Goal: Task Accomplishment & Management: Manage account settings

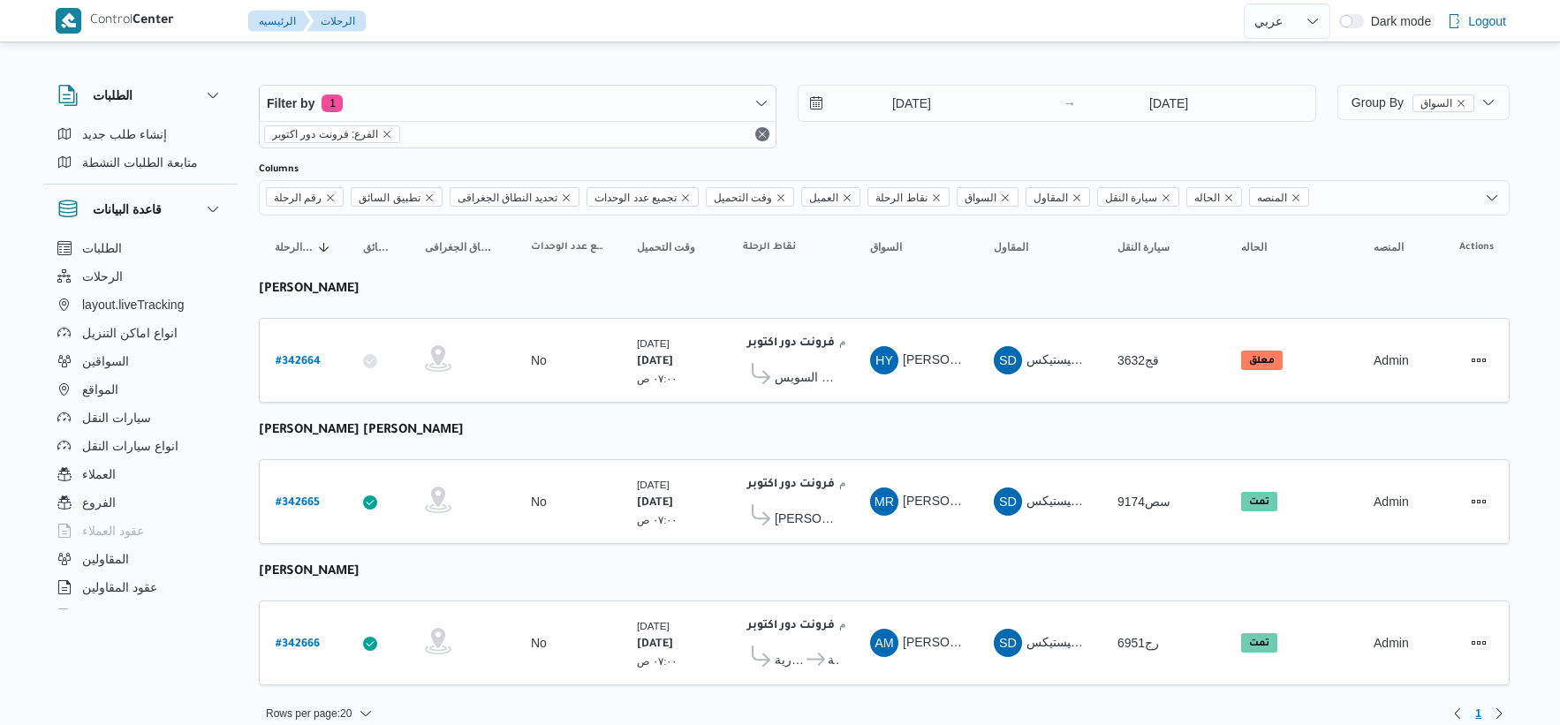
select select "ar"
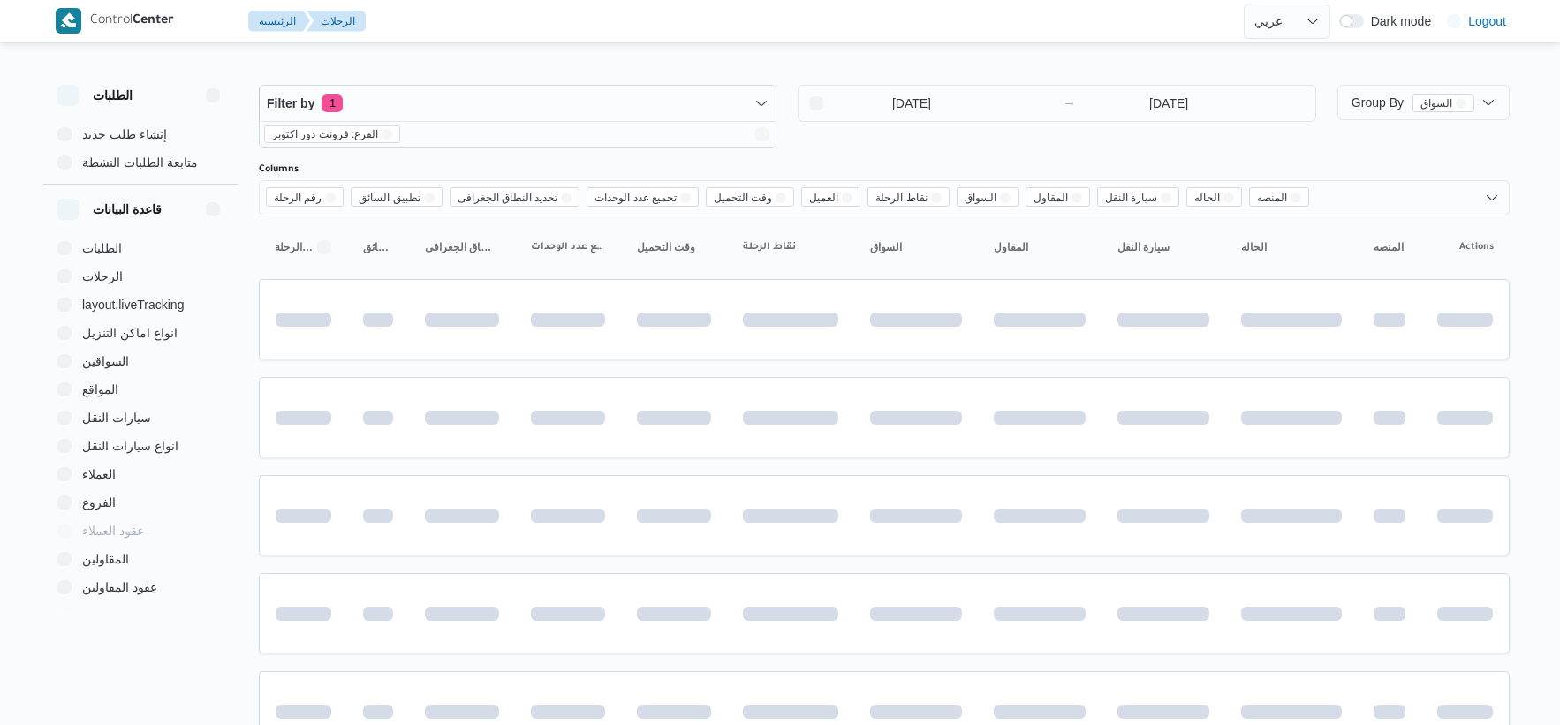
select select "ar"
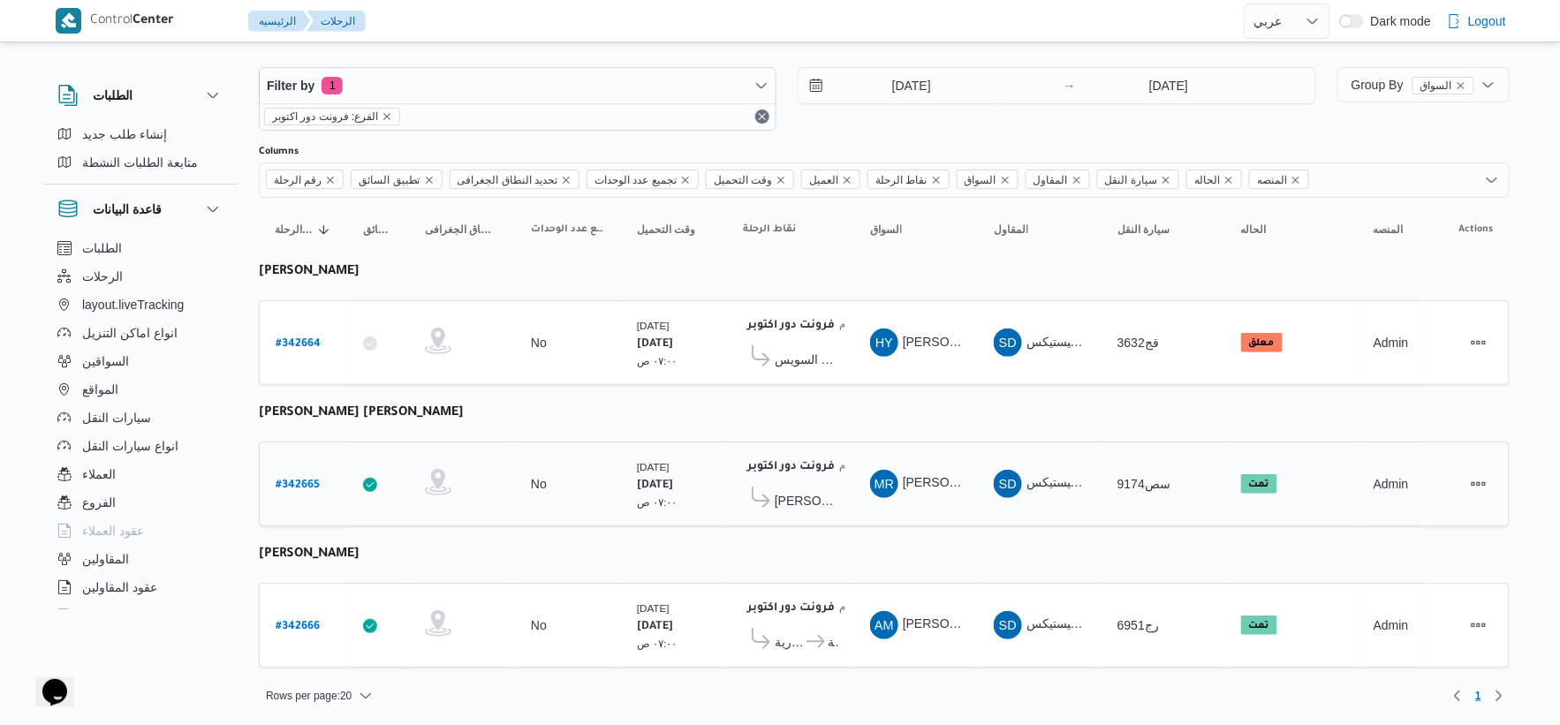
click at [306, 482] on b "# 342665" at bounding box center [298, 486] width 44 height 12
select select "ar"
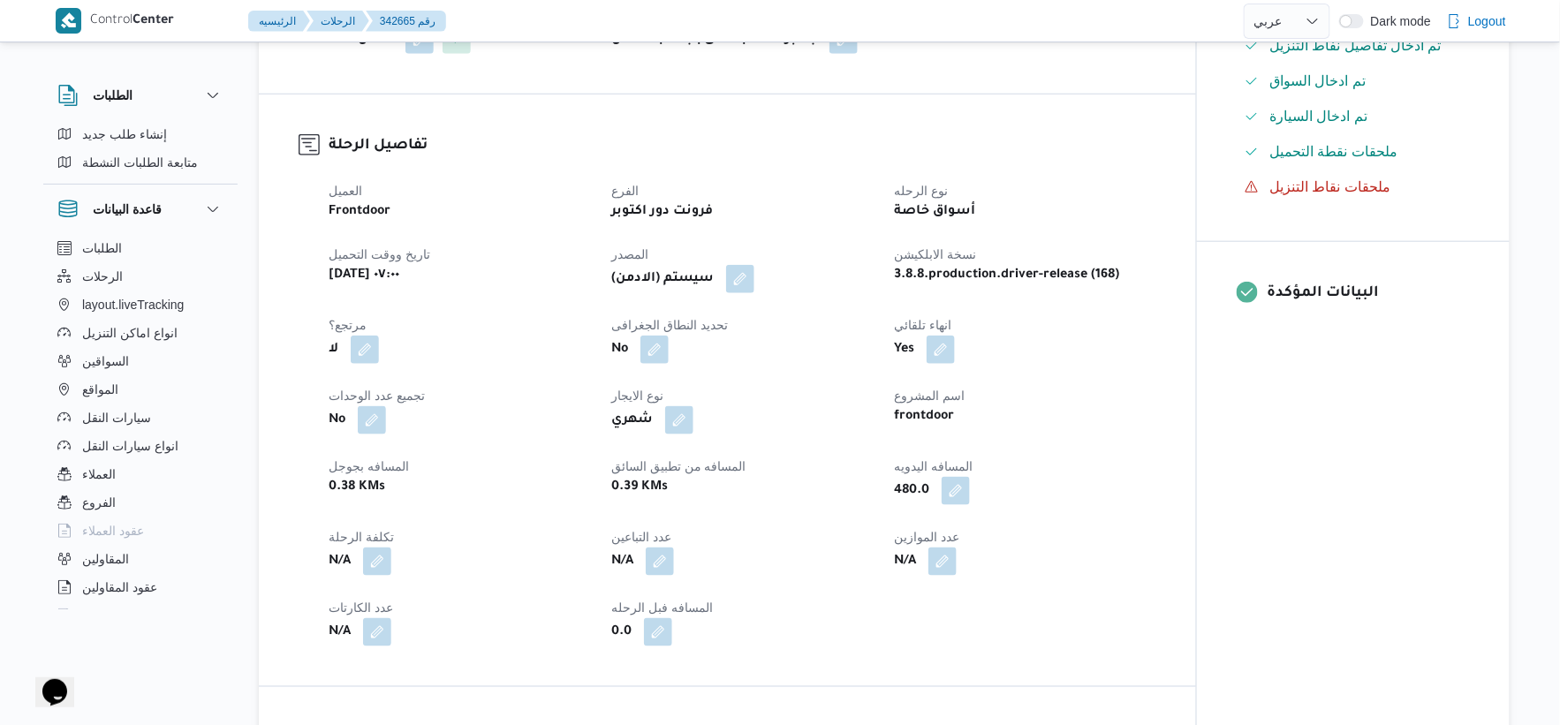
scroll to position [490, 0]
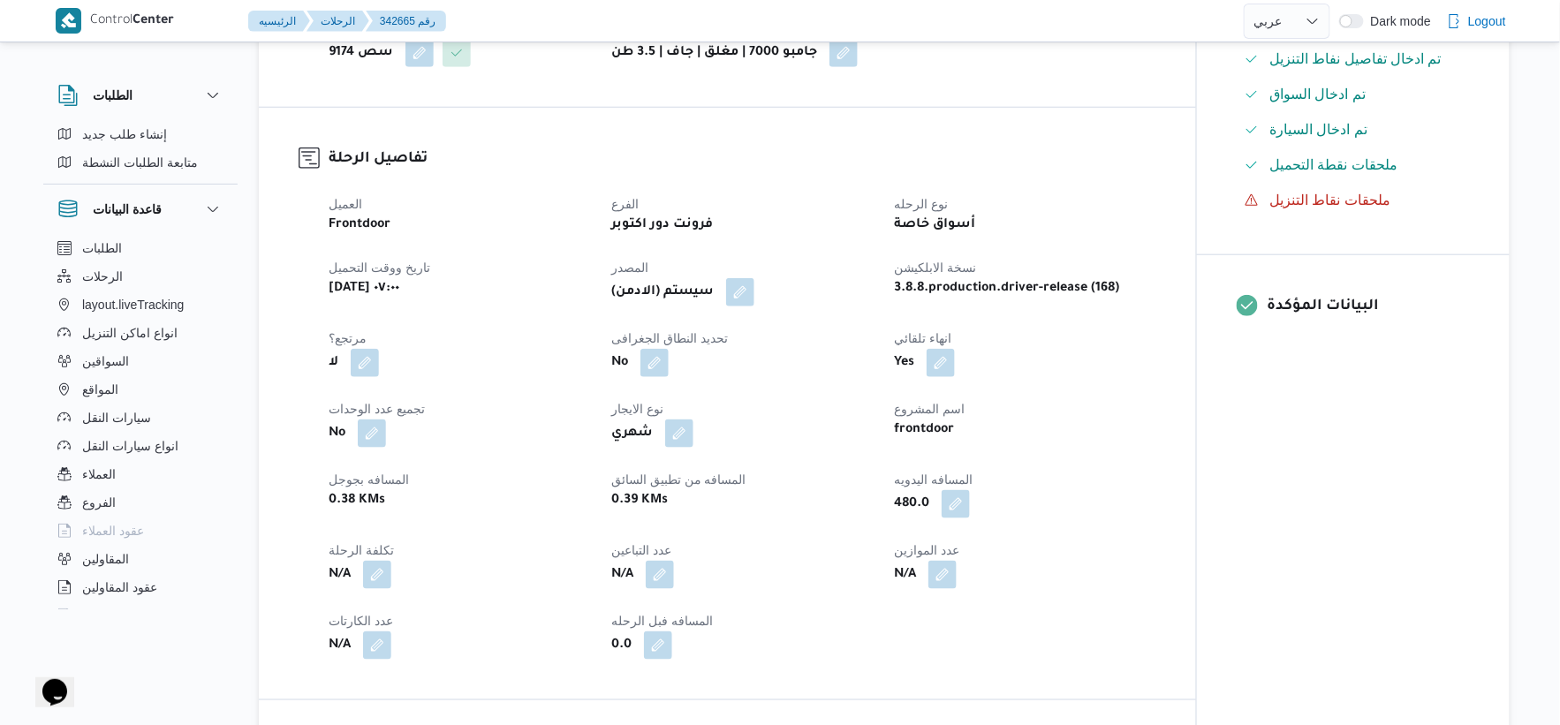
select select "ar"
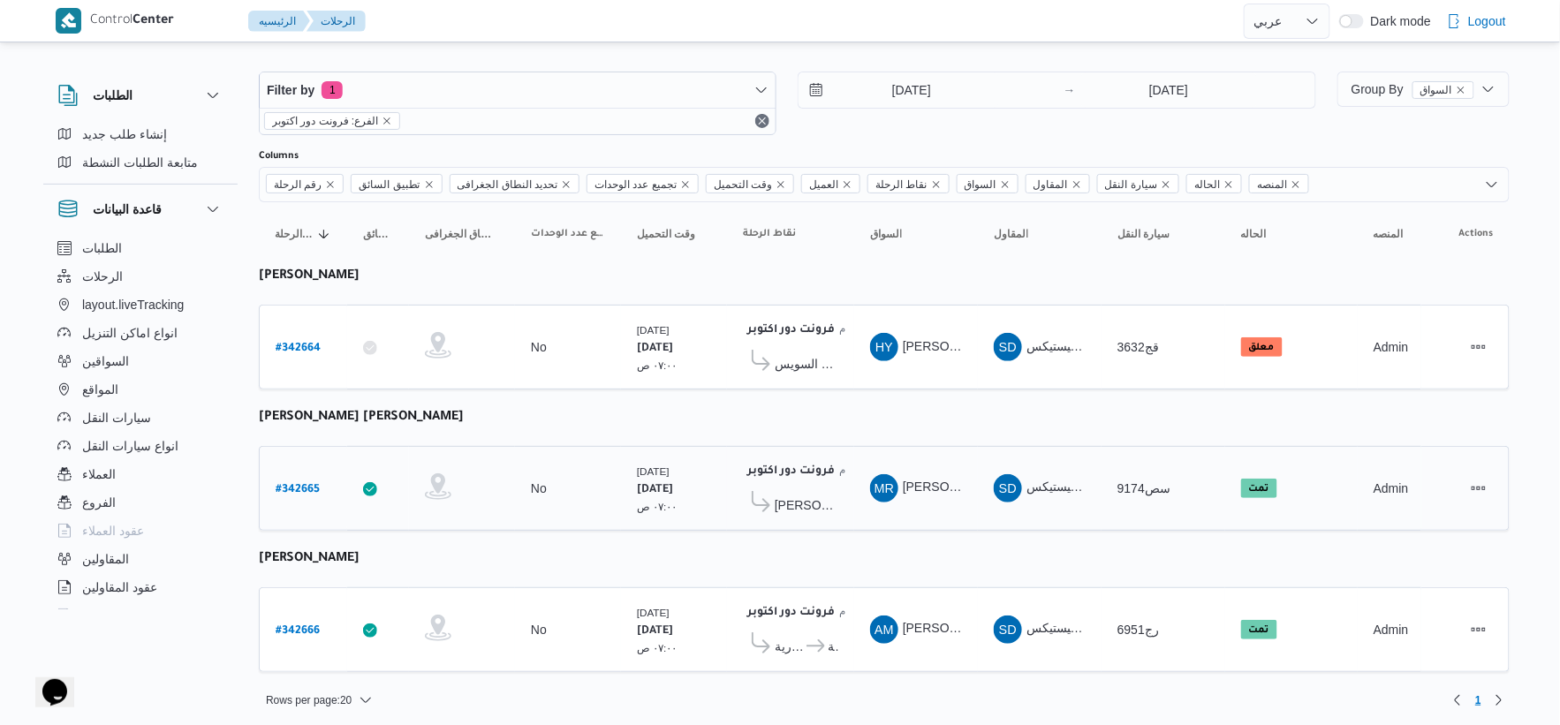
scroll to position [18, 0]
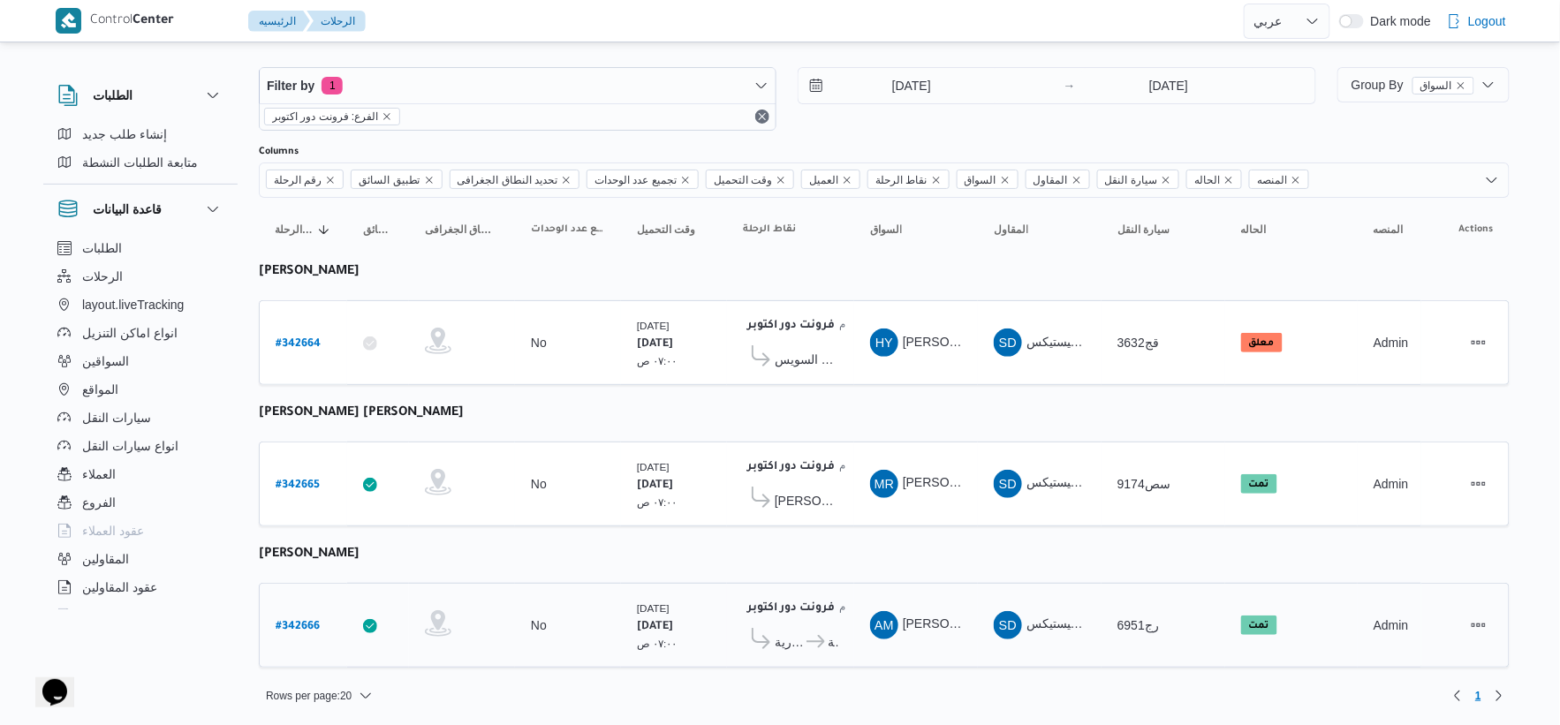
click at [302, 625] on b "# 342666" at bounding box center [298, 627] width 44 height 12
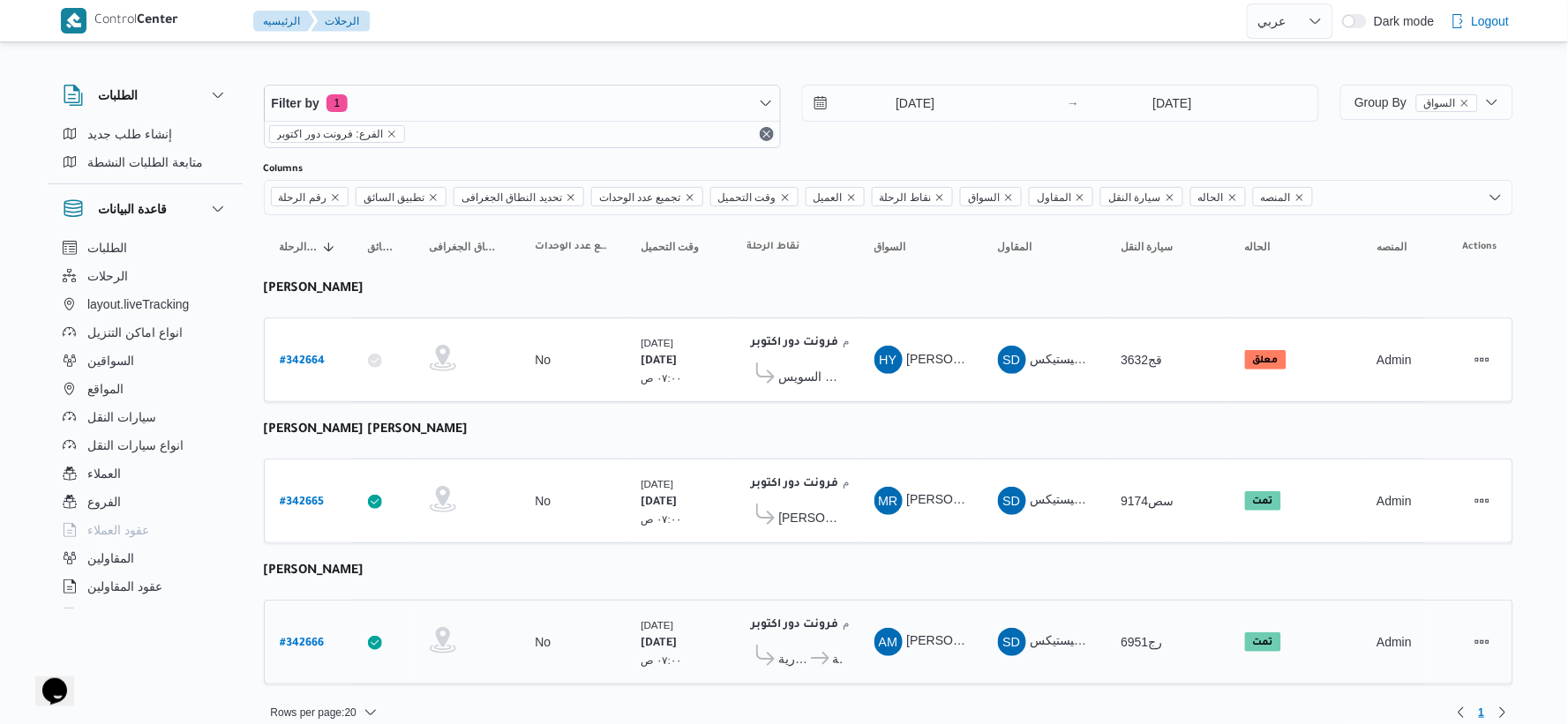
select select "ar"
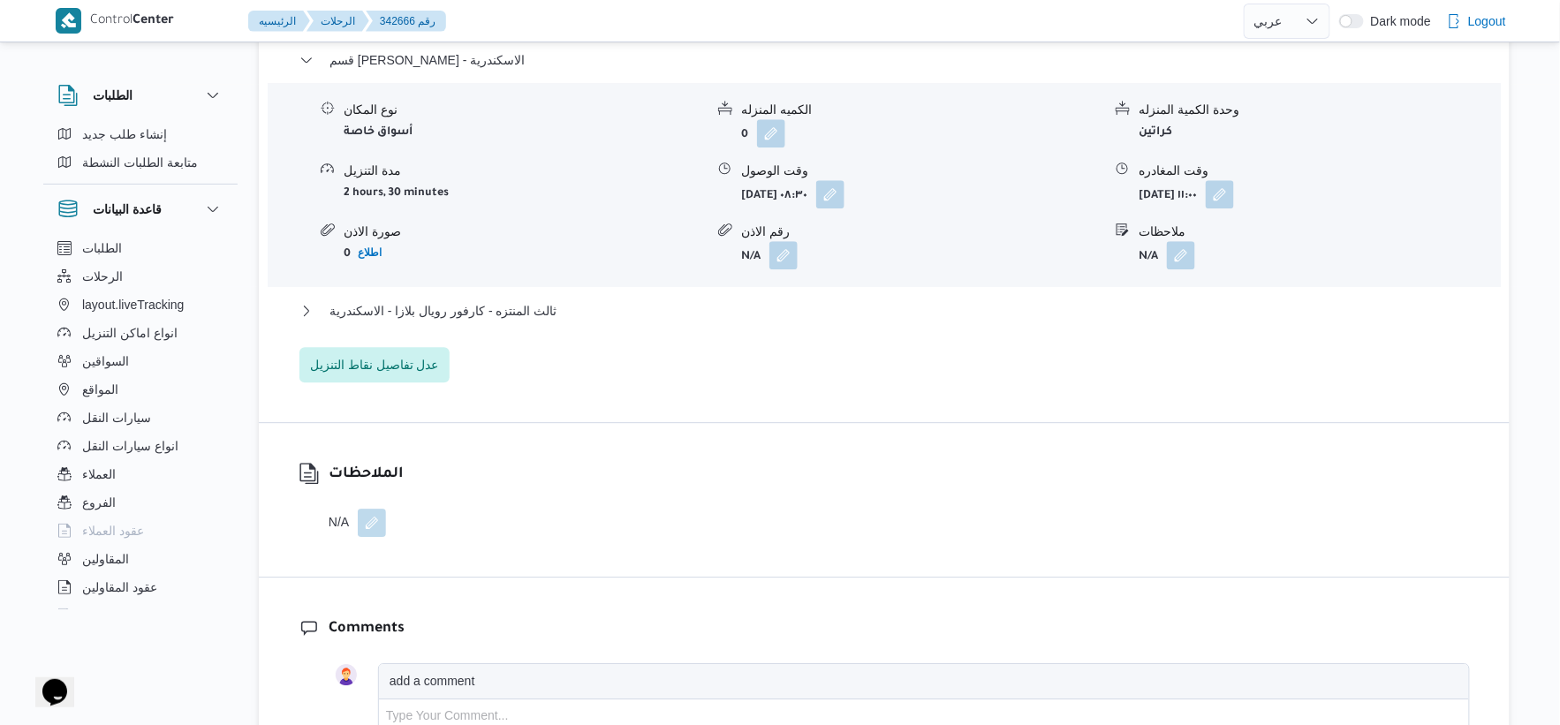
scroll to position [1570, 0]
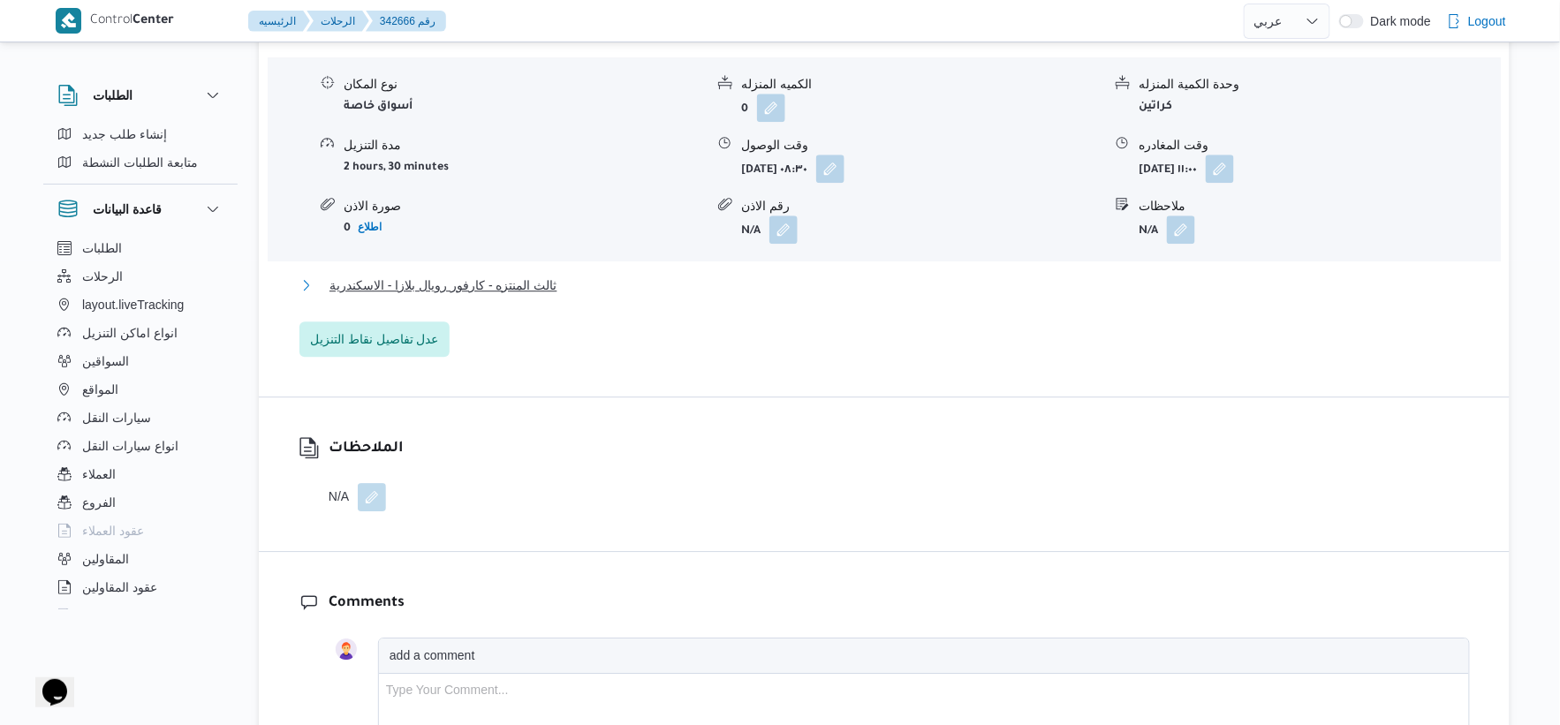
click at [505, 284] on span "ثالث المنتزه - كارفور رويال بلازا - الاسكندرية" at bounding box center [444, 285] width 228 height 21
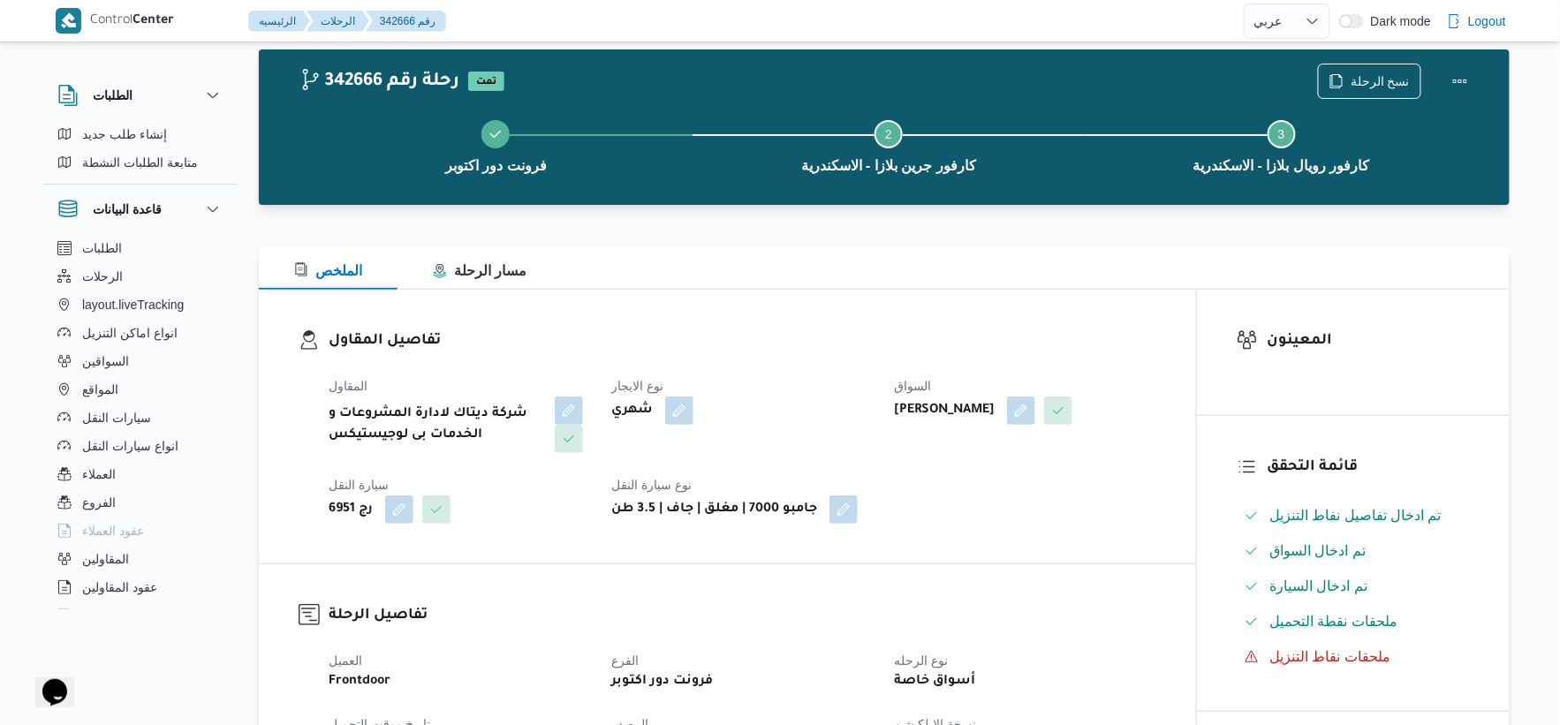
scroll to position [0, 0]
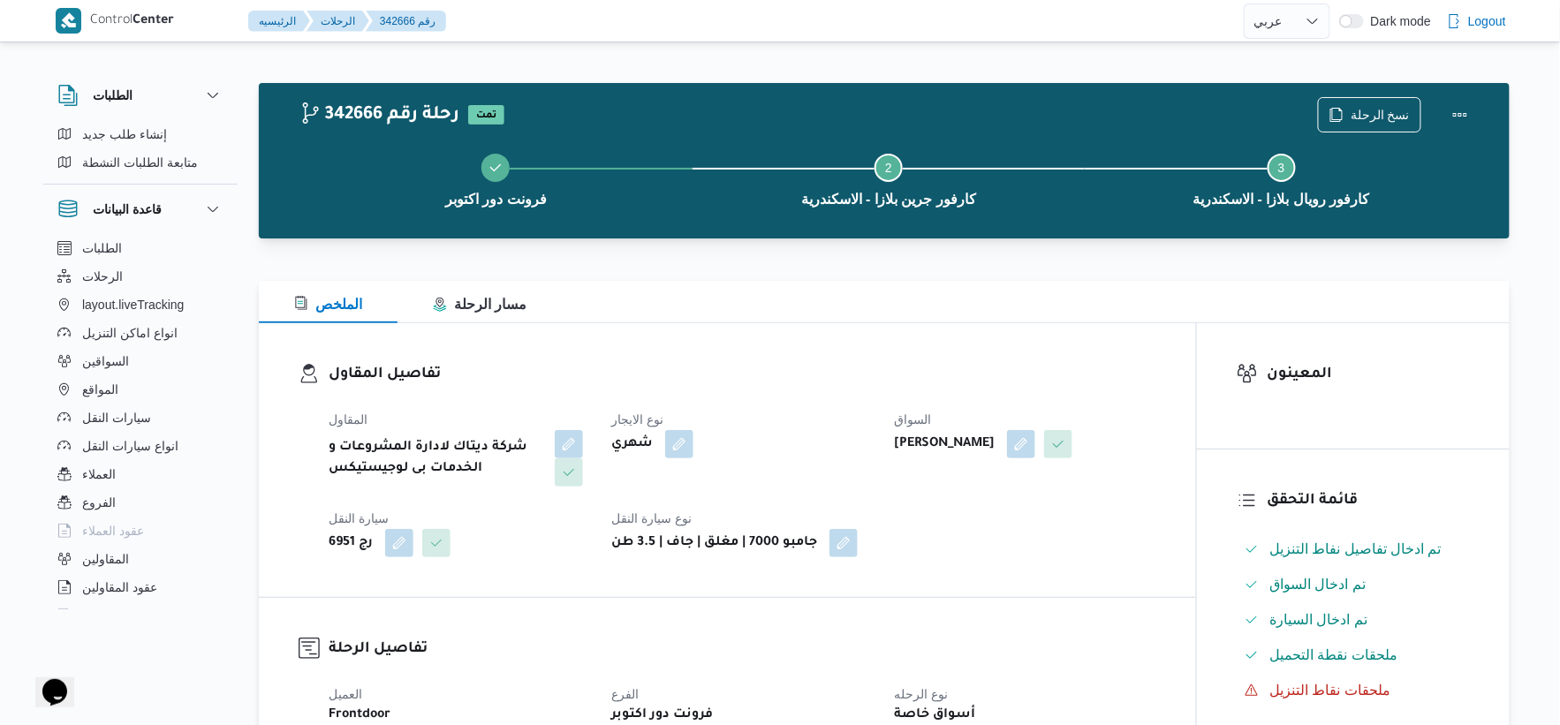
select select "ar"
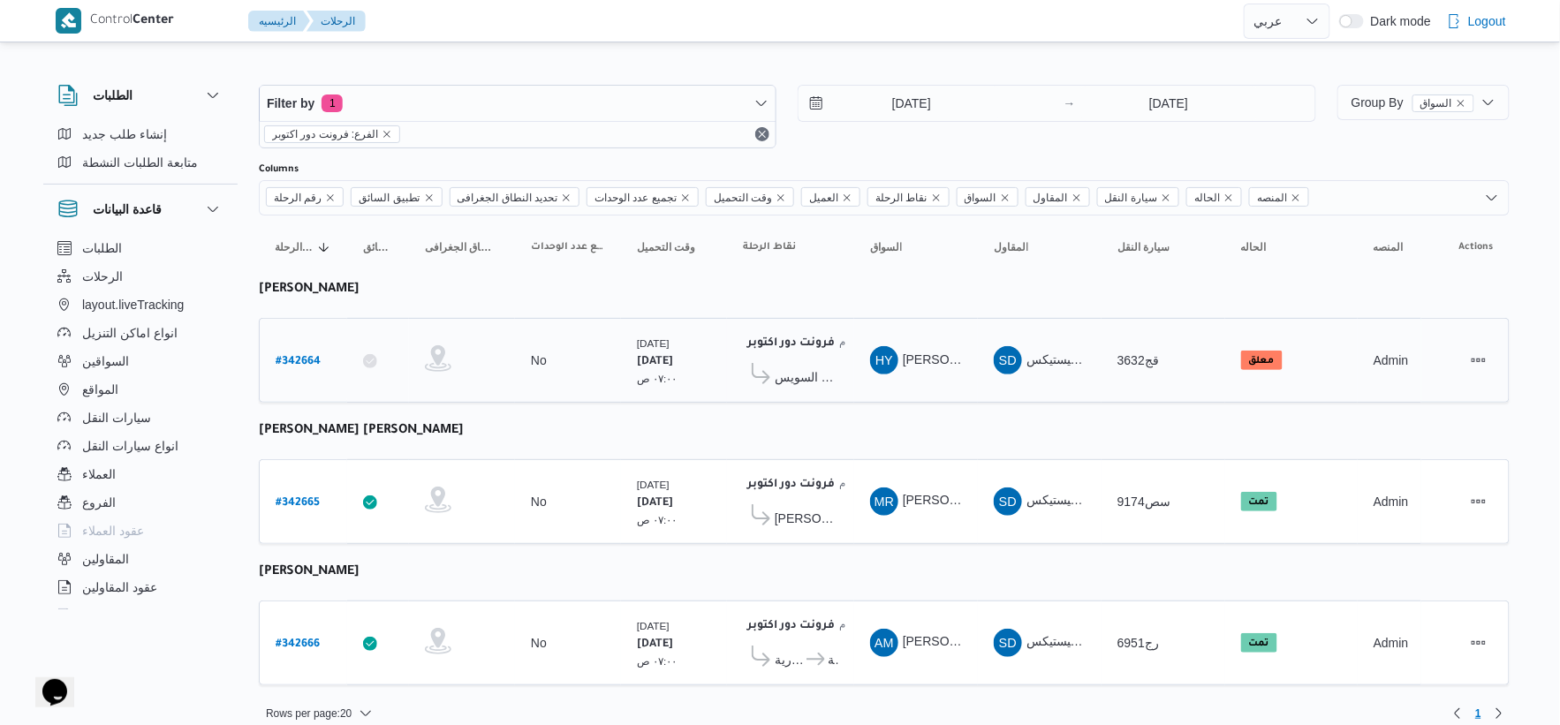
click at [305, 368] on b "# 342664" at bounding box center [298, 362] width 45 height 12
select select "ar"
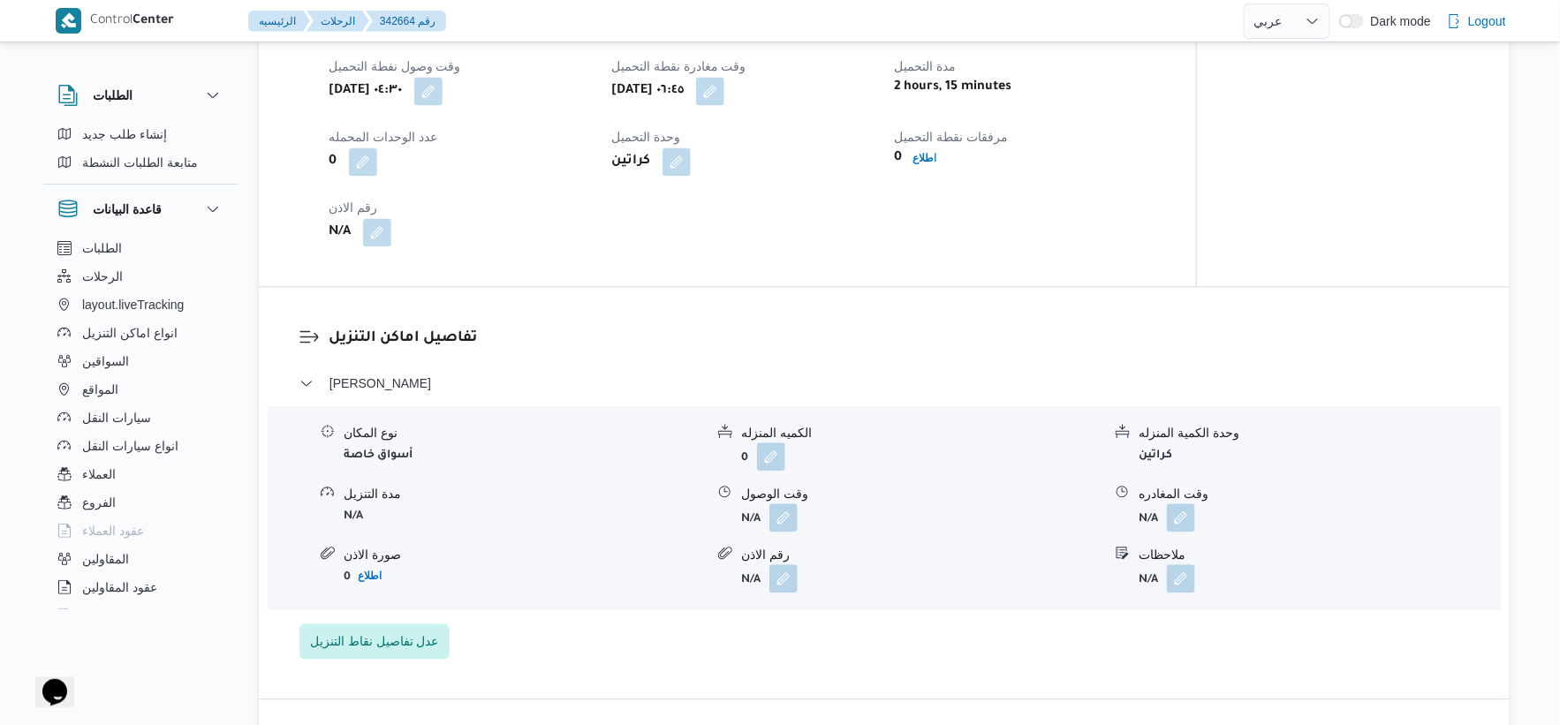
scroll to position [1276, 0]
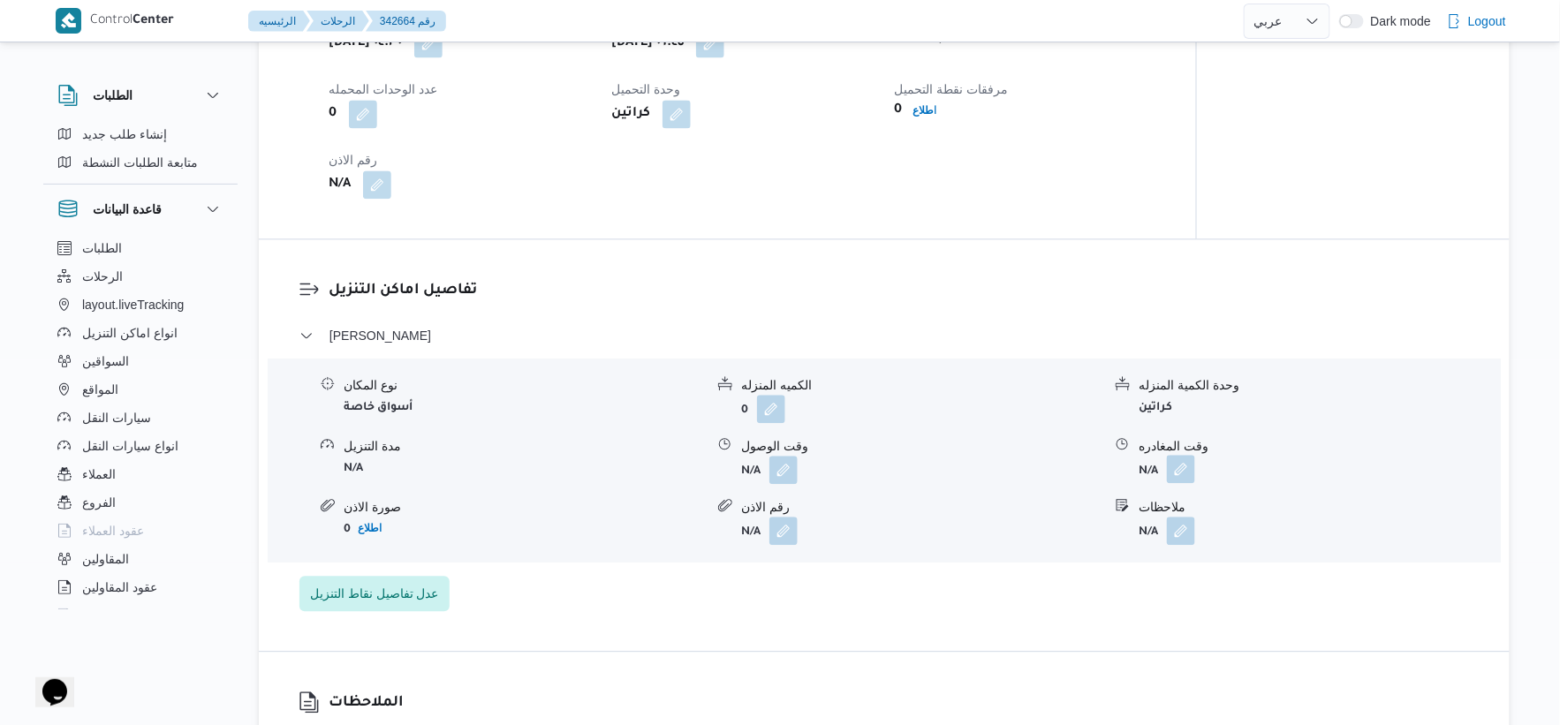
click at [1191, 472] on button "button" at bounding box center [1181, 469] width 28 height 28
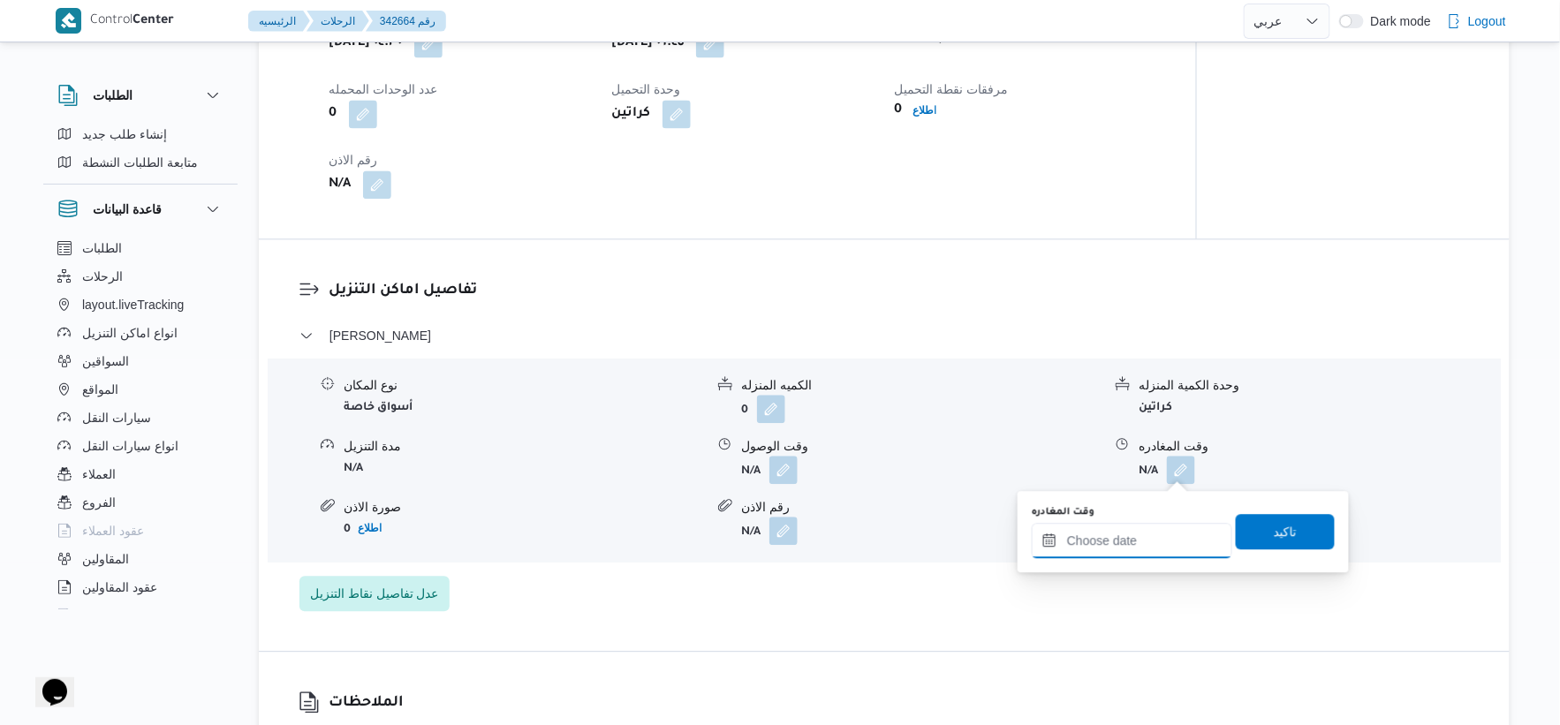
click at [1173, 541] on input "وقت المغادره" at bounding box center [1132, 540] width 201 height 35
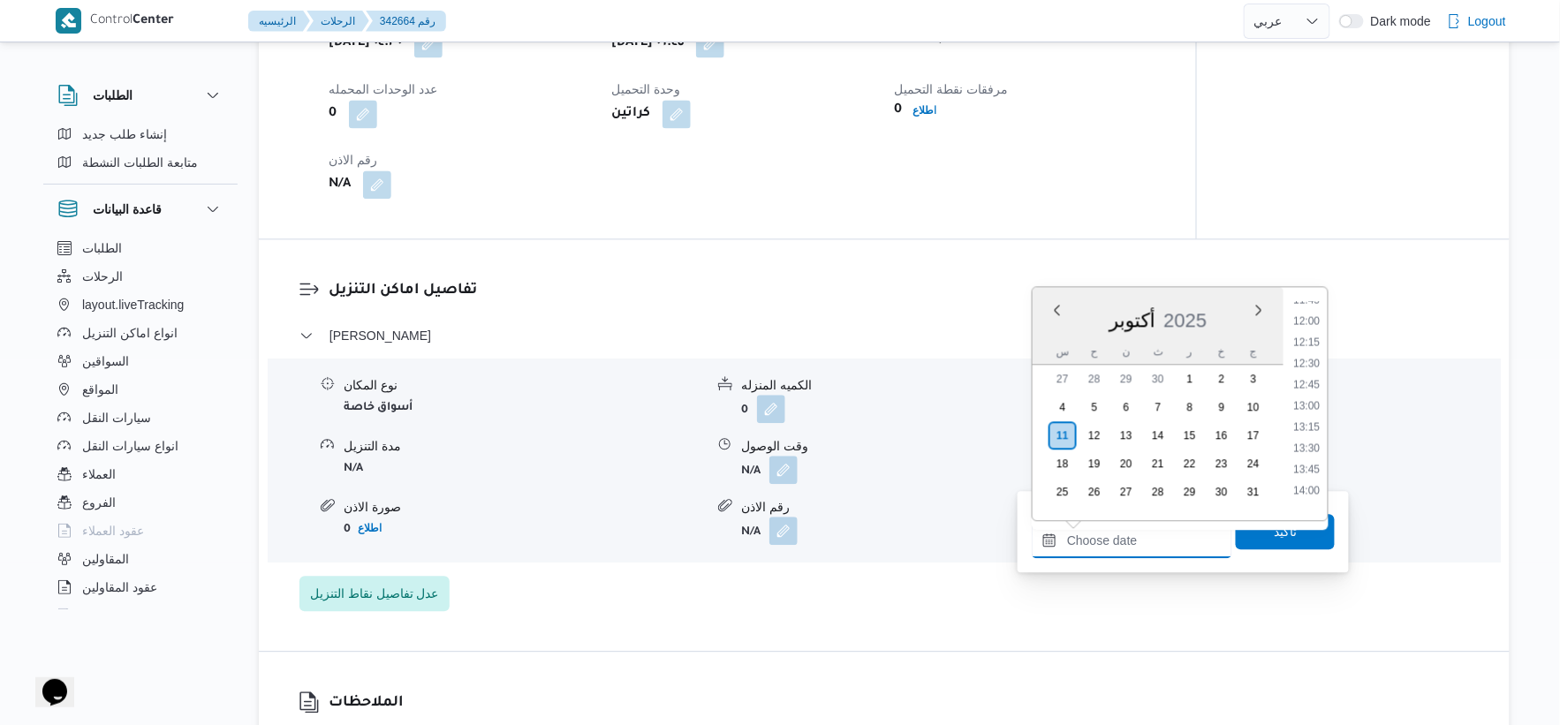
scroll to position [908, 0]
click at [1313, 332] on li "11:00" at bounding box center [1307, 335] width 41 height 18
type input "١١/١٠/٢٠٢٥ ١١:٠٠"
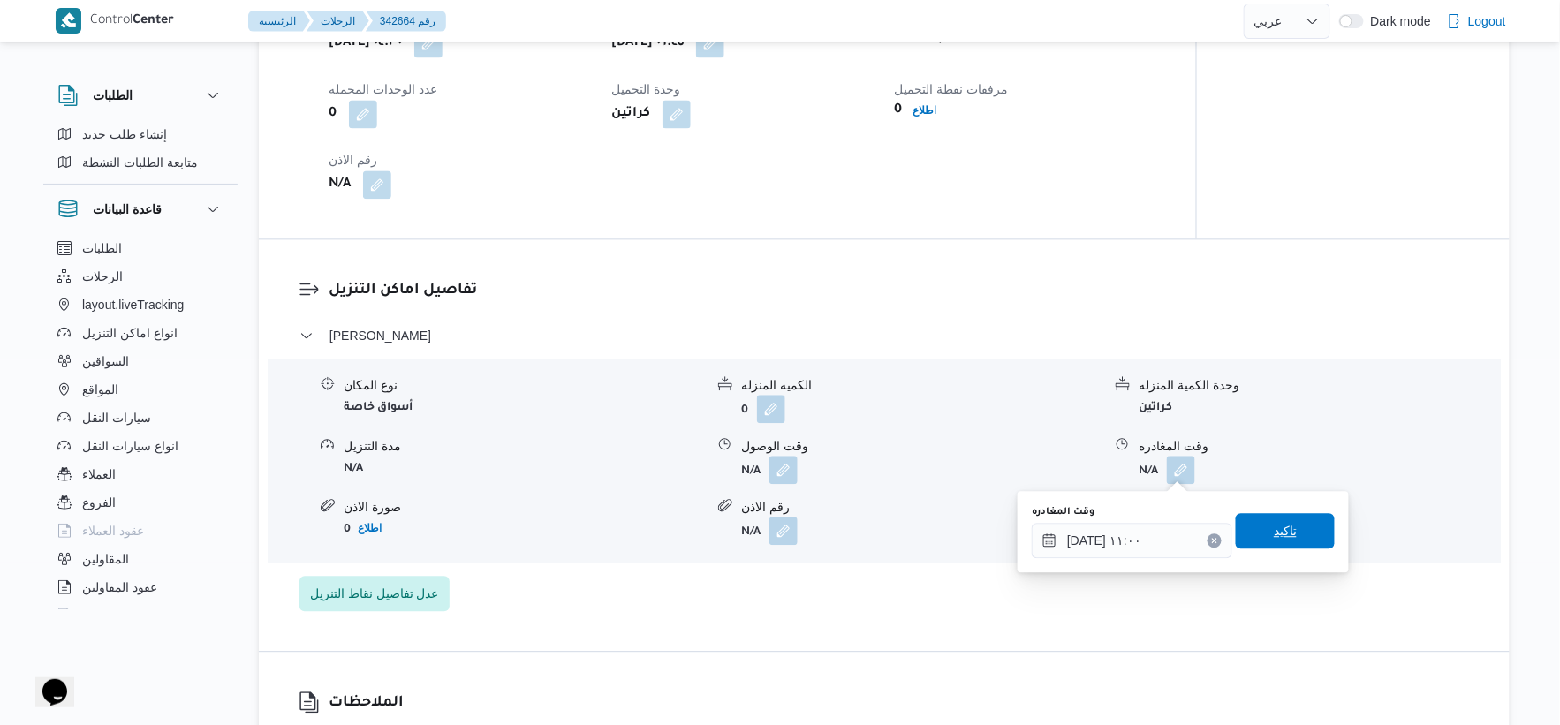
click at [1296, 542] on span "تاكيد" at bounding box center [1285, 530] width 99 height 35
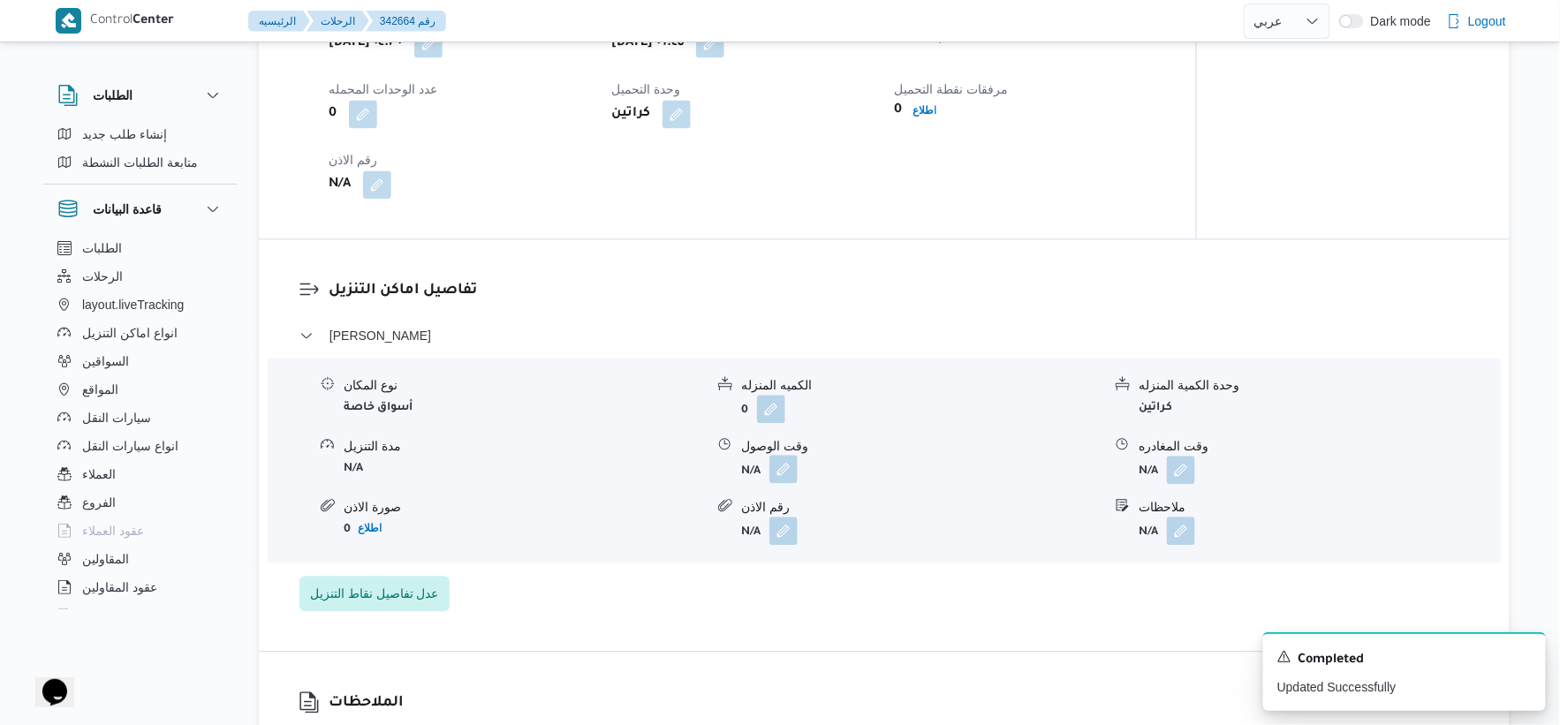
click at [777, 464] on button "button" at bounding box center [783, 469] width 28 height 28
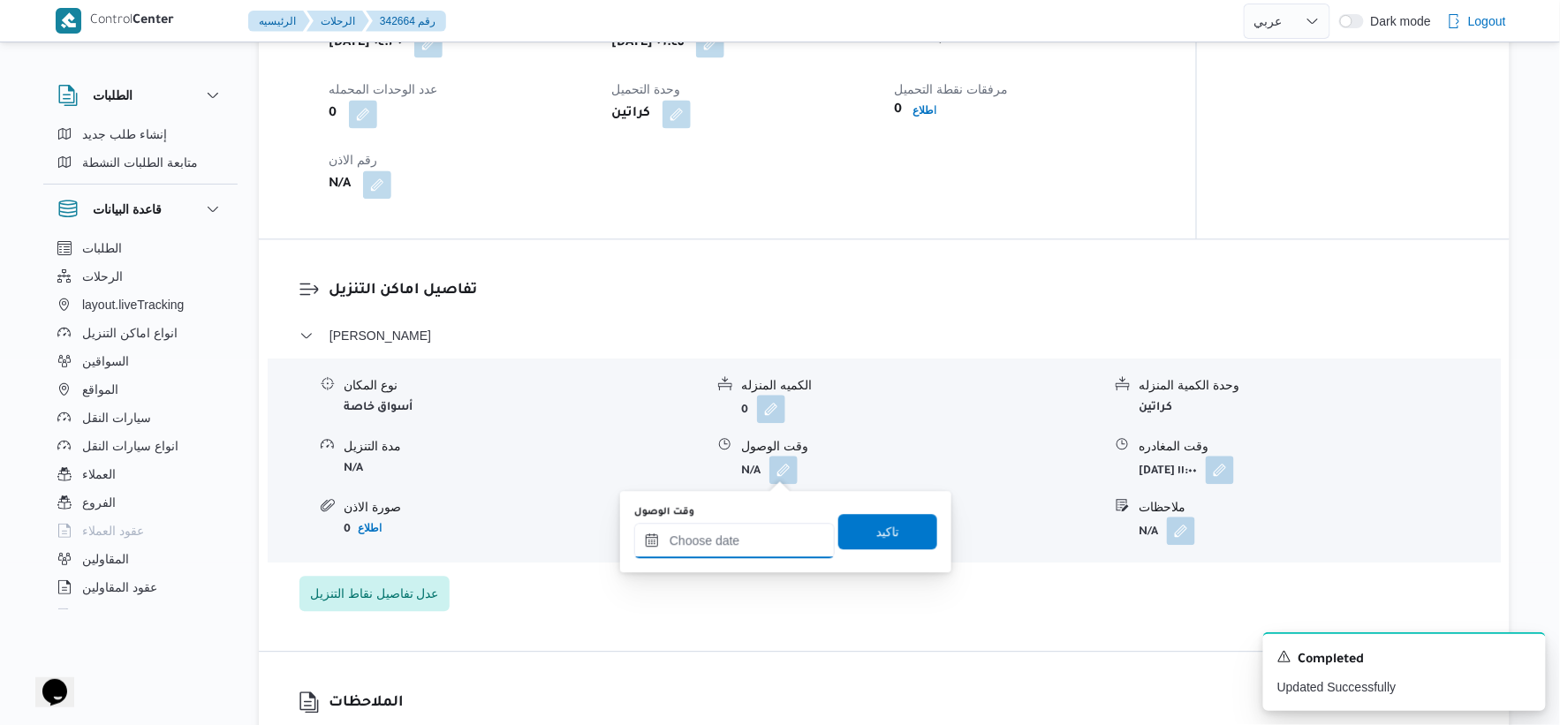
click at [730, 551] on input "وقت الوصول" at bounding box center [734, 540] width 201 height 35
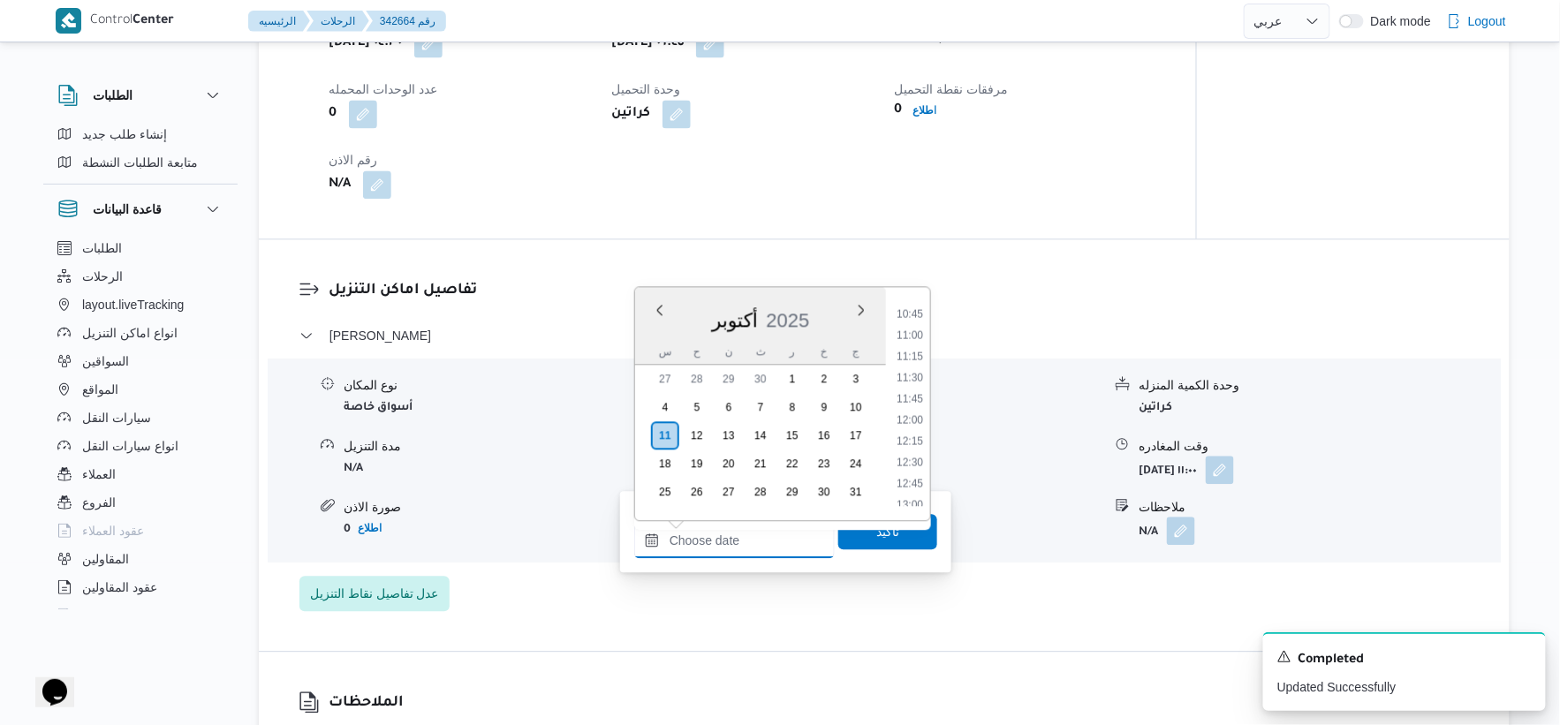
scroll to position [810, 0]
click at [920, 305] on li "09:30" at bounding box center [910, 306] width 41 height 18
type input "١١/١٠/٢٠٢٥ ٠٩:٣٠"
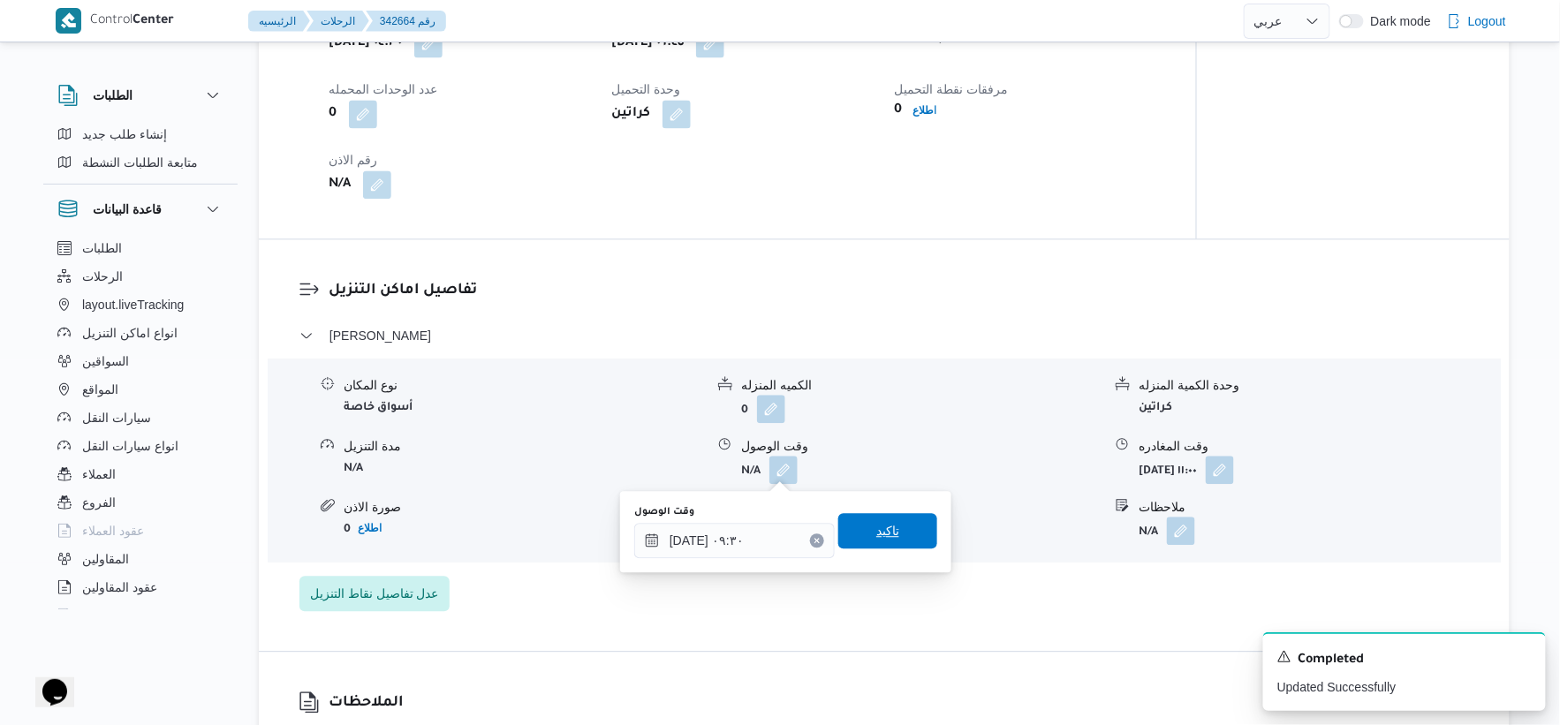
click at [908, 541] on span "تاكيد" at bounding box center [887, 530] width 99 height 35
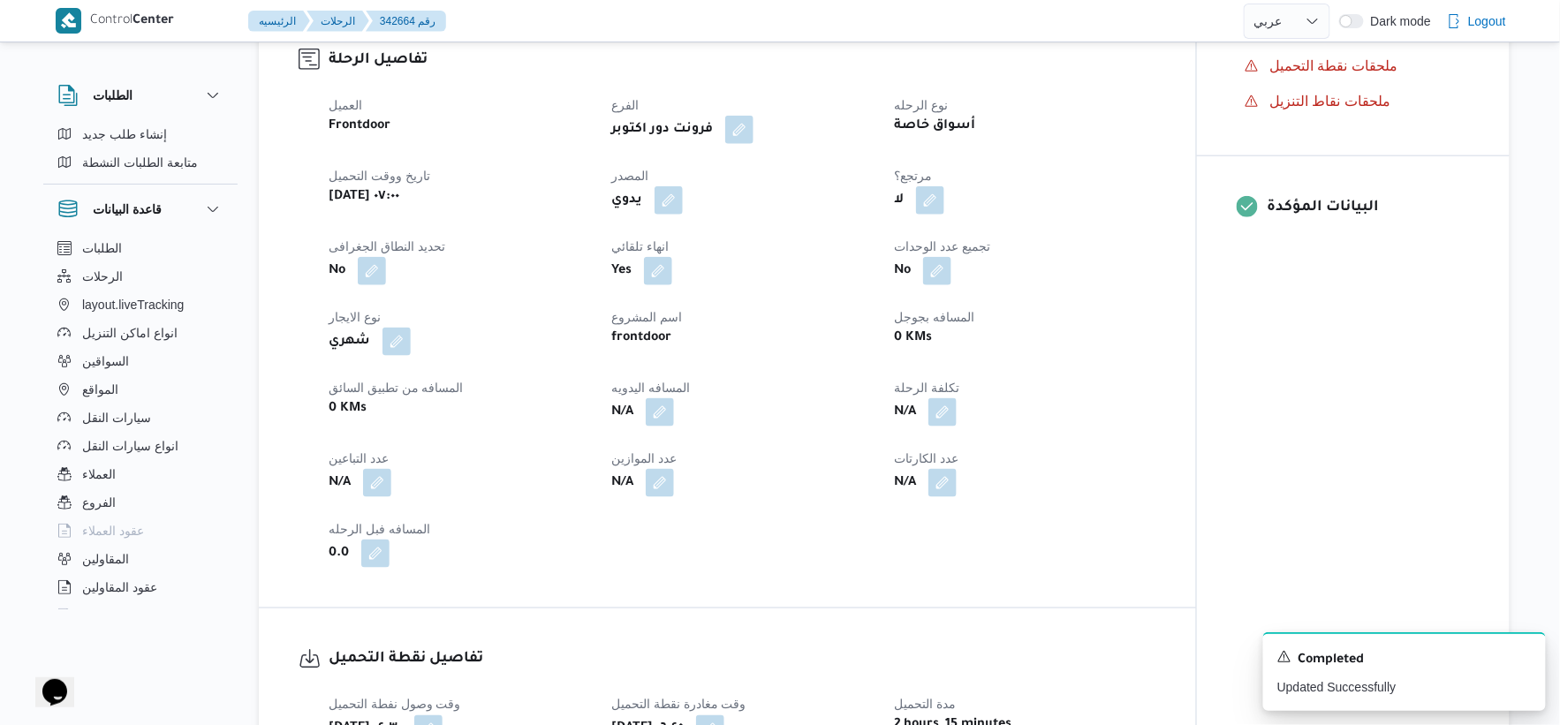
scroll to position [588, 0]
click at [666, 404] on button "button" at bounding box center [660, 412] width 28 height 28
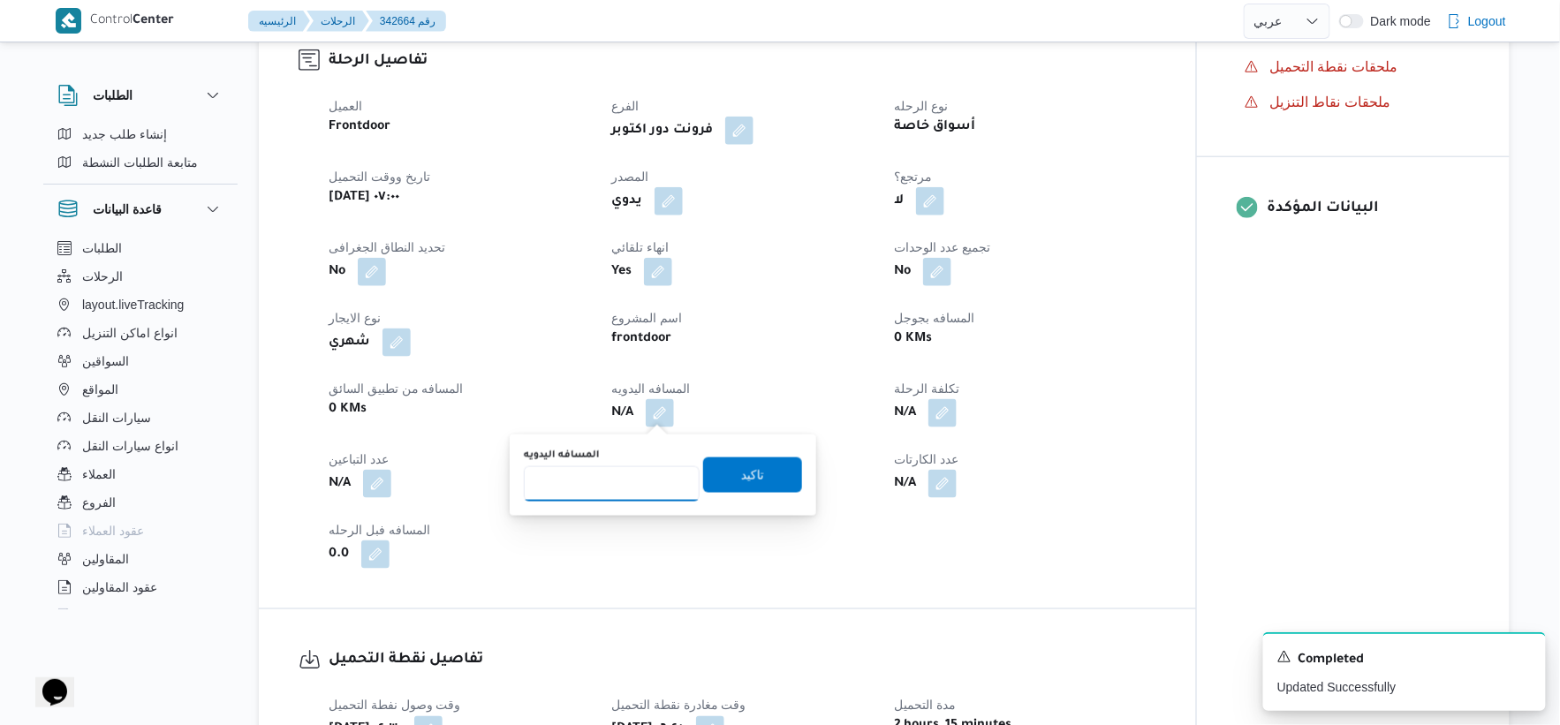
click at [636, 489] on input "المسافه اليدويه" at bounding box center [612, 483] width 176 height 35
type input "393"
click at [746, 487] on span "تاكيد" at bounding box center [752, 474] width 99 height 35
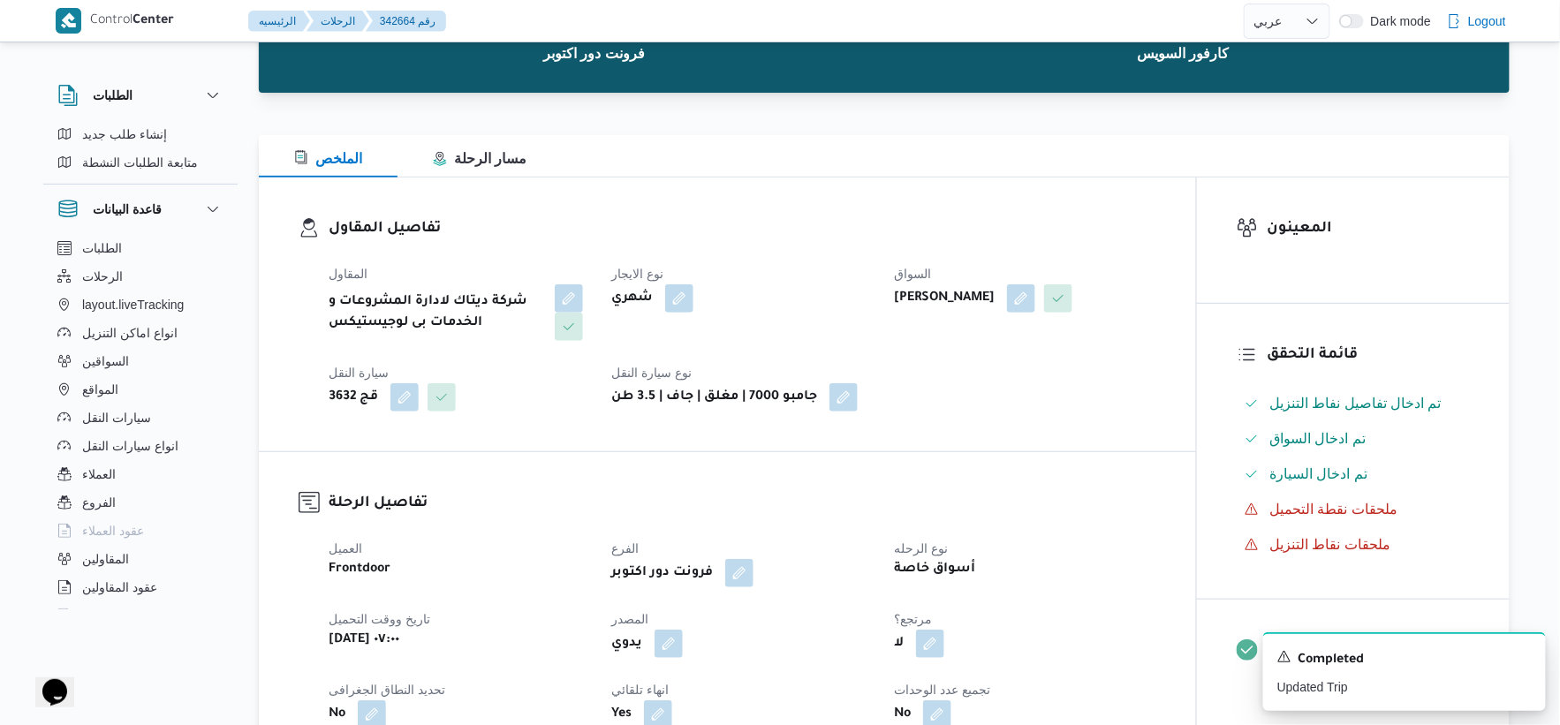
scroll to position [0, 0]
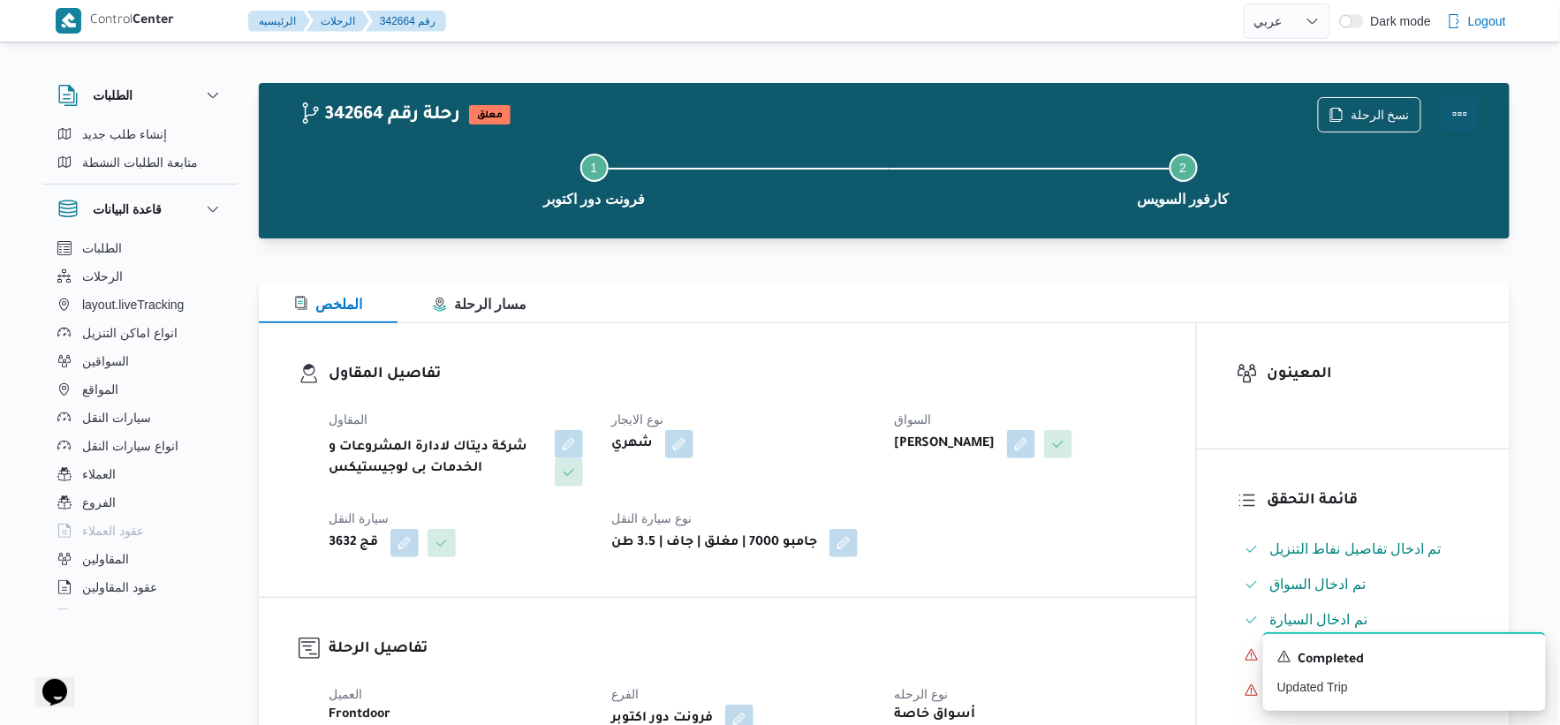
click at [1469, 115] on button "Actions" at bounding box center [1460, 113] width 35 height 35
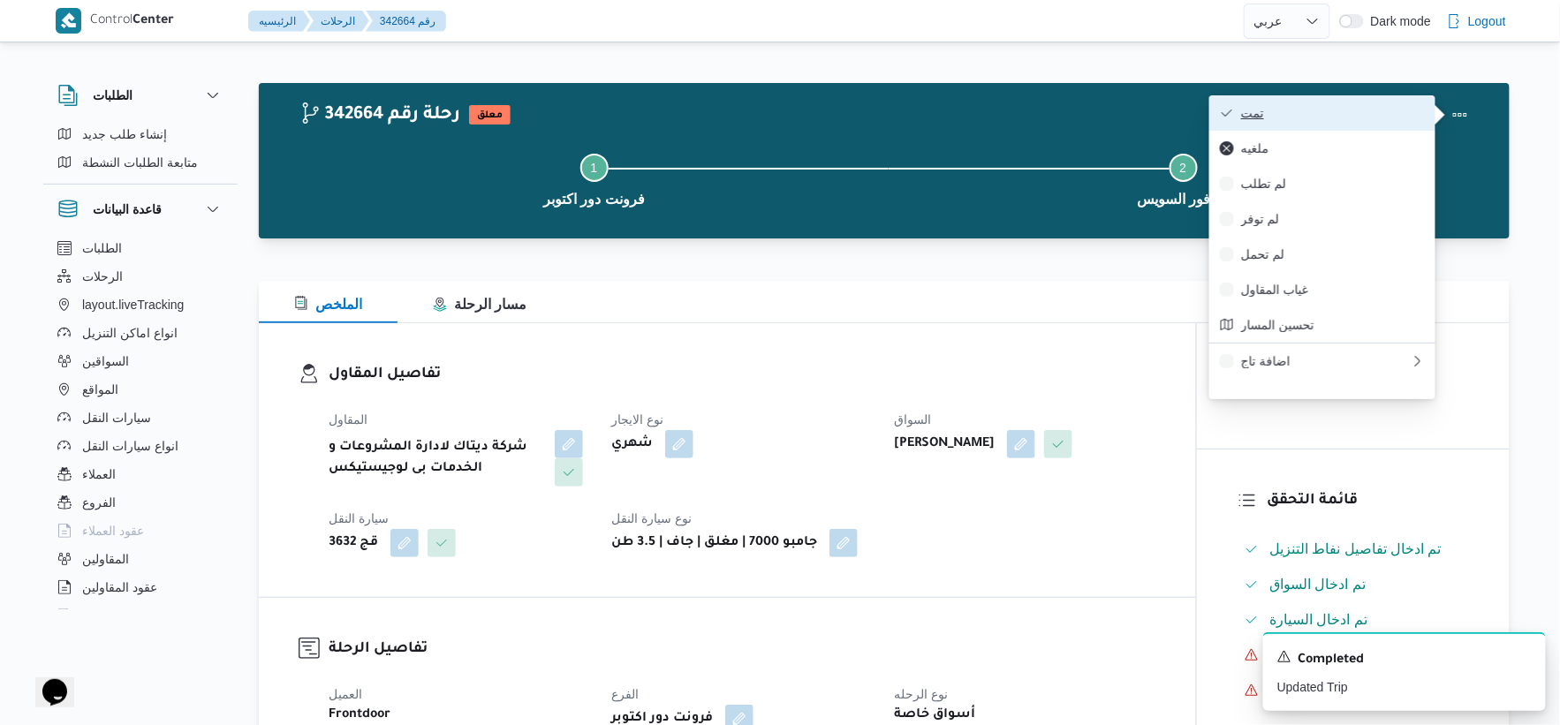
click at [1363, 115] on span "تمت" at bounding box center [1333, 113] width 184 height 14
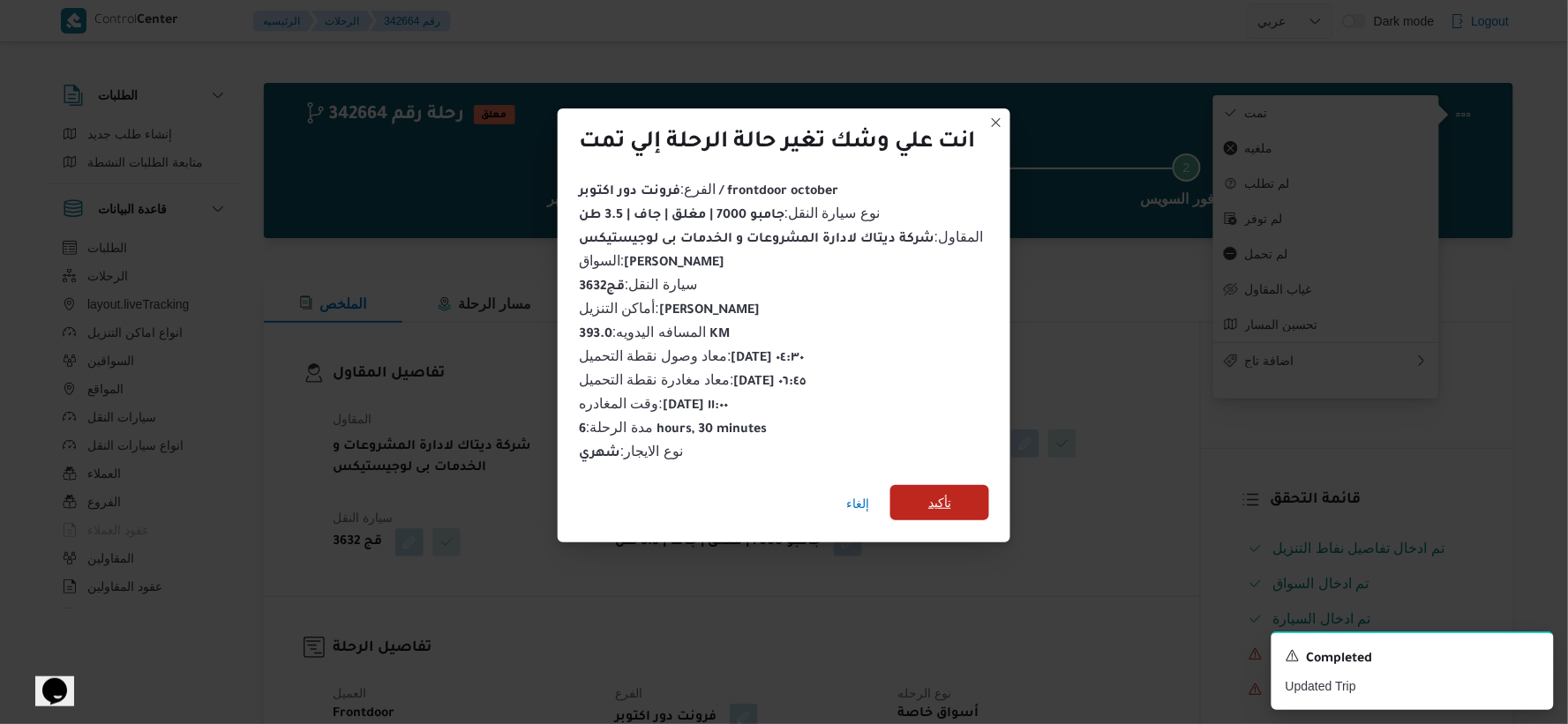
click at [971, 485] on span "تأكيد" at bounding box center [939, 502] width 99 height 35
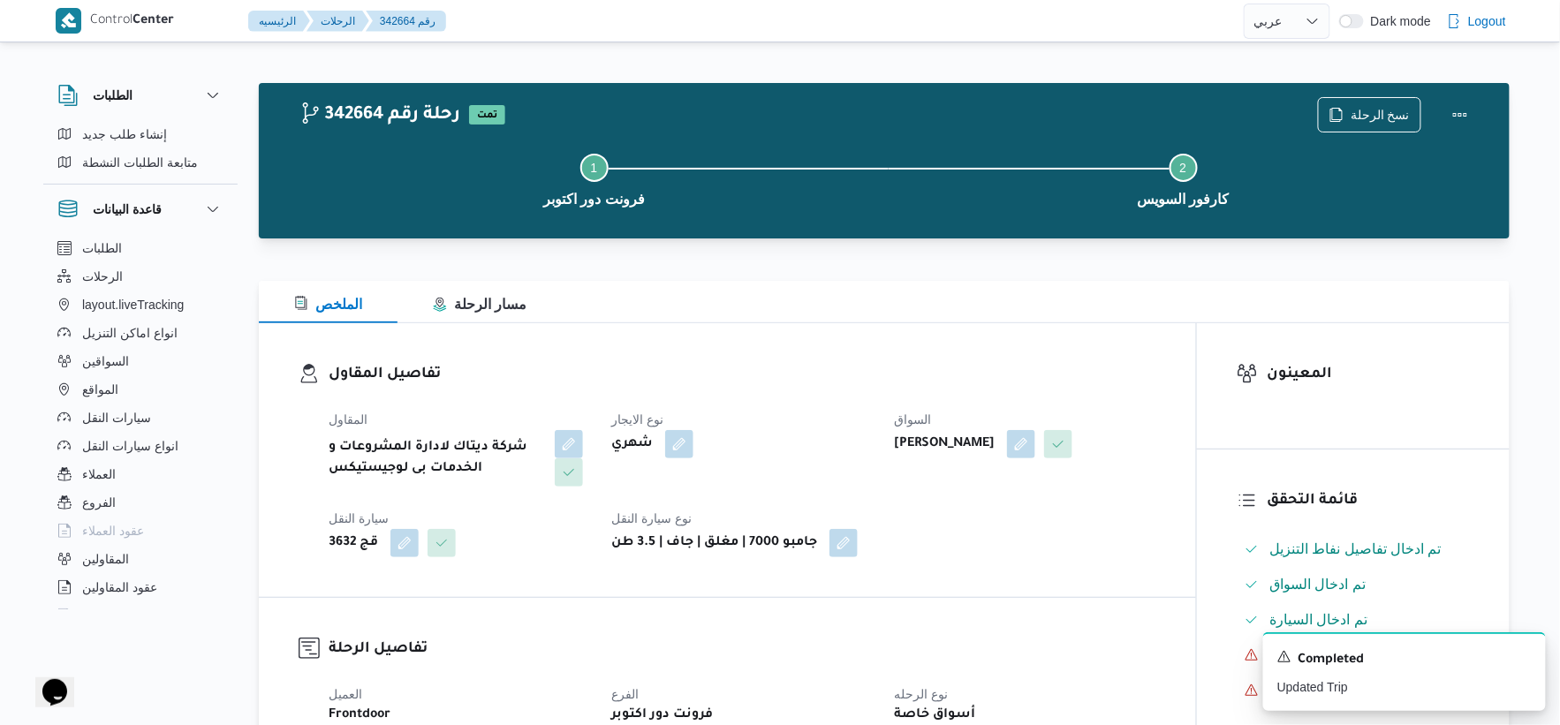
click at [983, 506] on div "المقاول شركة ديتاك لادارة المشروعات و الخدمات بى لوجيستيكس نوع الايجار شهري الس…" at bounding box center [742, 483] width 849 height 170
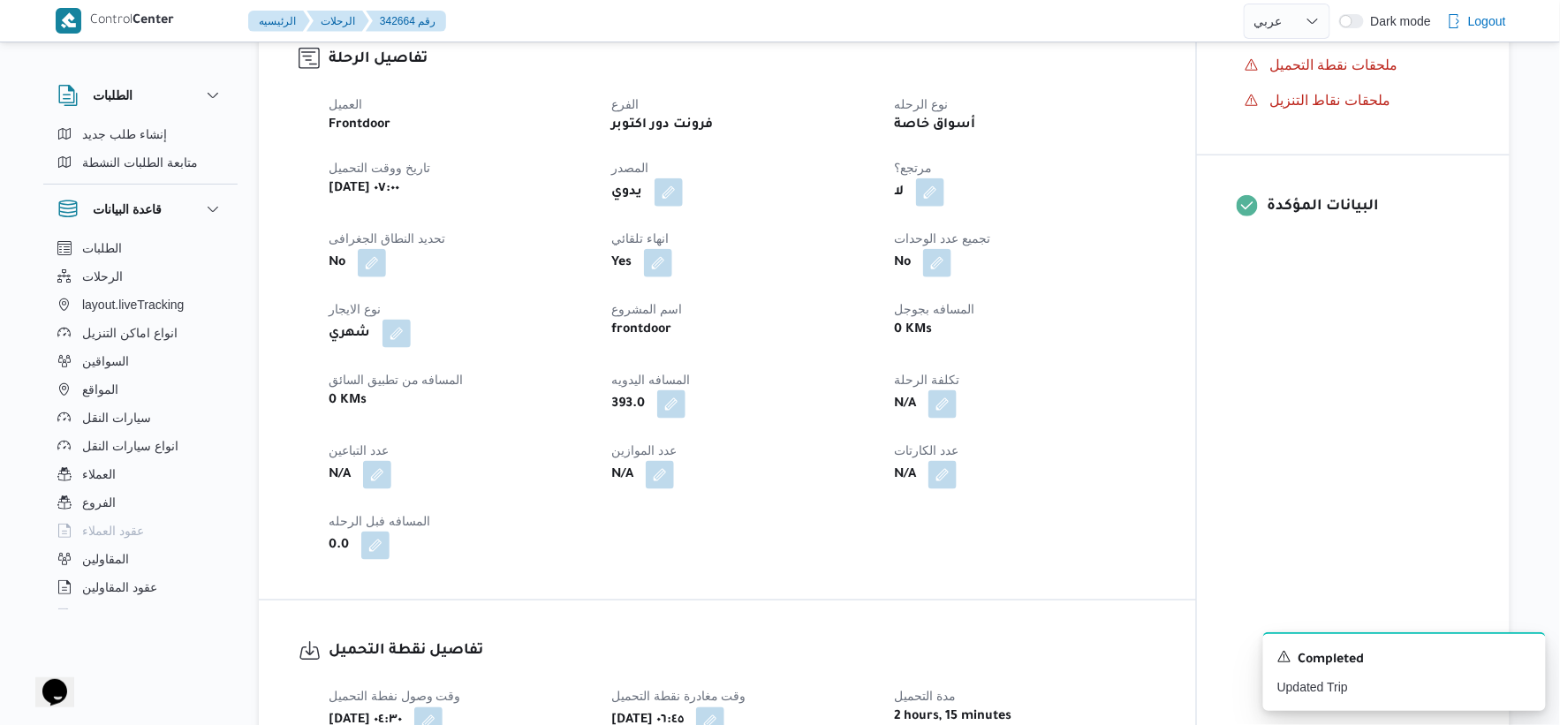
scroll to position [588, 0]
select select "ar"
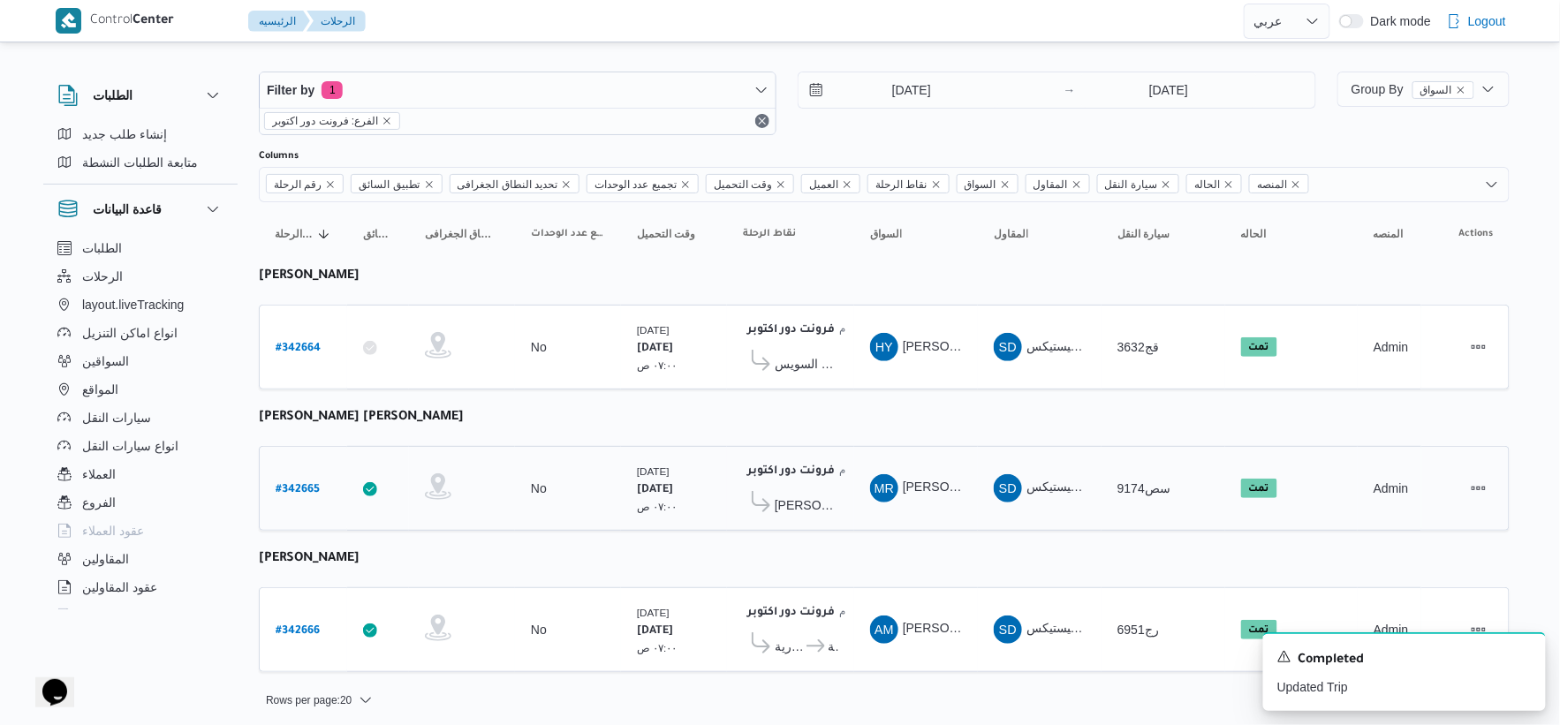
scroll to position [18, 0]
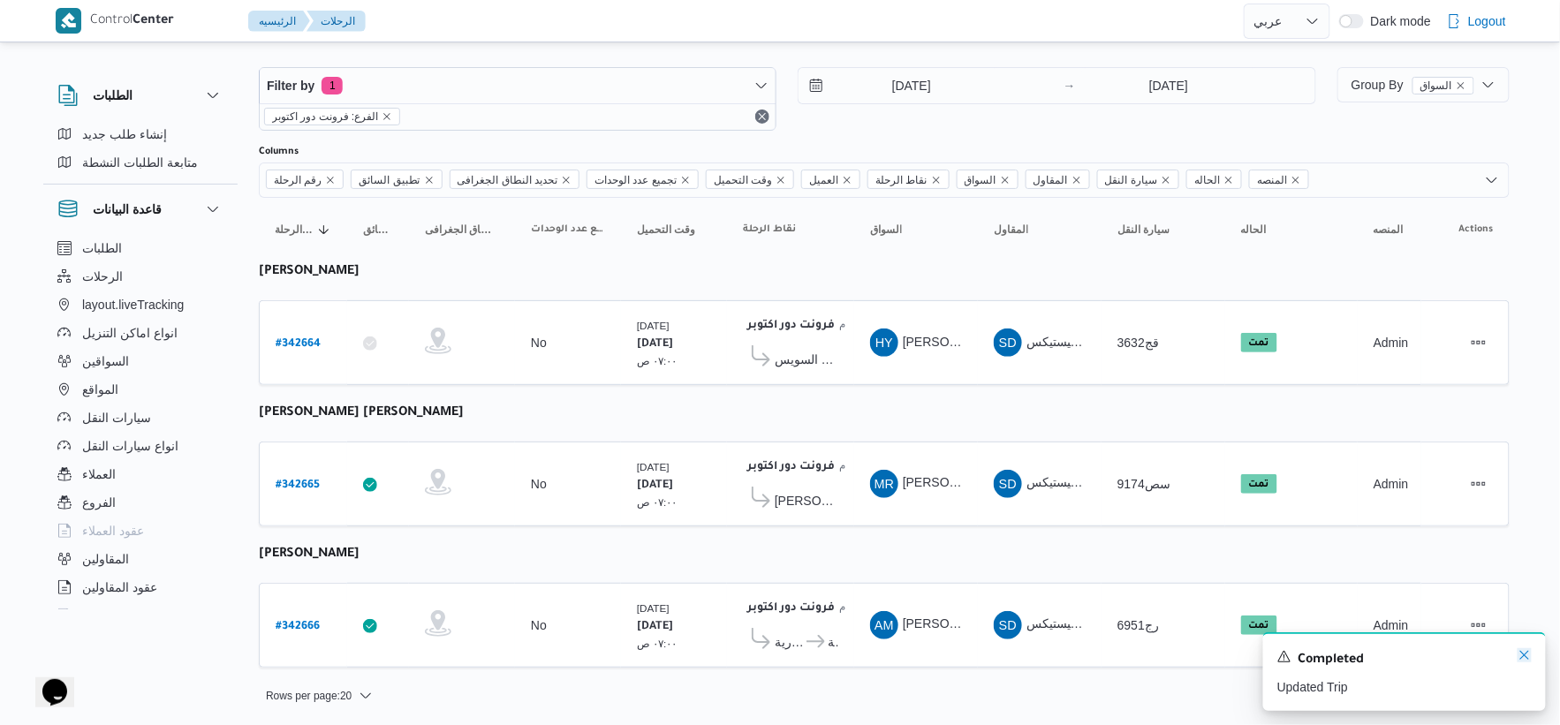
click at [1525, 652] on icon "Dismiss toast" at bounding box center [1525, 655] width 14 height 14
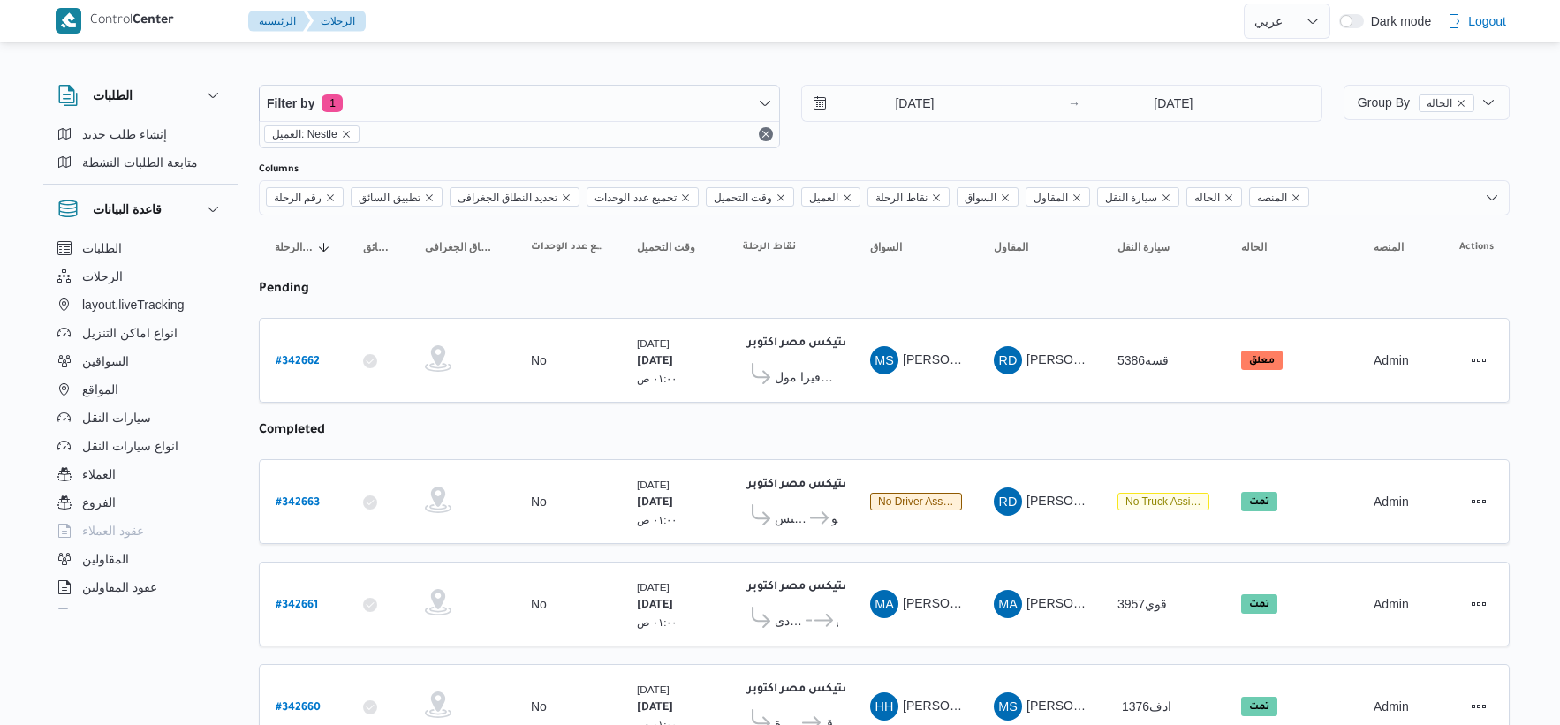
select select "ar"
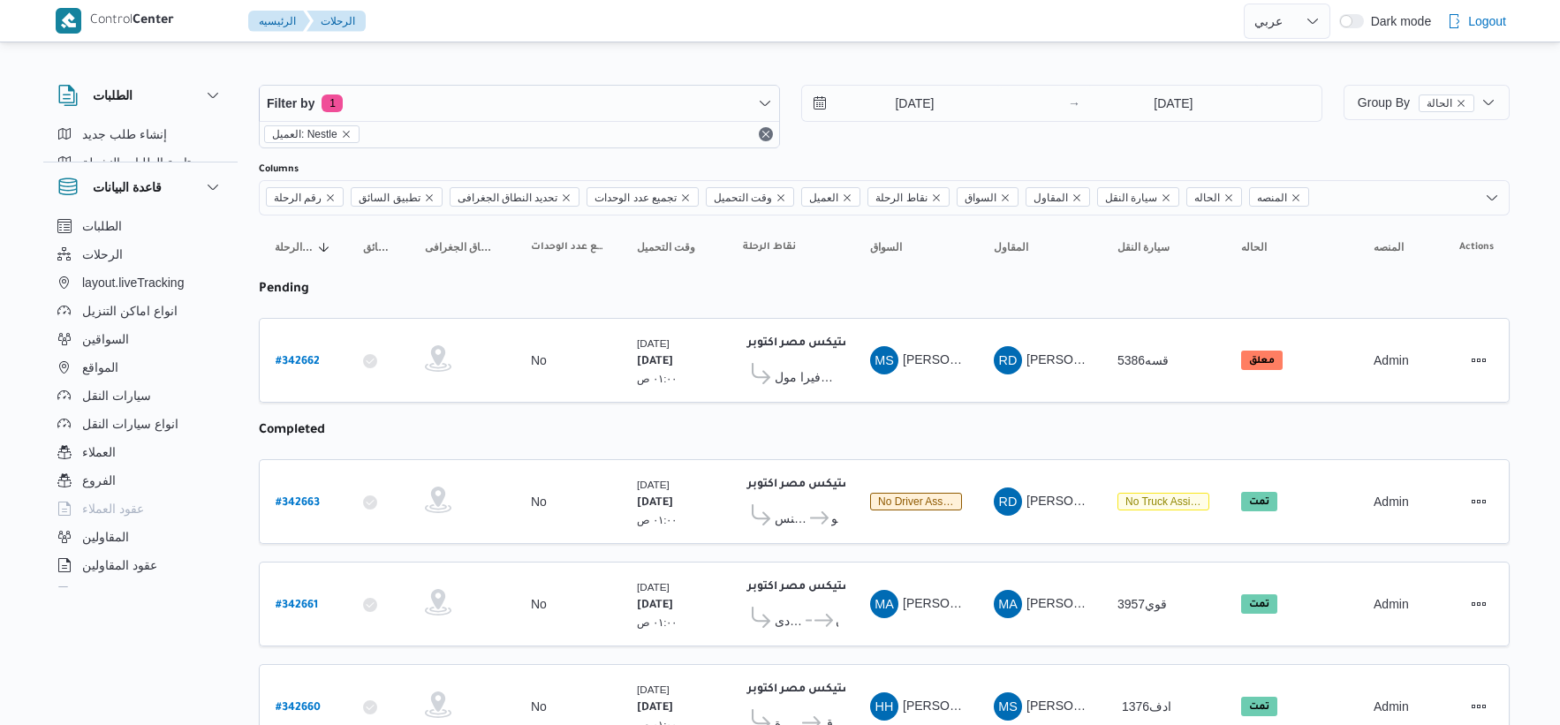
select select "ar"
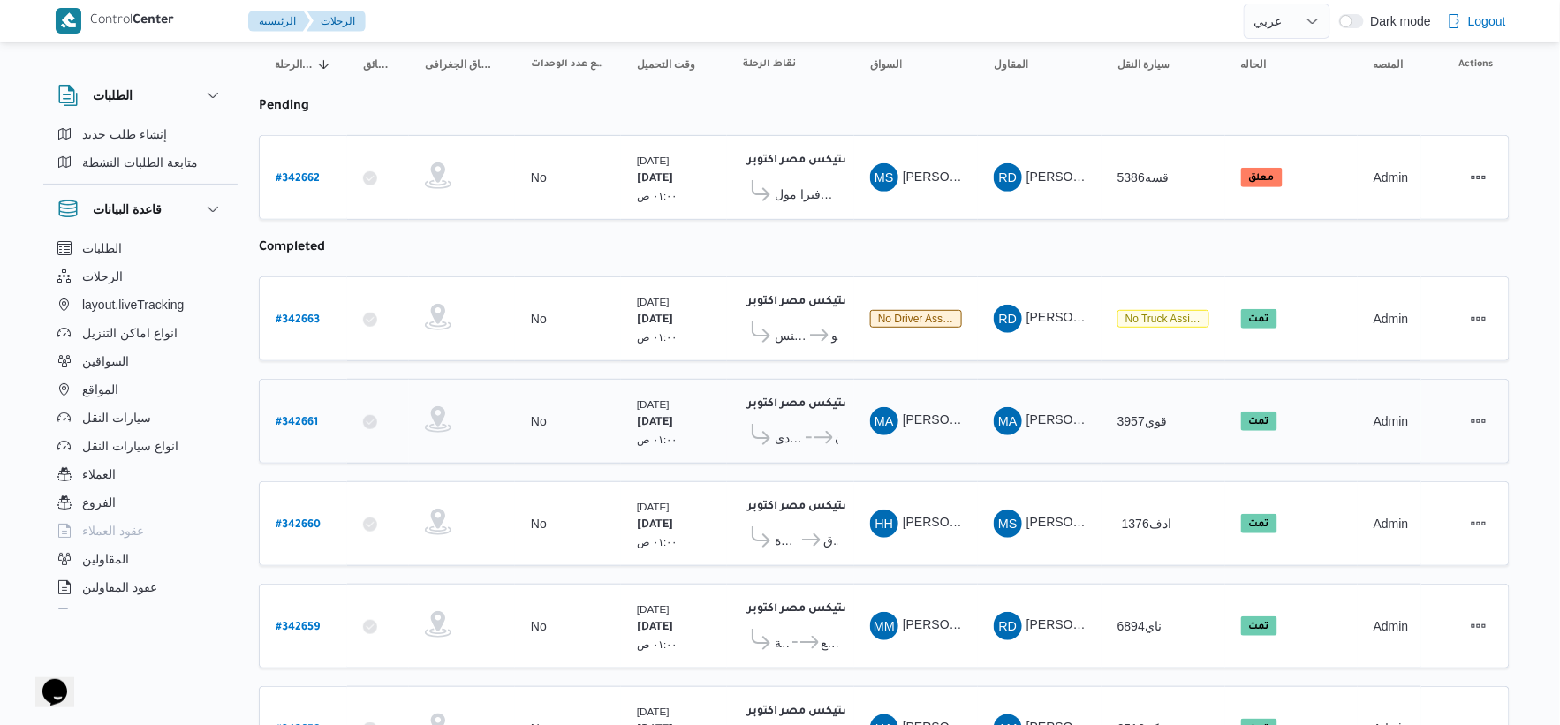
scroll to position [294, 0]
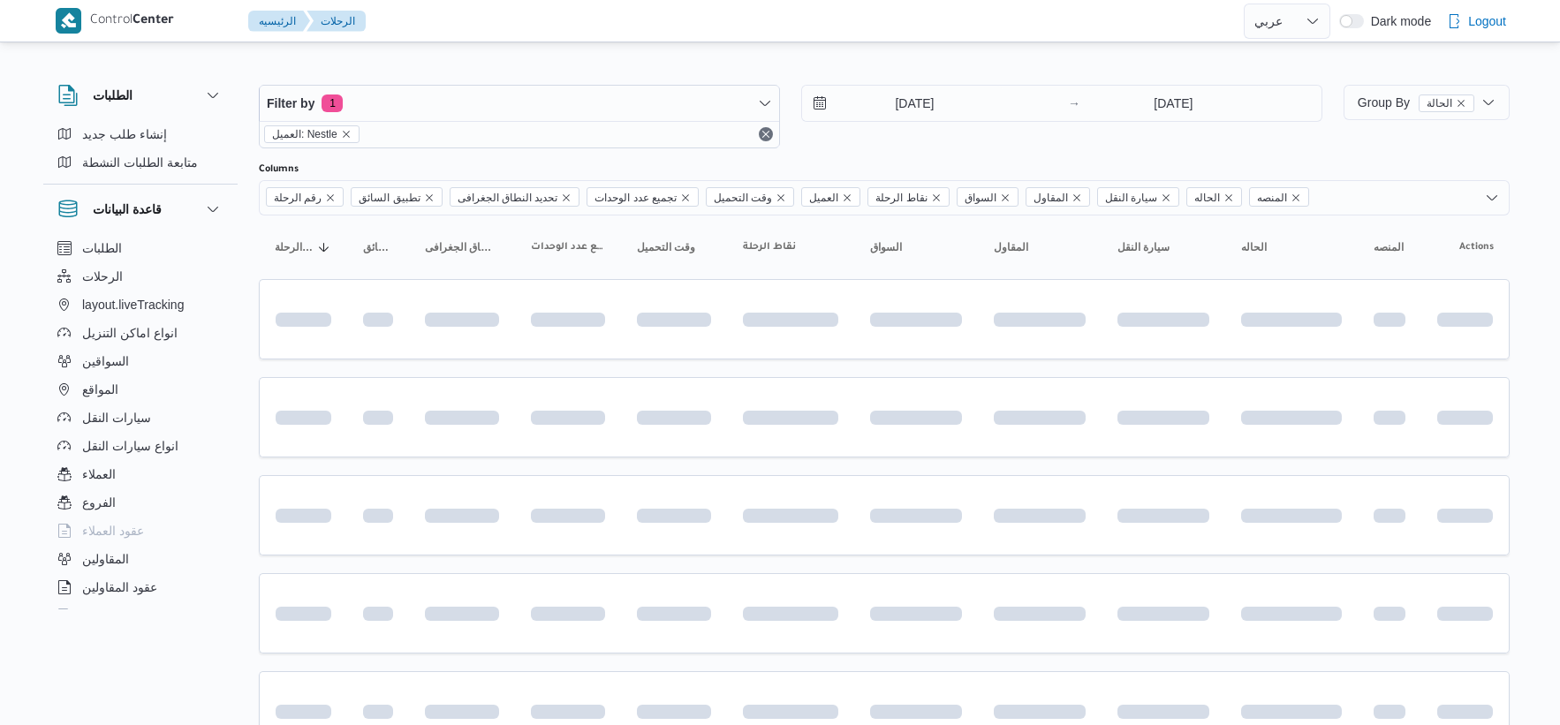
select select "ar"
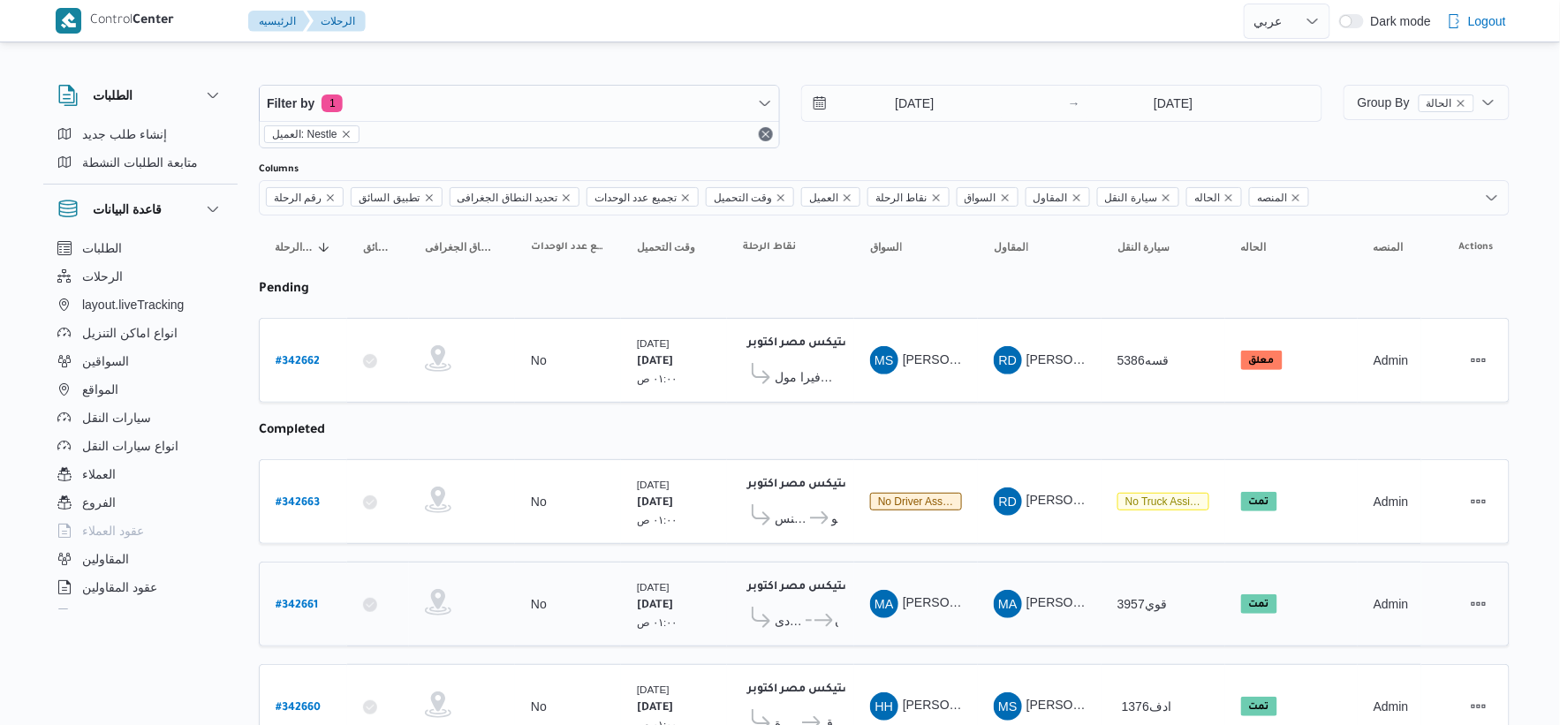
click at [297, 611] on link "# 342661" at bounding box center [297, 605] width 42 height 24
select select "ar"
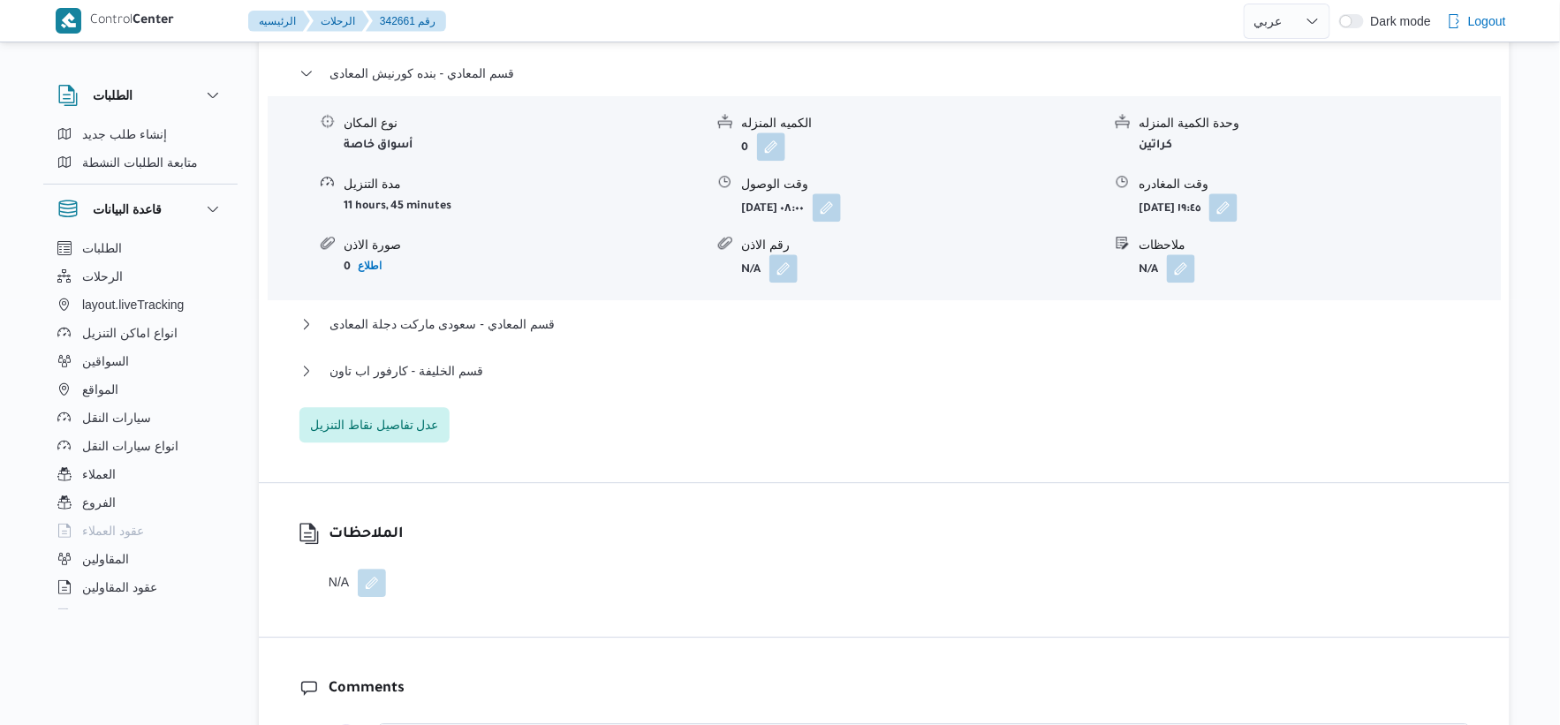
scroll to position [1472, 0]
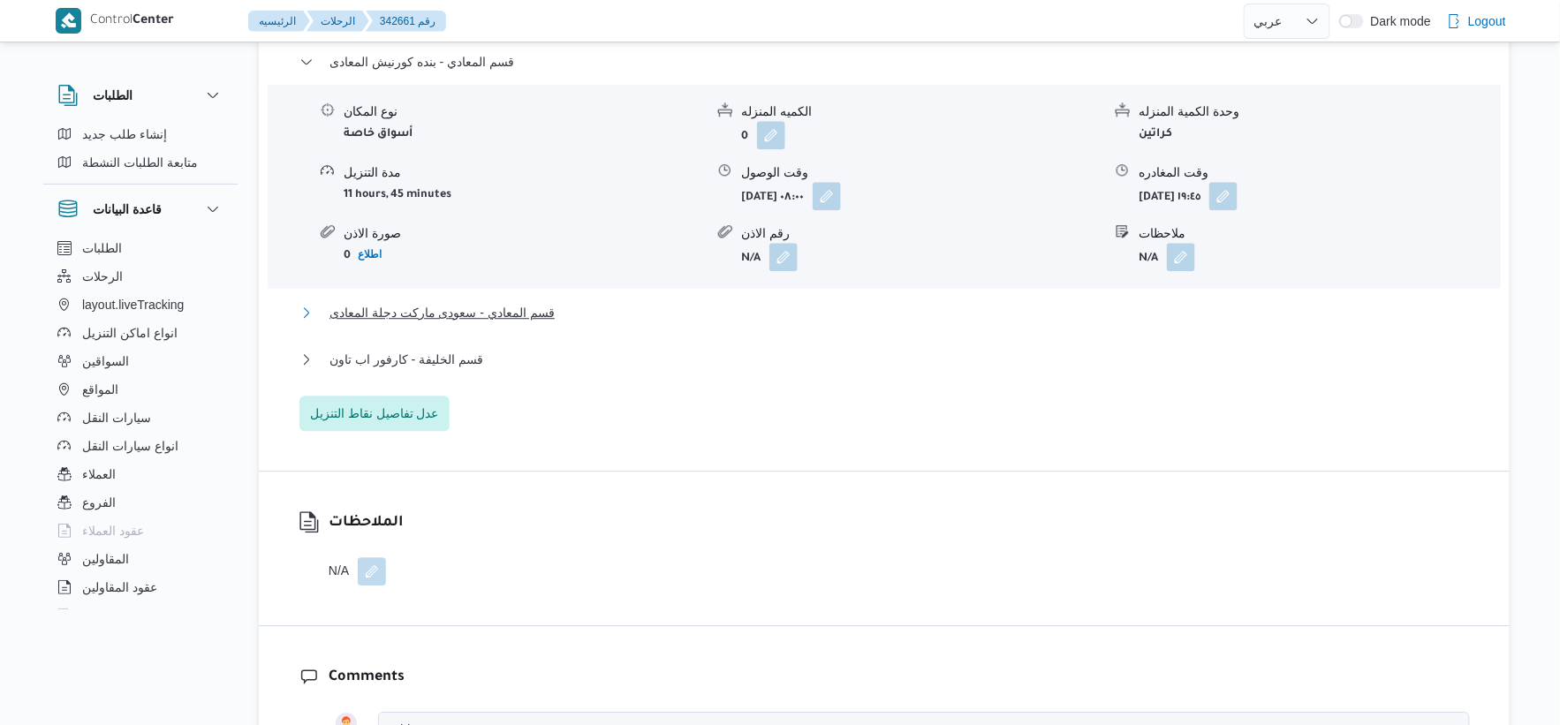
click at [493, 311] on span "قسم المعادي - سعودى ماركت دجلة المعادى" at bounding box center [442, 312] width 225 height 21
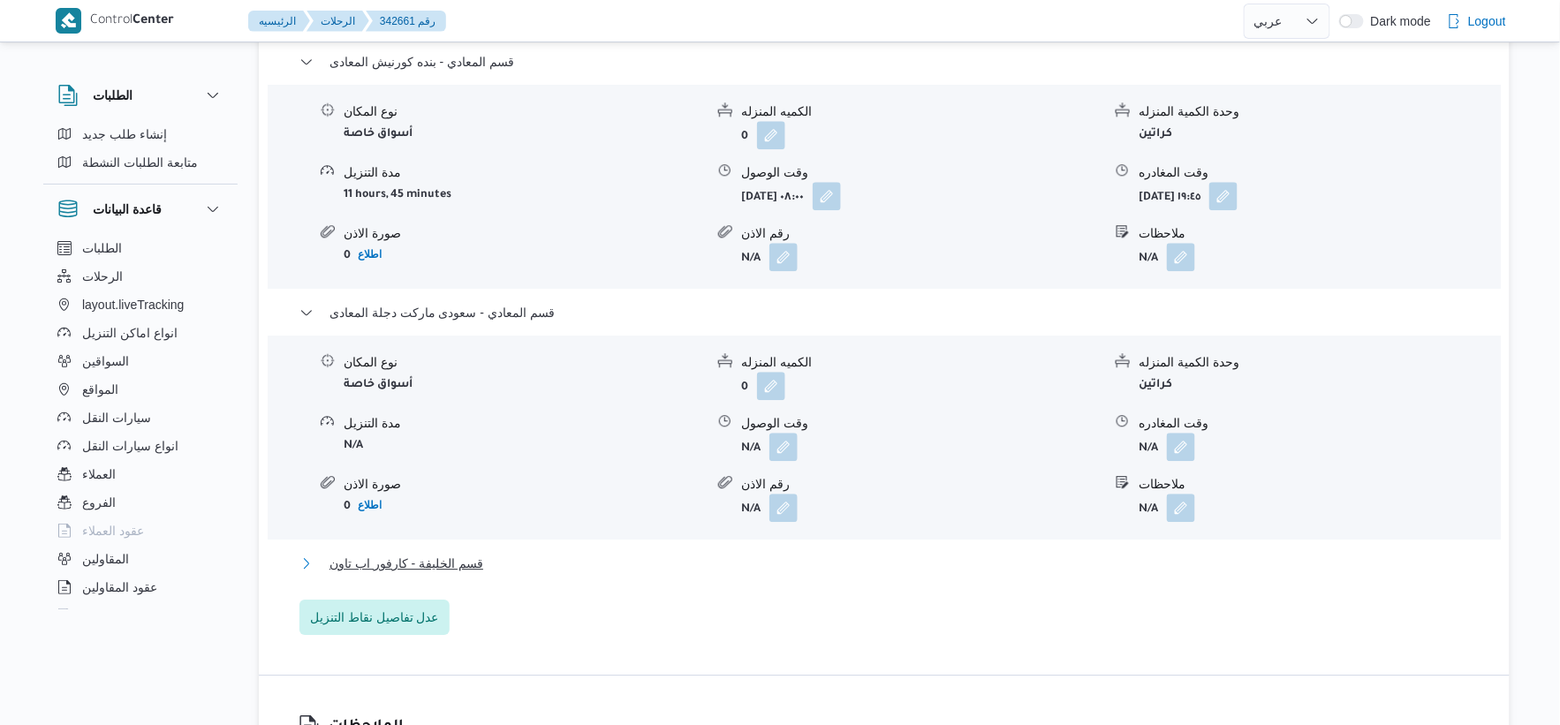
click at [472, 559] on span "قسم الخليفة - كارفور اب تاون" at bounding box center [407, 563] width 154 height 21
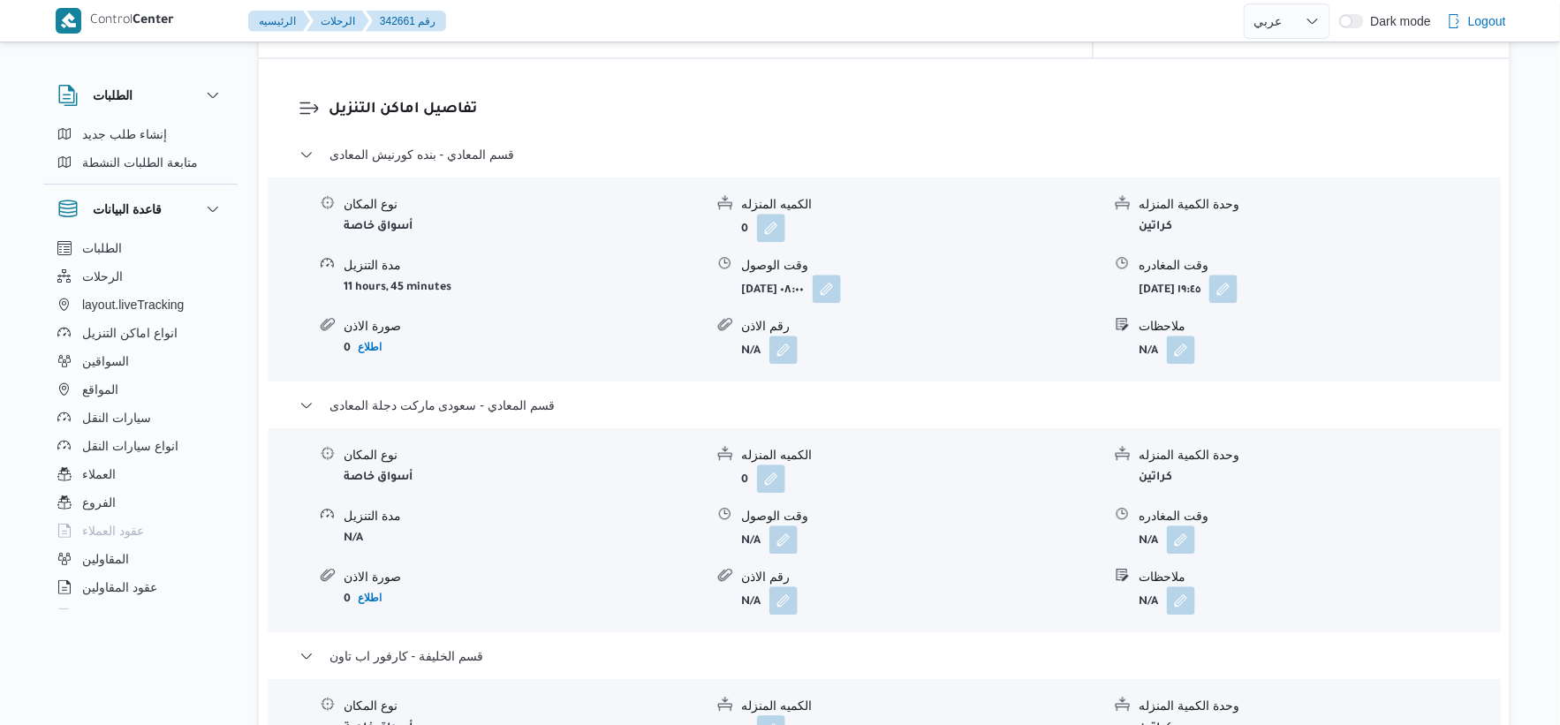
scroll to position [1374, 0]
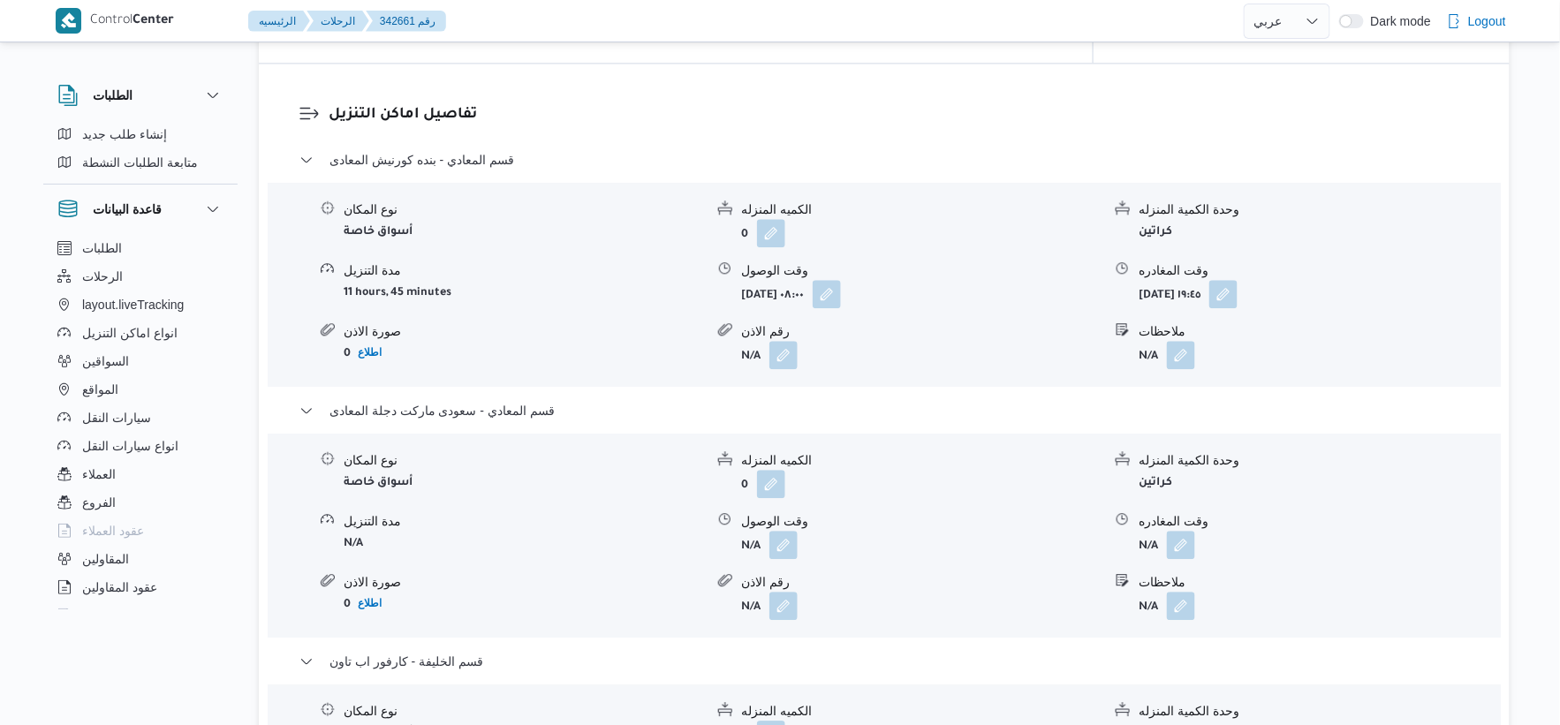
select select "ar"
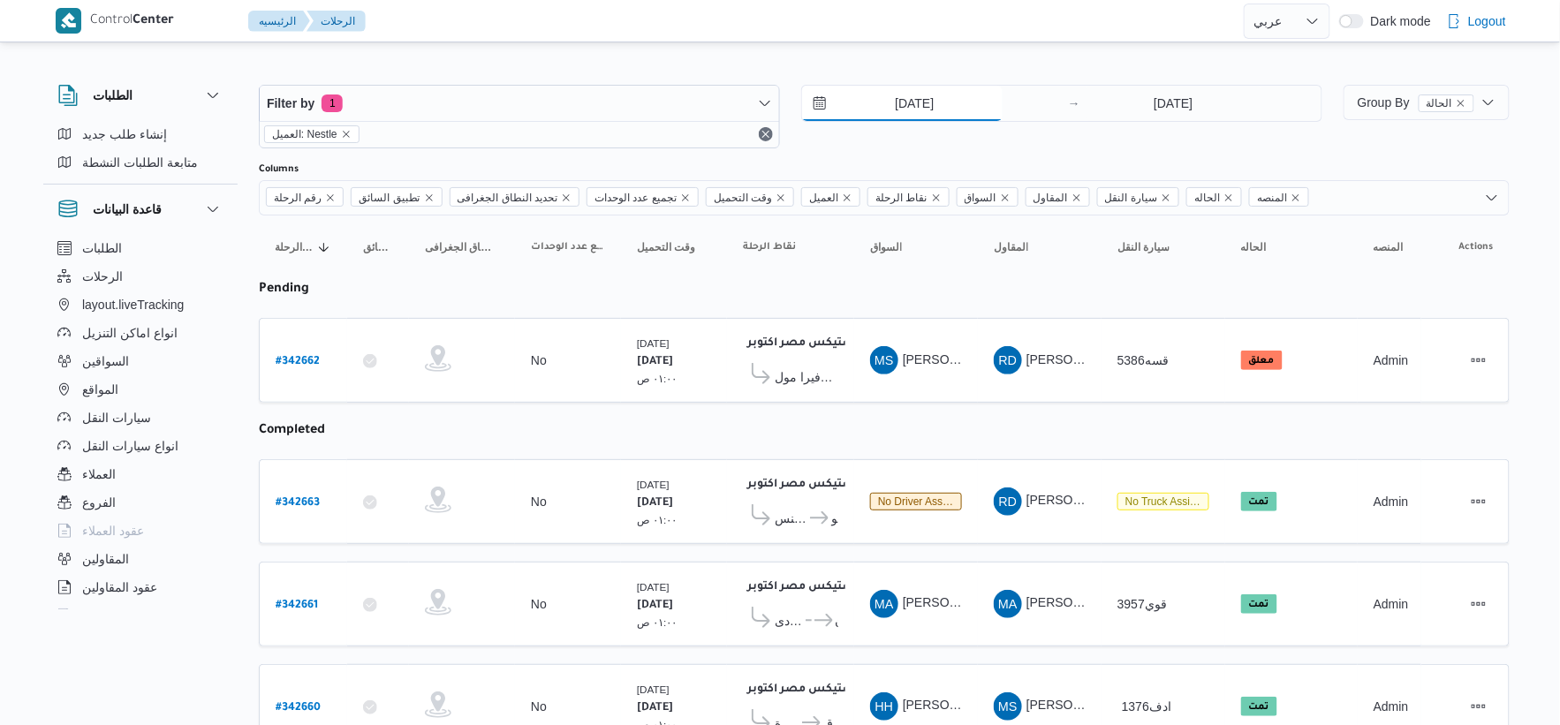
click at [916, 107] on input "[DATE]" at bounding box center [902, 103] width 201 height 35
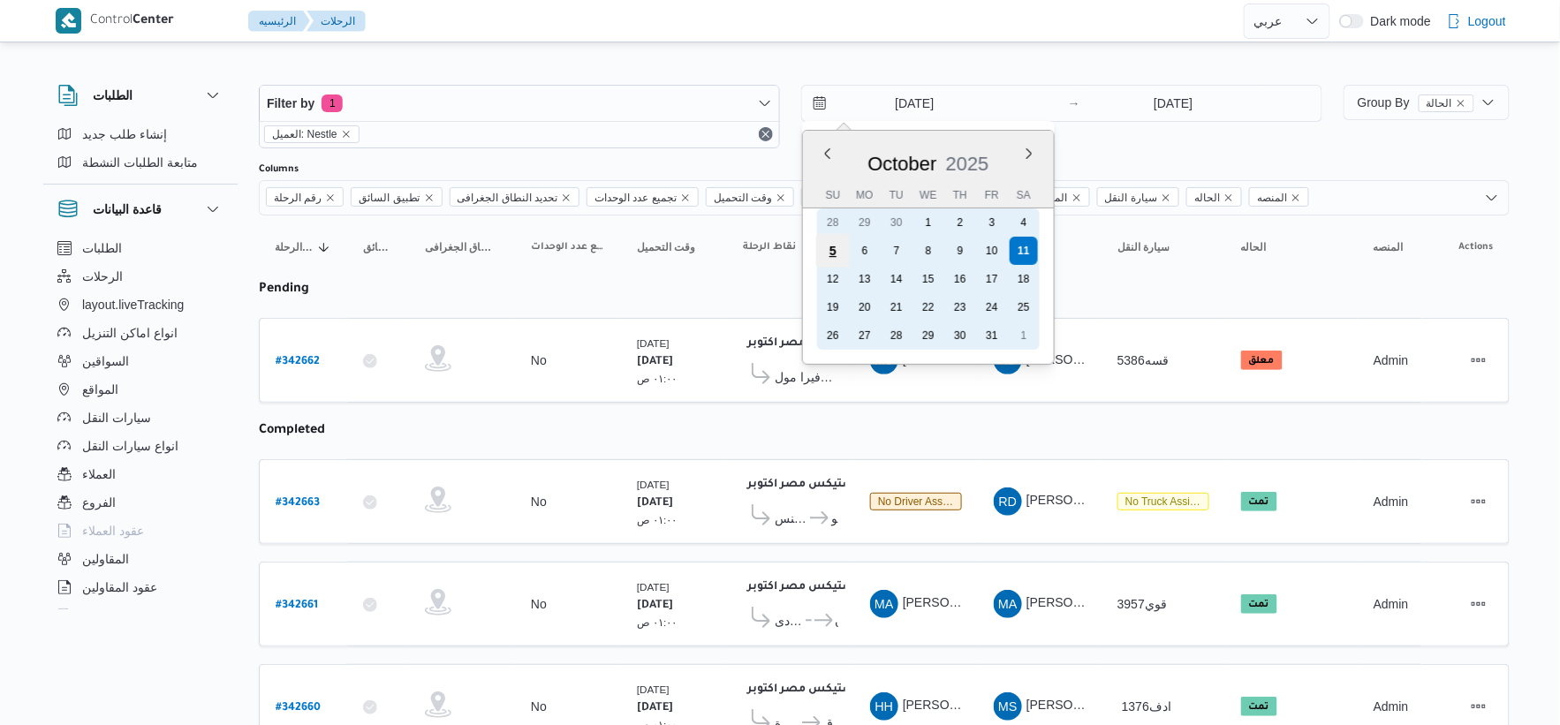
click at [837, 246] on div "5" at bounding box center [833, 251] width 34 height 34
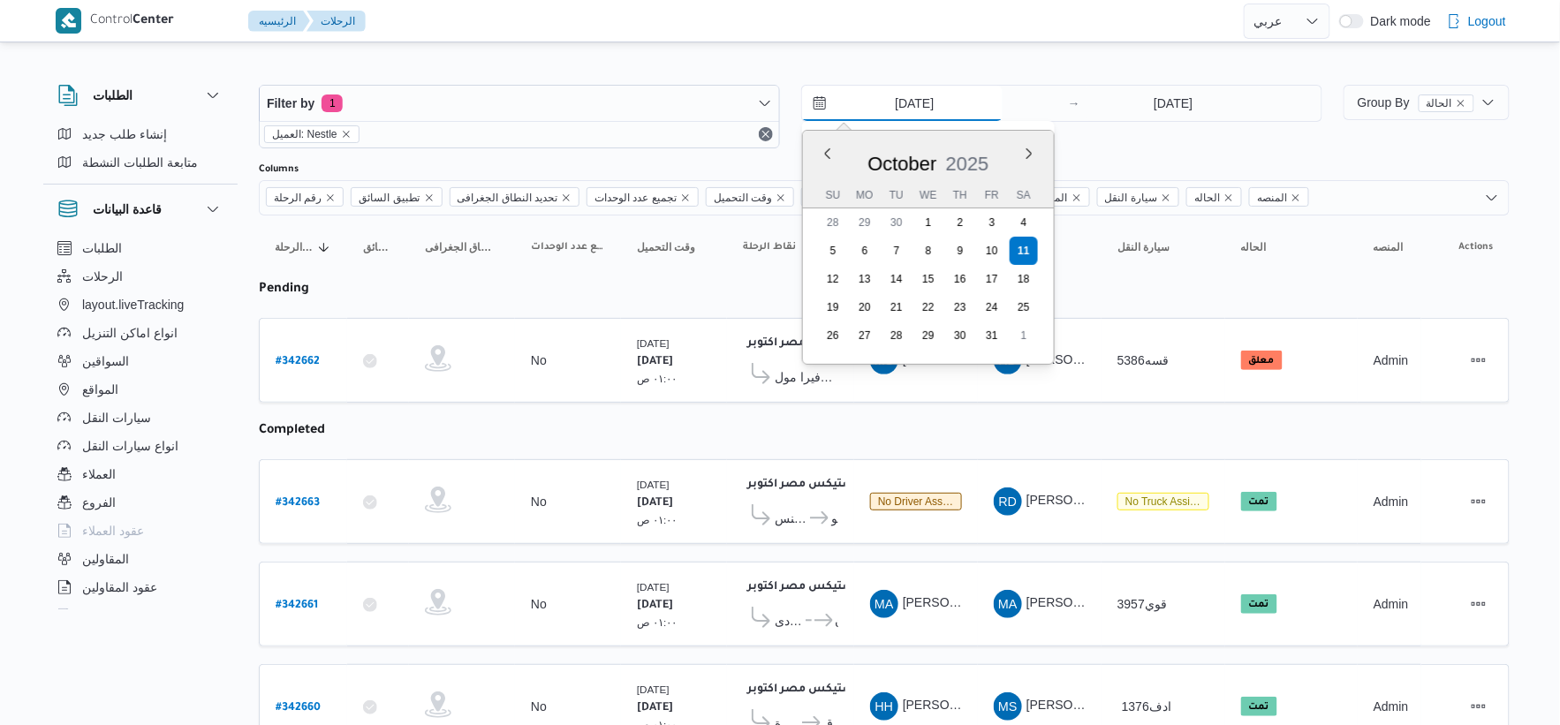
type input "[DATE]"
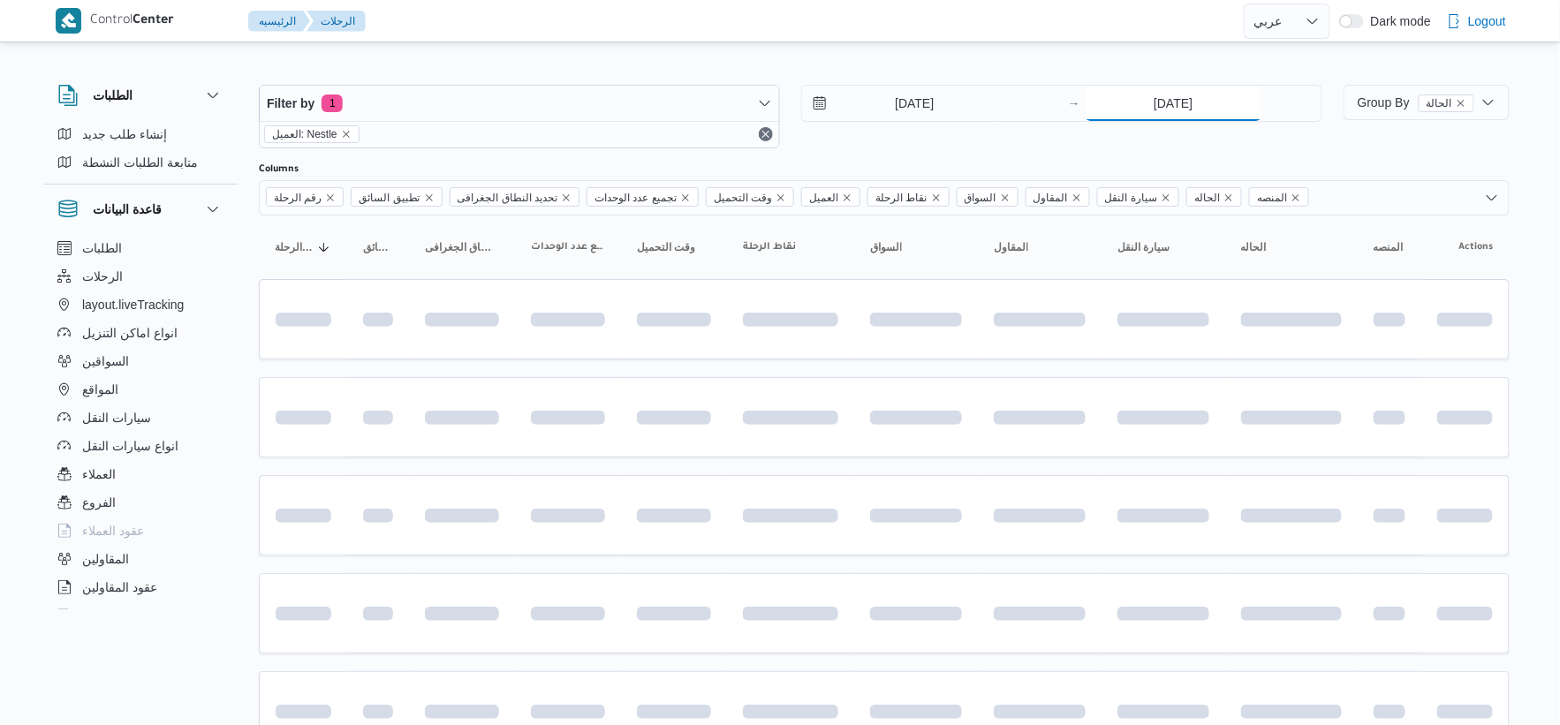
click at [1162, 102] on input "[DATE]" at bounding box center [1174, 103] width 176 height 35
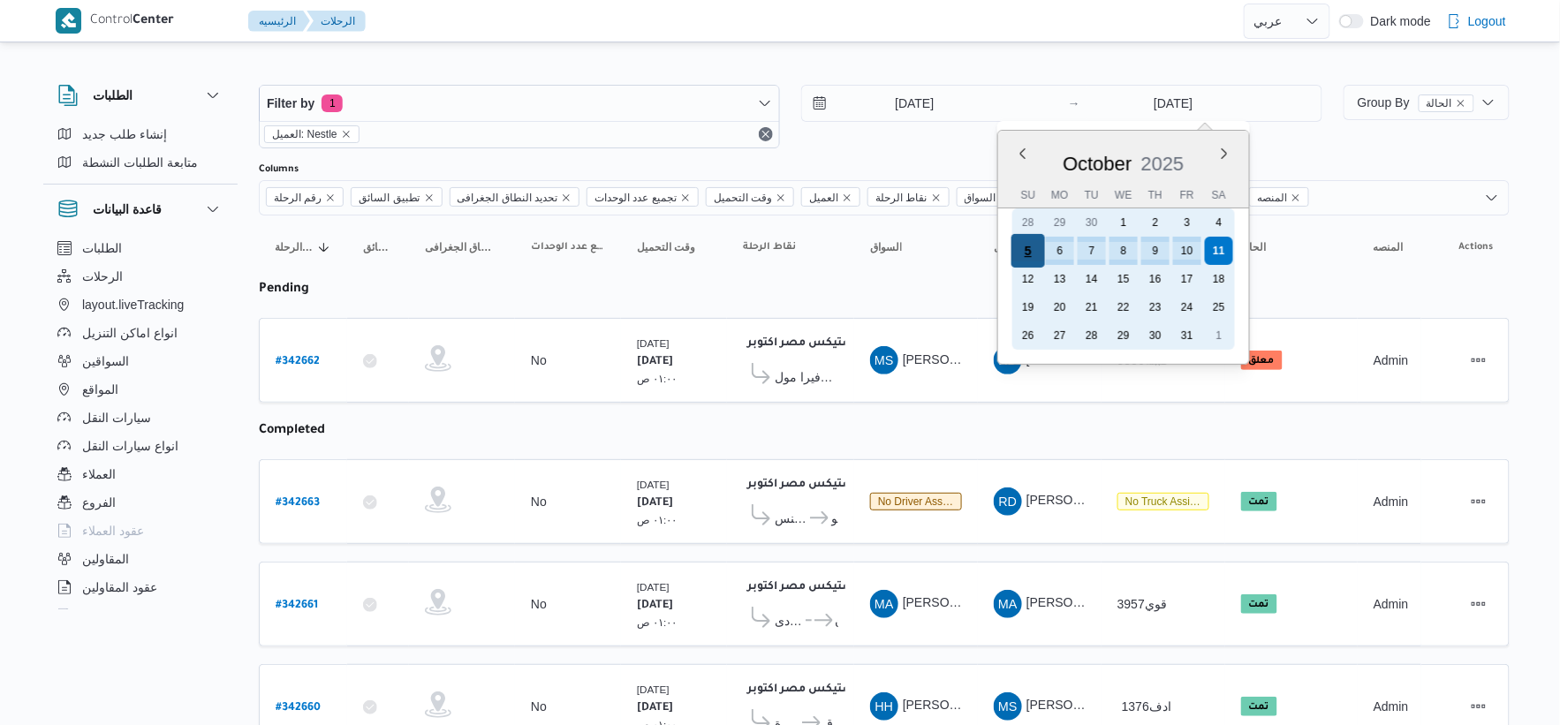
click at [1026, 252] on div "5" at bounding box center [1028, 251] width 34 height 34
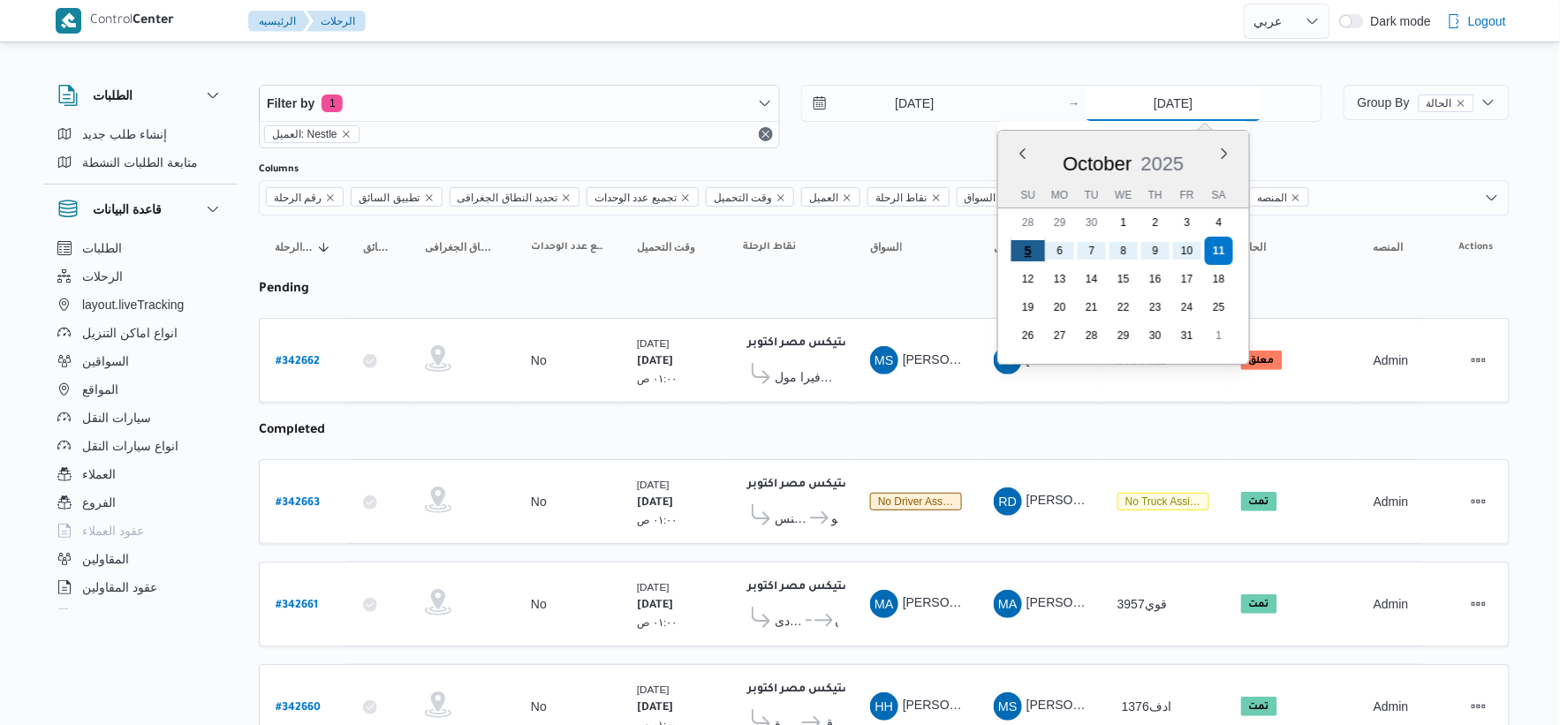
type input "[DATE]"
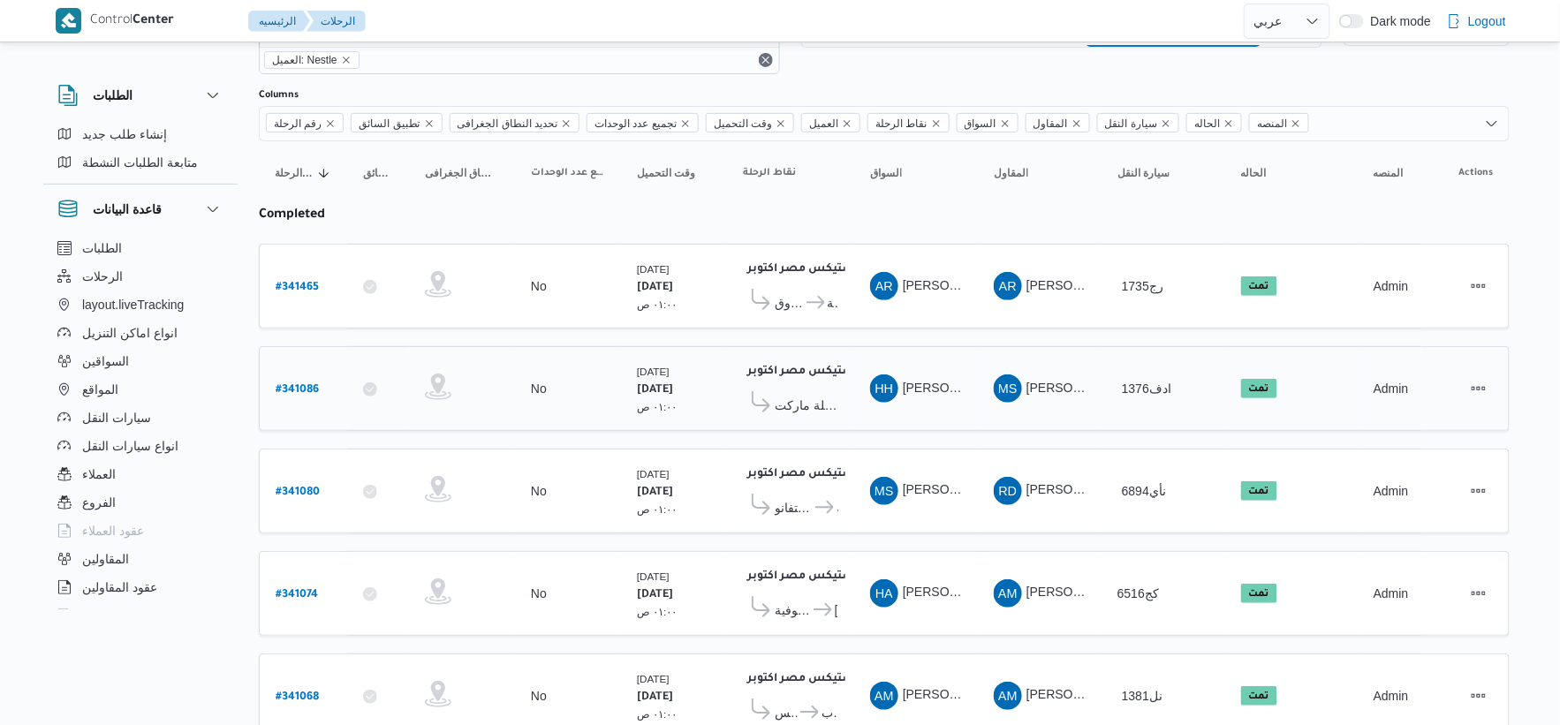
scroll to position [142, 0]
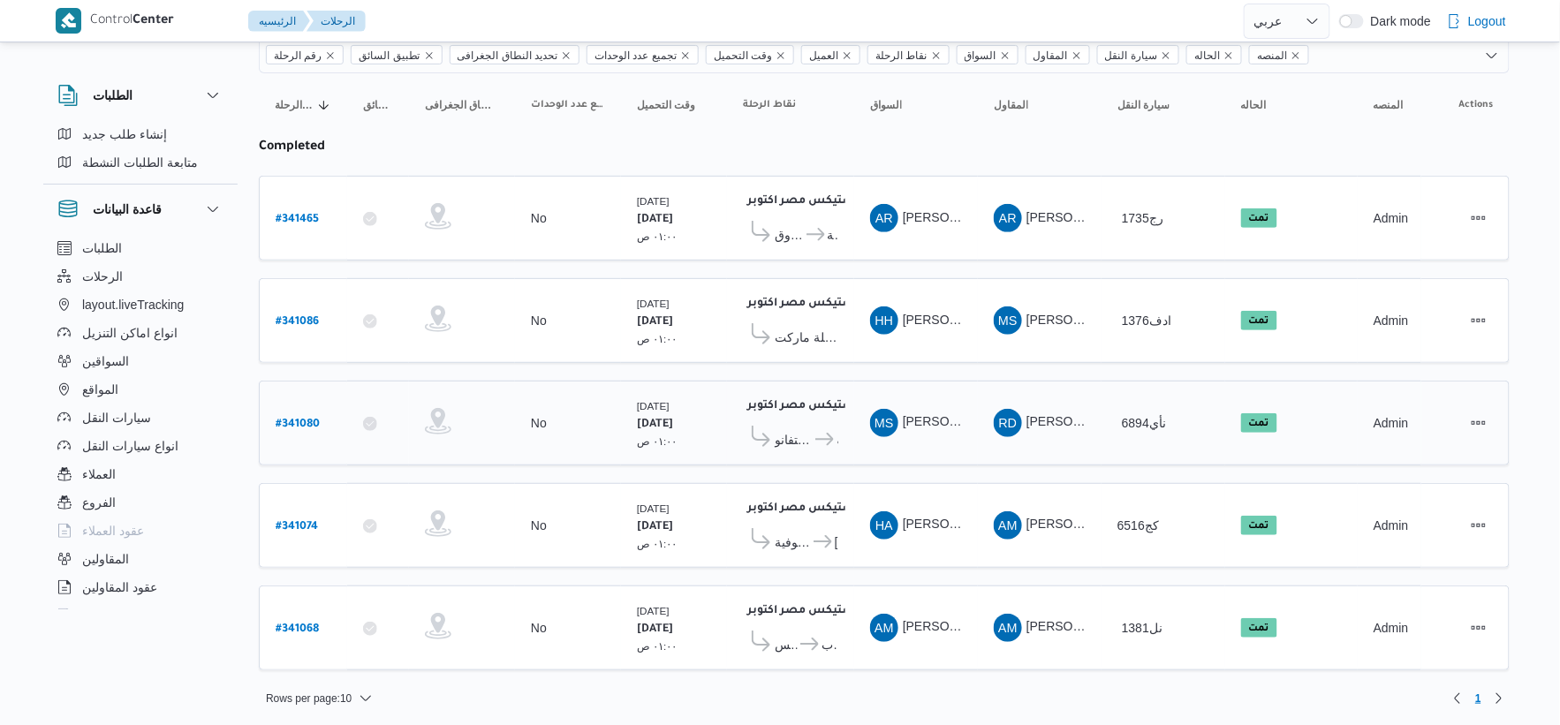
click at [294, 419] on b "# 341080" at bounding box center [298, 425] width 44 height 12
select select "ar"
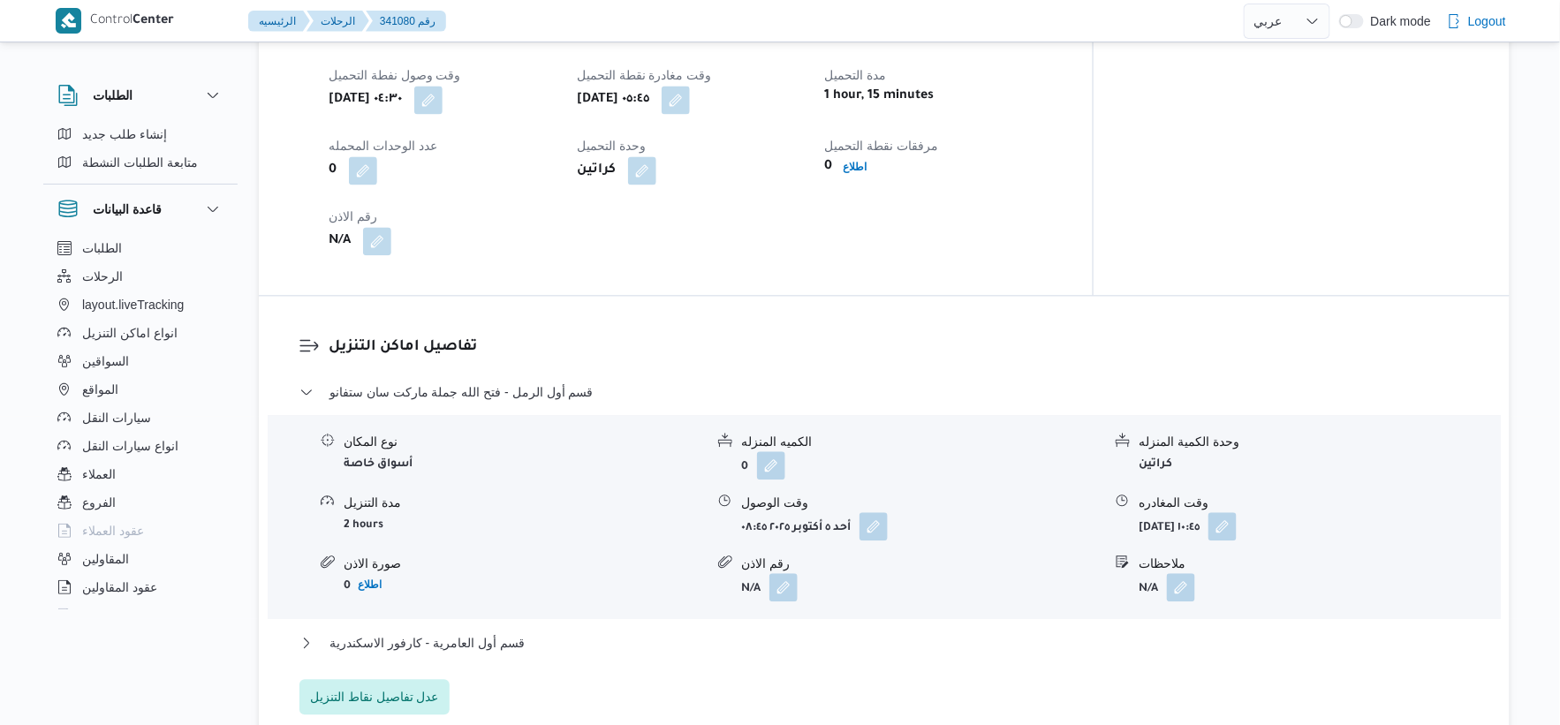
scroll to position [1178, 0]
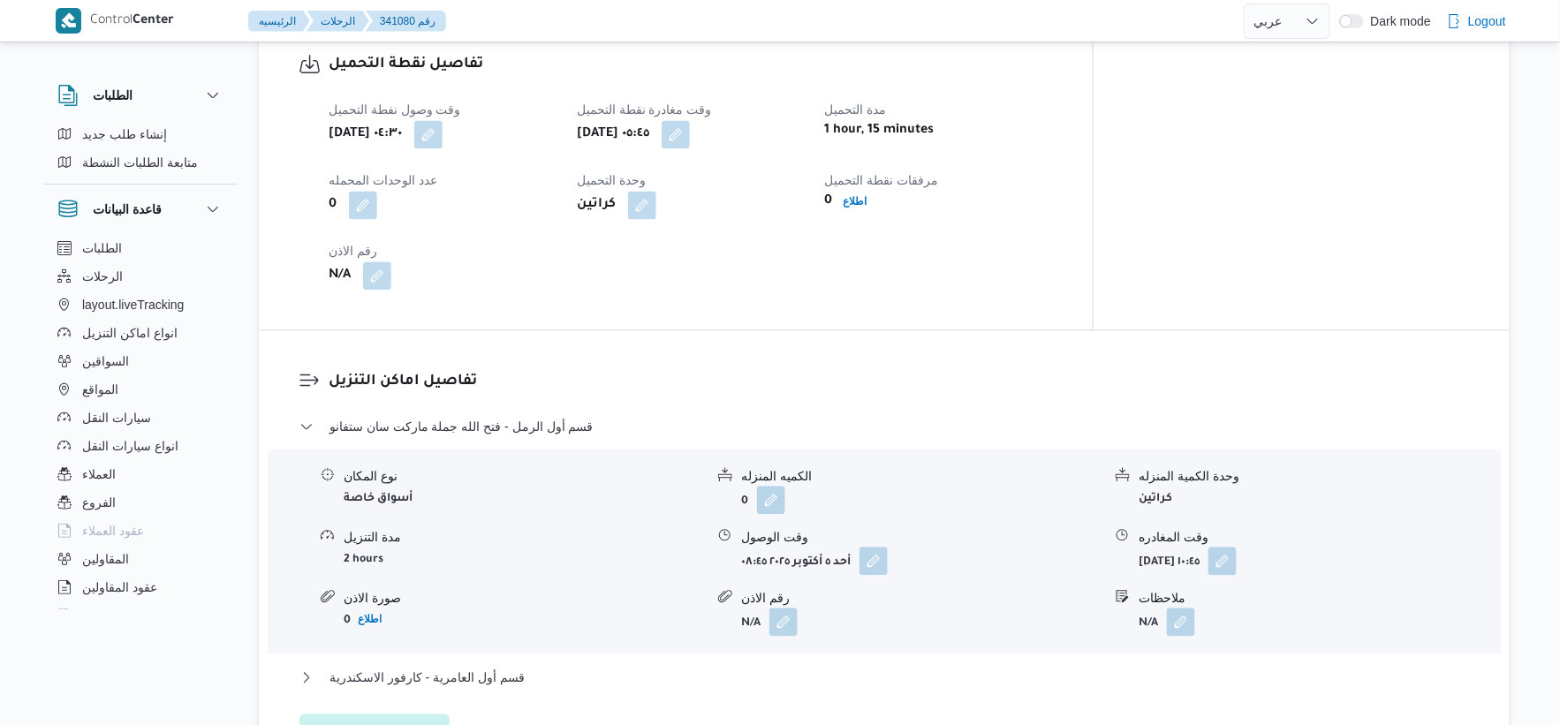
select select "ar"
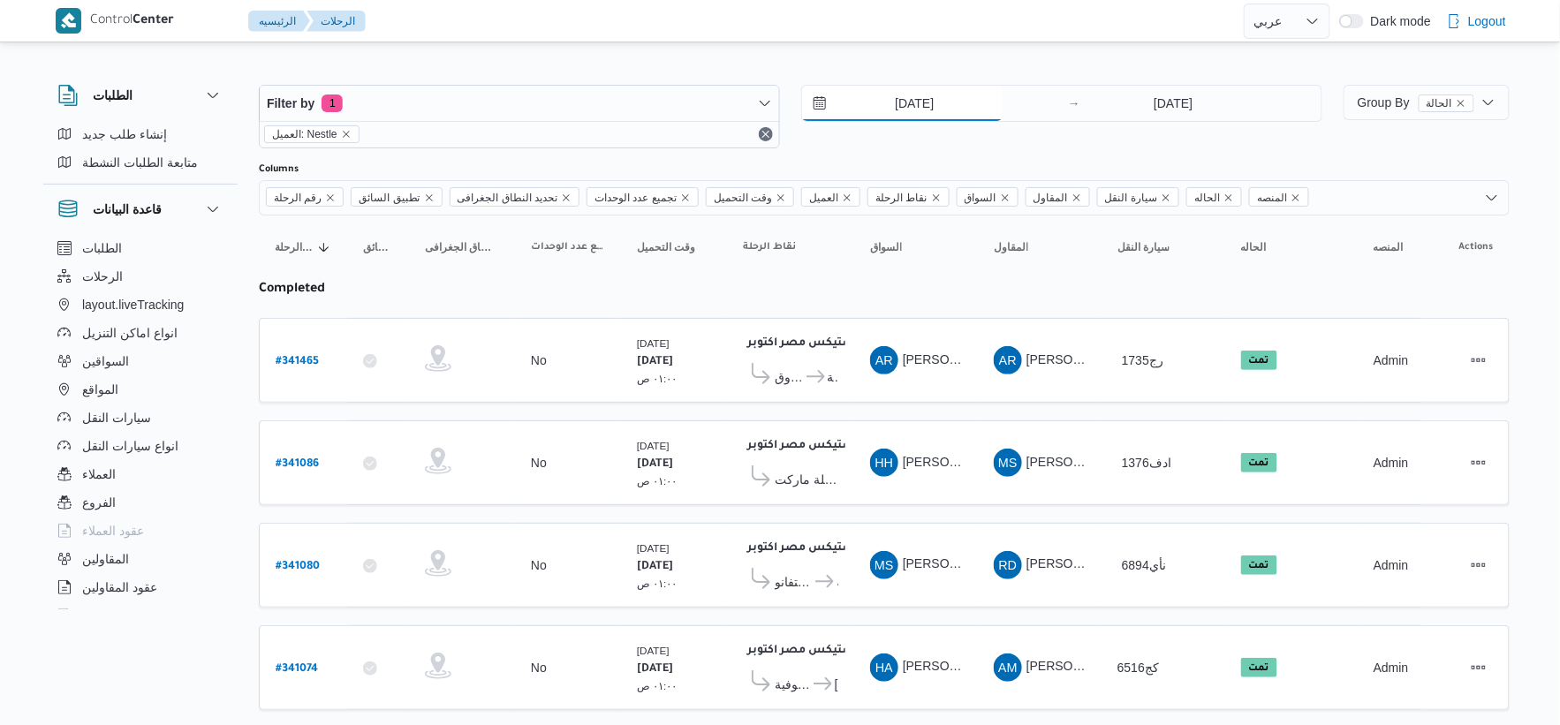
click at [942, 98] on input "[DATE]" at bounding box center [902, 103] width 201 height 35
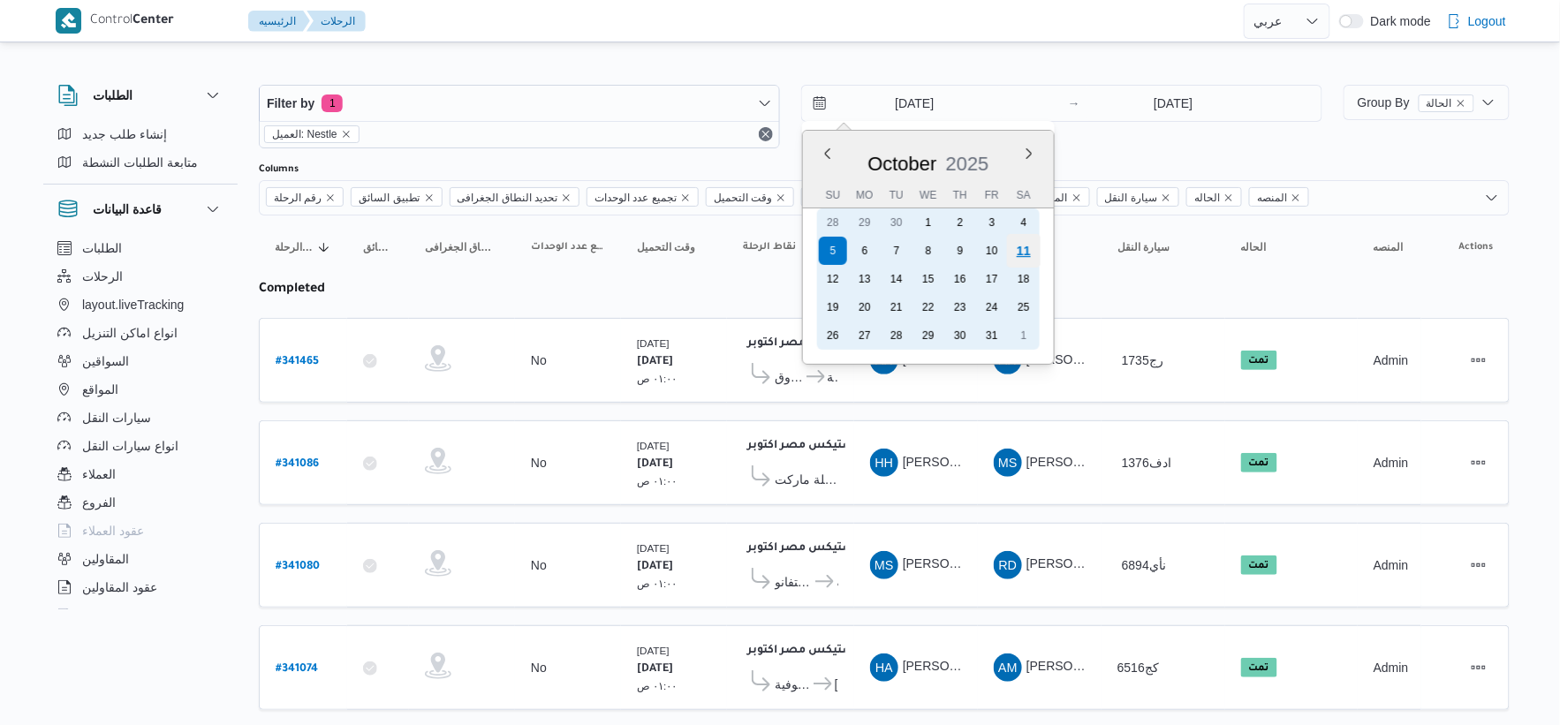
click at [1026, 247] on div "11" at bounding box center [1024, 251] width 34 height 34
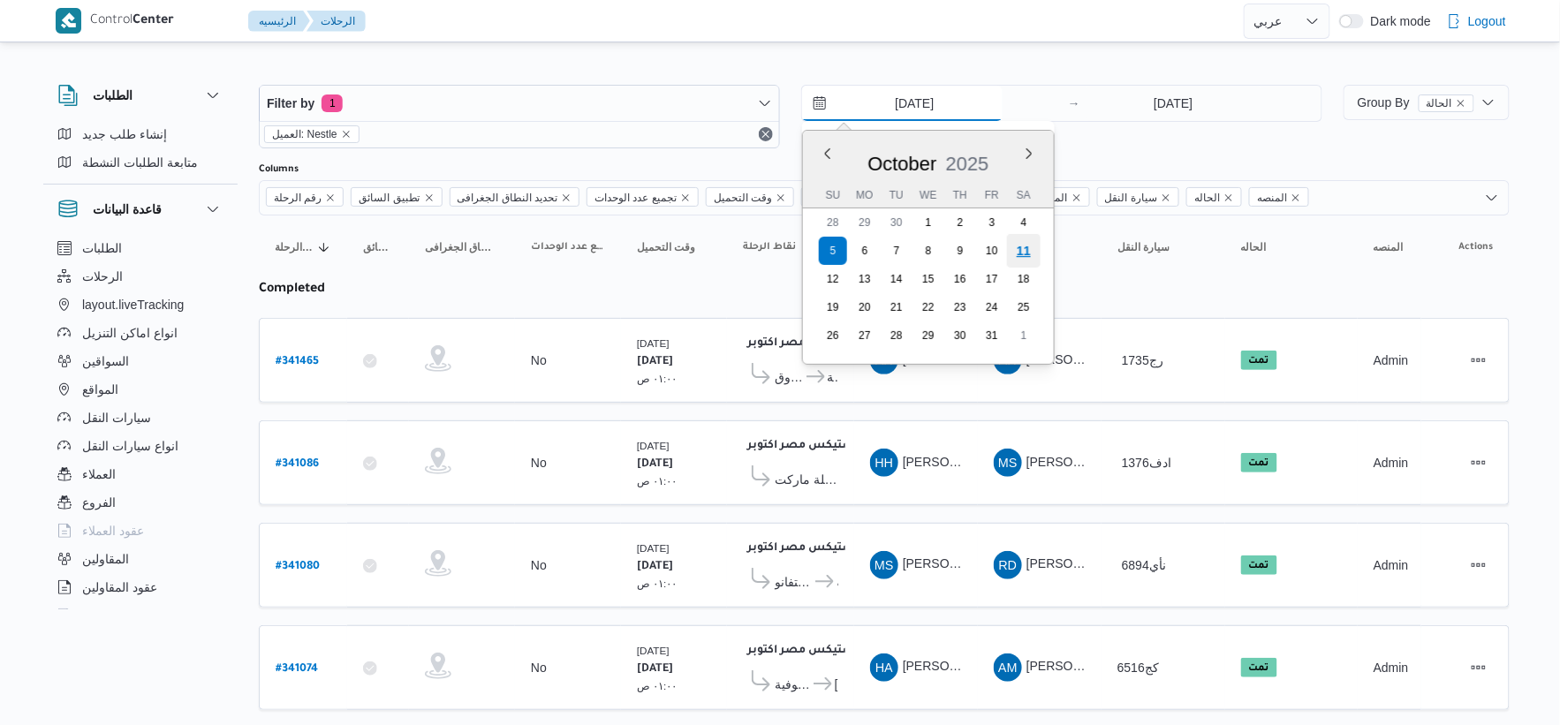
type input "[DATE]"
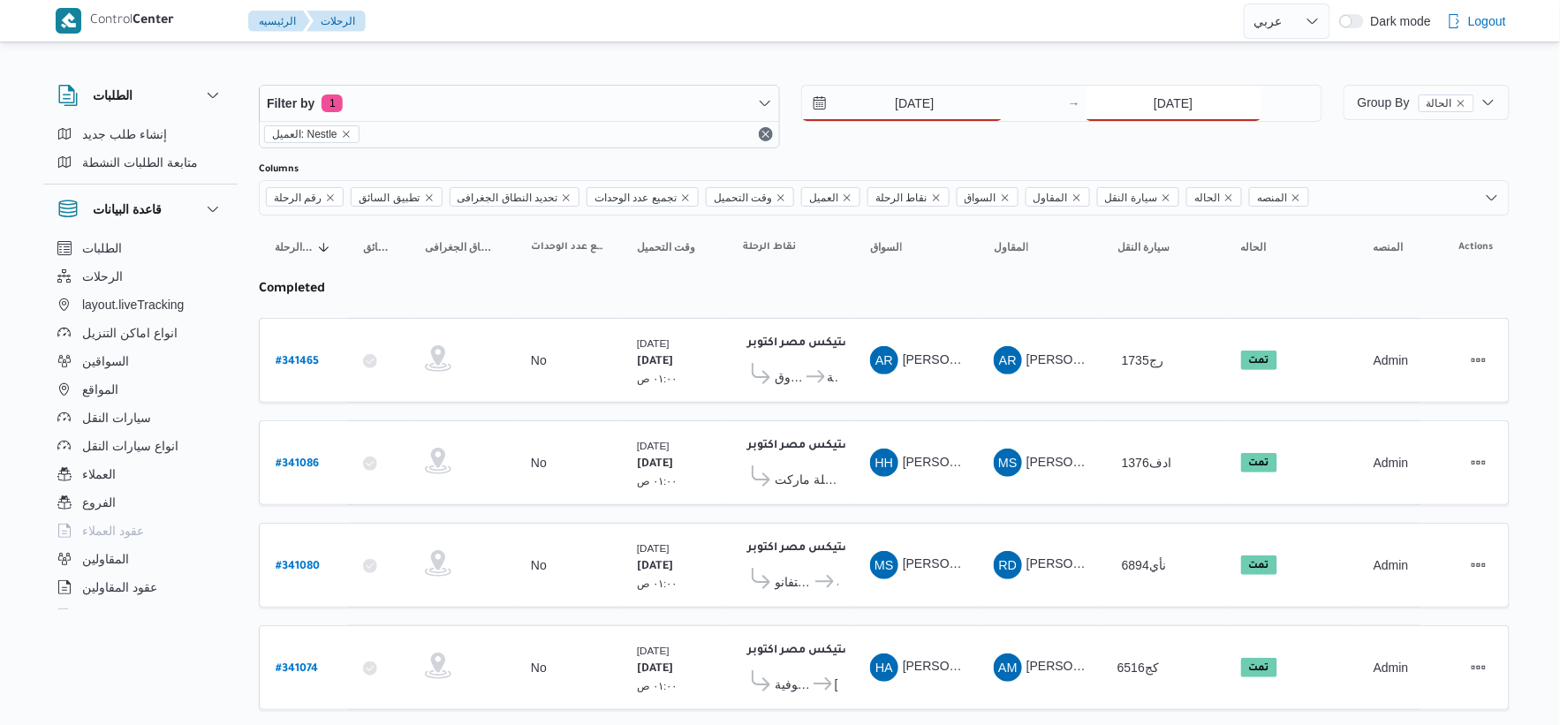
click at [1177, 106] on input "[DATE]" at bounding box center [1174, 103] width 176 height 35
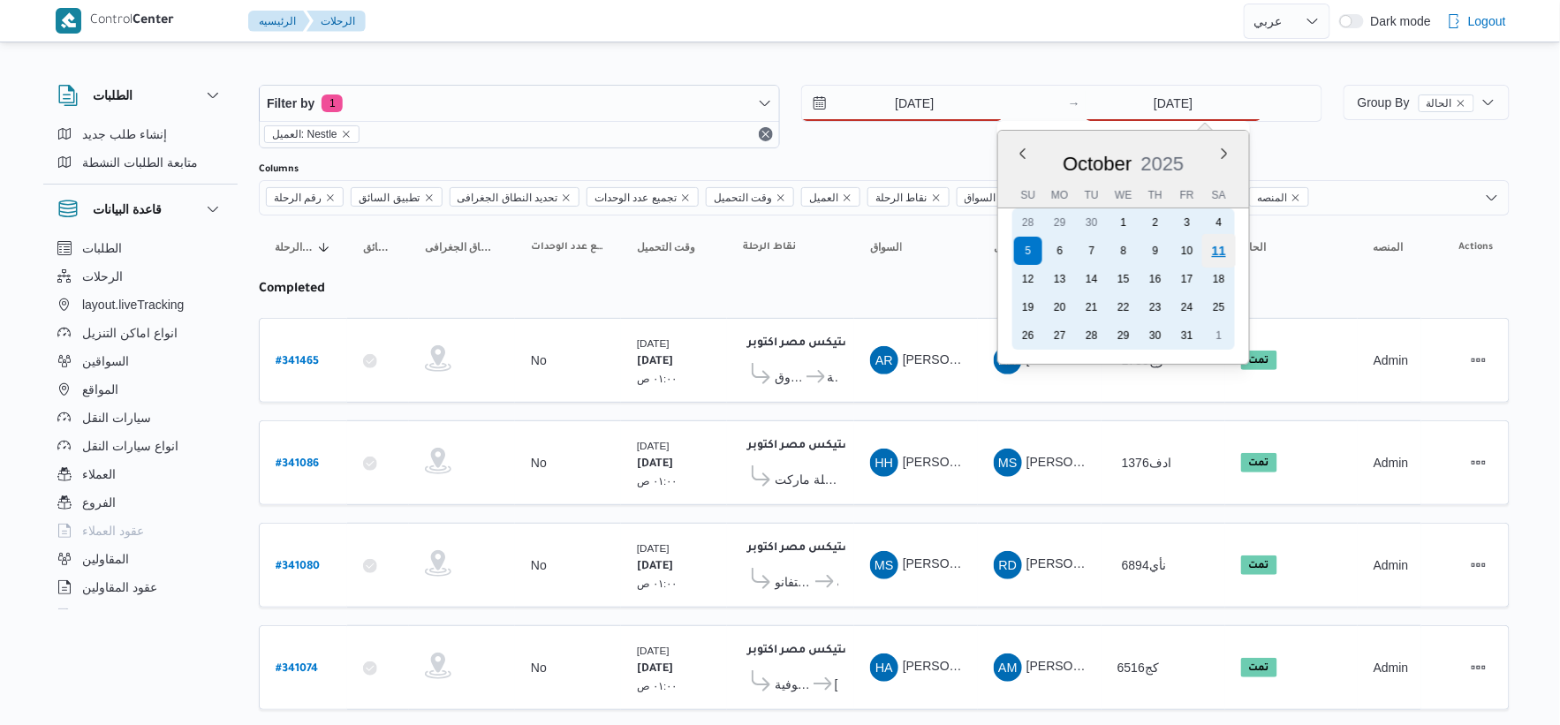
click at [1223, 249] on div "11" at bounding box center [1219, 251] width 34 height 34
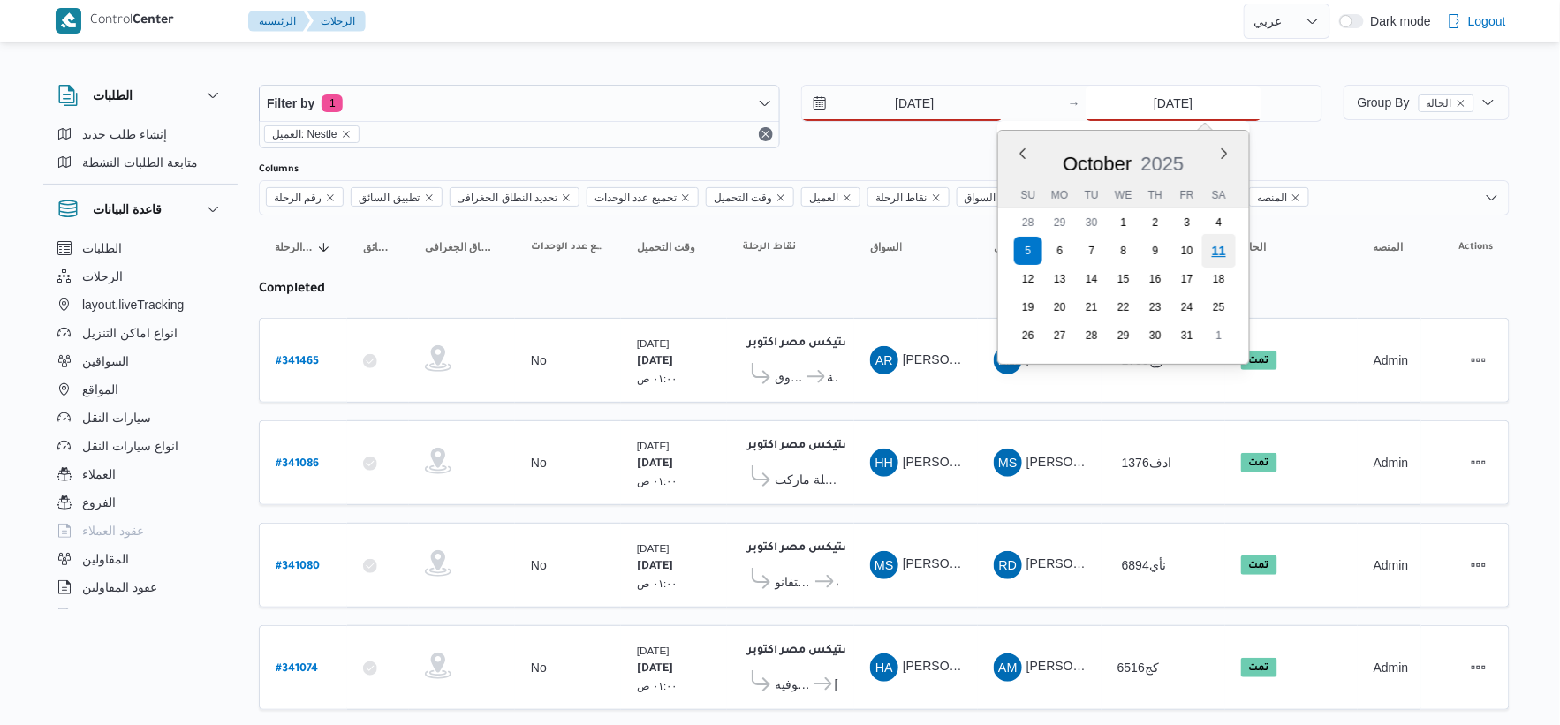
type input "[DATE]"
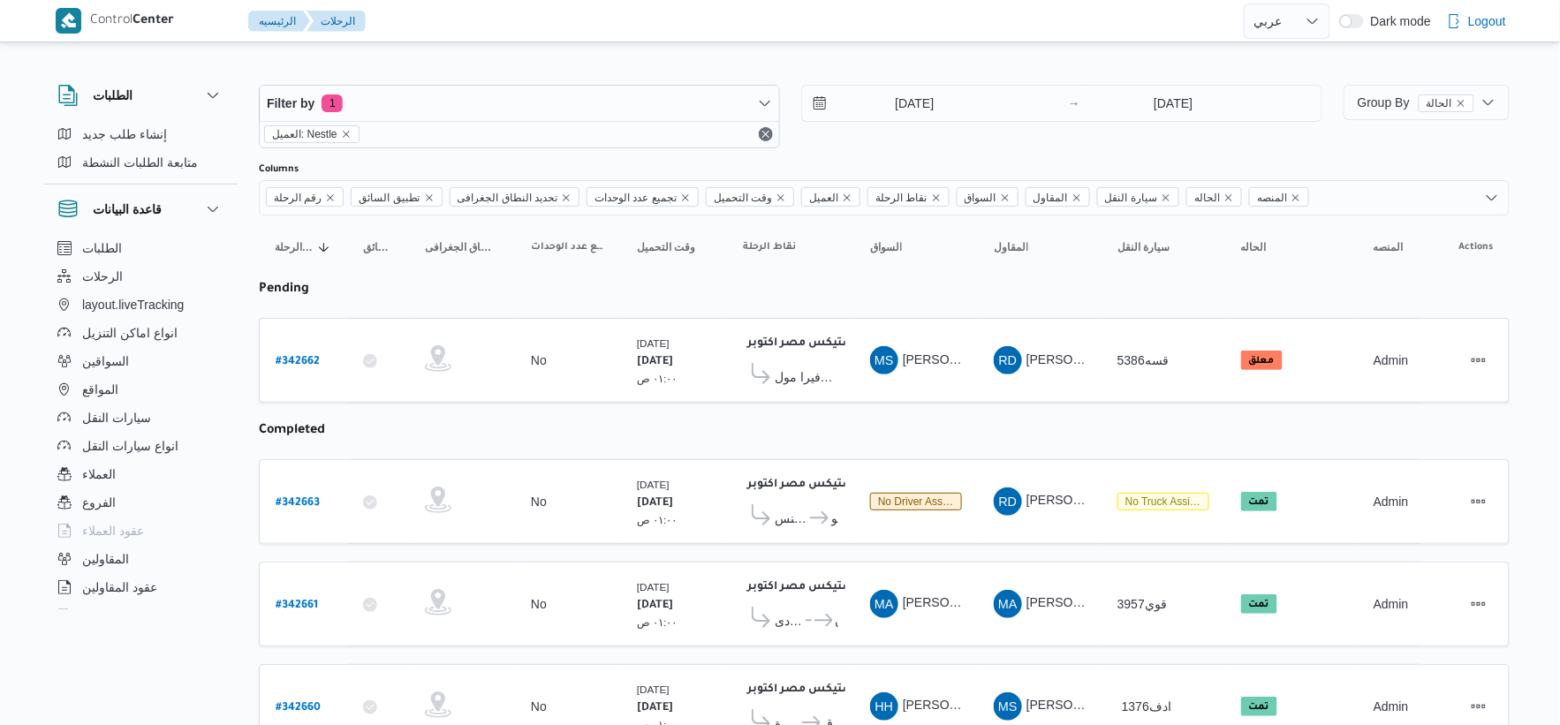
click at [928, 425] on table "رقم الرحلة Click to sort in ascending order تطبيق السائق Click to sort in ascen…" at bounding box center [884, 645] width 1251 height 859
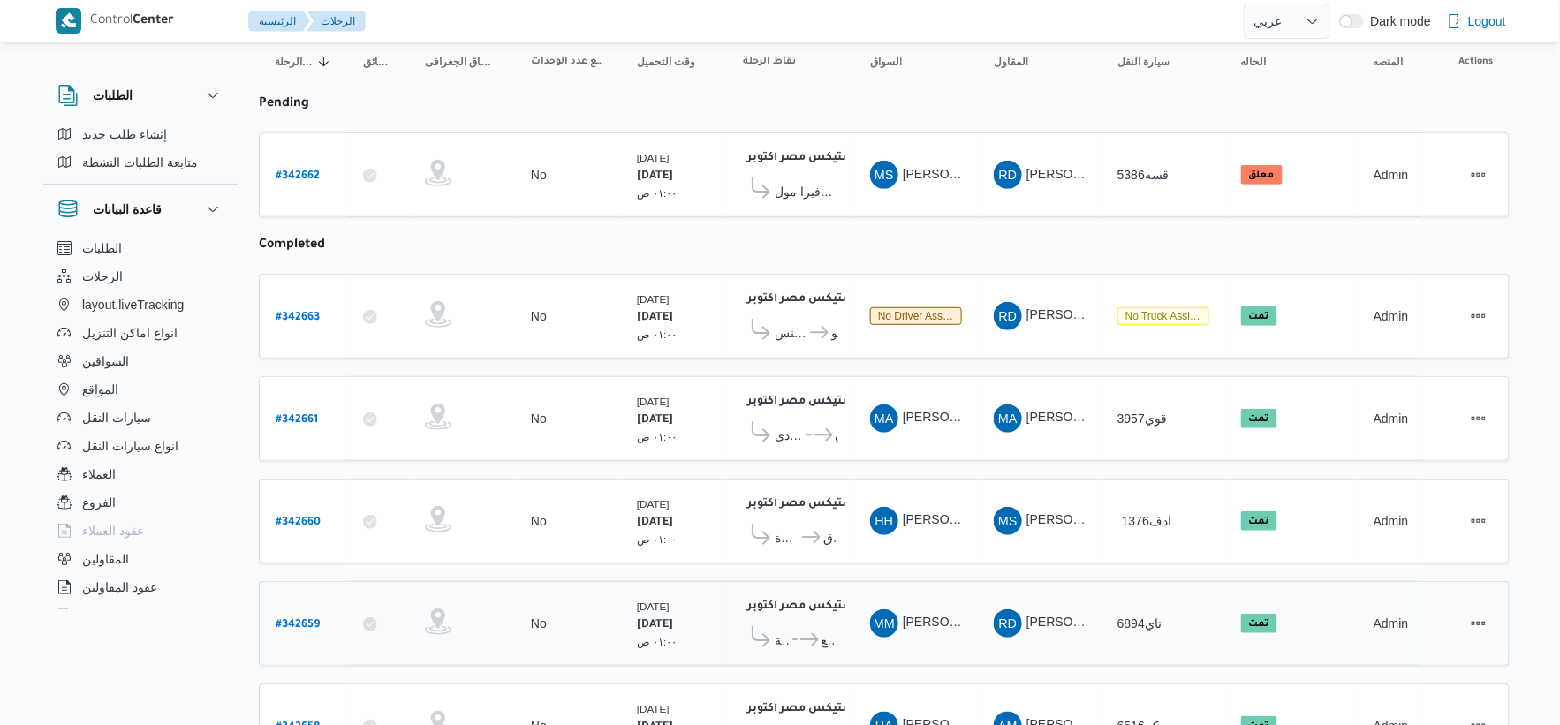
scroll to position [383, 0]
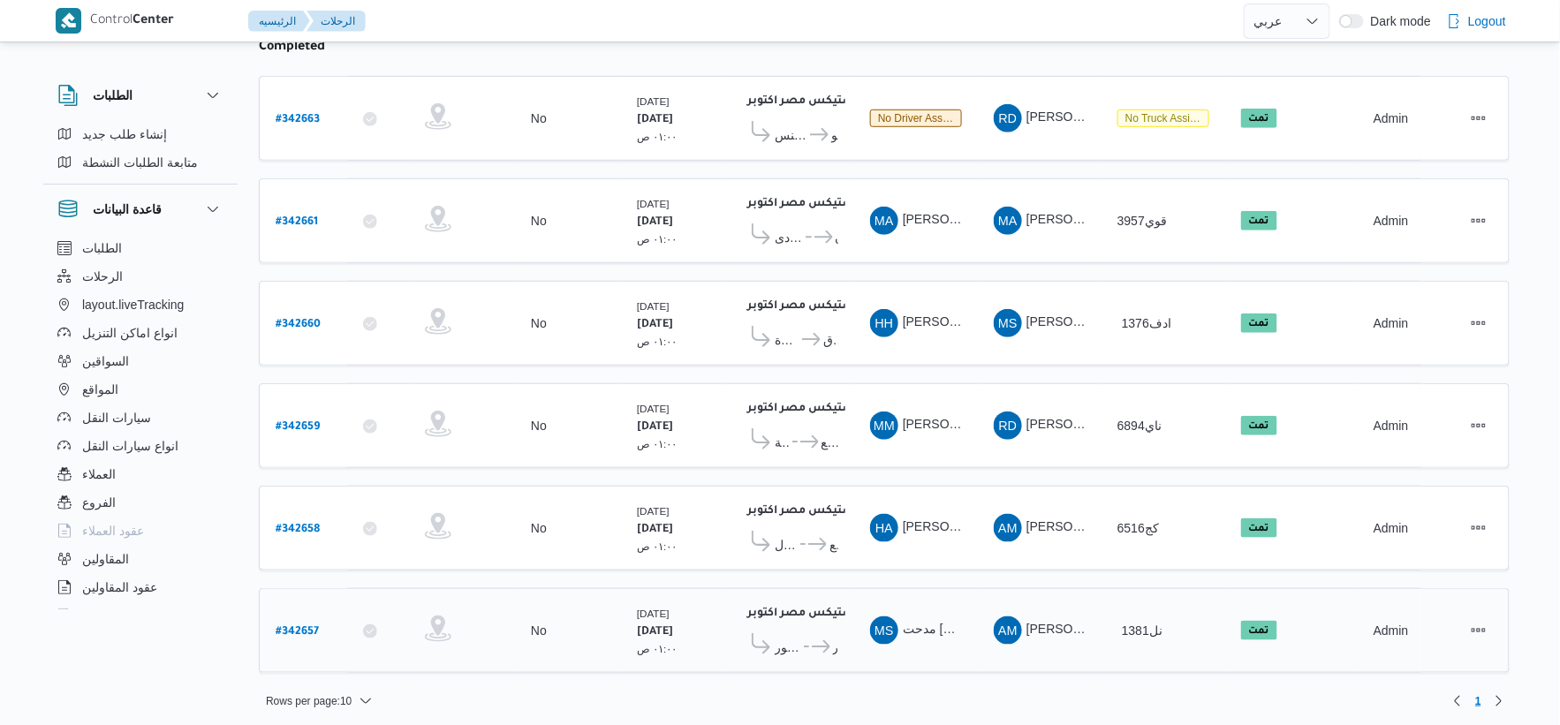
click at [796, 642] on span "بزنس برنتر للجملة العبور" at bounding box center [788, 647] width 27 height 21
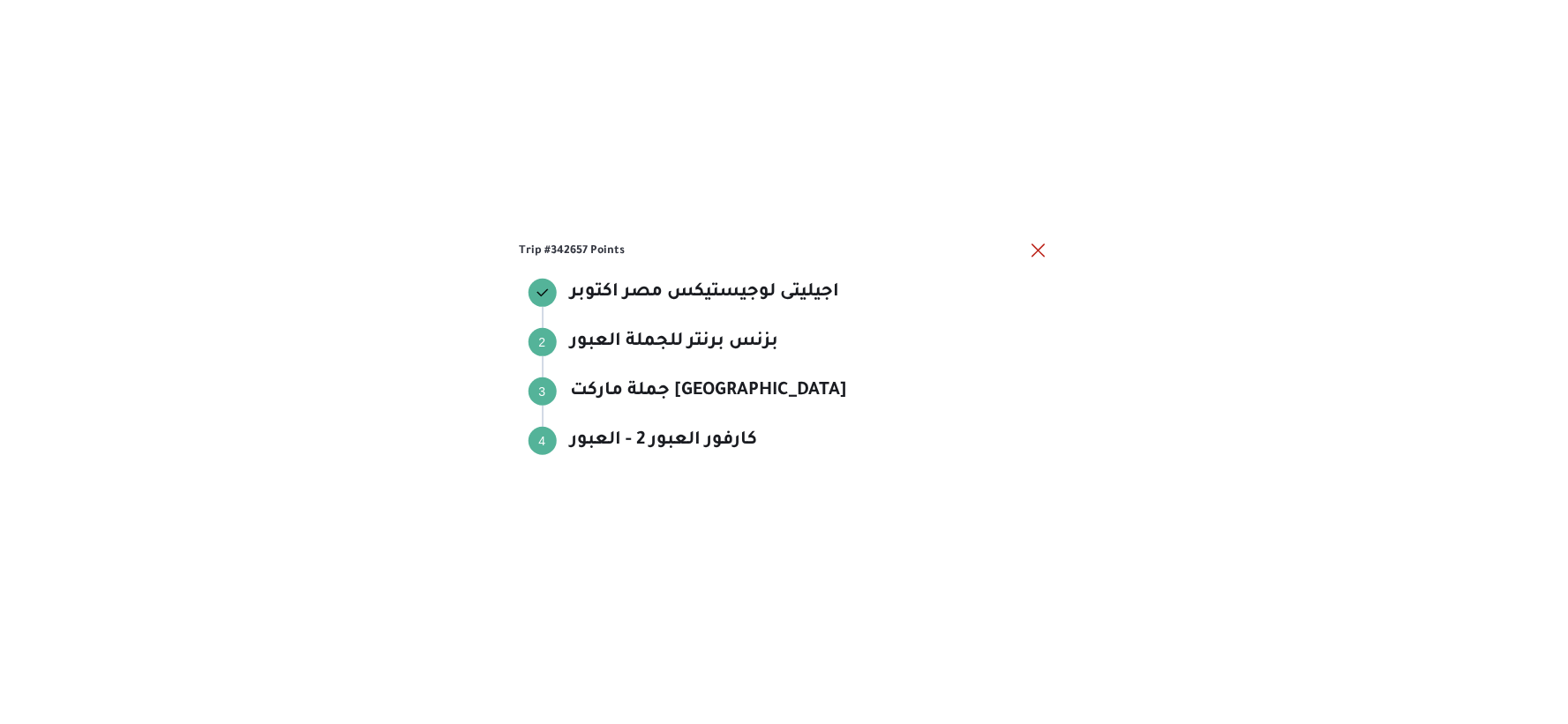
click at [795, 641] on div "Trip #342657 Points اجيليتى لوجيستيكس مصر اكتوبر اجيليتى لوجيستيكس مصر اكتوبر S…" at bounding box center [784, 362] width 1568 height 724
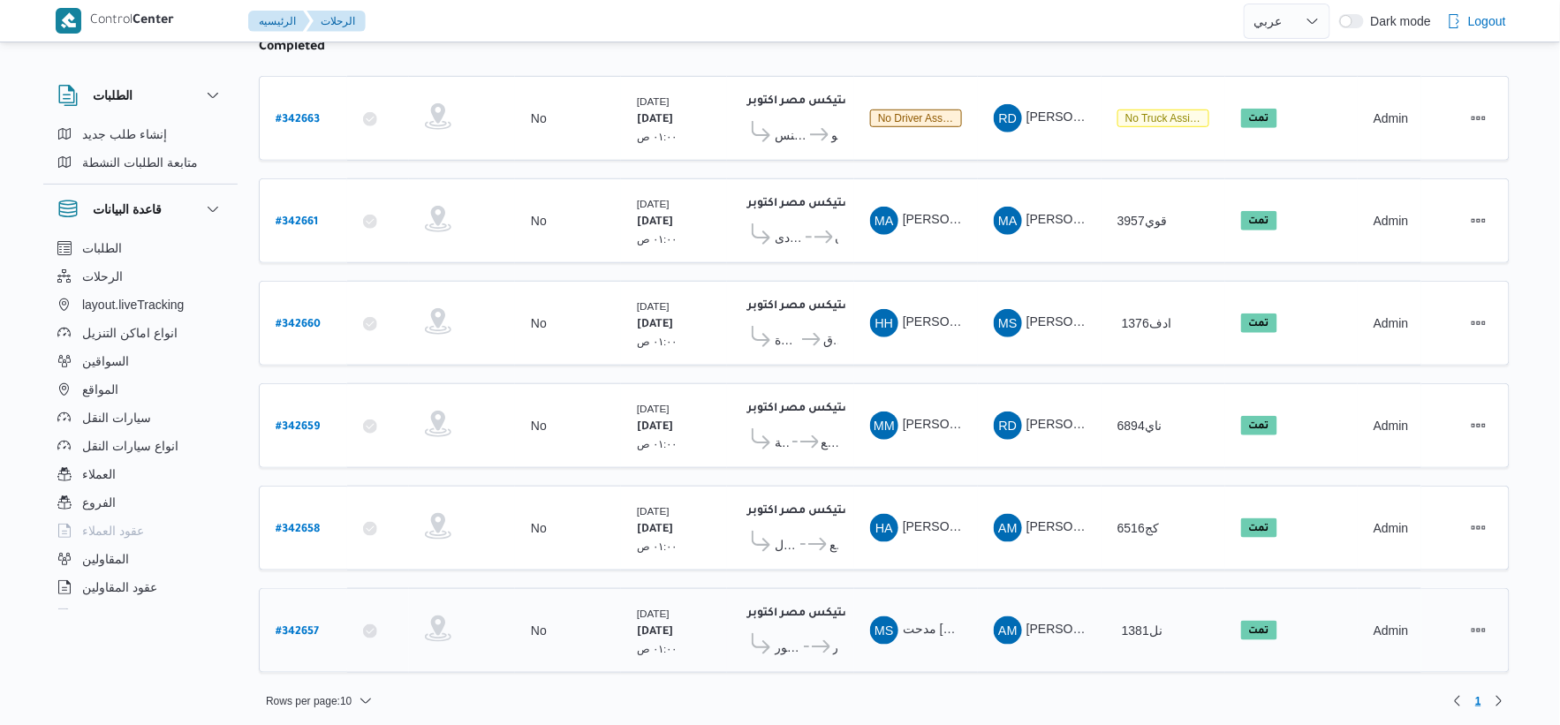
click at [314, 626] on b "# 342657" at bounding box center [297, 632] width 43 height 12
select select "ar"
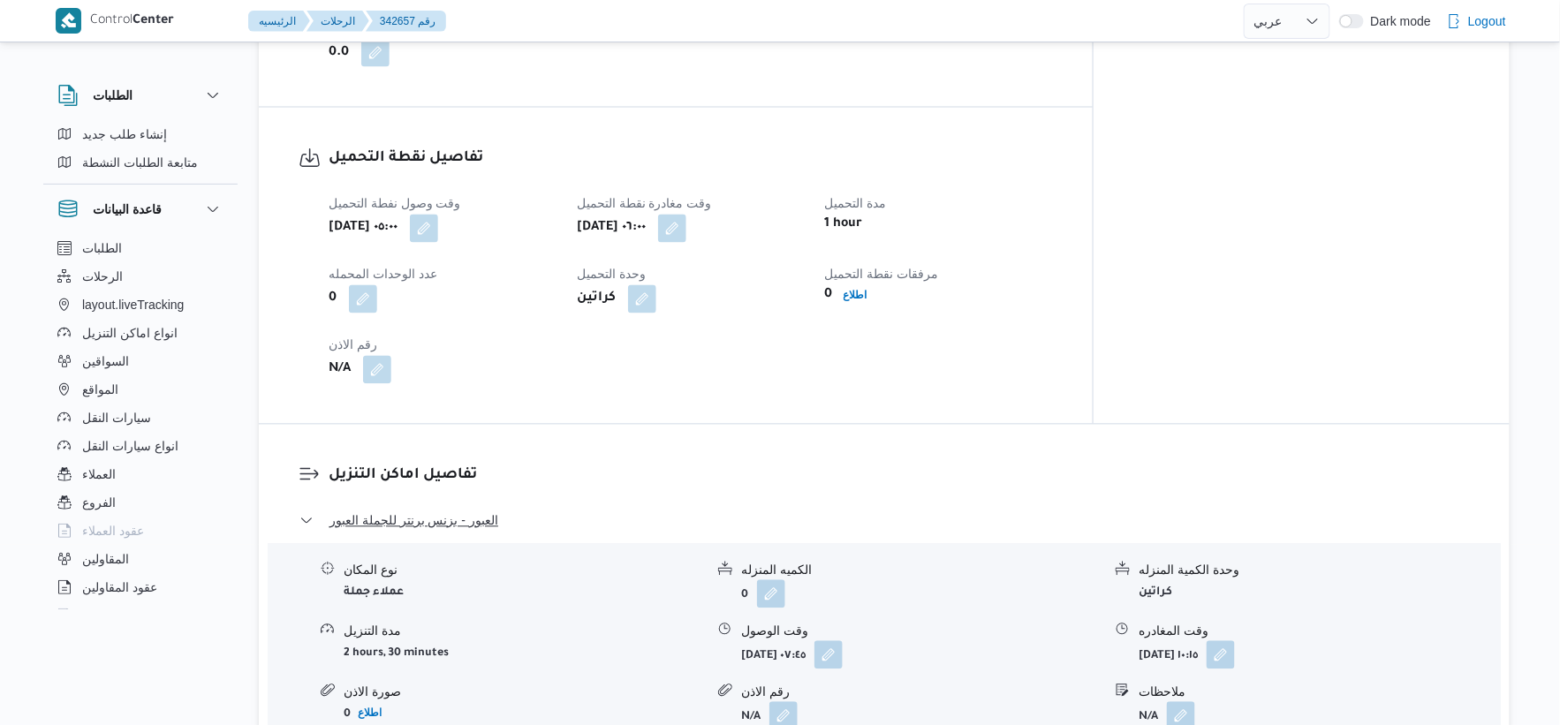
scroll to position [1080, 0]
select select "ar"
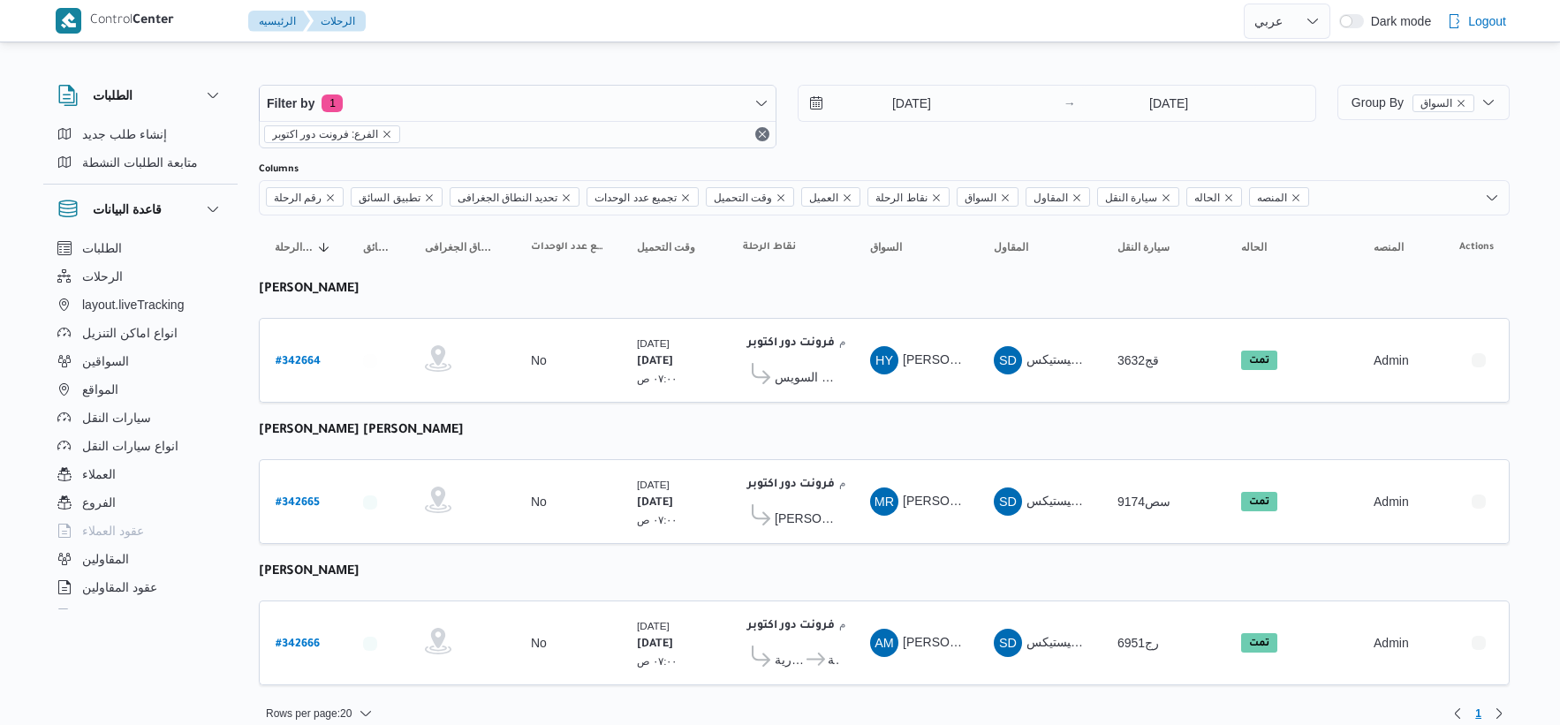
select select "ar"
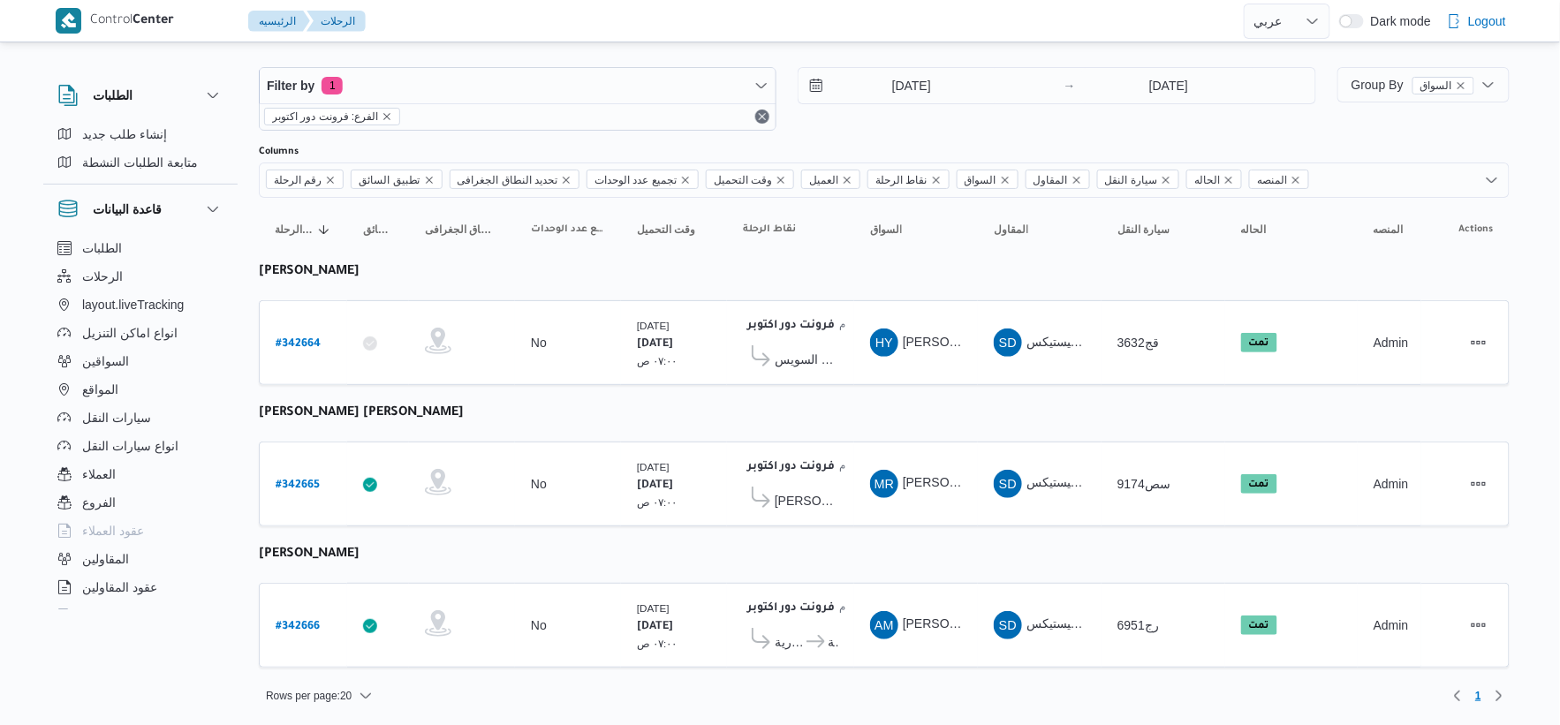
click at [730, 402] on table "رقم الرحلة Click to sort in ascending order تطبيق السائق Click to sort in ascen…" at bounding box center [884, 442] width 1251 height 488
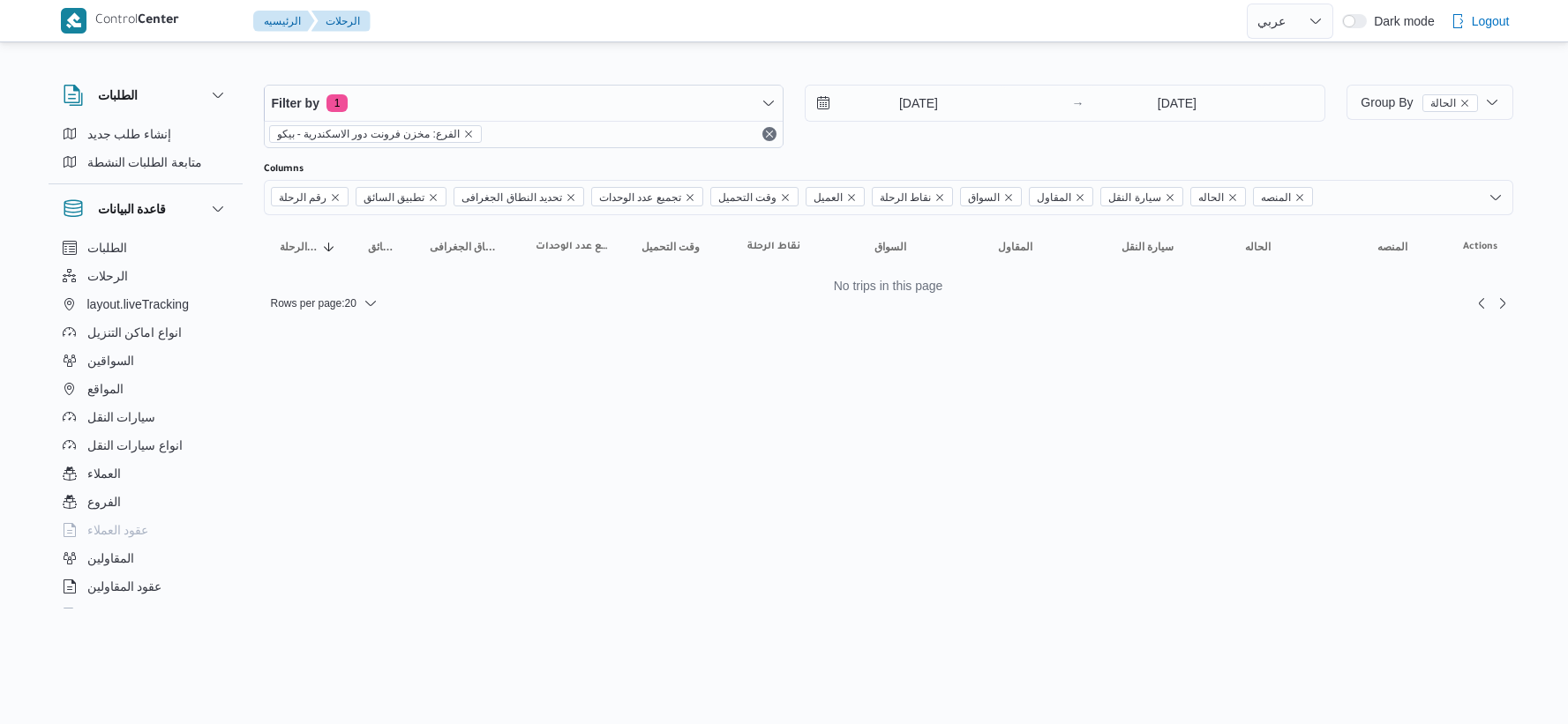
select select "ar"
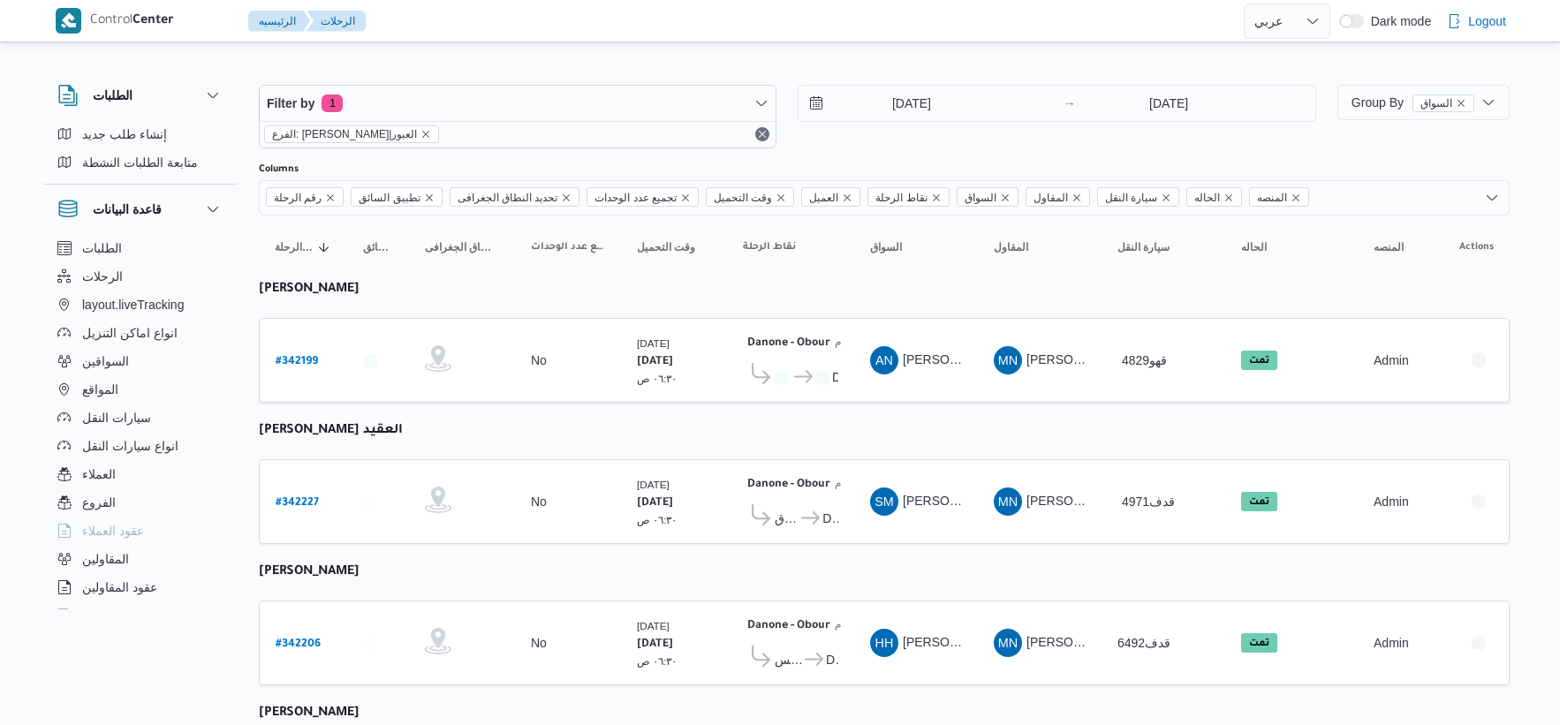
select select "ar"
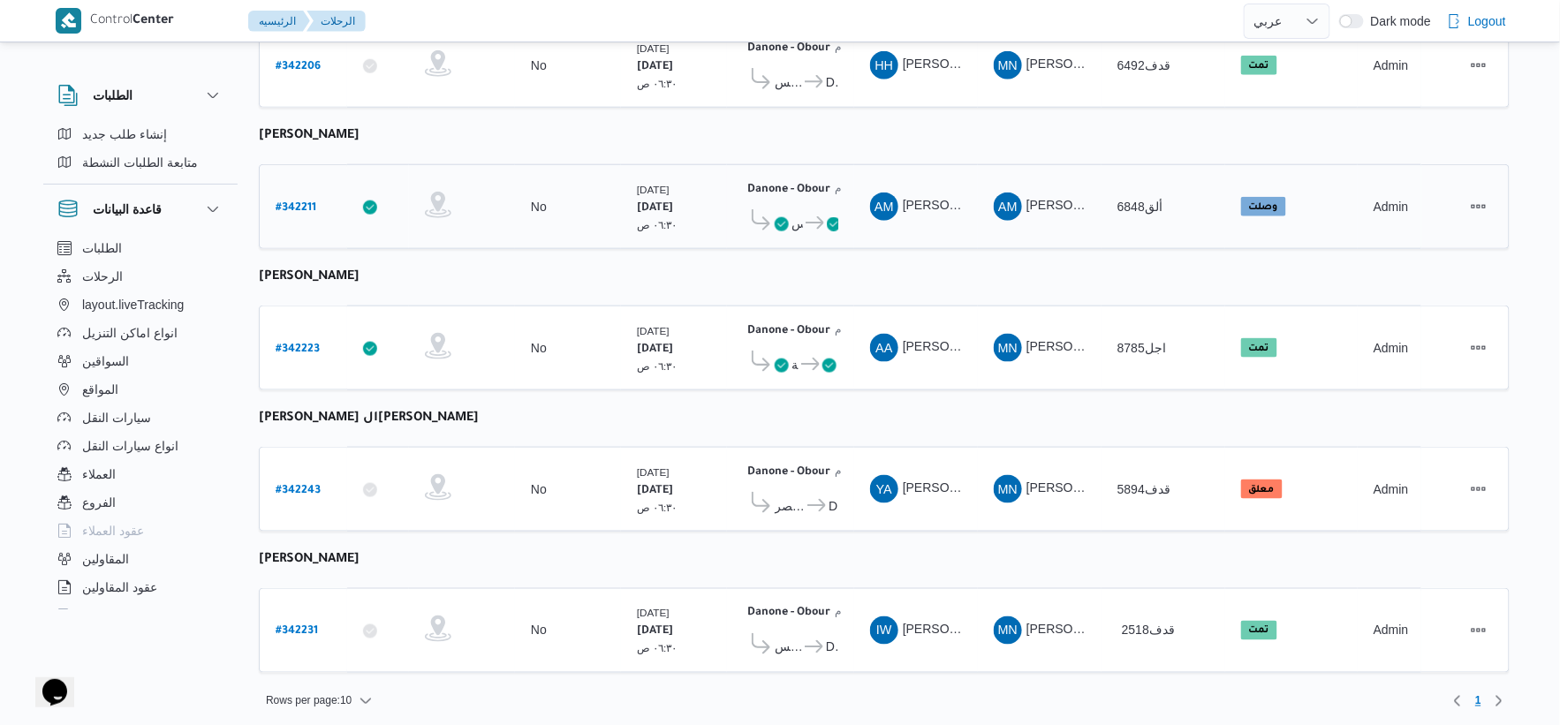
click at [300, 202] on b "# 342211" at bounding box center [296, 208] width 41 height 12
select select "ar"
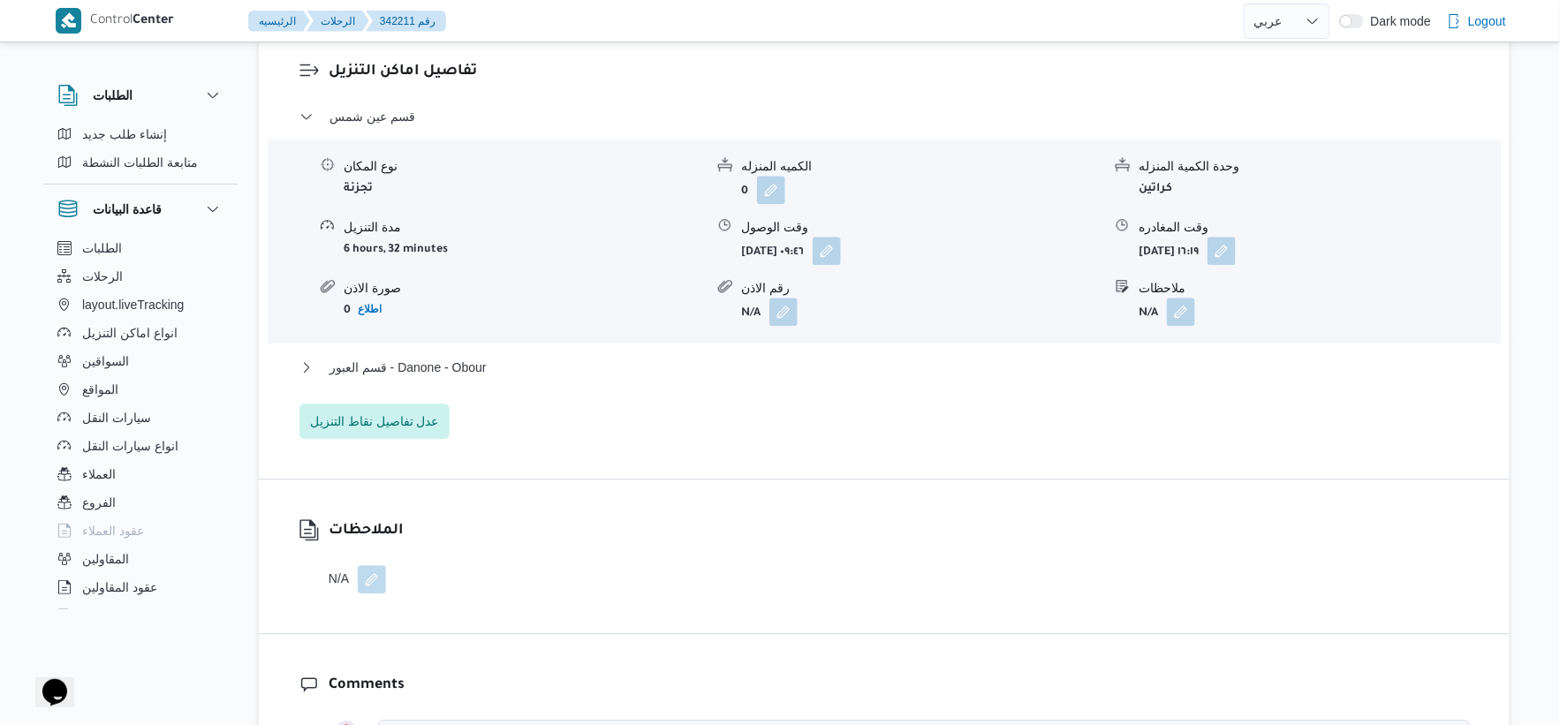
scroll to position [1570, 0]
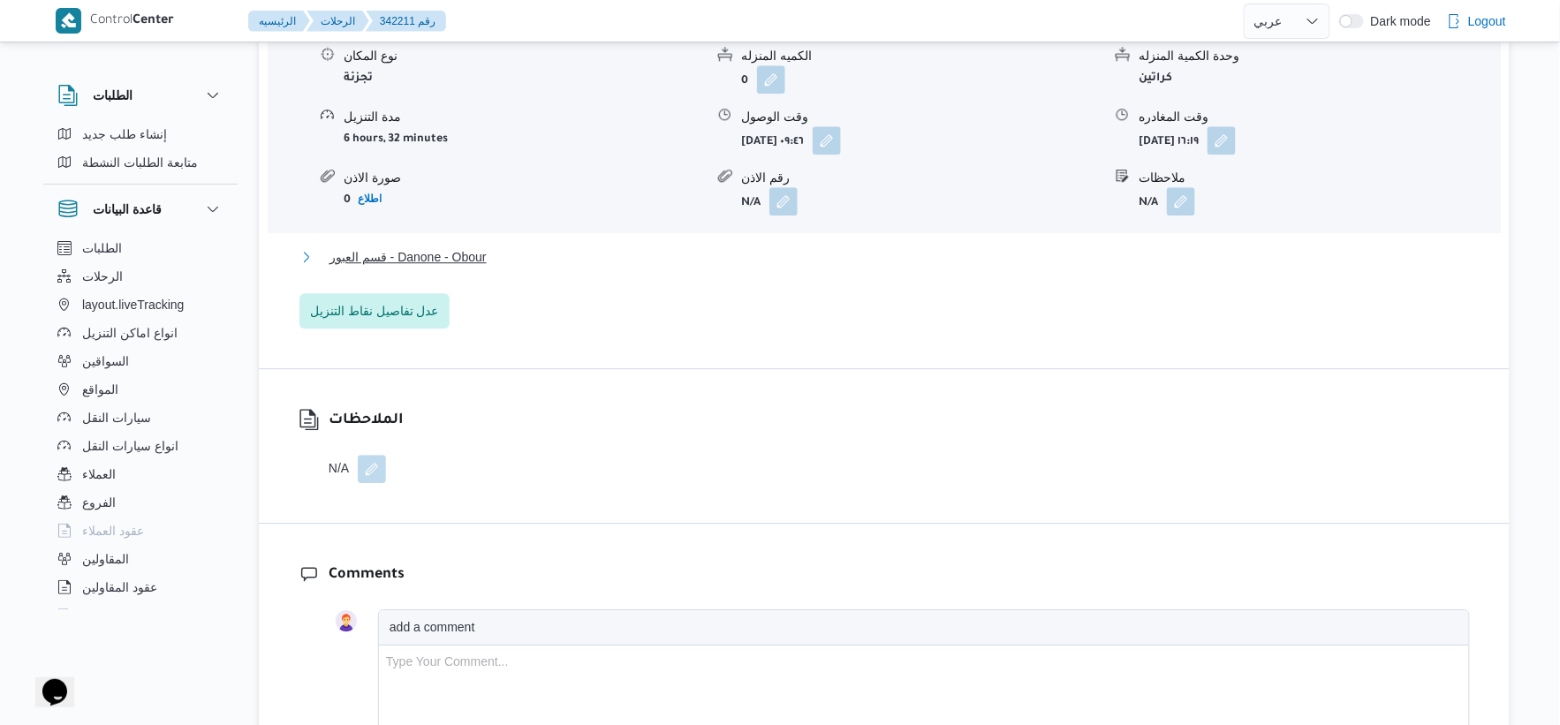
click at [468, 259] on span "قسم العبور - Danone - Obour" at bounding box center [408, 256] width 157 height 21
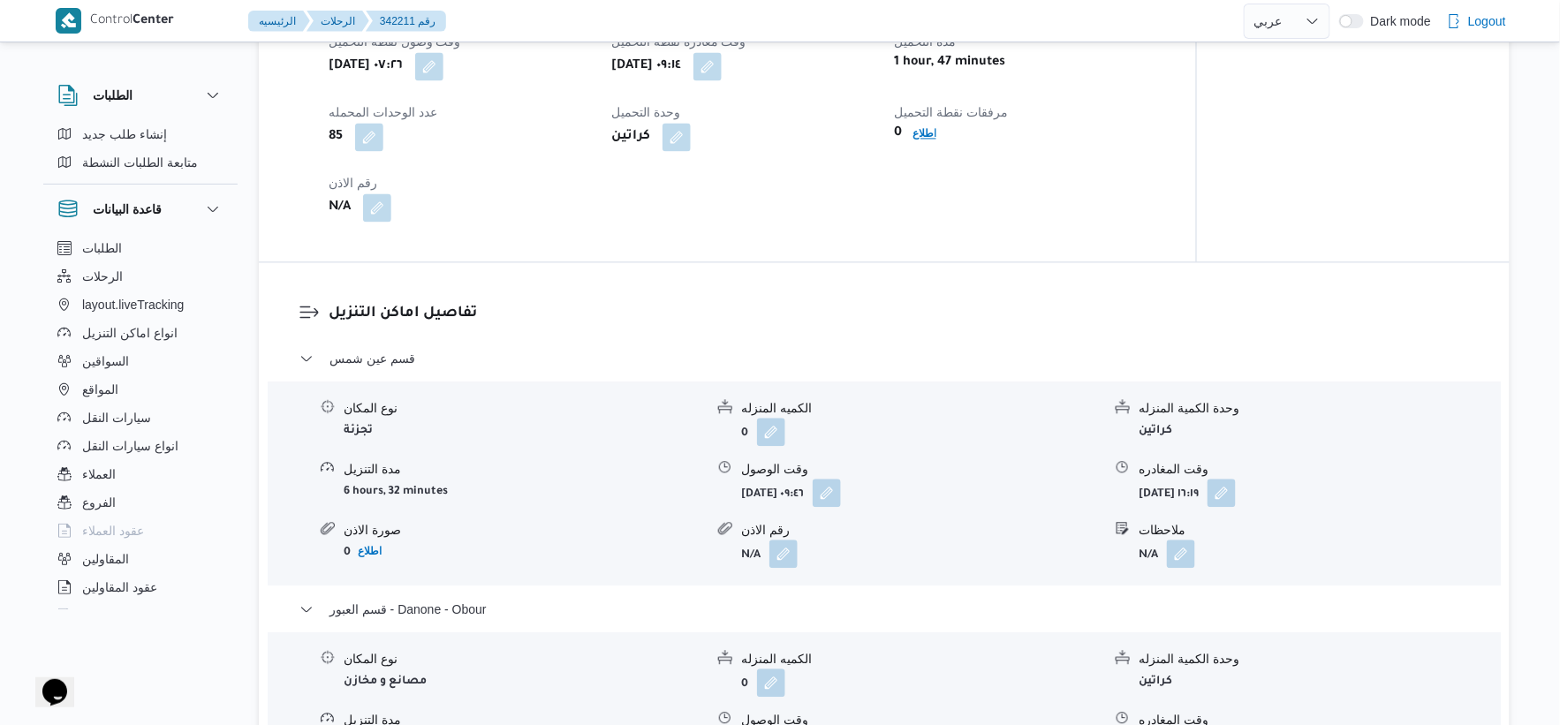
scroll to position [1472, 0]
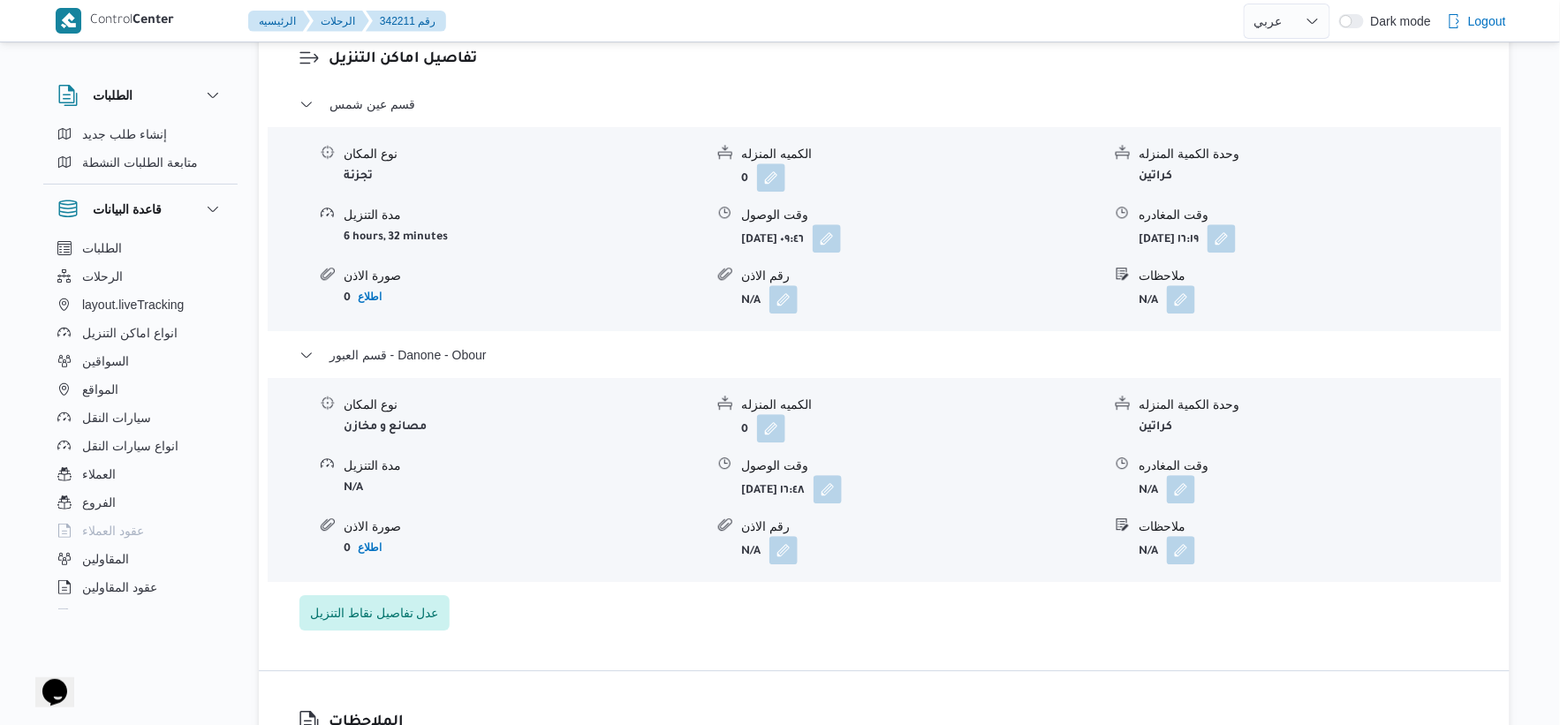
select select "ar"
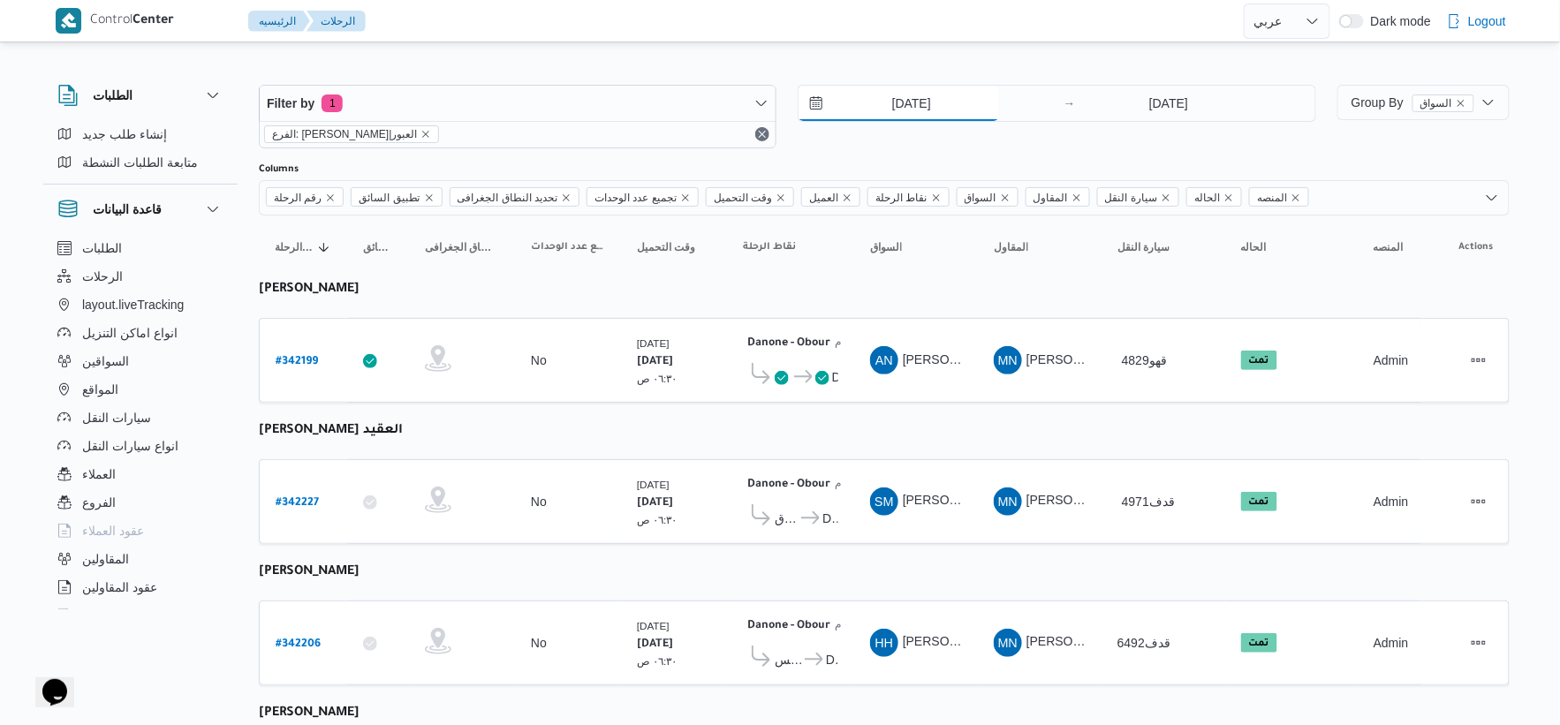
click at [928, 101] on input "[DATE]" at bounding box center [899, 103] width 201 height 35
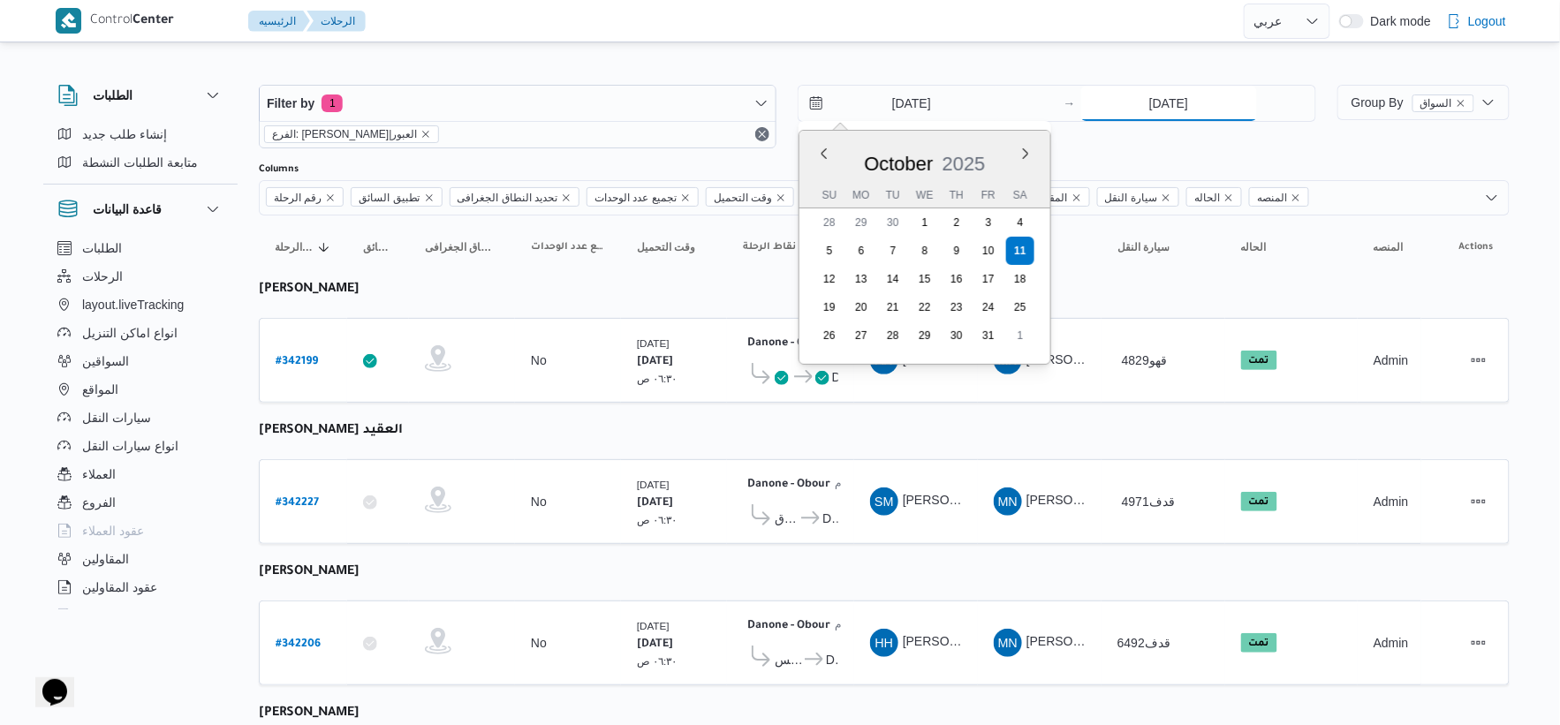
click at [1178, 101] on input "[DATE]" at bounding box center [1169, 103] width 176 height 35
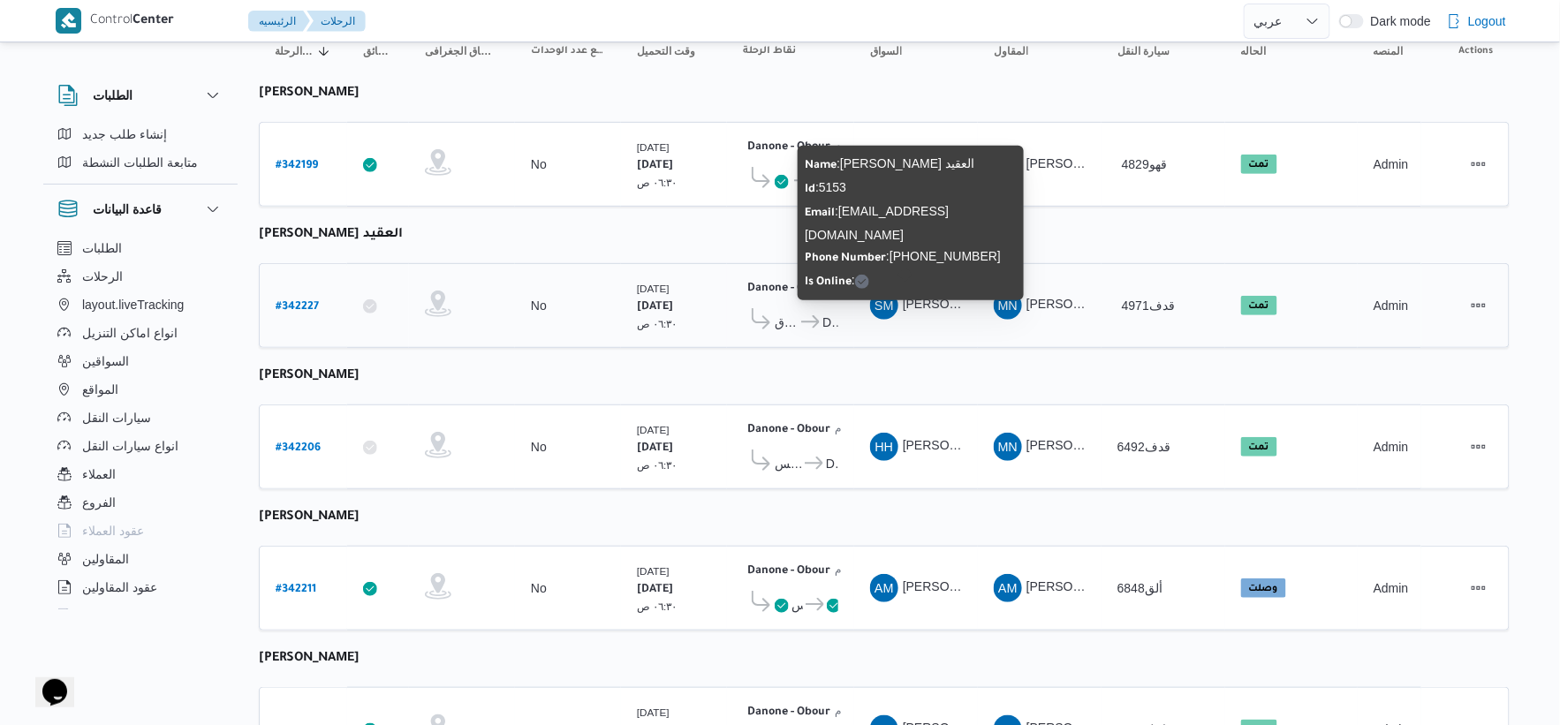
scroll to position [578, 0]
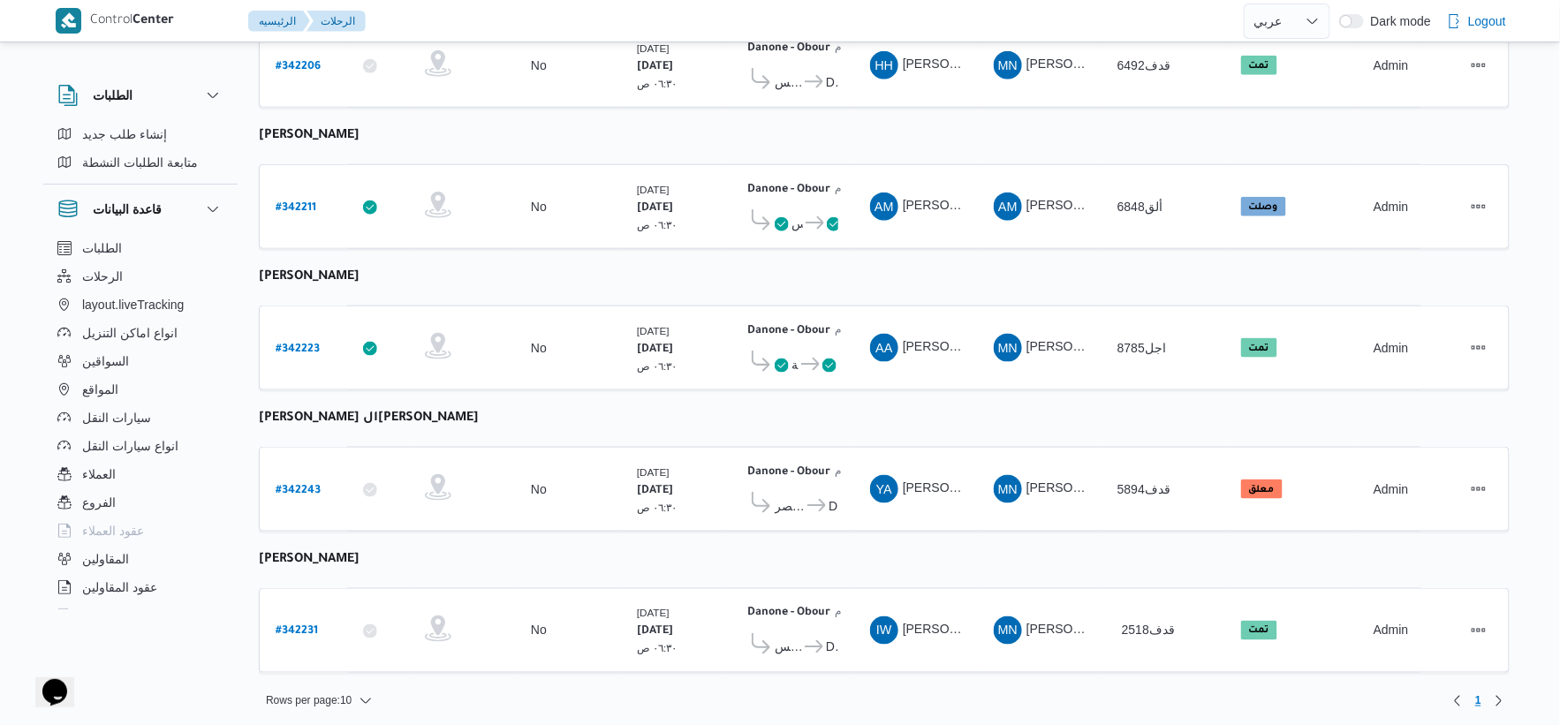
click at [920, 428] on table "رقم الرحلة Click to sort in ascending order تطبيق السائق Click to sort in ascen…" at bounding box center [884, 164] width 1251 height 1053
click at [288, 488] on b "# 342243" at bounding box center [298, 491] width 45 height 12
select select "ar"
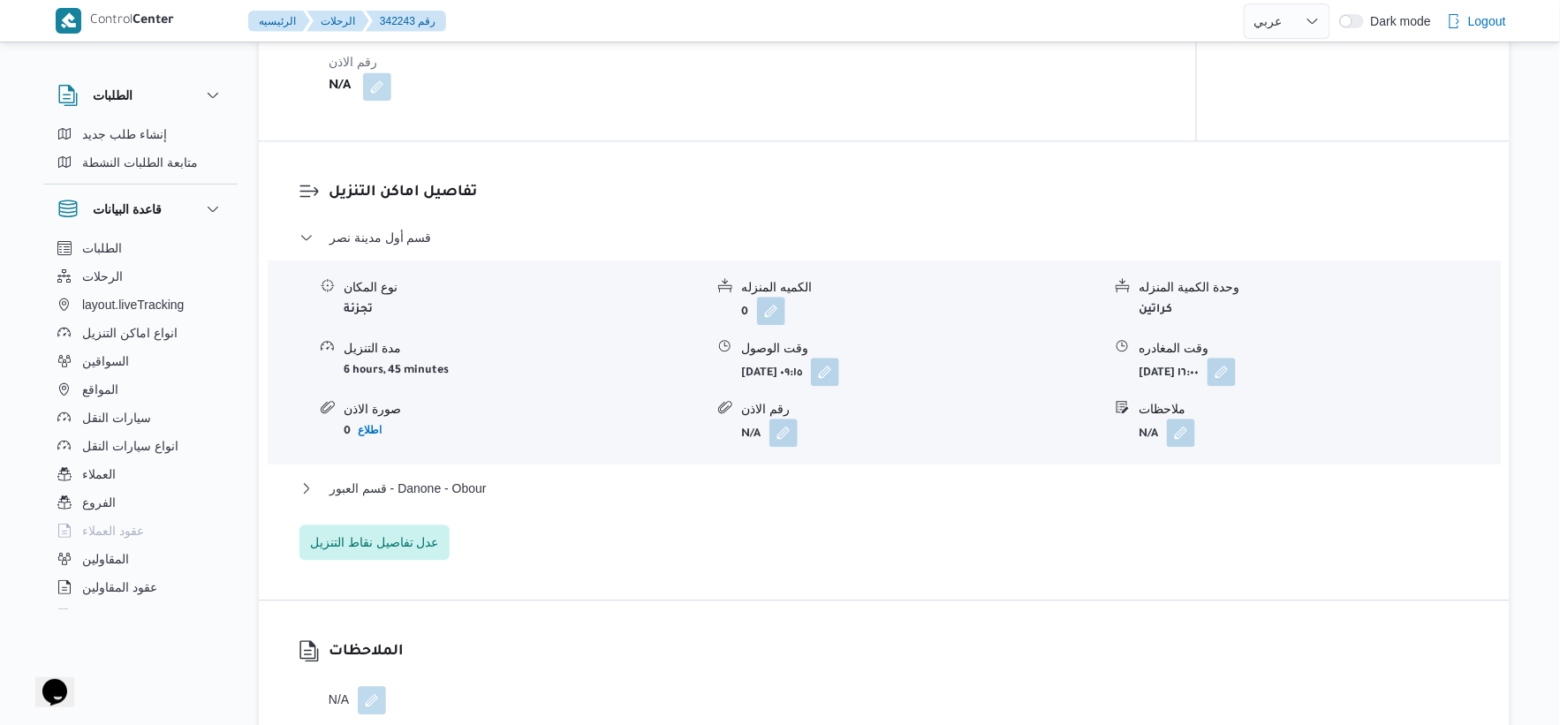
scroll to position [1767, 0]
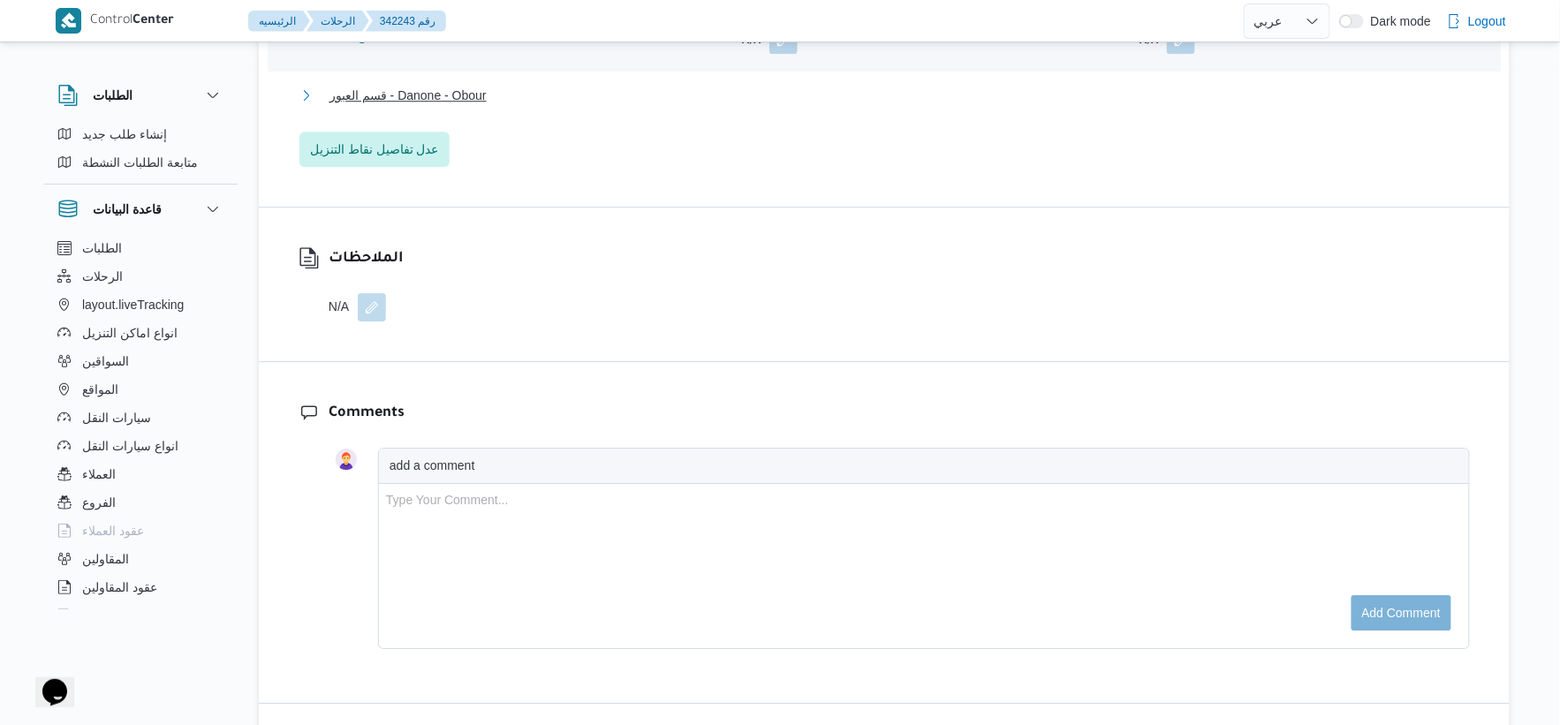
click at [486, 102] on span "قسم العبور - Danone - Obour" at bounding box center [408, 95] width 157 height 21
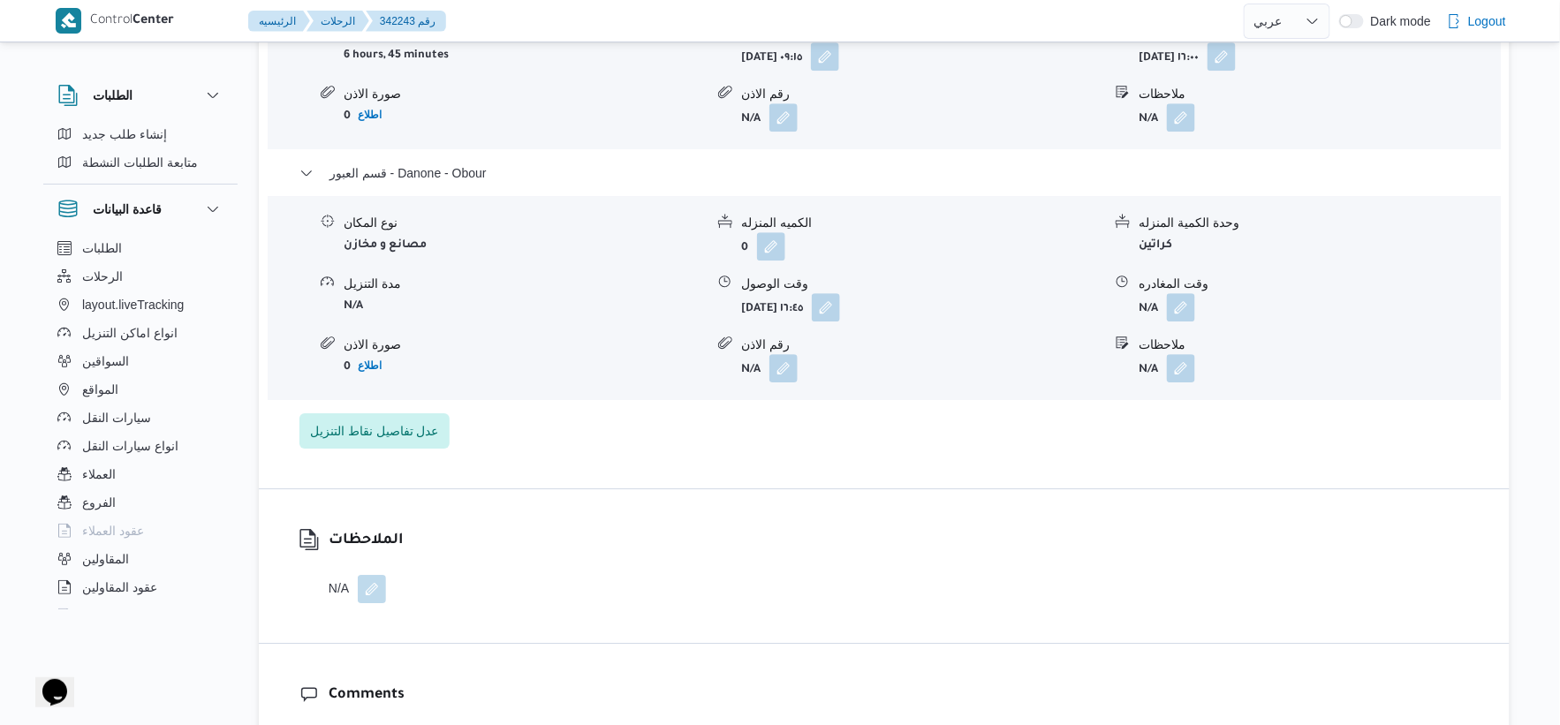
scroll to position [1570, 0]
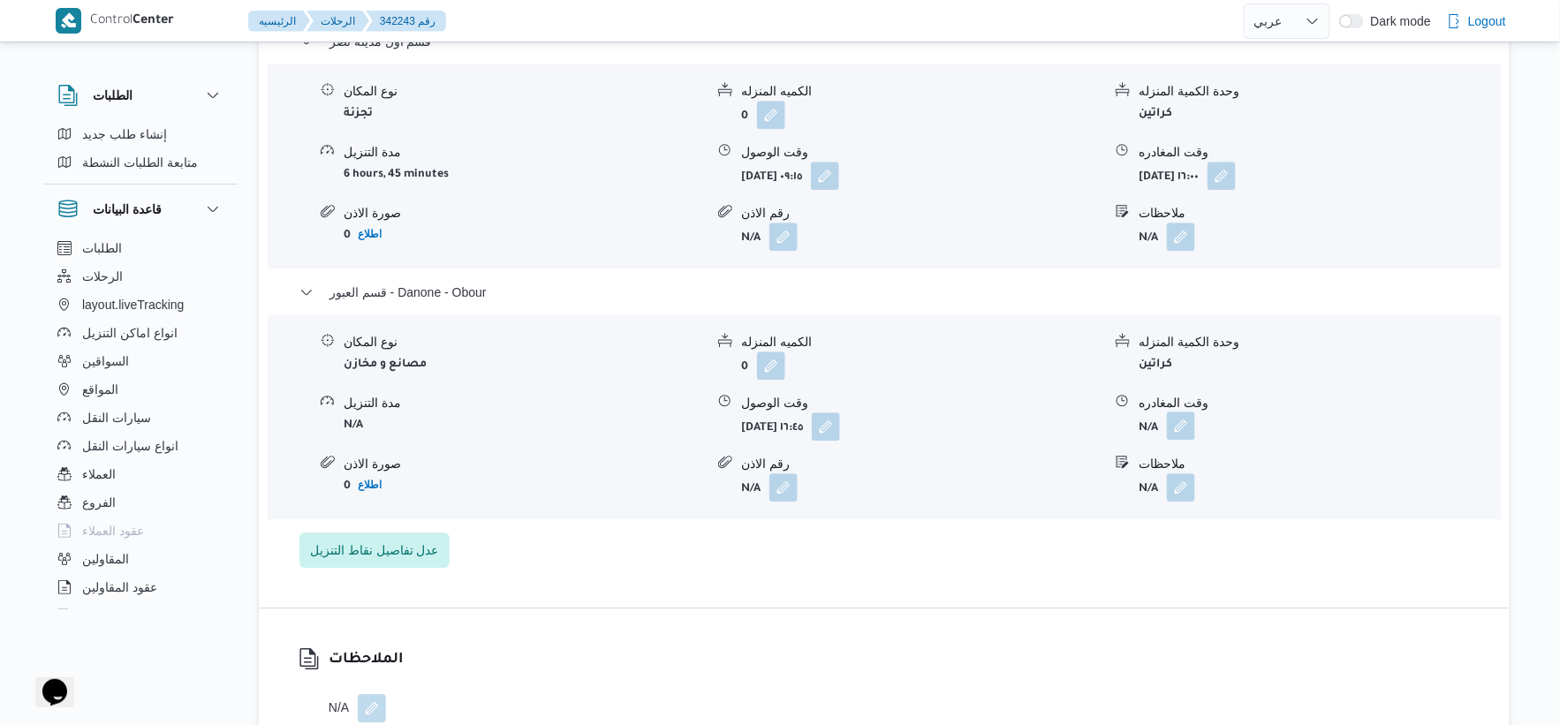
click at [1191, 417] on button "button" at bounding box center [1181, 426] width 28 height 28
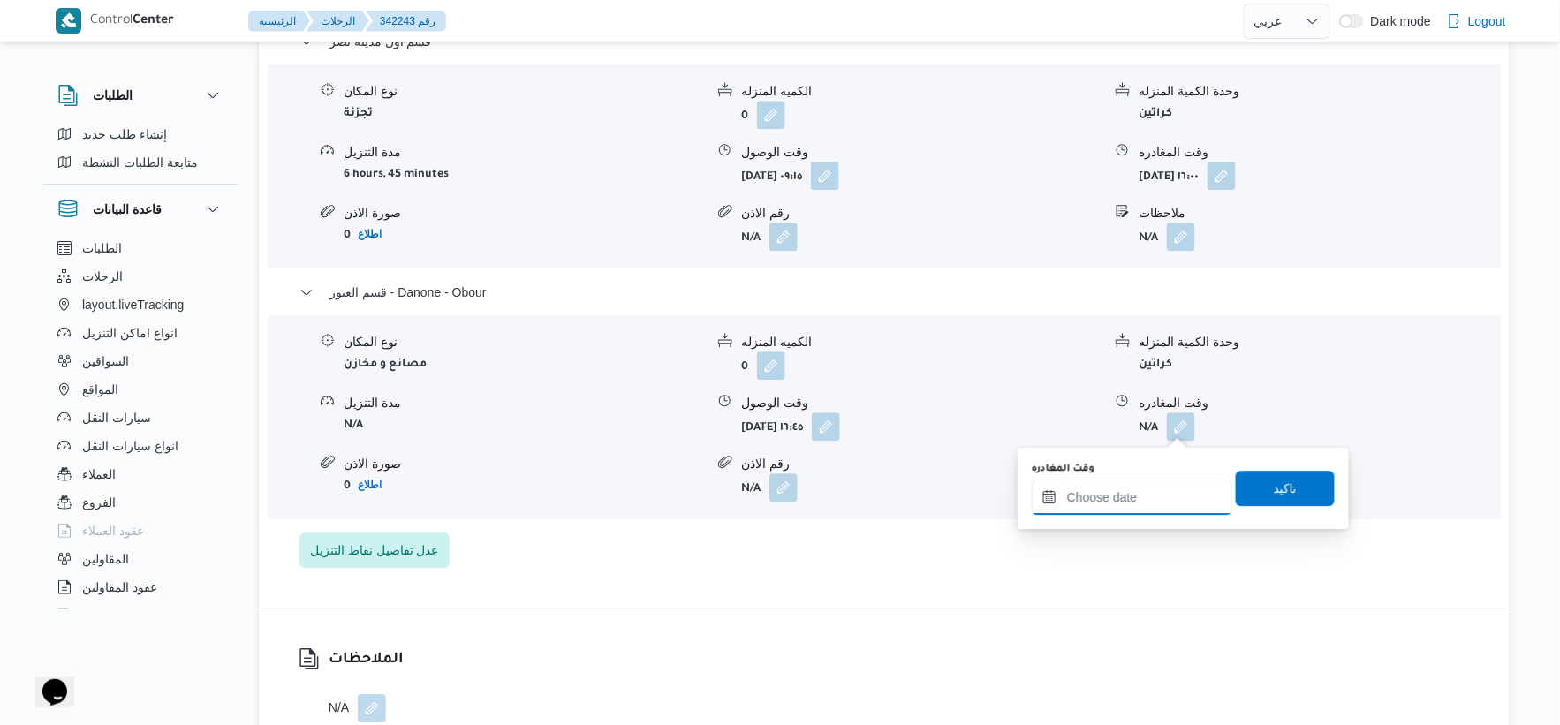
click at [1163, 500] on input "وقت المغادره" at bounding box center [1132, 497] width 201 height 35
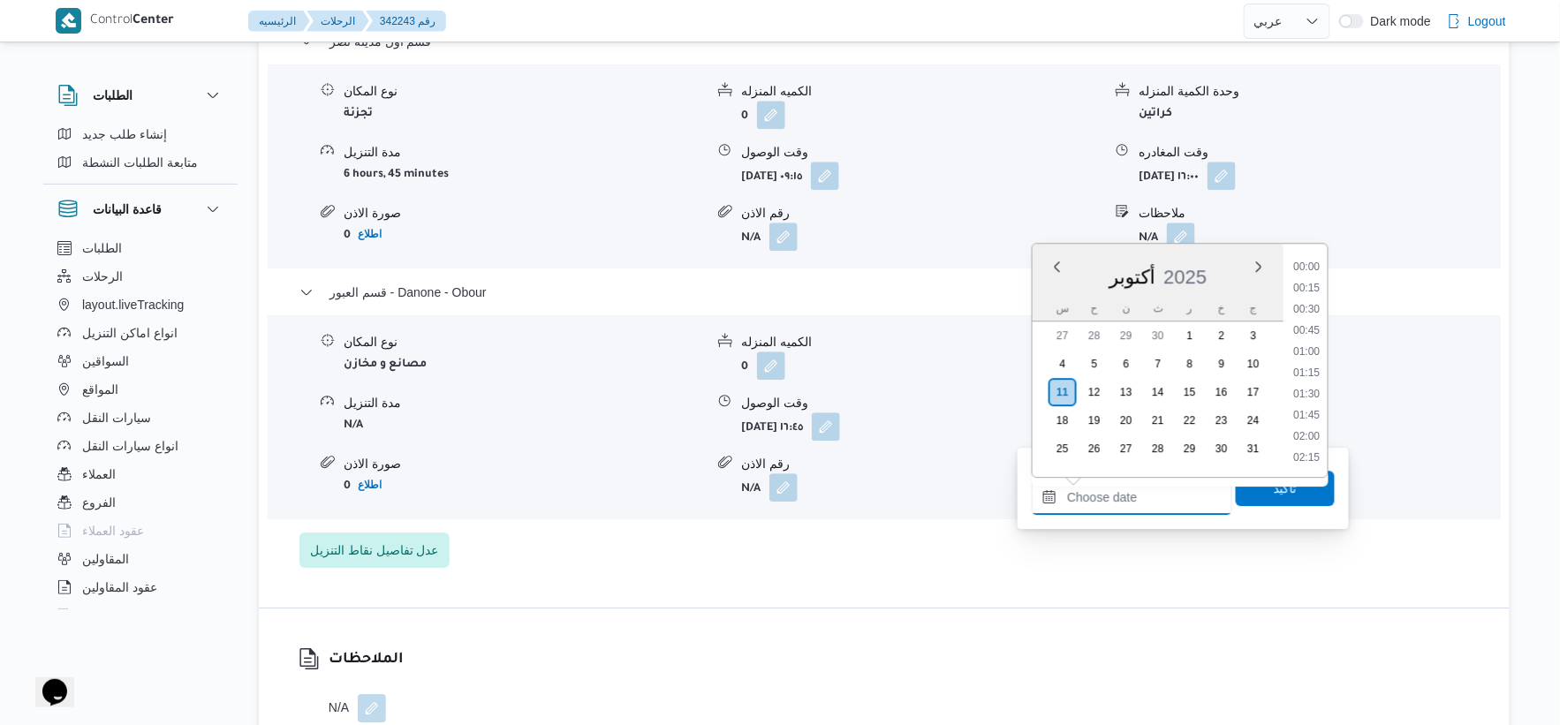
scroll to position [1442, 0]
click at [1303, 366] on li "18:15" at bounding box center [1307, 373] width 41 height 18
type input "١١/١٠/٢٠٢٥ ١٨:١٥"
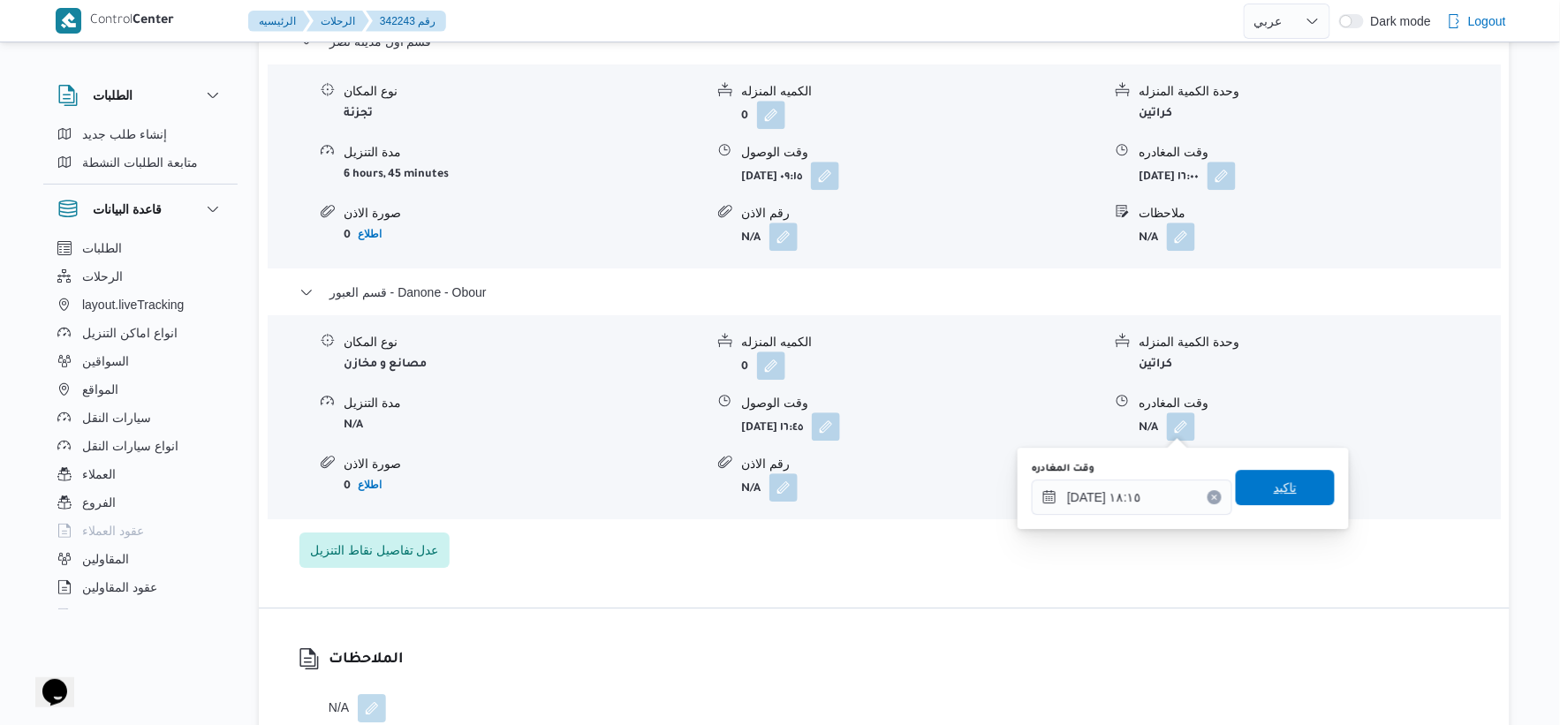
click at [1292, 475] on span "تاكيد" at bounding box center [1285, 487] width 99 height 35
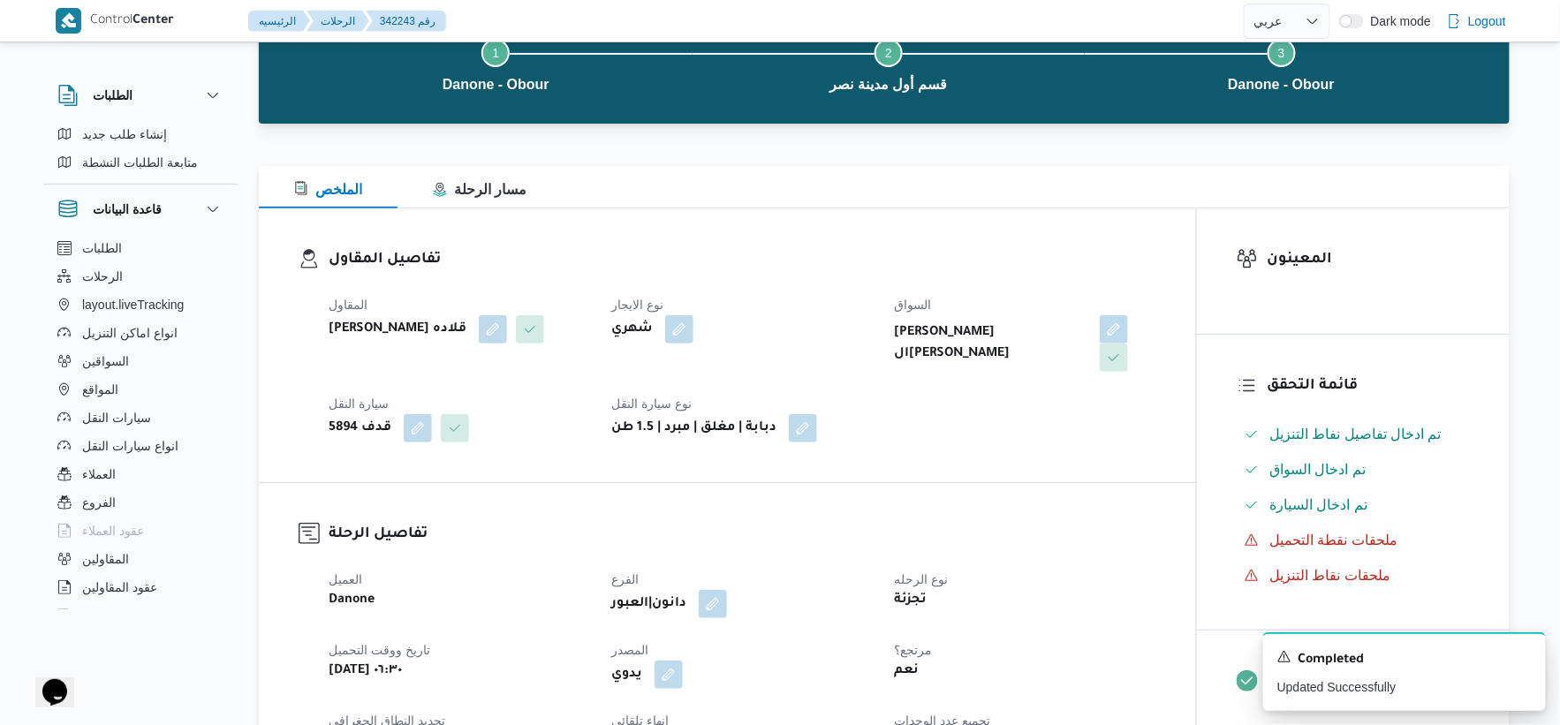
scroll to position [0, 0]
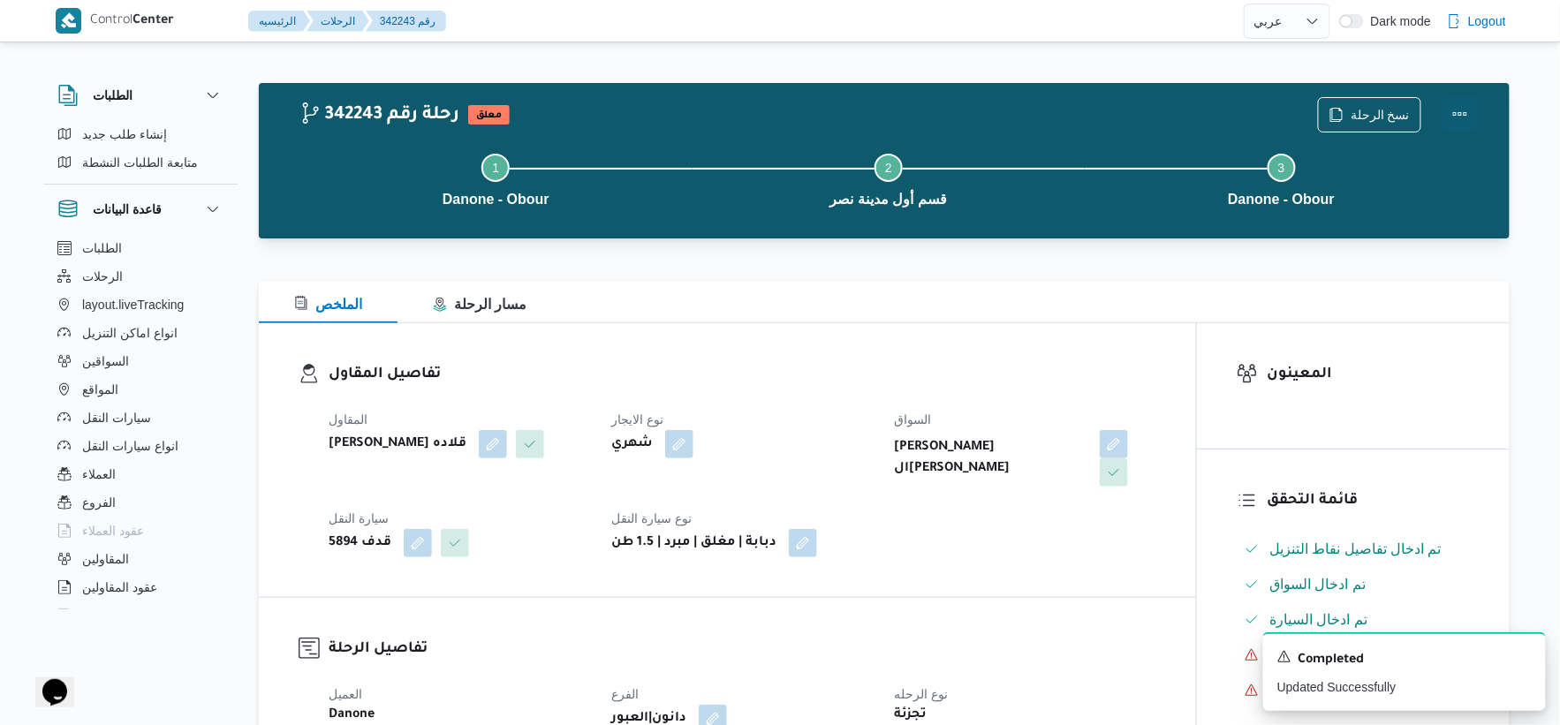
click at [1476, 118] on button "Actions" at bounding box center [1460, 113] width 35 height 35
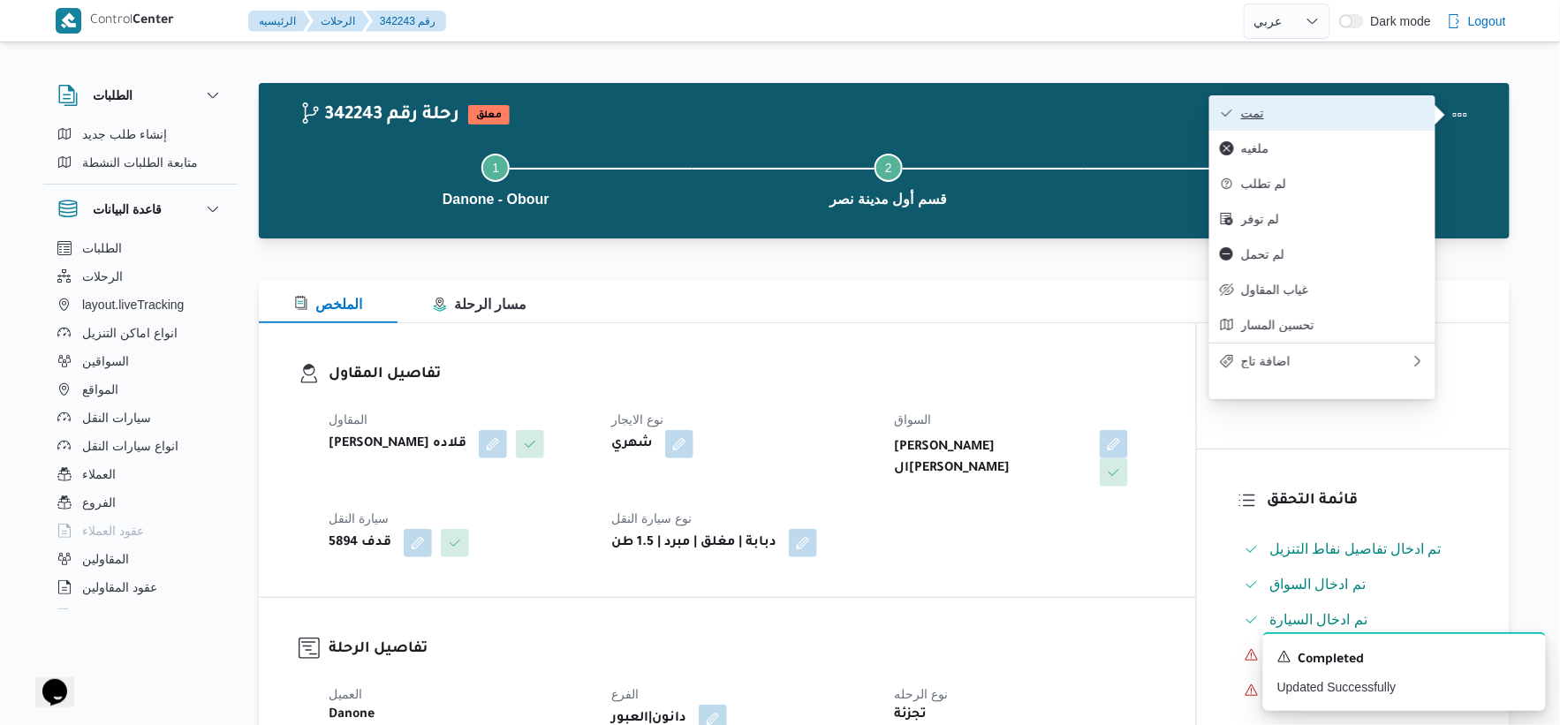
click at [1387, 101] on button "تمت" at bounding box center [1322, 112] width 226 height 35
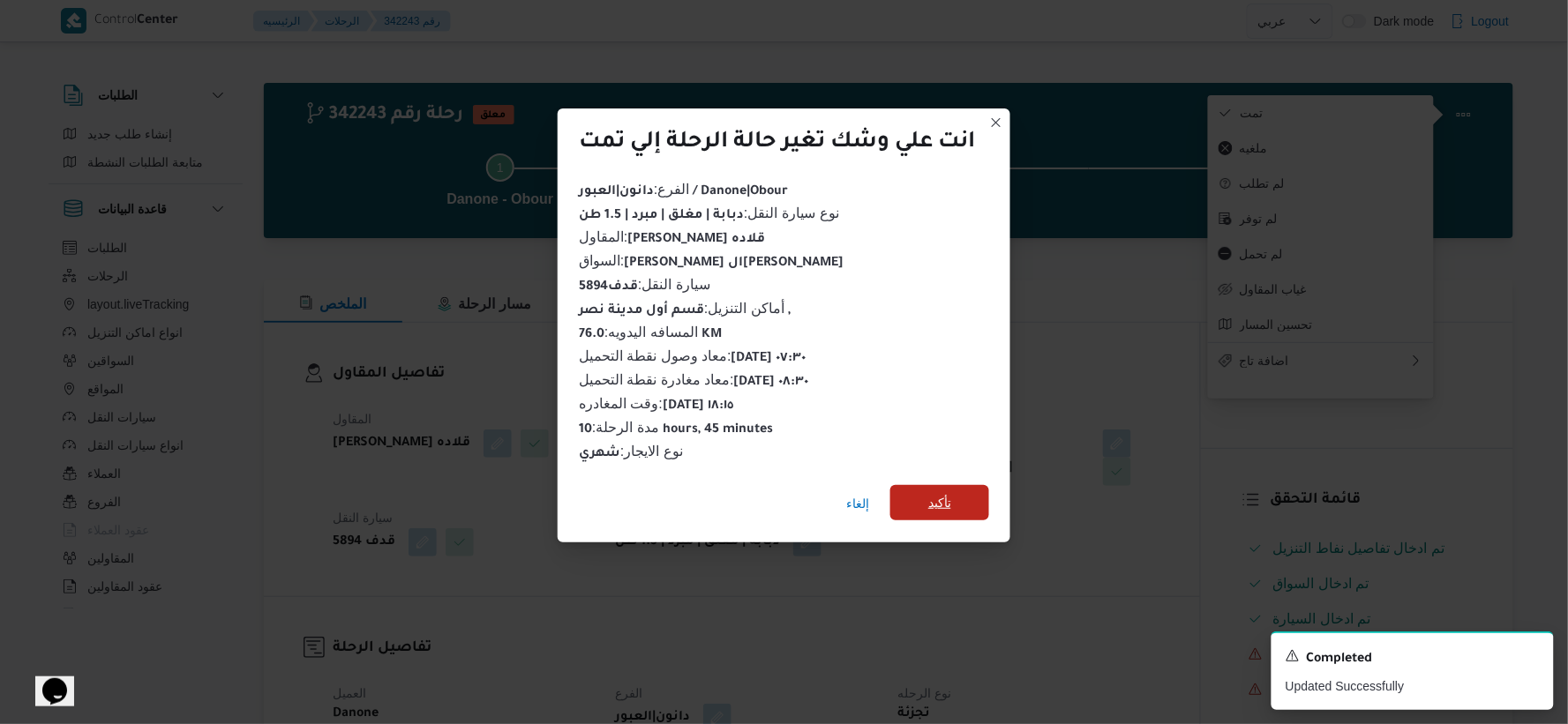
click at [944, 498] on span "تأكيد" at bounding box center [939, 502] width 23 height 21
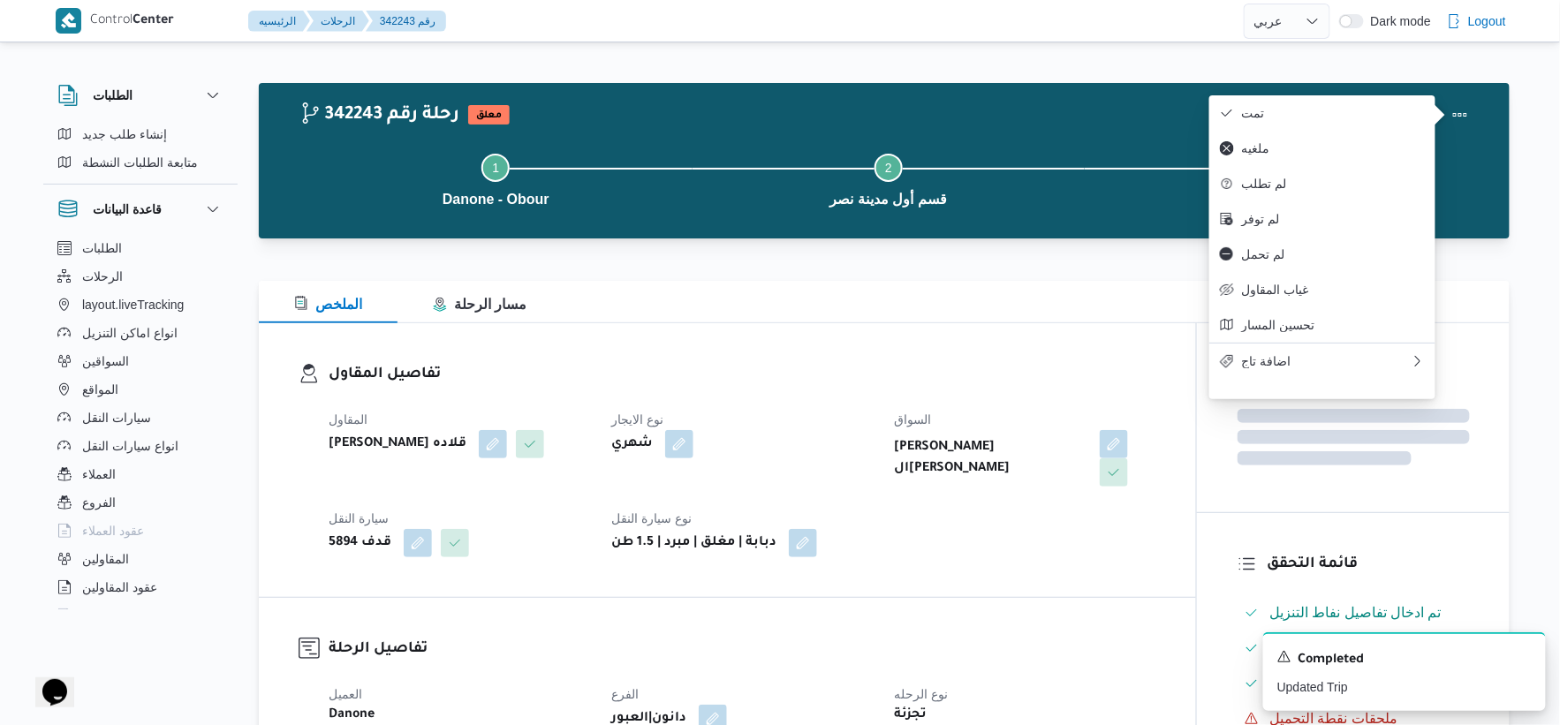
click at [951, 511] on div "المقاول مينا نجيب شفيق قلاده نوع الايجار شهري السواق يوسف السيد شحات السيد شعير…" at bounding box center [742, 483] width 849 height 170
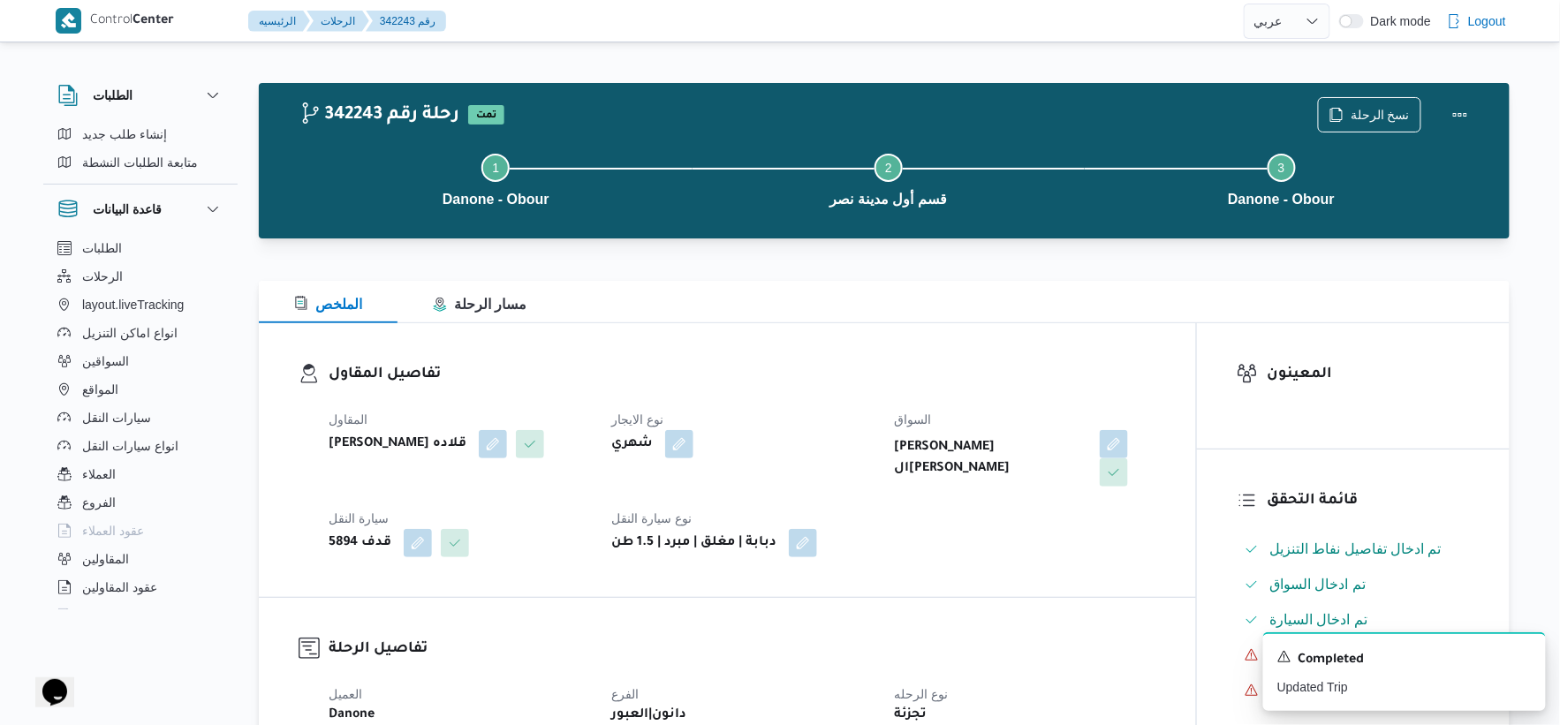
select select "ar"
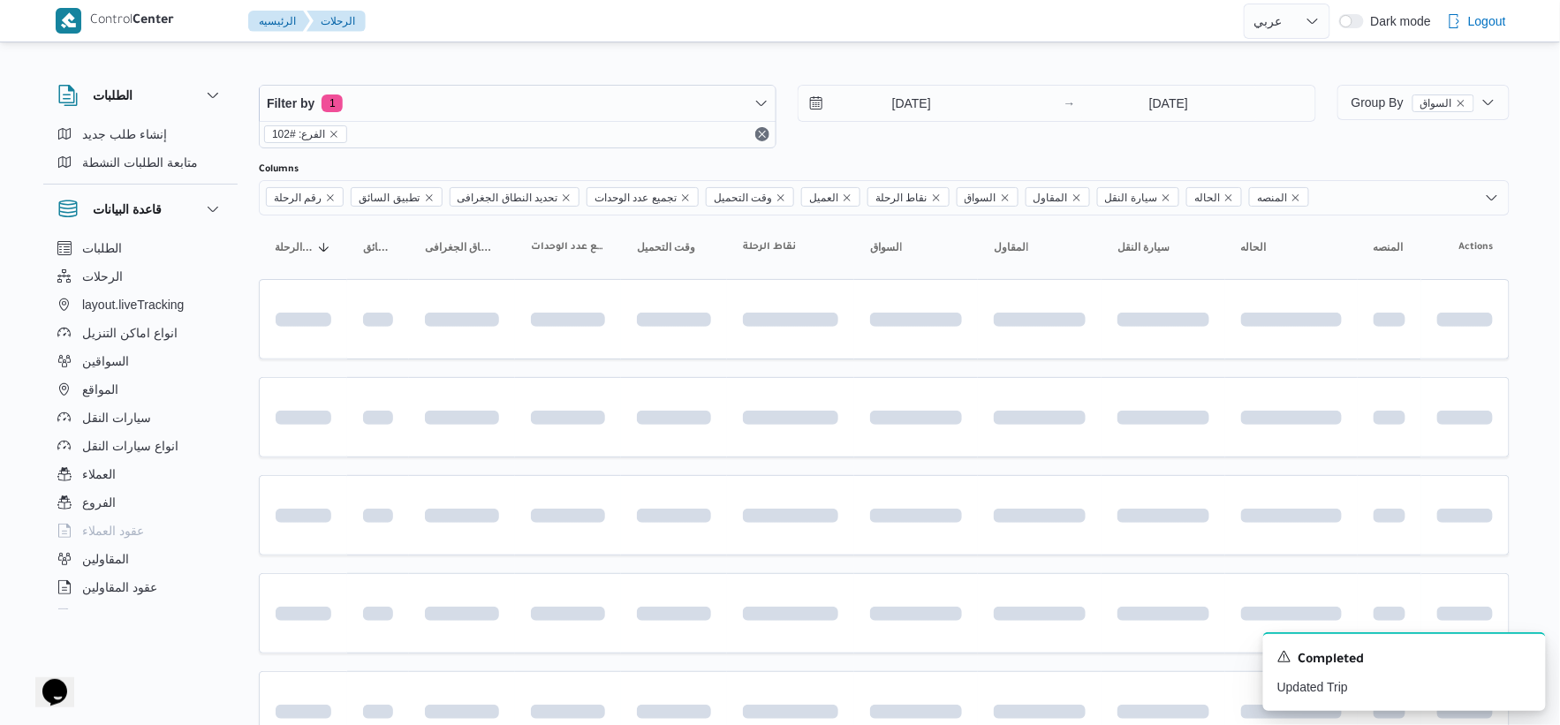
scroll to position [284, 0]
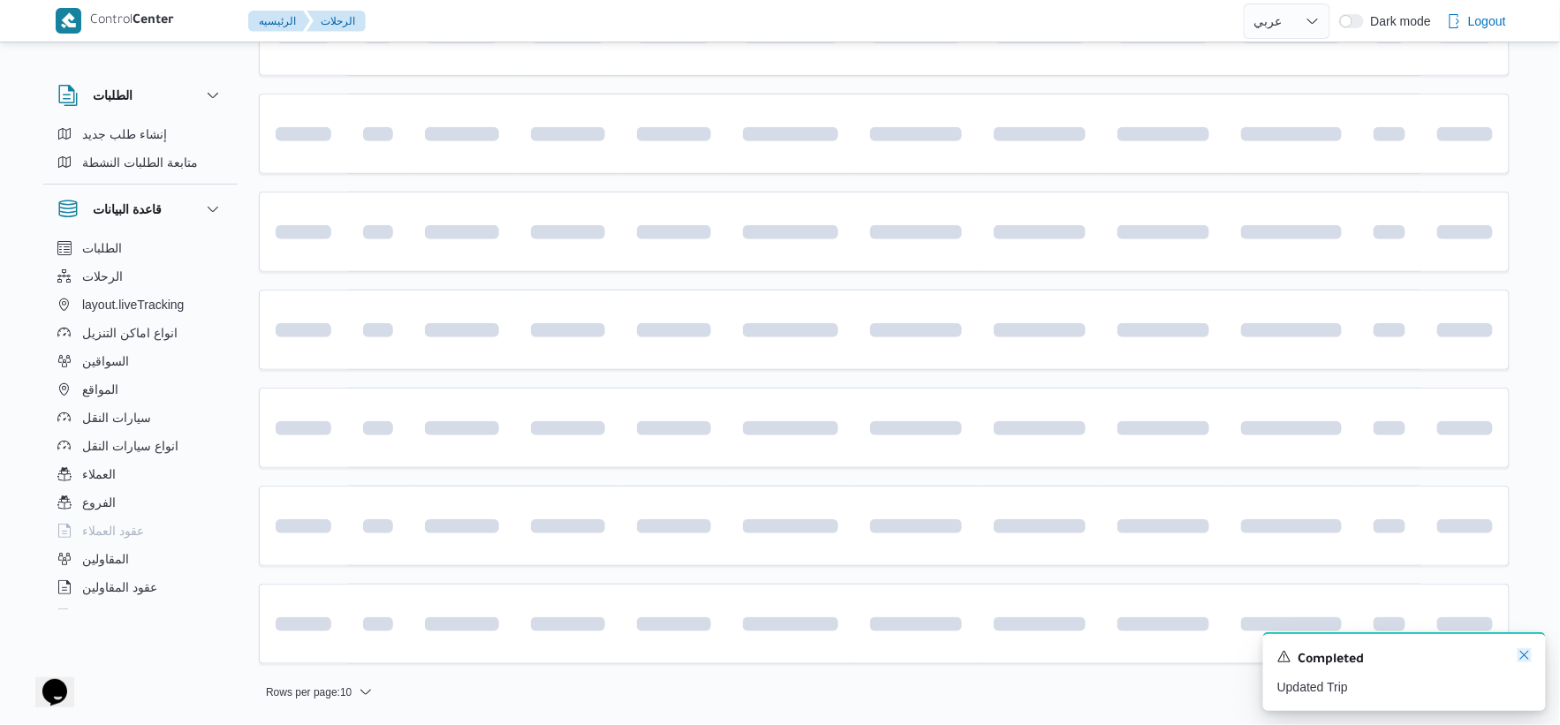
click at [1526, 658] on icon "Dismiss toast" at bounding box center [1524, 655] width 9 height 9
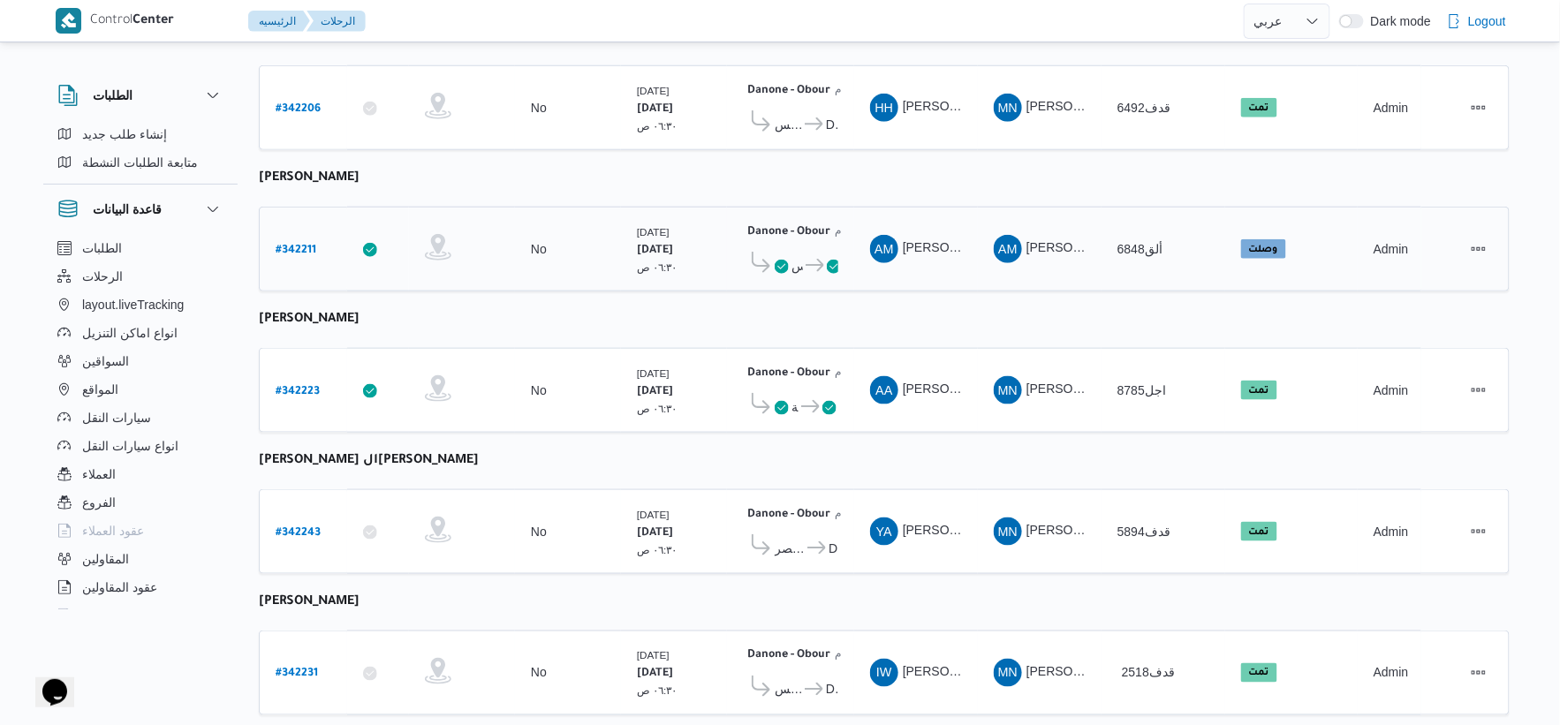
scroll to position [578, 0]
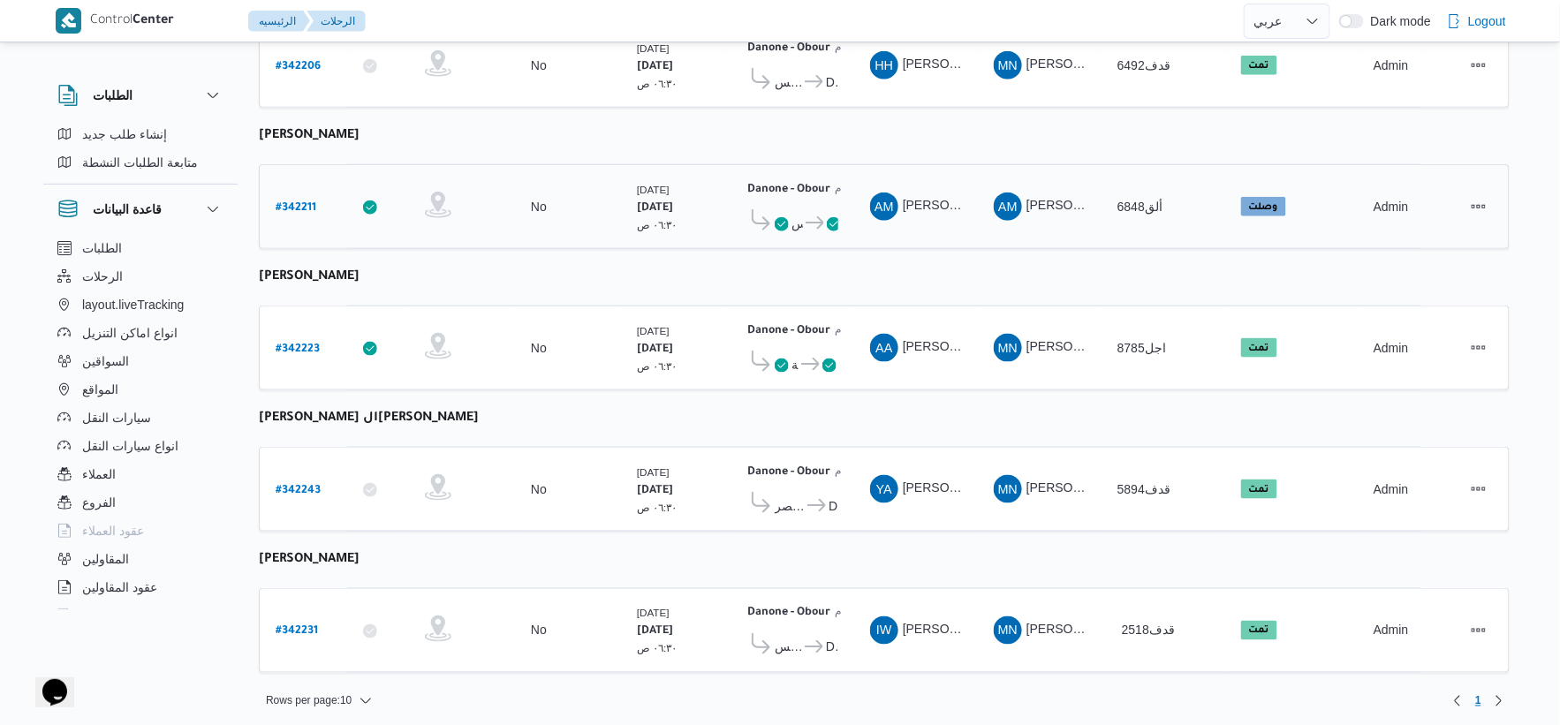
click at [309, 202] on b "# 342211" at bounding box center [296, 208] width 41 height 12
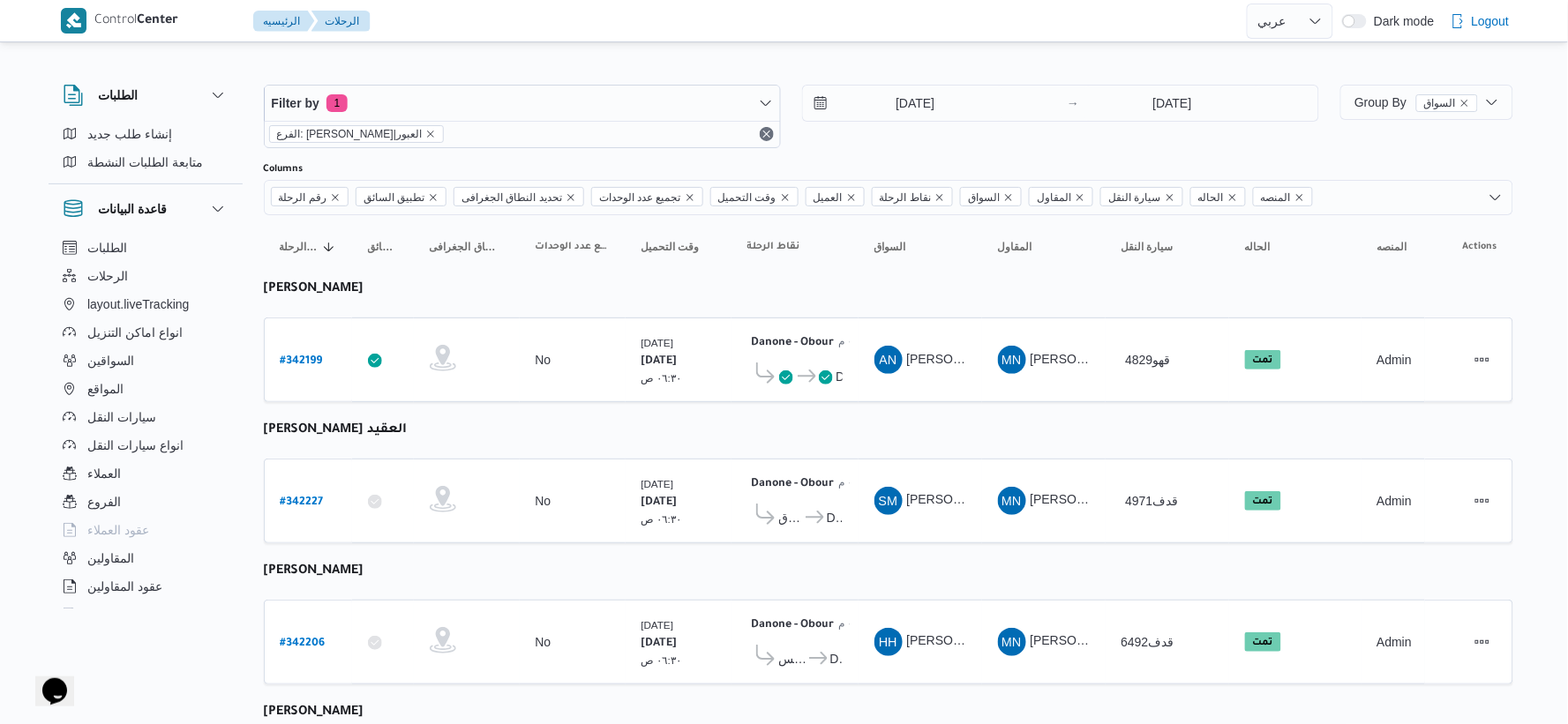
select select "ar"
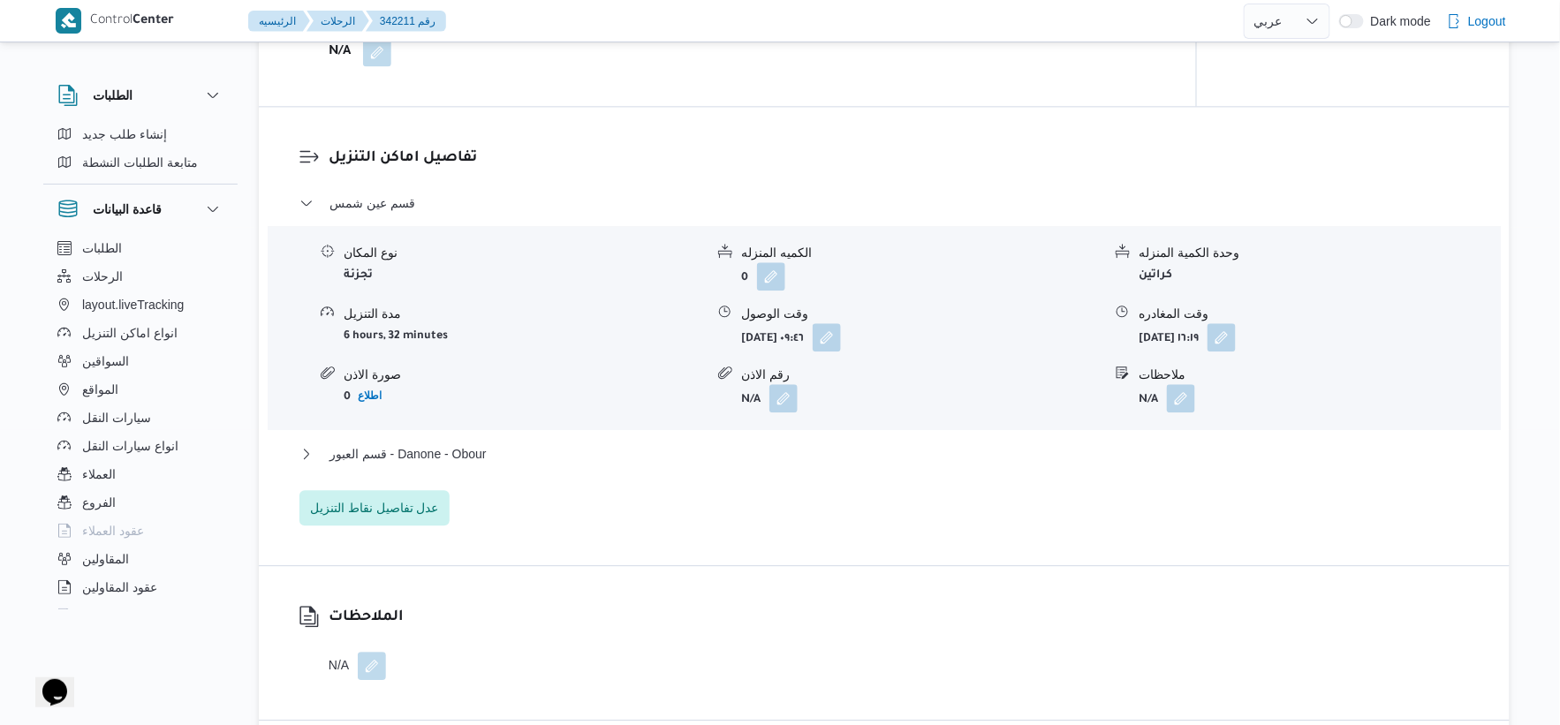
scroll to position [1472, 0]
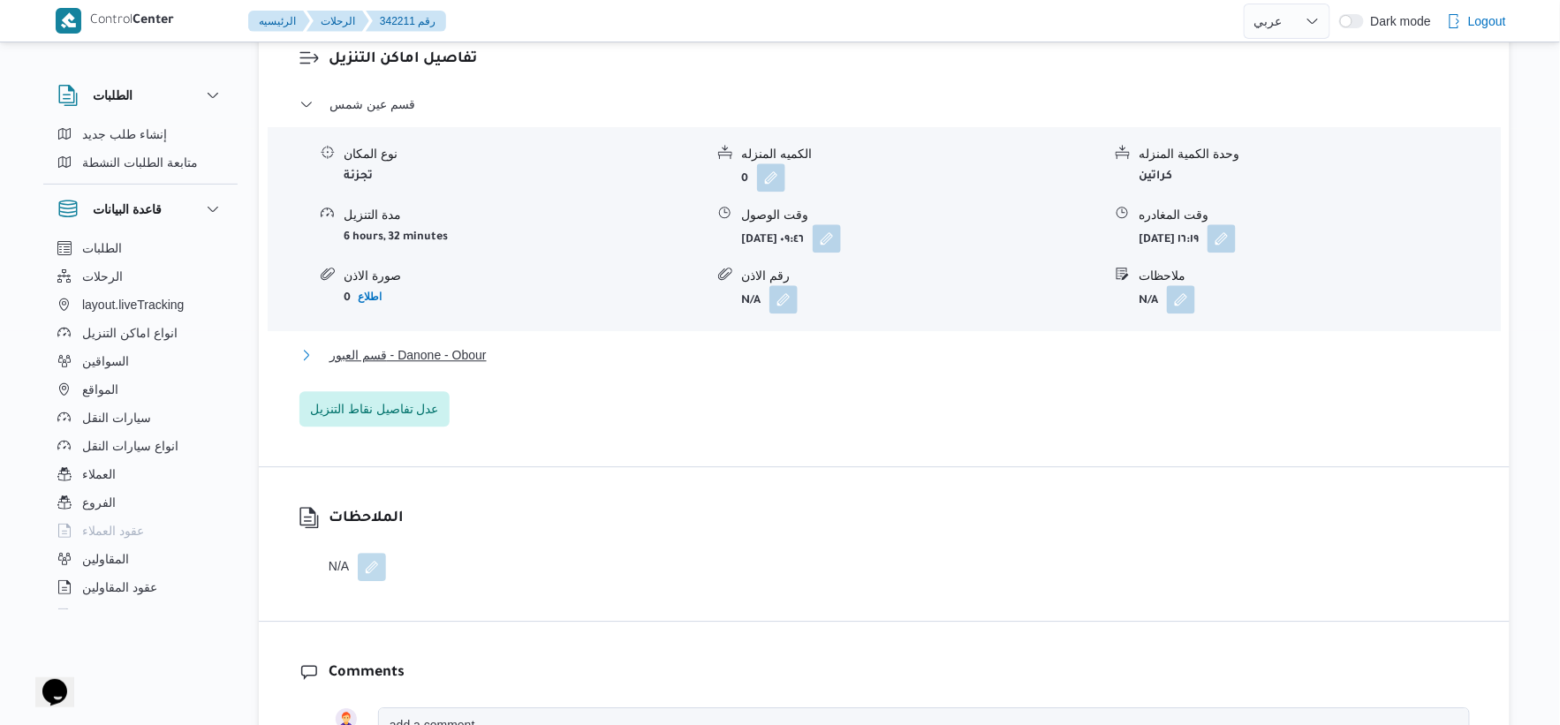
click at [458, 358] on span "قسم العبور - Danone - Obour" at bounding box center [408, 355] width 157 height 21
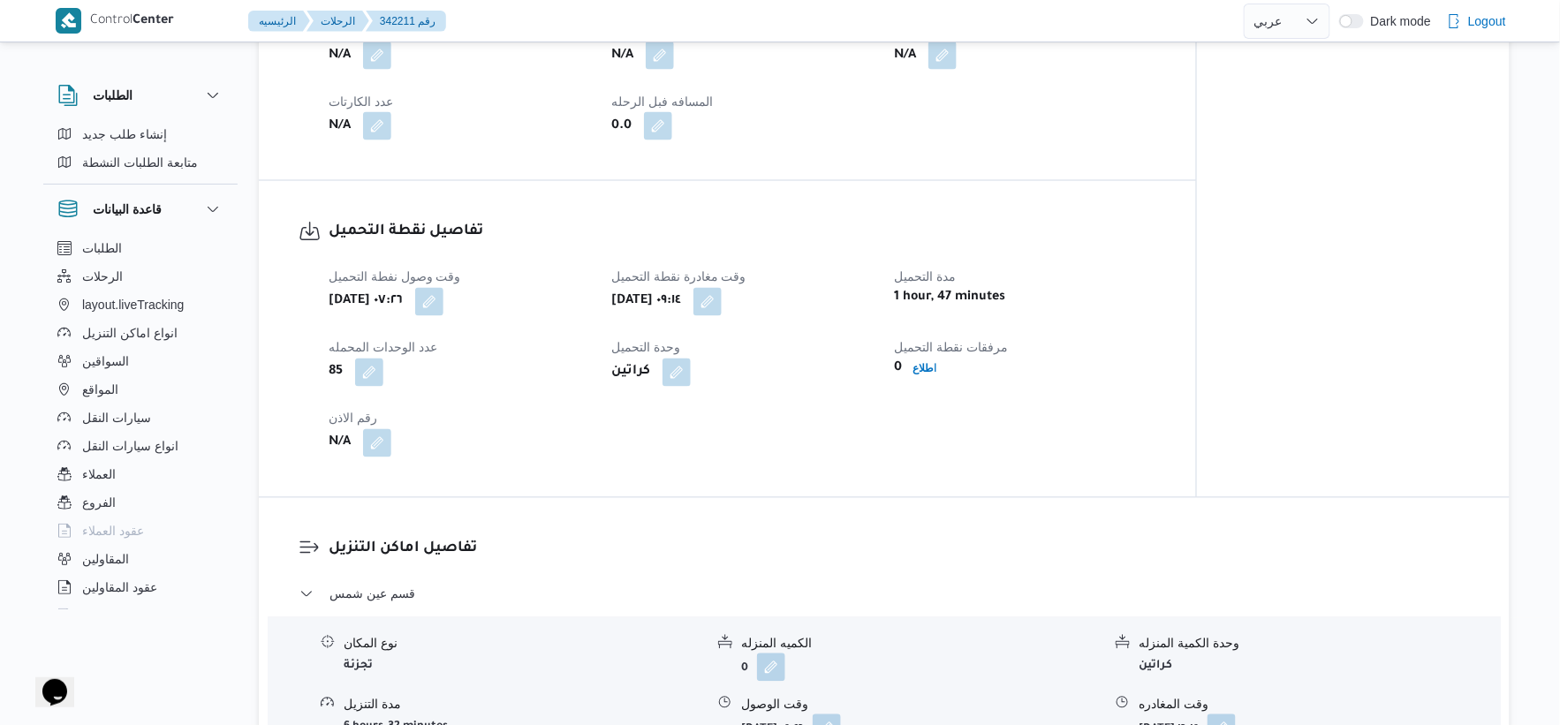
scroll to position [588, 0]
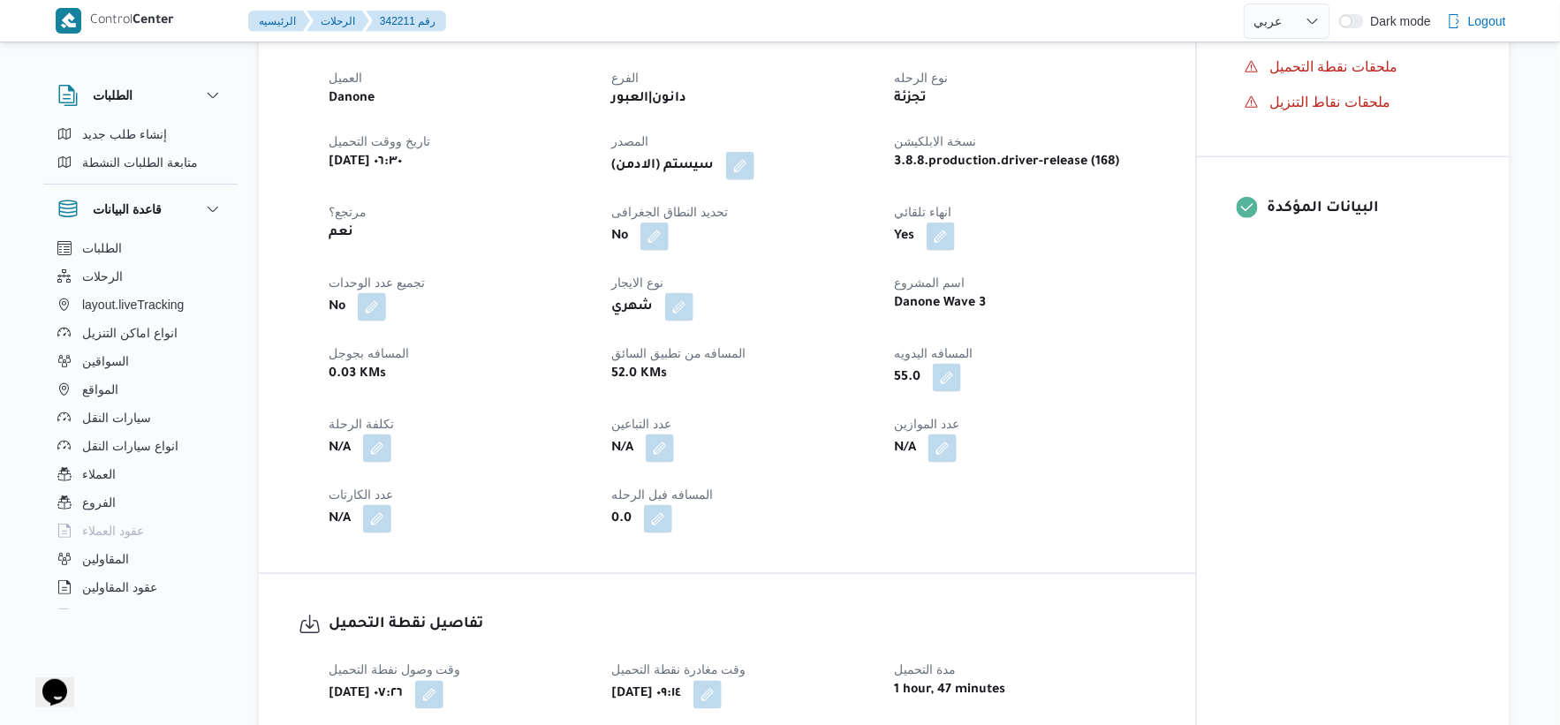
select select "ar"
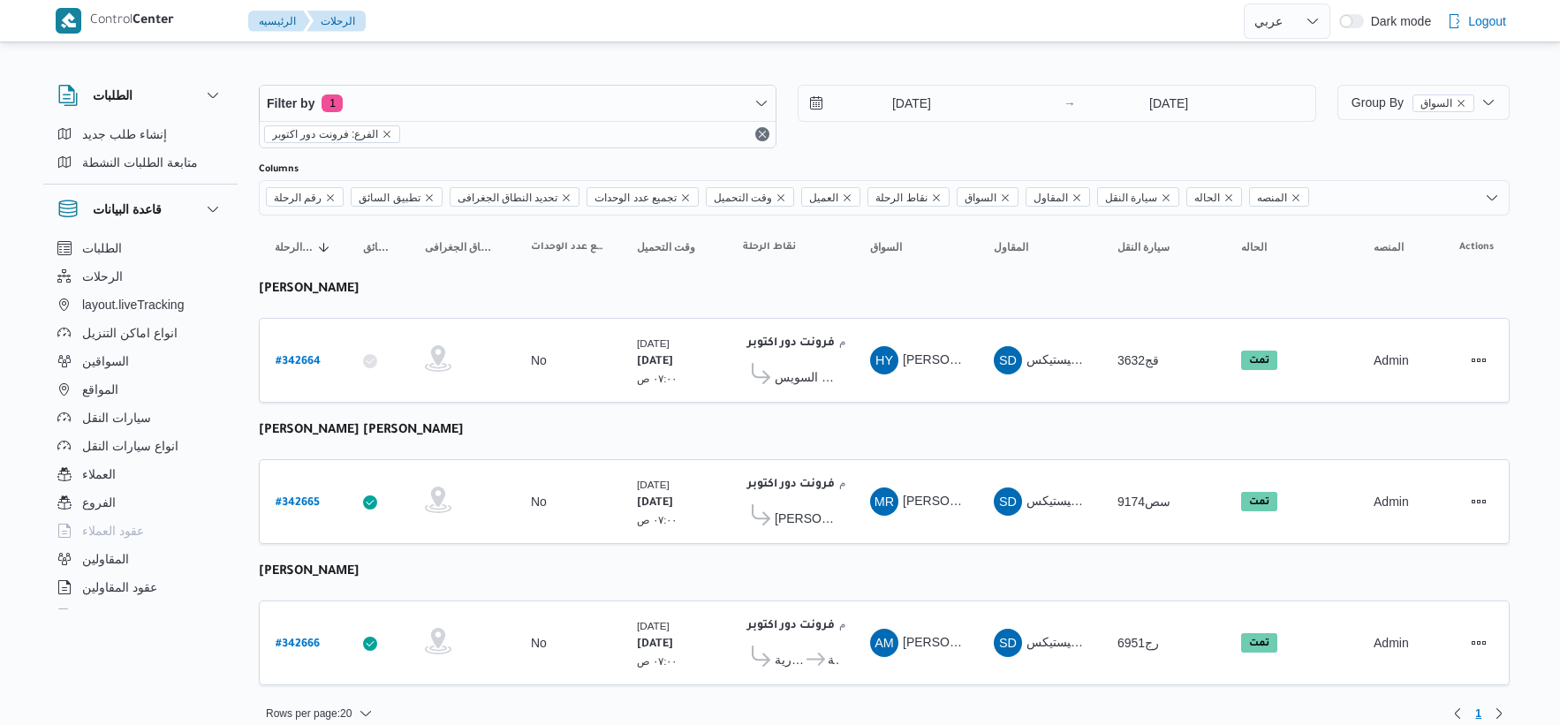
select select "ar"
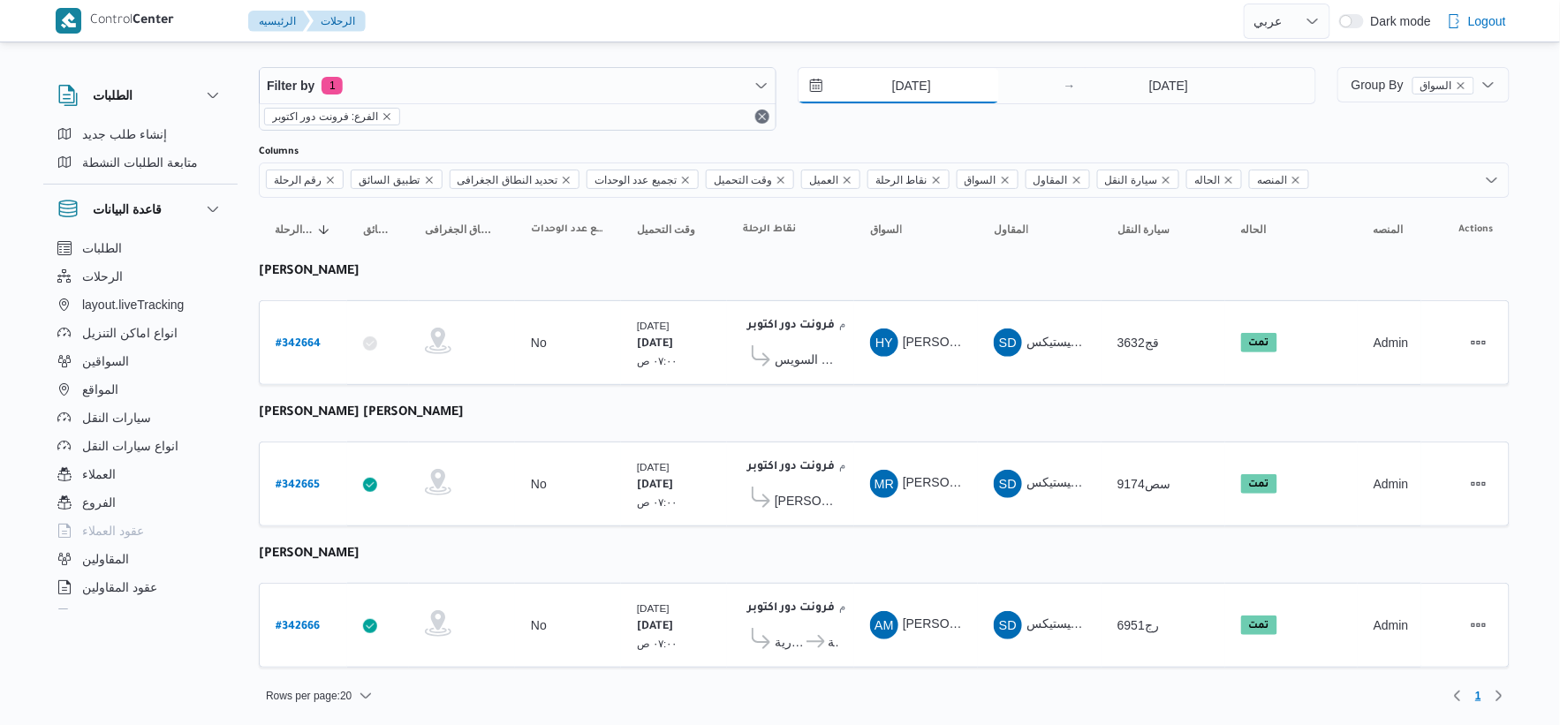
click at [940, 91] on input "[DATE]" at bounding box center [899, 85] width 201 height 35
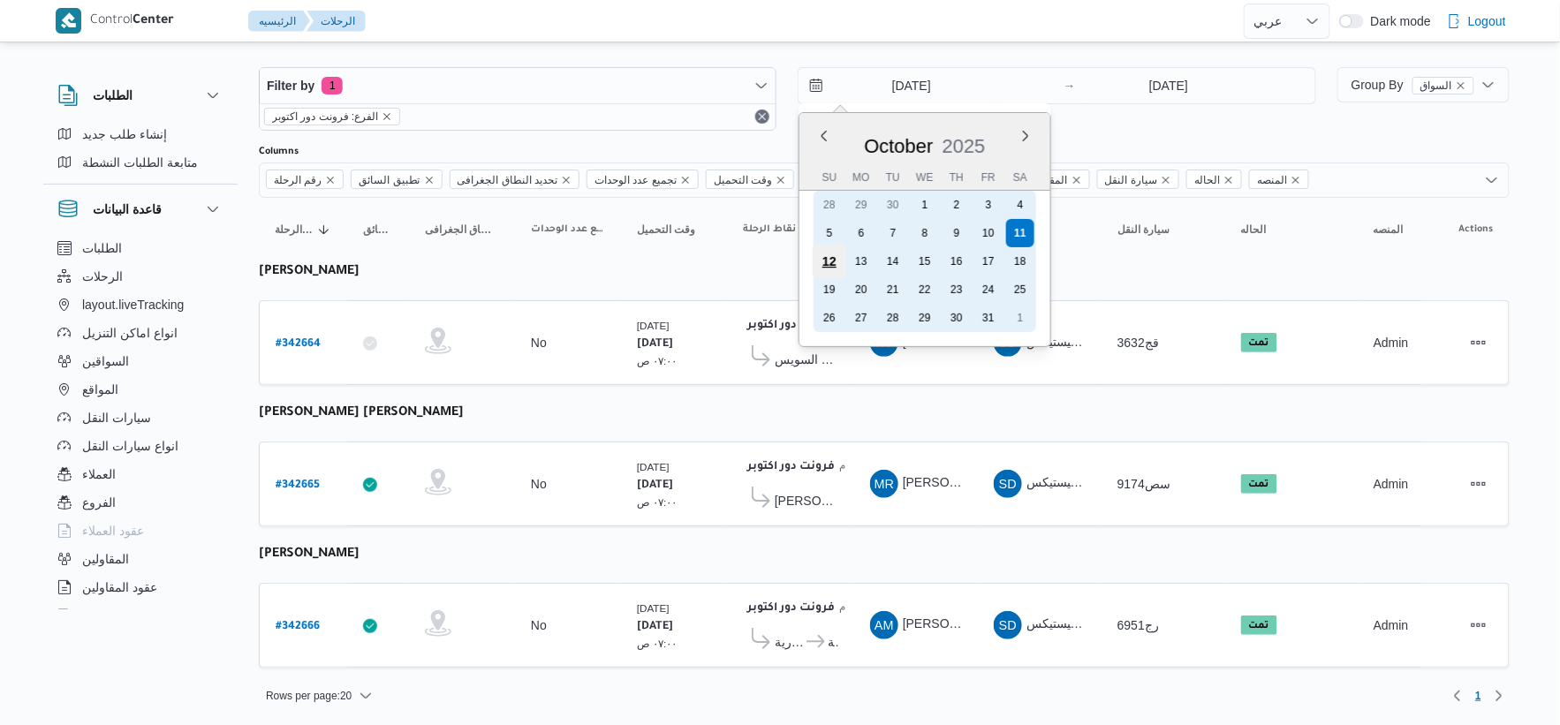
click at [835, 265] on div "12" at bounding box center [830, 262] width 34 height 34
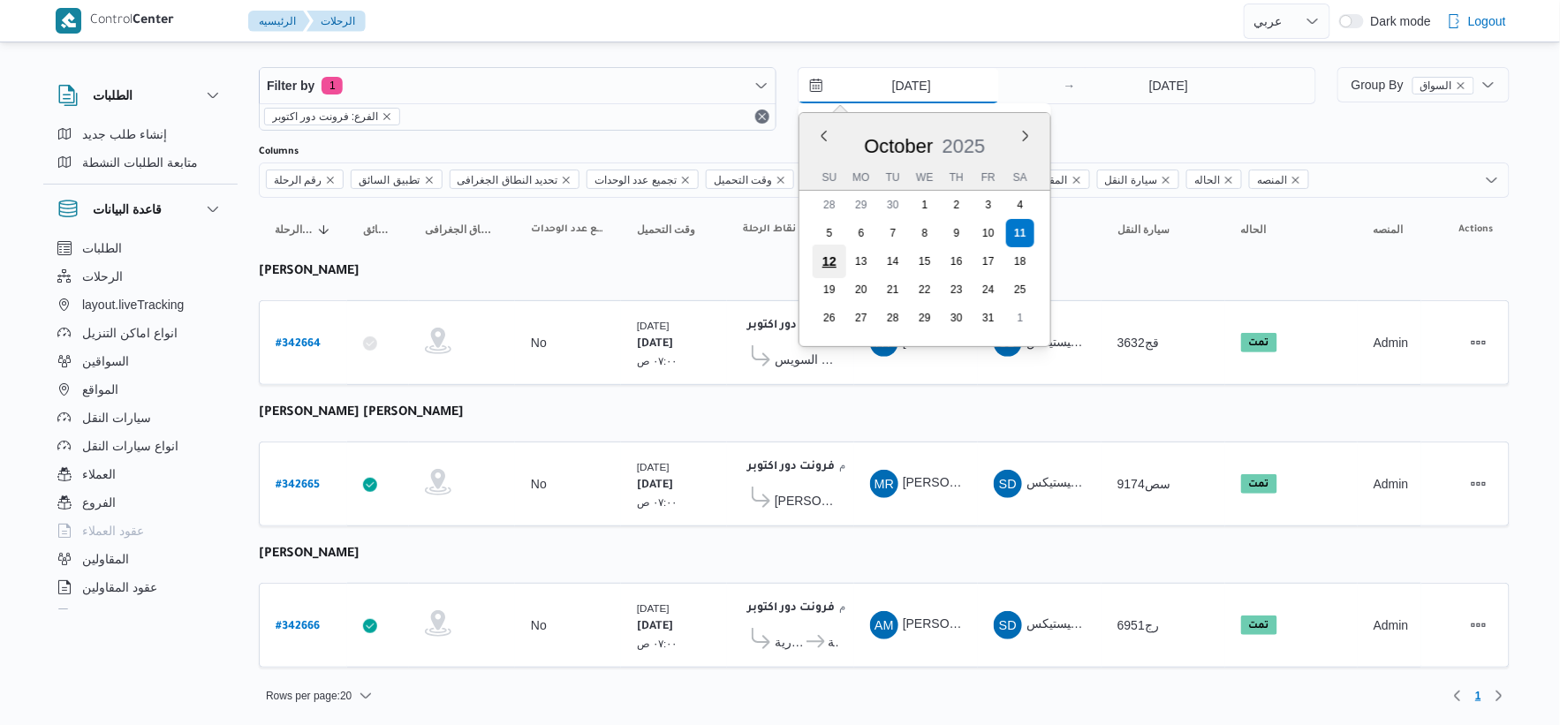
type input "[DATE]"
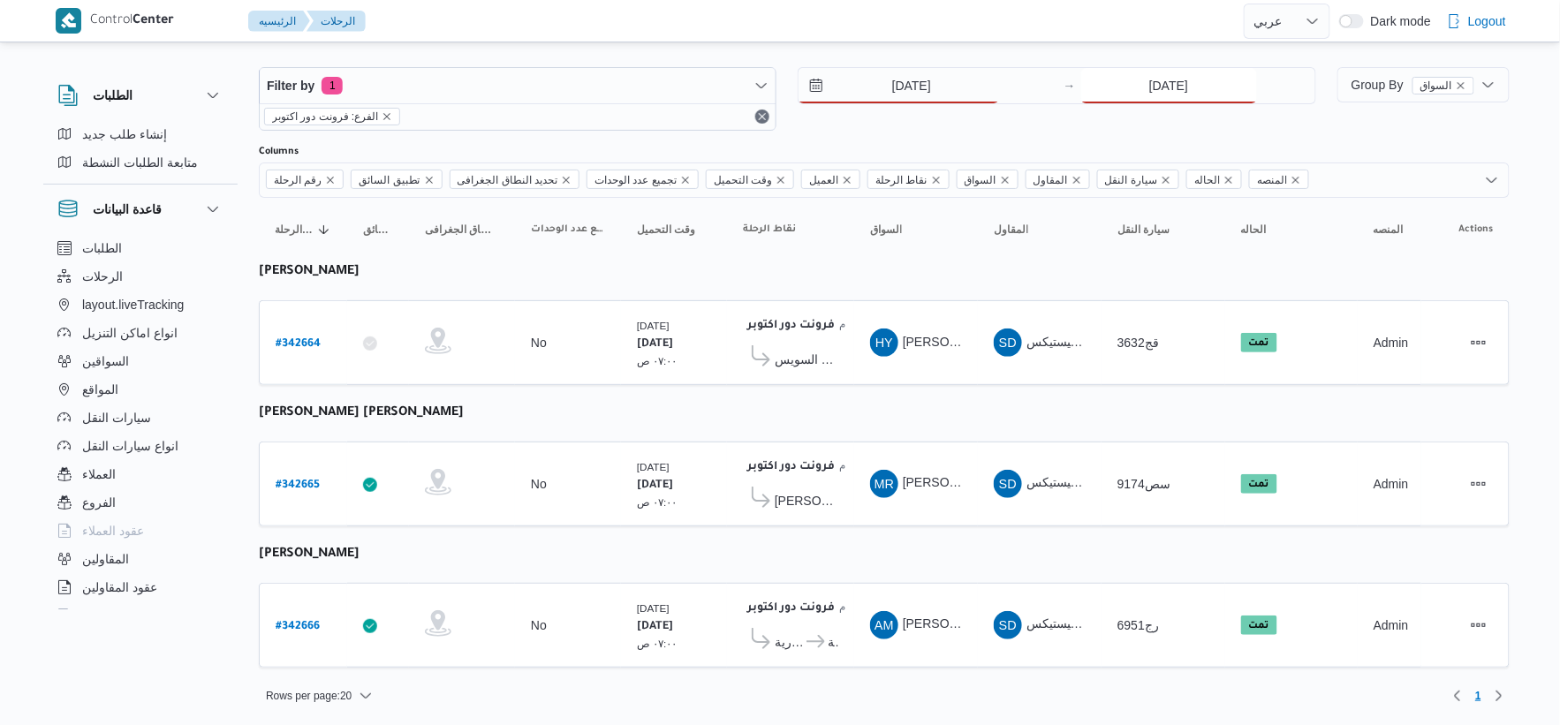
click at [1160, 92] on input "[DATE]" at bounding box center [1169, 85] width 176 height 35
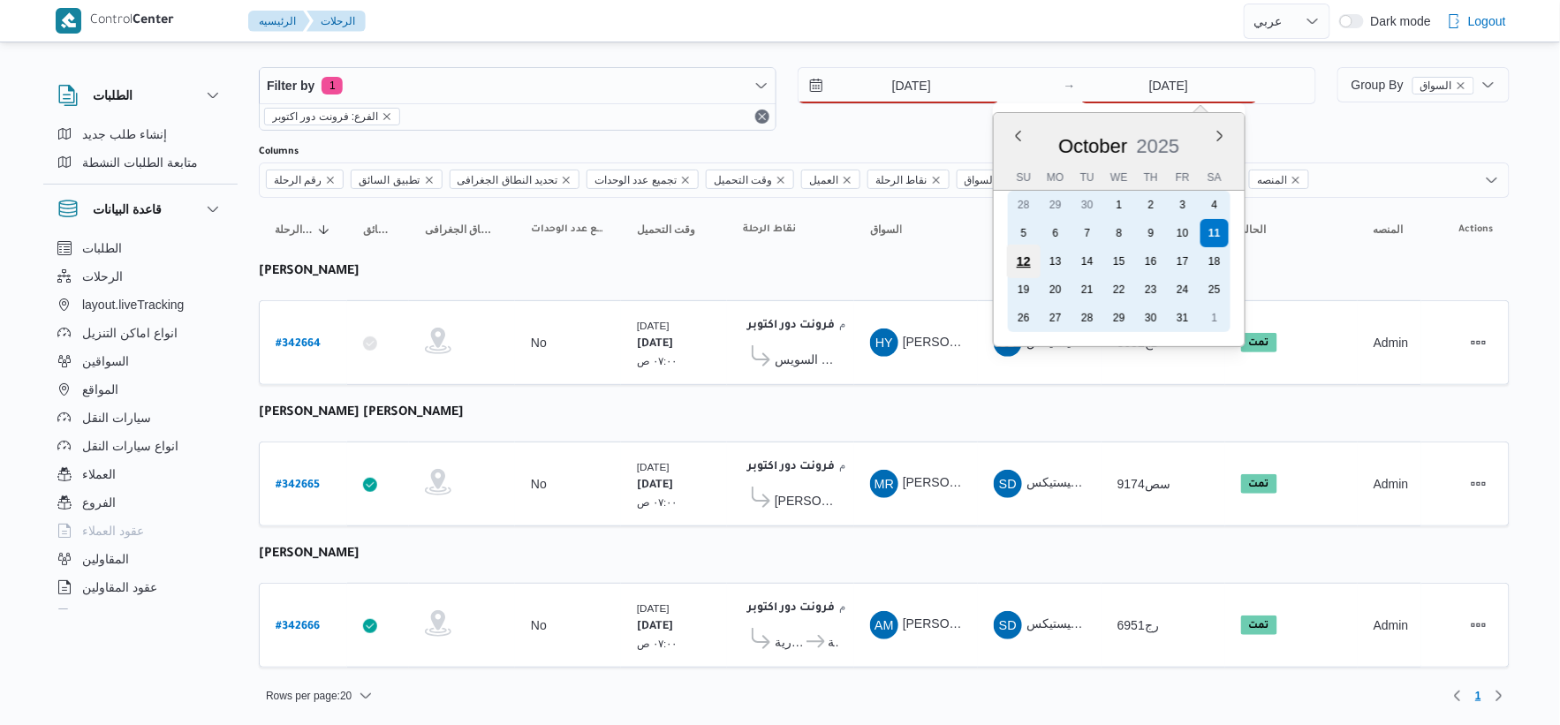
click at [1025, 256] on div "12" at bounding box center [1023, 262] width 34 height 34
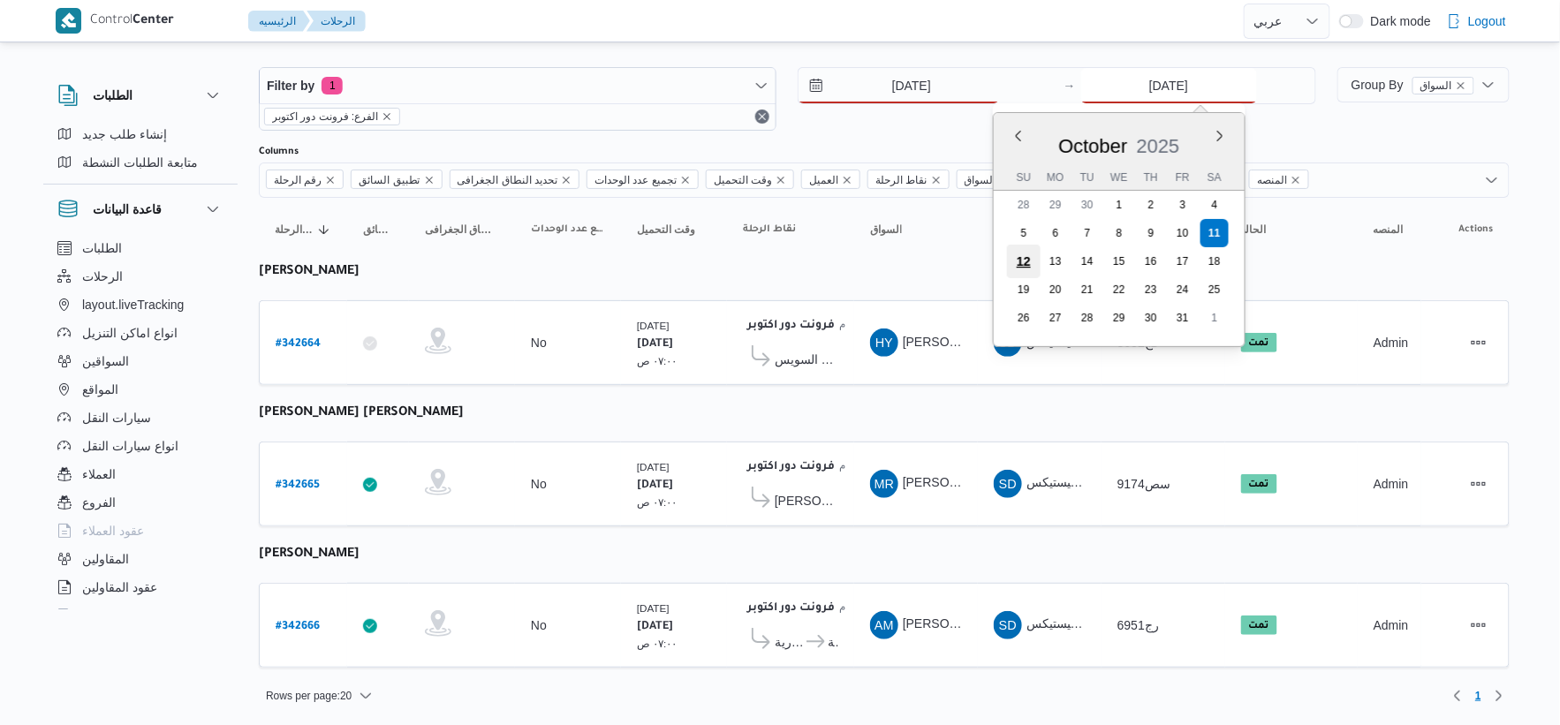
type input "[DATE]"
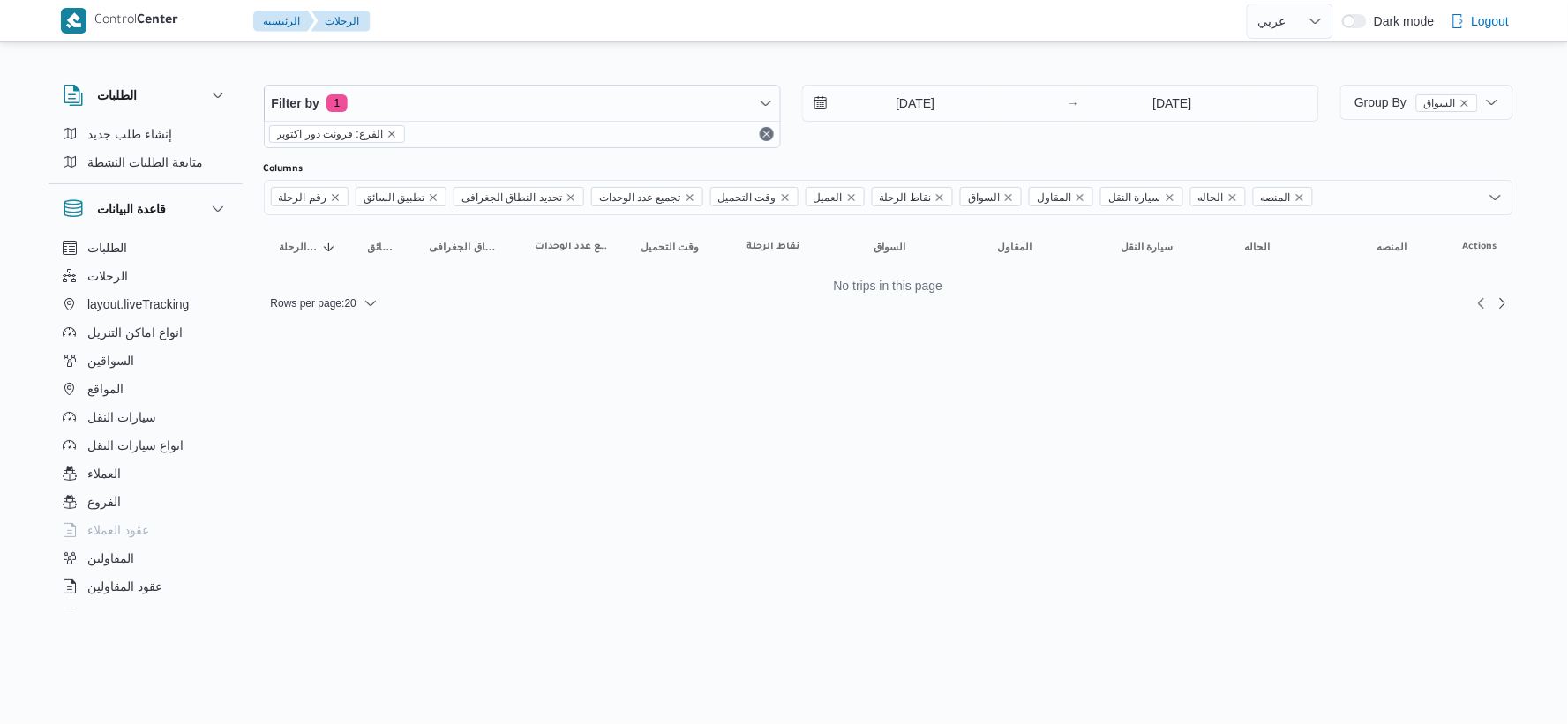
click at [925, 379] on html "Control Center الرئيسيه الرحلات English عربي Dark mode Logout الطلبات إنشاء طلب…" at bounding box center [784, 362] width 1568 height 724
click at [928, 102] on input "[DATE]" at bounding box center [903, 103] width 201 height 35
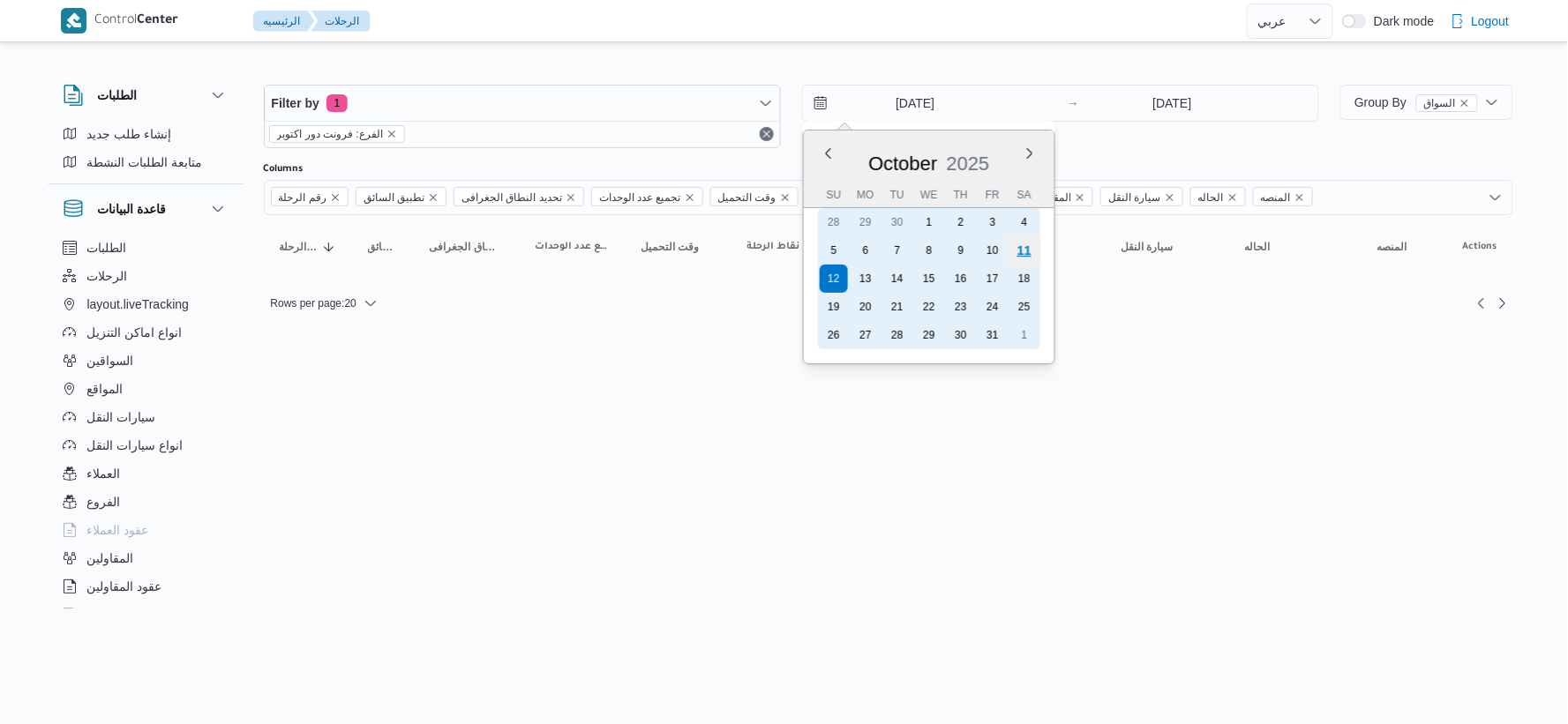
click at [1018, 251] on div "11" at bounding box center [1025, 251] width 34 height 34
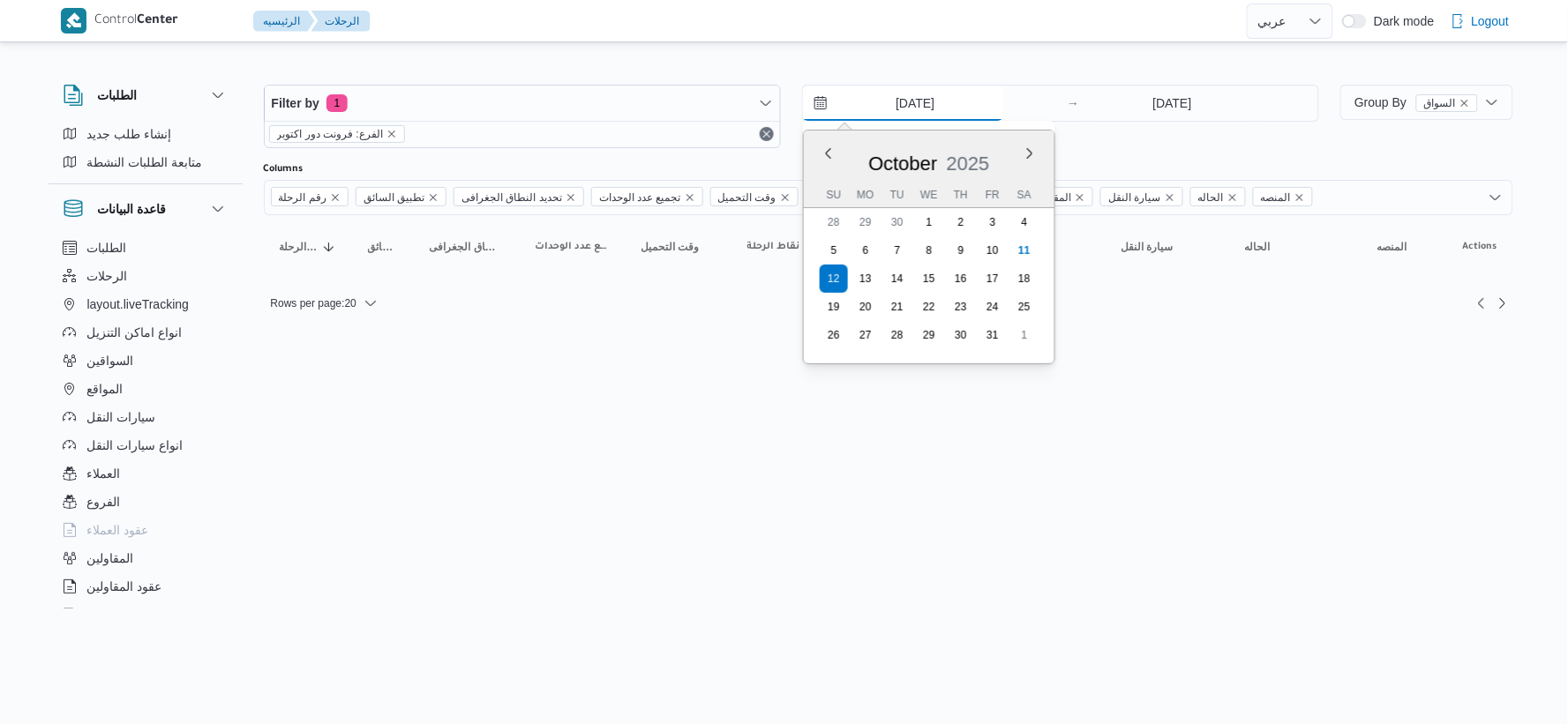
type input "[DATE]"
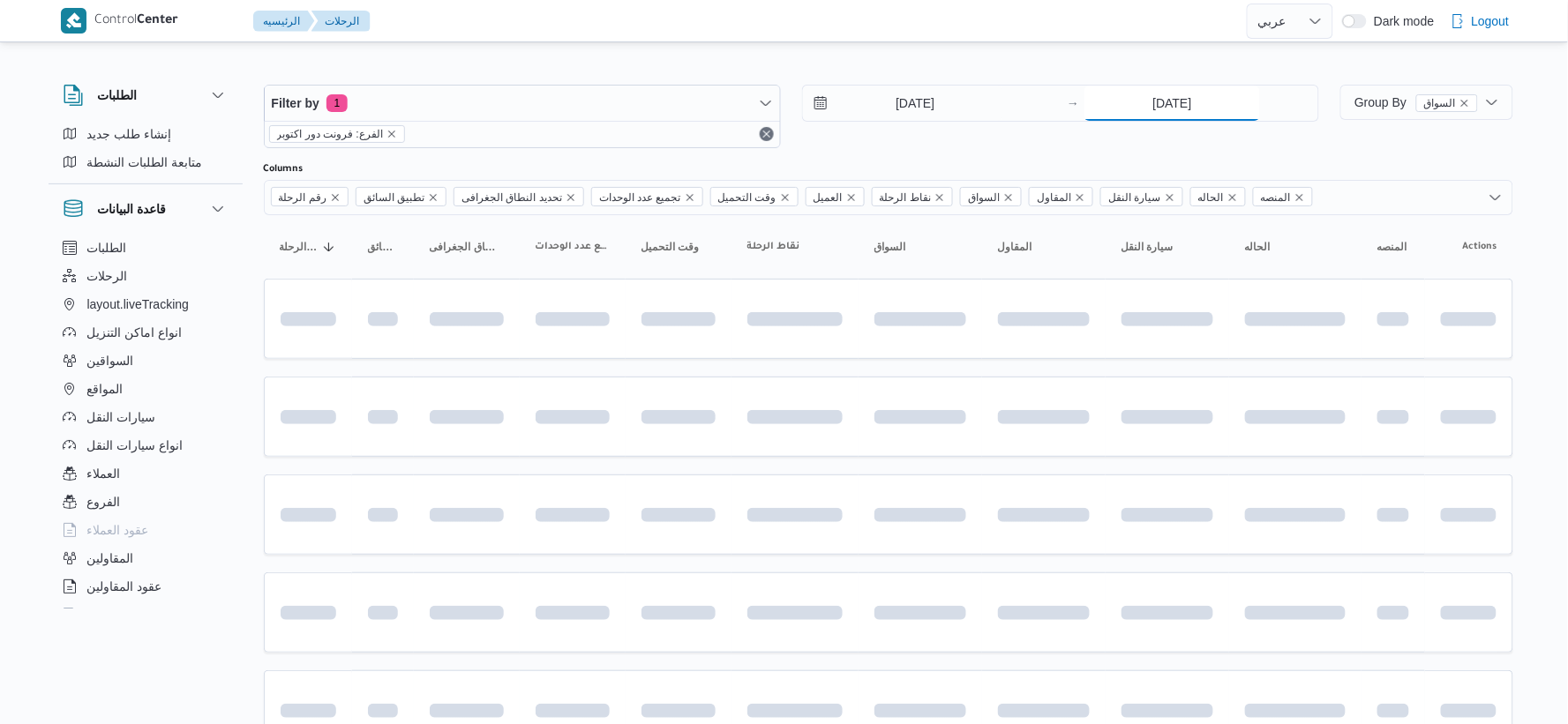
click at [1183, 102] on input "[DATE]" at bounding box center [1173, 103] width 176 height 35
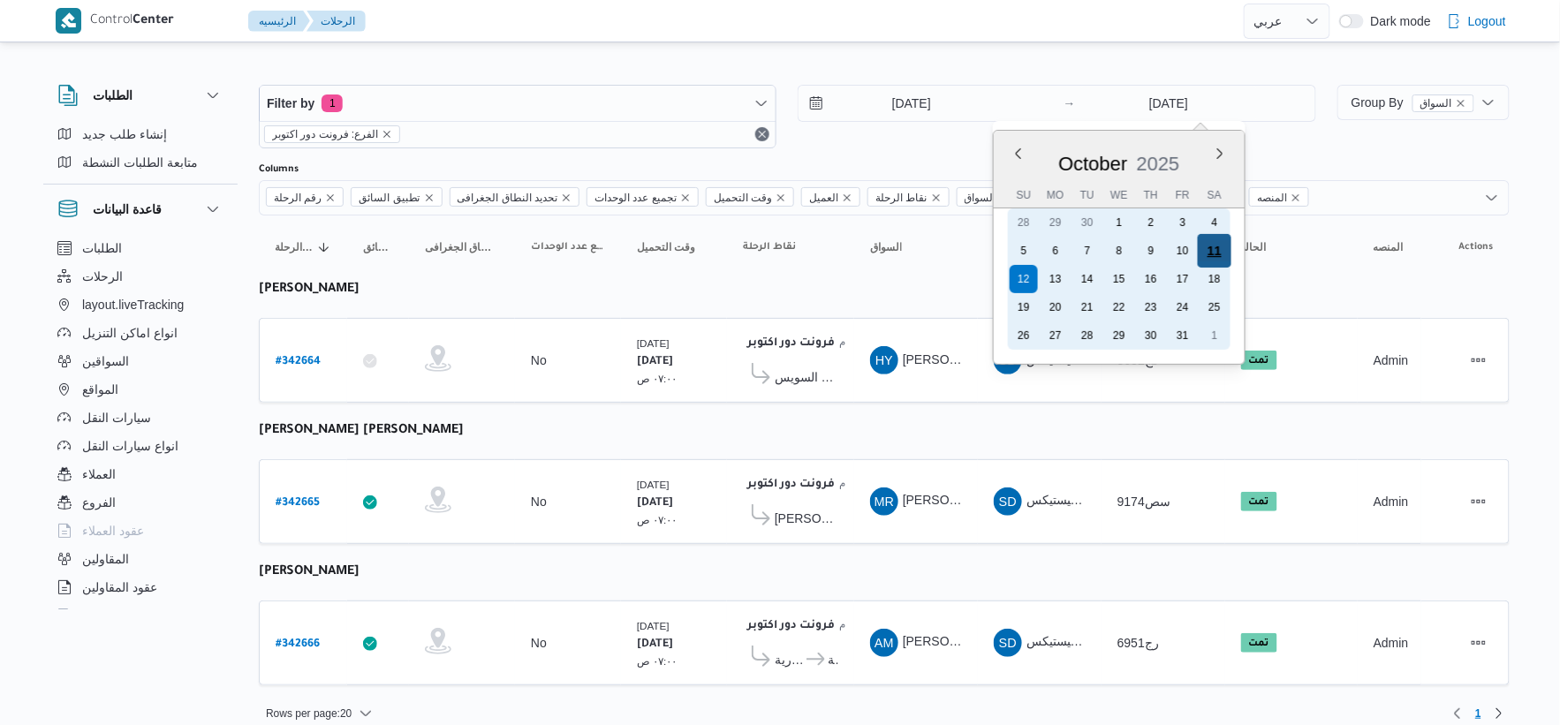
click at [1223, 249] on div "11" at bounding box center [1214, 251] width 34 height 34
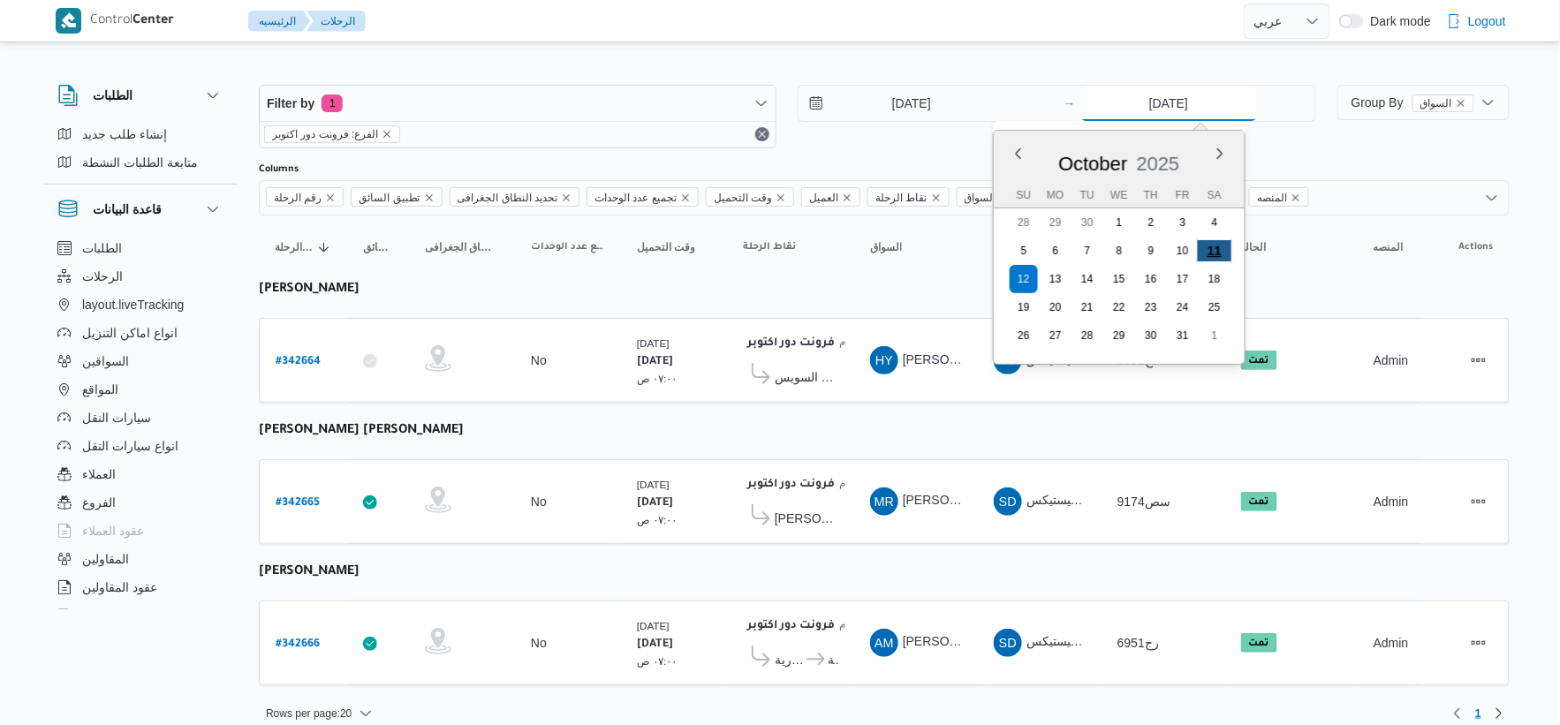
type input "[DATE]"
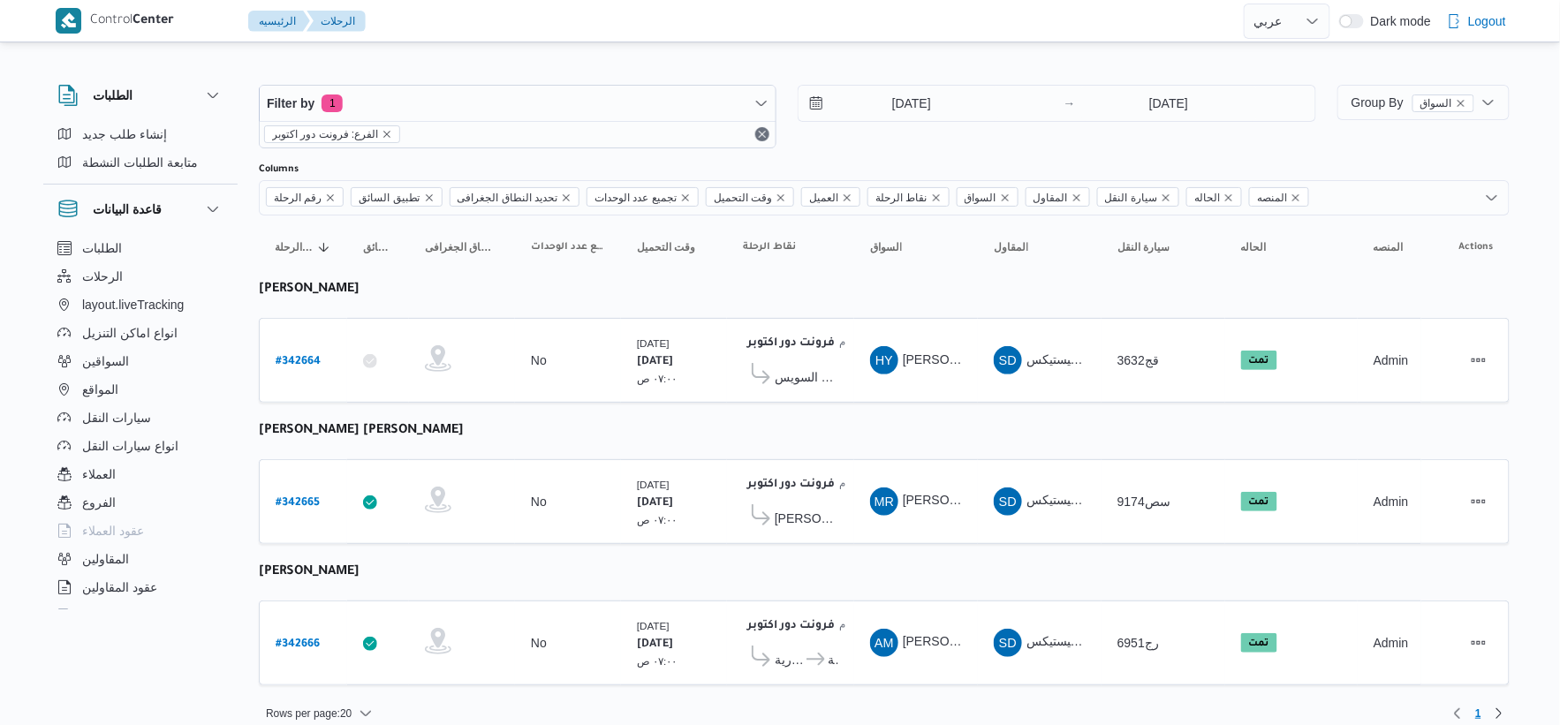
click at [930, 422] on table "رقم الرحلة Click to sort in ascending order تطبيق السائق Click to sort in ascen…" at bounding box center [884, 460] width 1251 height 488
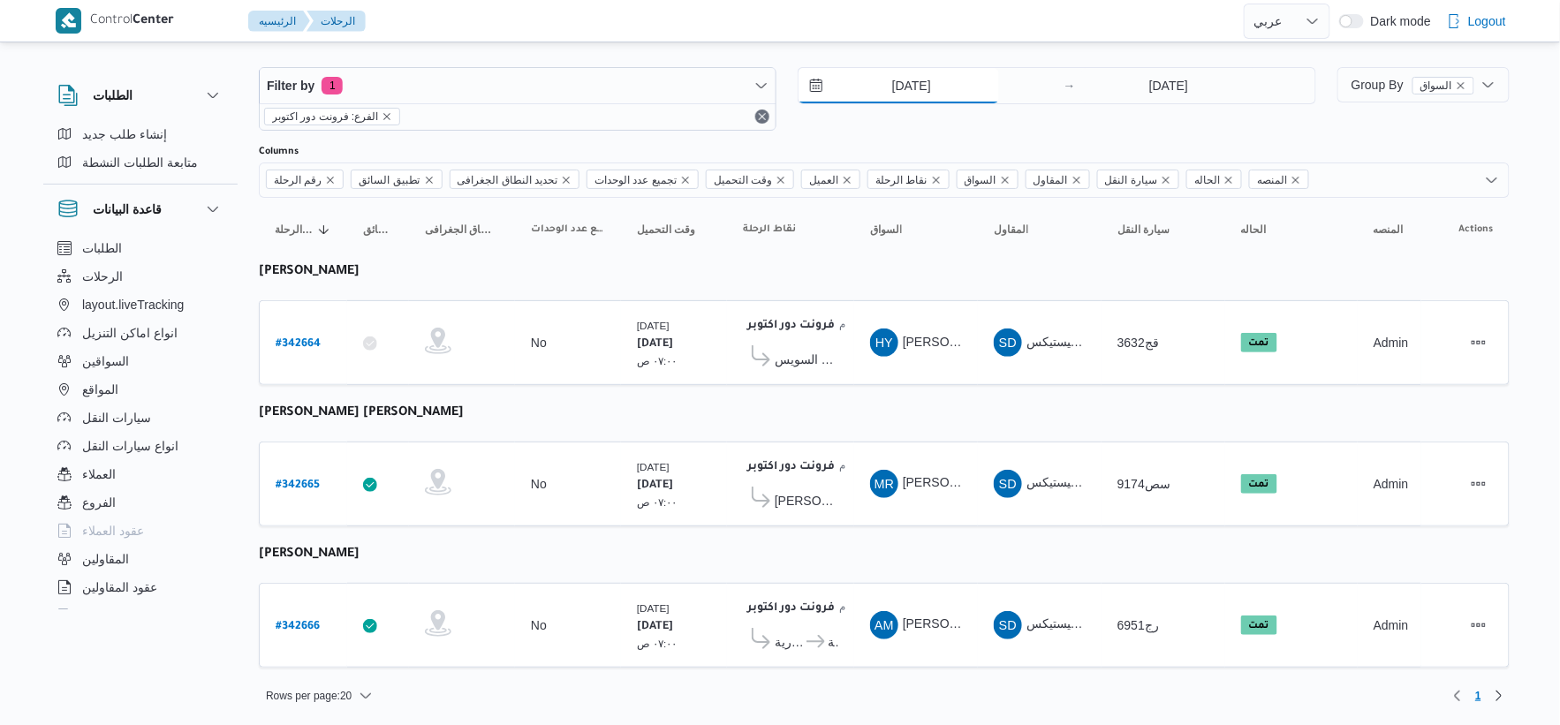
click at [952, 80] on input "[DATE]" at bounding box center [899, 85] width 201 height 35
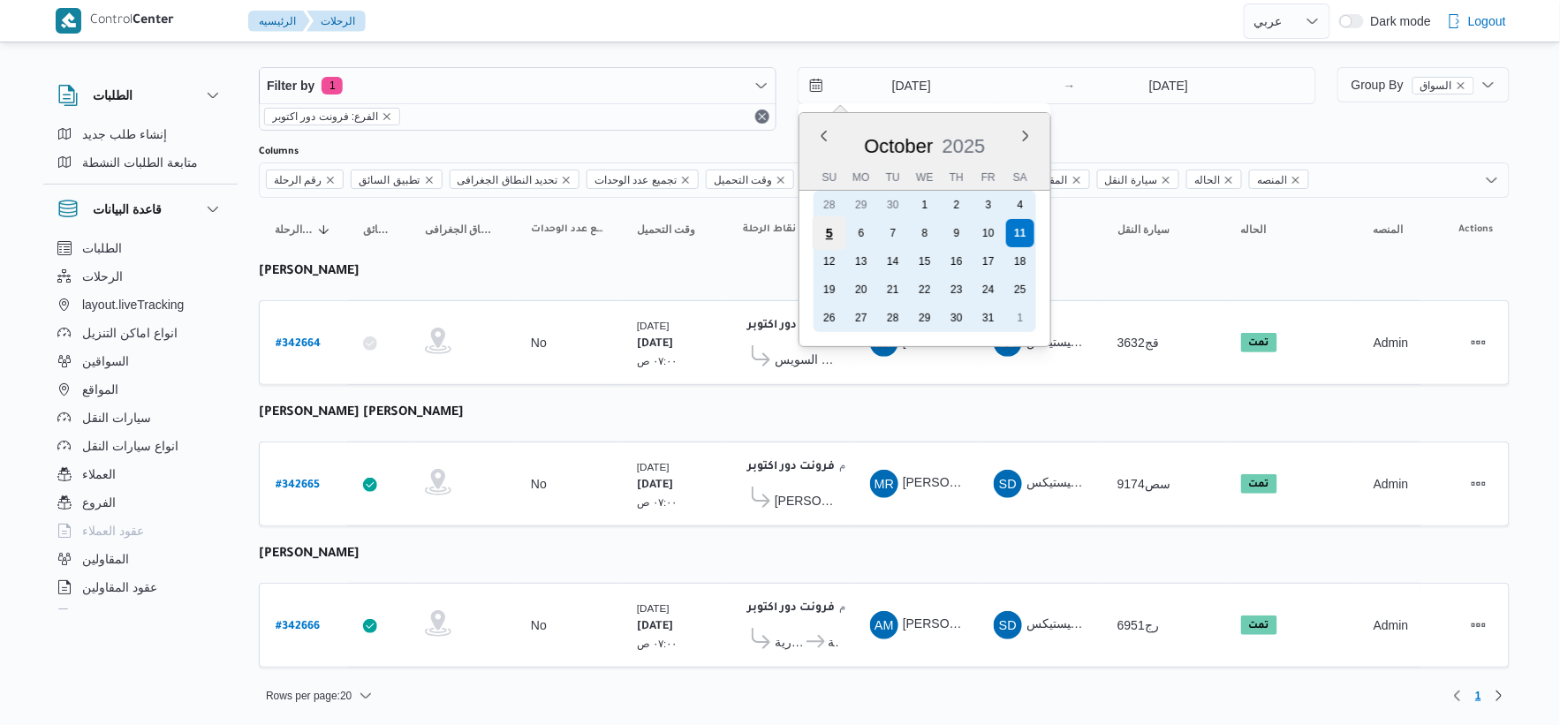
click at [827, 228] on div "5" at bounding box center [830, 233] width 34 height 34
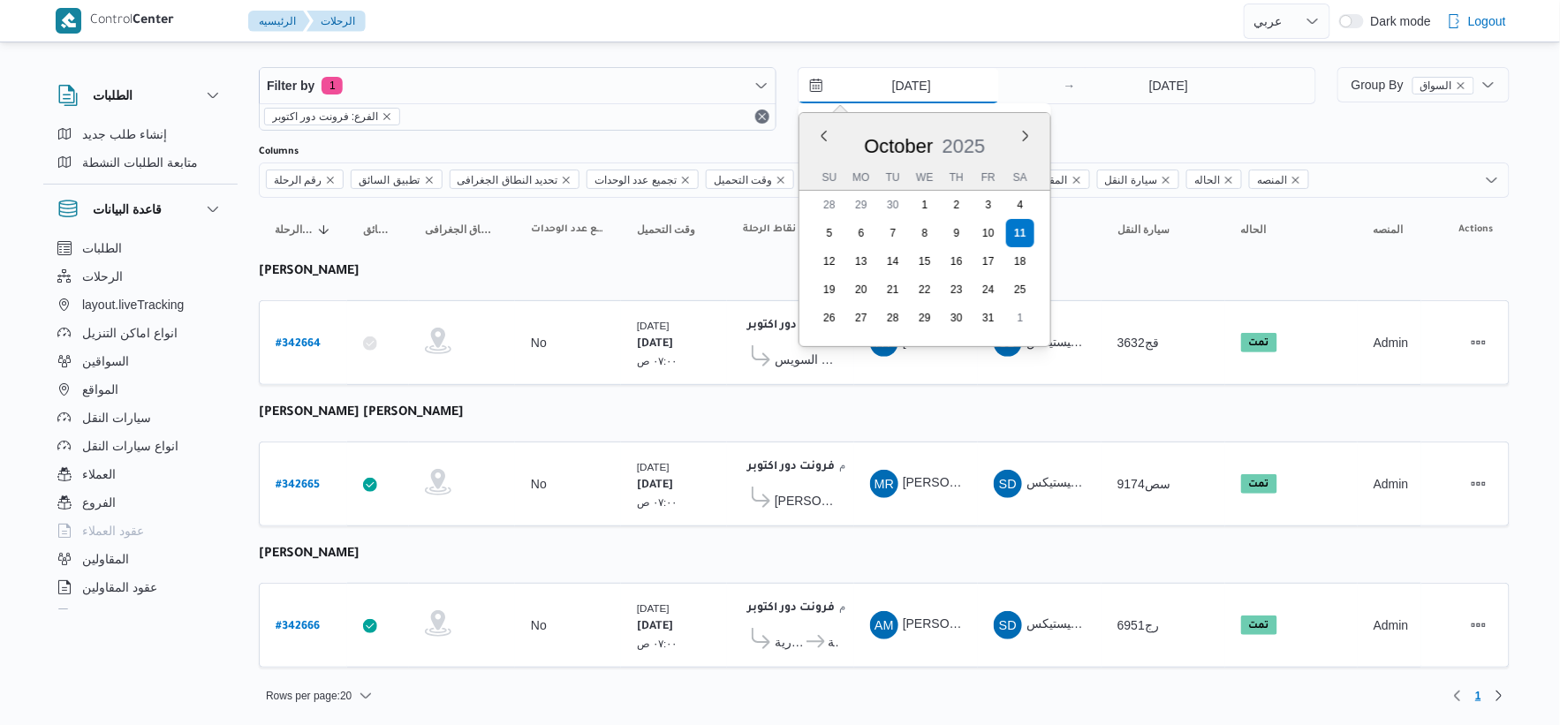
type input "[DATE]"
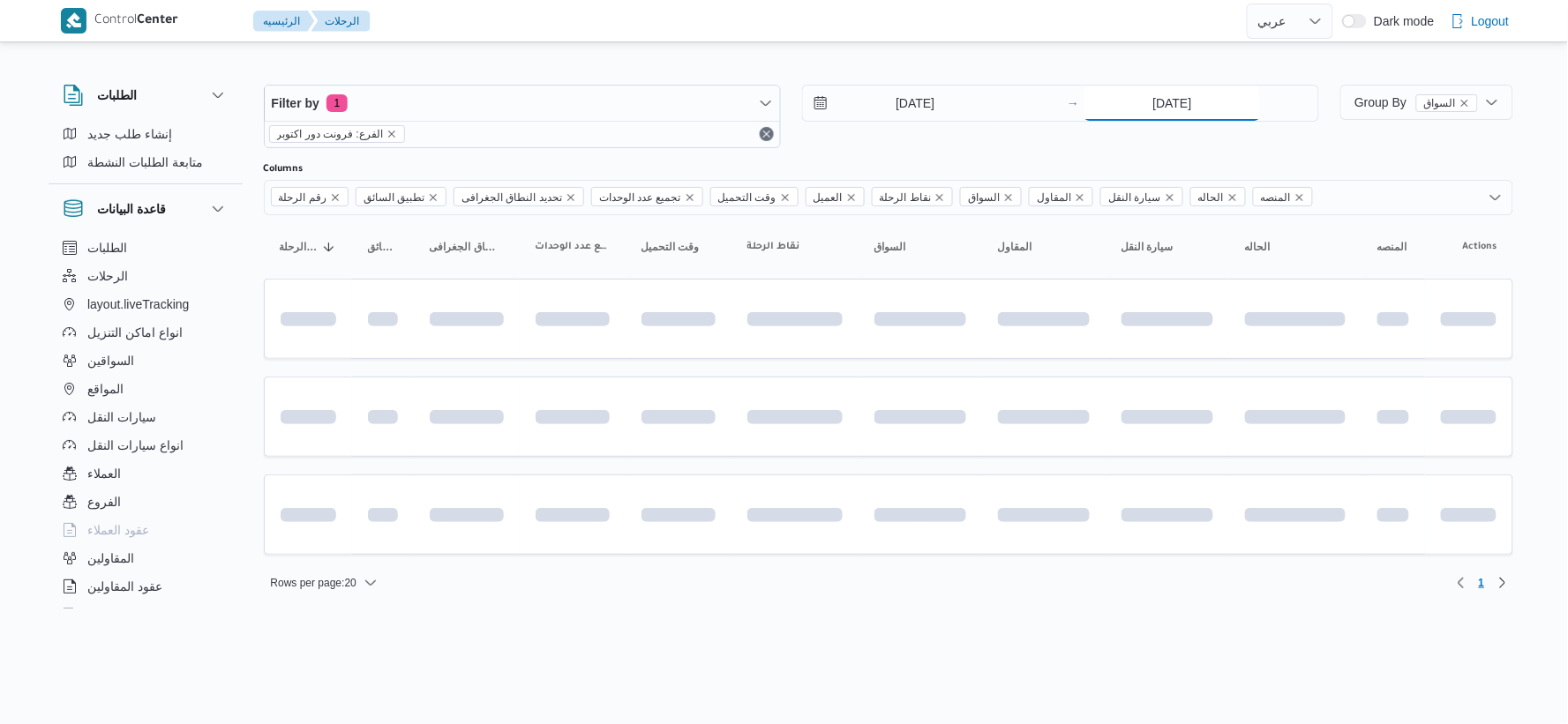
click at [1174, 88] on input "[DATE]" at bounding box center [1173, 103] width 176 height 35
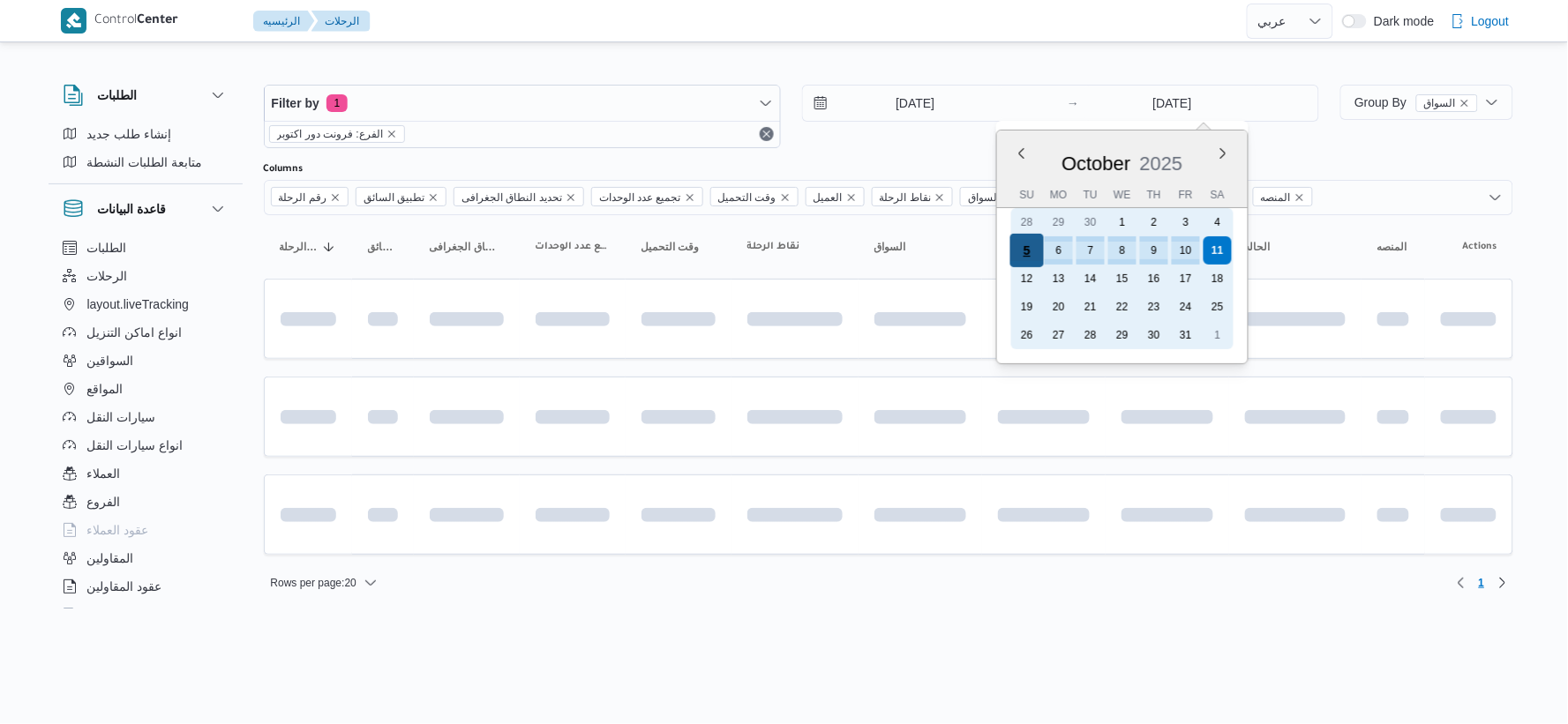
click at [1035, 250] on div "5" at bounding box center [1027, 251] width 34 height 34
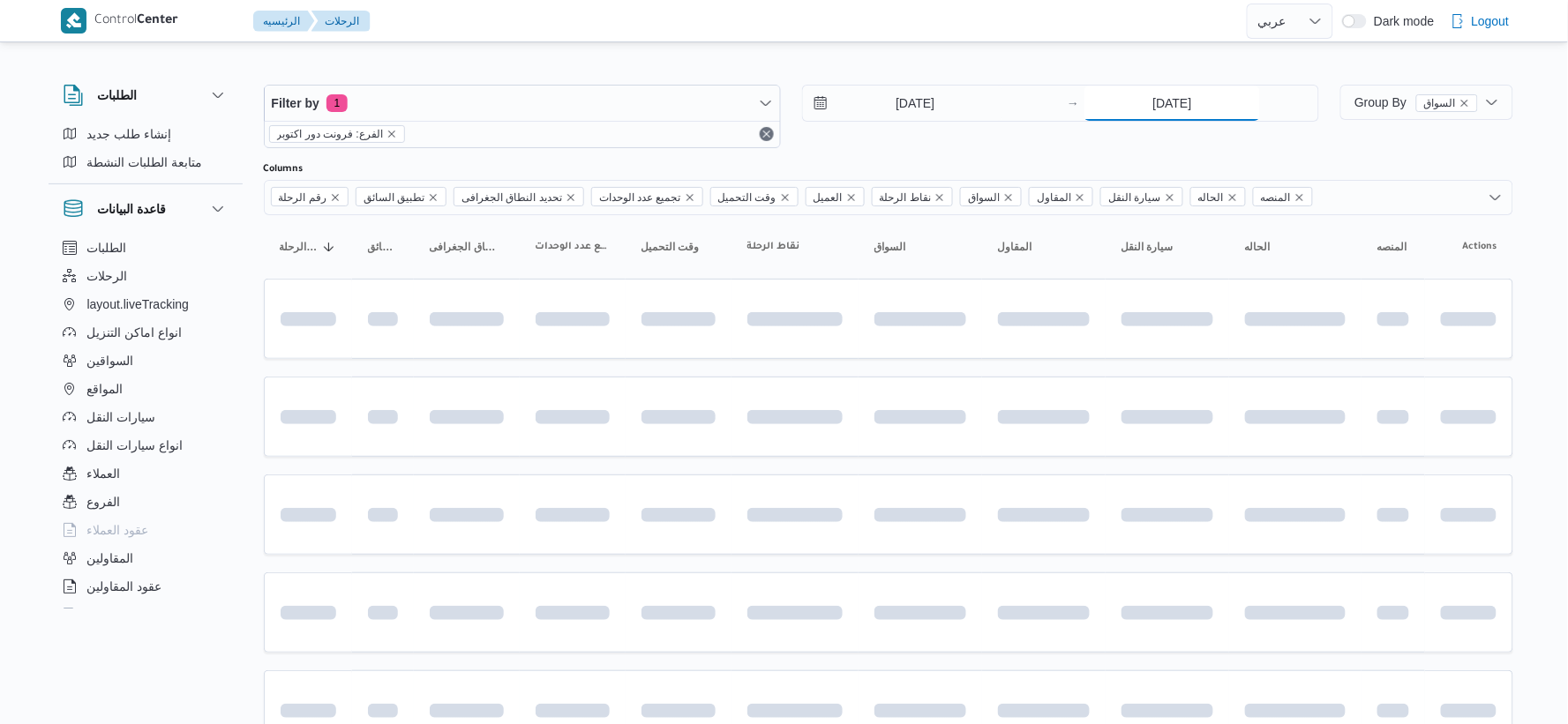
type input "[DATE]"
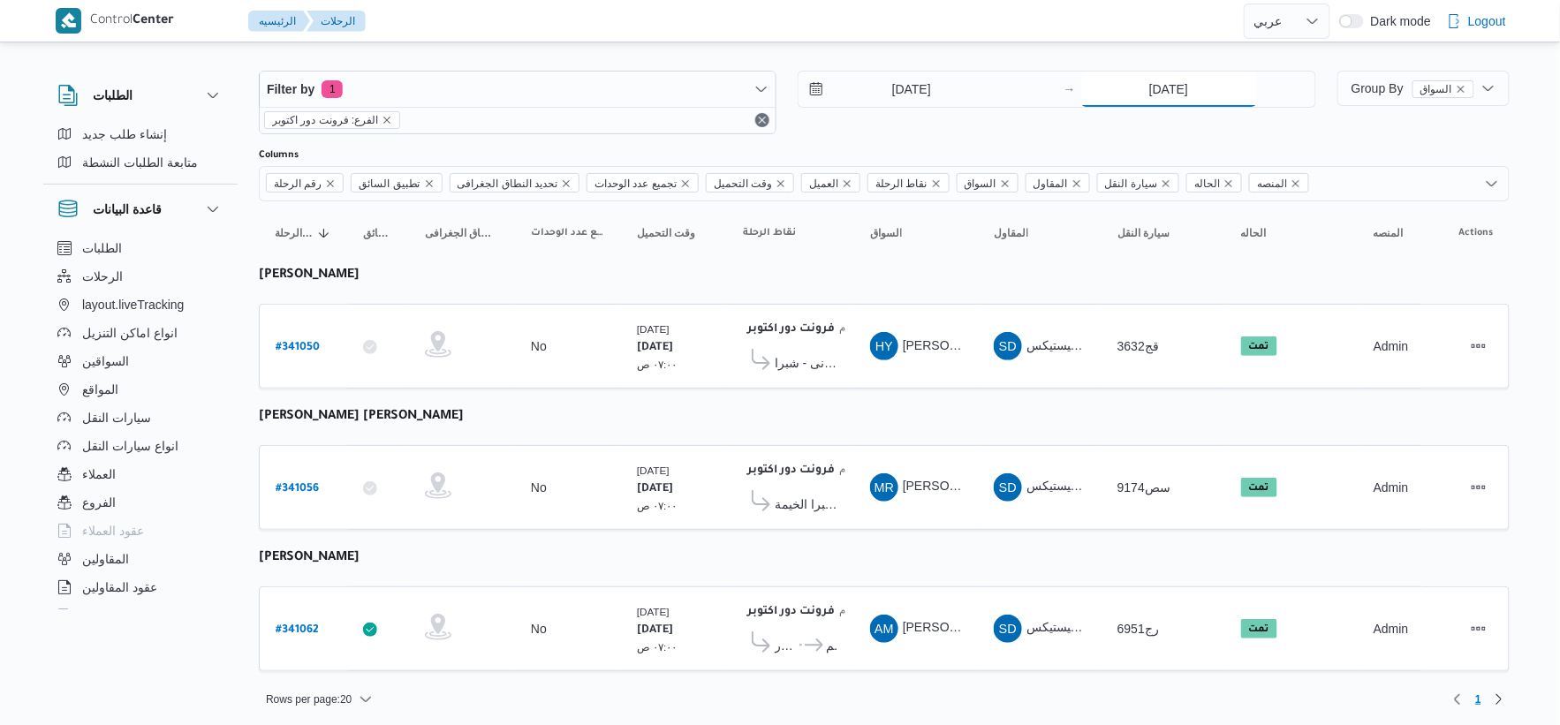
scroll to position [18, 0]
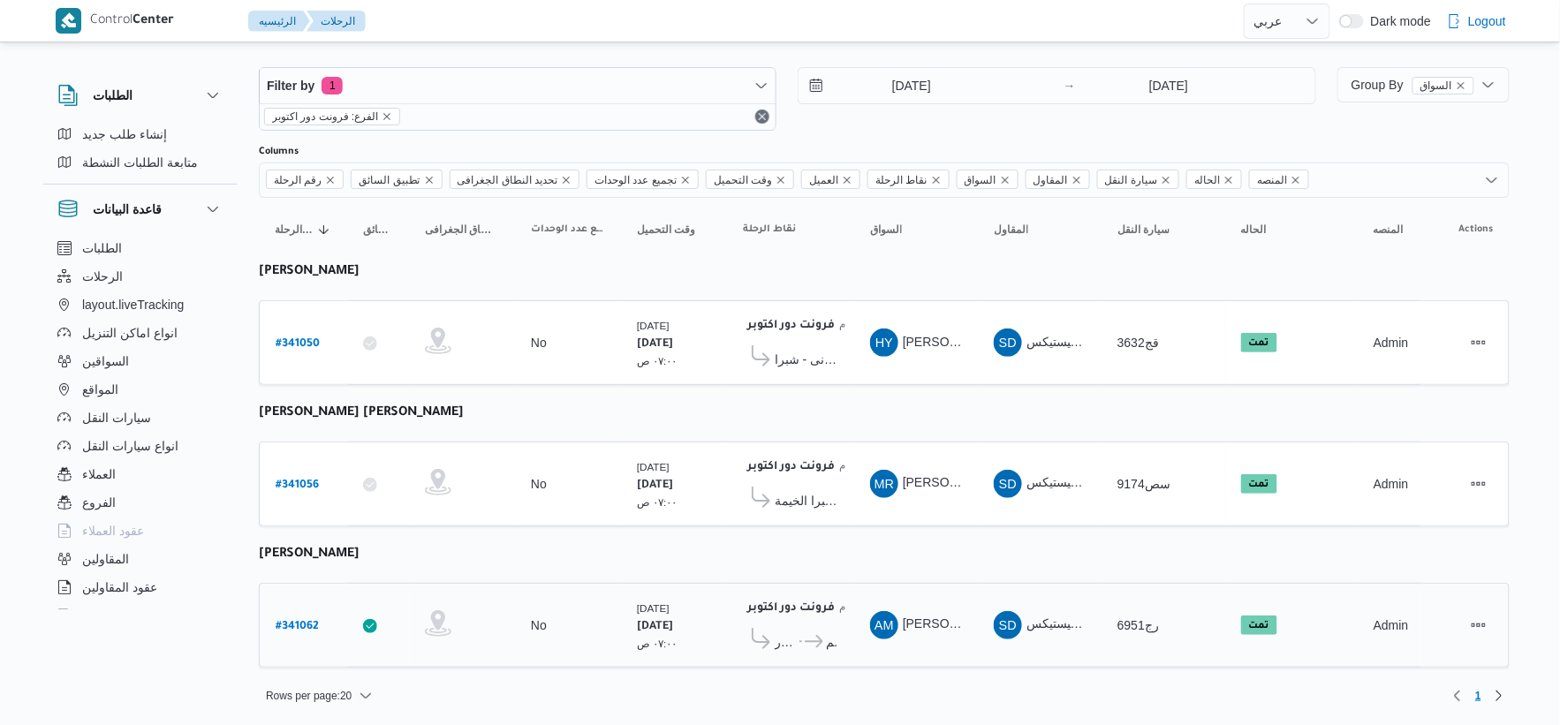
click at [814, 632] on span "كارفور بلطيم - [GEOGRAPHIC_DATA]" at bounding box center [820, 642] width 36 height 21
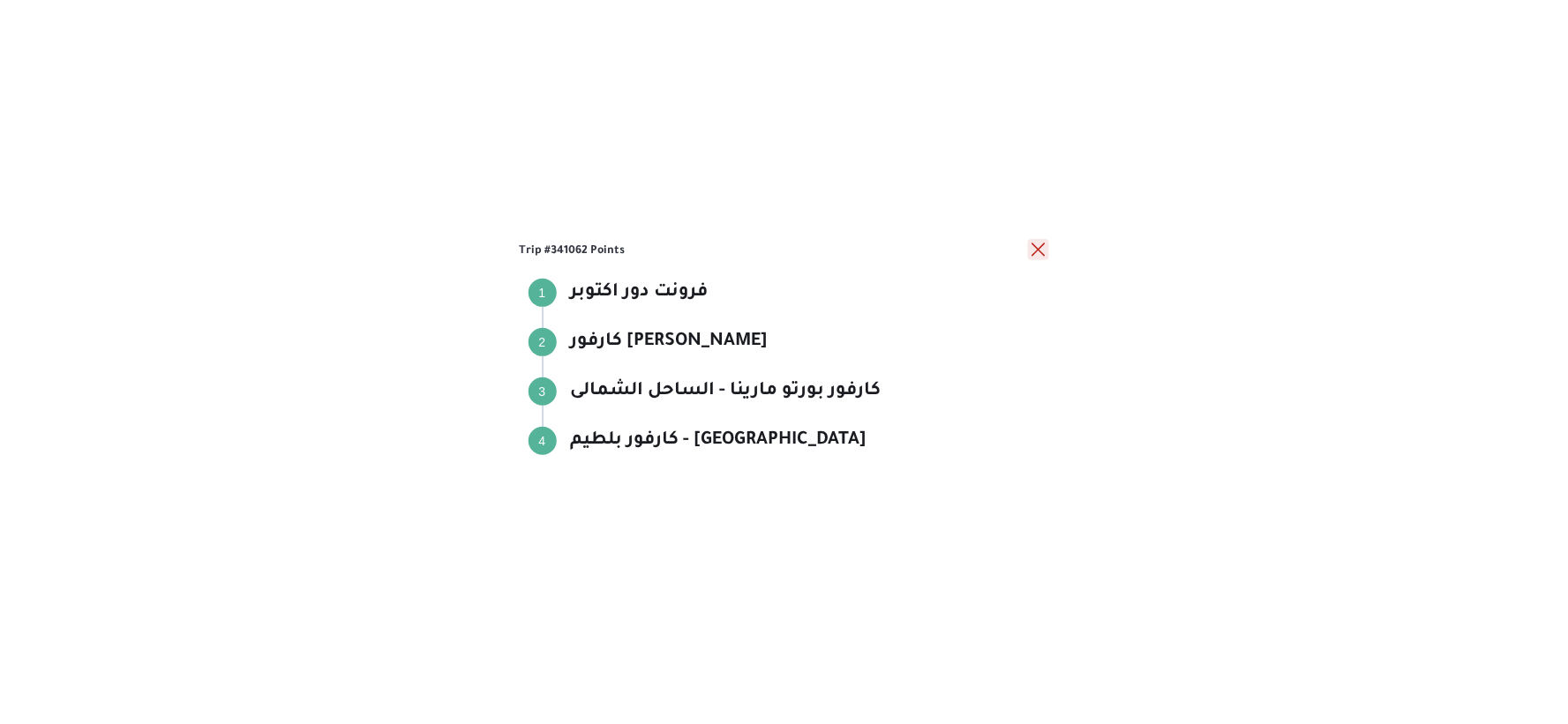
click at [1031, 245] on button "close" at bounding box center [1038, 249] width 21 height 21
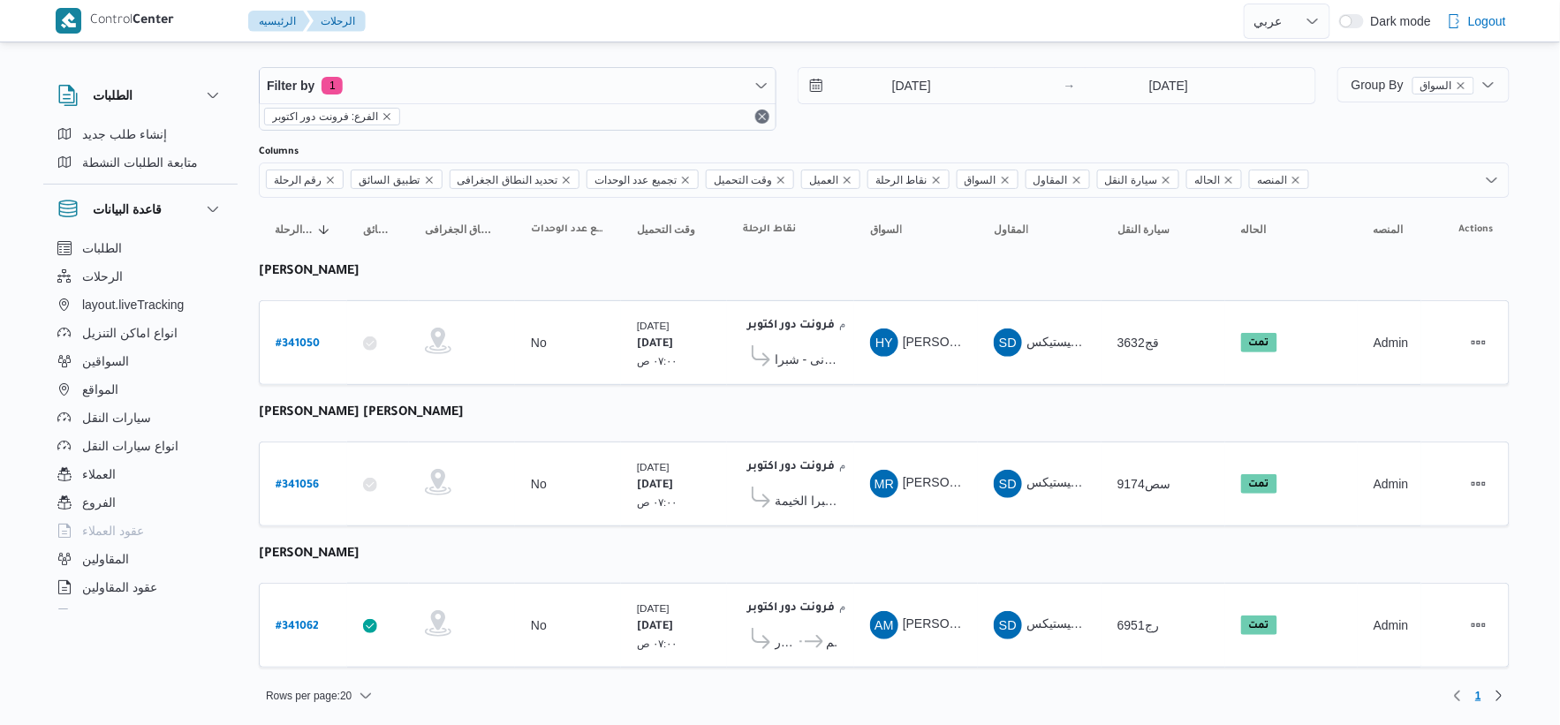
click at [636, 420] on table "رقم الرحلة Click to sort in ascending order تطبيق السائق Click to sort in ascen…" at bounding box center [884, 442] width 1251 height 488
click at [940, 74] on input "[DATE]" at bounding box center [899, 85] width 201 height 35
click at [645, 368] on div "[DATE] ٠٧:٠٠ ص" at bounding box center [674, 343] width 88 height 66
click at [299, 621] on b "# 341062" at bounding box center [297, 627] width 43 height 12
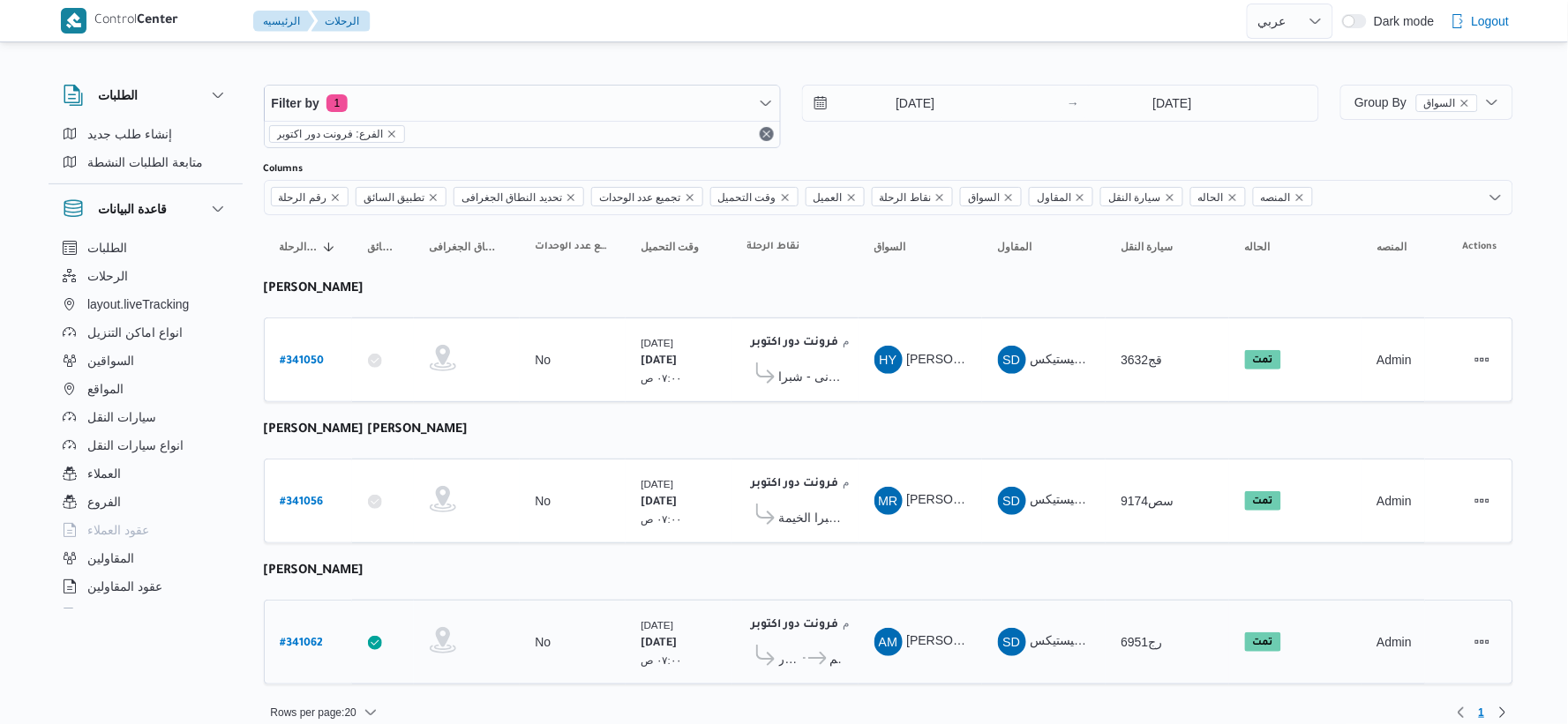
select select "ar"
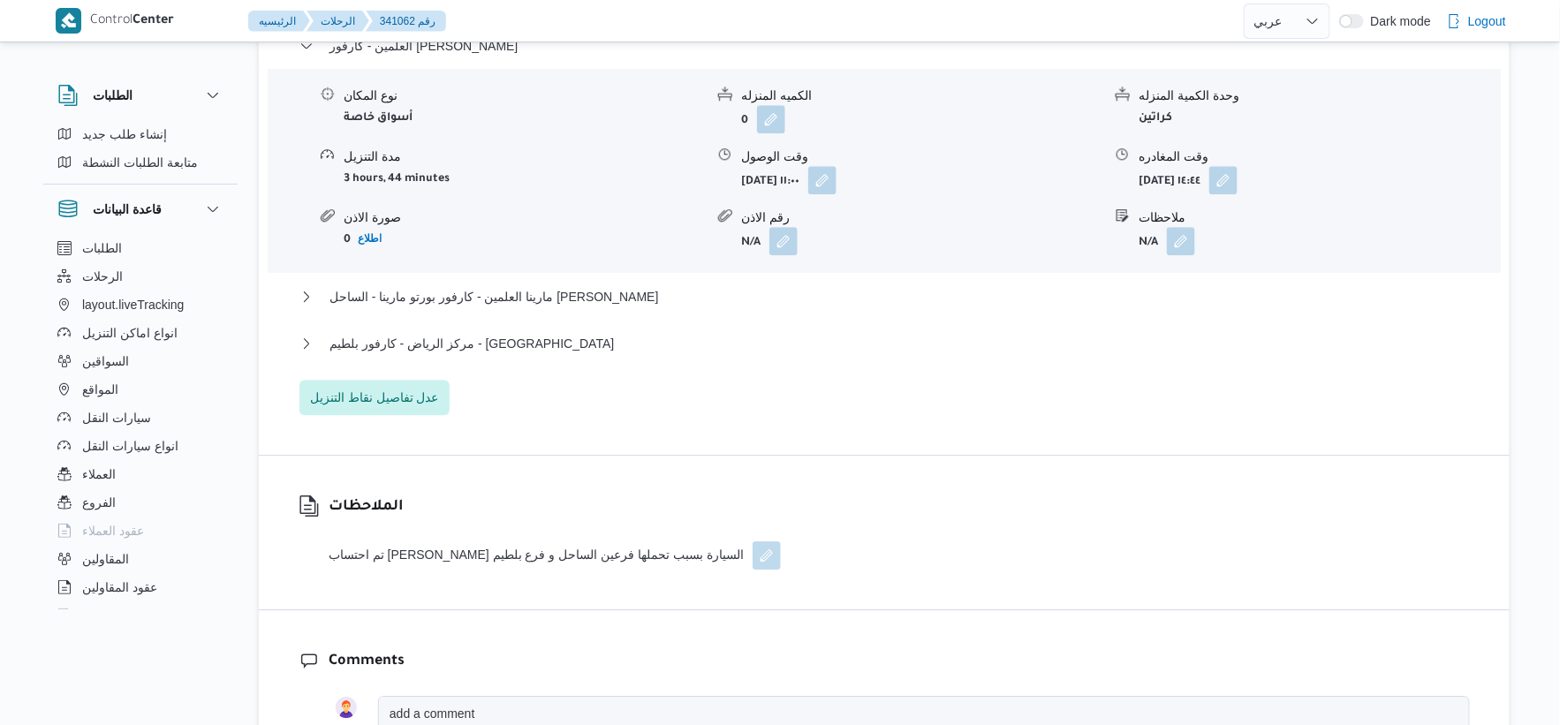
scroll to position [1570, 0]
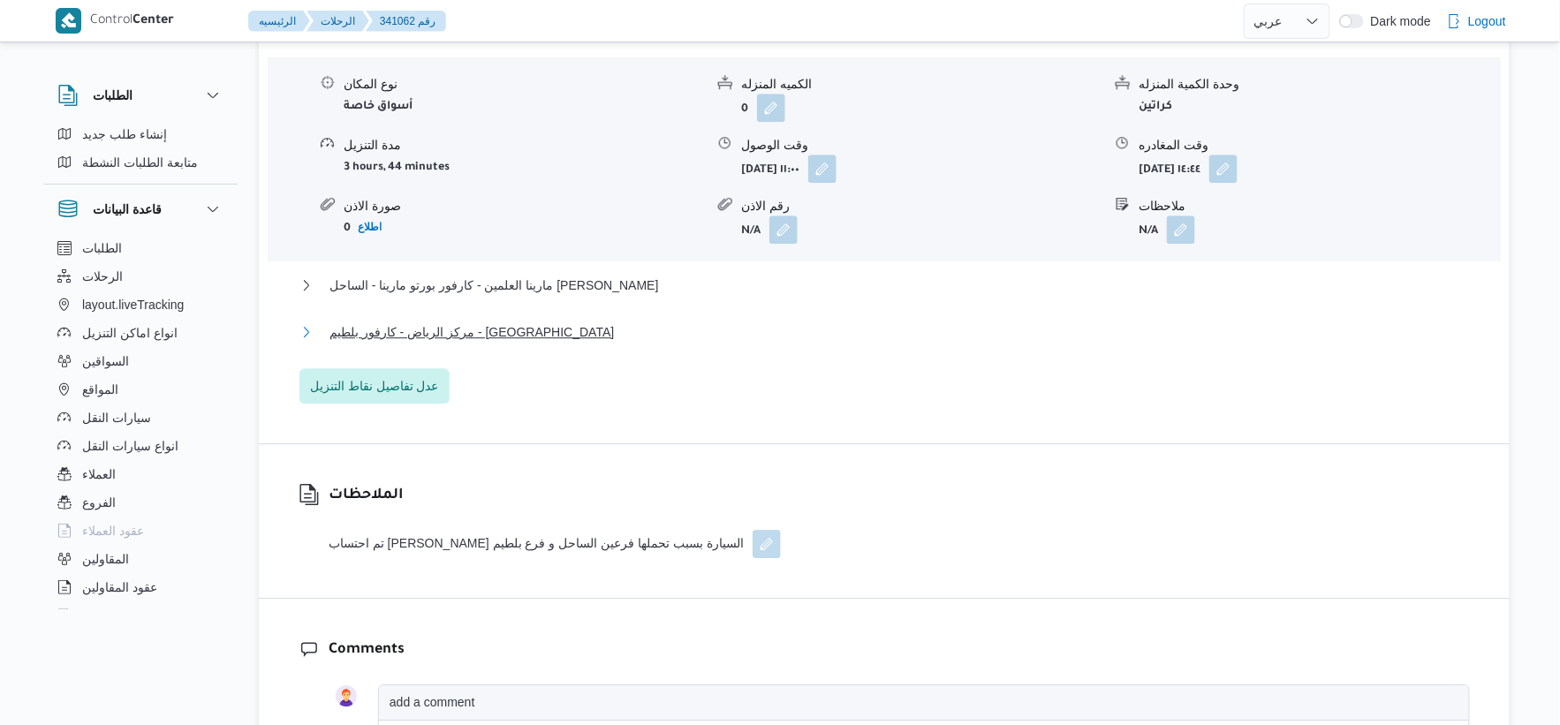
click at [472, 336] on span "مركز الرياض - كارفور بلطيم - [GEOGRAPHIC_DATA]" at bounding box center [472, 332] width 284 height 21
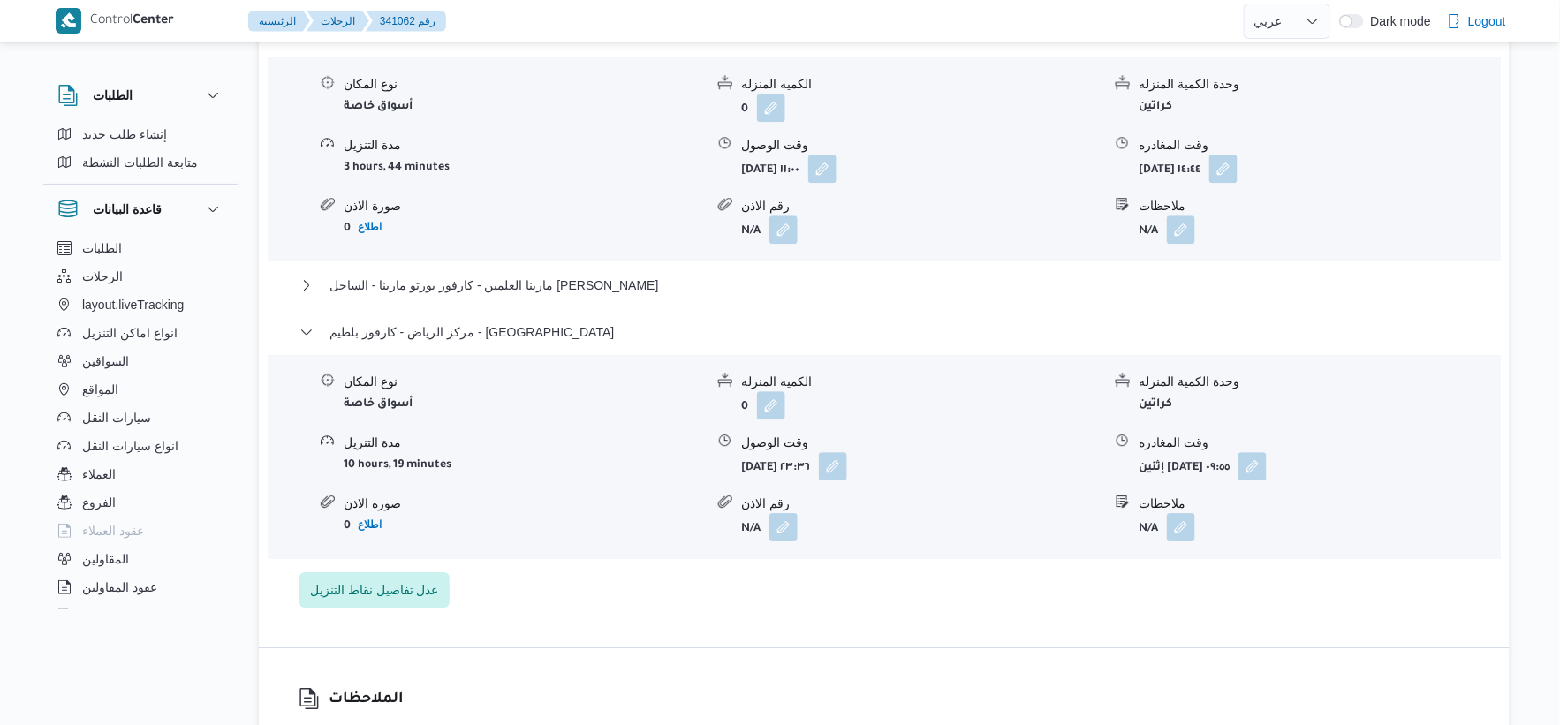
select select "ar"
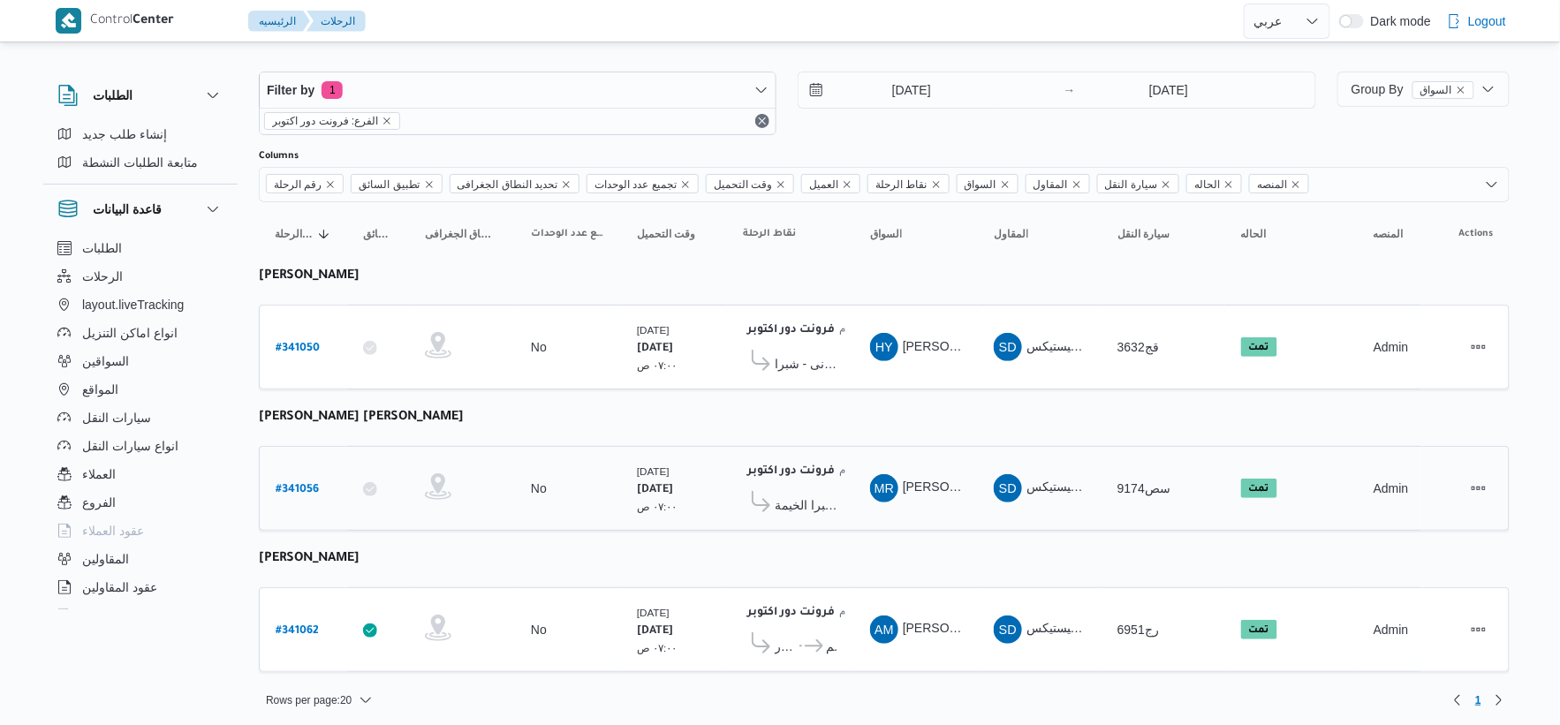
scroll to position [18, 0]
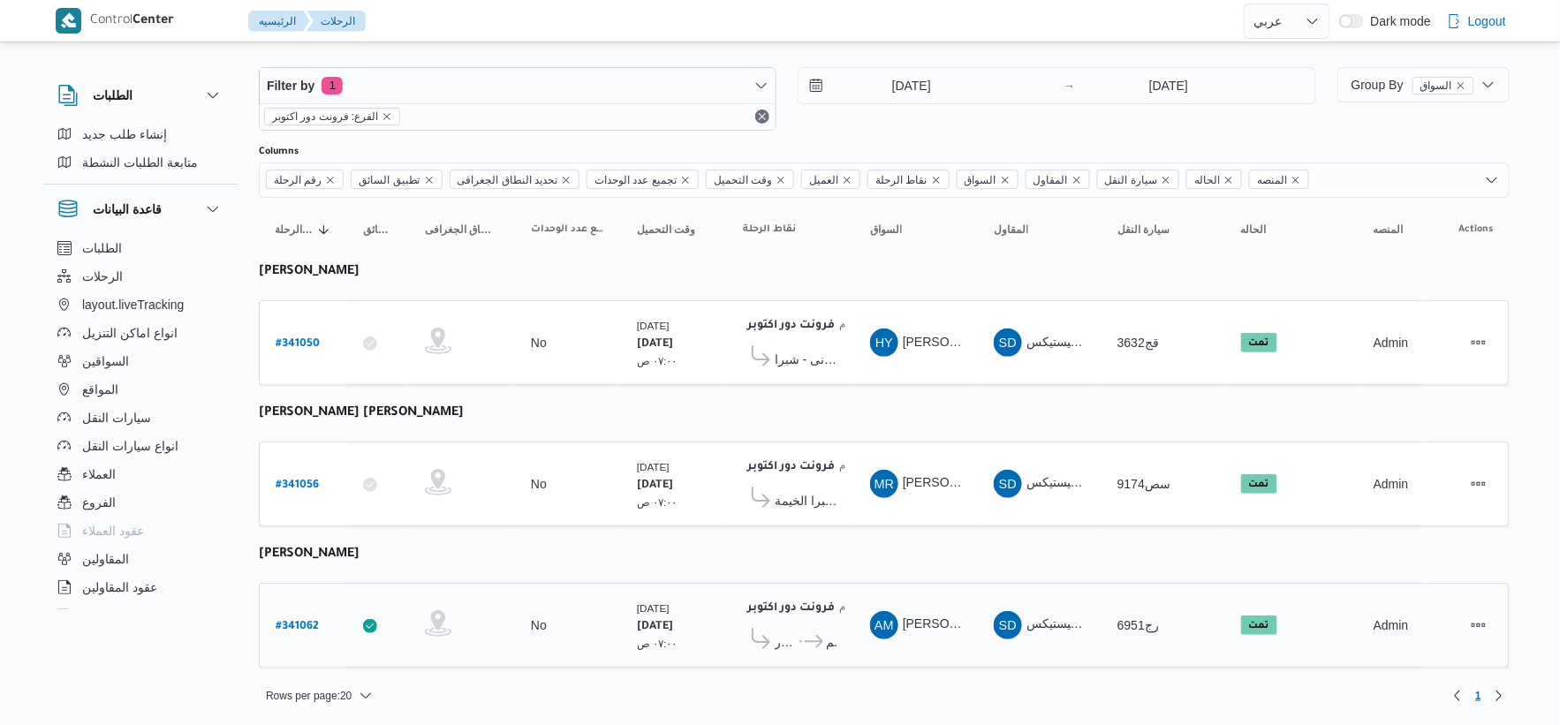
click at [949, 583] on td "السواق AM [PERSON_NAME]" at bounding box center [916, 625] width 124 height 85
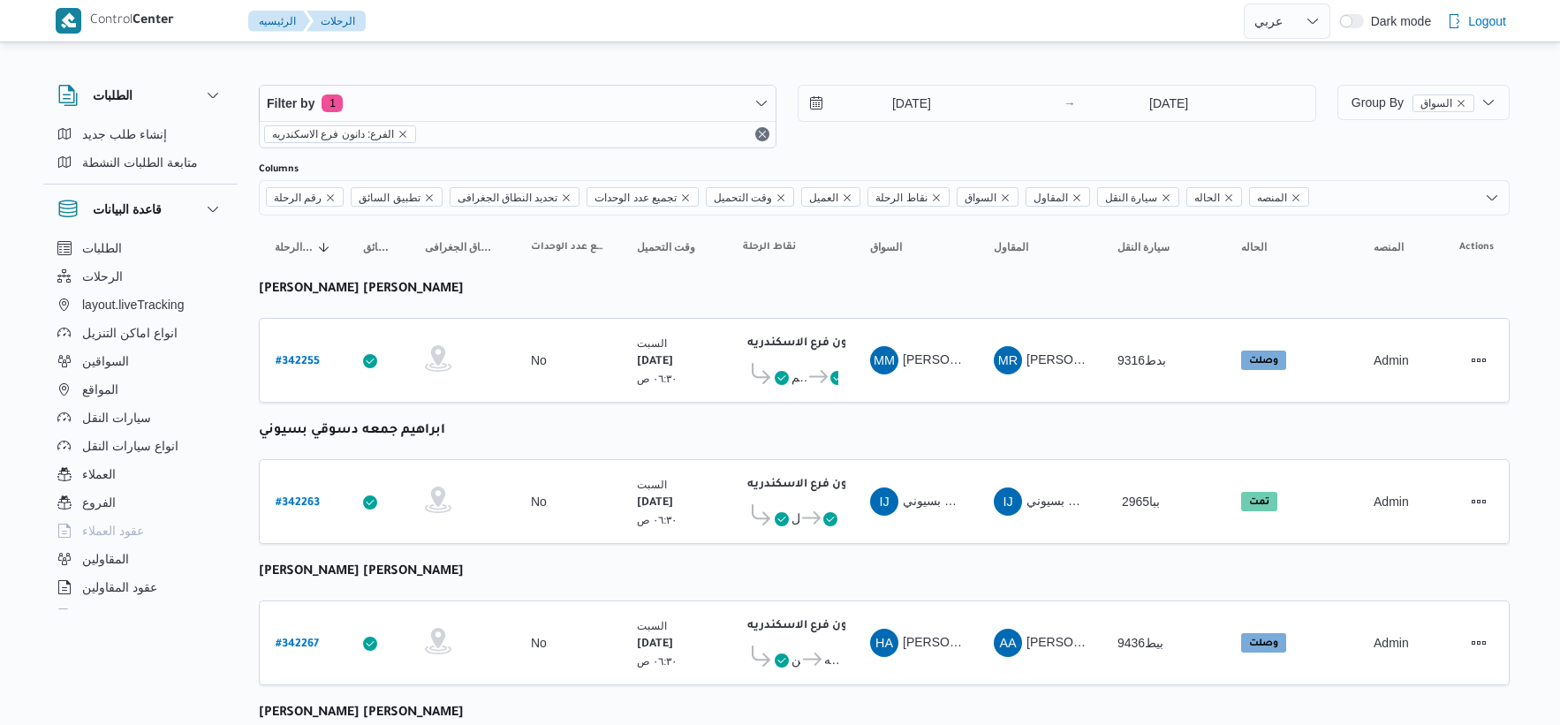
select select "ar"
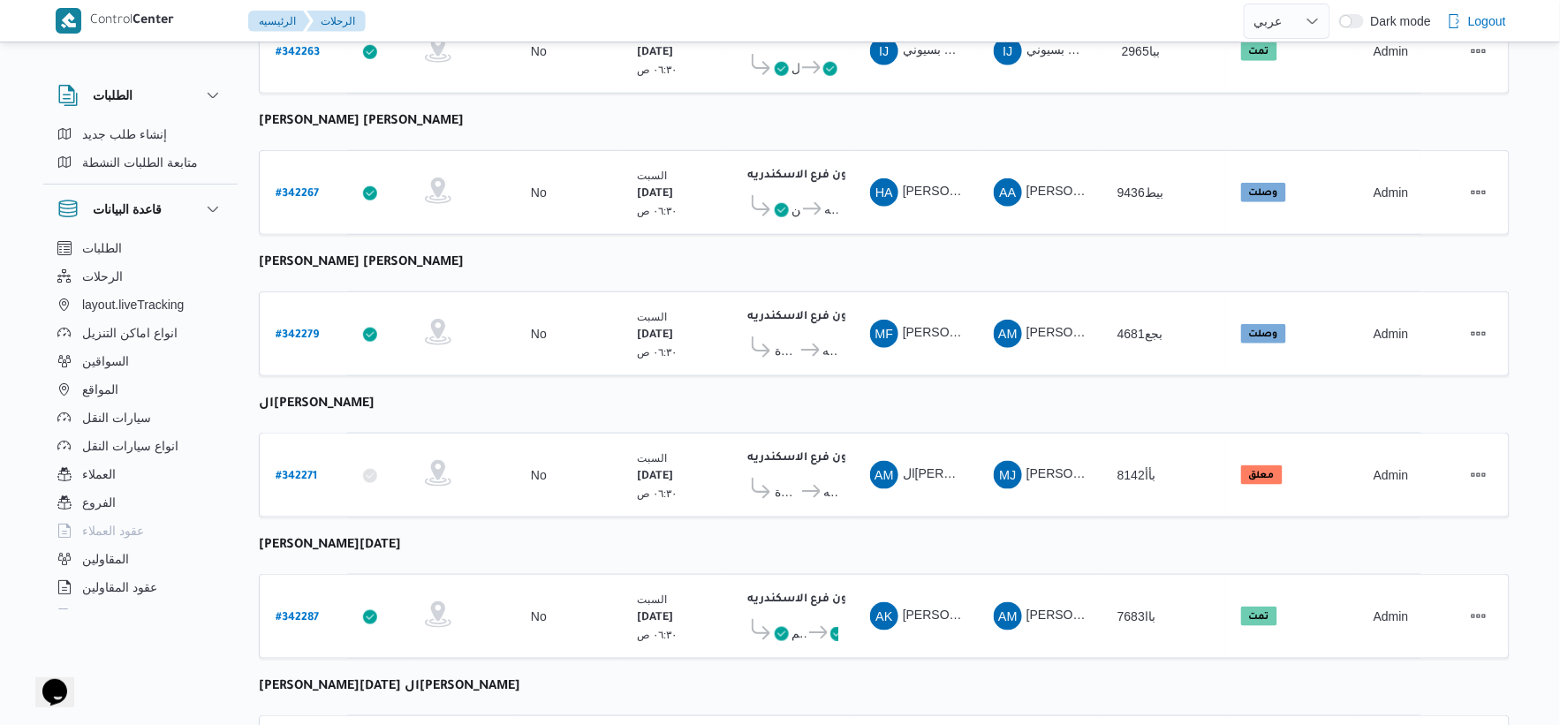
scroll to position [437, 0]
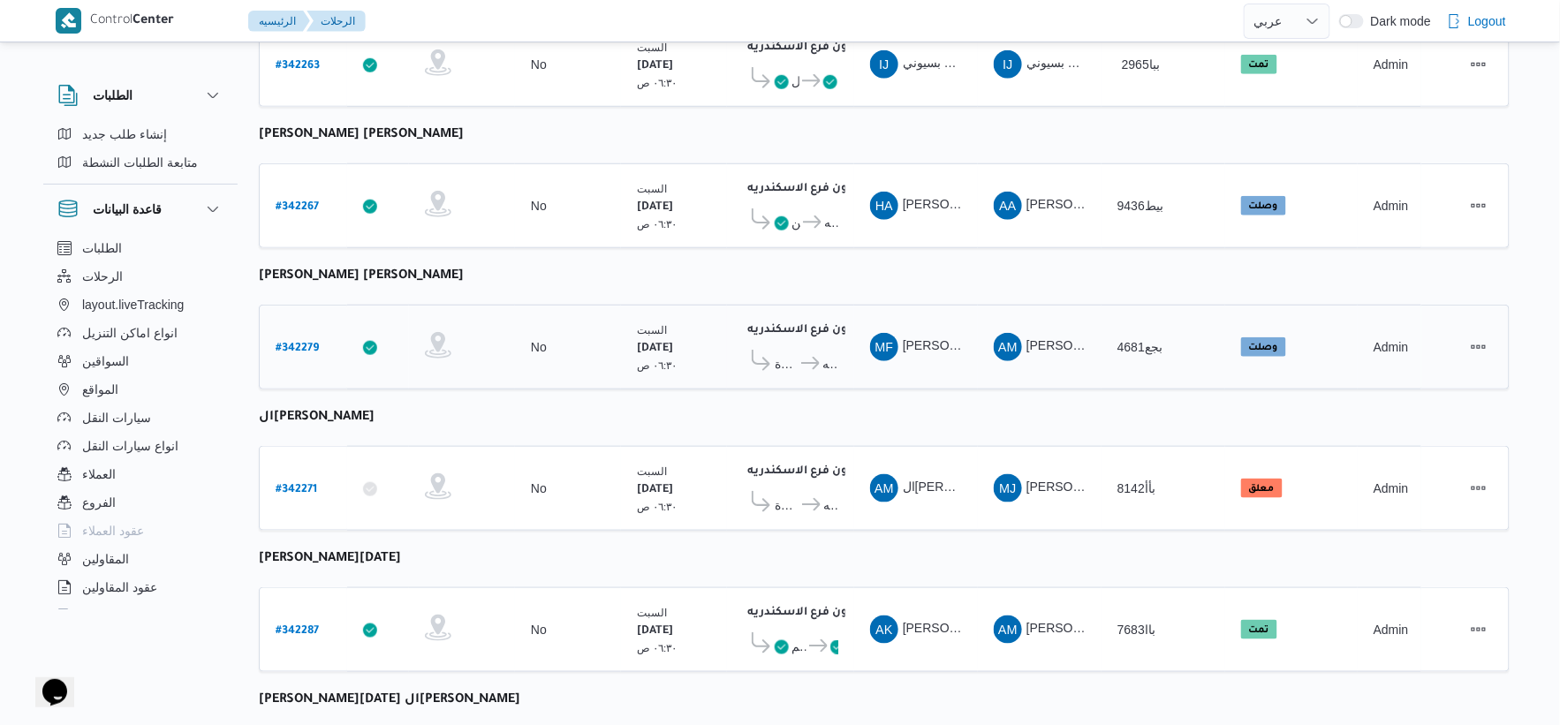
click at [296, 343] on b "# 342279" at bounding box center [297, 349] width 43 height 12
select select "ar"
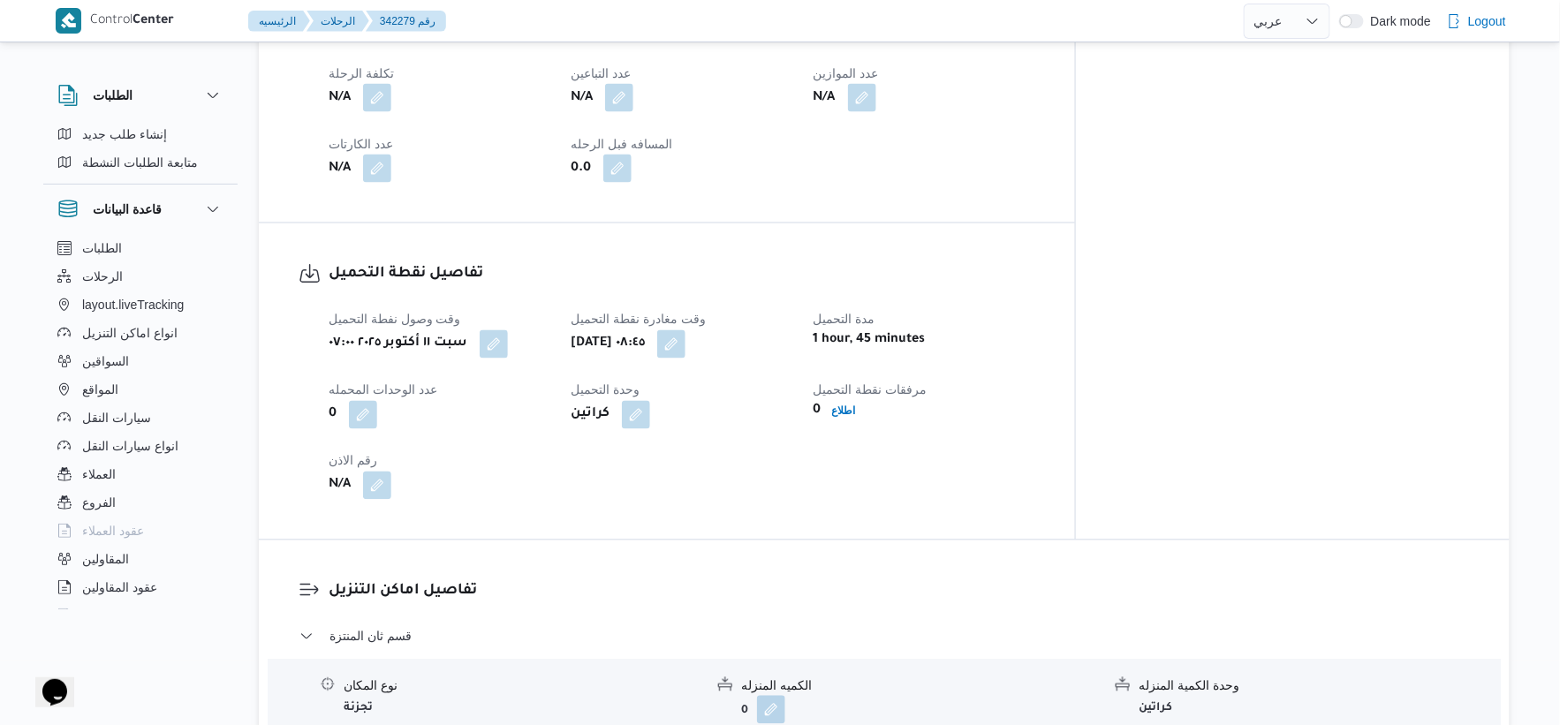
scroll to position [686, 0]
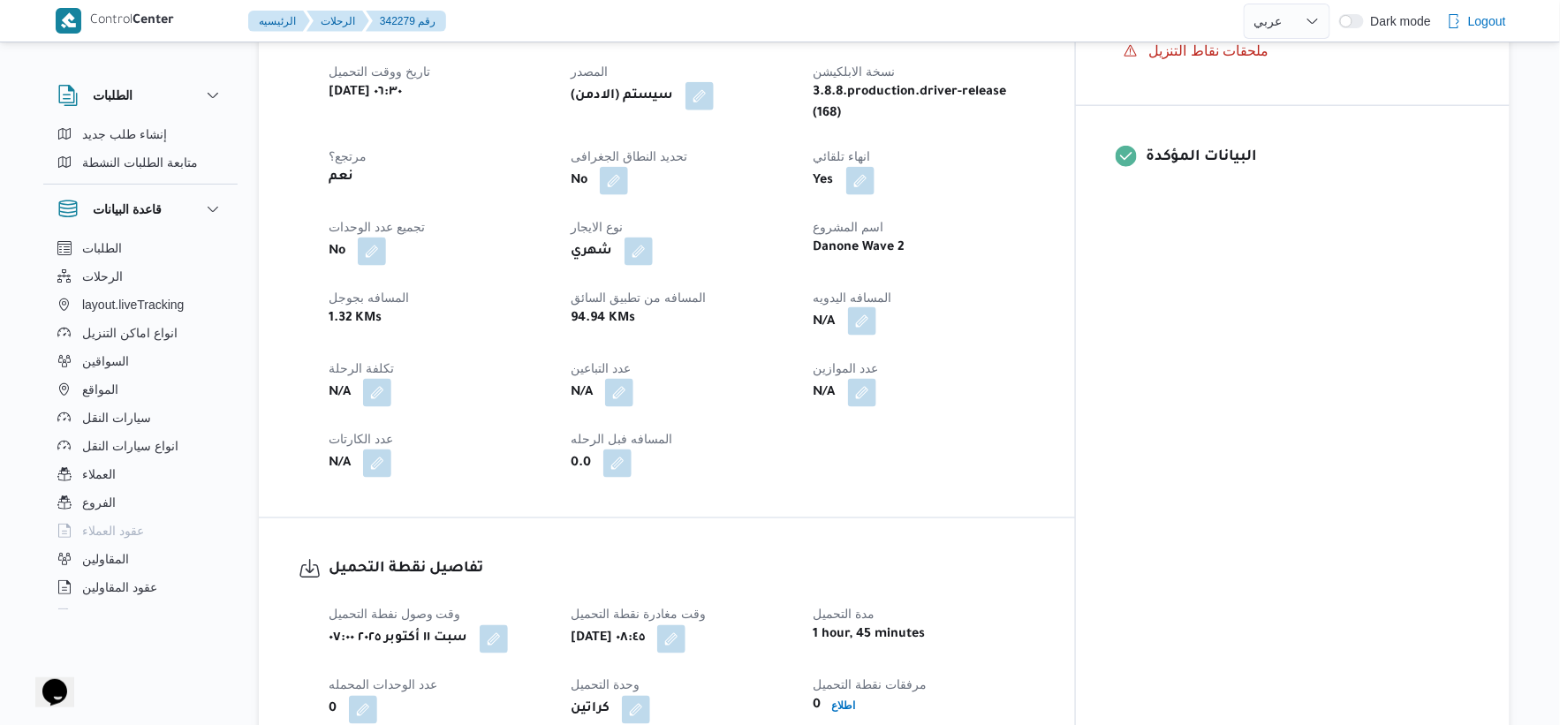
click at [876, 307] on button "button" at bounding box center [862, 321] width 28 height 28
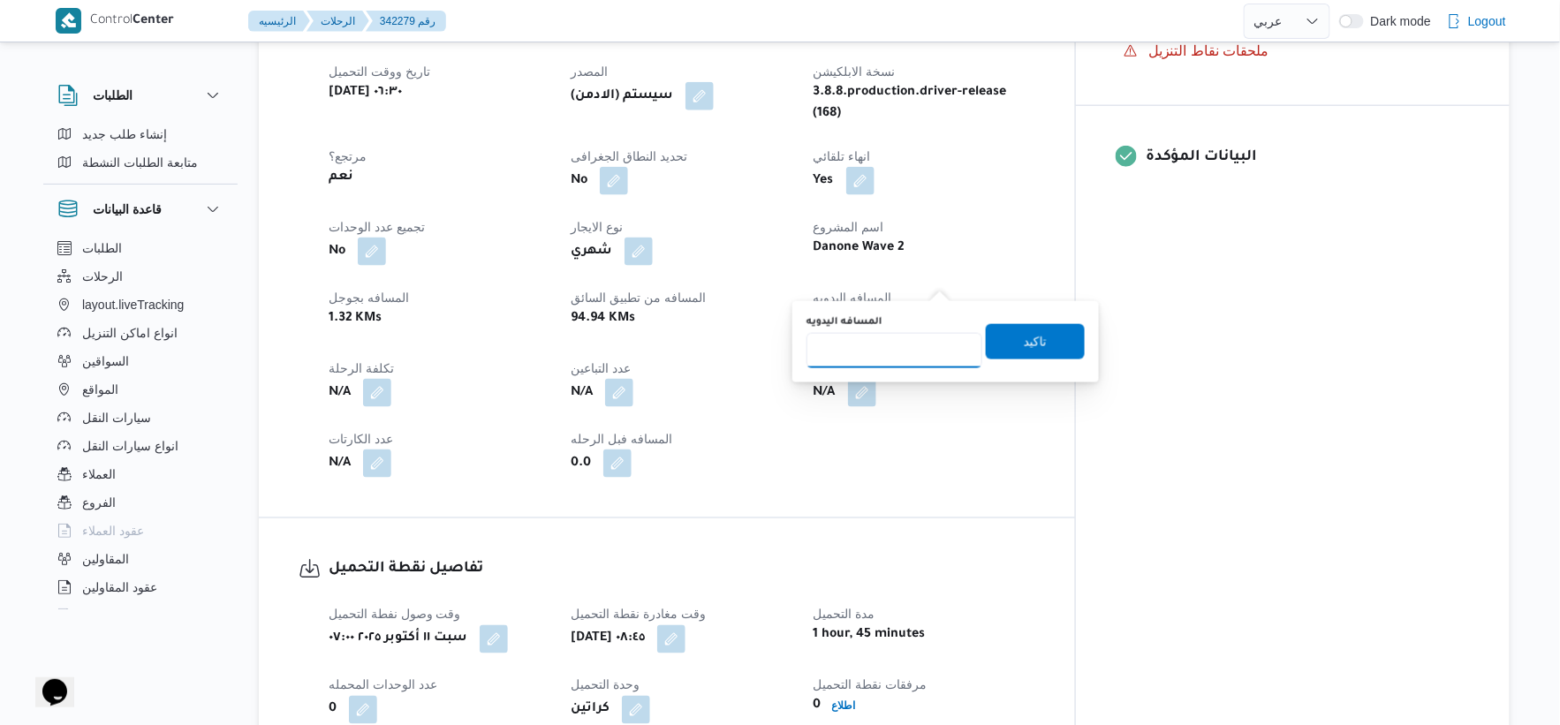
click at [897, 333] on input "المسافه اليدويه" at bounding box center [895, 350] width 176 height 35
type input "86"
click at [1034, 337] on span "تاكيد" at bounding box center [1035, 340] width 23 height 21
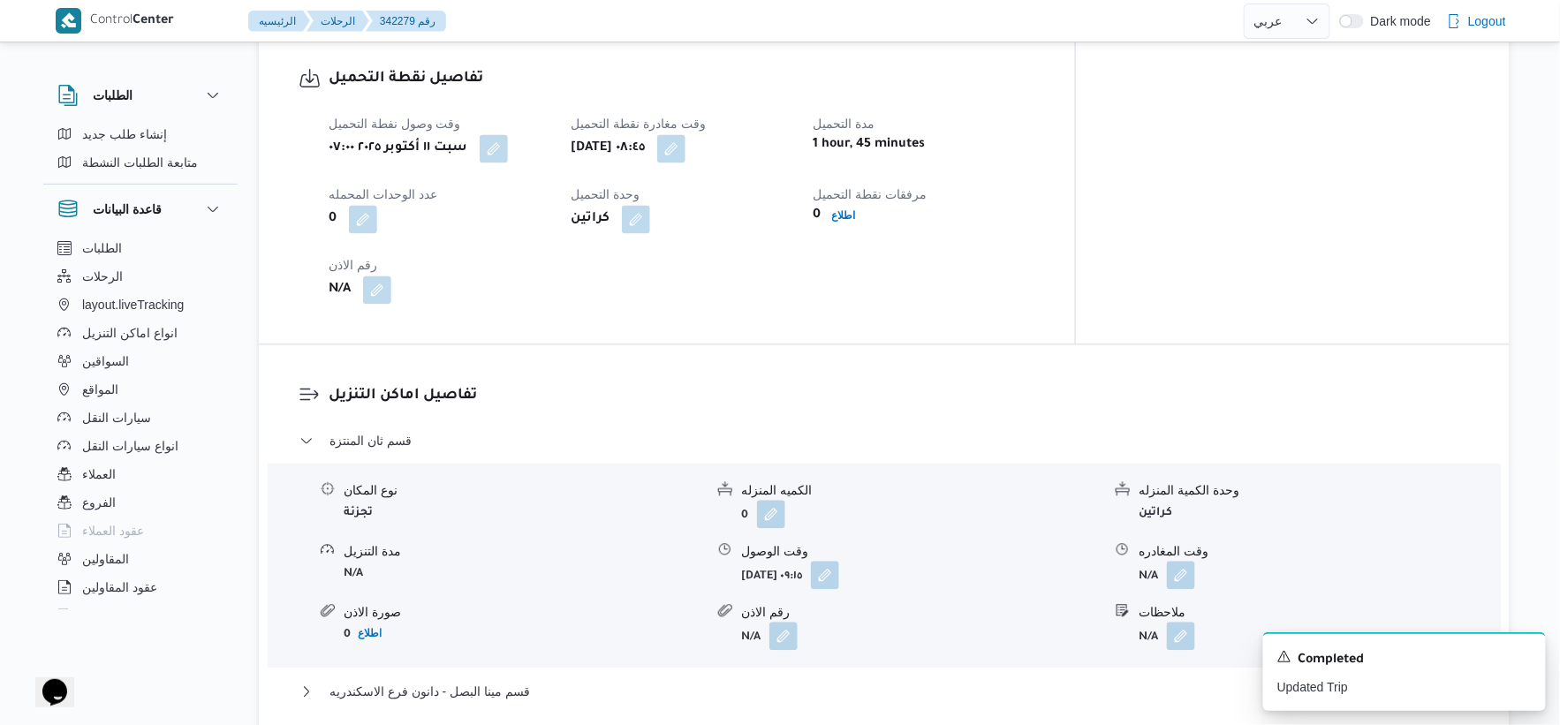
scroll to position [1668, 0]
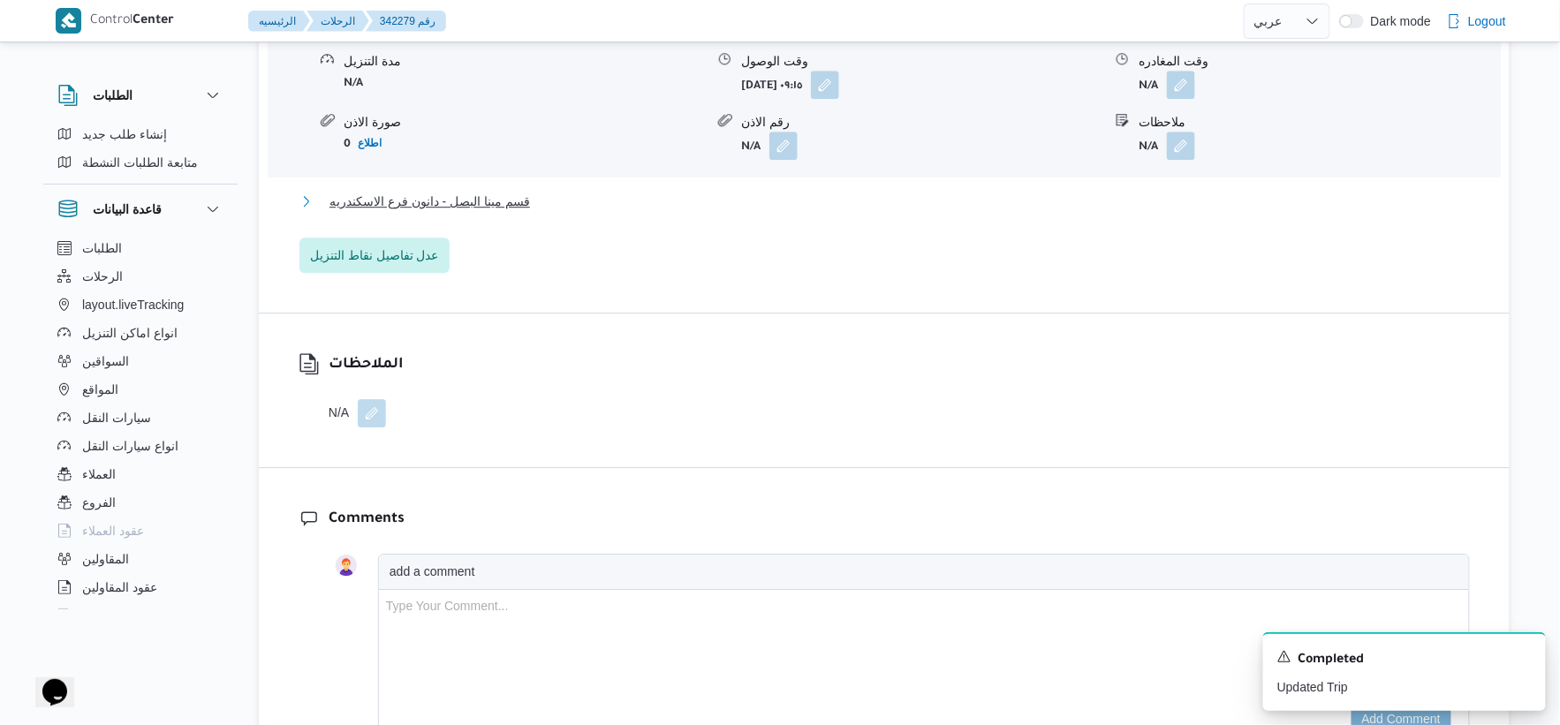
click at [526, 191] on span "قسم مينا البصل - دانون فرع الاسكندريه" at bounding box center [430, 201] width 201 height 21
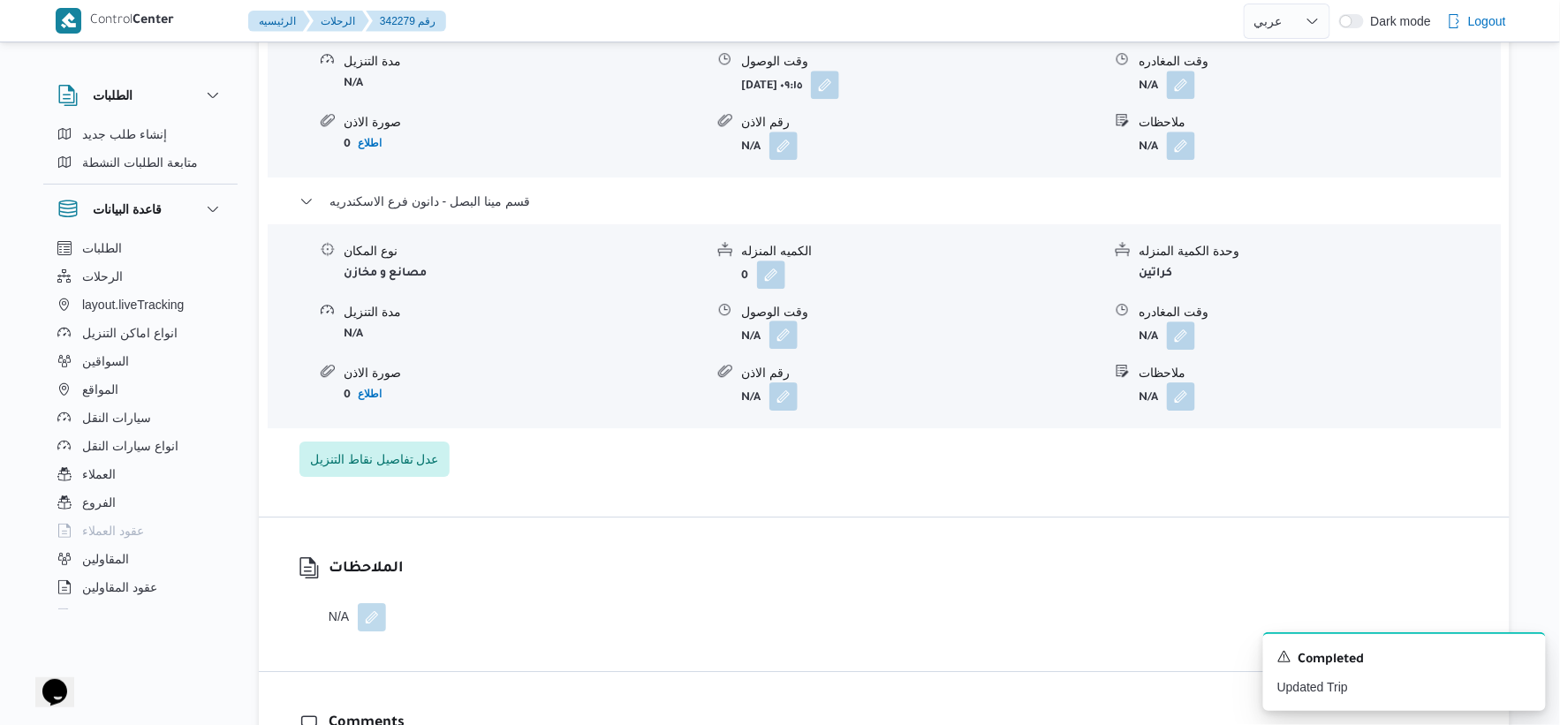
click at [779, 321] on button "button" at bounding box center [783, 335] width 28 height 28
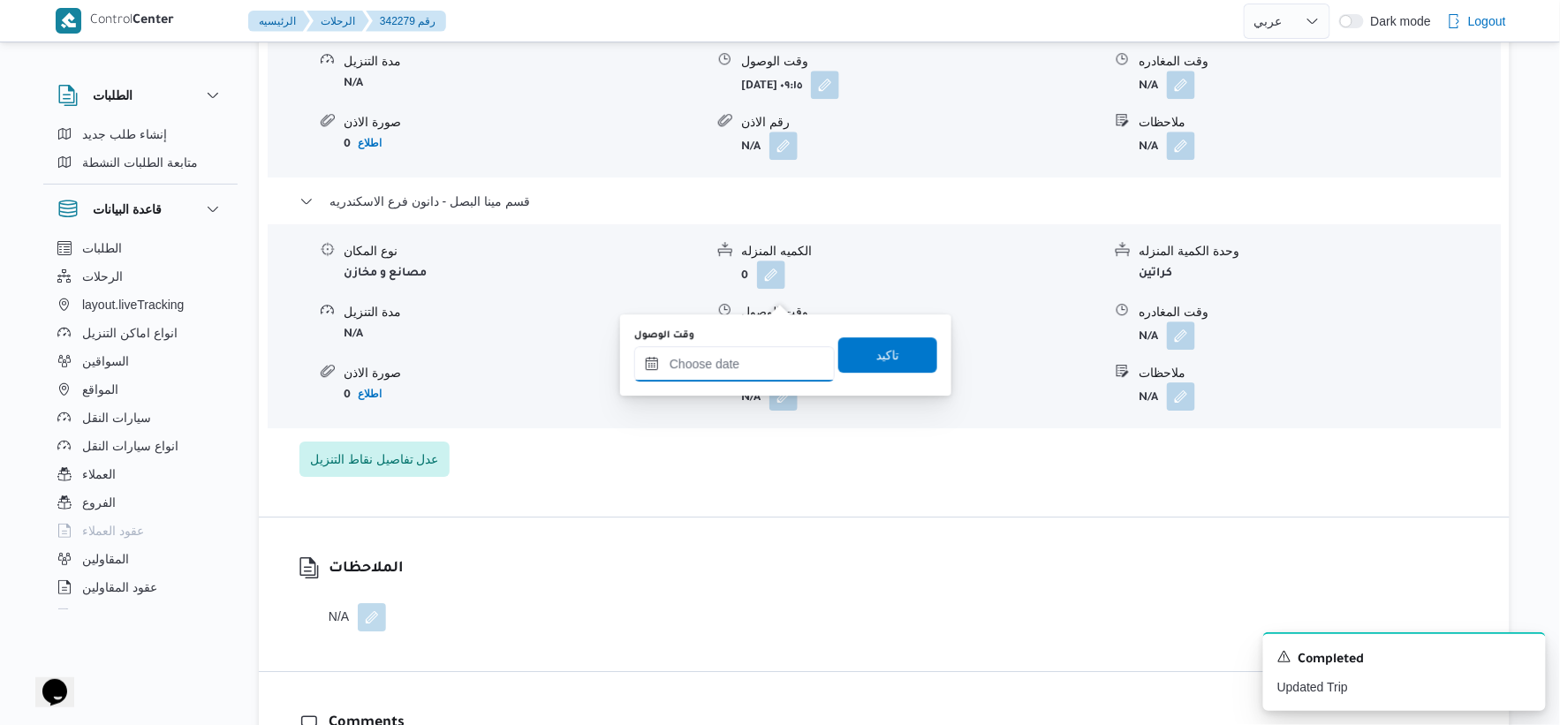
click at [754, 373] on input "وقت الوصول" at bounding box center [734, 363] width 201 height 35
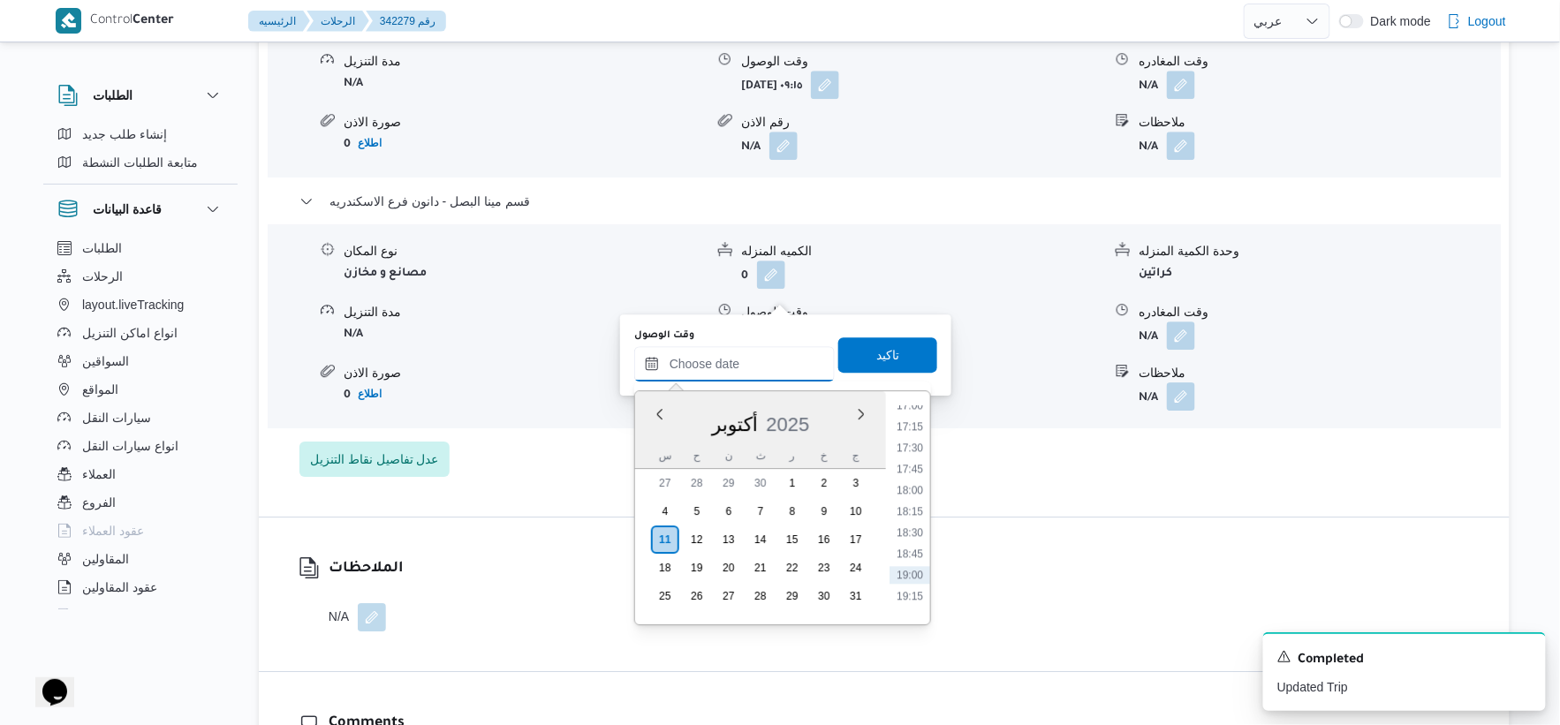
scroll to position [1407, 0]
click at [912, 443] on li "17:00" at bounding box center [910, 449] width 41 height 18
type input "١١/١٠/٢٠٢٥ ١٧:٠٠"
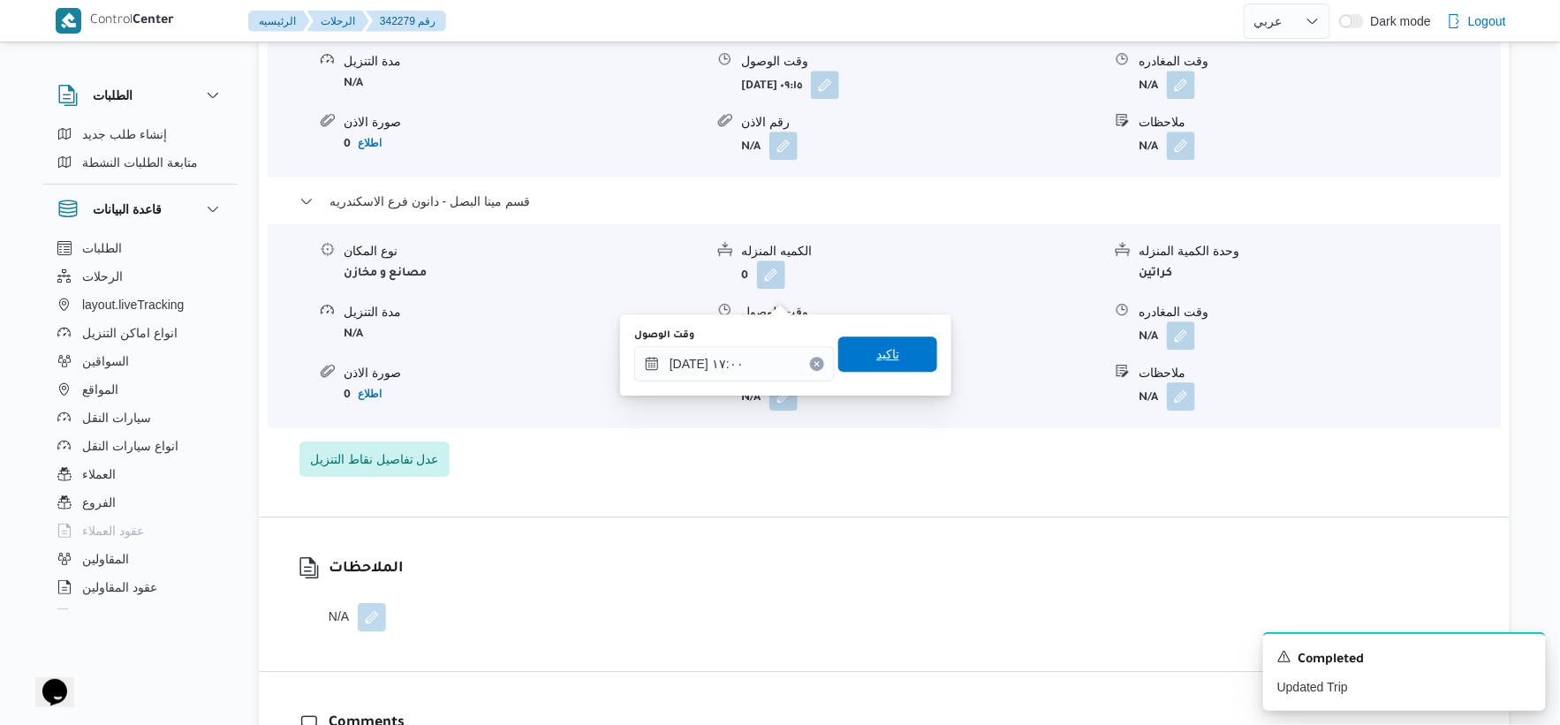
click at [904, 353] on span "تاكيد" at bounding box center [887, 354] width 99 height 35
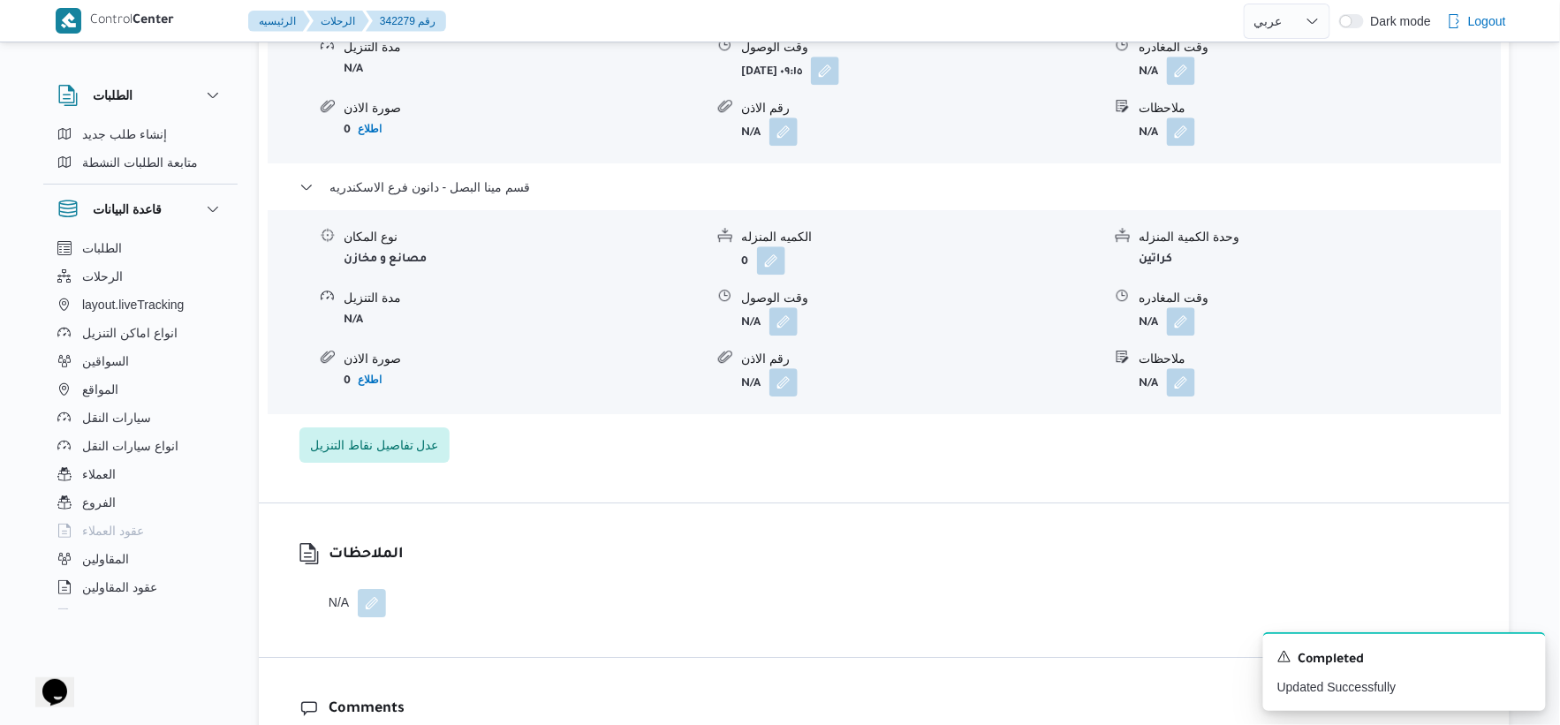
scroll to position [1472, 0]
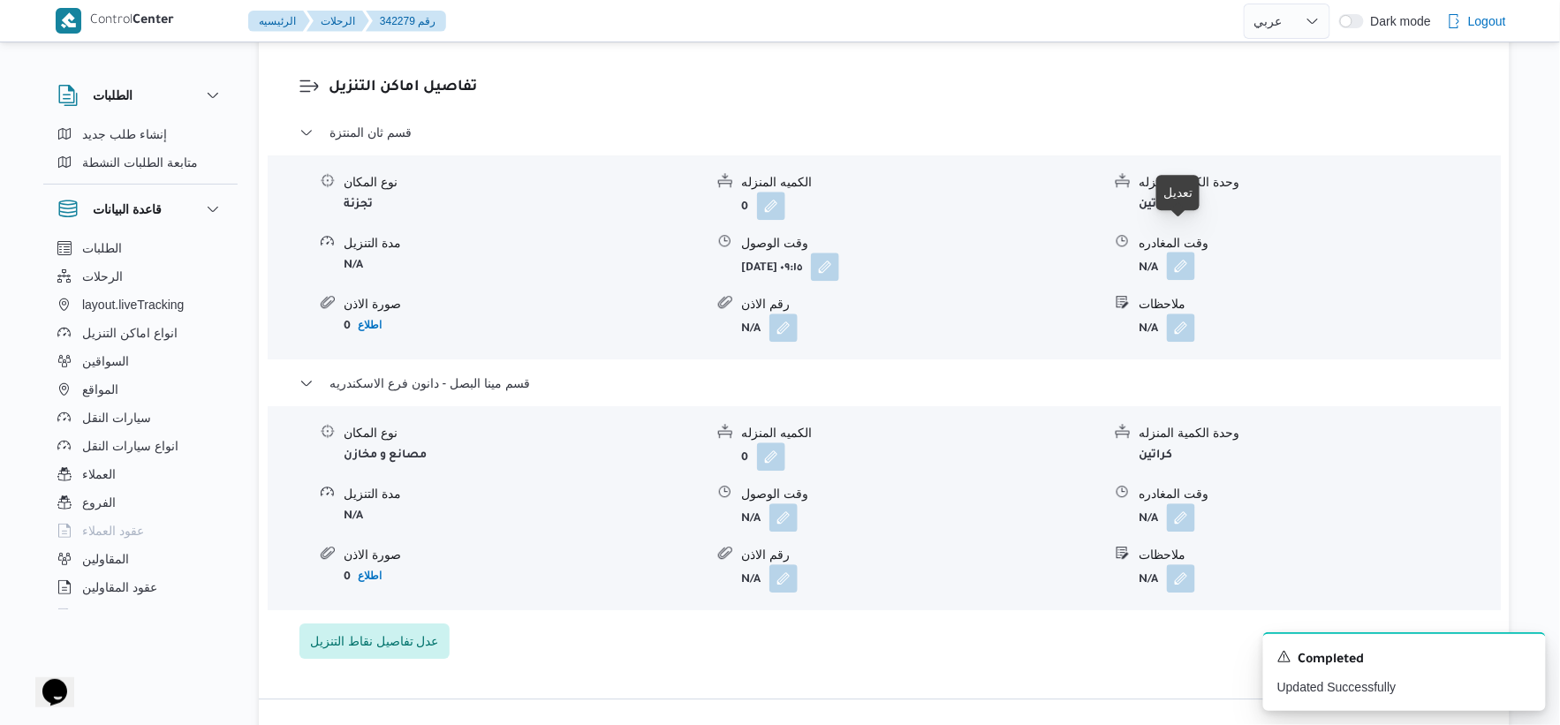
click at [1185, 252] on button "button" at bounding box center [1181, 266] width 28 height 28
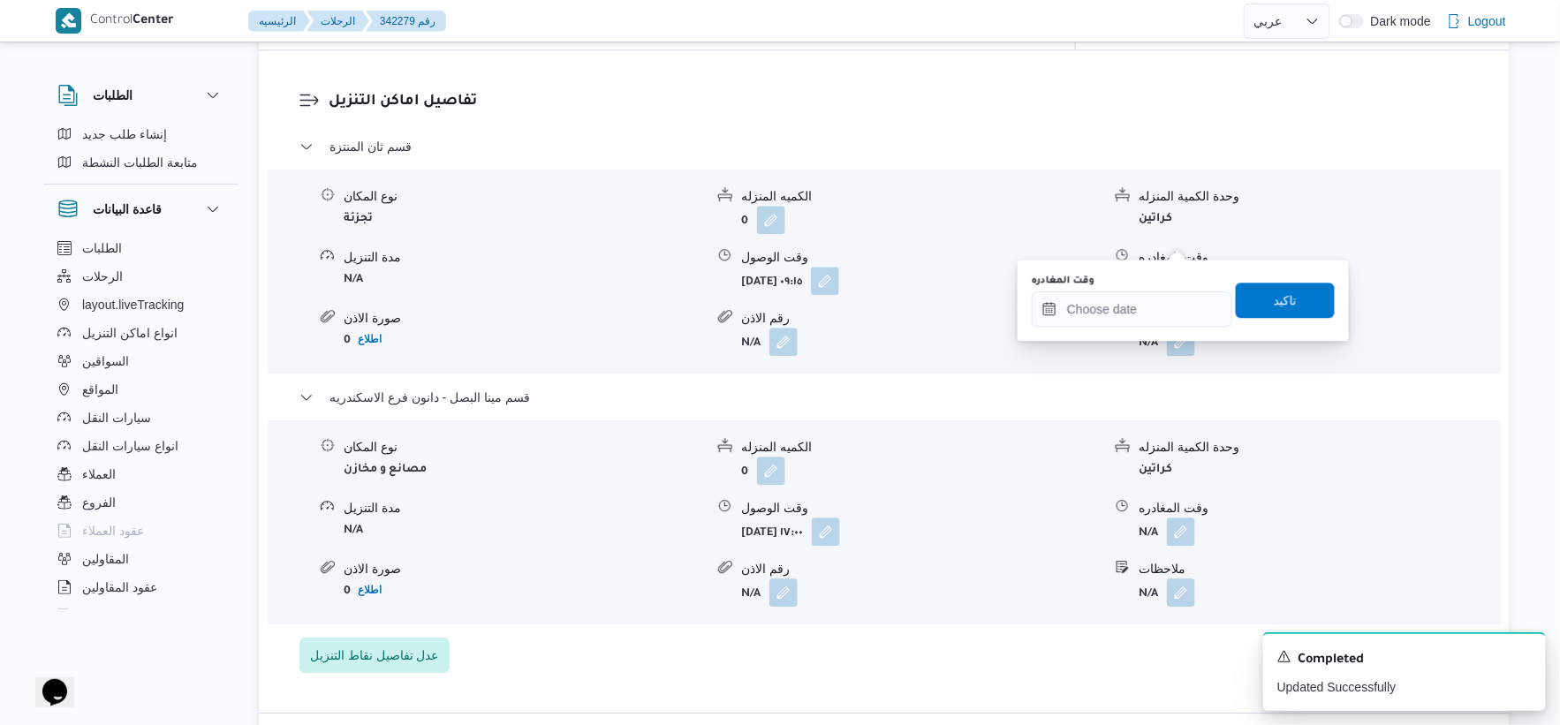
click at [1149, 325] on div "وقت المغادره تاكيد" at bounding box center [1183, 300] width 307 height 57
click at [1152, 315] on input "وقت المغادره" at bounding box center [1132, 309] width 201 height 35
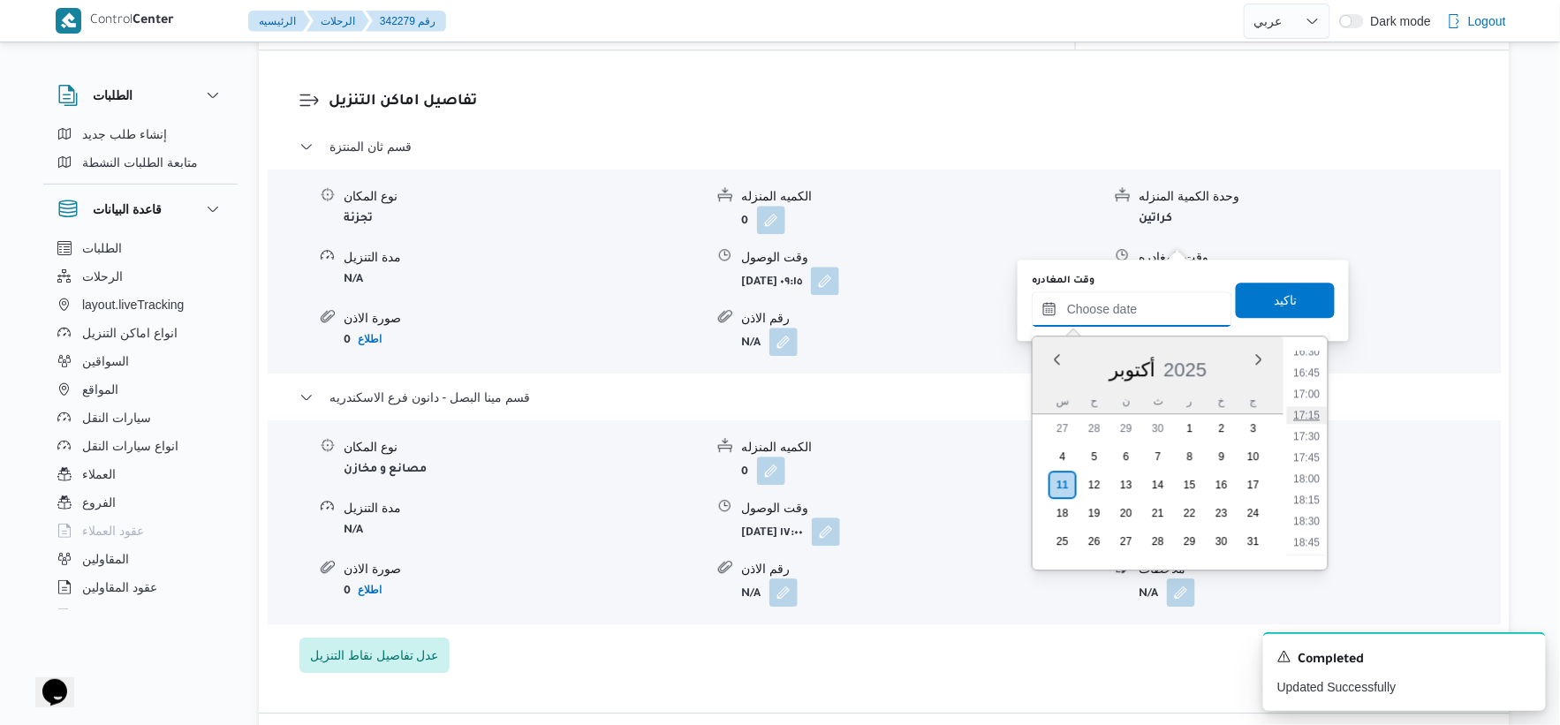
scroll to position [1309, 0]
click at [1312, 445] on li "16:30" at bounding box center [1307, 450] width 41 height 18
type input "١١/١٠/٢٠٢٥ ١٦:٣٠"
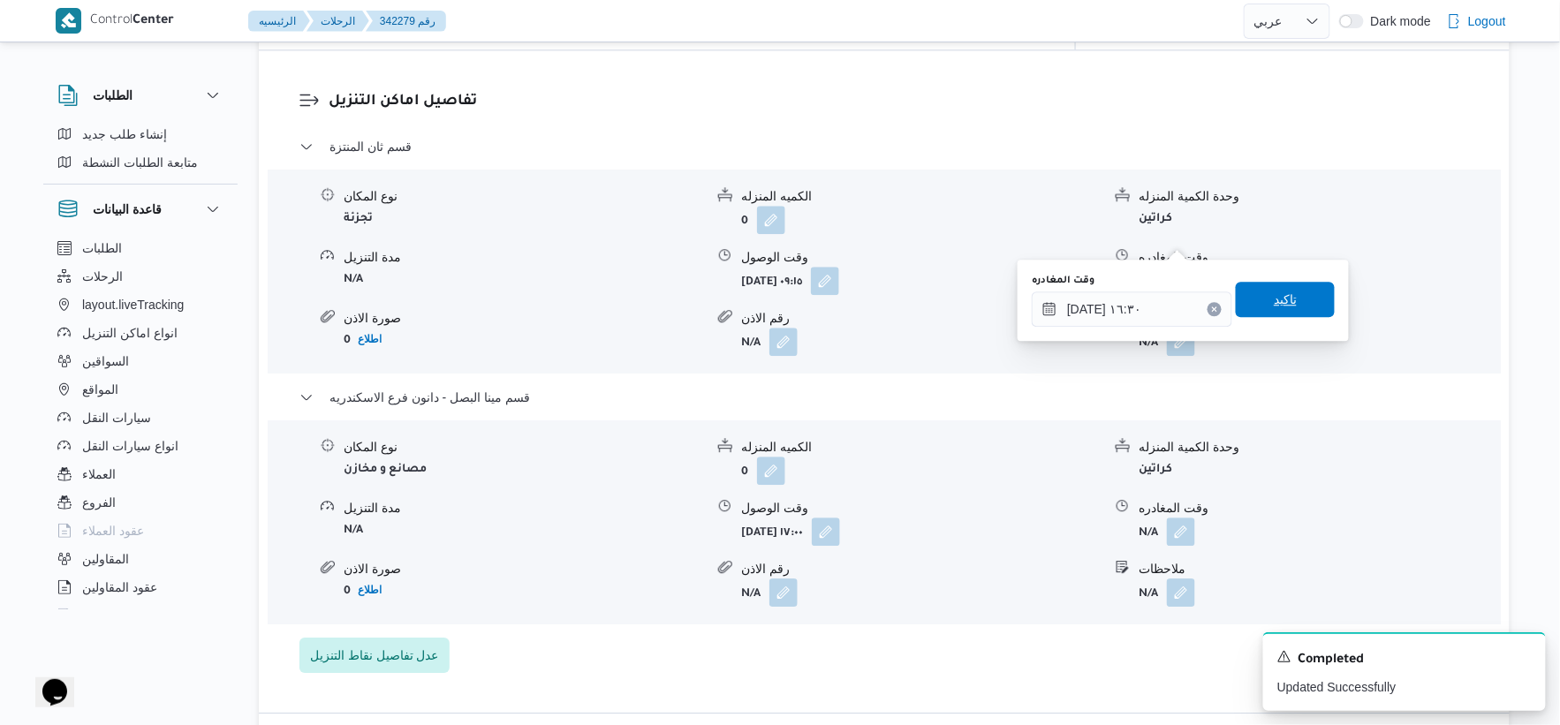
click at [1306, 301] on span "تاكيد" at bounding box center [1285, 299] width 99 height 35
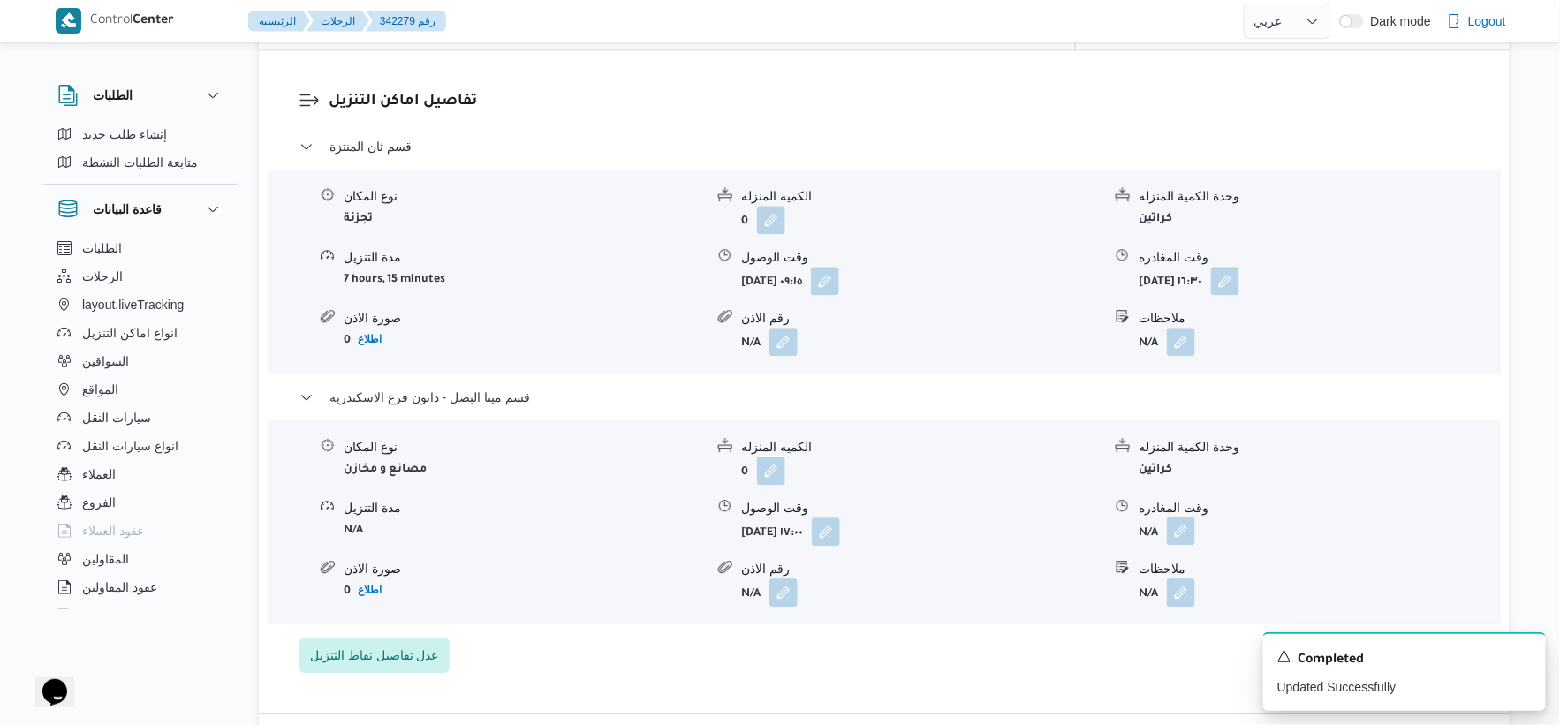
click at [1187, 517] on button "button" at bounding box center [1181, 531] width 28 height 28
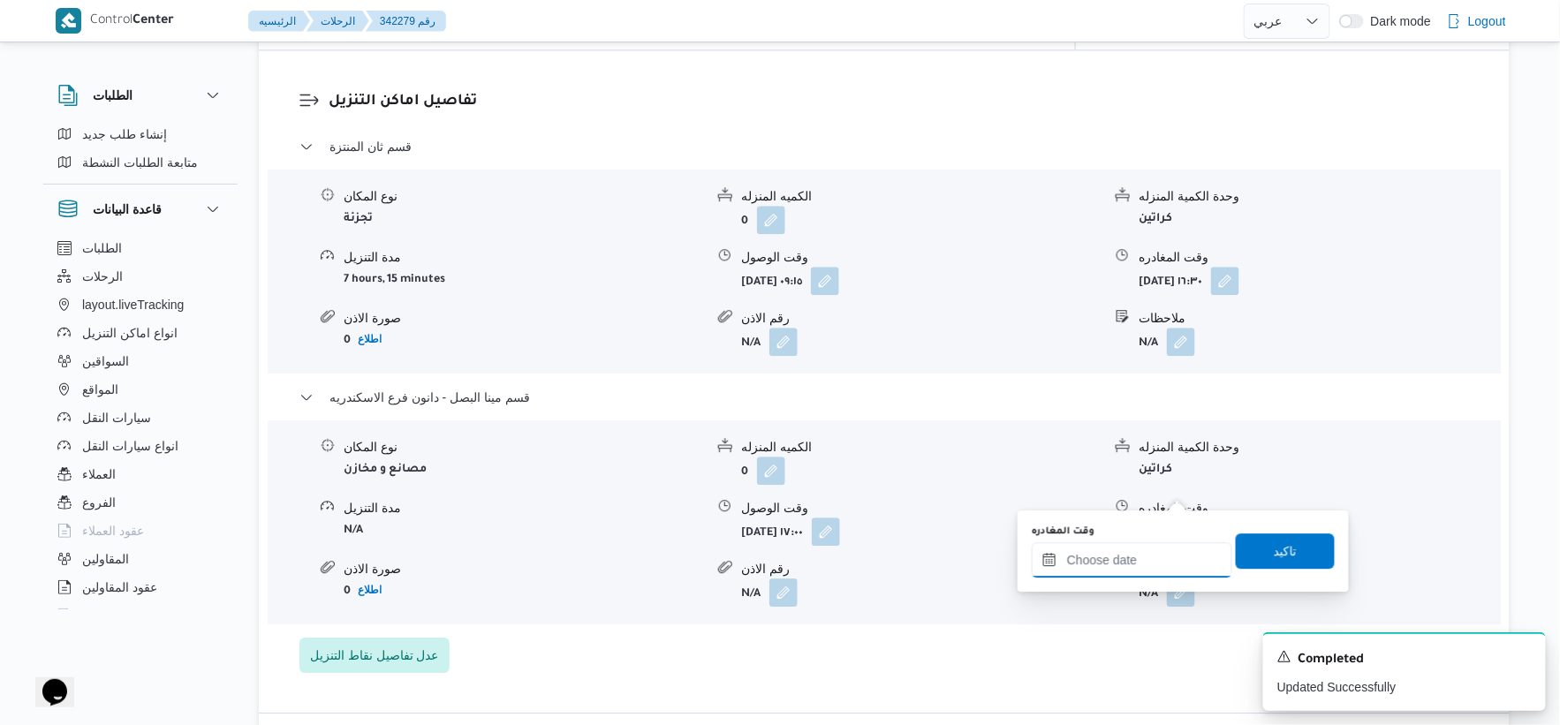
click at [1140, 557] on input "وقت المغادره" at bounding box center [1132, 559] width 201 height 35
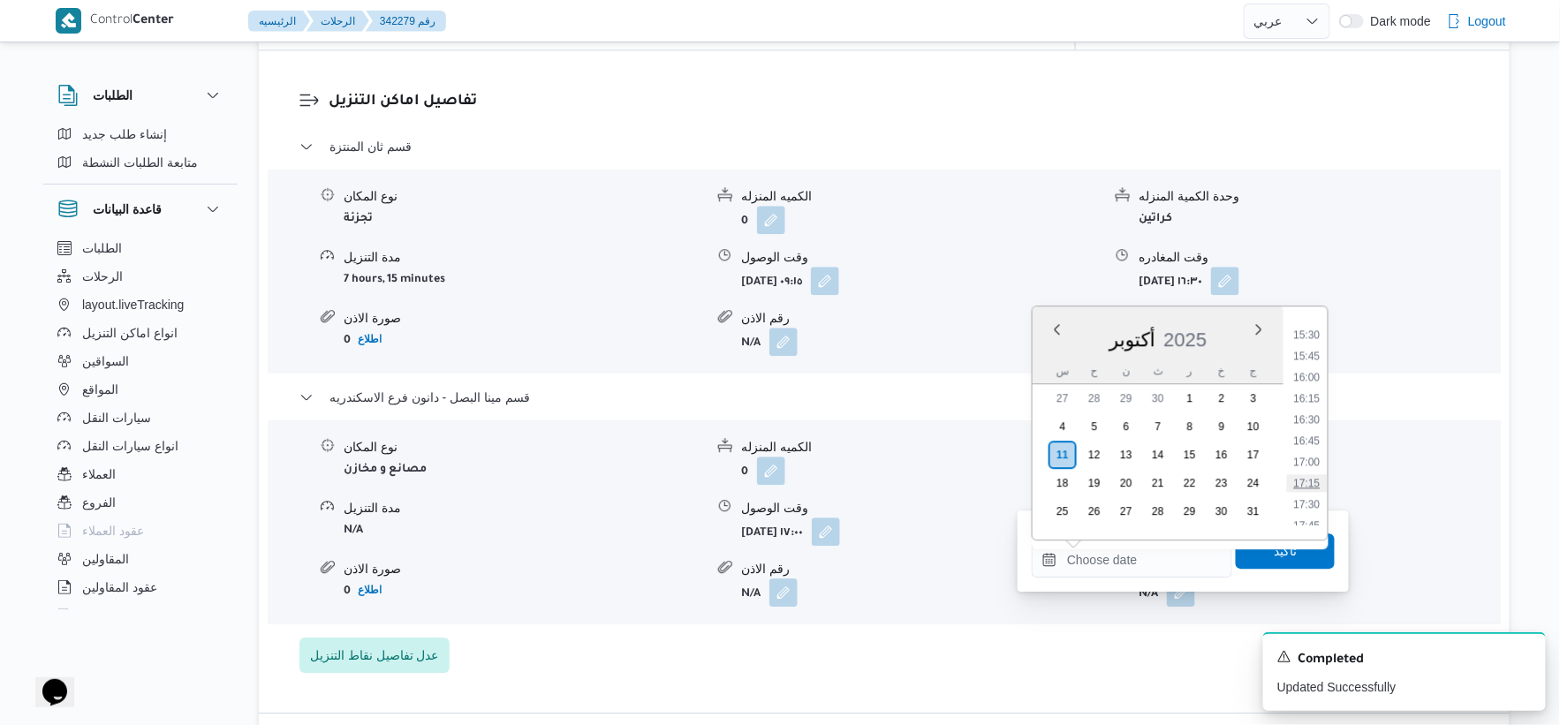
click at [1309, 474] on li "17:15" at bounding box center [1307, 483] width 41 height 18
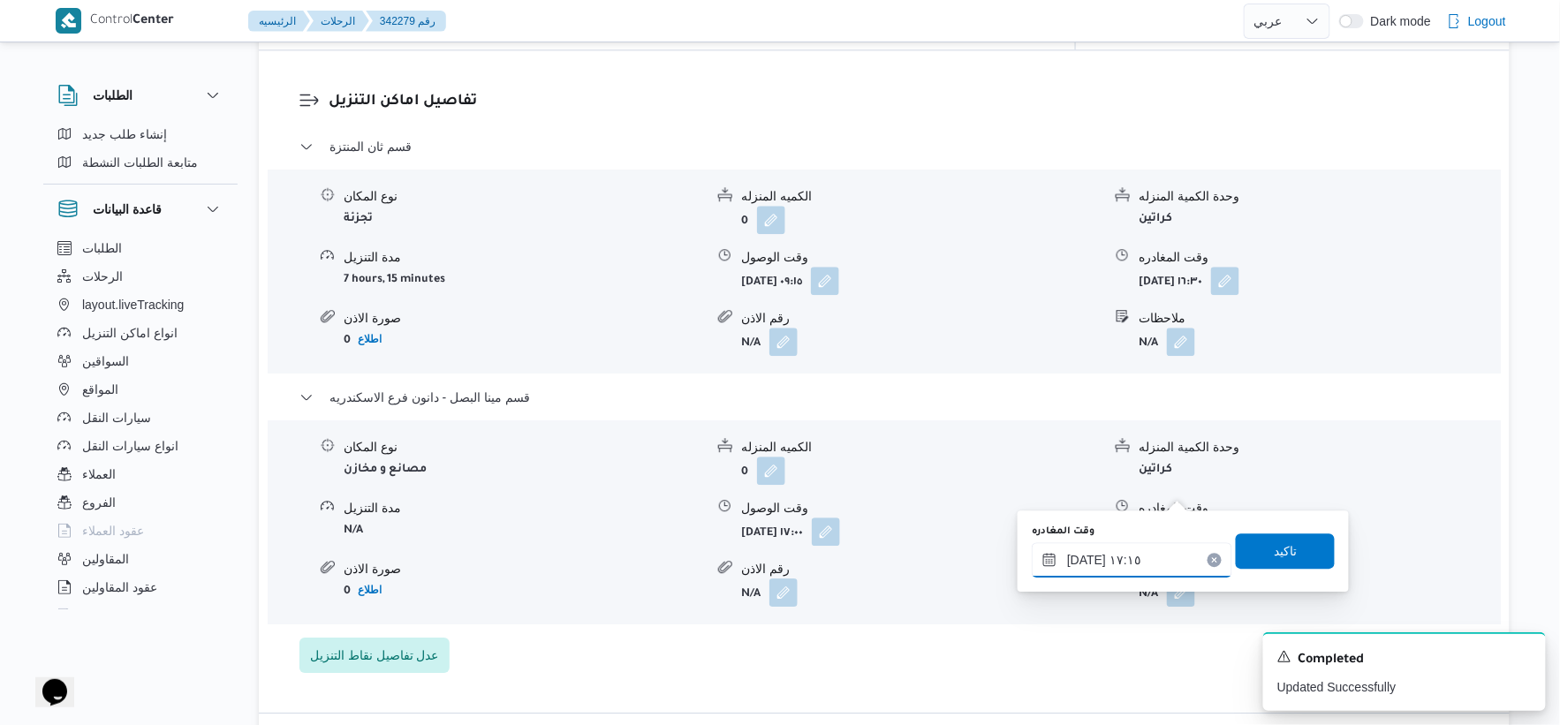
click at [1082, 563] on input "١١/١٠/٢٠٢٥ ١٧:١٥" at bounding box center [1132, 559] width 201 height 35
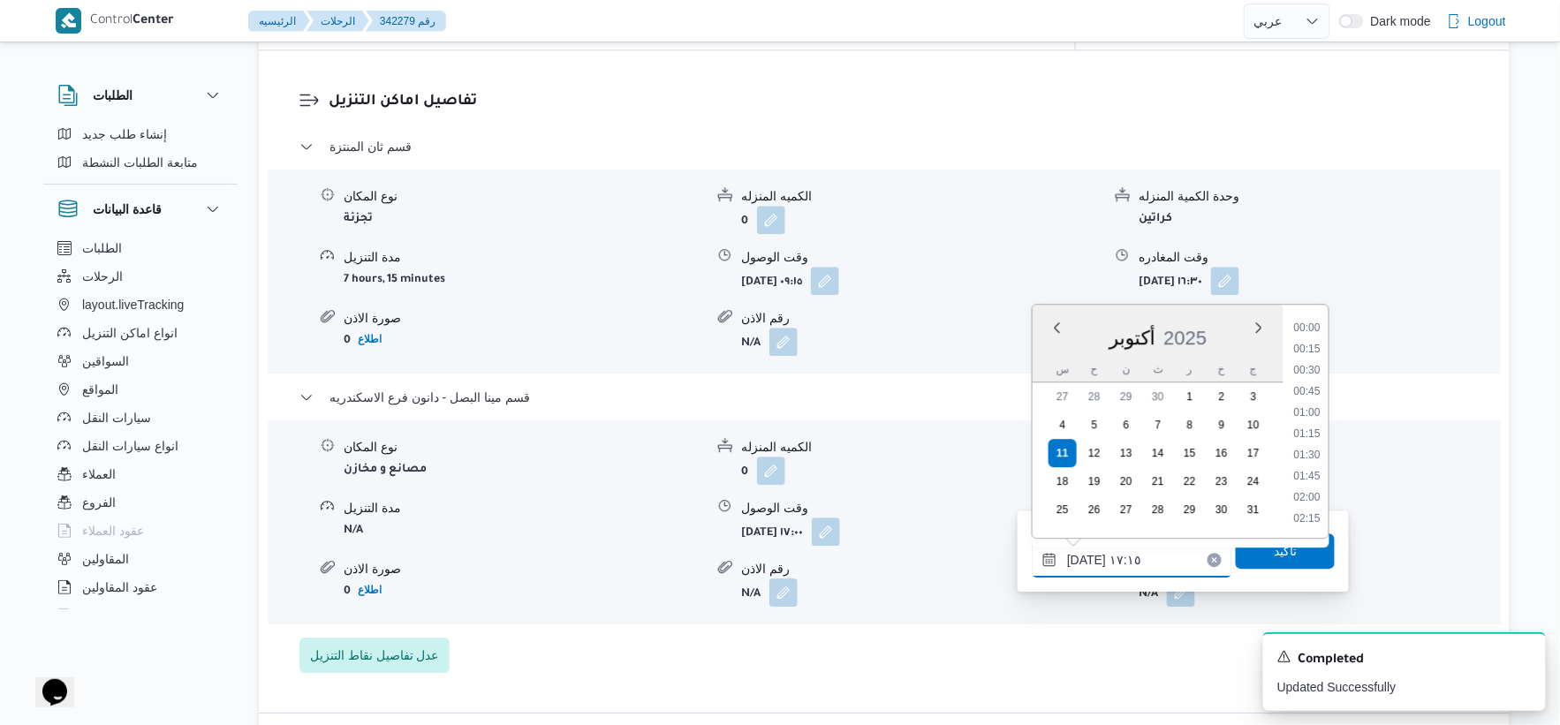
click at [1082, 563] on input "١١/١٠/٢٠٢٥ ١٧:١٥" at bounding box center [1132, 559] width 201 height 35
type input "١١/١٠/٢٠٢٥ ١٧:١٠"
click at [1274, 549] on span "تاكيد" at bounding box center [1285, 550] width 23 height 21
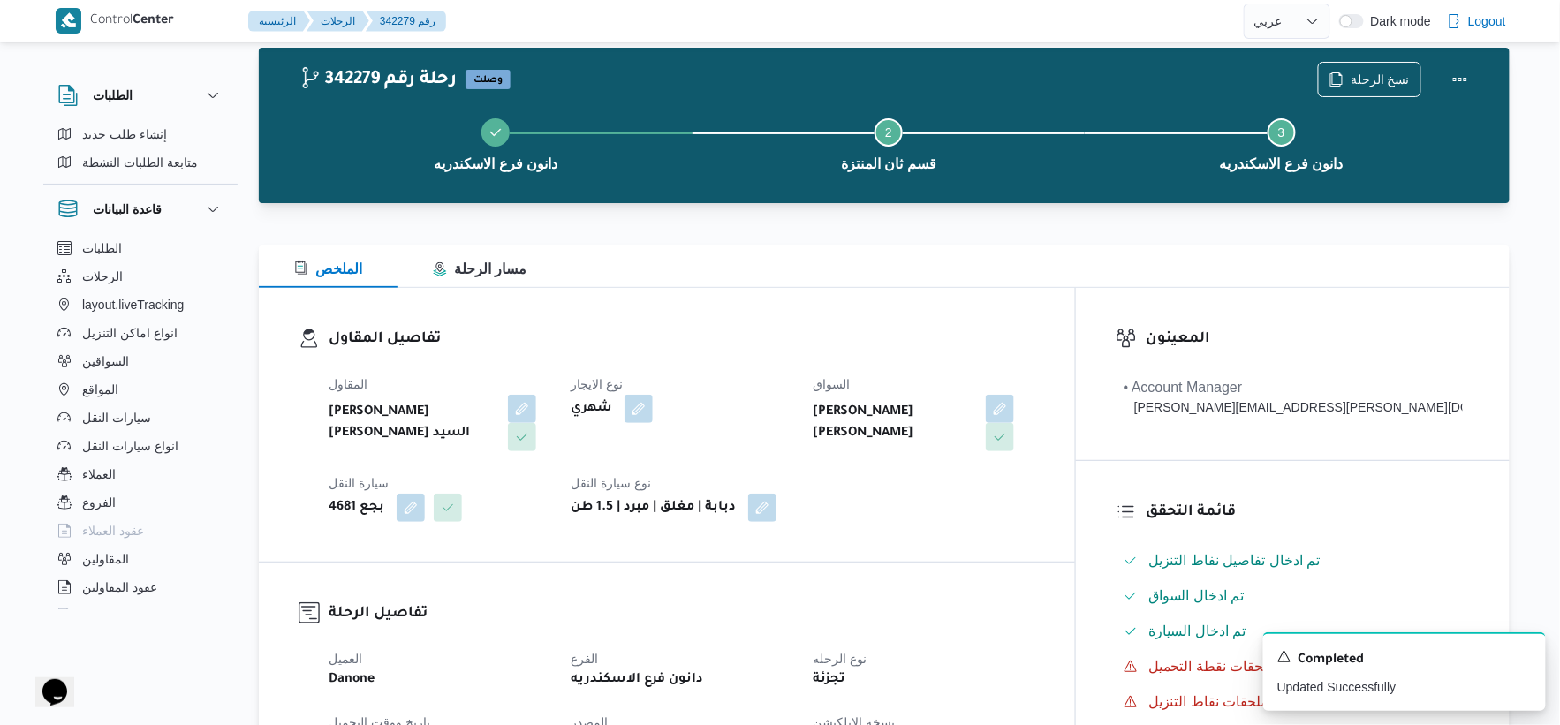
scroll to position [0, 0]
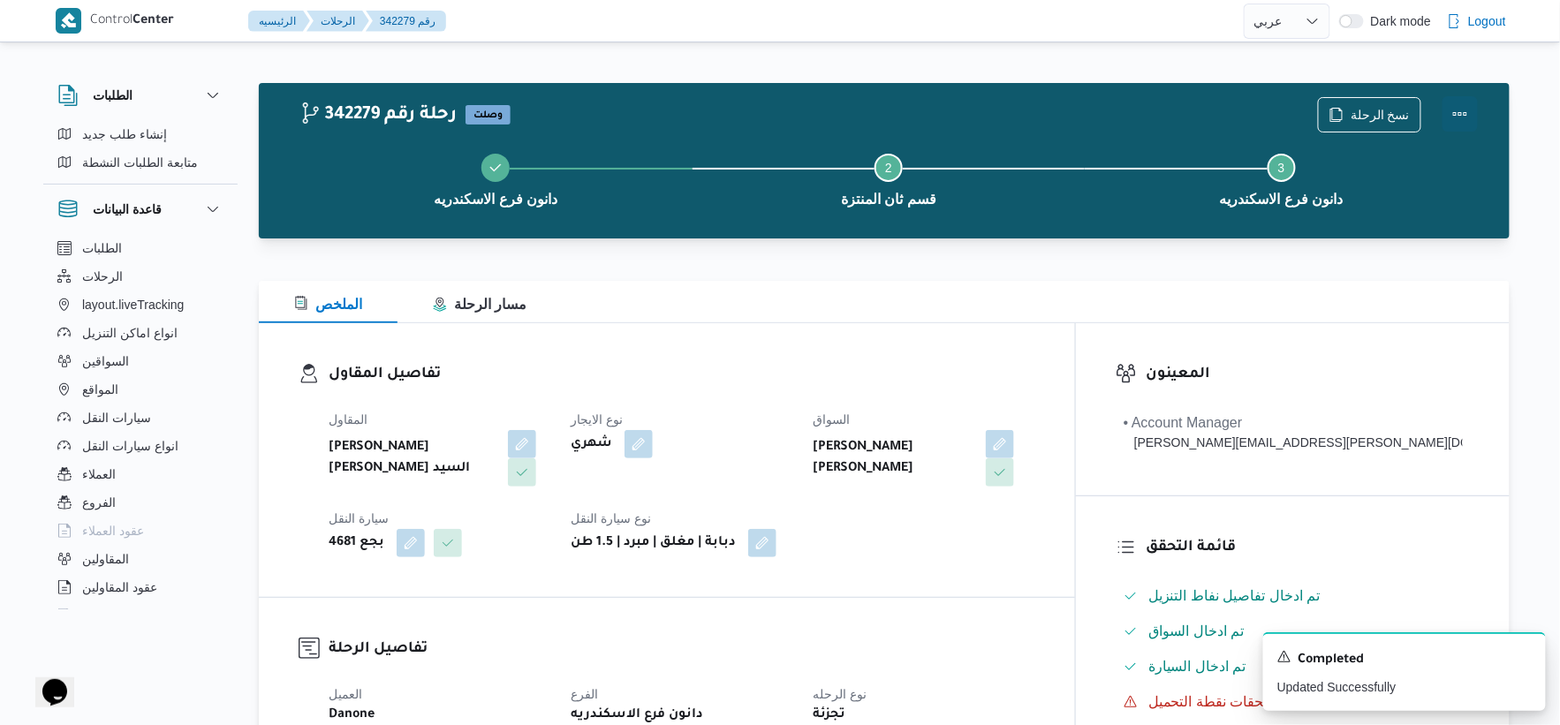
click at [1472, 116] on button "Actions" at bounding box center [1460, 113] width 35 height 35
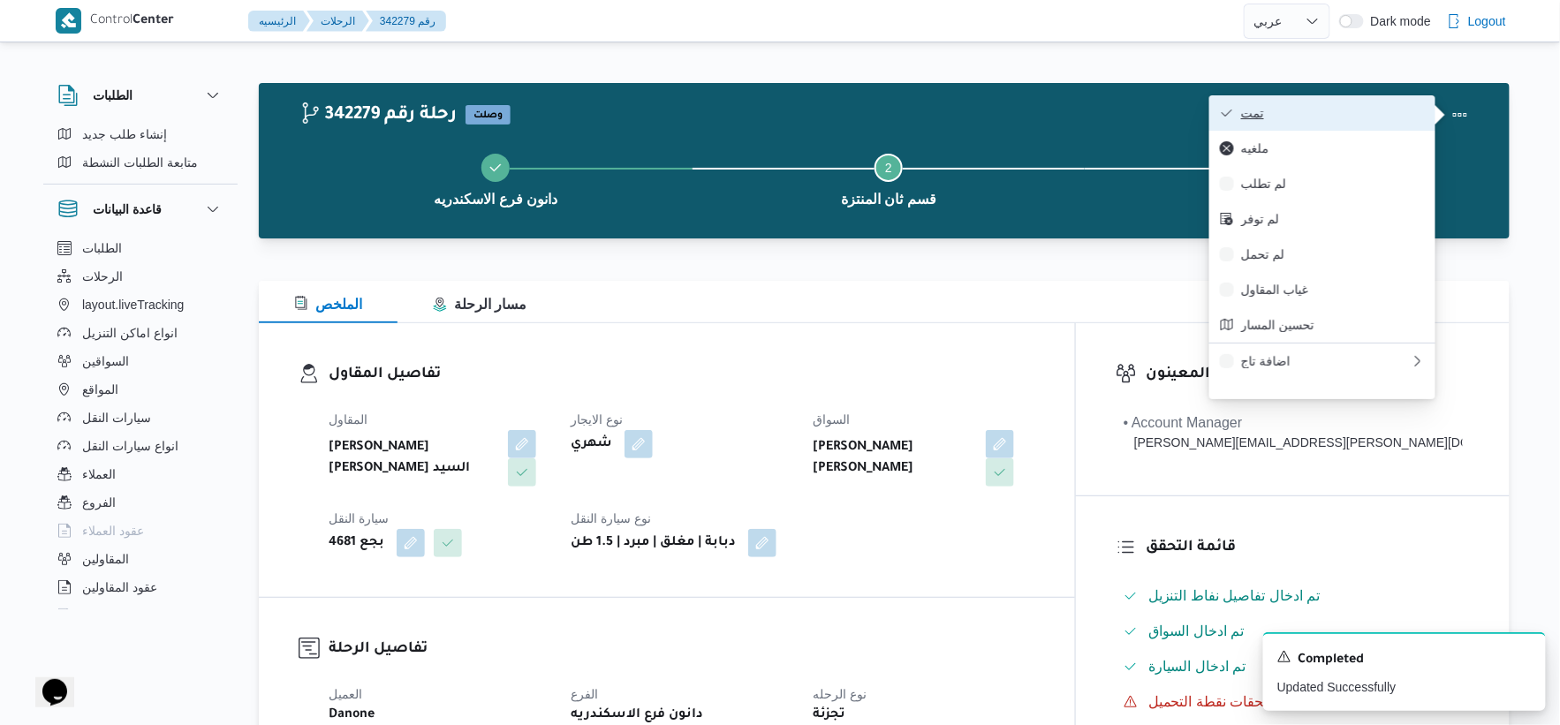
click at [1362, 110] on span "تمت" at bounding box center [1333, 113] width 184 height 14
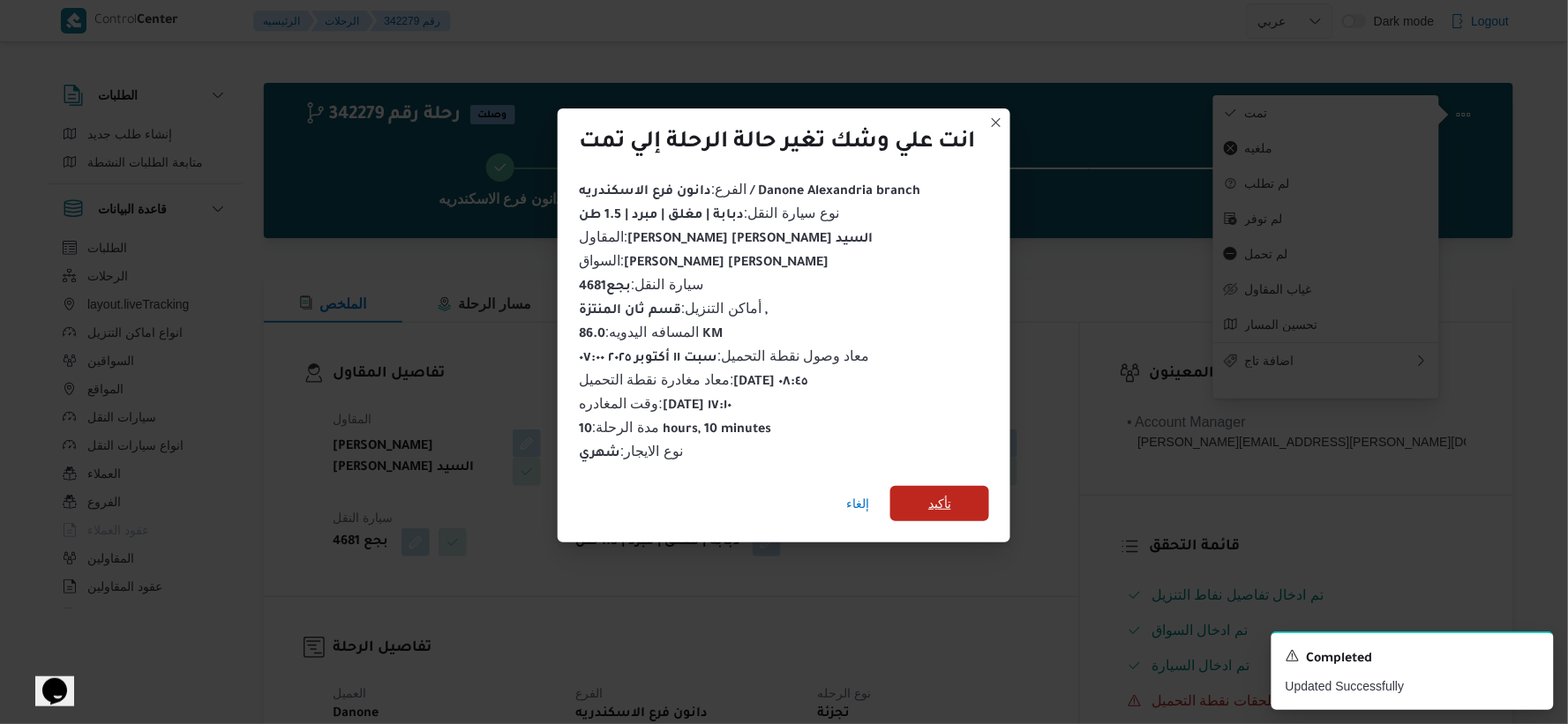
click at [941, 486] on span "تأكيد" at bounding box center [939, 503] width 99 height 35
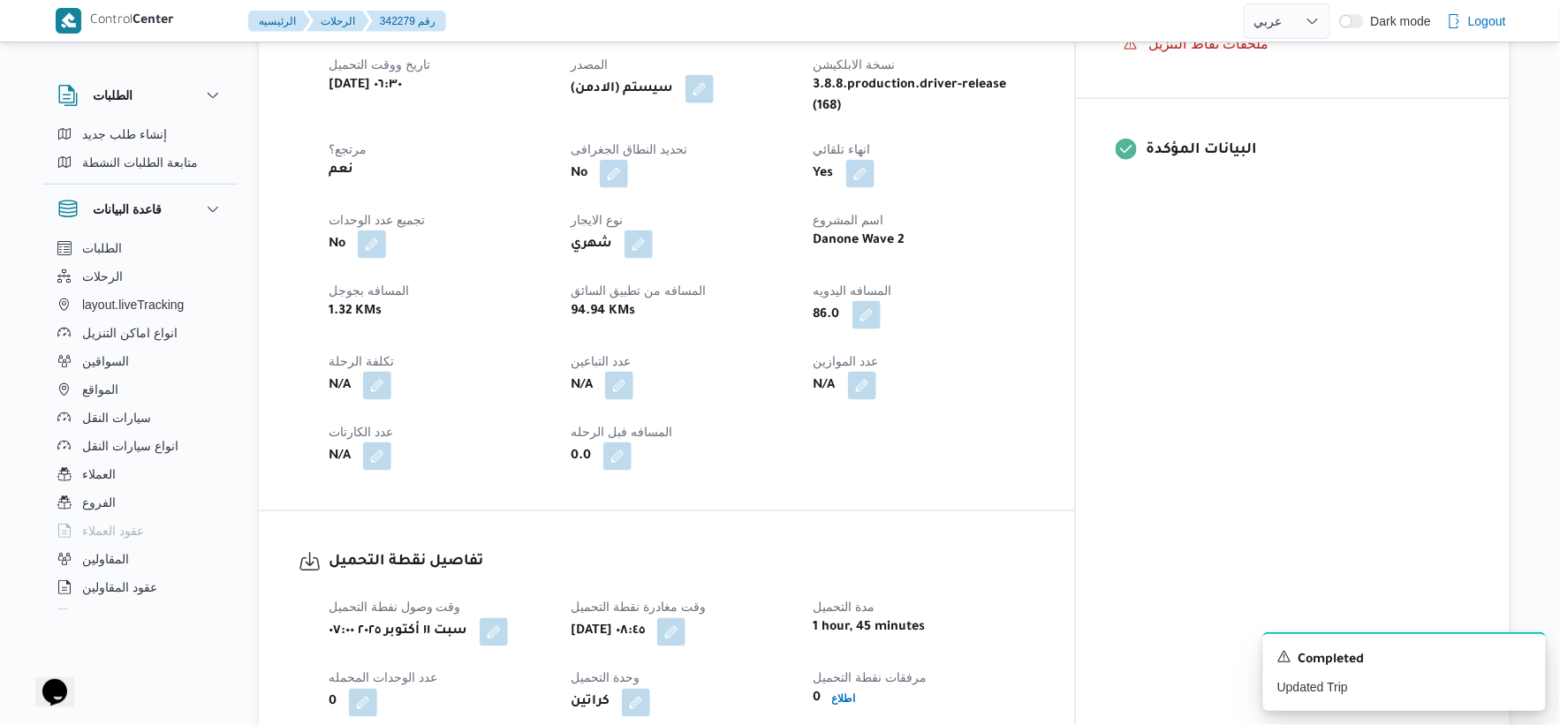
scroll to position [686, 0]
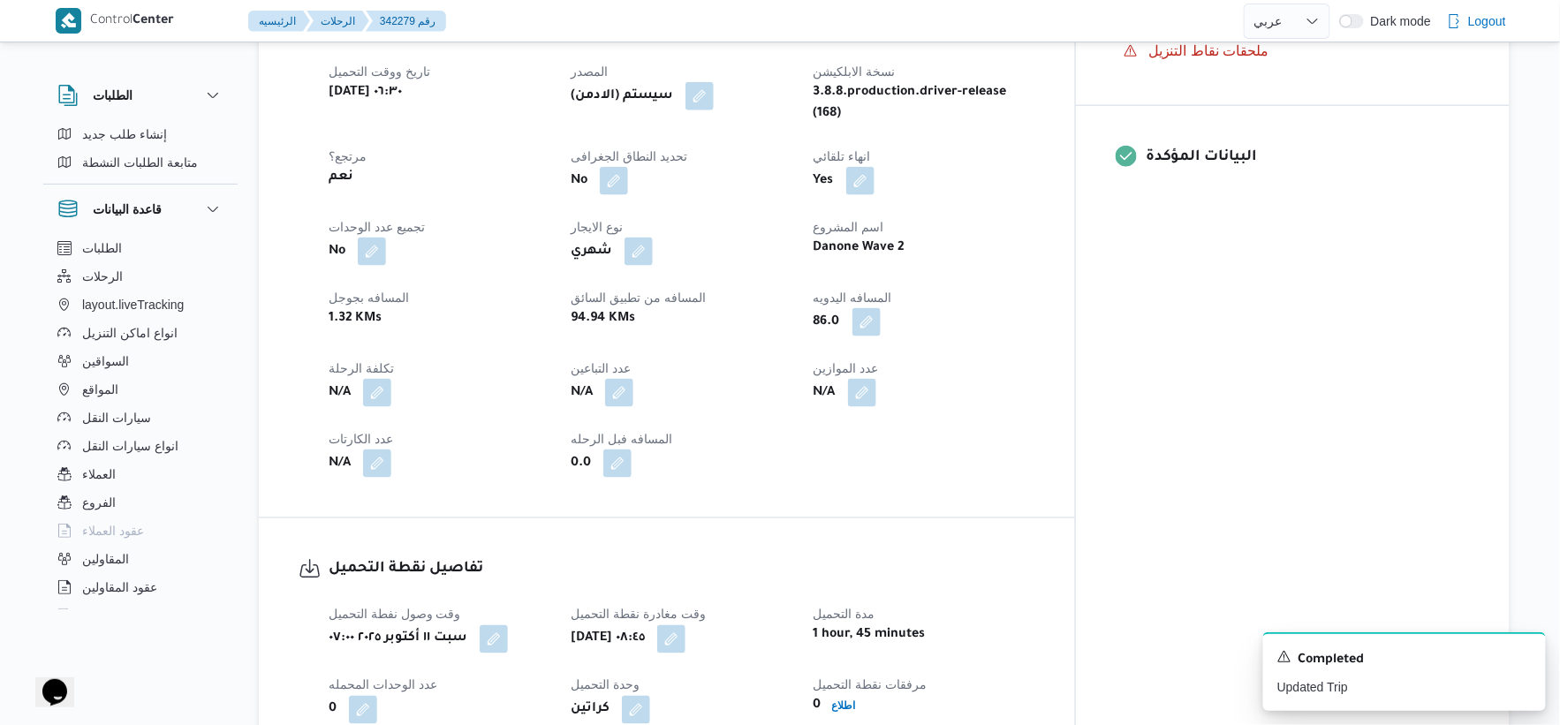
select select "ar"
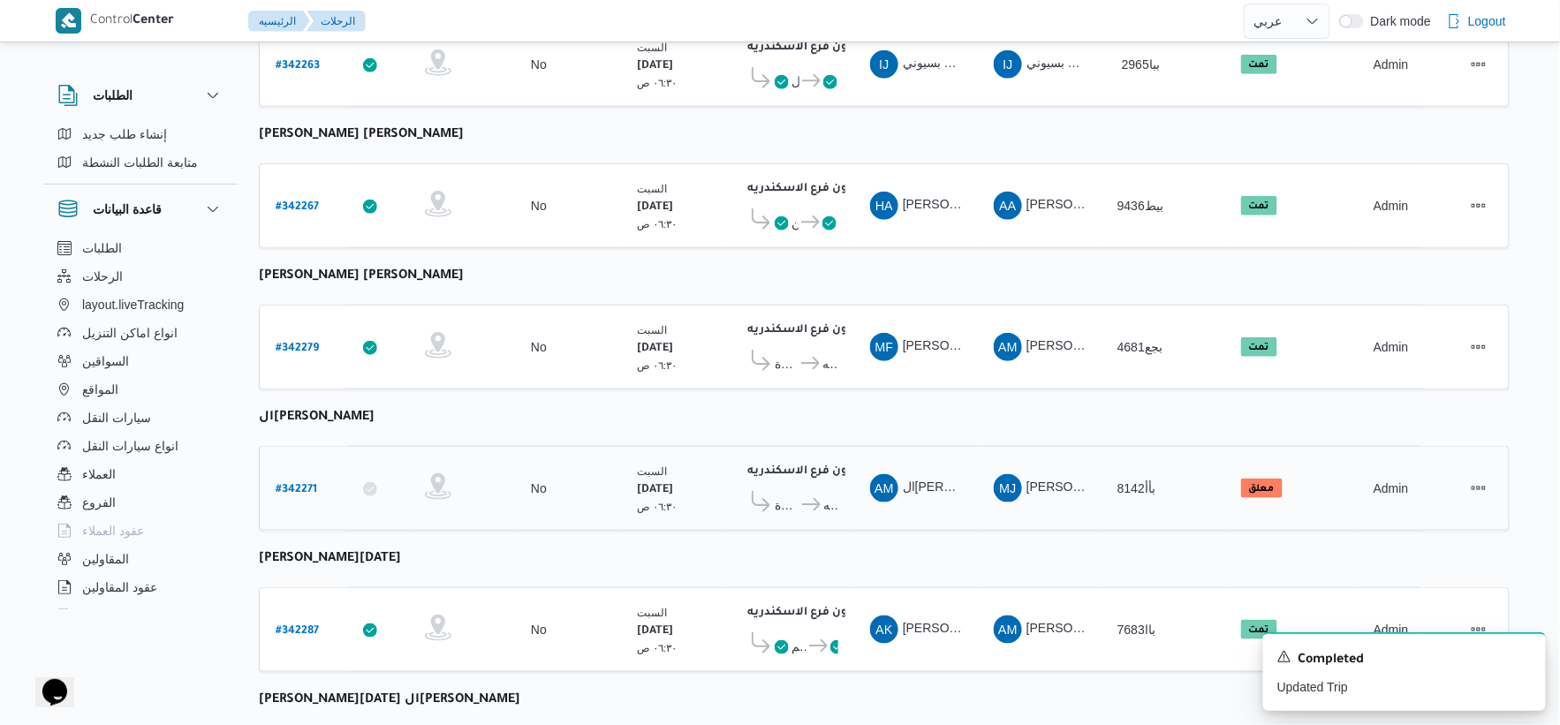
scroll to position [518, 0]
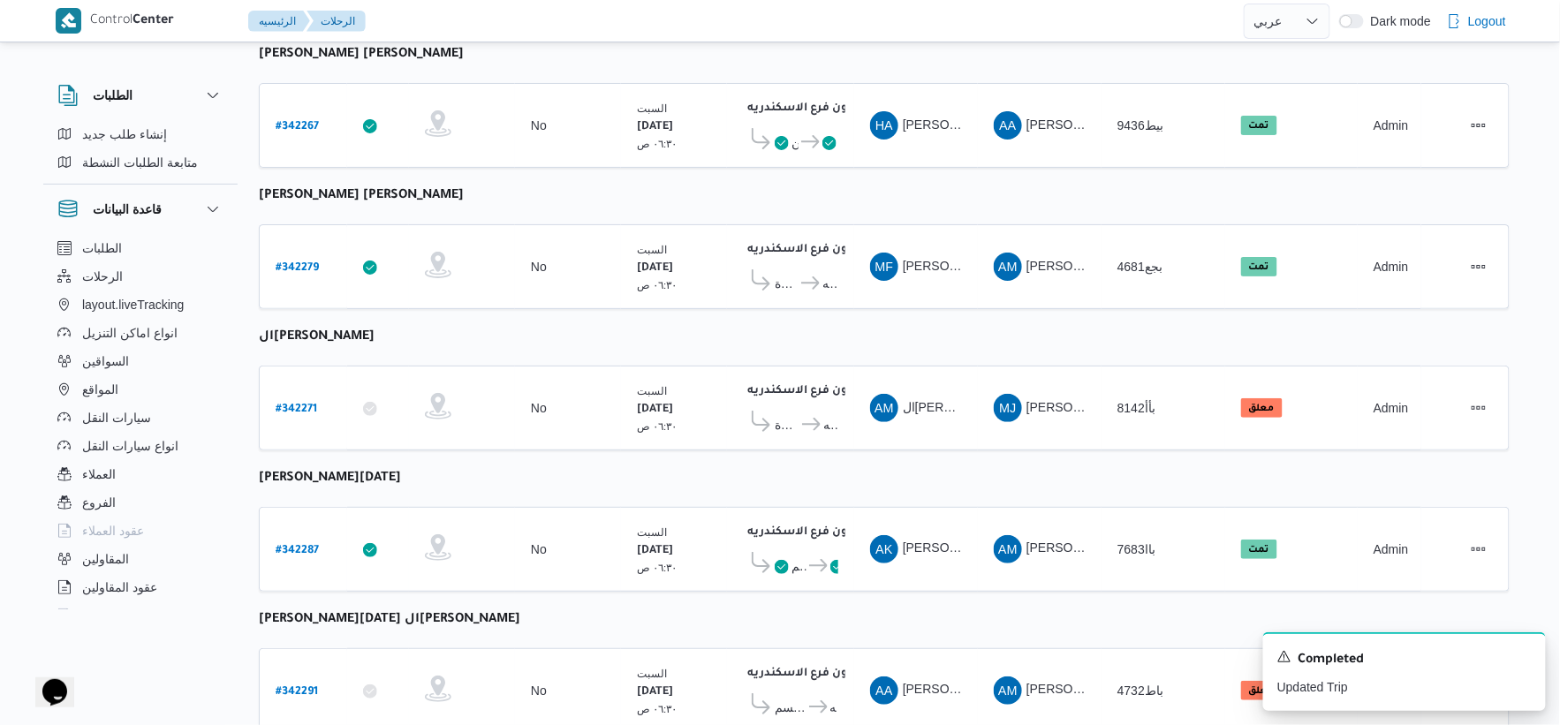
select select "ar"
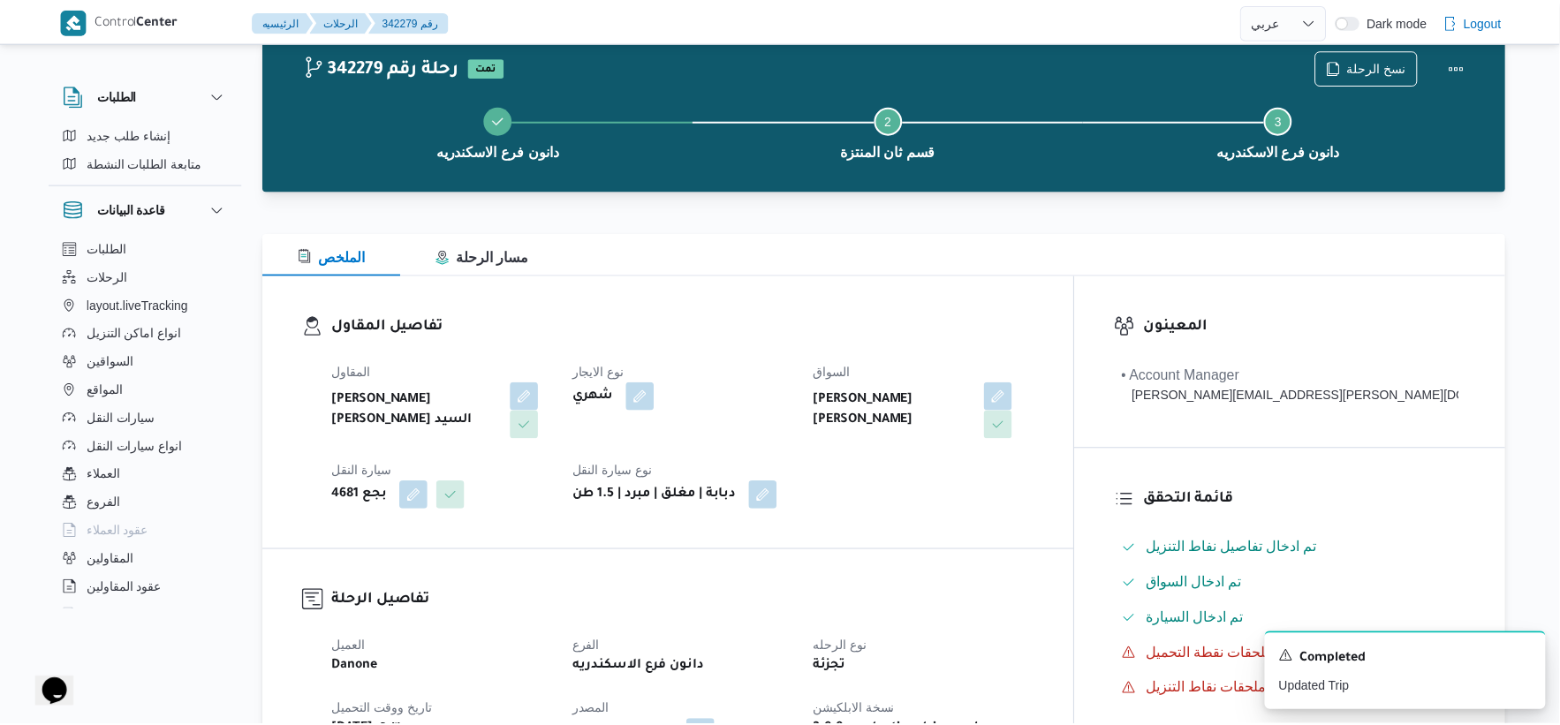
scroll to position [518, 0]
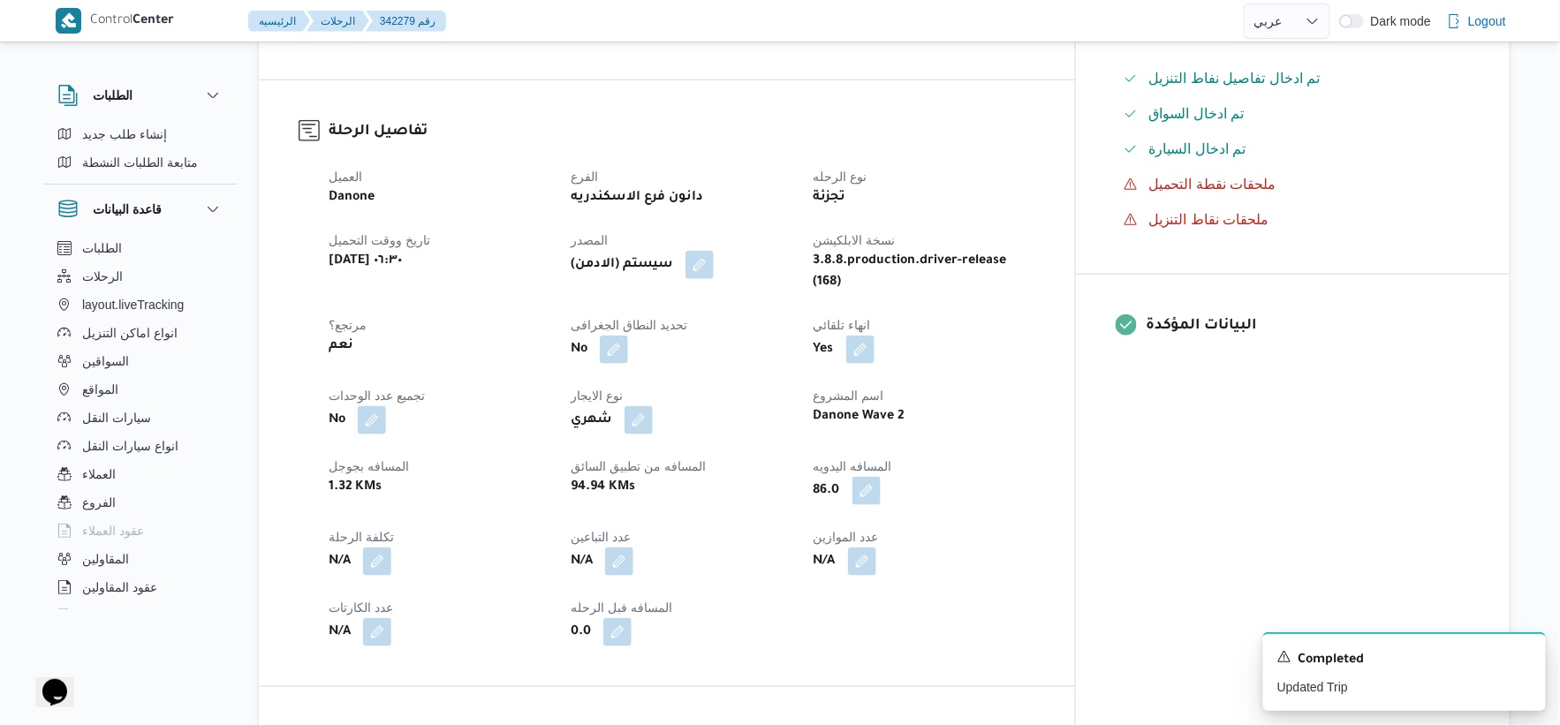
select select "ar"
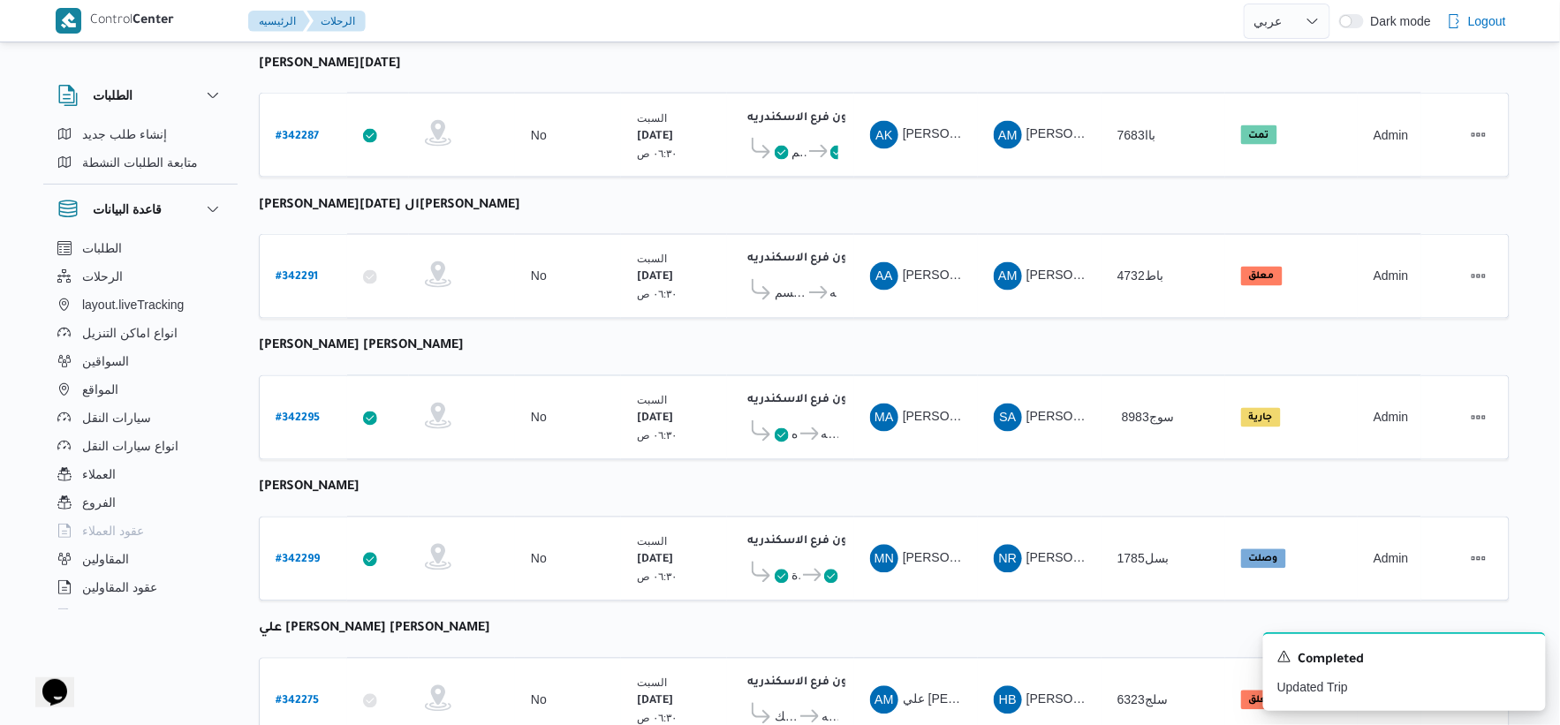
scroll to position [1107, 0]
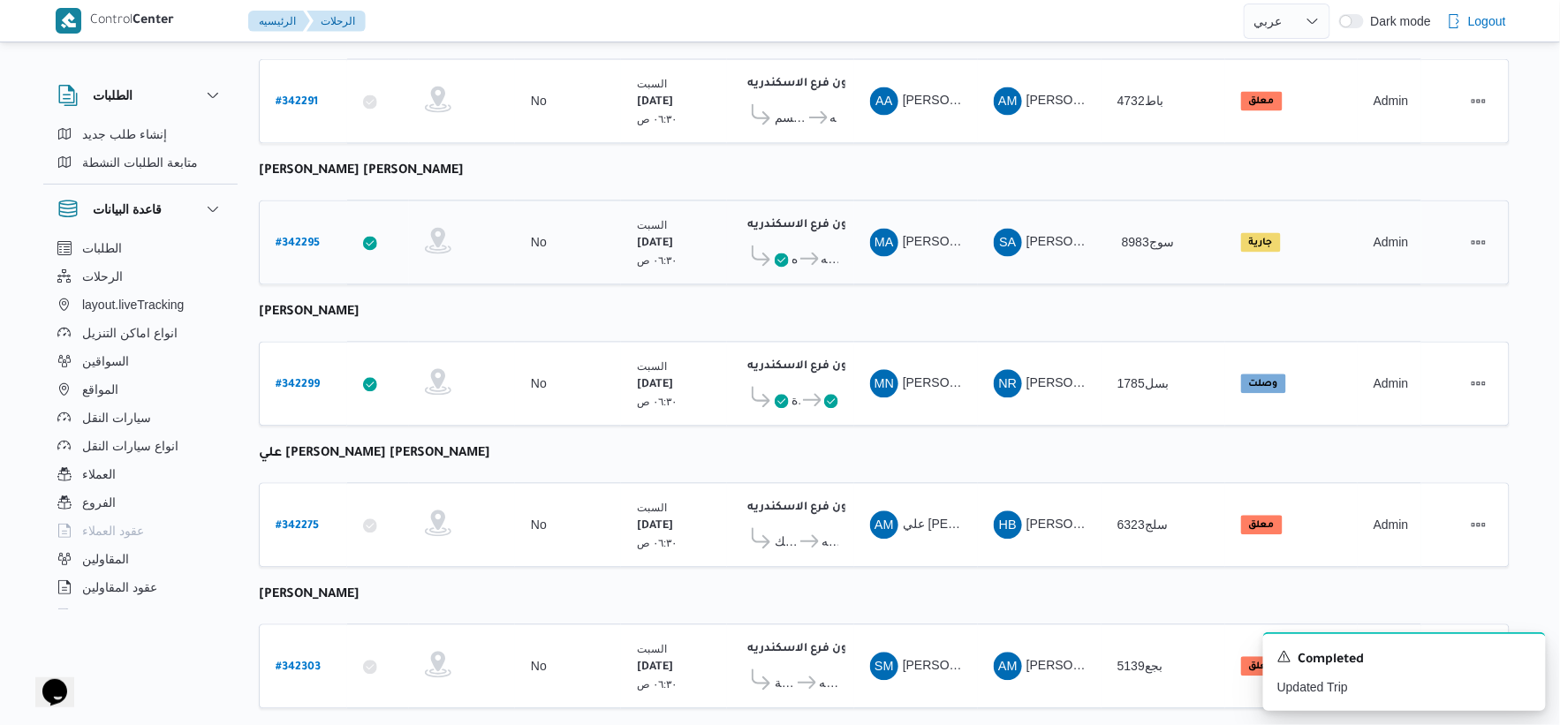
click at [290, 239] on b "# 342295" at bounding box center [298, 245] width 44 height 12
select select "ar"
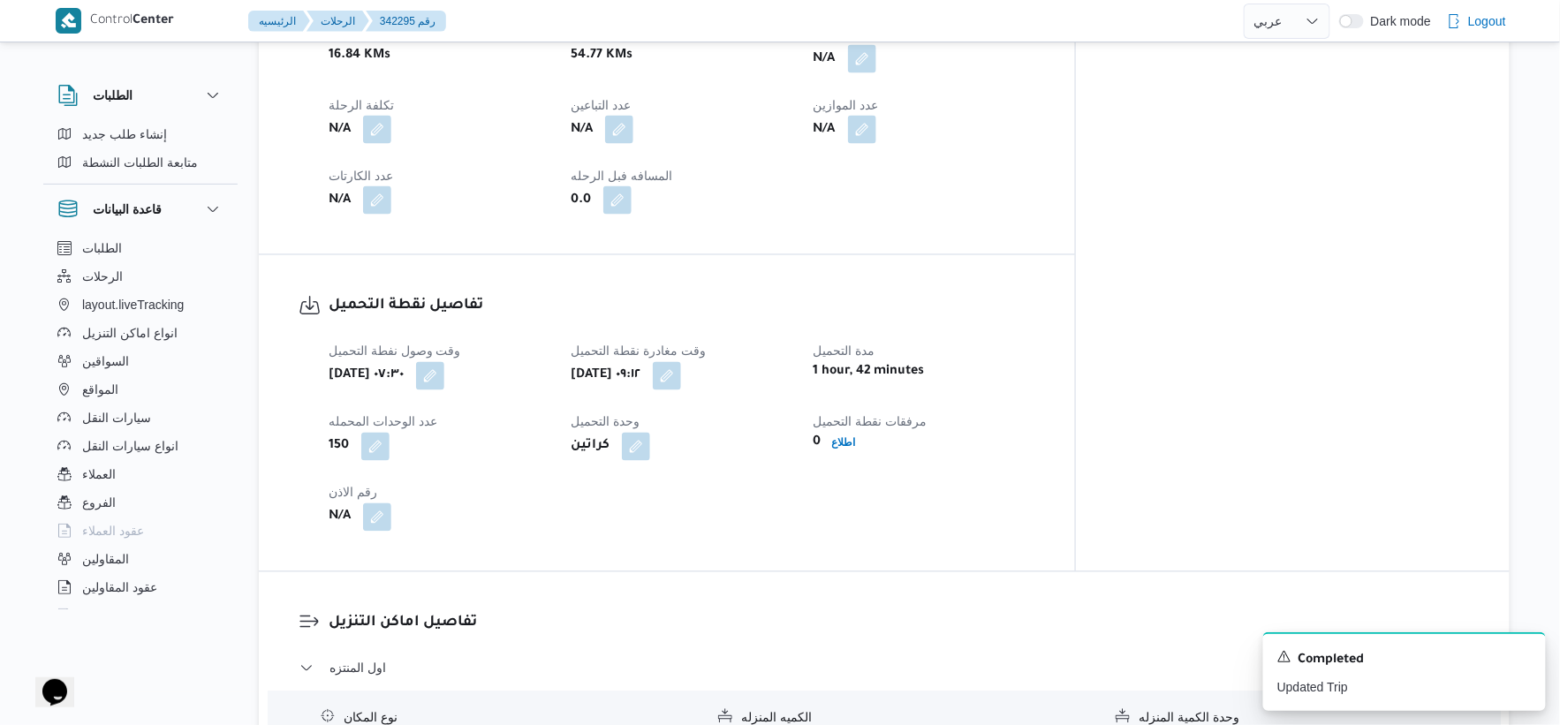
scroll to position [1107, 0]
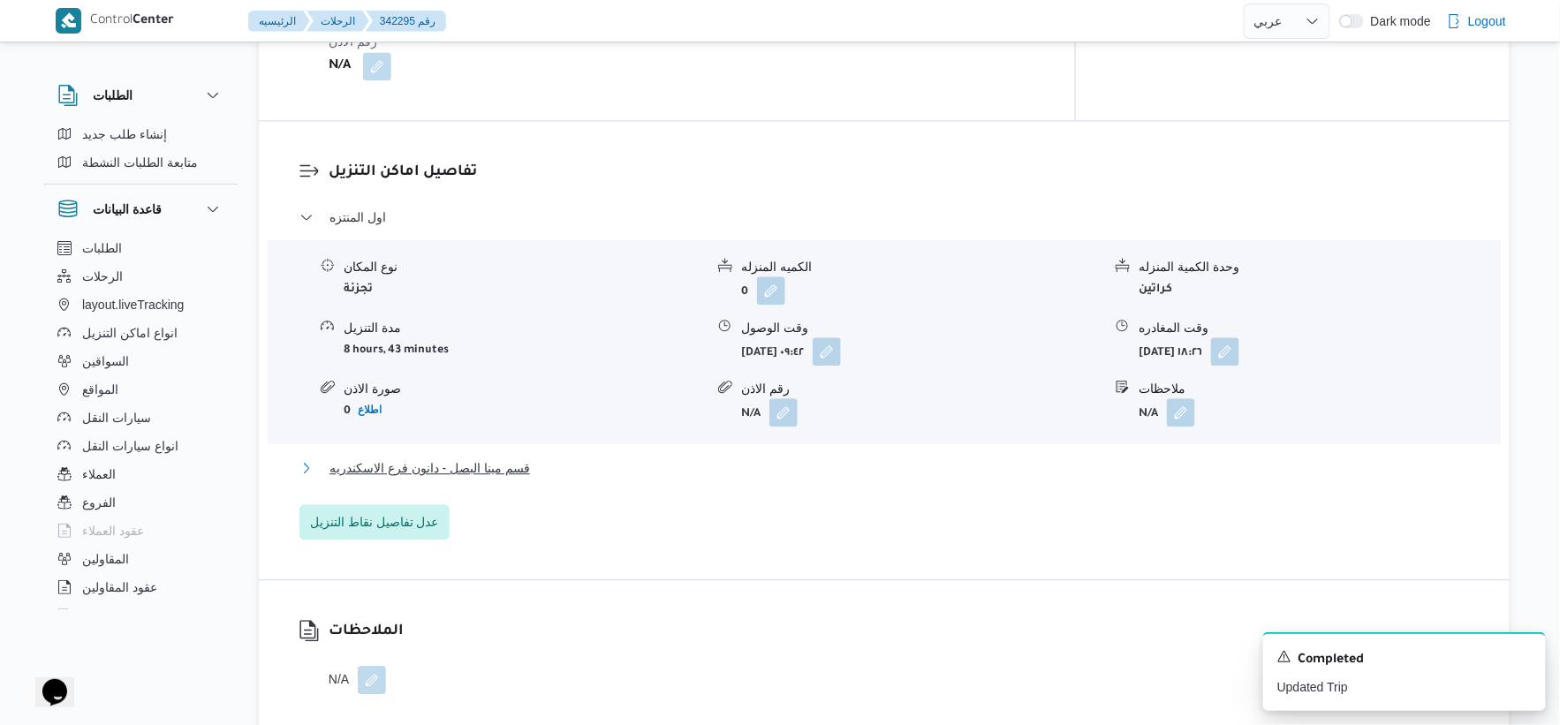
click at [519, 458] on span "قسم مينا البصل - دانون فرع الاسكندريه" at bounding box center [430, 468] width 201 height 21
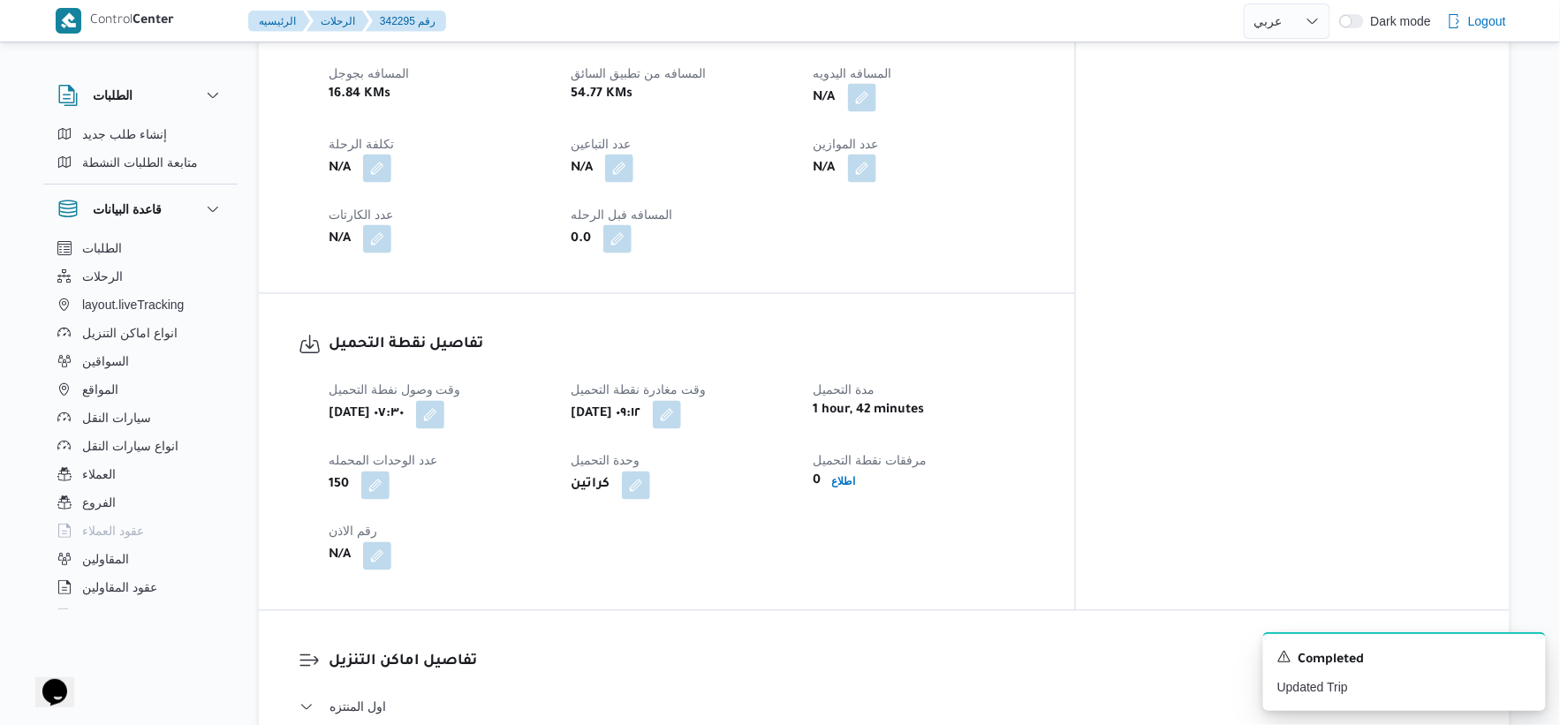
scroll to position [616, 0]
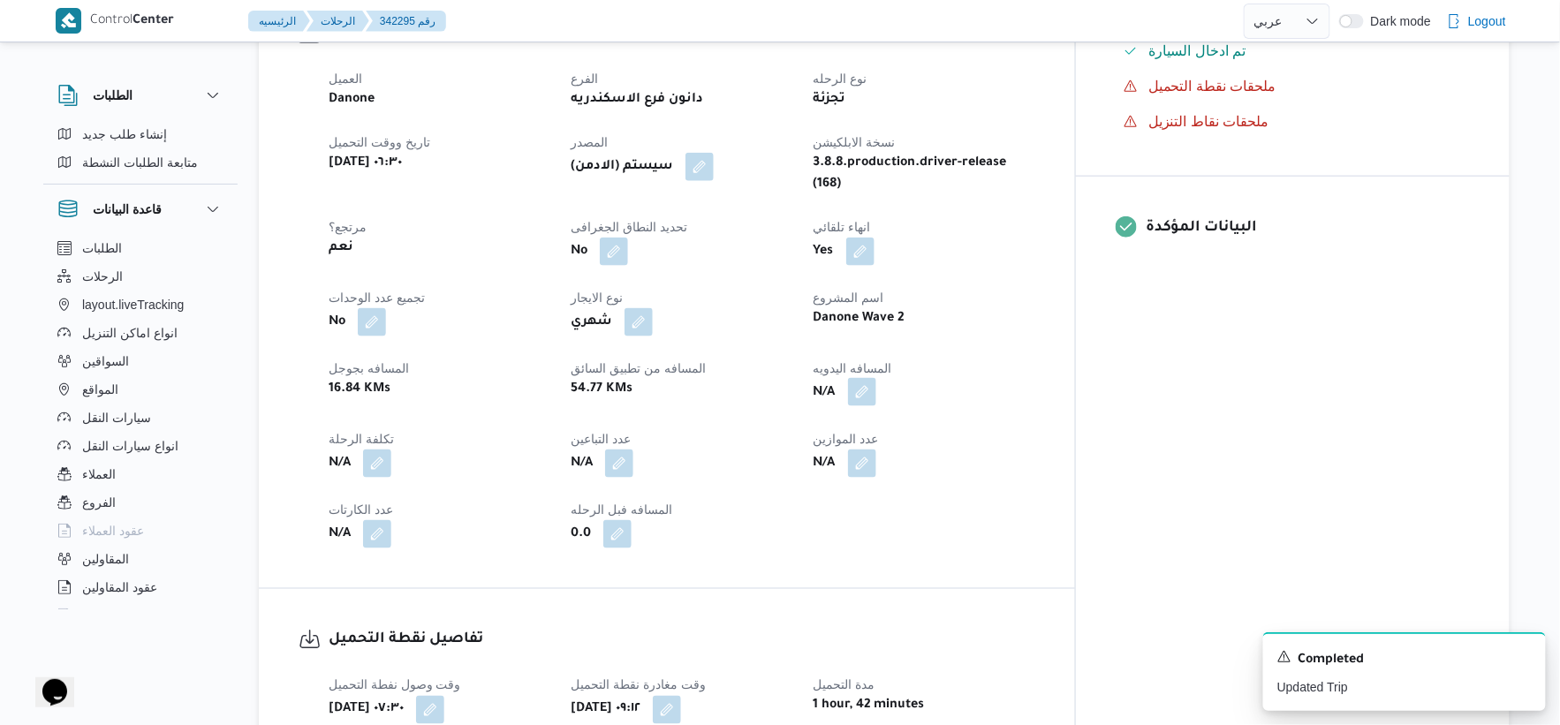
click at [876, 378] on button "button" at bounding box center [862, 392] width 28 height 28
click at [870, 419] on input "المسافه اليدويه" at bounding box center [895, 421] width 176 height 35
type input "72"
click at [1028, 413] on span "تاكيد" at bounding box center [1035, 411] width 23 height 21
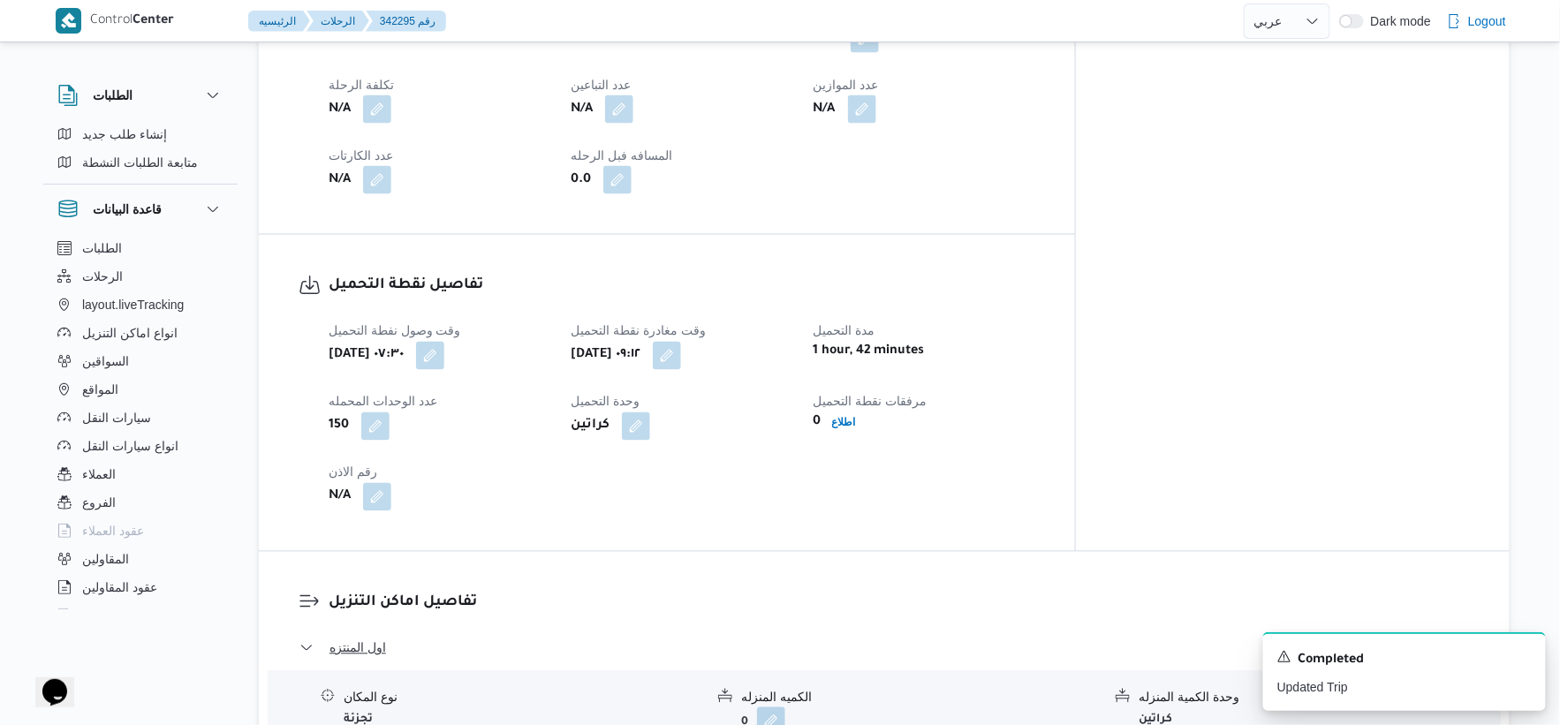
scroll to position [1401, 0]
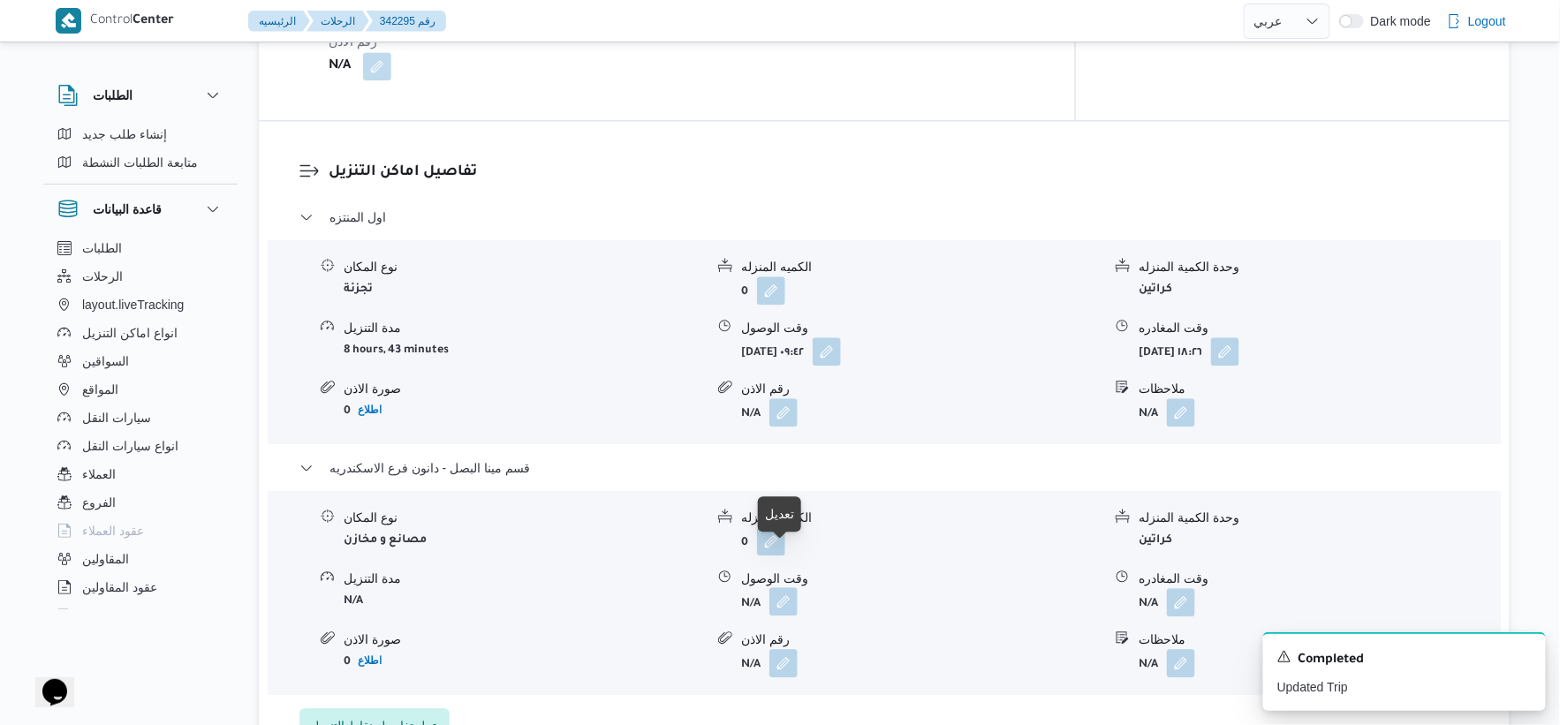
click at [783, 587] on button "button" at bounding box center [783, 601] width 28 height 28
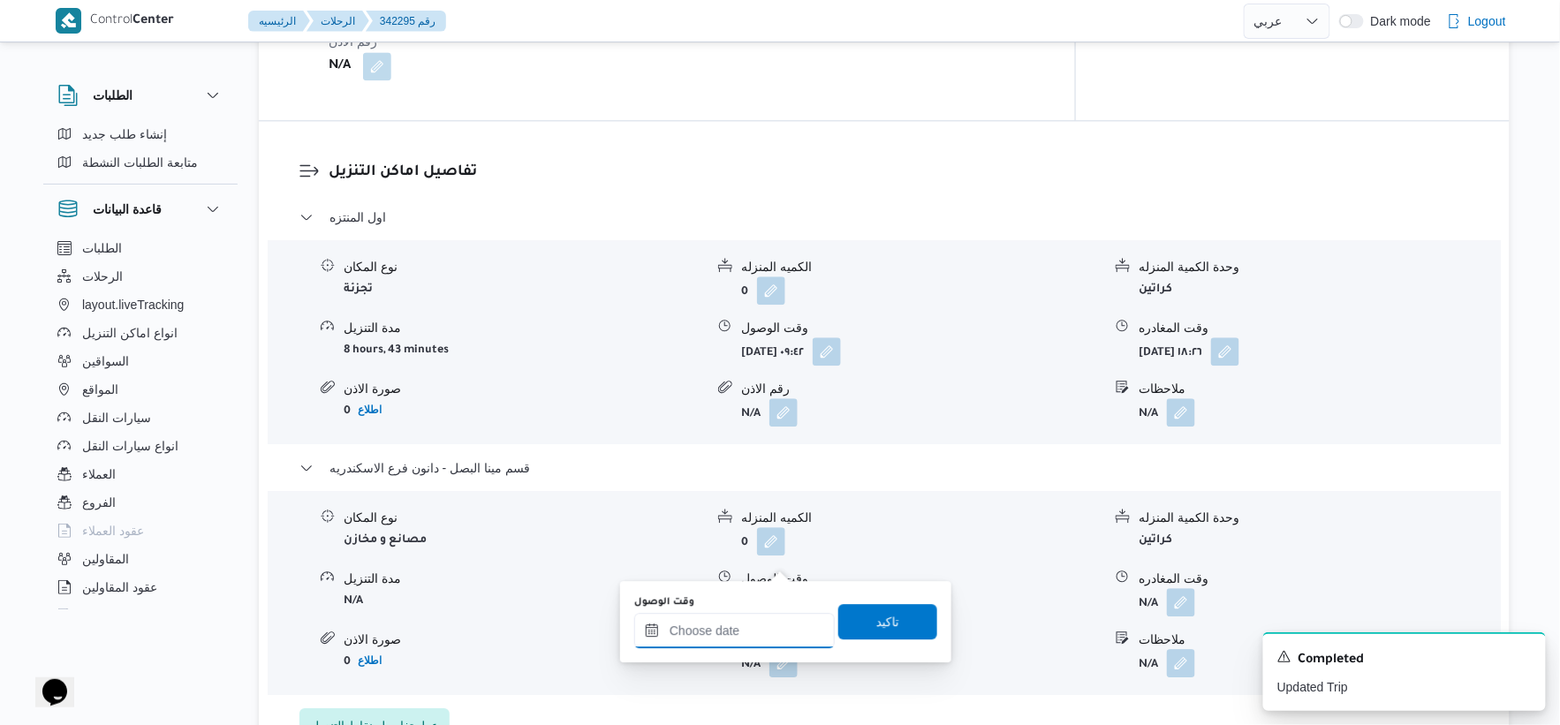
click at [769, 620] on div at bounding box center [734, 630] width 201 height 35
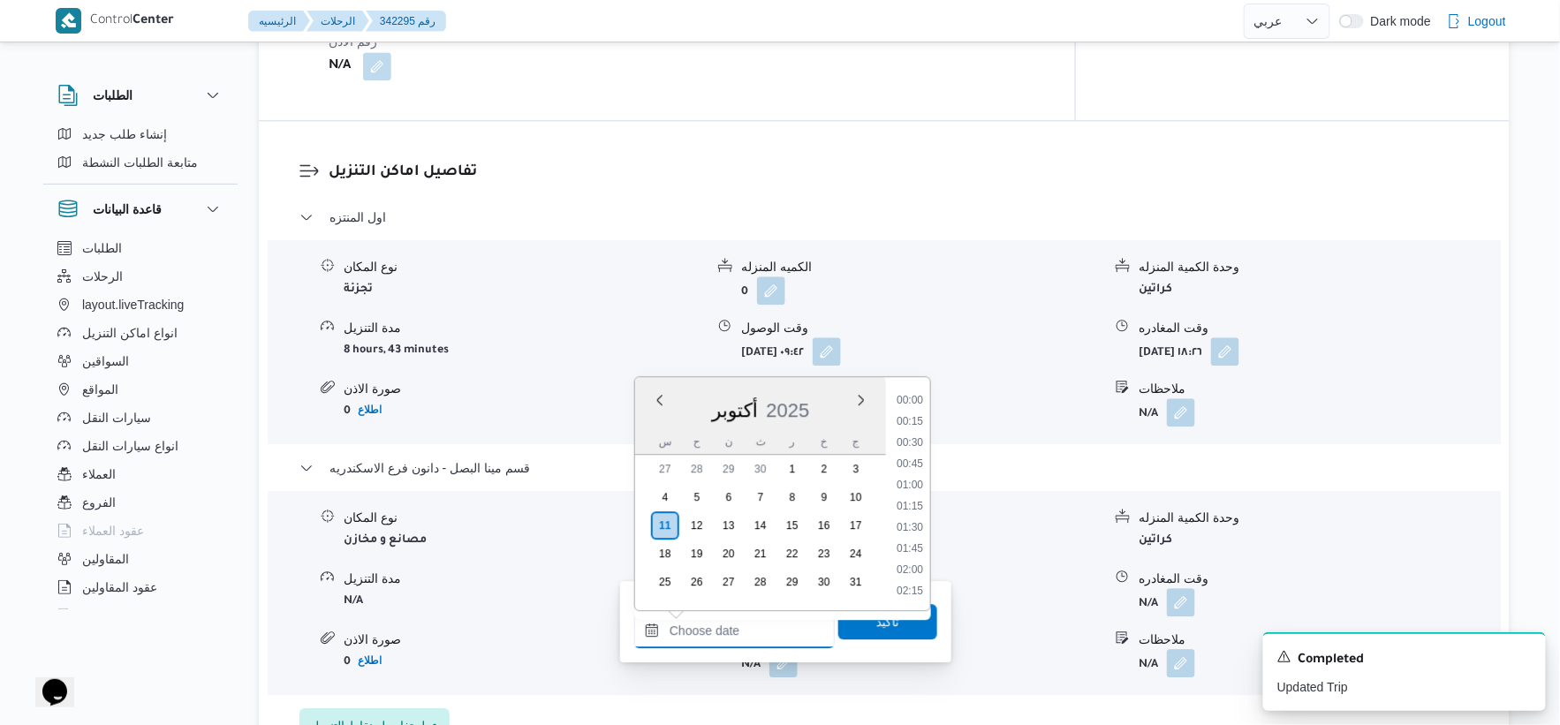
scroll to position [1505, 0]
click at [920, 462] on li "18:30" at bounding box center [910, 464] width 41 height 18
type input "١١/١٠/٢٠٢٥ ١٨:٣٠"
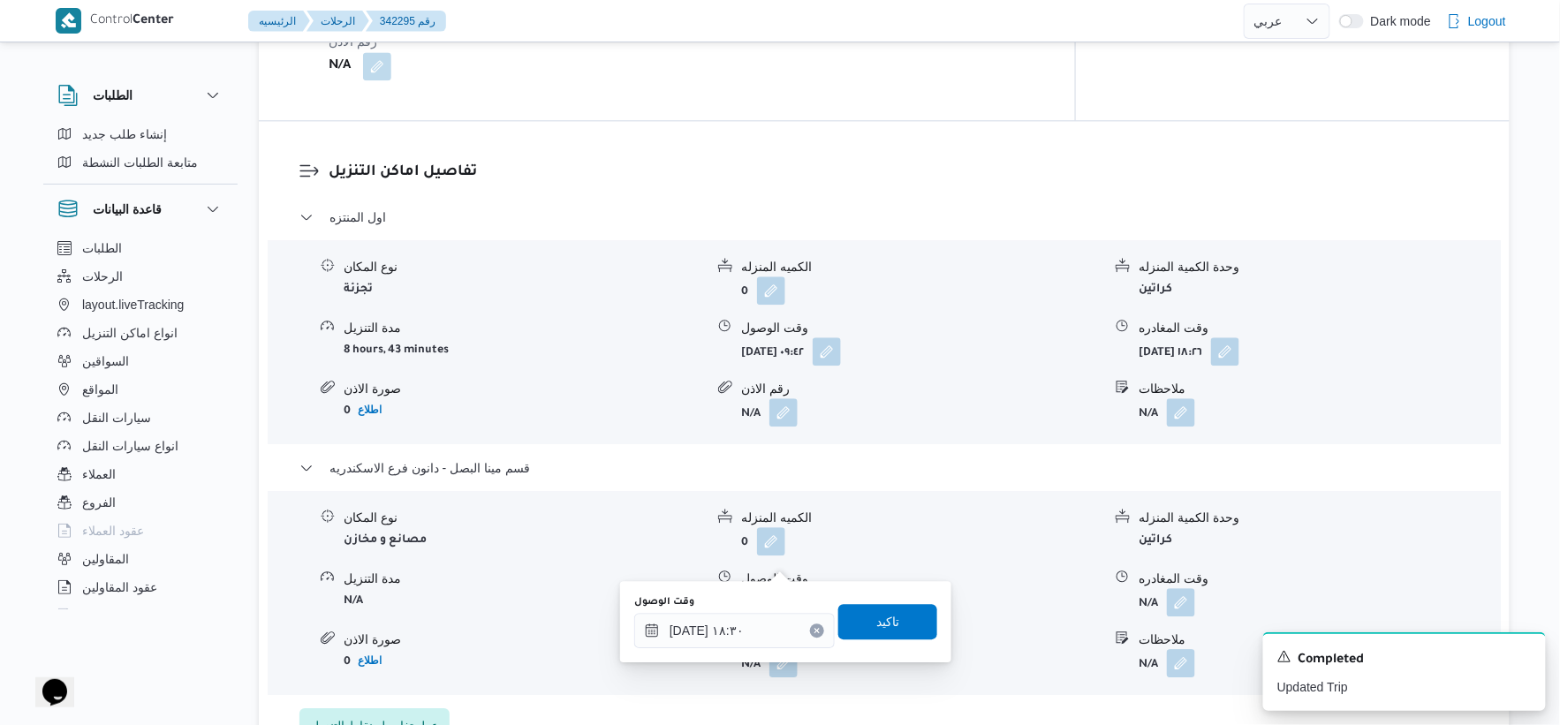
click at [928, 617] on div "وقت الوصول ١١/١٠/٢٠٢٥ ١٨:٣٠ تاكيد" at bounding box center [786, 622] width 307 height 57
drag, startPoint x: 919, startPoint y: 620, endPoint x: 954, endPoint y: 620, distance: 35.3
click at [917, 620] on span "تاكيد" at bounding box center [887, 621] width 99 height 35
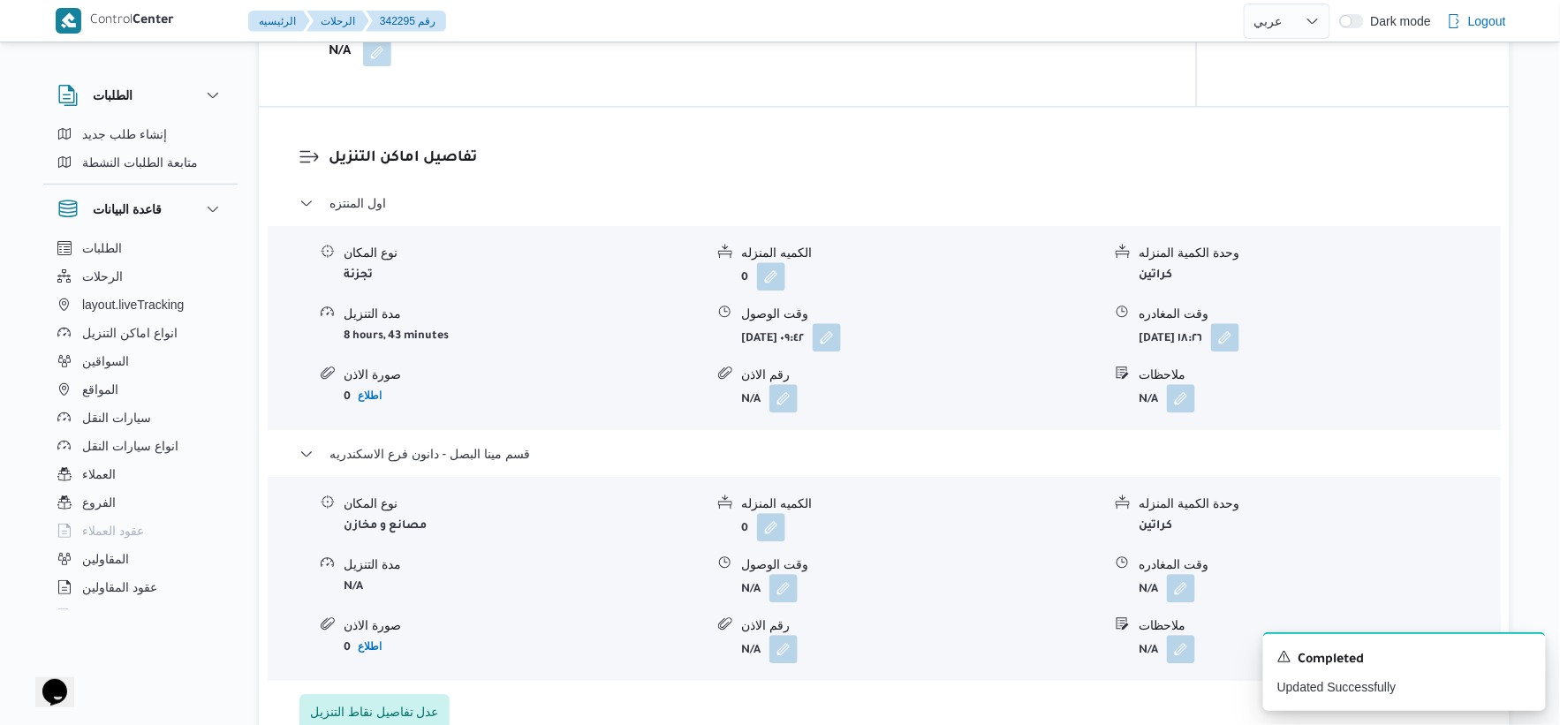
scroll to position [1597, 0]
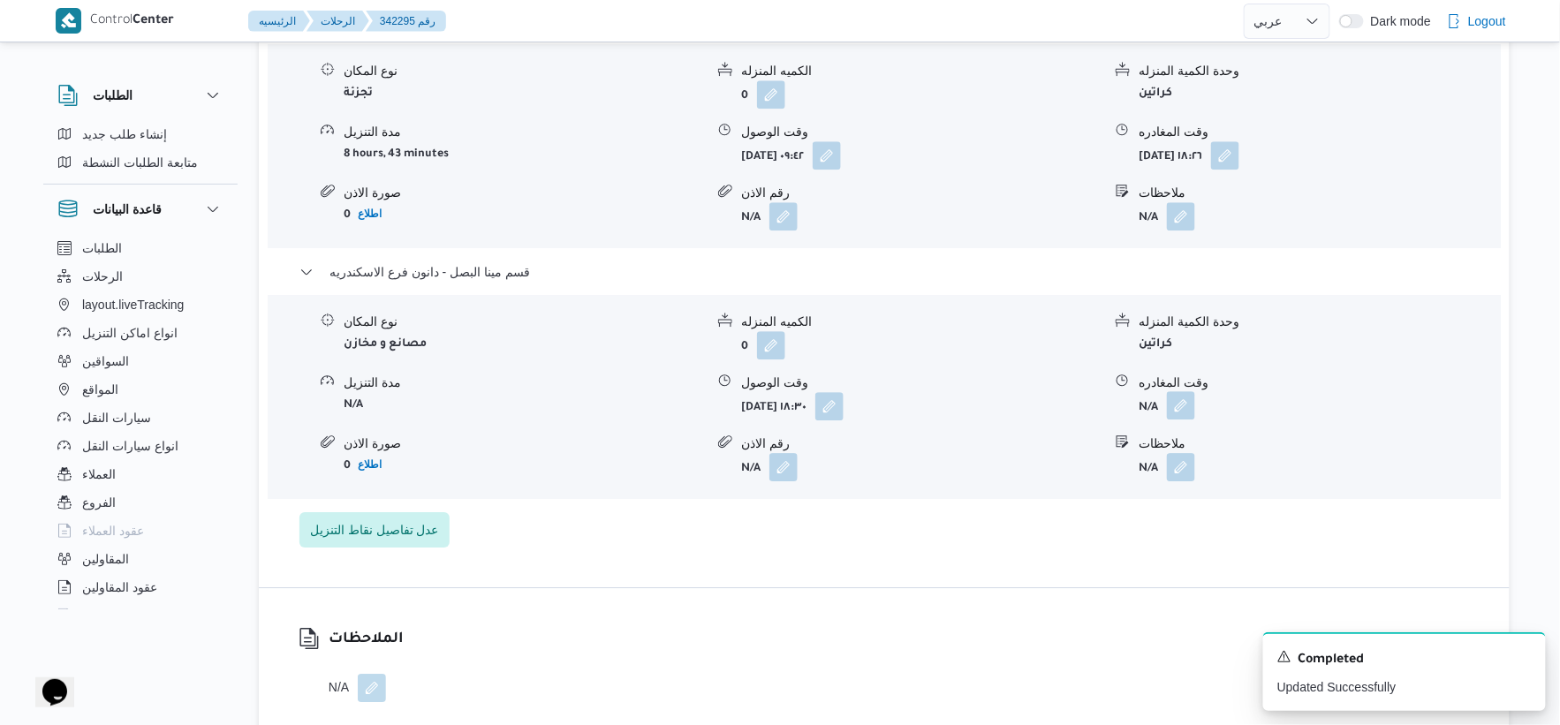
click at [1185, 391] on button "button" at bounding box center [1181, 405] width 28 height 28
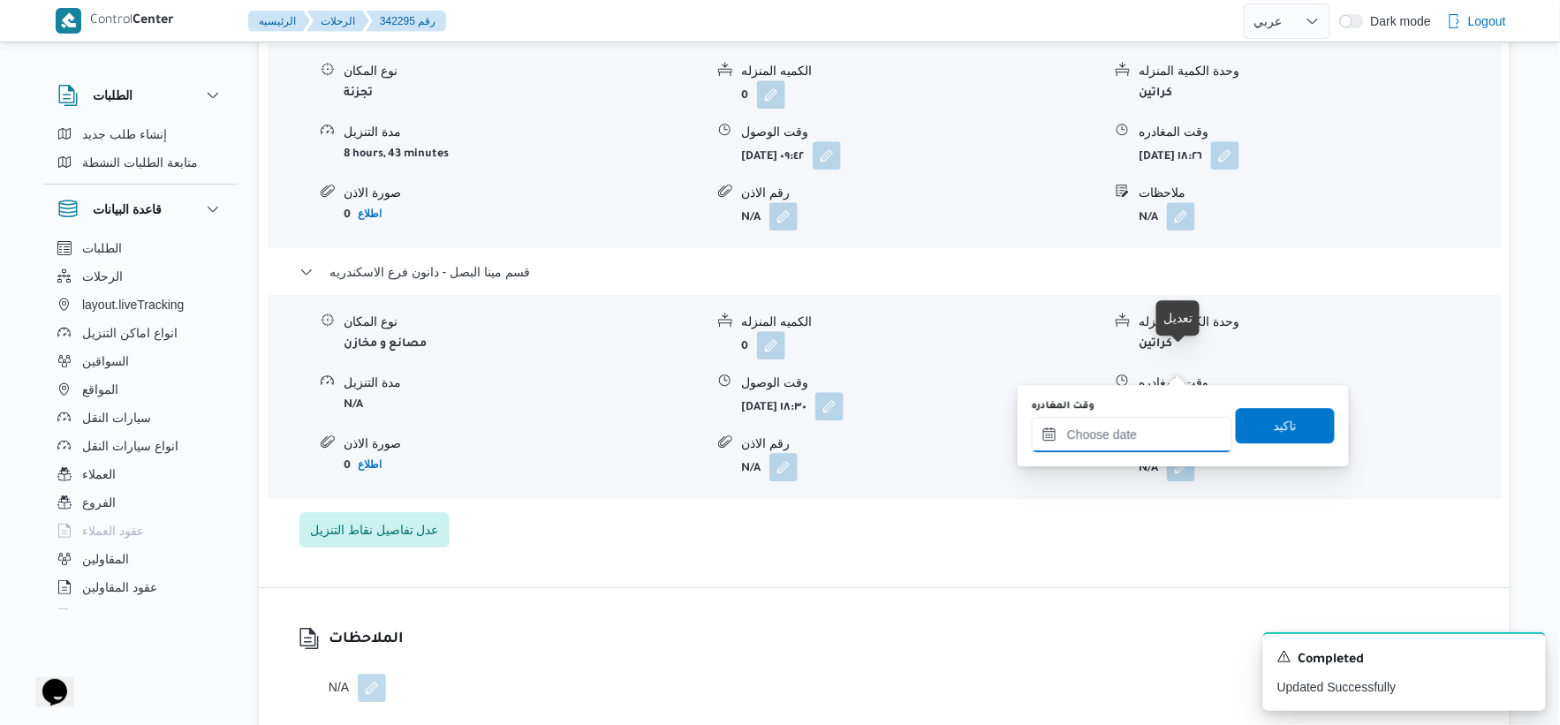
click at [1167, 436] on input "وقت المغادره" at bounding box center [1132, 434] width 201 height 35
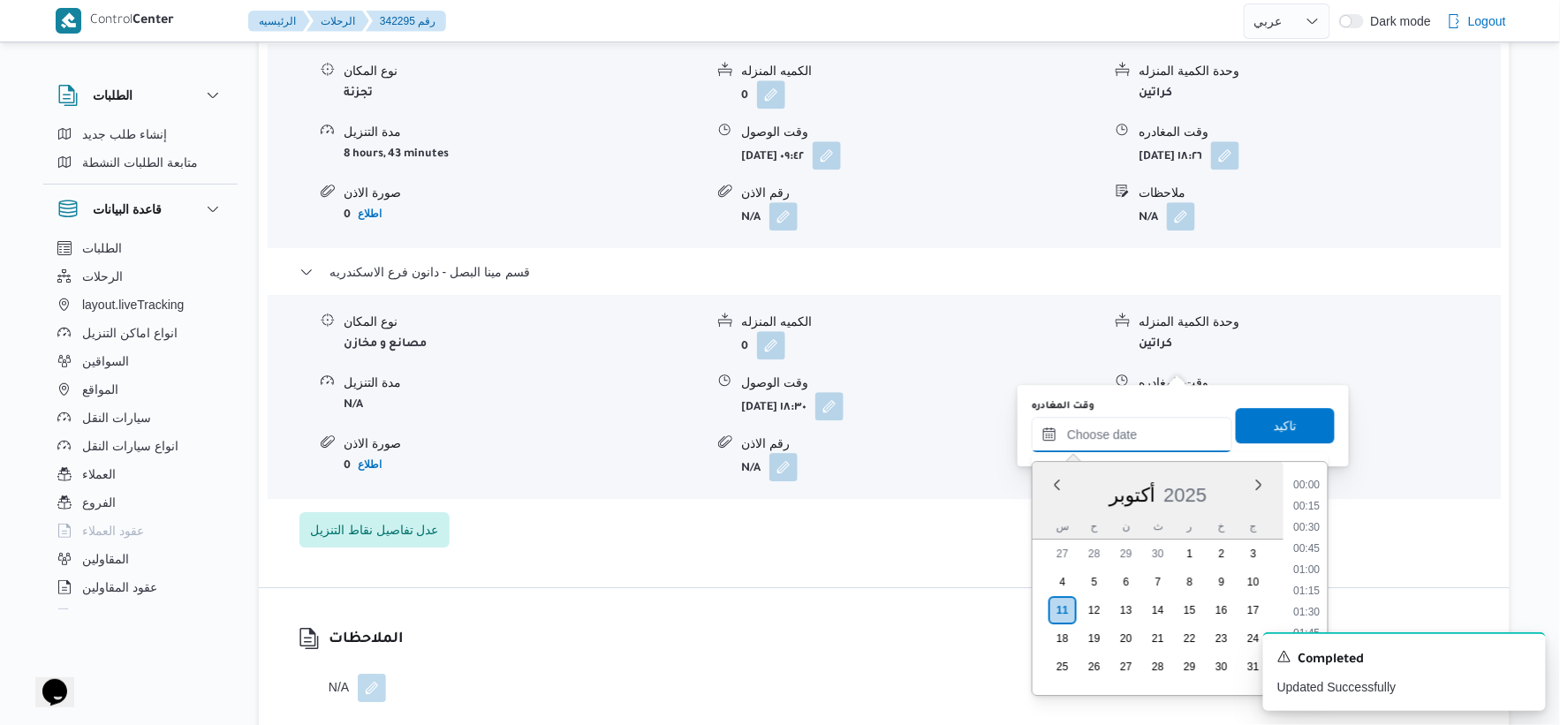
scroll to position [1505, 0]
click at [1312, 568] on li "18:45" at bounding box center [1307, 570] width 41 height 18
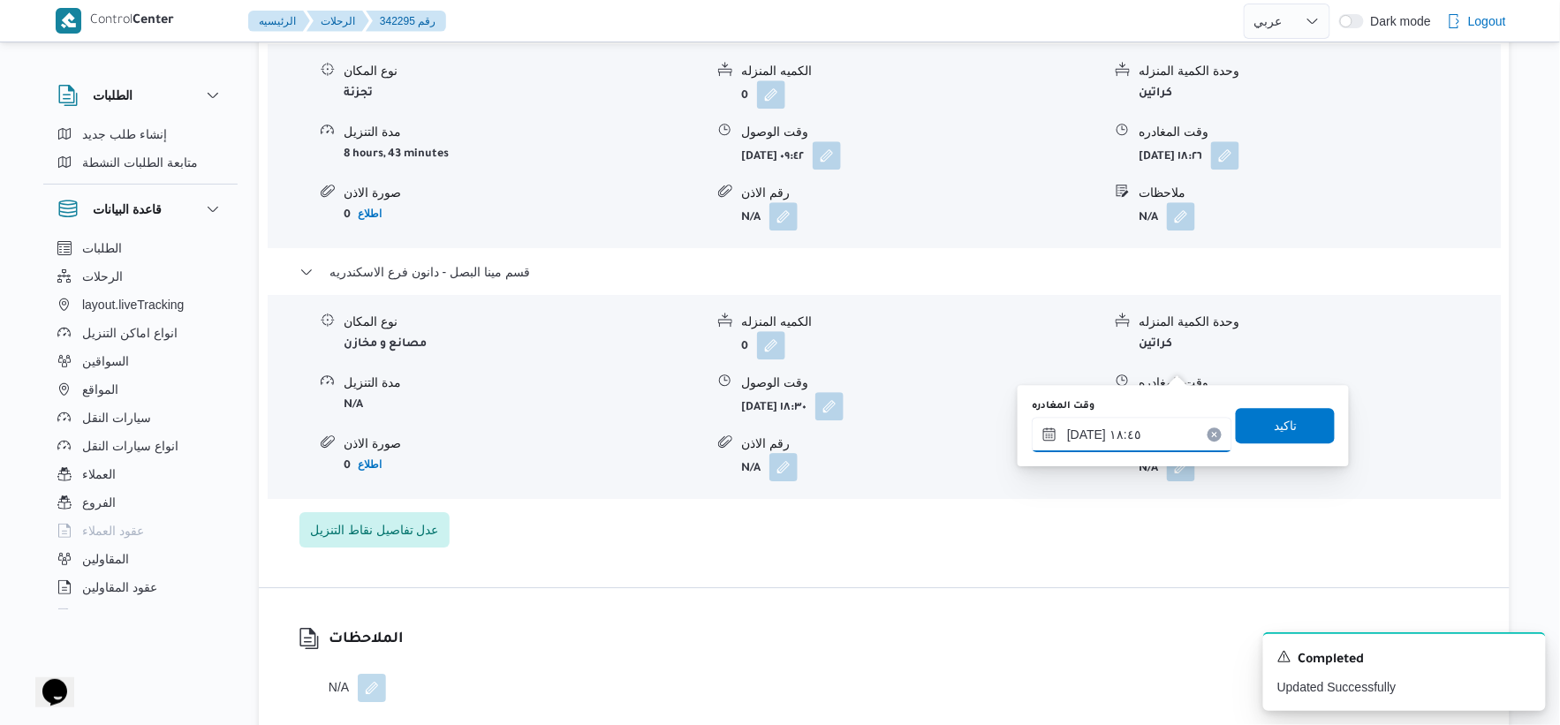
click at [1080, 433] on input "١١/١٠/٢٠٢٥ ١٨:٤٥" at bounding box center [1132, 434] width 201 height 35
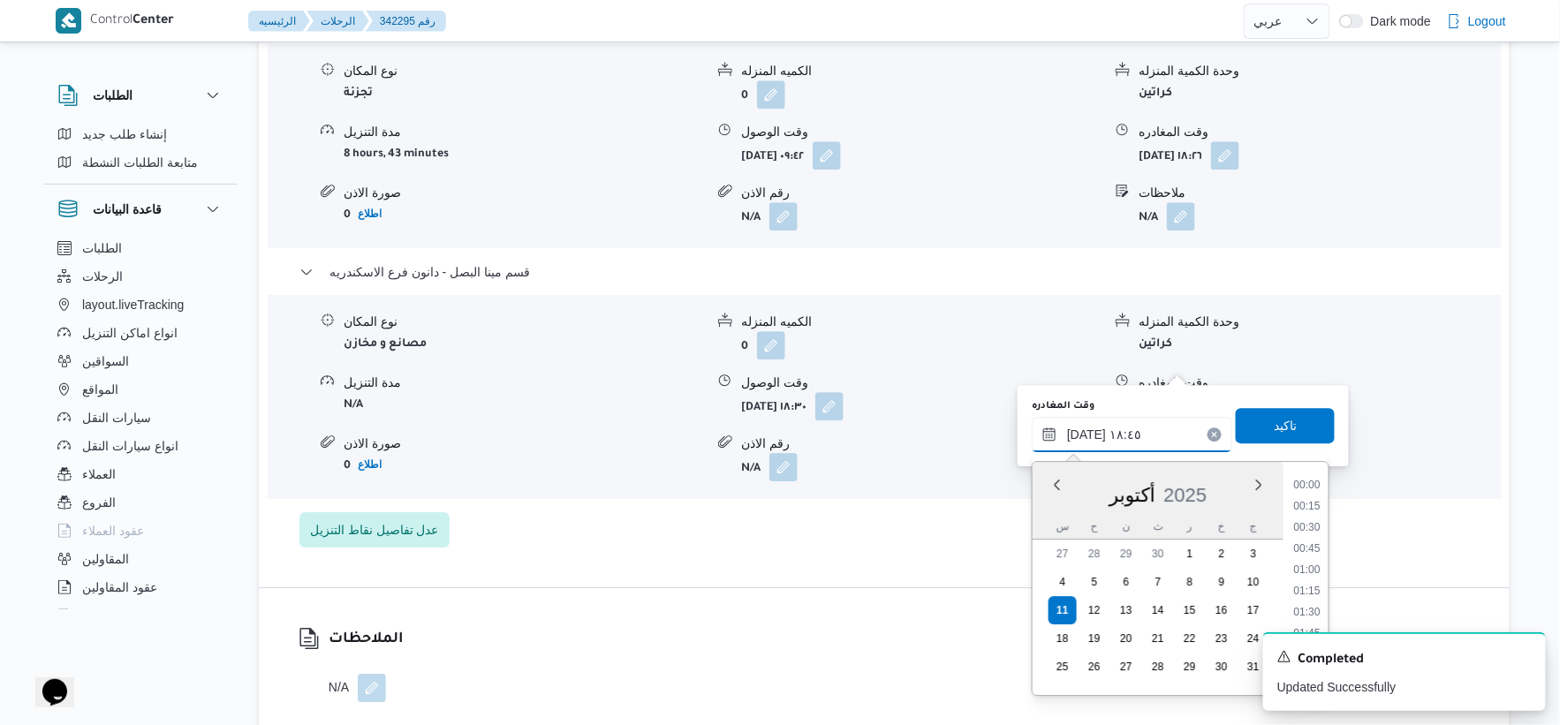
scroll to position [1484, 0]
type input "١١/١٠/٢٠٢٥ ١٨:٤٠"
click at [1274, 428] on span "تاكيد" at bounding box center [1285, 424] width 23 height 21
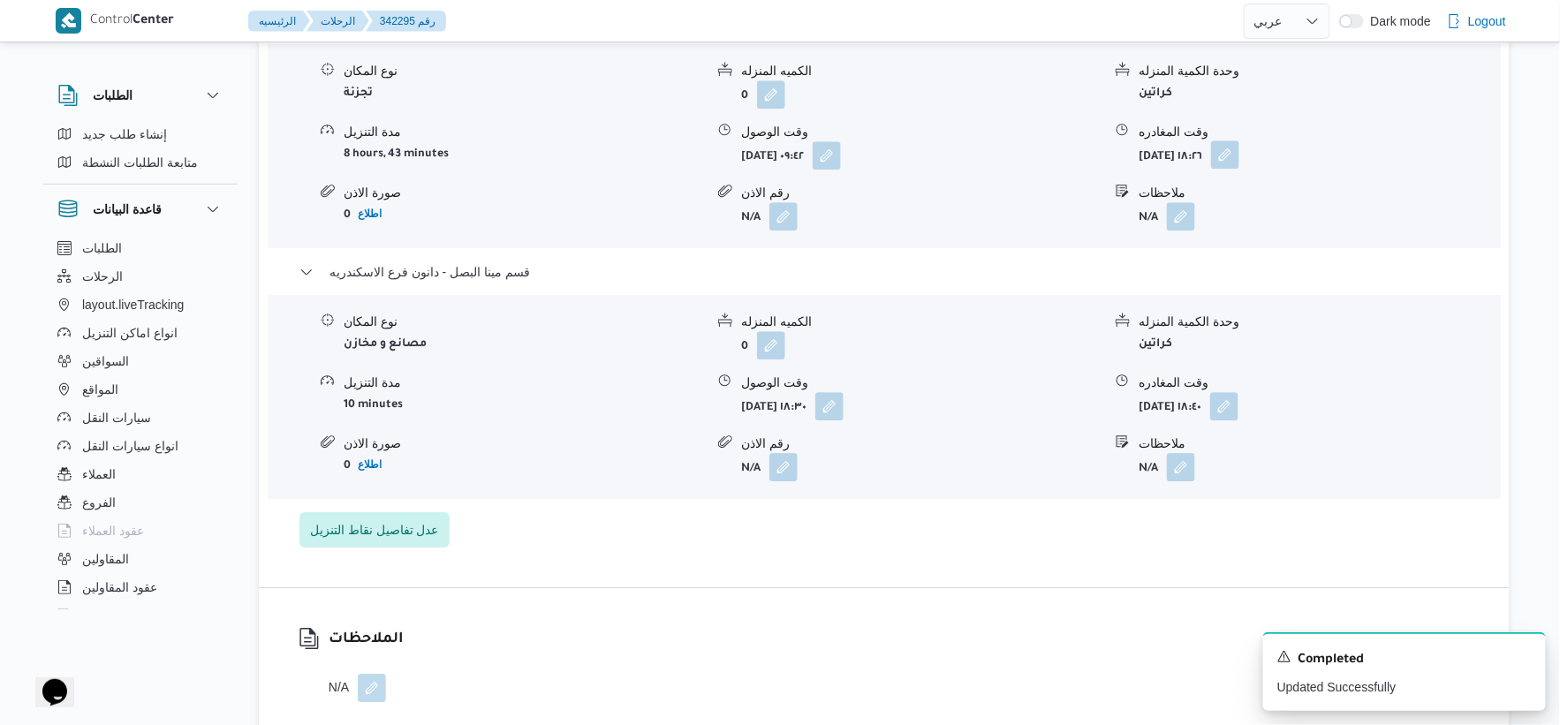
click at [1239, 140] on button "button" at bounding box center [1225, 154] width 28 height 28
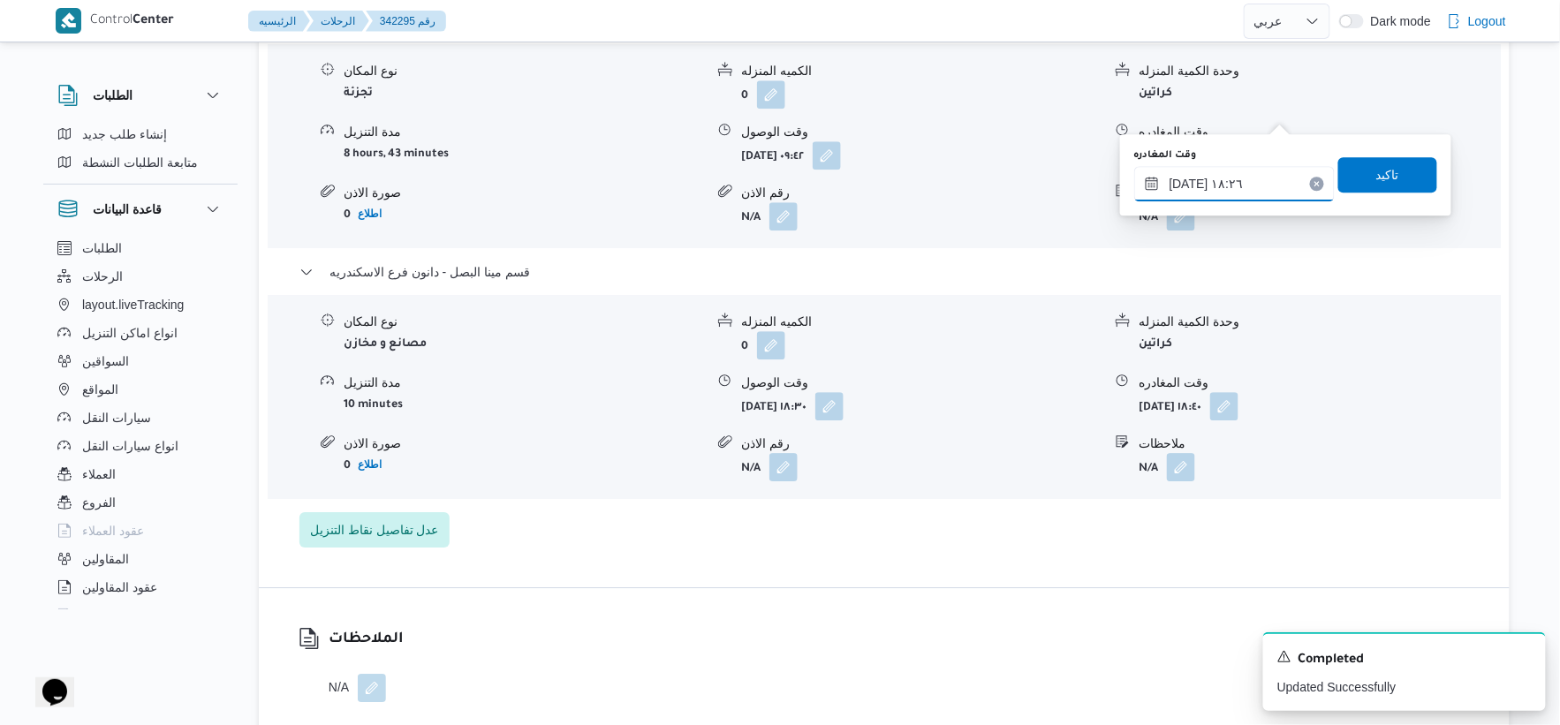
click at [1223, 178] on input "١١/١٠/٢٠٢٥ ١٨:٢٦" at bounding box center [1234, 183] width 201 height 35
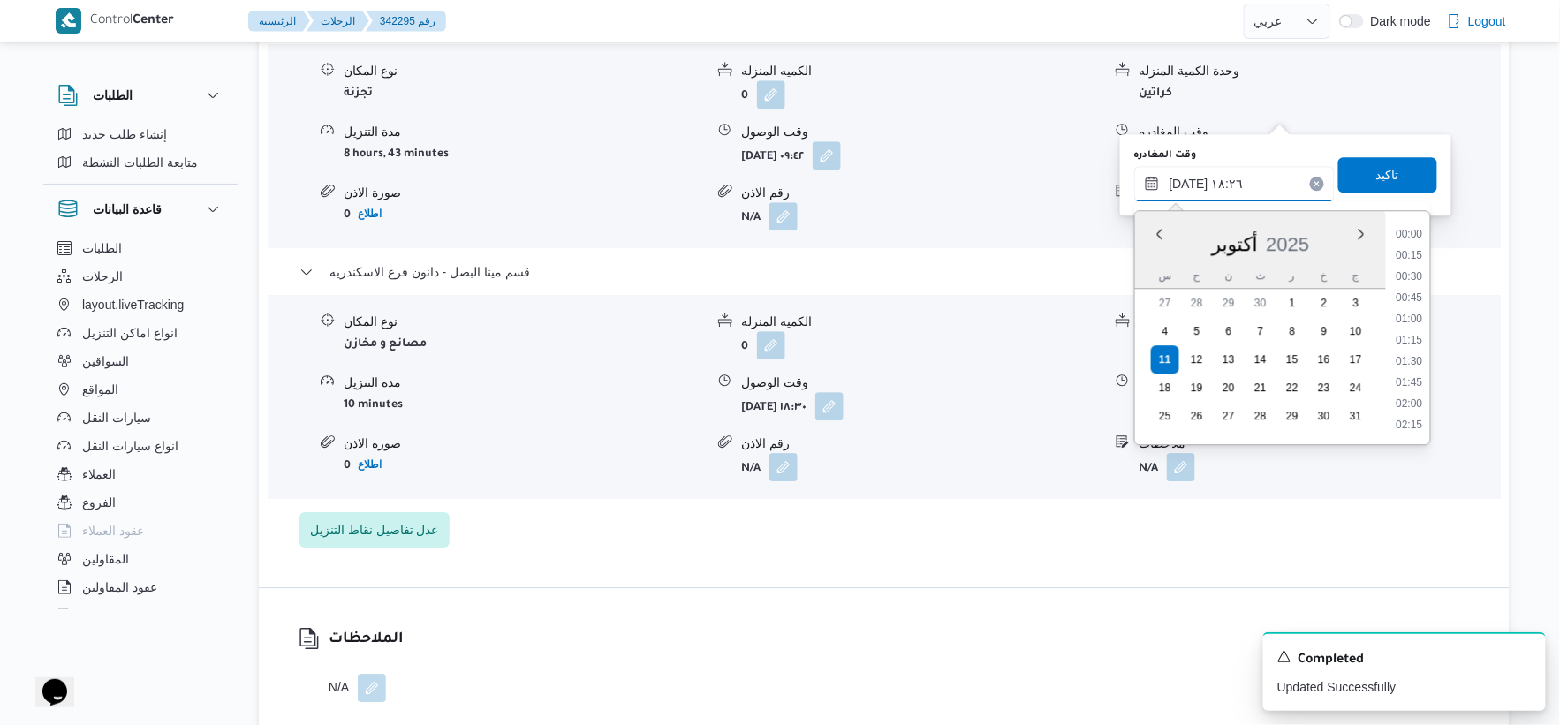
scroll to position [1441, 0]
click at [1409, 321] on li "18:00" at bounding box center [1410, 320] width 41 height 18
type input "١١/١٠/٢٠٢٥ ١٨:٠٠"
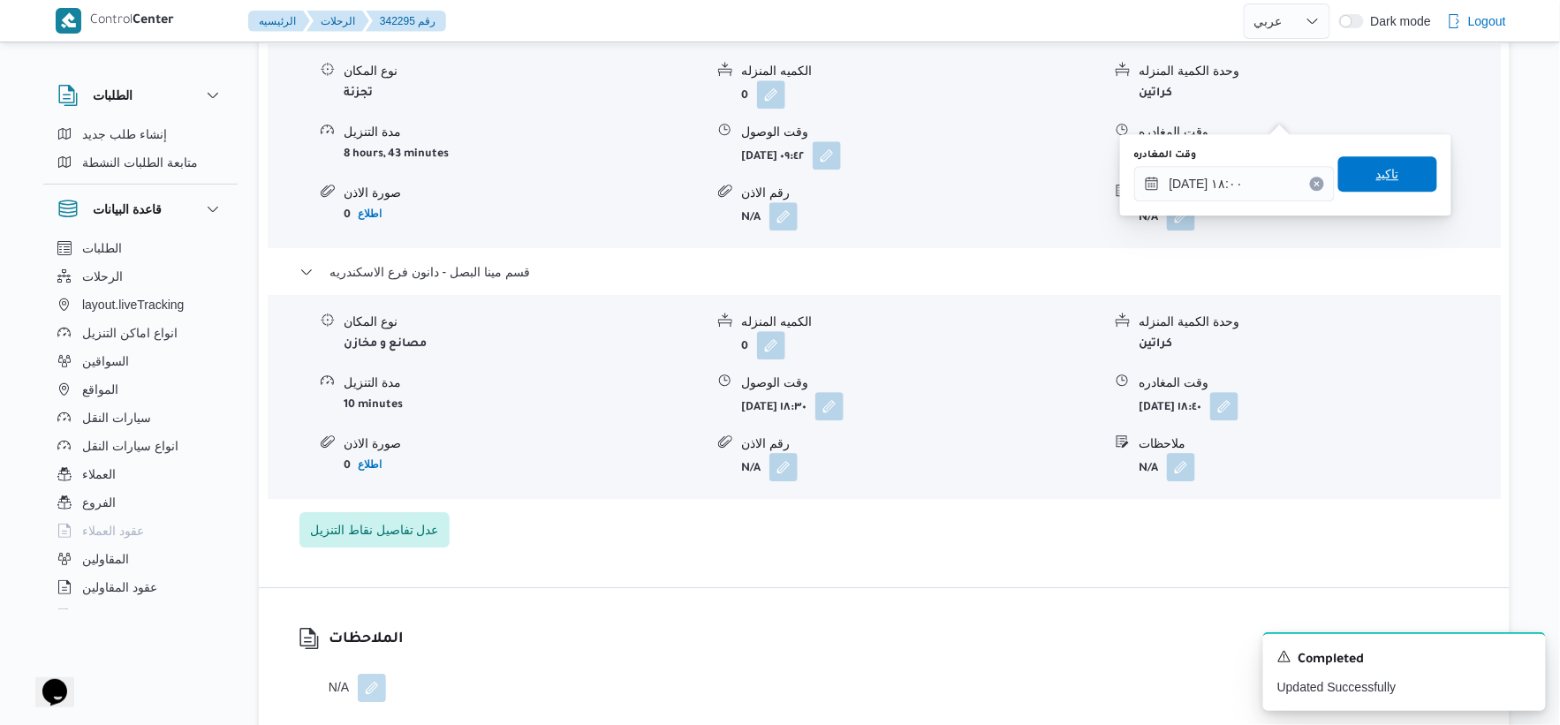
click at [1423, 183] on span "تاكيد" at bounding box center [1387, 173] width 99 height 35
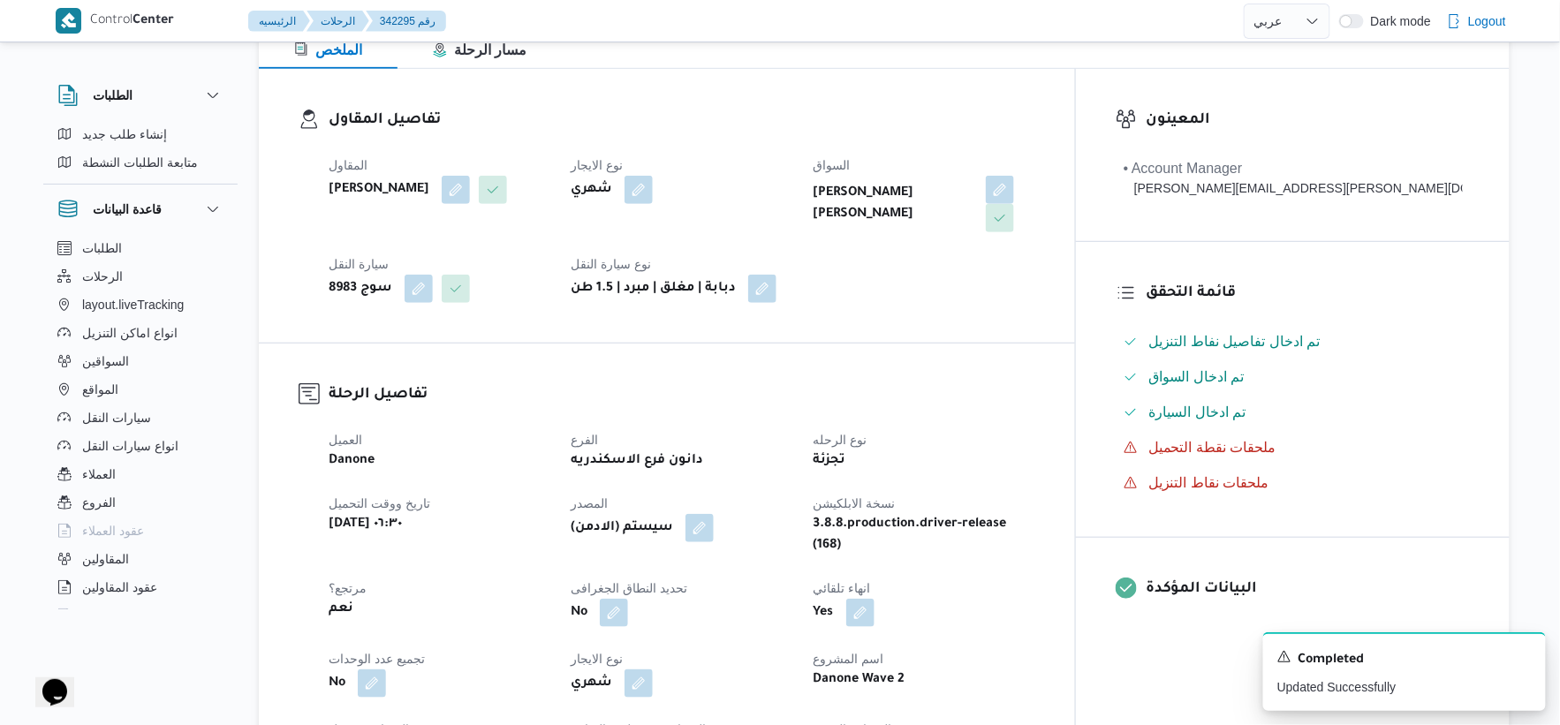
scroll to position [0, 0]
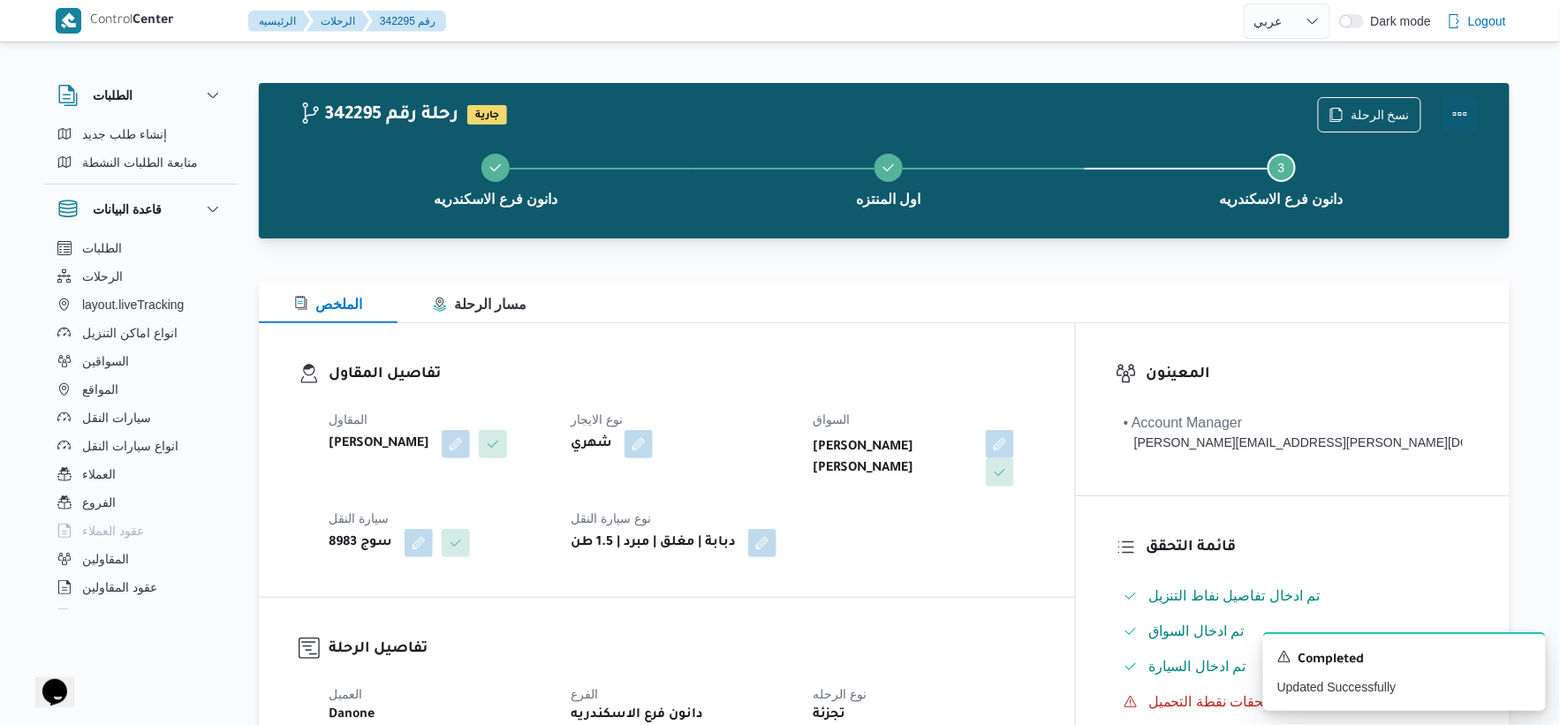
click at [1465, 109] on button "Actions" at bounding box center [1460, 113] width 35 height 35
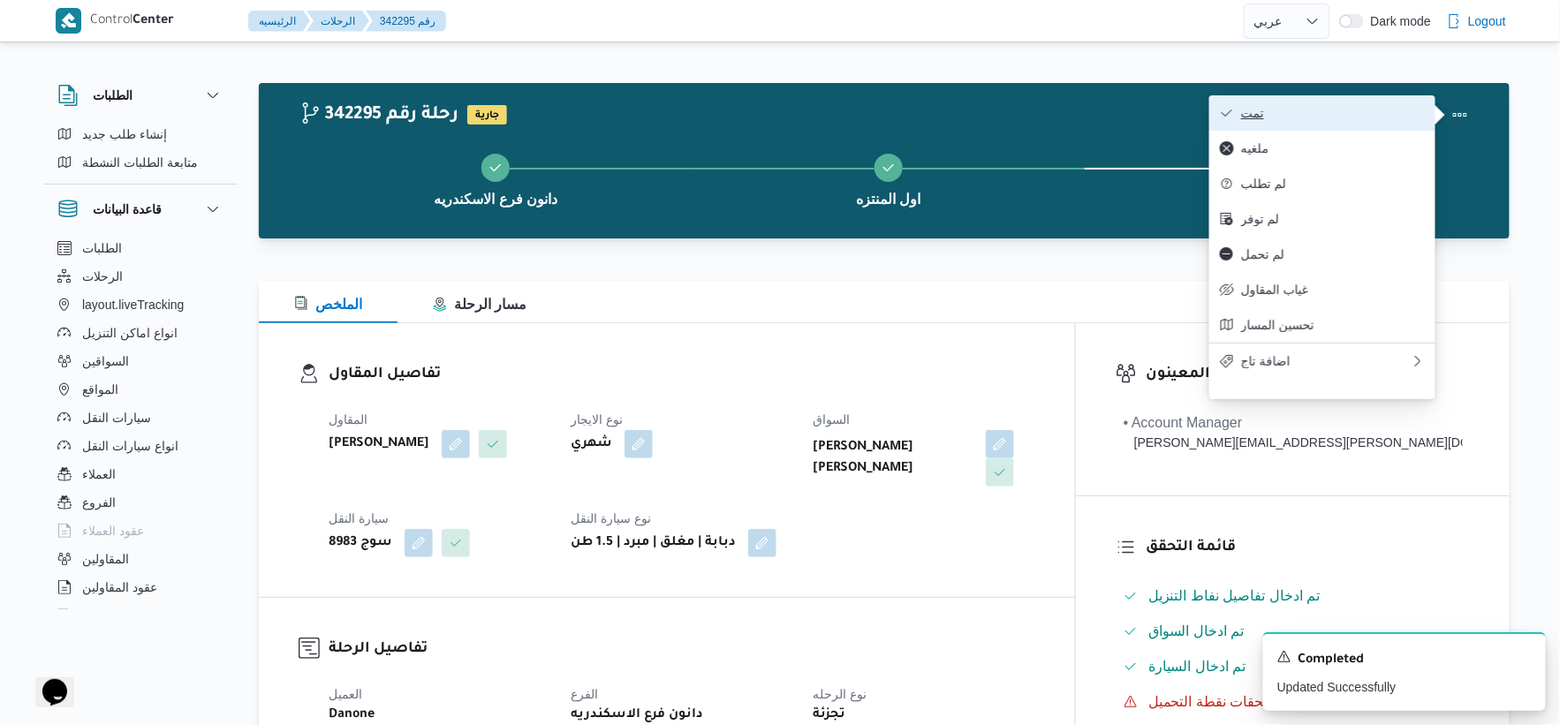
click at [1326, 106] on span "تمت" at bounding box center [1333, 113] width 184 height 14
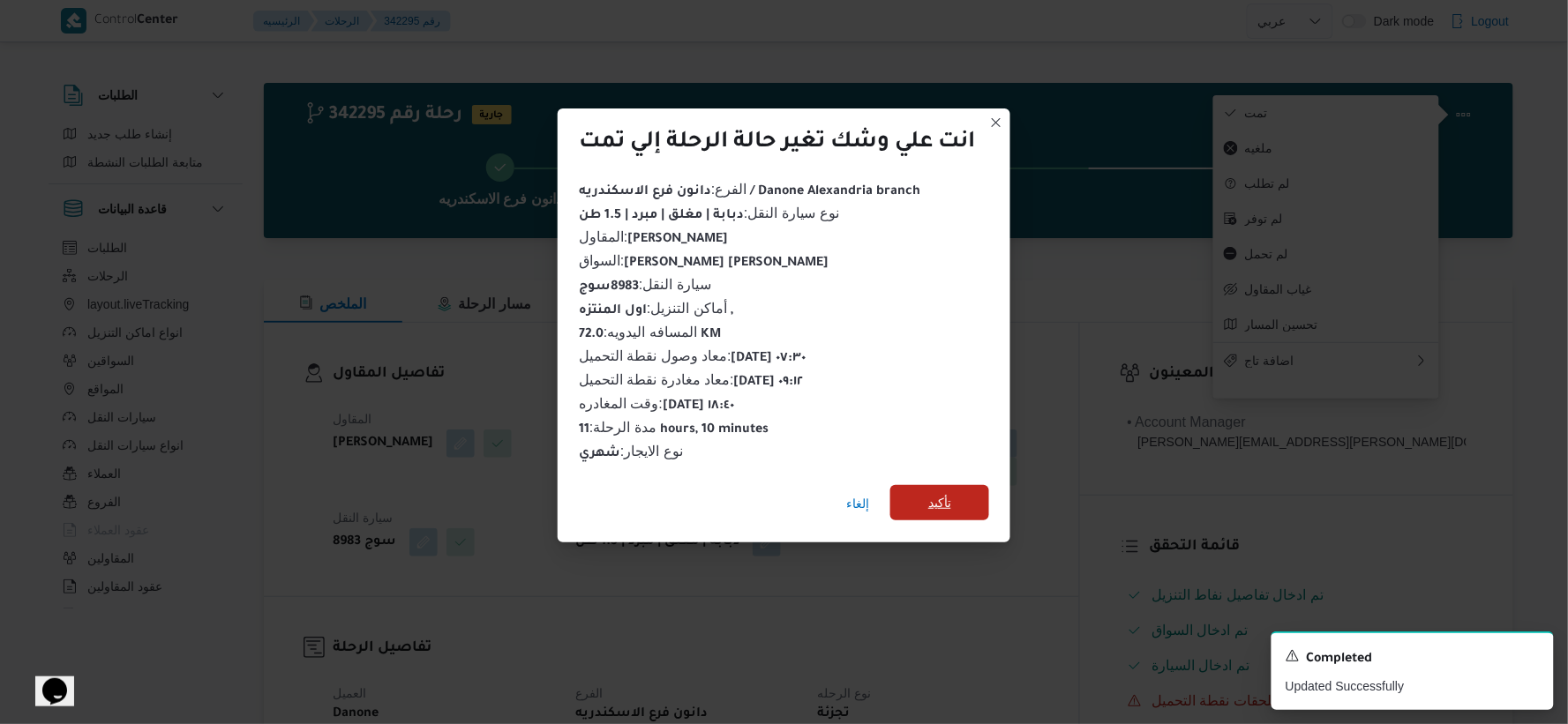
click at [955, 491] on span "تأكيد" at bounding box center [939, 502] width 99 height 35
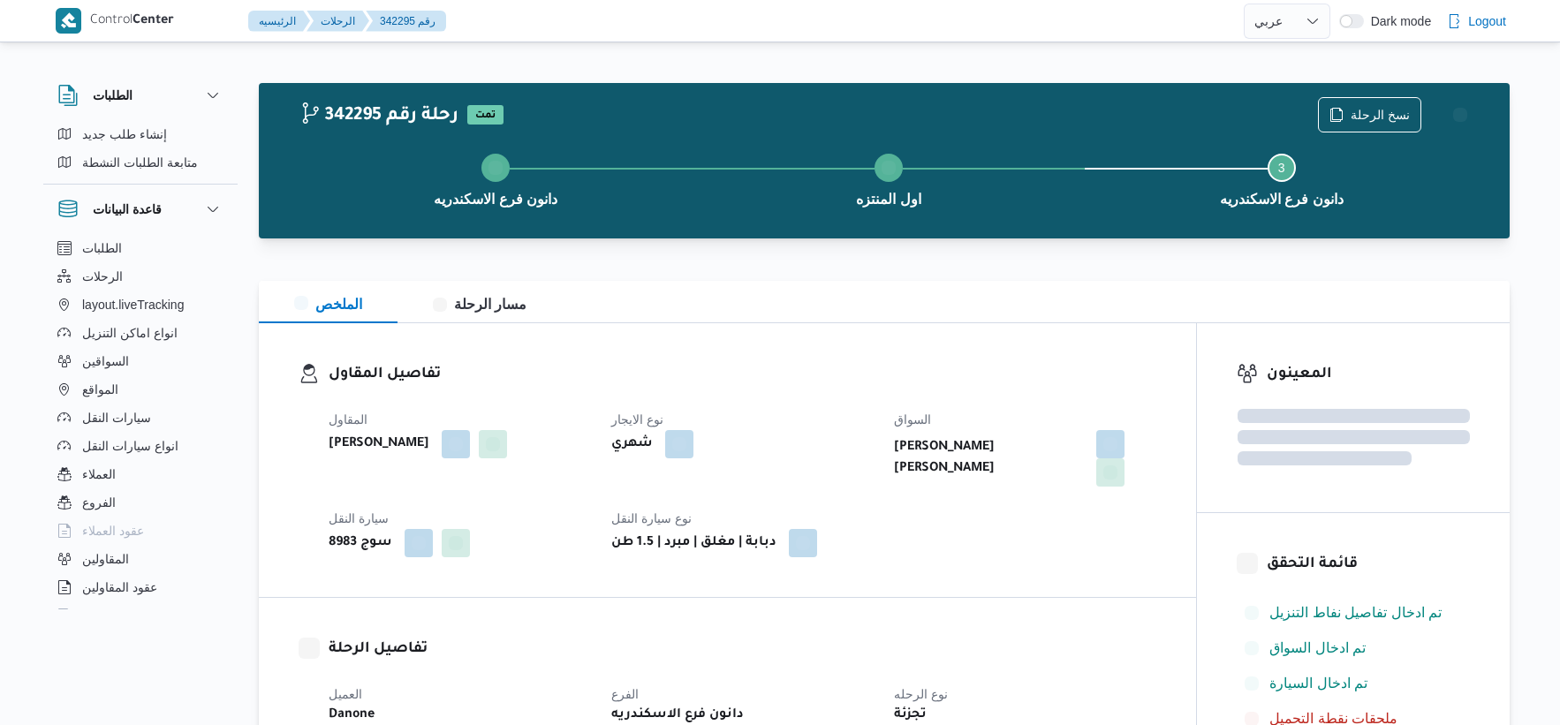
select select "ar"
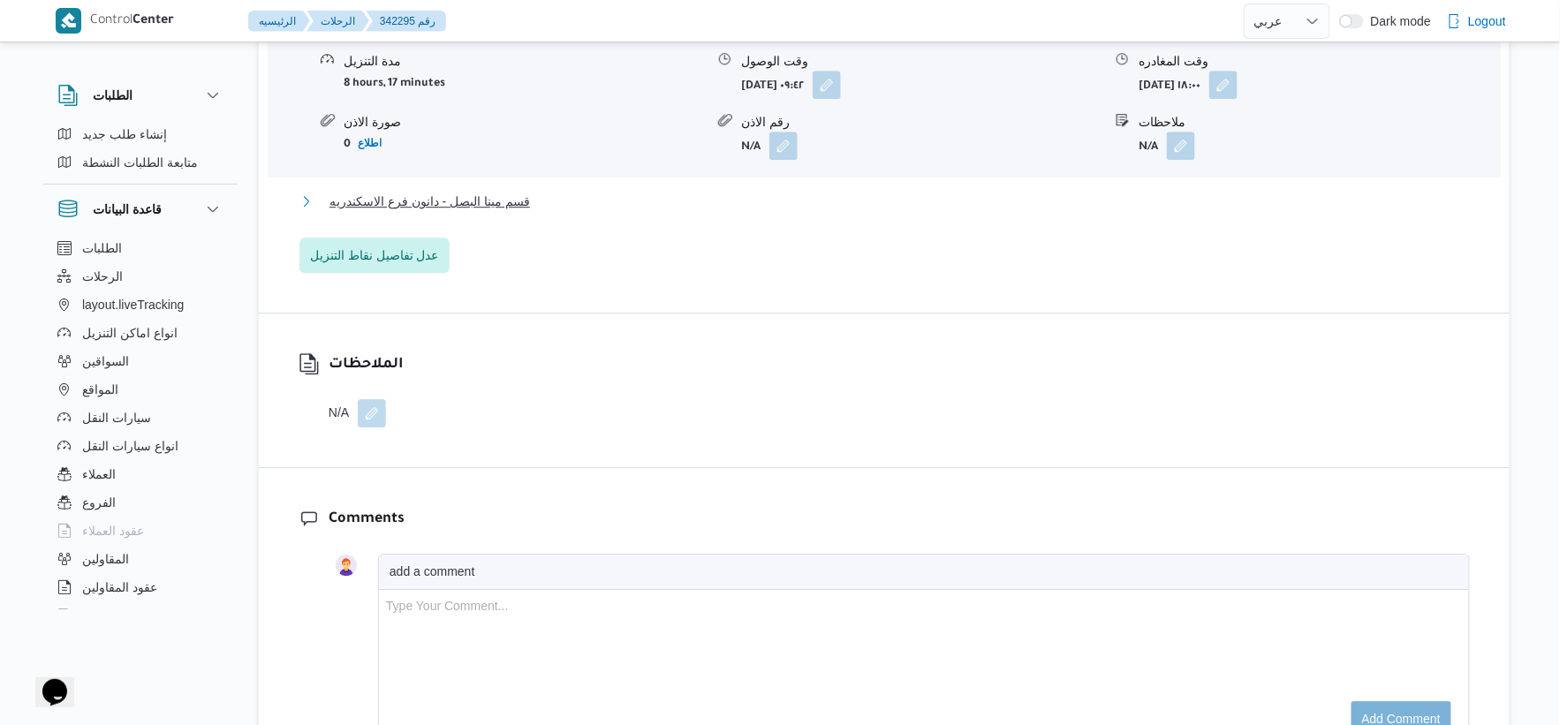
click at [511, 191] on span "قسم مينا البصل - دانون فرع الاسكندريه" at bounding box center [430, 201] width 201 height 21
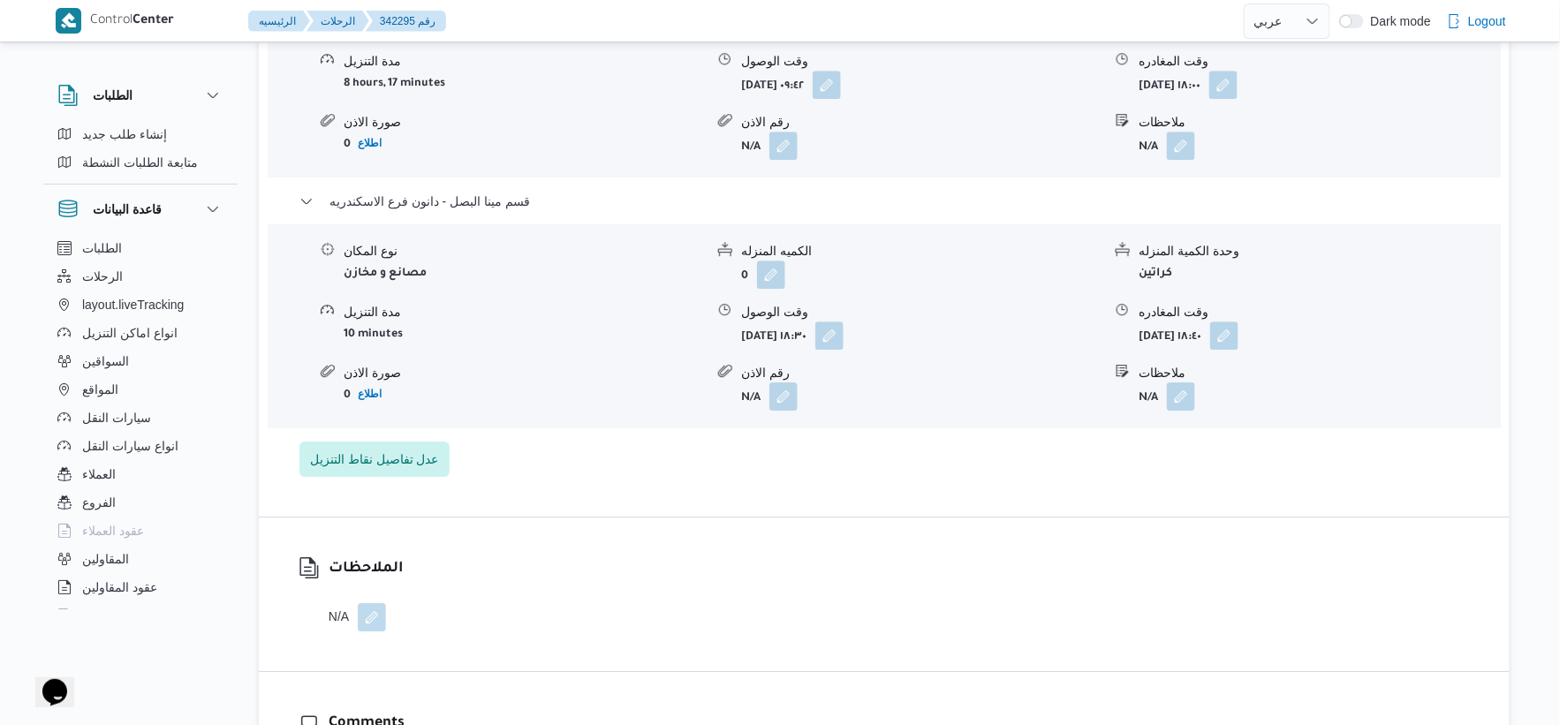
click at [643, 470] on div "تفاصيل اماكن التنزيل اول المنتزه نوع المكان تجزئة الكميه المنزله 0 وحدة الكمية …" at bounding box center [884, 185] width 1251 height 663
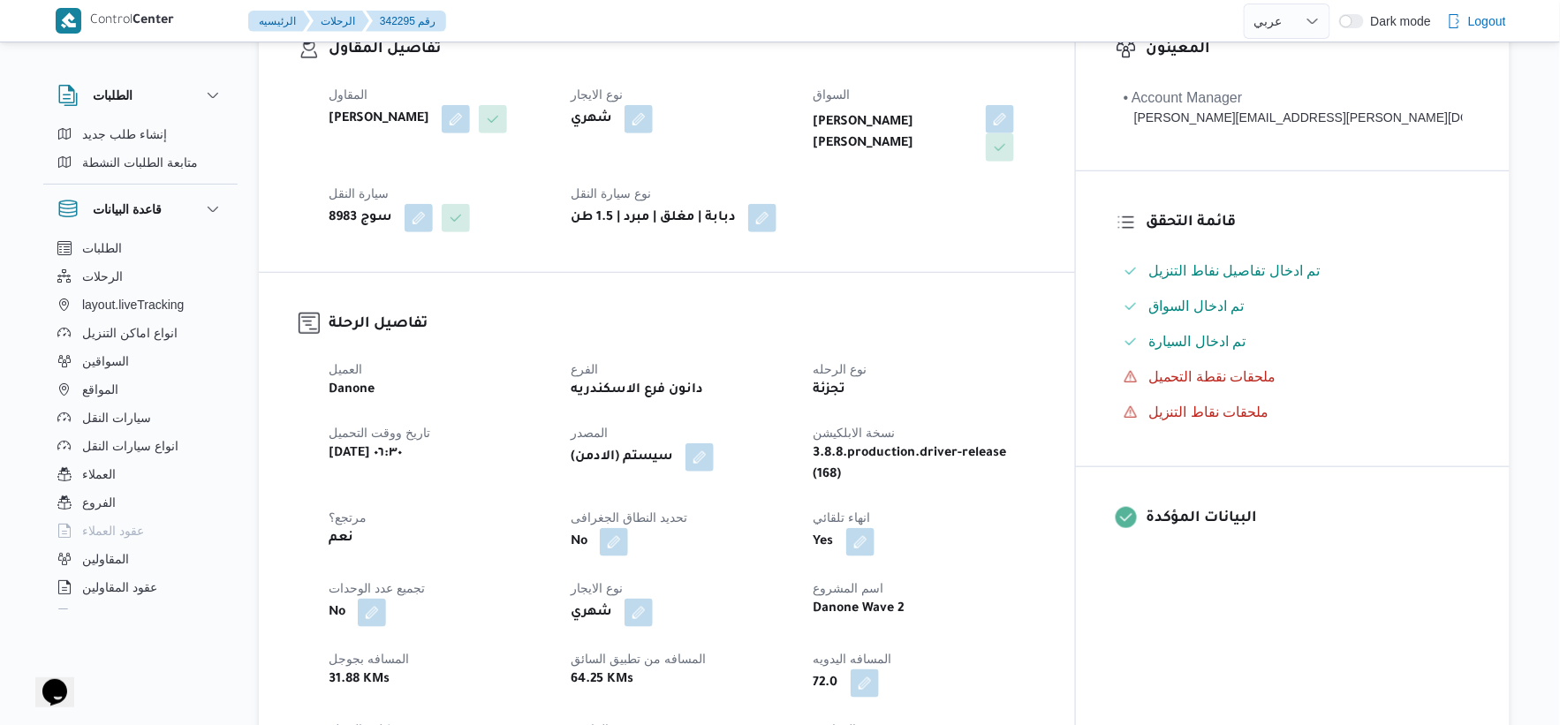
scroll to position [588, 0]
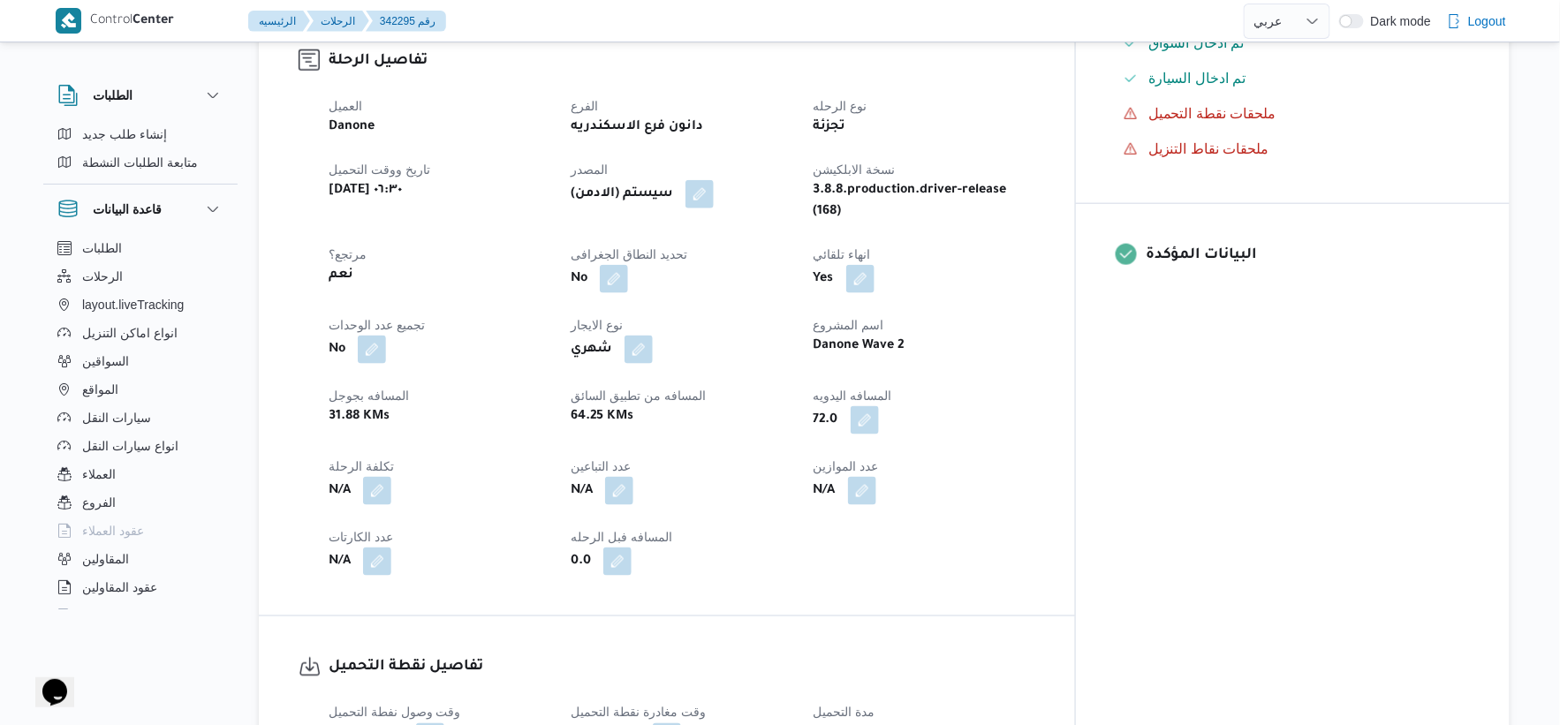
select select "ar"
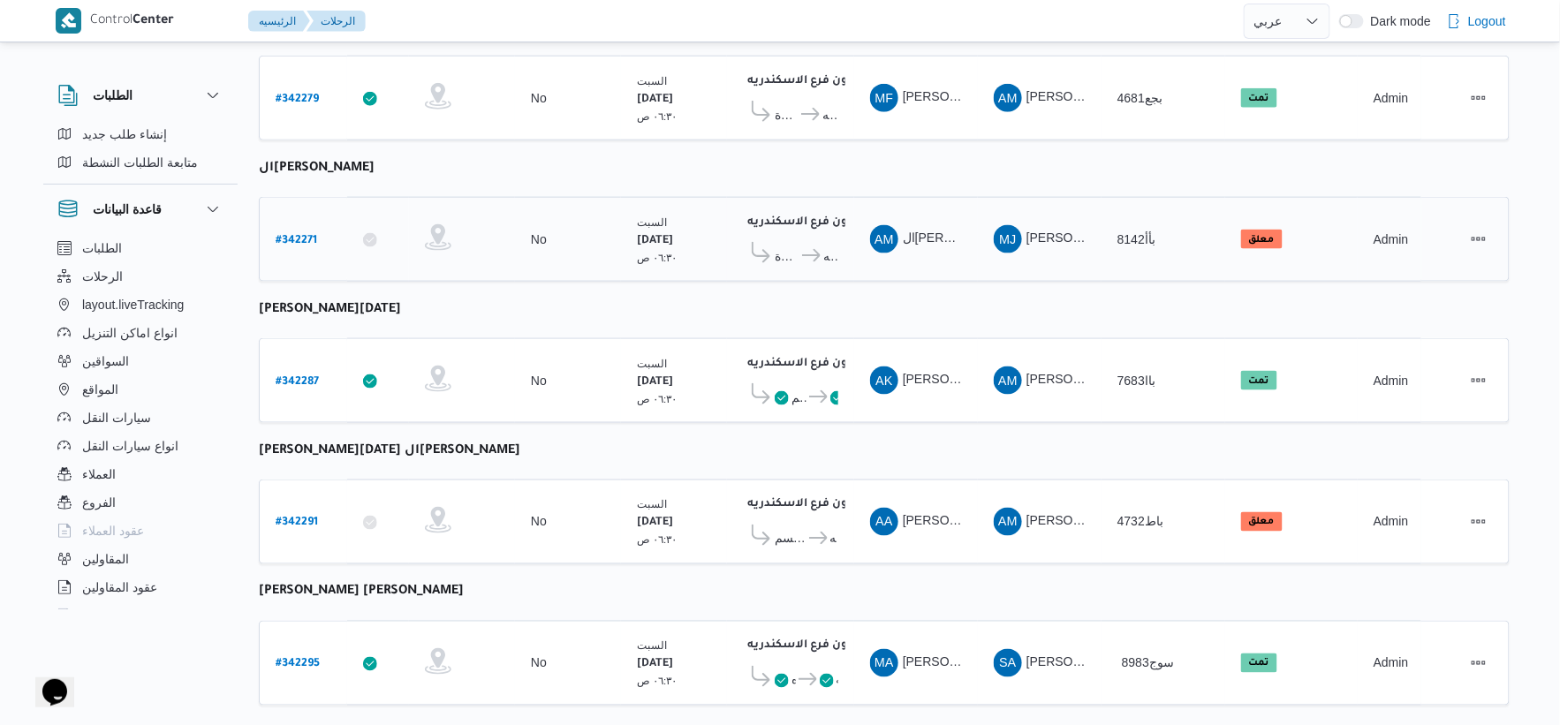
click at [292, 235] on b "# 342271" at bounding box center [297, 241] width 42 height 12
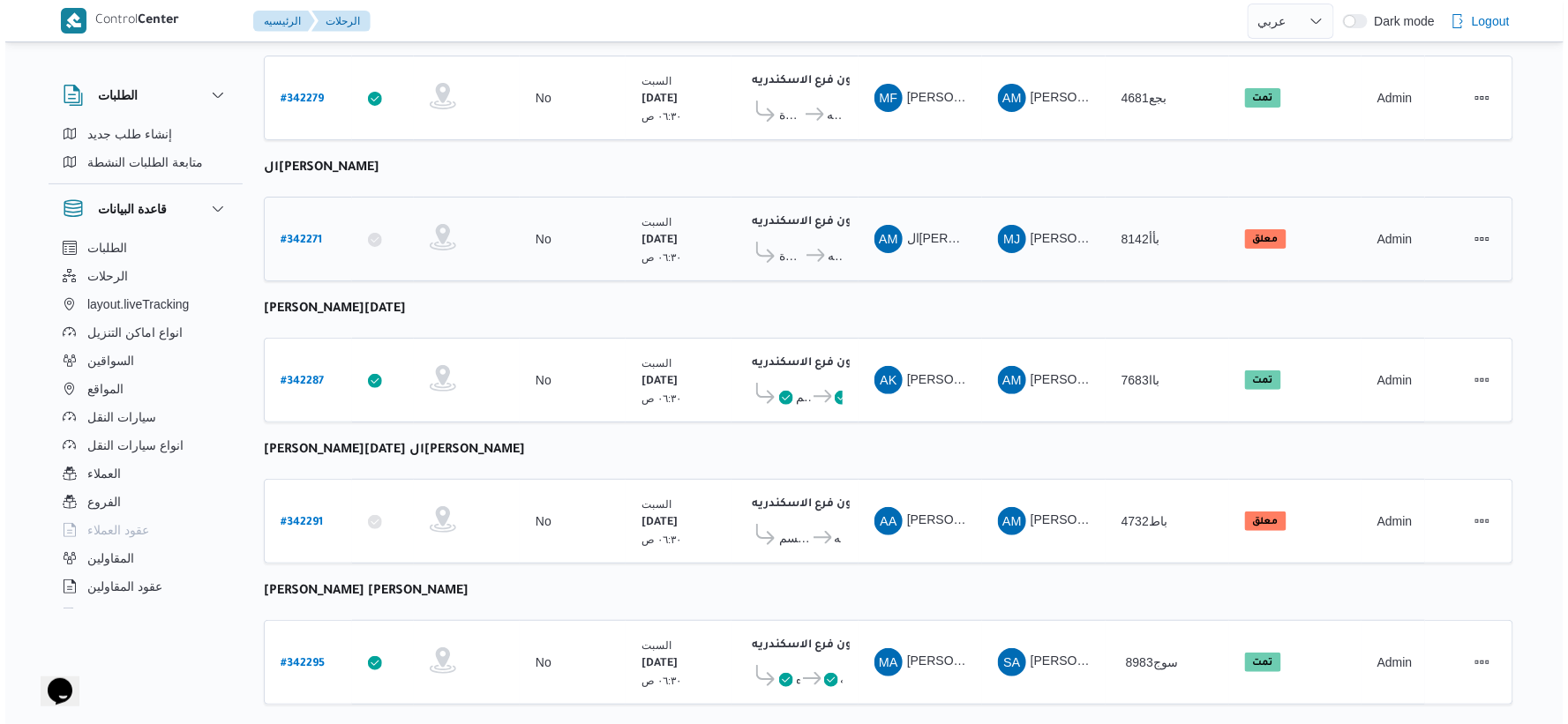
scroll to position [48, 0]
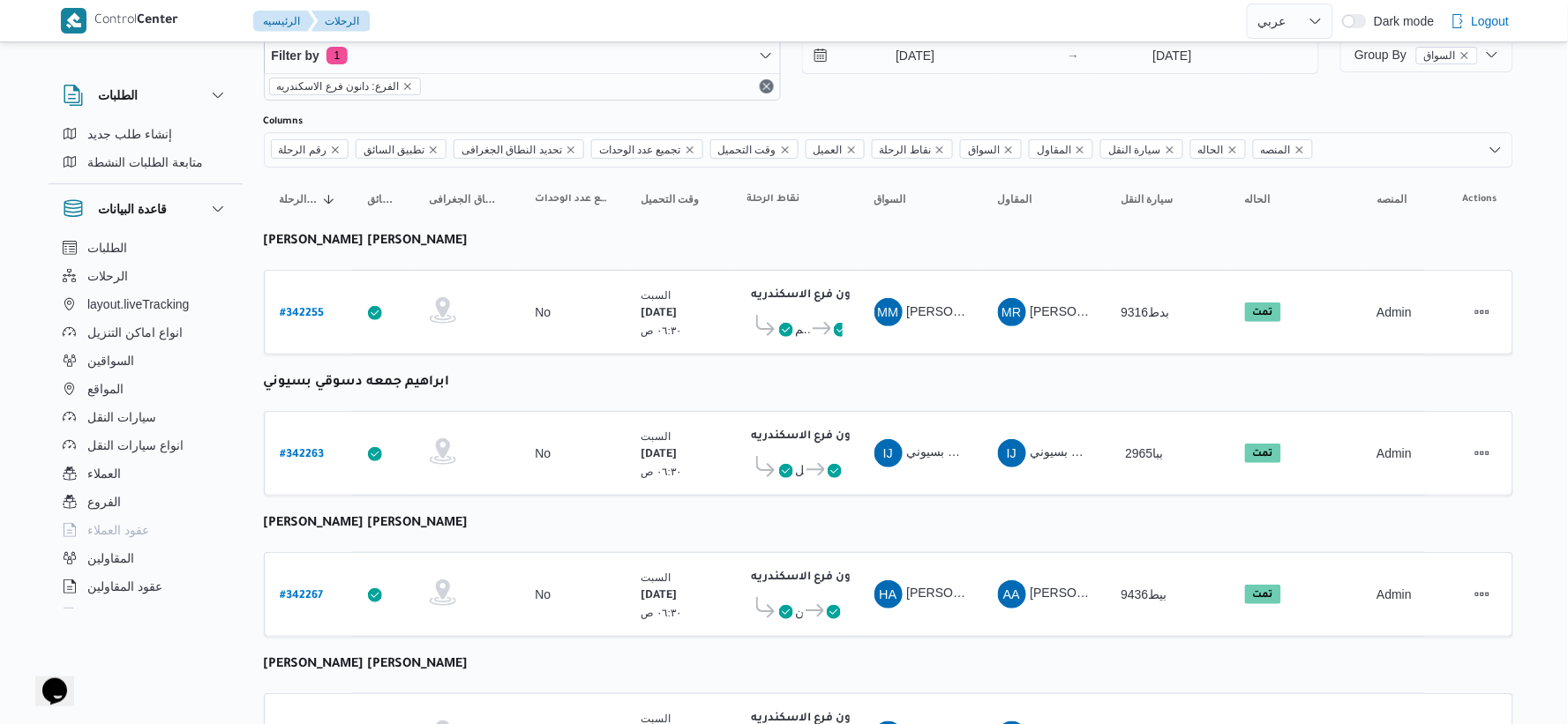
select select "ar"
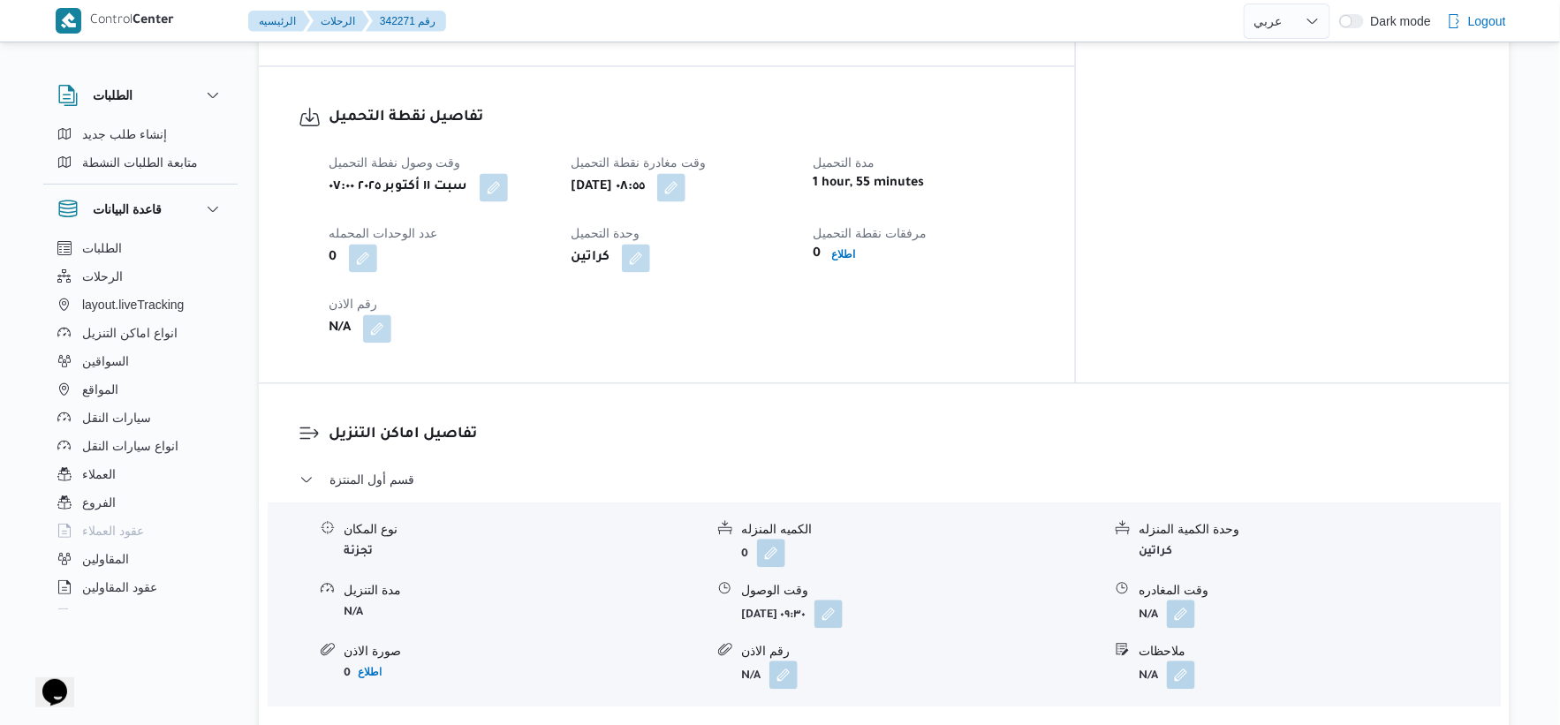
scroll to position [1178, 0]
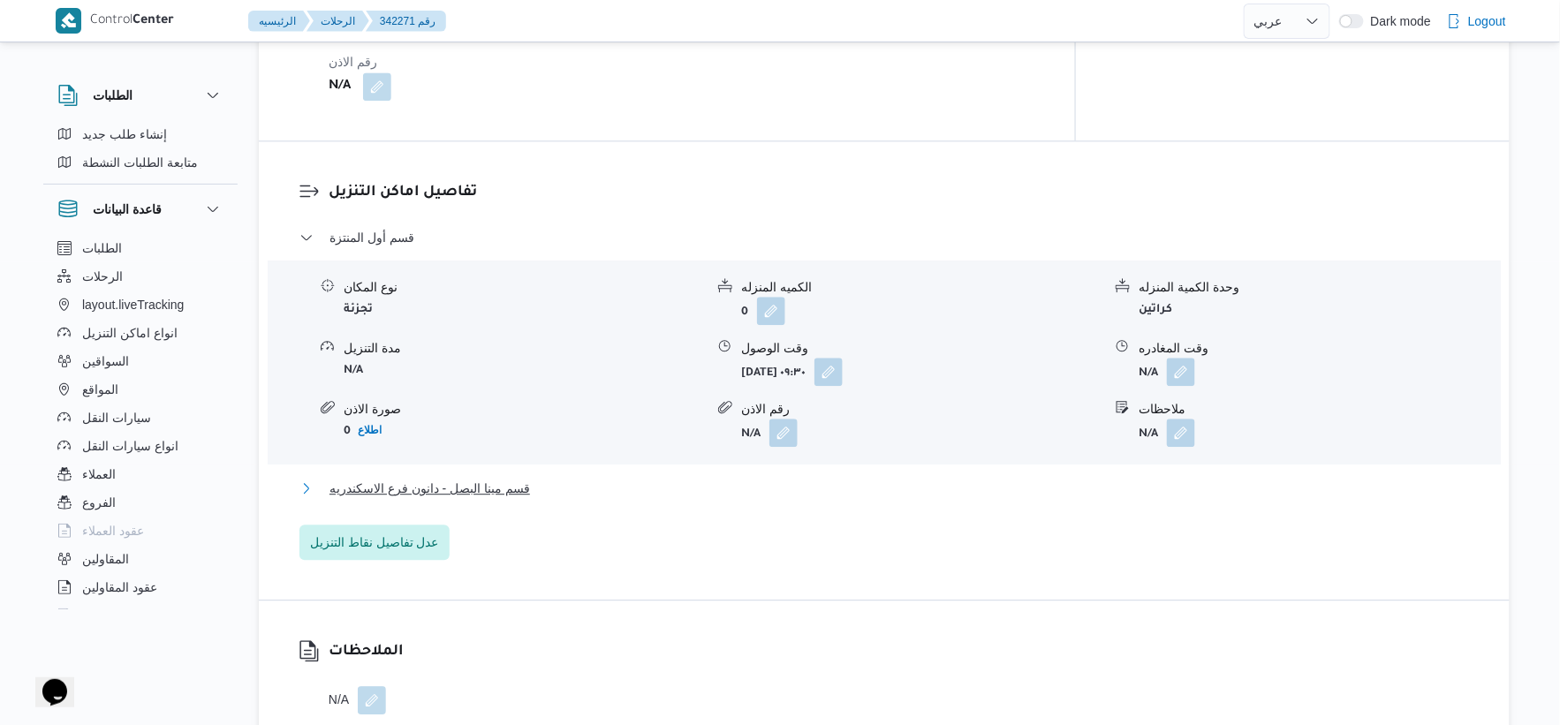
click at [552, 495] on button "قسم مينا البصل - دانون فرع الاسكندريه" at bounding box center [884, 488] width 1170 height 21
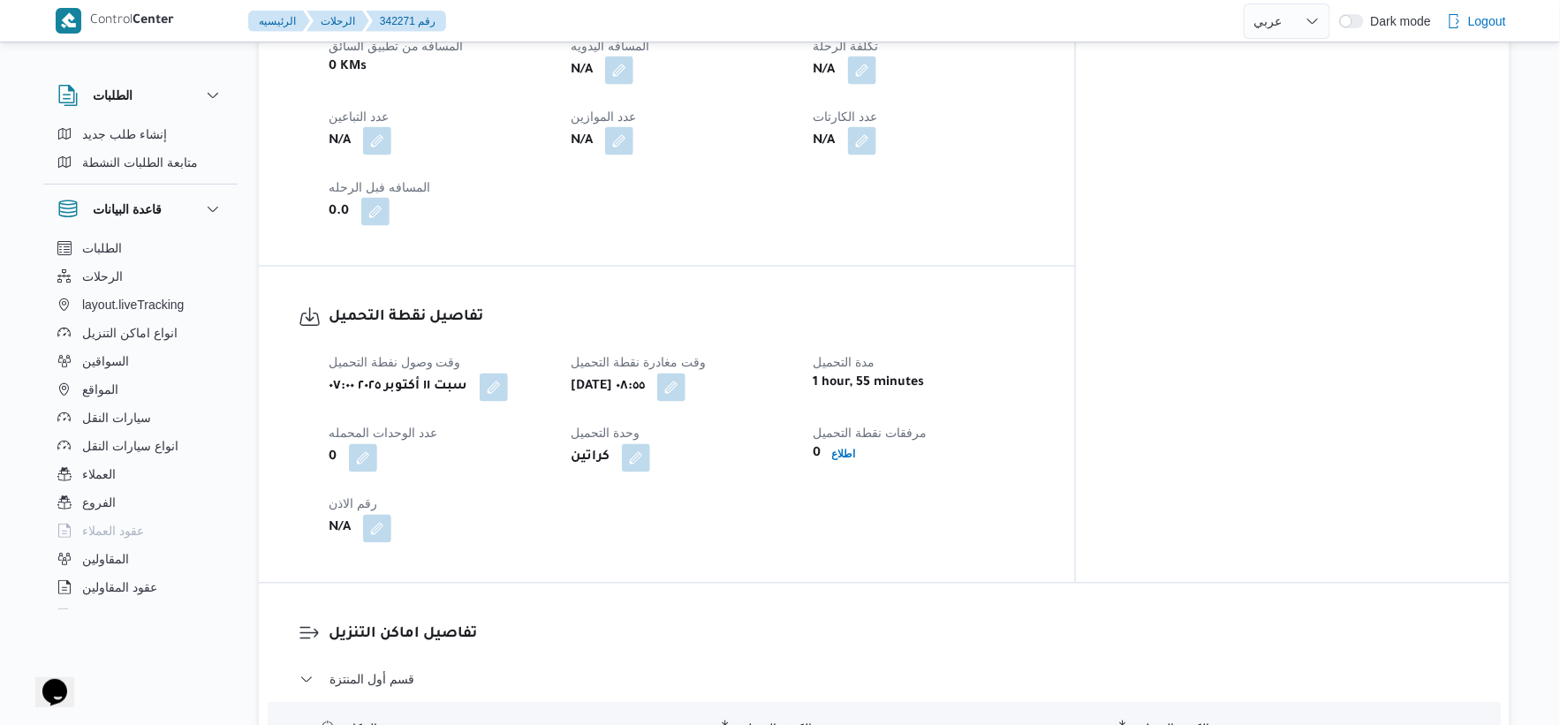
scroll to position [686, 0]
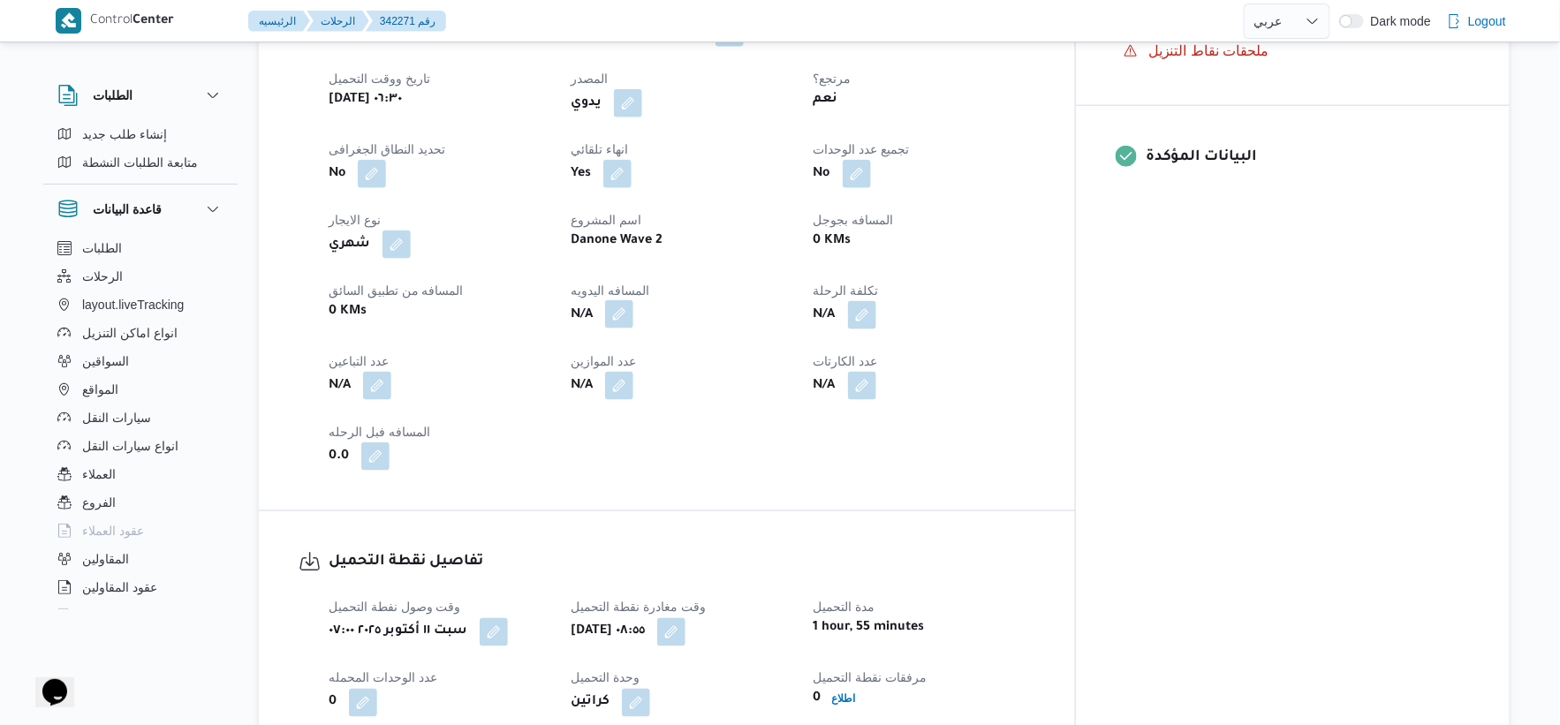
click at [633, 311] on button "button" at bounding box center [619, 314] width 28 height 28
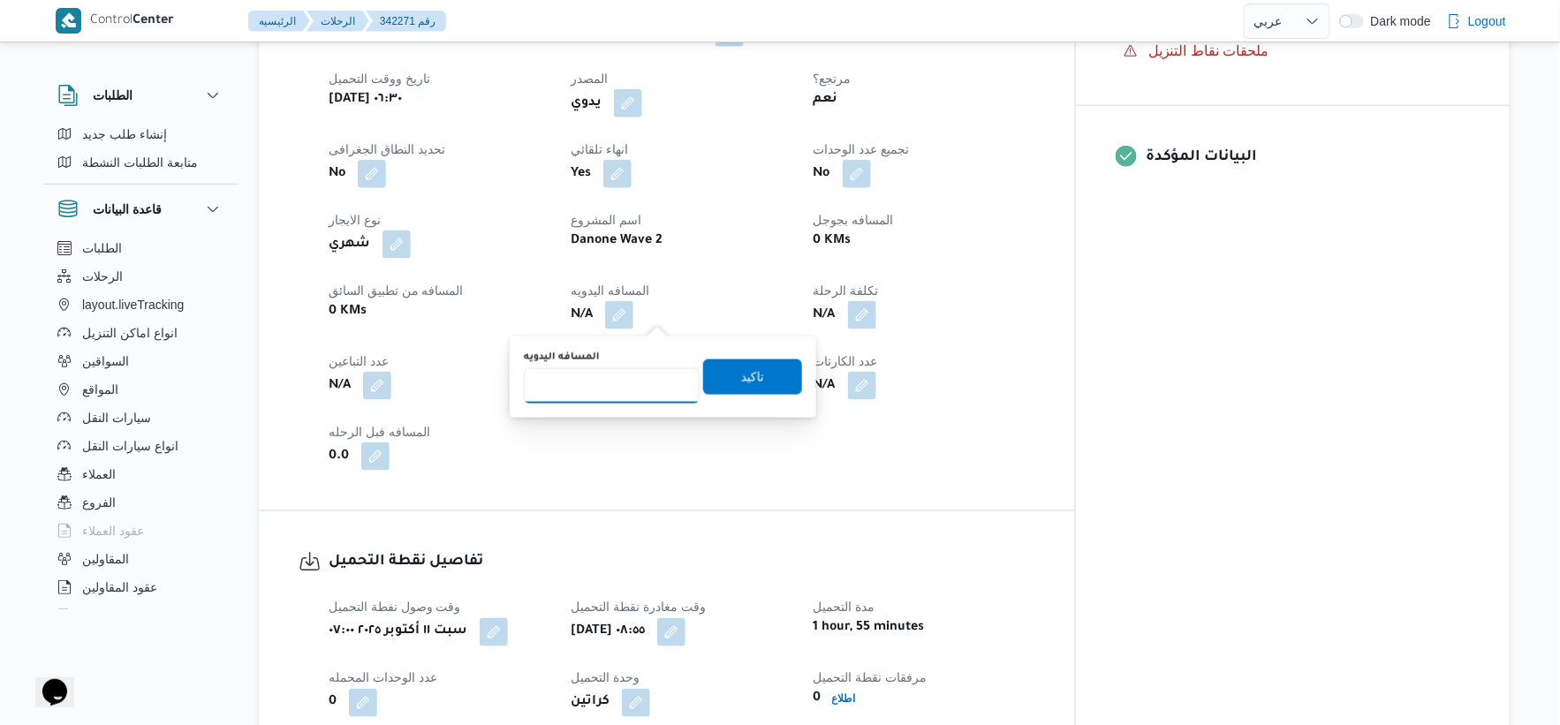
click at [608, 390] on input "المسافه اليدويه" at bounding box center [612, 385] width 176 height 35
type input "50"
click at [762, 393] on span "تاكيد" at bounding box center [752, 376] width 99 height 35
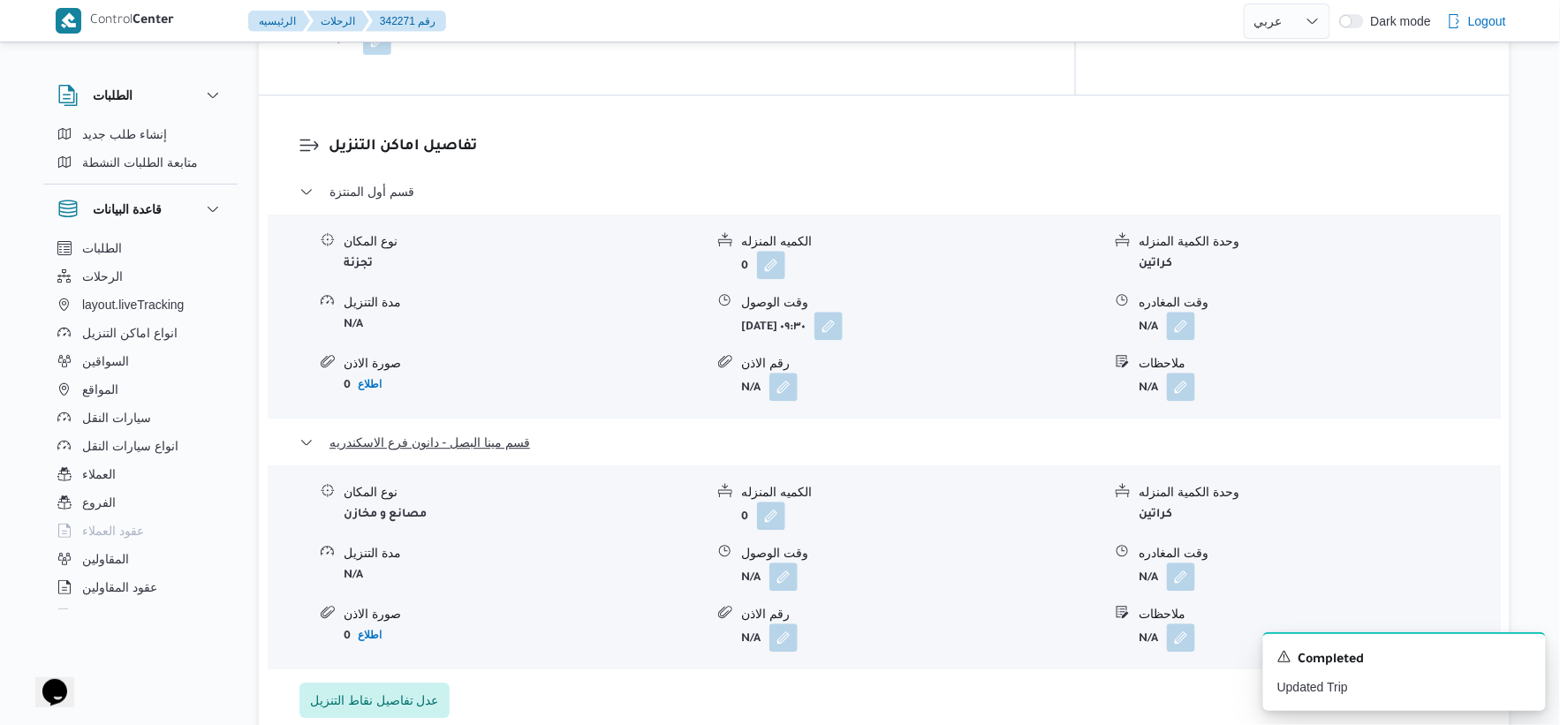
scroll to position [1472, 0]
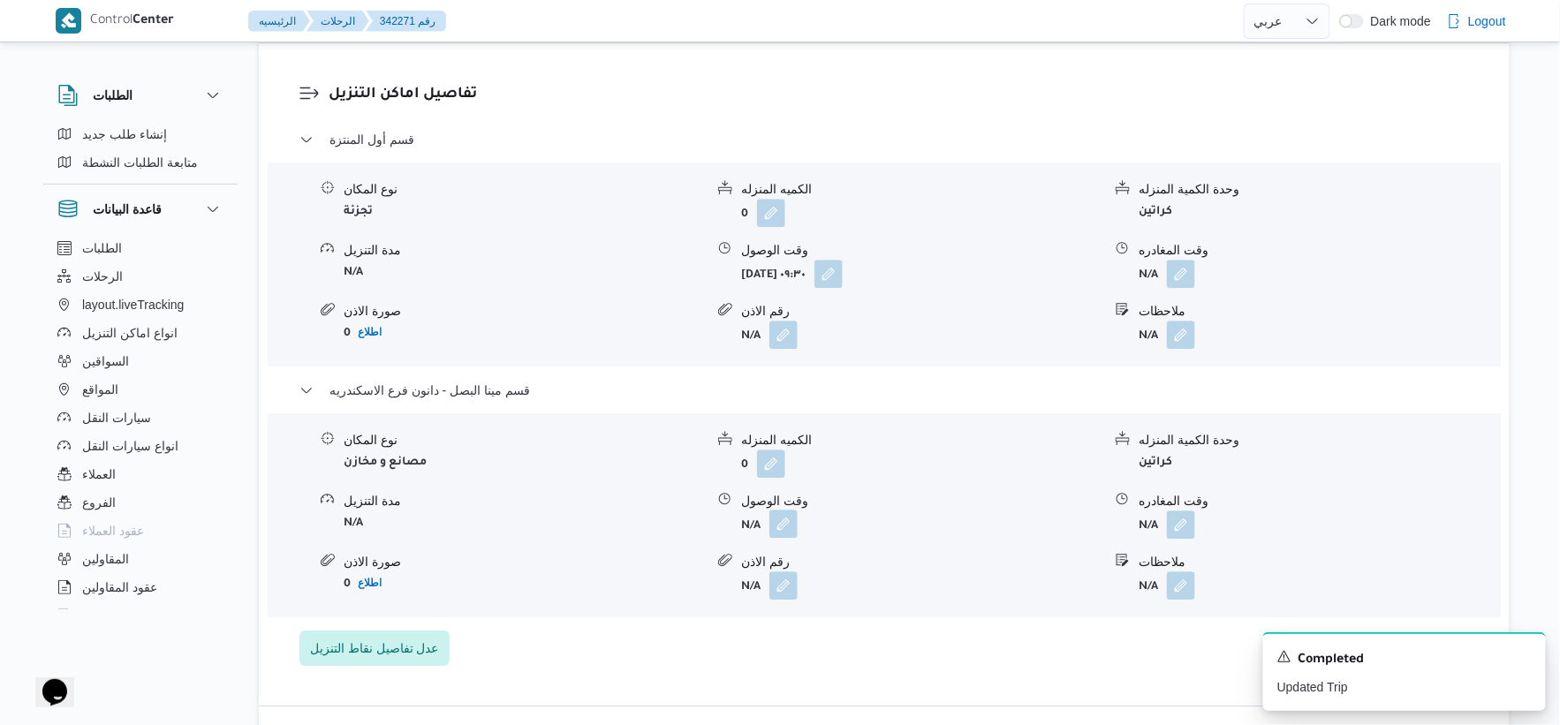
click at [784, 530] on button "button" at bounding box center [783, 524] width 28 height 28
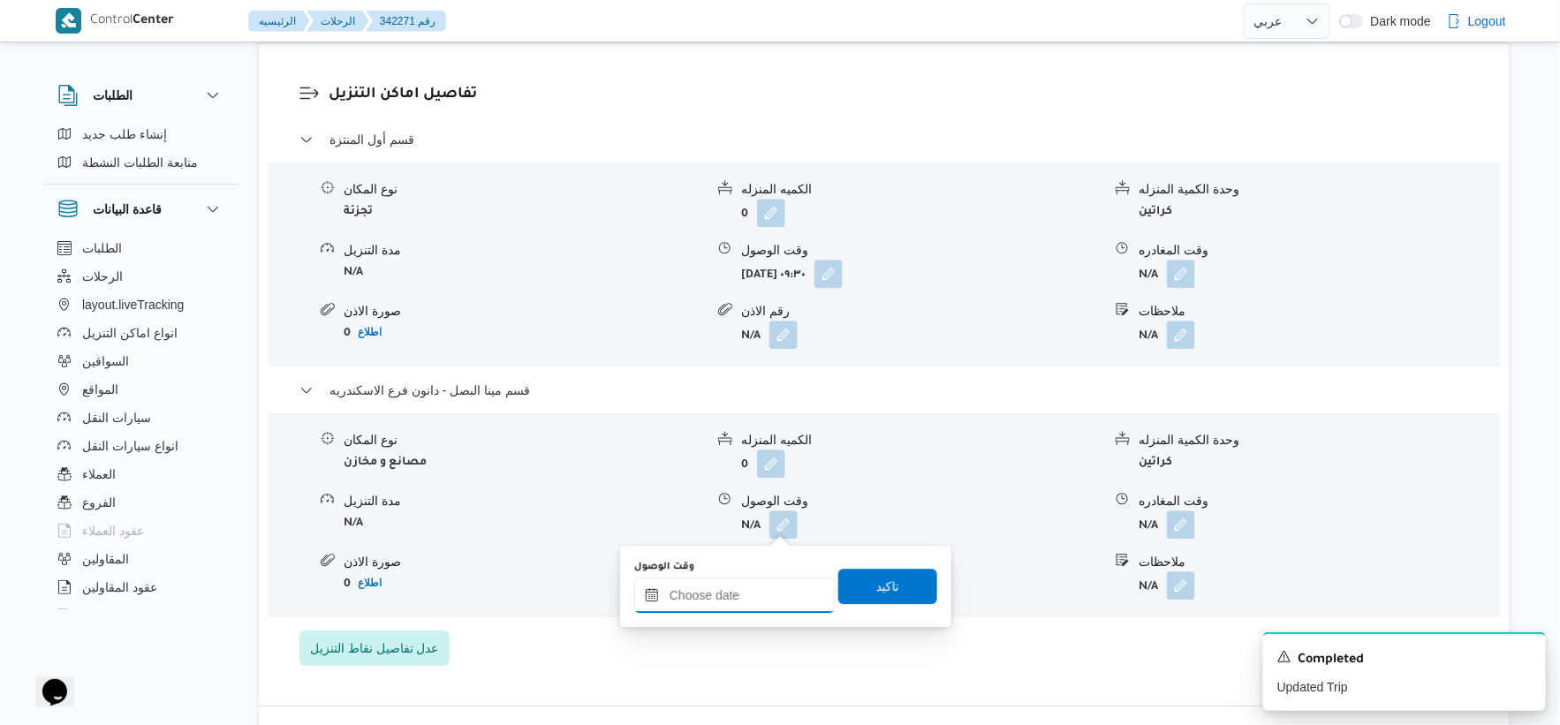
click at [752, 587] on input "وقت الوصول" at bounding box center [734, 595] width 201 height 35
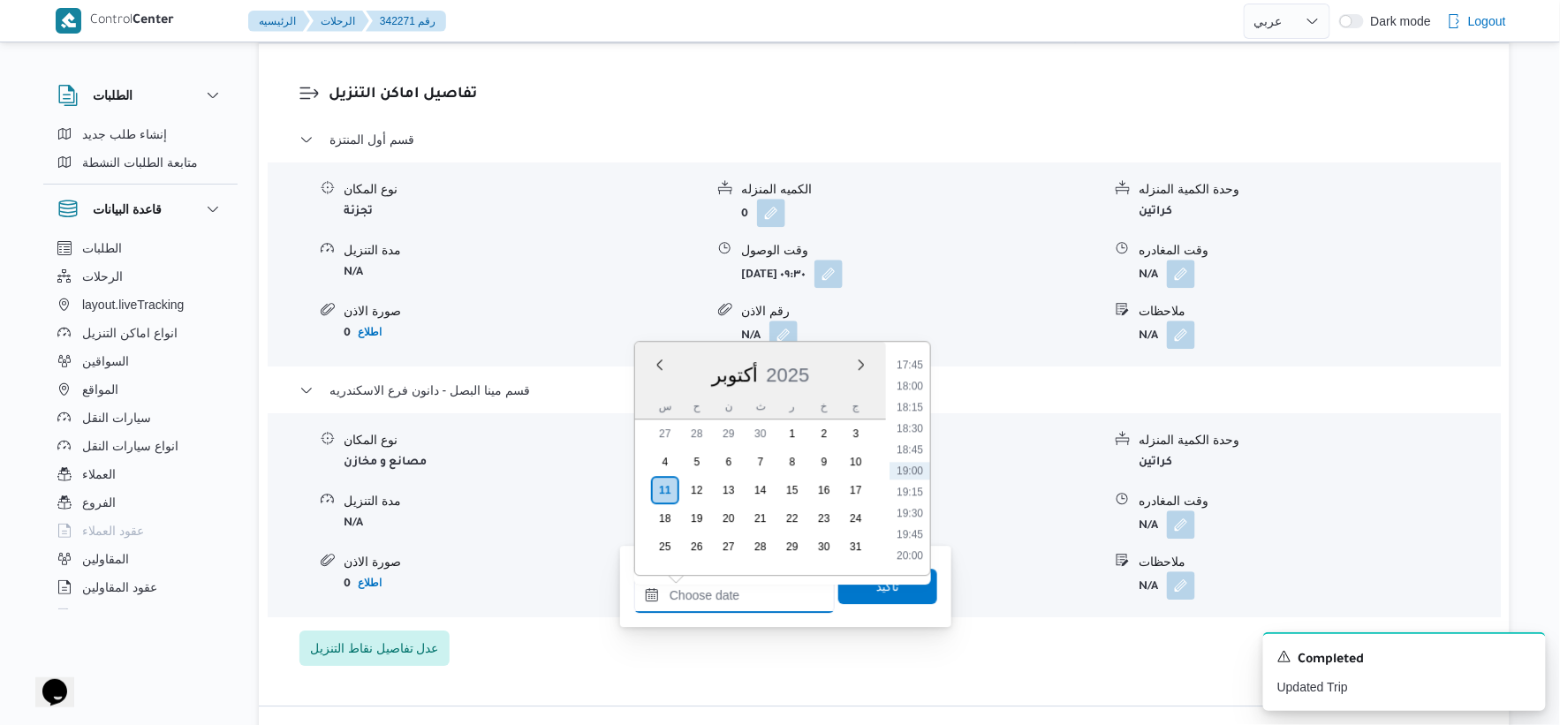
scroll to position [1407, 0]
click at [913, 419] on li "17:15" at bounding box center [910, 421] width 41 height 18
type input "١١/١٠/٢٠٢٥ ١٧:١٥"
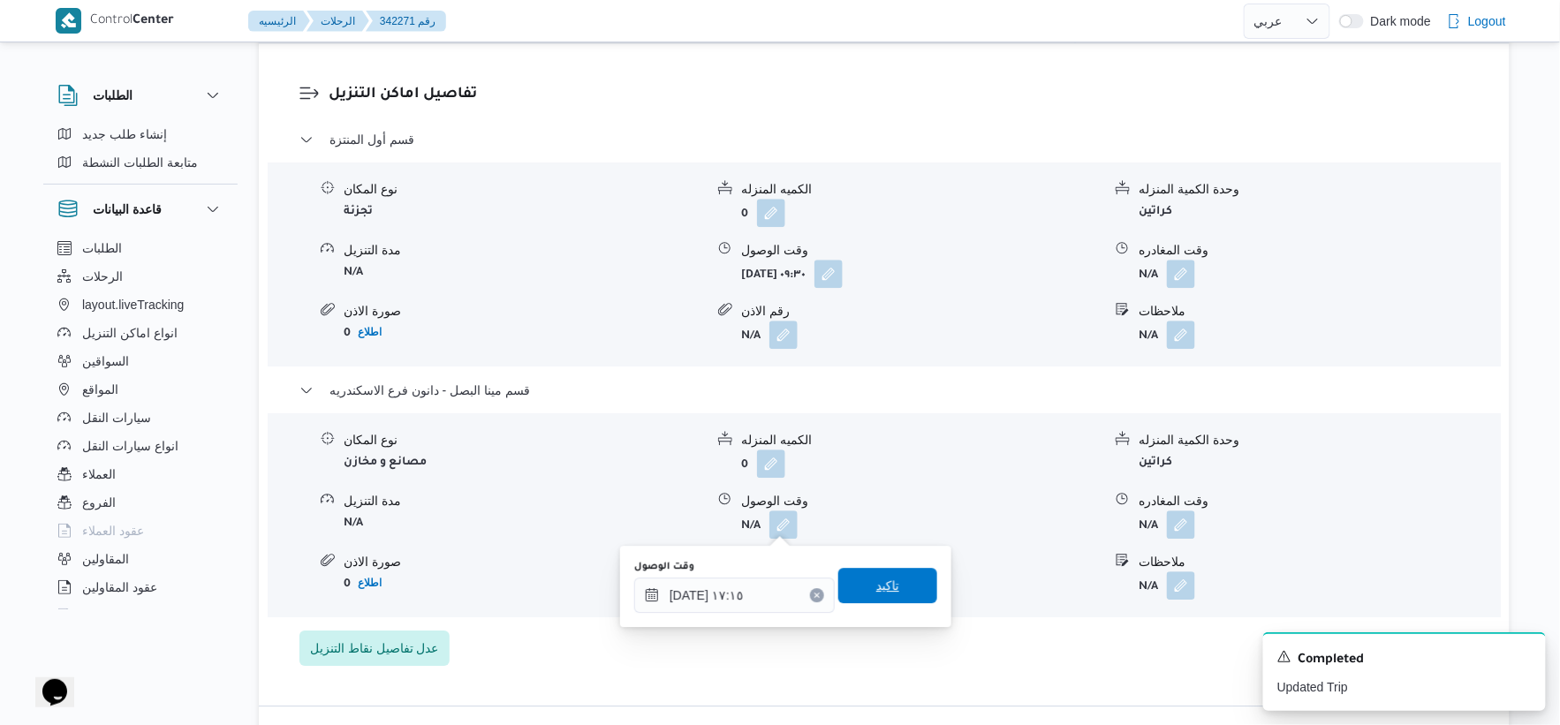
click at [886, 580] on span "تاكيد" at bounding box center [887, 585] width 23 height 21
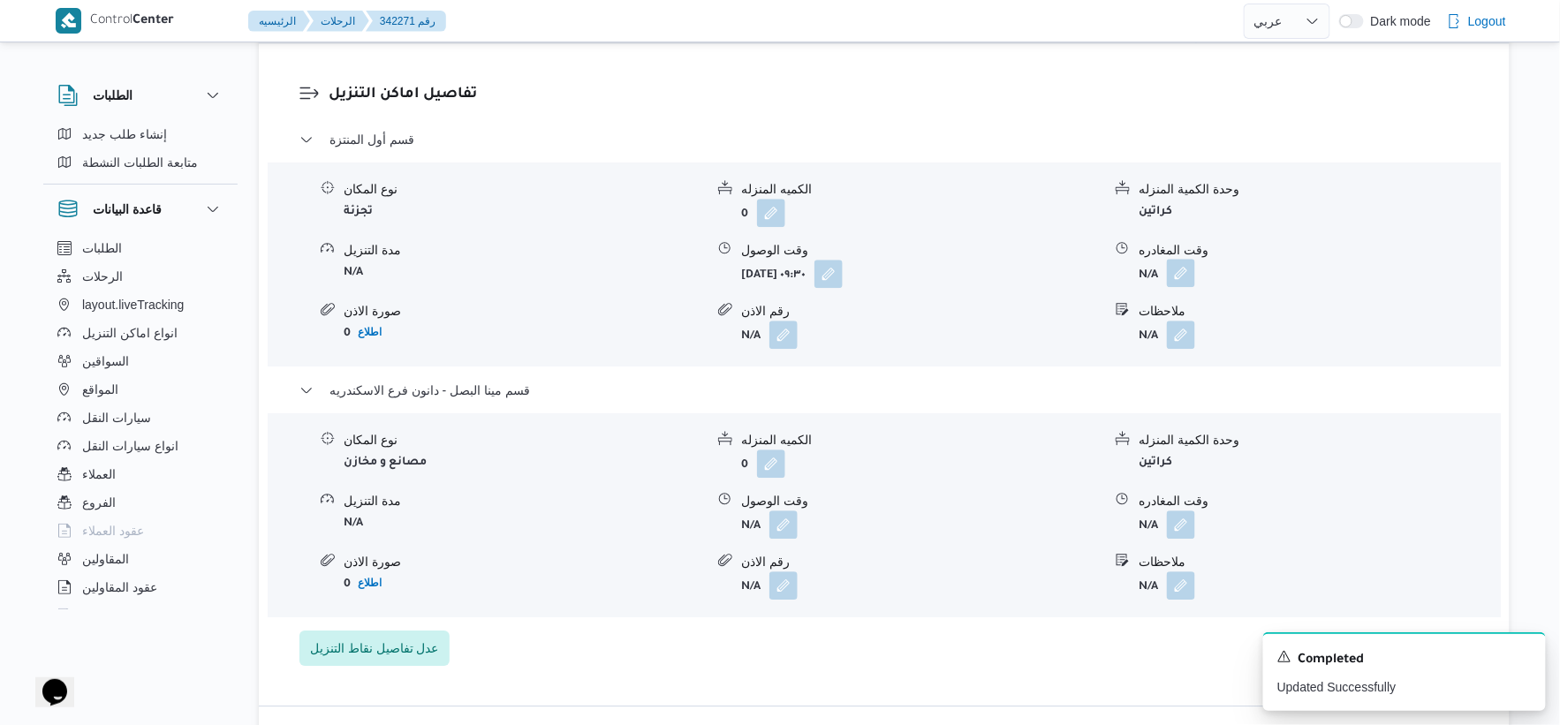
click at [1193, 279] on button "button" at bounding box center [1181, 273] width 28 height 28
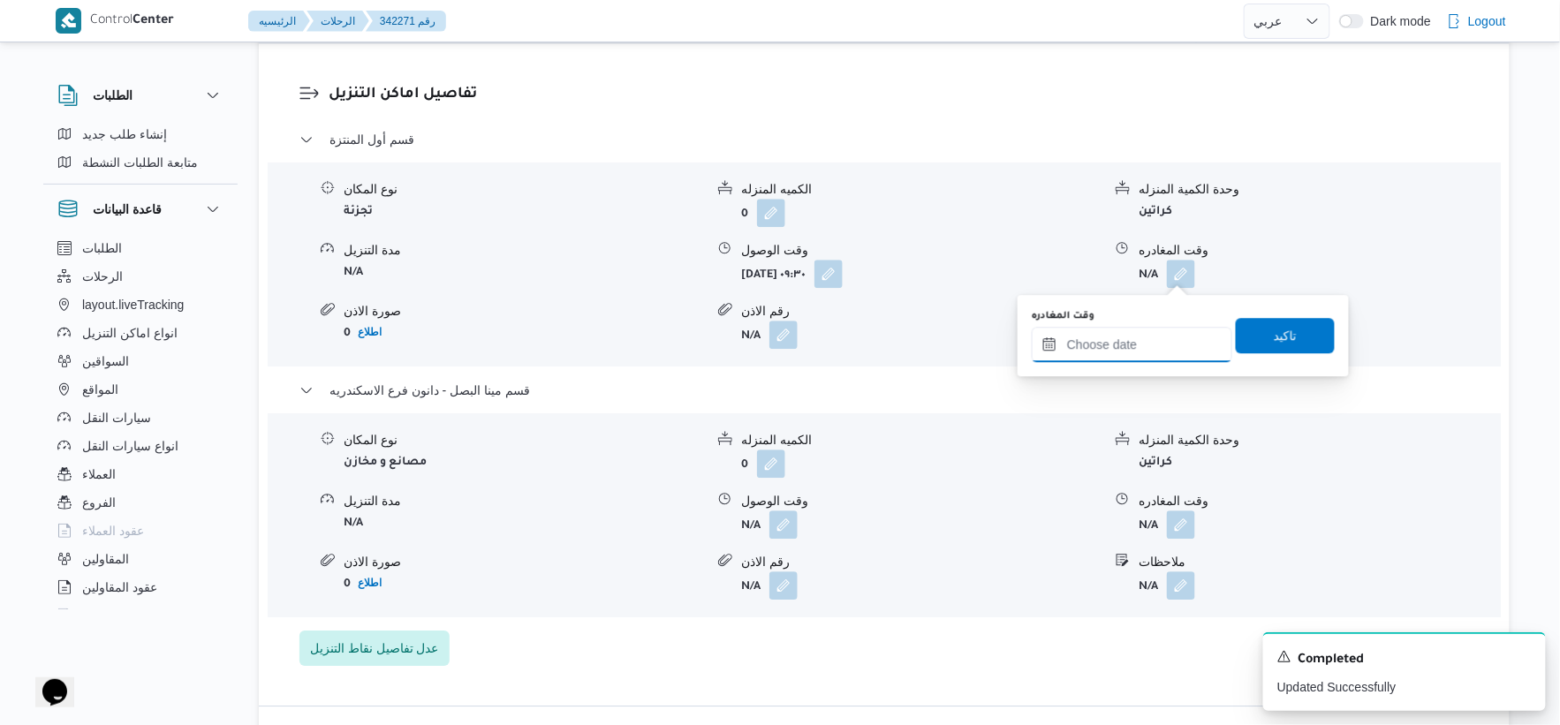
click at [1145, 348] on input "وقت المغادره" at bounding box center [1132, 344] width 201 height 35
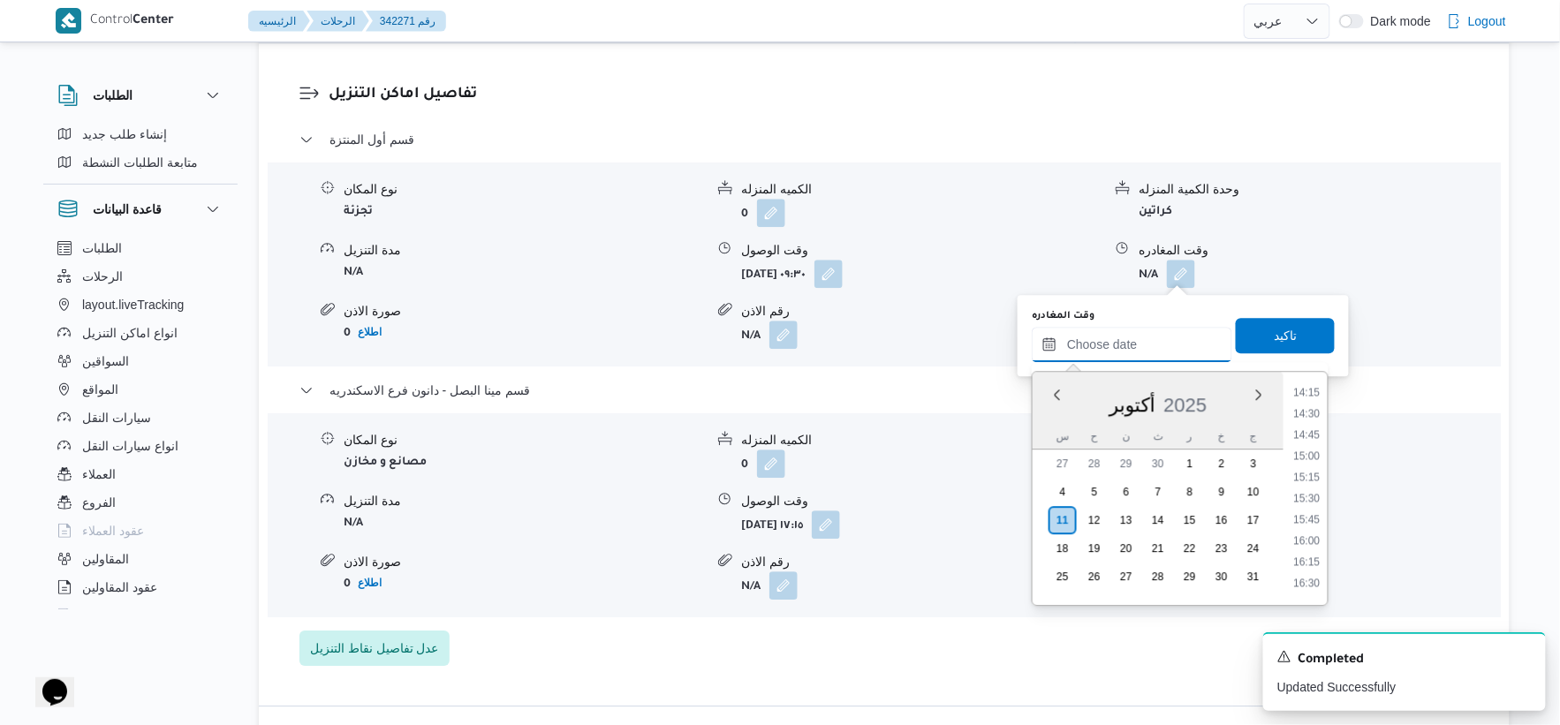
scroll to position [1309, 0]
click at [1310, 479] on li "16:30" at bounding box center [1307, 485] width 41 height 18
type input "١١/١٠/٢٠٢٥ ١٦:٣٠"
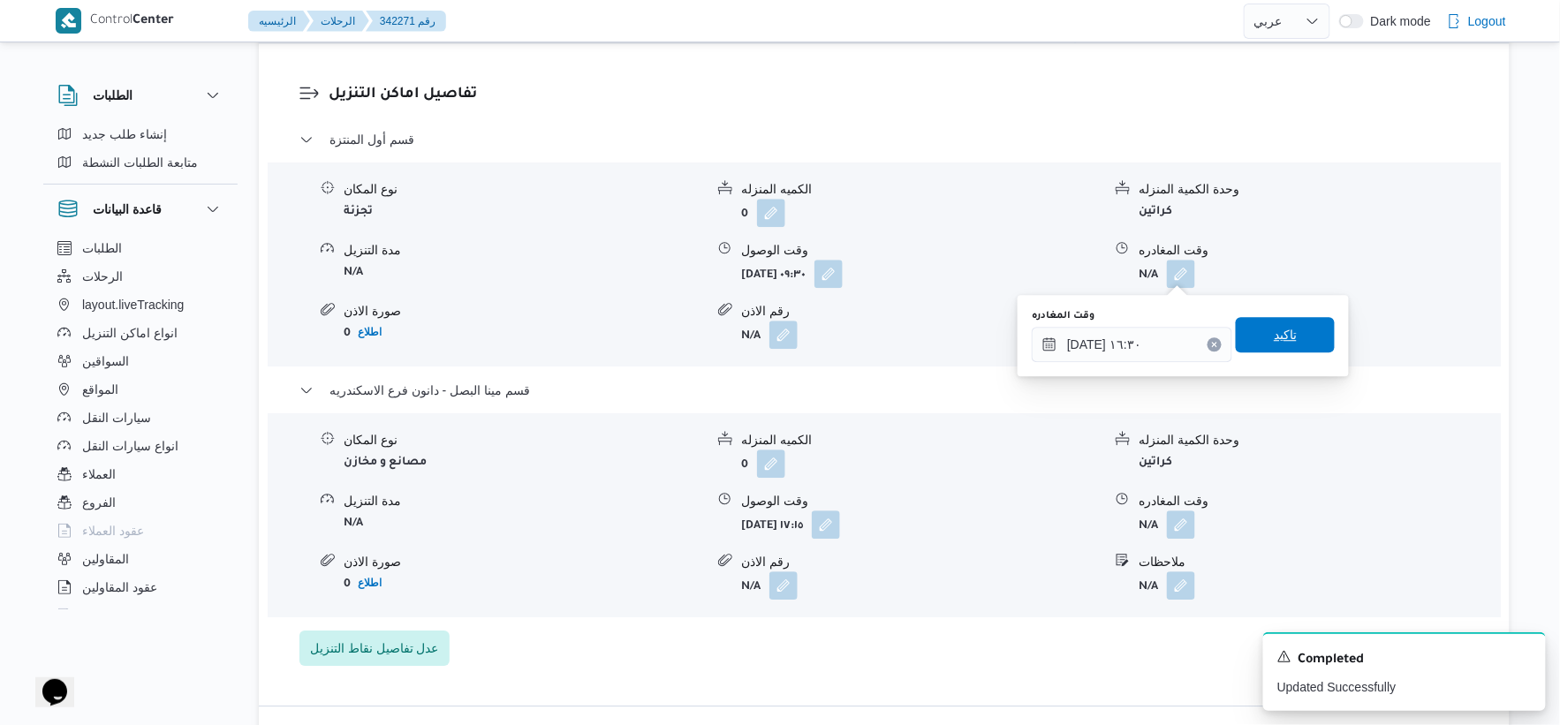
click at [1284, 328] on span "تاكيد" at bounding box center [1285, 334] width 23 height 21
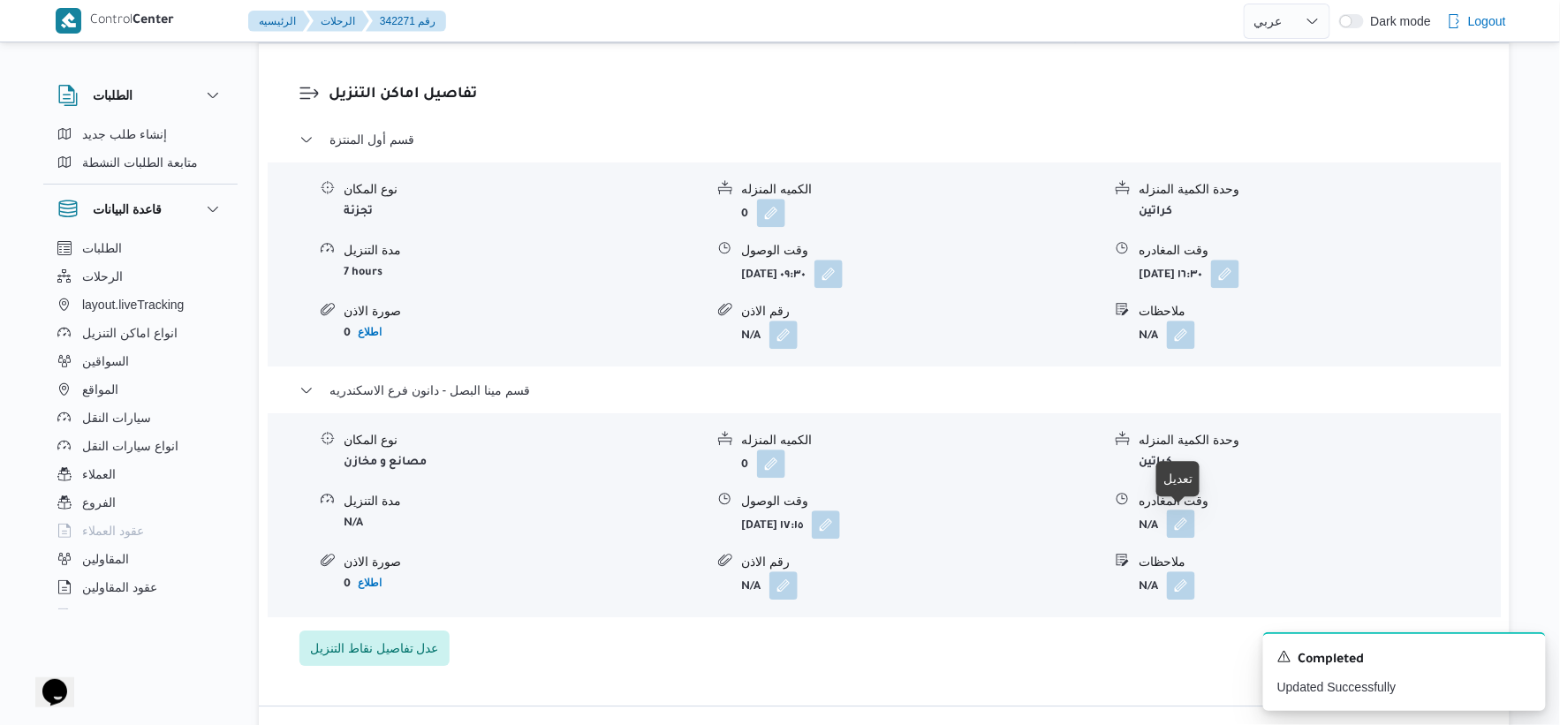
click at [1186, 516] on button "button" at bounding box center [1181, 524] width 28 height 28
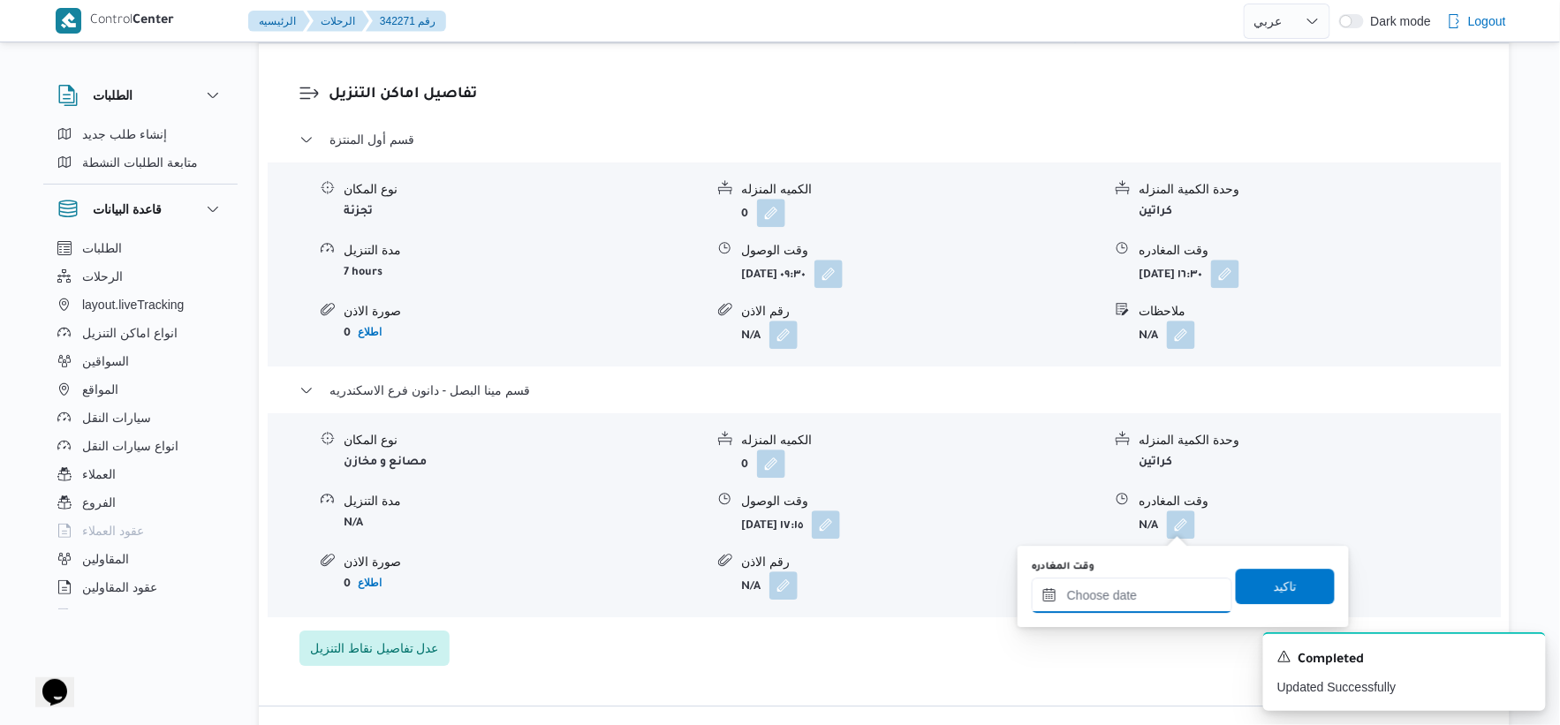
drag, startPoint x: 1186, startPoint y: 532, endPoint x: 1199, endPoint y: 578, distance: 47.8
click at [1173, 594] on input "وقت المغادره" at bounding box center [1132, 595] width 201 height 35
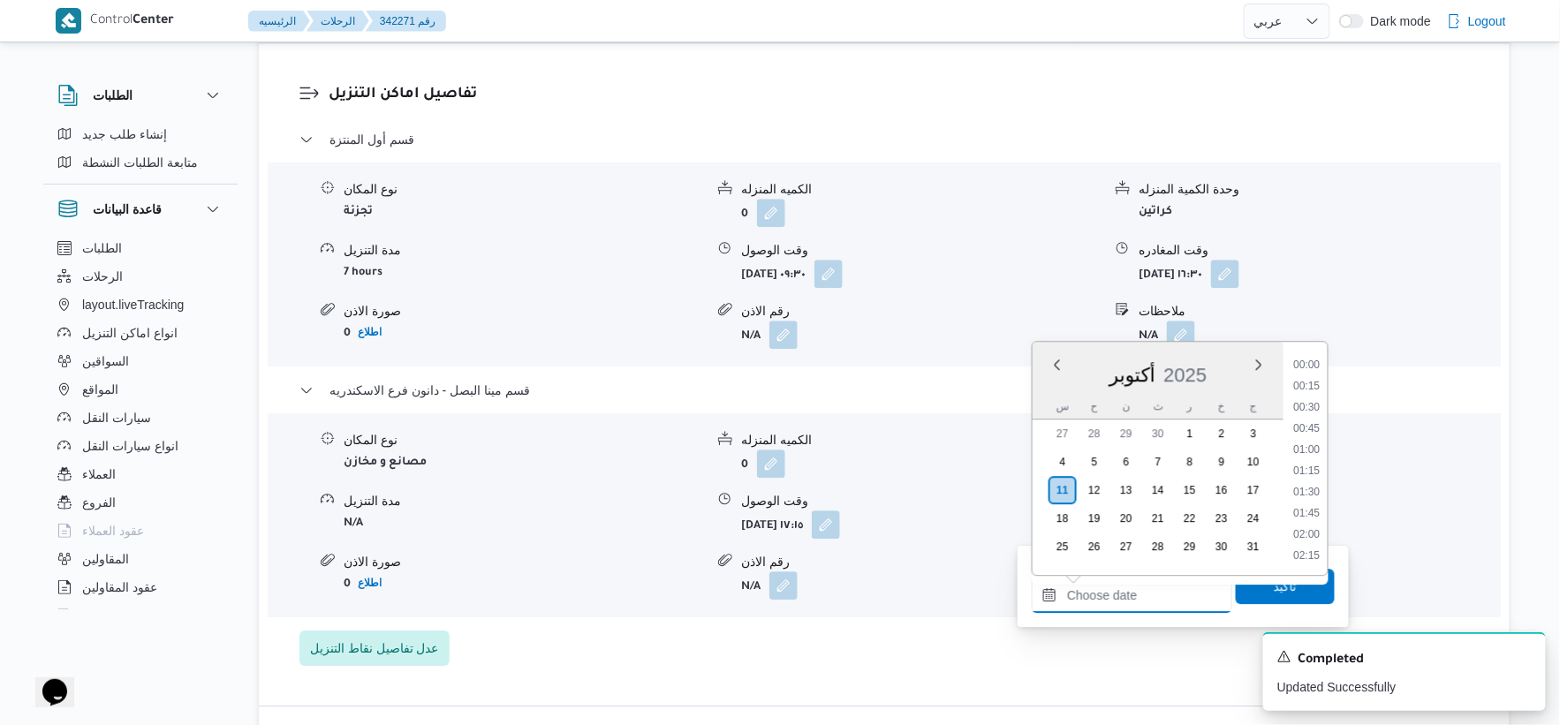
scroll to position [1505, 0]
click at [1314, 364] on li "17:45" at bounding box center [1307, 365] width 41 height 18
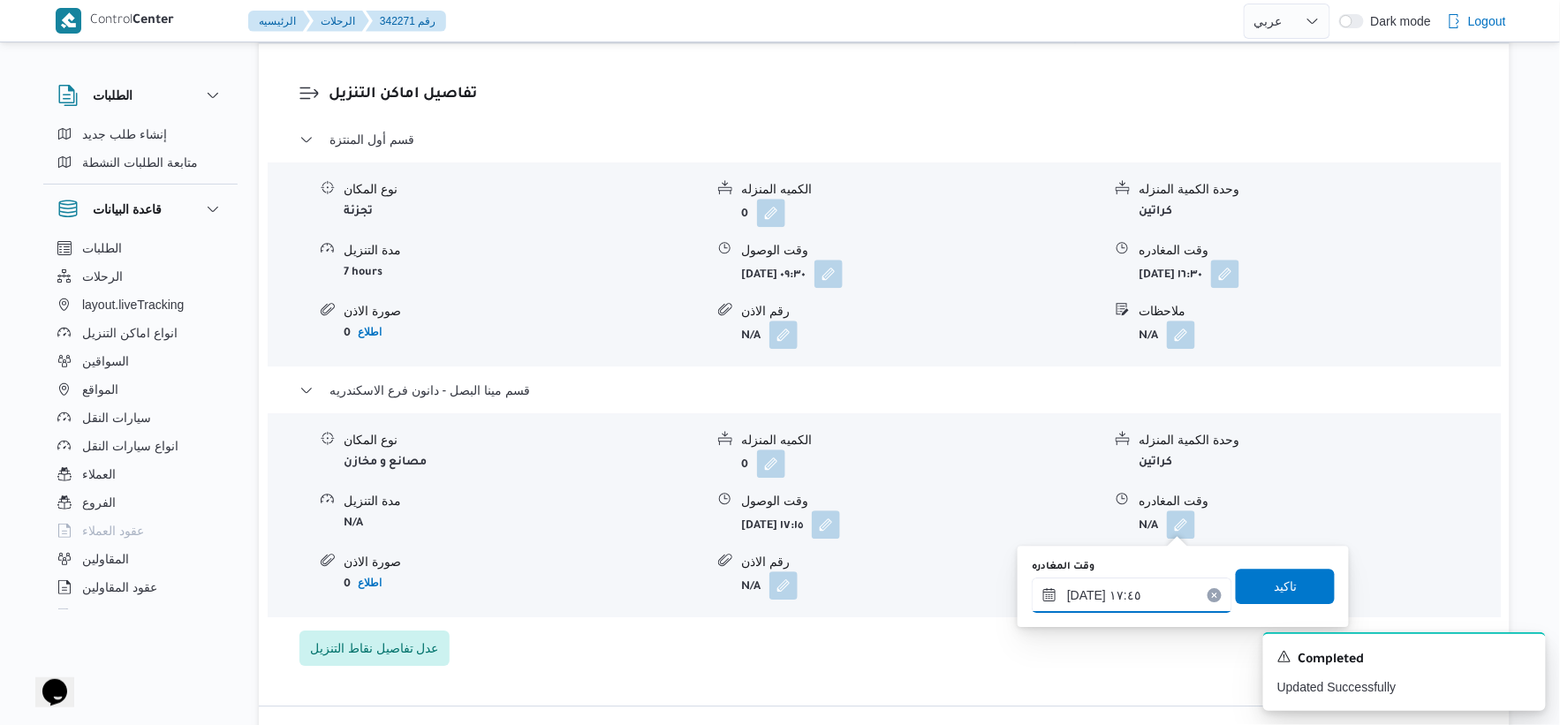
click at [1084, 594] on input "١١/١٠/٢٠٢٥ ١٧:٤٥" at bounding box center [1132, 595] width 201 height 35
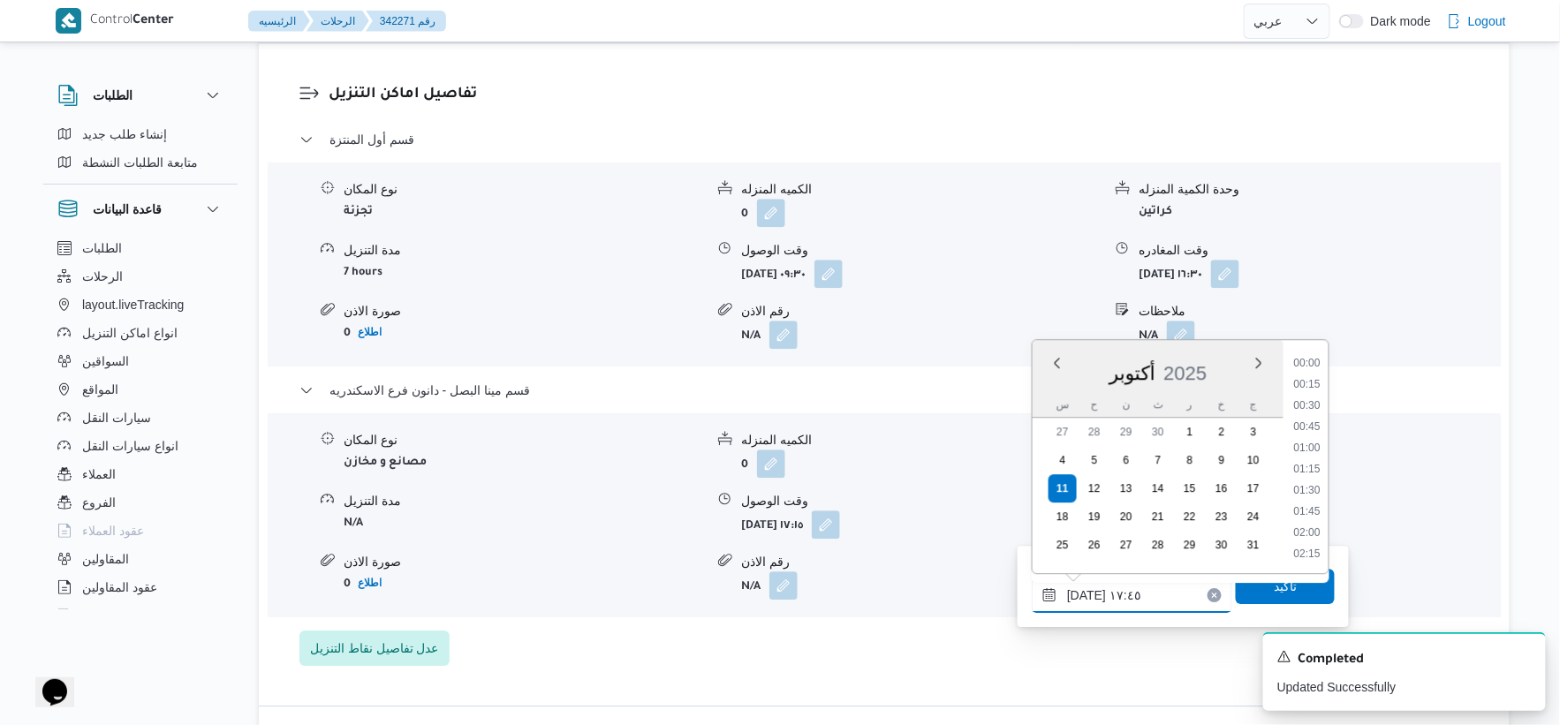
click at [1084, 594] on input "١١/١٠/٢٠٢٥ ١٧:٤٥" at bounding box center [1132, 595] width 201 height 35
type input "١١/١٠/٢٠٢٥ ١٧:٢٥"
click at [1281, 590] on span "تاكيد" at bounding box center [1285, 585] width 23 height 21
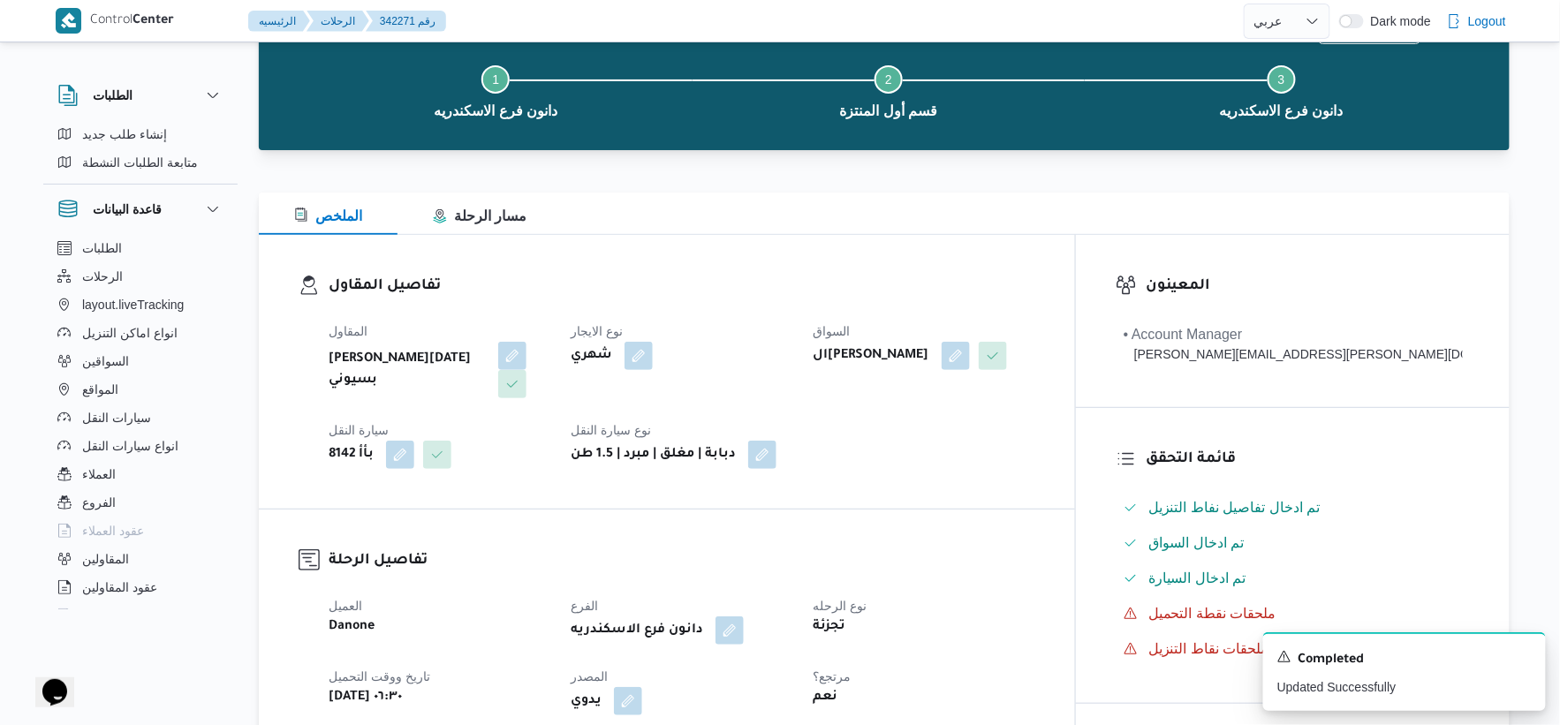
scroll to position [0, 0]
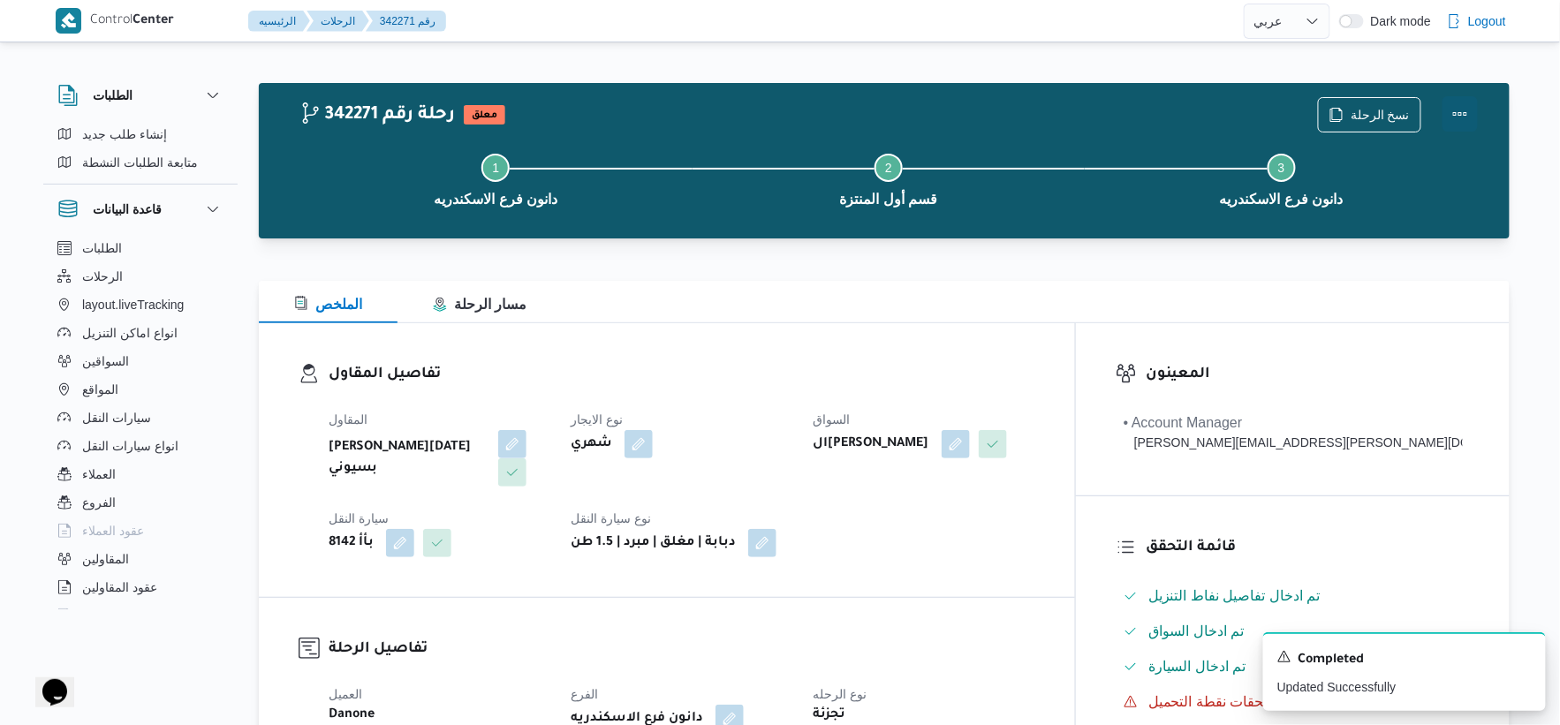
click at [1463, 112] on button "Actions" at bounding box center [1460, 113] width 35 height 35
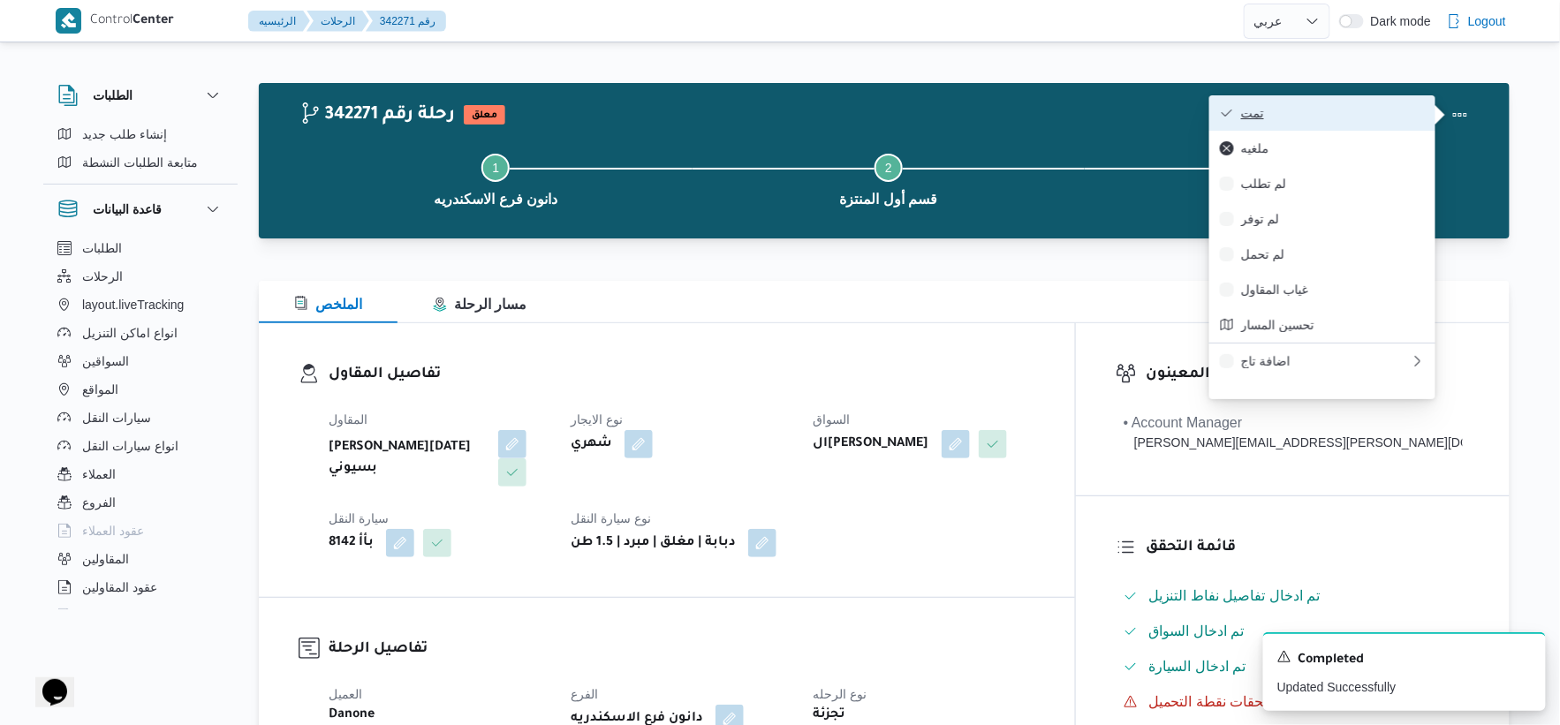
click at [1378, 116] on span "تمت" at bounding box center [1333, 113] width 184 height 14
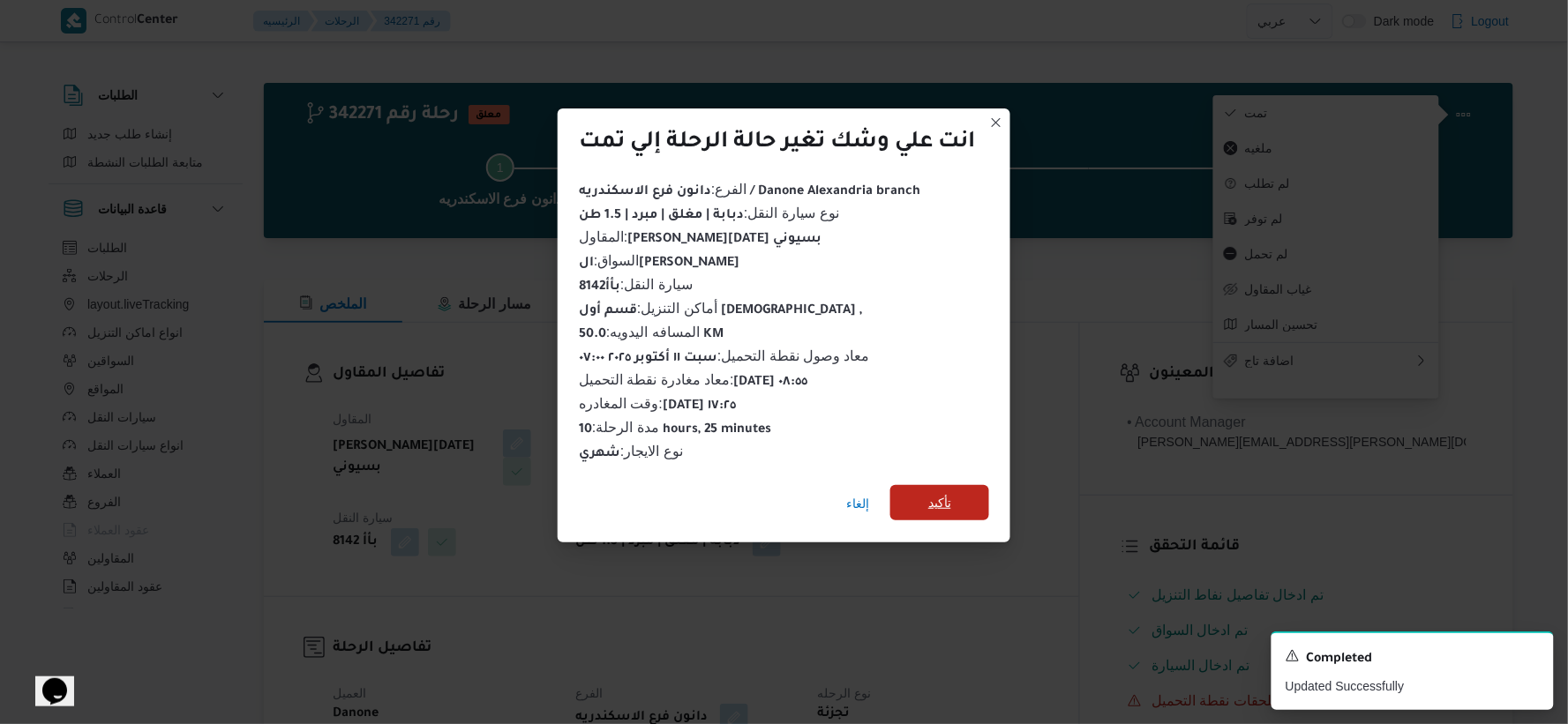
click at [948, 506] on span "تأكيد" at bounding box center [939, 502] width 99 height 35
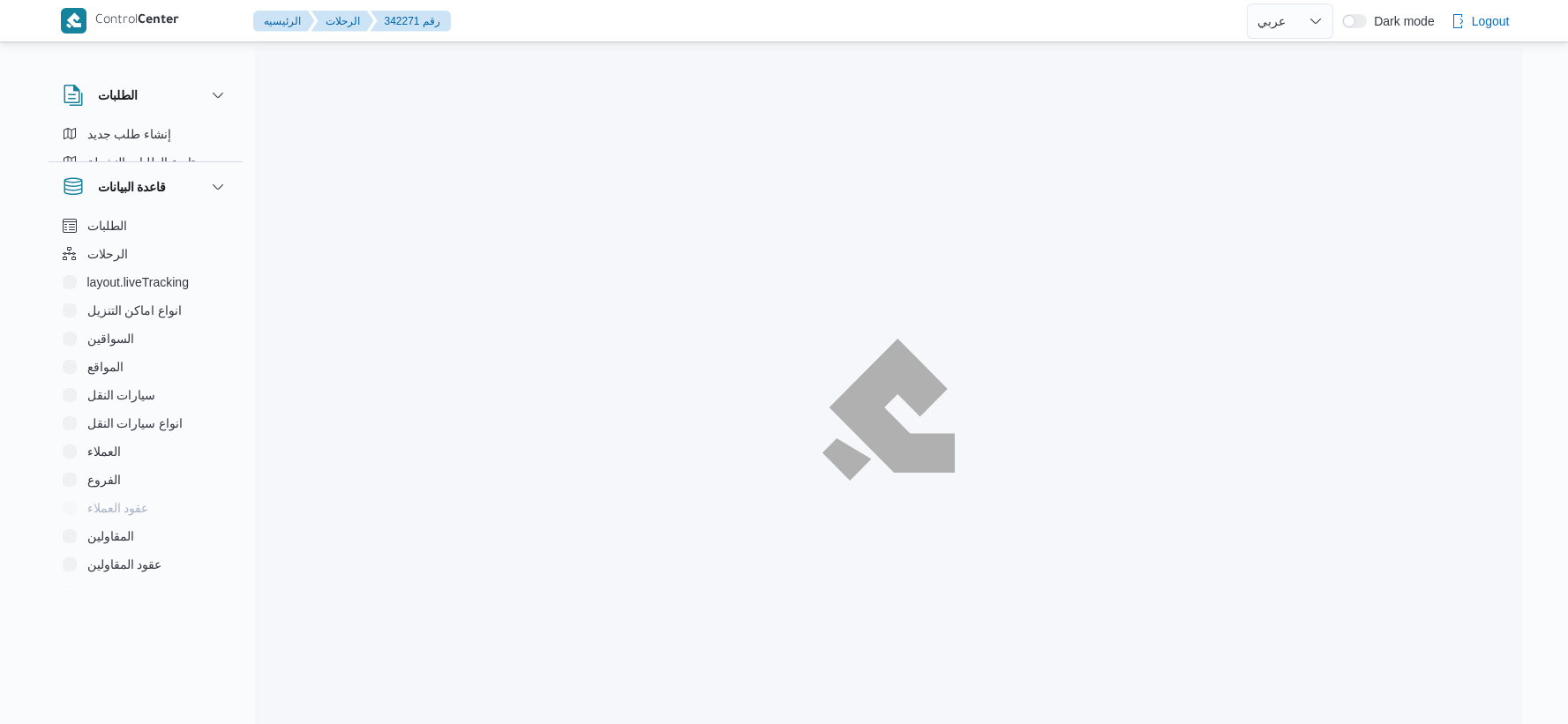
select select "ar"
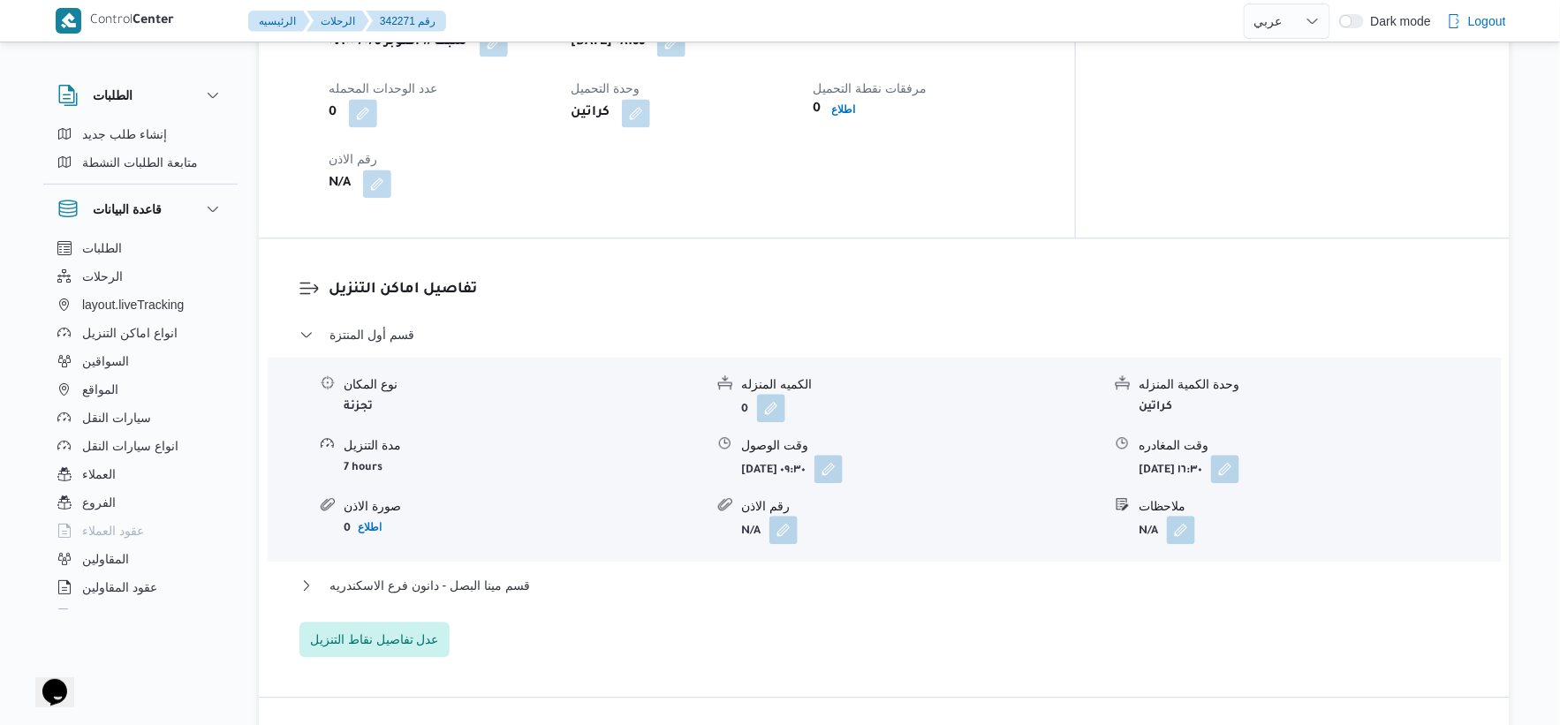
scroll to position [1472, 0]
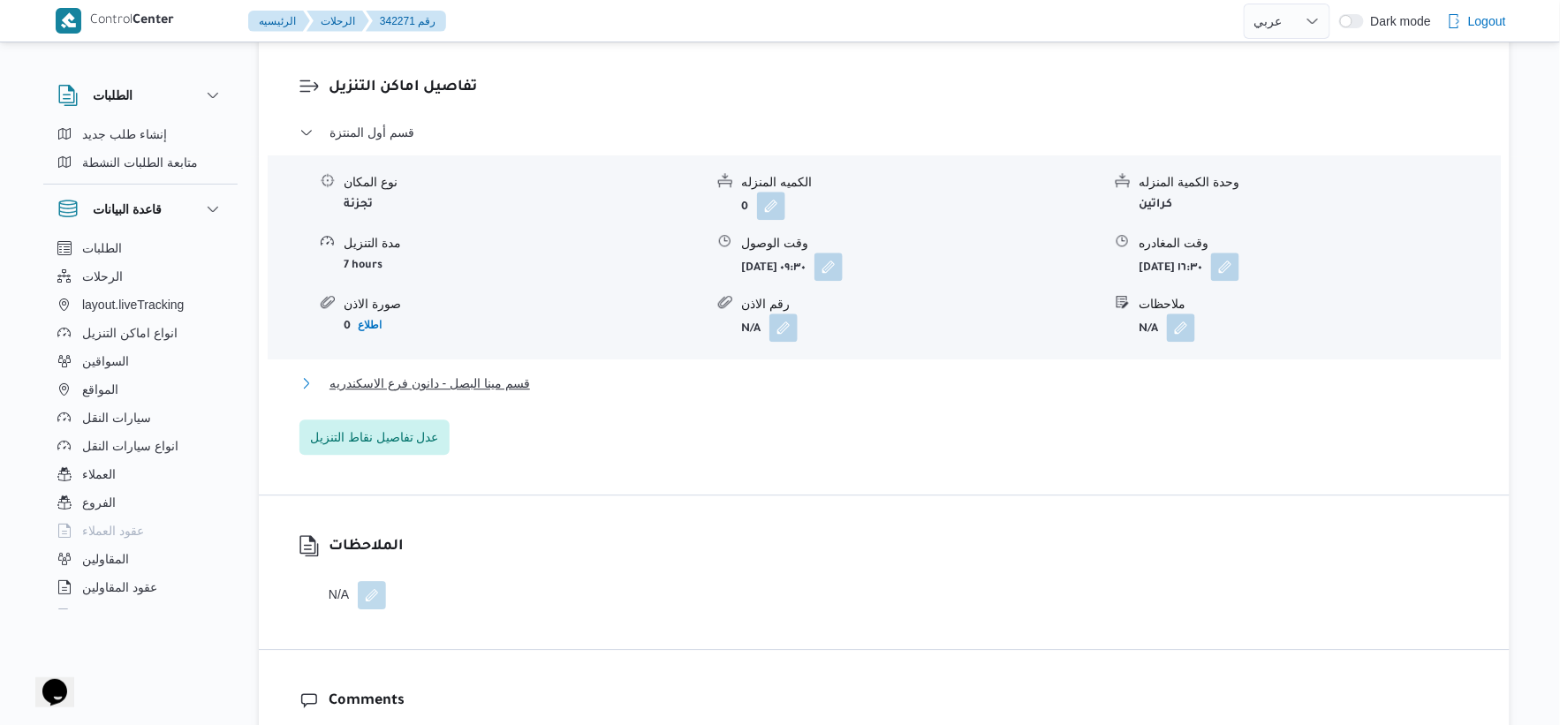
click at [514, 374] on span "قسم مينا البصل - دانون فرع الاسكندريه" at bounding box center [430, 383] width 201 height 21
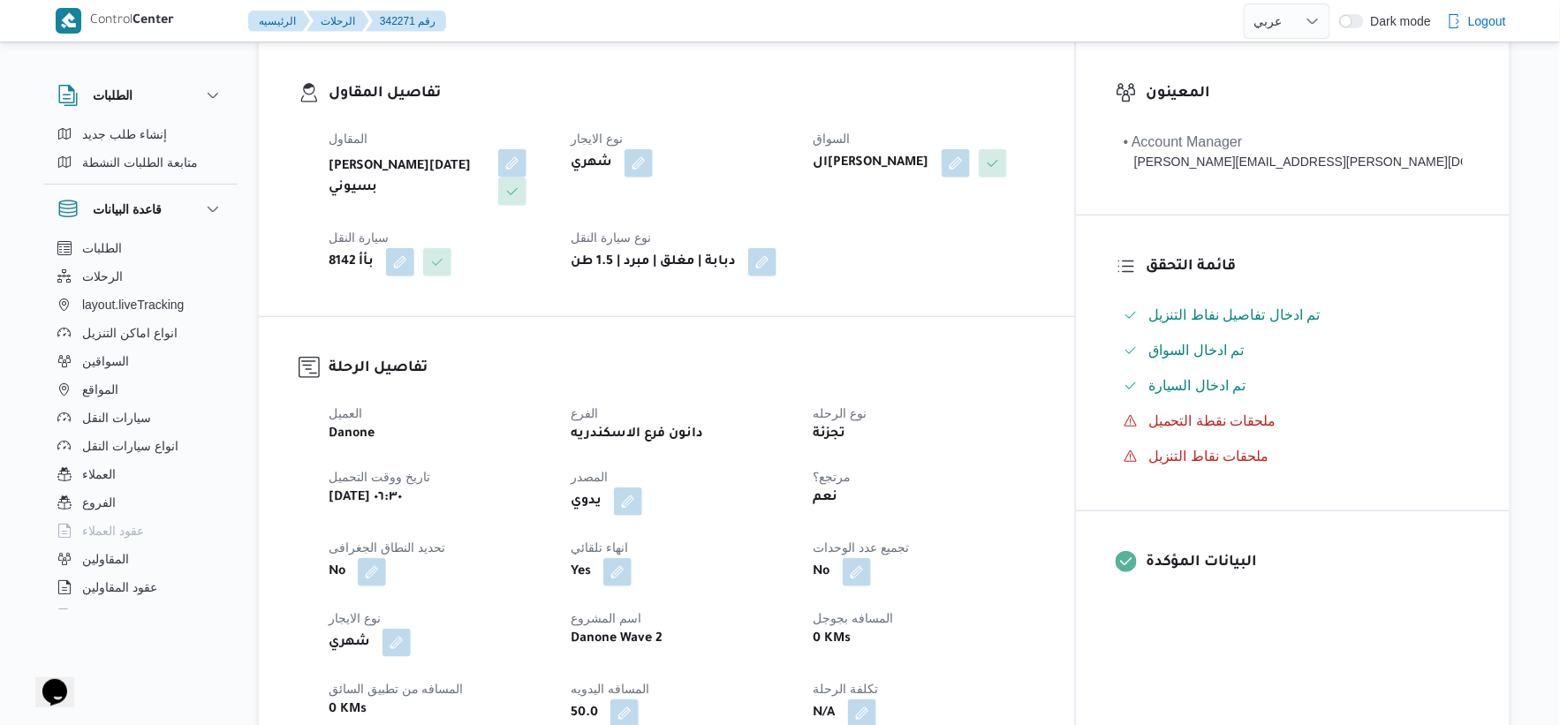
scroll to position [588, 0]
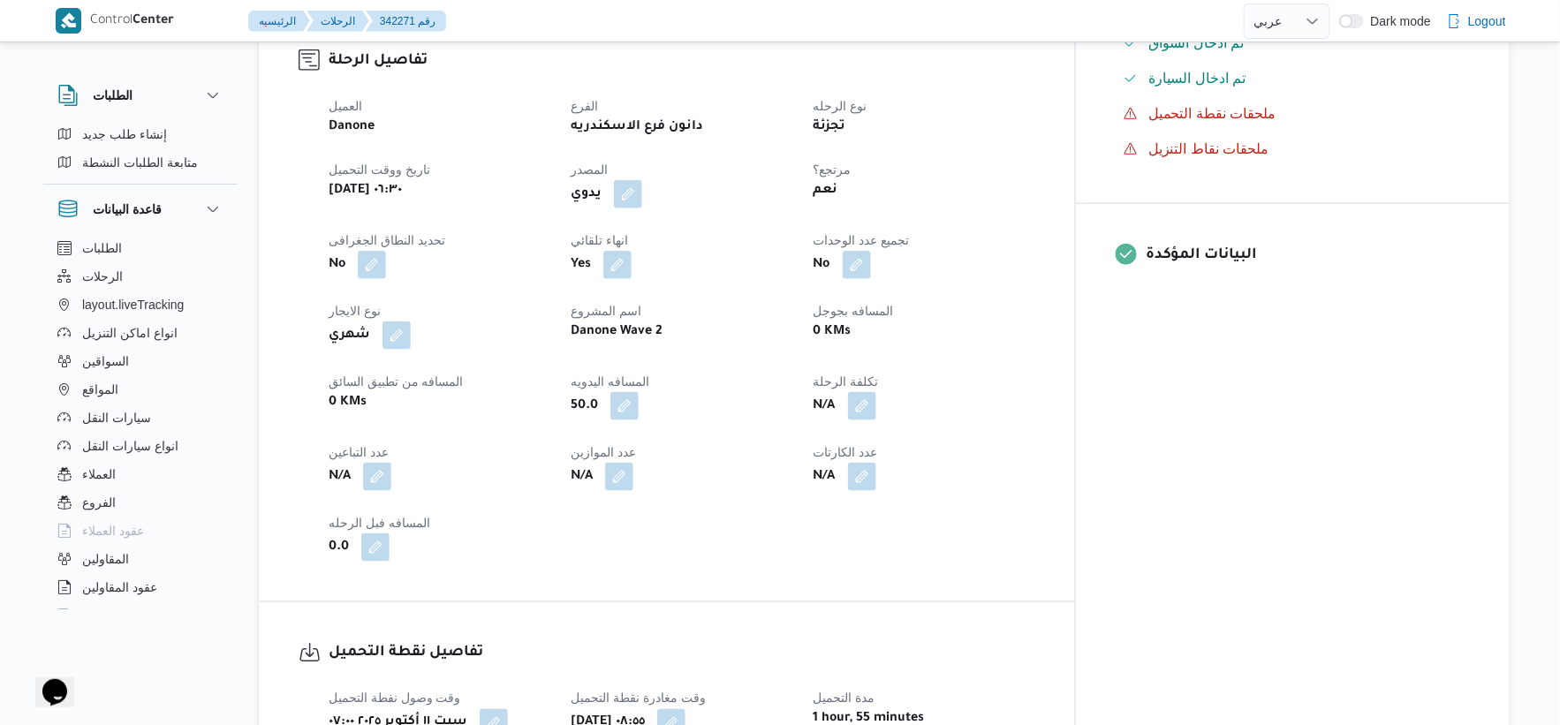
select select "ar"
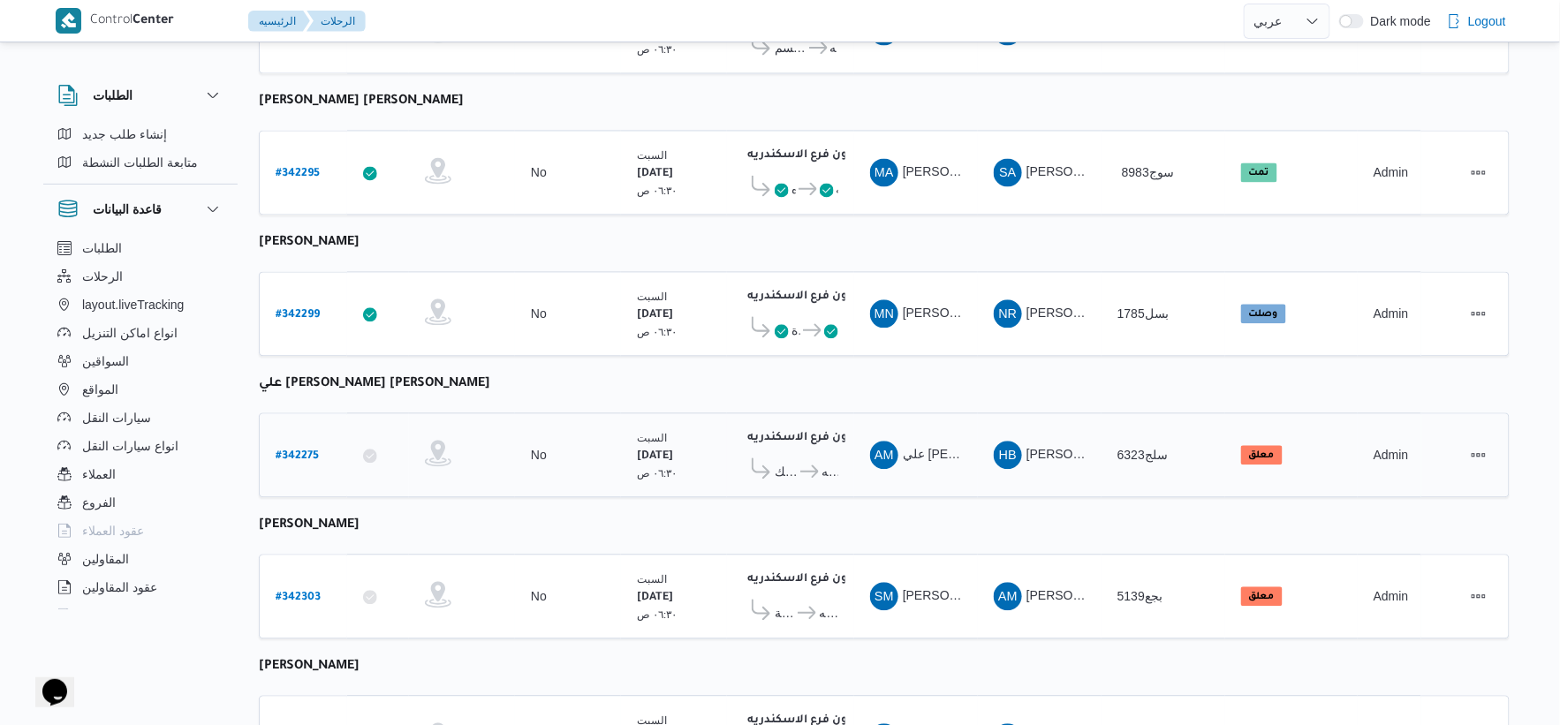
scroll to position [1419, 0]
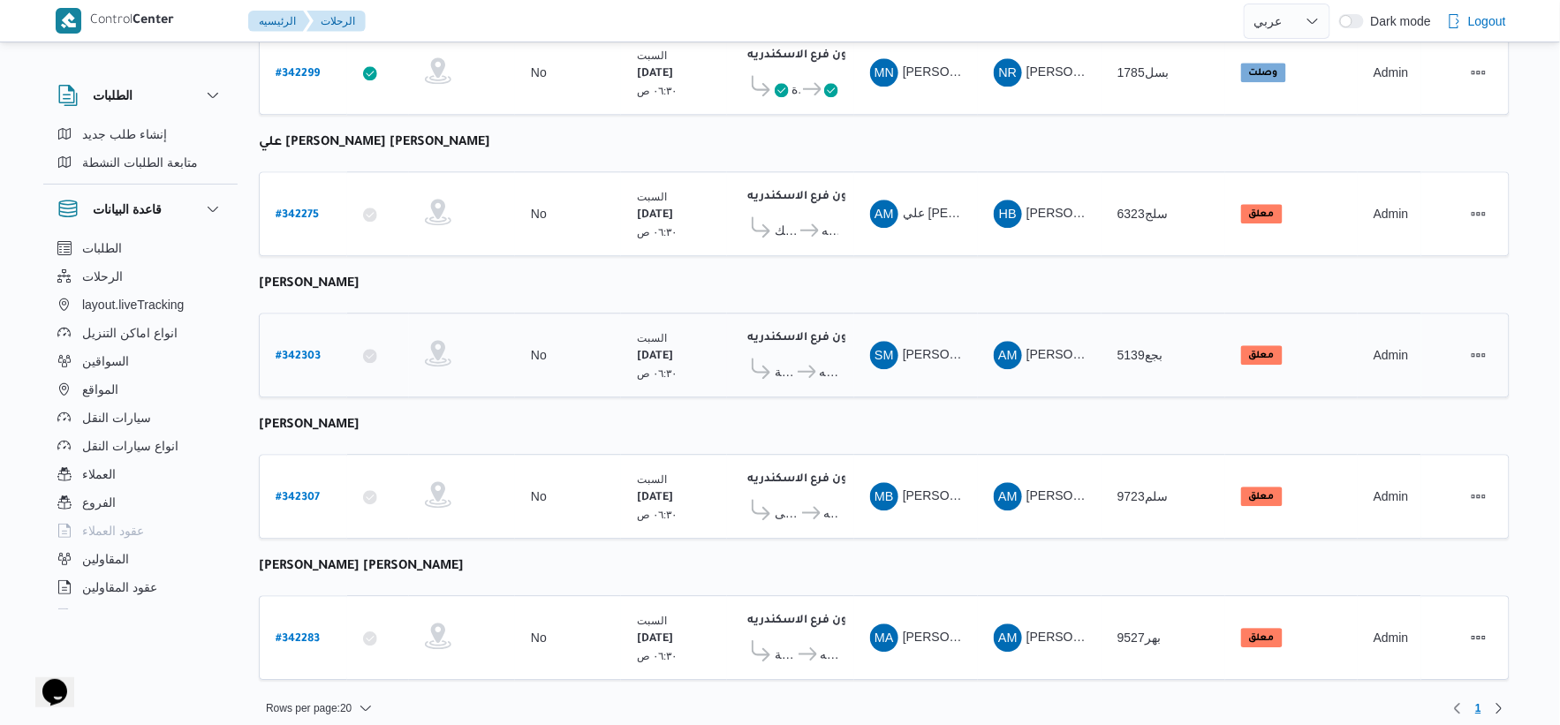
click at [292, 344] on link "# 342303" at bounding box center [298, 356] width 45 height 24
select select "ar"
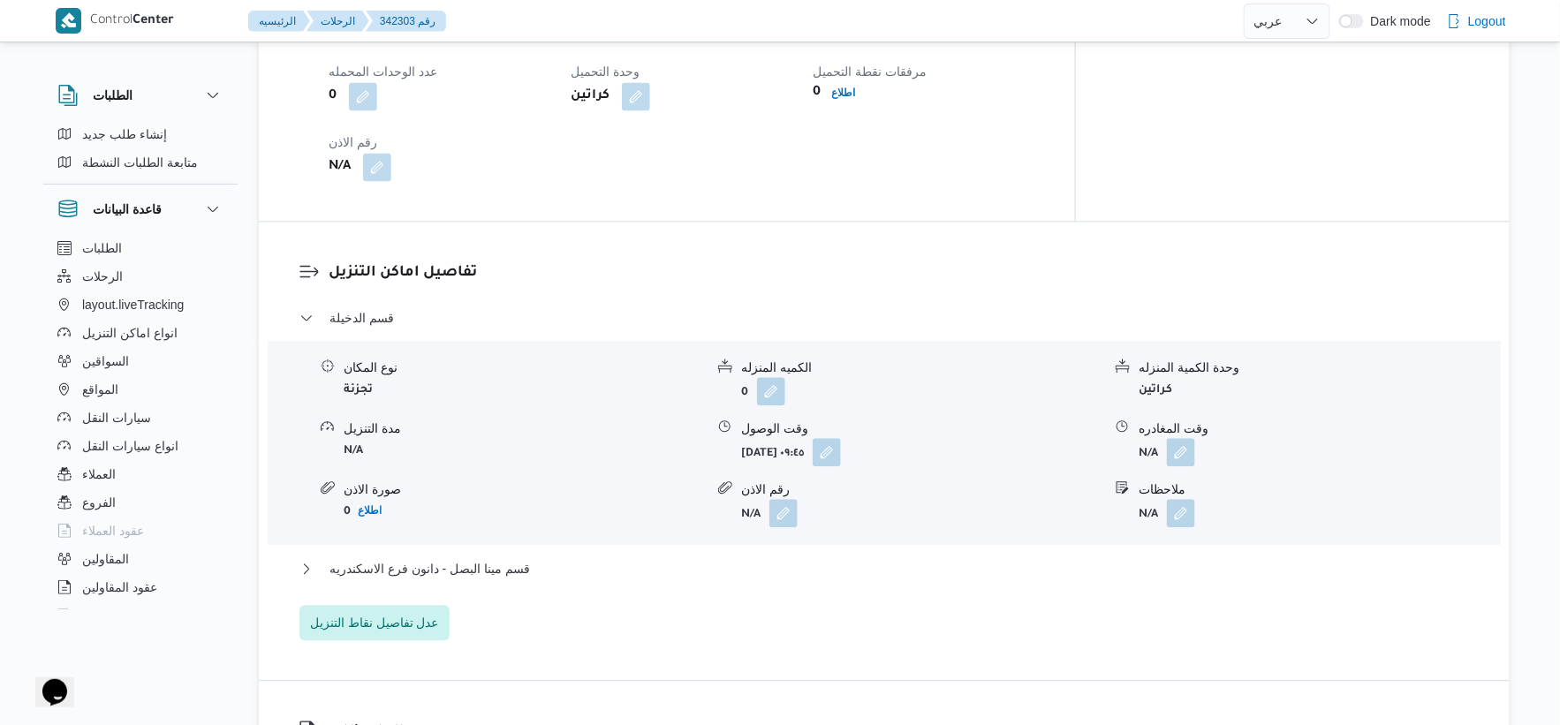
scroll to position [1276, 0]
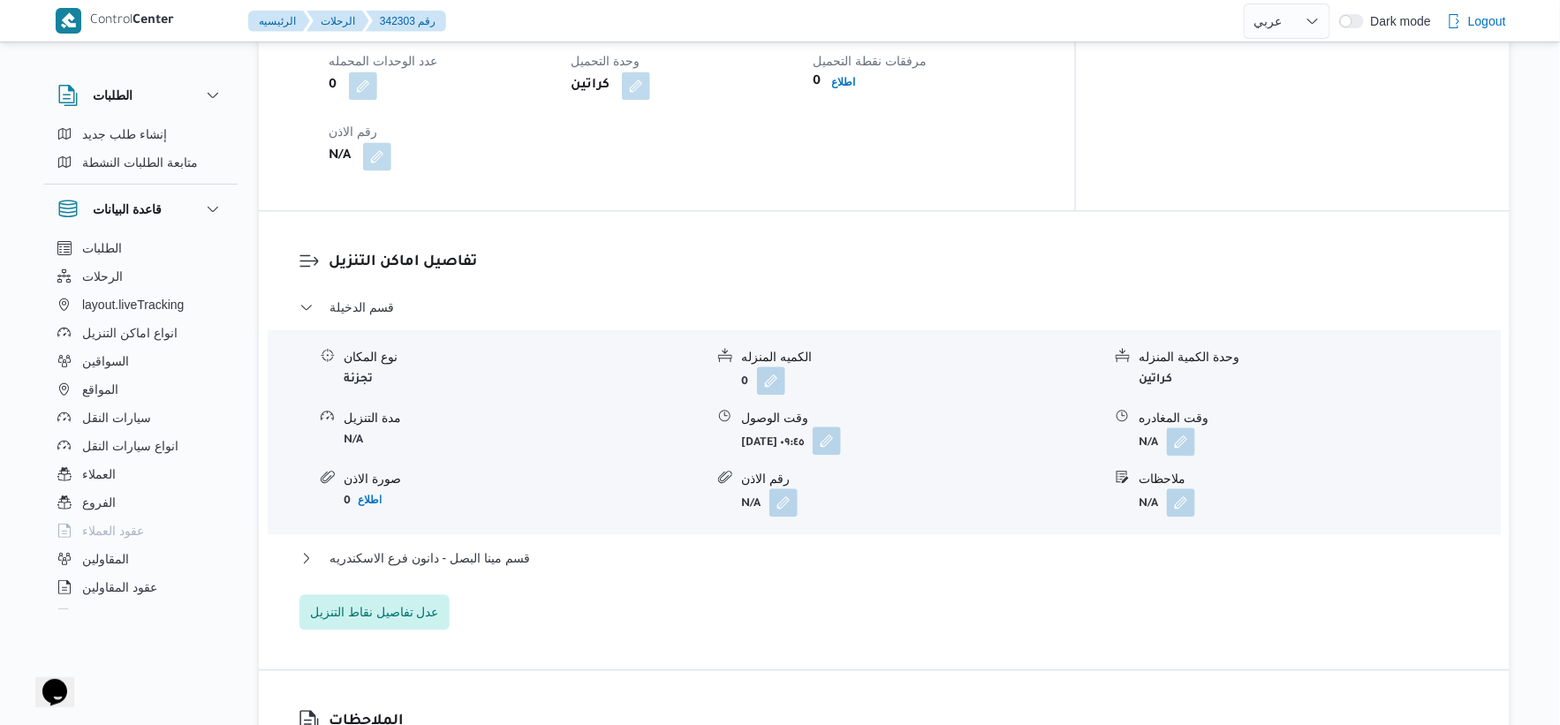
click at [841, 439] on button "button" at bounding box center [827, 441] width 28 height 28
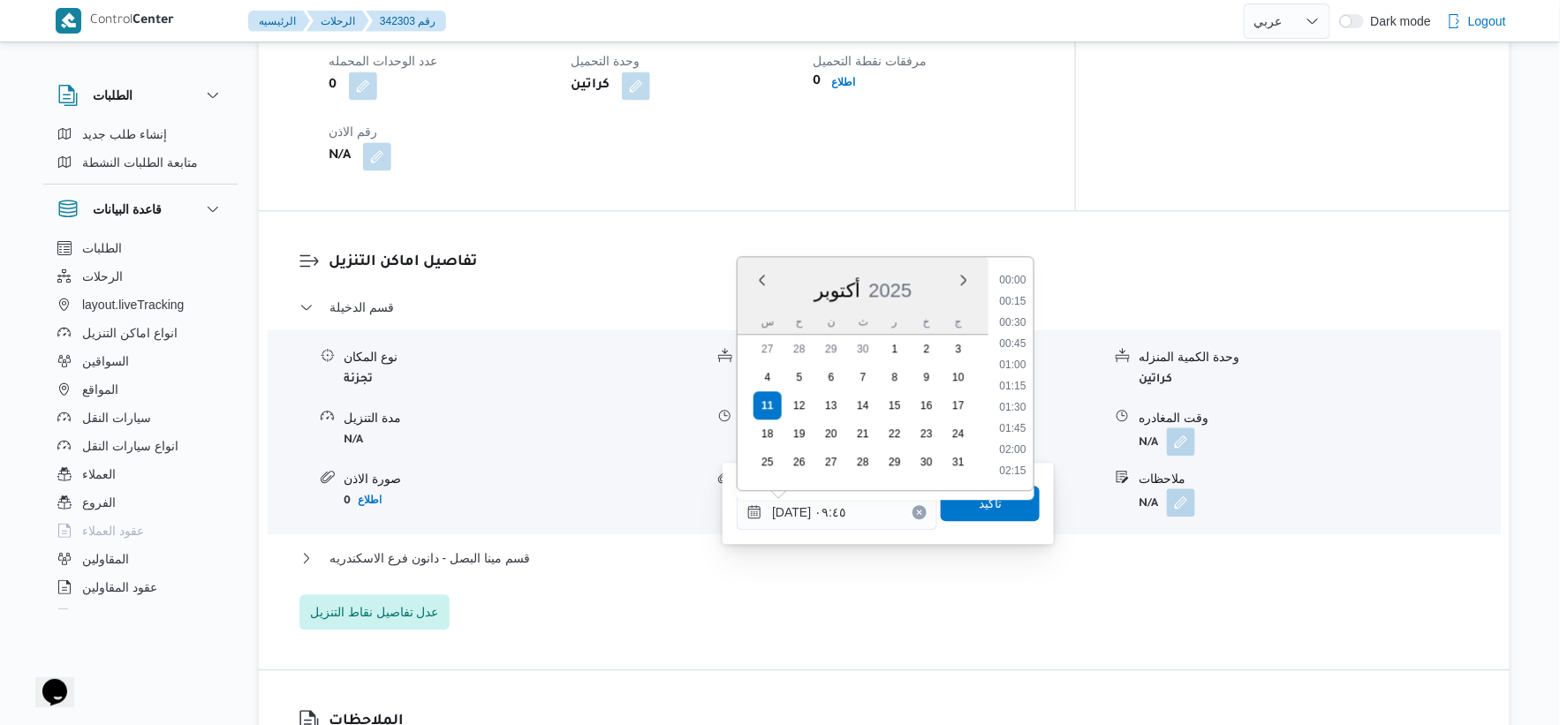
scroll to position [721, 0]
click at [1022, 404] on li "10:00" at bounding box center [1013, 407] width 41 height 18
type input "[DATE] ١٠:٠٠"
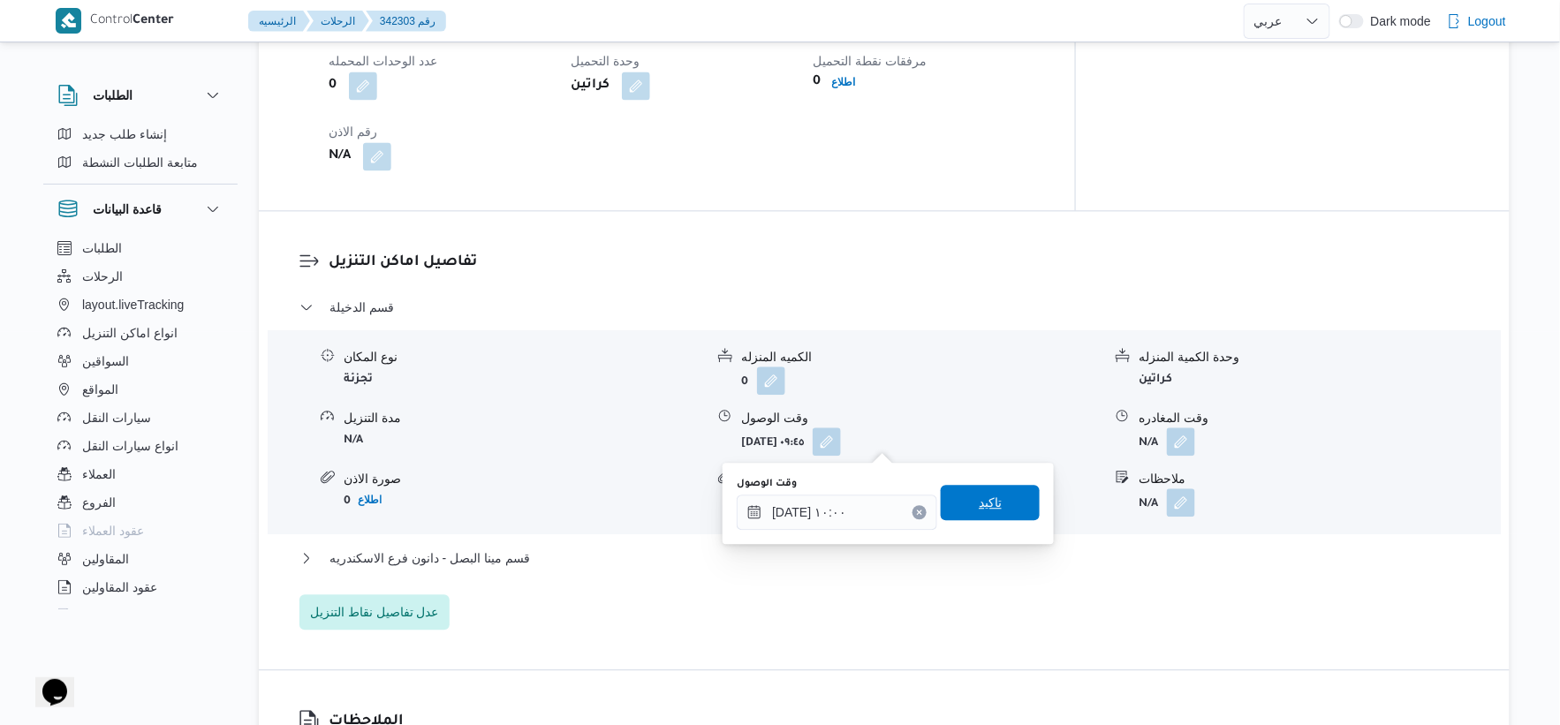
click at [1002, 511] on span "تاكيد" at bounding box center [990, 502] width 99 height 35
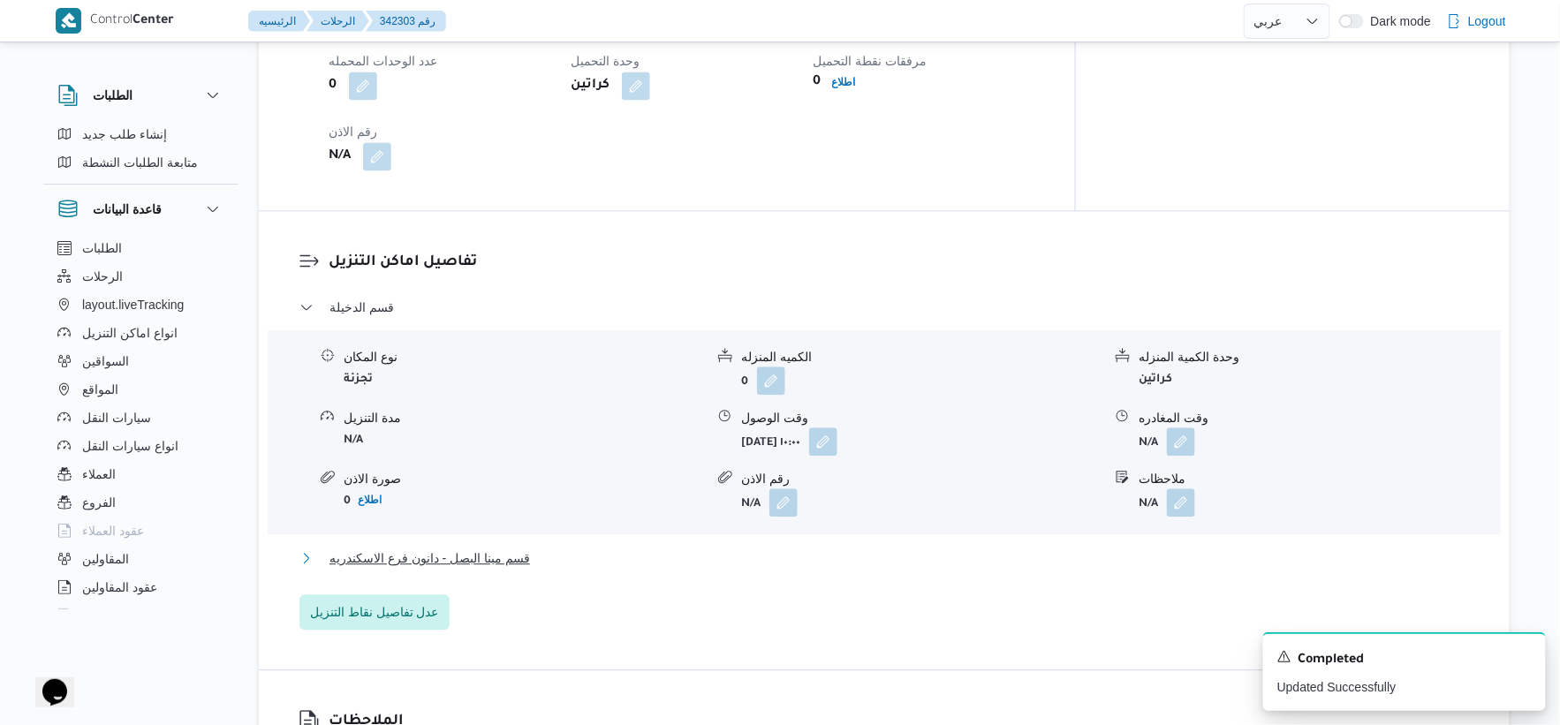
click at [572, 550] on button "قسم مينا البصل - دانون فرع الاسكندريه" at bounding box center [884, 558] width 1170 height 21
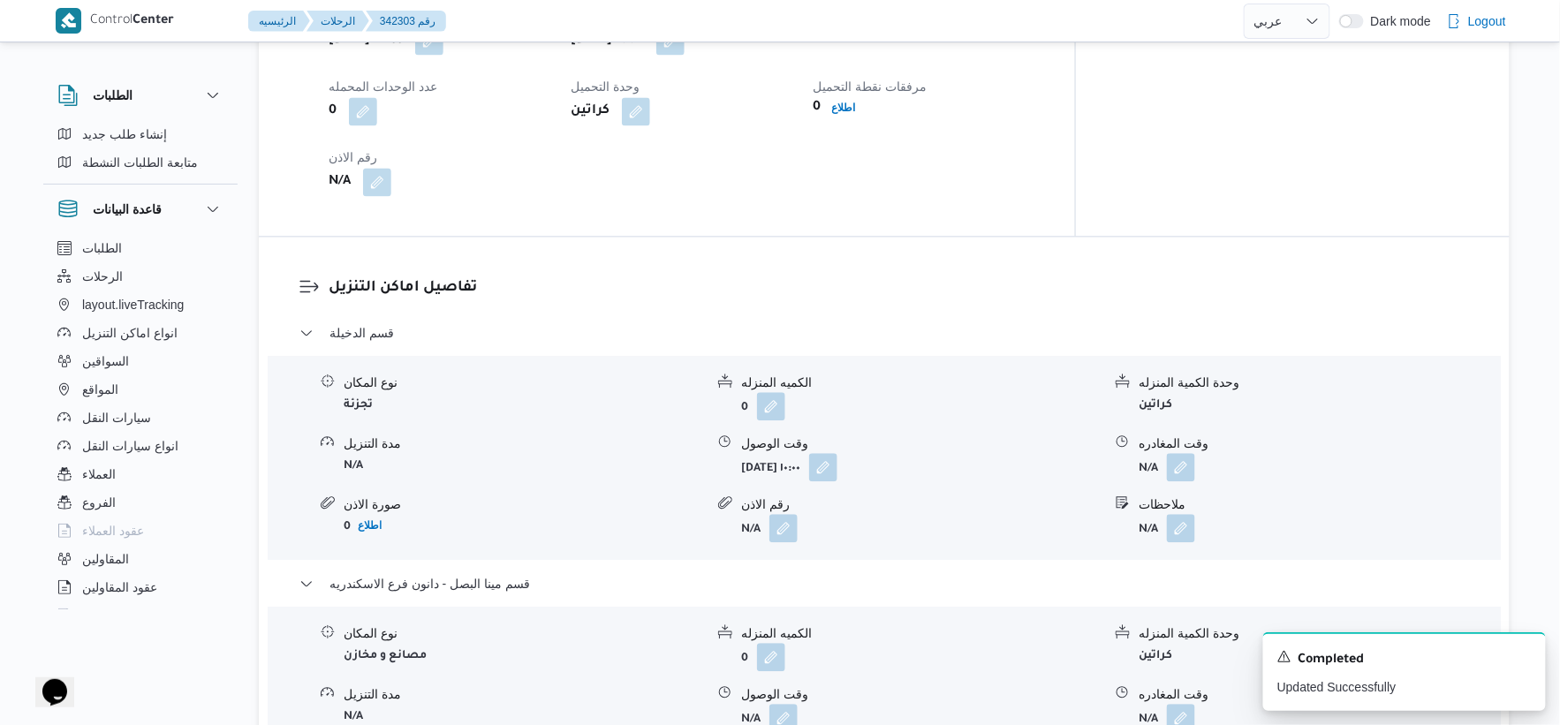
scroll to position [1570, 0]
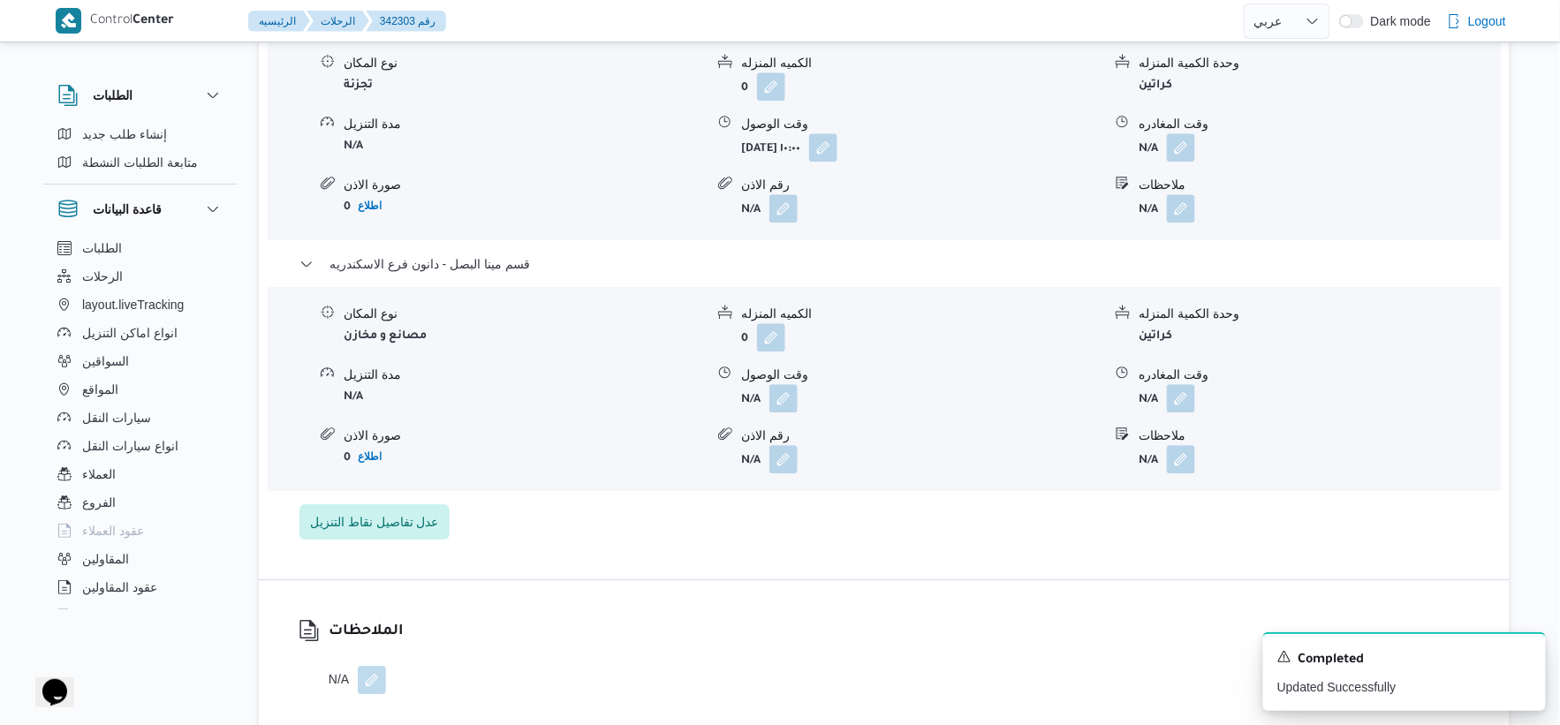
click at [769, 578] on div "تفاصيل اماكن التنزيل قسم الدخيلة نوع المكان تجزئة الكميه المنزله 0 وحدة الكمية …" at bounding box center [884, 248] width 1251 height 663
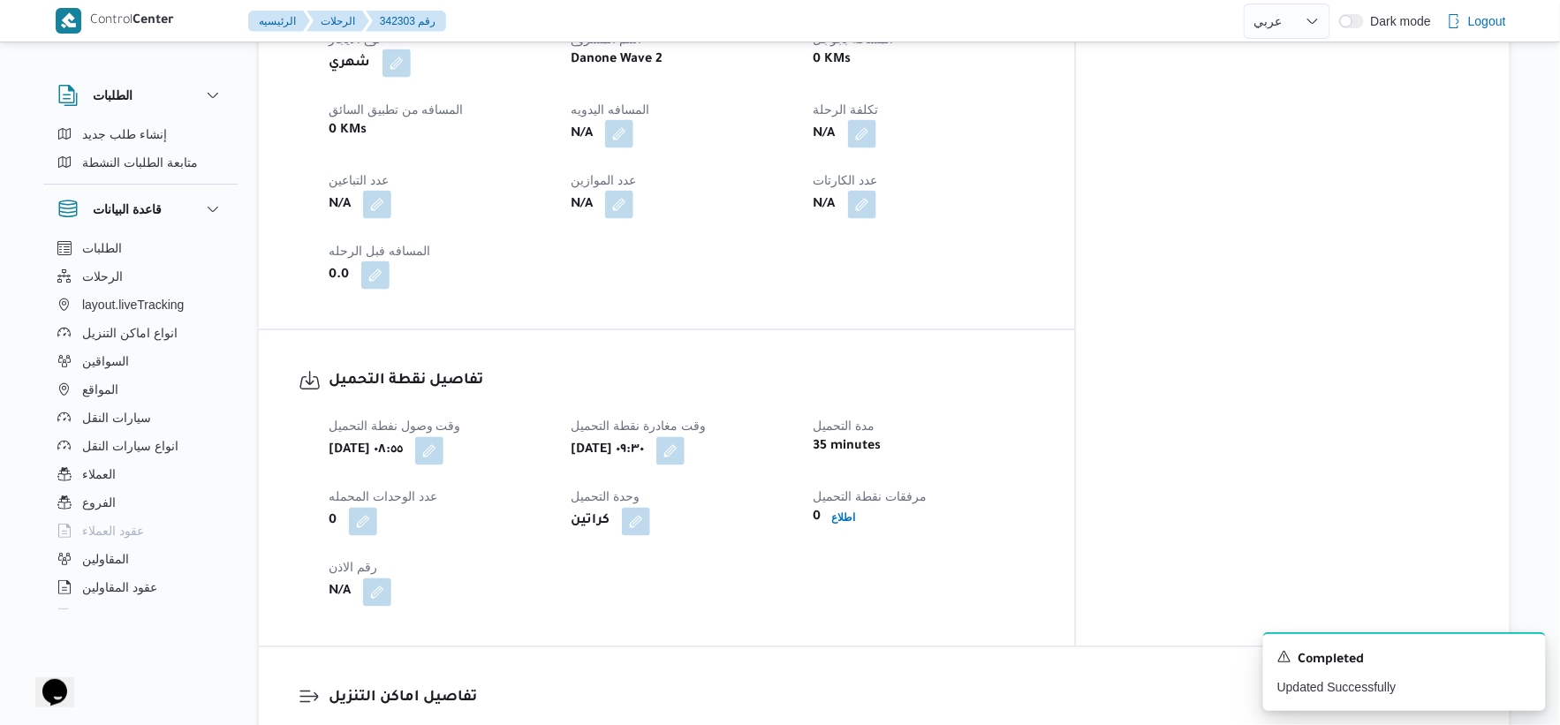
scroll to position [588, 0]
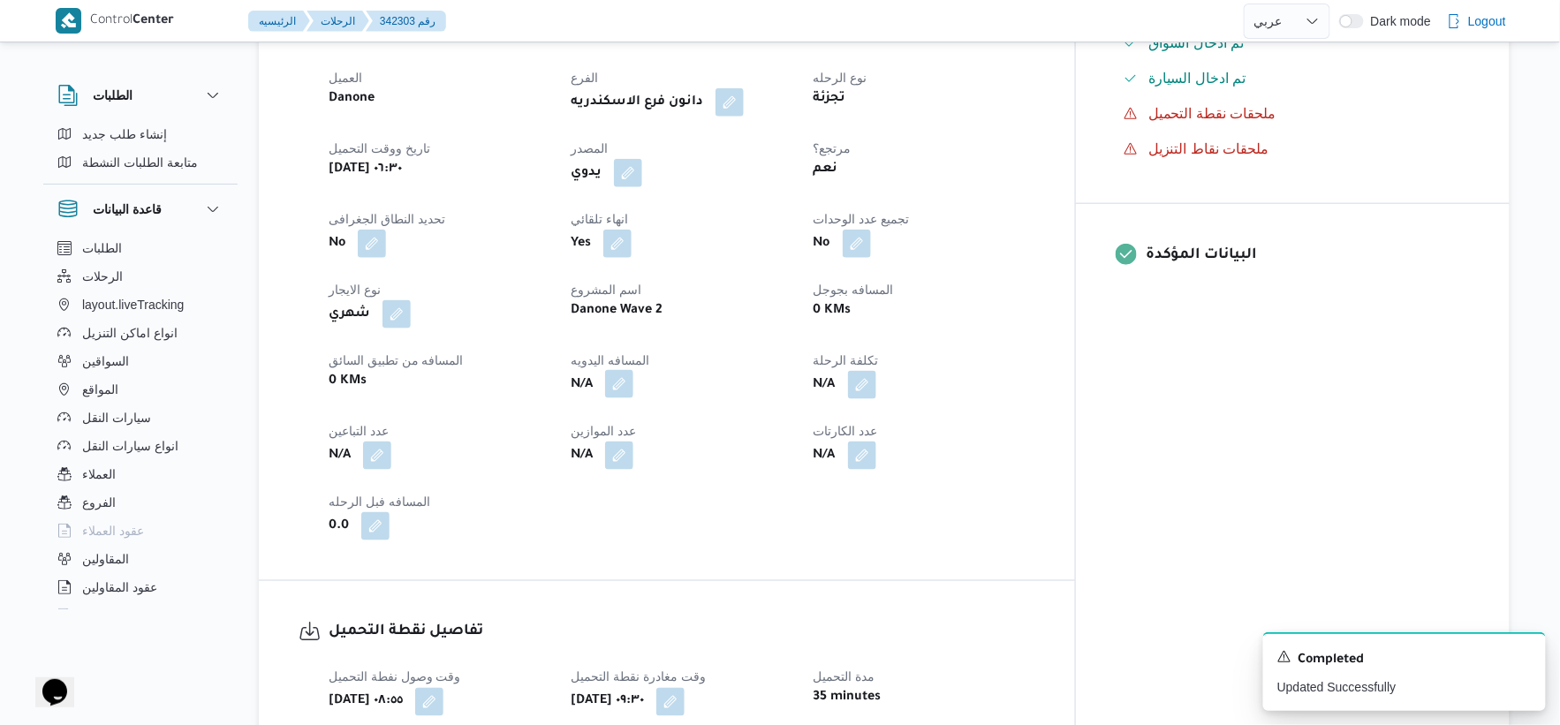
click at [633, 383] on button "button" at bounding box center [619, 384] width 28 height 28
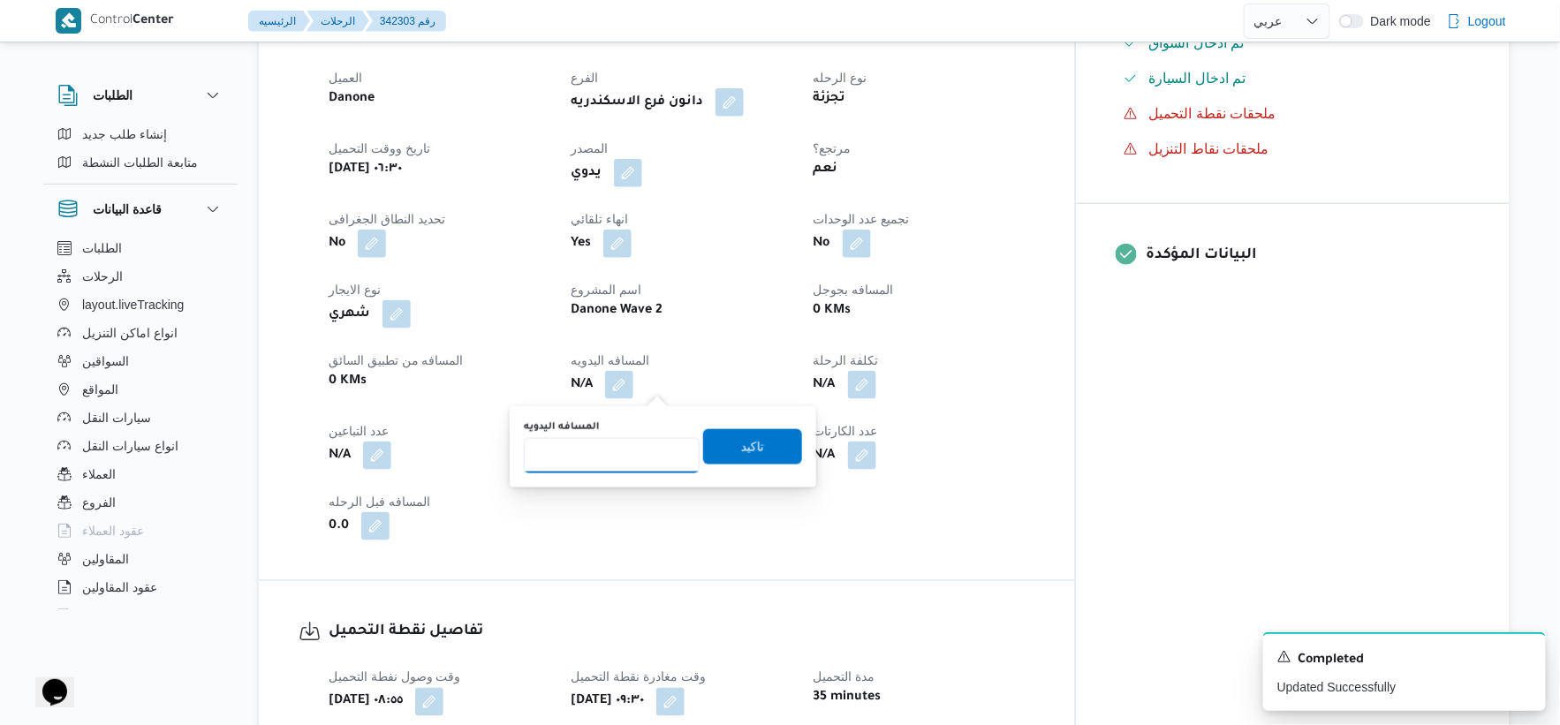
click at [602, 455] on input "المسافه اليدويه" at bounding box center [612, 455] width 176 height 35
type input "90"
click at [752, 440] on span "تاكيد" at bounding box center [752, 446] width 23 height 21
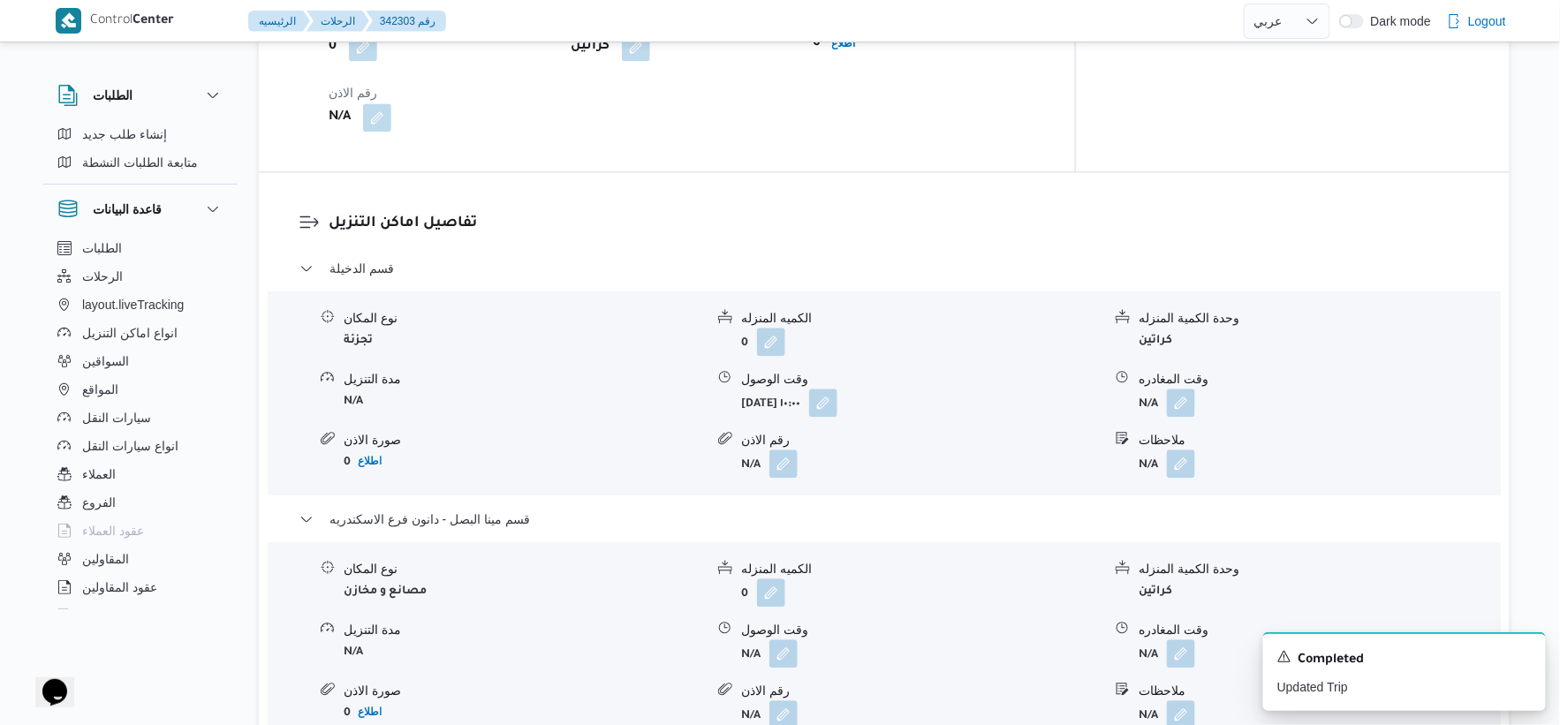
scroll to position [1668, 0]
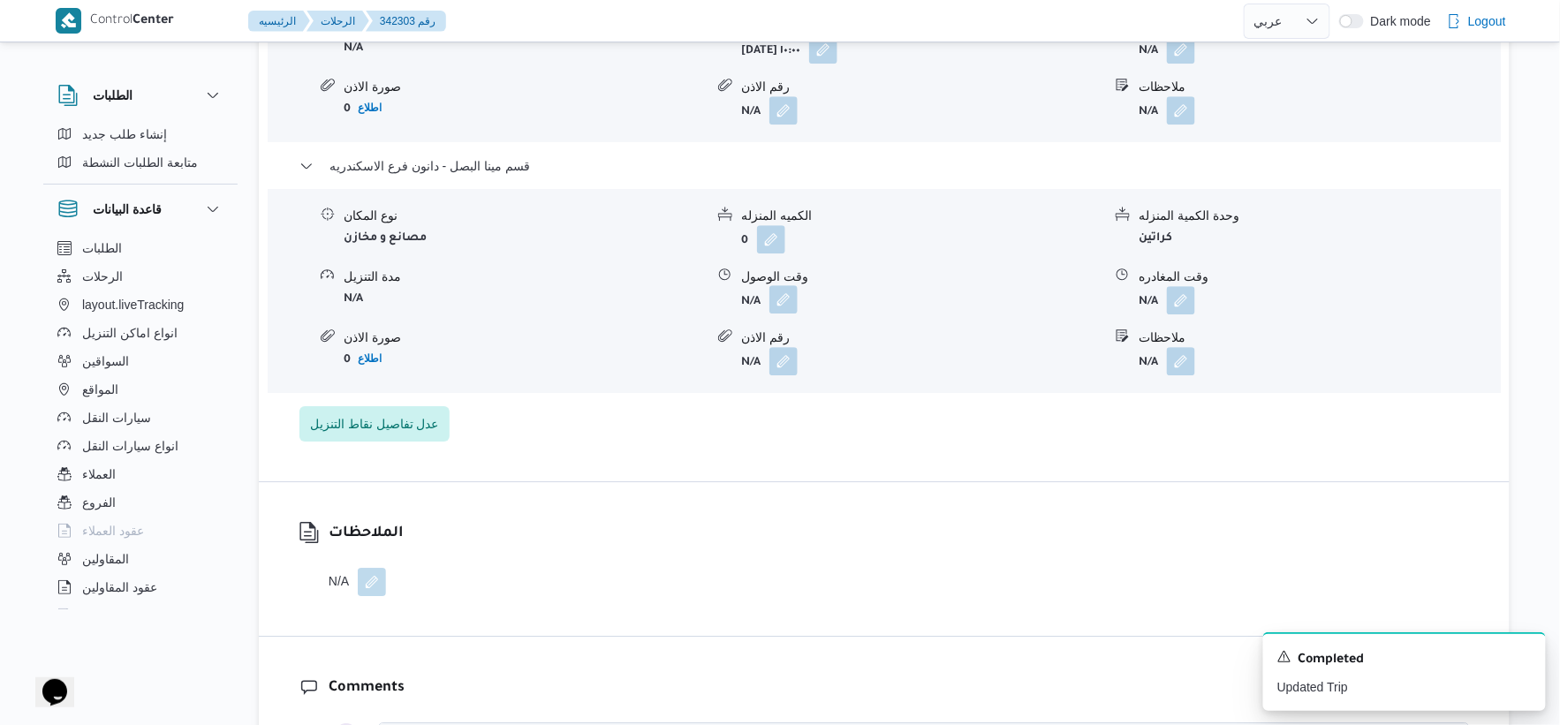
click at [779, 298] on button "button" at bounding box center [783, 299] width 28 height 28
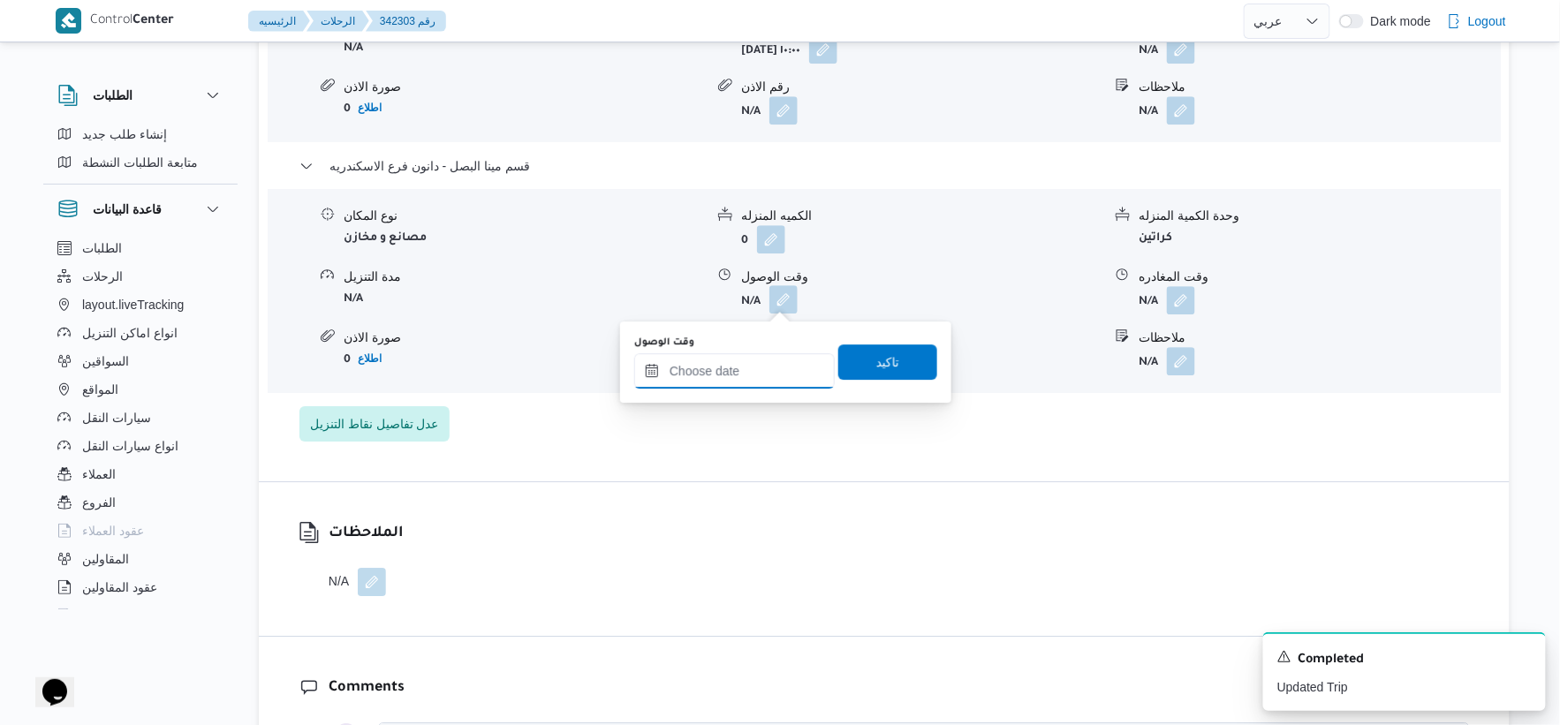
click at [752, 366] on input "وقت الوصول" at bounding box center [734, 370] width 201 height 35
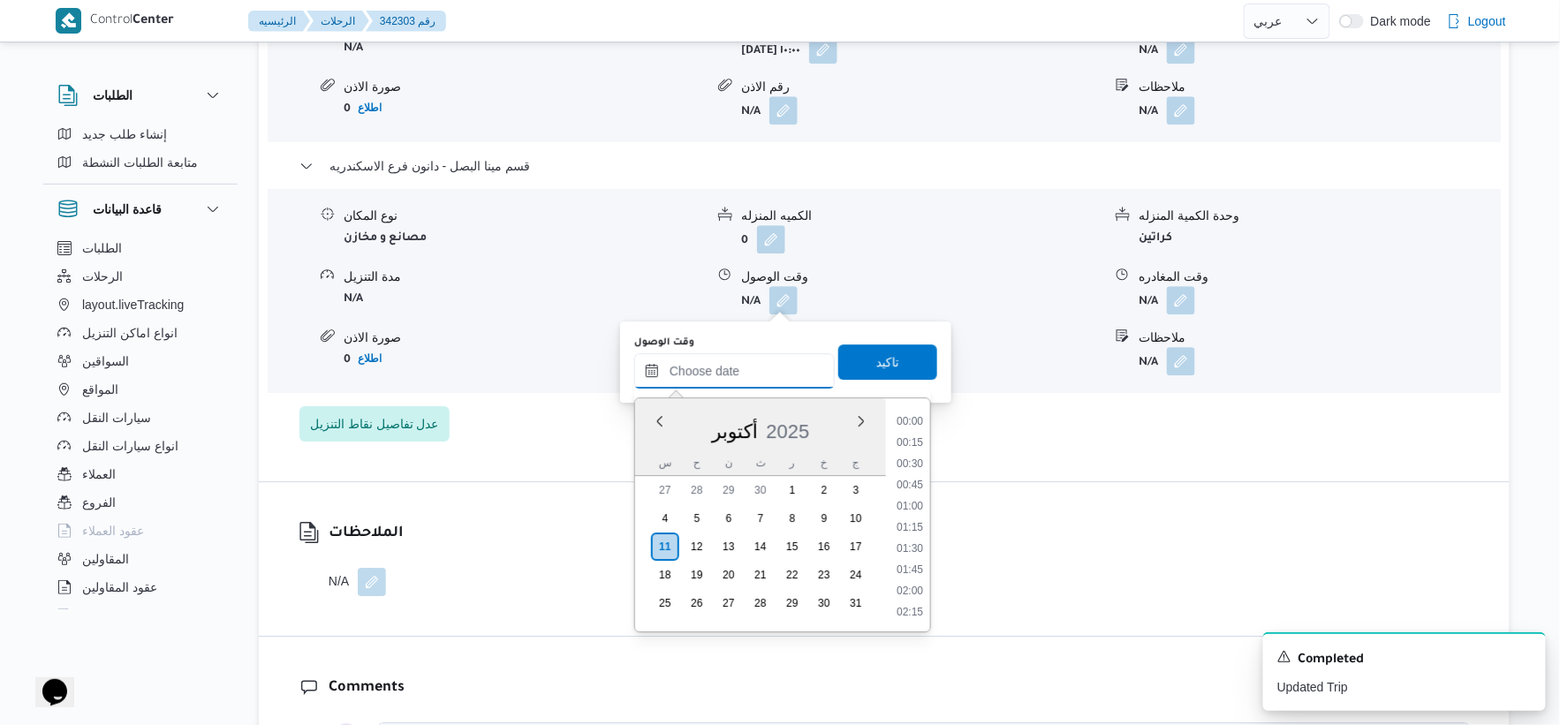
scroll to position [1526, 0]
click at [910, 461] on li "18:30" at bounding box center [910, 465] width 41 height 18
type input "١١/١٠/٢٠٢٥ ١٨:٣٠"
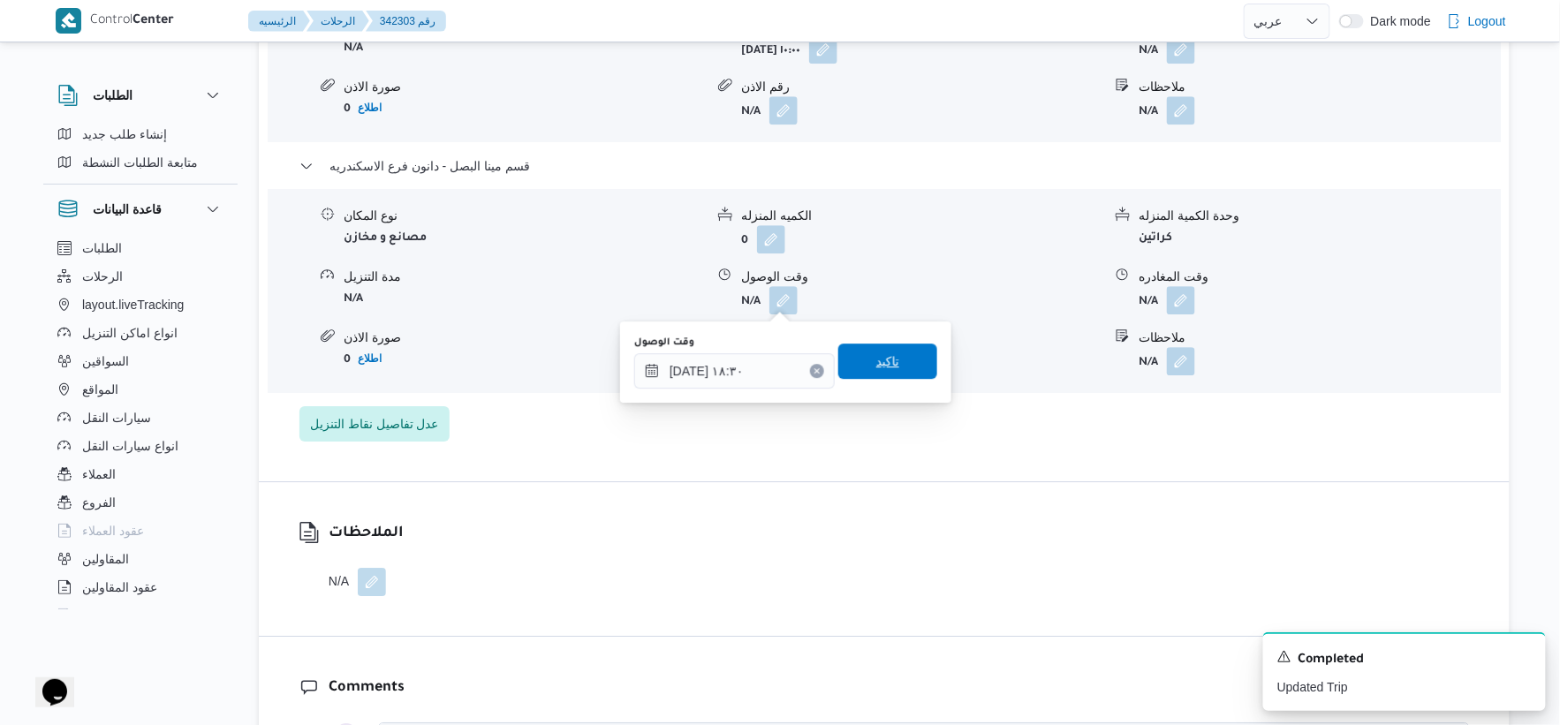
click at [903, 356] on span "تاكيد" at bounding box center [887, 361] width 99 height 35
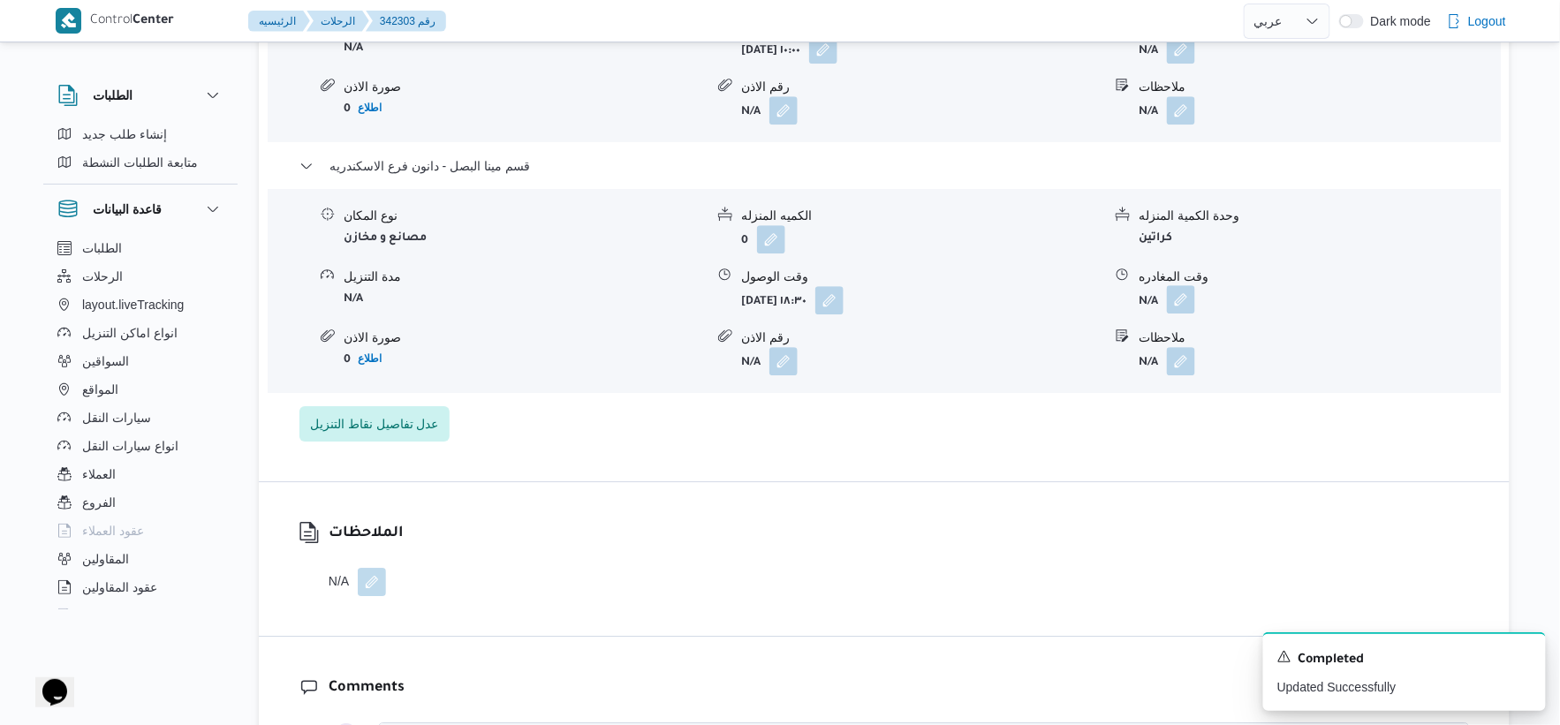
click at [1176, 292] on button "button" at bounding box center [1181, 299] width 28 height 28
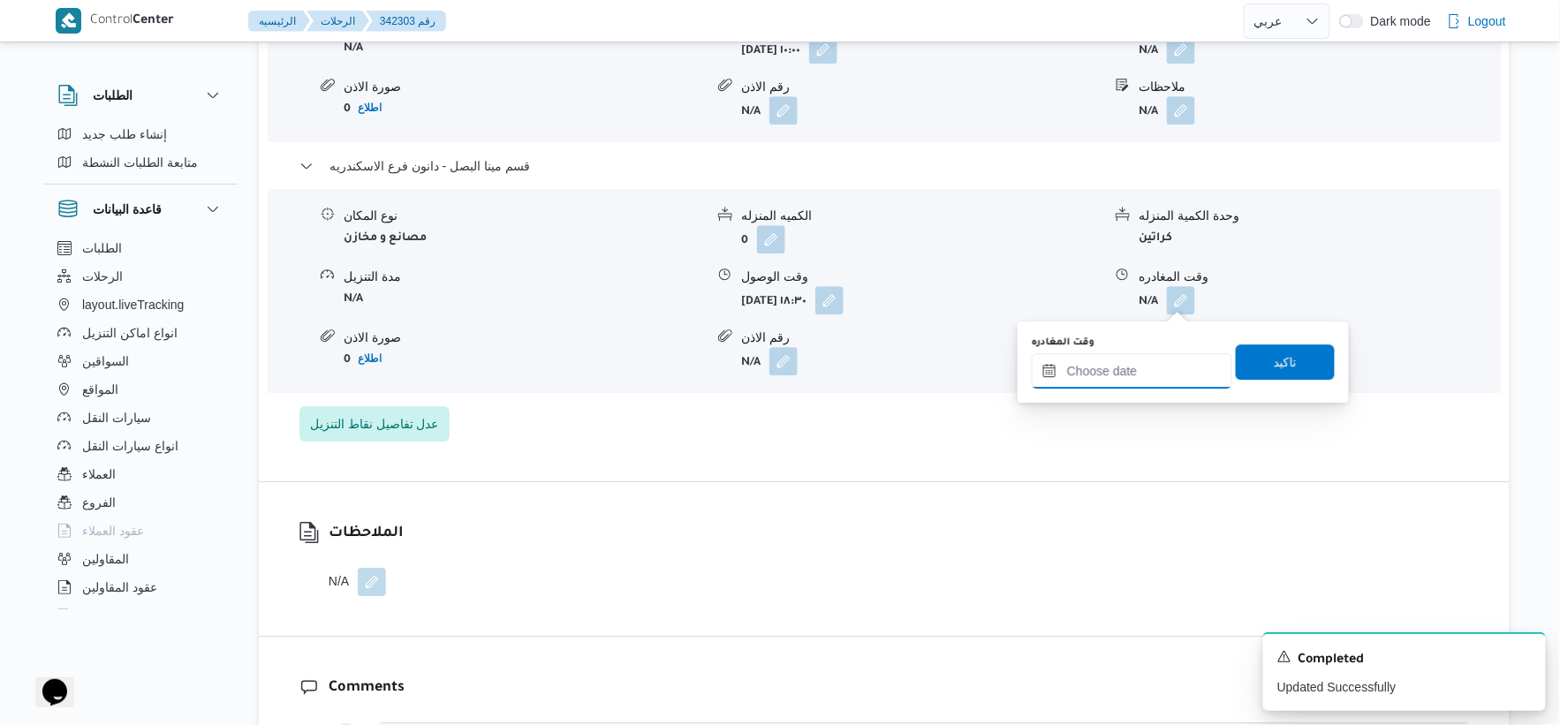
click at [1149, 358] on input "وقت المغادره" at bounding box center [1132, 370] width 201 height 35
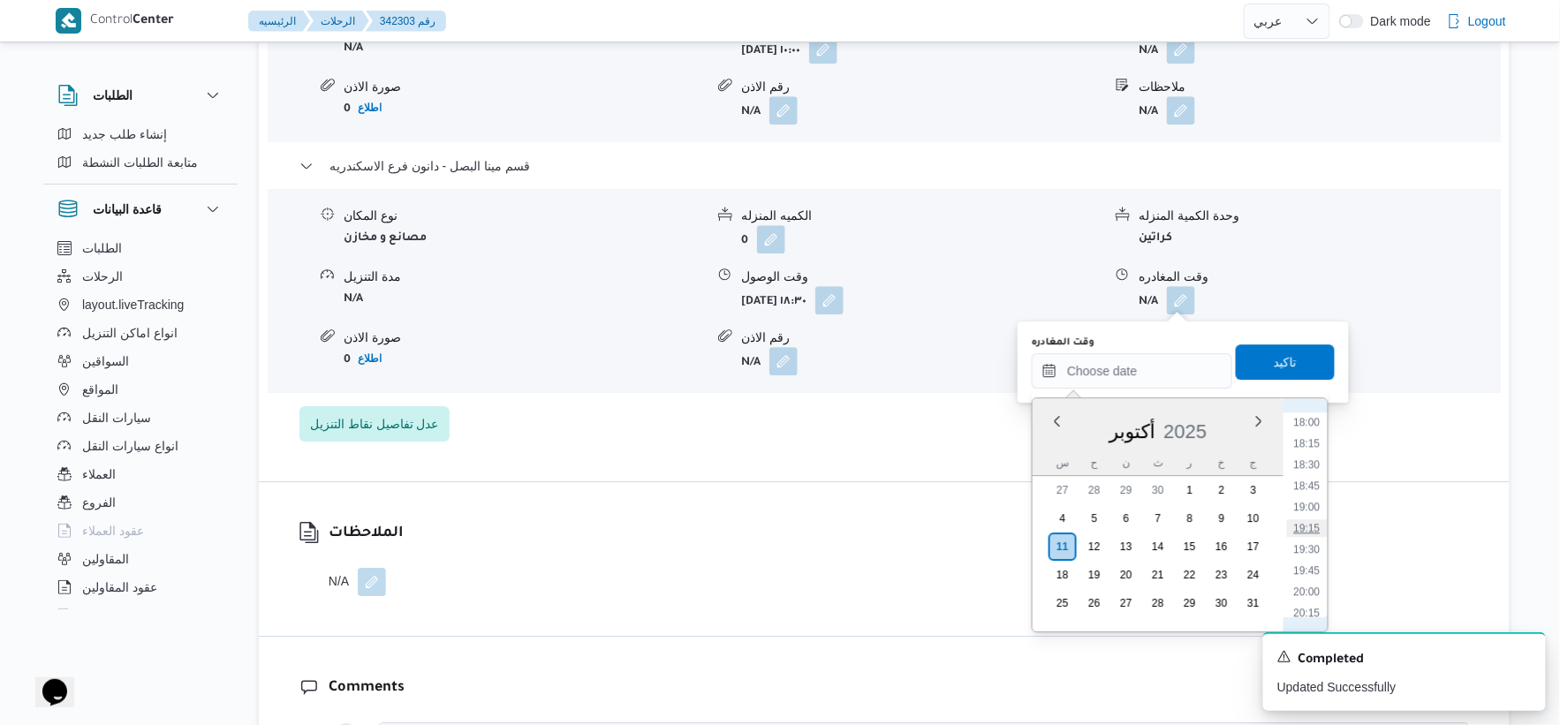
click at [1314, 526] on li "19:15" at bounding box center [1307, 528] width 41 height 18
type input "١١/١٠/٢٠٢٥ ١٩:١٥"
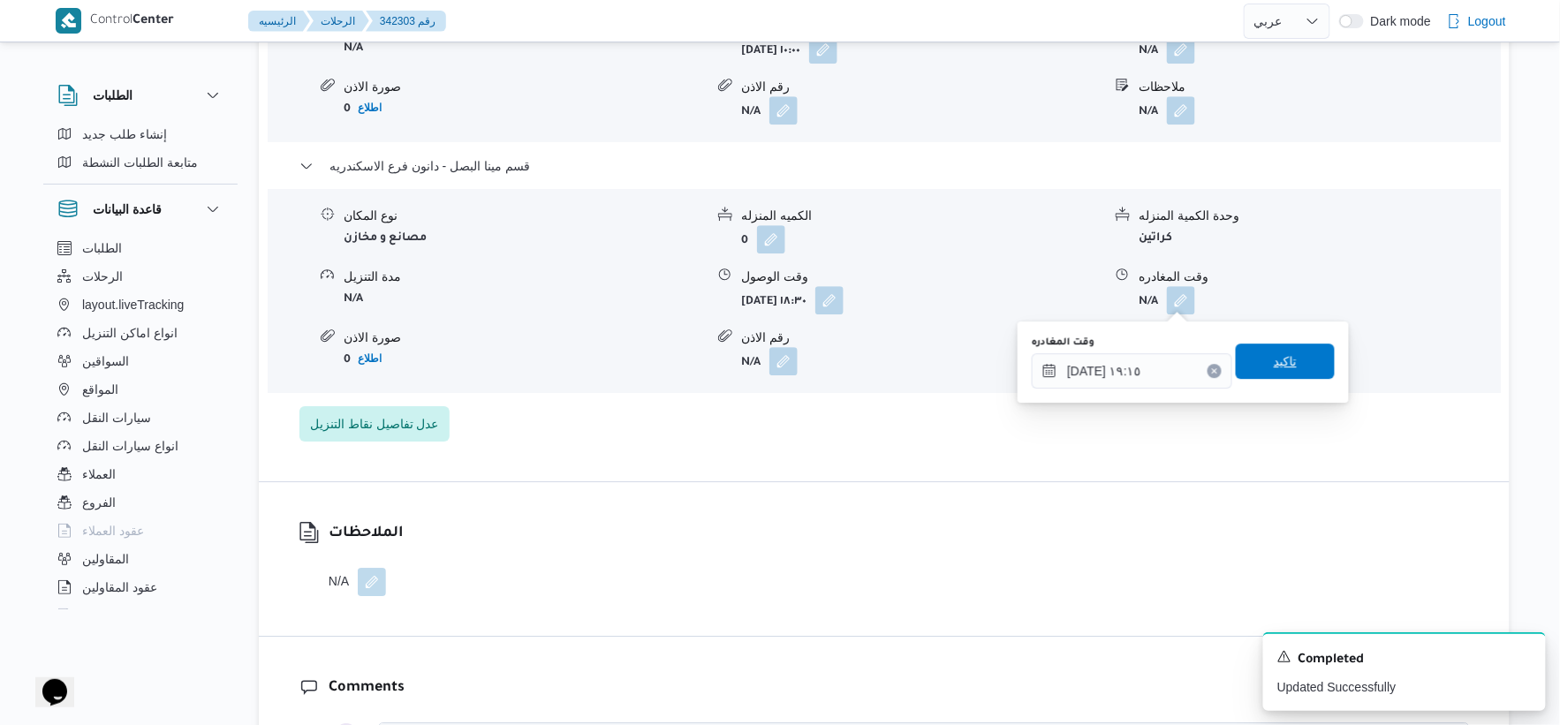
click at [1286, 364] on span "تاكيد" at bounding box center [1285, 361] width 99 height 35
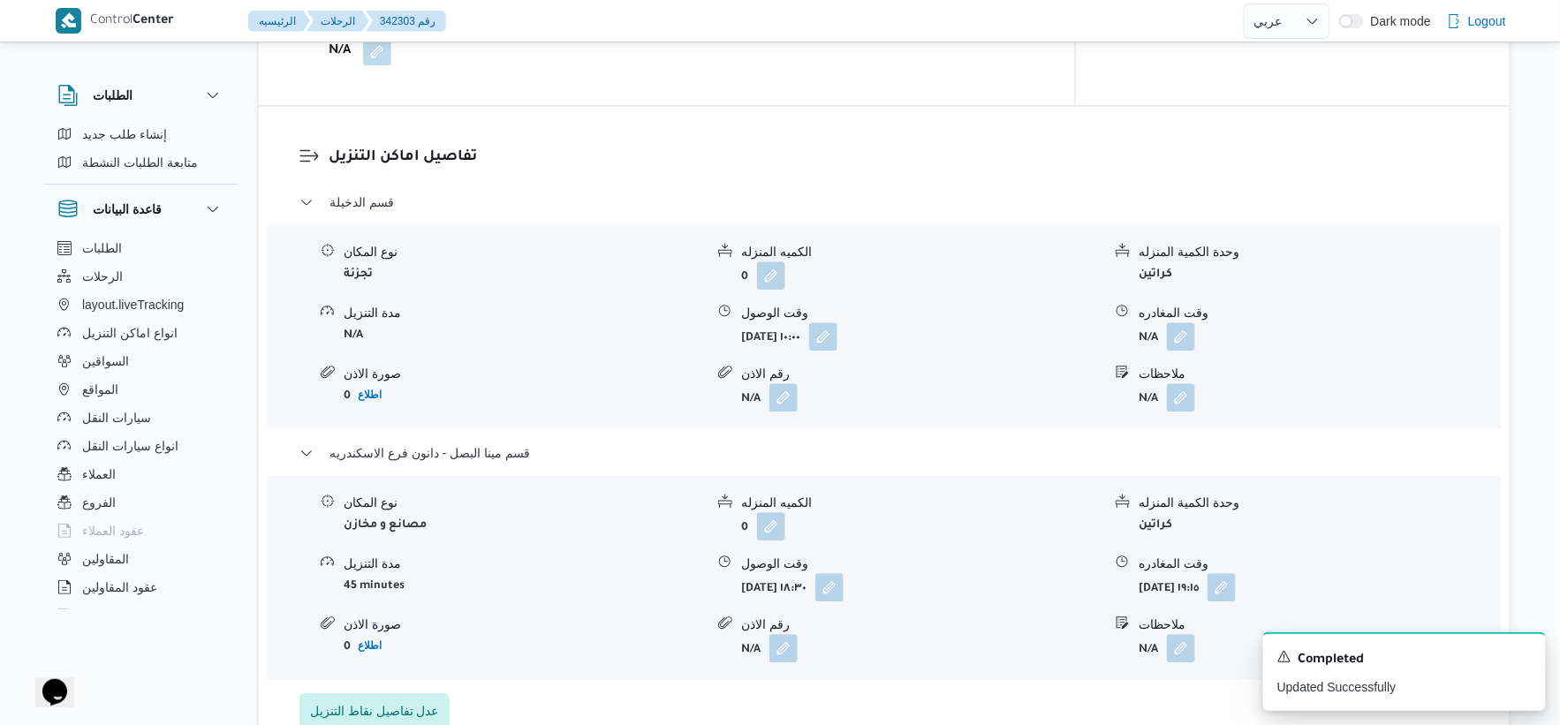
scroll to position [1374, 0]
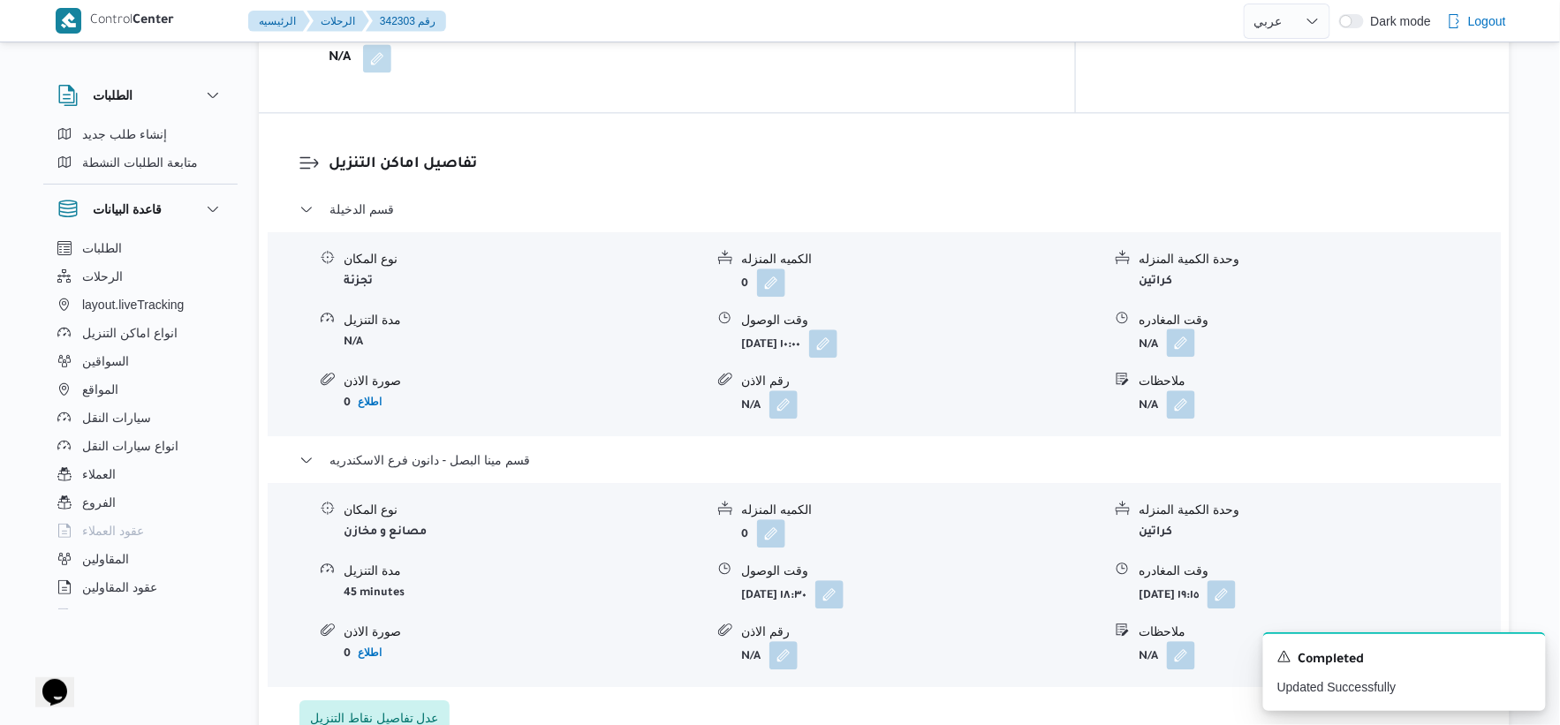
click at [1180, 338] on button "button" at bounding box center [1181, 343] width 28 height 28
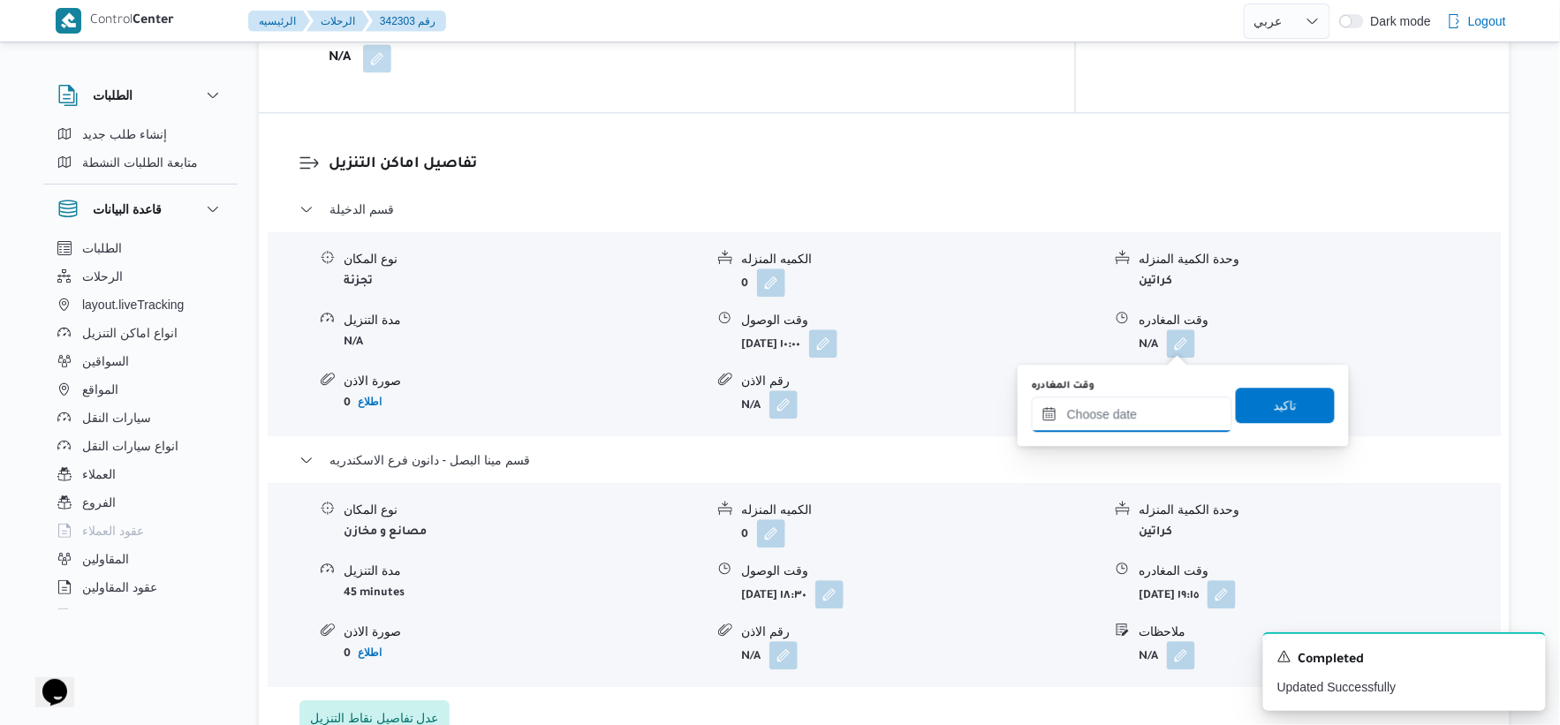
click at [1155, 400] on input "وقت المغادره" at bounding box center [1132, 414] width 201 height 35
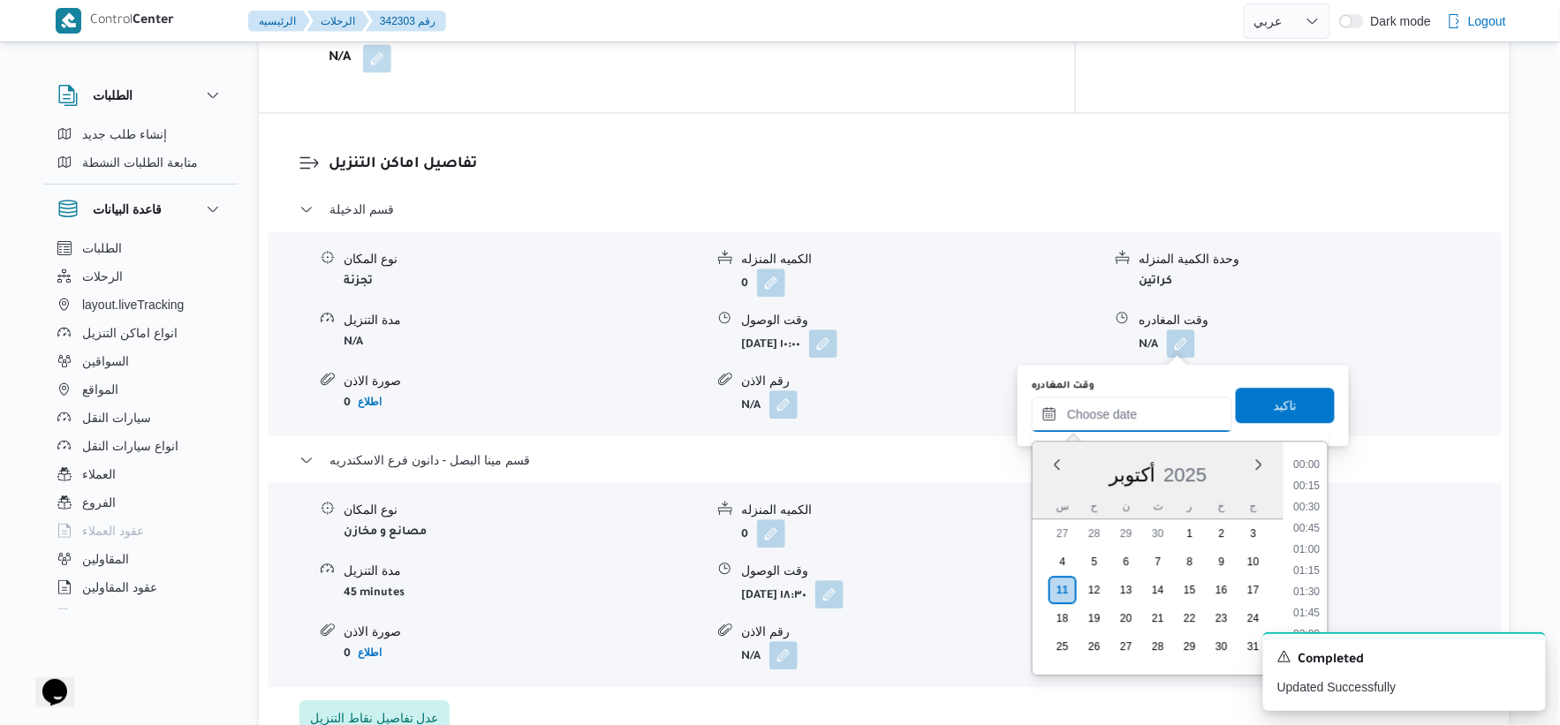
scroll to position [1526, 0]
click at [1303, 457] on li "18:00" at bounding box center [1307, 466] width 41 height 18
type input "١١/١٠/٢٠٢٥ ١٨:٠٠"
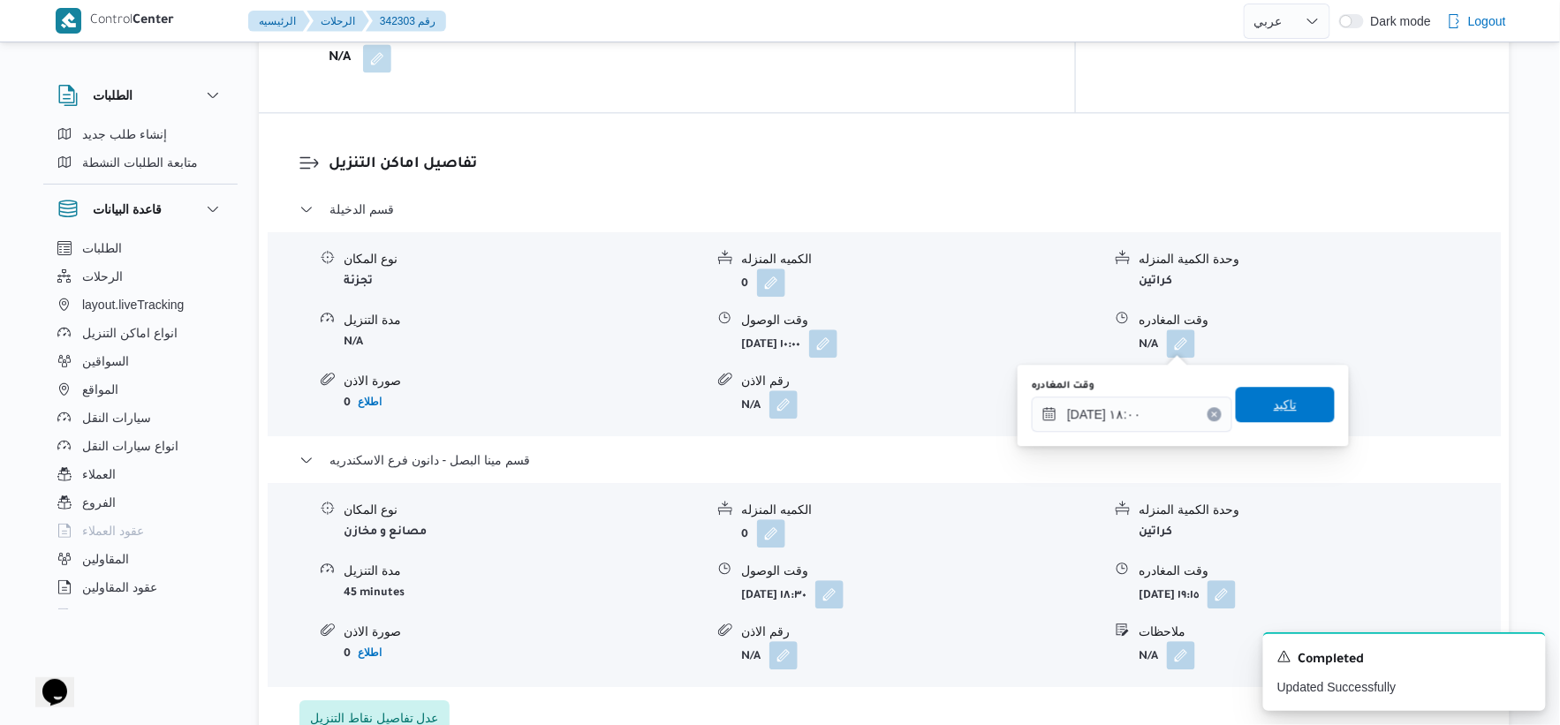
click at [1303, 398] on span "تاكيد" at bounding box center [1285, 404] width 99 height 35
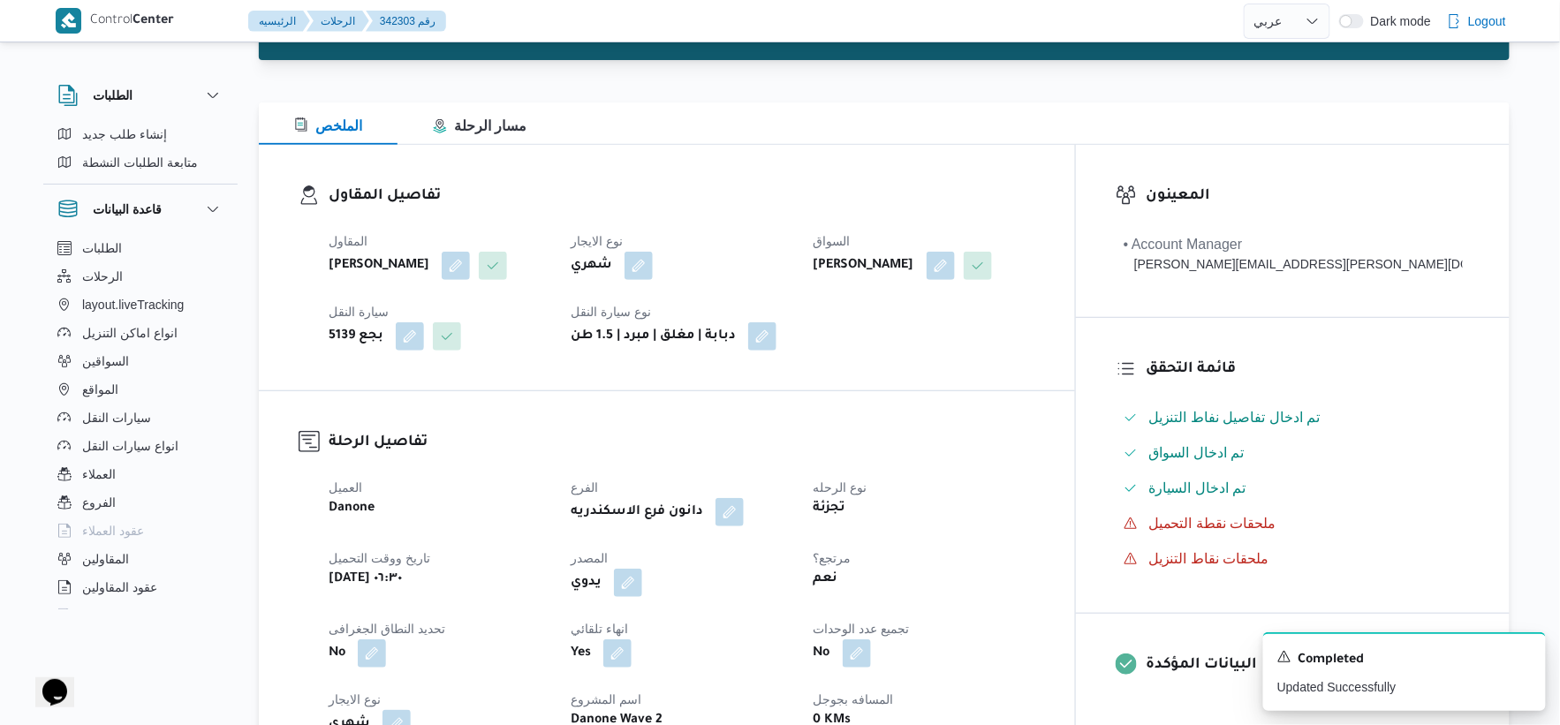
scroll to position [0, 0]
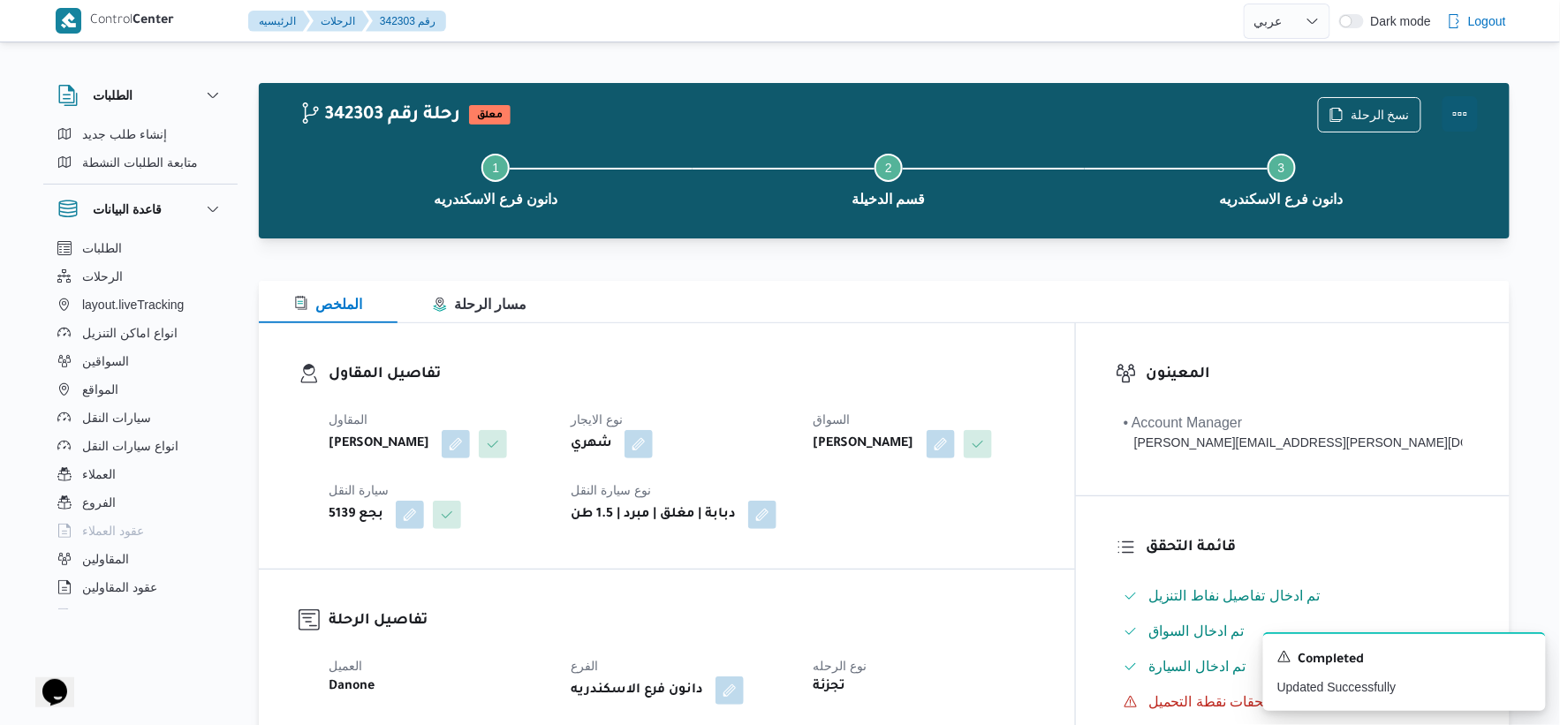
click at [1472, 110] on button "Actions" at bounding box center [1460, 113] width 35 height 35
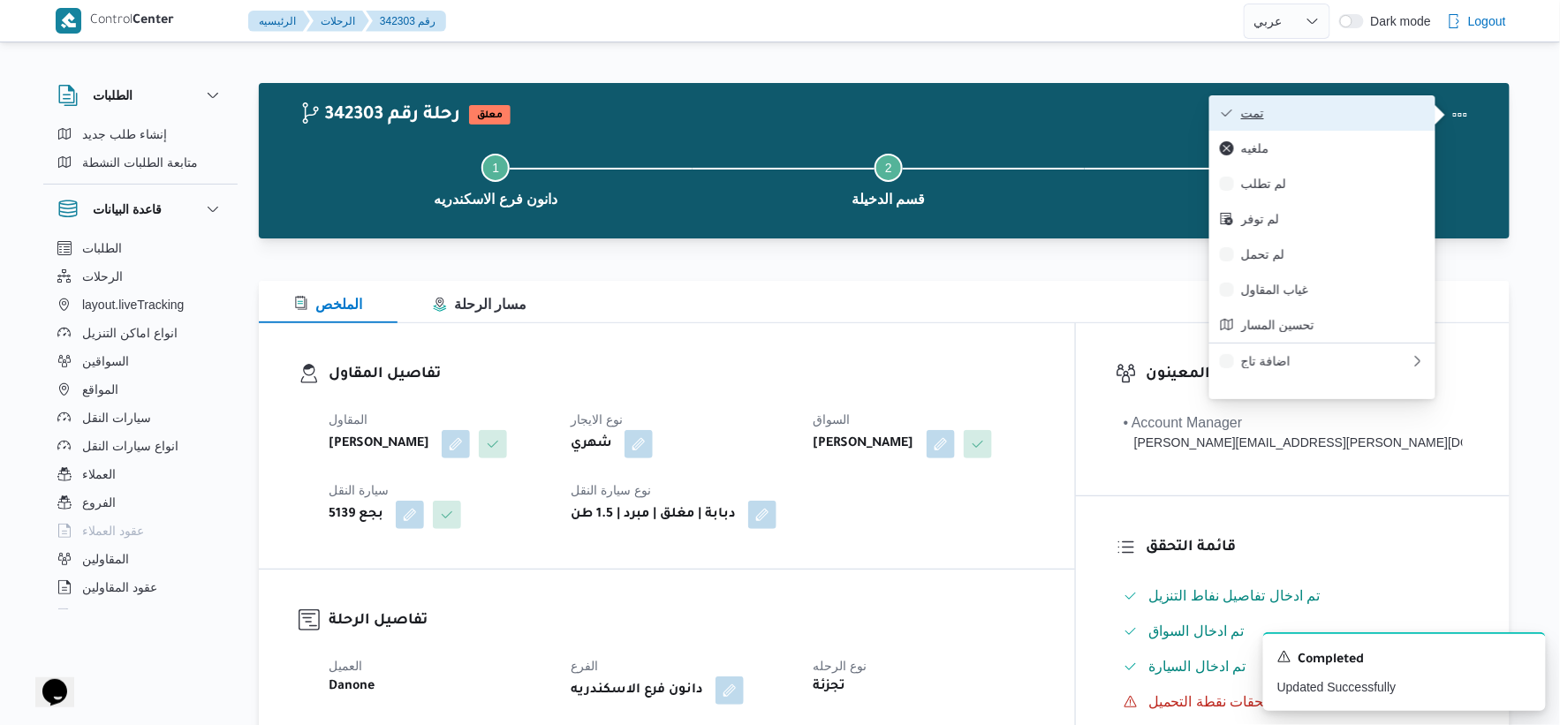
click at [1366, 110] on span "تمت" at bounding box center [1333, 113] width 184 height 14
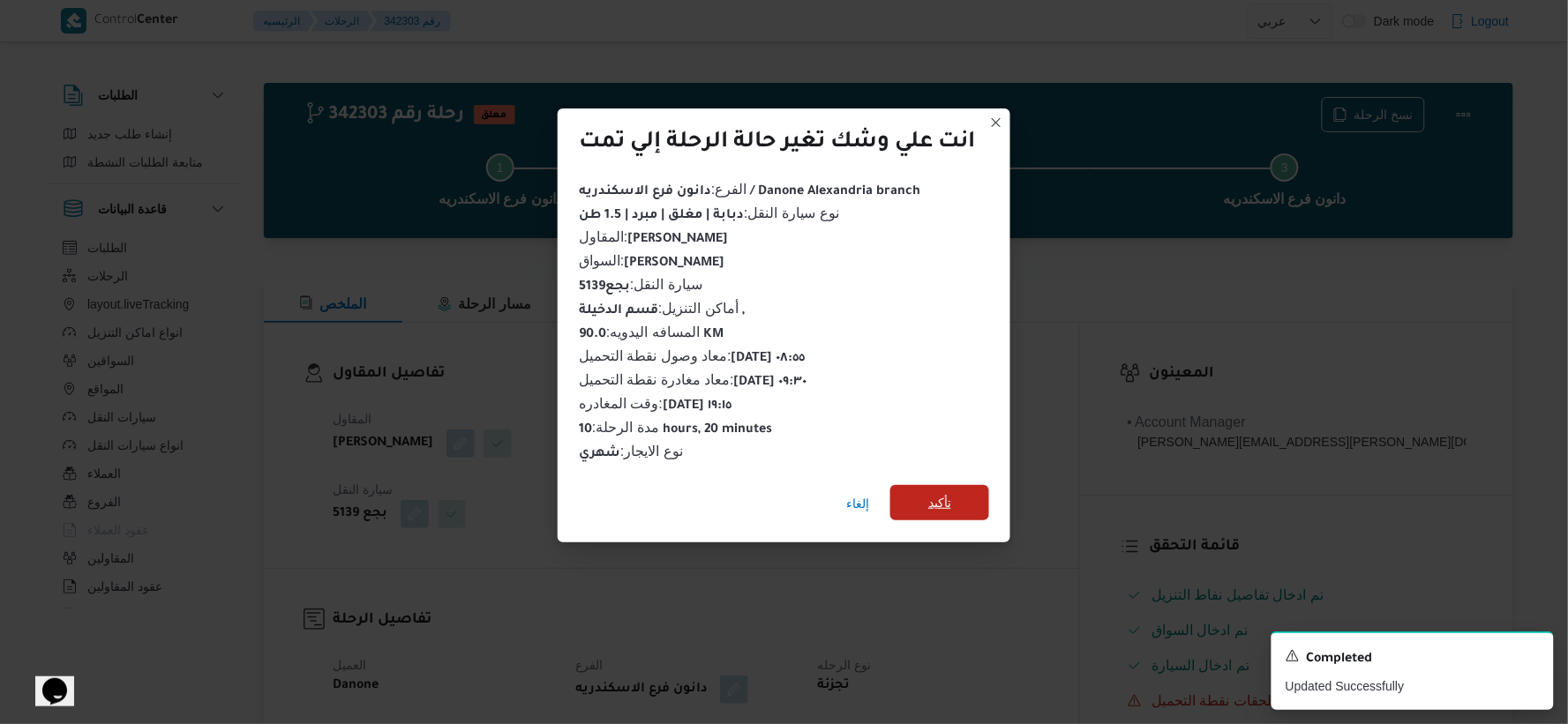
click at [948, 492] on span "تأكيد" at bounding box center [939, 502] width 23 height 21
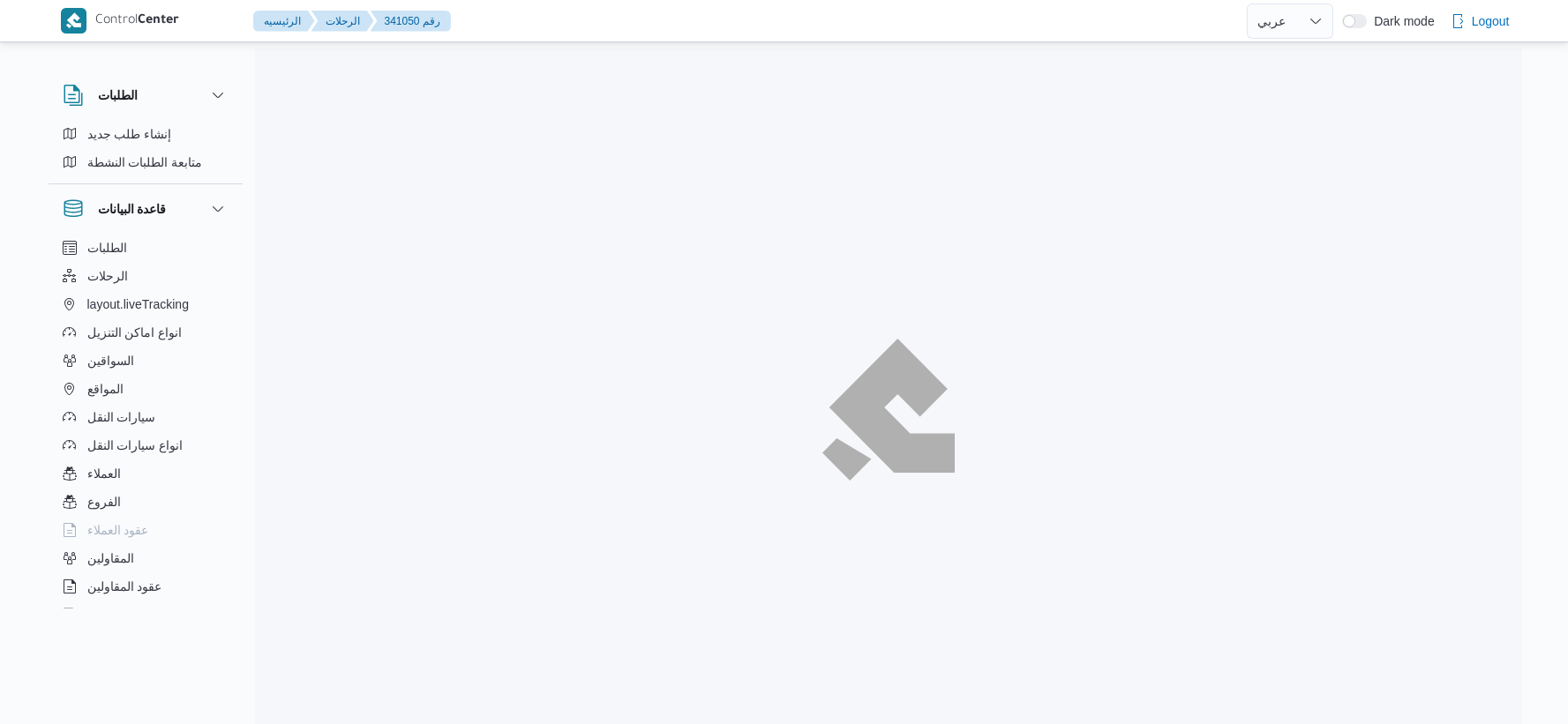
select select "ar"
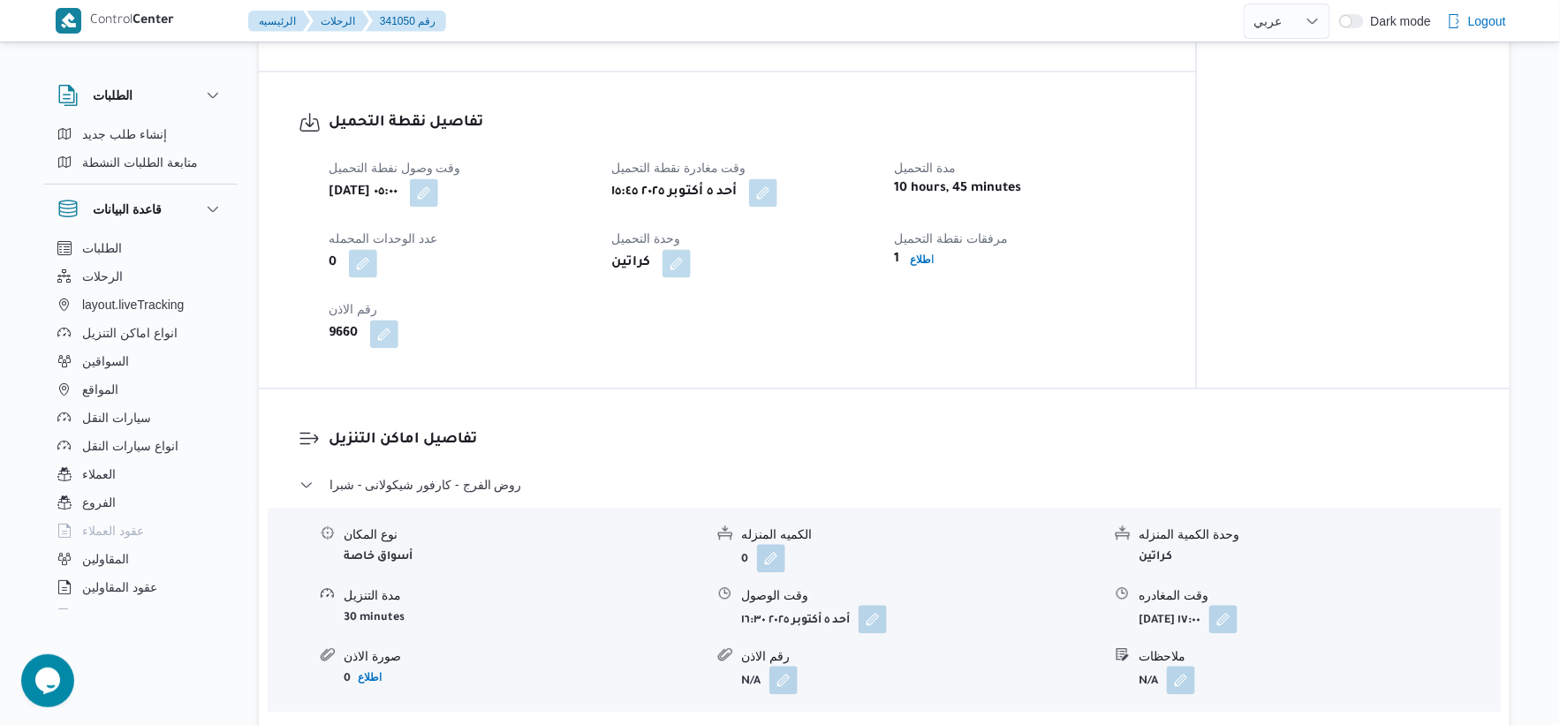
scroll to position [1232, 0]
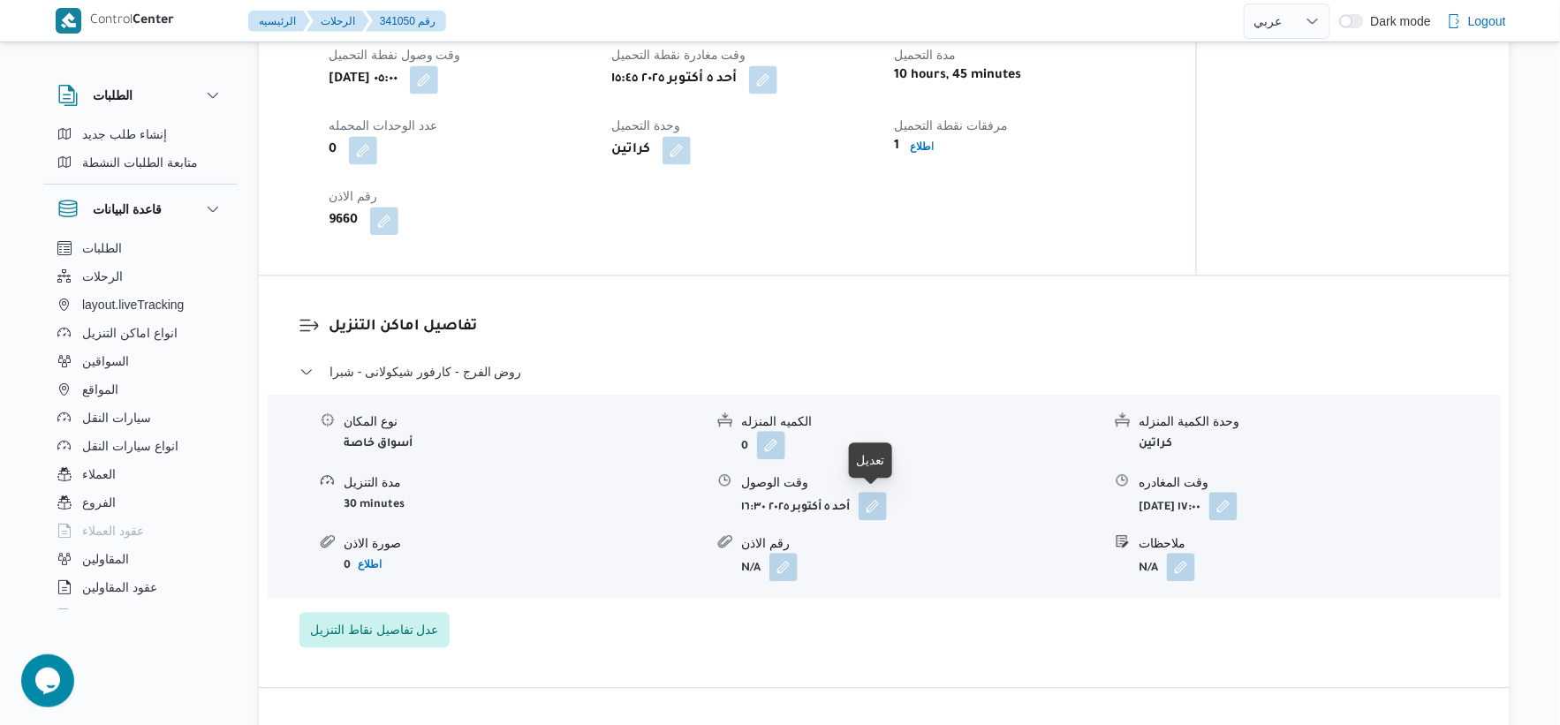
click at [871, 502] on button "button" at bounding box center [873, 506] width 28 height 28
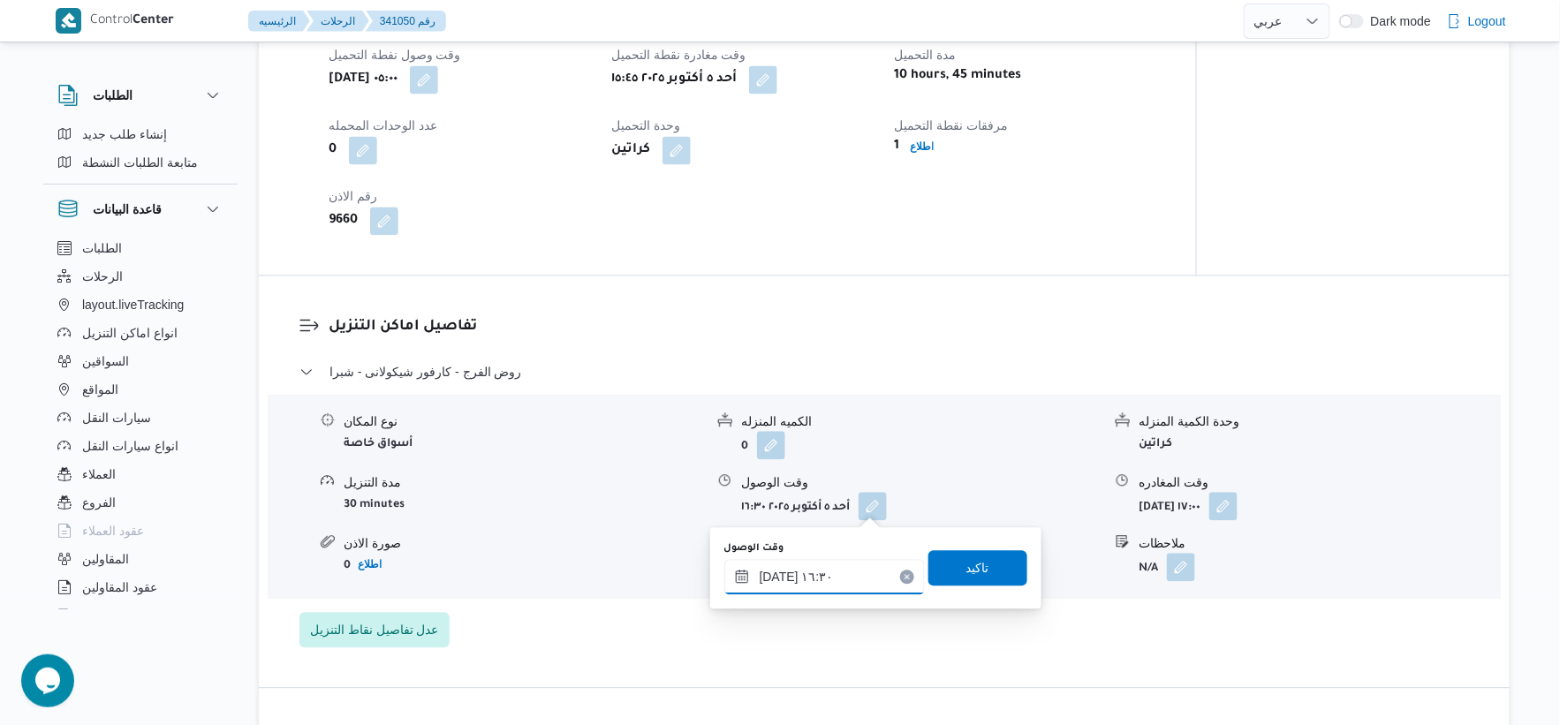
click at [819, 585] on input "[DATE] ١٦:٣٠" at bounding box center [824, 576] width 201 height 35
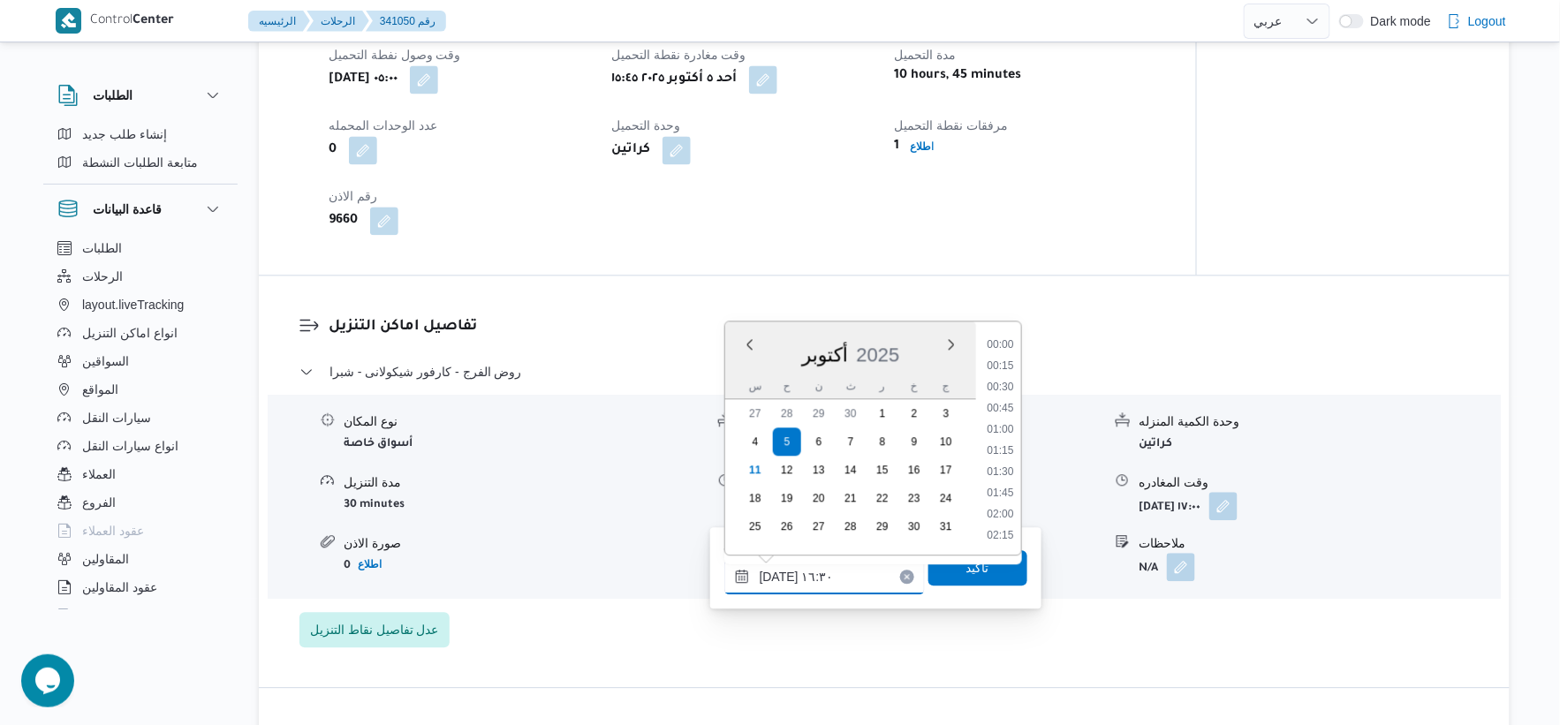
scroll to position [1292, 0]
click at [1005, 491] on li "17:00" at bounding box center [1000, 494] width 41 height 18
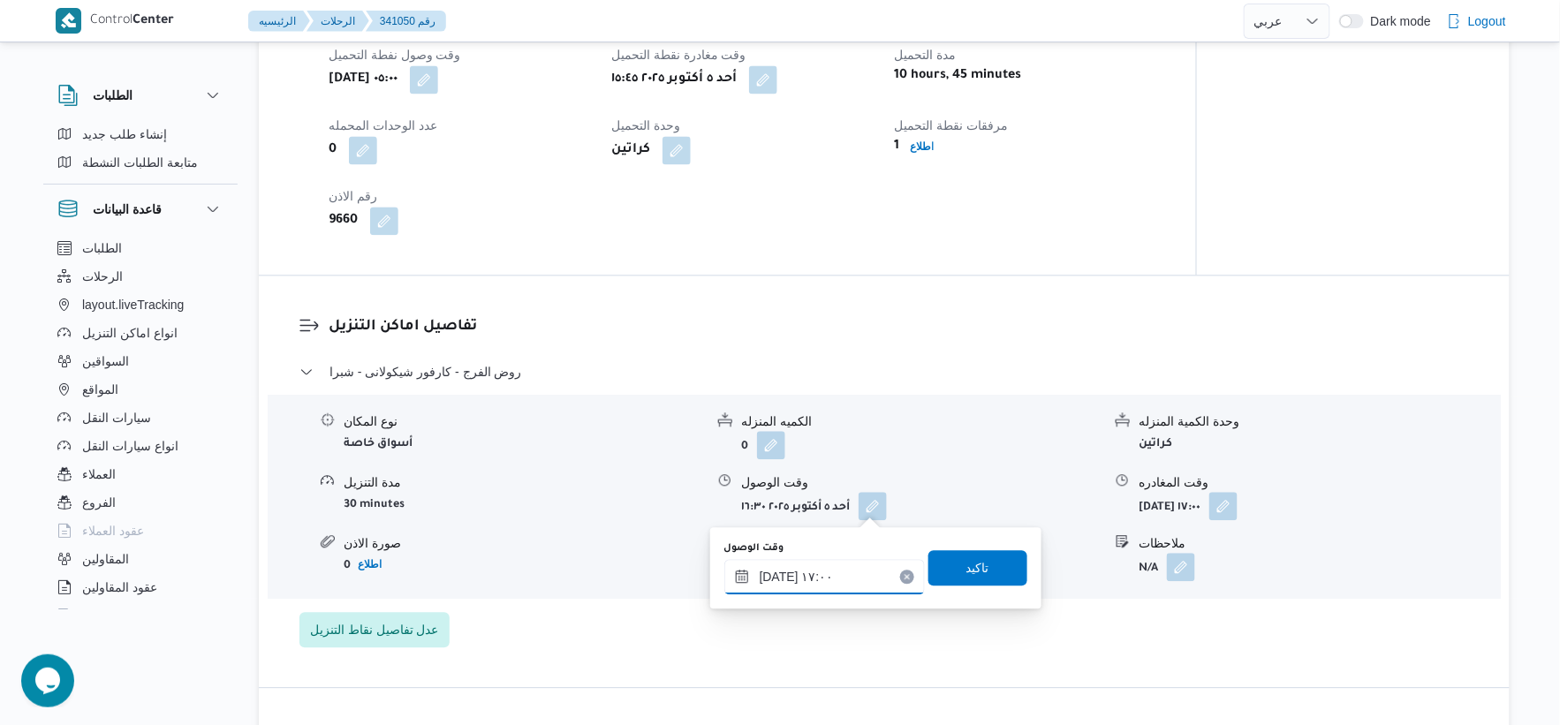
type input "[DATE] ١٧:٠٠"
click at [996, 561] on span "تاكيد" at bounding box center [977, 566] width 99 height 35
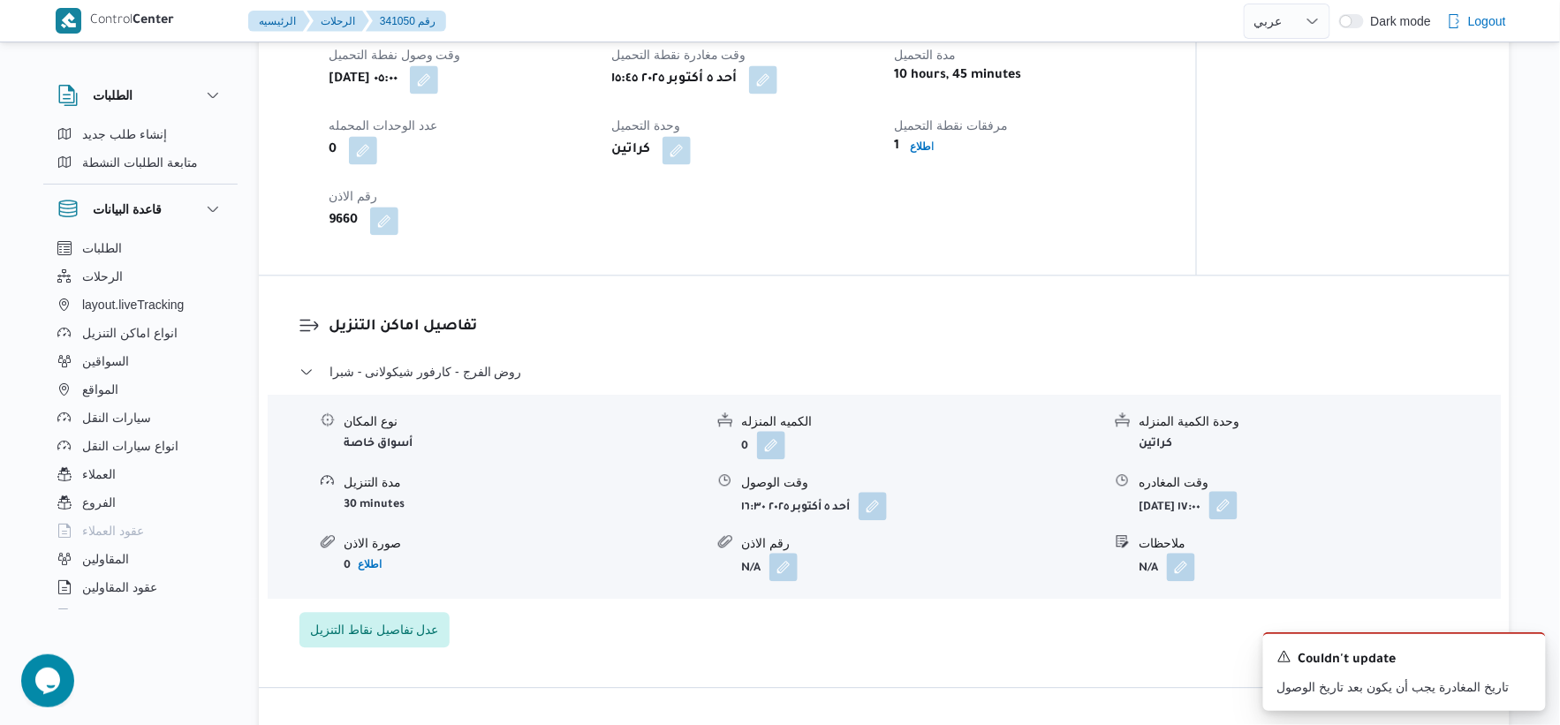
click at [1238, 502] on button "button" at bounding box center [1223, 505] width 28 height 28
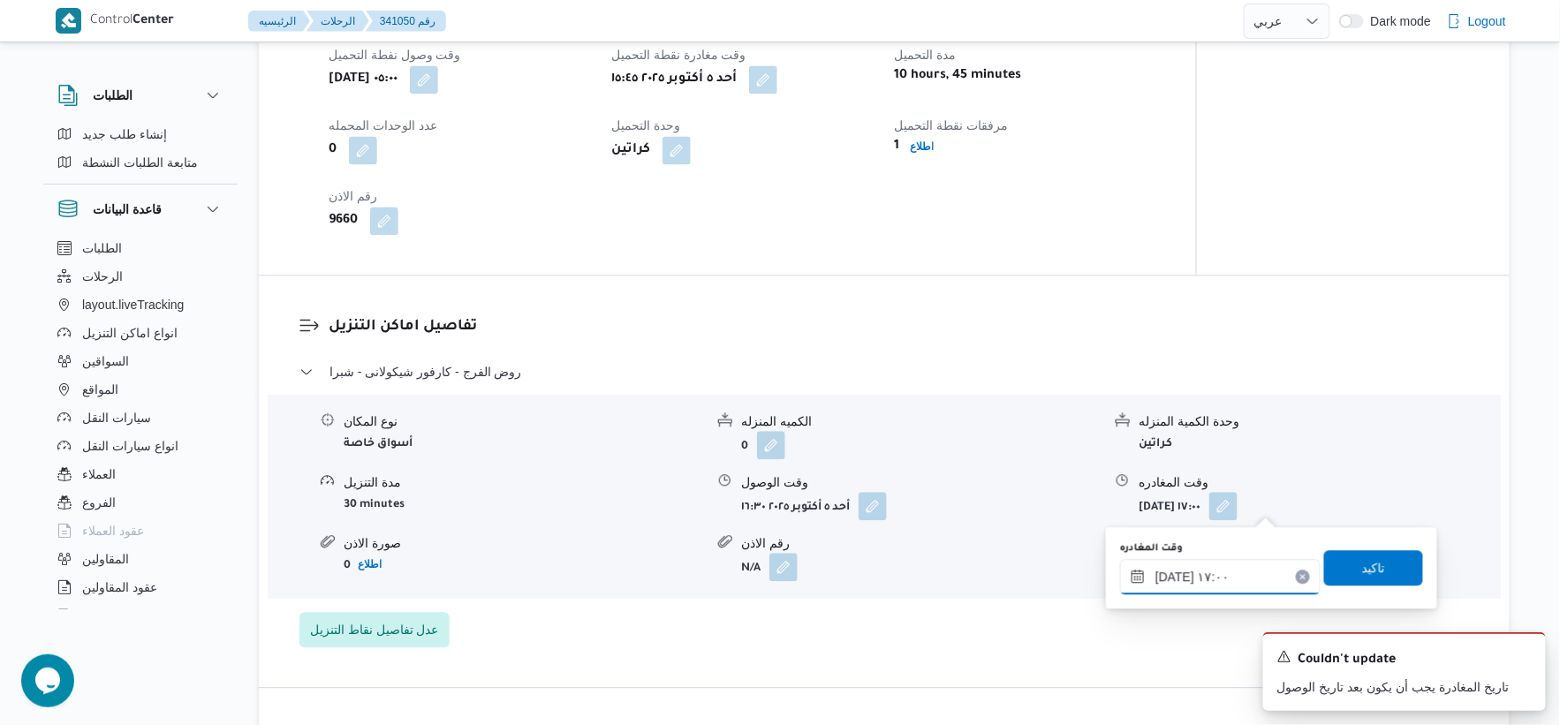
click at [1234, 585] on input "[DATE] ١٧:٠٠" at bounding box center [1220, 576] width 201 height 35
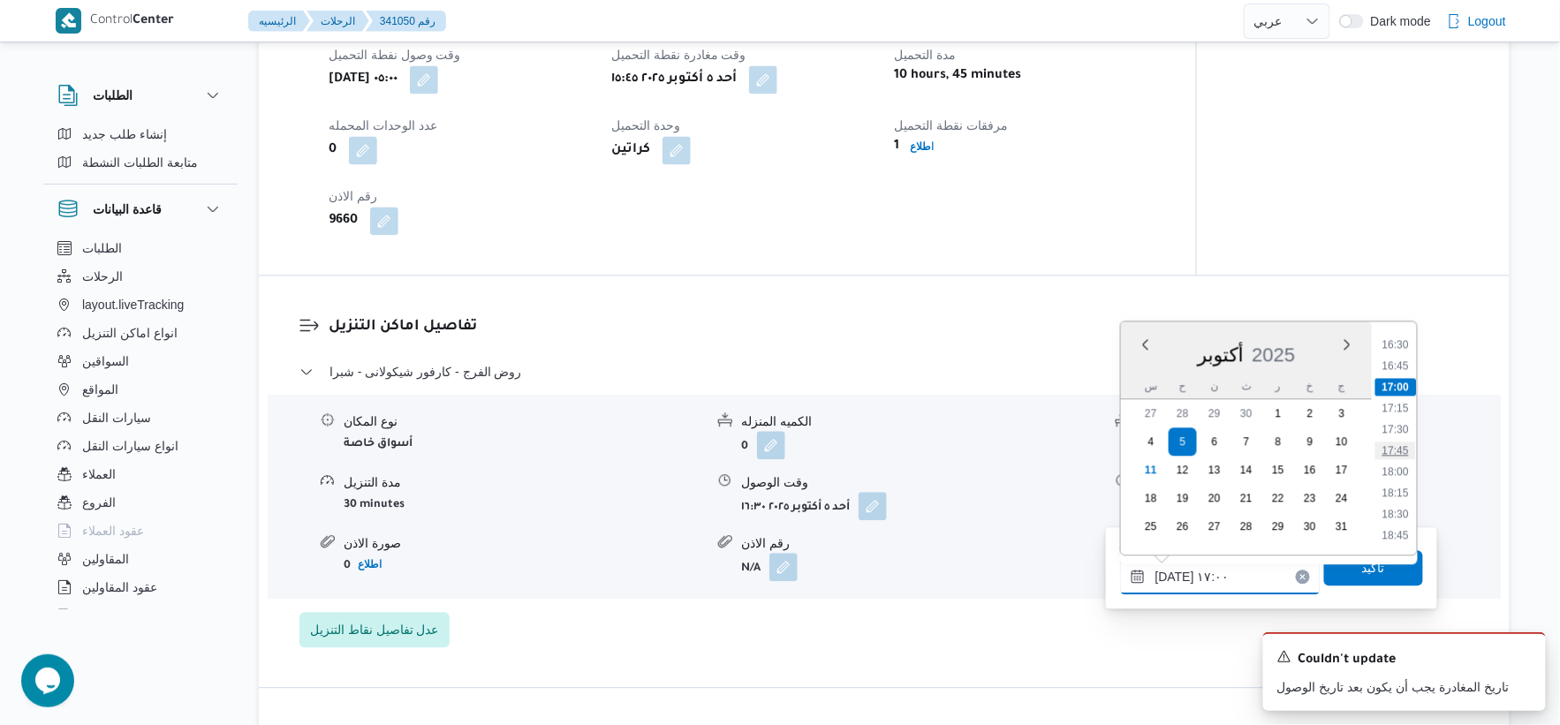
scroll to position [1433, 0]
click at [1400, 435] on li "18:00" at bounding box center [1395, 438] width 41 height 18
type input "[DATE] ١٨:٠٠"
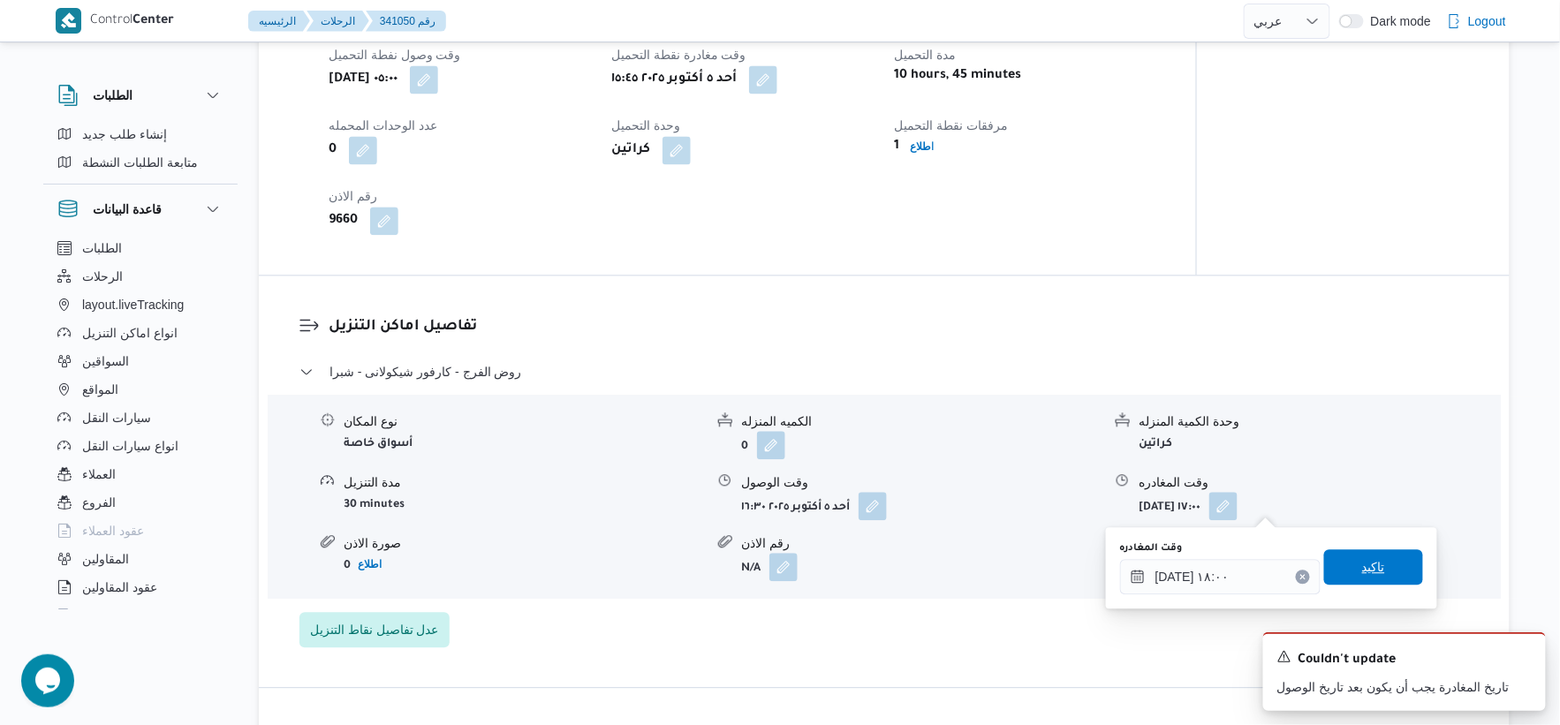
click at [1387, 555] on span "تاكيد" at bounding box center [1373, 566] width 99 height 35
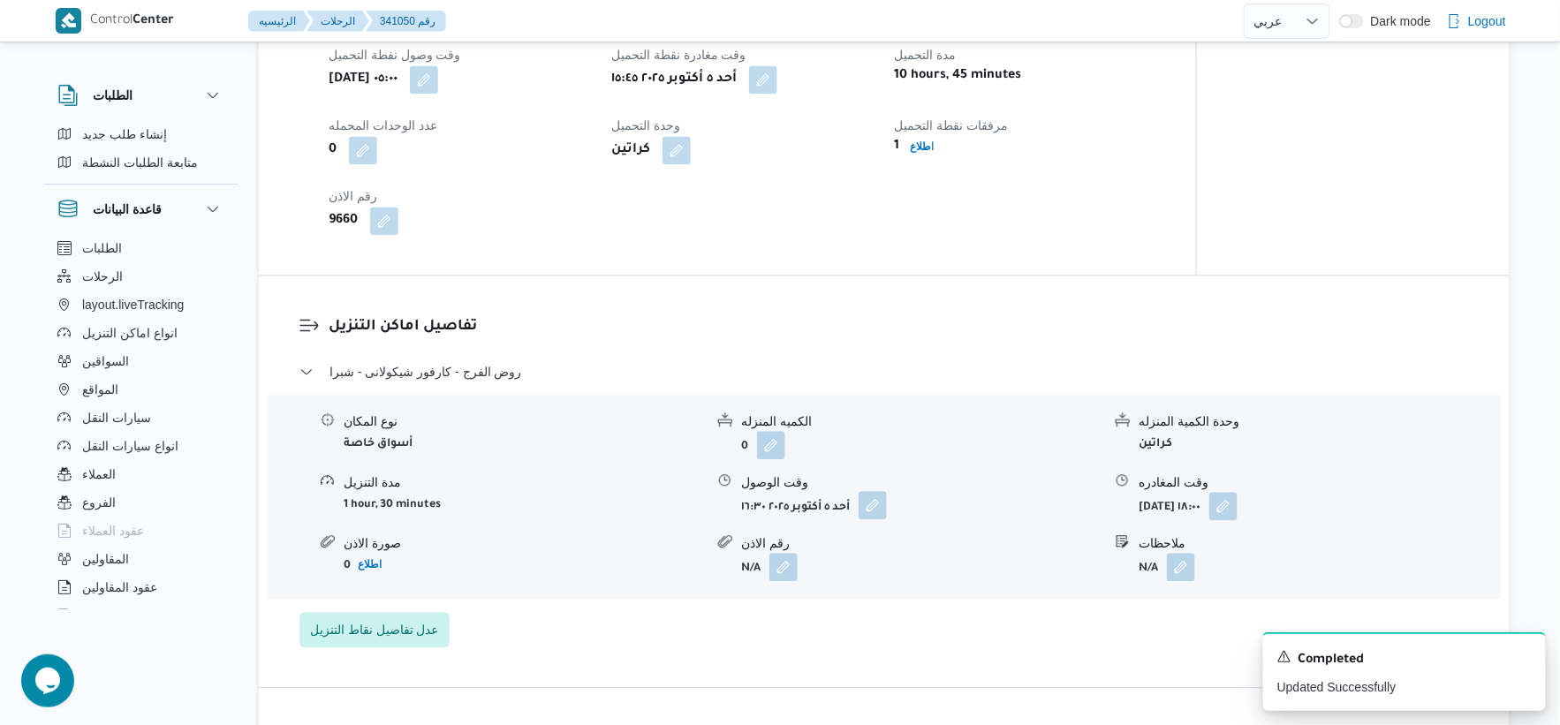
click at [877, 496] on button "button" at bounding box center [873, 505] width 28 height 28
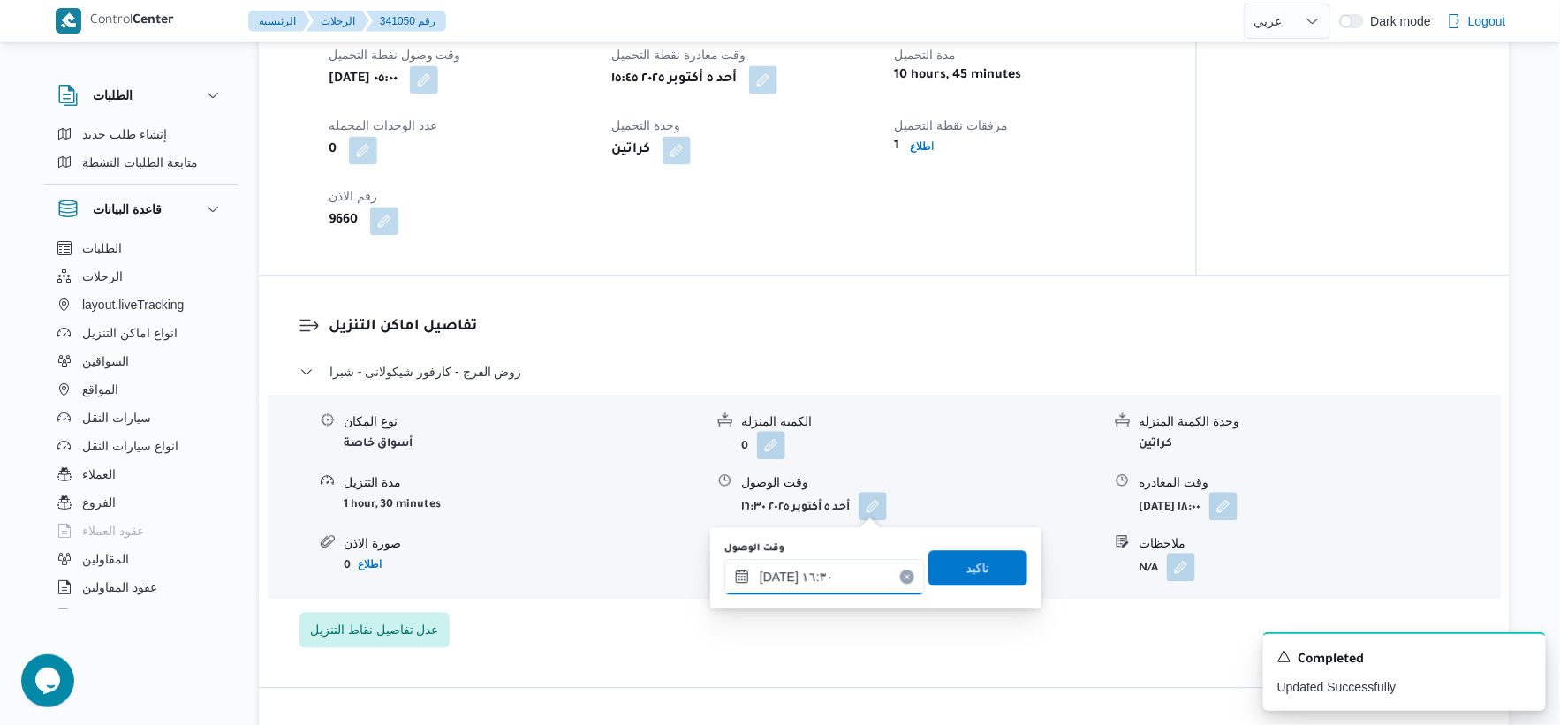
click at [834, 574] on input "[DATE] ١٦:٣٠" at bounding box center [824, 576] width 201 height 35
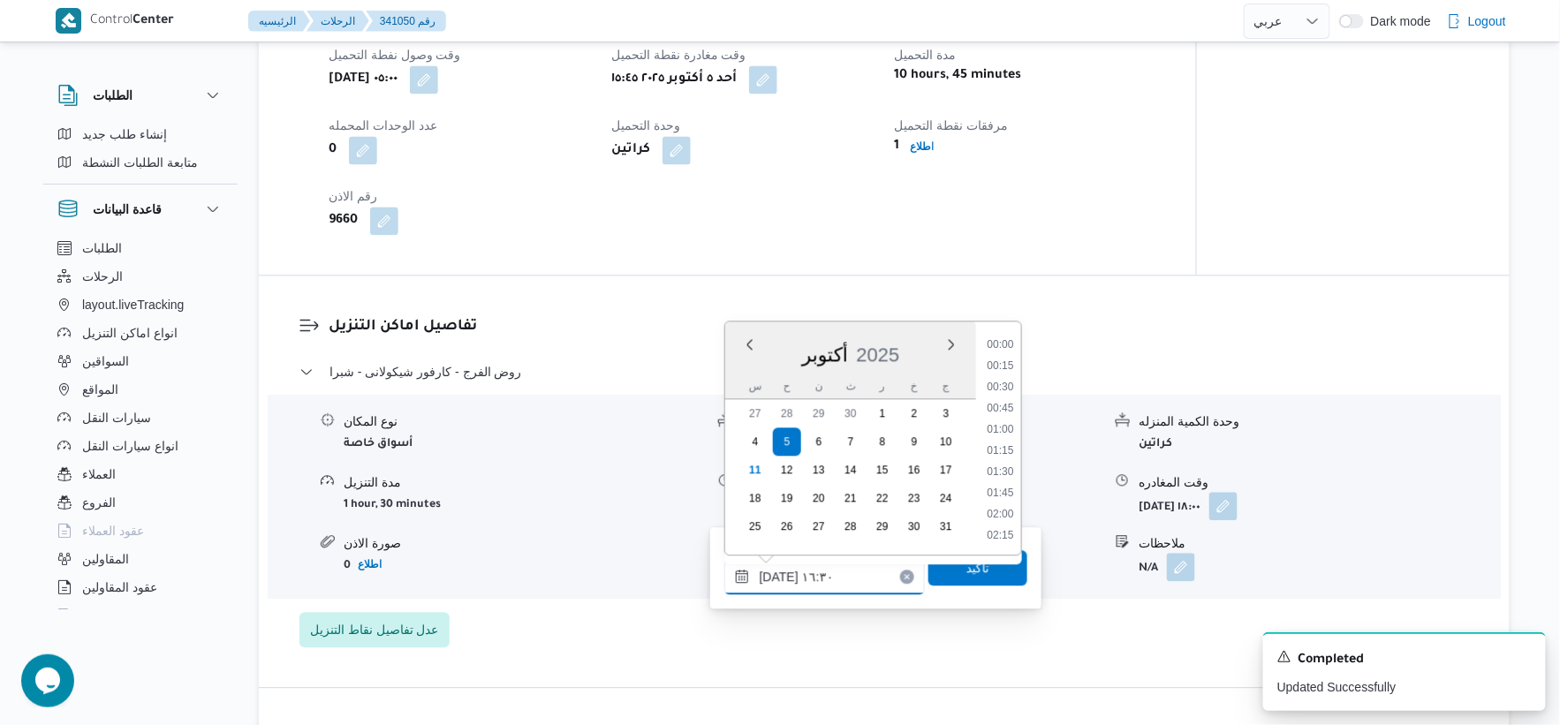
scroll to position [1292, 0]
click at [1005, 489] on li "17:00" at bounding box center [1000, 494] width 41 height 18
type input "[DATE] ١٧:٠٠"
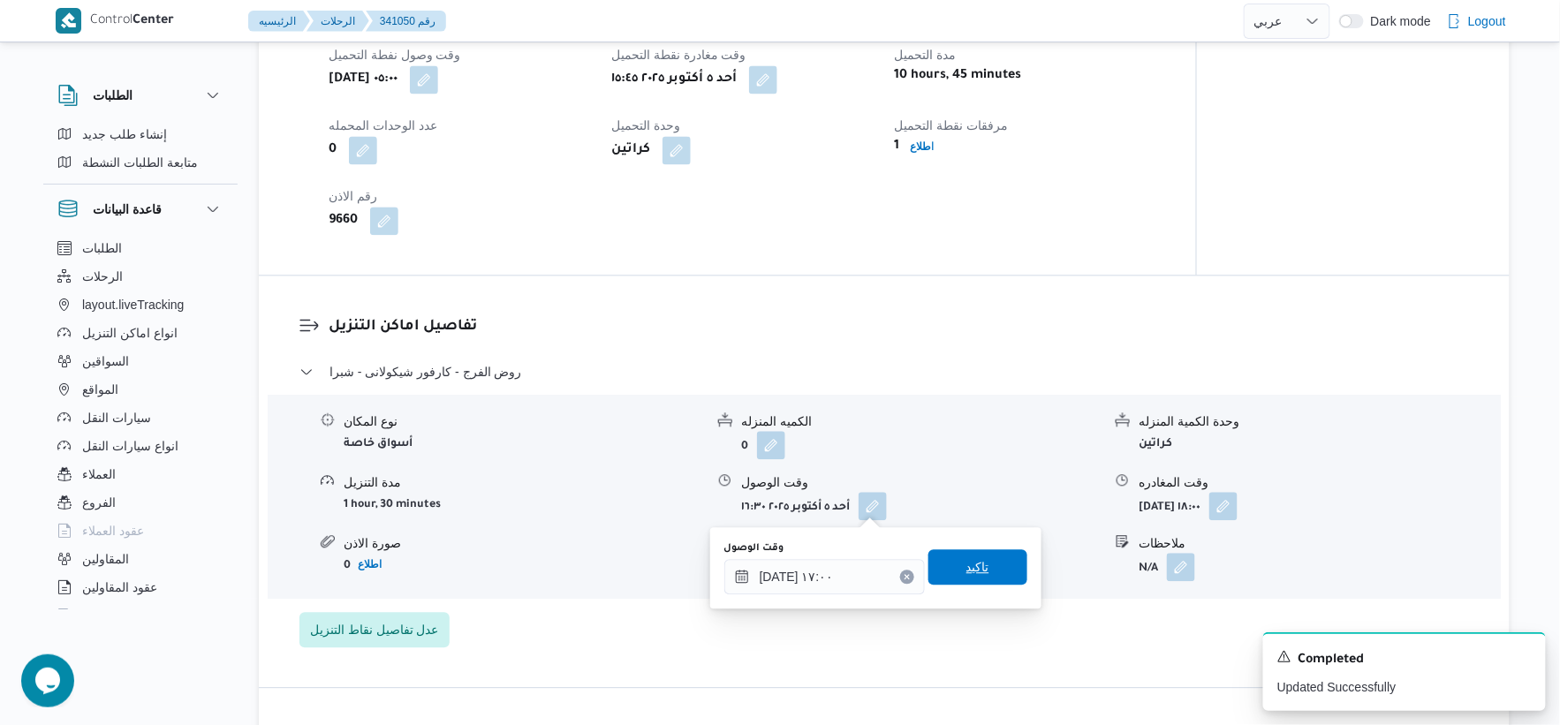
click at [986, 558] on span "تاكيد" at bounding box center [977, 566] width 99 height 35
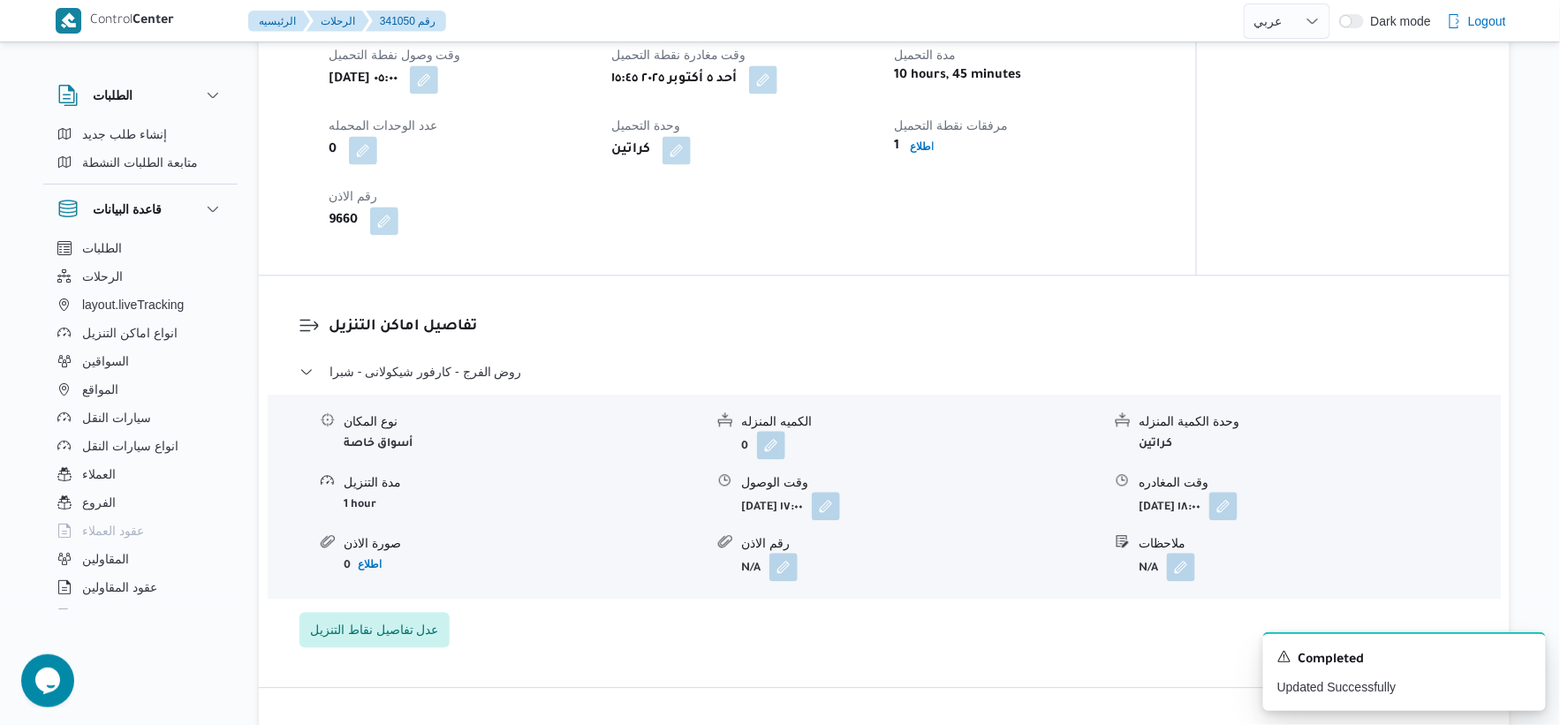
click at [986, 549] on div "رقم الاذن" at bounding box center [921, 543] width 360 height 19
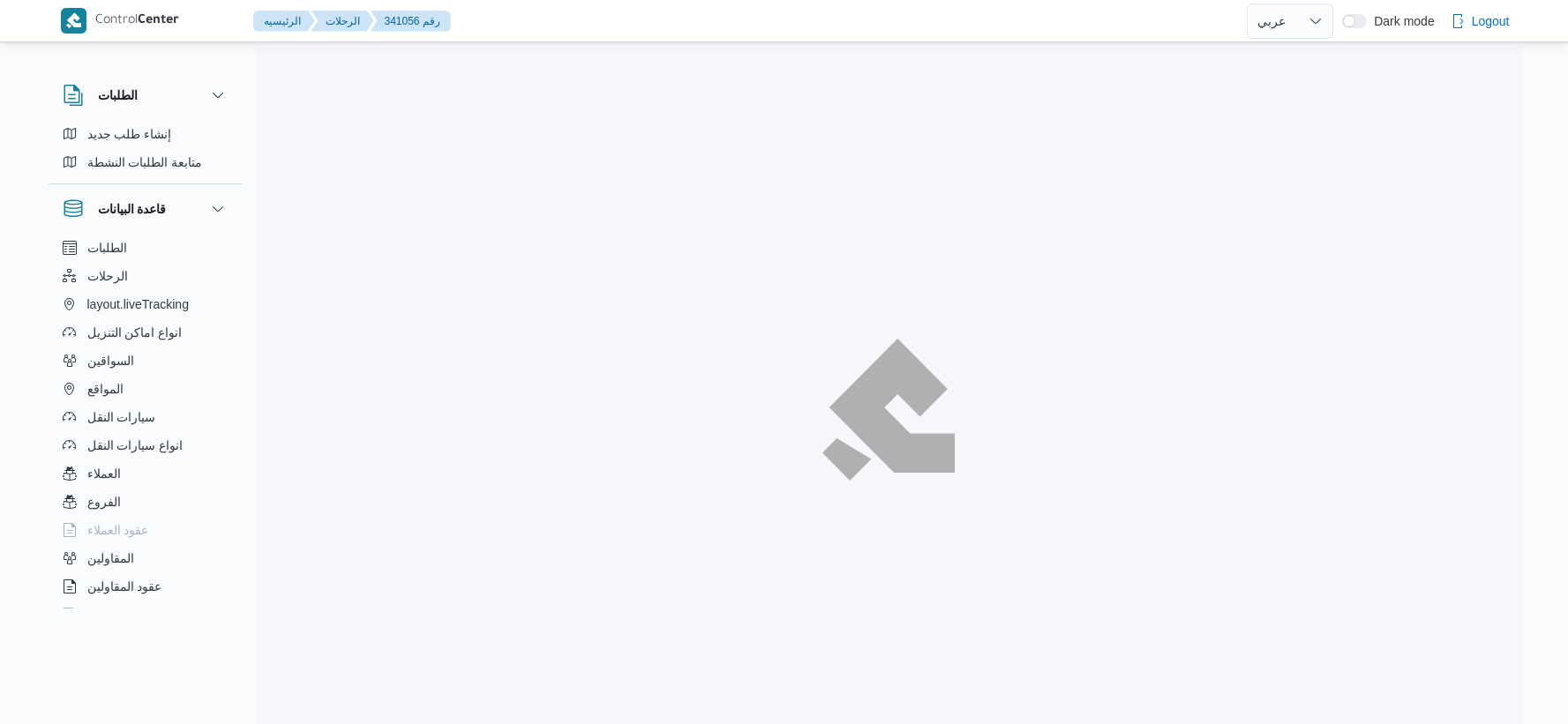
select select "ar"
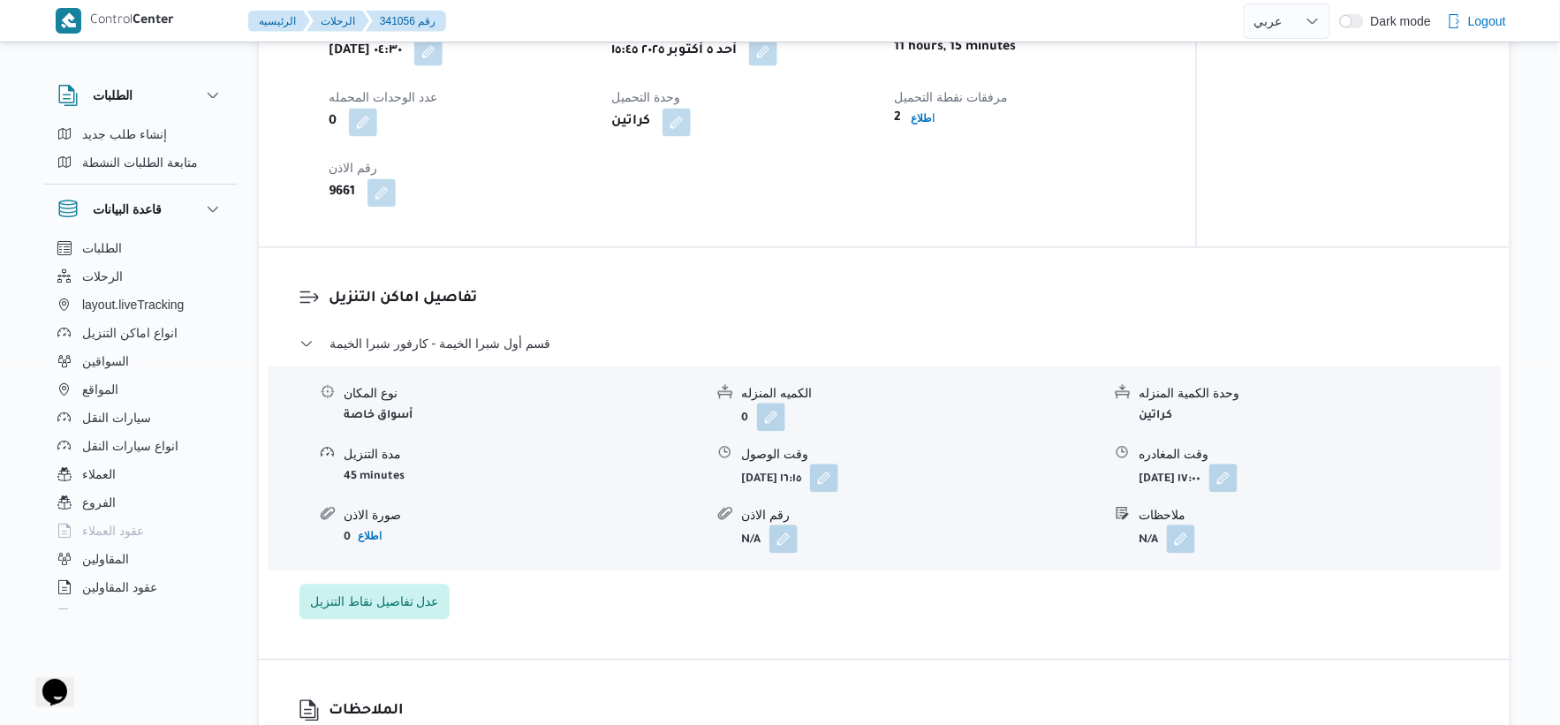
scroll to position [1374, 0]
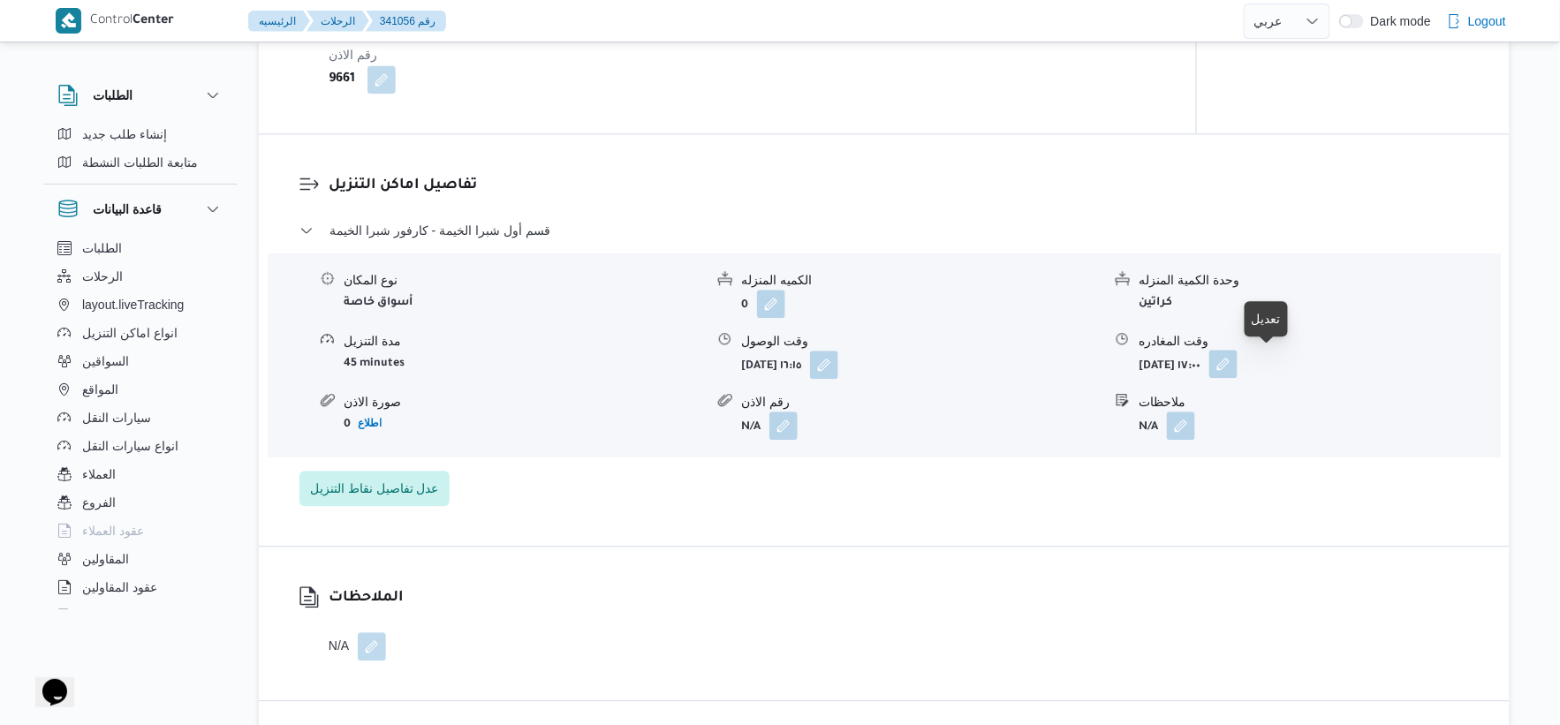
click at [1238, 360] on button "button" at bounding box center [1223, 364] width 28 height 28
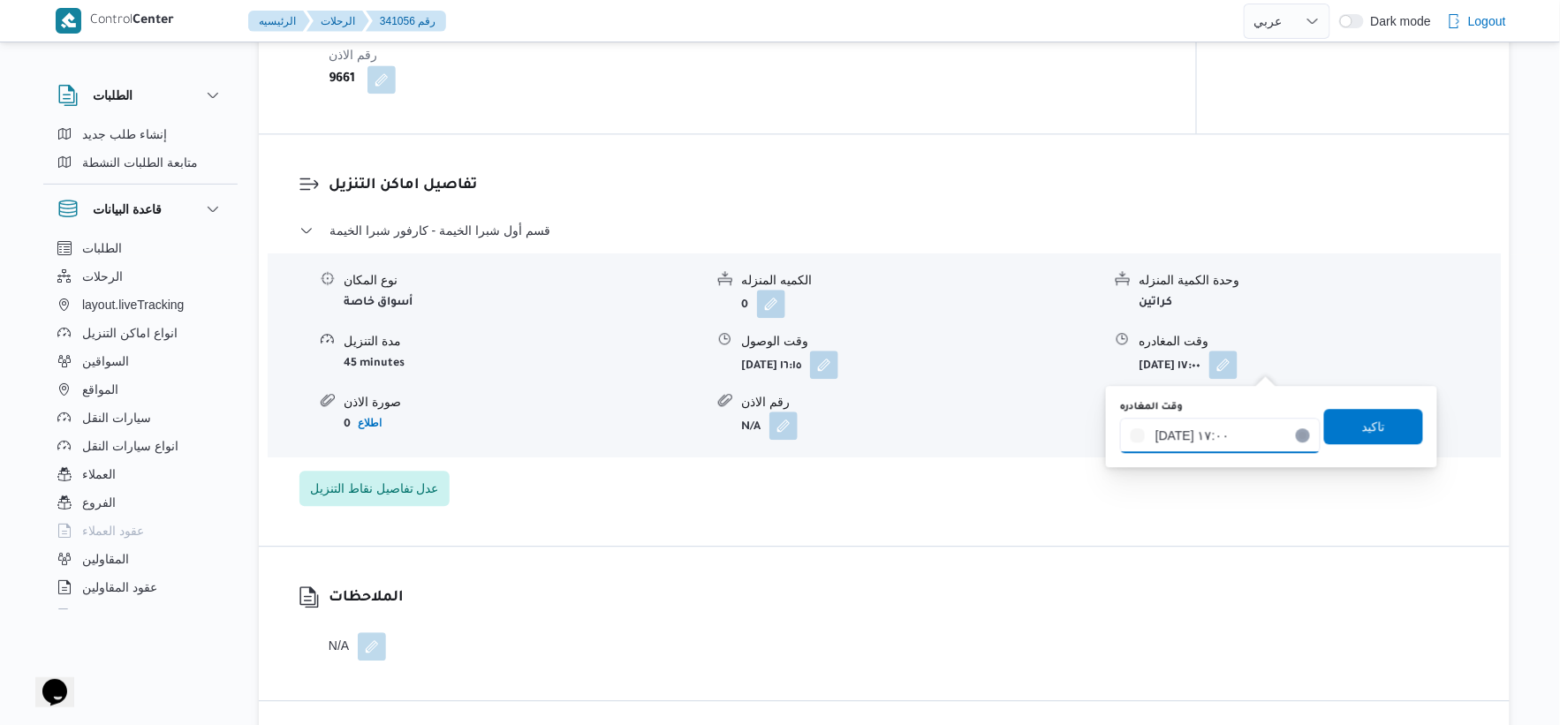
click at [1241, 443] on input "[DATE] ١٧:٠٠" at bounding box center [1220, 435] width 201 height 35
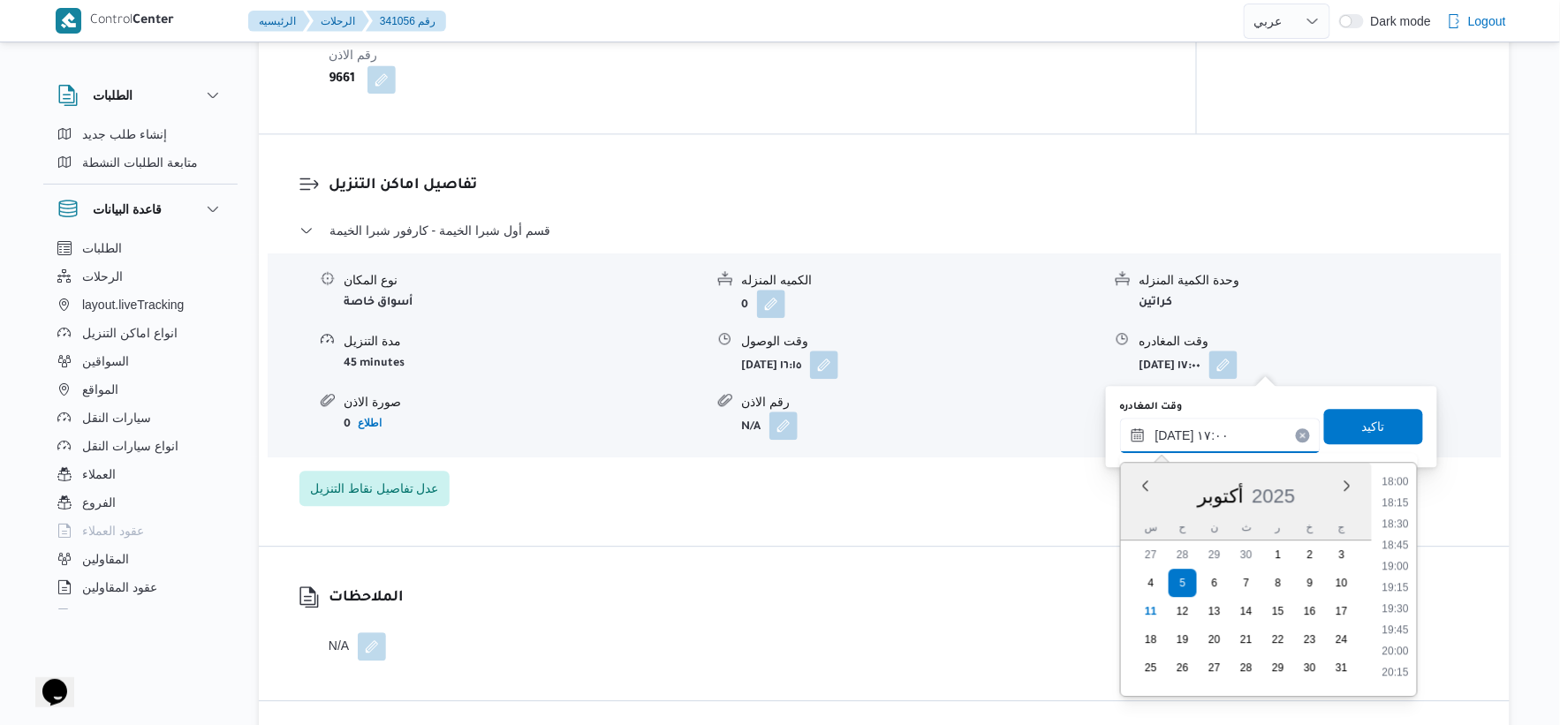
scroll to position [1433, 0]
click at [1403, 577] on li "18:00" at bounding box center [1395, 580] width 41 height 18
type input "[DATE] ١٨:٠٠"
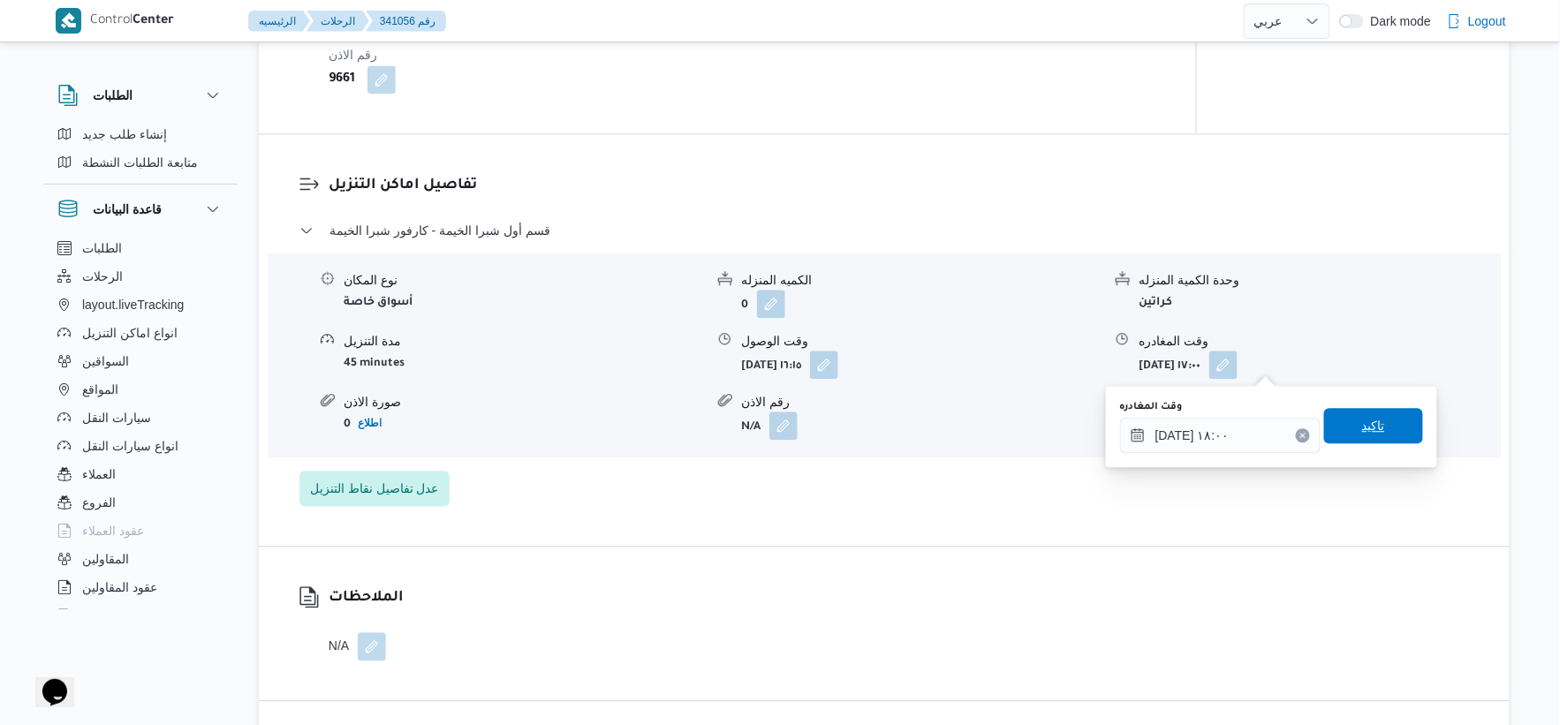
click at [1391, 433] on span "تاكيد" at bounding box center [1373, 425] width 99 height 35
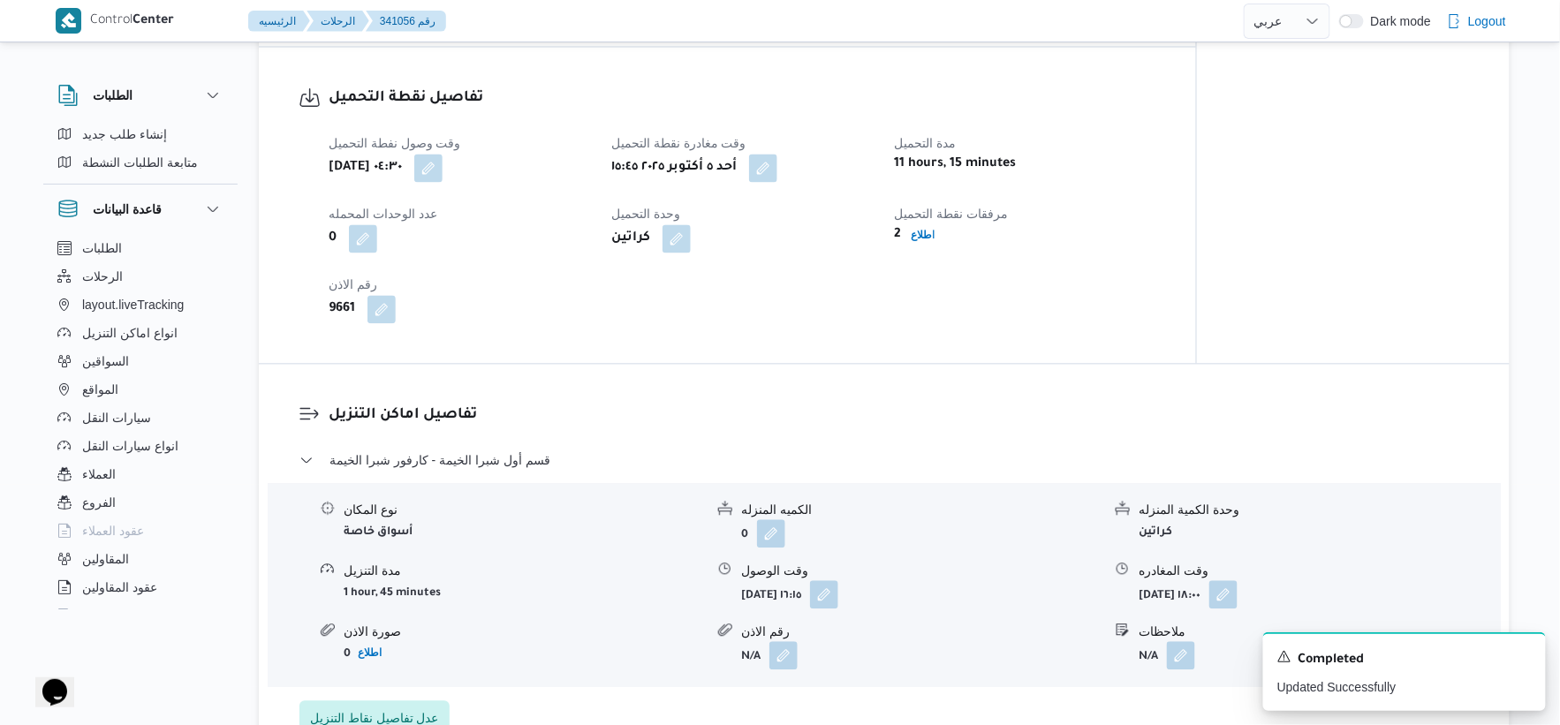
scroll to position [1178, 0]
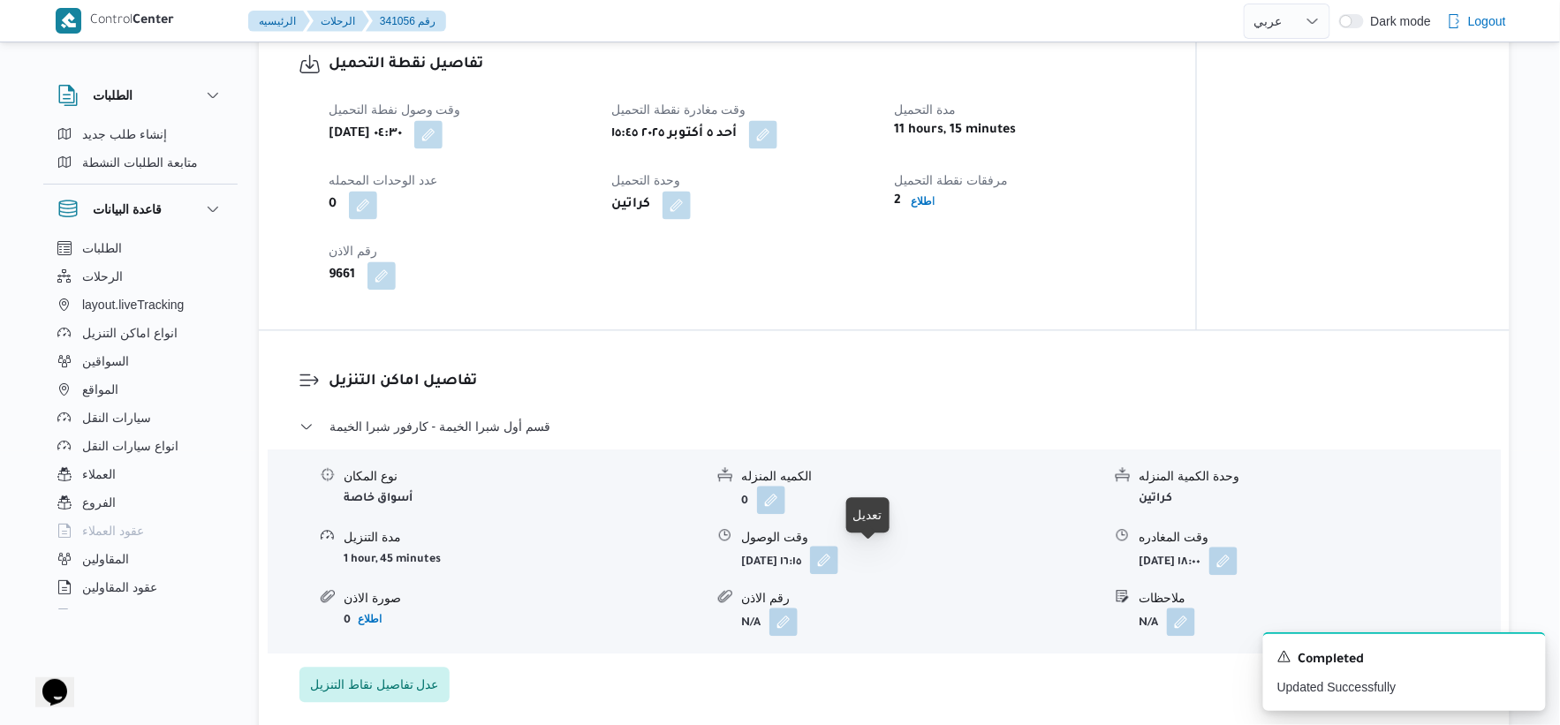
click at [838, 559] on button "button" at bounding box center [824, 560] width 28 height 28
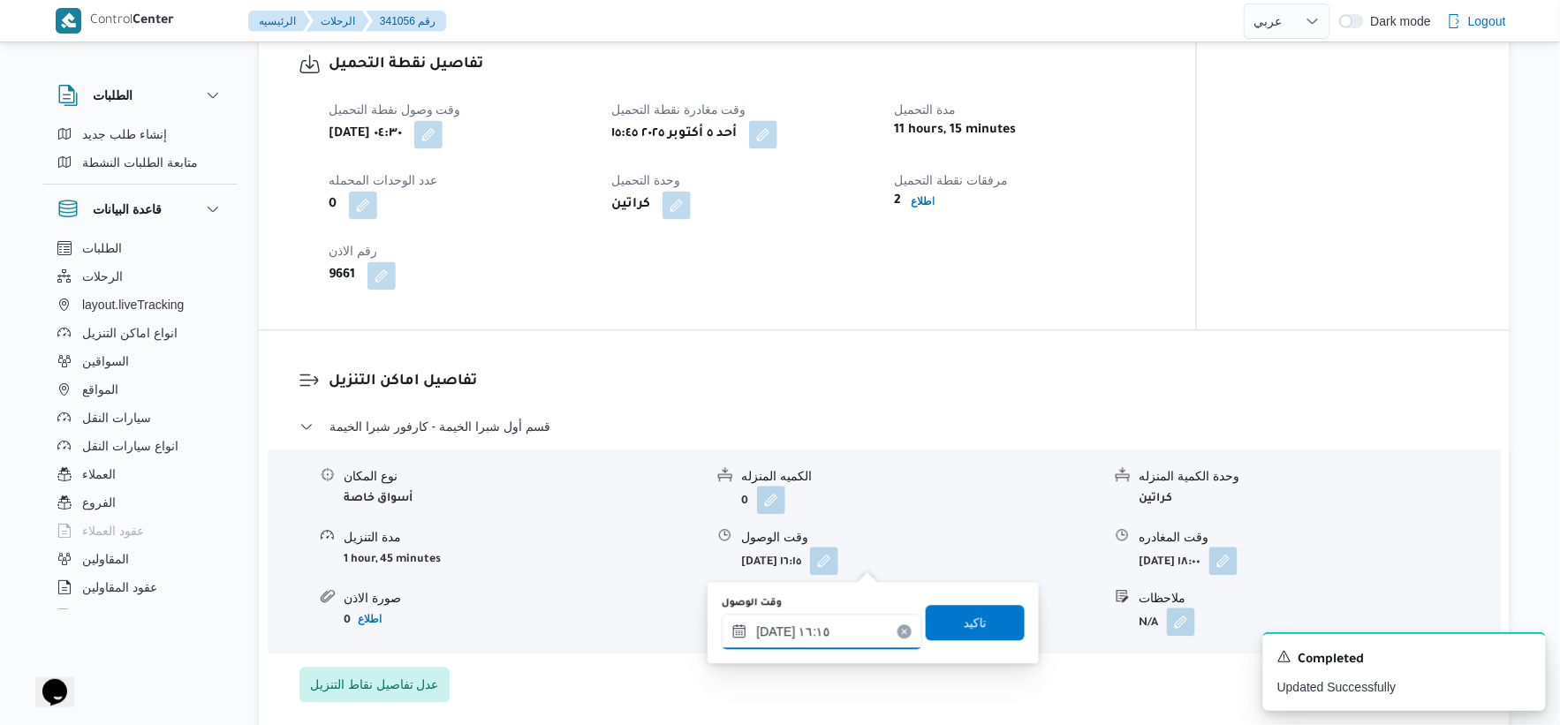
click at [822, 637] on input "٠٥/١٠/٢٠٢٥ ١٦:١٥" at bounding box center [822, 631] width 201 height 35
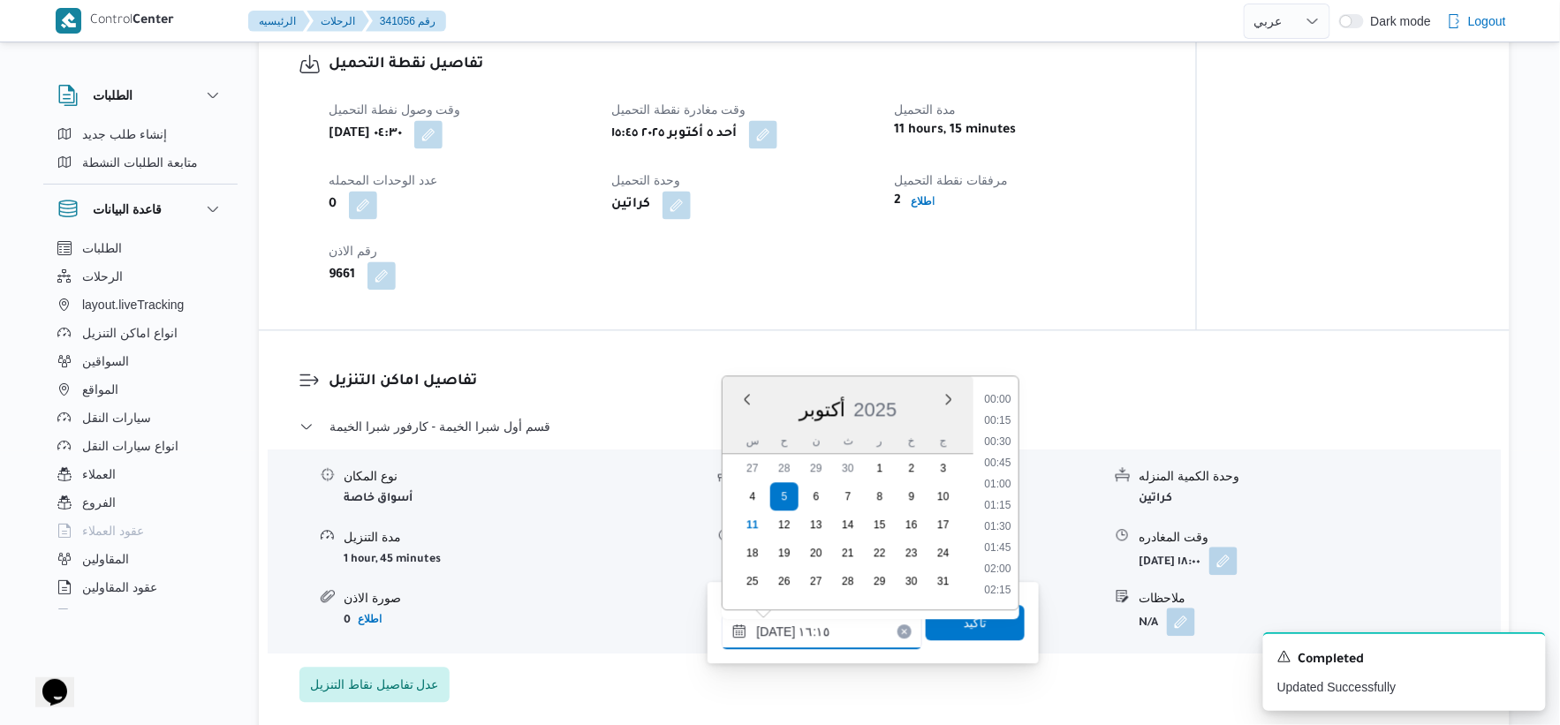
scroll to position [1272, 0]
click at [1016, 561] on li "17:00" at bounding box center [997, 569] width 41 height 18
type input "٠٥/١٠/٢٠٢٥ ١٧:٠٠"
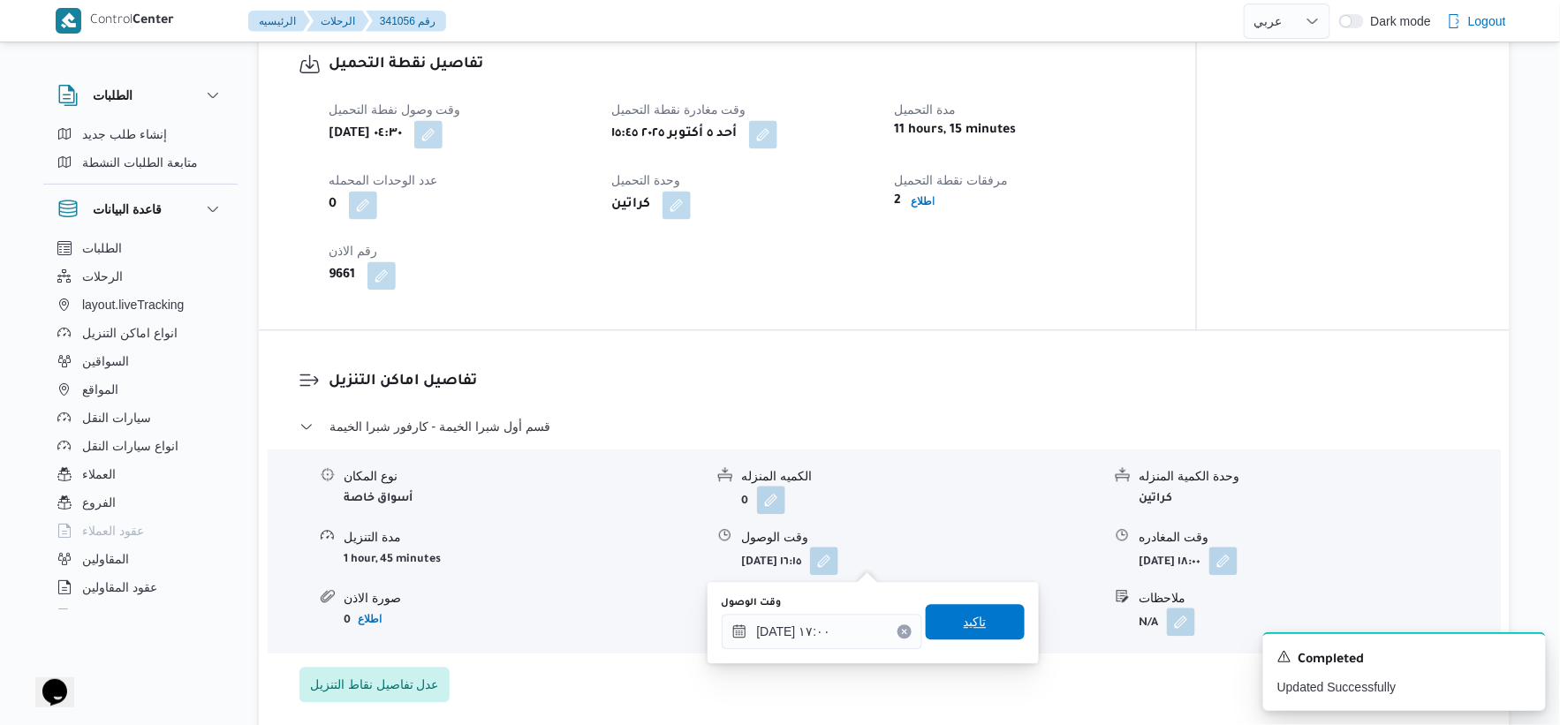
click at [985, 619] on span "تاكيد" at bounding box center [975, 621] width 99 height 35
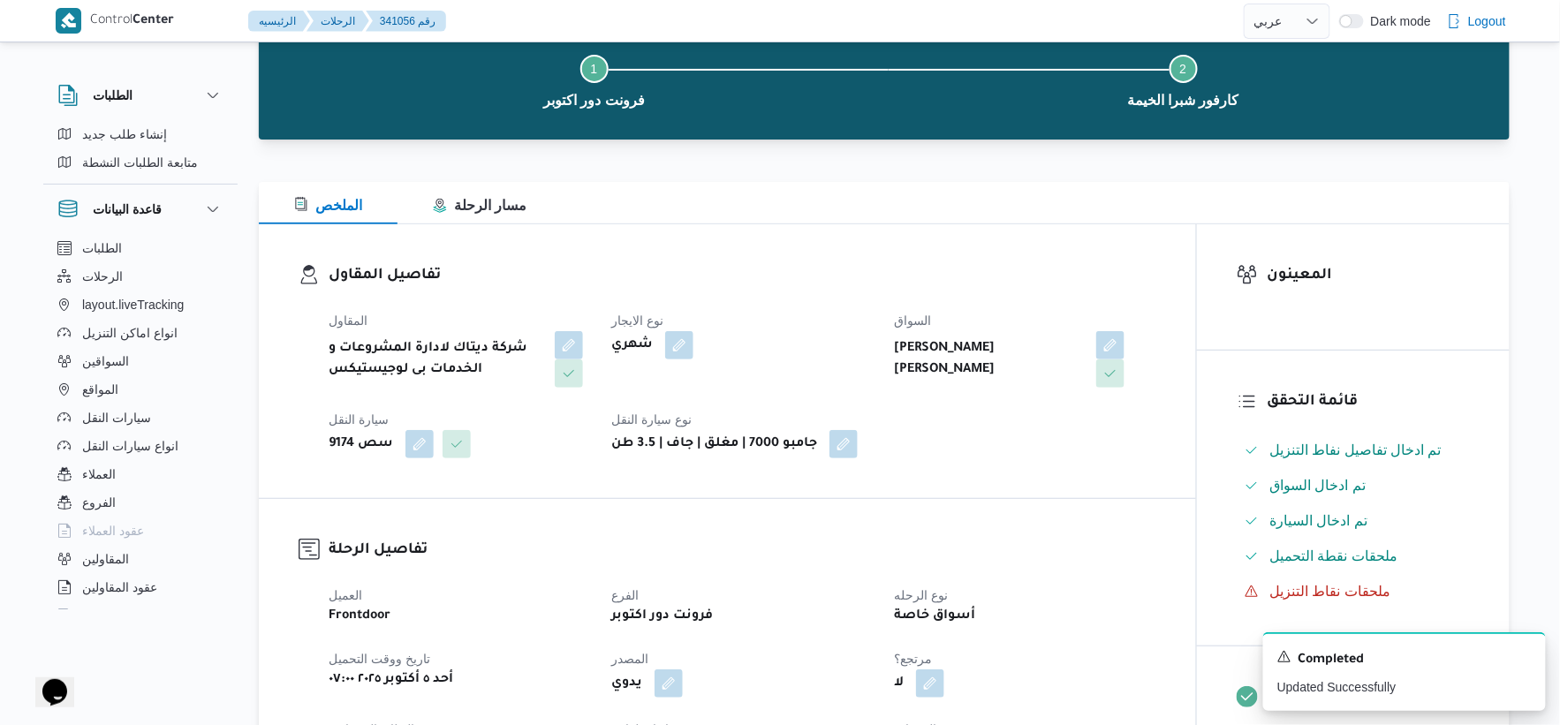
scroll to position [0, 0]
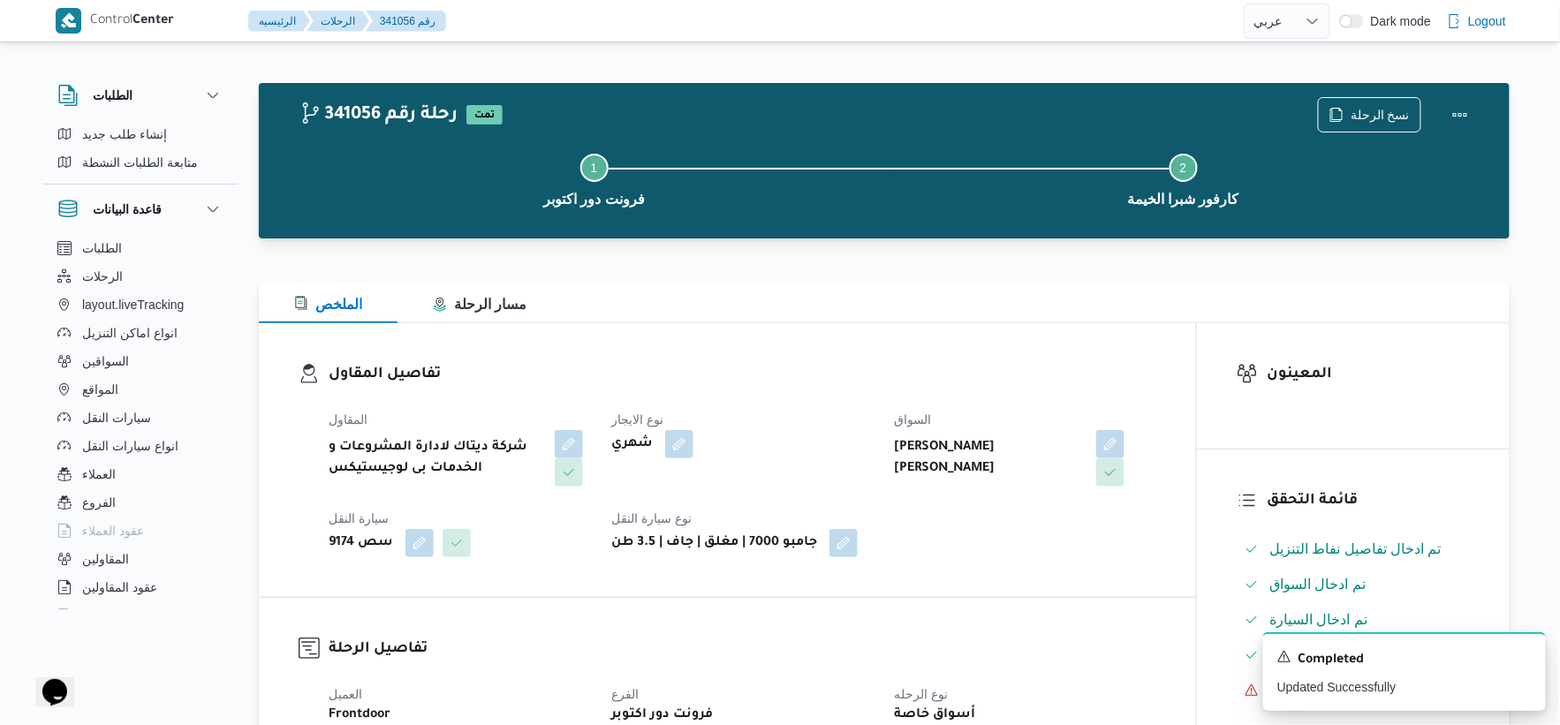
click at [1048, 507] on div "المقاول شركة ديتاك لادارة المشروعات و الخدمات بى لوجيستيكس نوع الايجار شهري الس…" at bounding box center [742, 483] width 849 height 170
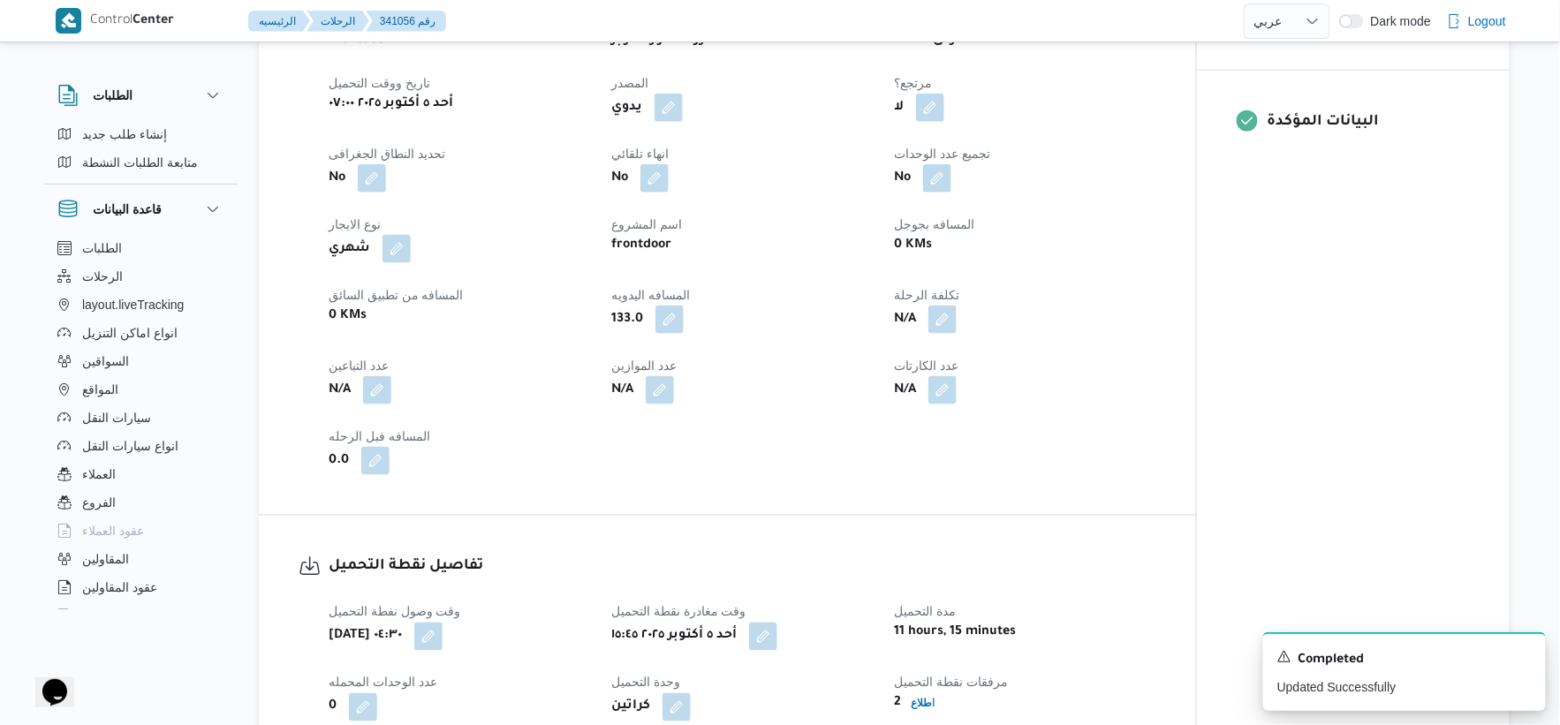
scroll to position [686, 0]
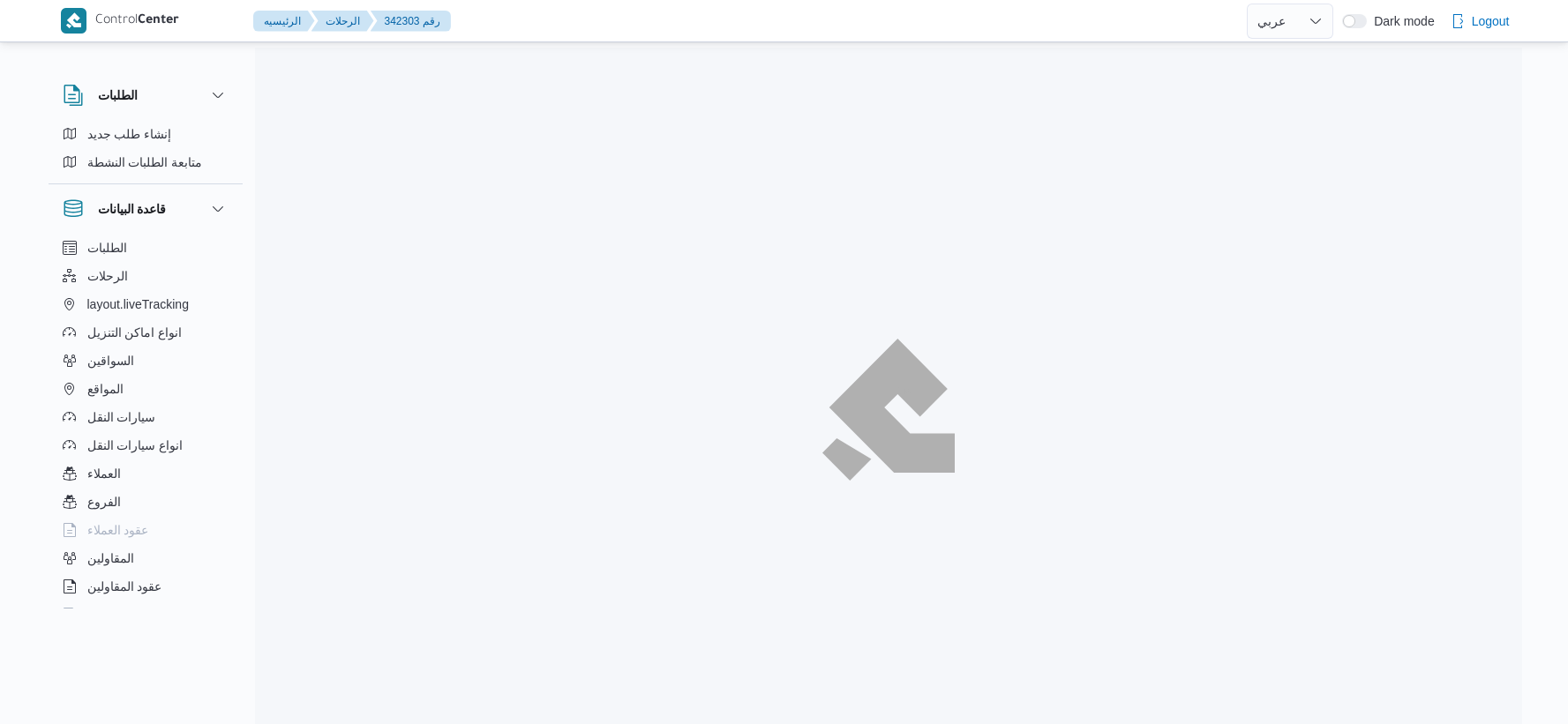
select select "ar"
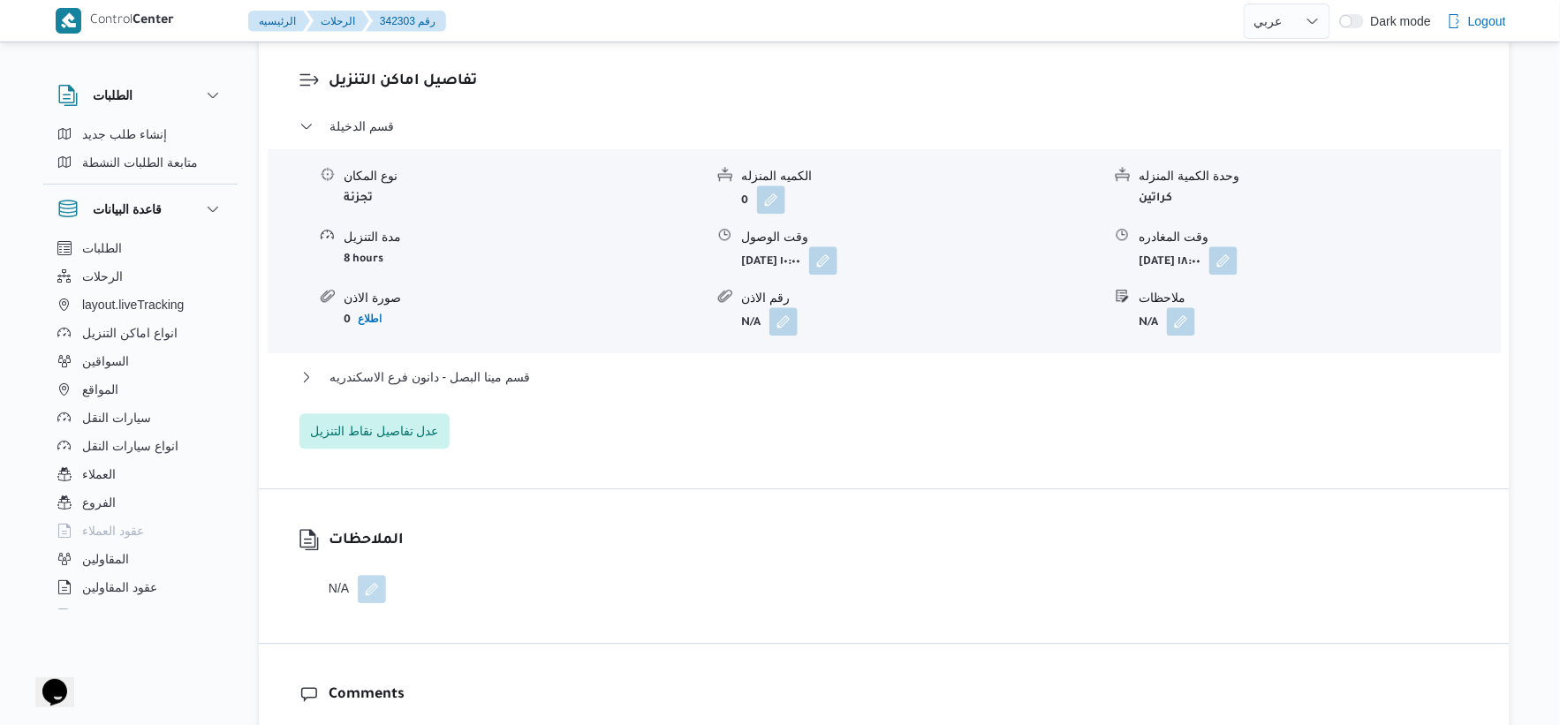
scroll to position [1472, 0]
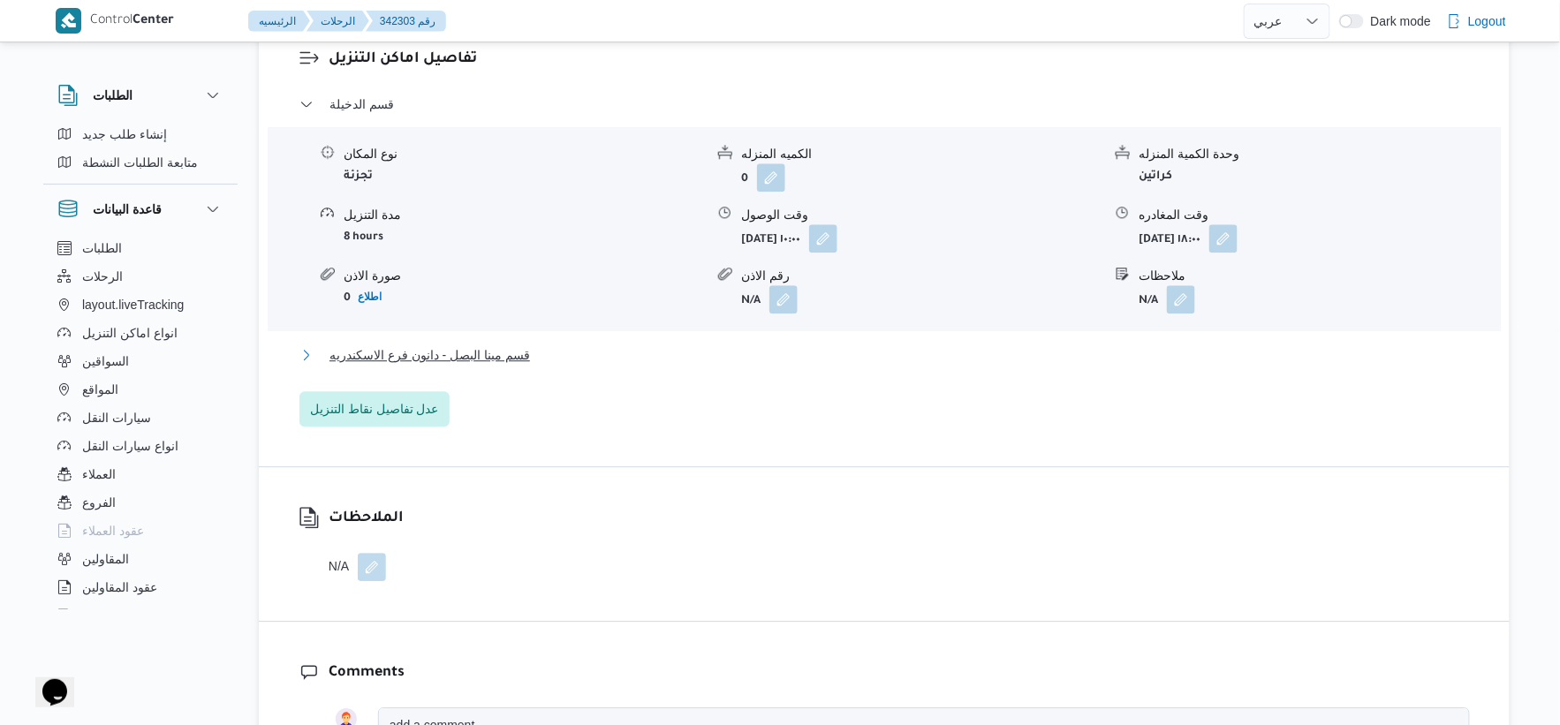
click at [517, 353] on span "قسم مينا البصل - دانون فرع الاسكندريه" at bounding box center [430, 355] width 201 height 21
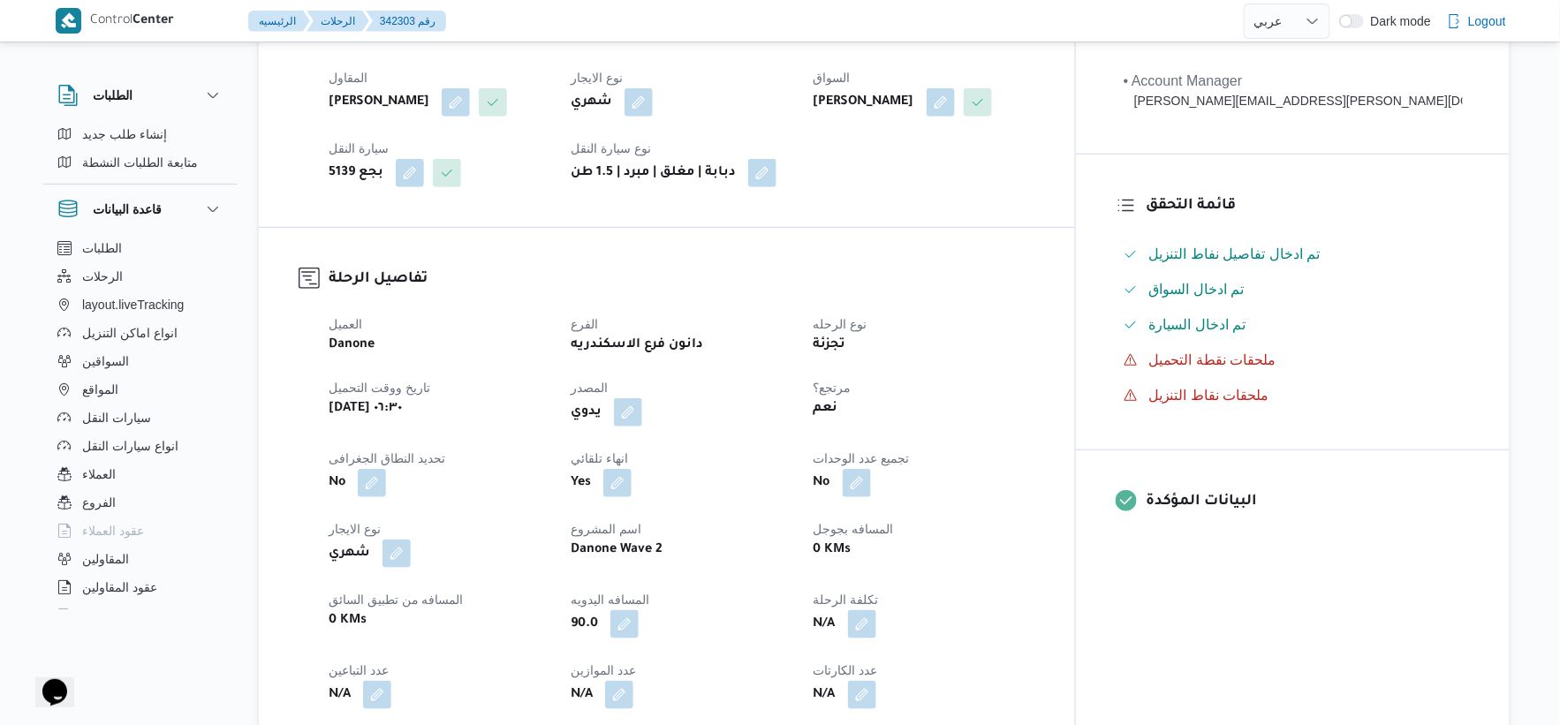
scroll to position [588, 0]
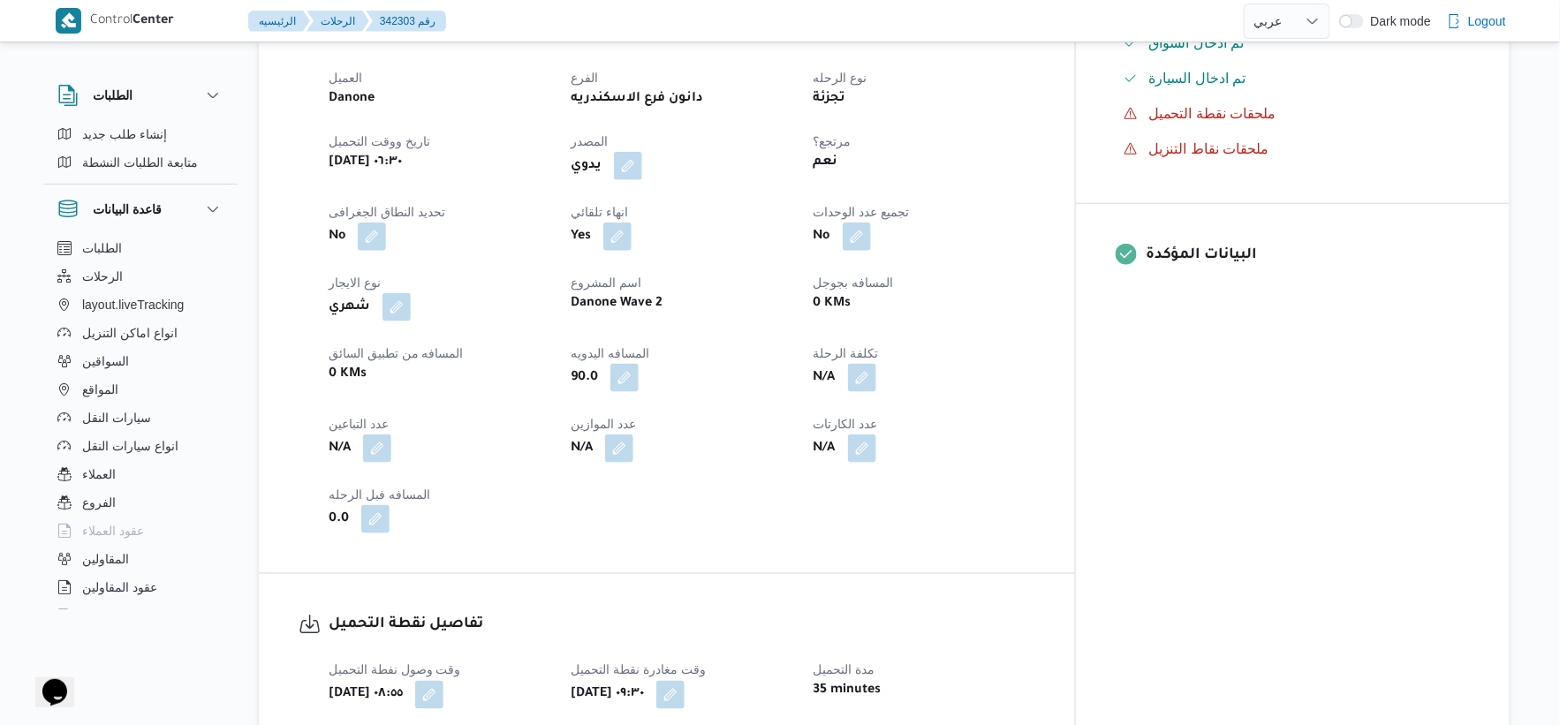
select select "ar"
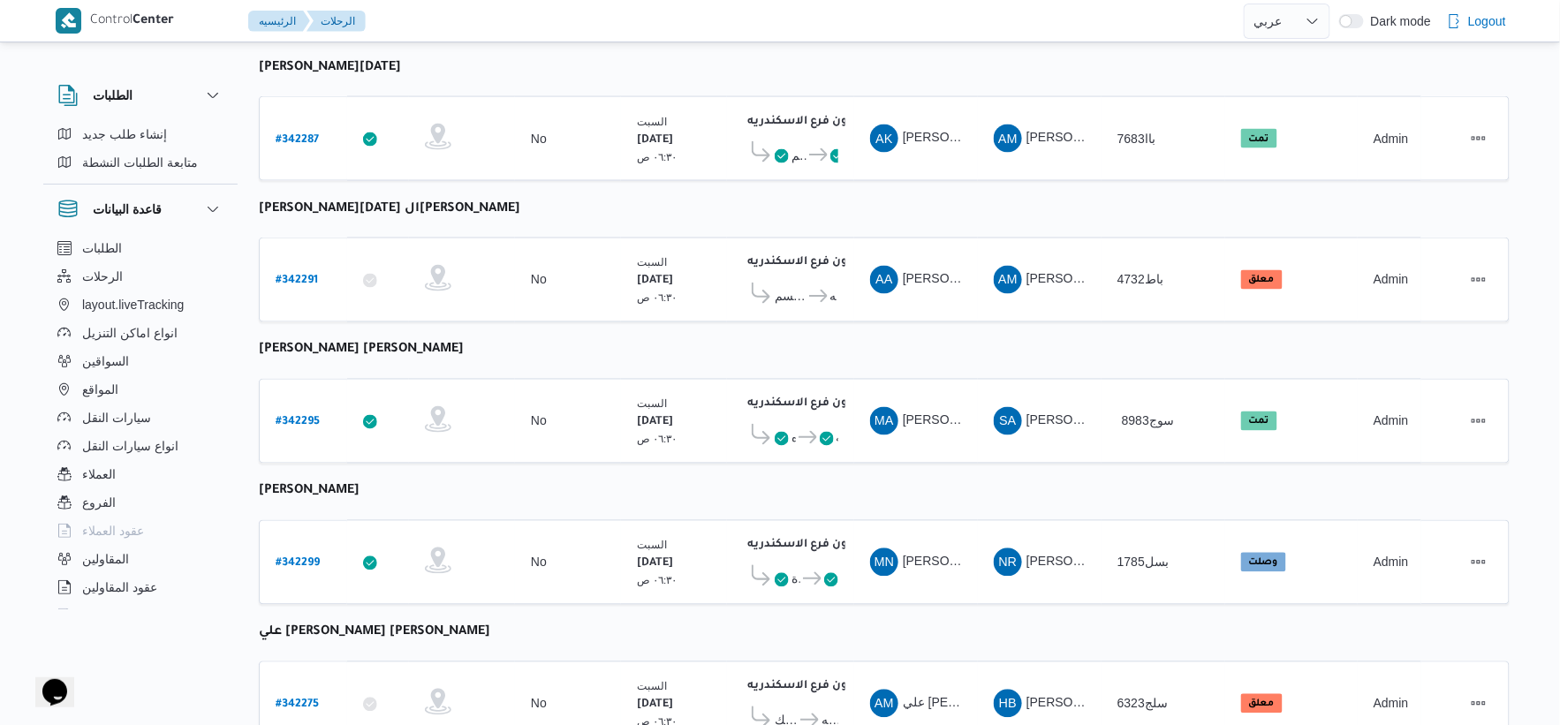
scroll to position [731, 0]
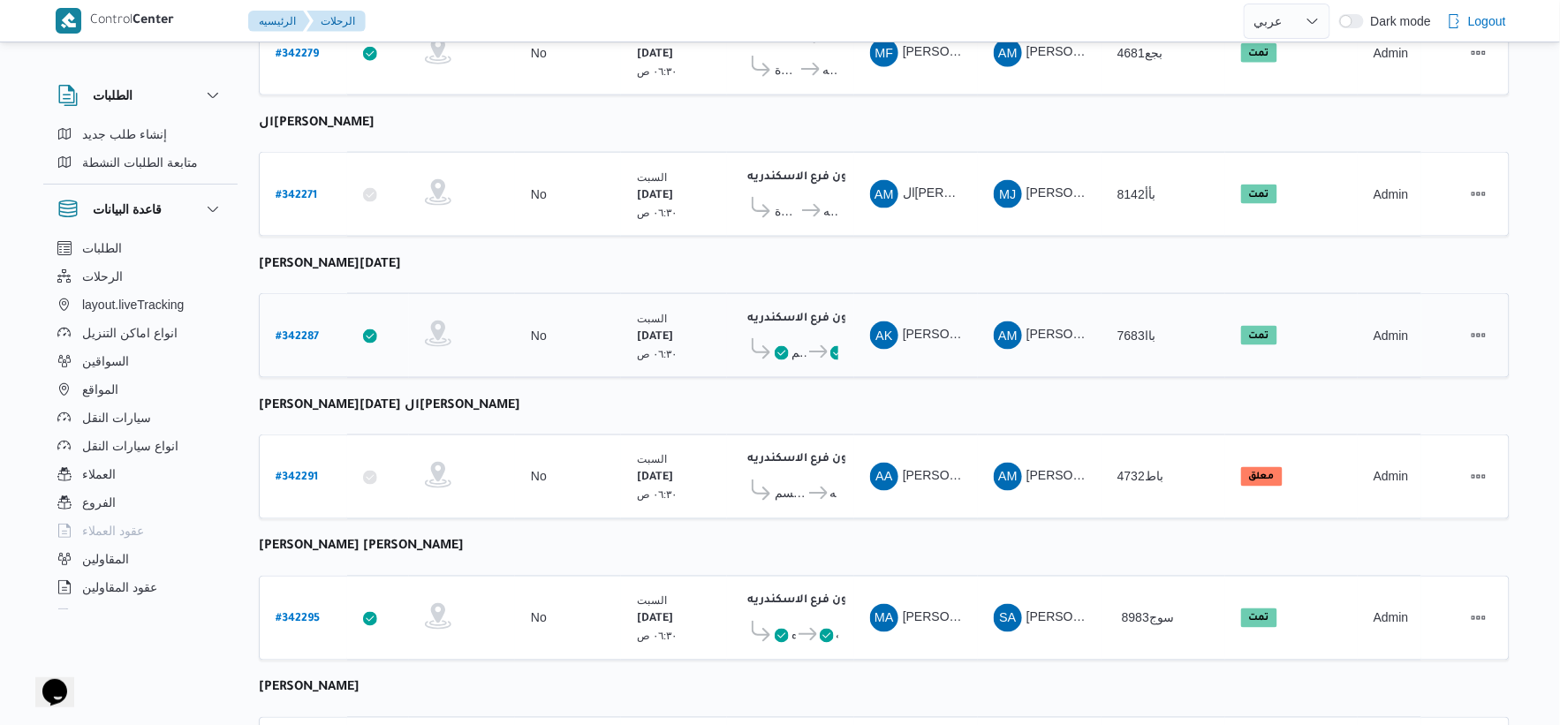
click at [301, 331] on b "# 342287" at bounding box center [297, 337] width 43 height 12
select select "ar"
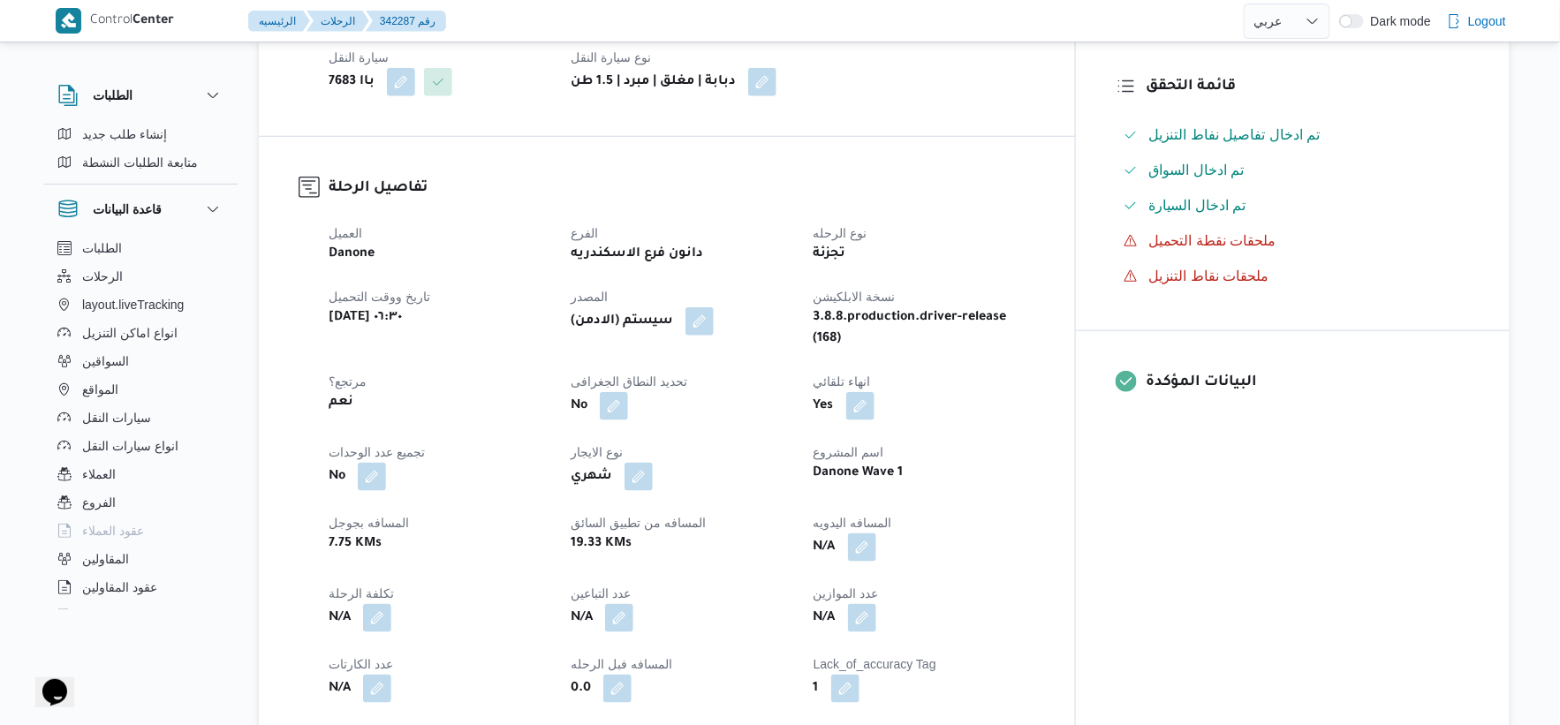
scroll to position [588, 0]
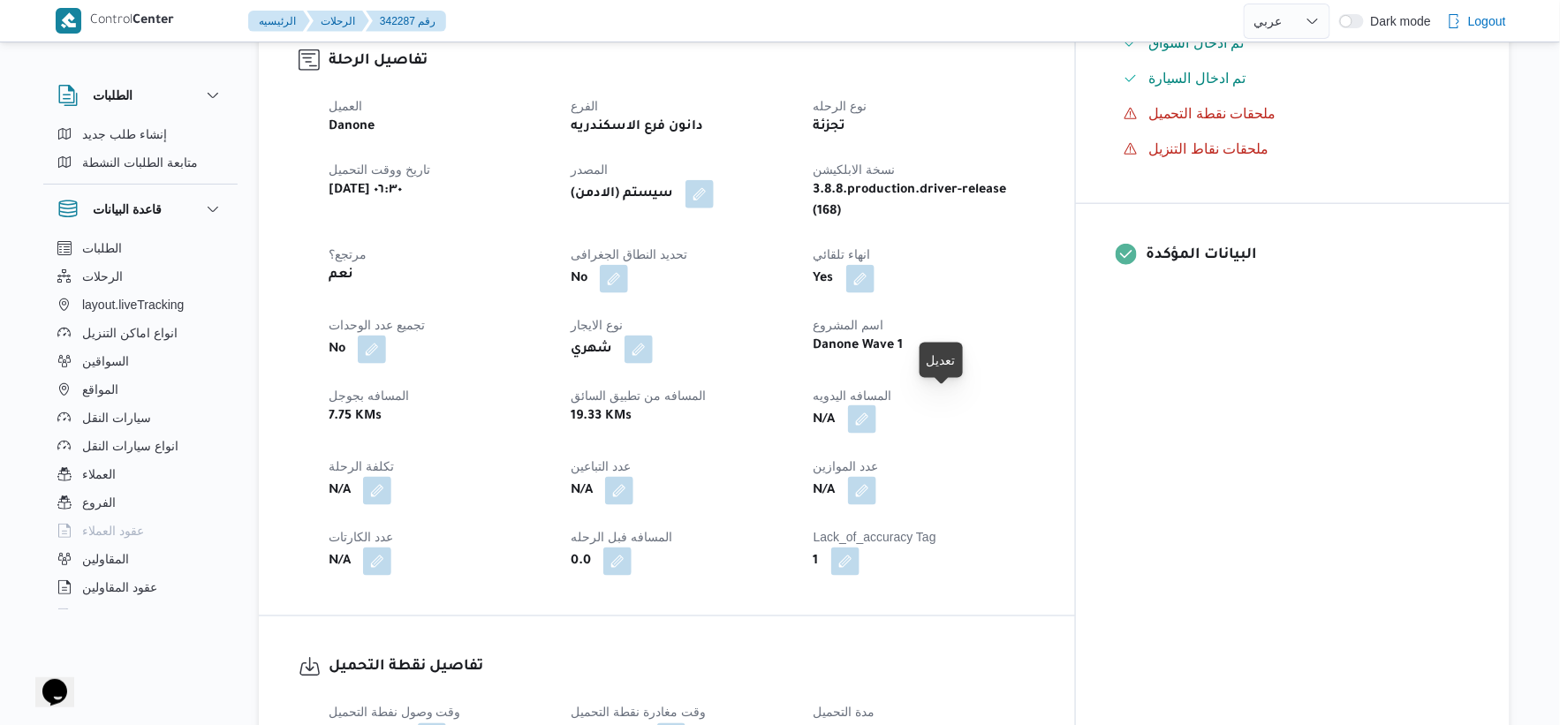
click at [876, 405] on button "button" at bounding box center [862, 419] width 28 height 28
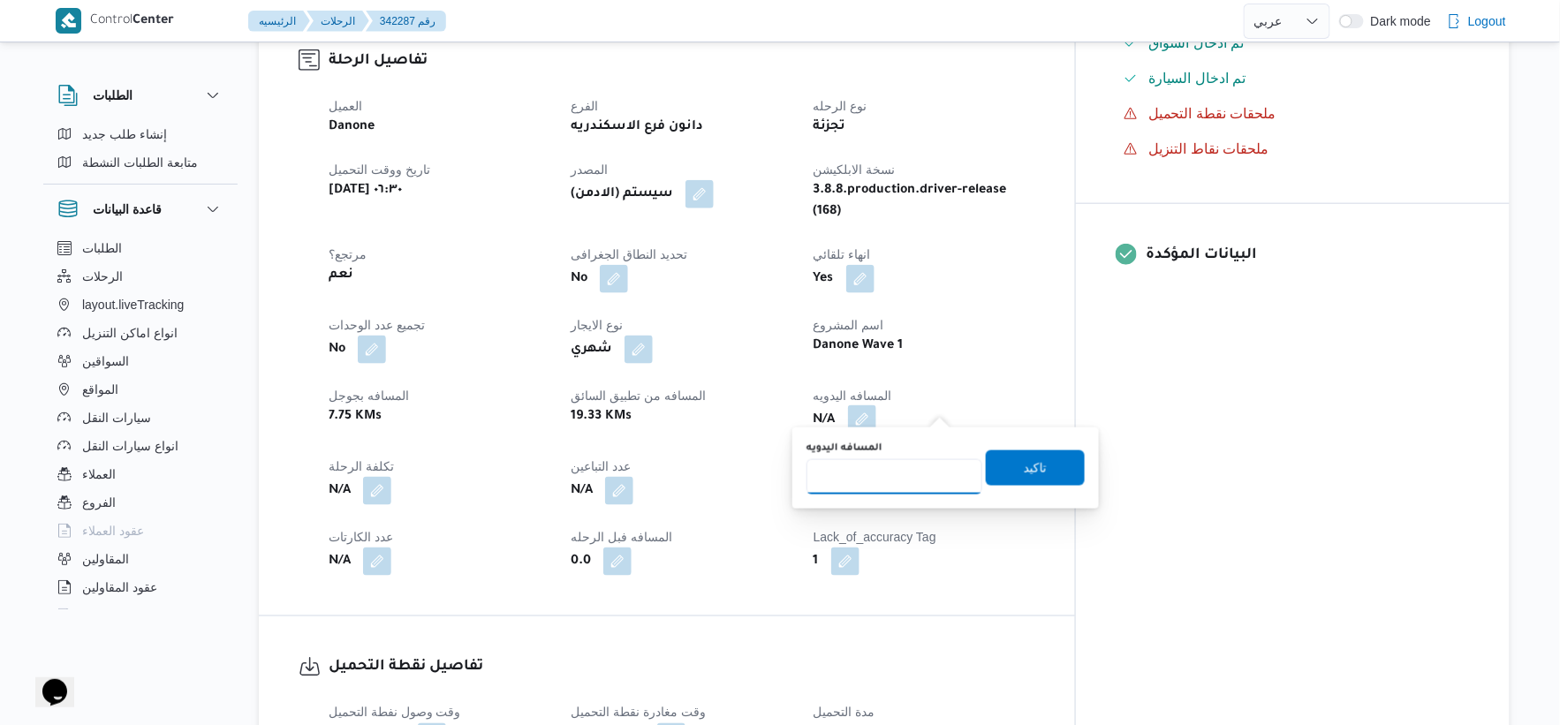
click at [902, 473] on input "المسافه اليدويه" at bounding box center [895, 476] width 176 height 35
type input "37"
click at [1030, 448] on div "المسافه اليدويه 37 تاكيد" at bounding box center [946, 468] width 282 height 57
click at [1030, 452] on span "تاكيد" at bounding box center [1035, 467] width 99 height 35
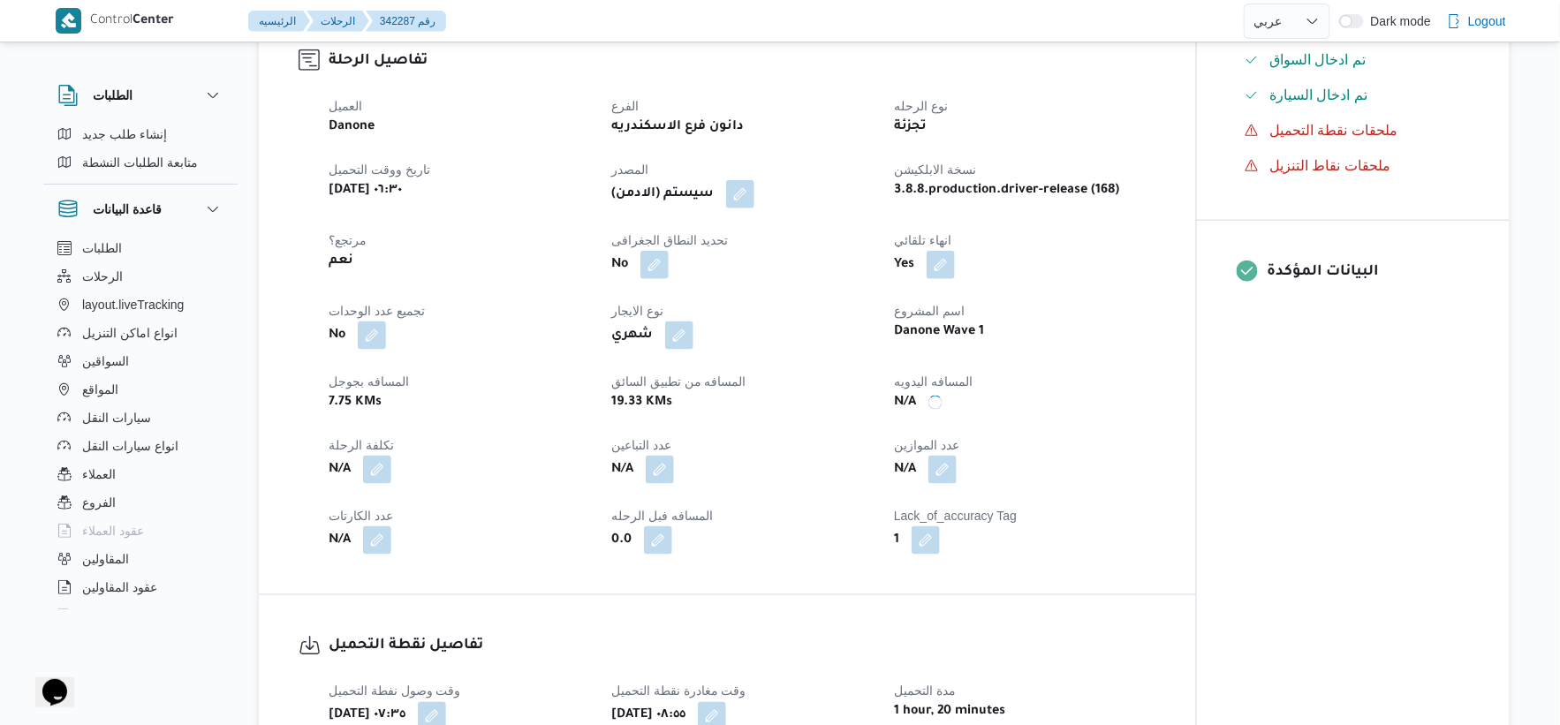
click at [1031, 456] on div "N/A" at bounding box center [1024, 470] width 265 height 32
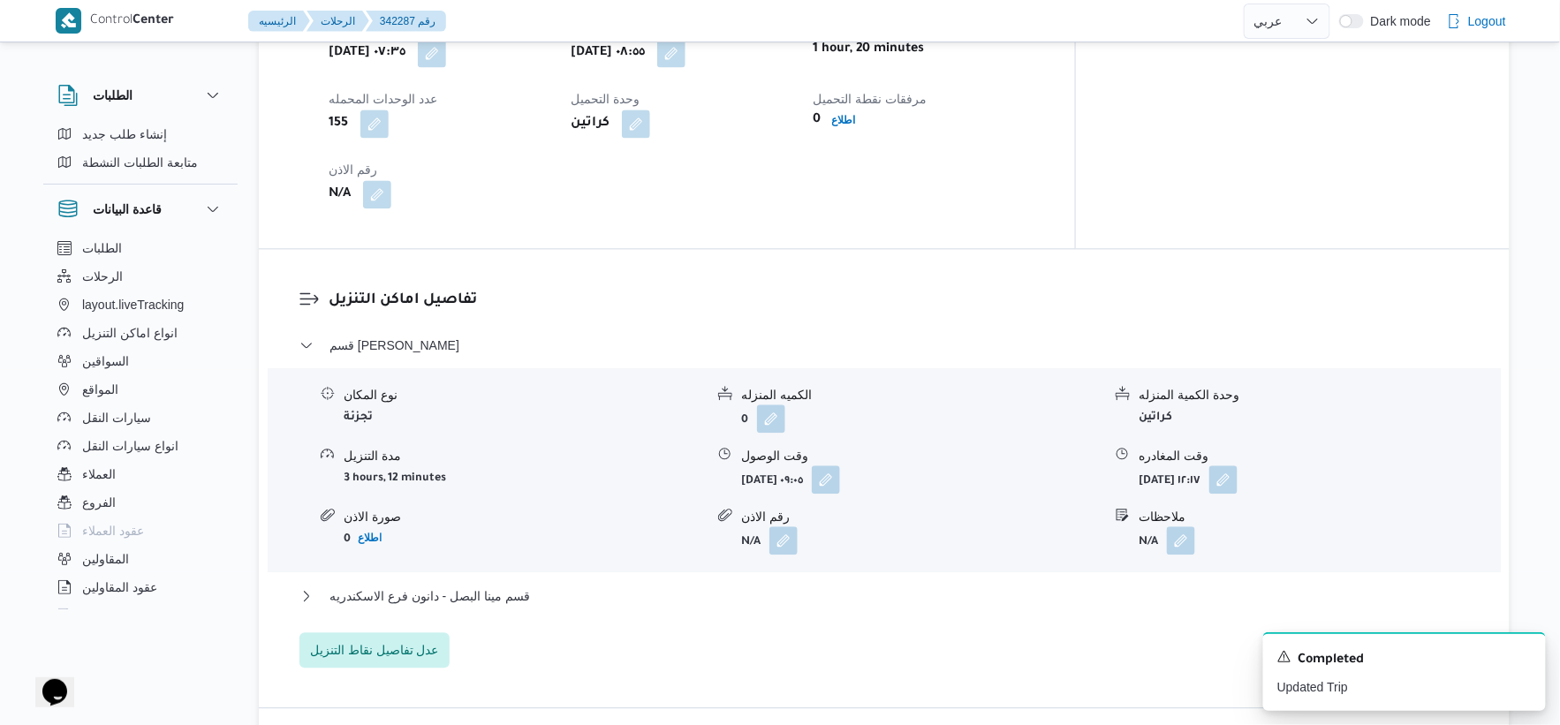
scroll to position [1374, 0]
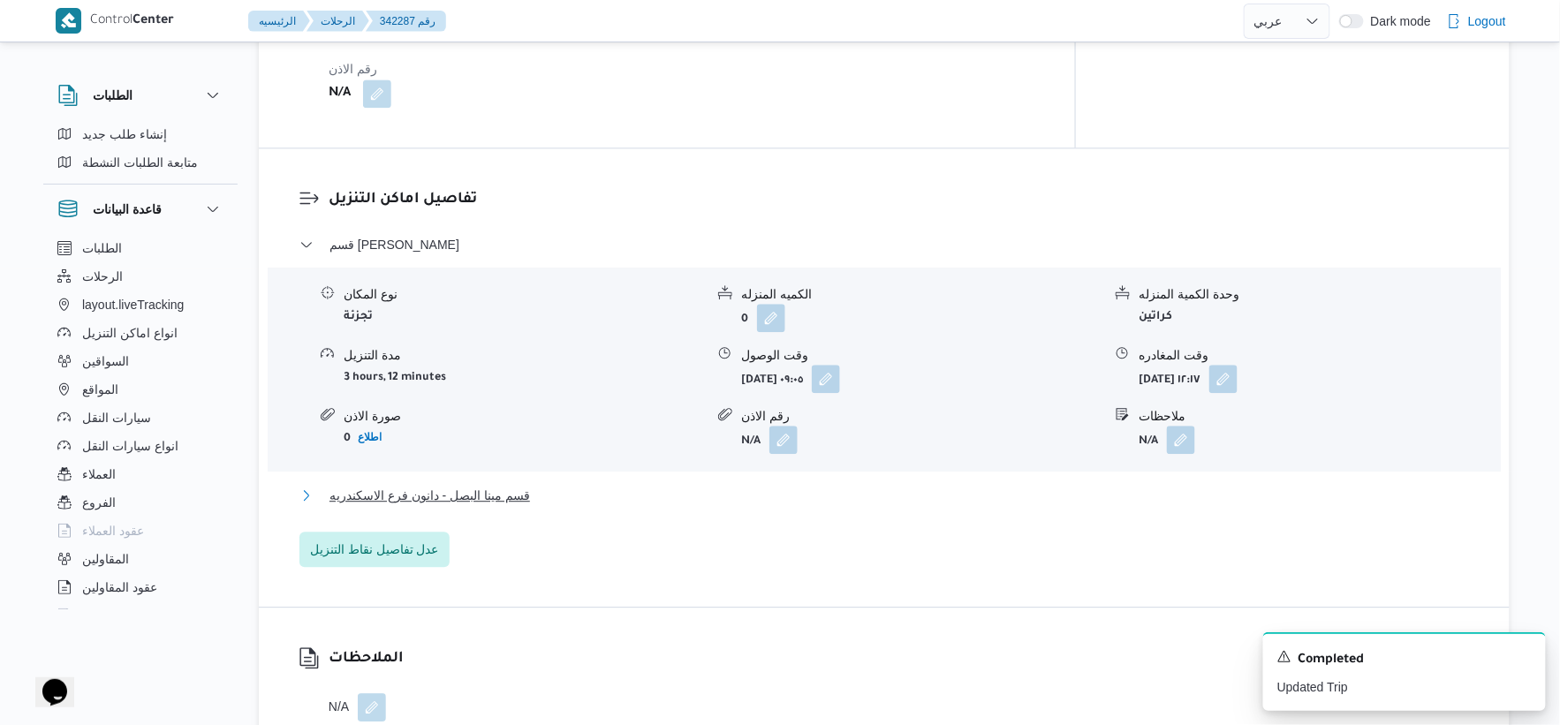
click at [521, 485] on span "قسم مينا البصل - دانون فرع الاسكندريه" at bounding box center [430, 495] width 201 height 21
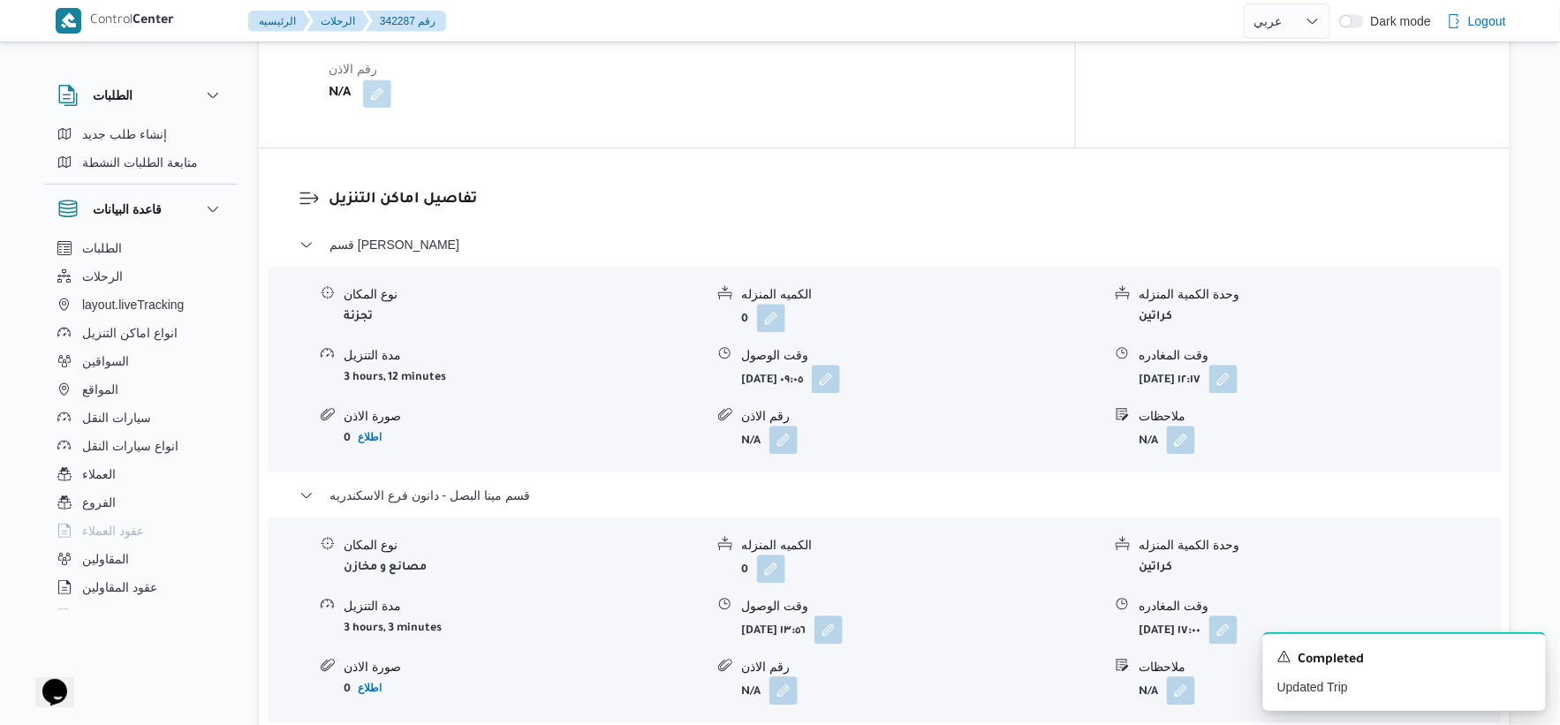
click at [284, 435] on div "نوع المكان تجزئة الكميه المنزله 0 وحدة الكمية المنزله كراتين مدة التنزيل 3 hour…" at bounding box center [884, 369] width 1247 height 201
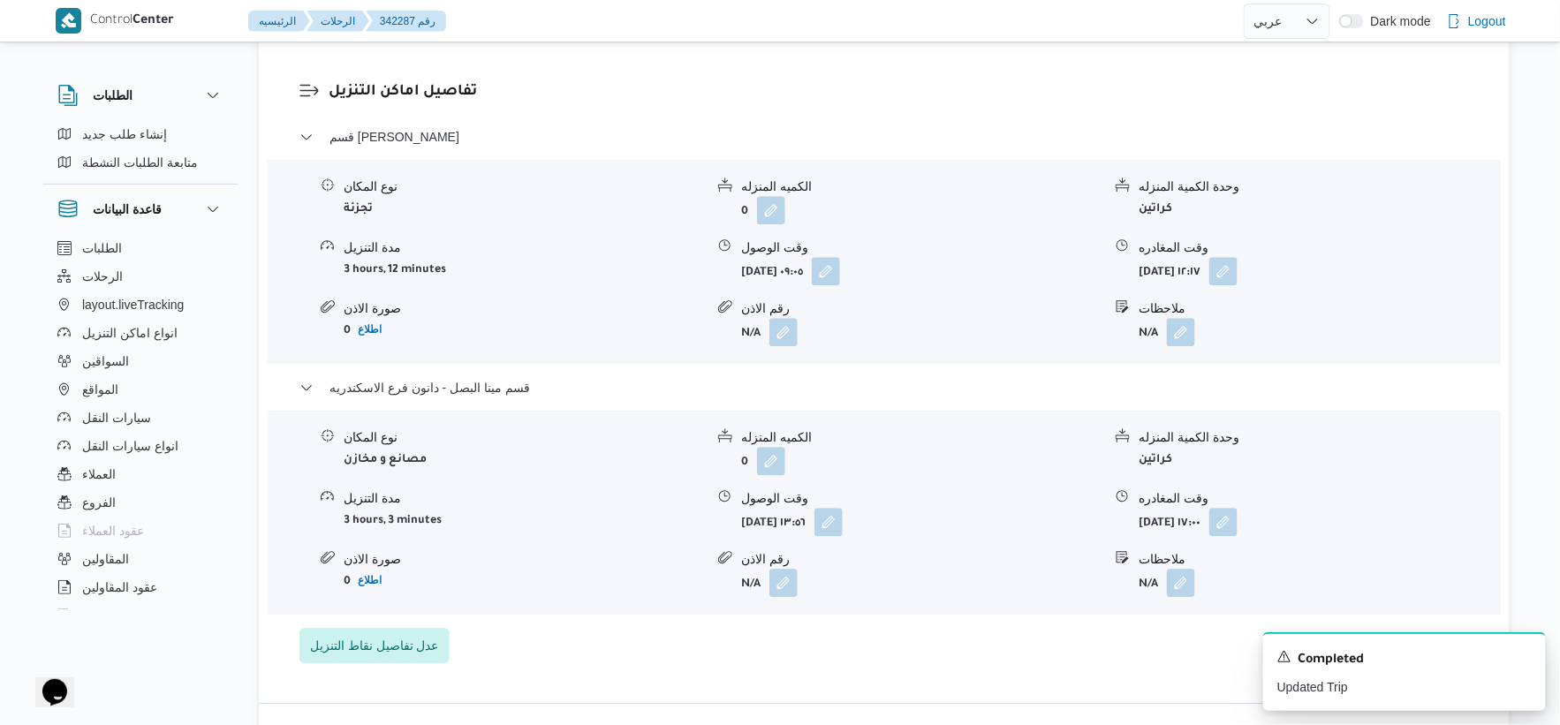
scroll to position [1472, 0]
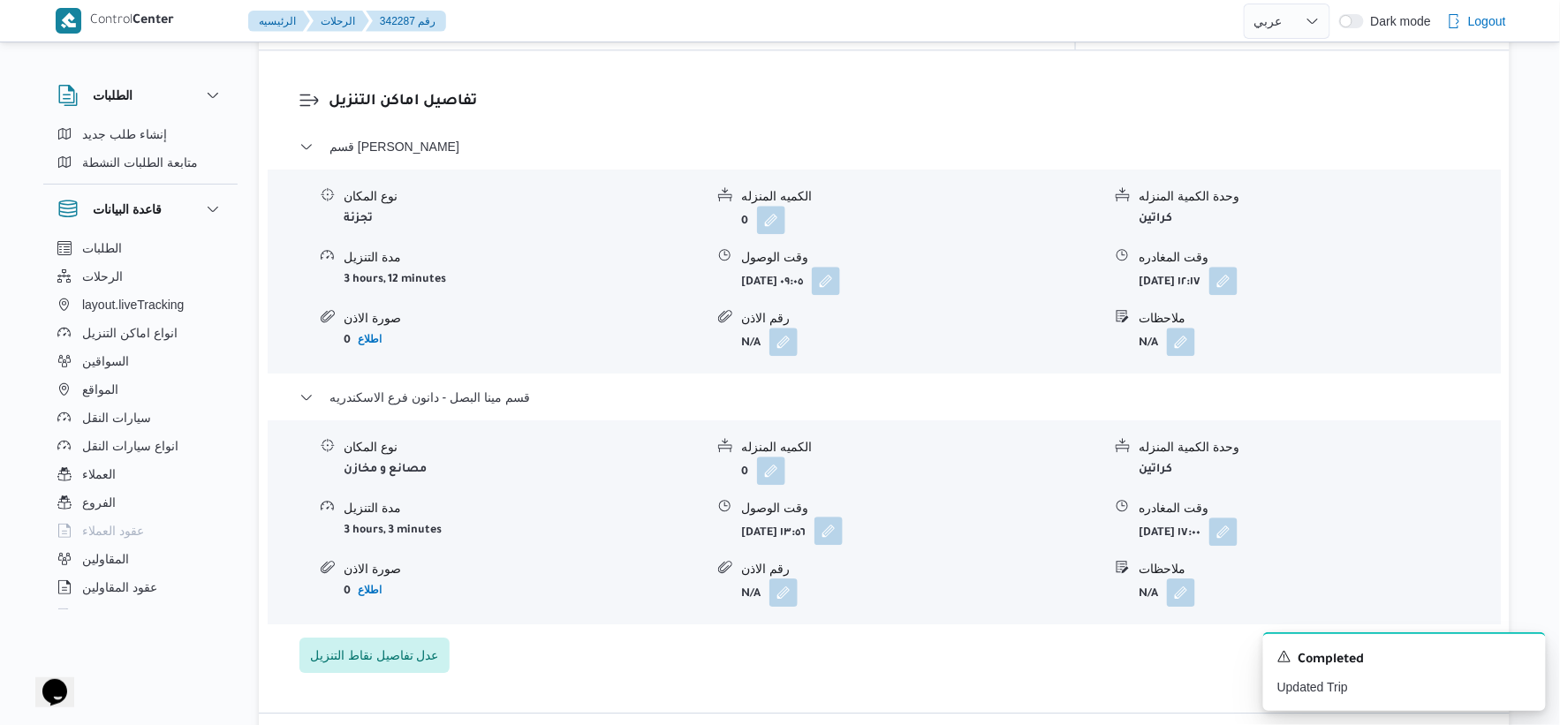
click at [843, 517] on button "button" at bounding box center [828, 531] width 28 height 28
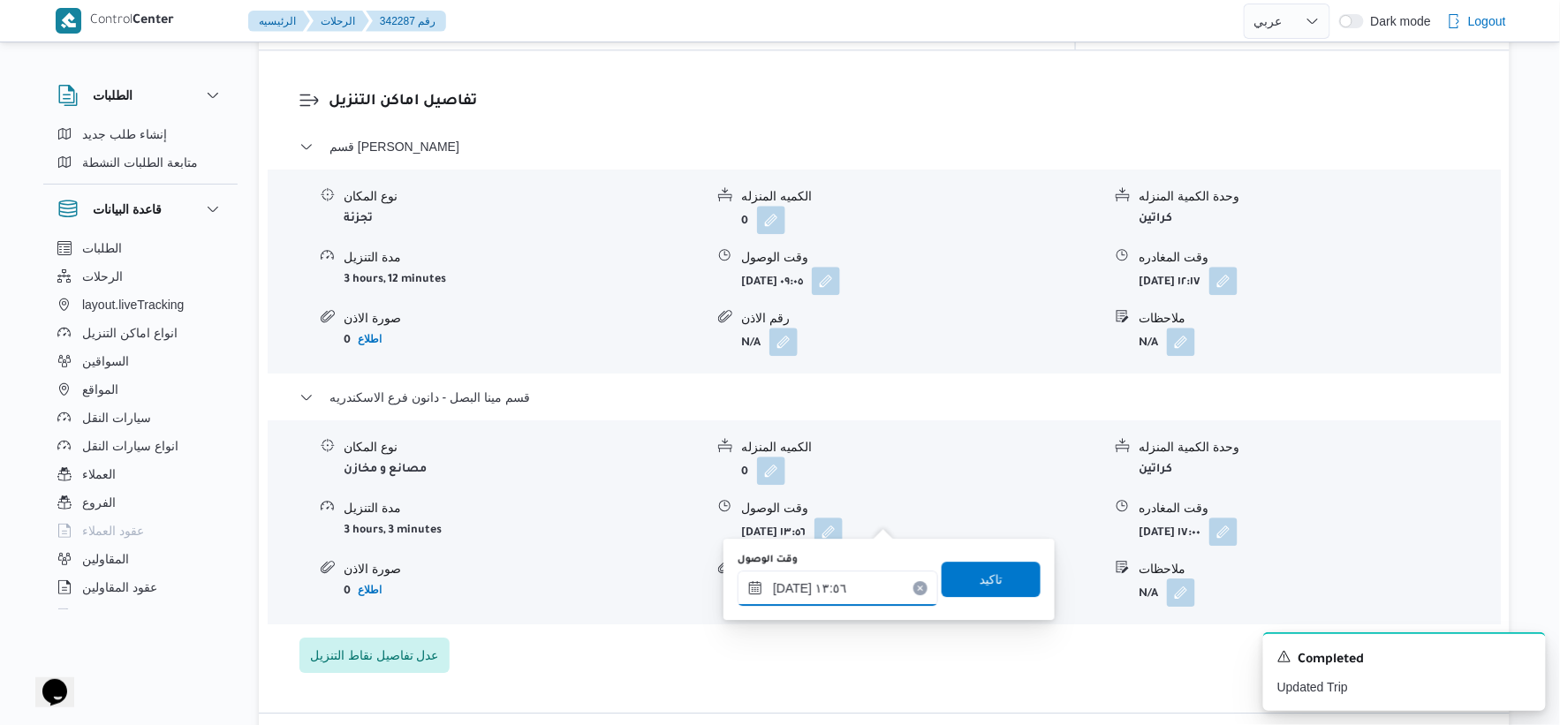
click at [852, 579] on input "١١/١٠/٢٠٢٥ ١٣:٥٦" at bounding box center [838, 588] width 201 height 35
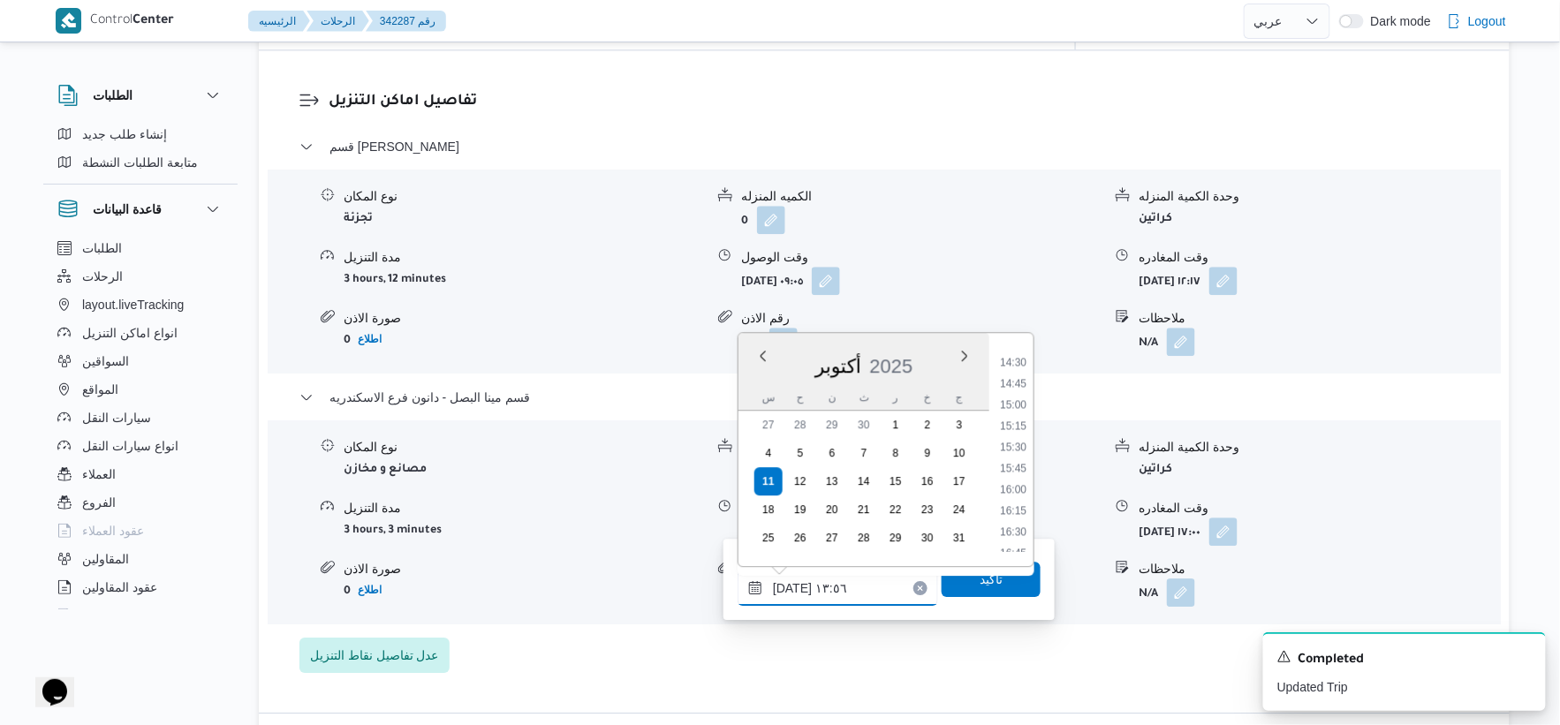
scroll to position [1256, 0]
click at [1019, 495] on li "16:30" at bounding box center [1013, 499] width 41 height 18
type input "١١/١٠/٢٠٢٥ ١٦:٣٠"
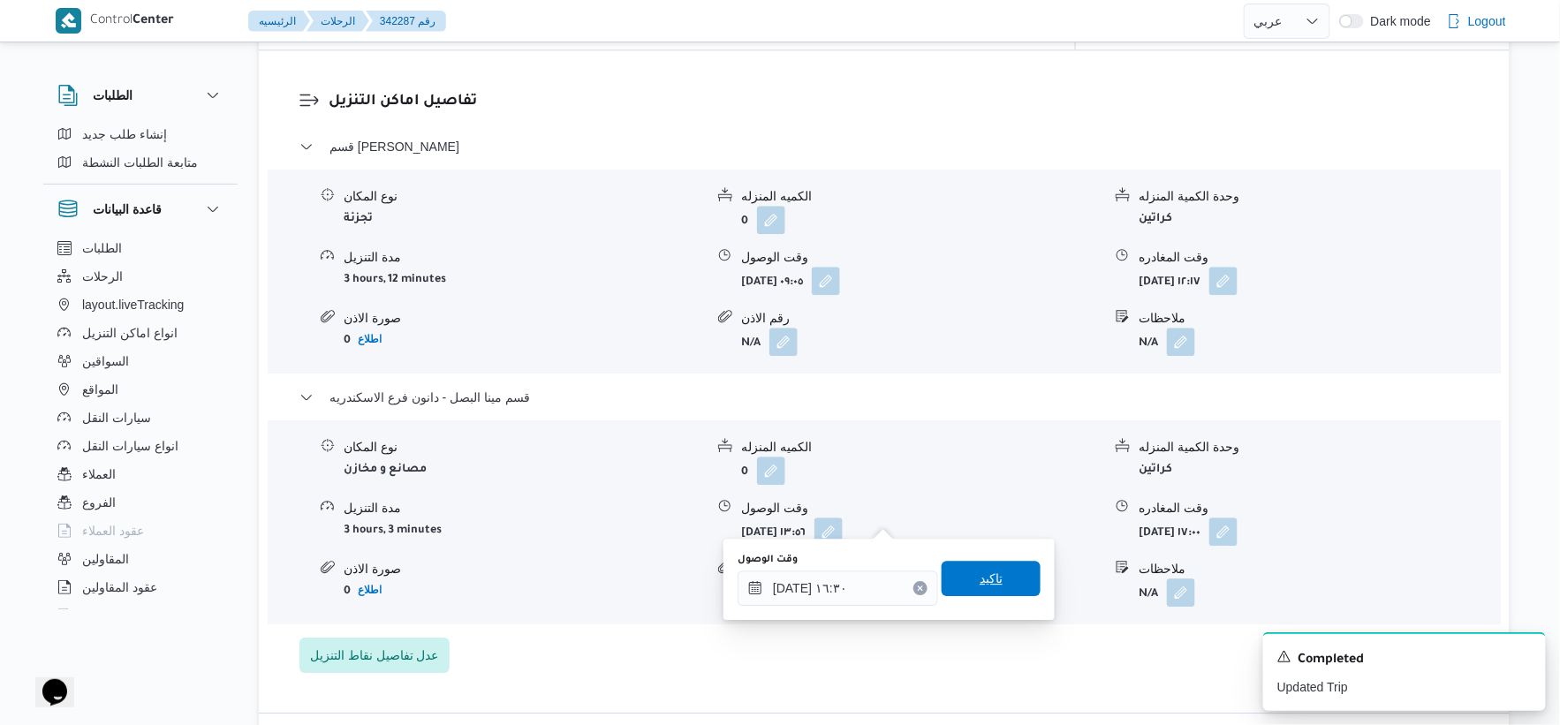
click at [1012, 578] on span "تاكيد" at bounding box center [991, 578] width 99 height 35
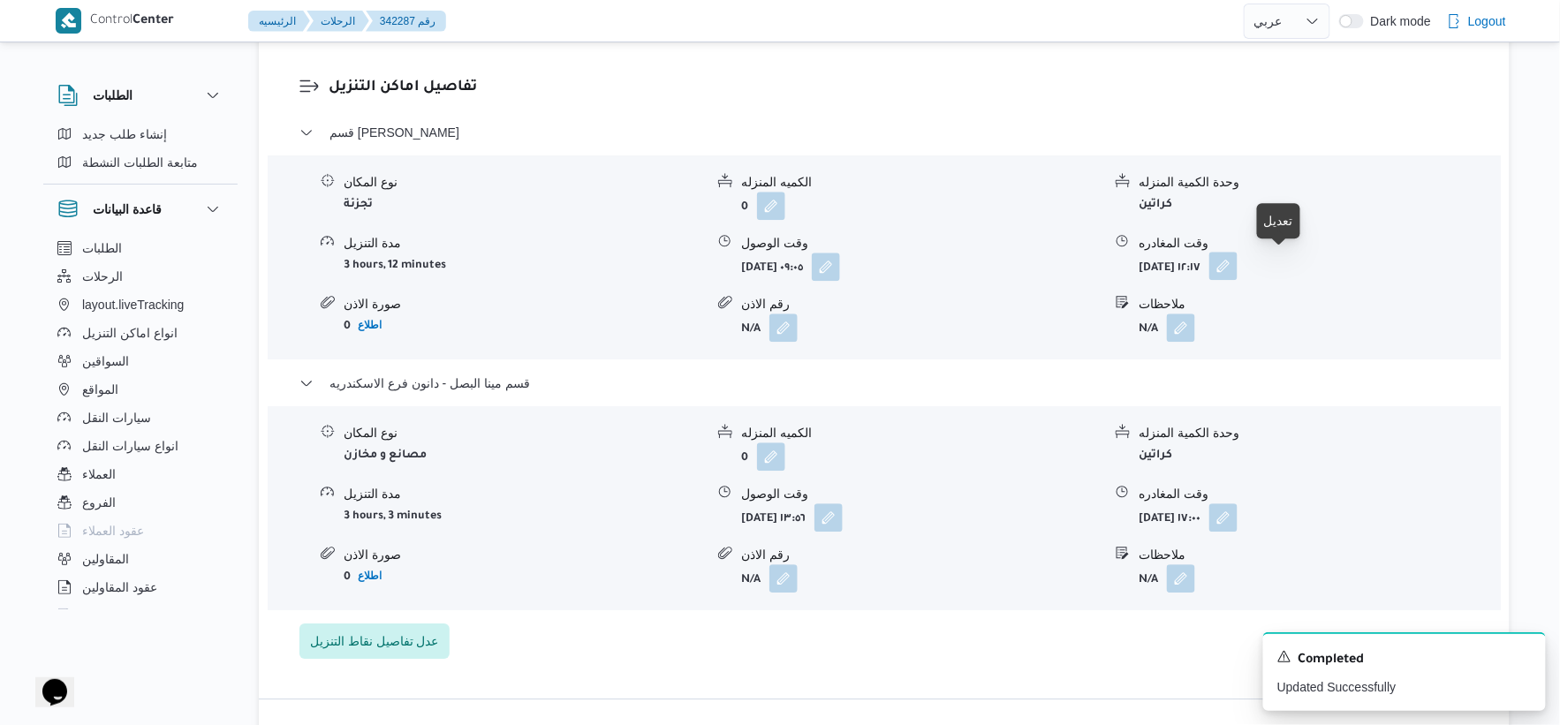
click at [1238, 261] on button "button" at bounding box center [1223, 266] width 28 height 28
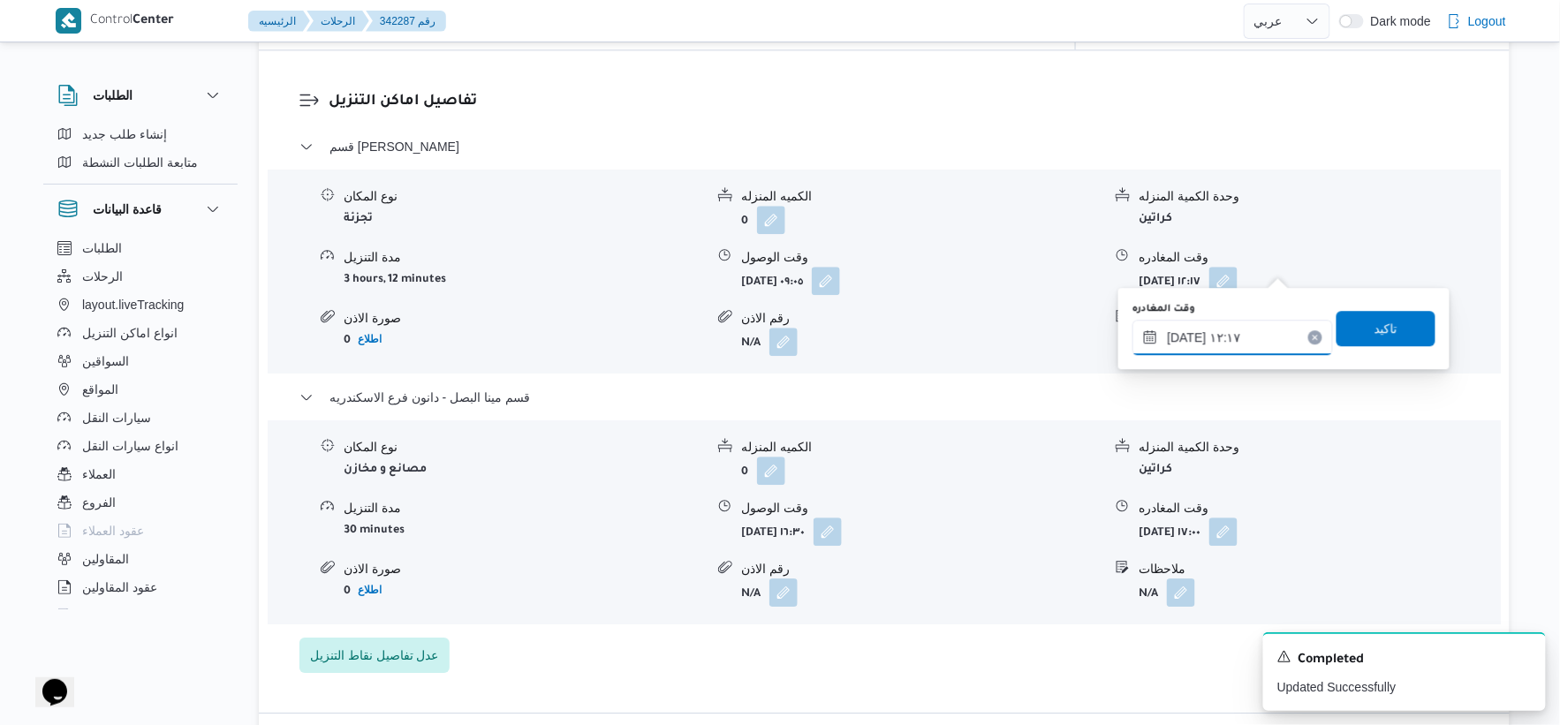
click at [1237, 332] on input "١١/١٠/٢٠٢٥ ١٢:١٧" at bounding box center [1233, 337] width 201 height 35
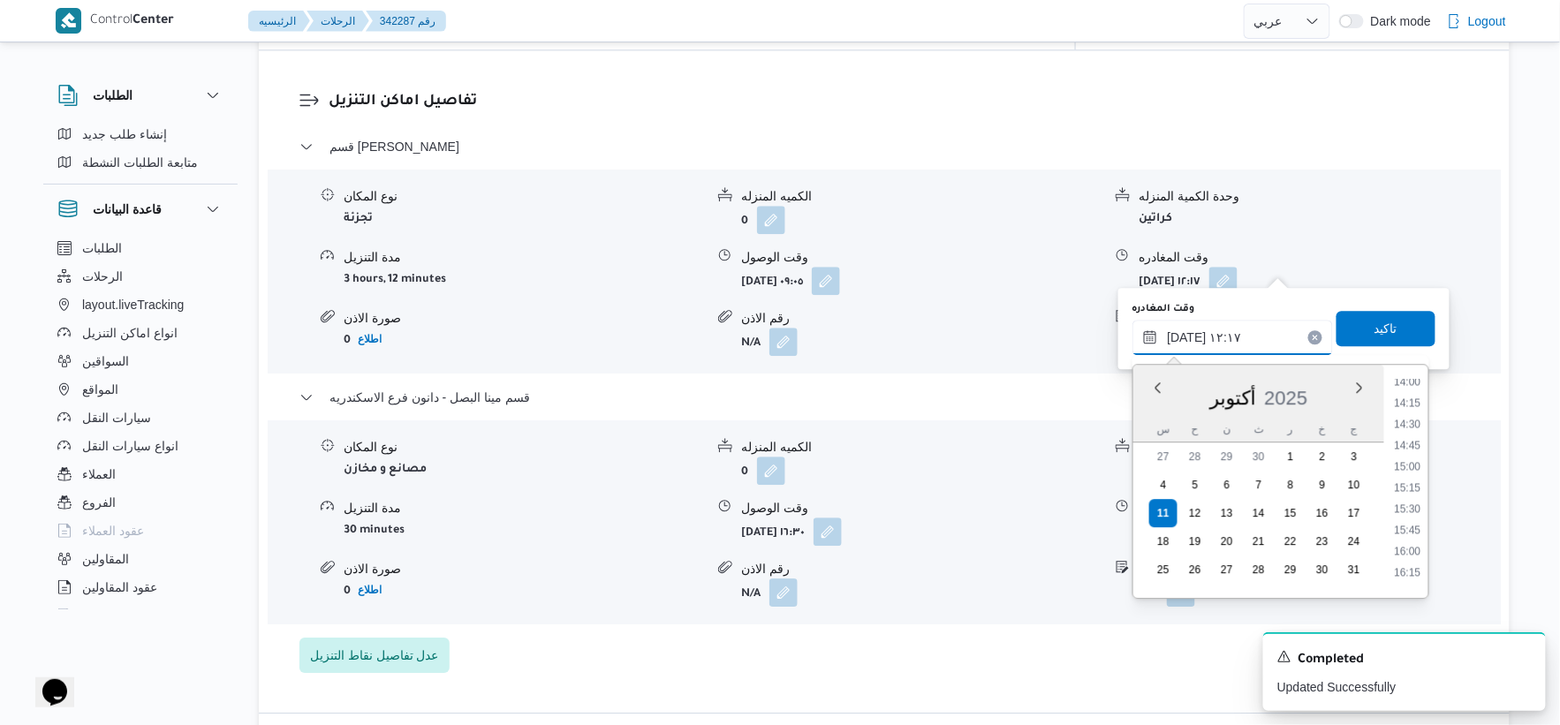
scroll to position [1326, 0]
click at [1411, 415] on li "16:00" at bounding box center [1408, 419] width 41 height 18
type input "١١/١٠/٢٠٢٥ ١٦:٠٠"
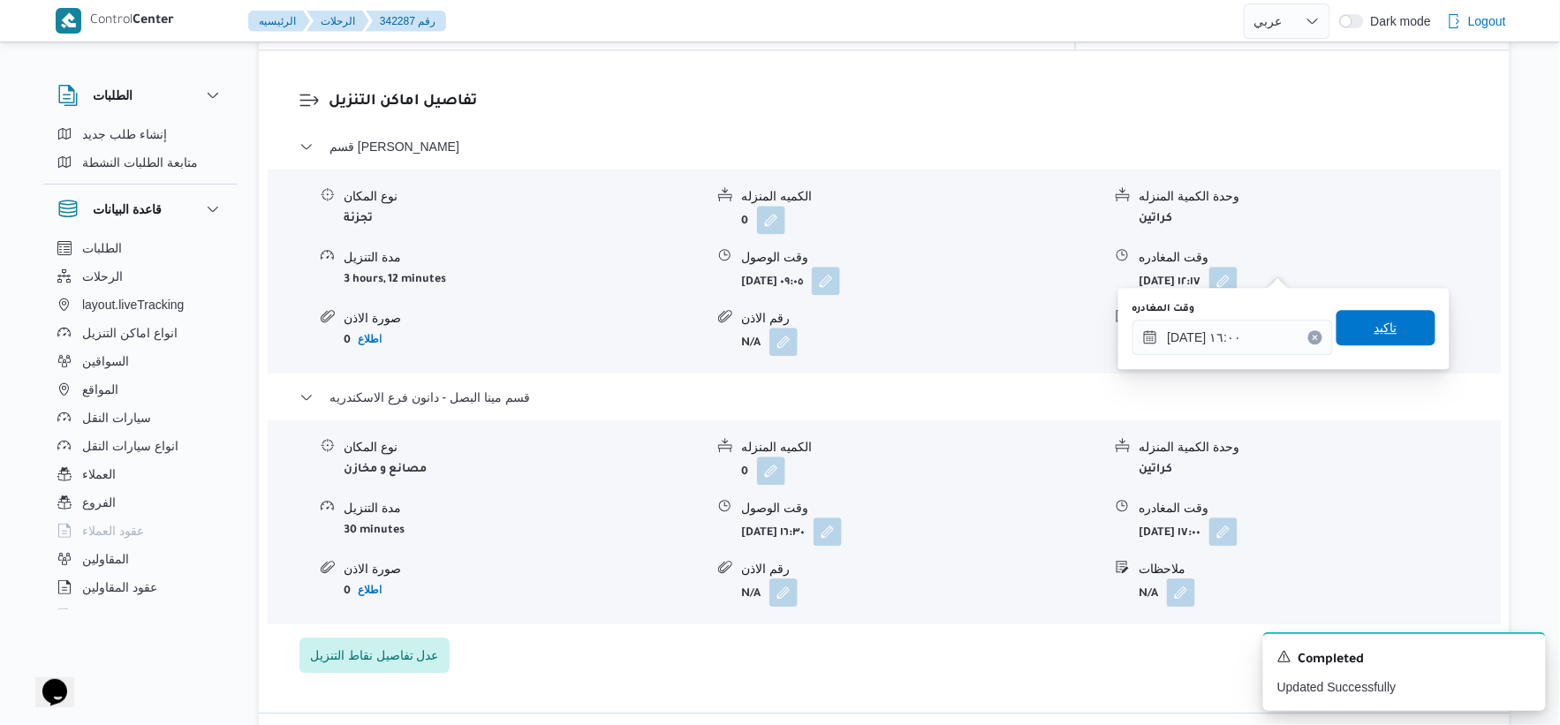
click at [1387, 316] on span "تاكيد" at bounding box center [1386, 327] width 99 height 35
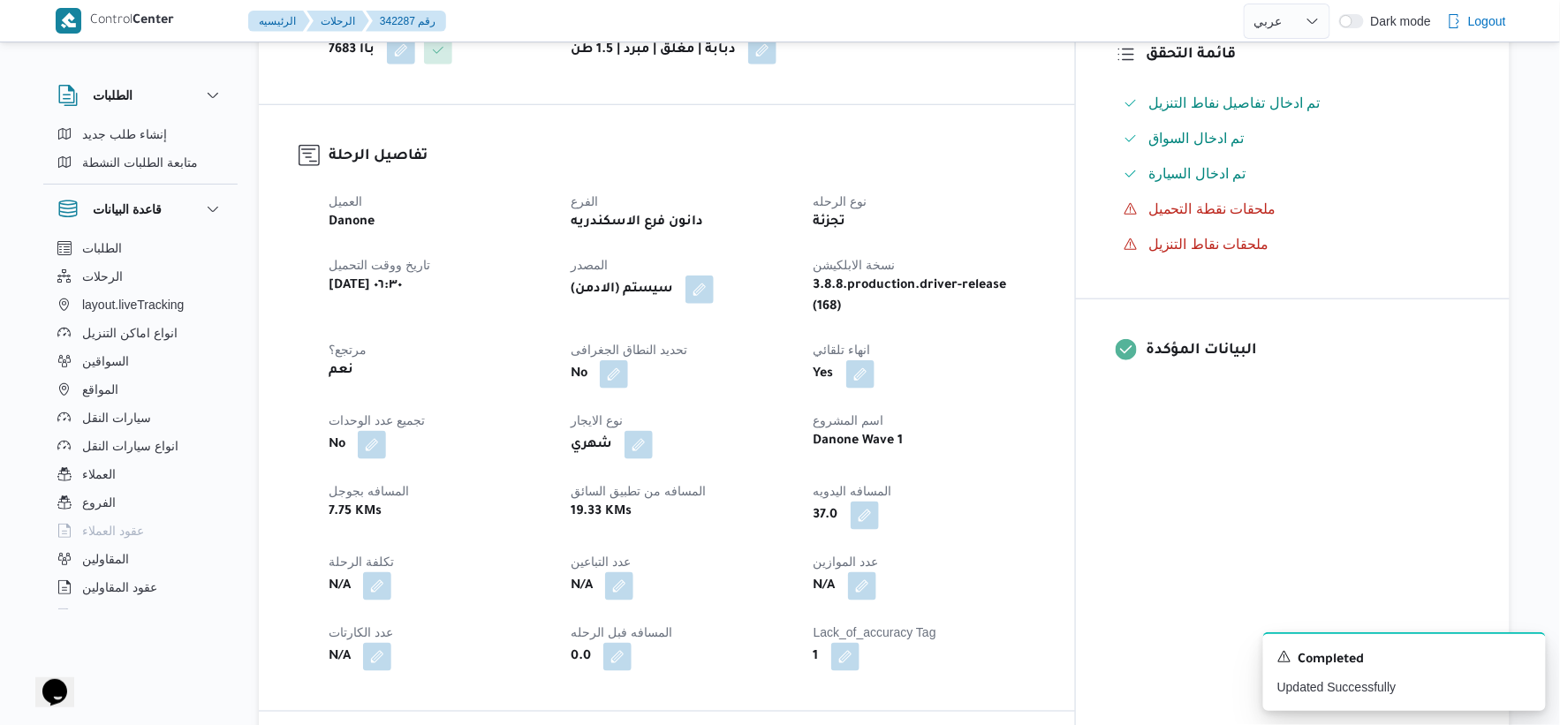
scroll to position [588, 0]
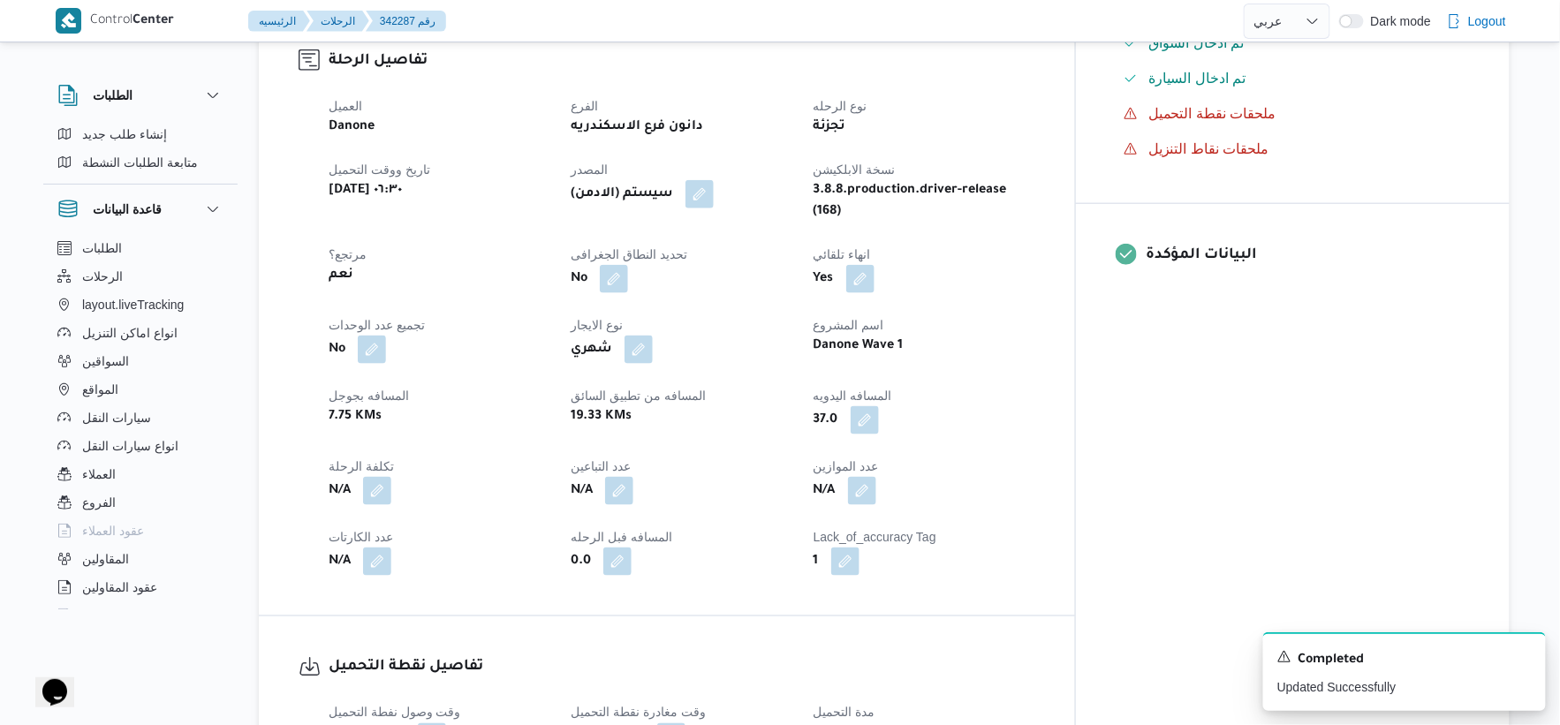
select select "ar"
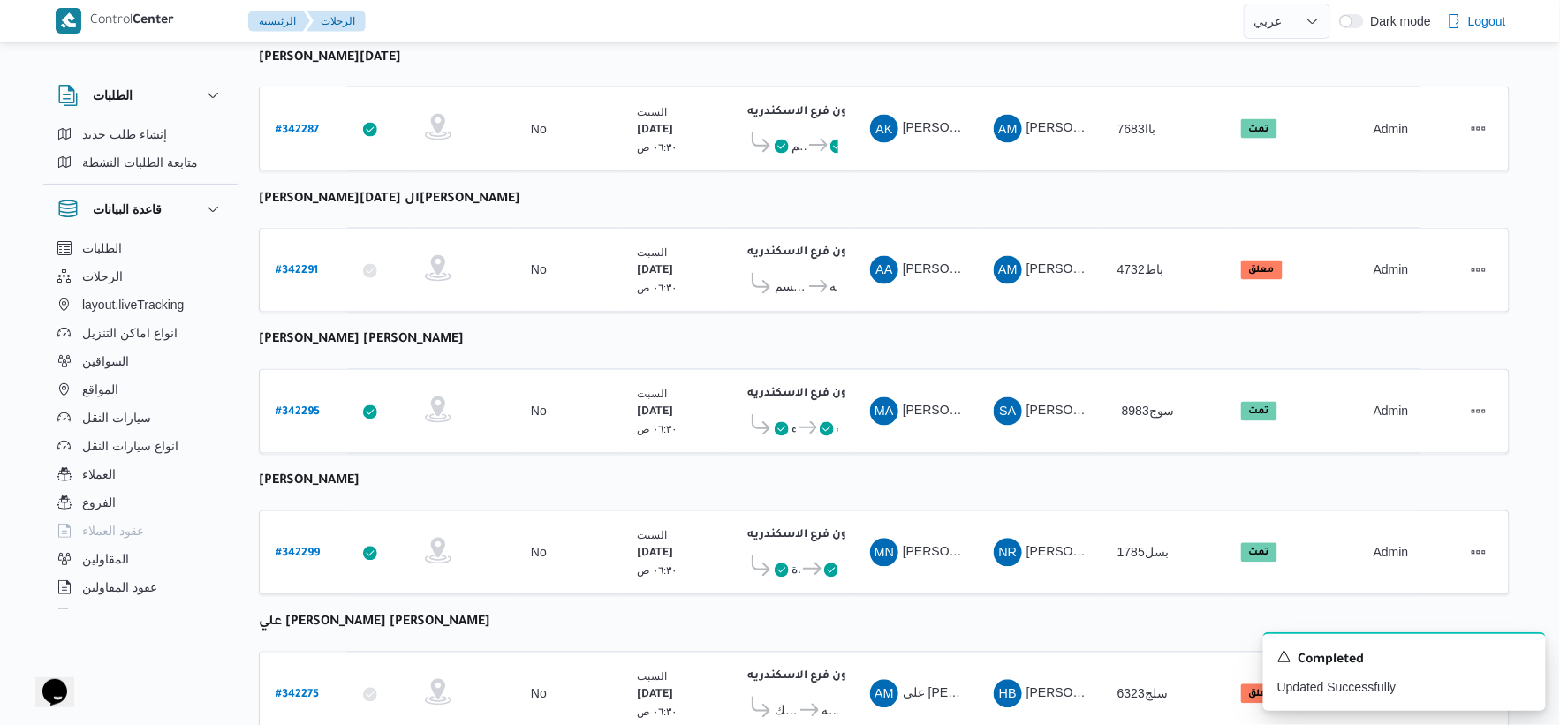
scroll to position [840, 0]
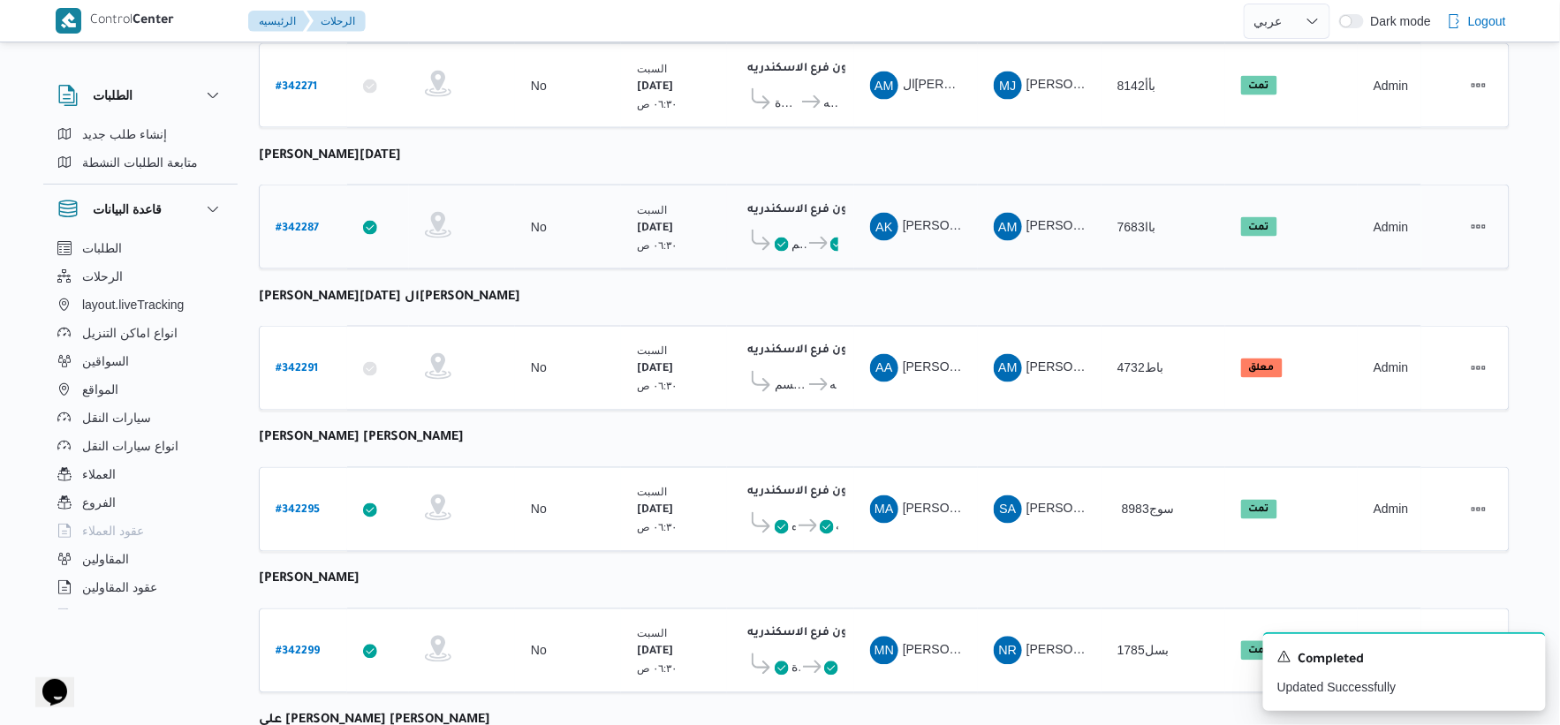
click at [301, 223] on b "# 342287" at bounding box center [297, 229] width 43 height 12
select select "ar"
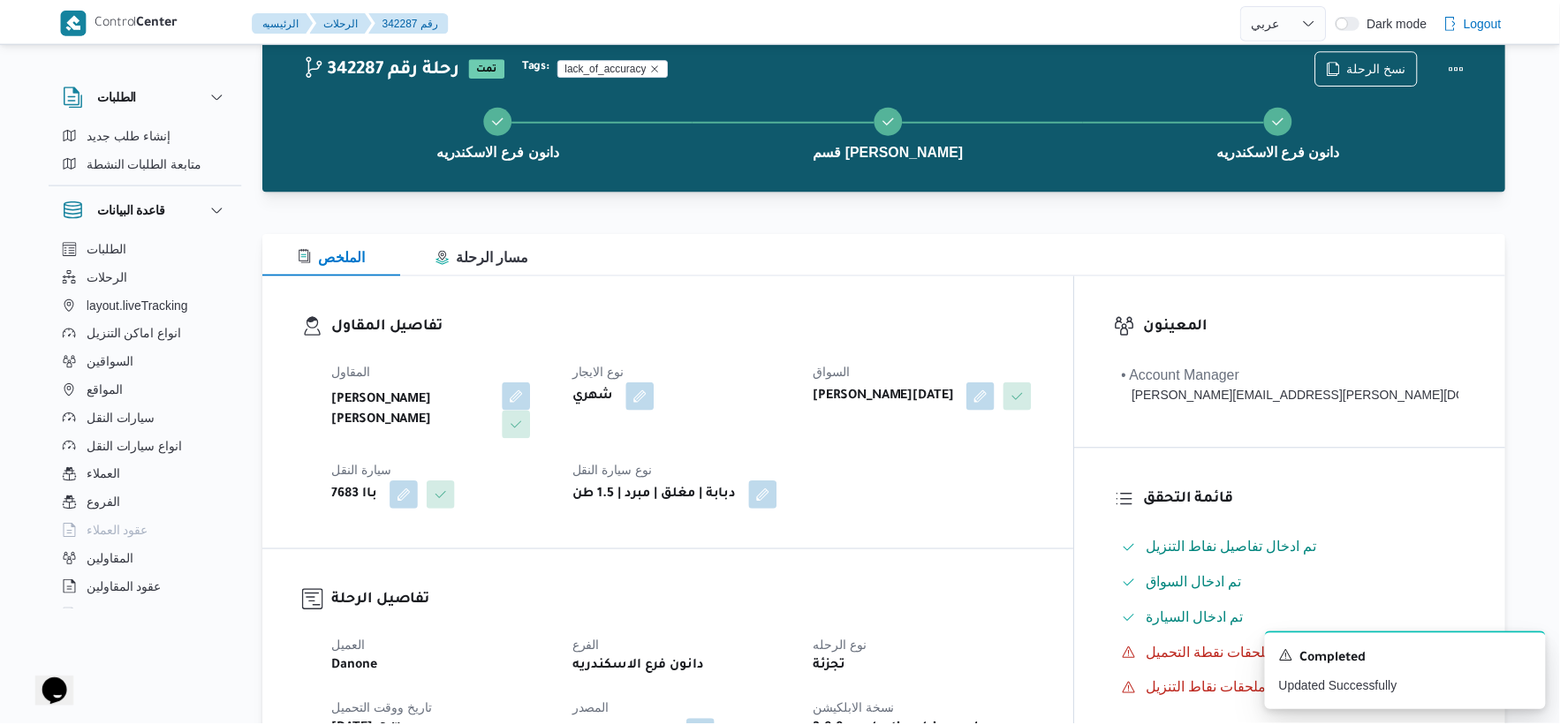
scroll to position [840, 0]
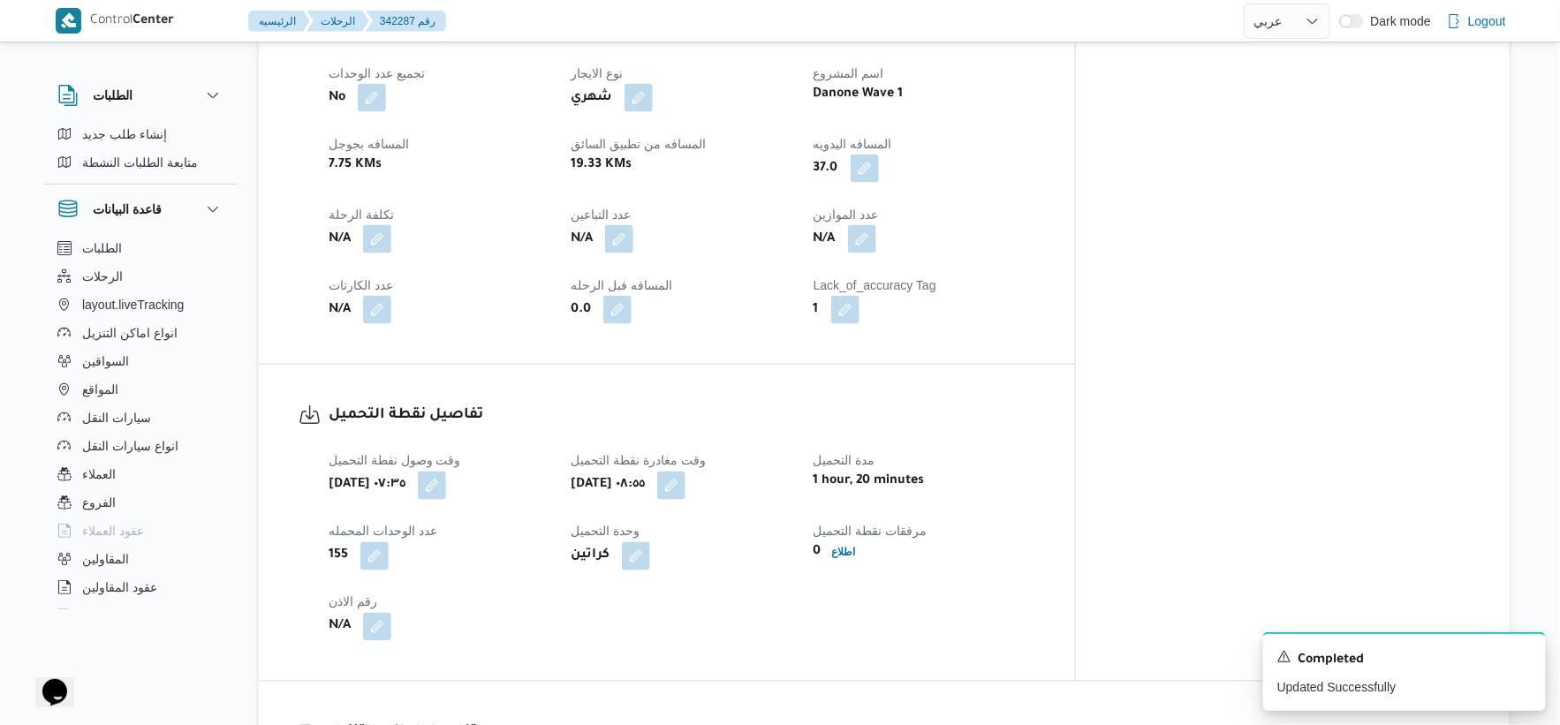
select select "ar"
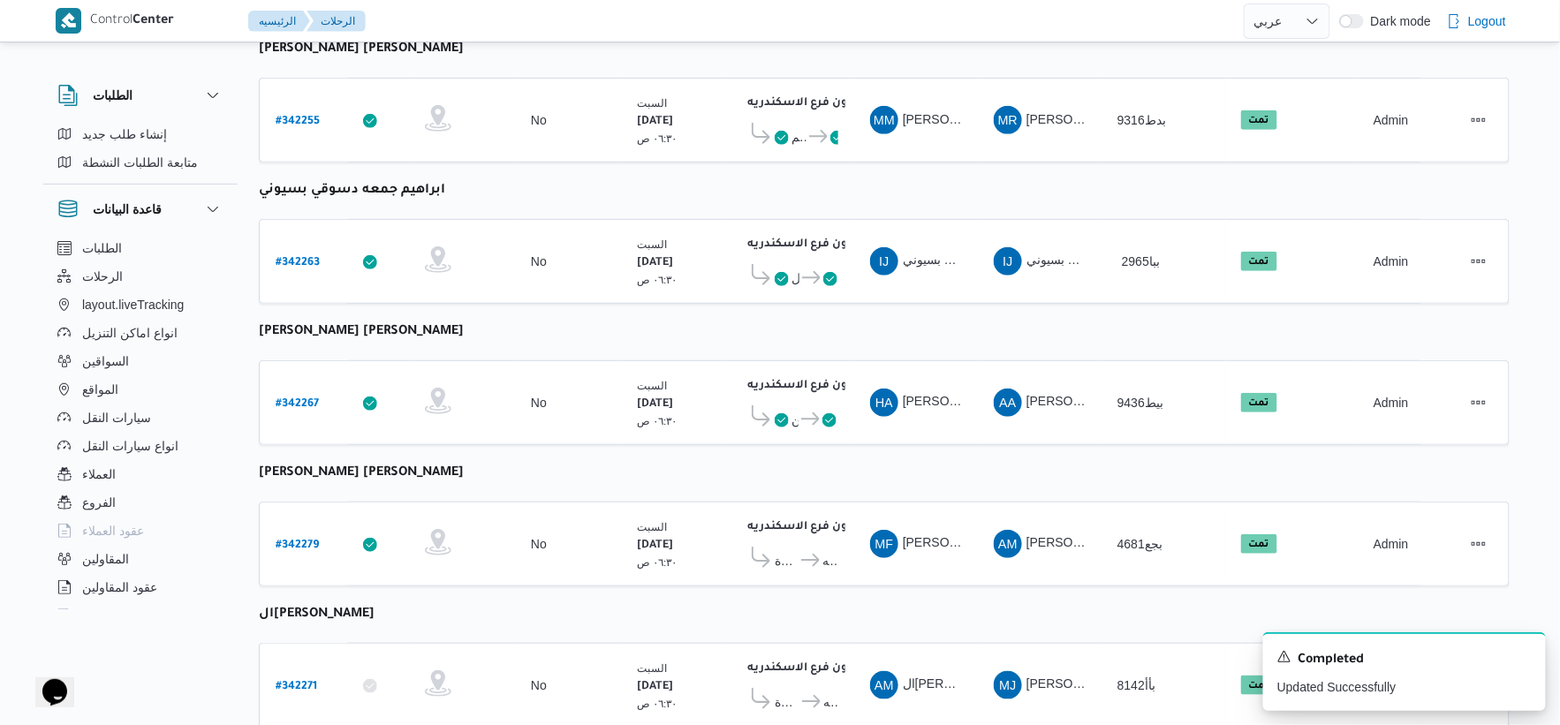
scroll to position [294, 0]
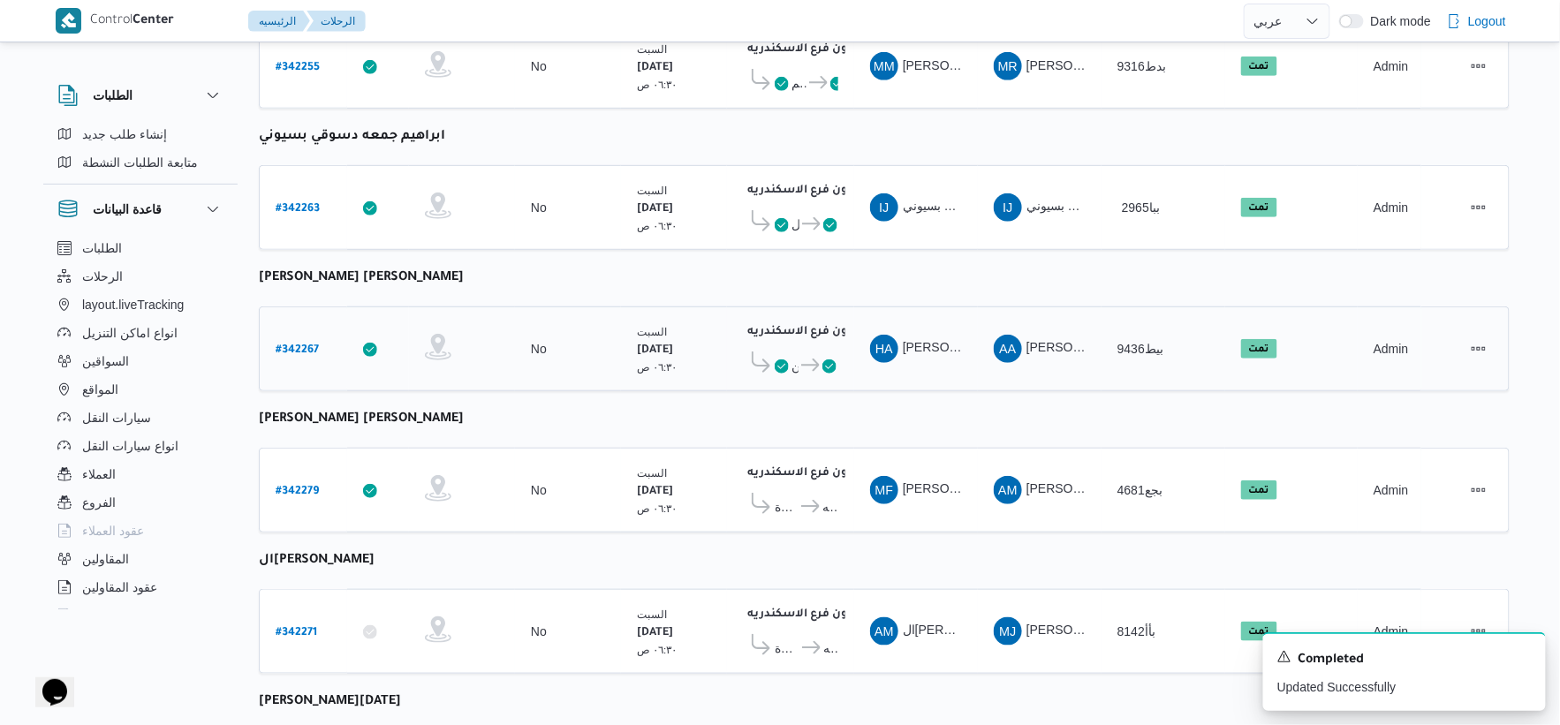
click at [309, 345] on b "# 342267" at bounding box center [297, 351] width 43 height 12
select select "ar"
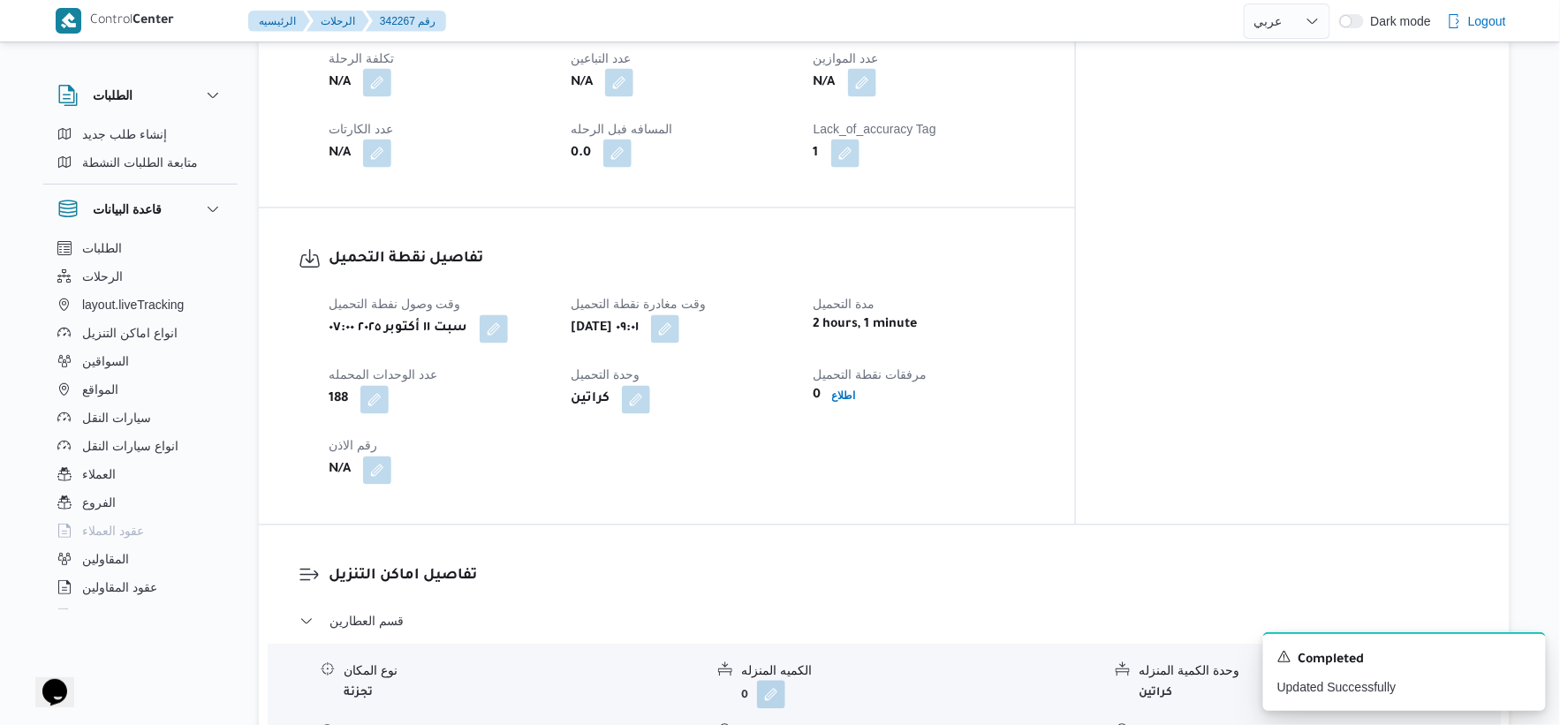
scroll to position [686, 0]
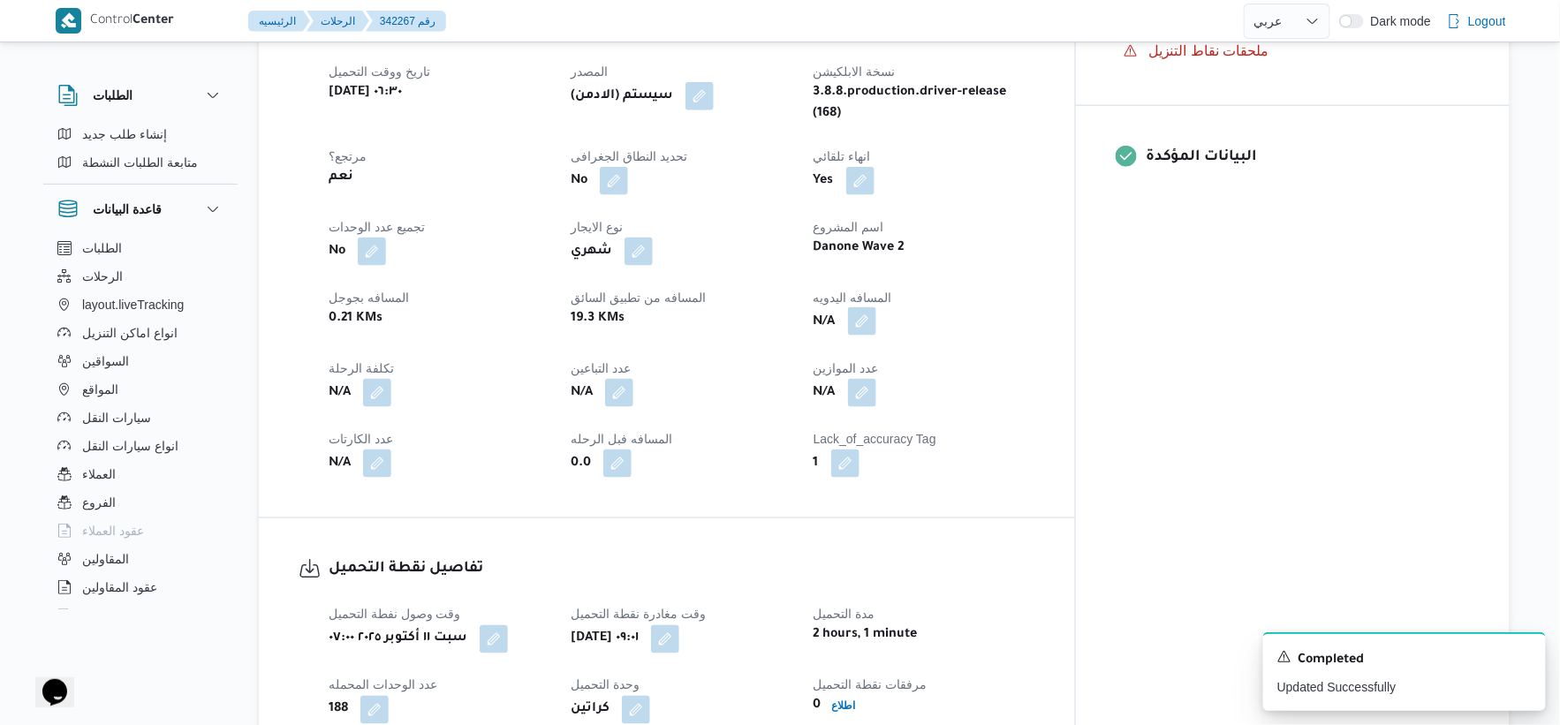
click at [876, 307] on button "button" at bounding box center [862, 321] width 28 height 28
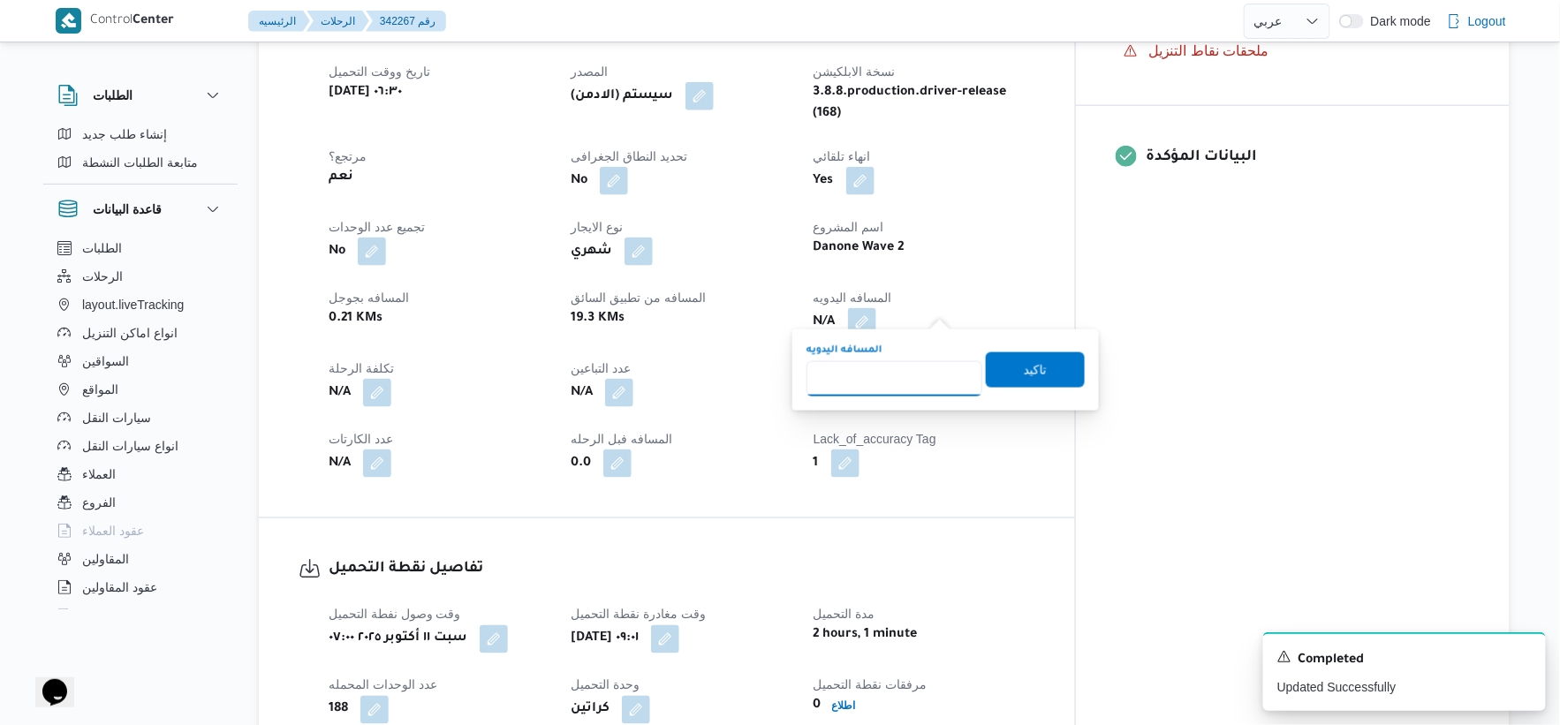
click at [892, 377] on input "المسافه اليدويه" at bounding box center [895, 378] width 176 height 35
type input "31"
click at [1037, 357] on span "تاكيد" at bounding box center [1035, 369] width 99 height 35
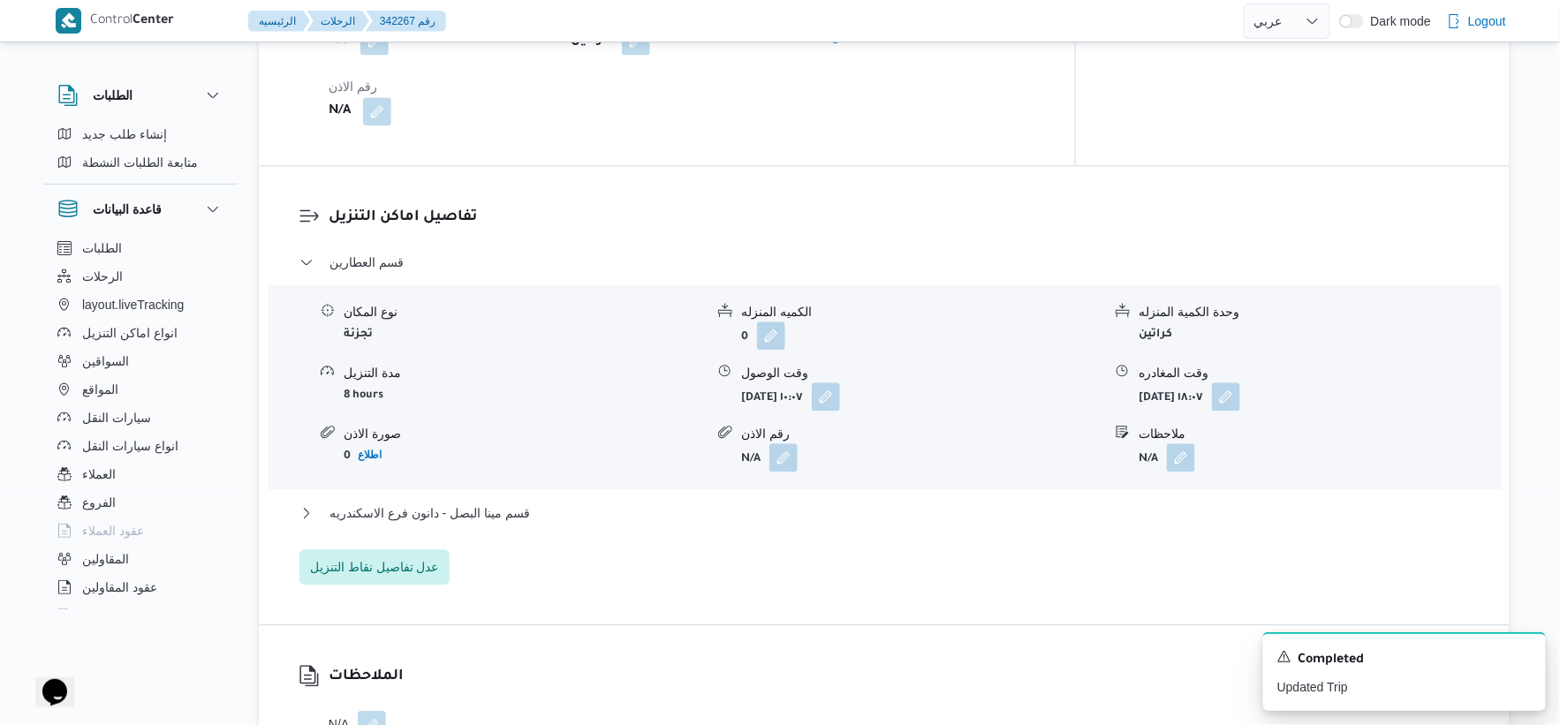
scroll to position [1472, 0]
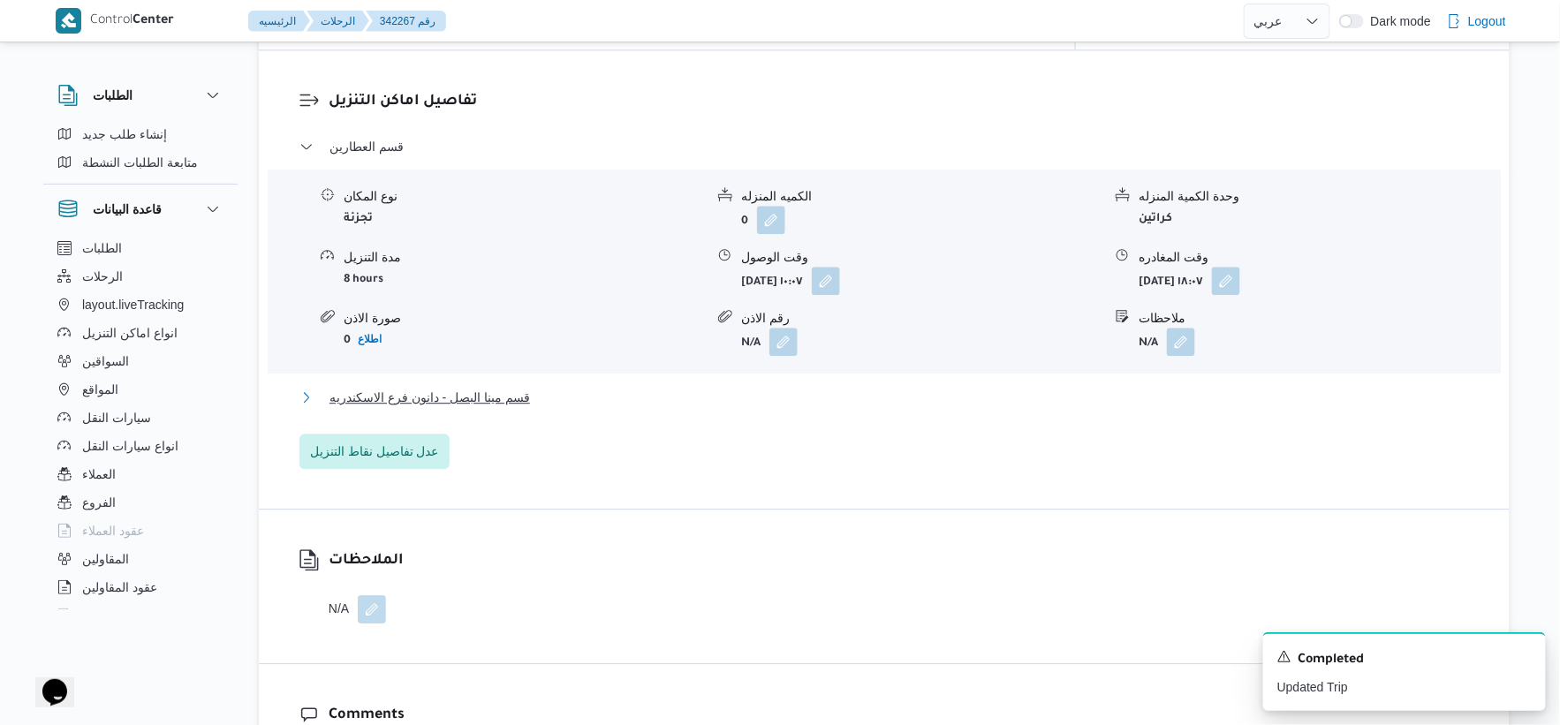
click at [574, 387] on button "قسم مينا البصل - دانون فرع الاسكندريه" at bounding box center [884, 397] width 1170 height 21
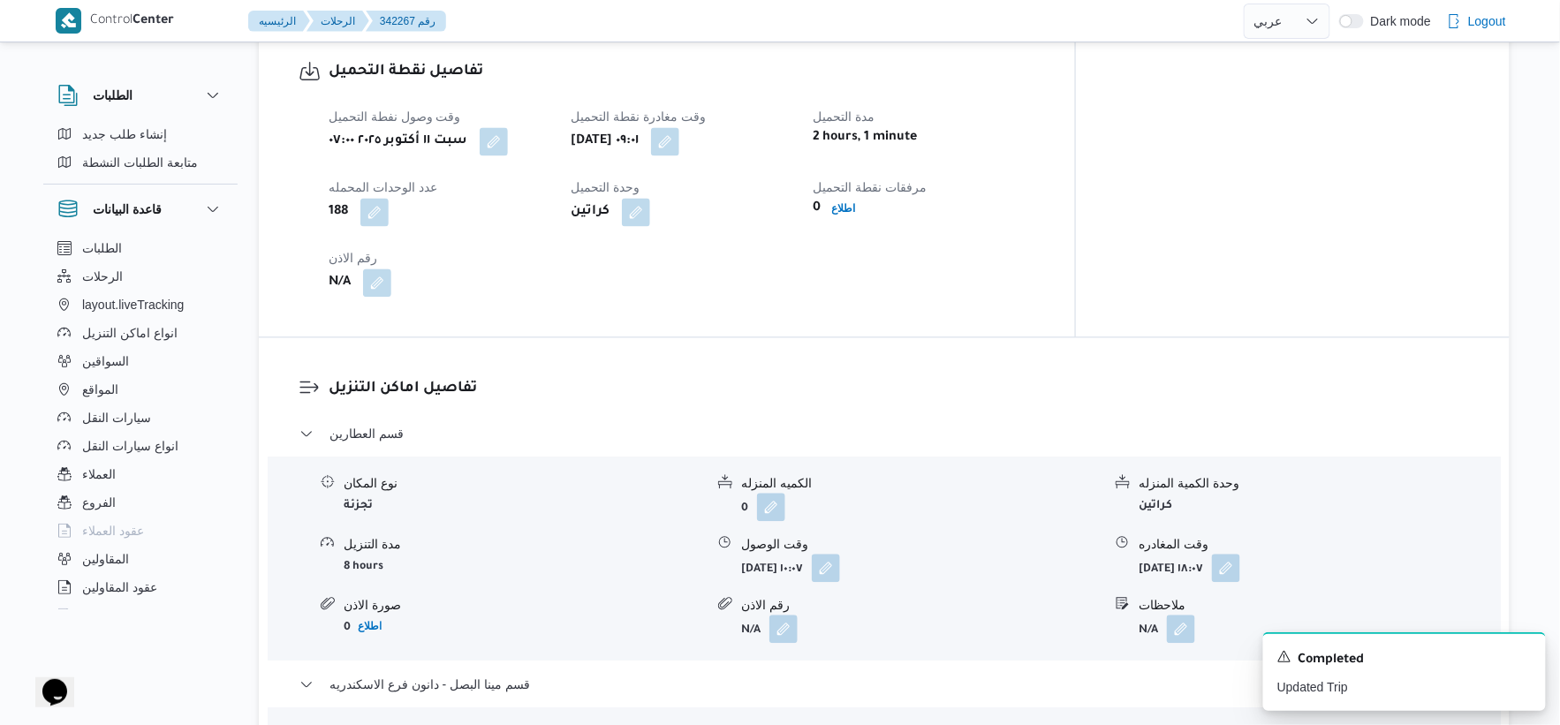
scroll to position [1178, 0]
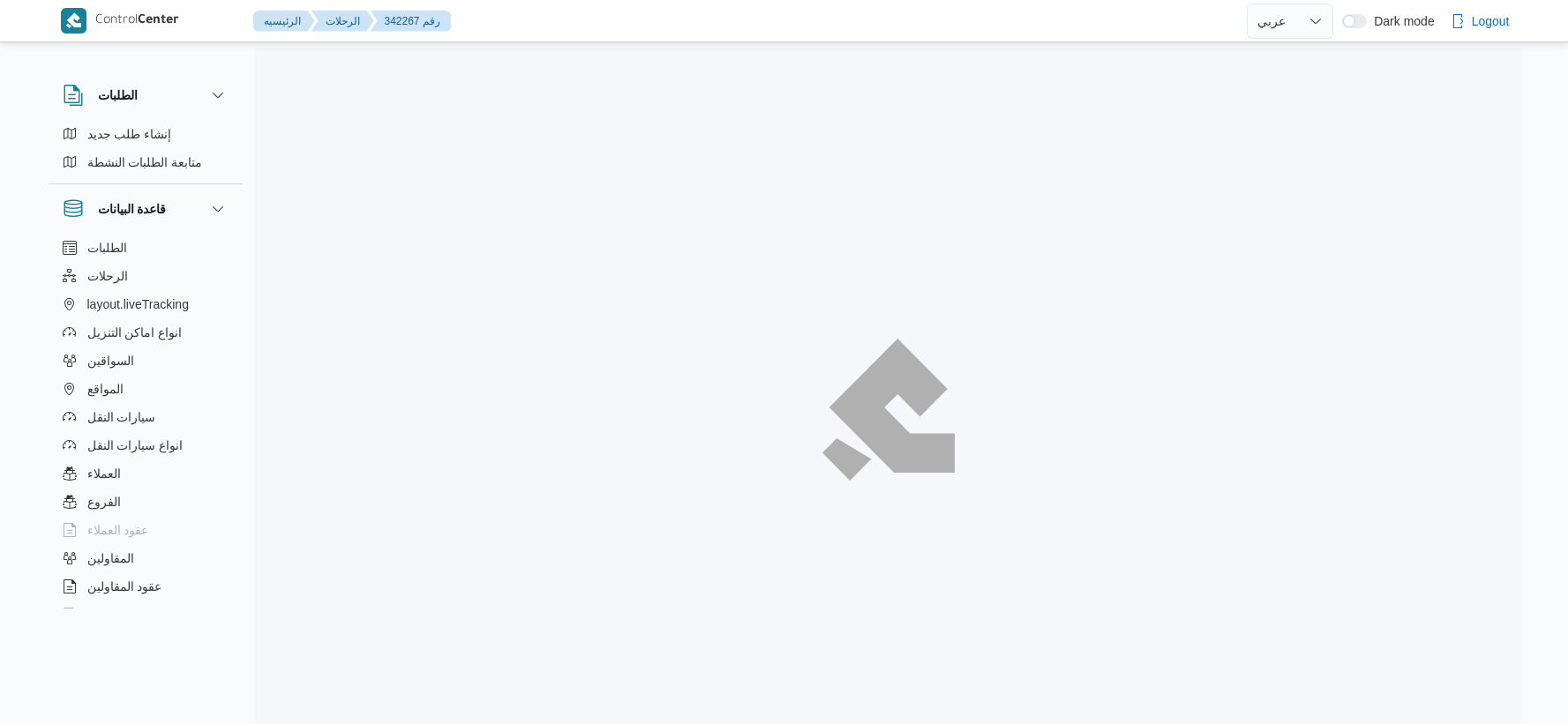
select select "ar"
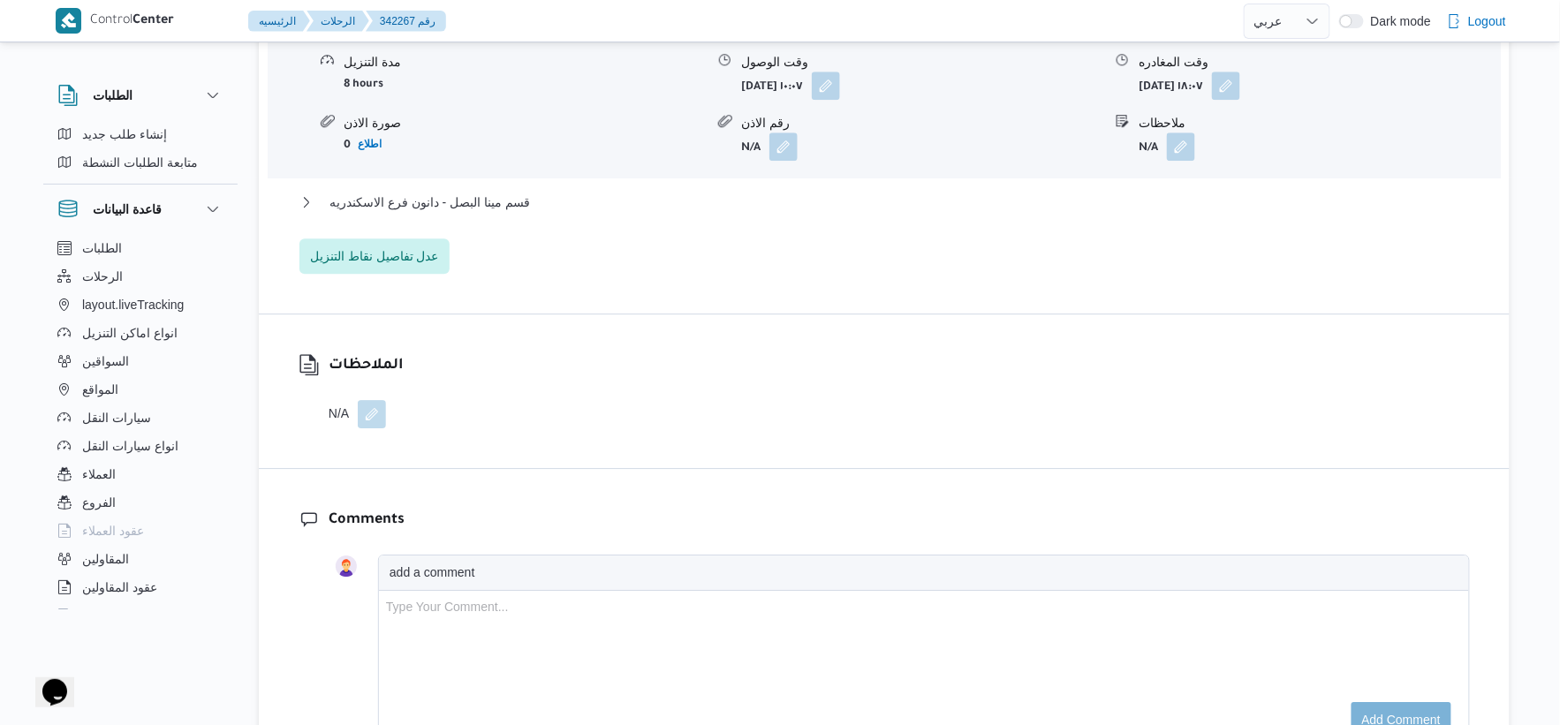
scroll to position [1668, 0]
click at [510, 193] on span "قسم مينا البصل - دانون فرع الاسكندريه" at bounding box center [430, 201] width 201 height 21
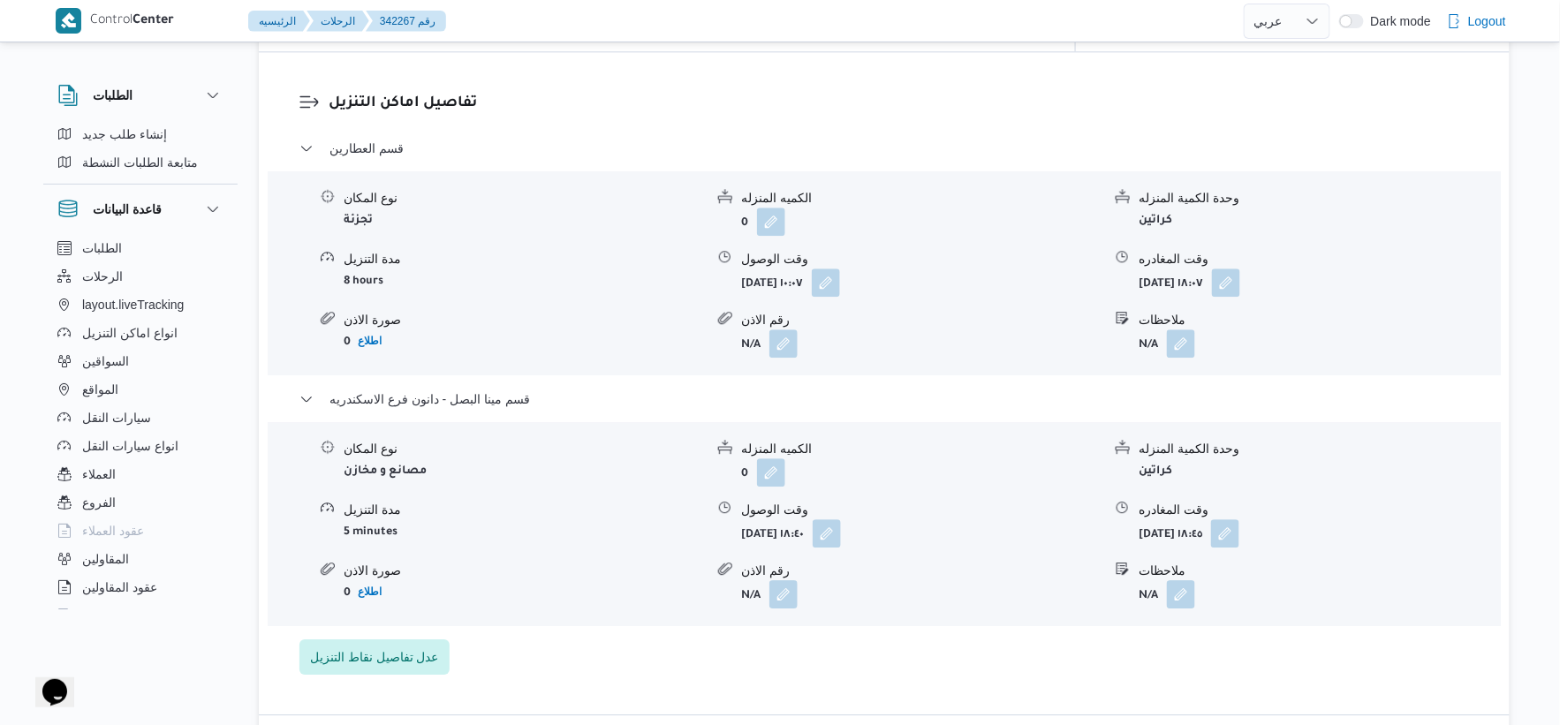
scroll to position [1570, 0]
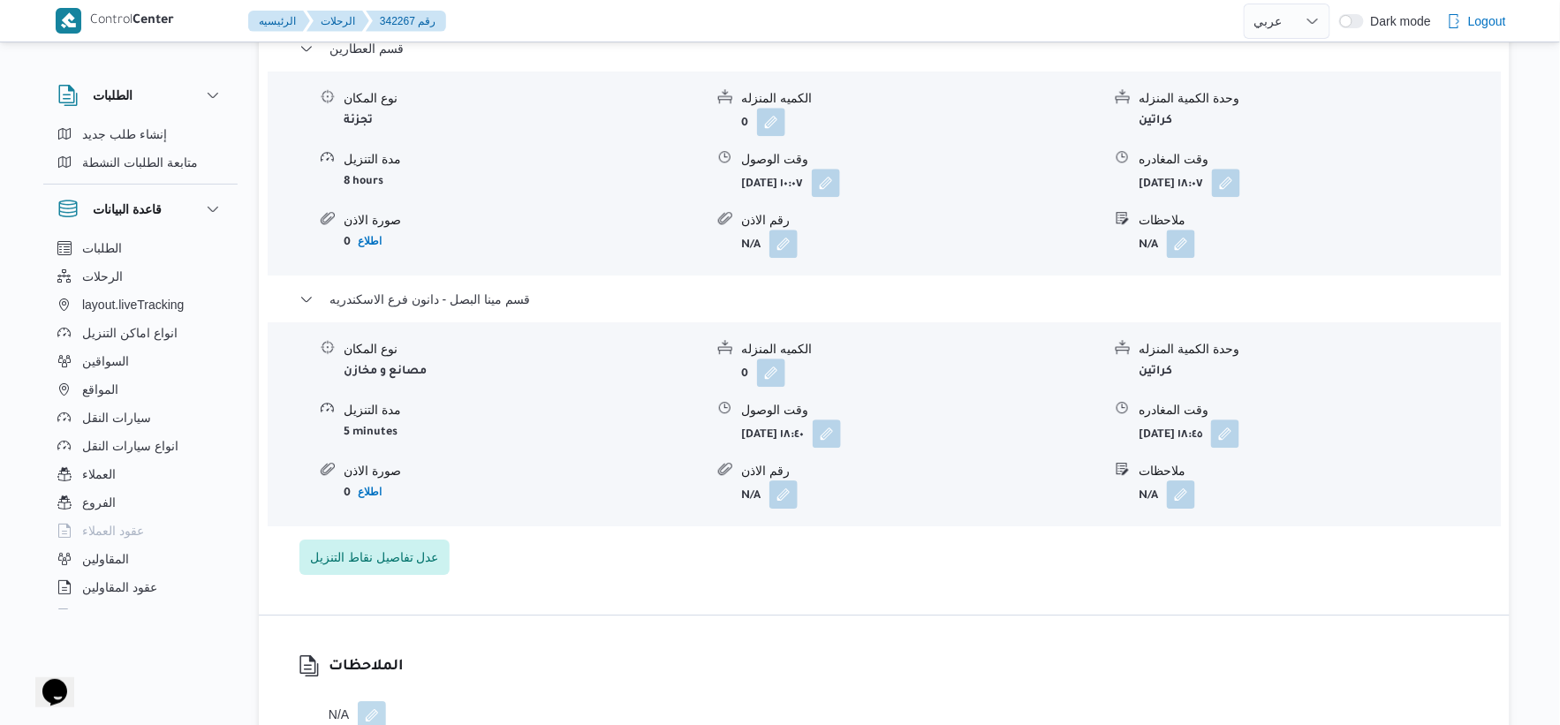
select select "ar"
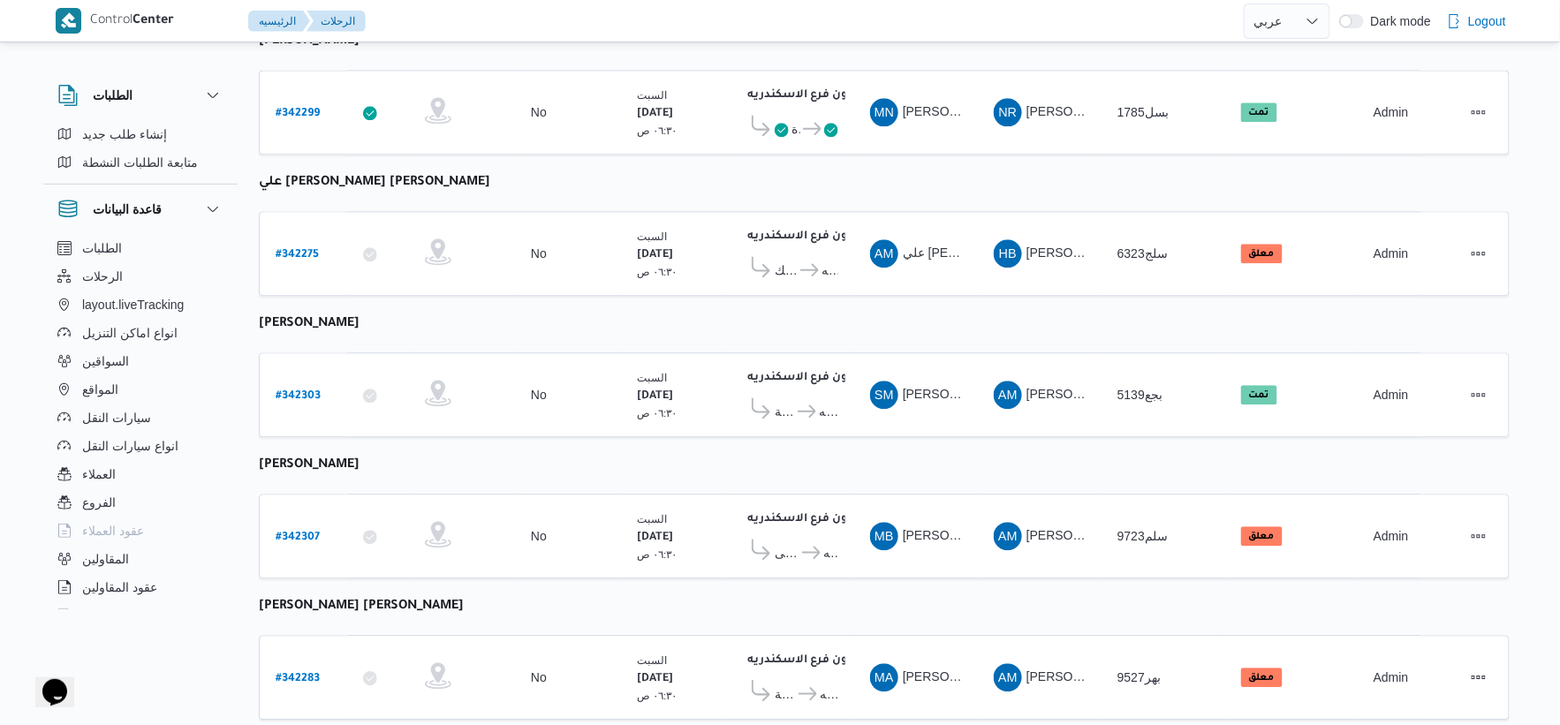
scroll to position [1419, 0]
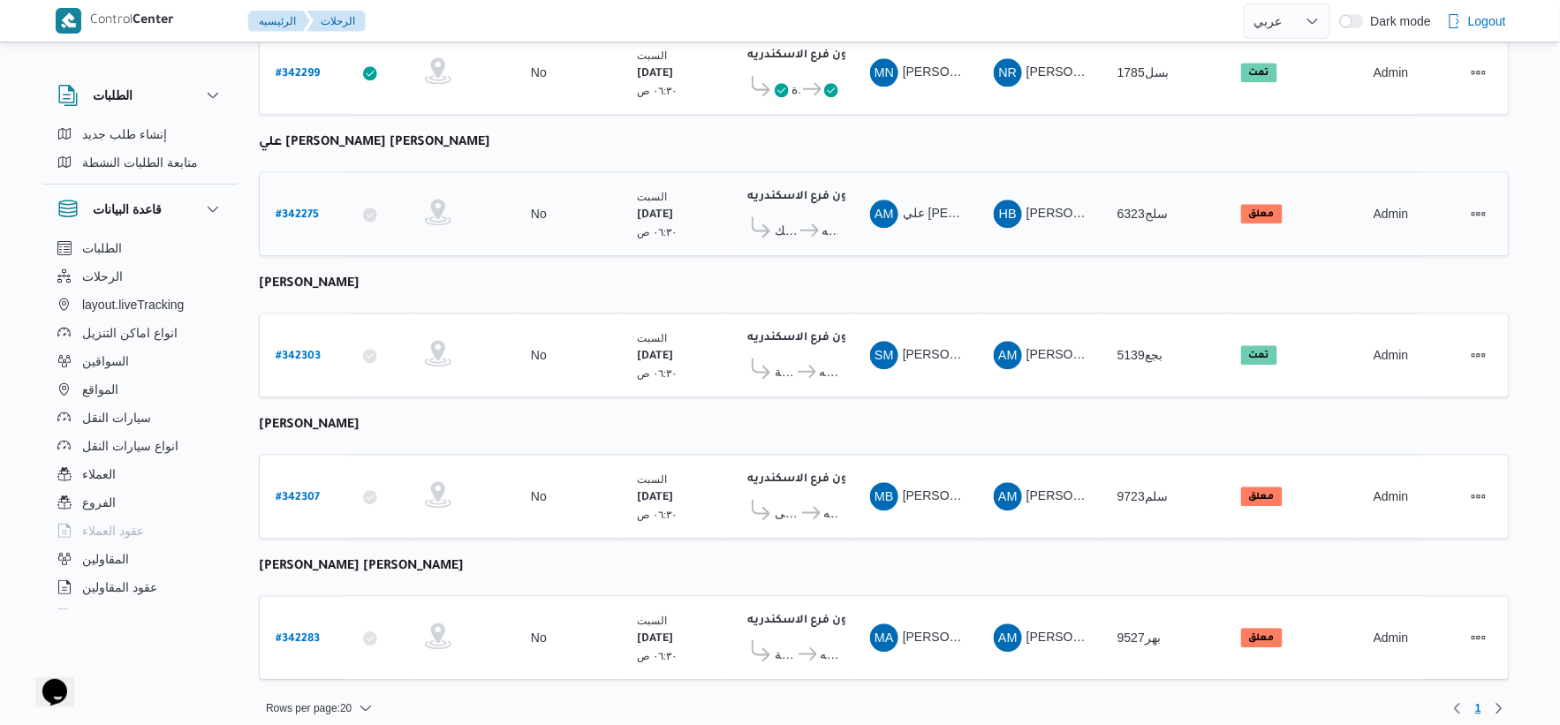
click at [309, 209] on b "# 342275" at bounding box center [297, 215] width 43 height 12
select select "ar"
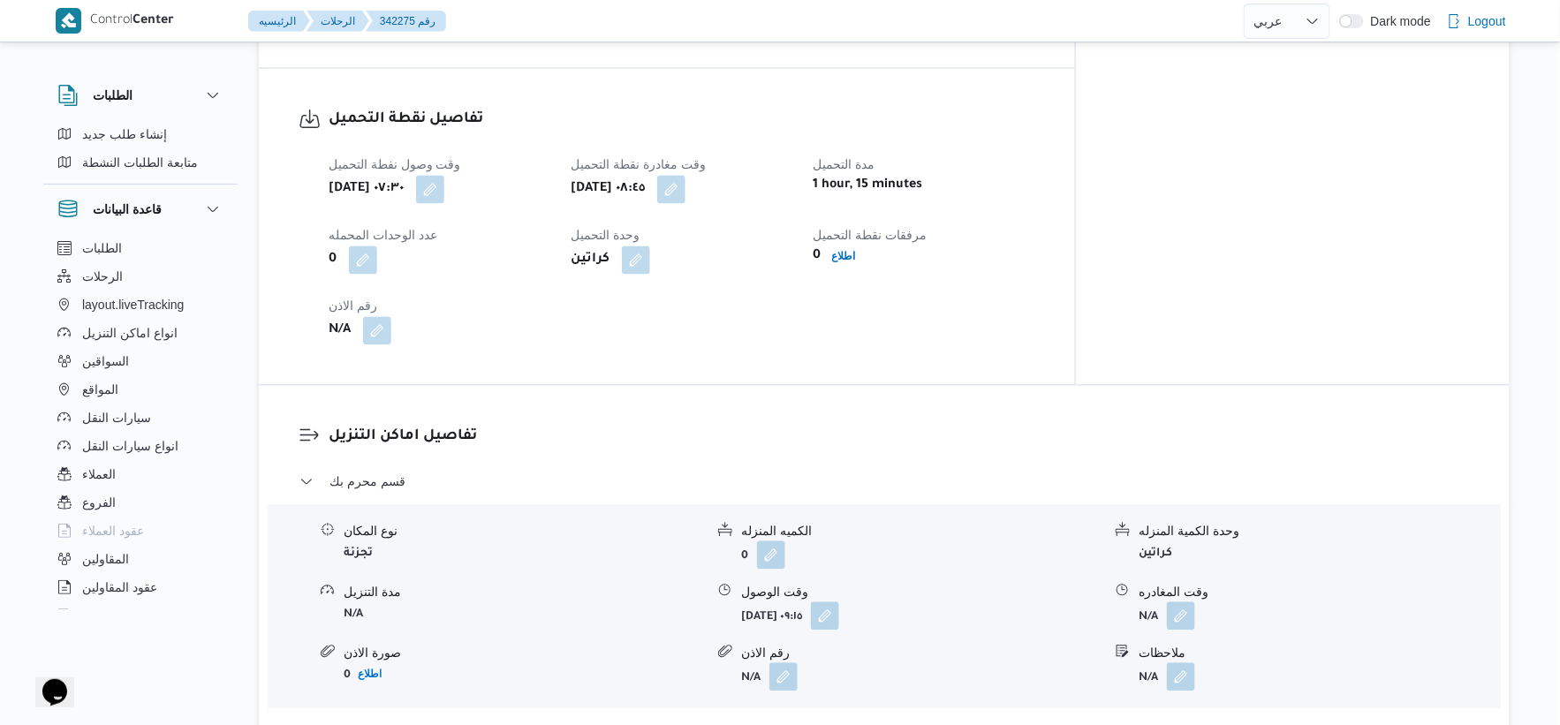
scroll to position [1178, 0]
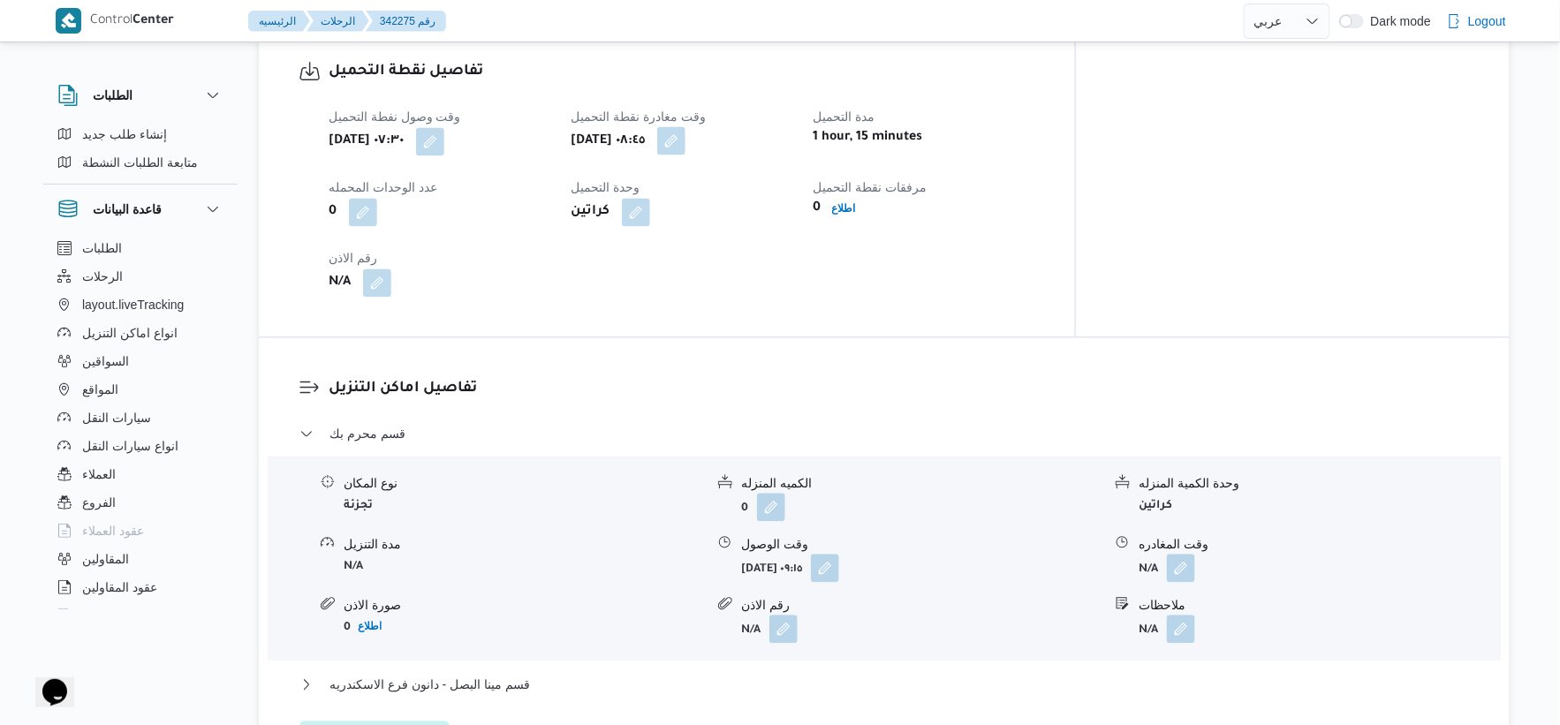
drag, startPoint x: 792, startPoint y: 137, endPoint x: 791, endPoint y: 151, distance: 14.2
click at [686, 136] on button "button" at bounding box center [671, 140] width 28 height 28
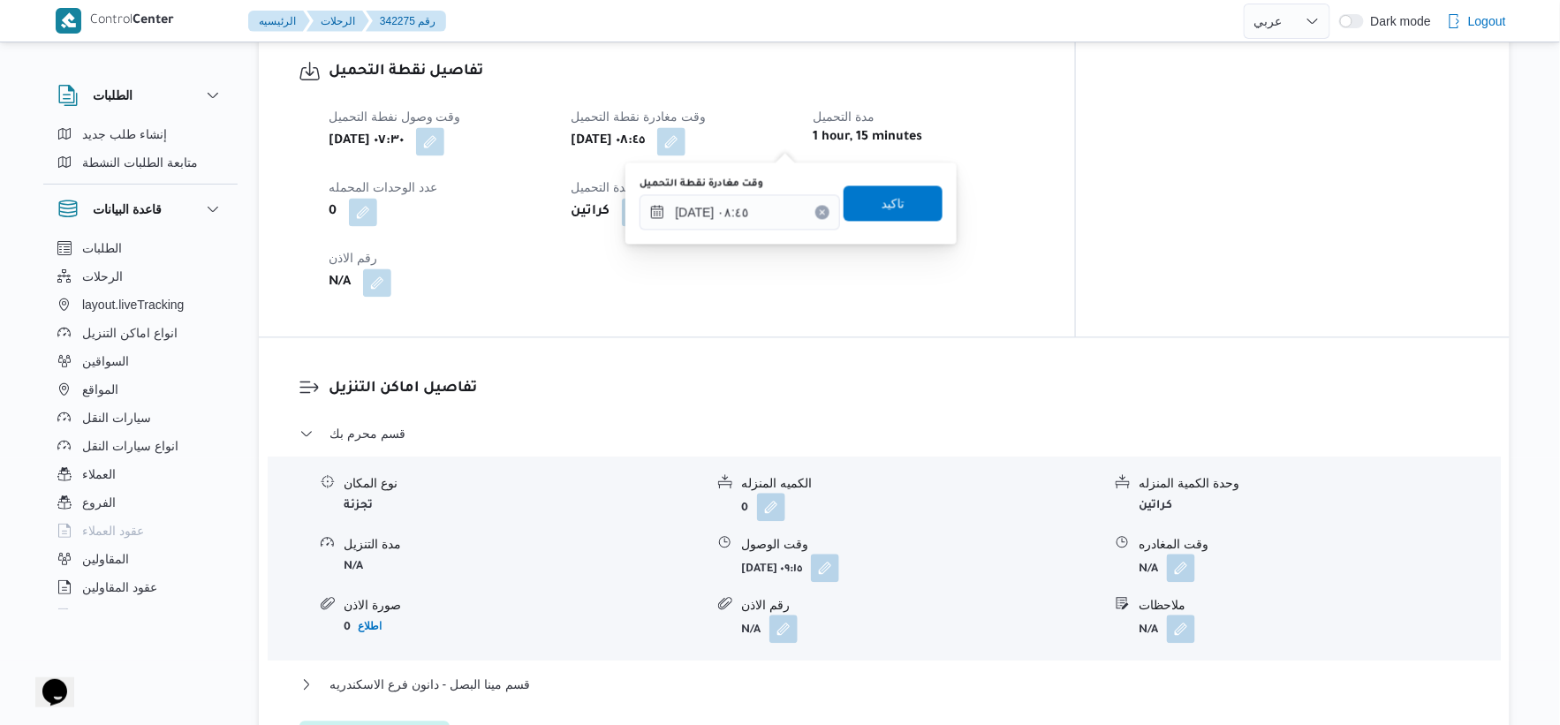
click at [779, 193] on div "وقت مغادرة نقطة التحميل ١١/١٠/٢٠٢٥ ٠٨:٤٥" at bounding box center [740, 203] width 201 height 53
click at [775, 201] on input "١١/١٠/٢٠٢٥ ٠٨:٤٥" at bounding box center [740, 211] width 201 height 35
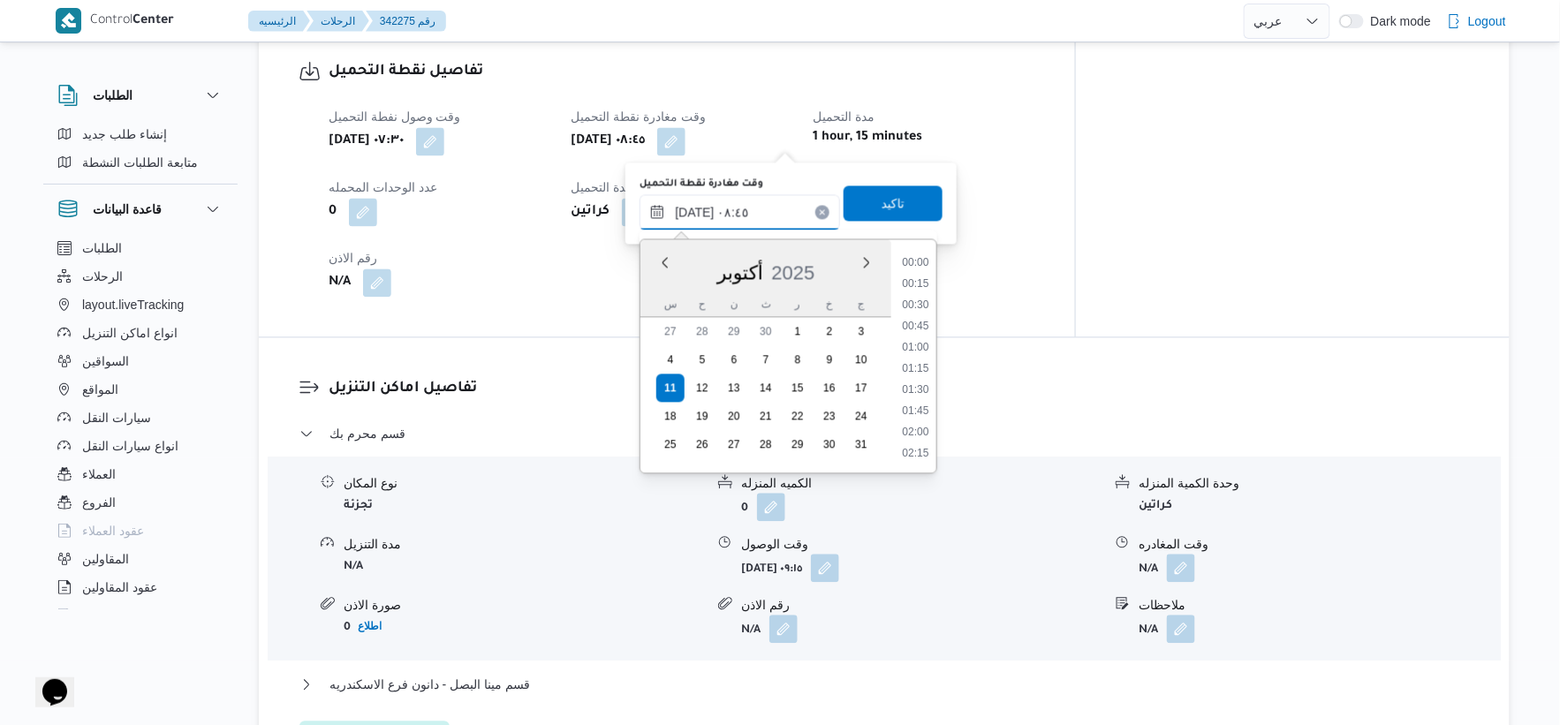
scroll to position [636, 0]
click at [916, 346] on li "08:30" at bounding box center [916, 347] width 41 height 18
type input "١١/١٠/٢٠٢٥ ٠٨:٣٠"
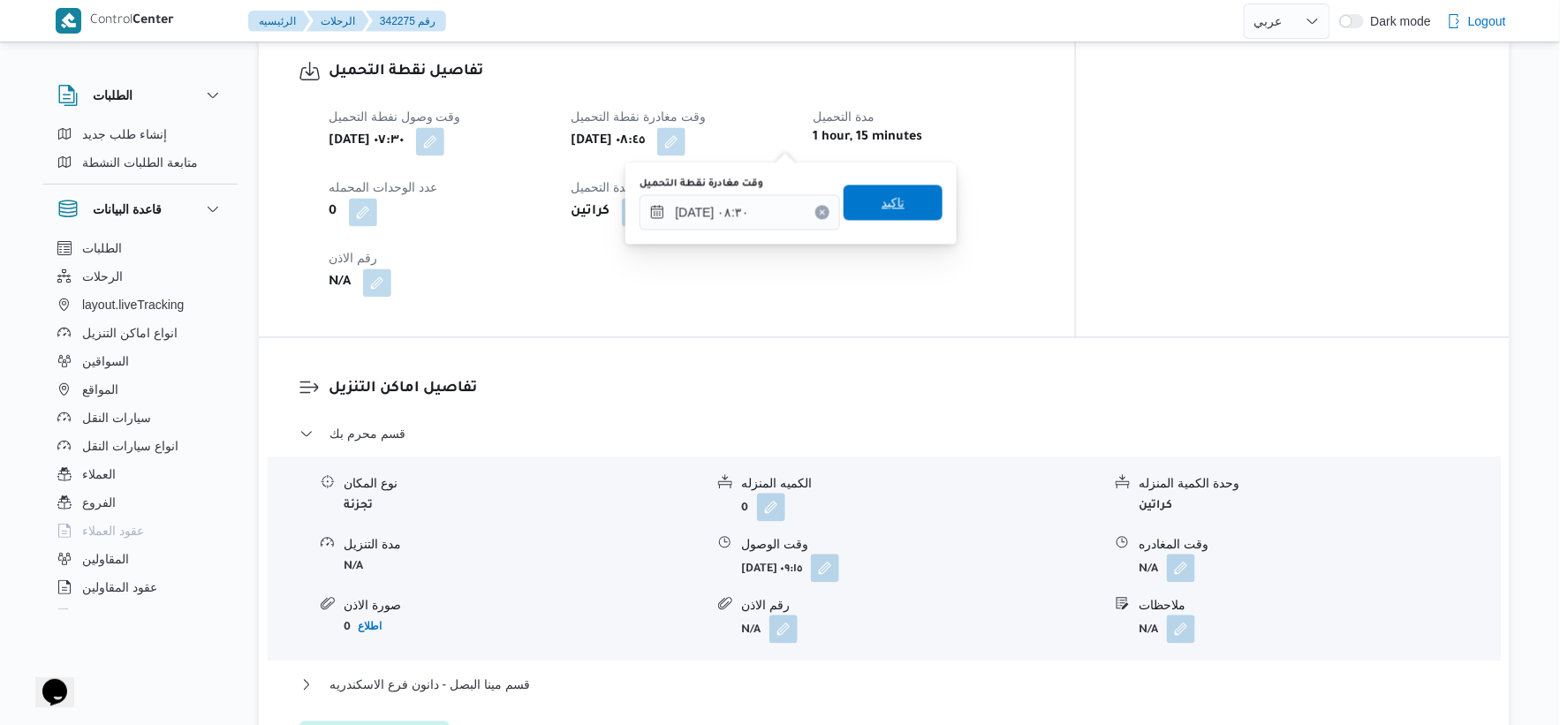
click at [904, 190] on span "تاكيد" at bounding box center [893, 202] width 99 height 35
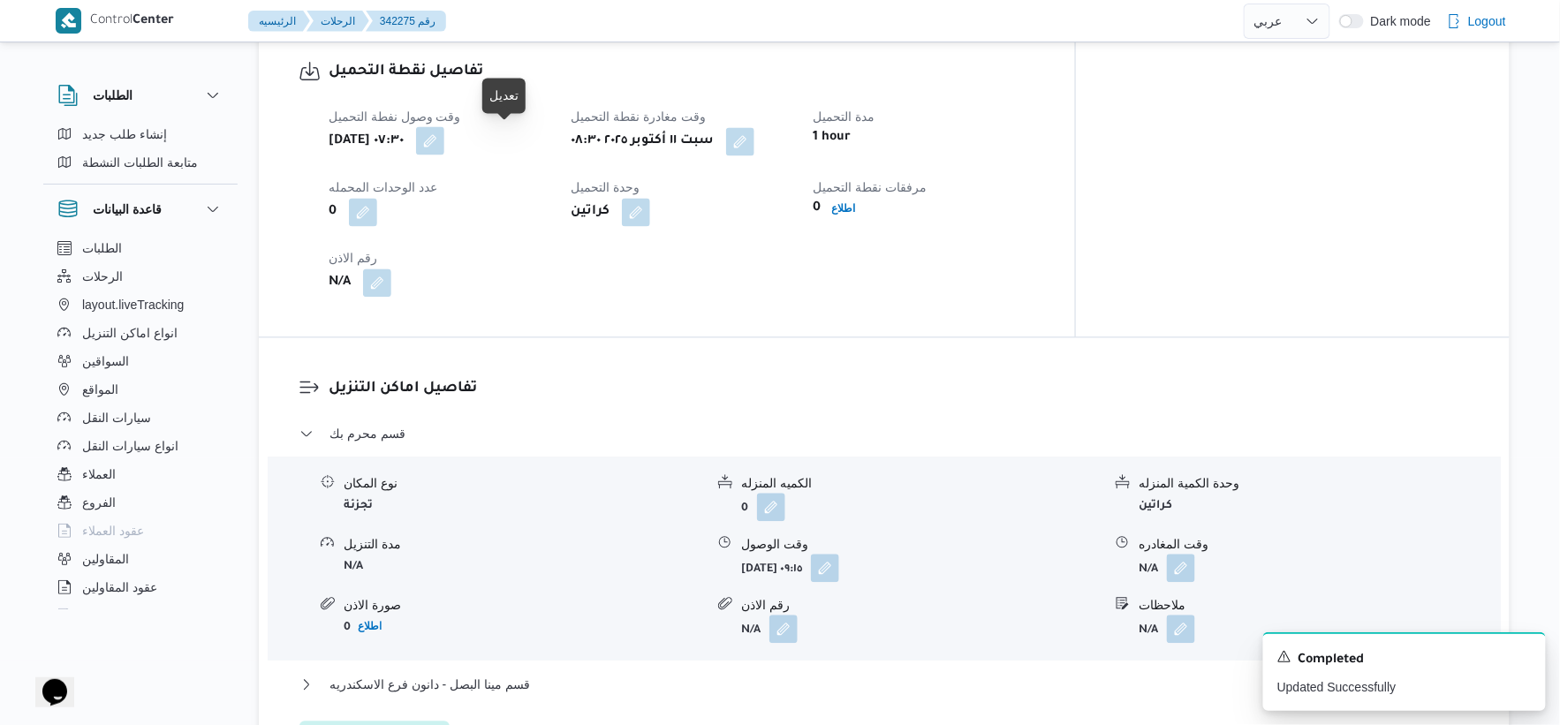
click at [444, 140] on button "button" at bounding box center [430, 140] width 28 height 28
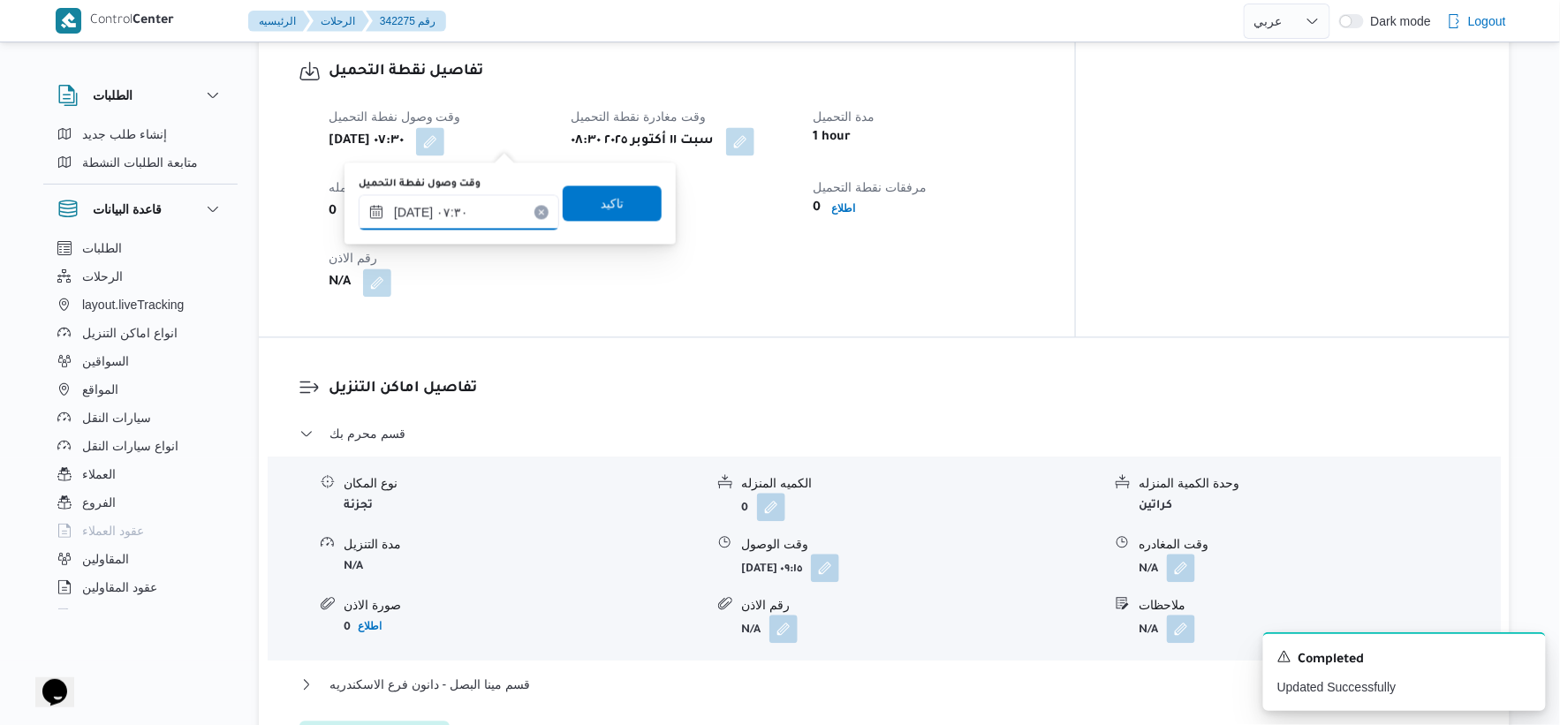
click at [413, 212] on input "١١/١٠/٢٠٢٥ ٠٧:٣٠" at bounding box center [459, 211] width 201 height 35
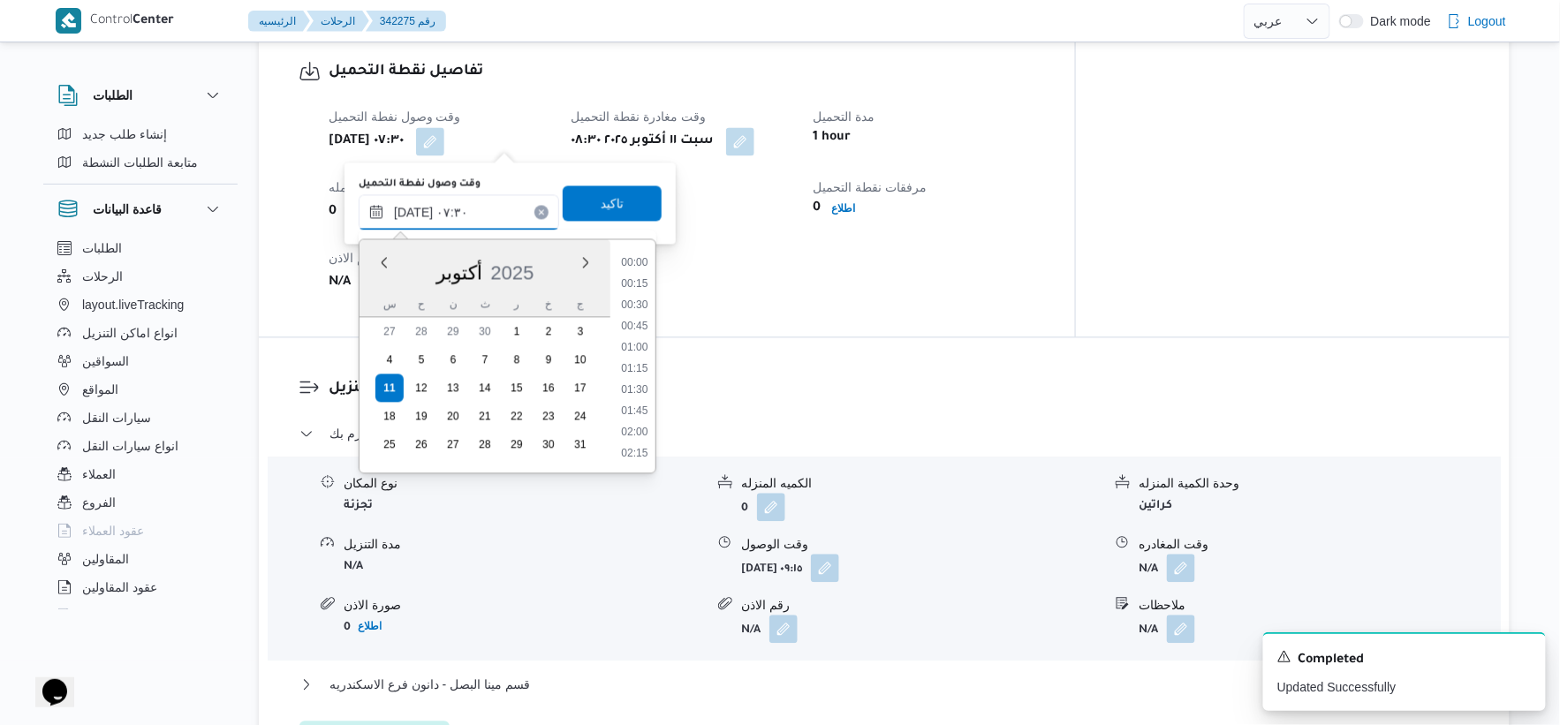
click at [413, 212] on input "١١/١٠/٢٠٢٥ ٠٧:٣٠" at bounding box center [459, 211] width 201 height 35
type input "١١/١٠/٢٠٢٥ ٠٧:٣٥"
click at [601, 201] on span "تاكيد" at bounding box center [612, 202] width 23 height 21
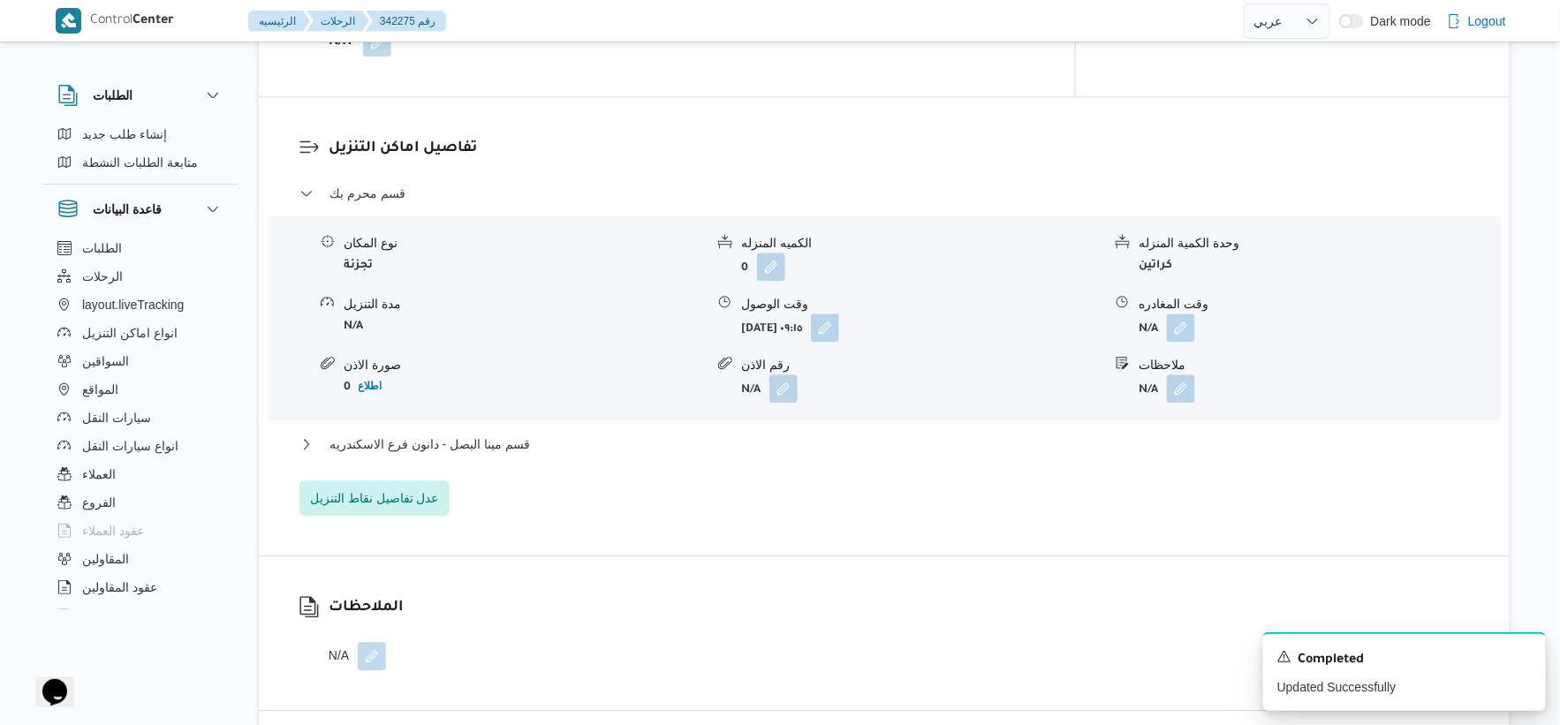
scroll to position [1472, 0]
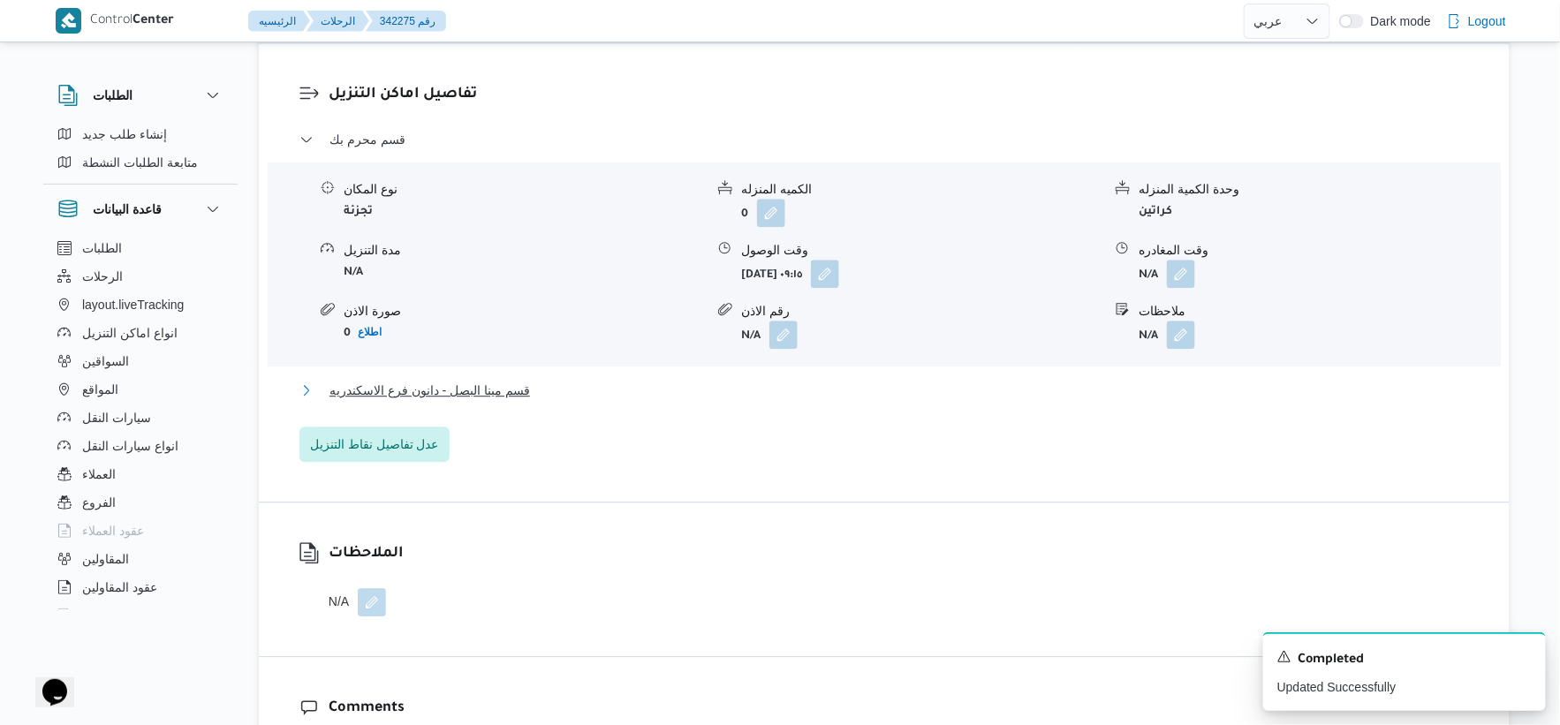
drag, startPoint x: 508, startPoint y: 386, endPoint x: 765, endPoint y: 348, distance: 259.9
click at [513, 385] on span "قسم مينا البصل - دانون فرع الاسكندريه" at bounding box center [430, 390] width 201 height 21
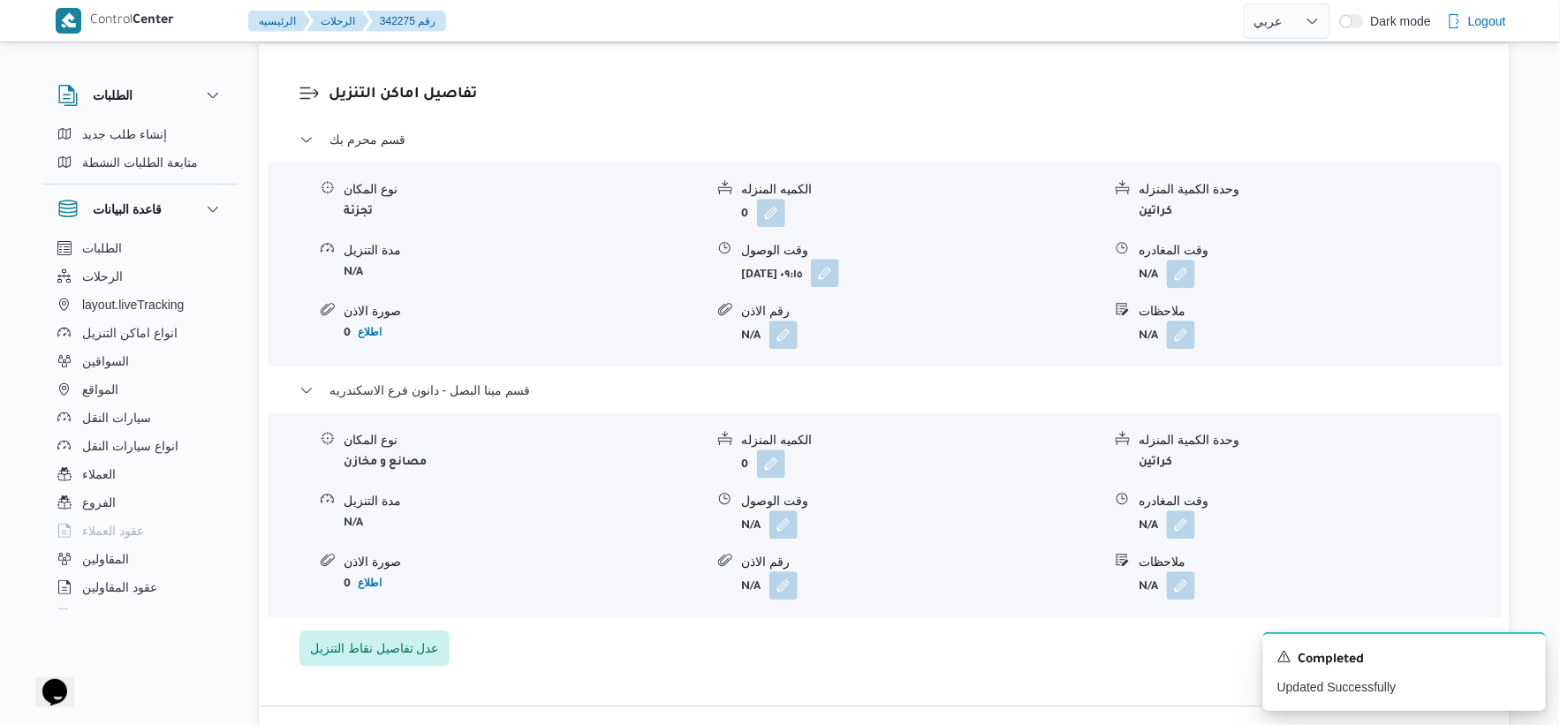
click at [839, 277] on button "button" at bounding box center [825, 273] width 28 height 28
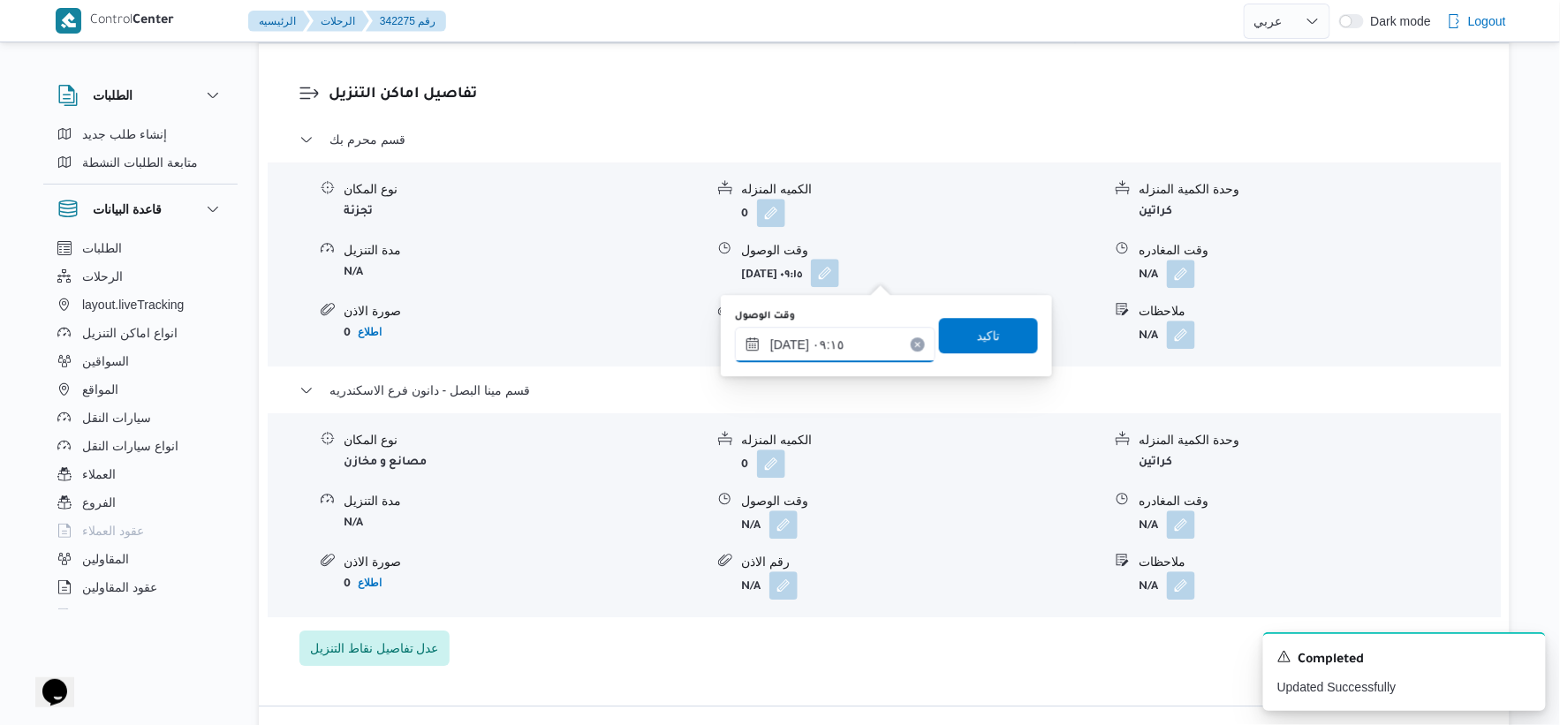
click at [853, 345] on input "١١/١٠/٢٠٢٥ ٠٩:١٥" at bounding box center [835, 344] width 201 height 35
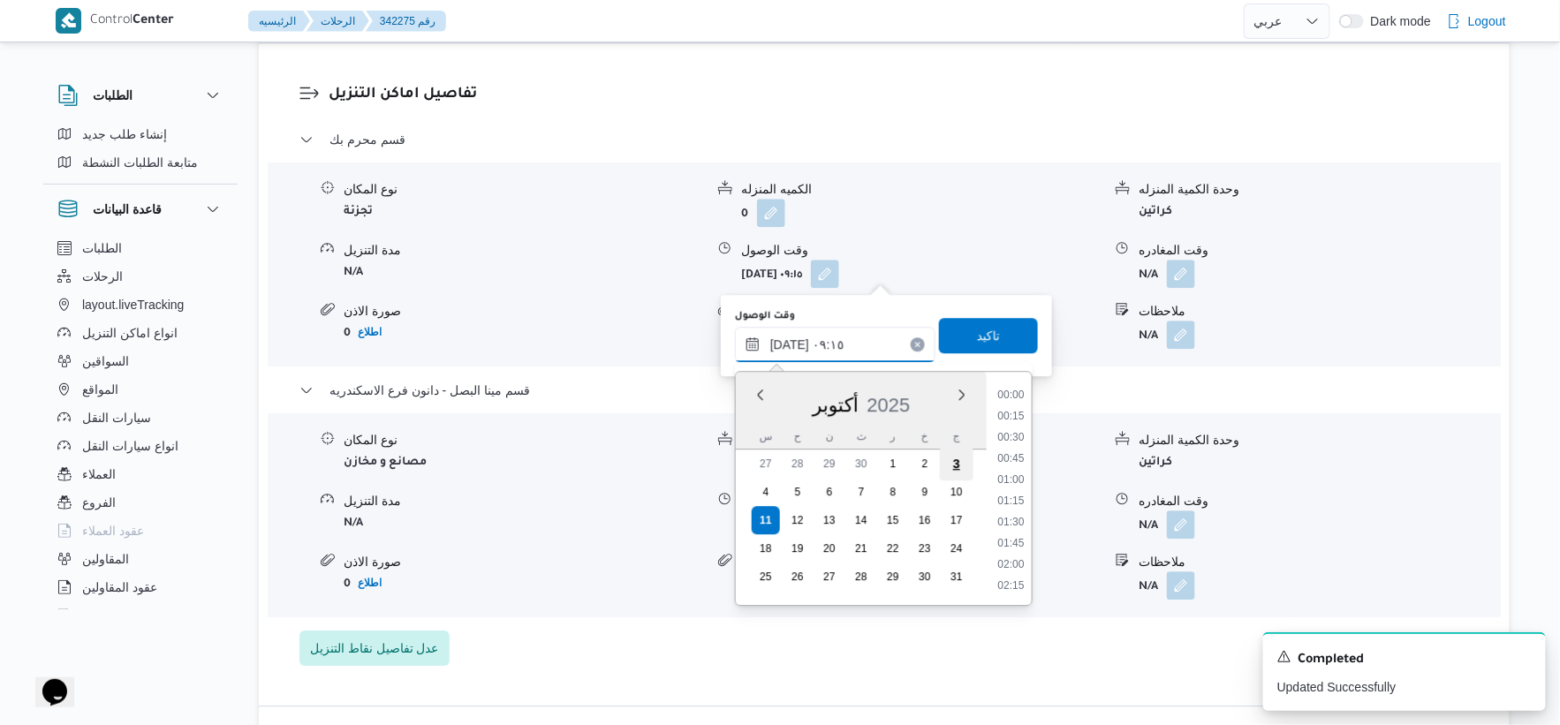
scroll to position [678, 0]
click at [1014, 472] on li "09:00" at bounding box center [1010, 480] width 41 height 18
type input "١١/١٠/٢٠٢٥ ٠٩:٠٠"
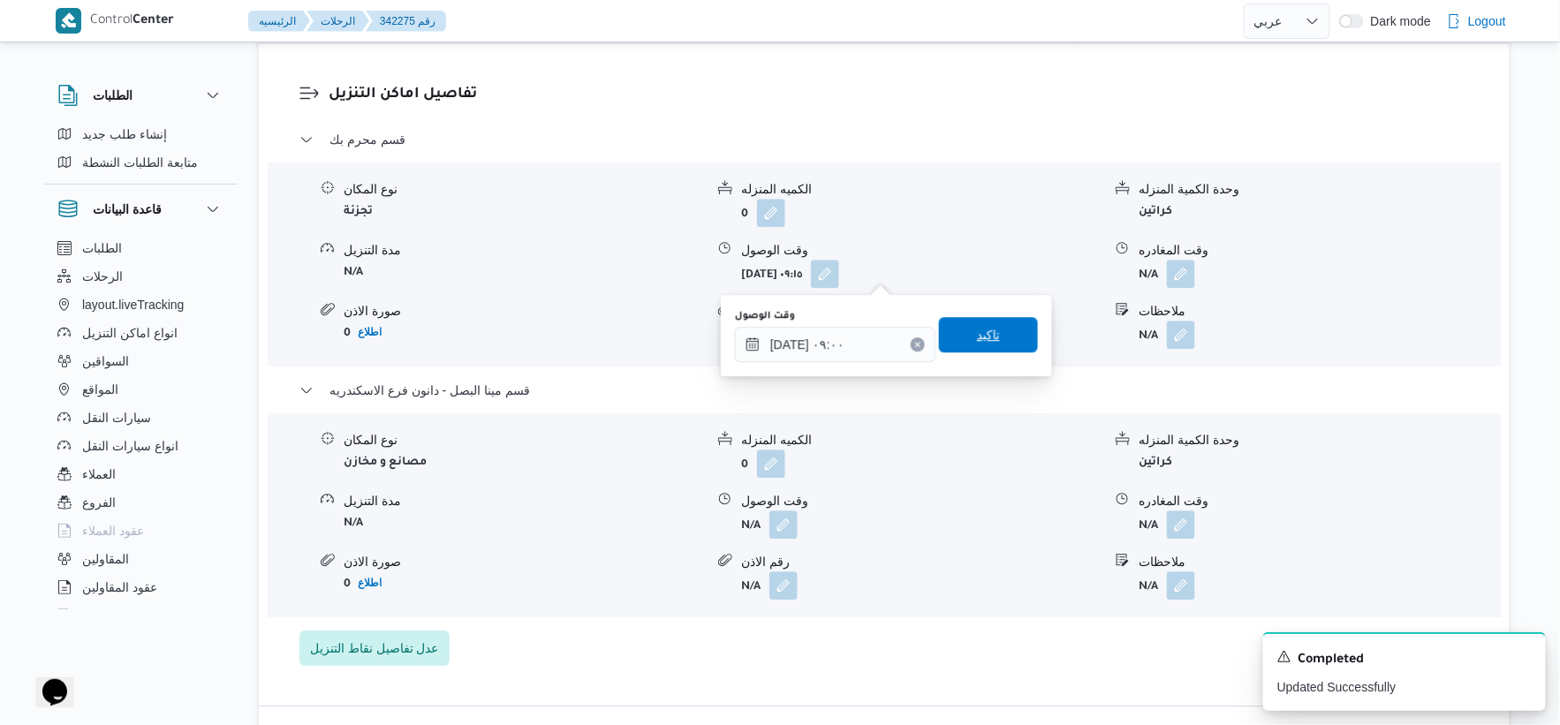
click at [999, 323] on span "تاكيد" at bounding box center [988, 334] width 99 height 35
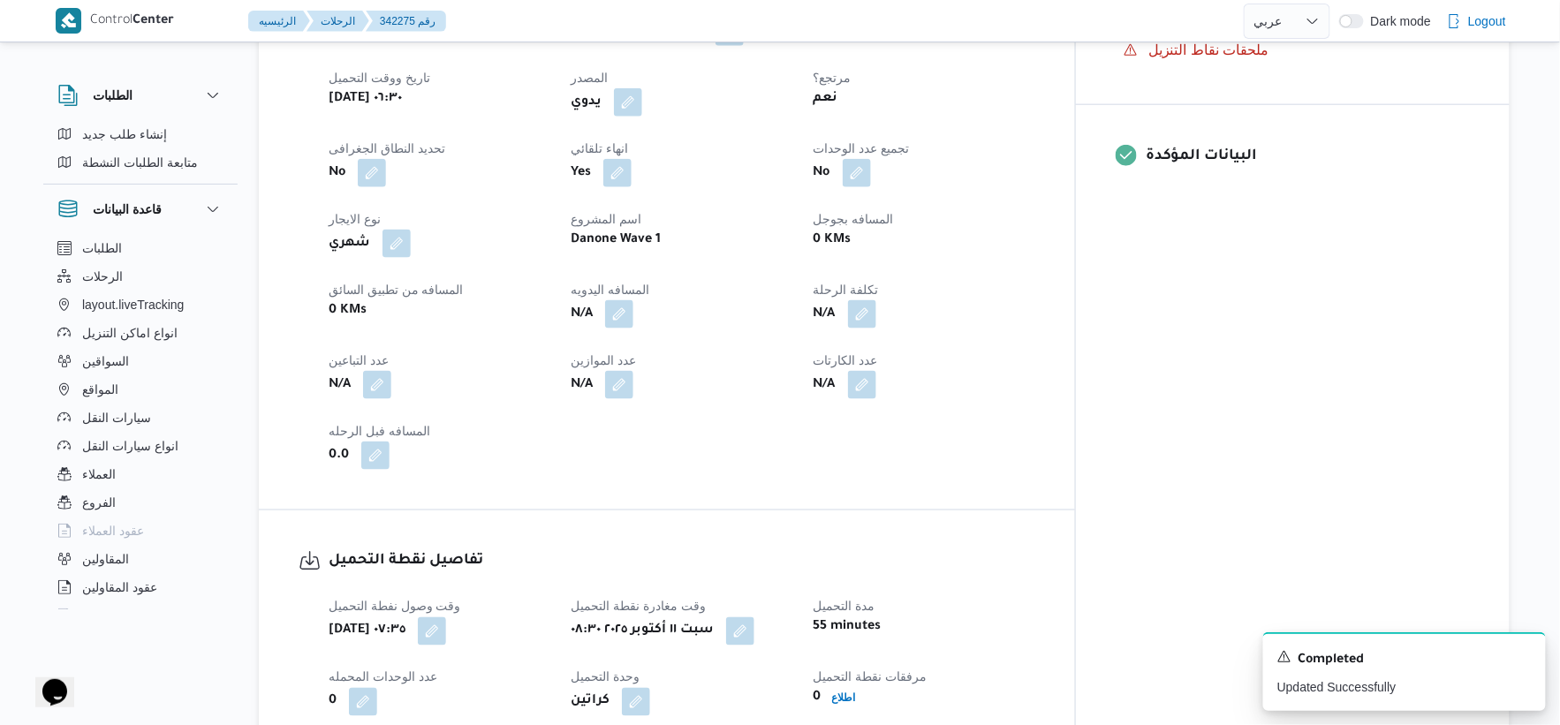
scroll to position [686, 0]
click at [633, 312] on button "button" at bounding box center [619, 314] width 28 height 28
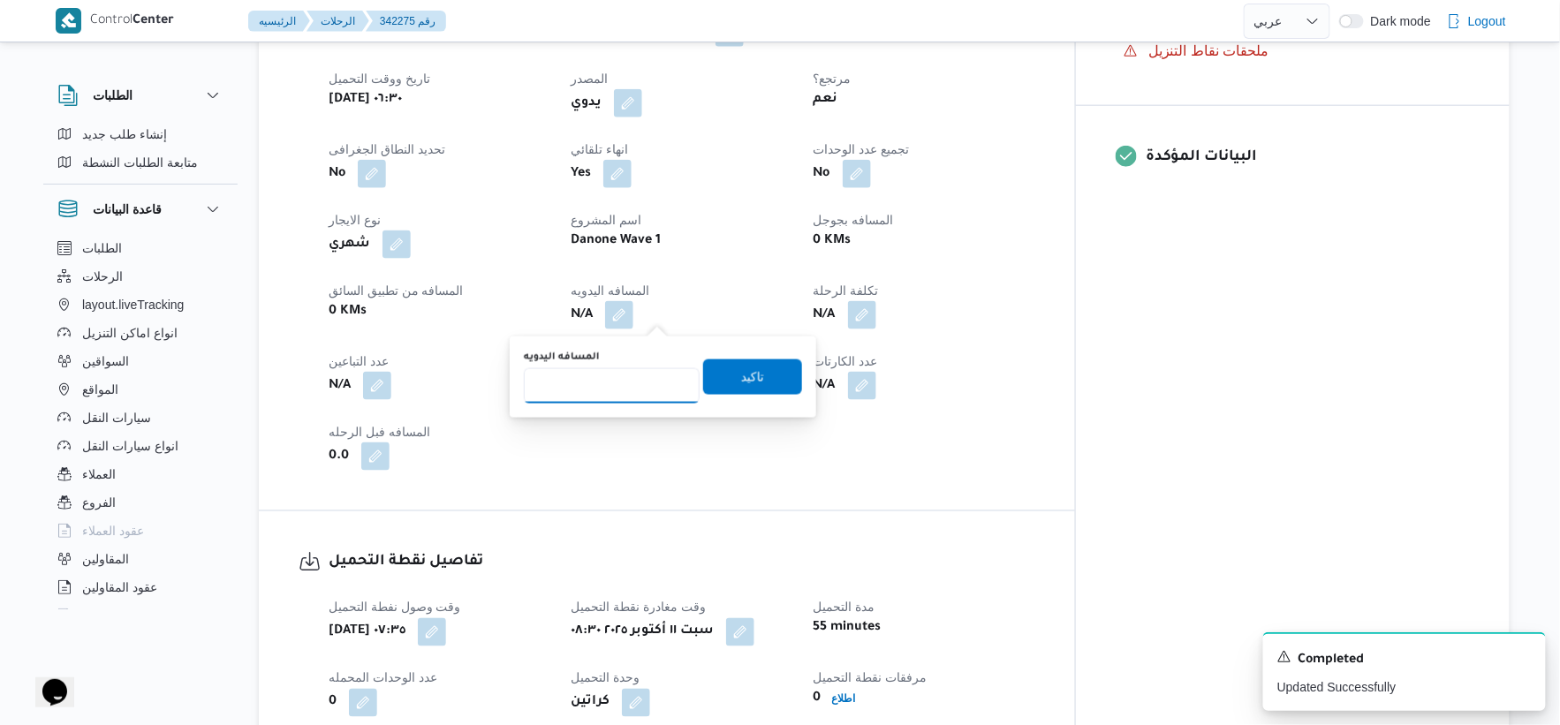
click at [579, 382] on input "المسافه اليدويه" at bounding box center [612, 385] width 176 height 35
type input "17"
click at [748, 384] on span "تاكيد" at bounding box center [752, 376] width 23 height 21
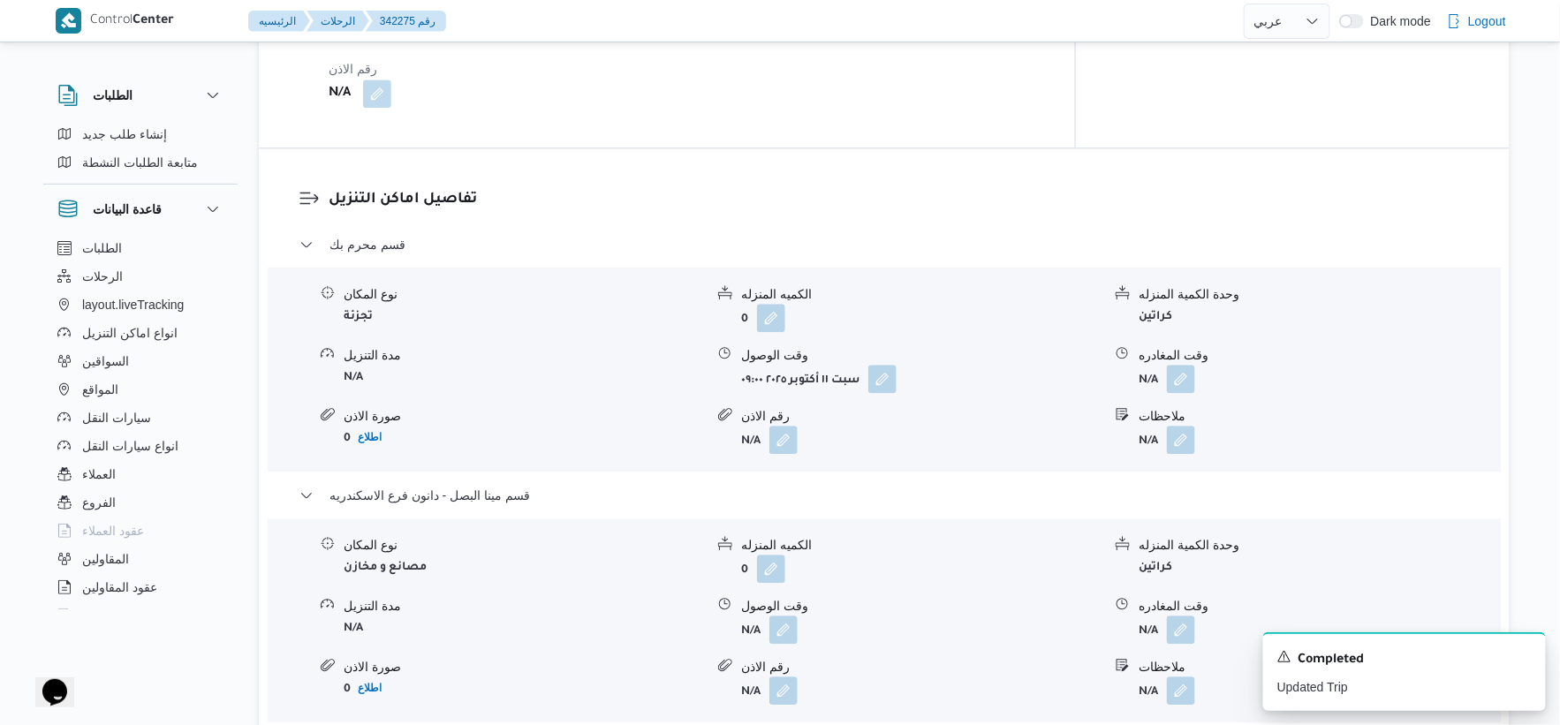
scroll to position [1570, 0]
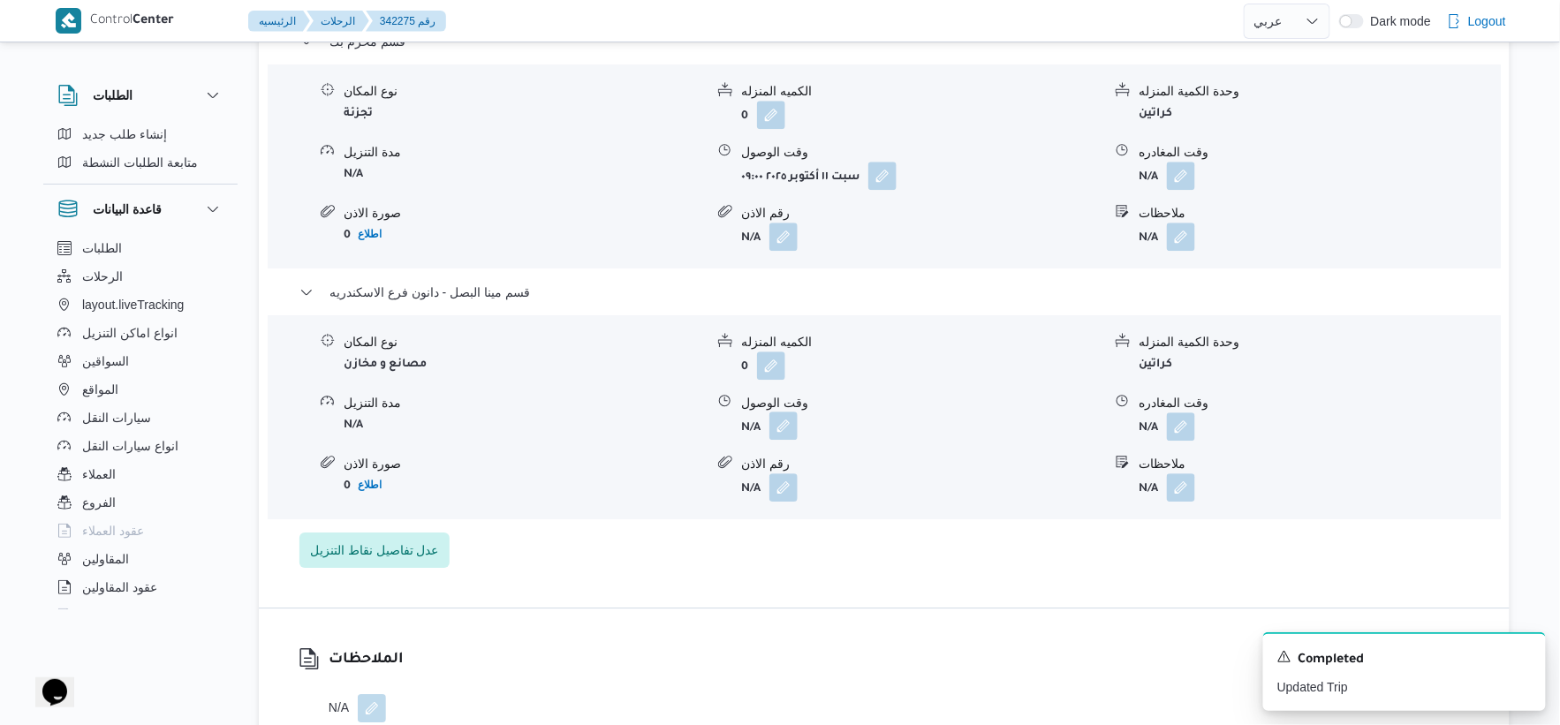
click at [782, 428] on button "button" at bounding box center [783, 426] width 28 height 28
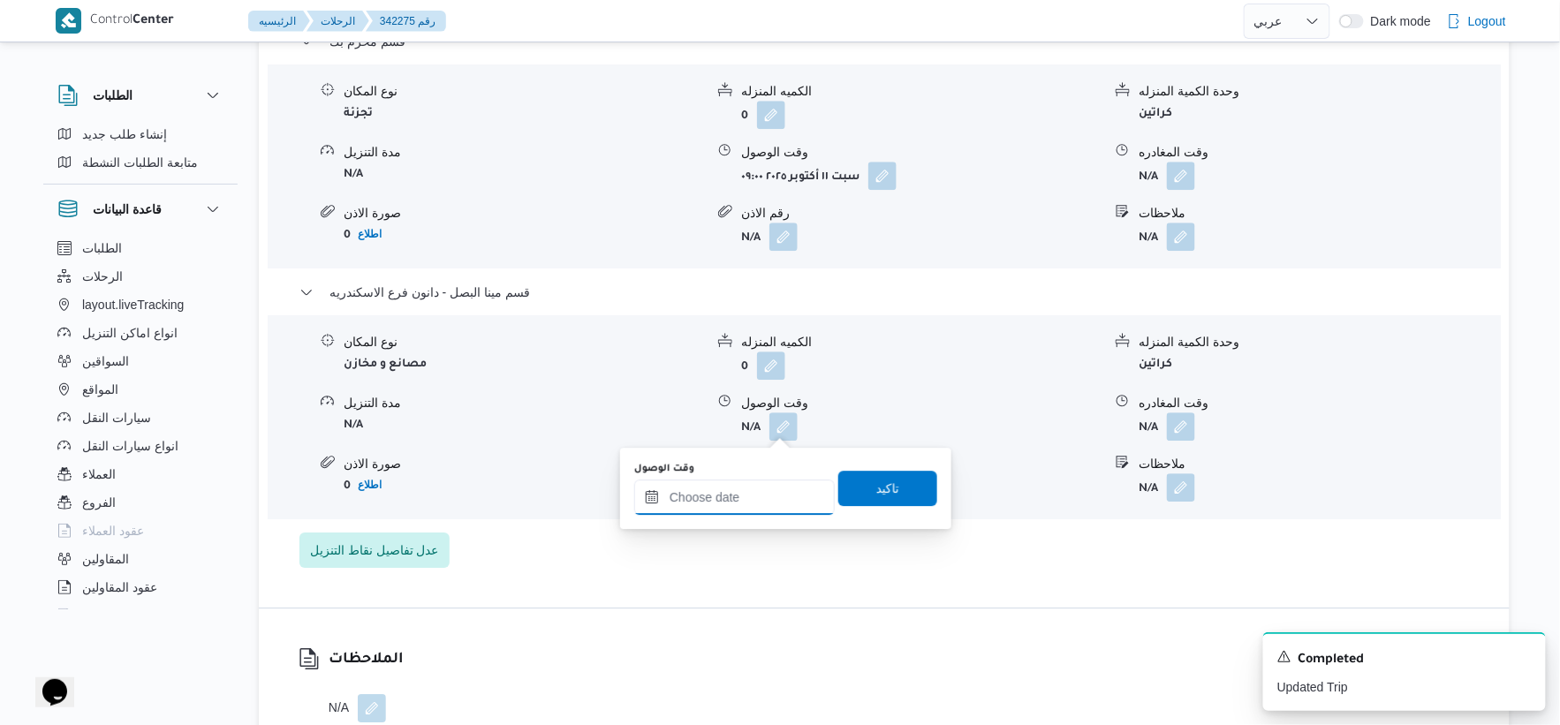
click at [769, 505] on input "وقت الوصول" at bounding box center [734, 497] width 201 height 35
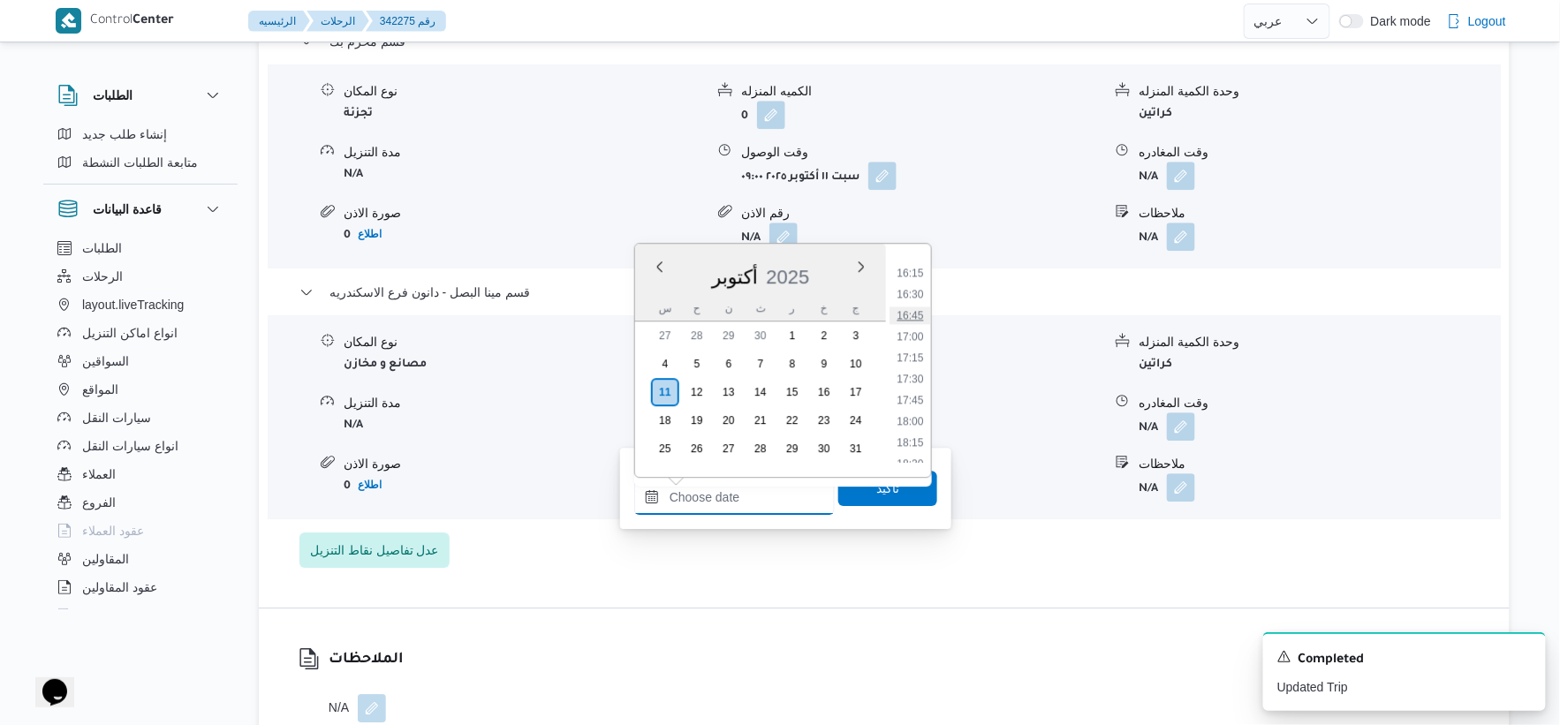
scroll to position [1274, 0]
click at [919, 304] on li "15:30" at bounding box center [910, 308] width 41 height 18
type input "١١/١٠/٢٠٢٥ ١٥:٣٠"
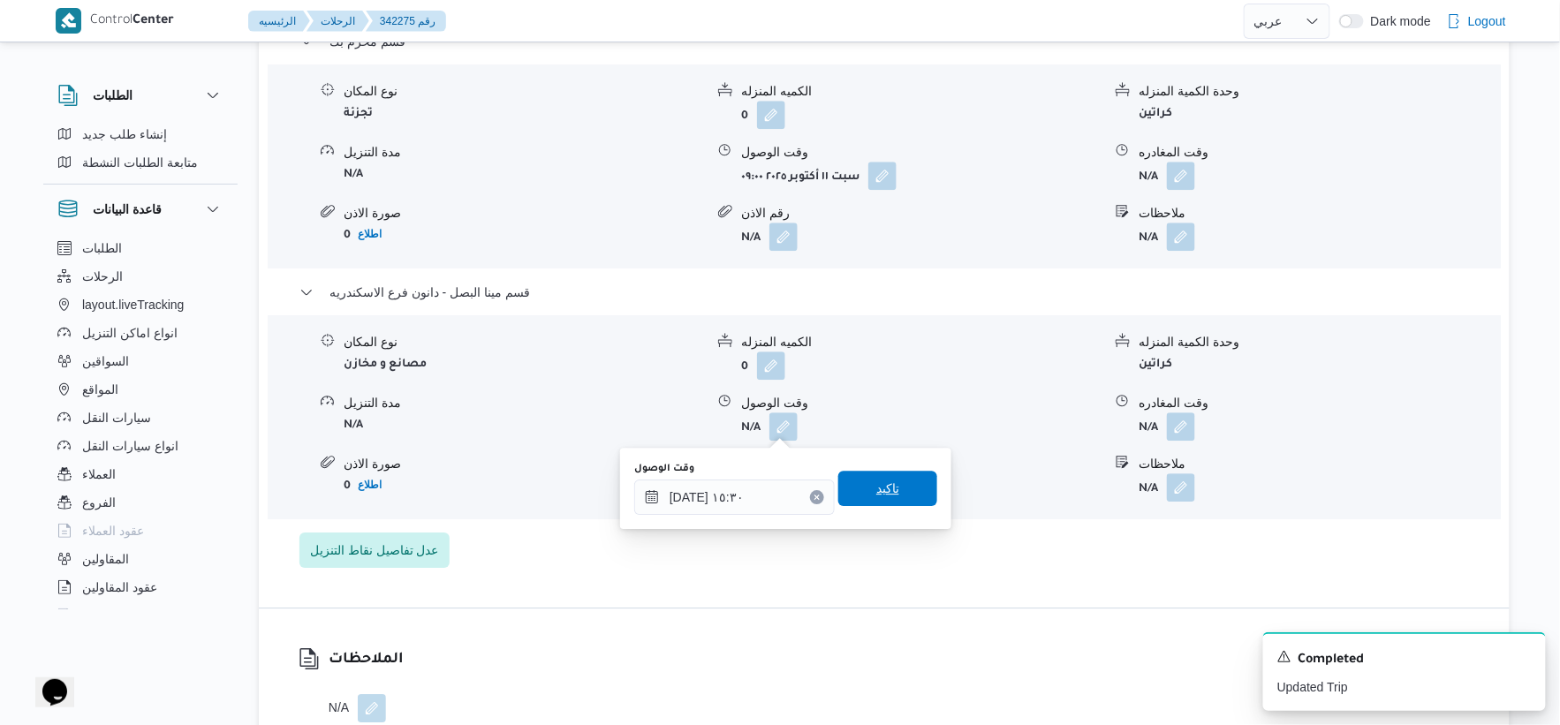
drag, startPoint x: 905, startPoint y: 480, endPoint x: 951, endPoint y: 478, distance: 45.1
click at [905, 481] on span "تاكيد" at bounding box center [887, 488] width 99 height 35
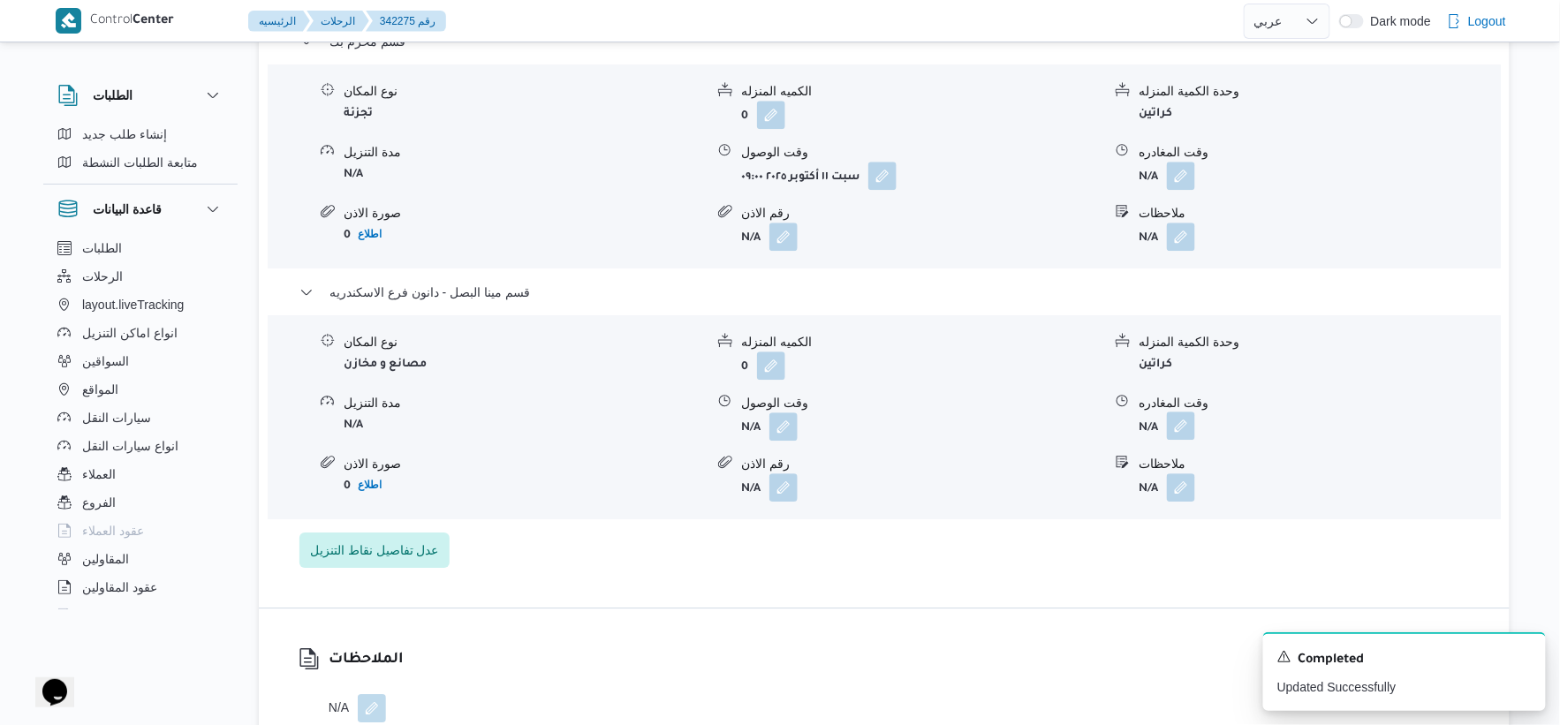
click at [1193, 419] on button "button" at bounding box center [1181, 426] width 28 height 28
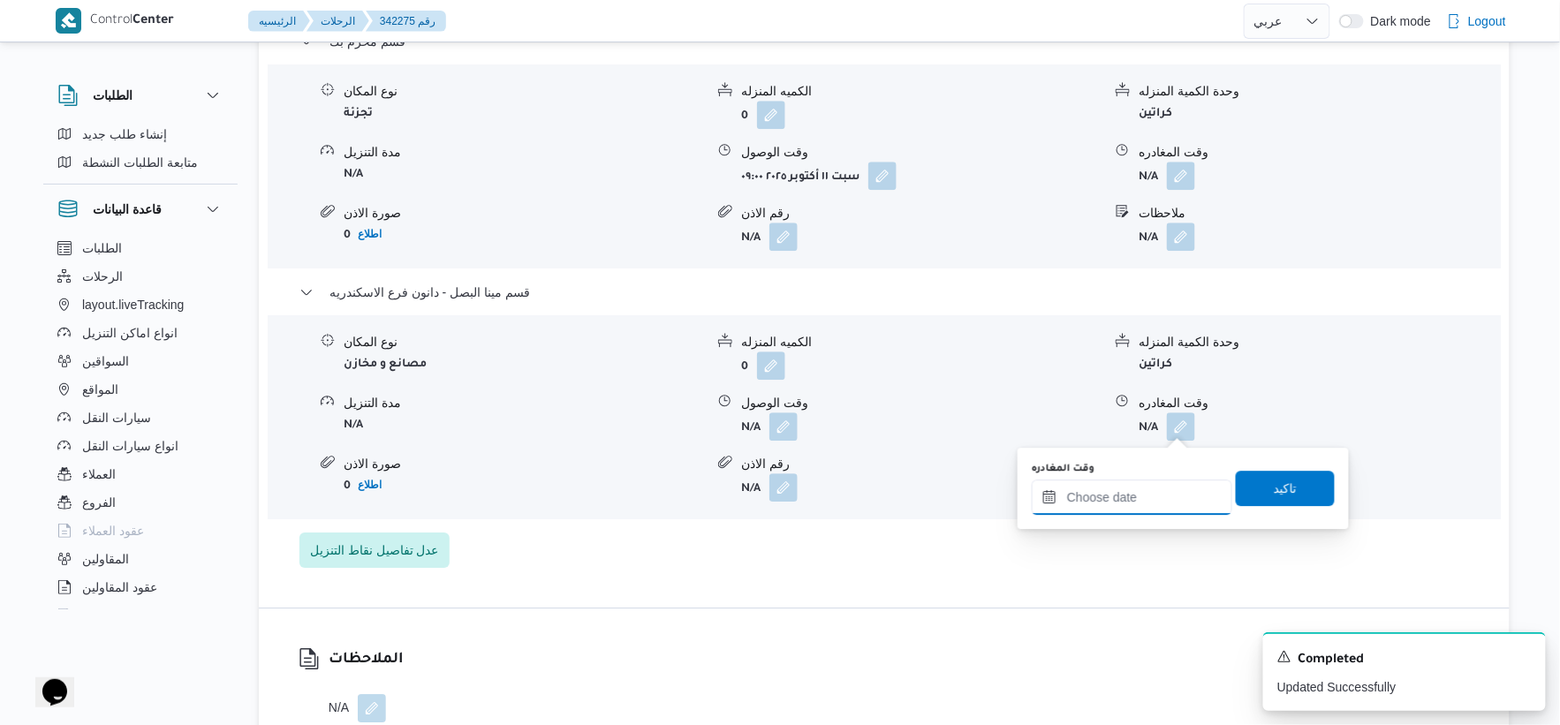
click at [1158, 492] on input "وقت المغادره" at bounding box center [1132, 497] width 201 height 35
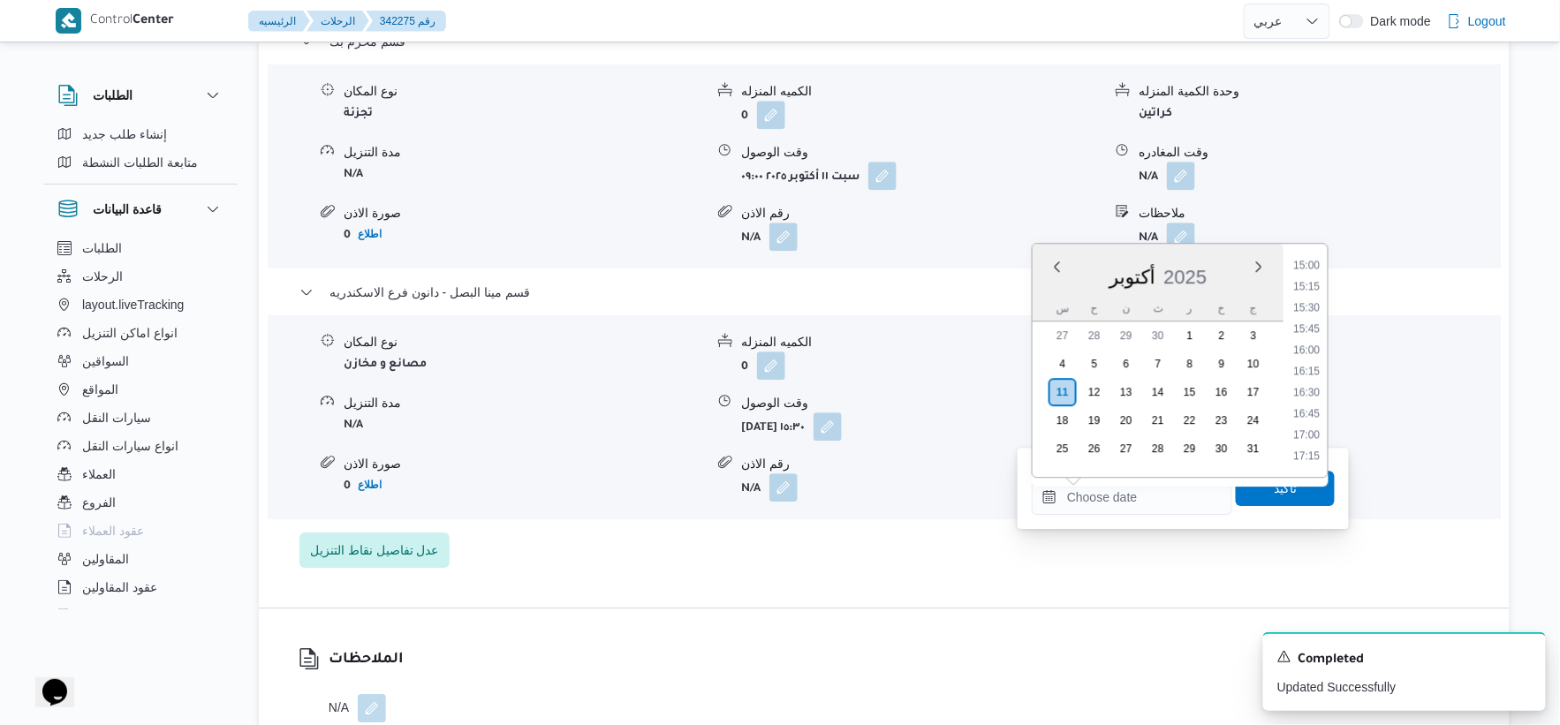
click at [1317, 330] on li "15:45" at bounding box center [1307, 329] width 41 height 18
type input "١١/١٠/٢٠٢٥ ١٥:٤٥"
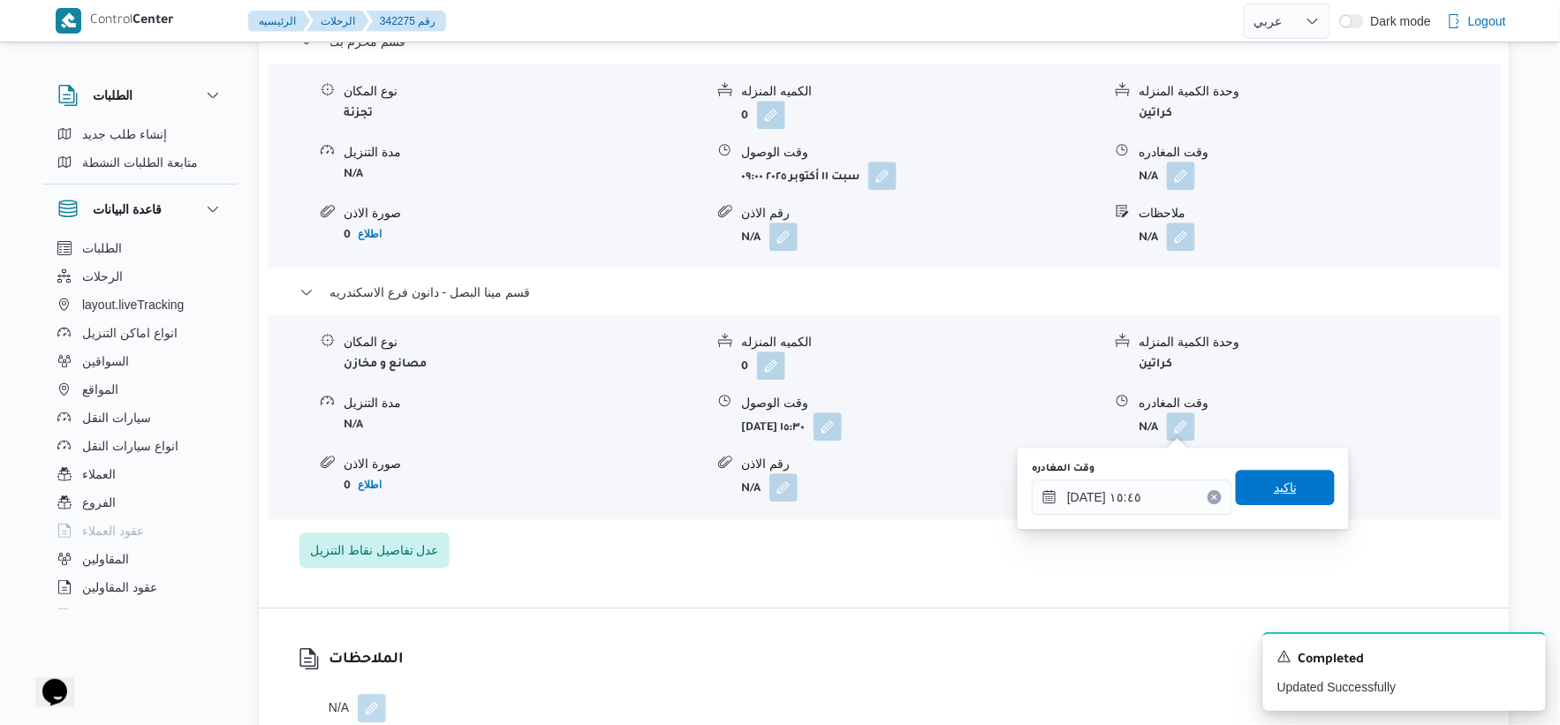
click at [1304, 489] on span "تاكيد" at bounding box center [1285, 487] width 99 height 35
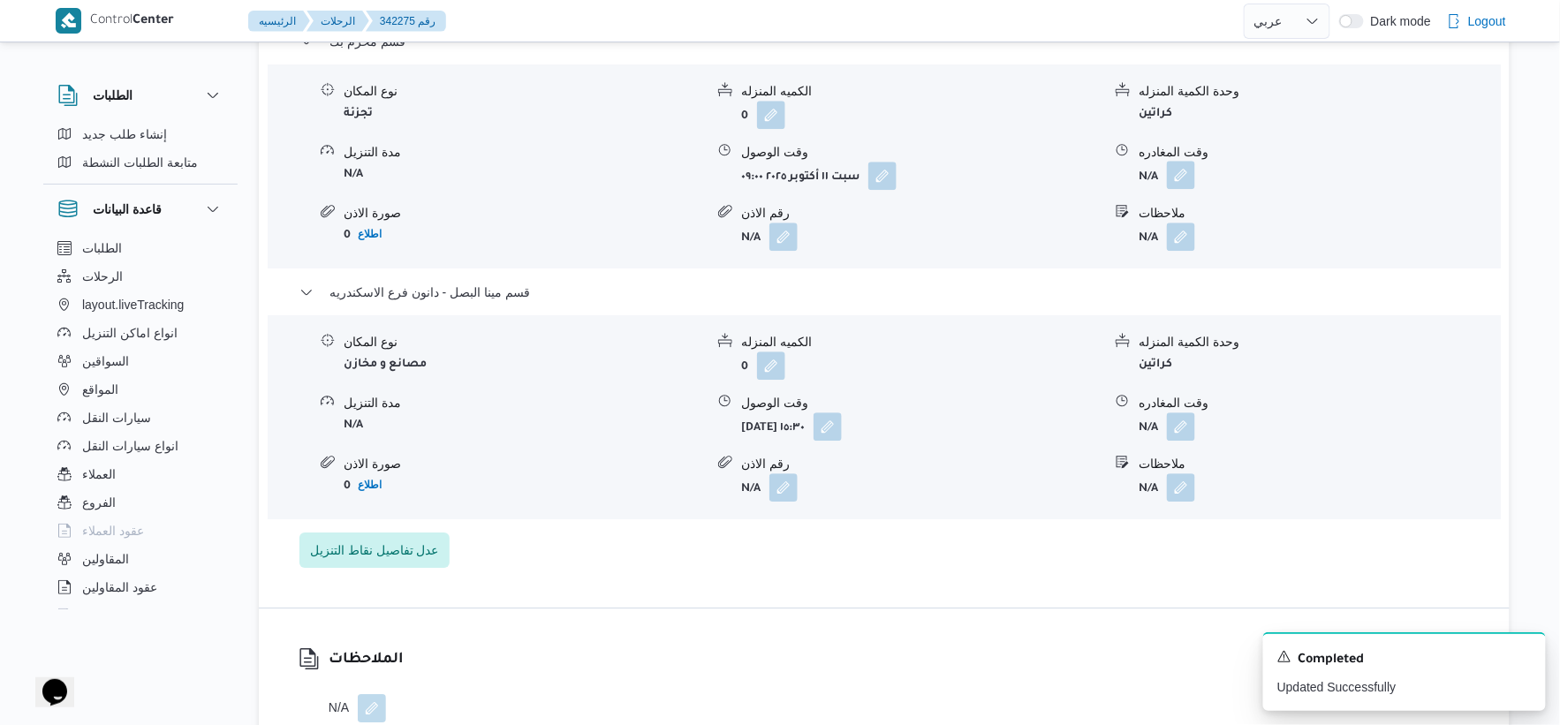
click at [1184, 178] on button "button" at bounding box center [1181, 175] width 28 height 28
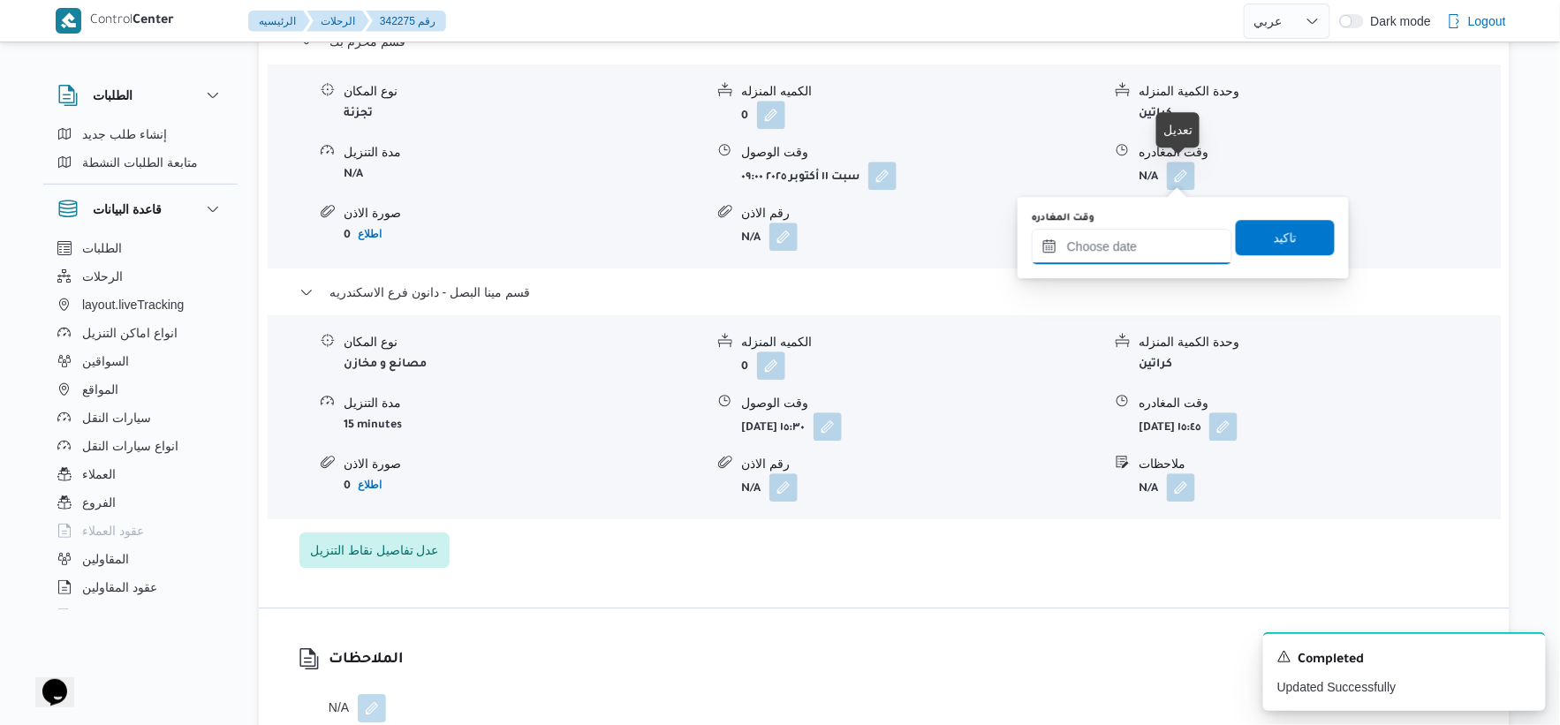
click at [1140, 244] on input "وقت المغادره" at bounding box center [1132, 246] width 201 height 35
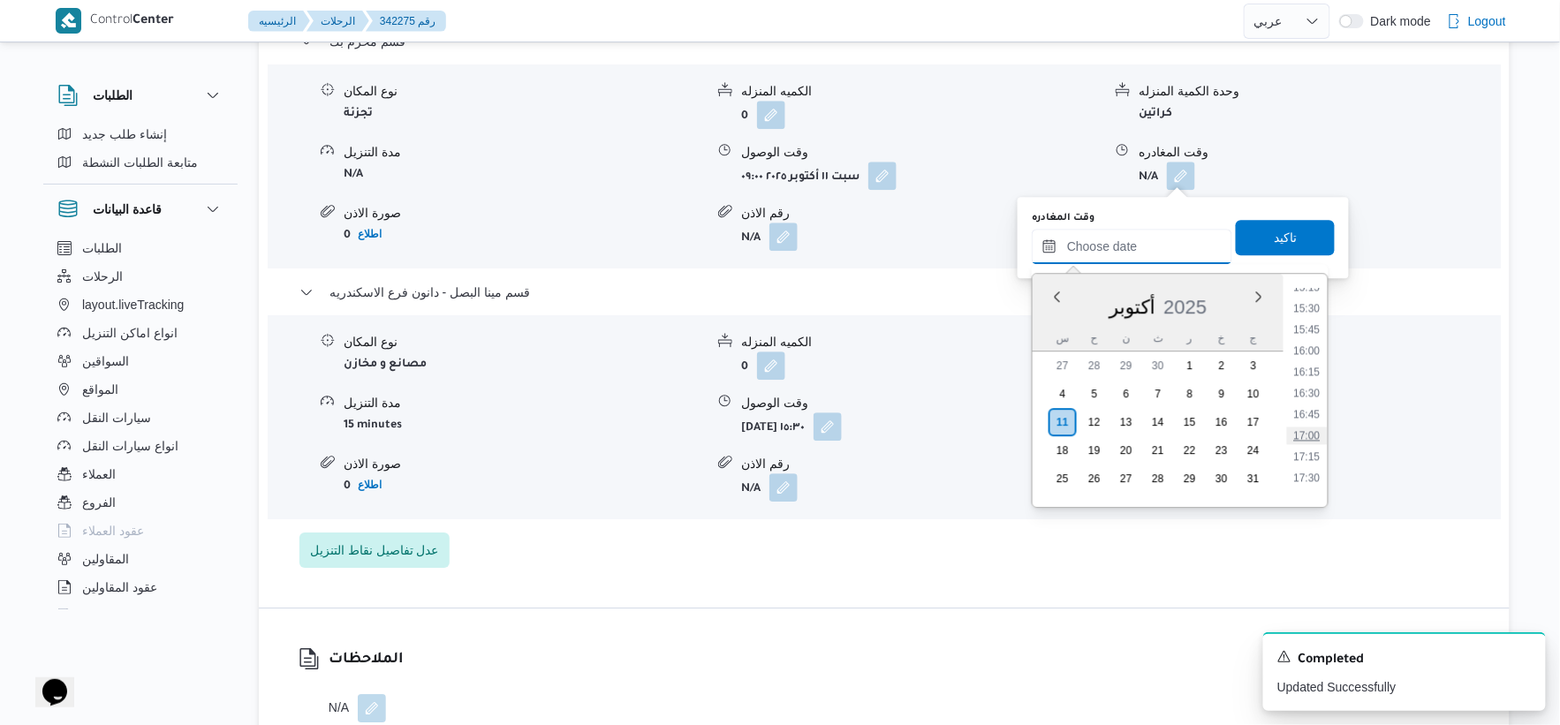
scroll to position [1176, 0]
click at [1314, 389] on li "15:00" at bounding box center [1307, 393] width 41 height 18
type input "١١/١٠/٢٠٢٥ ١٥:٠٠"
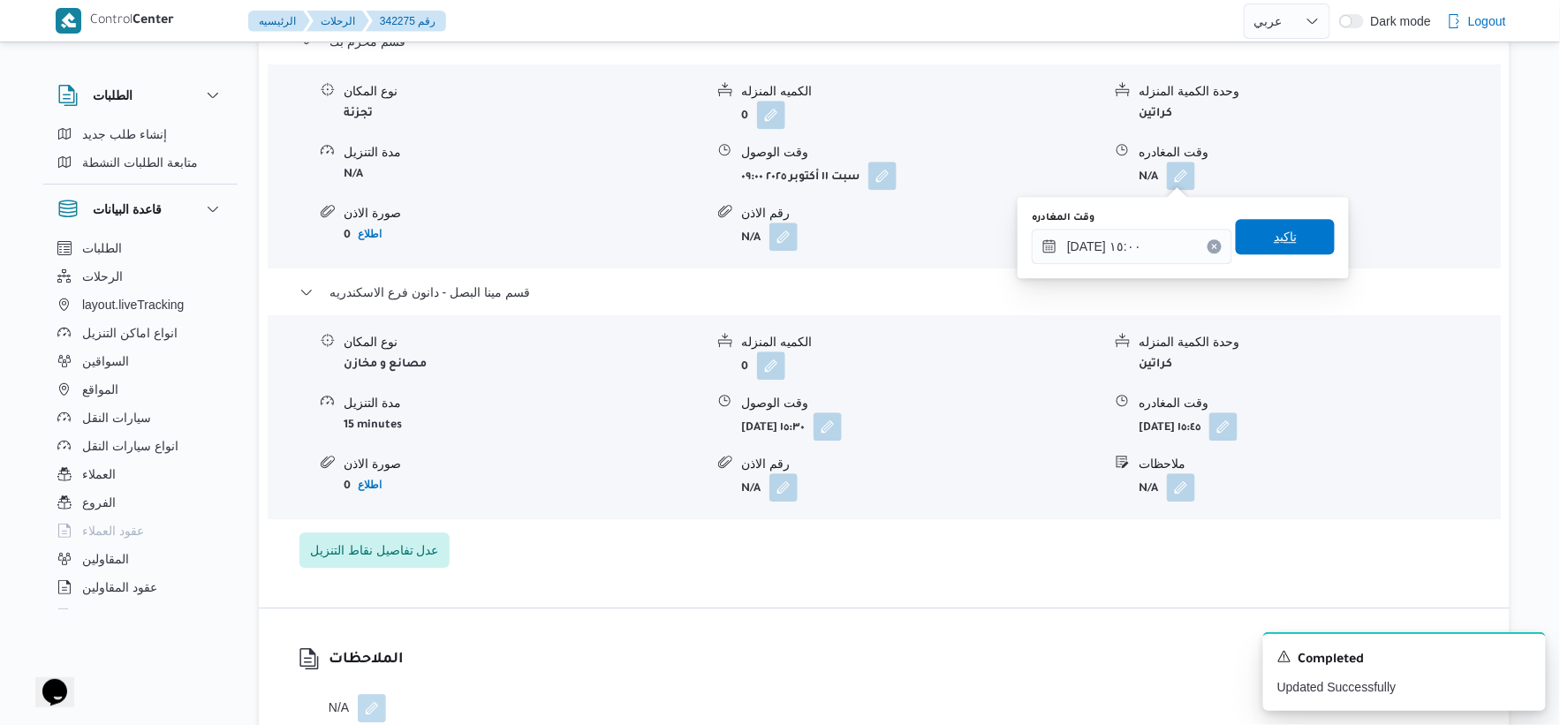
click at [1286, 234] on span "تاكيد" at bounding box center [1285, 236] width 99 height 35
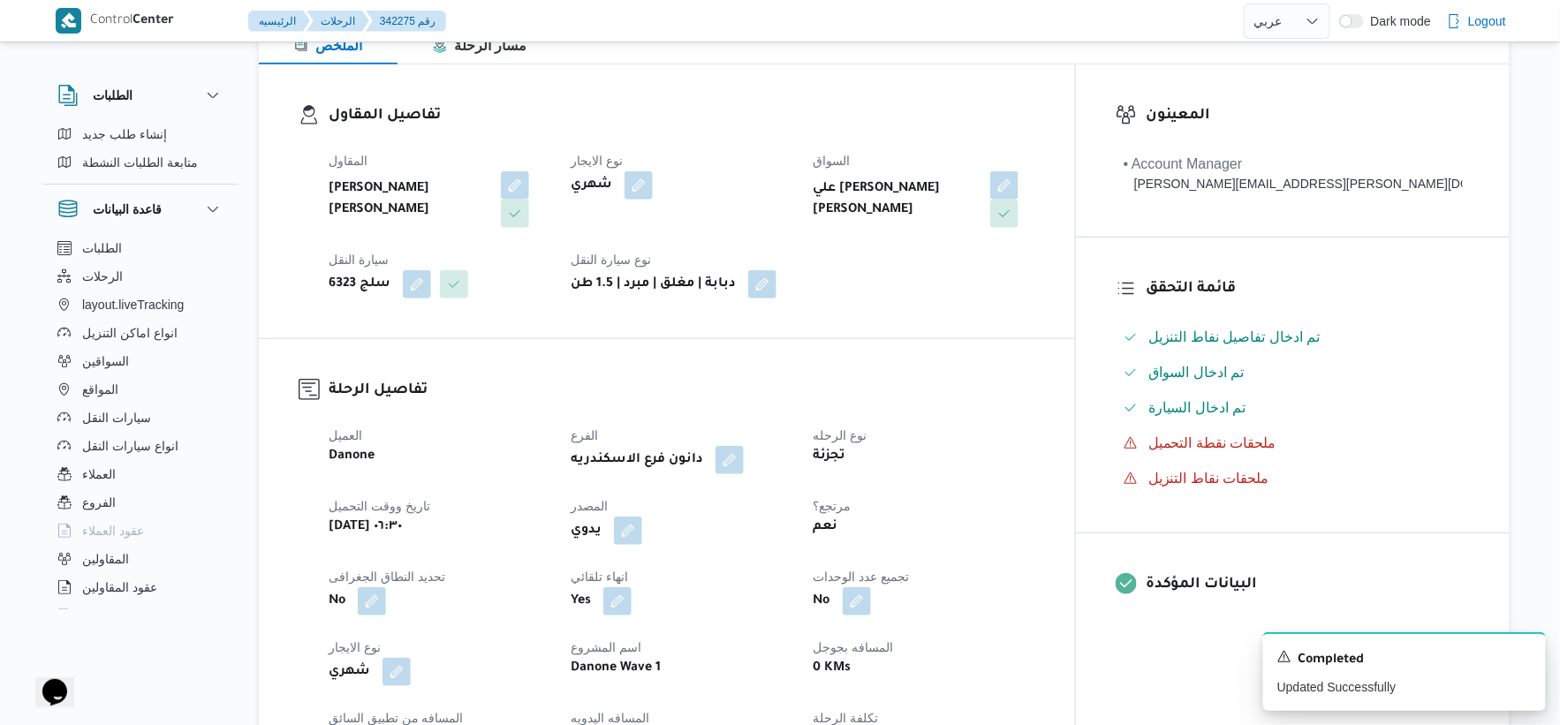
scroll to position [0, 0]
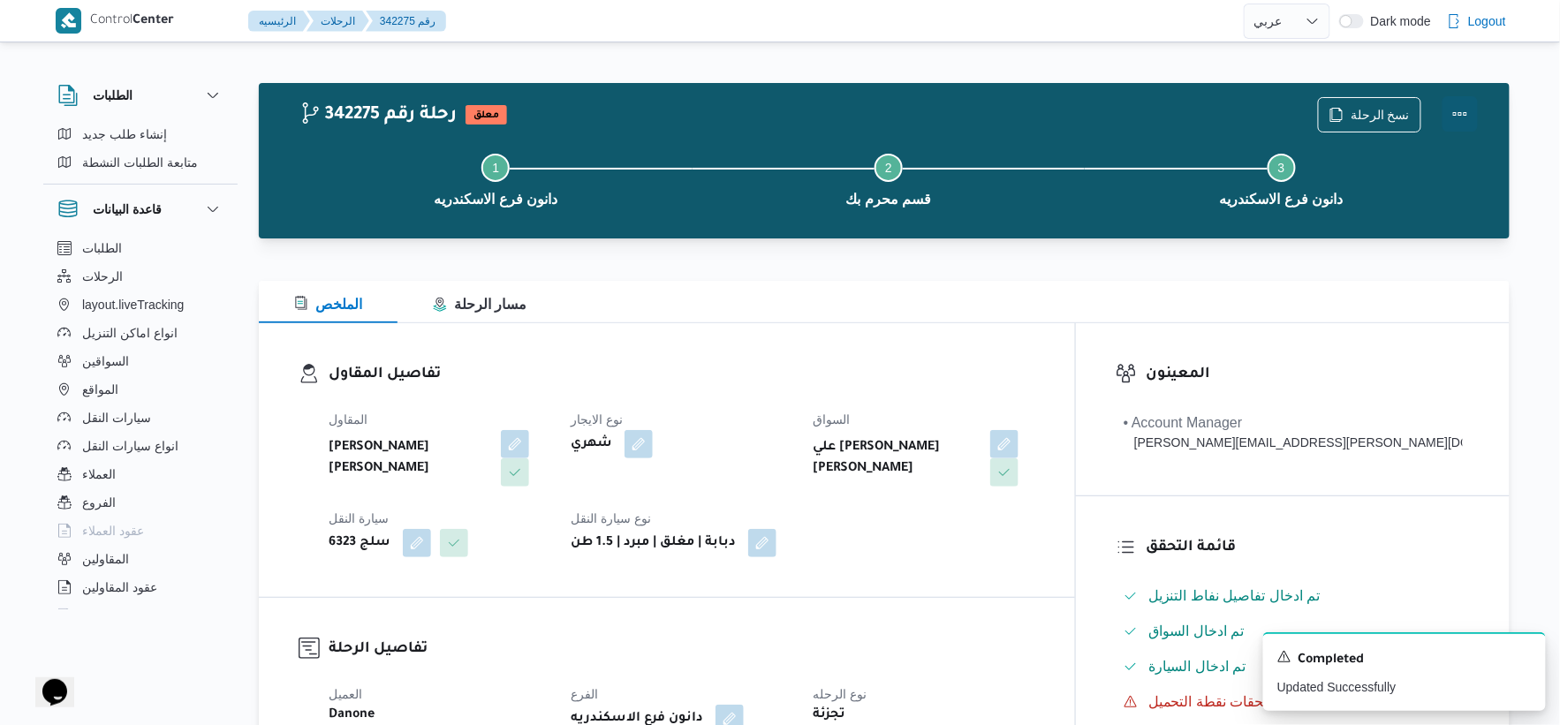
click at [1458, 108] on button "Actions" at bounding box center [1460, 113] width 35 height 35
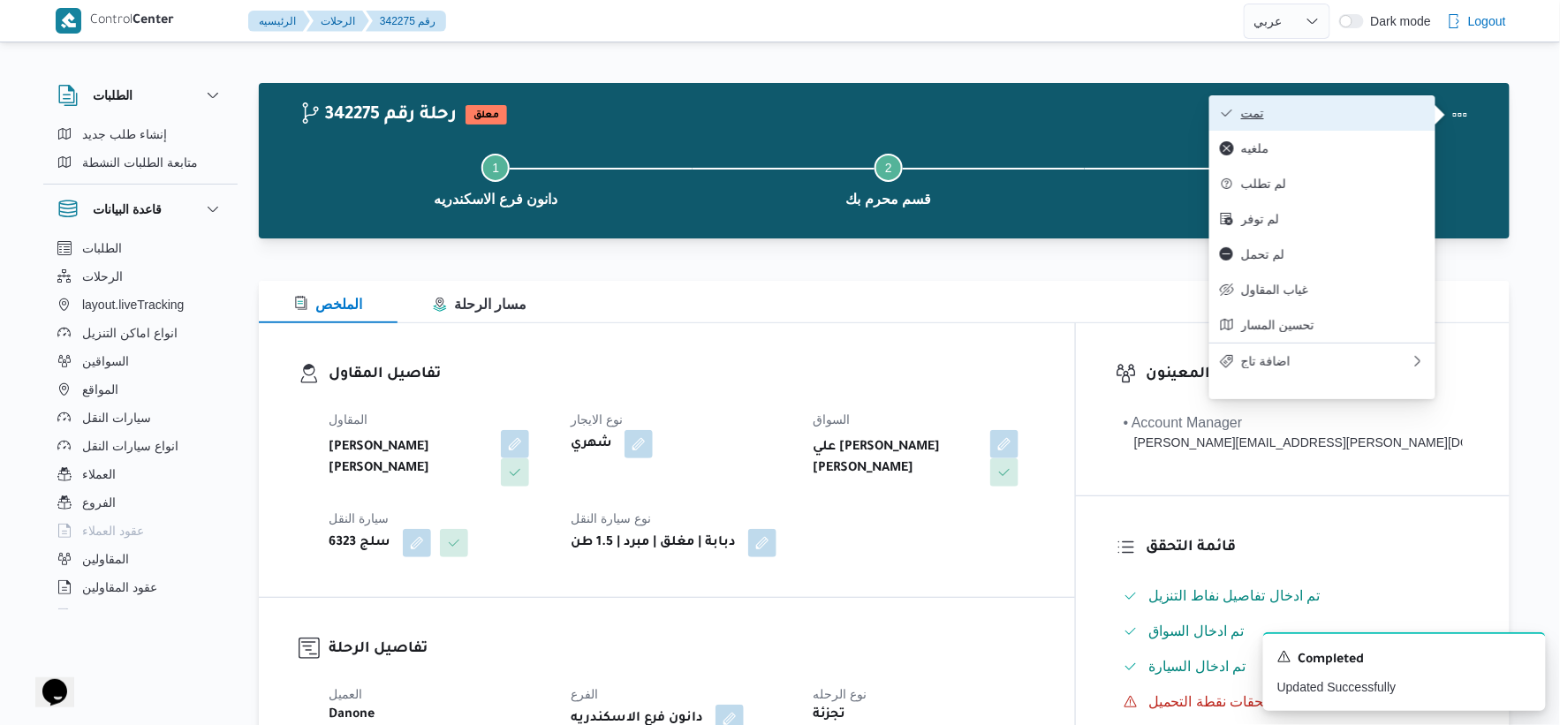
click at [1260, 108] on span "تمت" at bounding box center [1333, 113] width 184 height 14
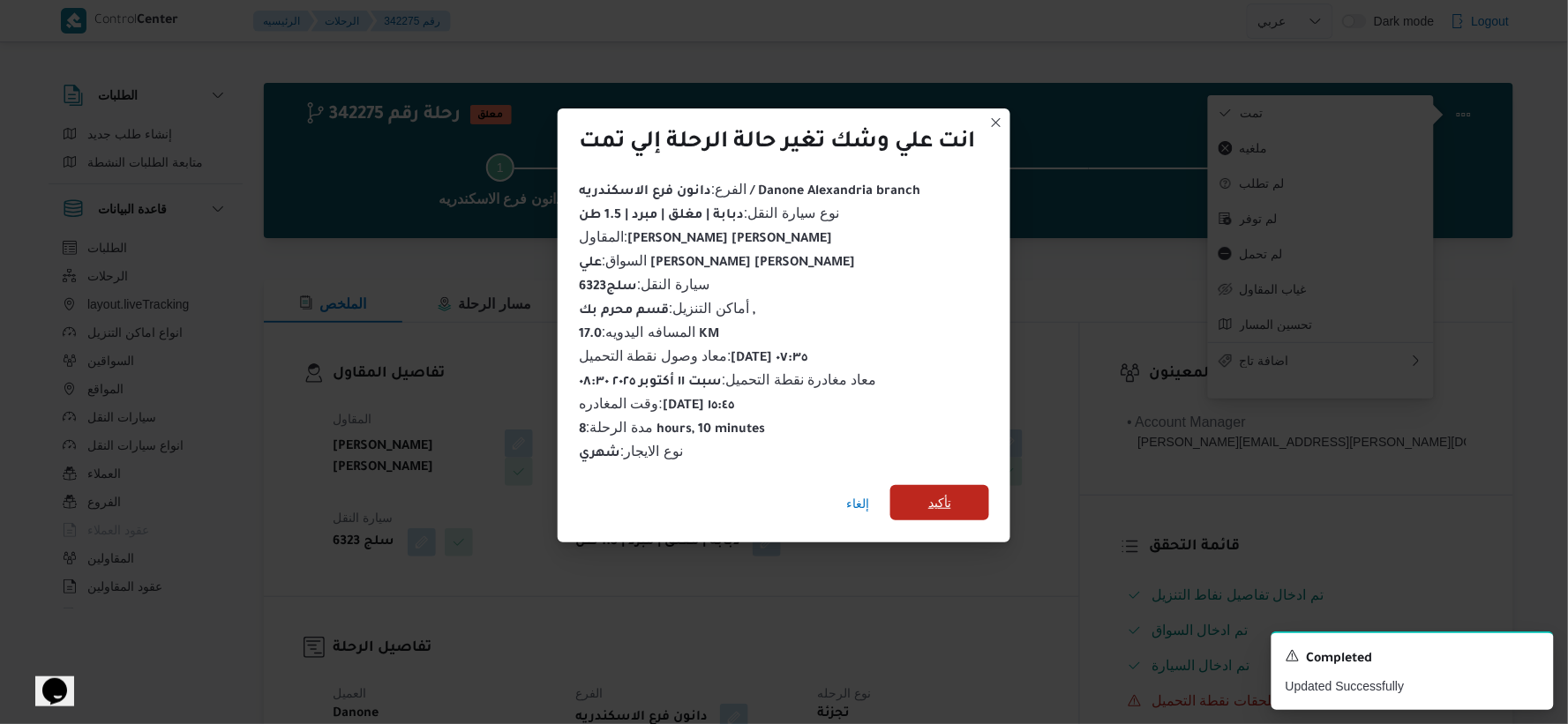
click at [987, 494] on span "تأكيد" at bounding box center [939, 502] width 99 height 35
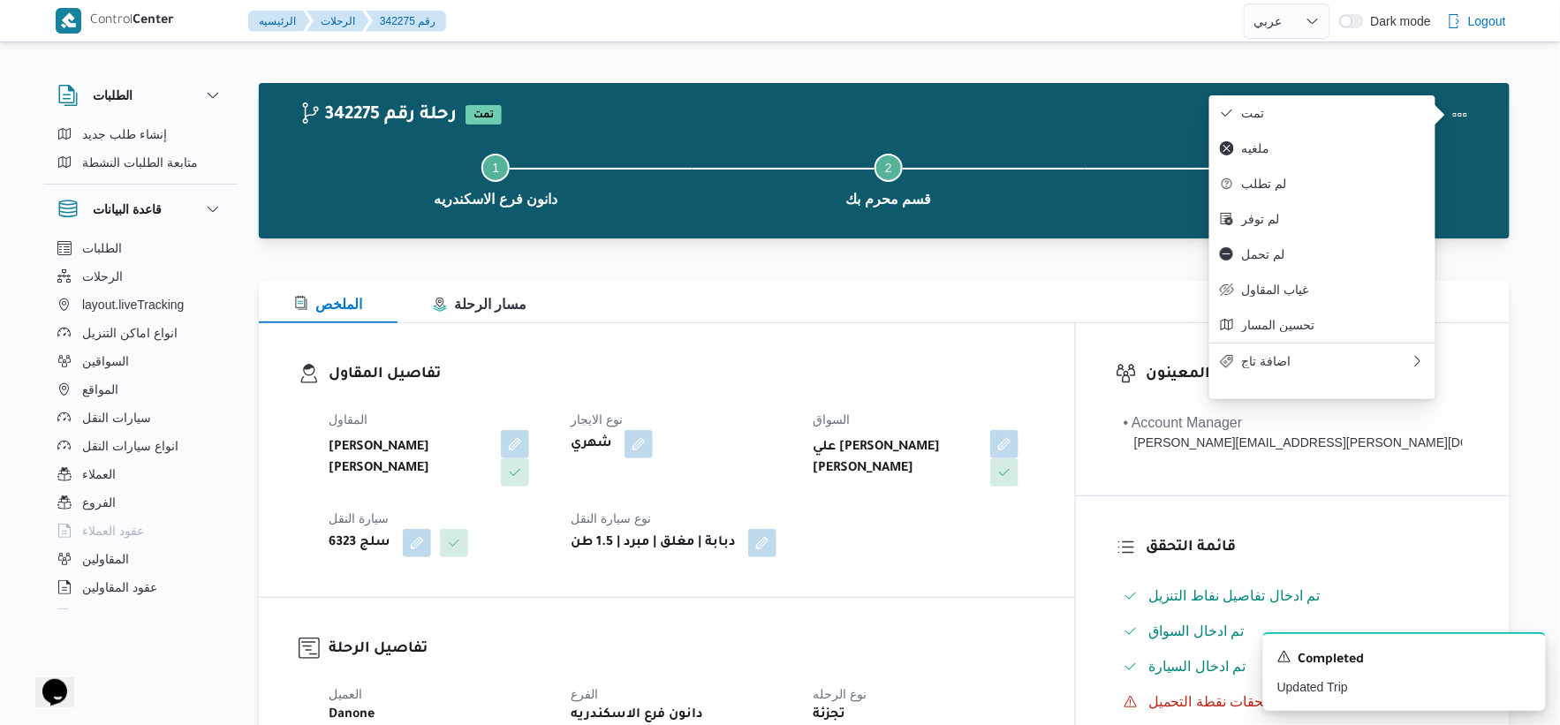
click at [969, 497] on div "المقاول حماده بسيوني احمد ابوالنصر نوع الايجار شهري السواق علي مصطفي علي محمد ر…" at bounding box center [682, 483] width 728 height 170
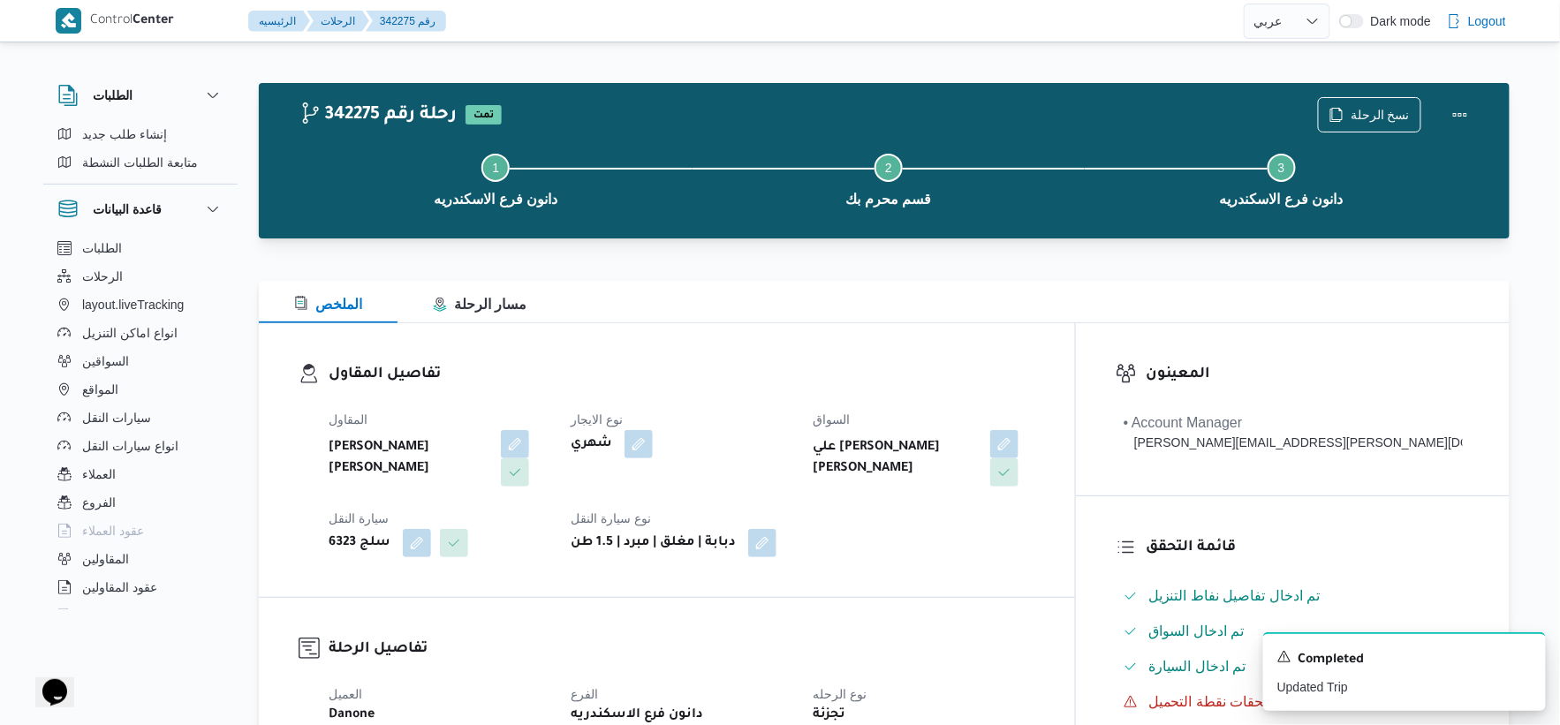
select select "ar"
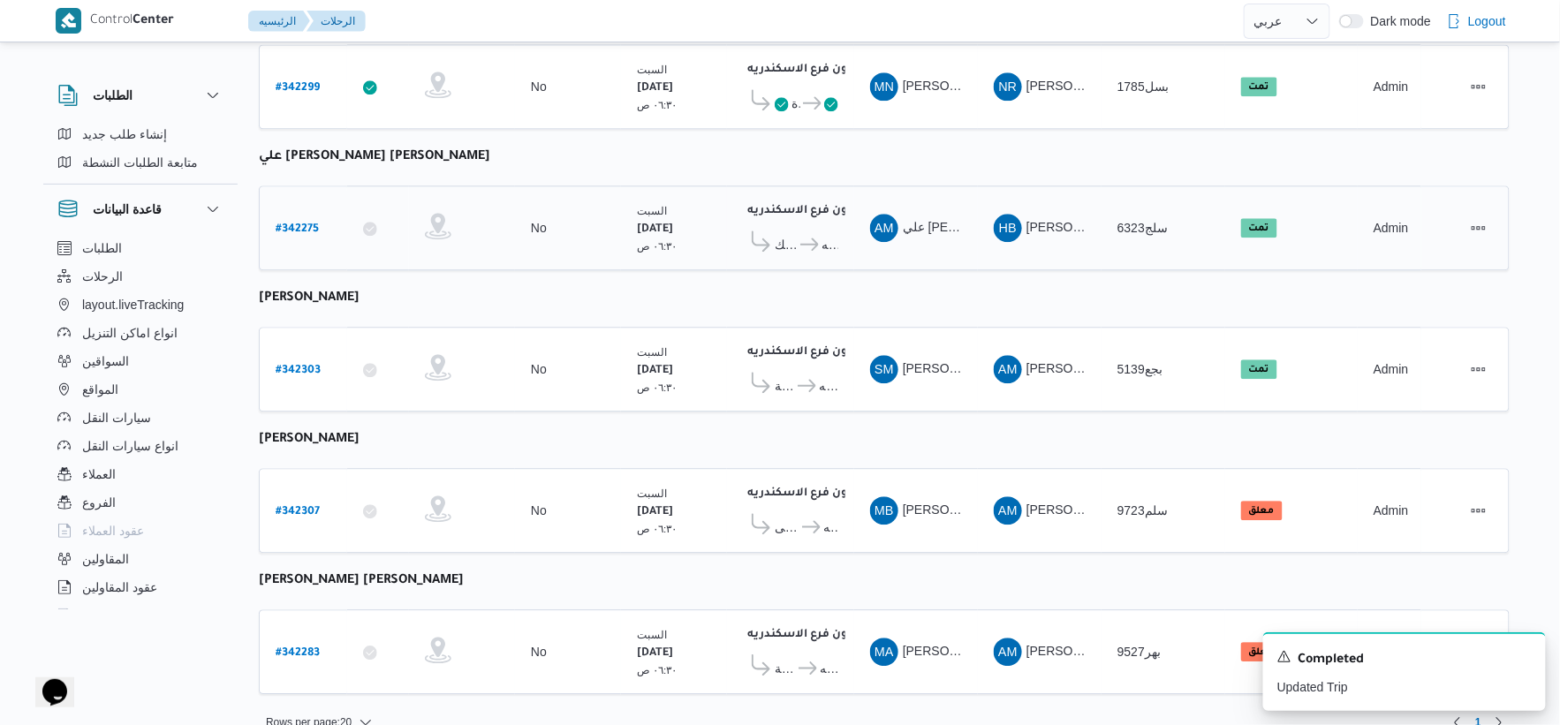
scroll to position [1419, 0]
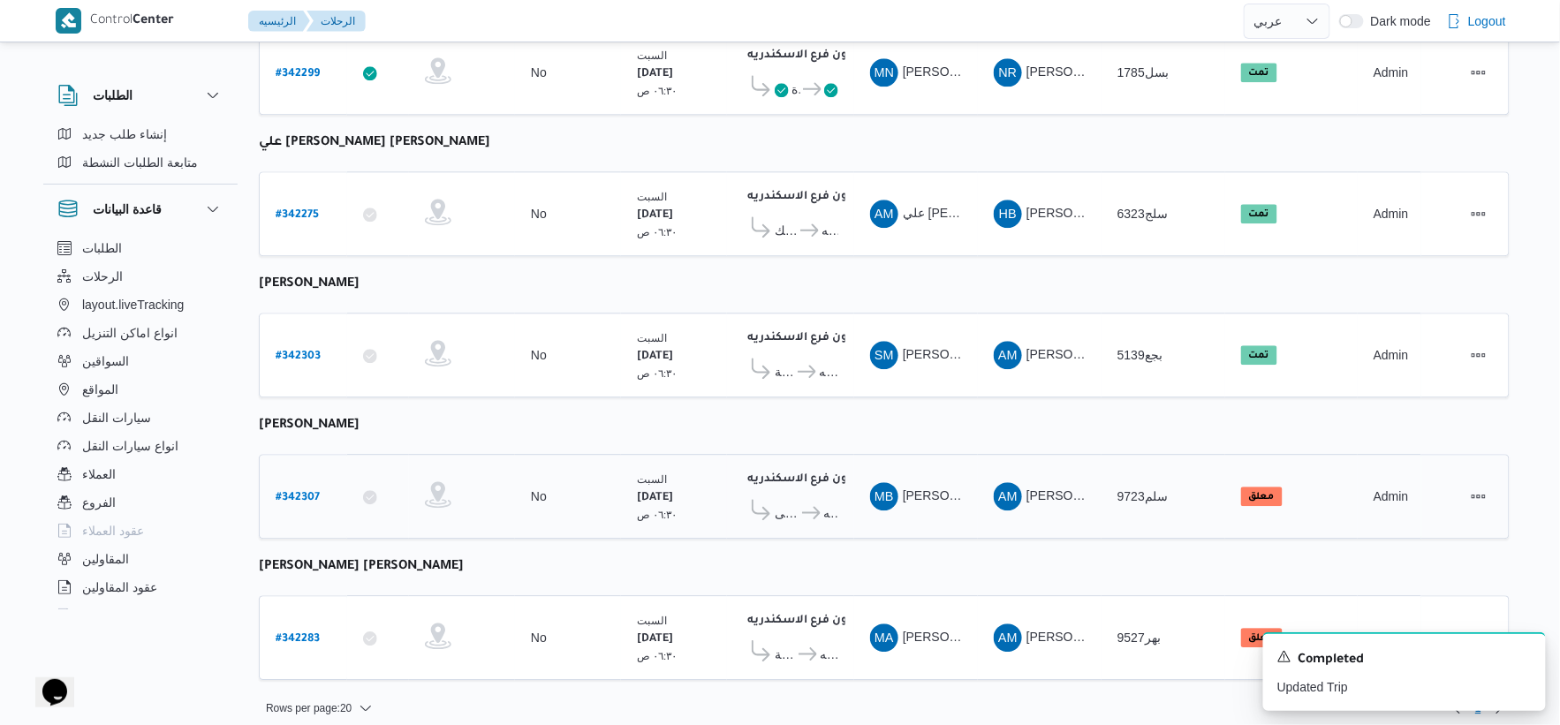
click at [294, 492] on b "# 342307" at bounding box center [298, 498] width 44 height 12
select select "ar"
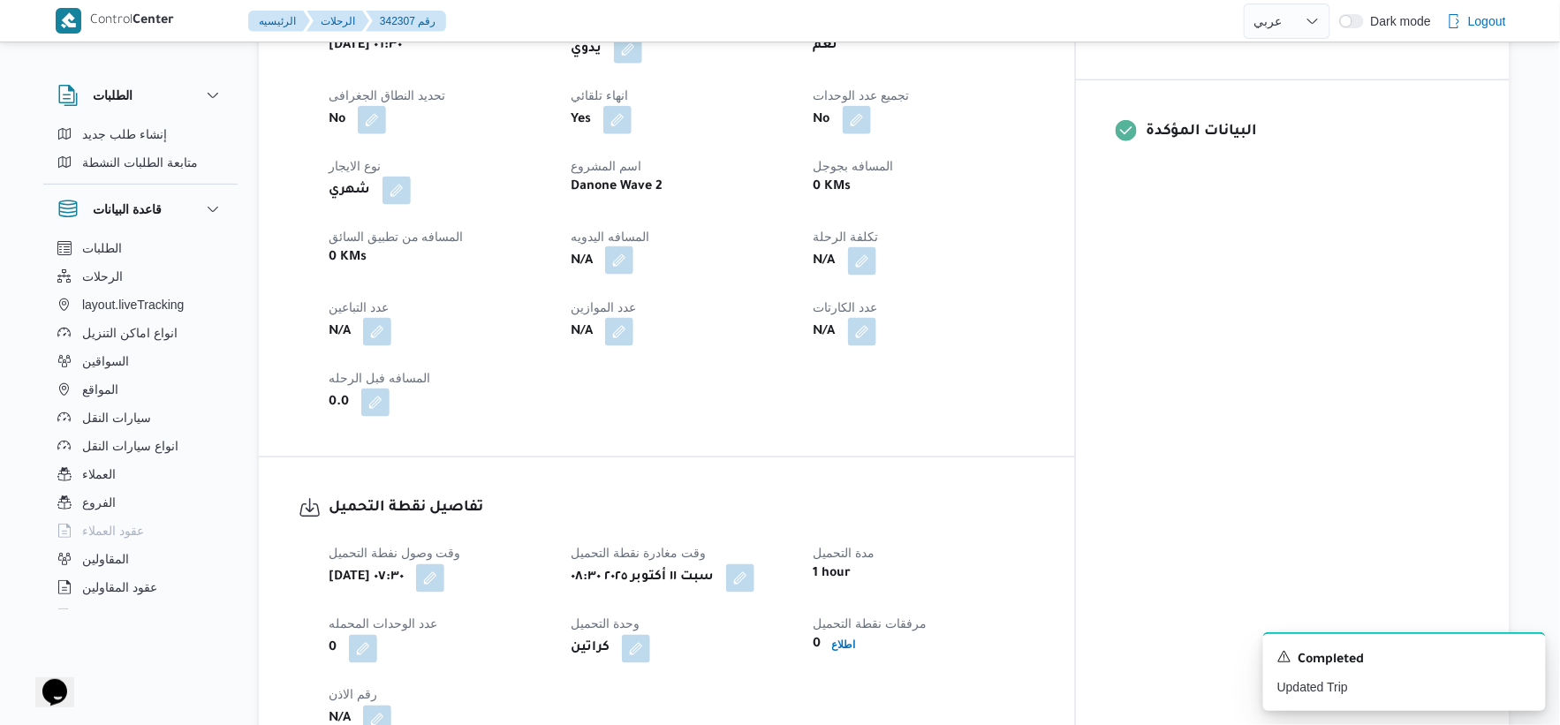
scroll to position [686, 0]
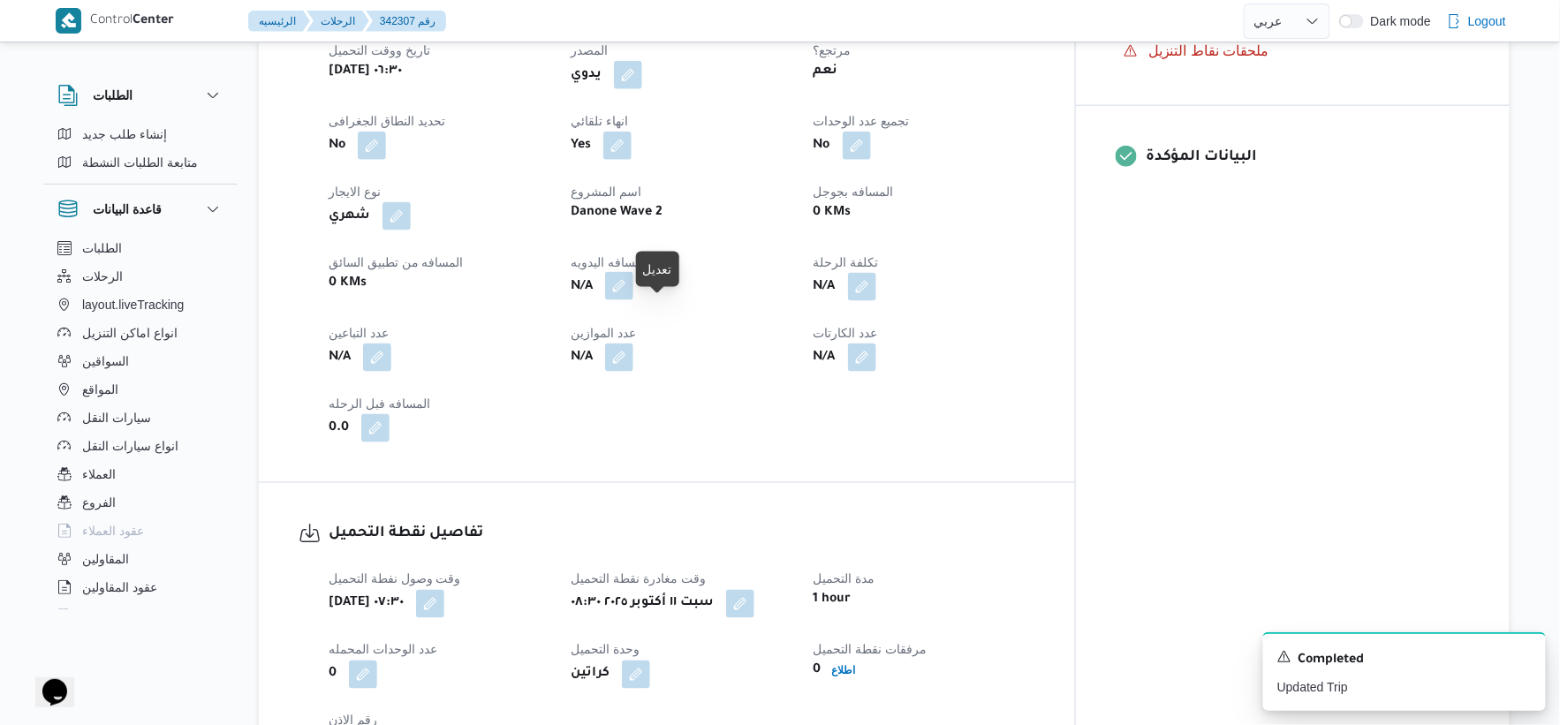
click at [633, 300] on button "button" at bounding box center [619, 286] width 28 height 28
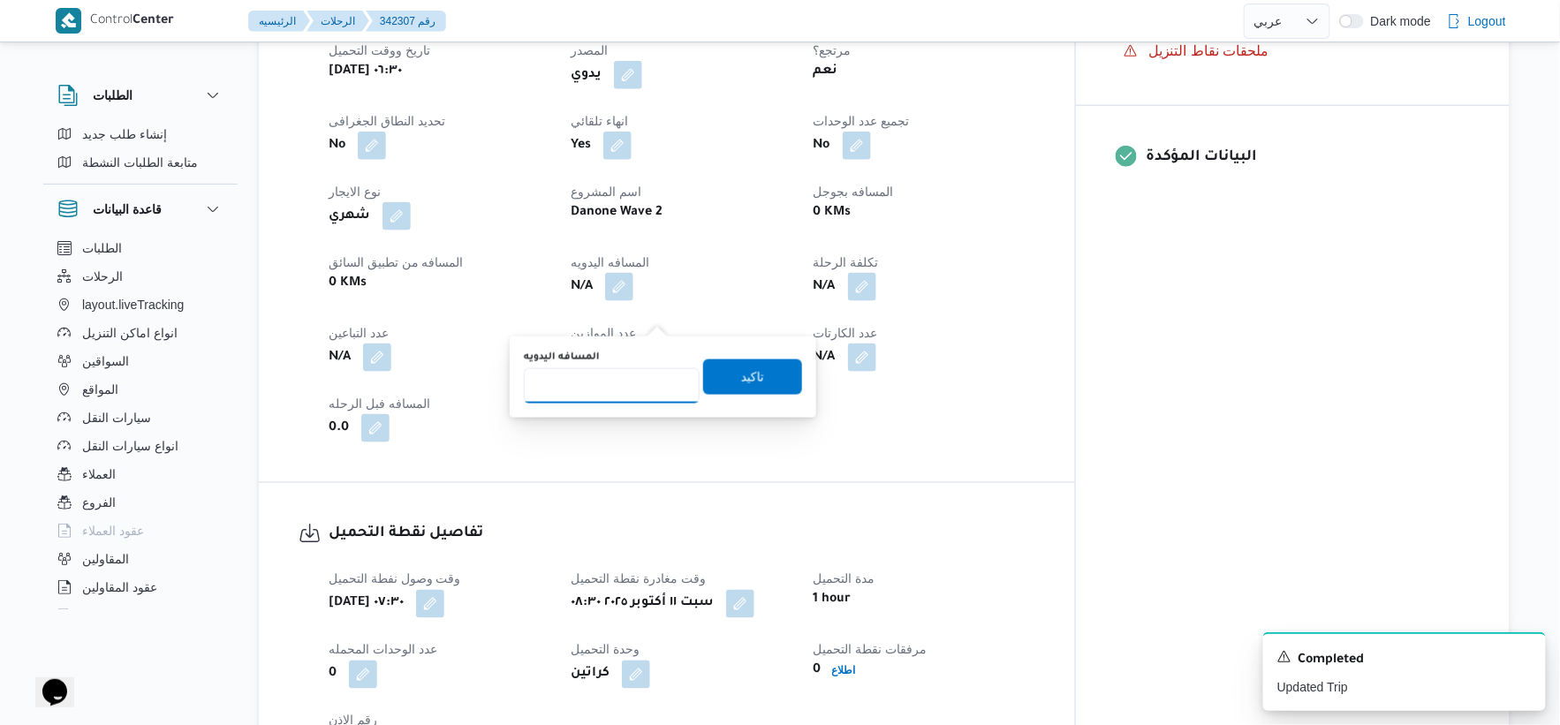
click at [614, 391] on input "المسافه اليدويه" at bounding box center [612, 385] width 176 height 35
type input "50"
click at [774, 377] on span "تاكيد" at bounding box center [752, 376] width 99 height 35
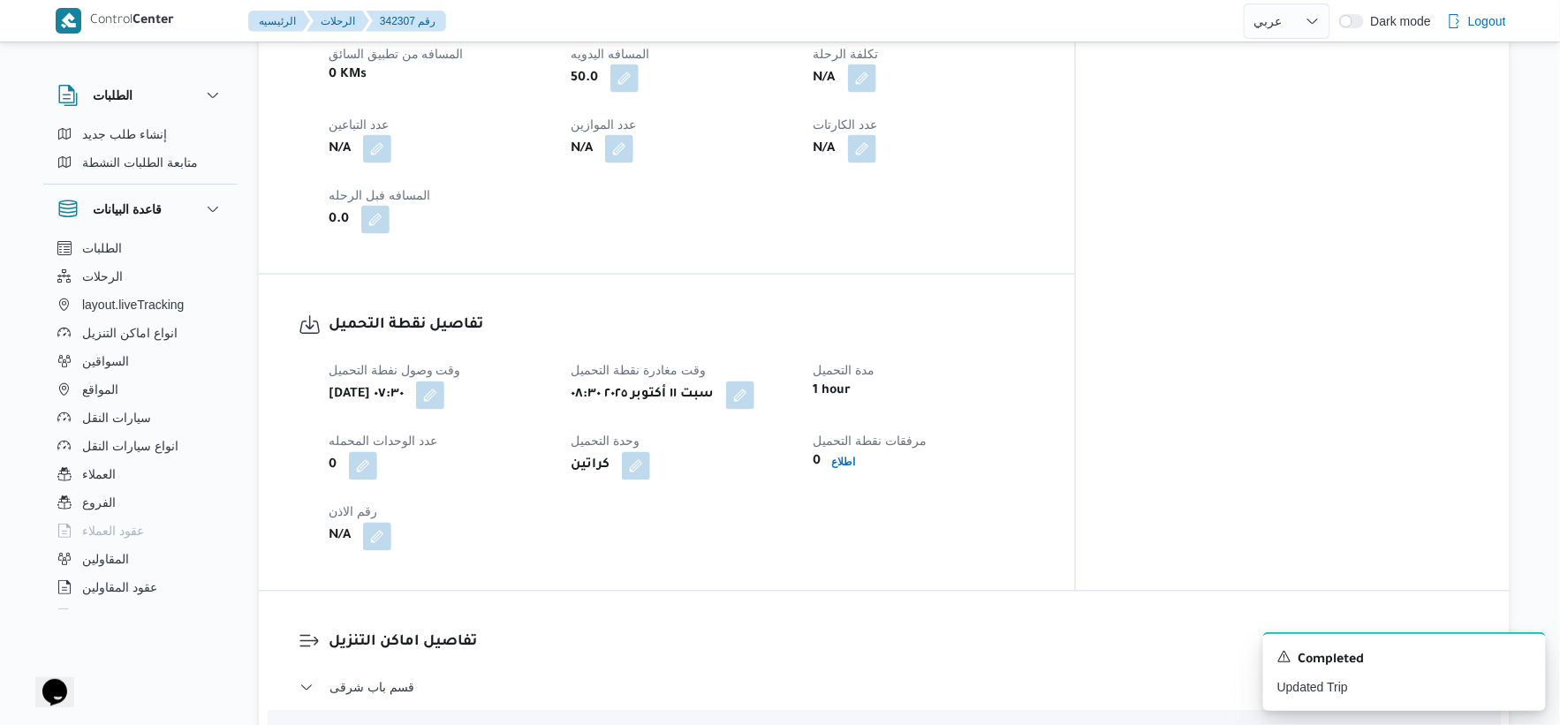
scroll to position [1178, 0]
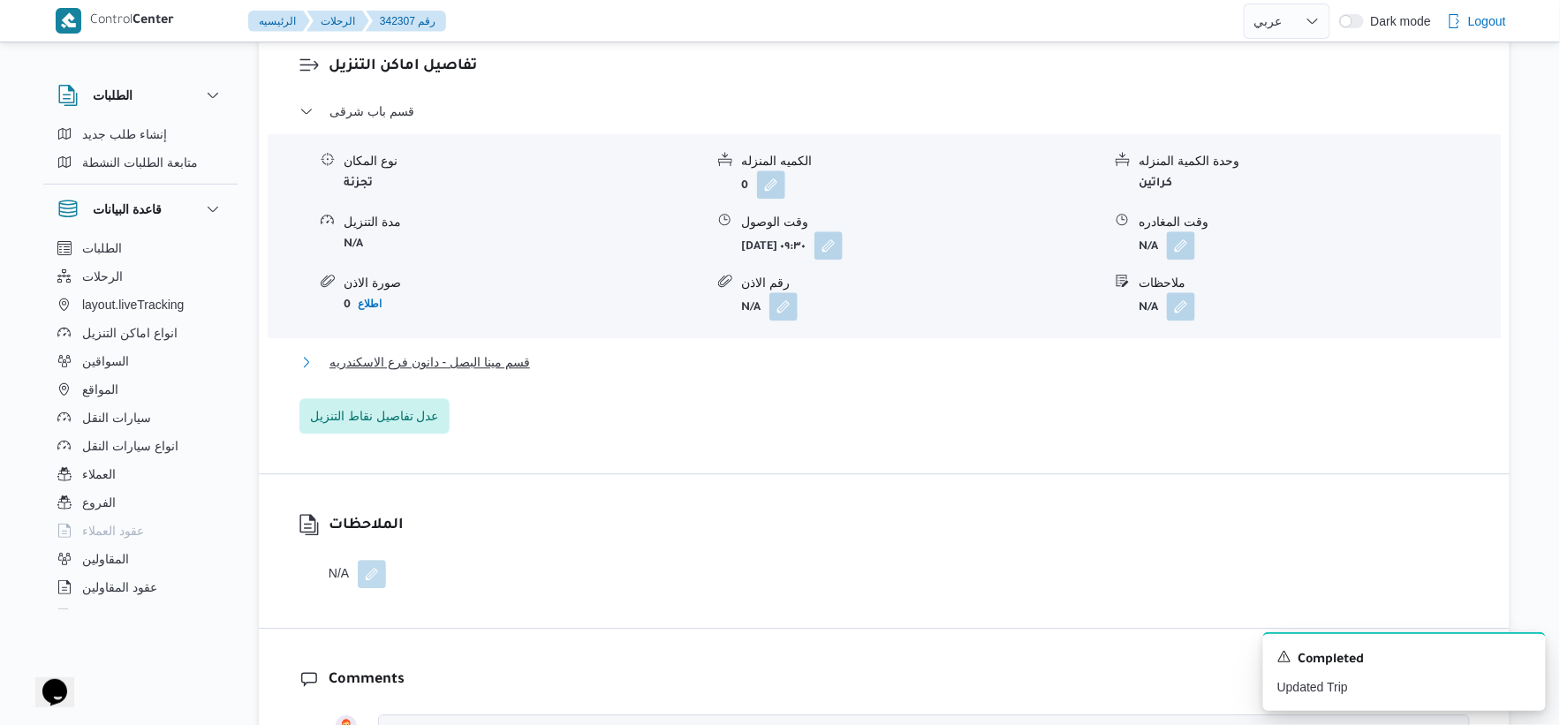
click at [539, 373] on button "قسم مينا البصل - دانون فرع الاسكندريه" at bounding box center [884, 362] width 1170 height 21
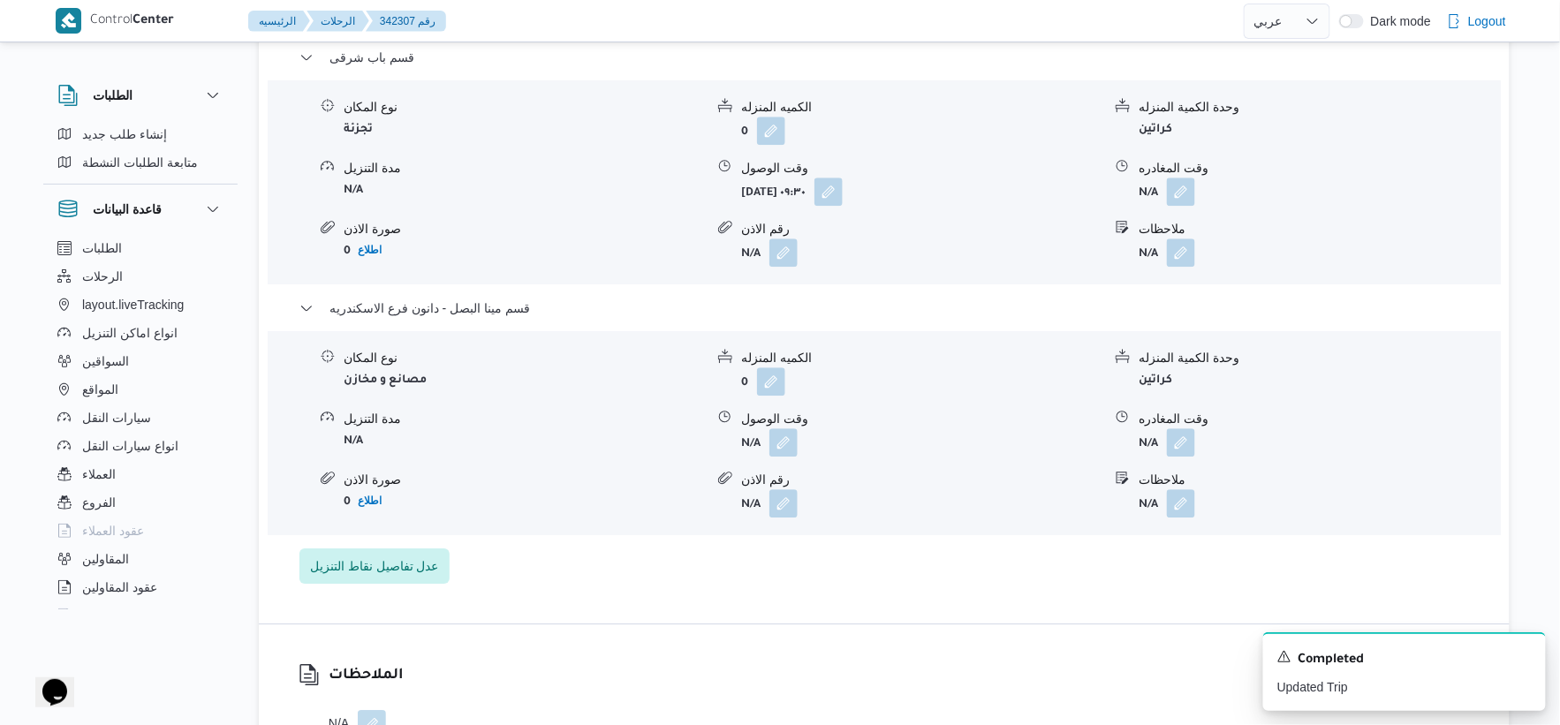
scroll to position [1570, 0]
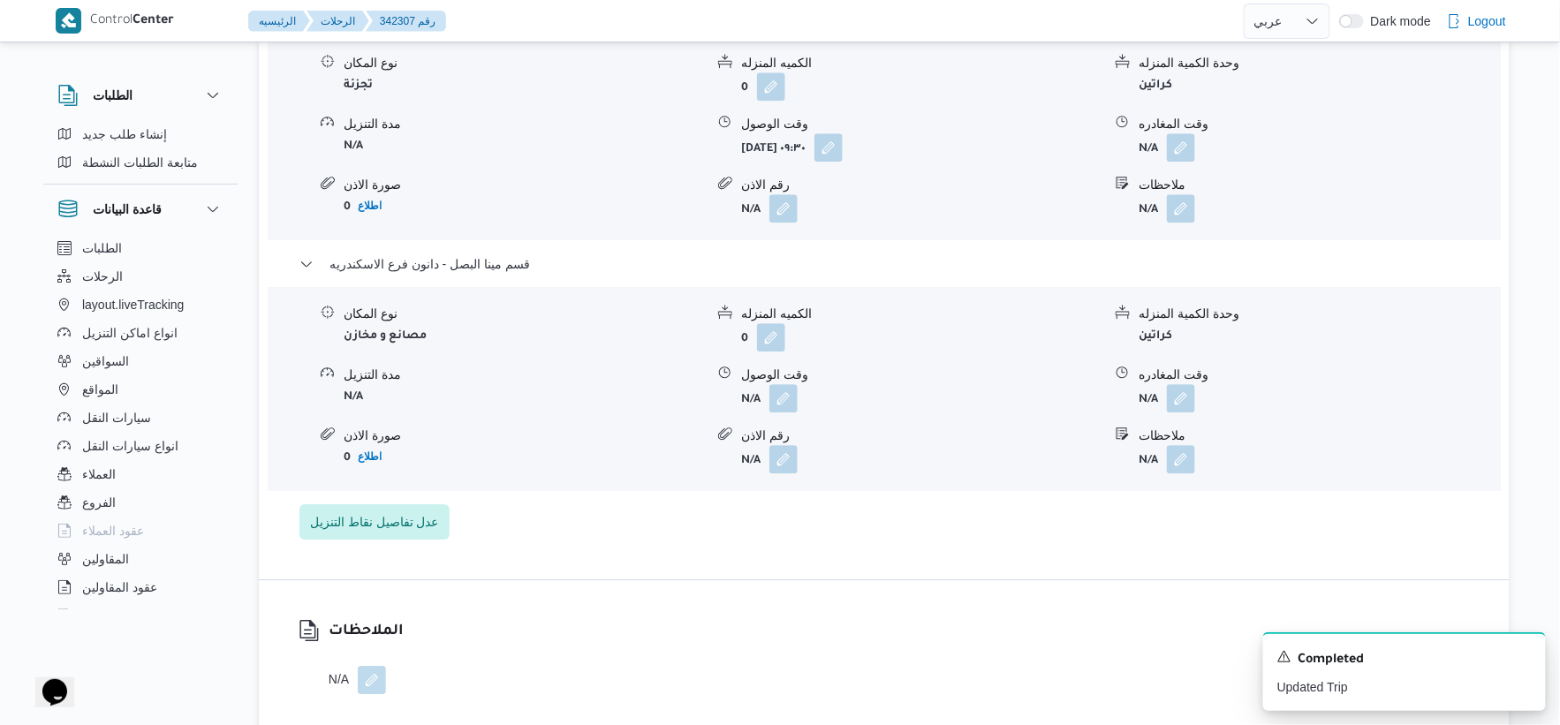
click at [799, 413] on form "N/A" at bounding box center [921, 398] width 360 height 28
click at [782, 412] on button "button" at bounding box center [783, 397] width 28 height 28
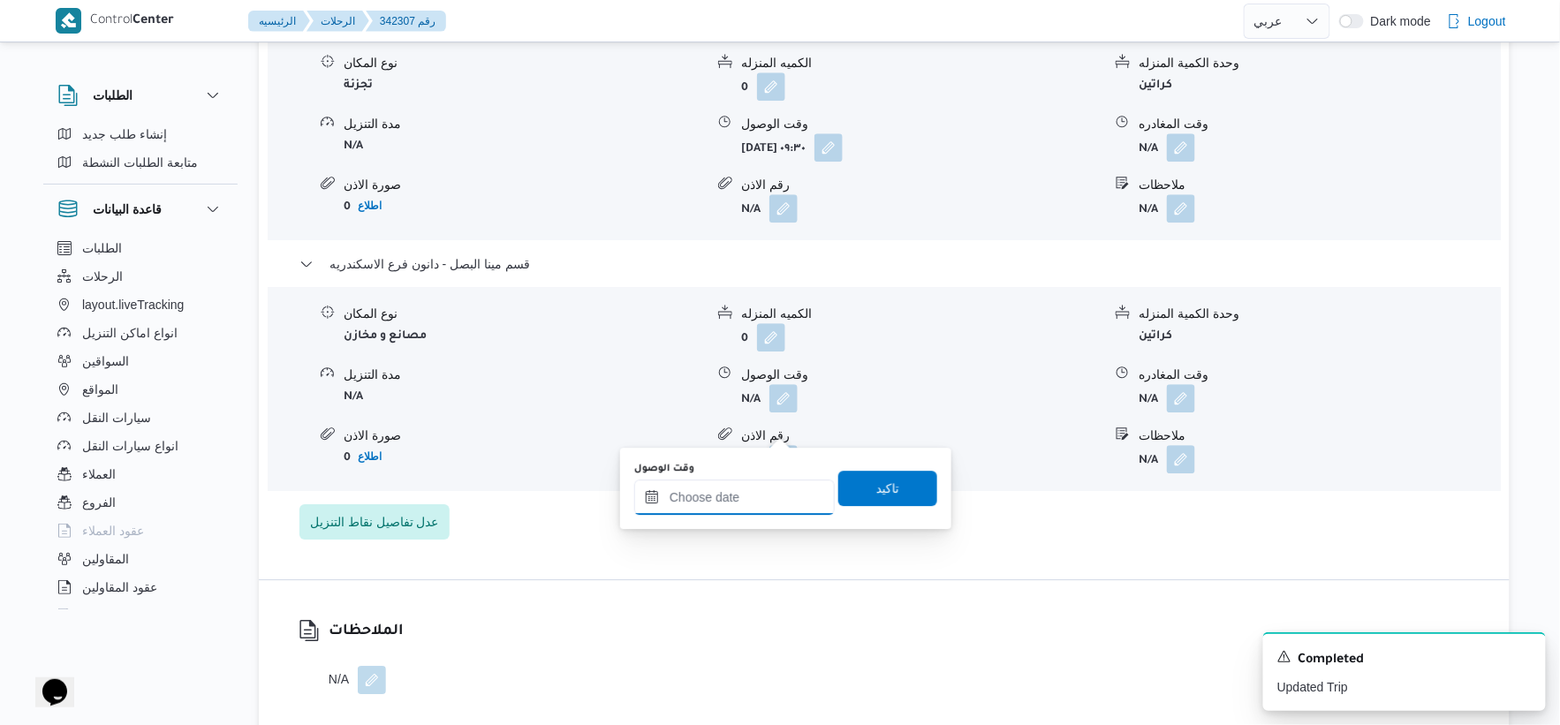
click at [761, 491] on input "وقت الوصول" at bounding box center [734, 497] width 201 height 35
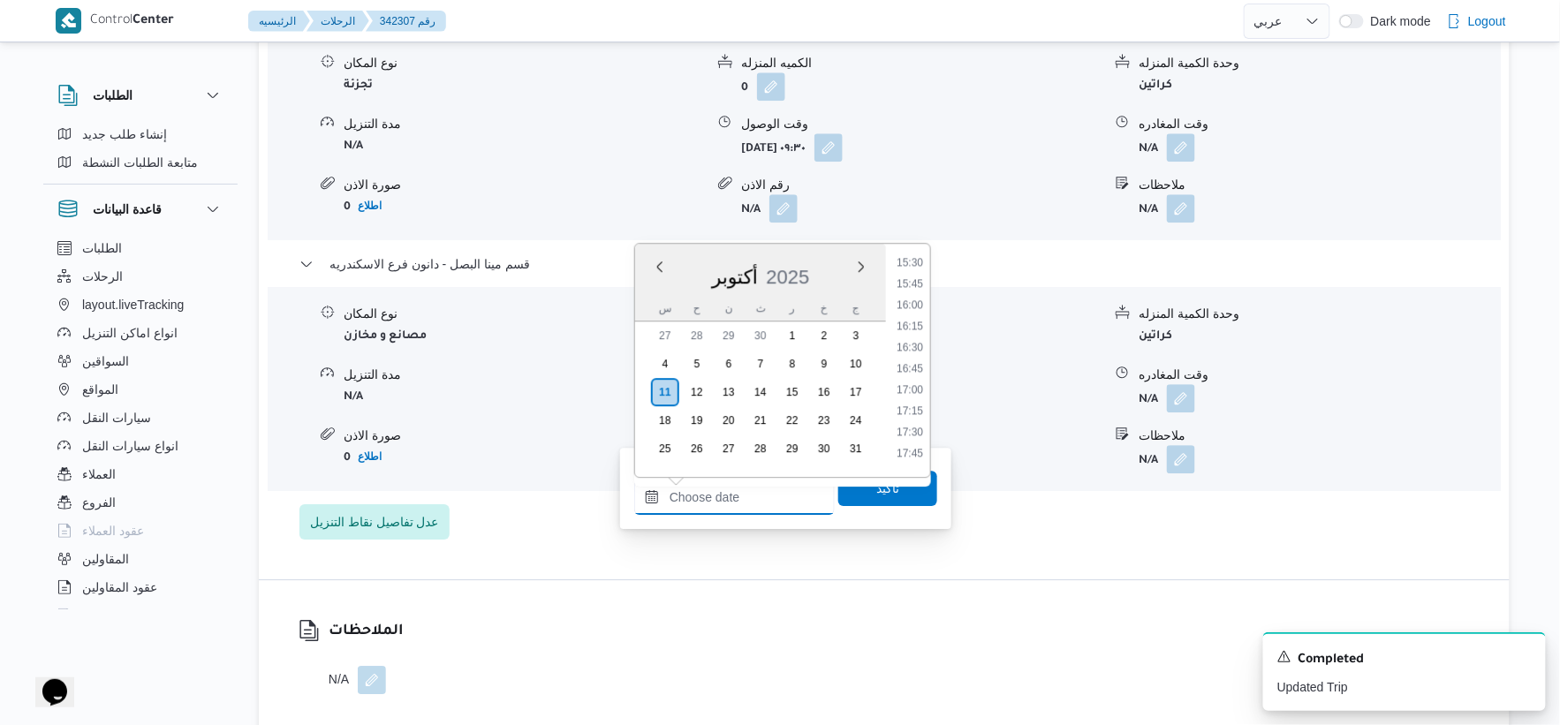
scroll to position [1274, 0]
click at [914, 286] on li "15:15" at bounding box center [910, 286] width 41 height 18
type input "١١/١٠/٢٠٢٥ ١٥:١٥"
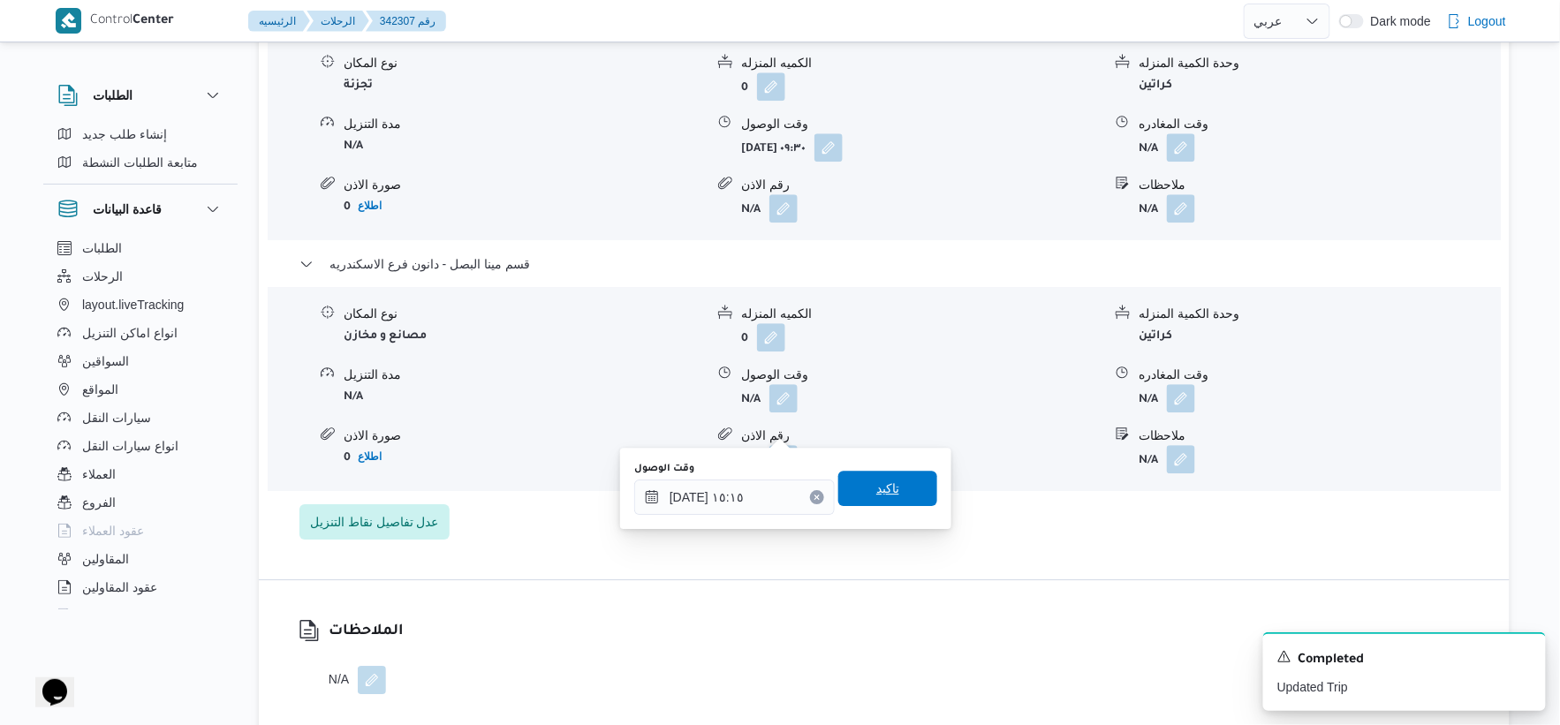
click at [922, 483] on span "تاكيد" at bounding box center [887, 488] width 99 height 35
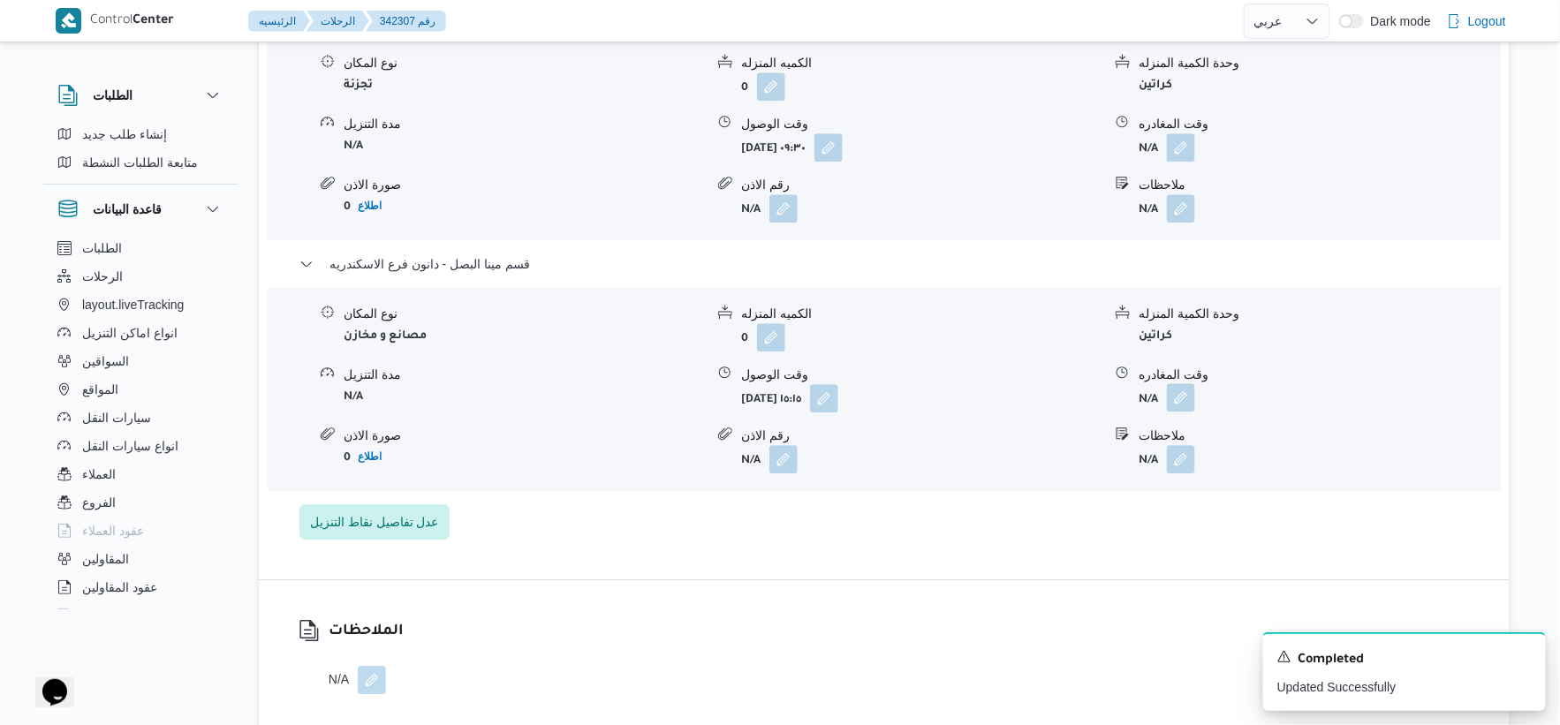
click at [1193, 412] on button "button" at bounding box center [1181, 397] width 28 height 28
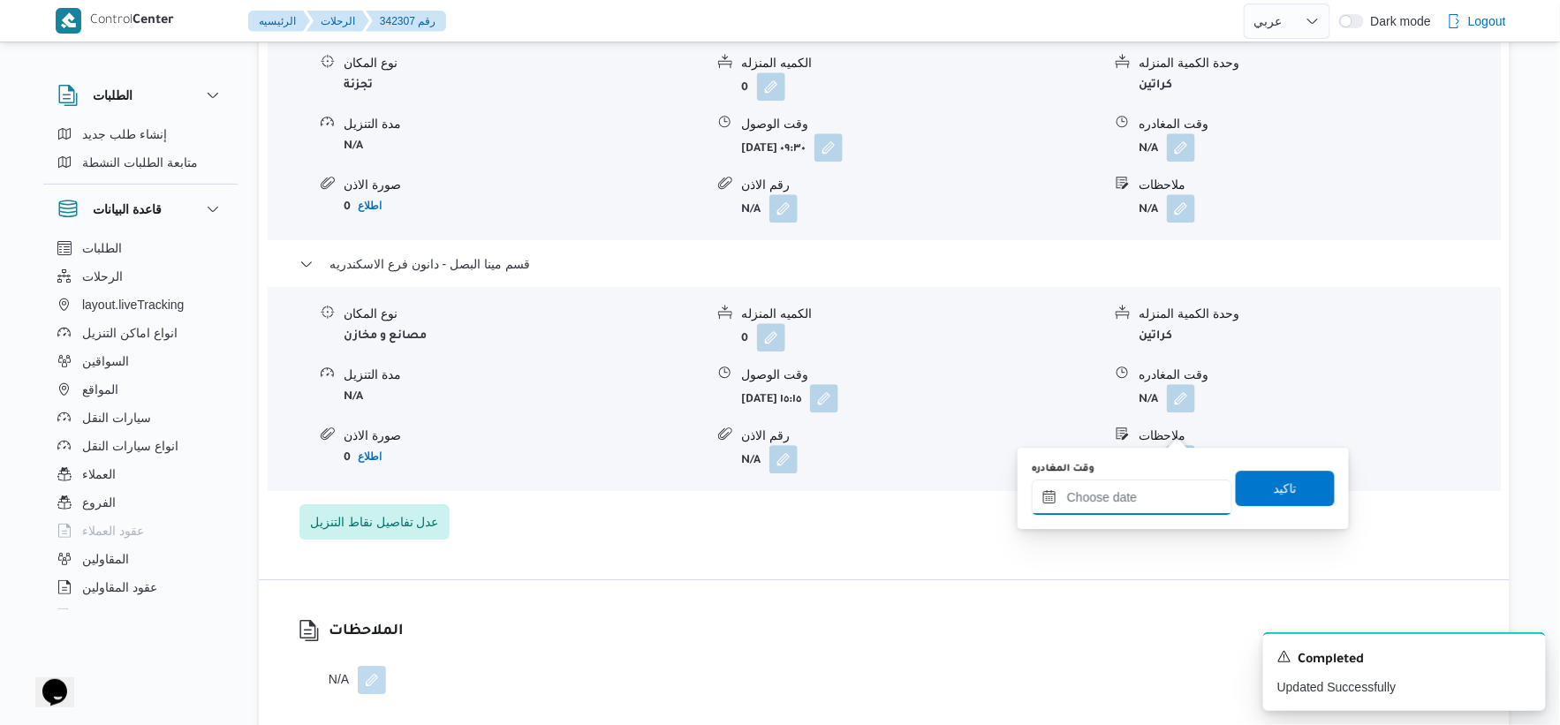
click at [1143, 504] on input "وقت المغادره" at bounding box center [1132, 497] width 201 height 35
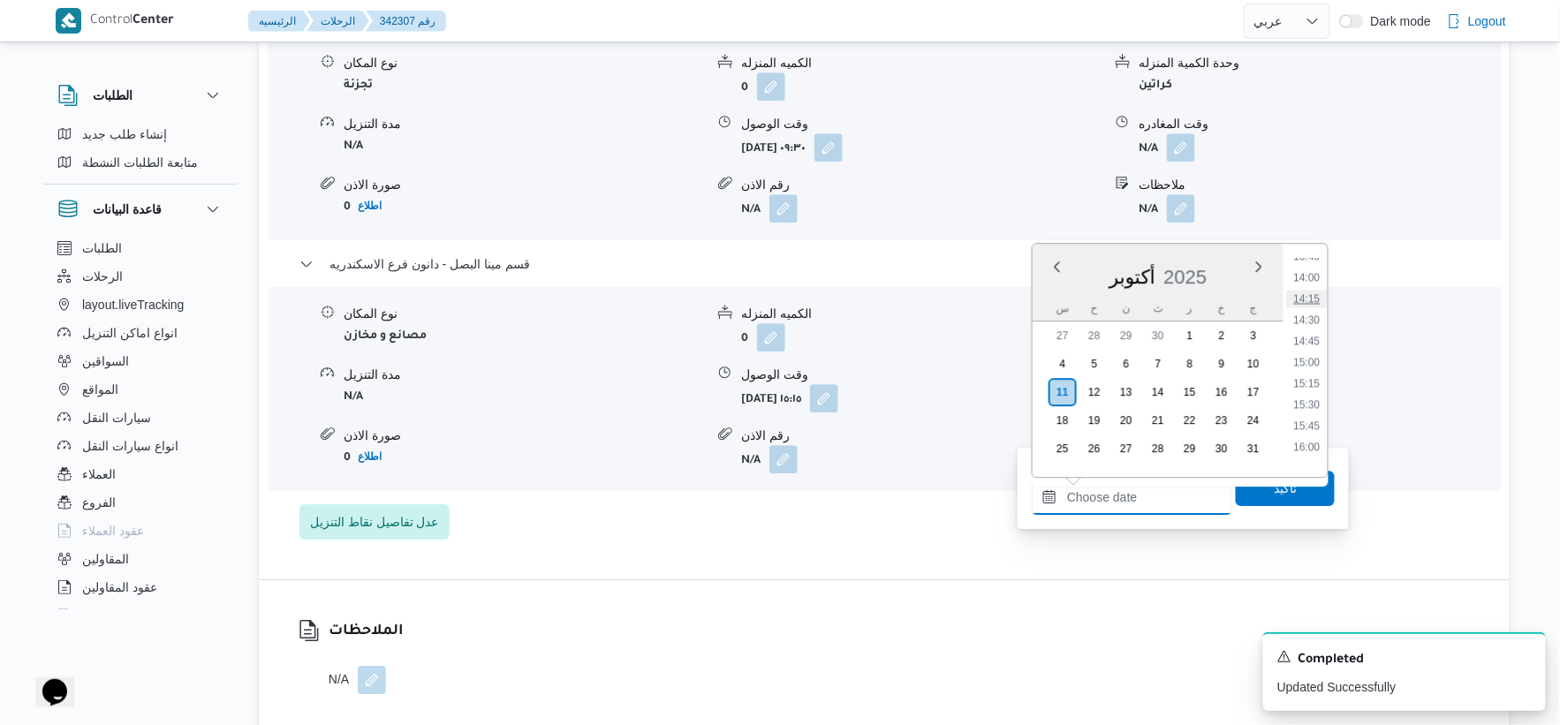
scroll to position [1176, 0]
click at [1310, 383] on li "15:15" at bounding box center [1307, 384] width 41 height 18
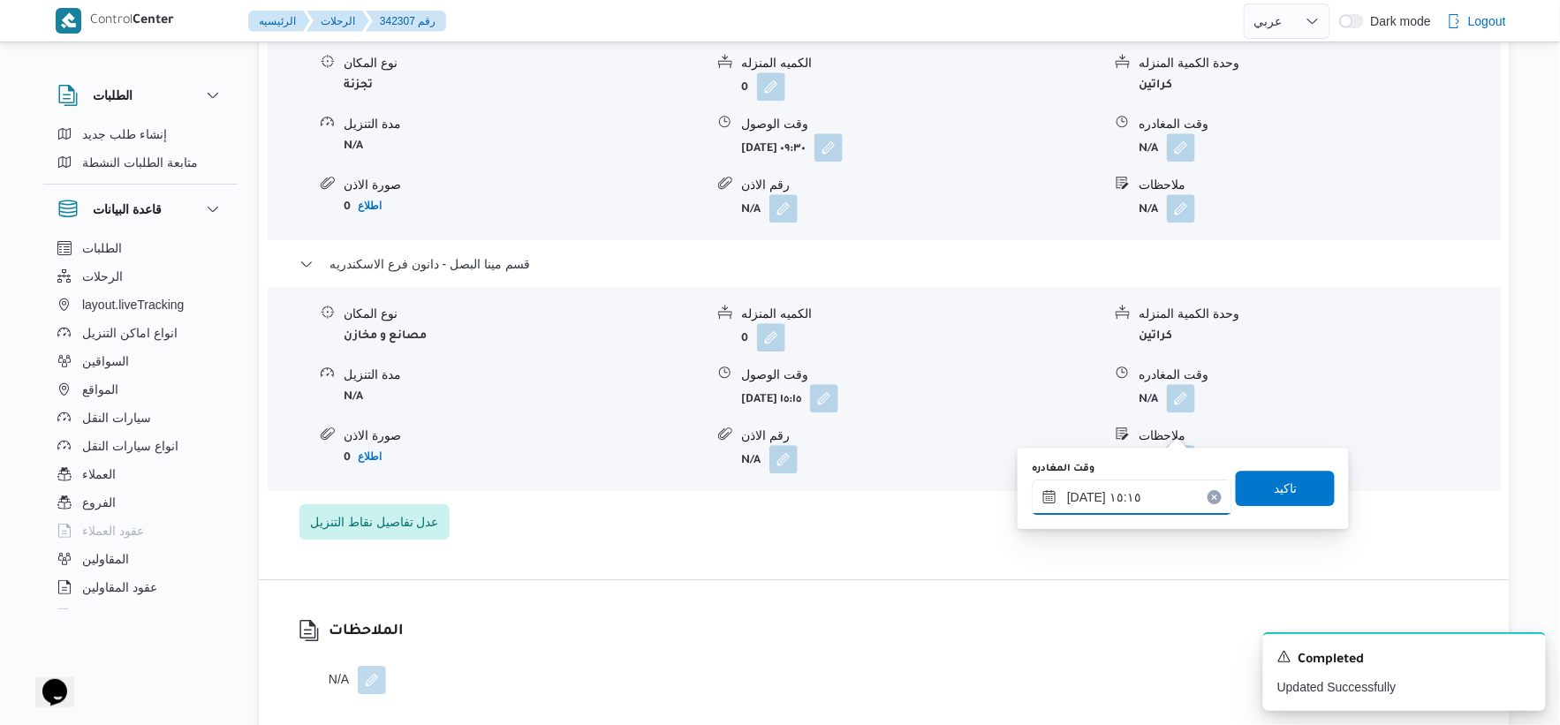
click at [1081, 495] on input "١١/١٠/٢٠٢٥ ١٥:١٥" at bounding box center [1132, 497] width 201 height 35
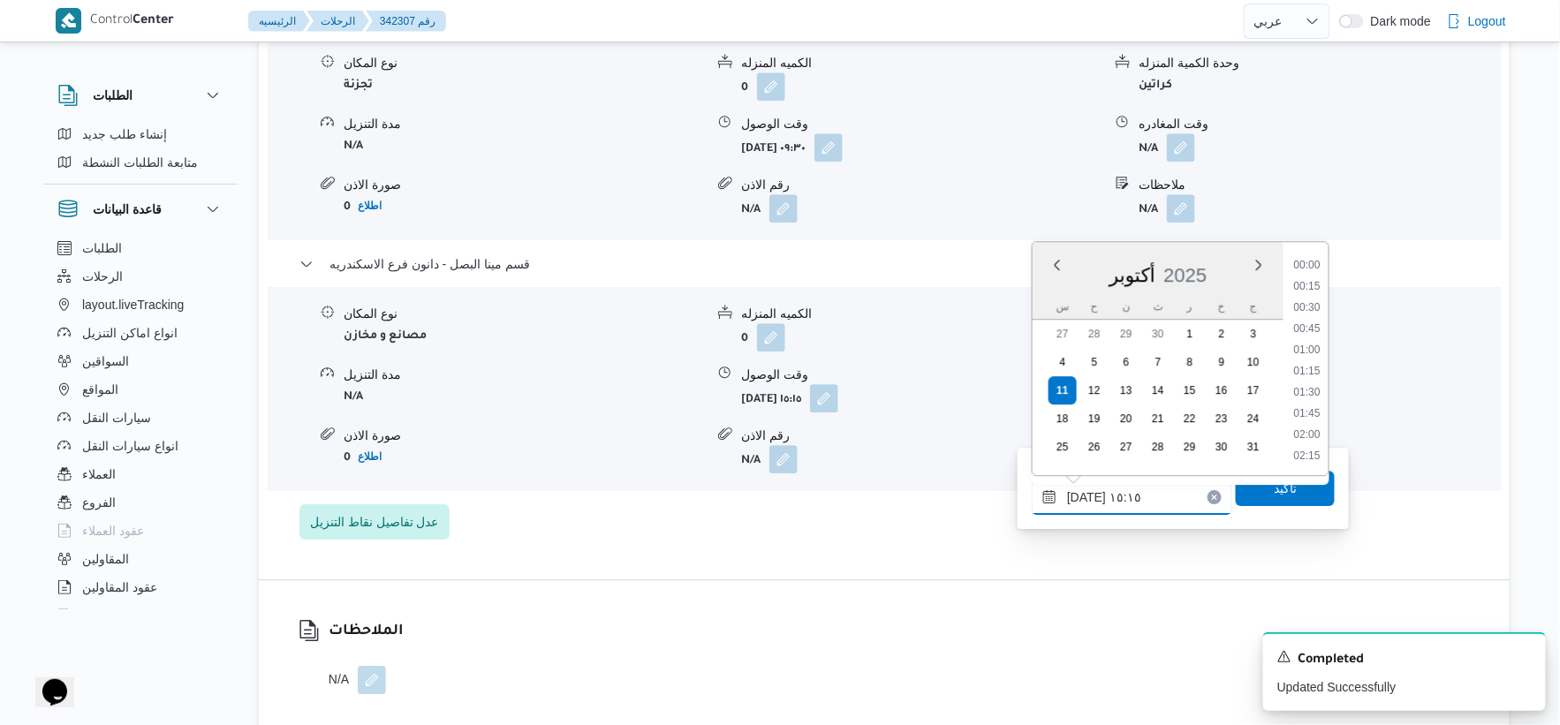
scroll to position [1187, 0]
type input "١١/١٠/٢٠٢٥ ١٥:٣٥"
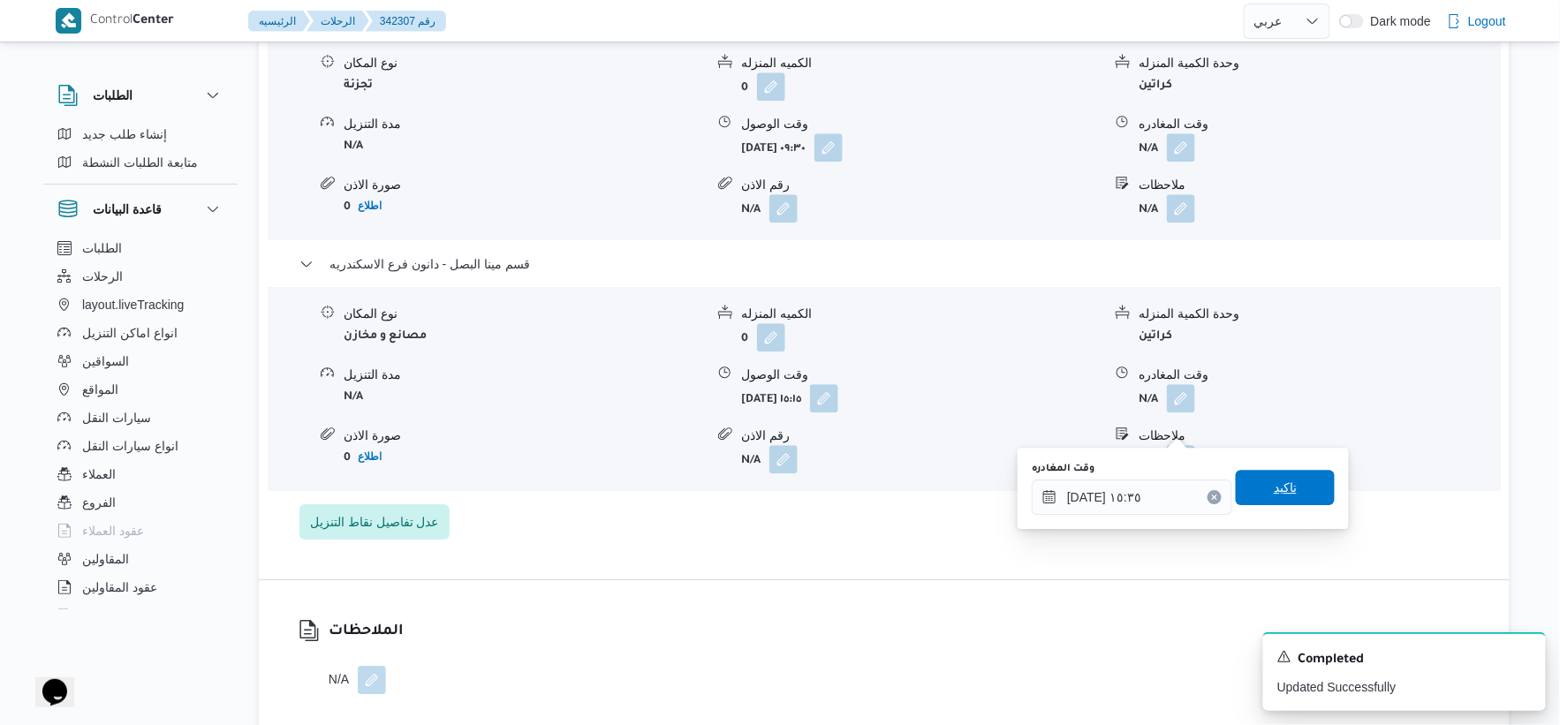
click at [1307, 498] on span "تاكيد" at bounding box center [1285, 487] width 99 height 35
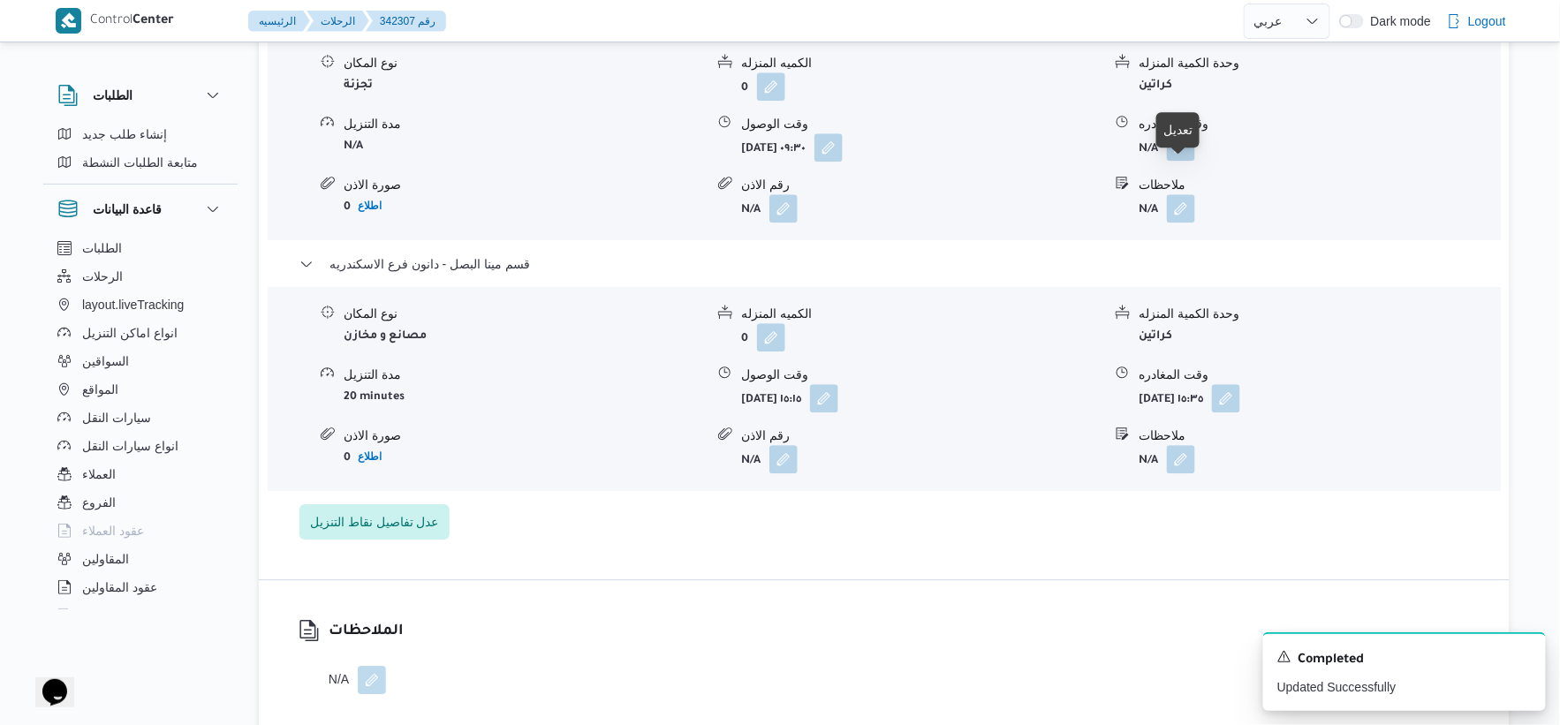
click at [1190, 161] on button "button" at bounding box center [1181, 147] width 28 height 28
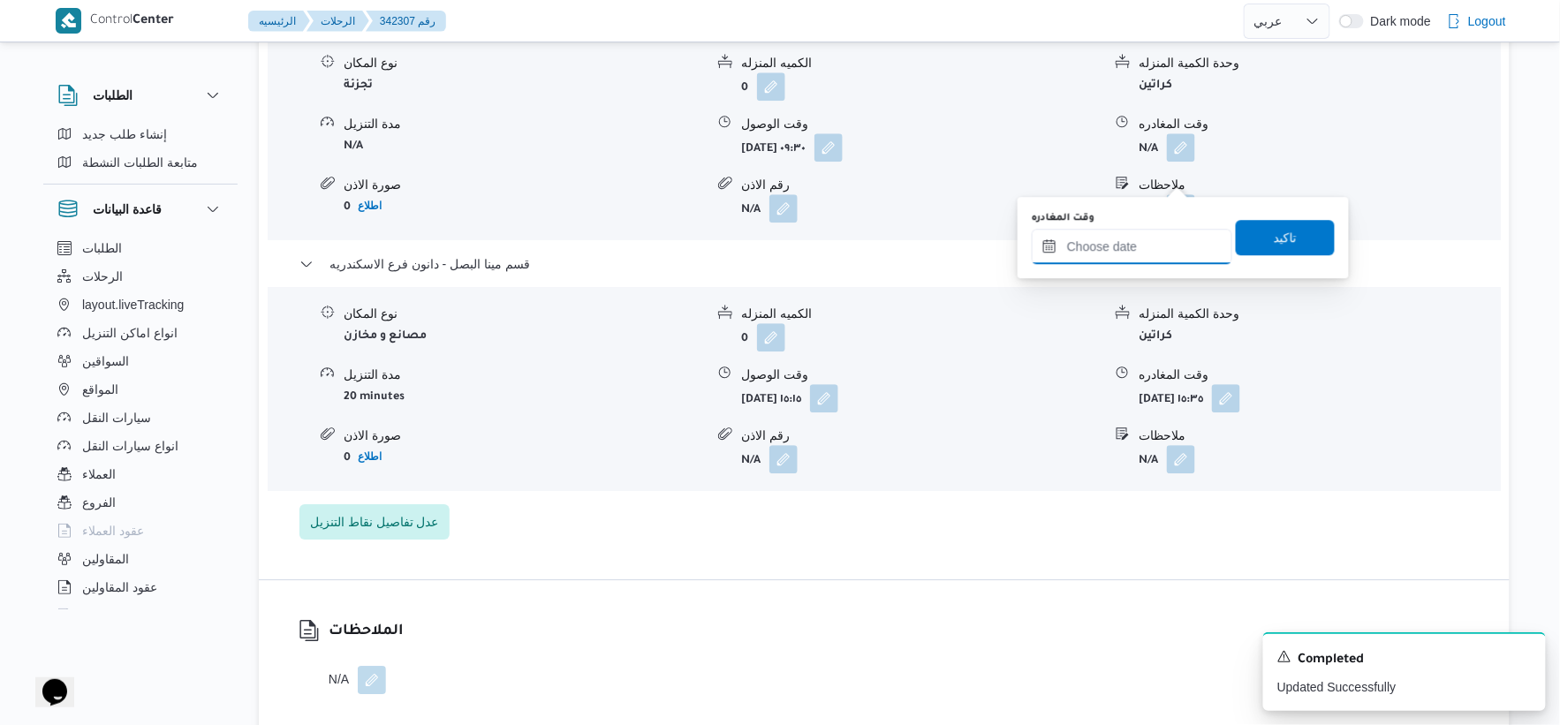
click at [1140, 235] on input "وقت المغادره" at bounding box center [1132, 246] width 201 height 35
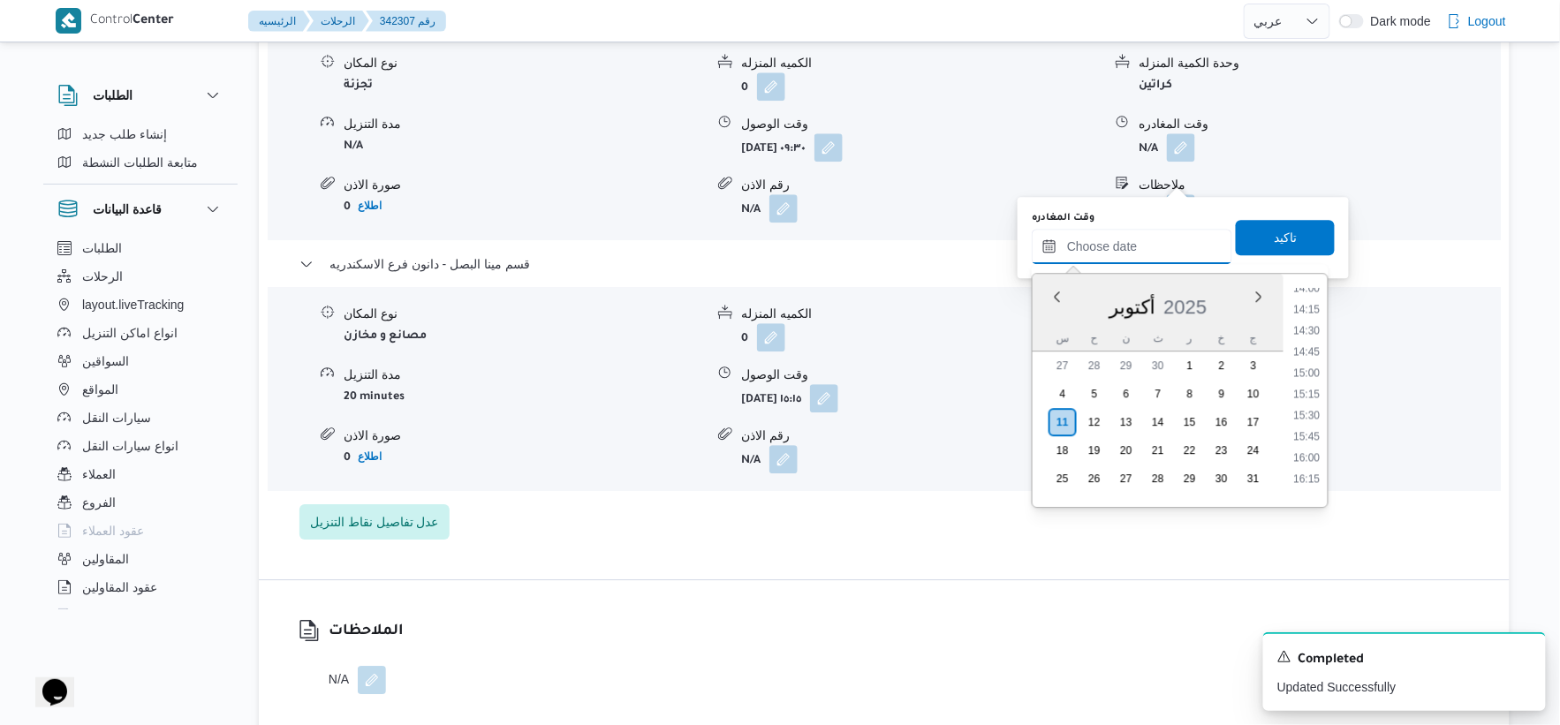
scroll to position [1176, 0]
click at [1307, 374] on li "14:45" at bounding box center [1307, 372] width 41 height 18
type input "١١/١٠/٢٠٢٥ ١٤:٤٥"
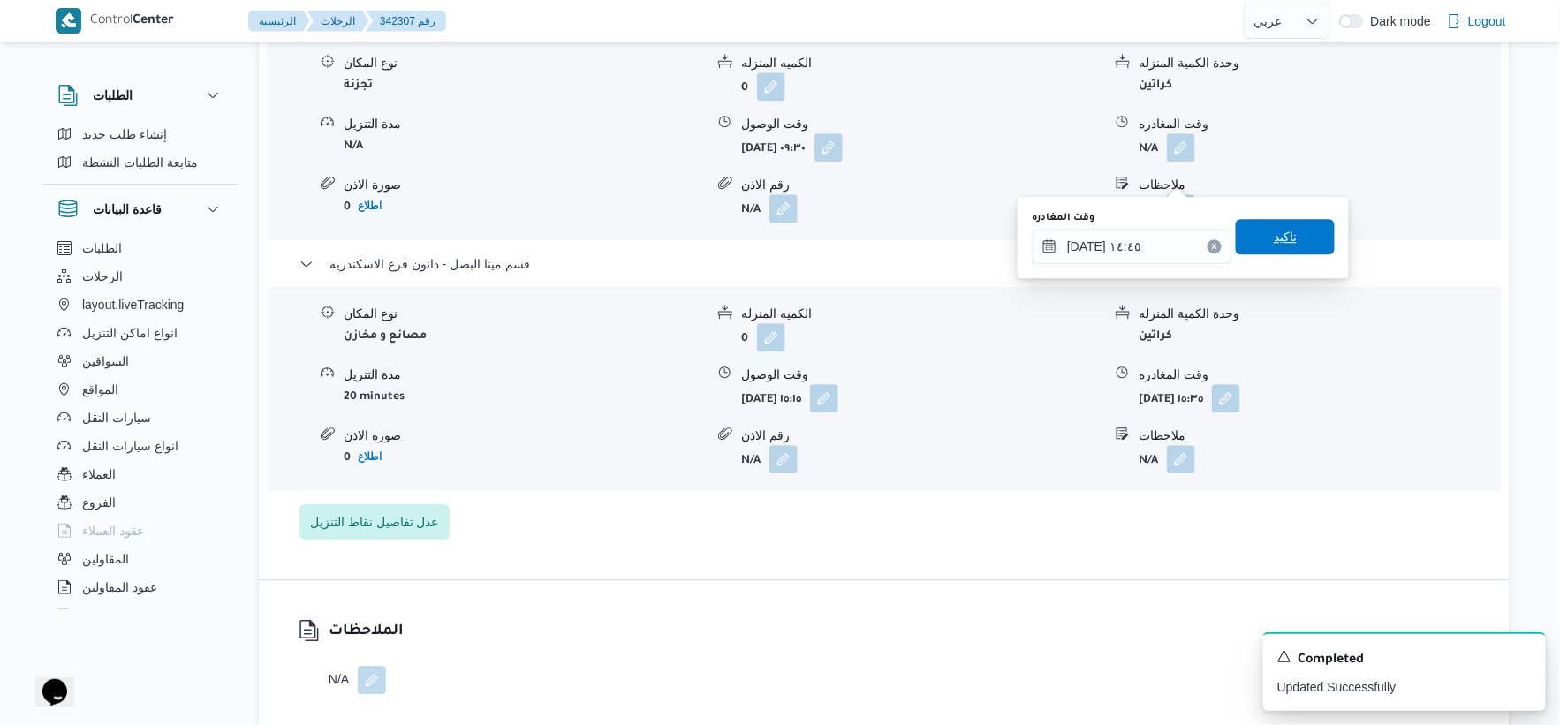
click at [1307, 236] on span "تاكيد" at bounding box center [1285, 236] width 99 height 35
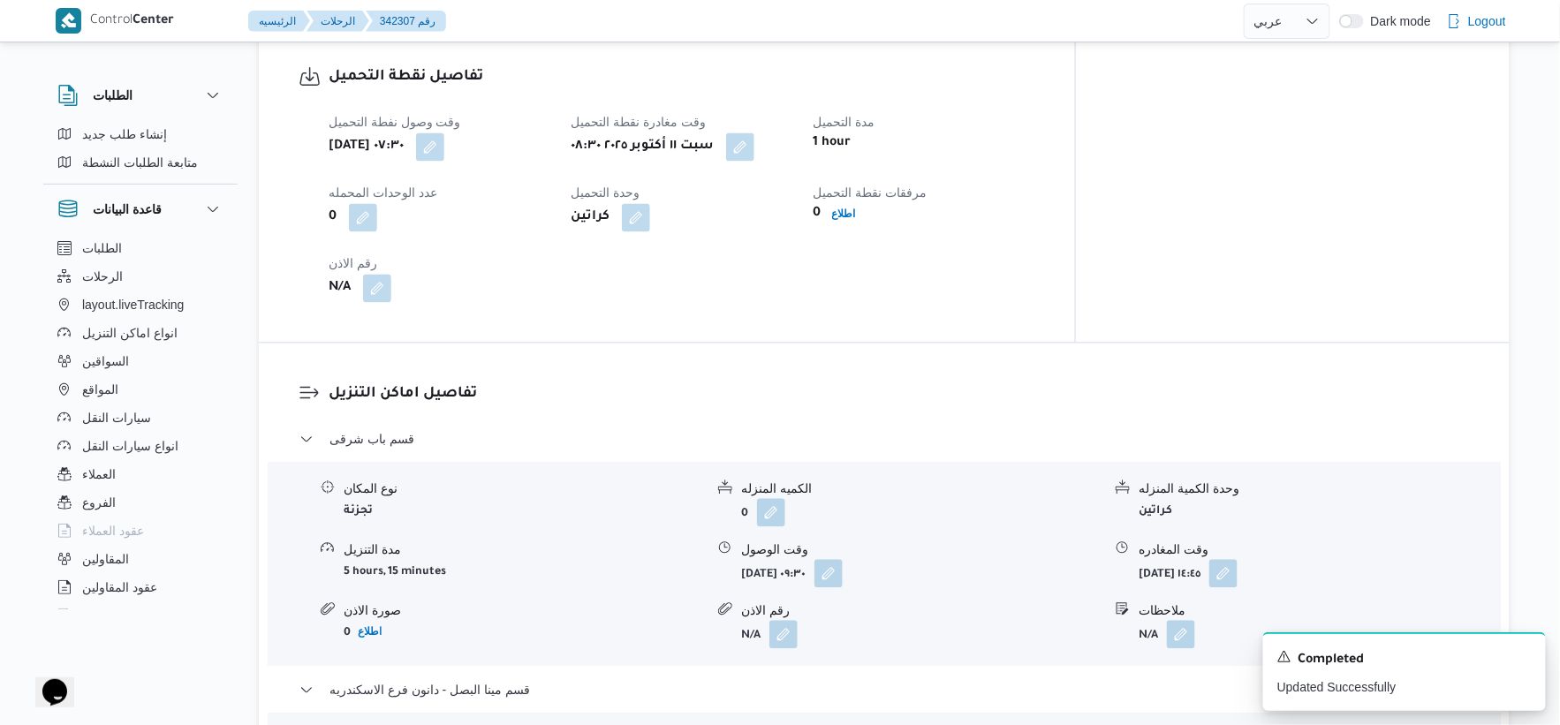
scroll to position [1178, 0]
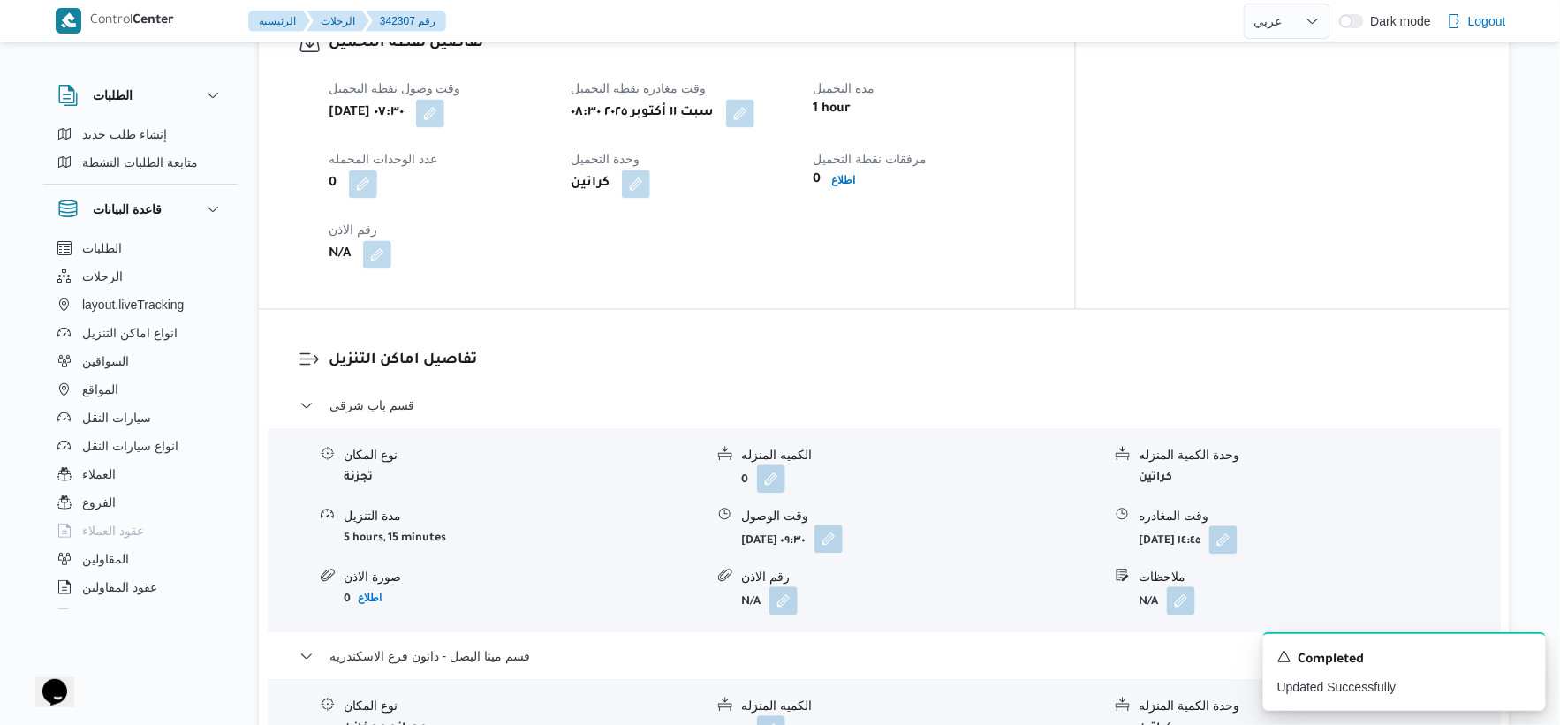
click at [843, 553] on button "button" at bounding box center [828, 539] width 28 height 28
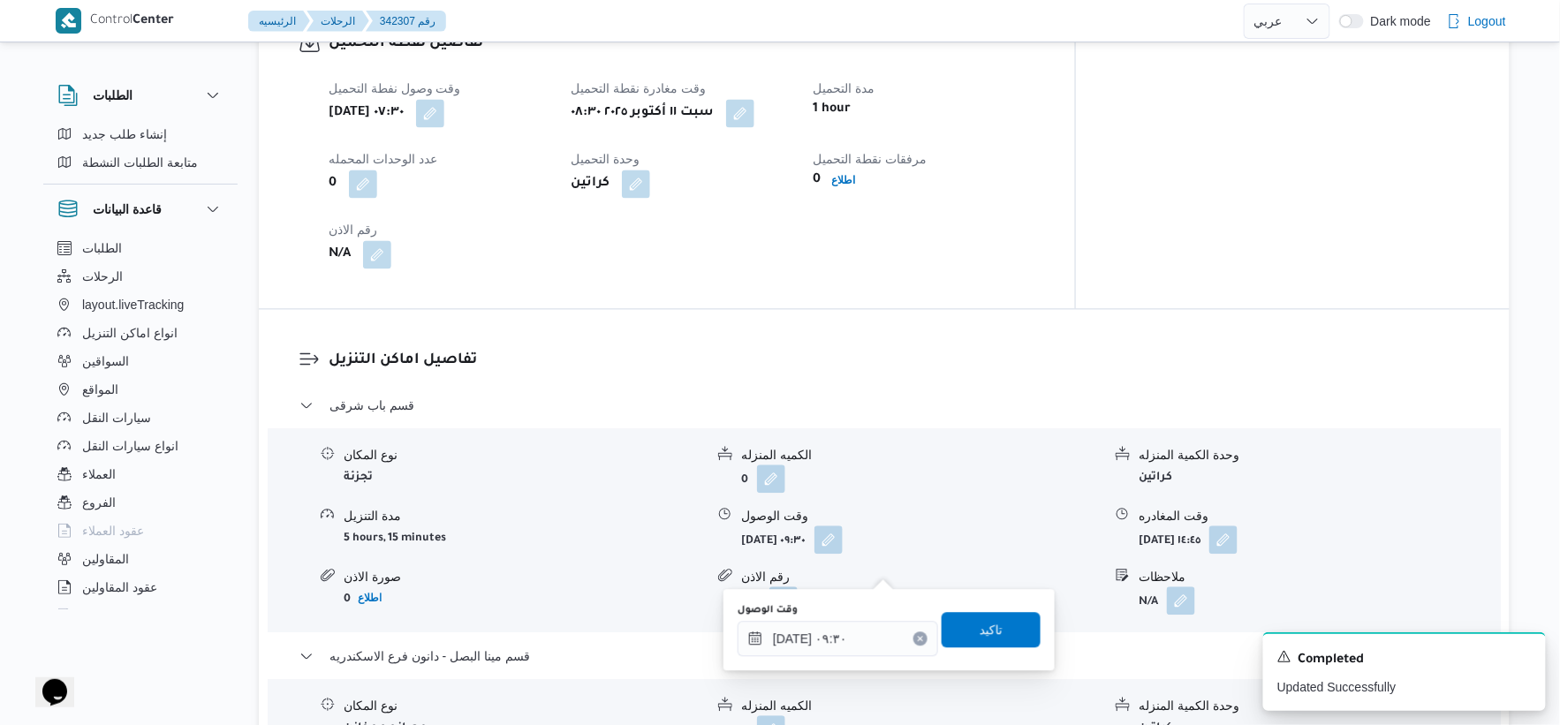
drag, startPoint x: 814, startPoint y: 659, endPoint x: 892, endPoint y: 627, distance: 84.0
click at [814, 660] on div "You are in a dialog. To close this dialog, hit escape. وقت الوصول ١١/١٠/٢٠٢٥ ٠٩…" at bounding box center [888, 629] width 331 height 81
click at [852, 623] on input "١١/١٠/٢٠٢٥ ٠٩:٣٠" at bounding box center [838, 638] width 201 height 35
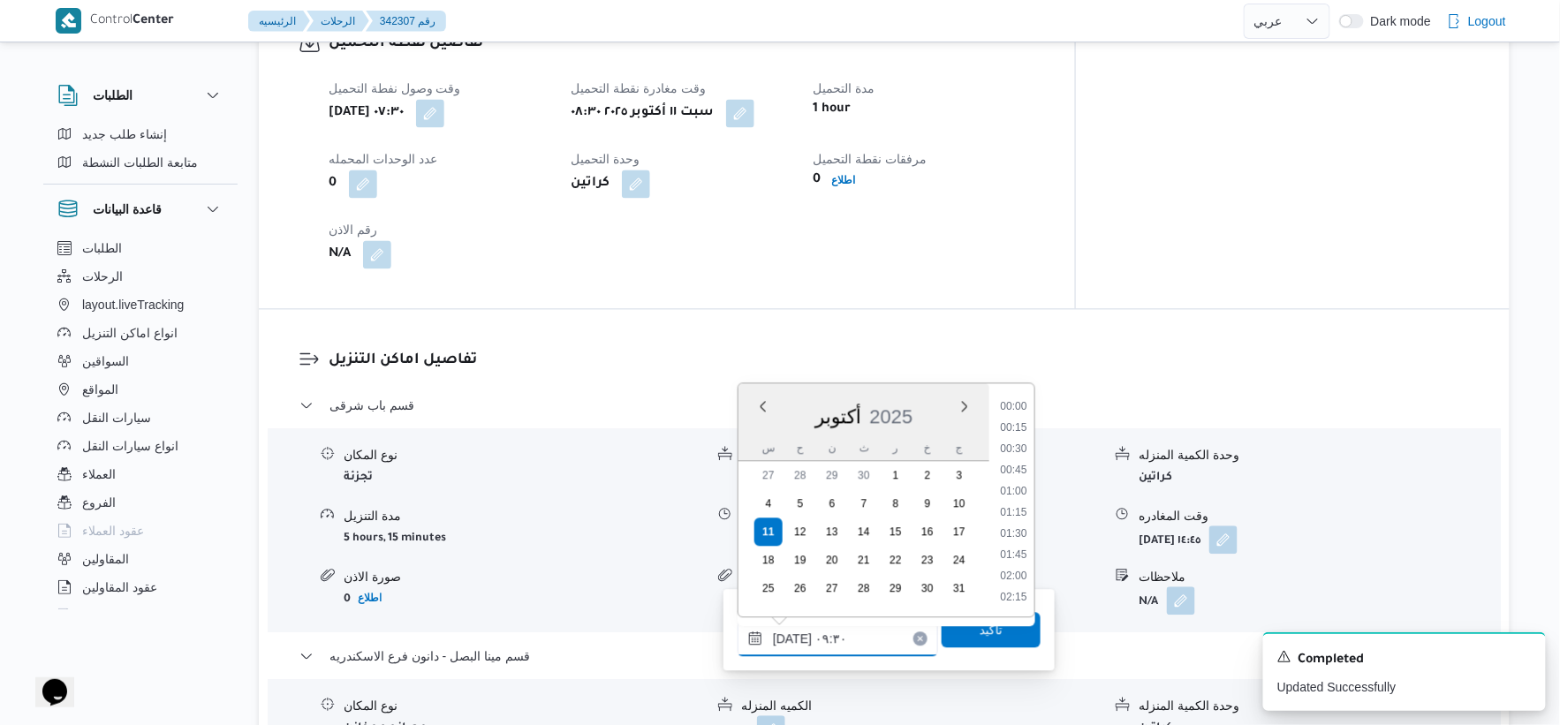
scroll to position [700, 0]
click at [1016, 466] on li "09:00" at bounding box center [1013, 470] width 41 height 18
type input "١١/١٠/٢٠٢٥ ٠٩:٠٠"
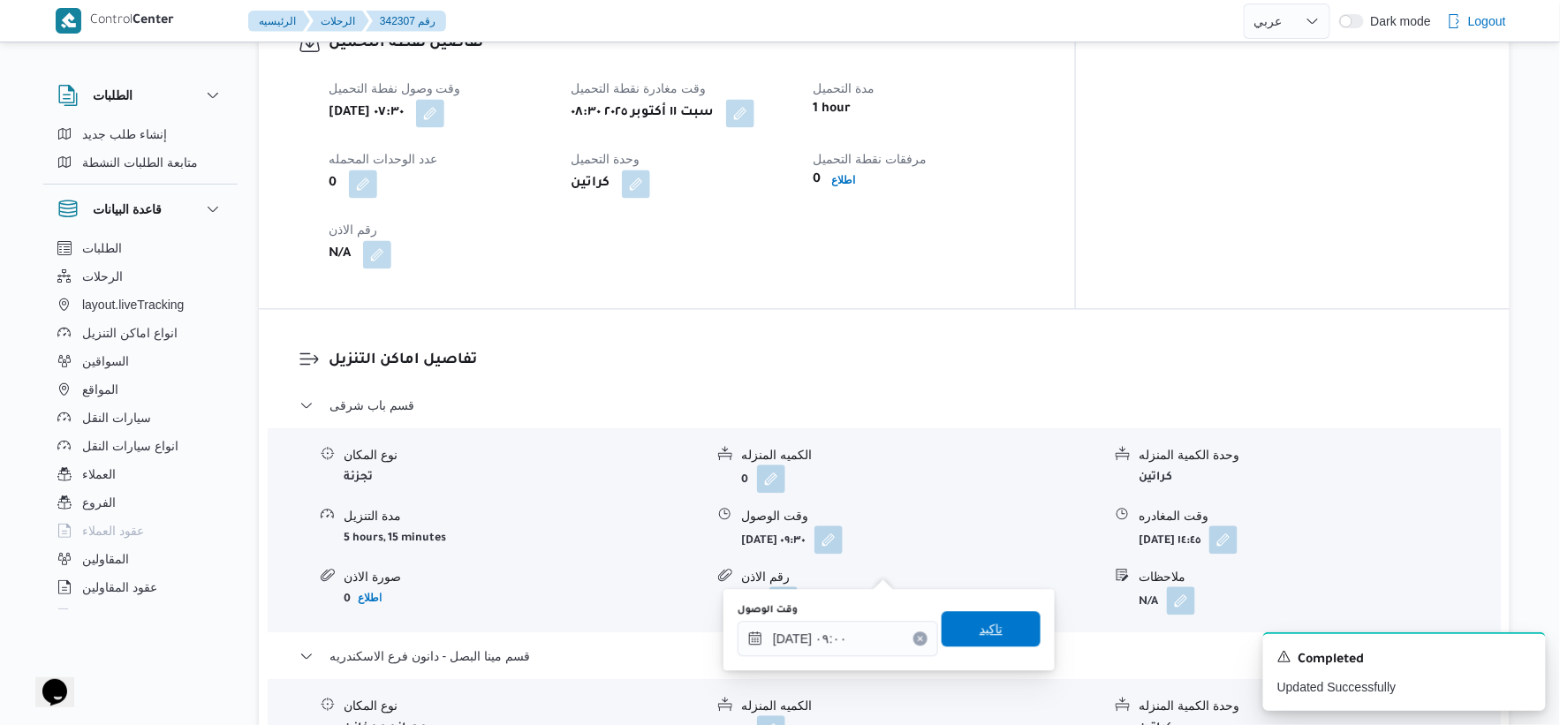
click at [988, 630] on span "تاكيد" at bounding box center [991, 628] width 23 height 21
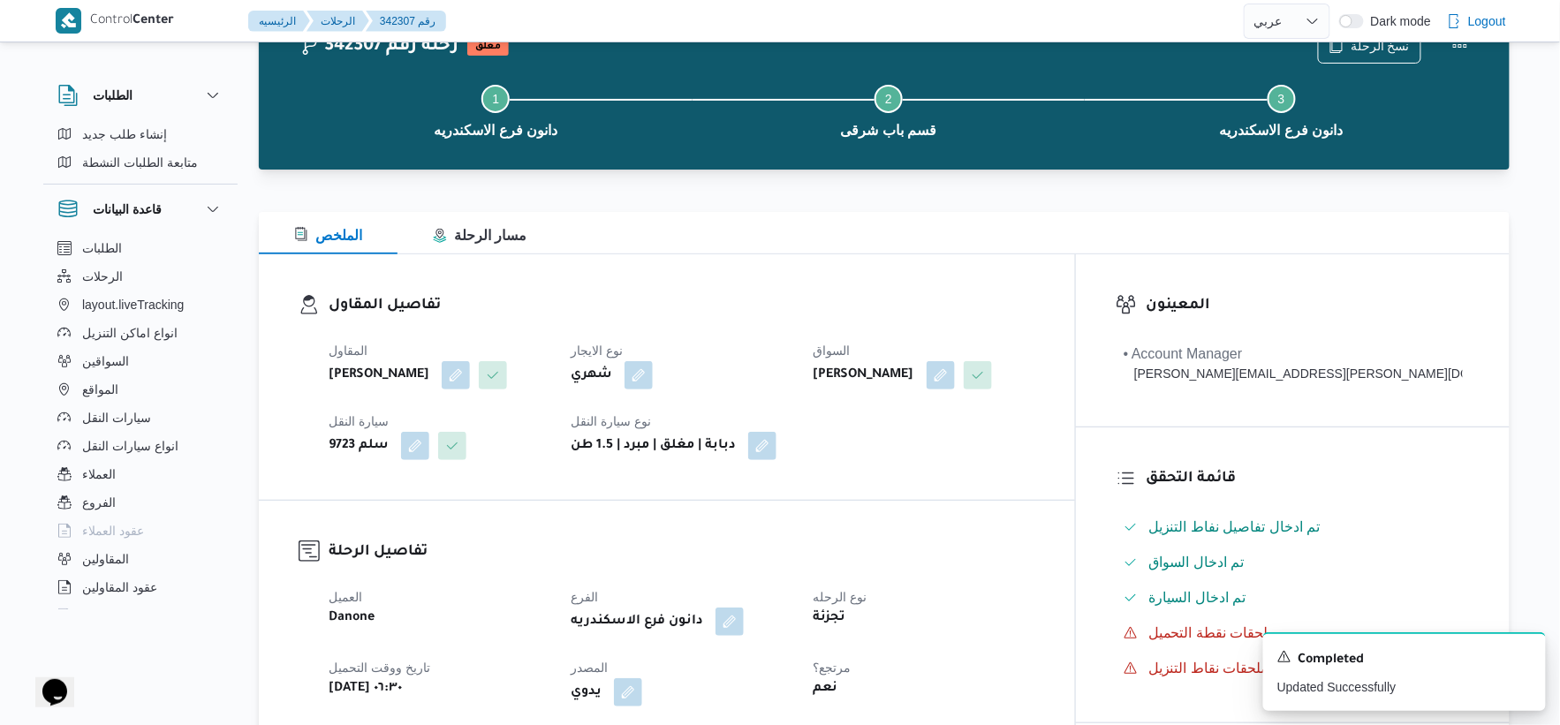
scroll to position [0, 0]
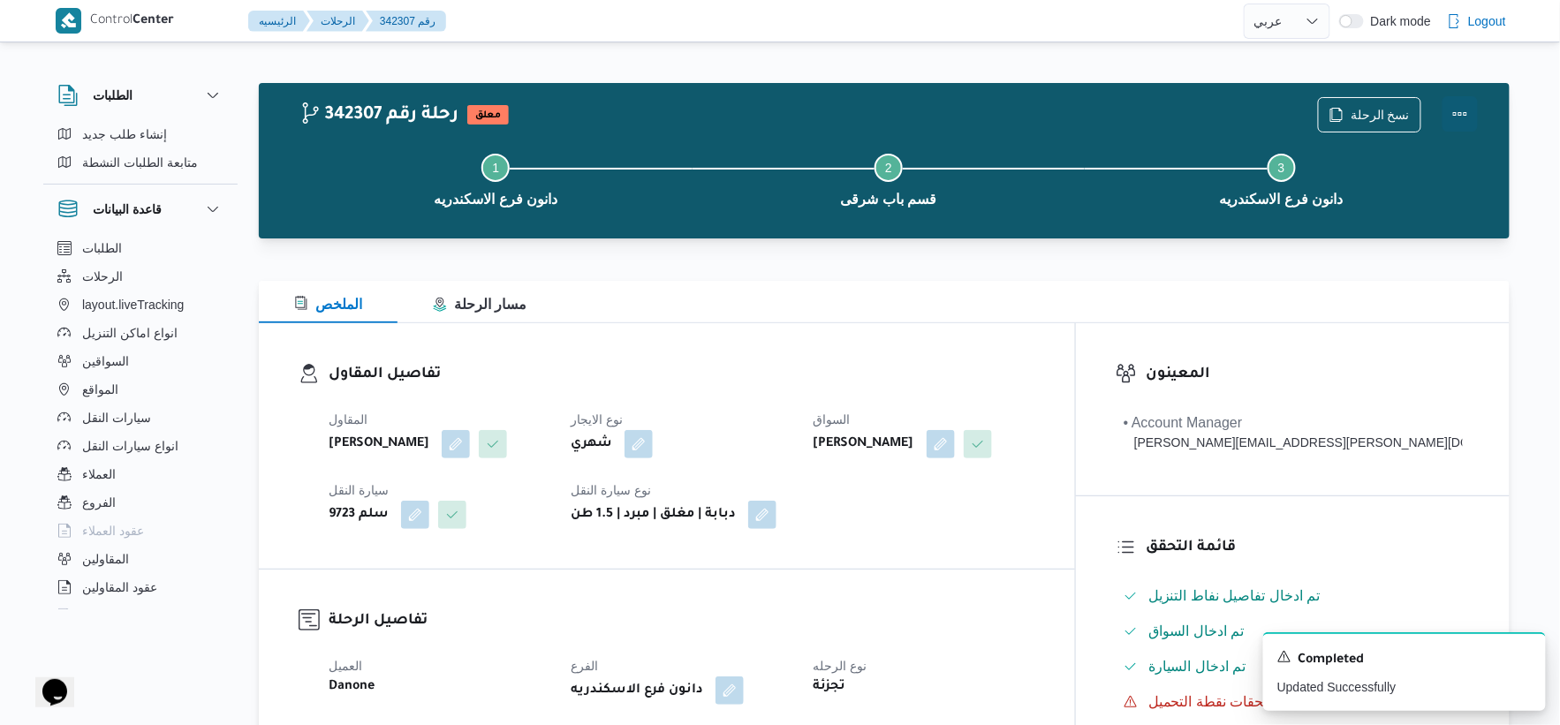
click at [1456, 110] on button "Actions" at bounding box center [1460, 113] width 35 height 35
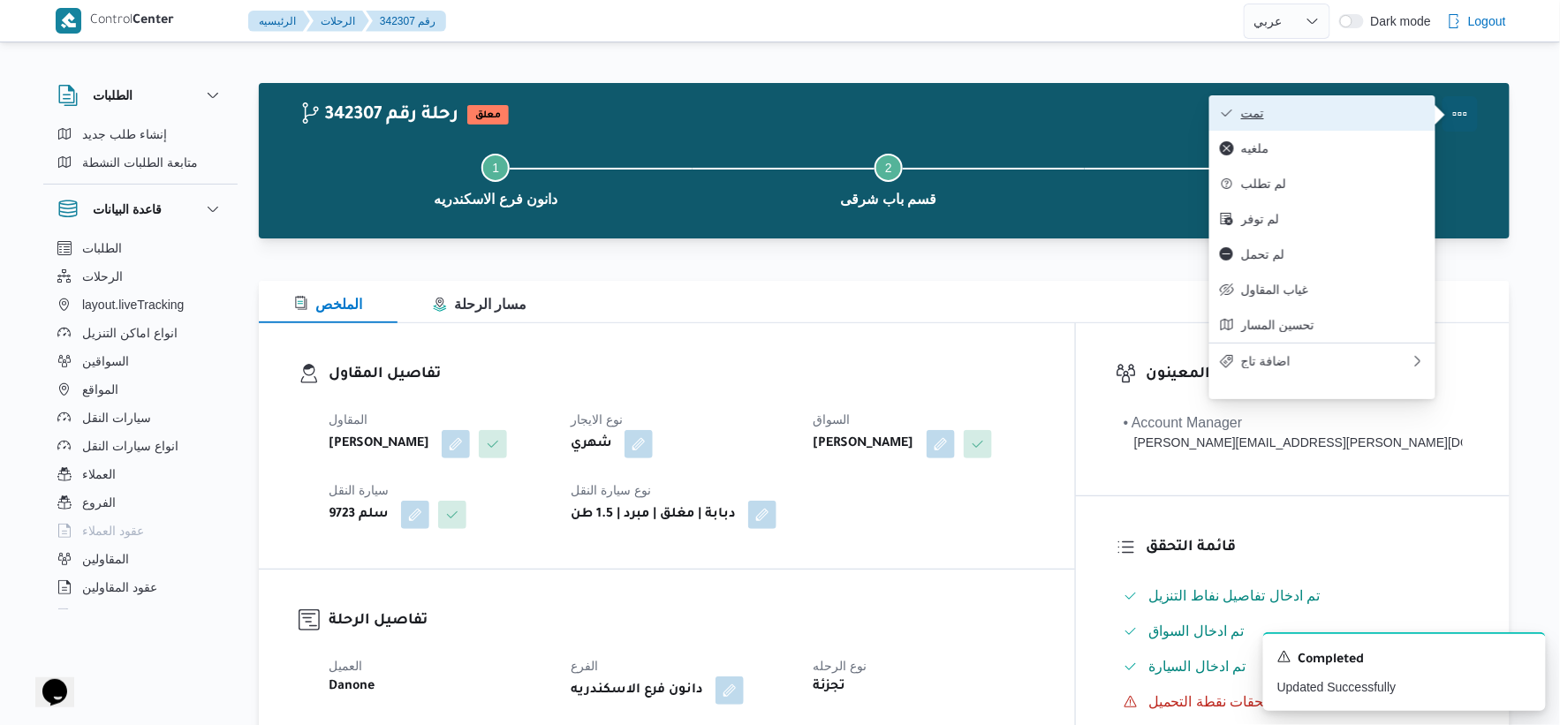
click at [1361, 110] on span "تمت" at bounding box center [1333, 113] width 184 height 14
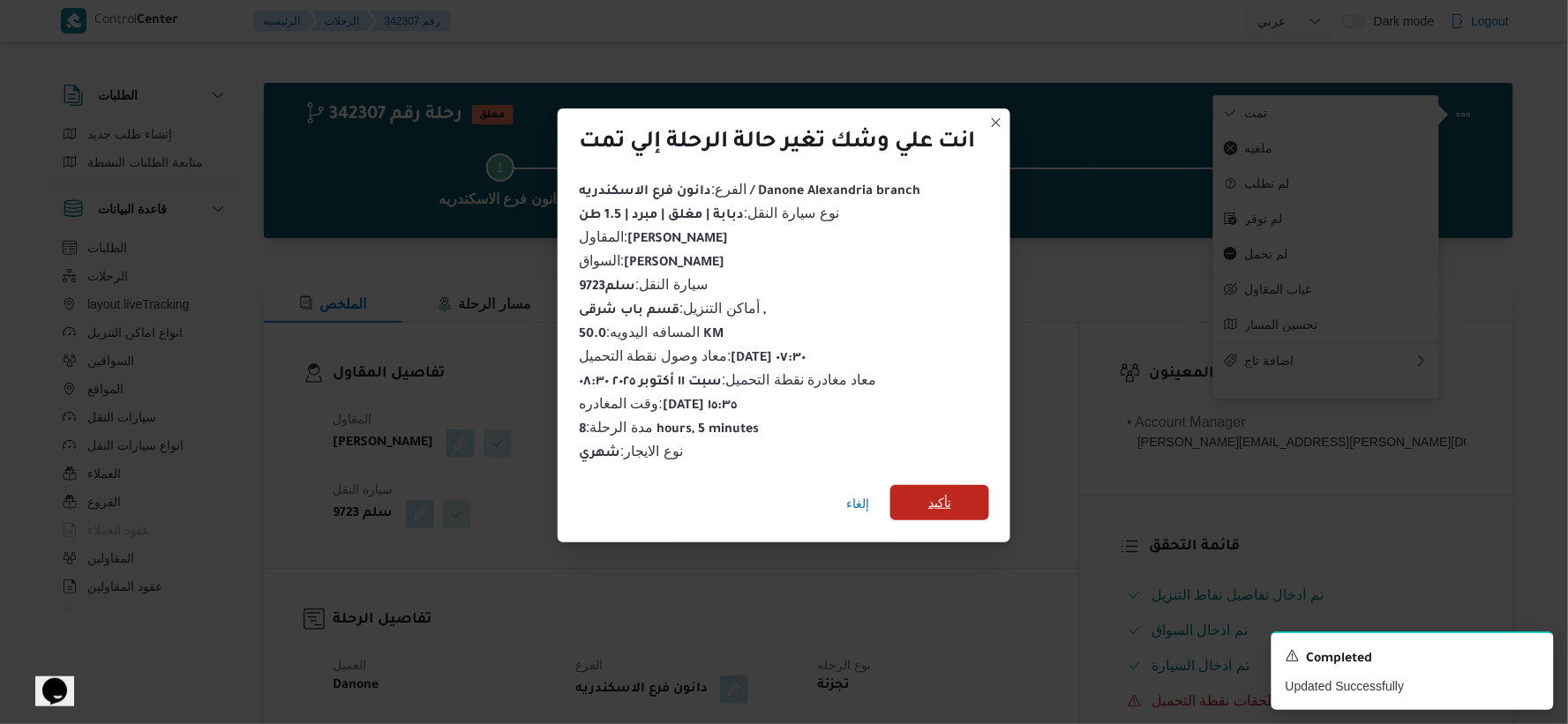
click at [956, 485] on span "تأكيد" at bounding box center [939, 502] width 99 height 35
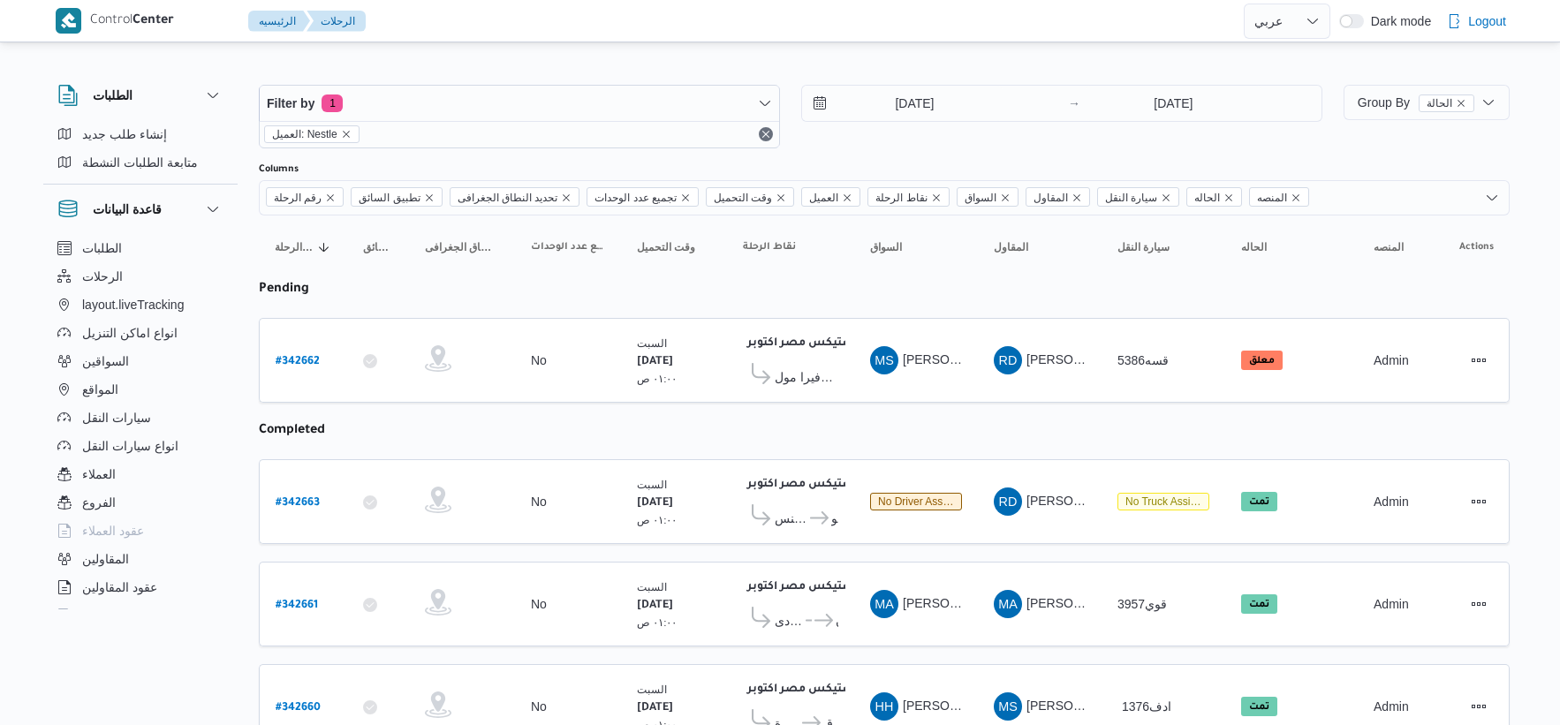
select select "ar"
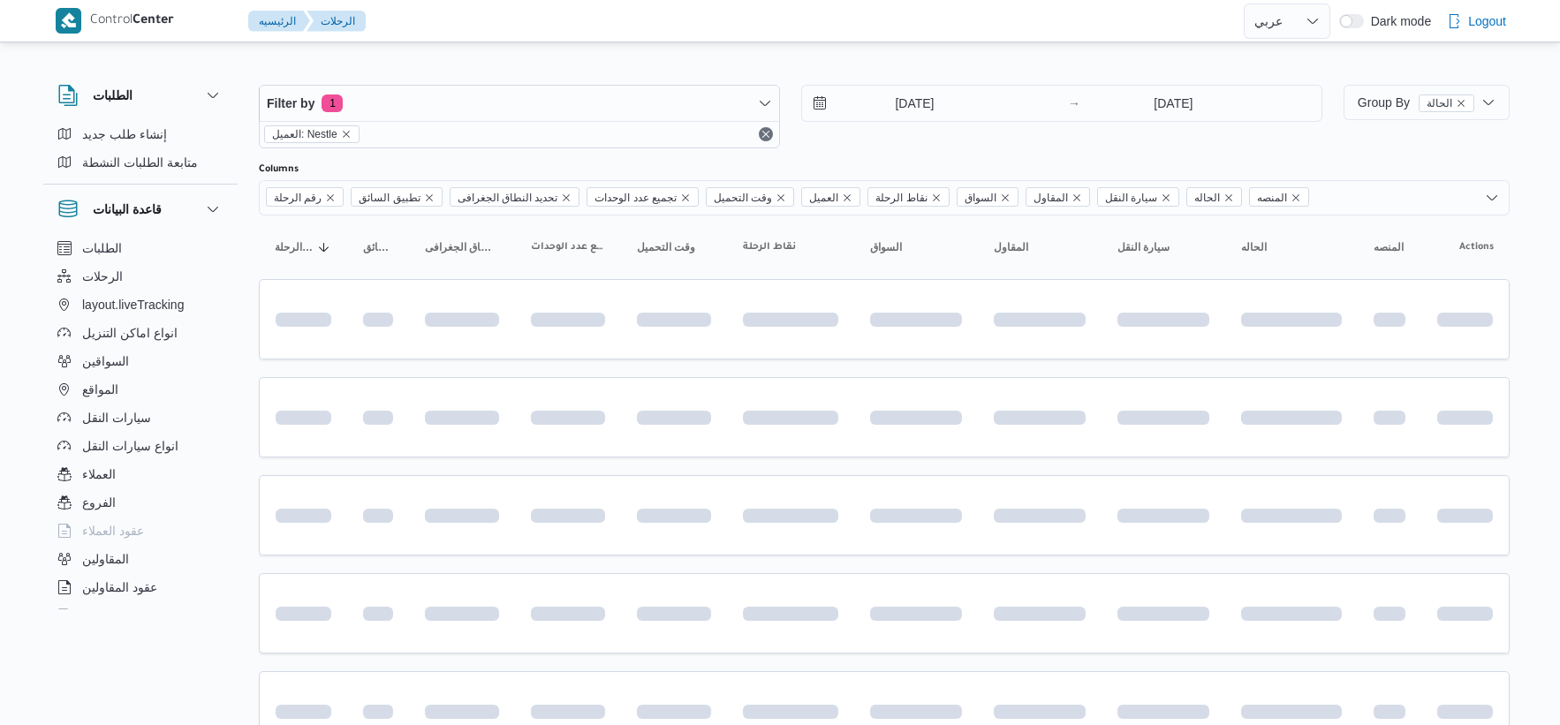
select select "ar"
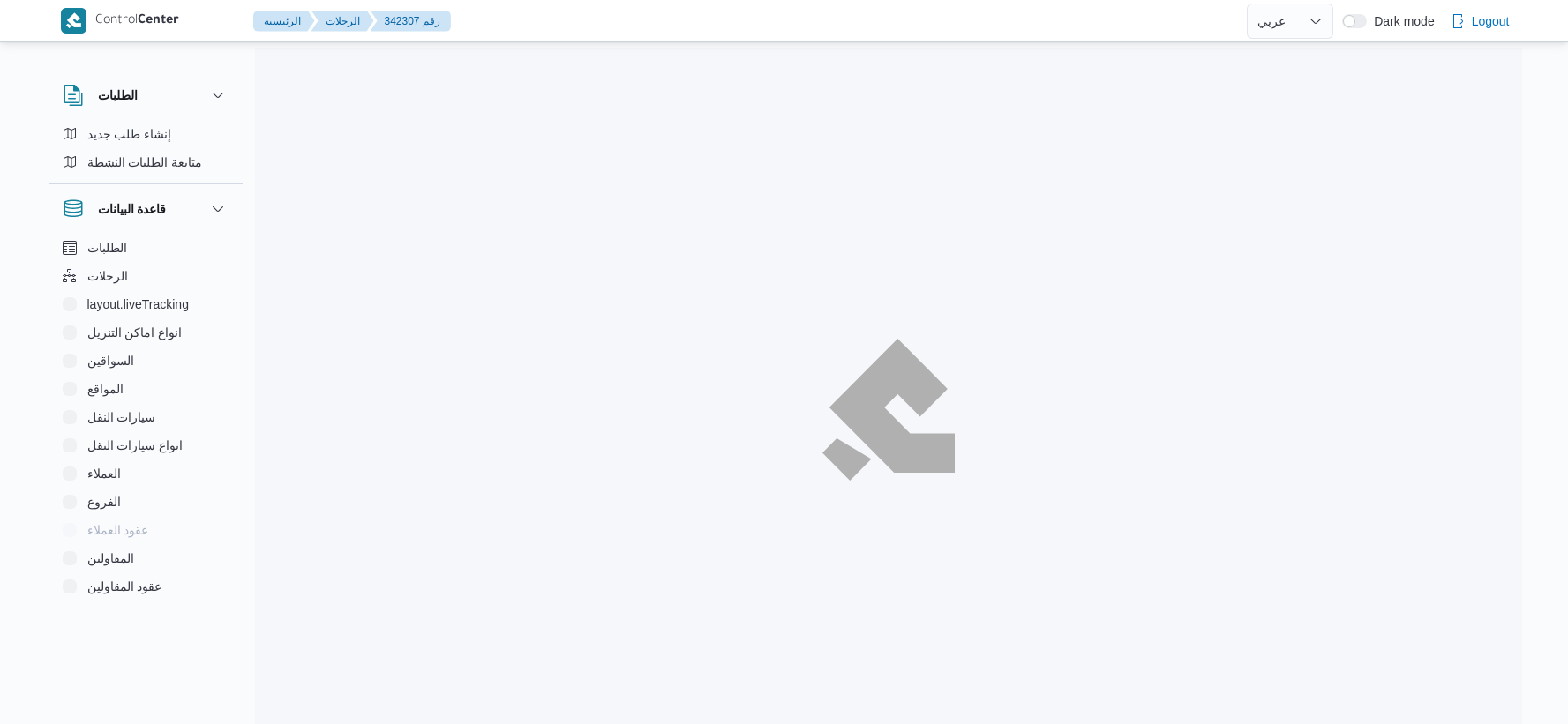
select select "ar"
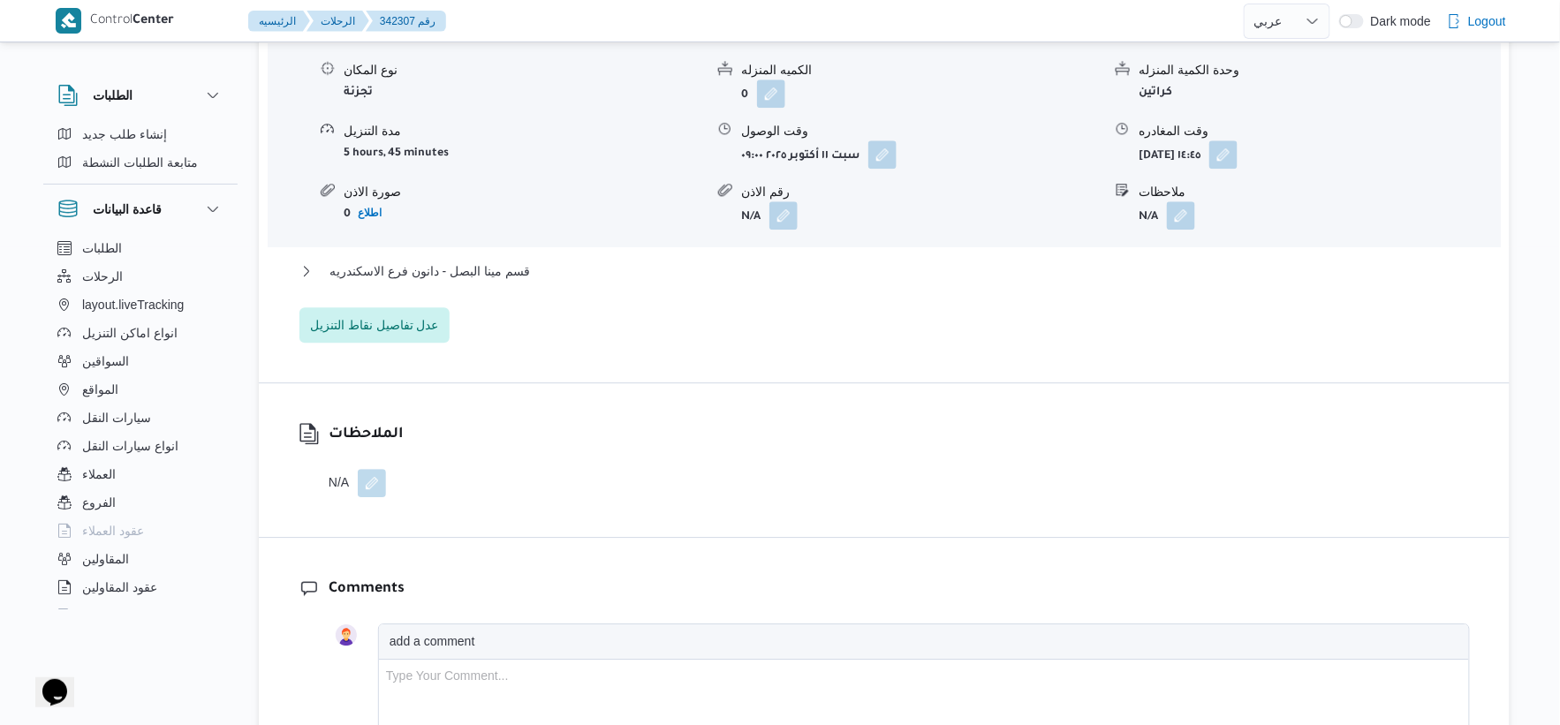
scroll to position [1570, 0]
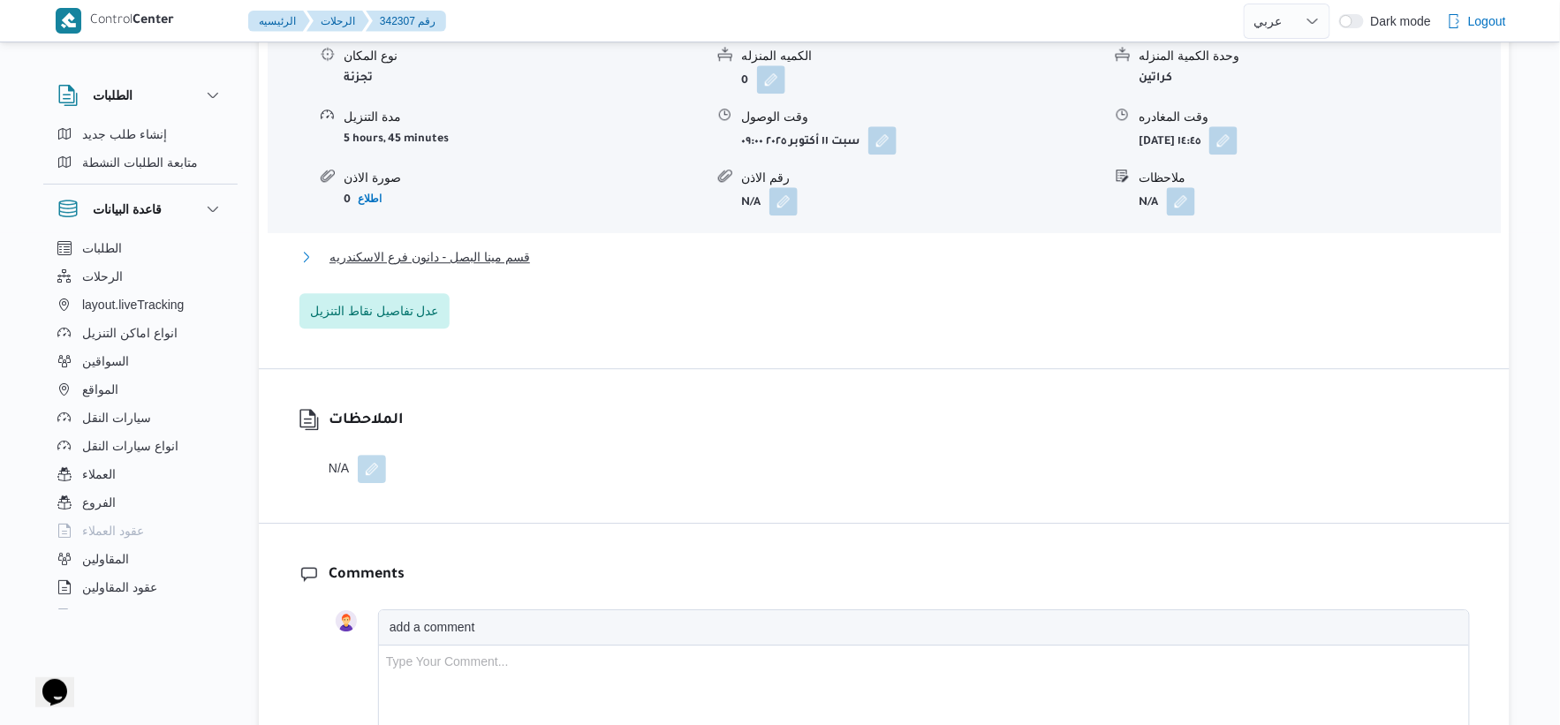
click at [534, 268] on button "قسم مينا البصل - دانون فرع الاسكندريه" at bounding box center [884, 256] width 1170 height 21
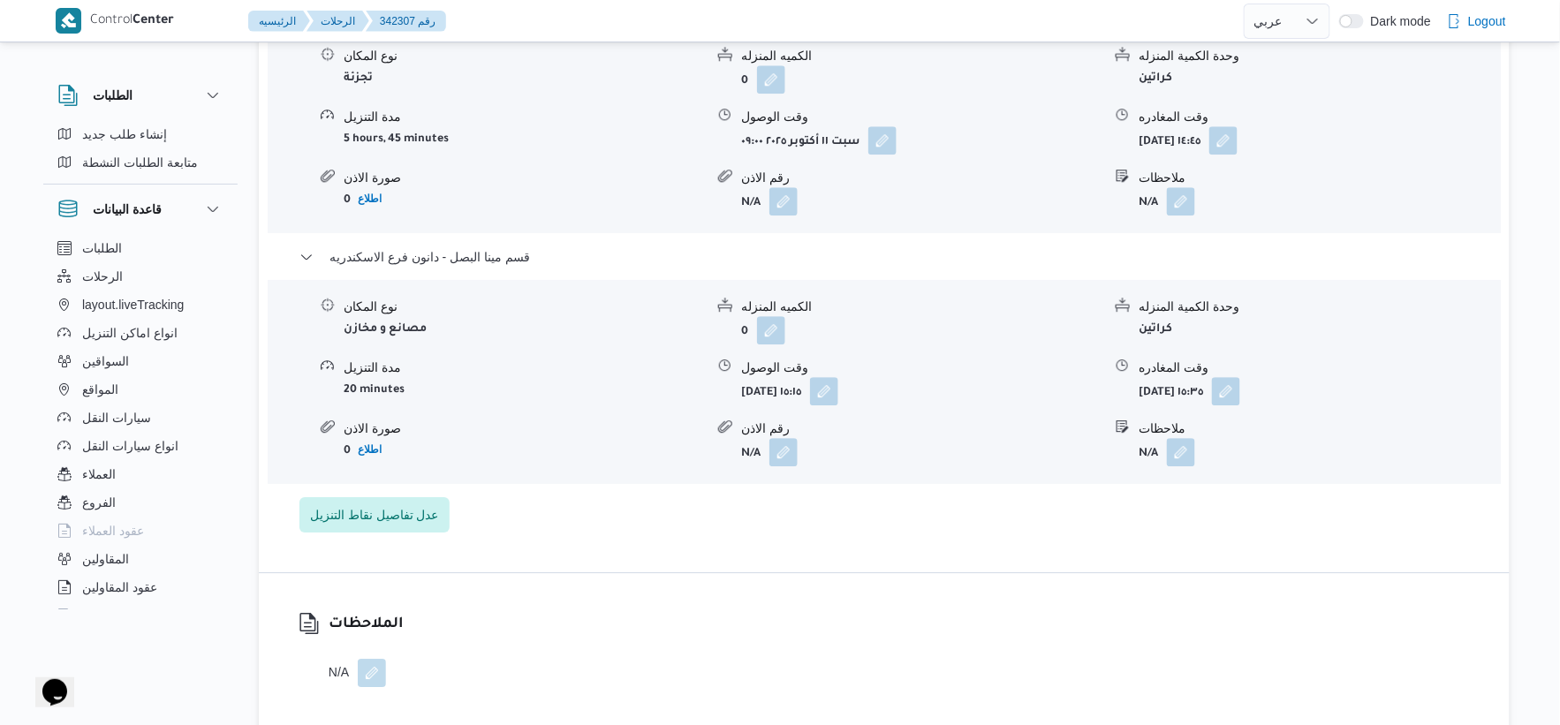
click at [565, 466] on div "صورة الاذن 0 اطلاع" at bounding box center [524, 443] width 360 height 47
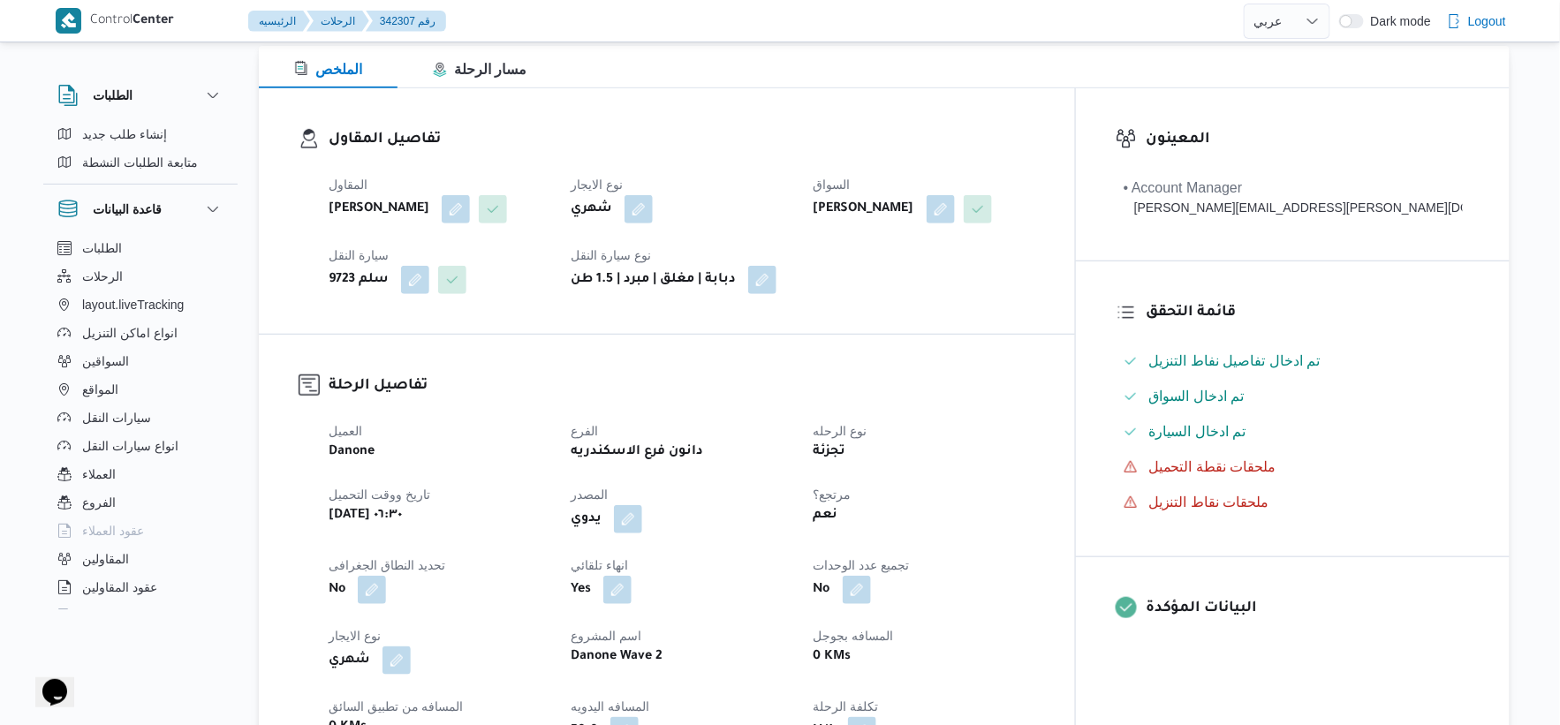
scroll to position [588, 0]
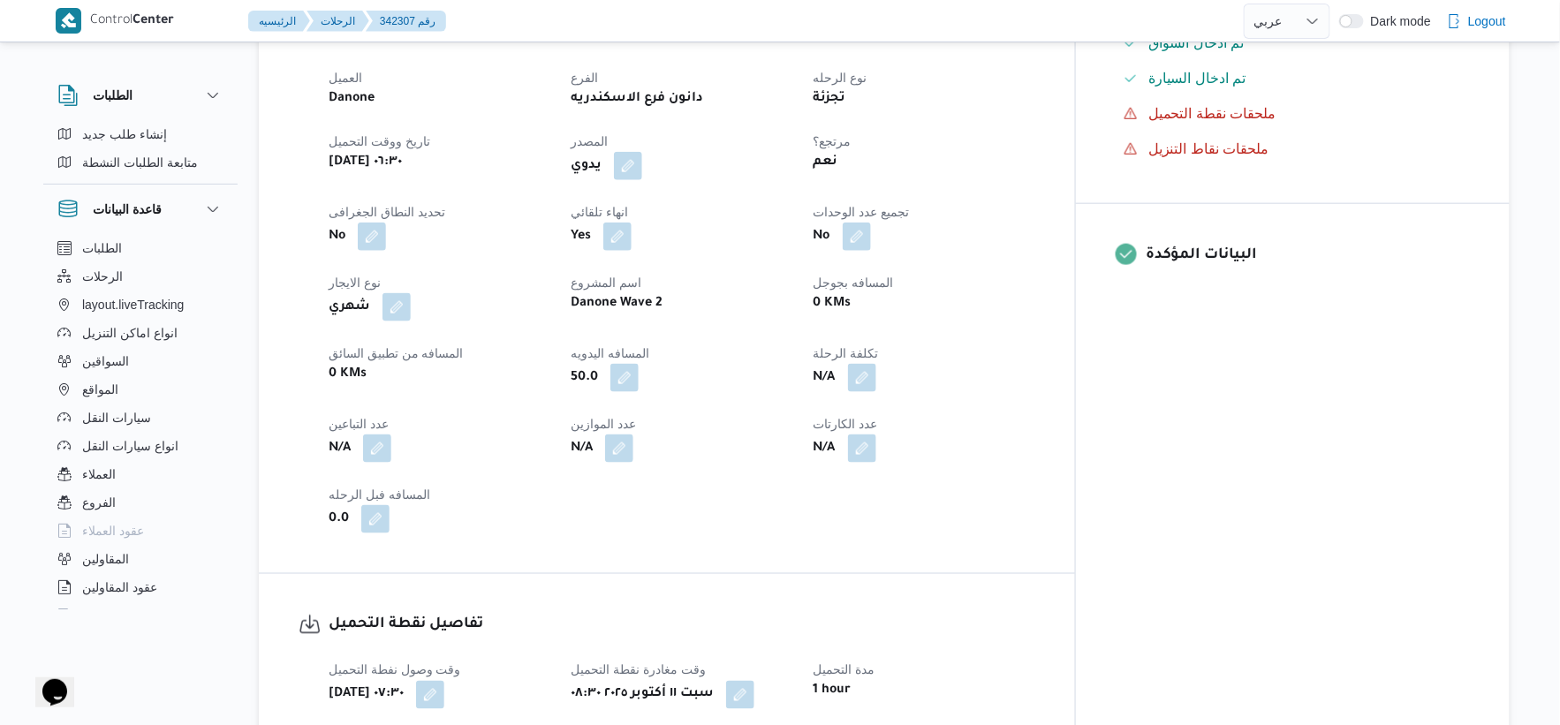
select select "ar"
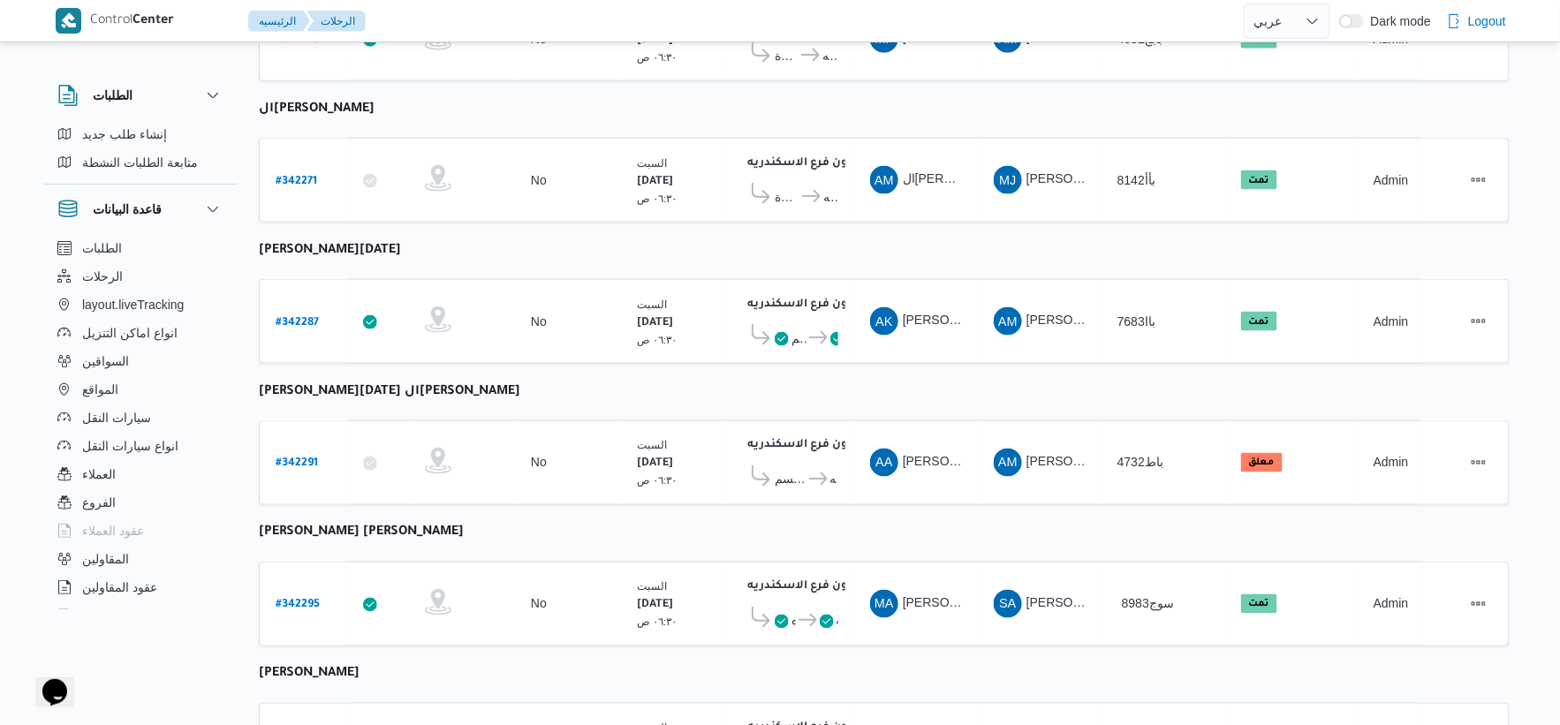
scroll to position [731, 0]
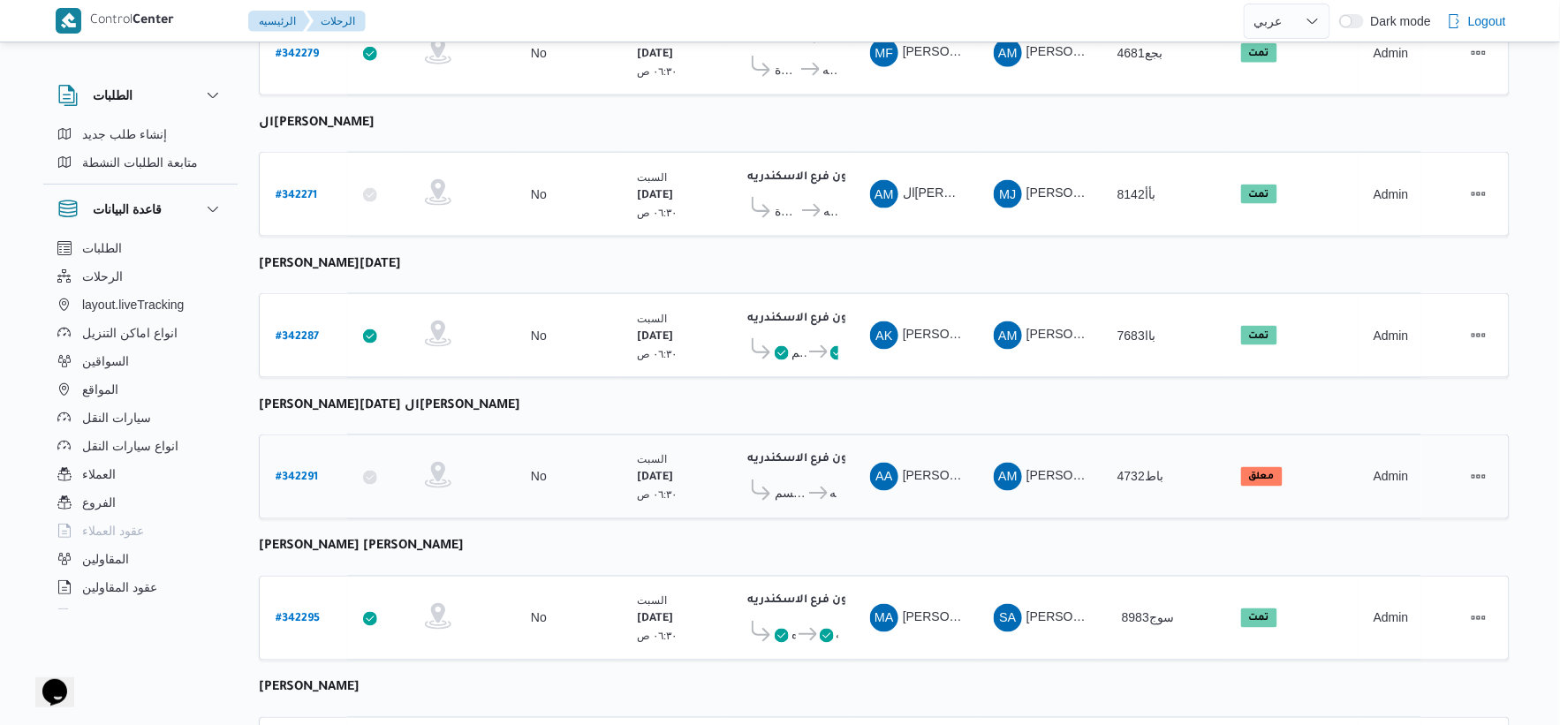
click at [307, 473] on b "# 342291" at bounding box center [297, 479] width 42 height 12
select select "ar"
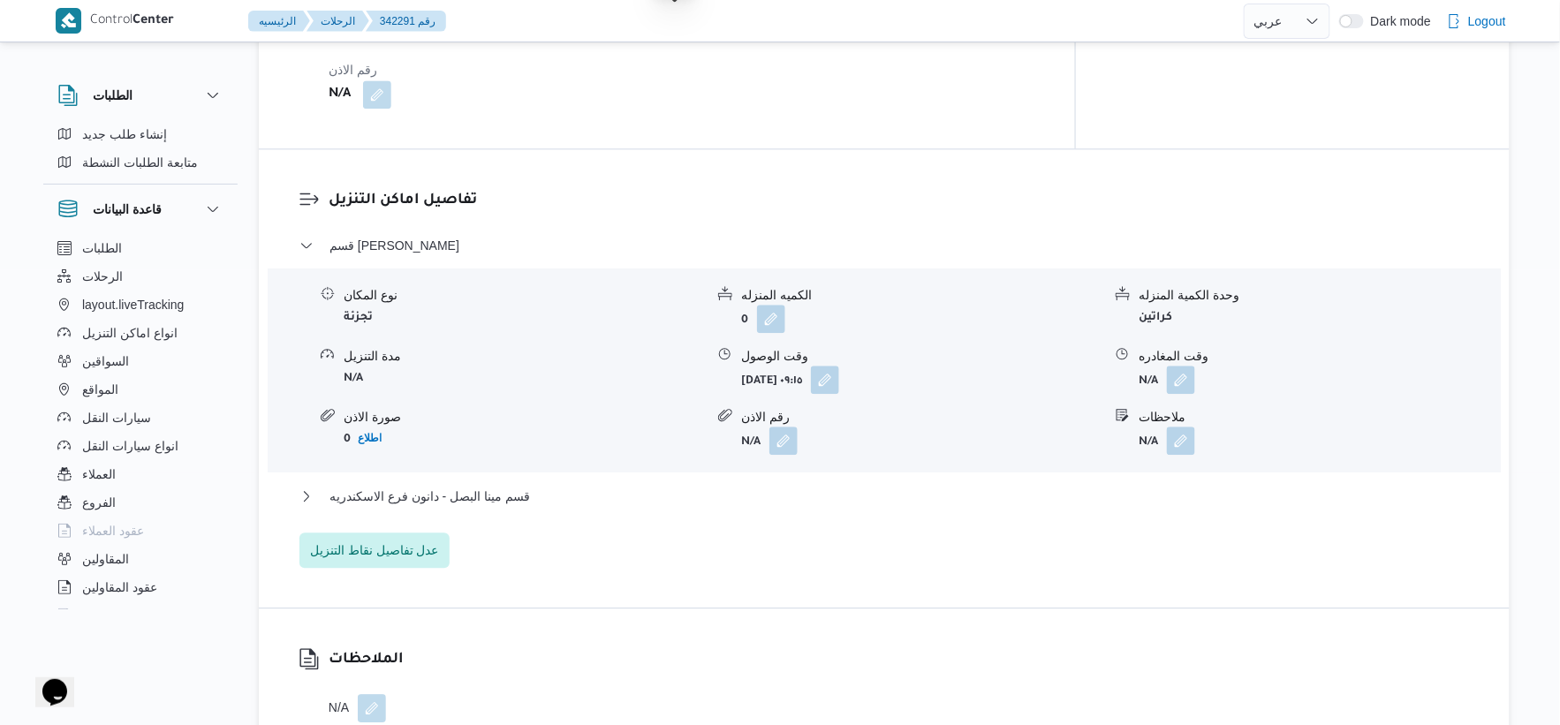
scroll to position [1374, 0]
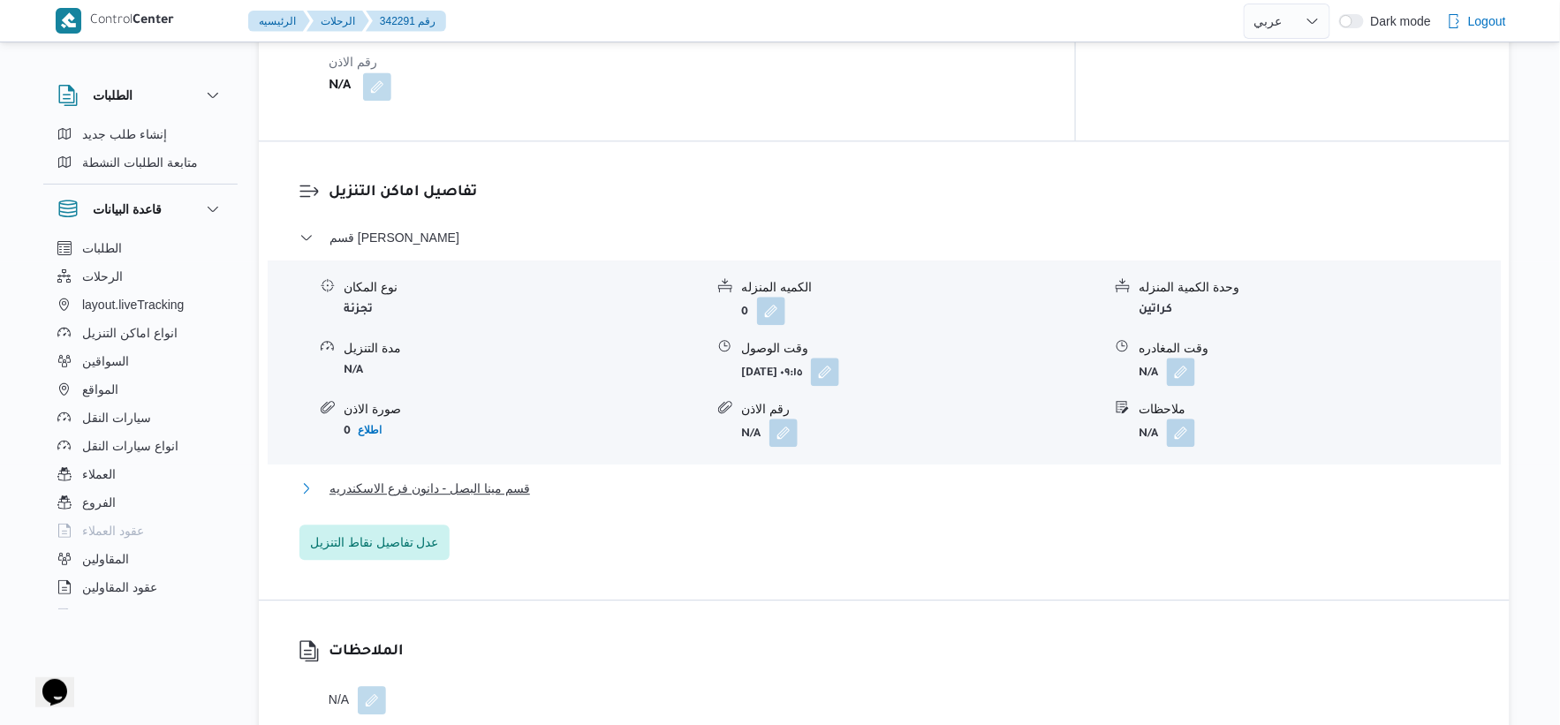
click at [579, 486] on button "قسم مينا البصل - دانون فرع الاسكندريه" at bounding box center [884, 488] width 1170 height 21
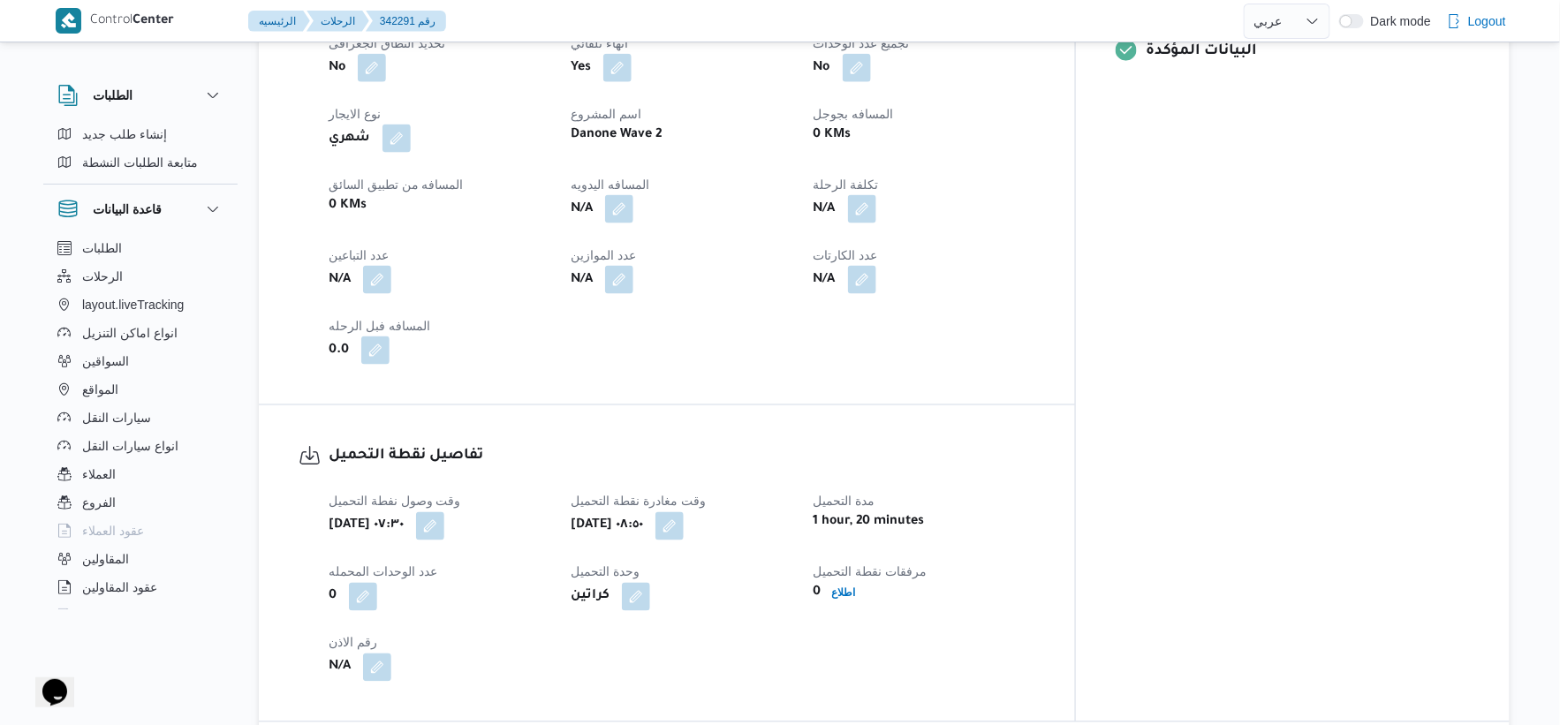
scroll to position [784, 0]
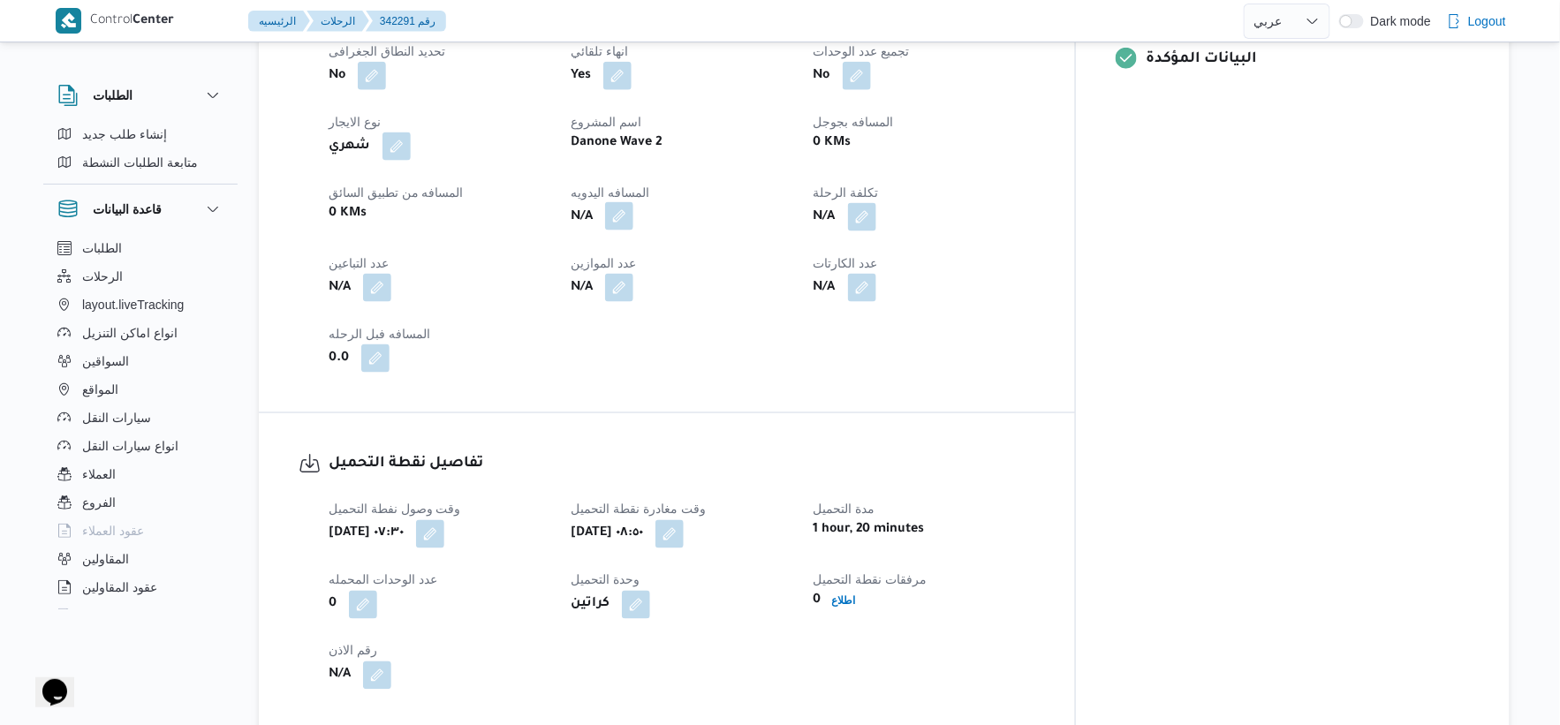
click at [633, 206] on button "button" at bounding box center [619, 216] width 28 height 28
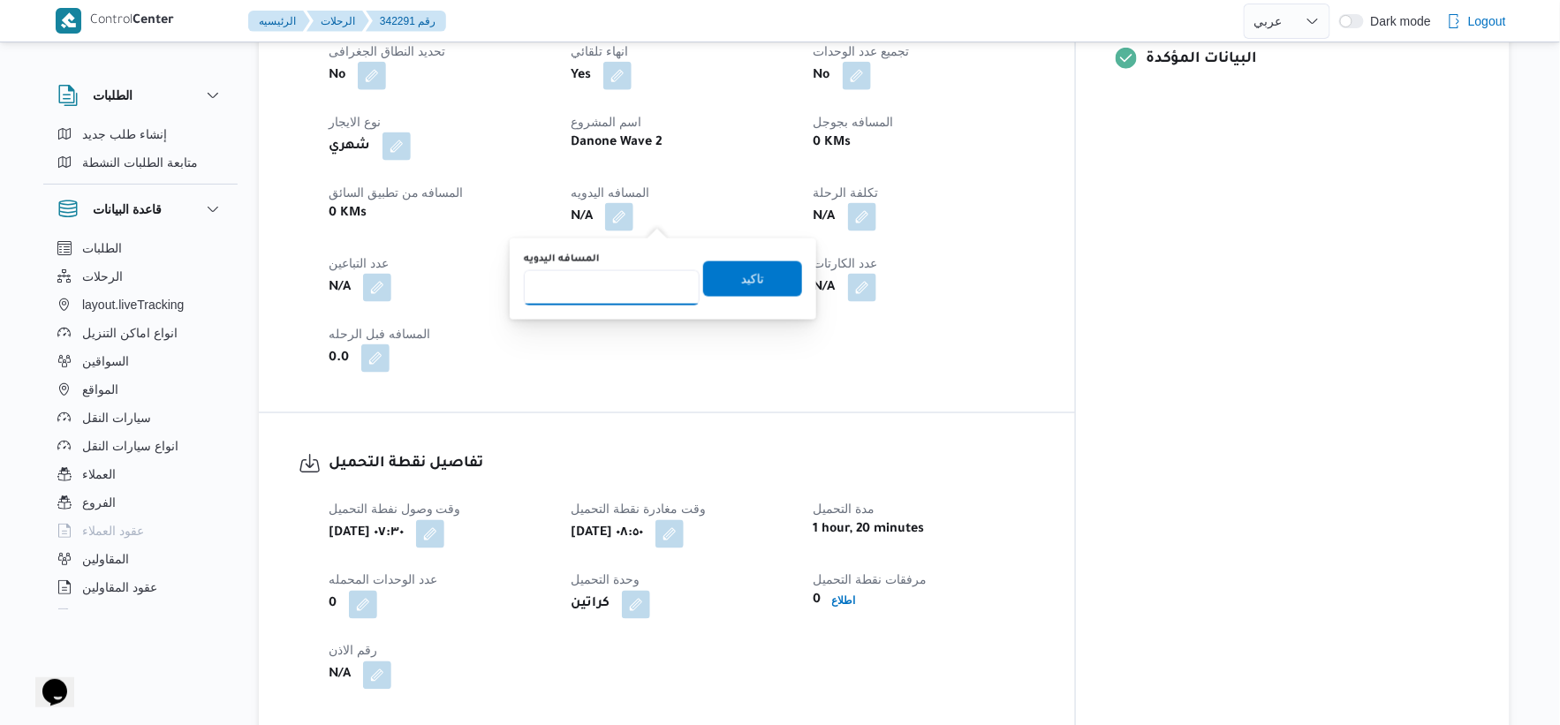
click at [608, 281] on input "المسافه اليدويه" at bounding box center [612, 287] width 176 height 35
type input "34"
click at [772, 278] on span "تاكيد" at bounding box center [752, 278] width 99 height 35
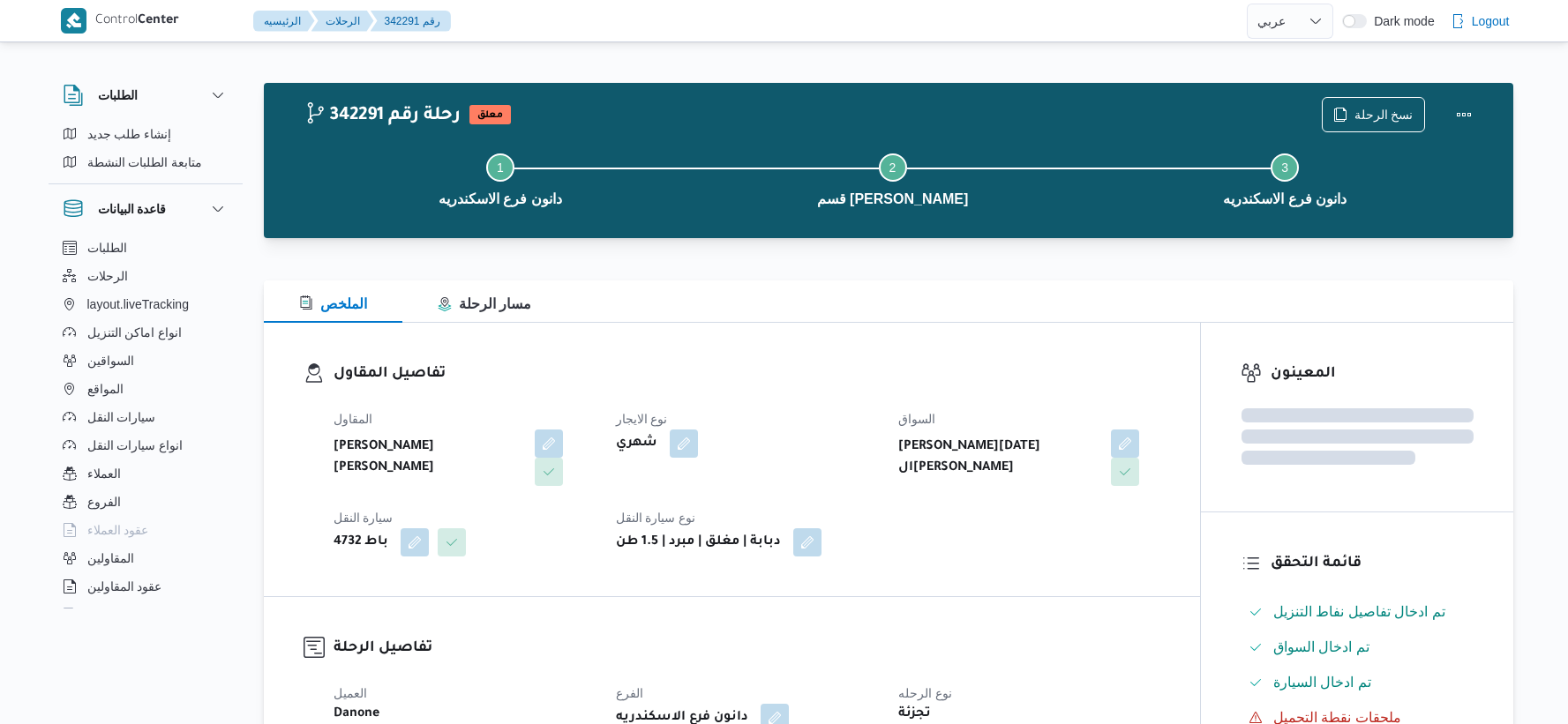
select select "ar"
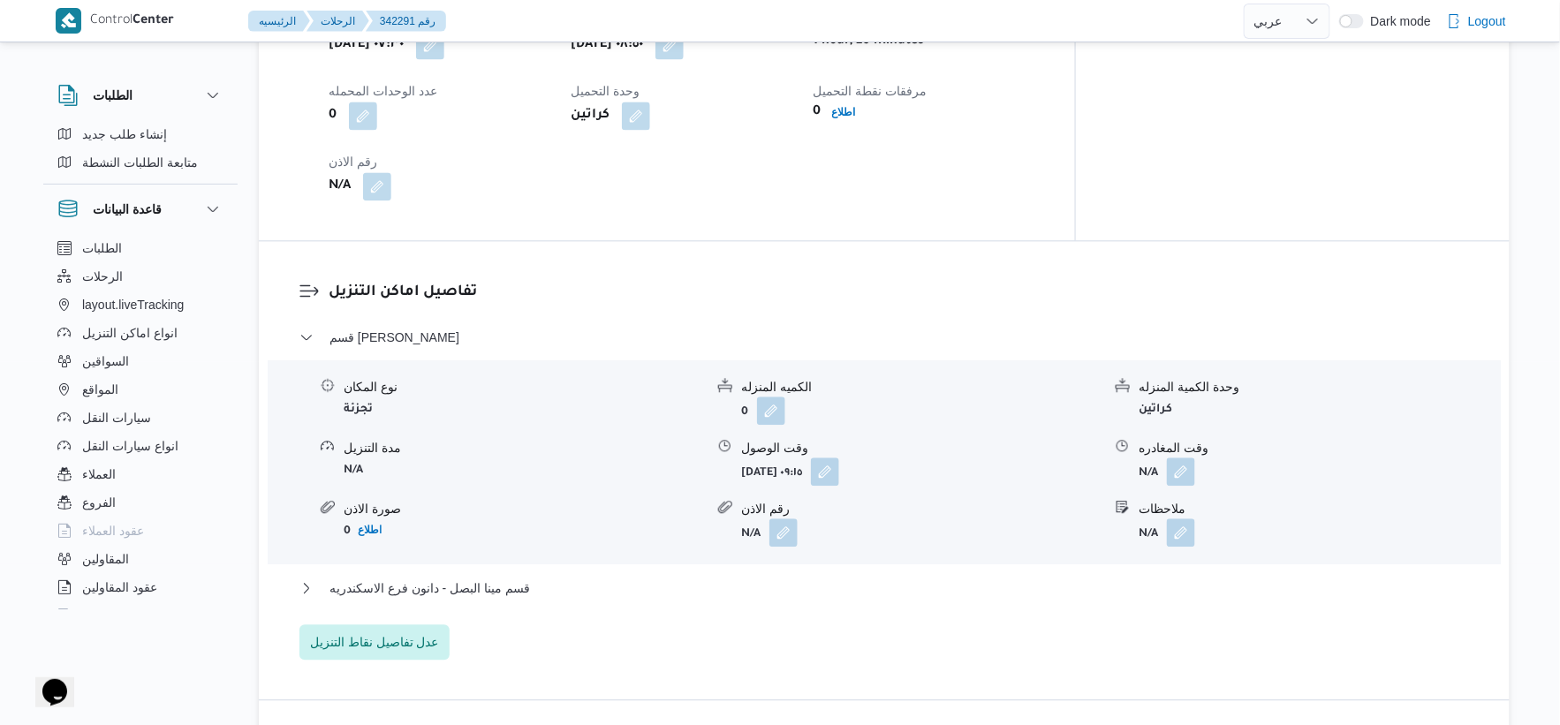
scroll to position [1225, 0]
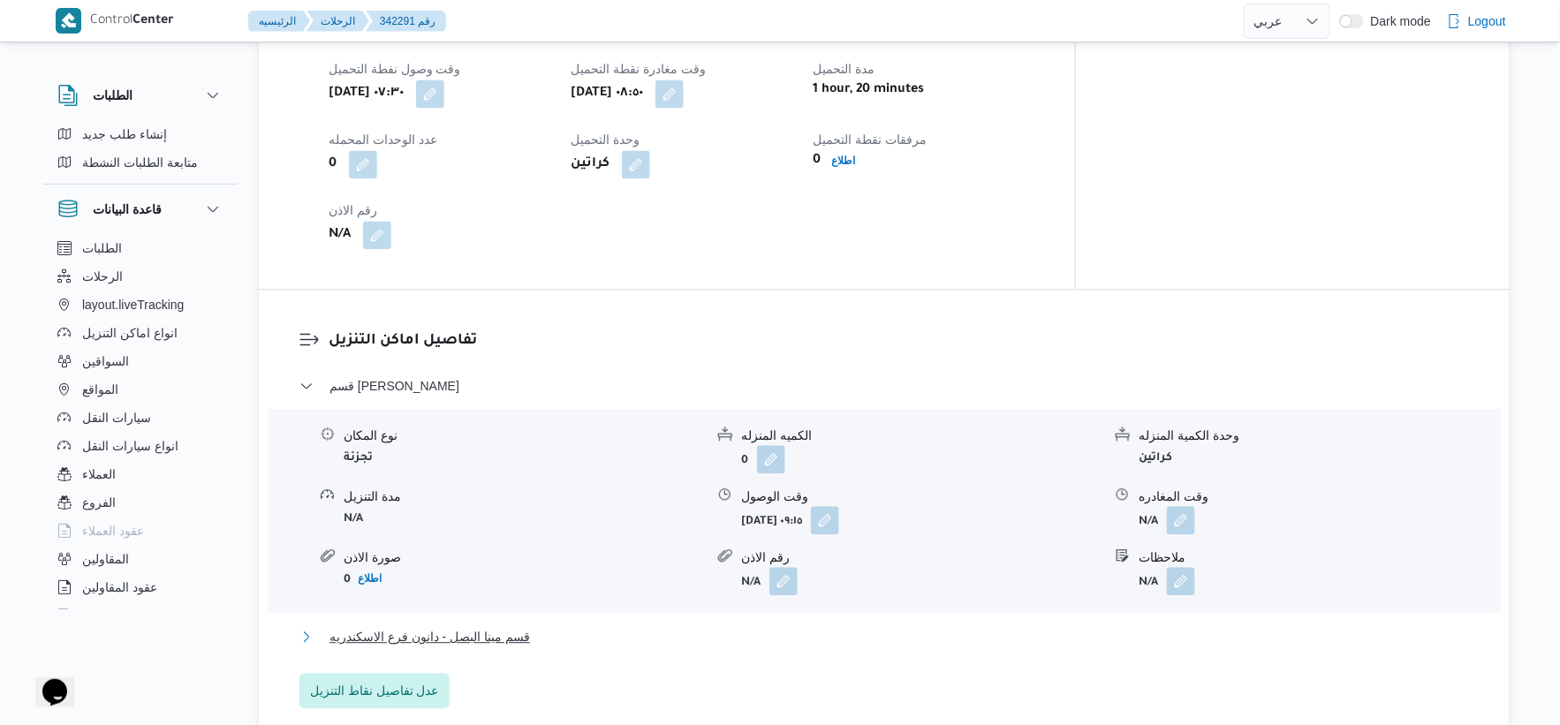
click at [473, 632] on span "قسم مينا البصل - دانون فرع الاسكندريه" at bounding box center [430, 636] width 201 height 21
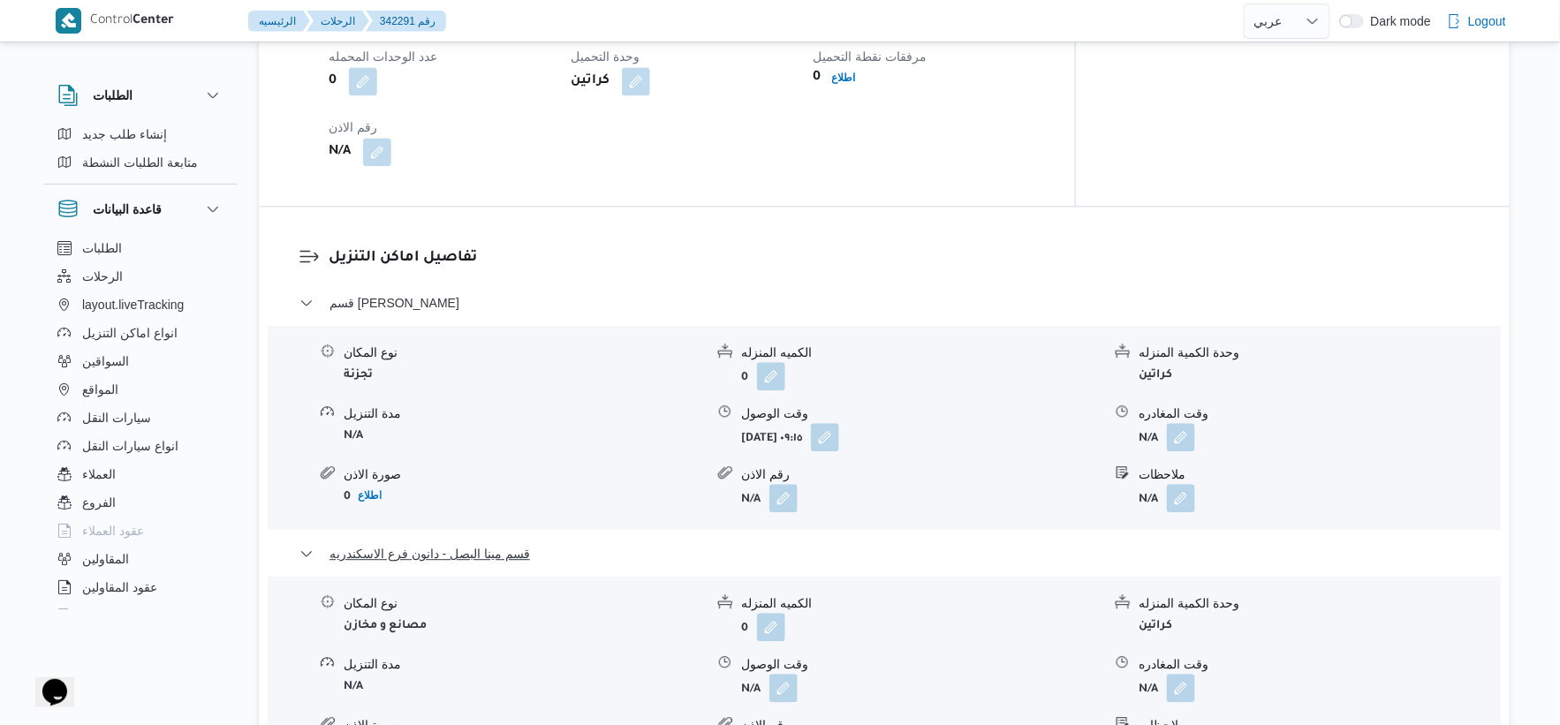
scroll to position [1422, 0]
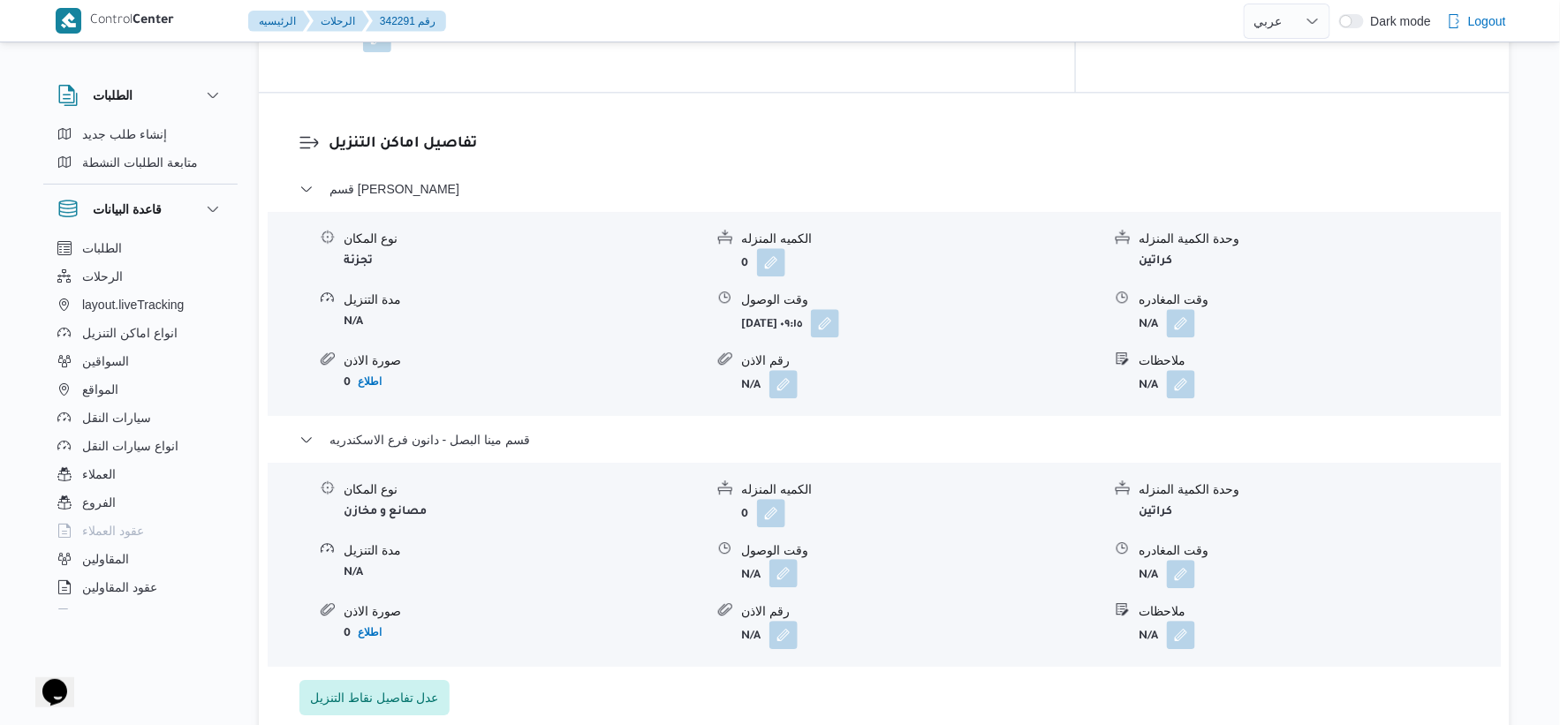
click at [792, 572] on button "button" at bounding box center [783, 573] width 28 height 28
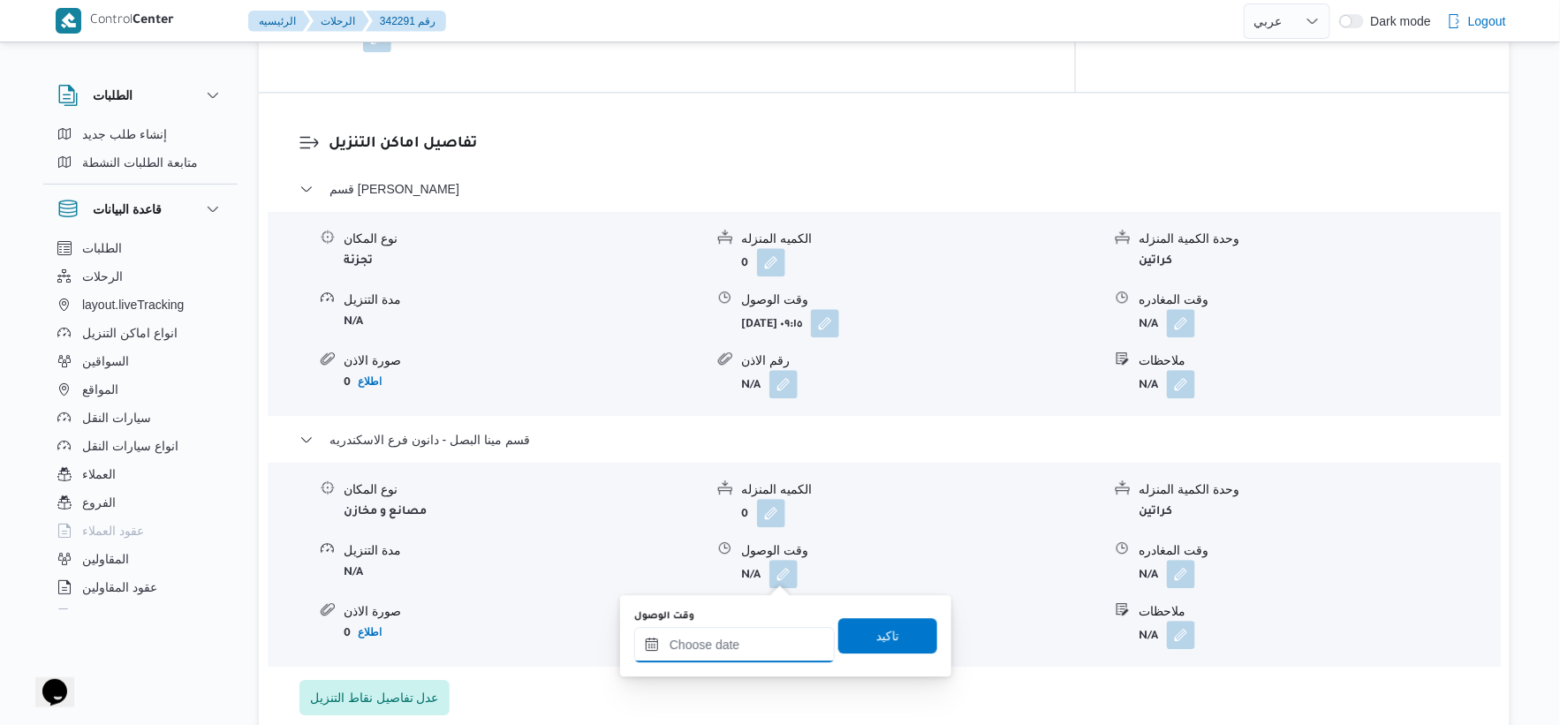
click at [743, 648] on input "وقت الوصول" at bounding box center [734, 644] width 201 height 35
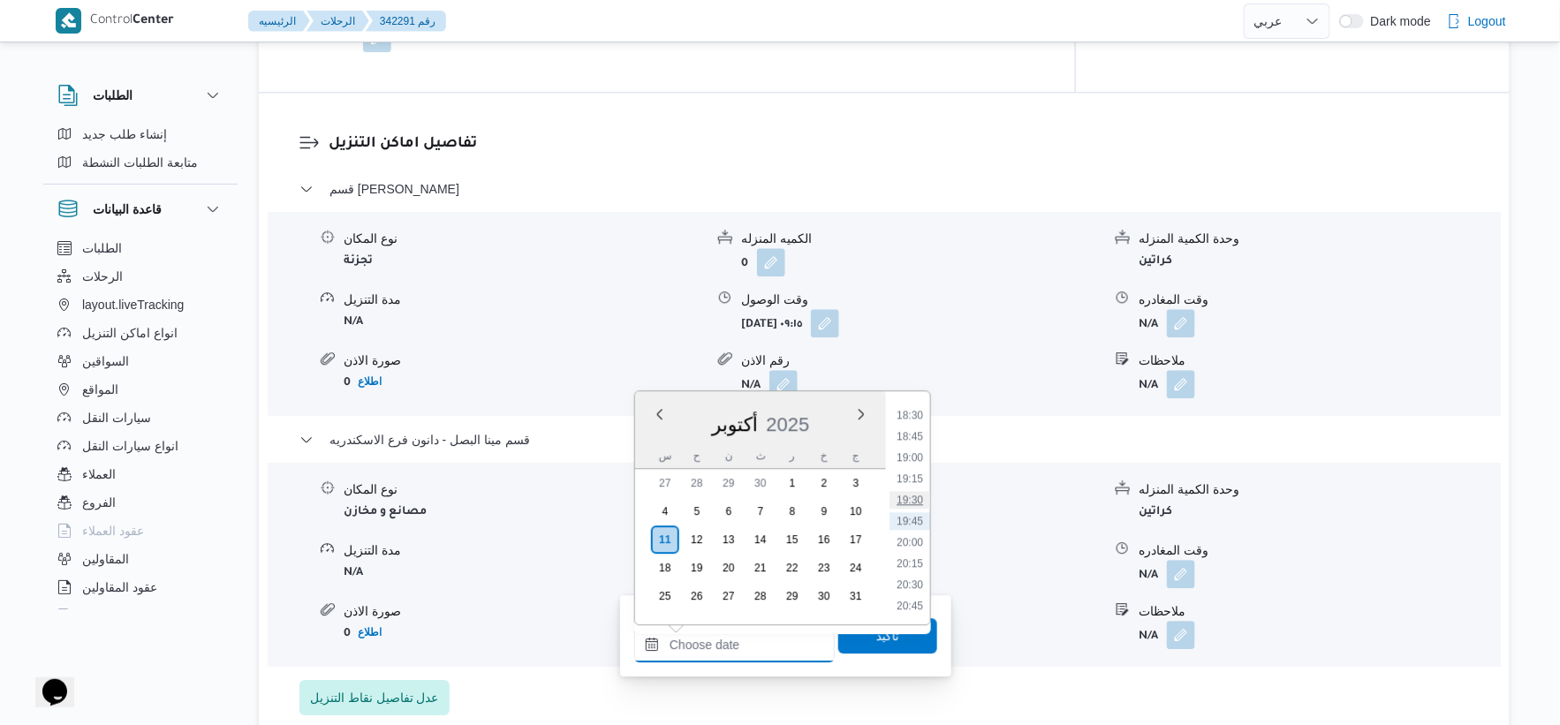
scroll to position [1470, 0]
click at [907, 468] on li "18:00" at bounding box center [910, 471] width 41 height 18
type input "[DATE] ١٨:٠٠"
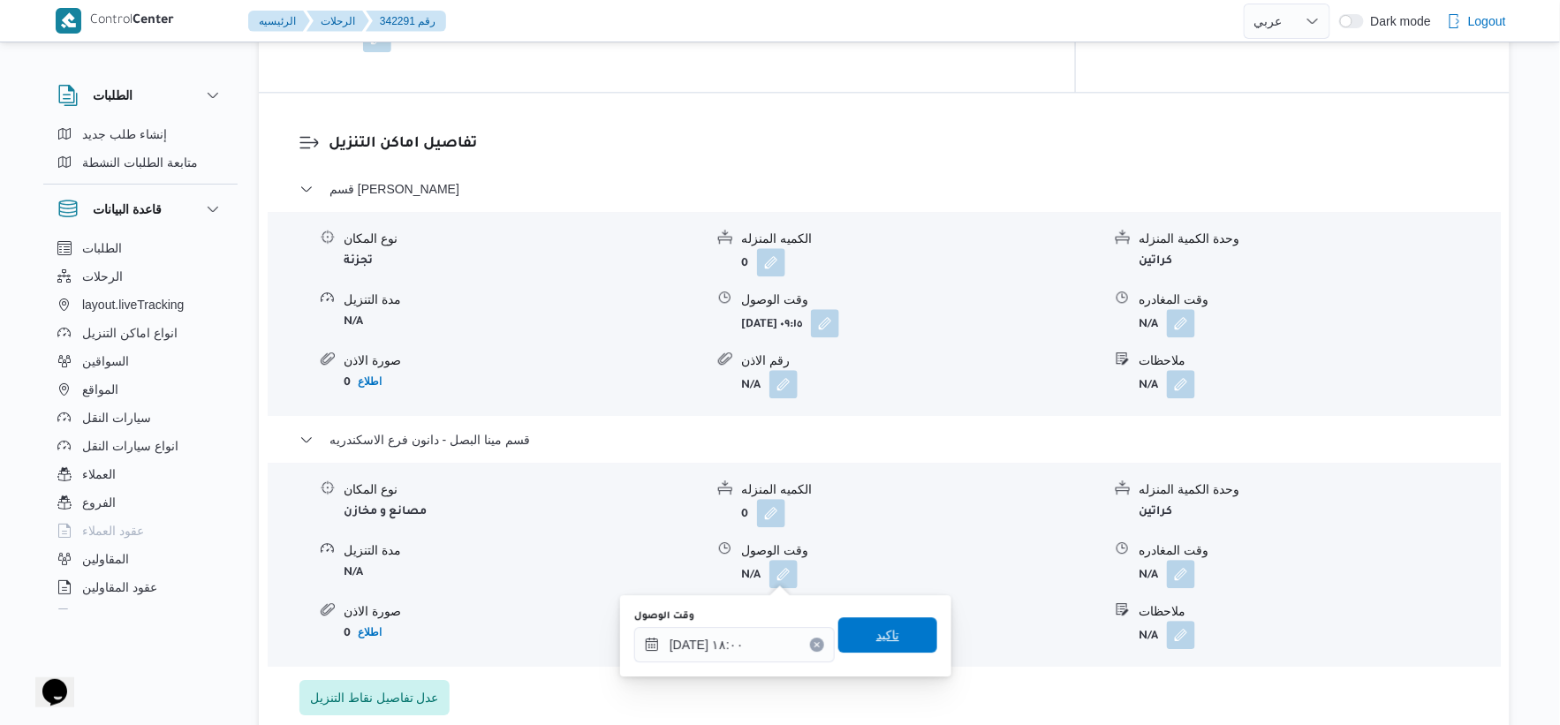
click at [876, 618] on span "تاكيد" at bounding box center [887, 634] width 99 height 35
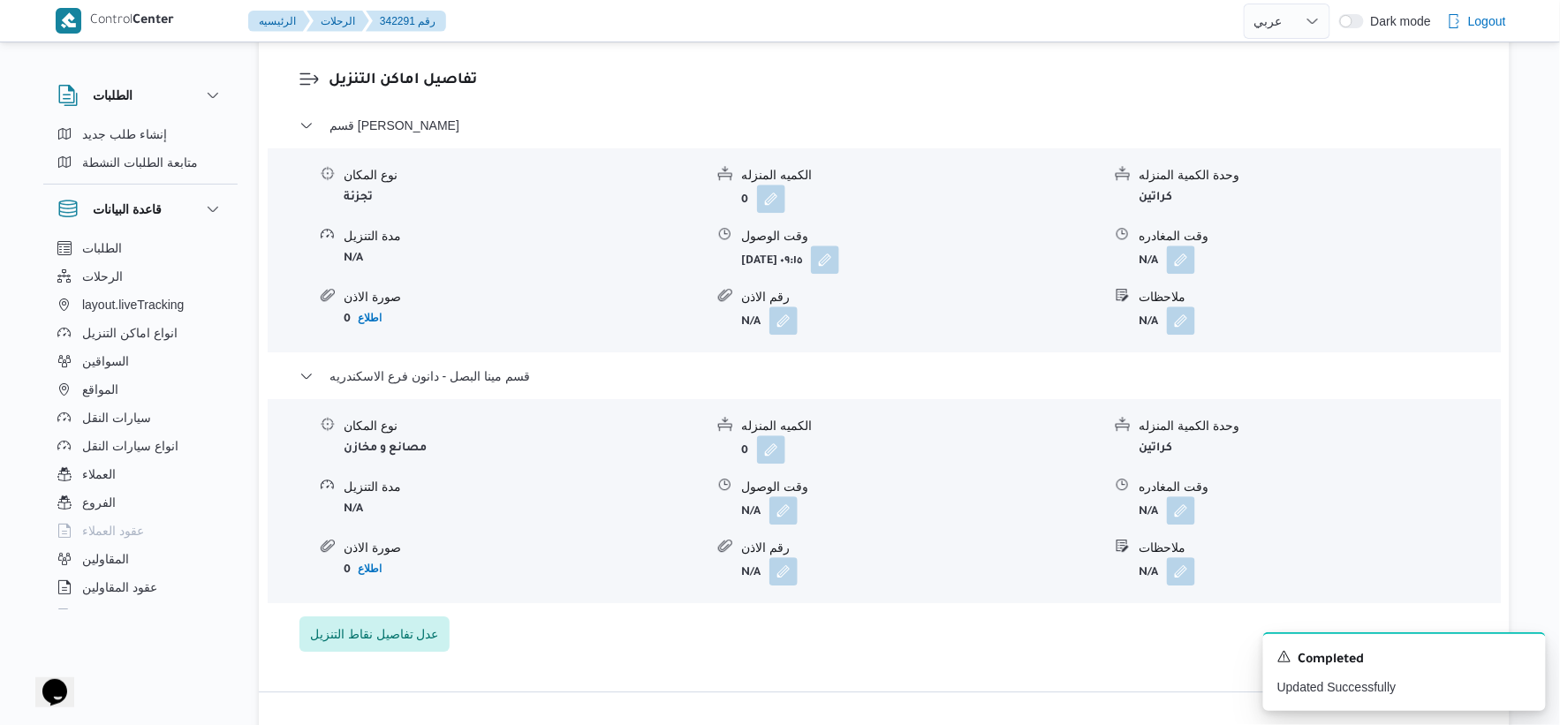
scroll to position [1520, 0]
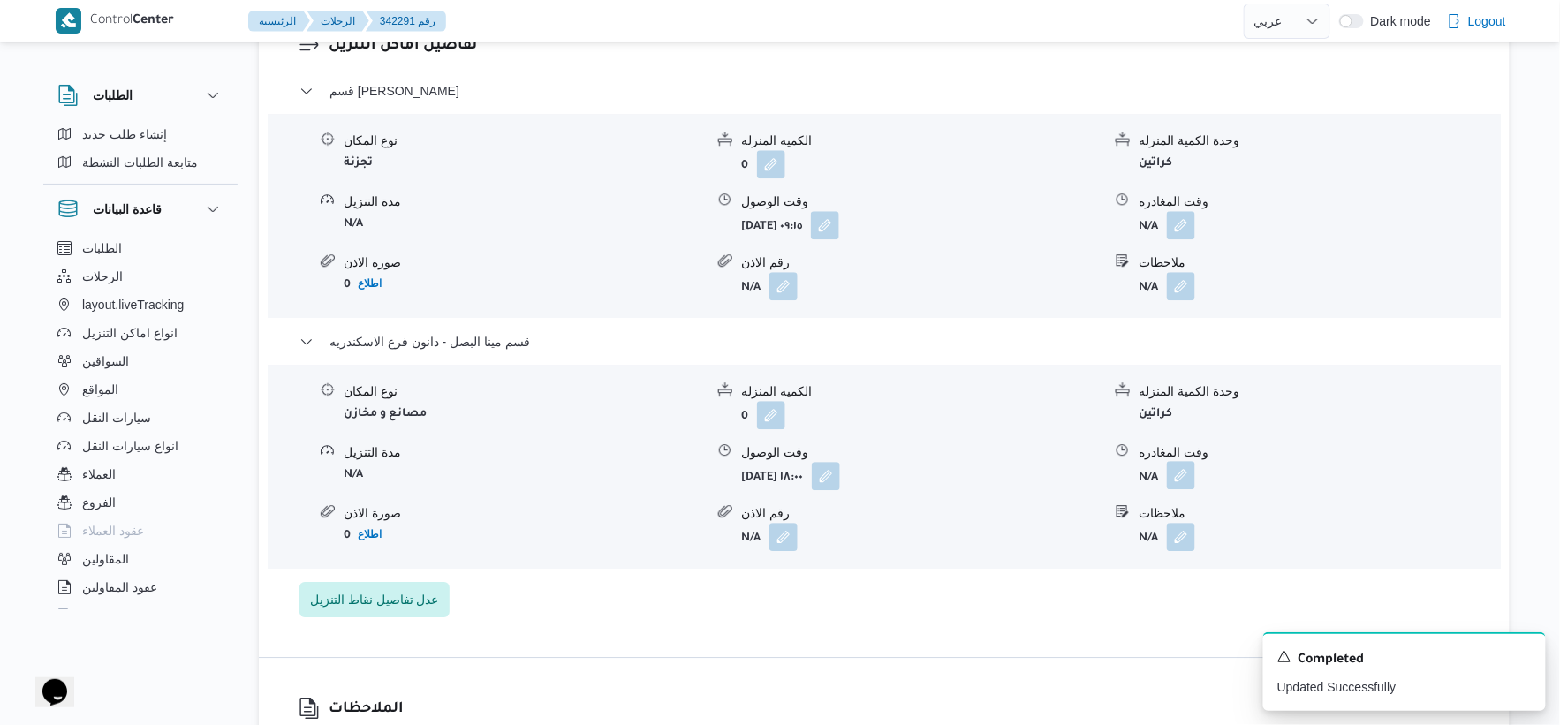
click at [1178, 469] on button "button" at bounding box center [1181, 475] width 28 height 28
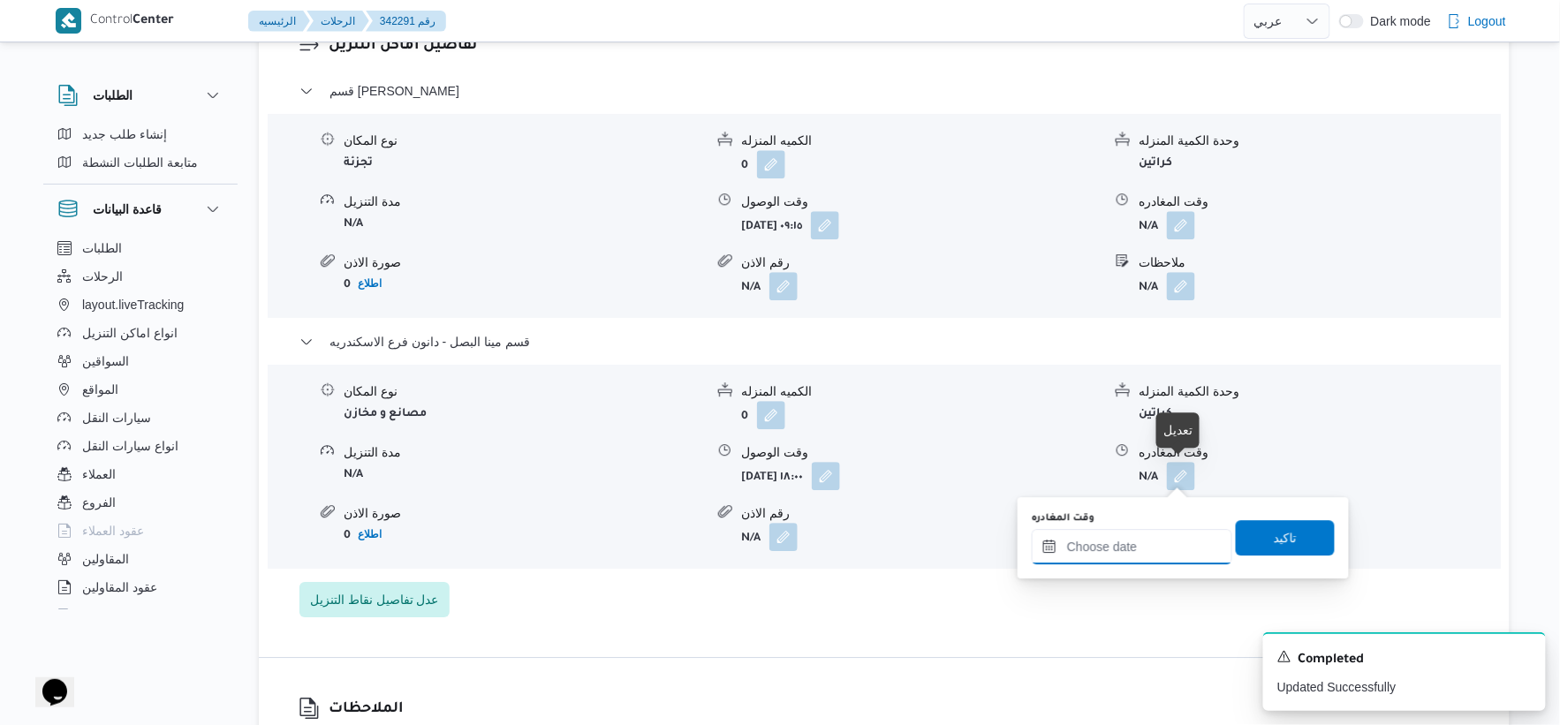
drag, startPoint x: 1140, startPoint y: 544, endPoint x: 1190, endPoint y: 528, distance: 52.8
click at [1144, 544] on input "وقت المغادره" at bounding box center [1132, 546] width 201 height 35
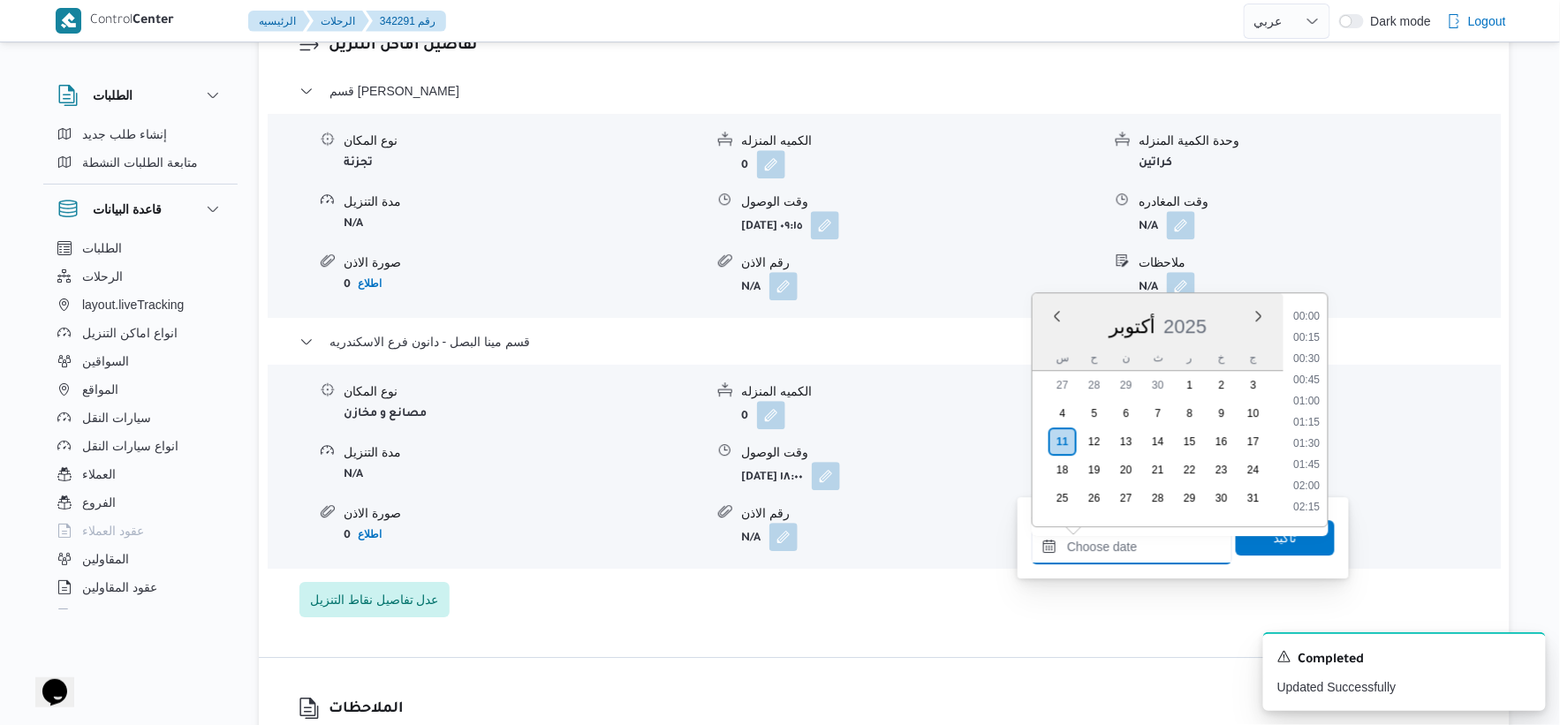
scroll to position [1568, 0]
click at [1314, 314] on li "18:30" at bounding box center [1307, 317] width 41 height 18
type input "[DATE] ١٨:٣٠"
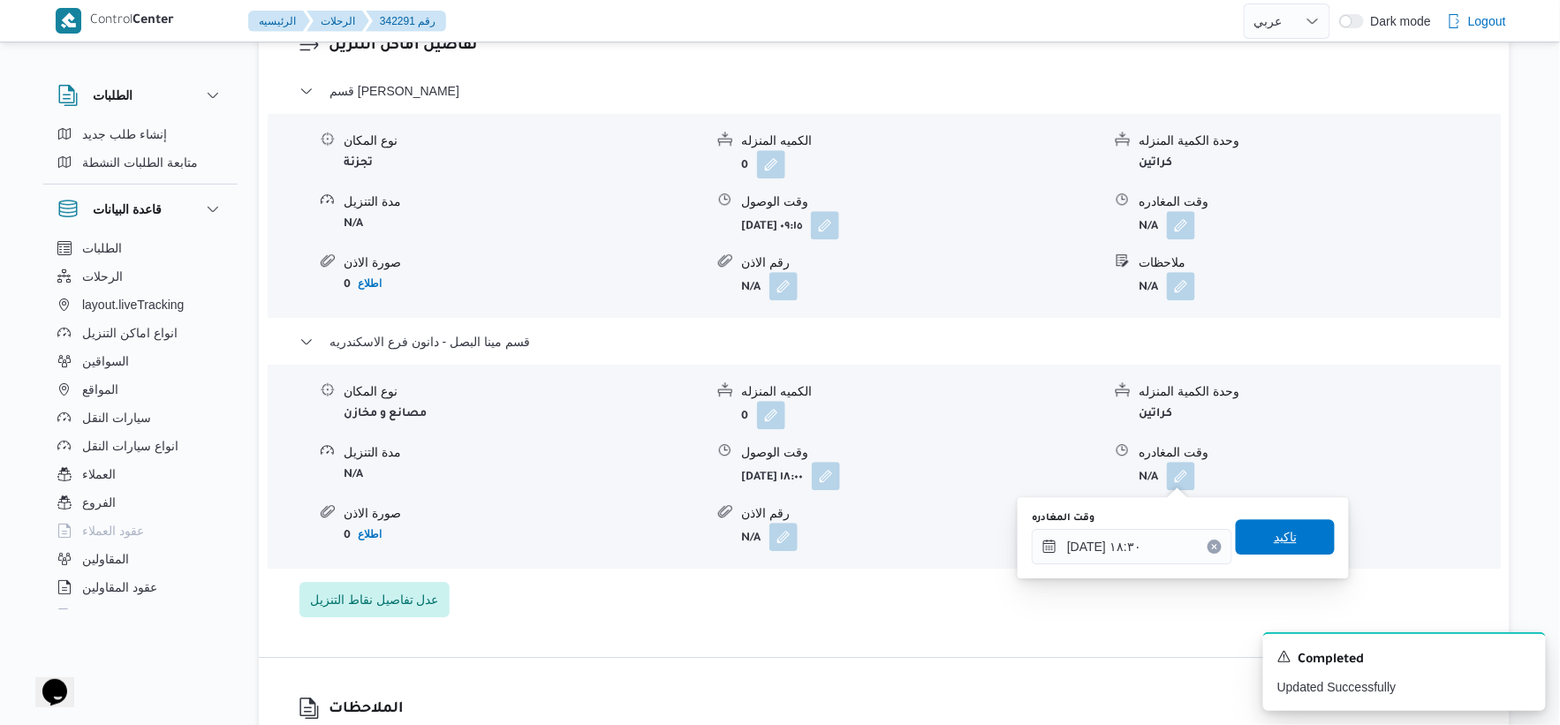
click at [1299, 534] on span "تاكيد" at bounding box center [1285, 536] width 99 height 35
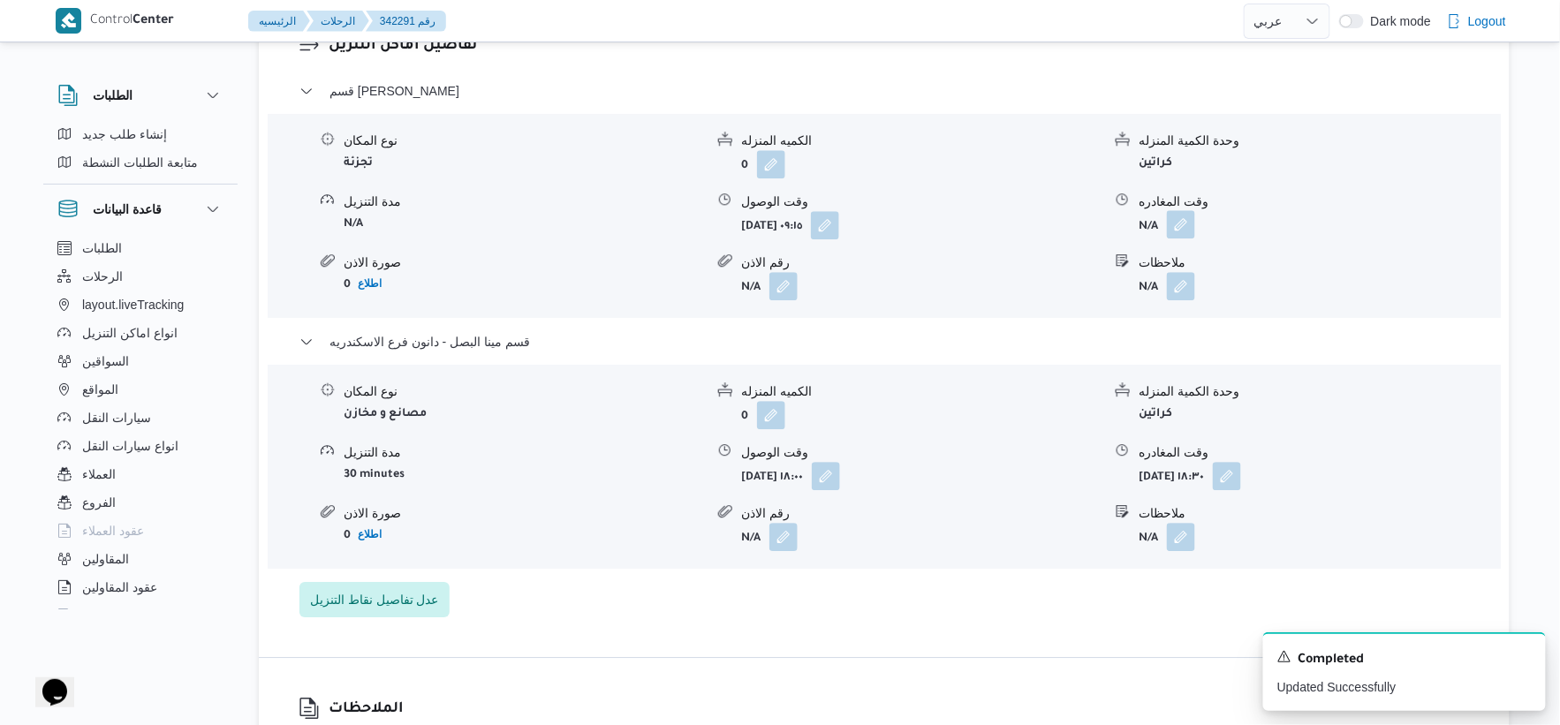
click at [1181, 221] on button "button" at bounding box center [1181, 224] width 28 height 28
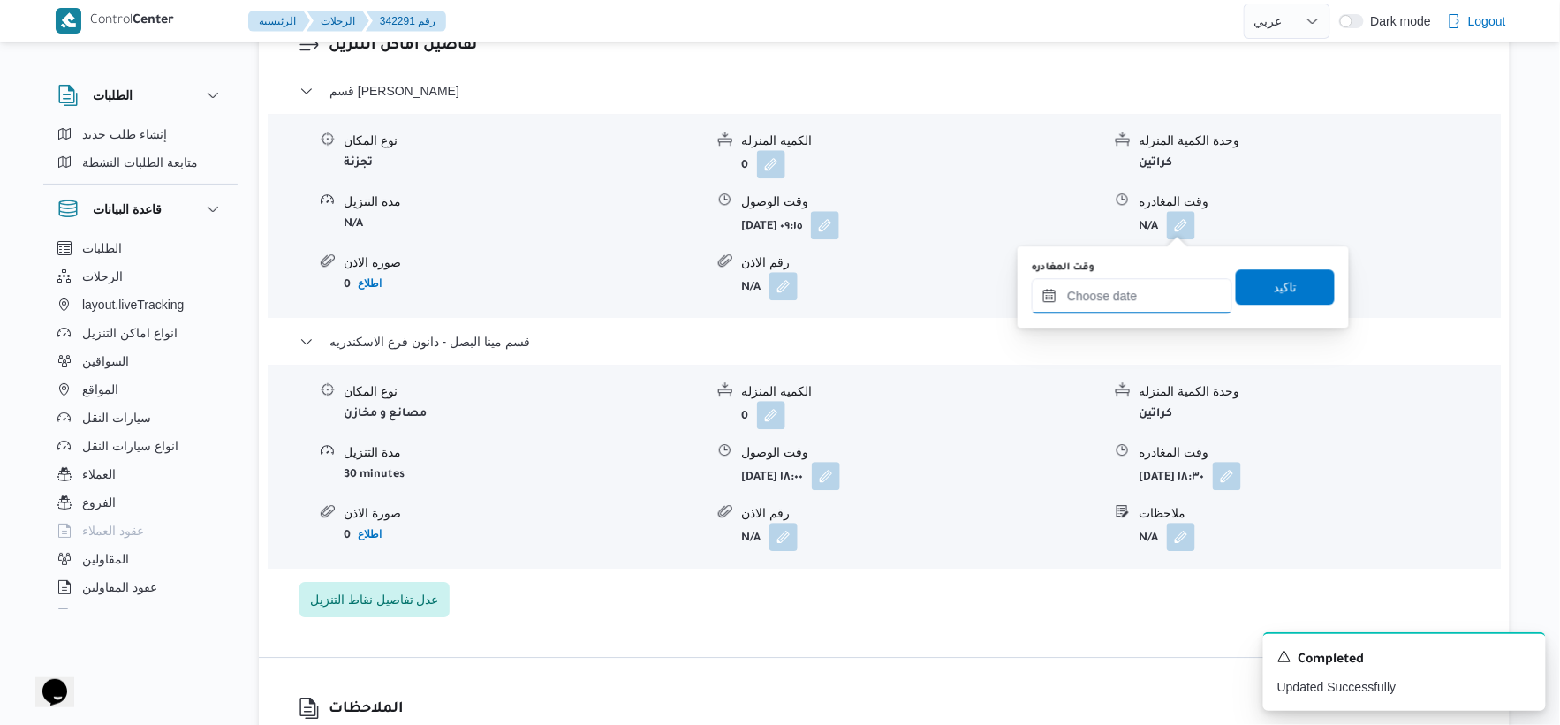
click at [1141, 287] on input "وقت المغادره" at bounding box center [1132, 295] width 201 height 35
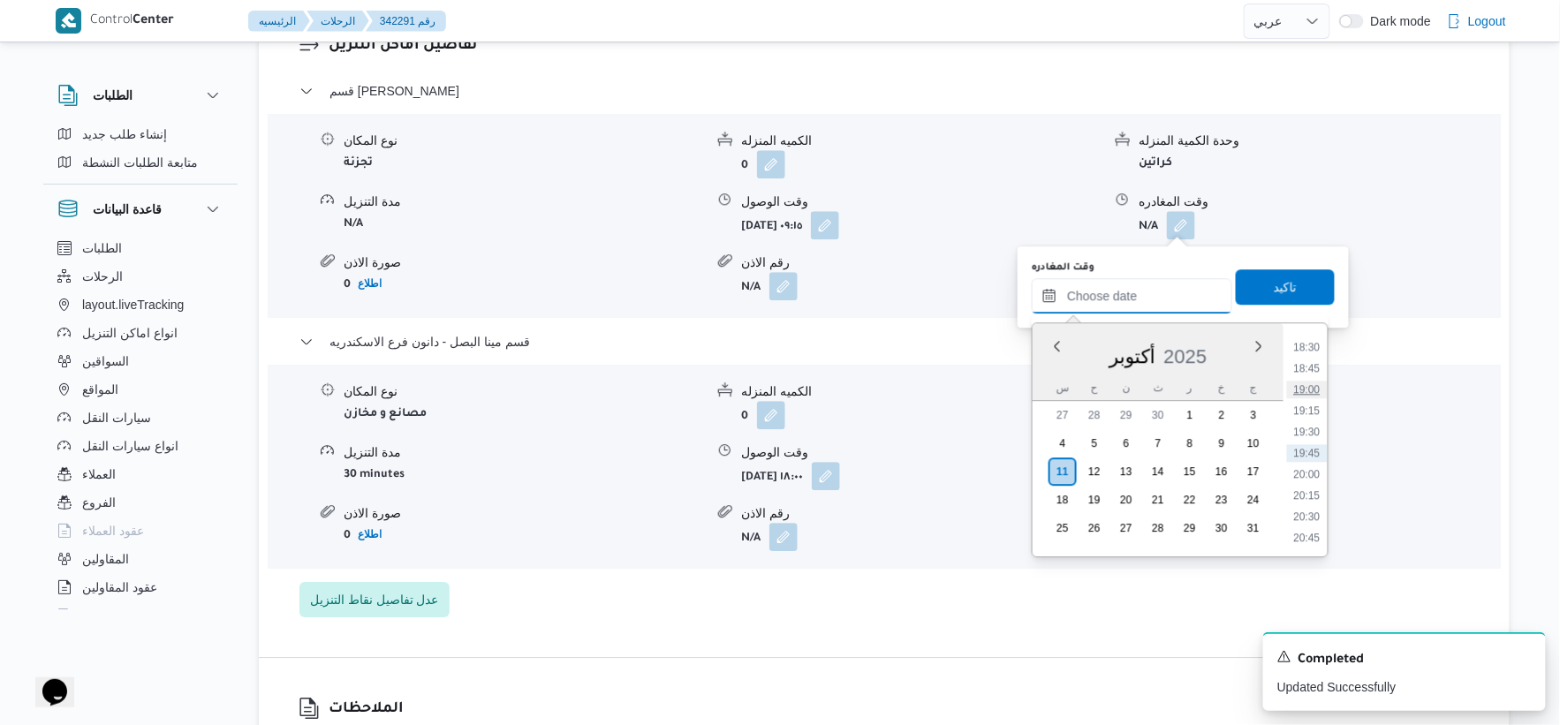
scroll to position [1470, 0]
click at [1310, 356] on li "17:30" at bounding box center [1307, 361] width 41 height 18
type input "١١/١٠/٢٠٢٥ ١٧:٣٠"
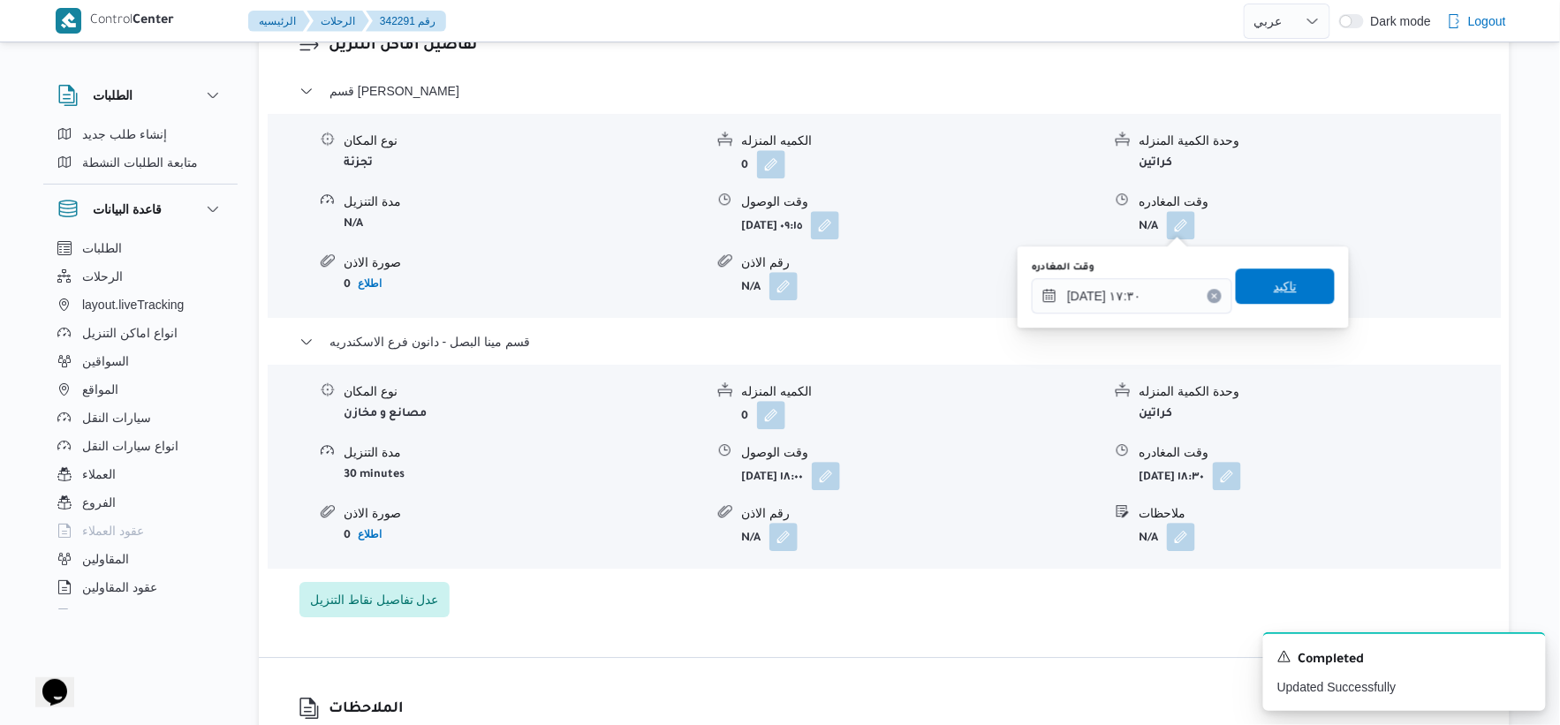
click at [1293, 284] on span "تاكيد" at bounding box center [1285, 286] width 99 height 35
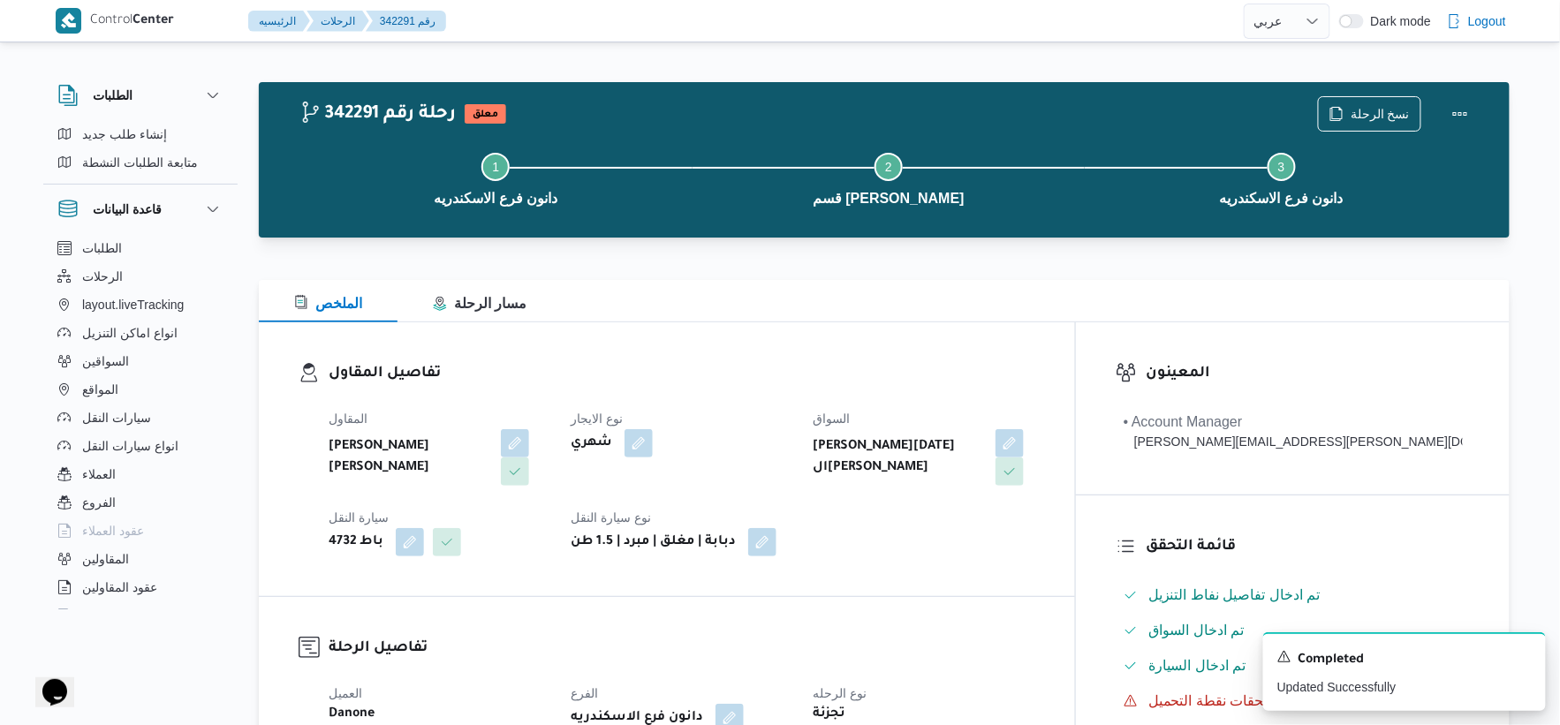
scroll to position [0, 0]
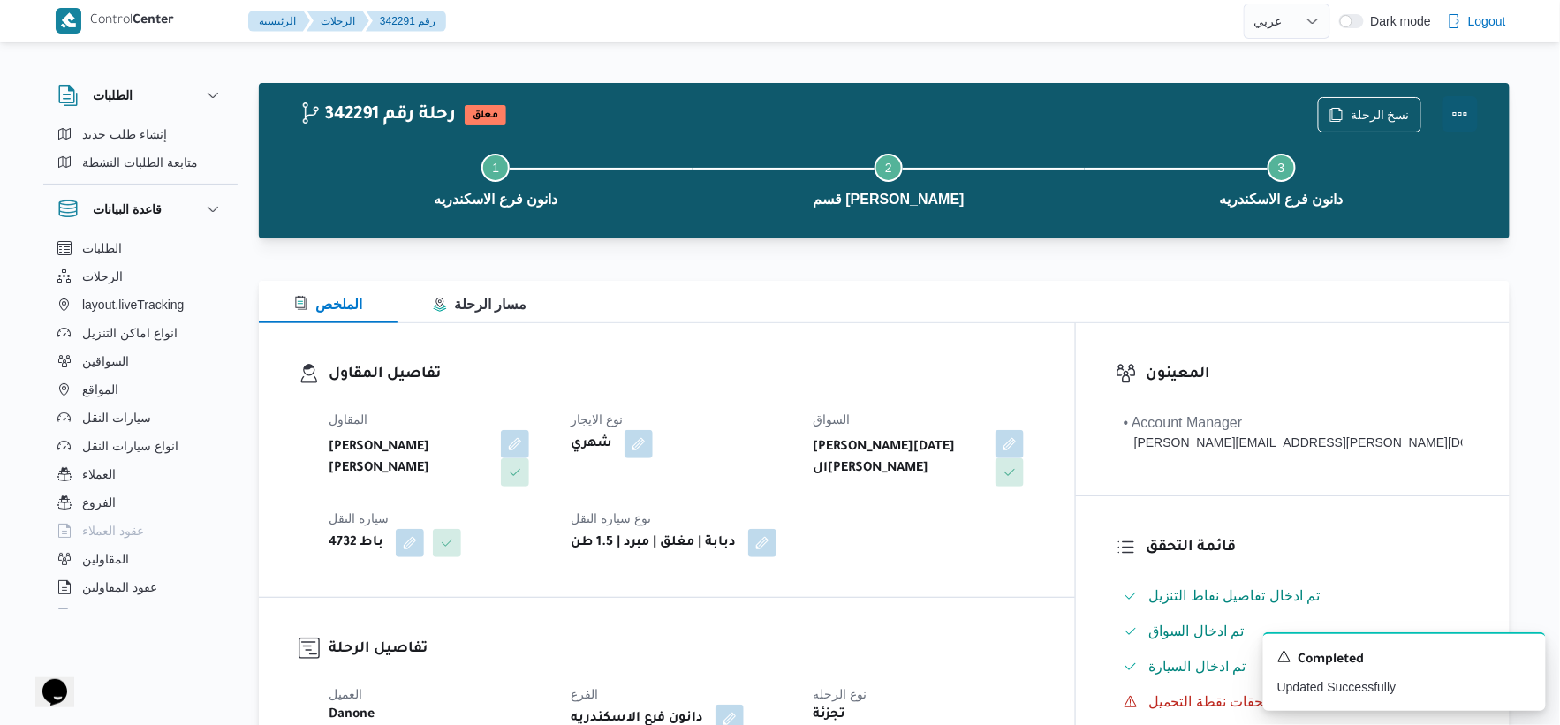
click at [1460, 116] on button "Actions" at bounding box center [1460, 113] width 35 height 35
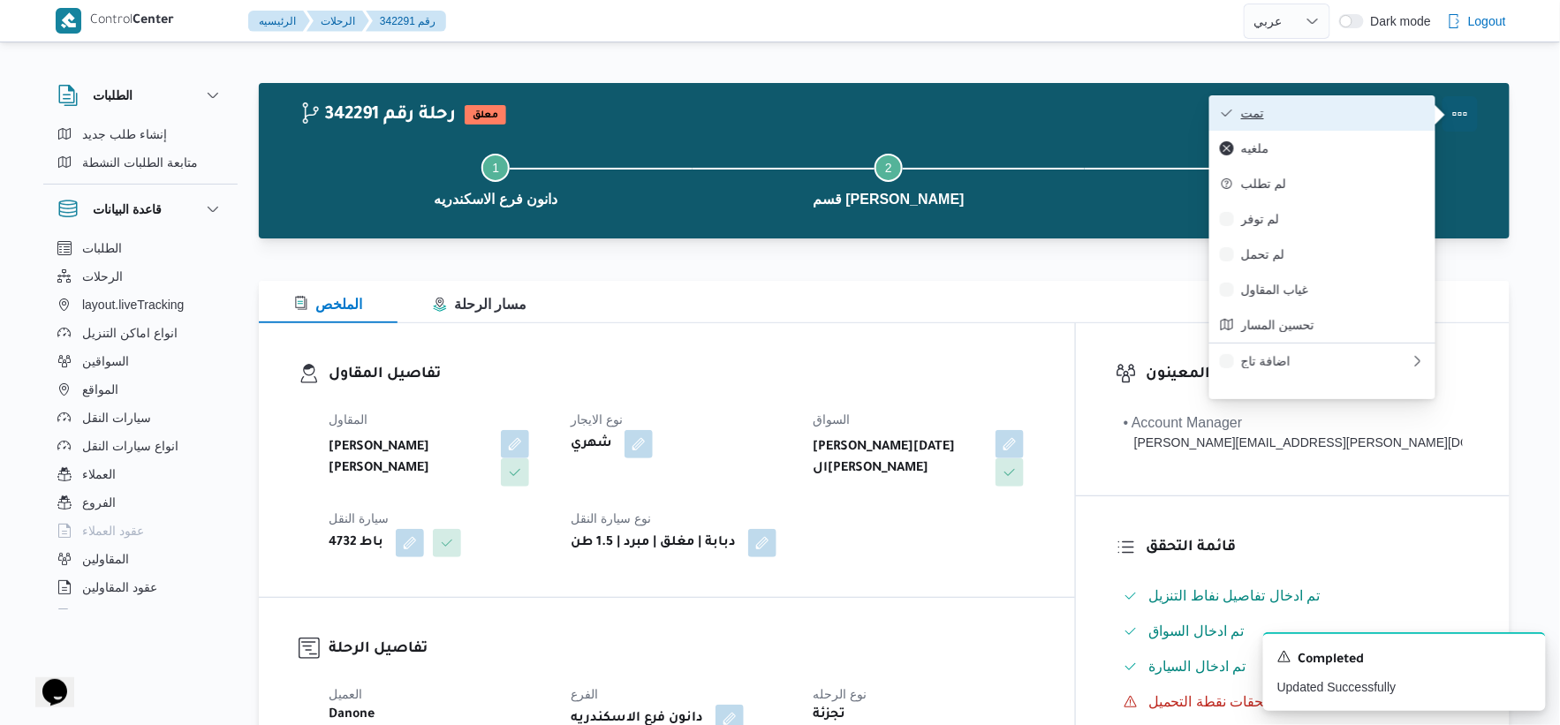
click at [1276, 116] on span "تمت" at bounding box center [1333, 113] width 184 height 14
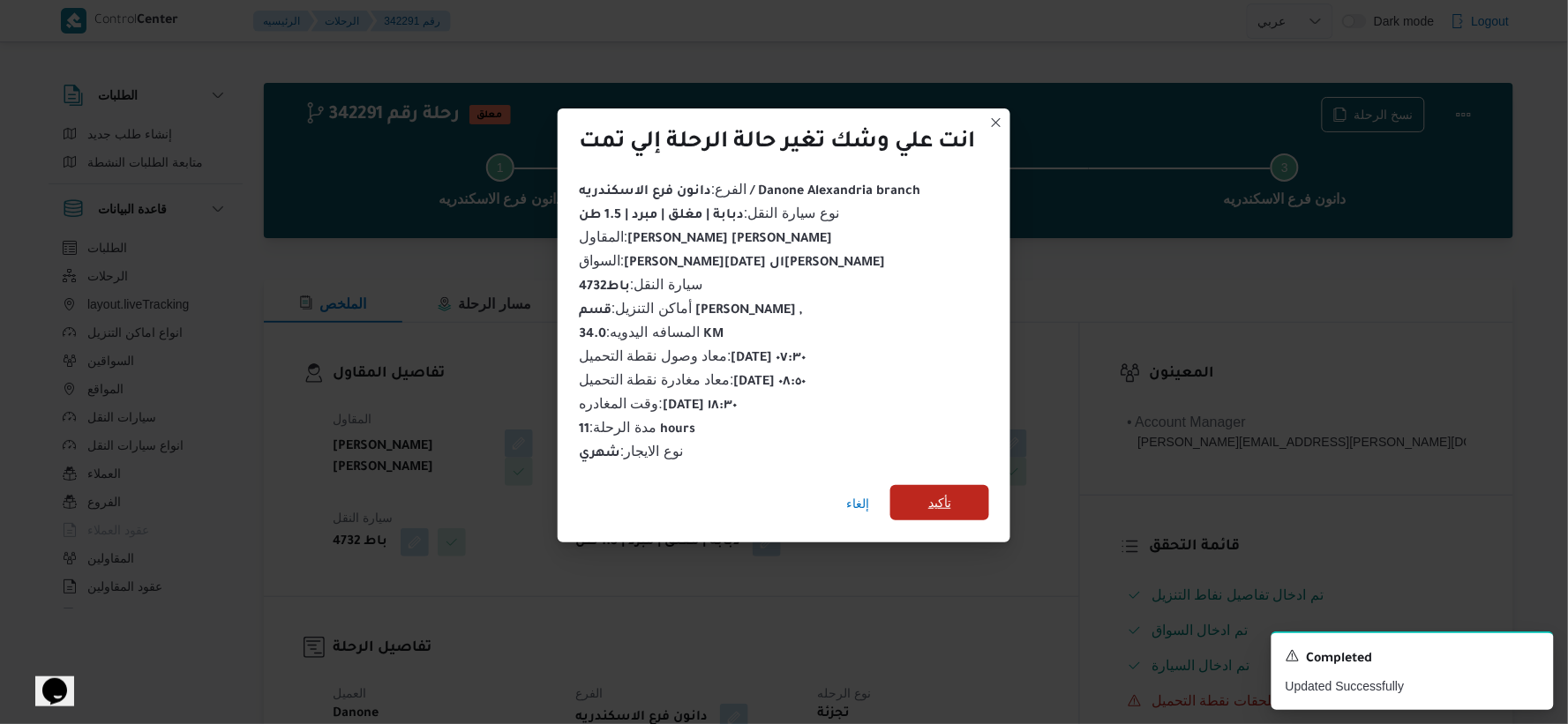
click at [949, 498] on span "تأكيد" at bounding box center [939, 502] width 23 height 21
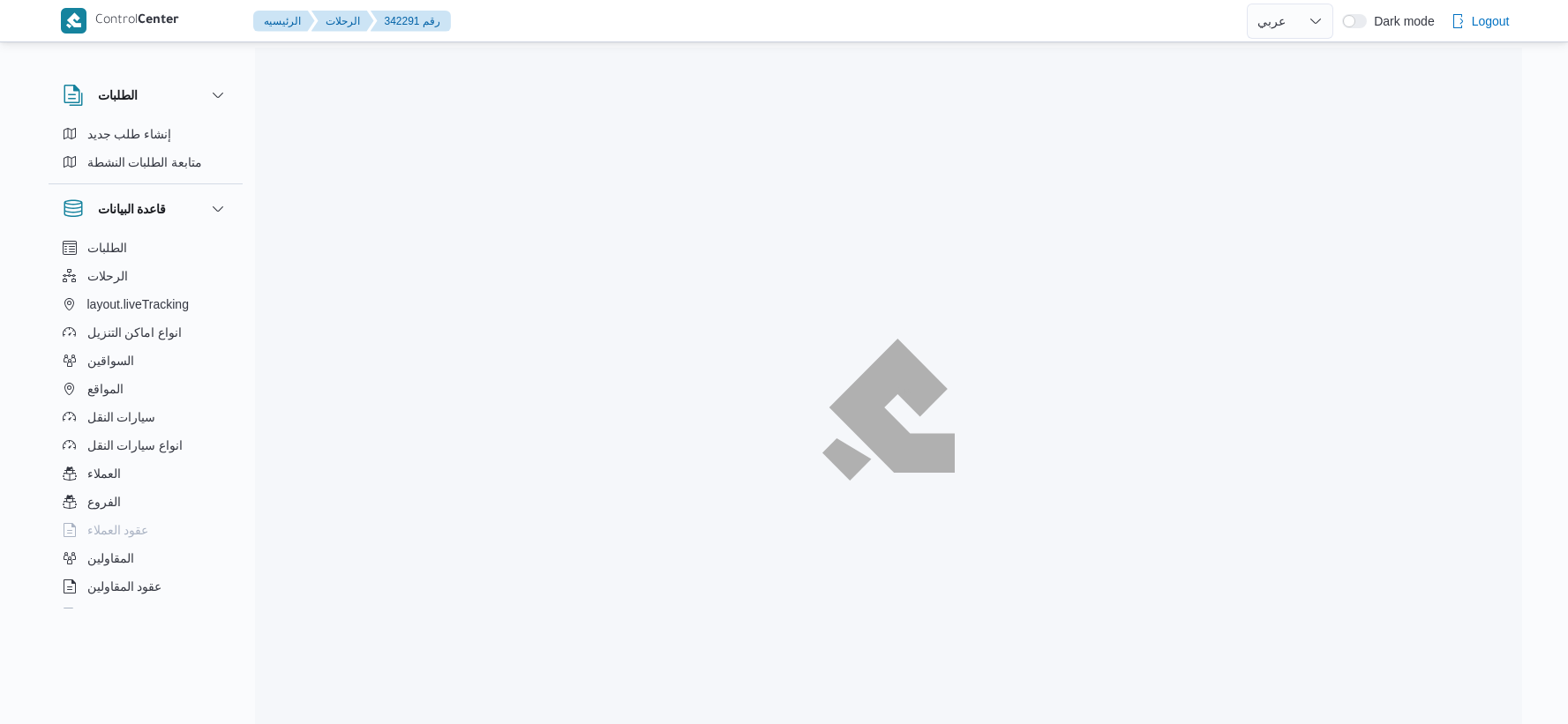
select select "ar"
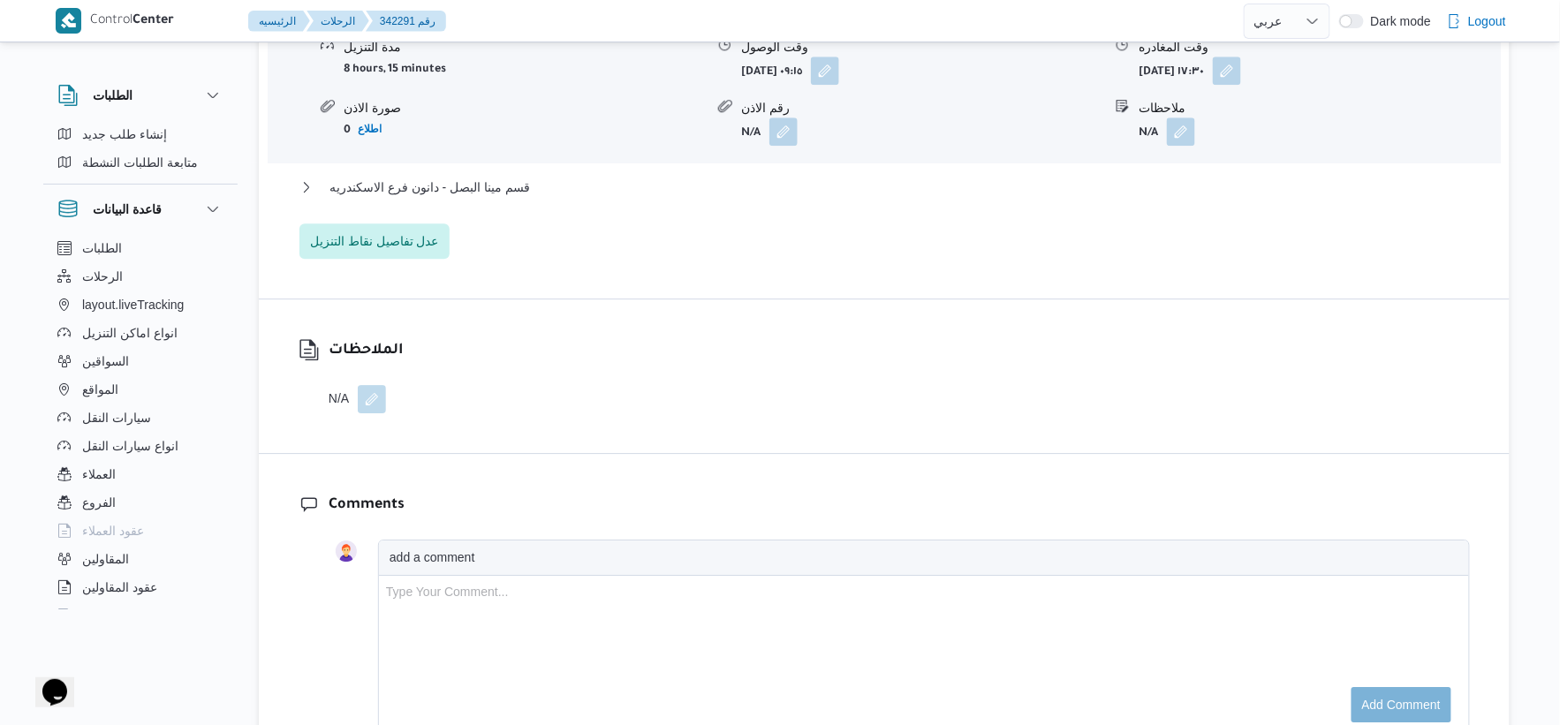
scroll to position [1472, 0]
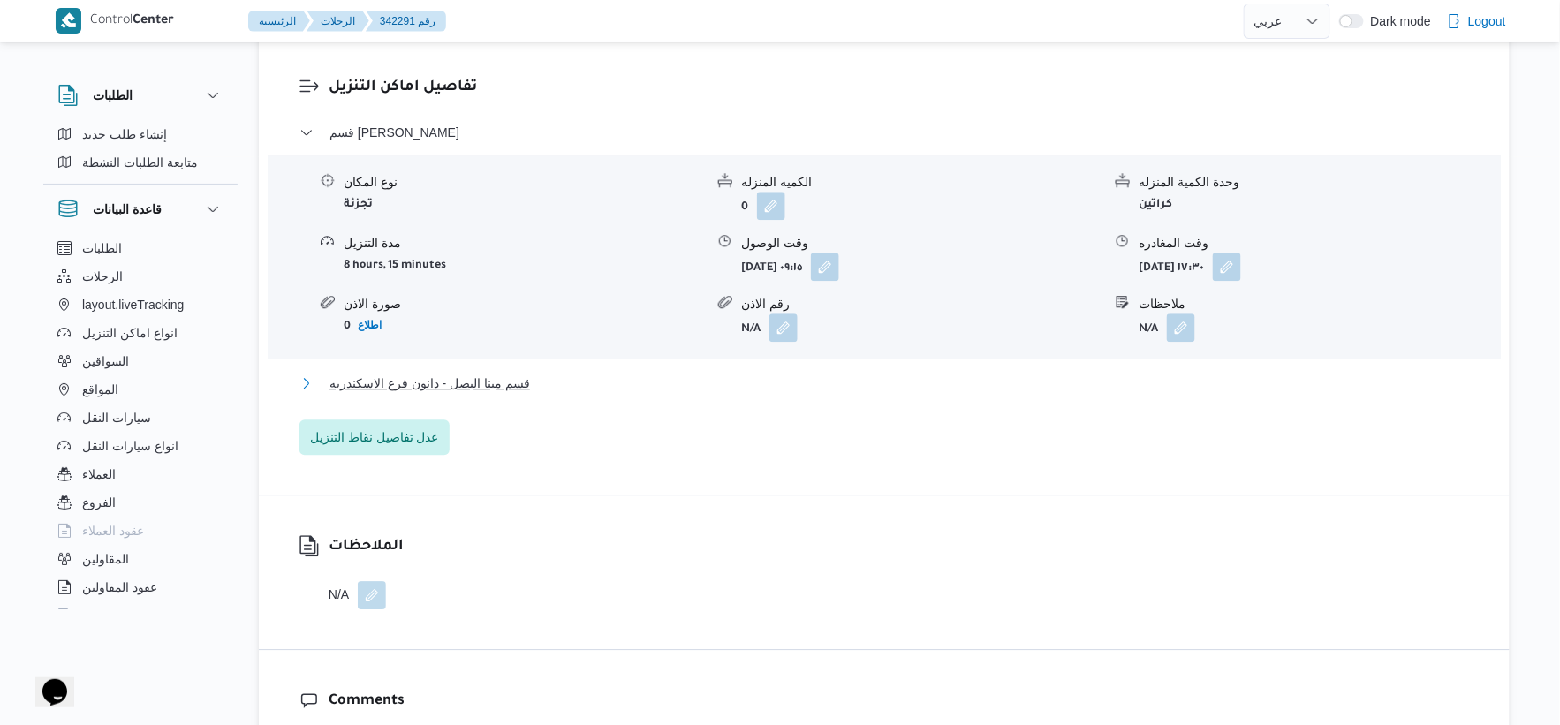
click at [522, 383] on span "قسم مينا البصل - دانون فرع الاسكندريه" at bounding box center [430, 383] width 201 height 21
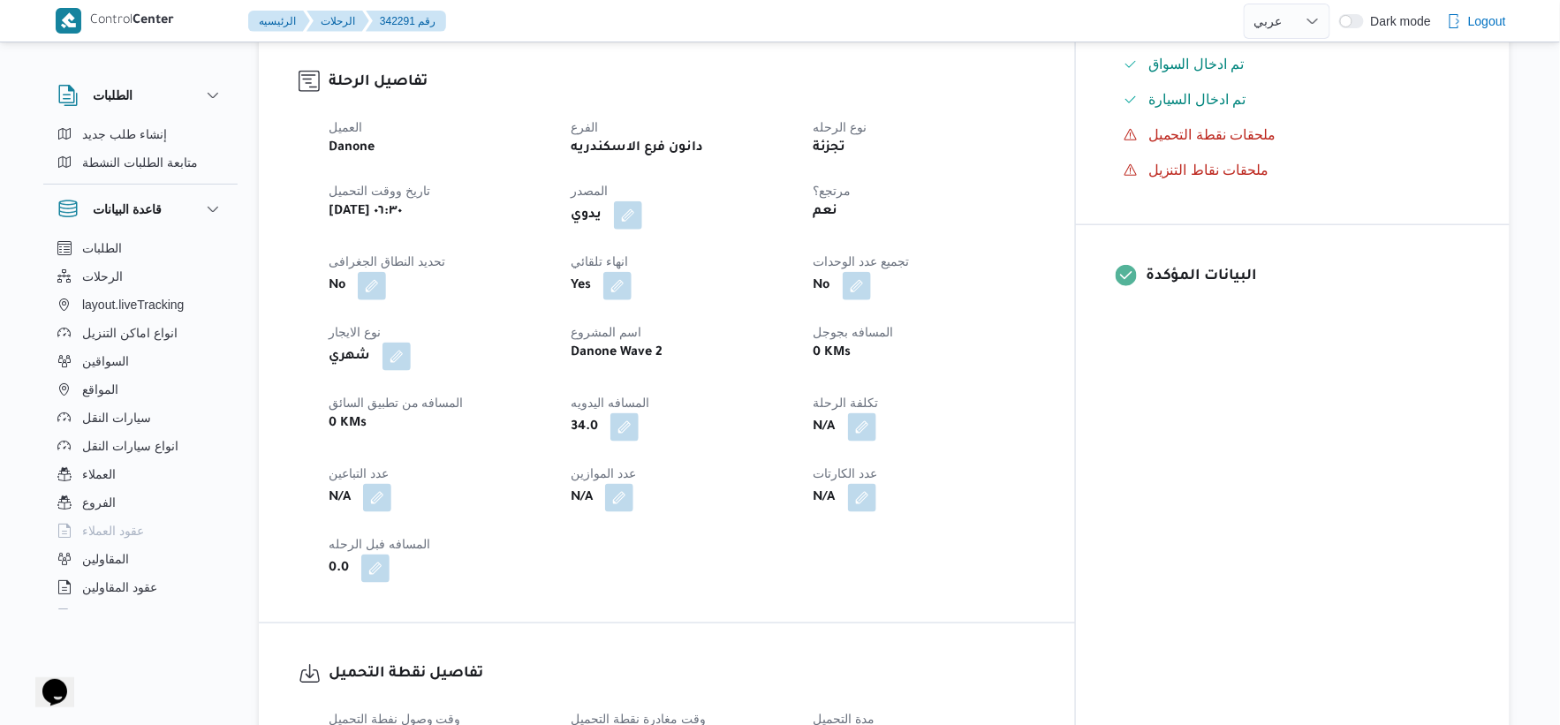
scroll to position [588, 0]
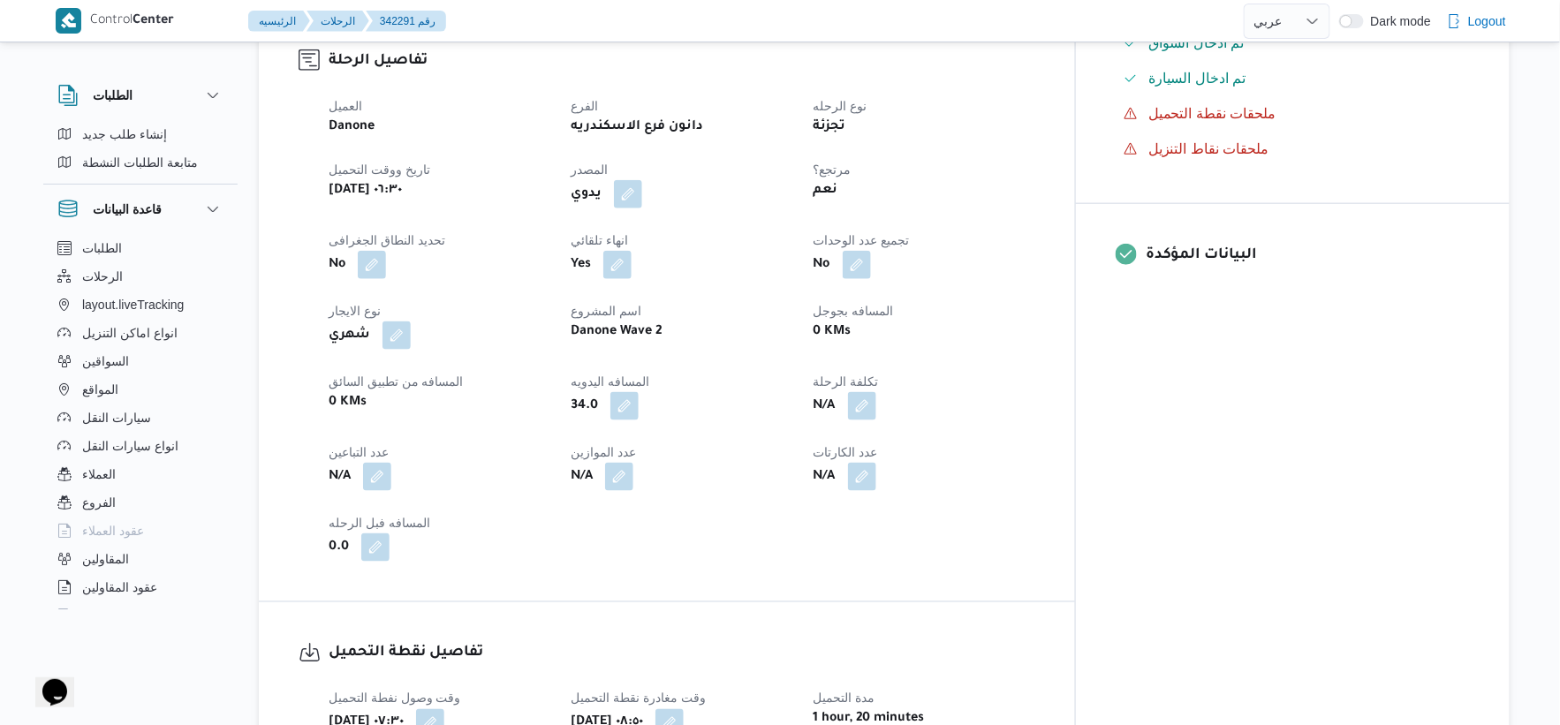
select select "ar"
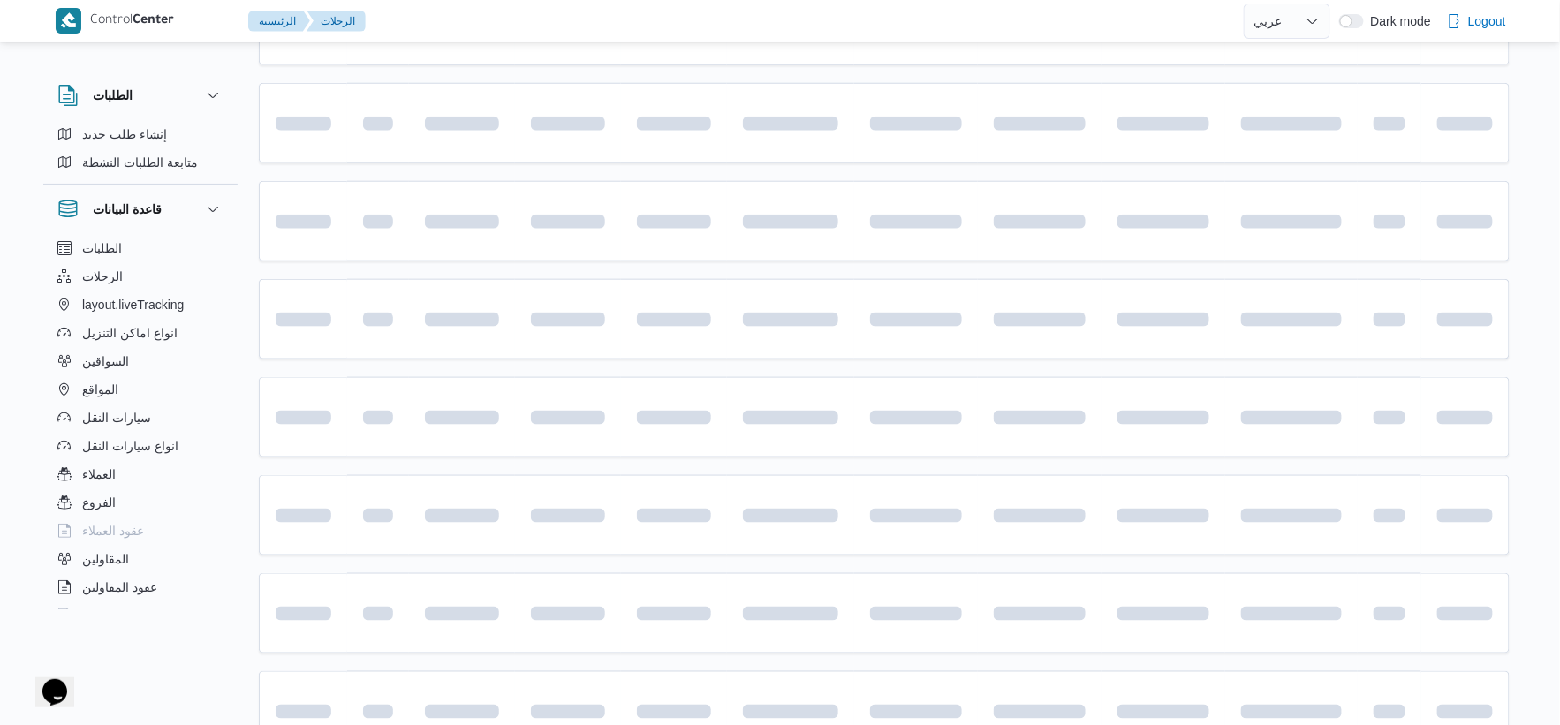
scroll to position [731, 0]
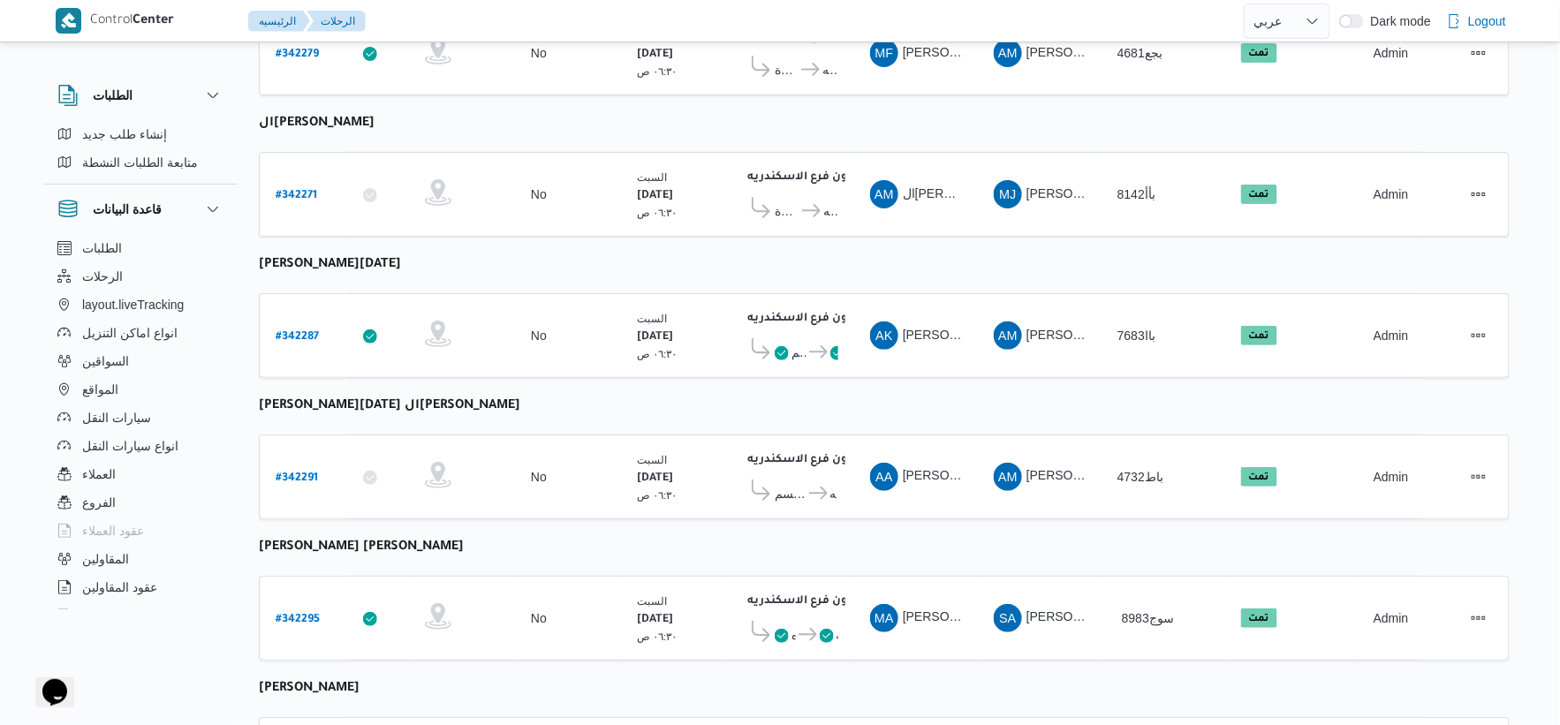
select select "ar"
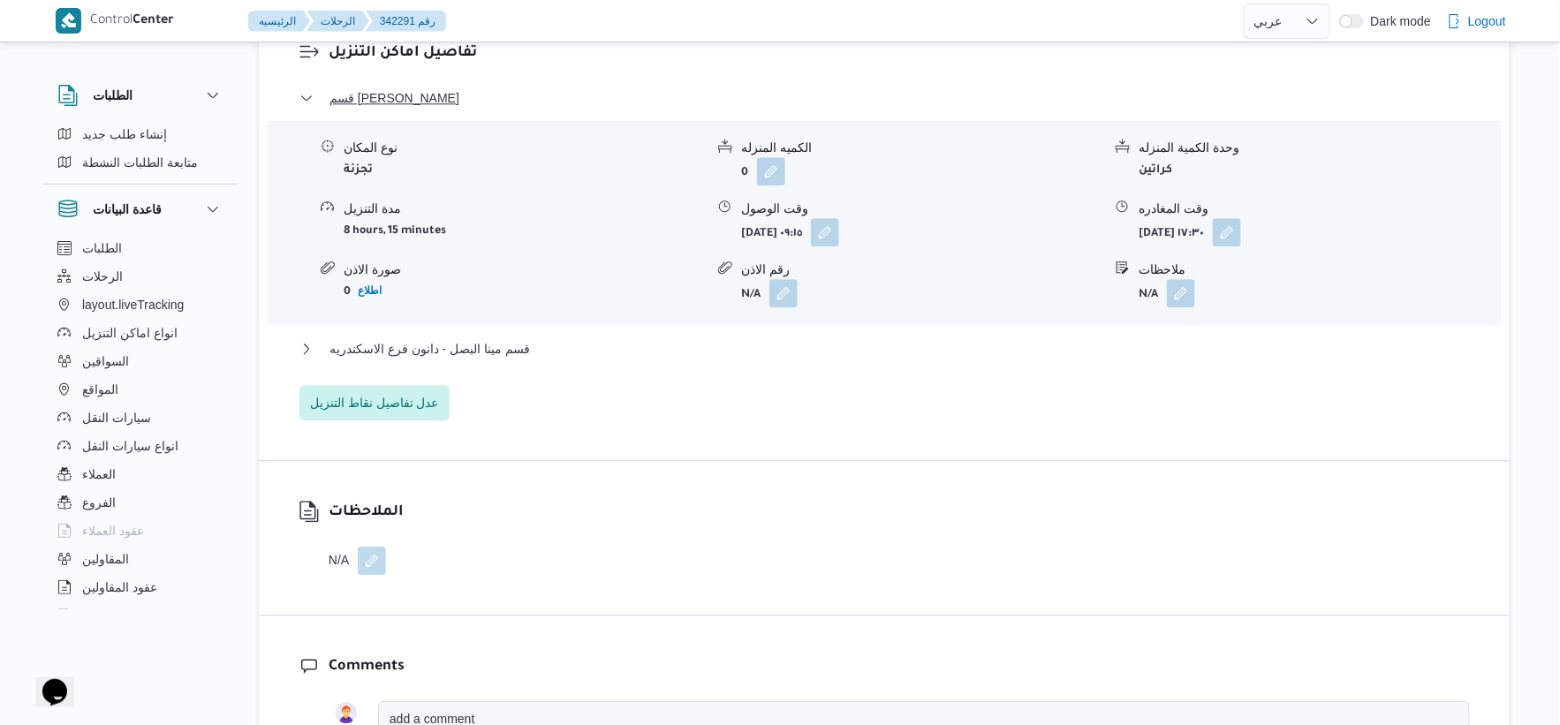
scroll to position [1570, 0]
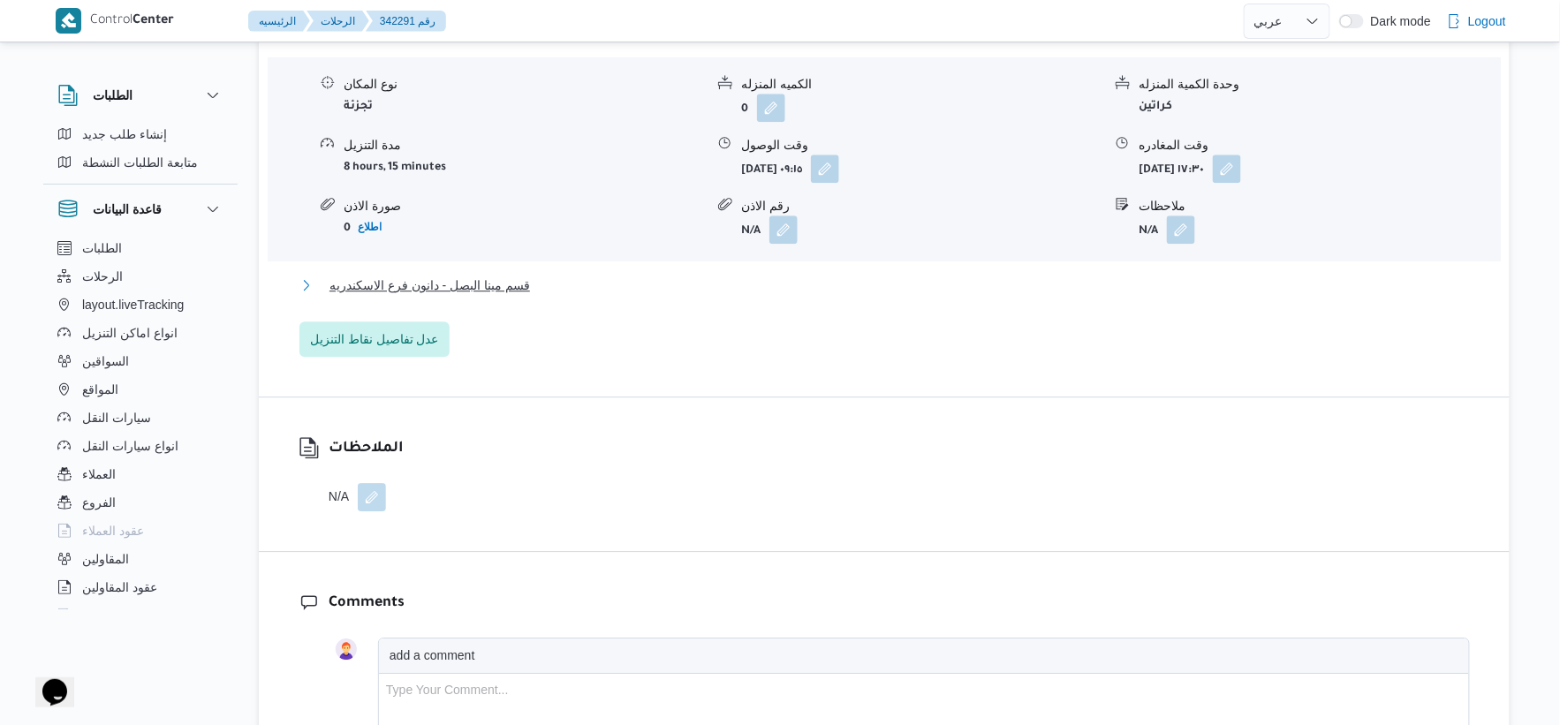
click at [545, 277] on button "قسم مينا البصل - دانون فرع الاسكندريه" at bounding box center [884, 285] width 1170 height 21
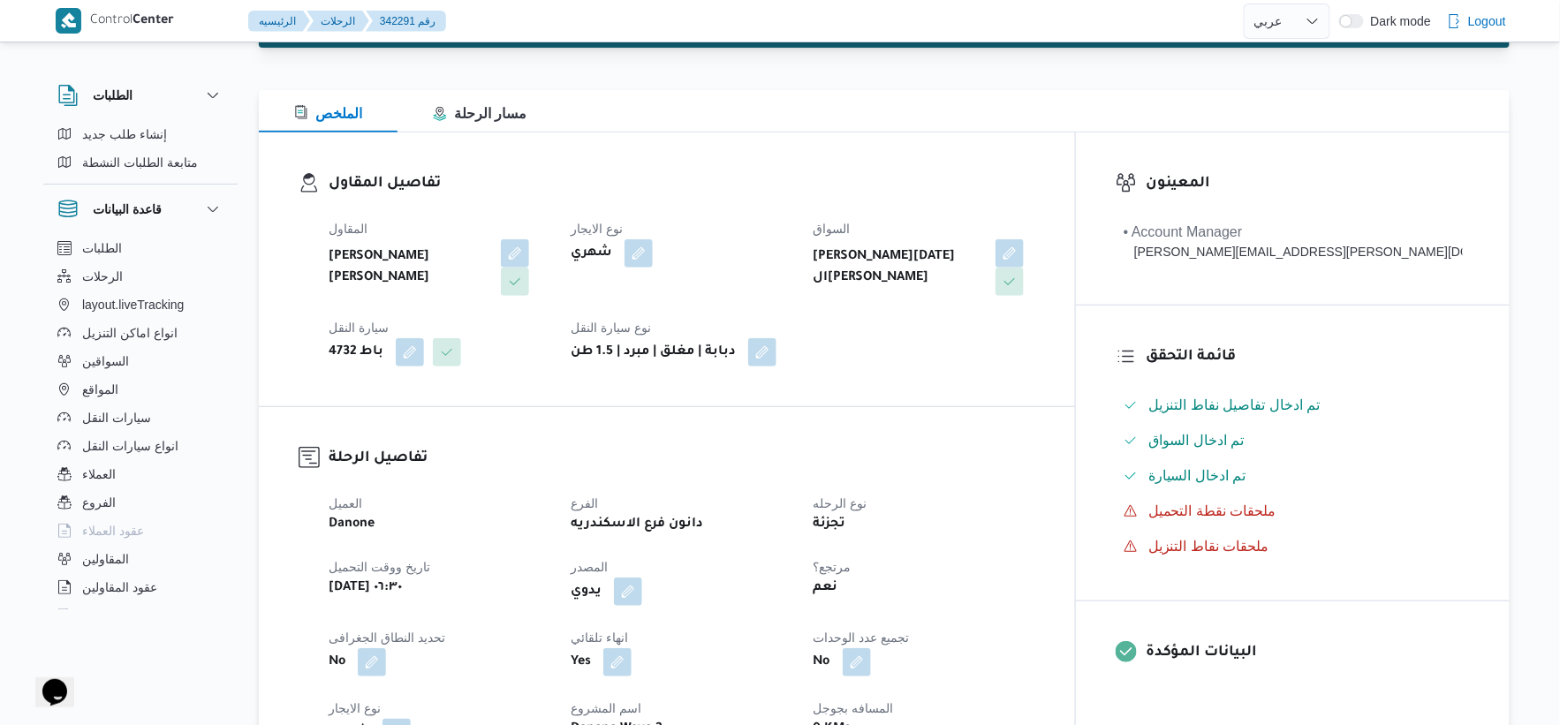
scroll to position [588, 0]
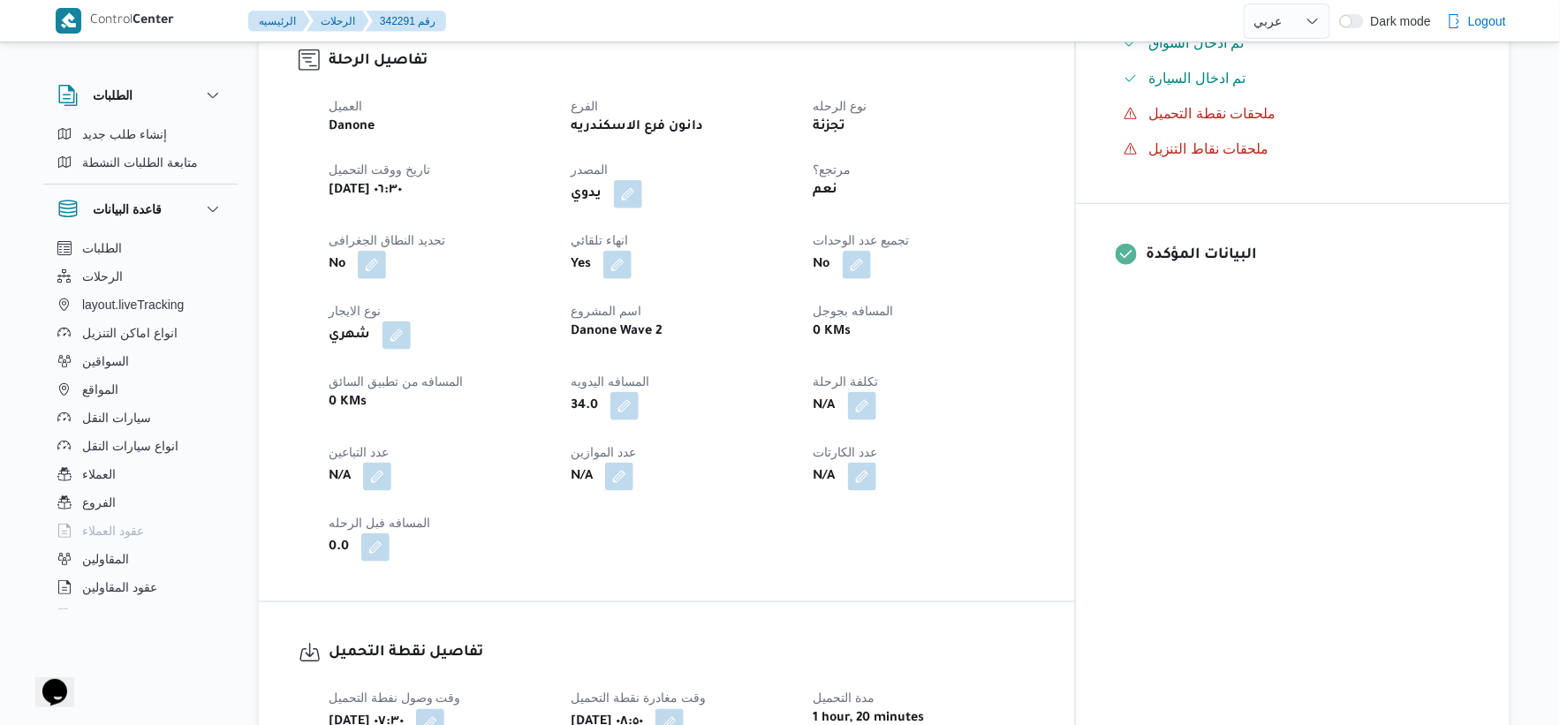
select select "ar"
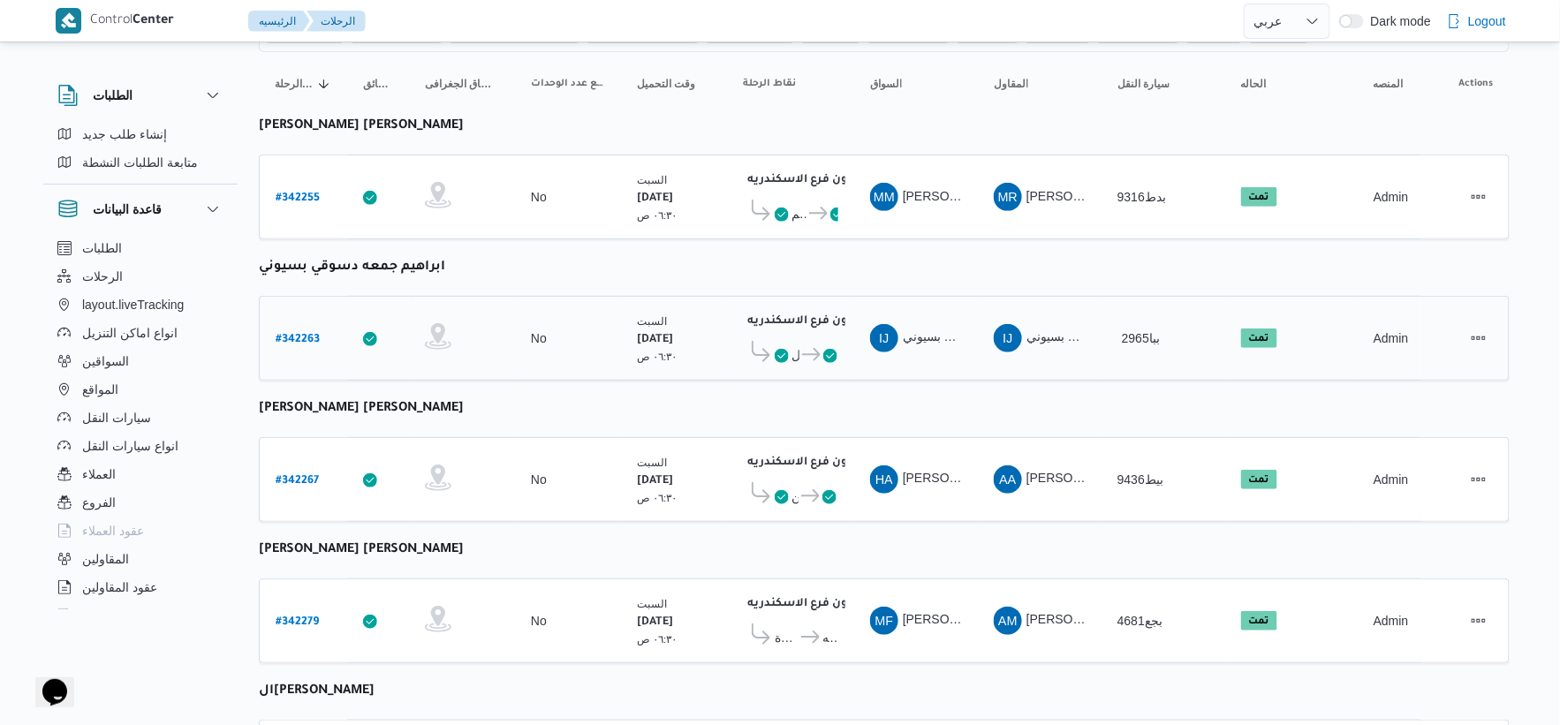
scroll to position [143, 0]
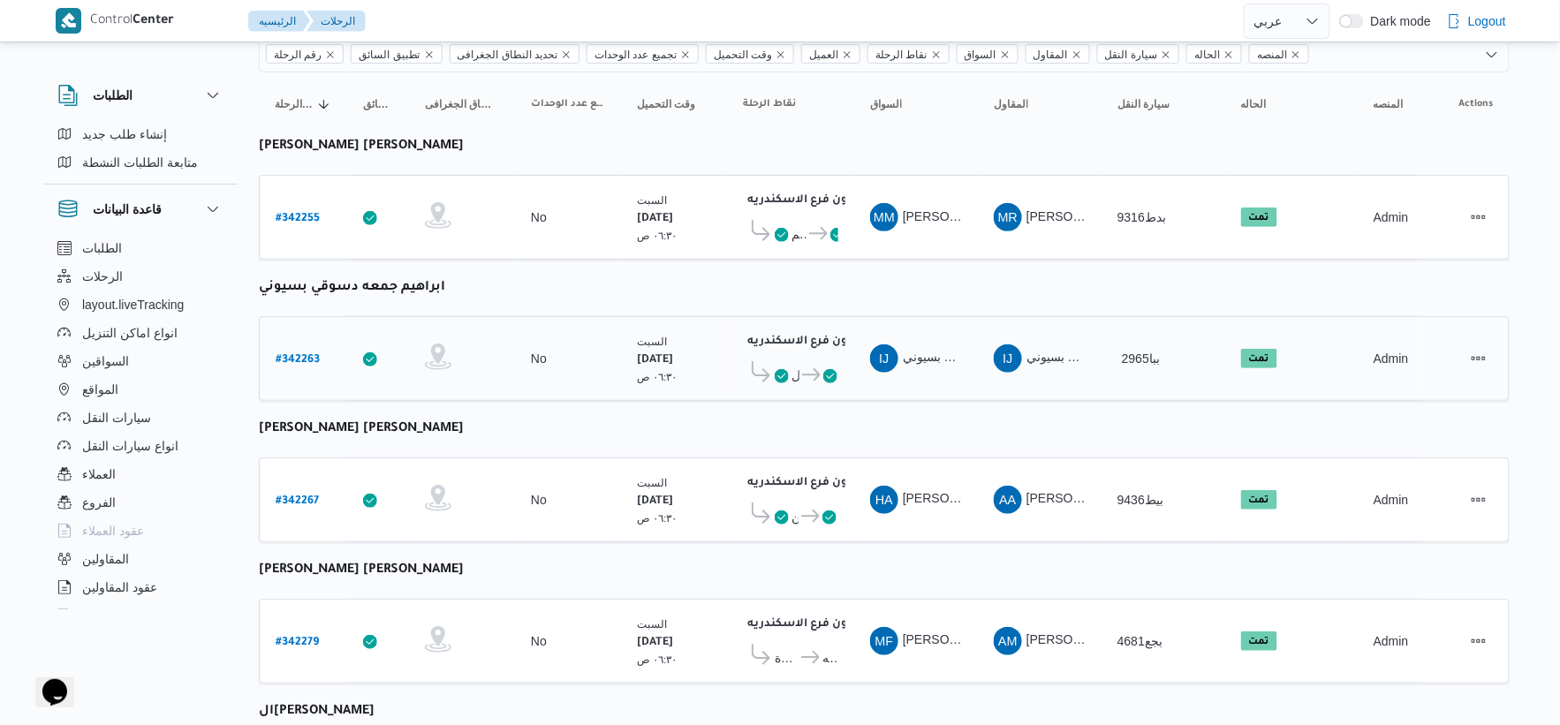
click at [305, 356] on b "# 342263" at bounding box center [298, 360] width 44 height 12
select select "ar"
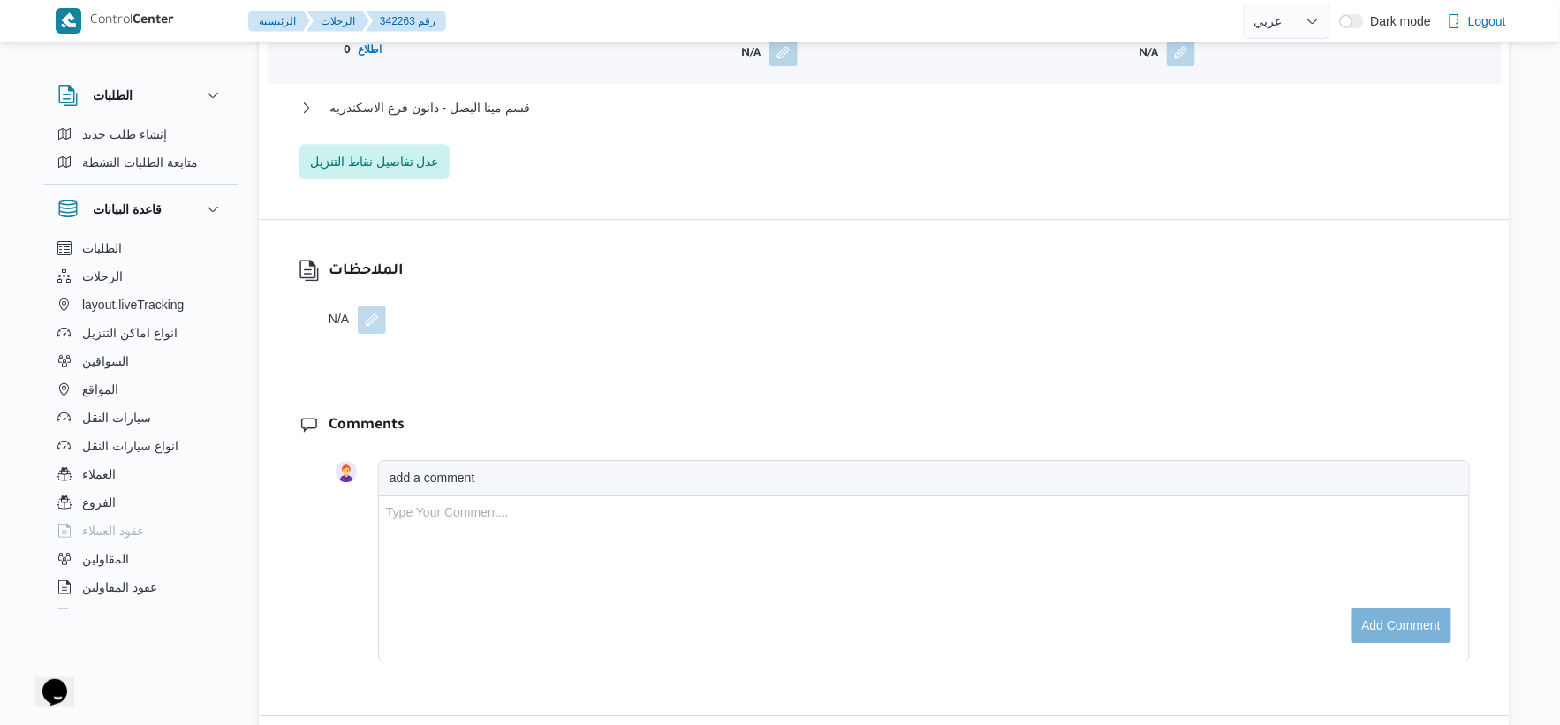
scroll to position [1767, 0]
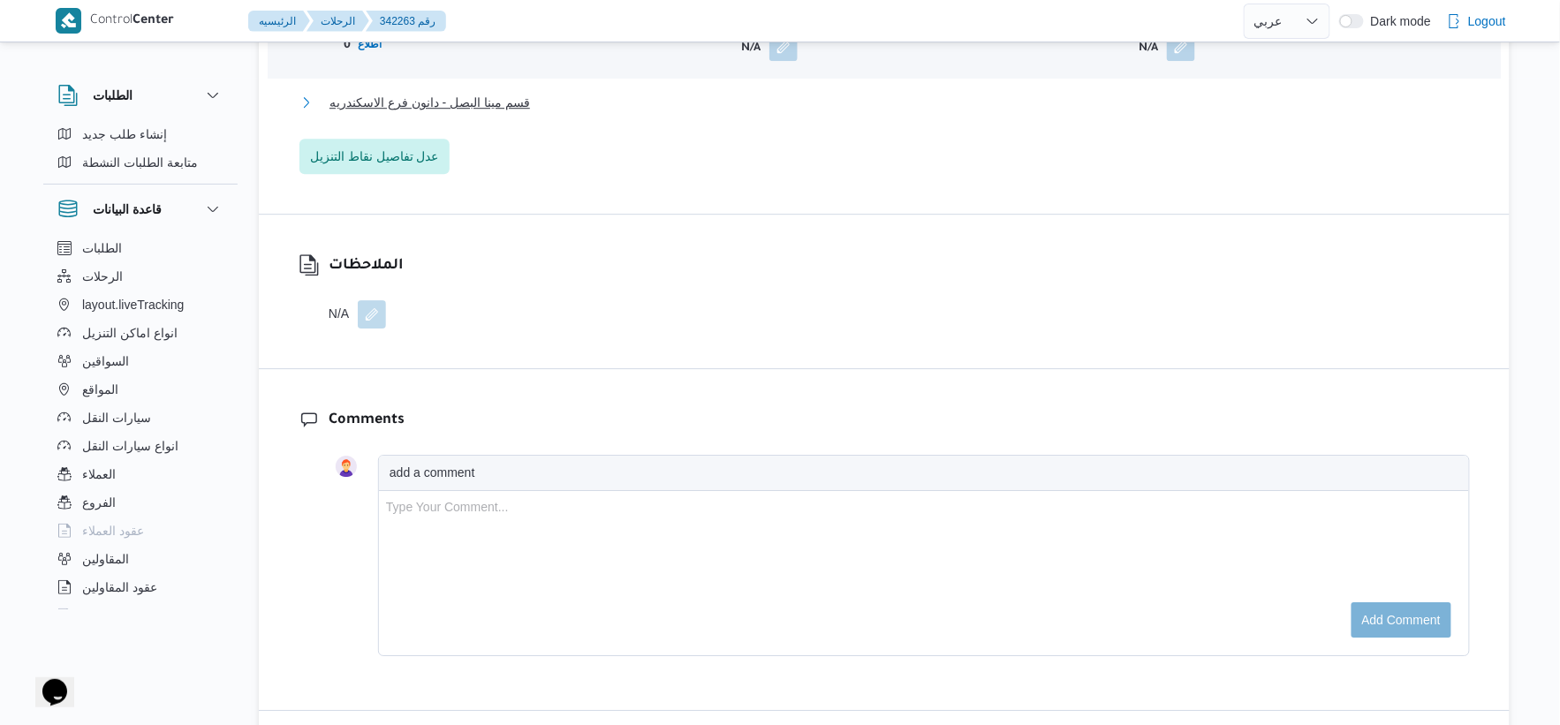
click at [527, 92] on span "قسم مينا البصل - دانون فرع الاسكندريه" at bounding box center [430, 102] width 201 height 21
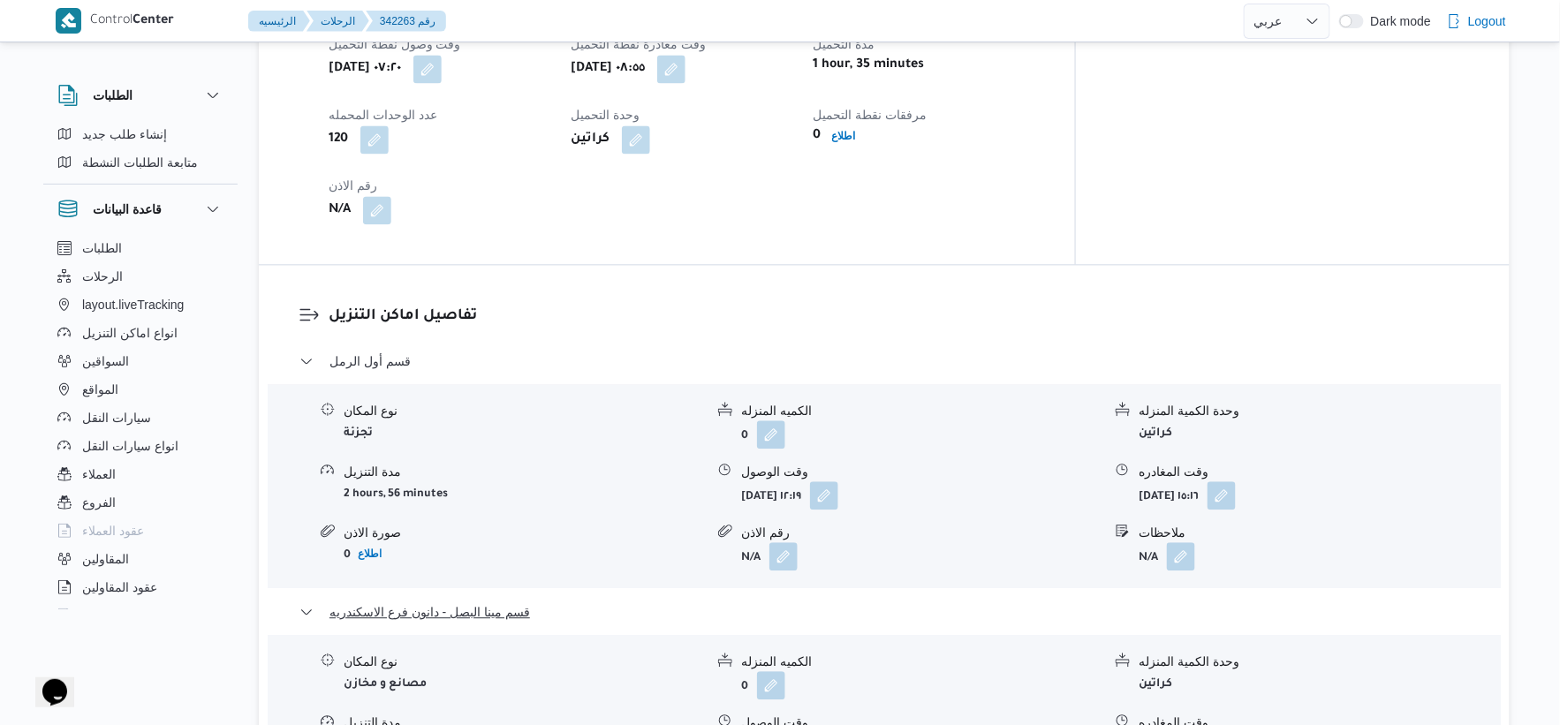
scroll to position [1178, 0]
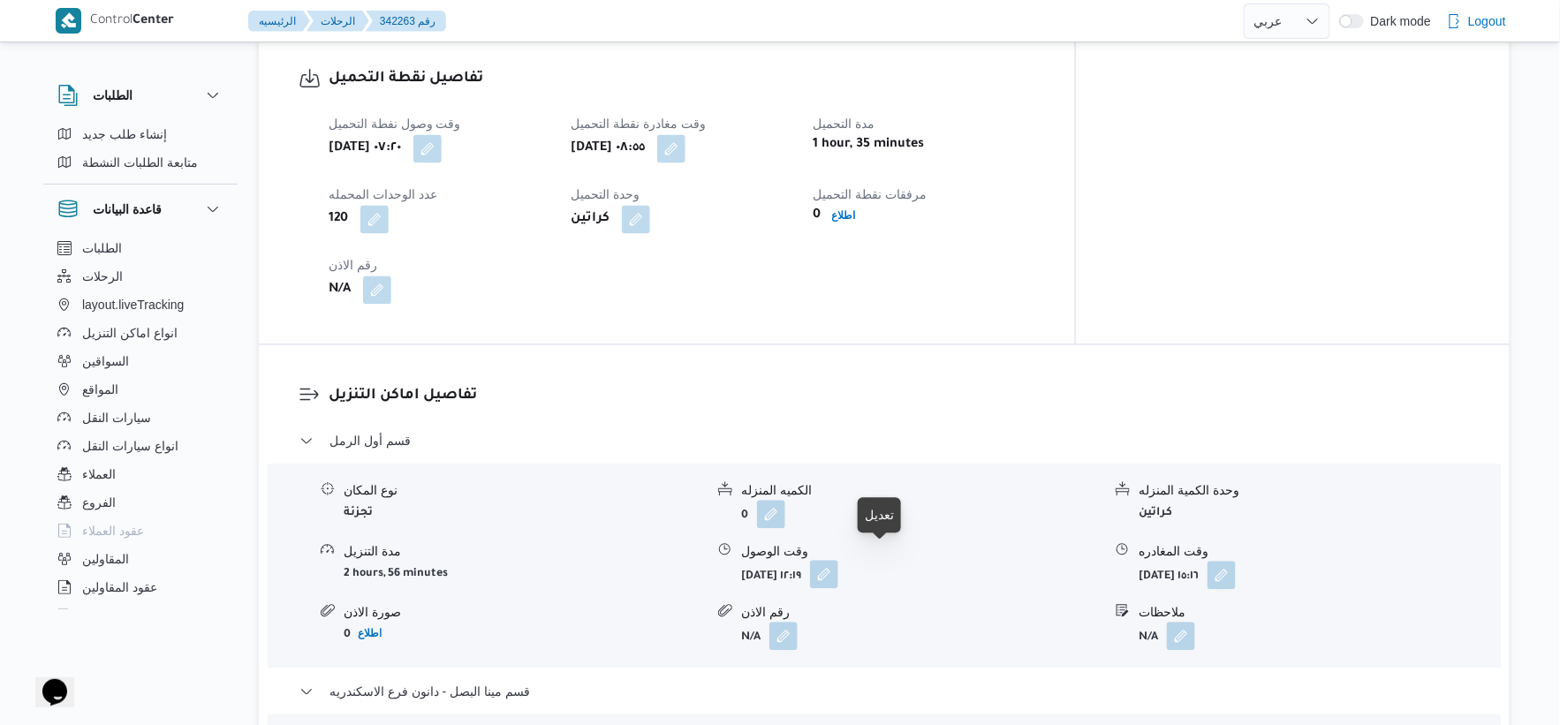
click at [838, 560] on button "button" at bounding box center [824, 574] width 28 height 28
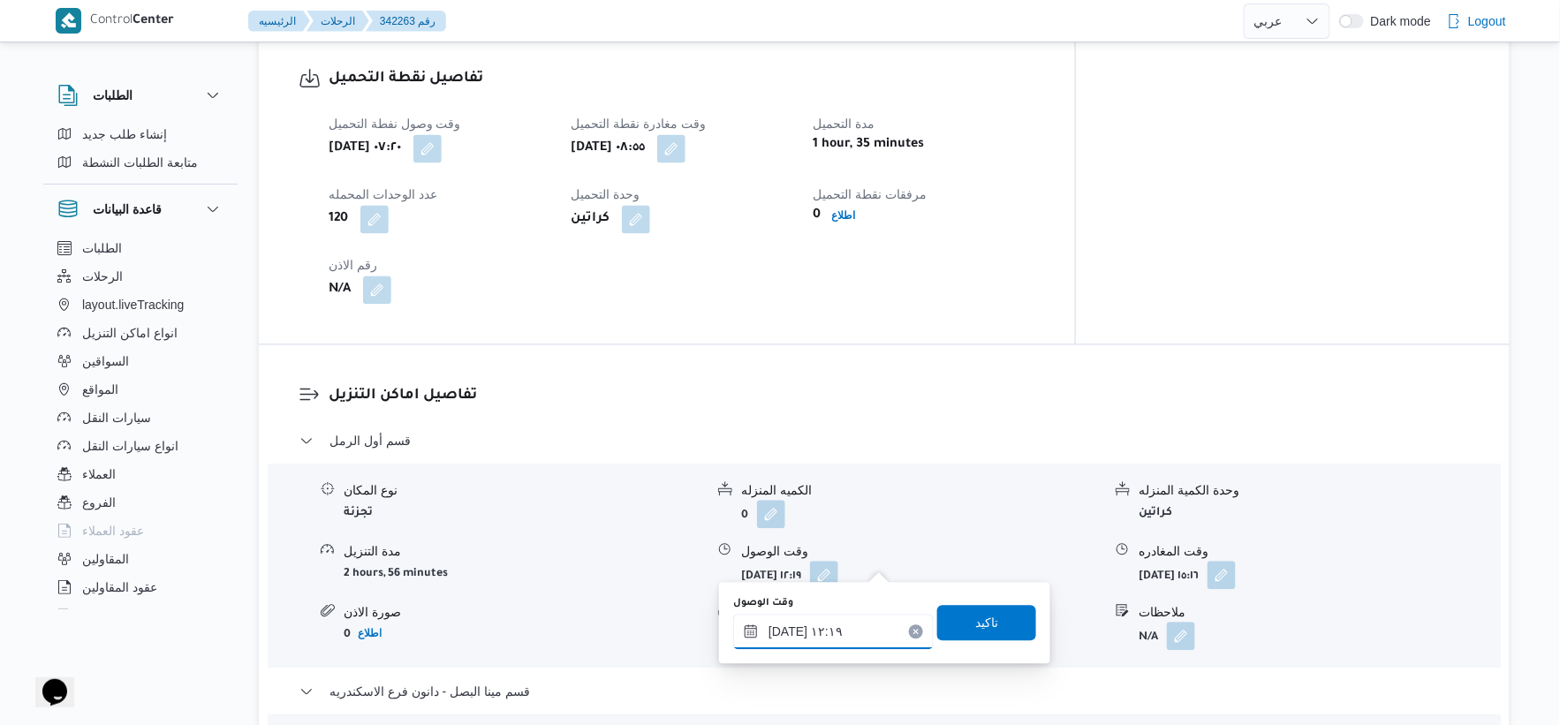
click at [845, 622] on input "١١/١٠/٢٠٢٥ ١٢:١٩" at bounding box center [833, 631] width 201 height 35
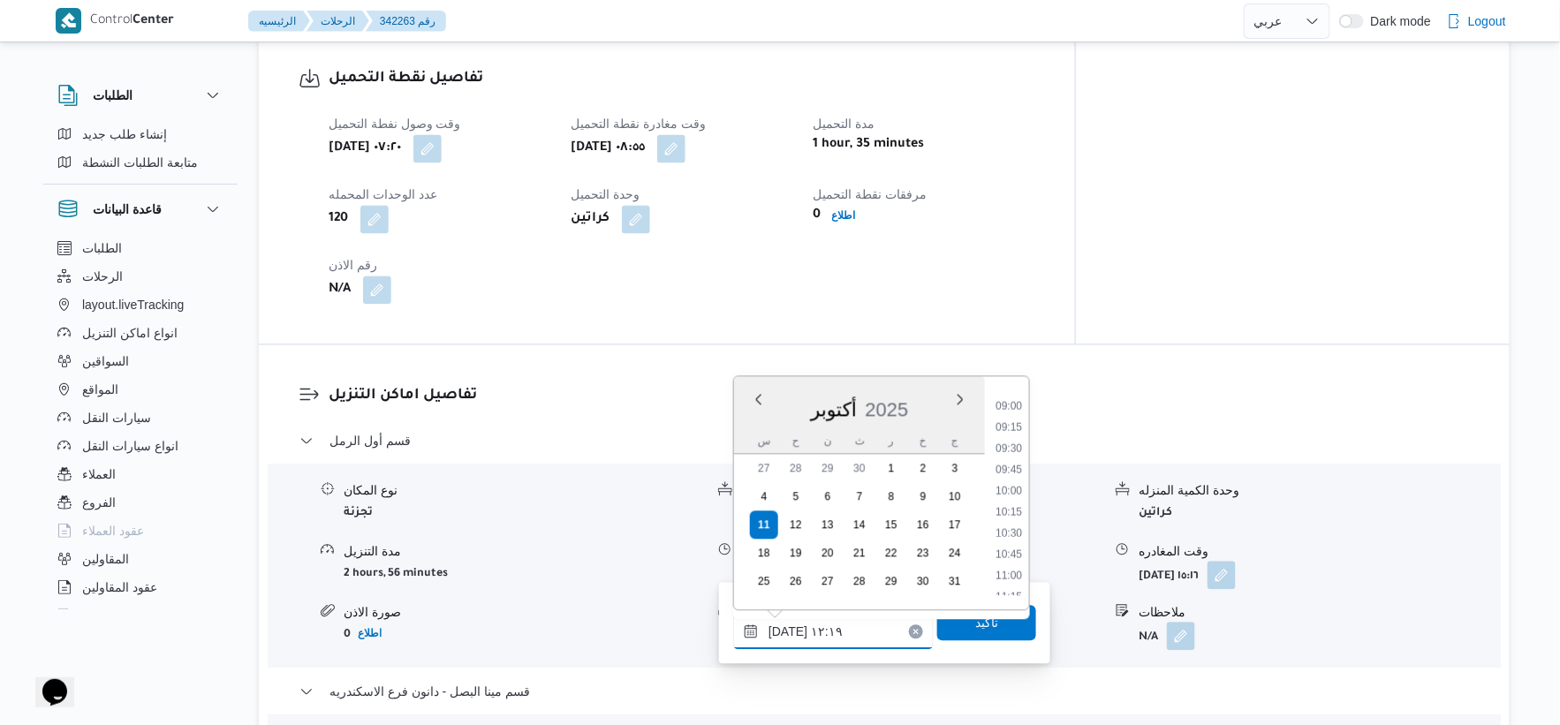
scroll to position [737, 0]
click at [1018, 466] on li "09:30" at bounding box center [1009, 468] width 41 height 18
type input "١١/١٠/٢٠٢٥ ٠٩:٣٠"
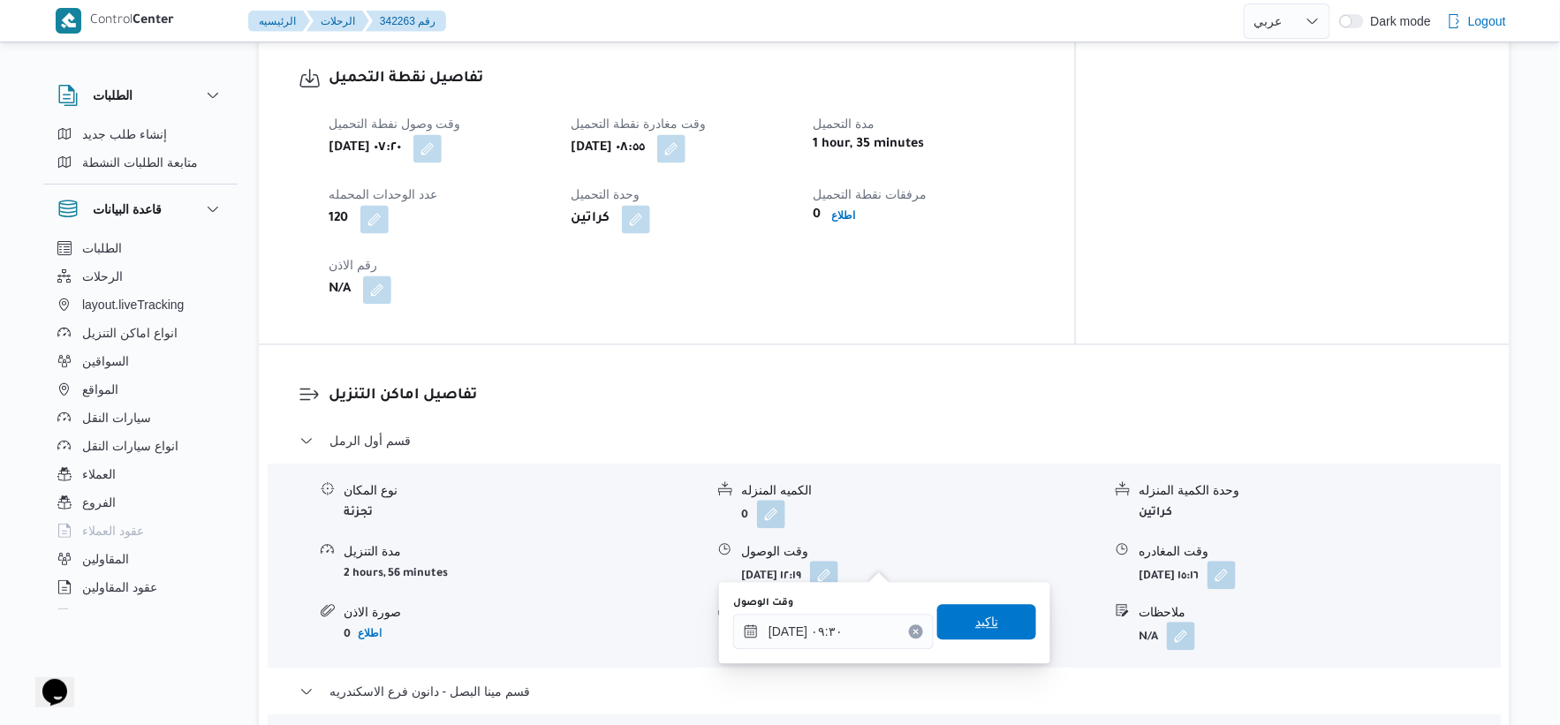
click at [1004, 607] on span "تاكيد" at bounding box center [986, 621] width 99 height 35
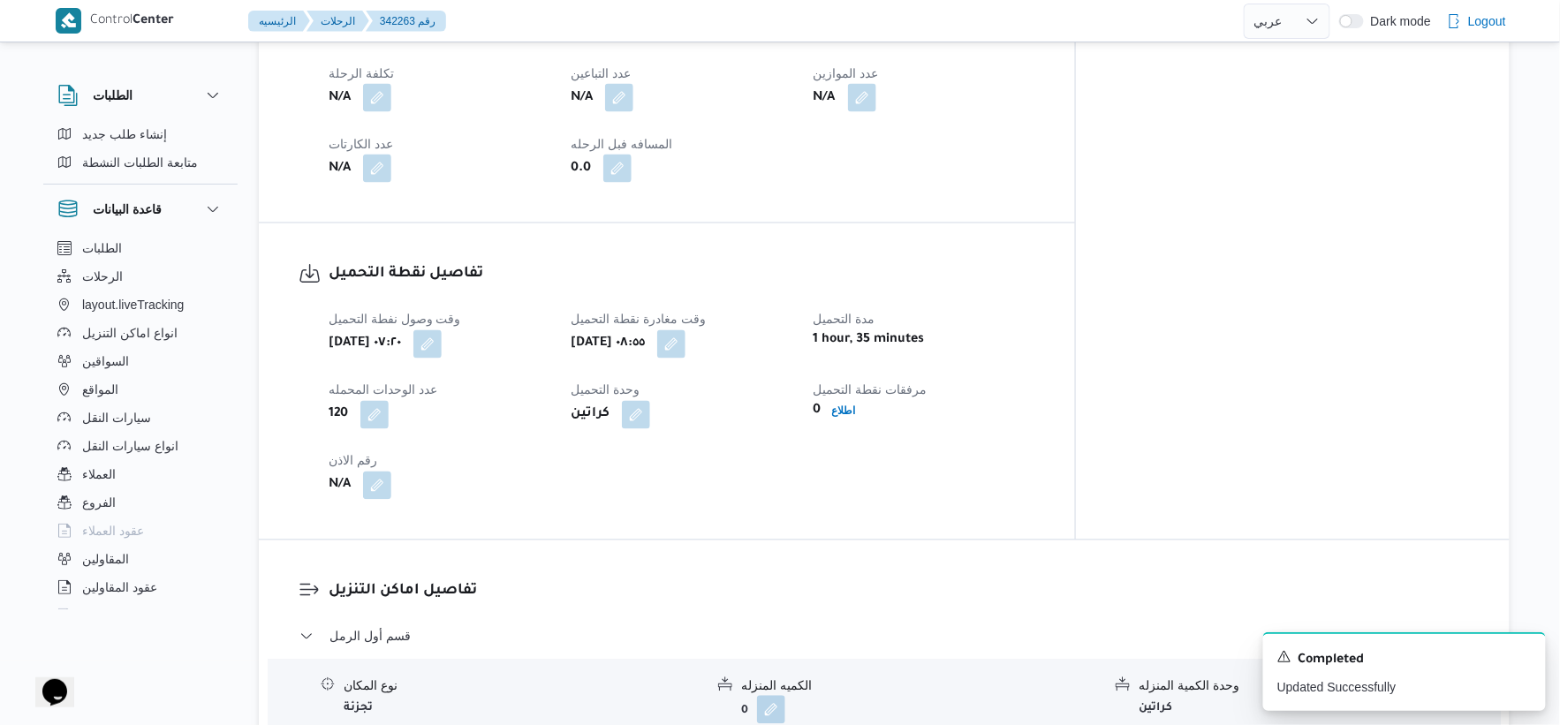
scroll to position [588, 0]
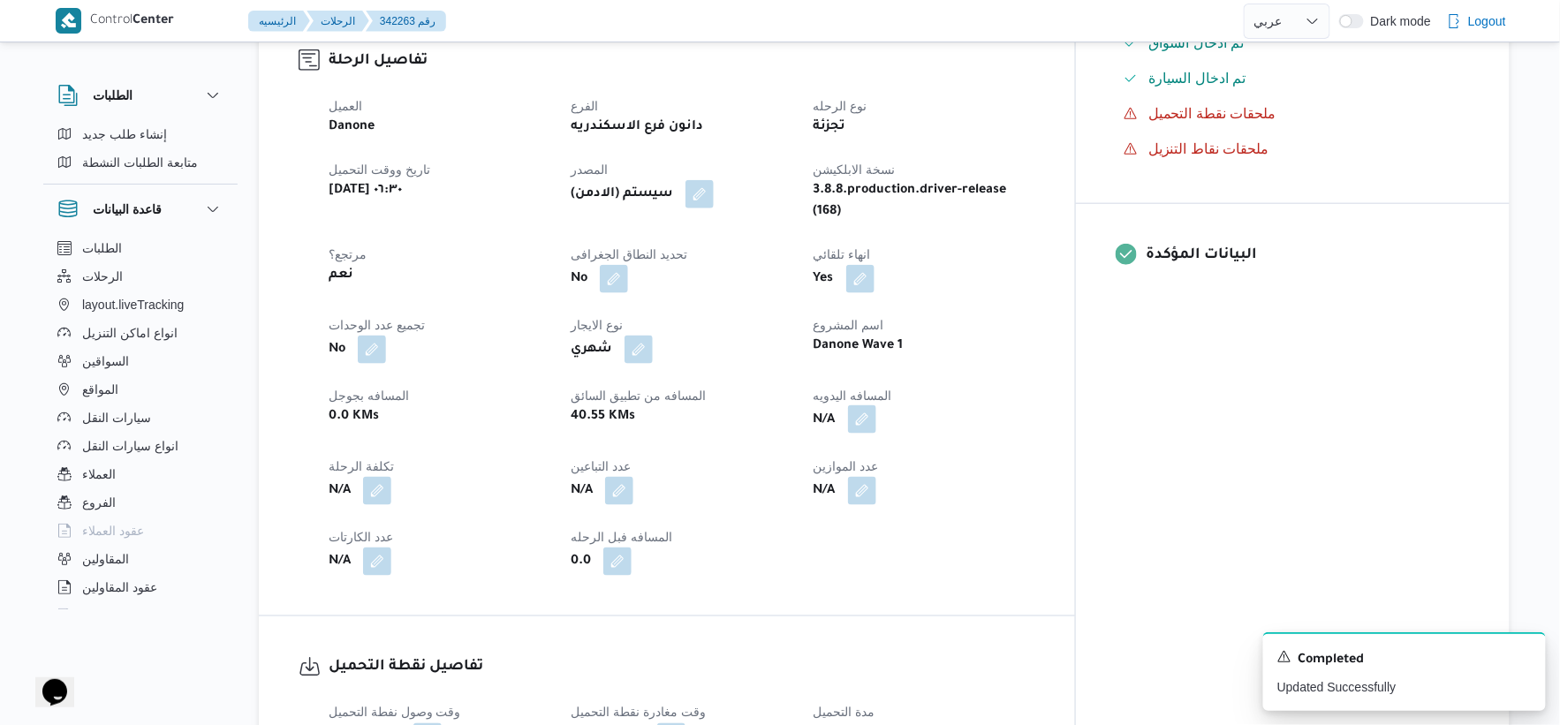
click at [876, 405] on button "button" at bounding box center [862, 419] width 28 height 28
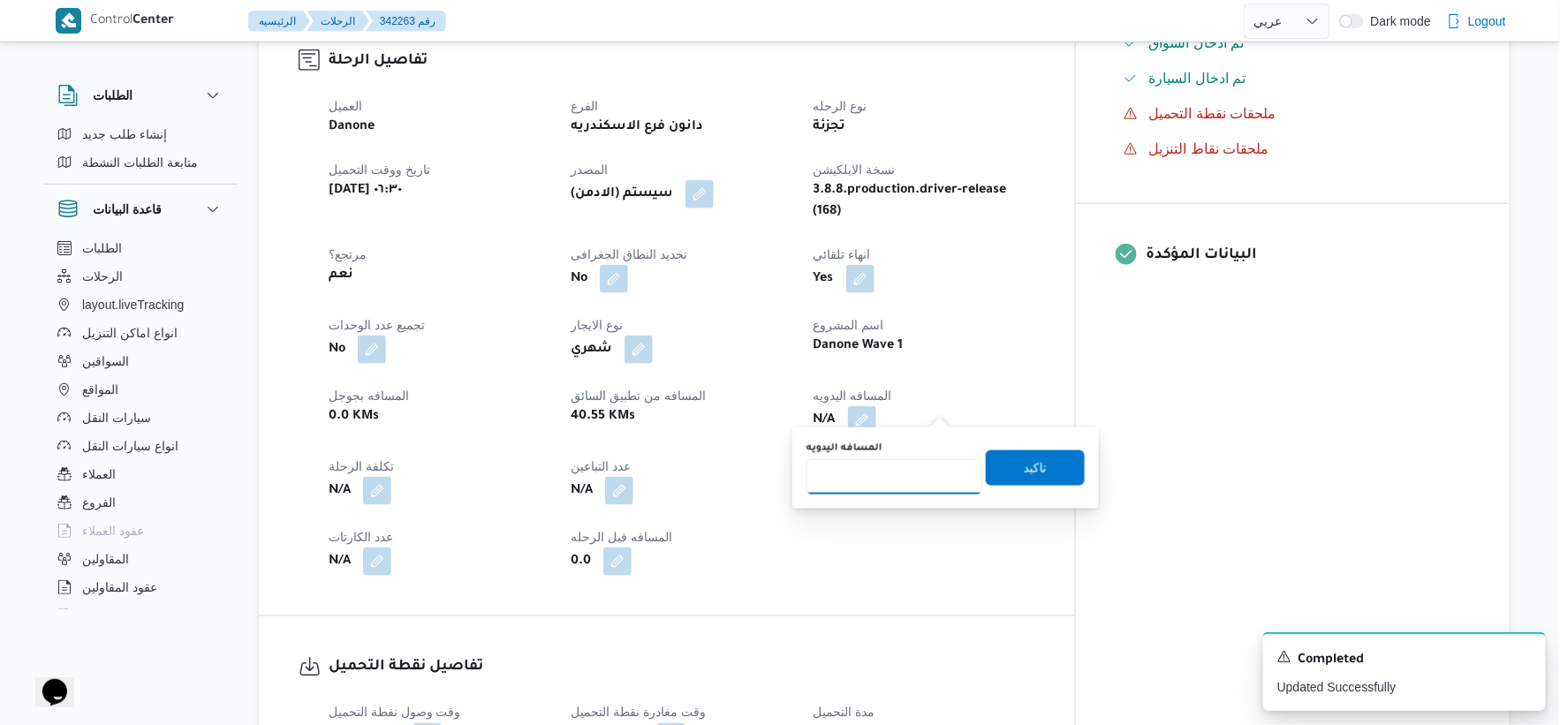
click at [877, 473] on input "المسافه اليدويه" at bounding box center [895, 476] width 176 height 35
type input "41"
click at [1035, 459] on span "تاكيد" at bounding box center [1035, 467] width 23 height 21
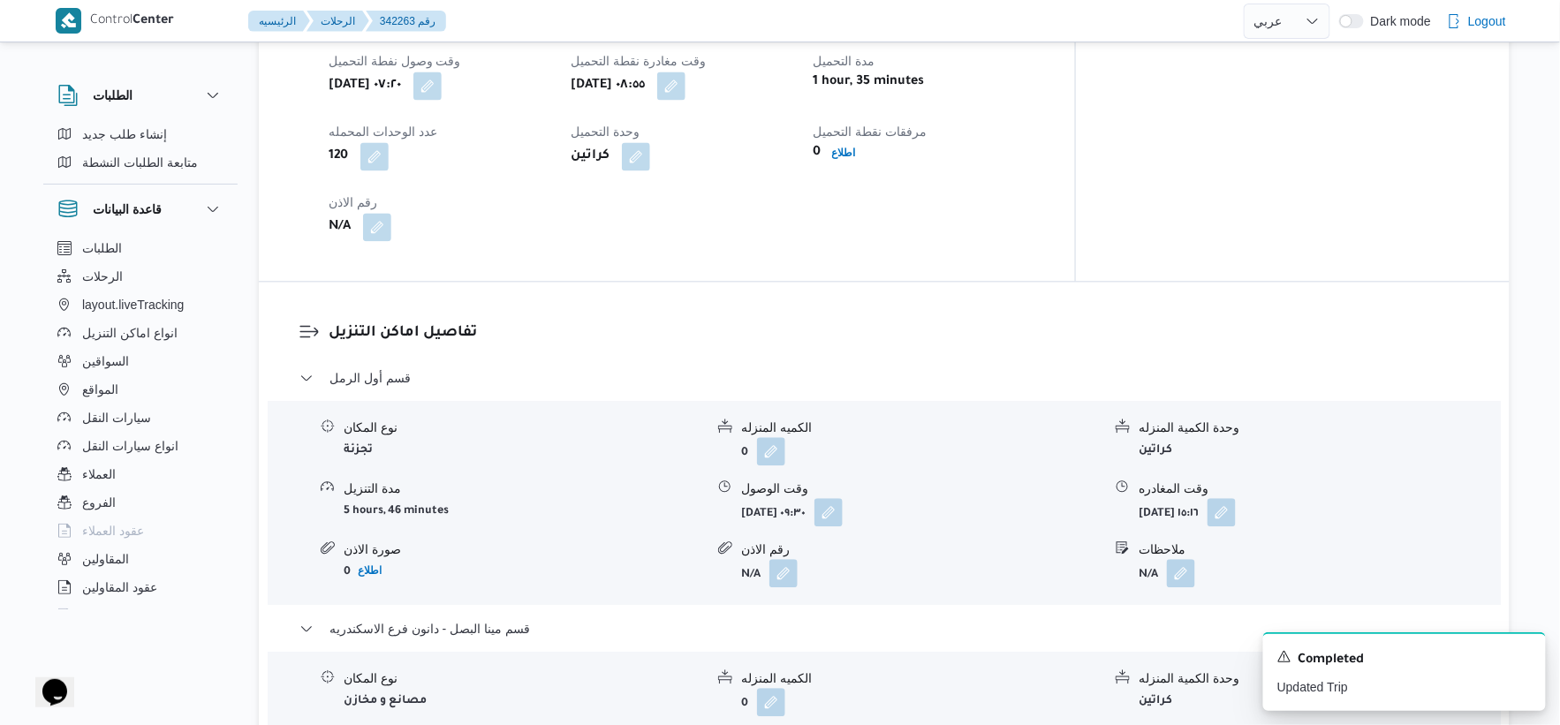
scroll to position [1276, 0]
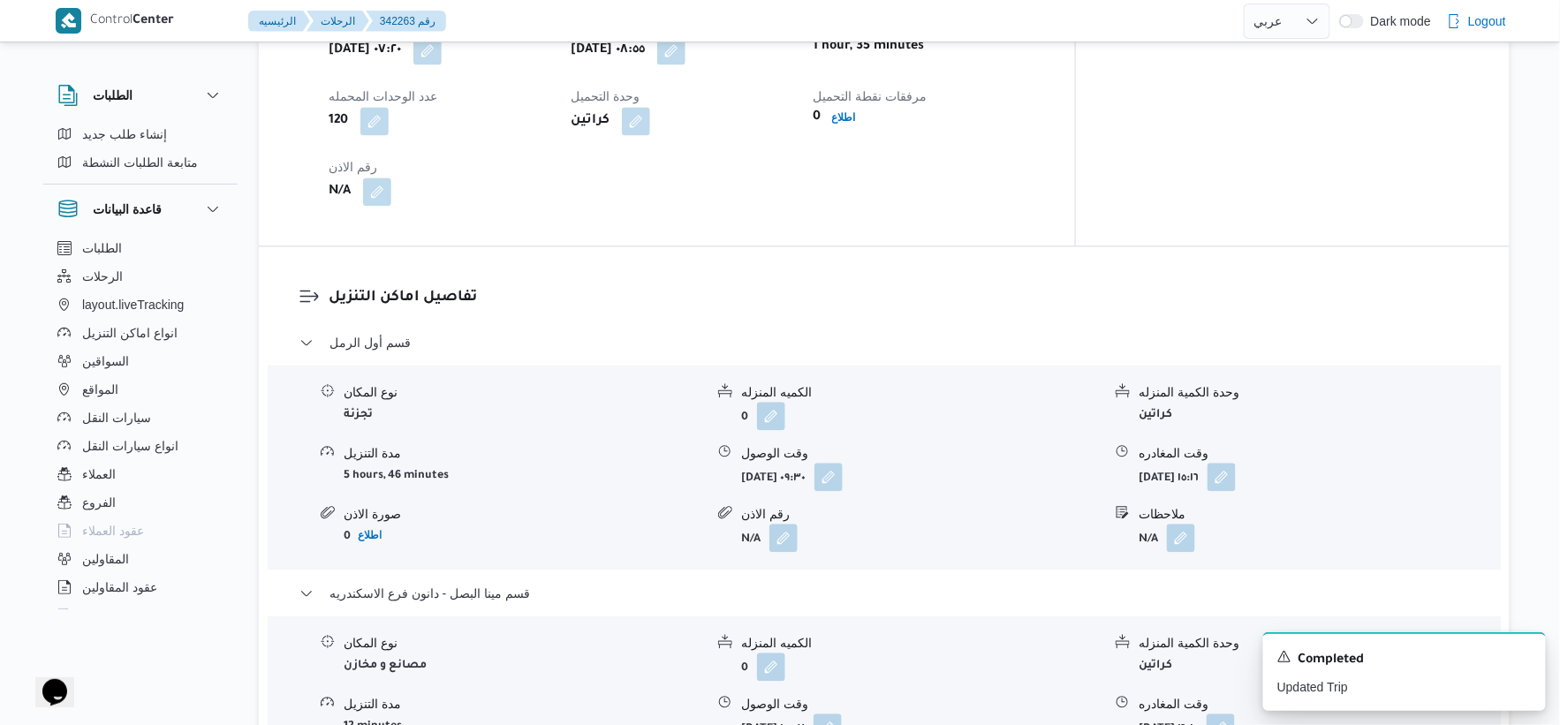
select select "ar"
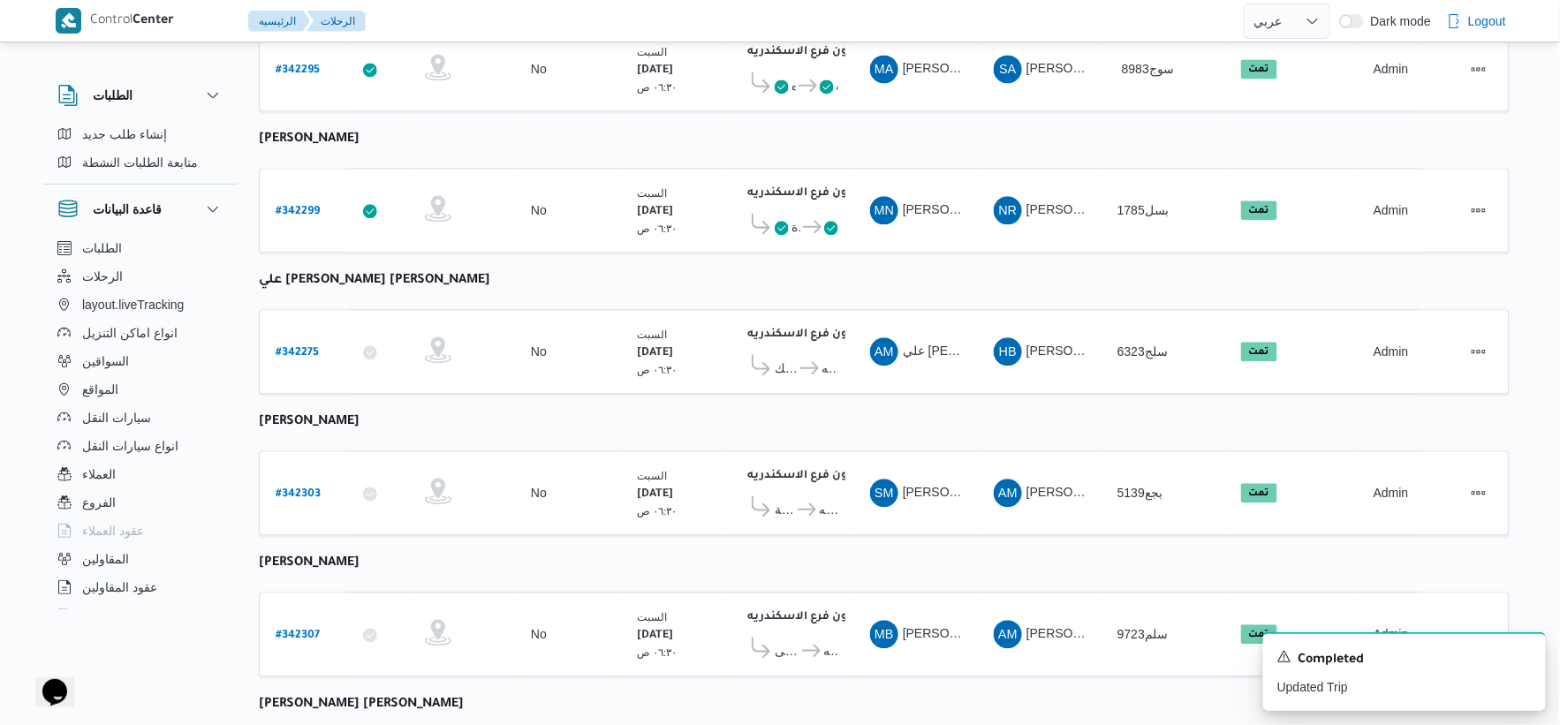
scroll to position [1419, 0]
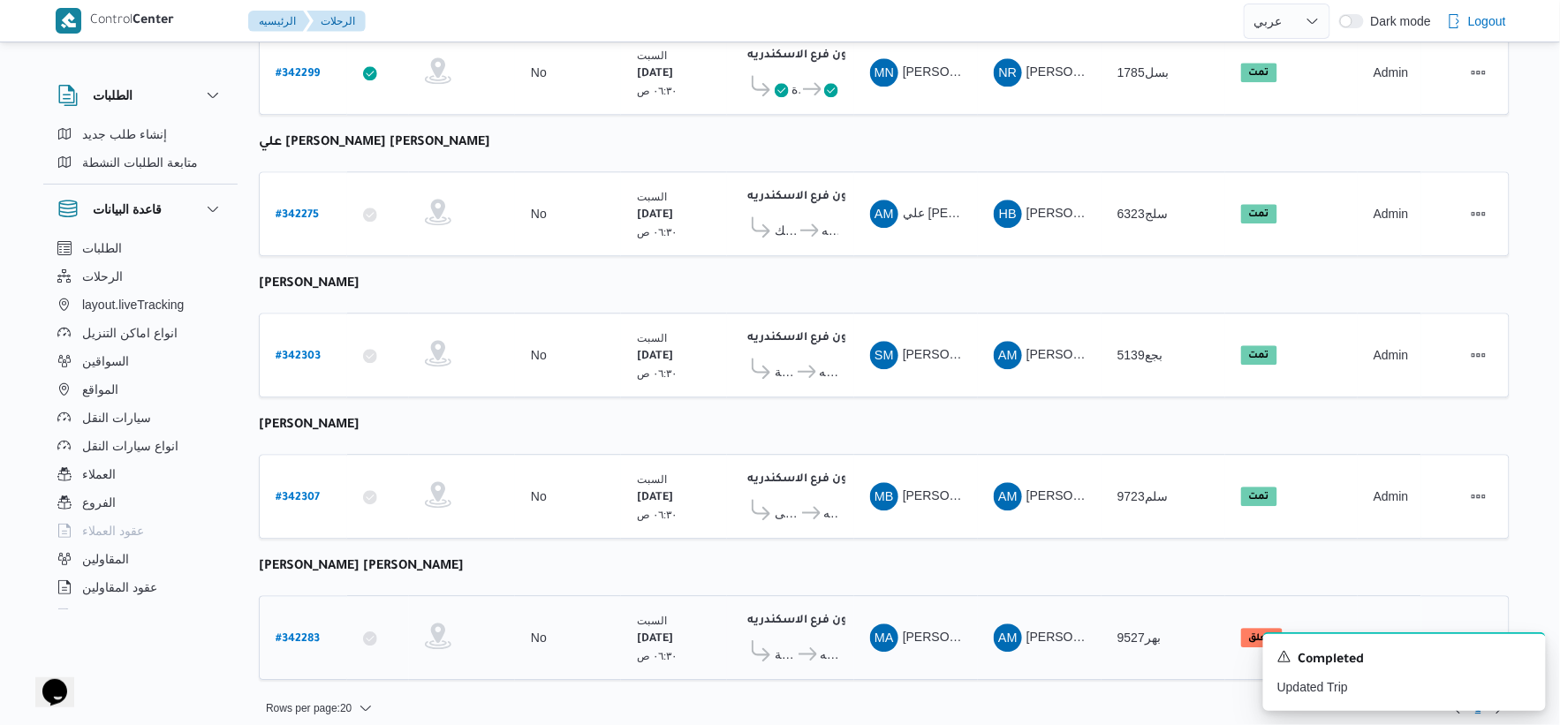
click at [296, 633] on b "# 342283" at bounding box center [298, 639] width 44 height 12
select select "ar"
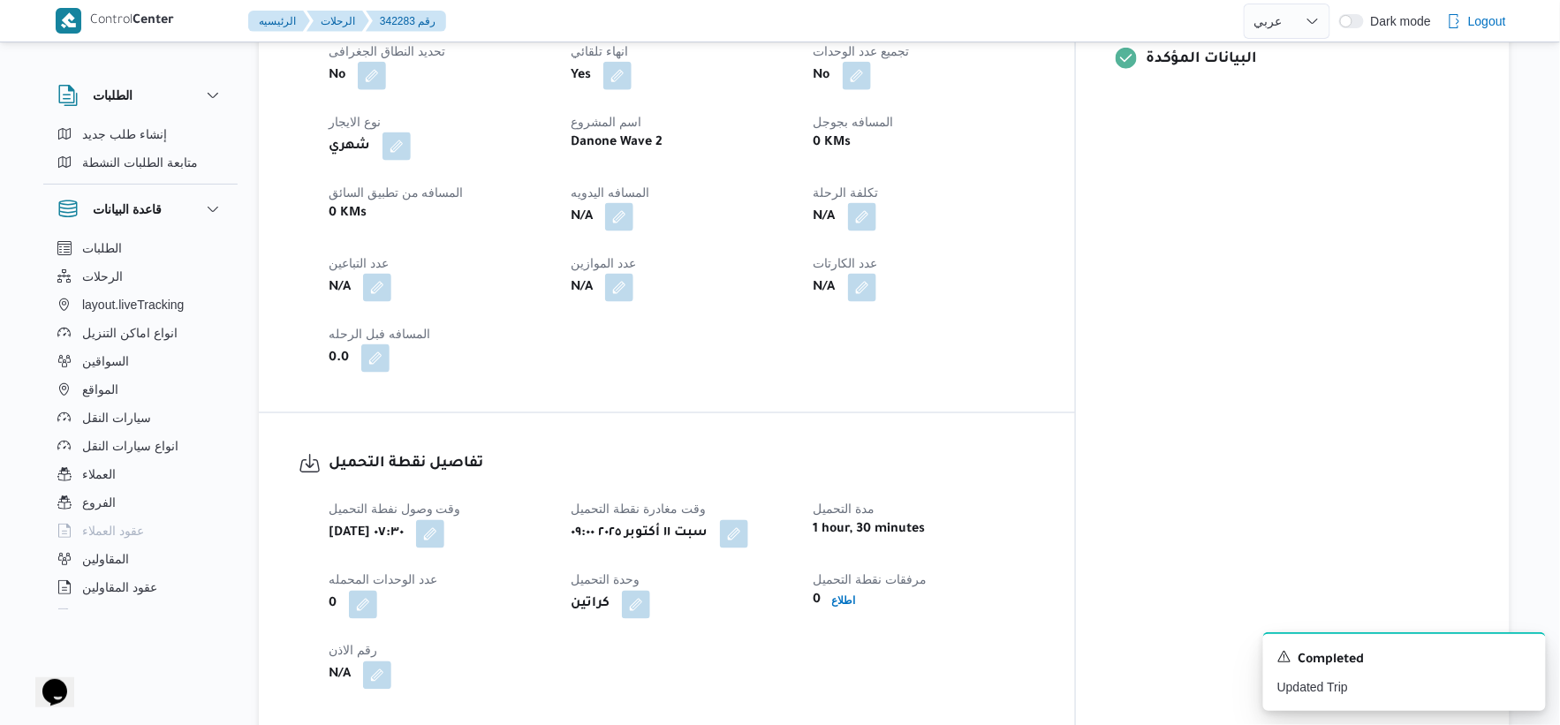
scroll to position [588, 0]
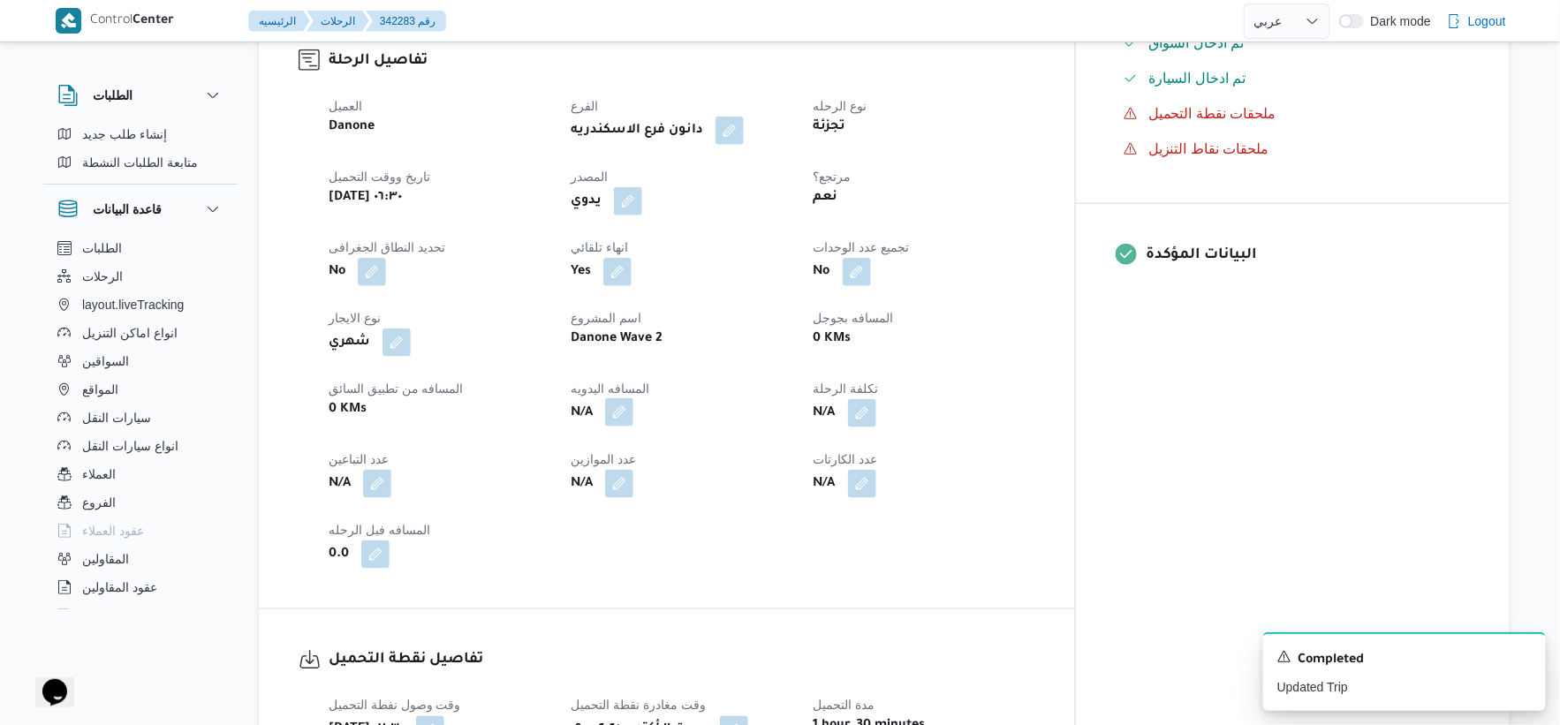
click at [633, 406] on button "button" at bounding box center [619, 412] width 28 height 28
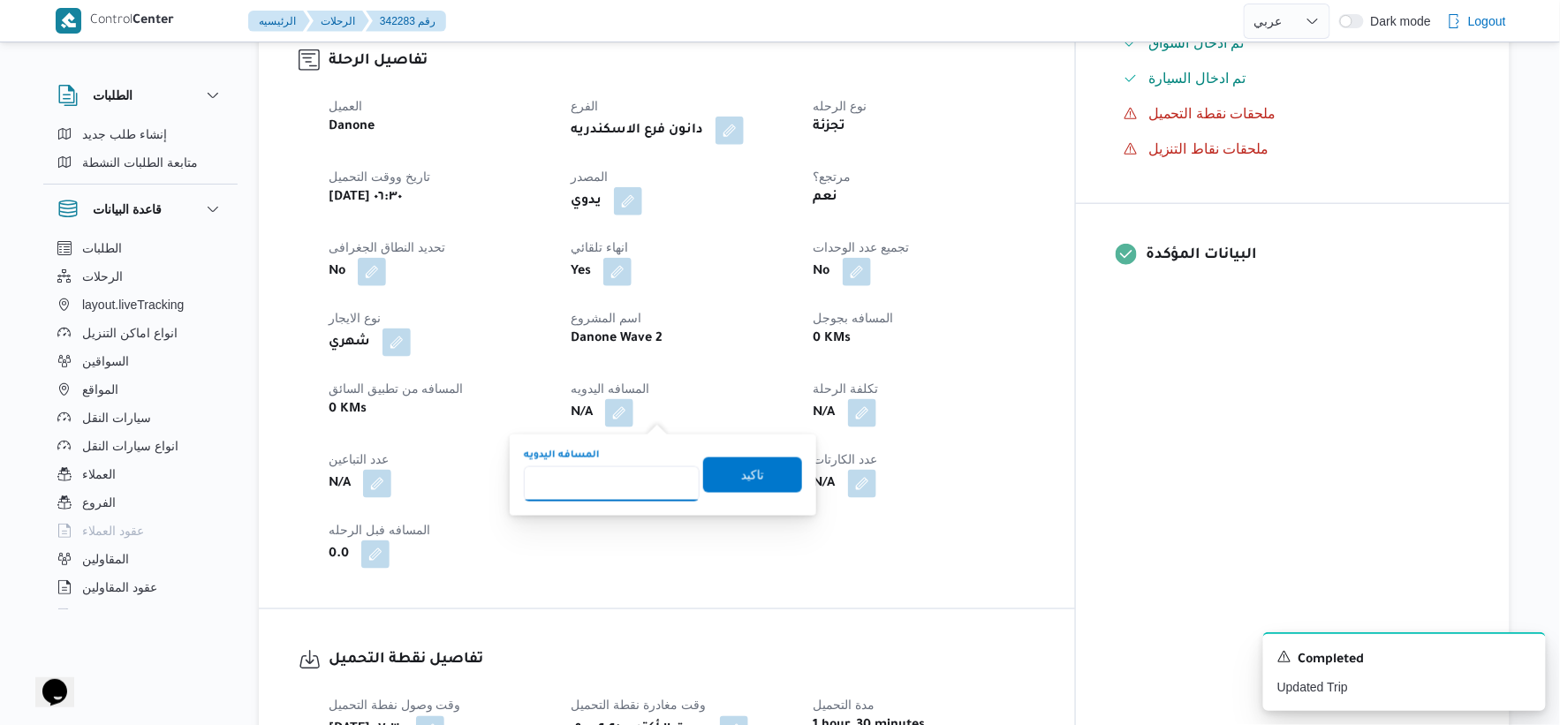
click at [617, 466] on input "المسافه اليدويه" at bounding box center [612, 483] width 176 height 35
type input "26"
click at [754, 468] on span "تاكيد" at bounding box center [752, 474] width 99 height 35
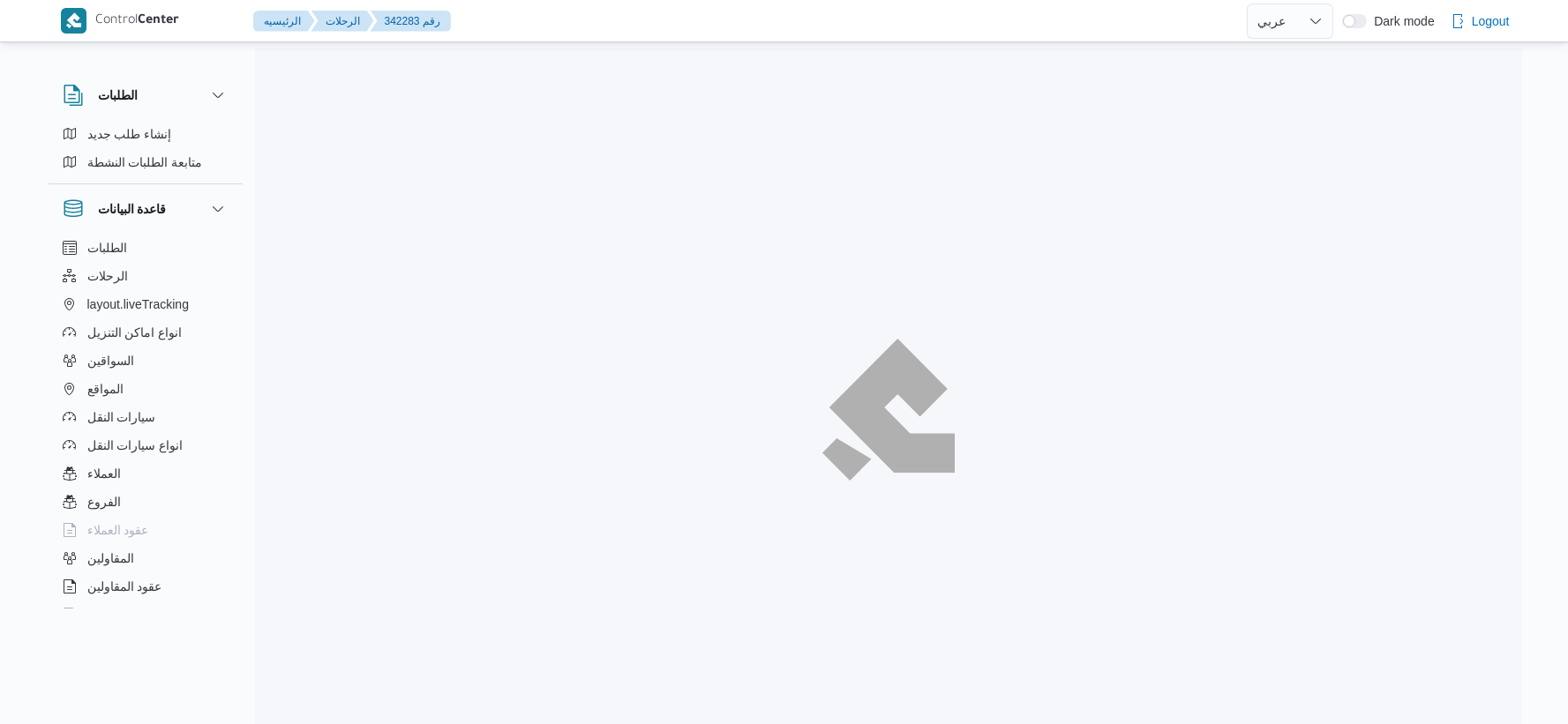
select select "ar"
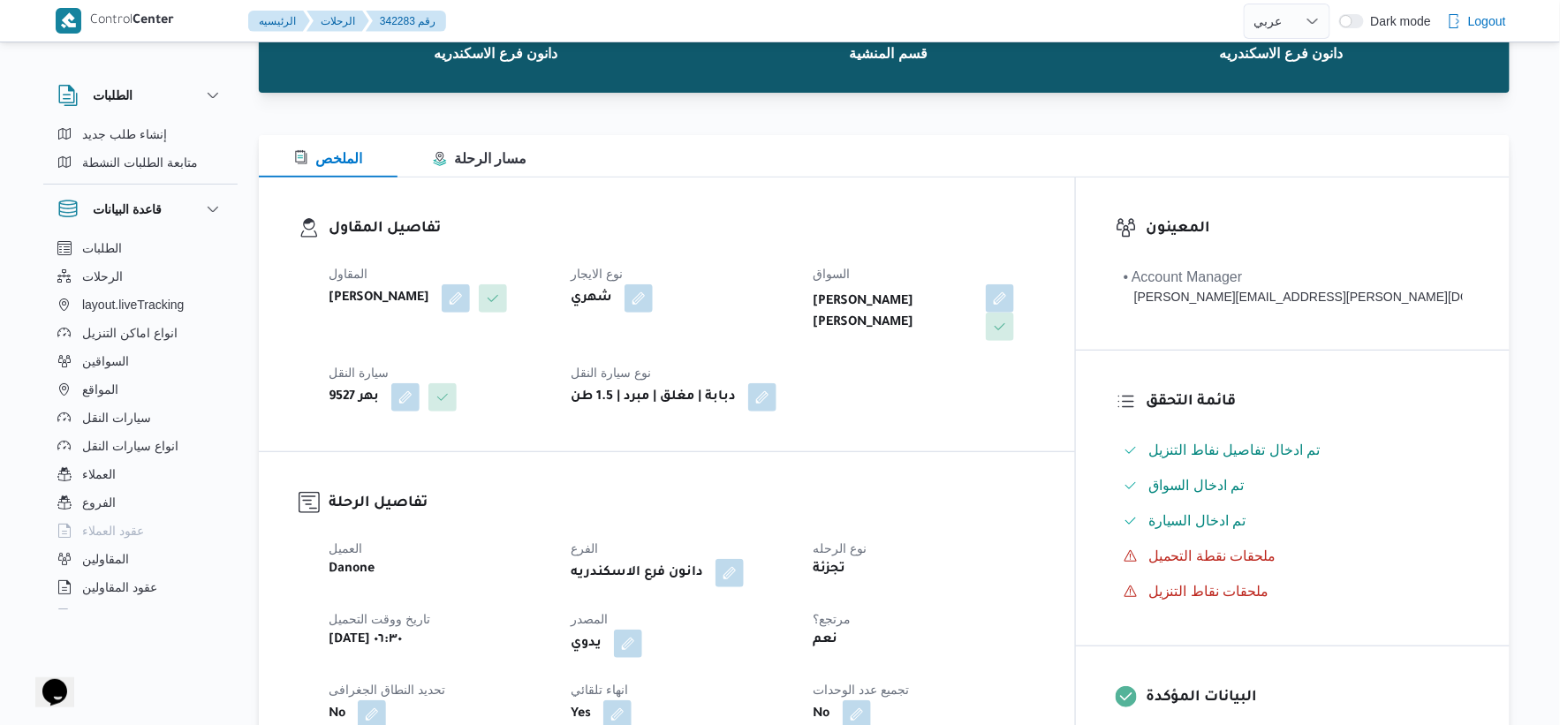
scroll to position [735, 0]
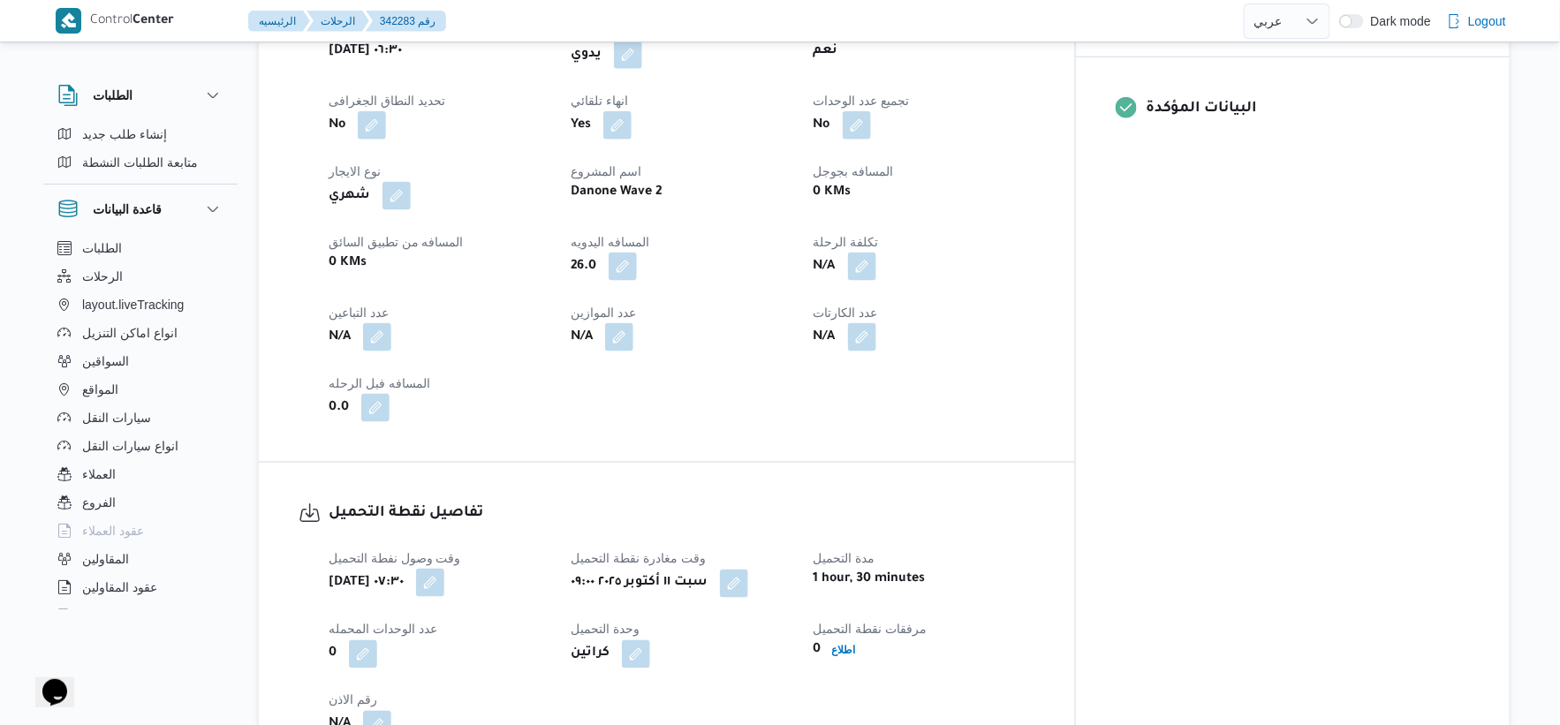
click at [444, 575] on button "button" at bounding box center [430, 583] width 28 height 28
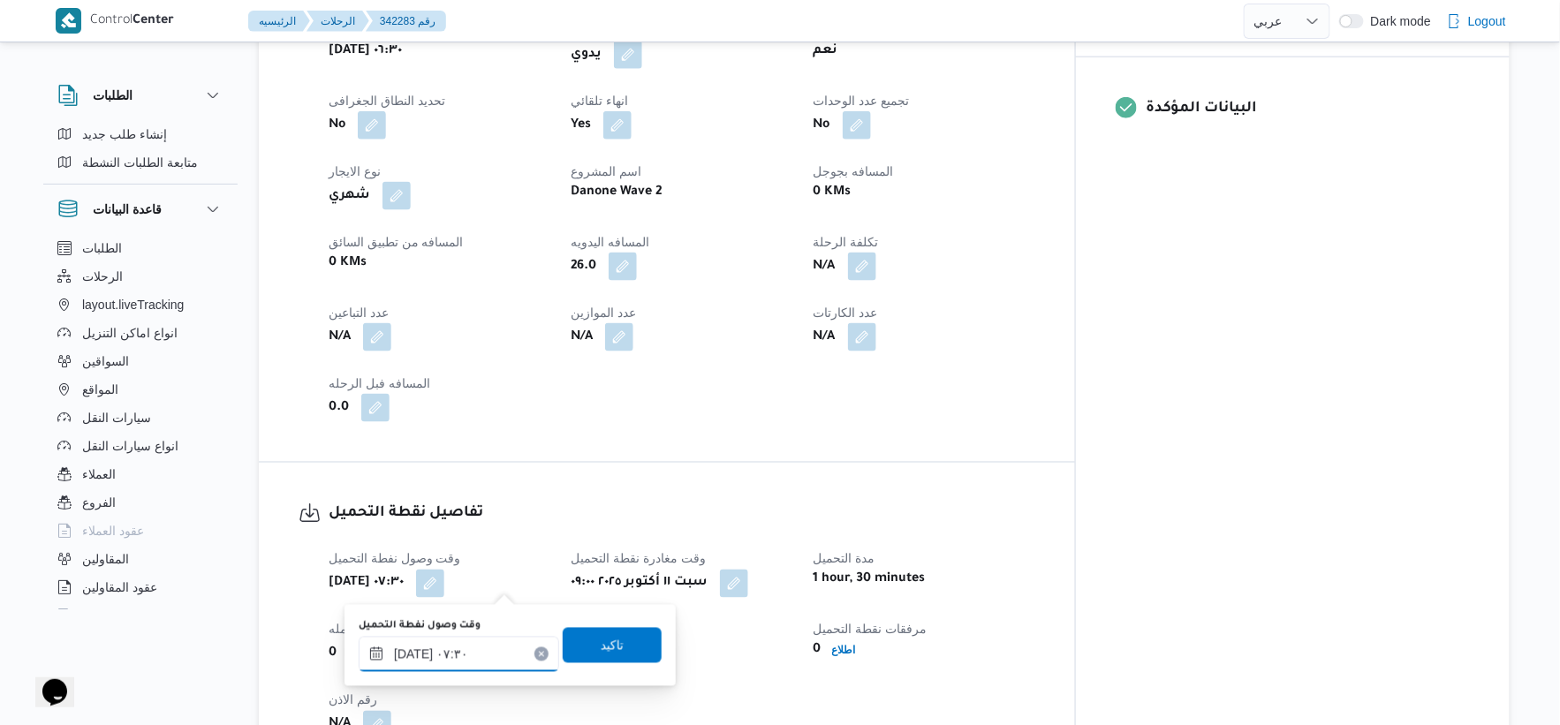
click at [415, 651] on input "[DATE] ٠٧:٣٠" at bounding box center [459, 654] width 201 height 35
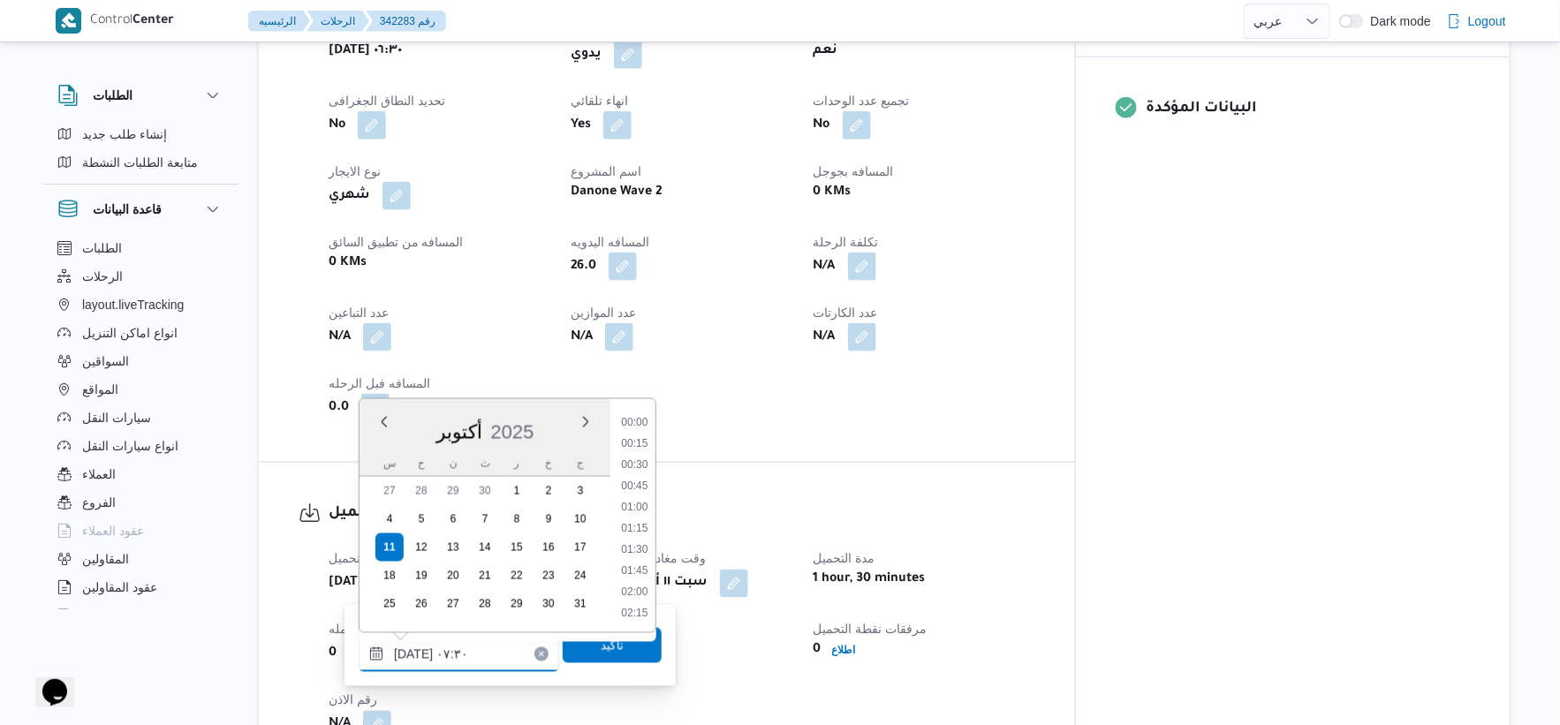
click at [415, 651] on input "[DATE] ٠٧:٣٠" at bounding box center [459, 654] width 201 height 35
type input "[DATE] ٠٧:٣٥"
click at [601, 648] on span "تاكيد" at bounding box center [612, 644] width 23 height 21
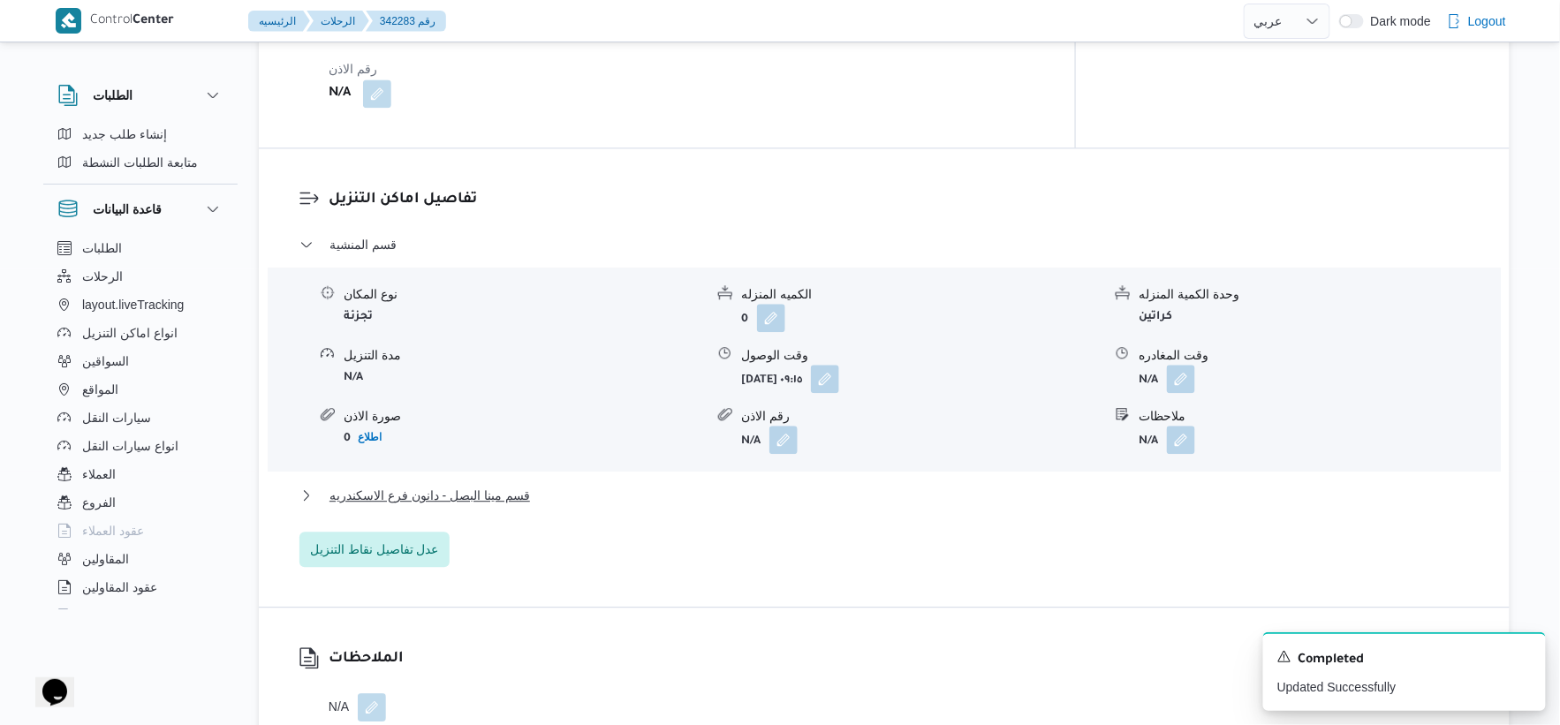
scroll to position [1422, 0]
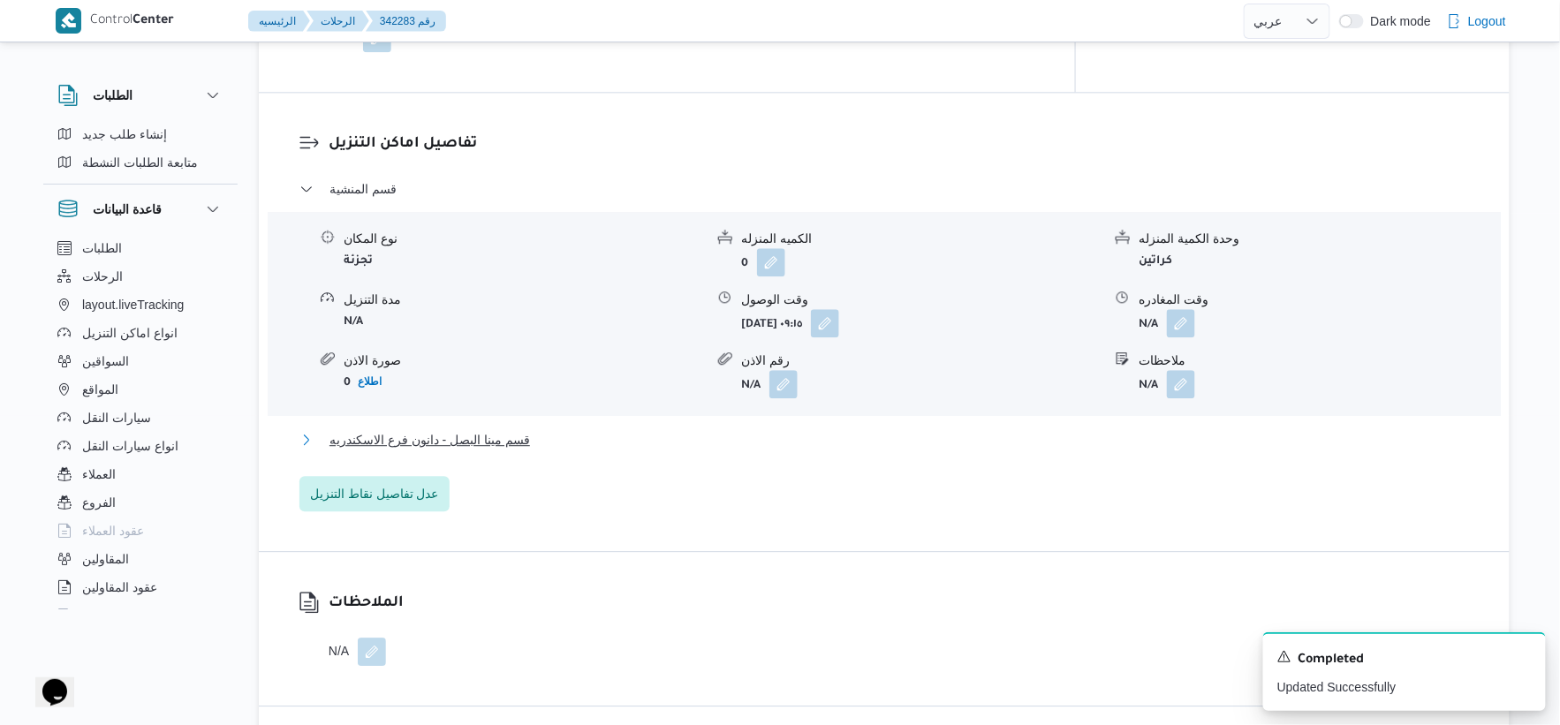
click at [553, 443] on button "قسم مينا البصل - دانون فرع الاسكندريه" at bounding box center [884, 439] width 1170 height 21
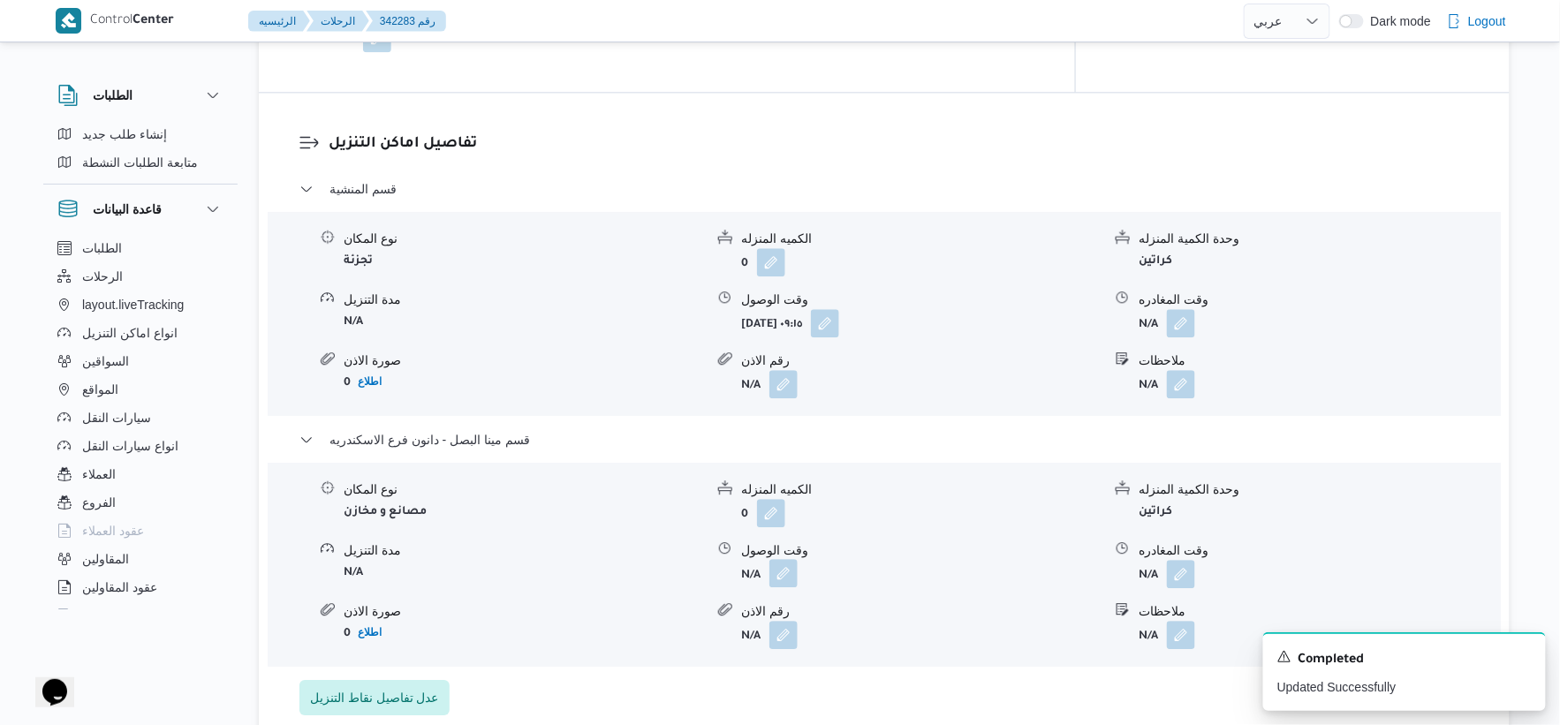
click at [789, 566] on button "button" at bounding box center [783, 573] width 28 height 28
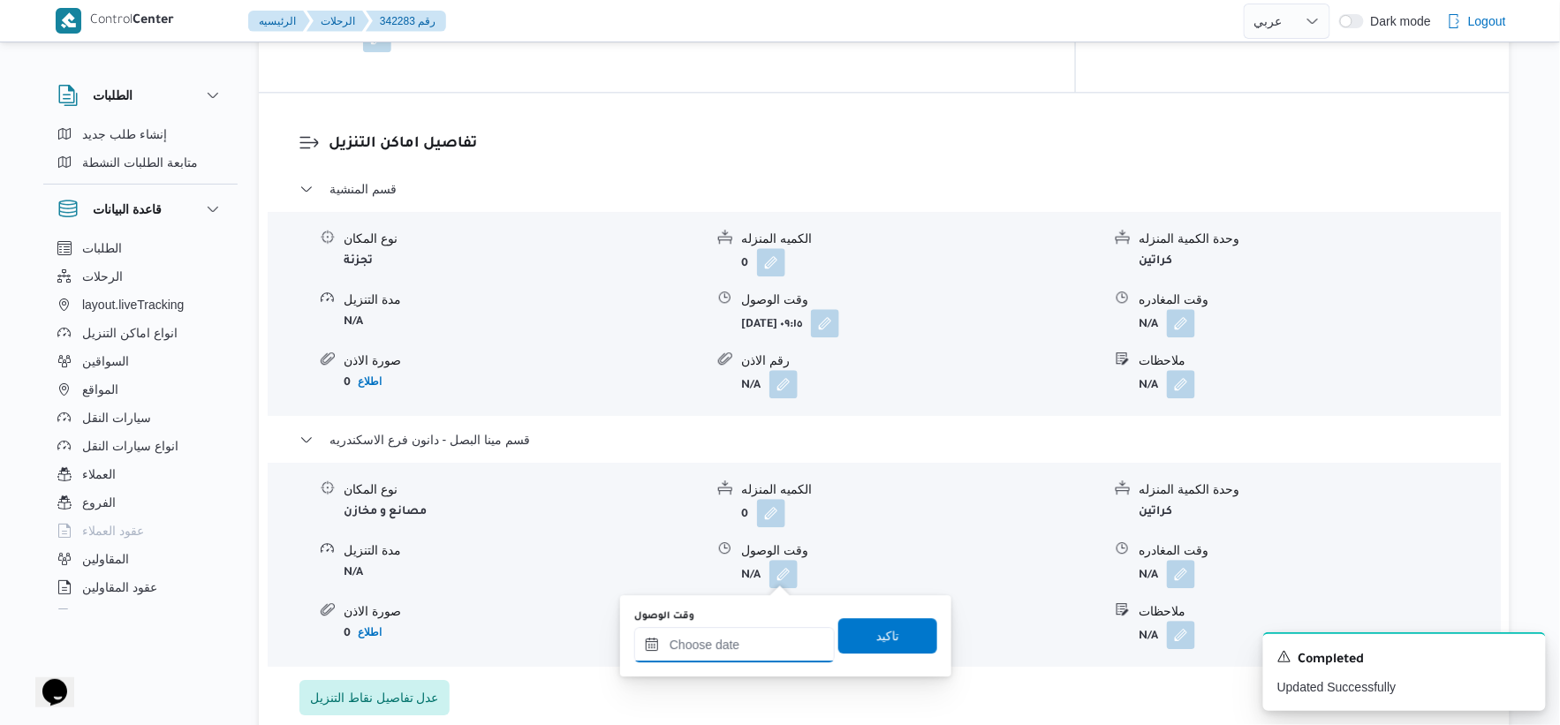
click at [758, 639] on input "وقت الوصول" at bounding box center [734, 644] width 201 height 35
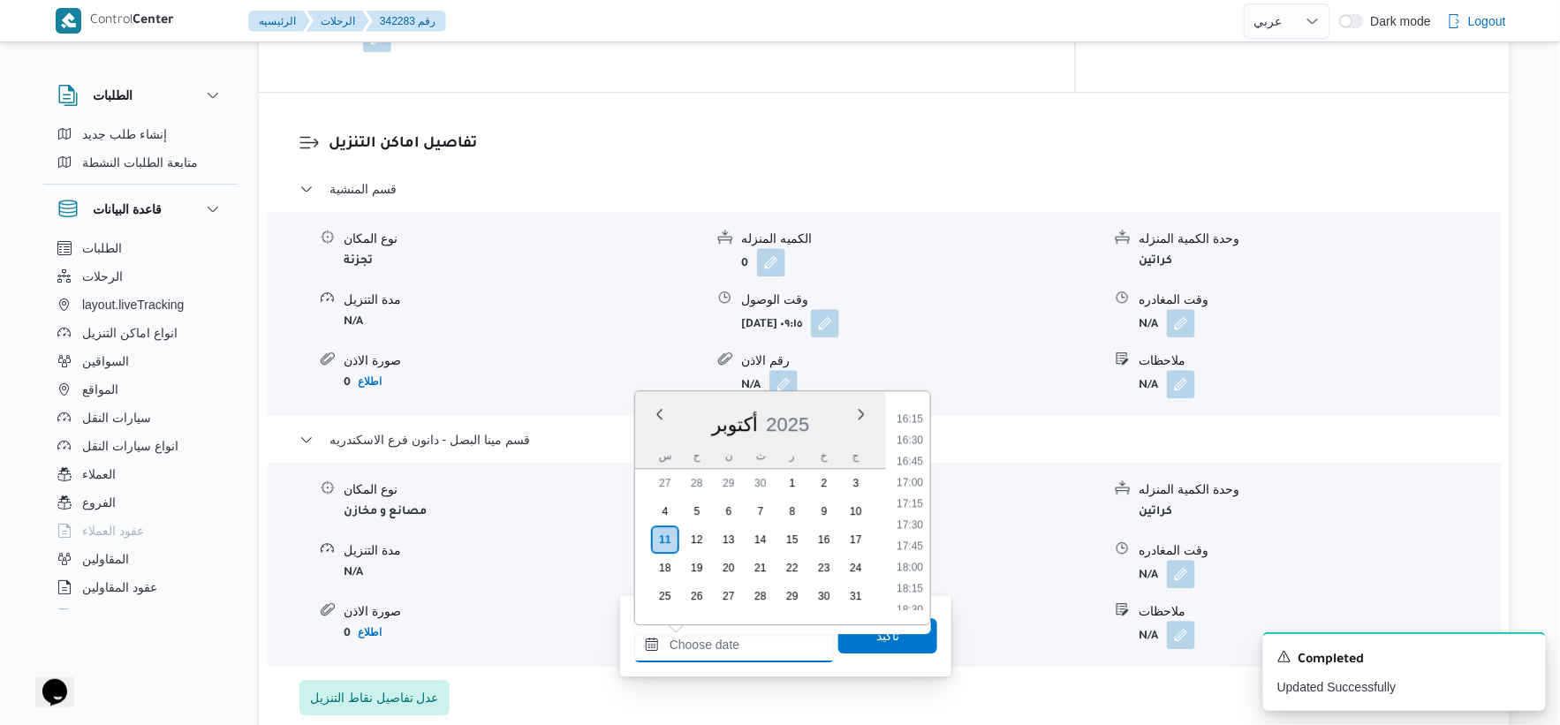
scroll to position [1372, 0]
click at [917, 505] on li "17:15" at bounding box center [910, 505] width 41 height 18
type input "[DATE] ١٧:١٥"
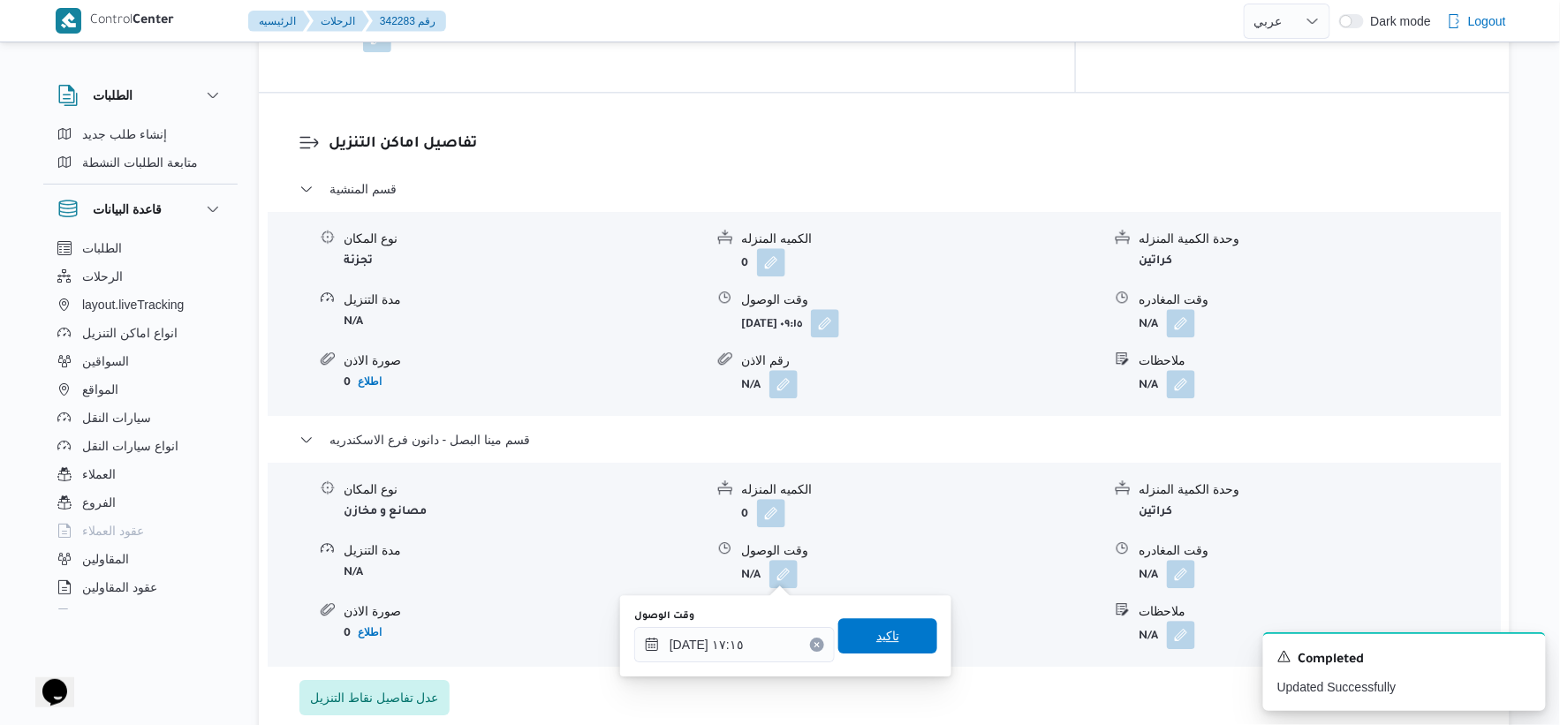
drag, startPoint x: 898, startPoint y: 630, endPoint x: 956, endPoint y: 612, distance: 60.9
click at [897, 630] on span "تاكيد" at bounding box center [887, 635] width 99 height 35
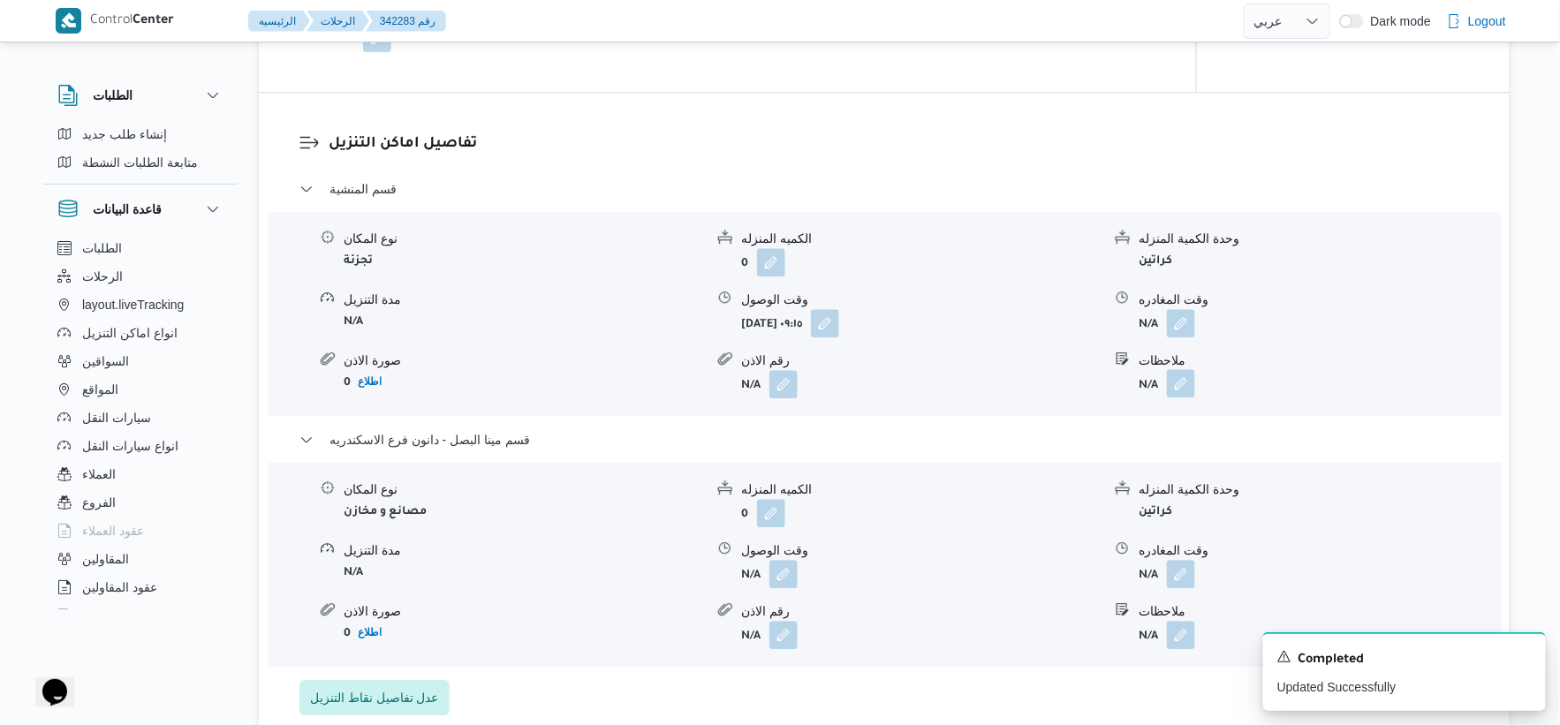
click at [1187, 327] on button "button" at bounding box center [1181, 323] width 28 height 28
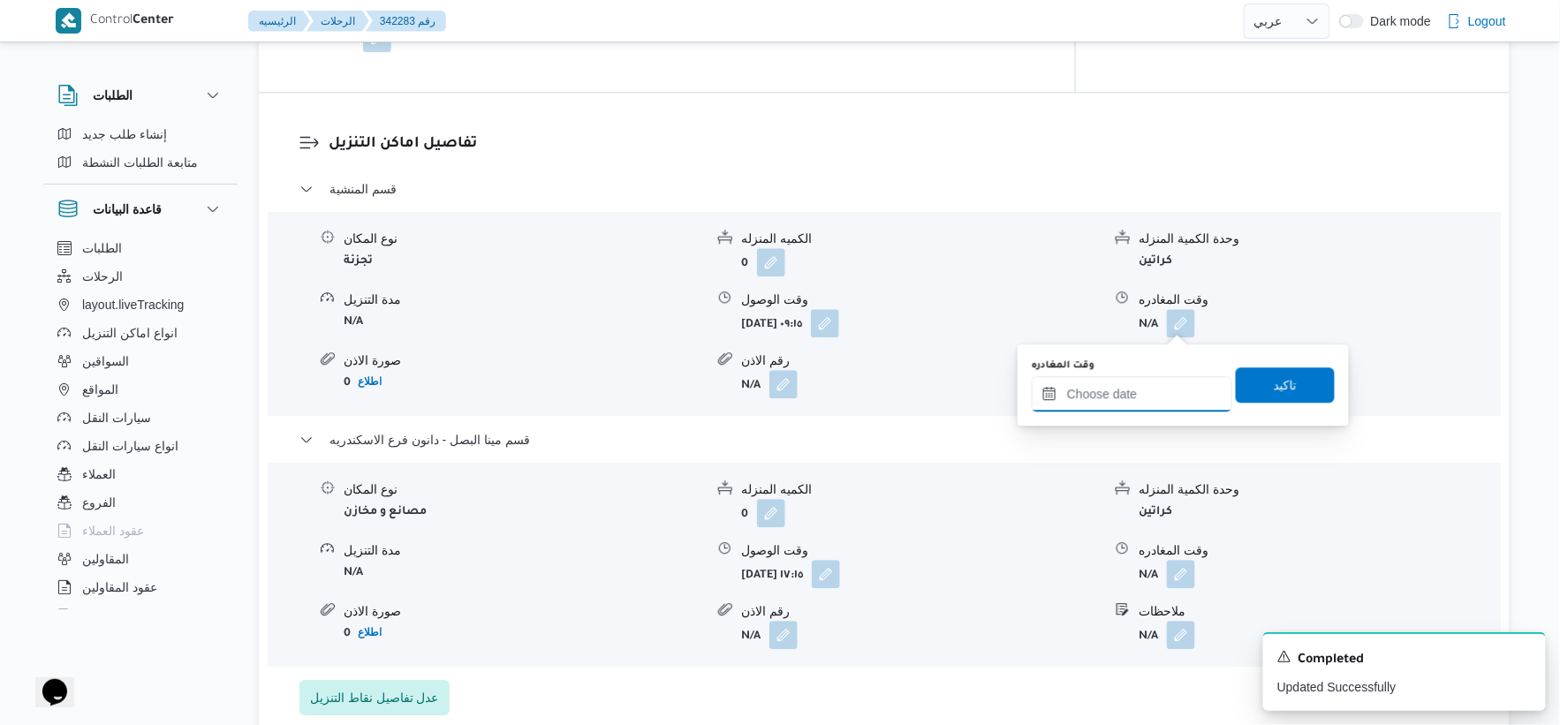
click at [1162, 401] on input "وقت المغادره" at bounding box center [1132, 393] width 201 height 35
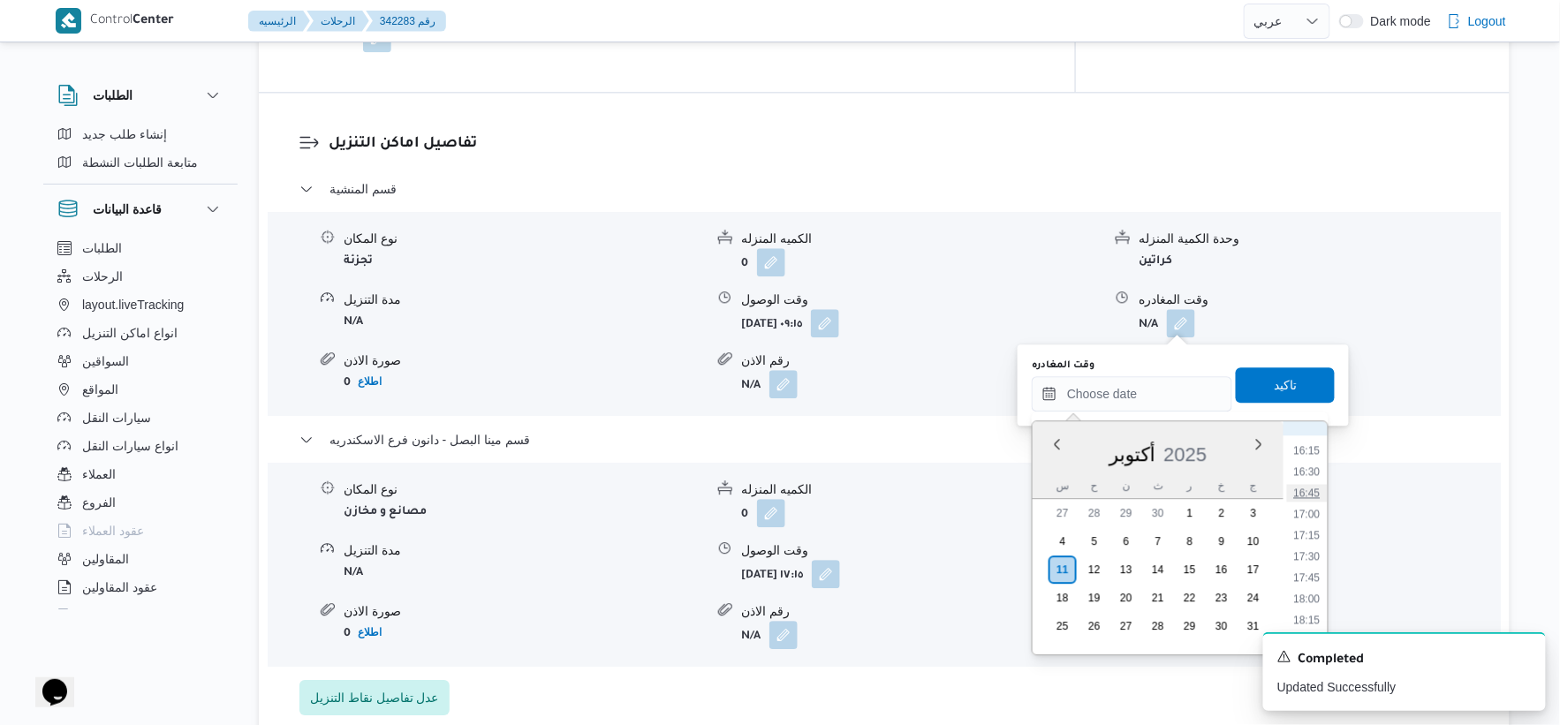
click at [1314, 490] on li "16:45" at bounding box center [1307, 493] width 41 height 18
type input "[DATE] ١٦:٤٥"
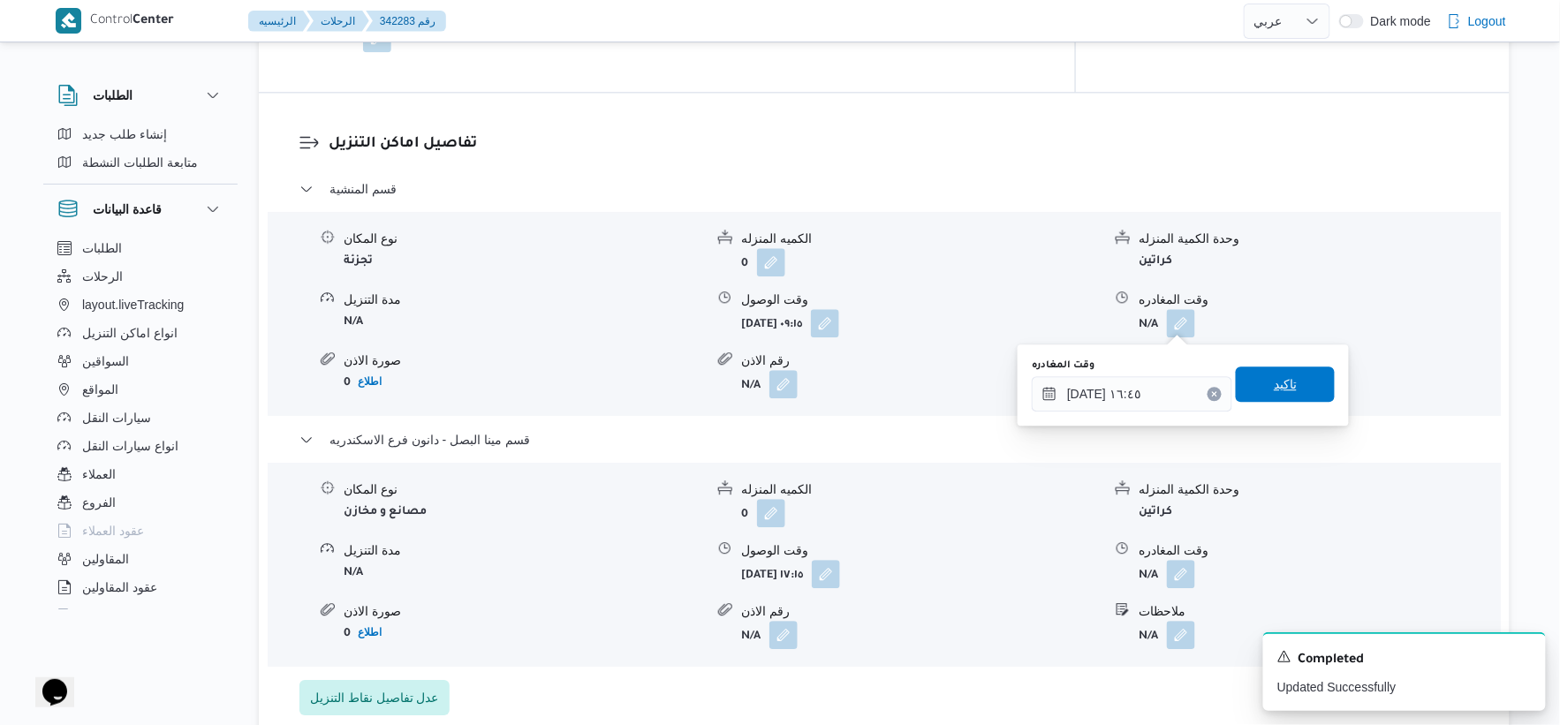
click at [1292, 395] on span "تاكيد" at bounding box center [1285, 384] width 99 height 35
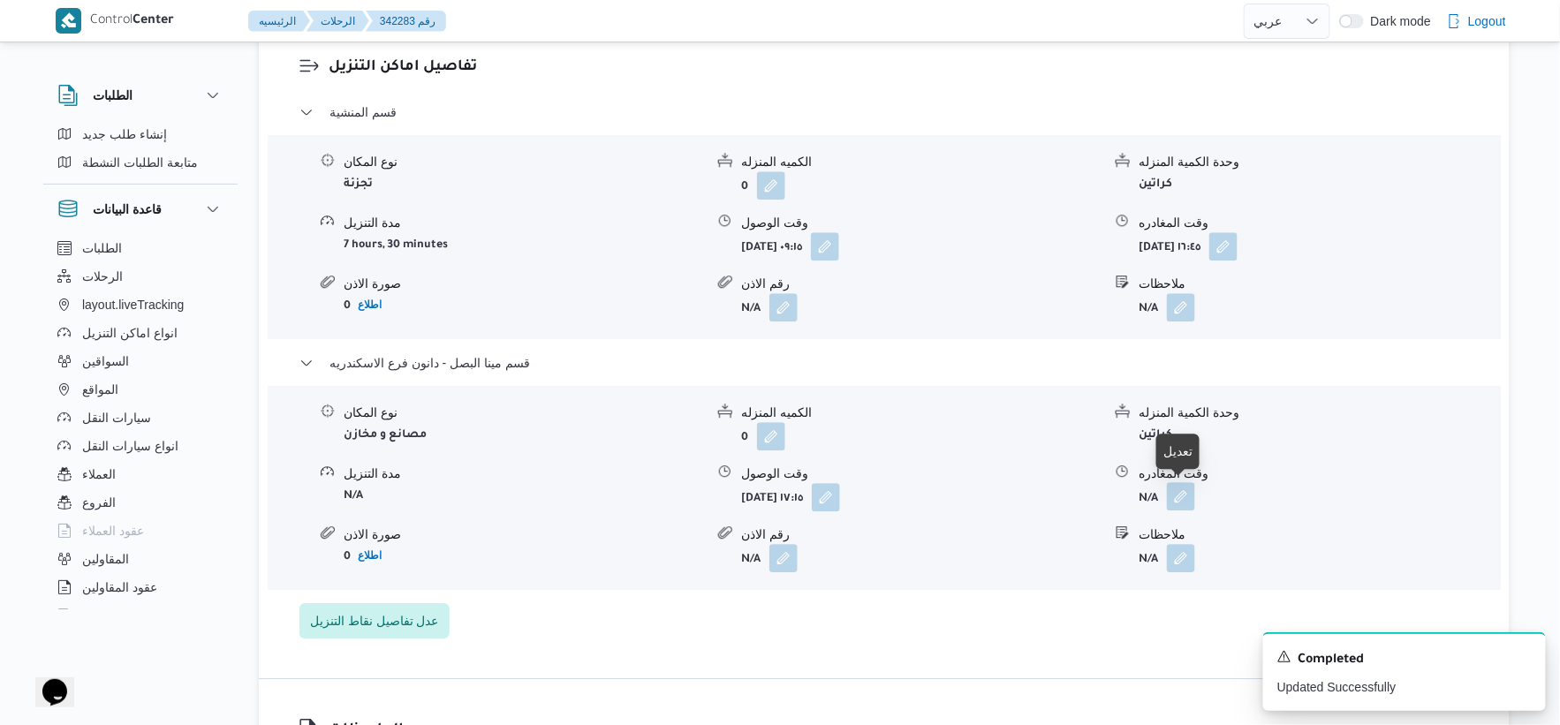
scroll to position [1618, 0]
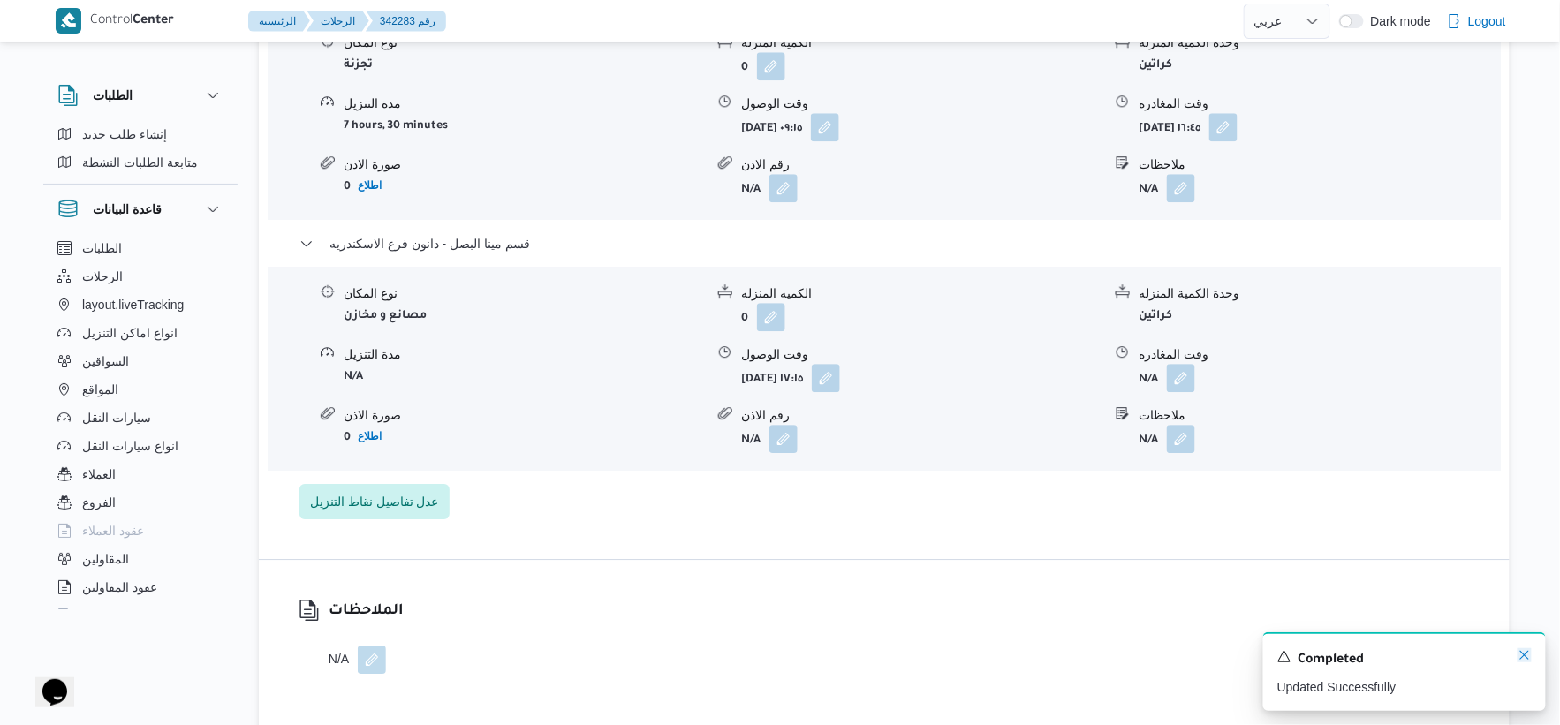
click at [1526, 658] on icon "Dismiss toast" at bounding box center [1525, 655] width 14 height 14
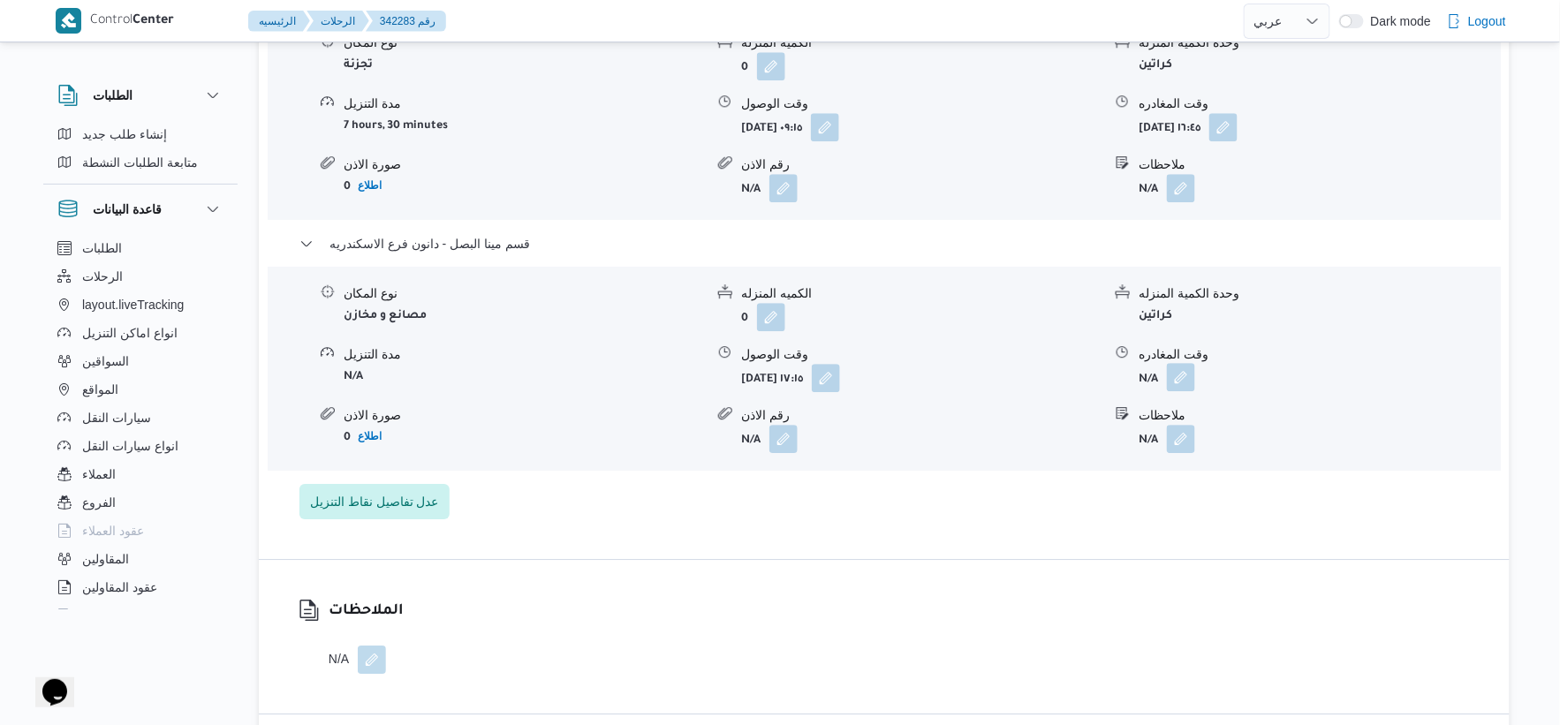
click at [1182, 377] on button "button" at bounding box center [1181, 377] width 28 height 28
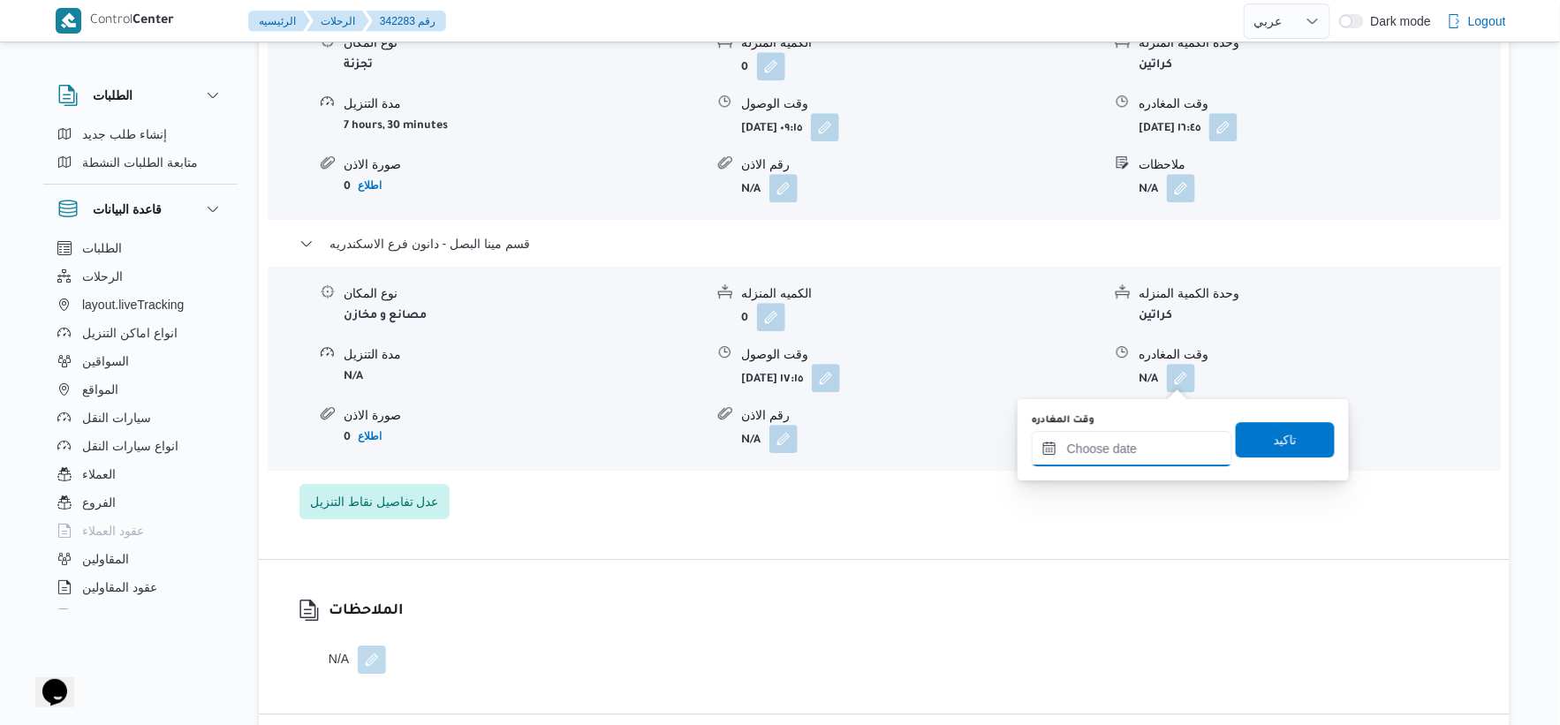
drag, startPoint x: 1136, startPoint y: 445, endPoint x: 1167, endPoint y: 464, distance: 36.1
click at [1136, 445] on input "وقت المغادره" at bounding box center [1132, 448] width 201 height 35
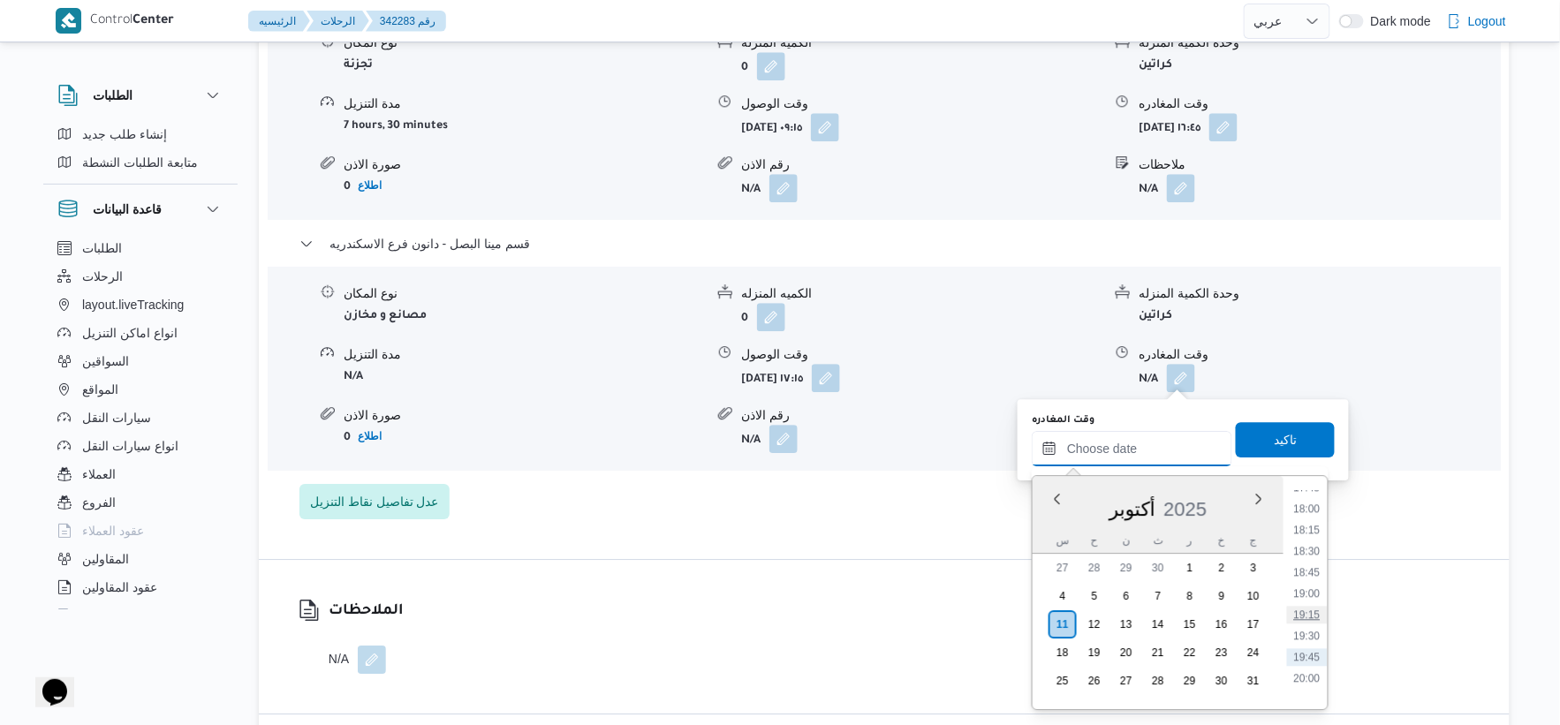
scroll to position [1470, 0]
click at [1314, 526] on li "17:45" at bounding box center [1307, 535] width 41 height 18
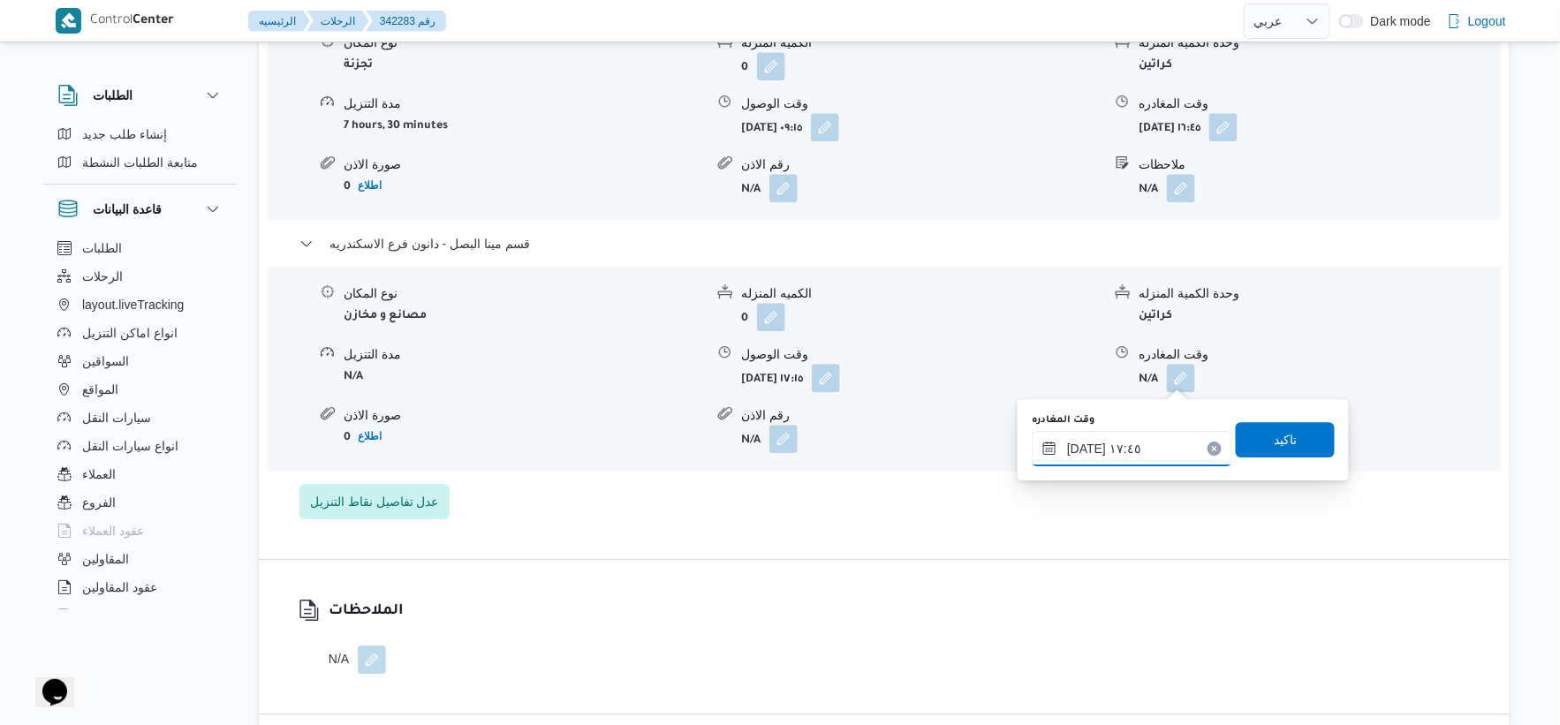
click at [1083, 447] on input "١١/١٠/٢٠٢٥ ١٧:٤٥" at bounding box center [1132, 448] width 201 height 35
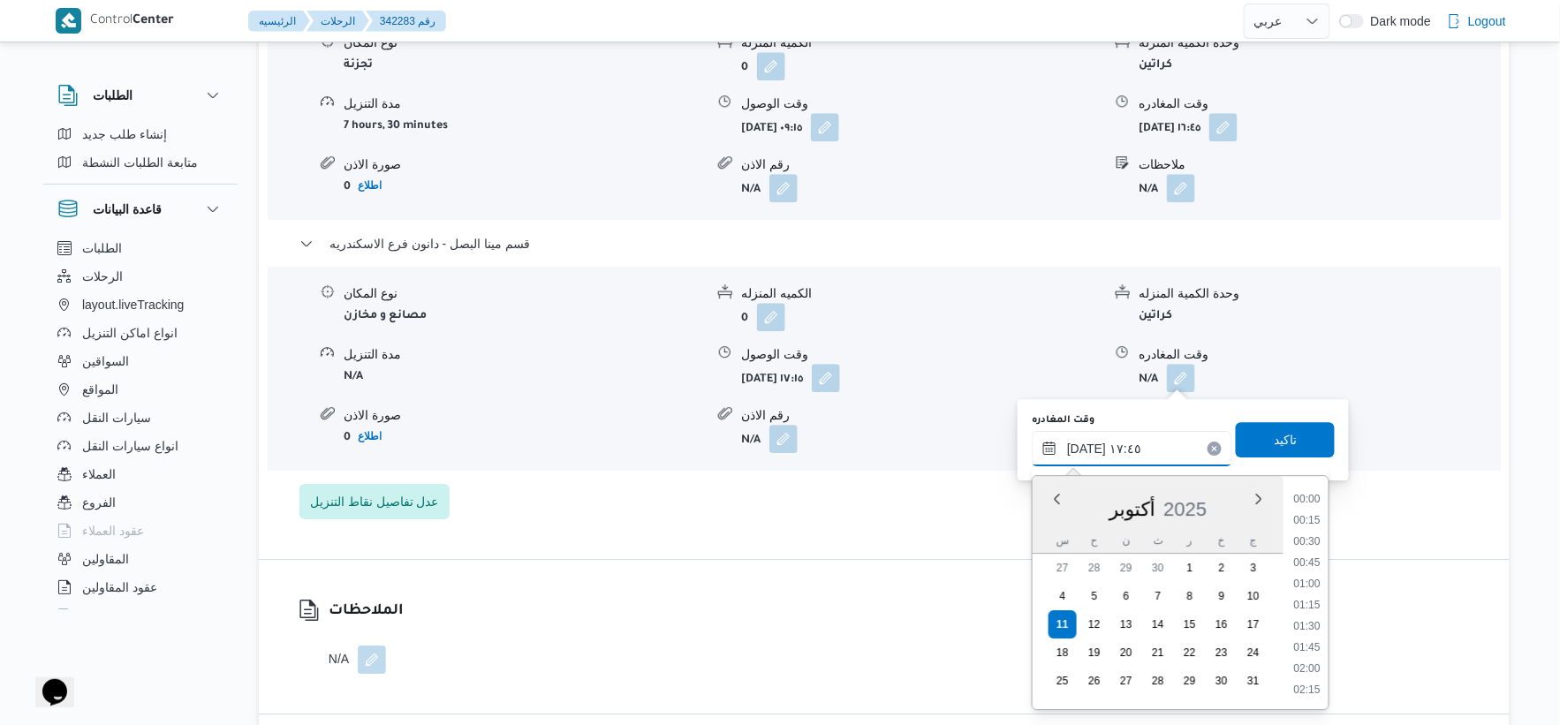
click at [1083, 447] on input "١١/١٠/٢٠٢٥ ١٧:٤٥" at bounding box center [1132, 448] width 201 height 35
type input "١١/١٠/٢٠٢٥ ١٧:٤٠"
click at [1279, 428] on span "تاكيد" at bounding box center [1285, 438] width 23 height 21
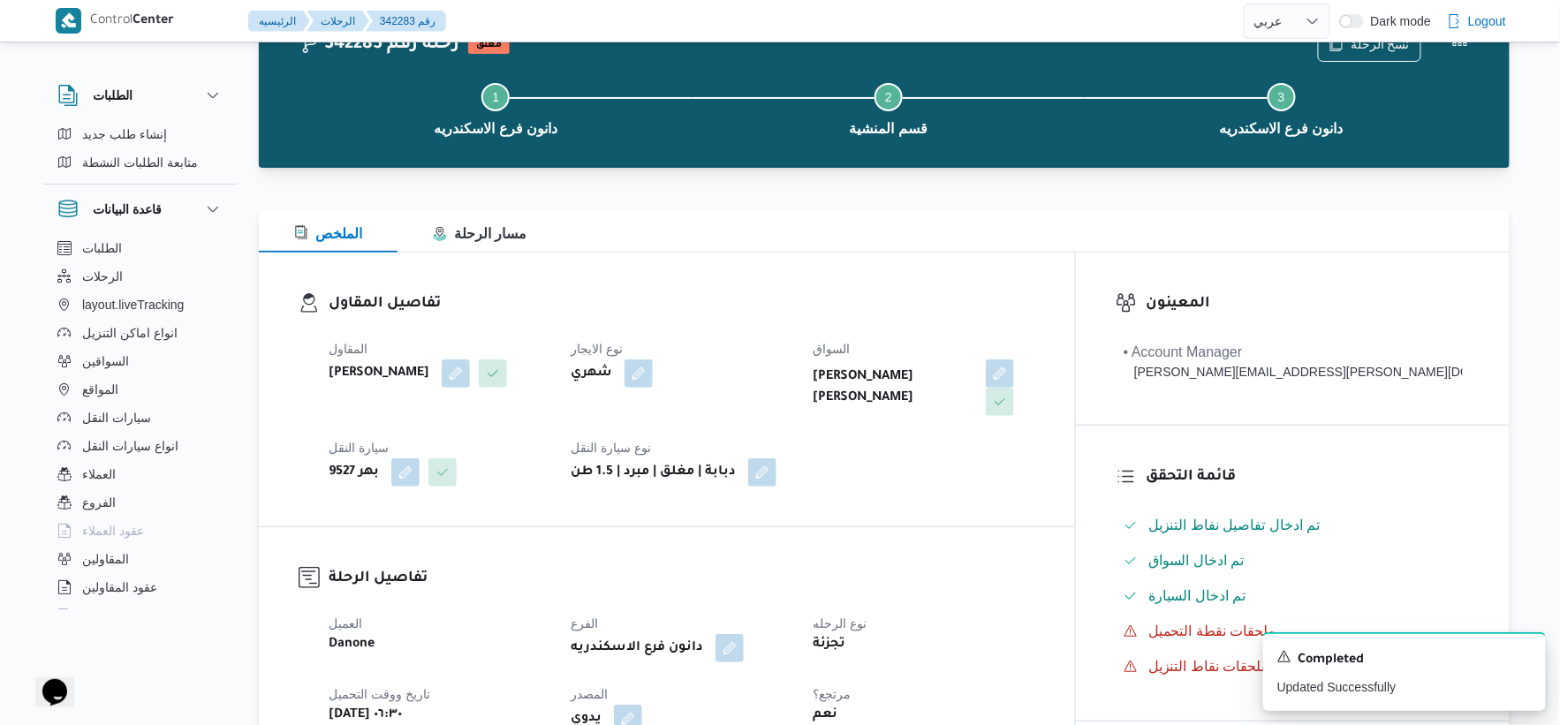
scroll to position [0, 0]
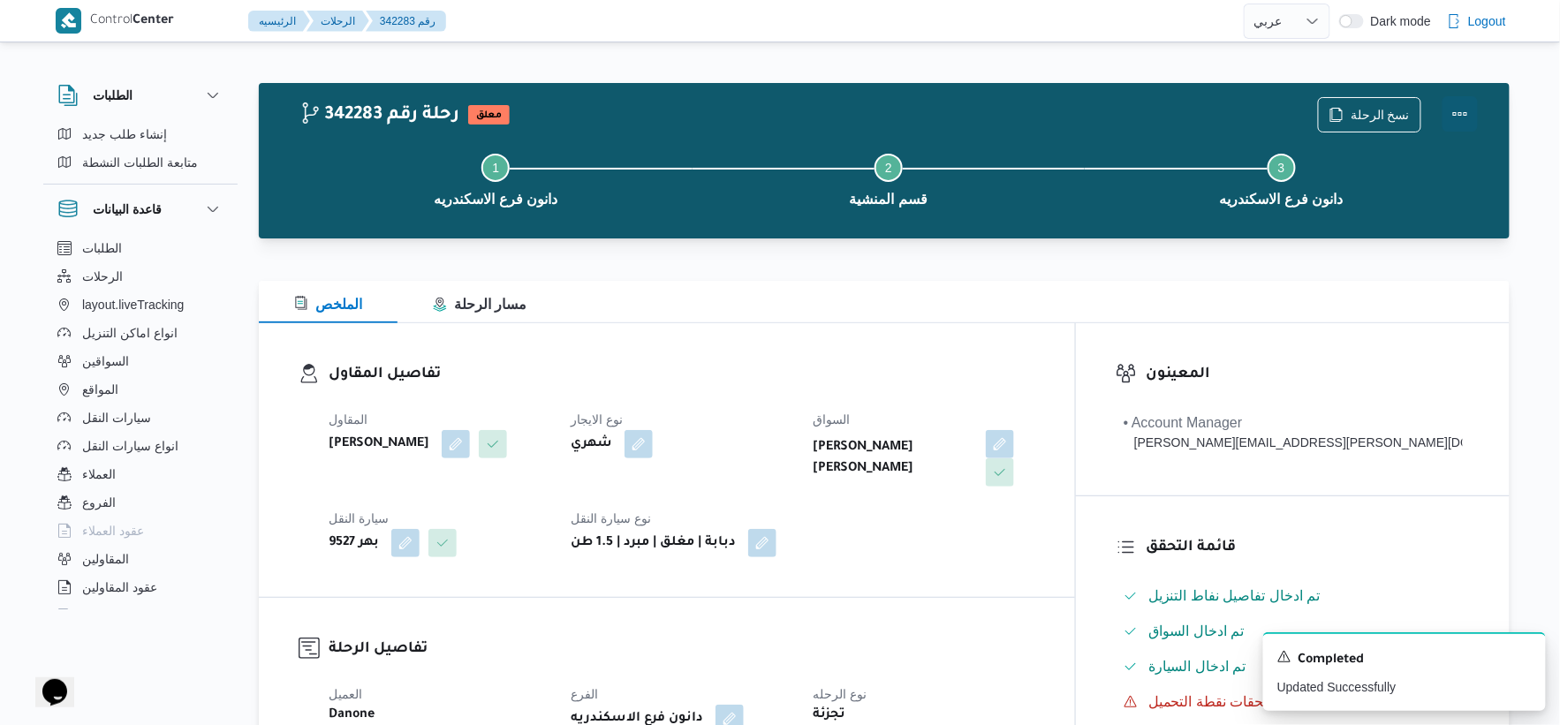
click at [1455, 109] on button "Actions" at bounding box center [1460, 113] width 35 height 35
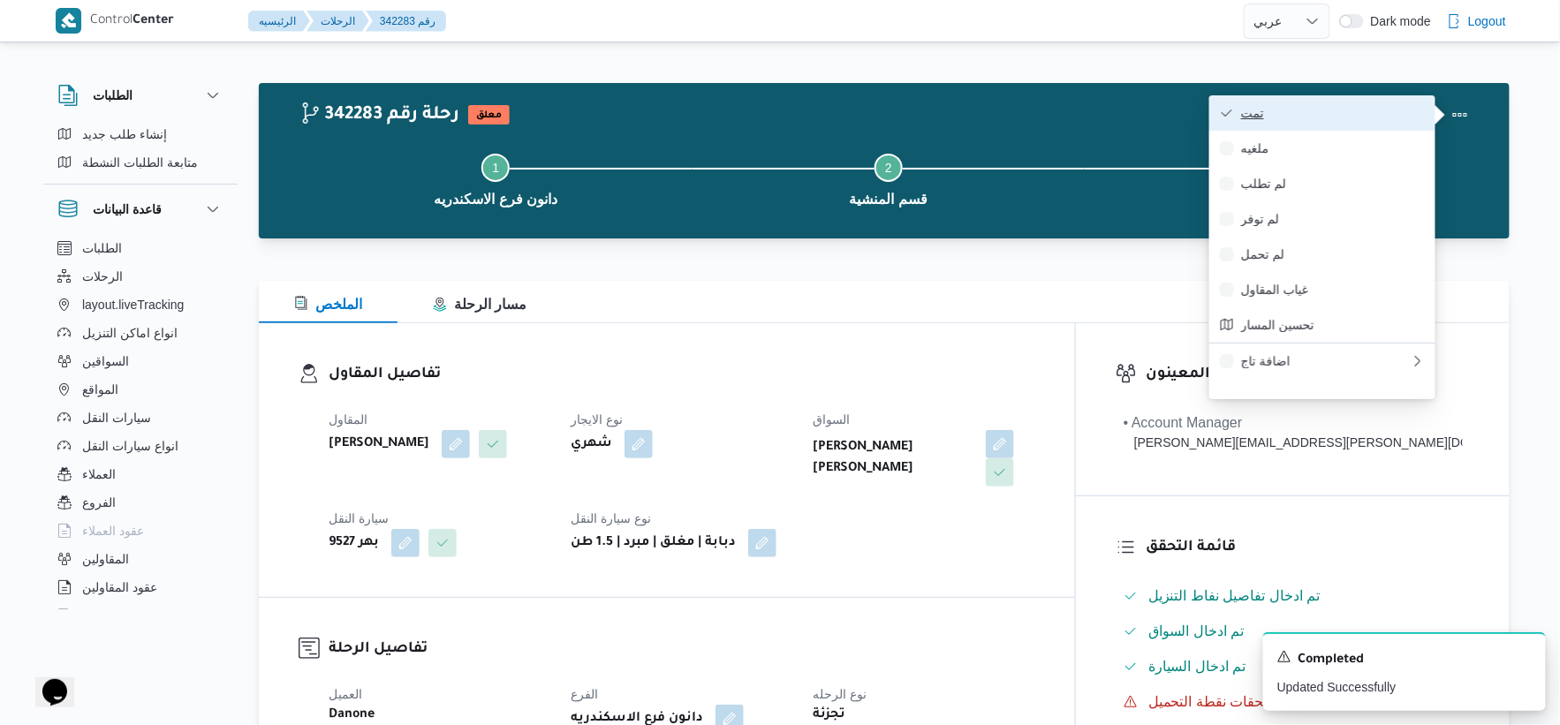
click at [1308, 109] on span "تمت" at bounding box center [1333, 113] width 184 height 14
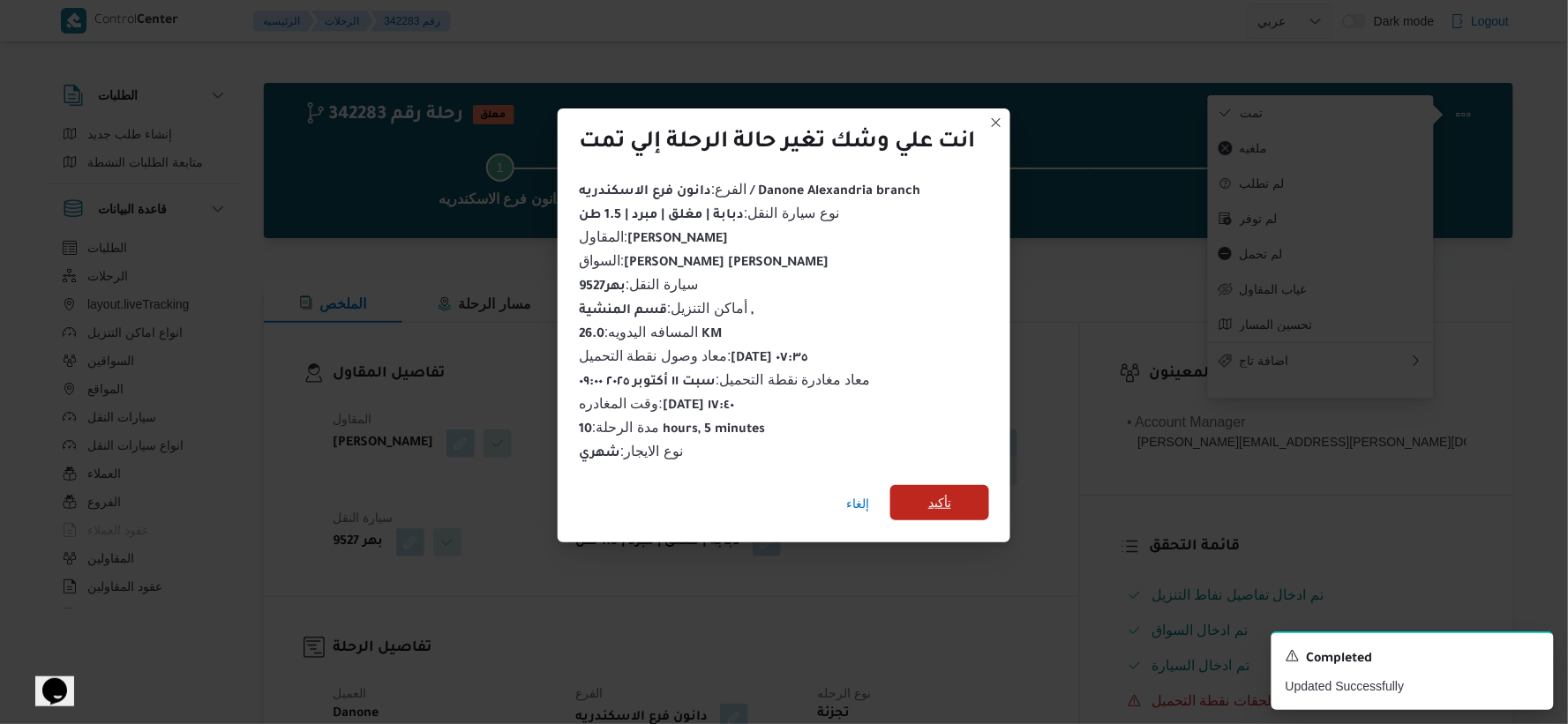
click at [951, 492] on span "تأكيد" at bounding box center [939, 502] width 23 height 21
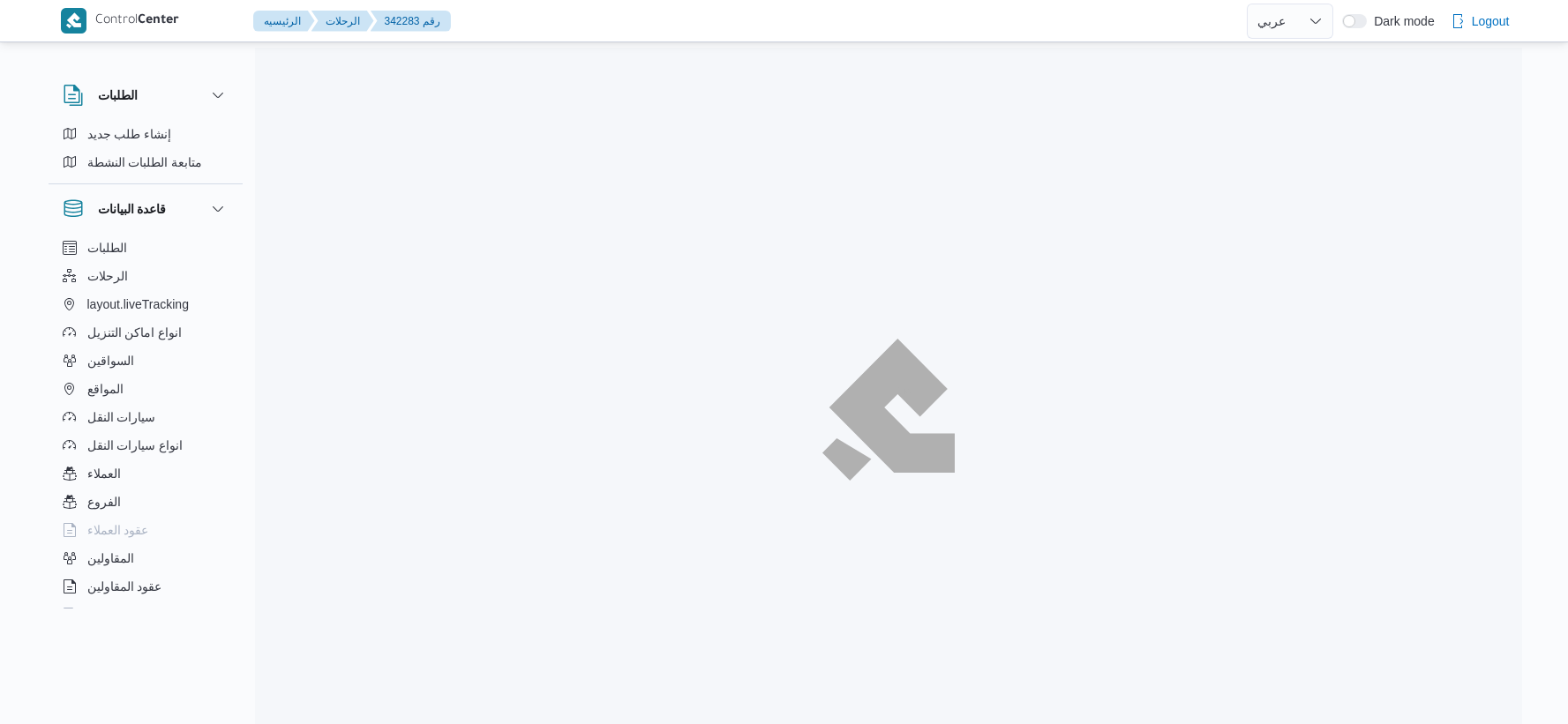
select select "ar"
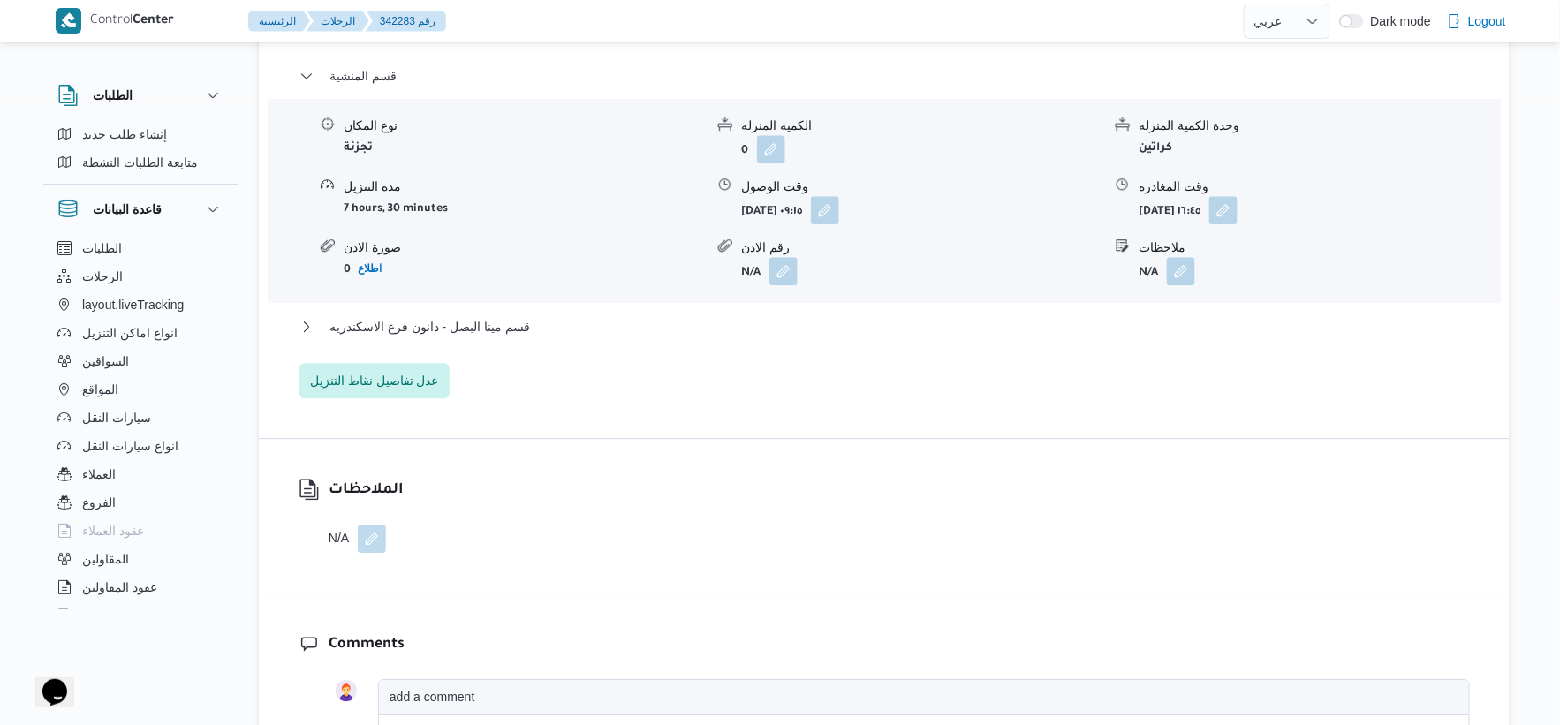
scroll to position [1570, 0]
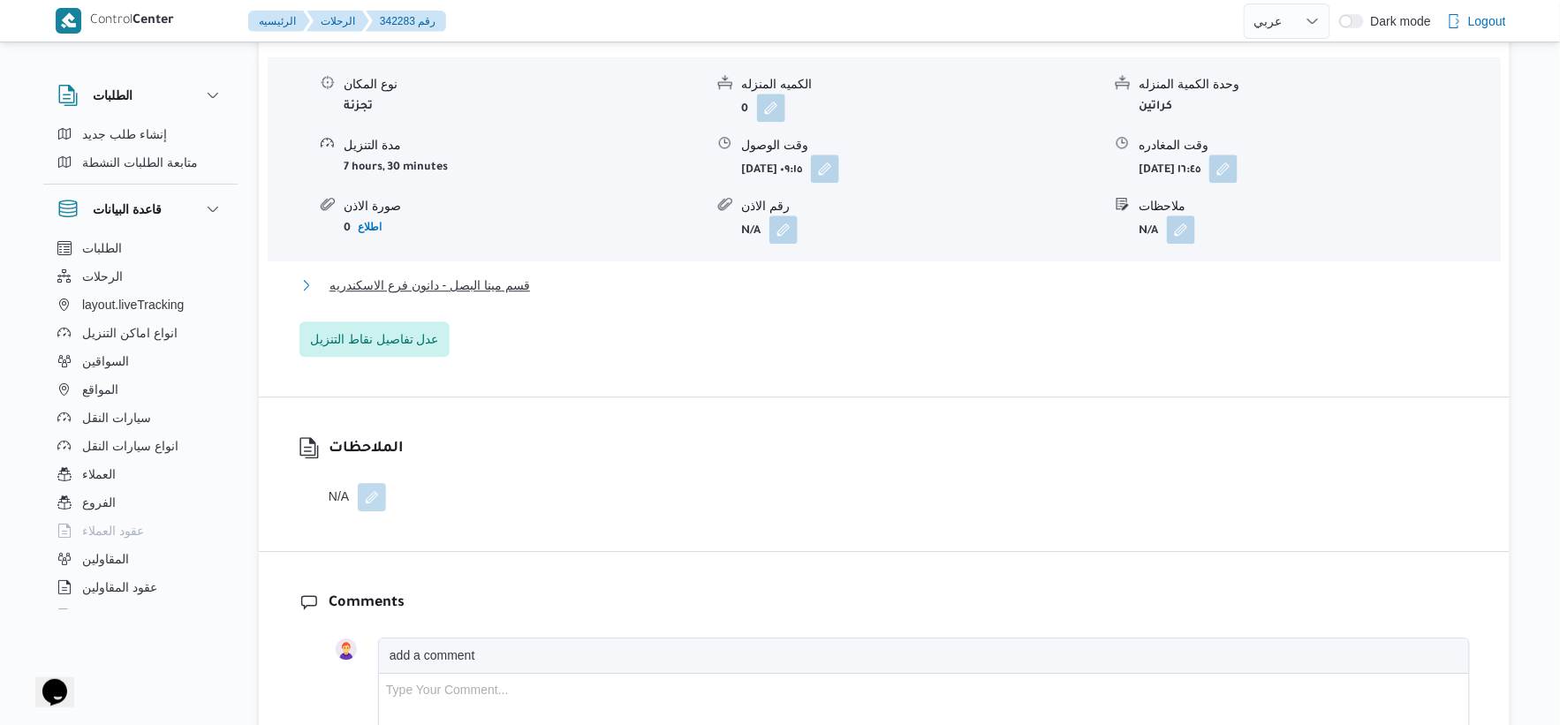
click at [519, 283] on span "قسم مينا البصل - دانون فرع الاسكندريه" at bounding box center [430, 285] width 201 height 21
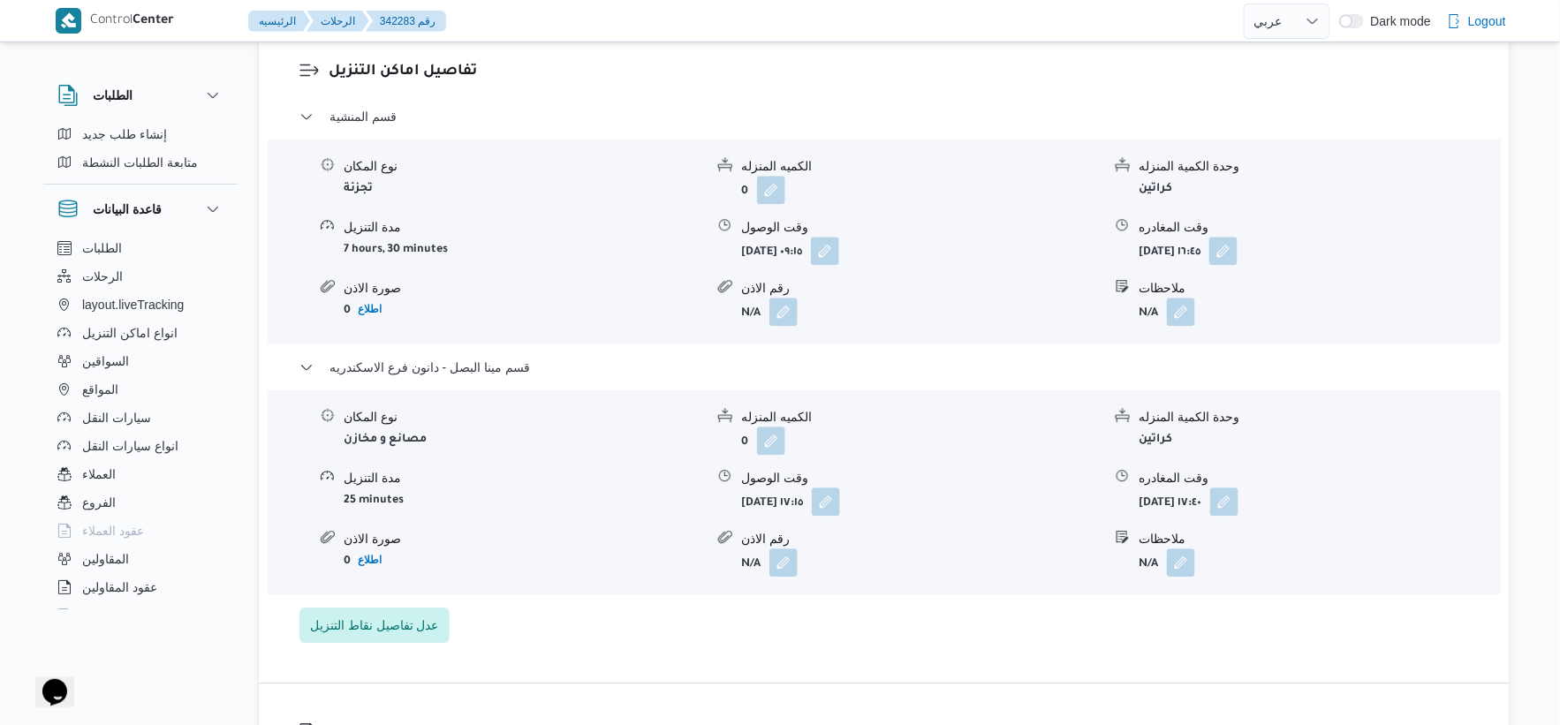
scroll to position [1178, 0]
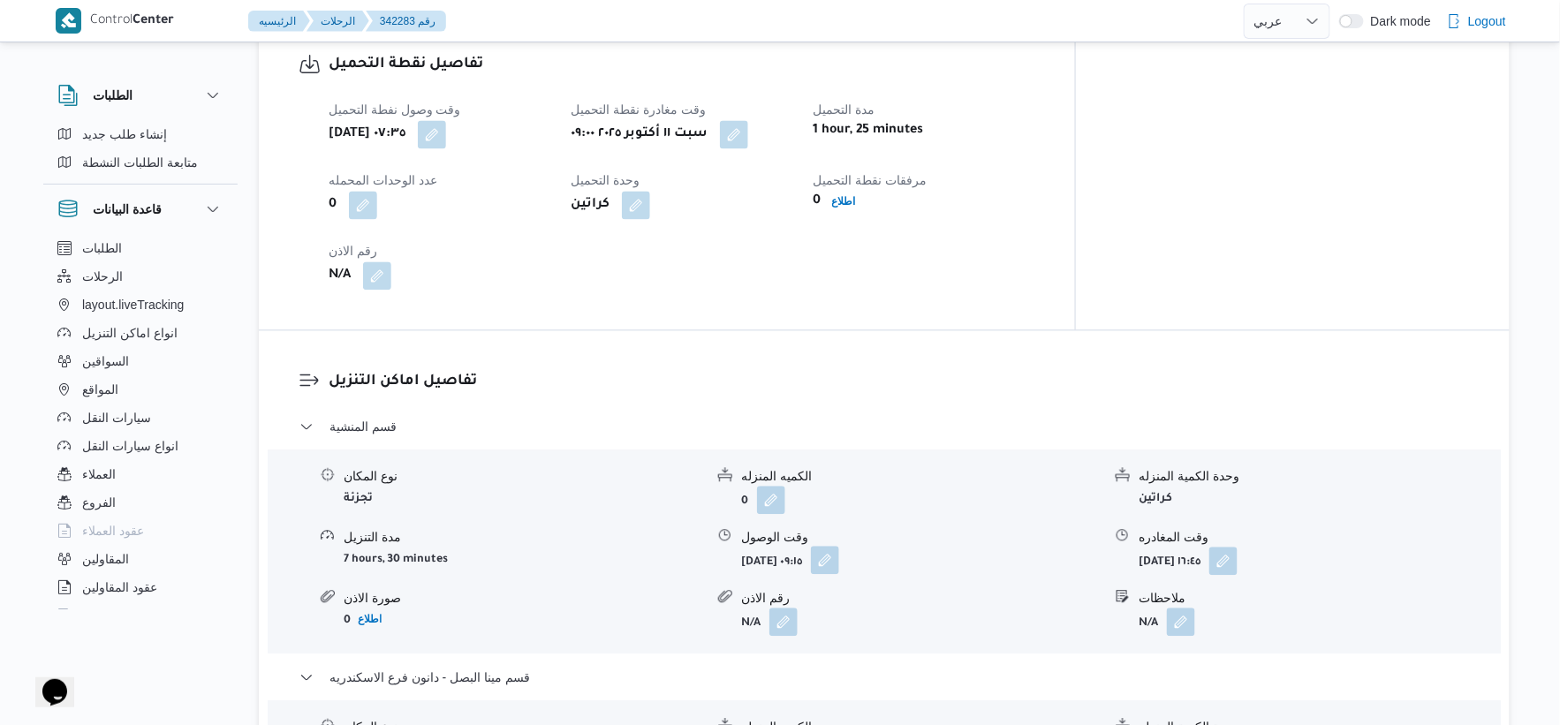
click at [839, 569] on button "button" at bounding box center [825, 560] width 28 height 28
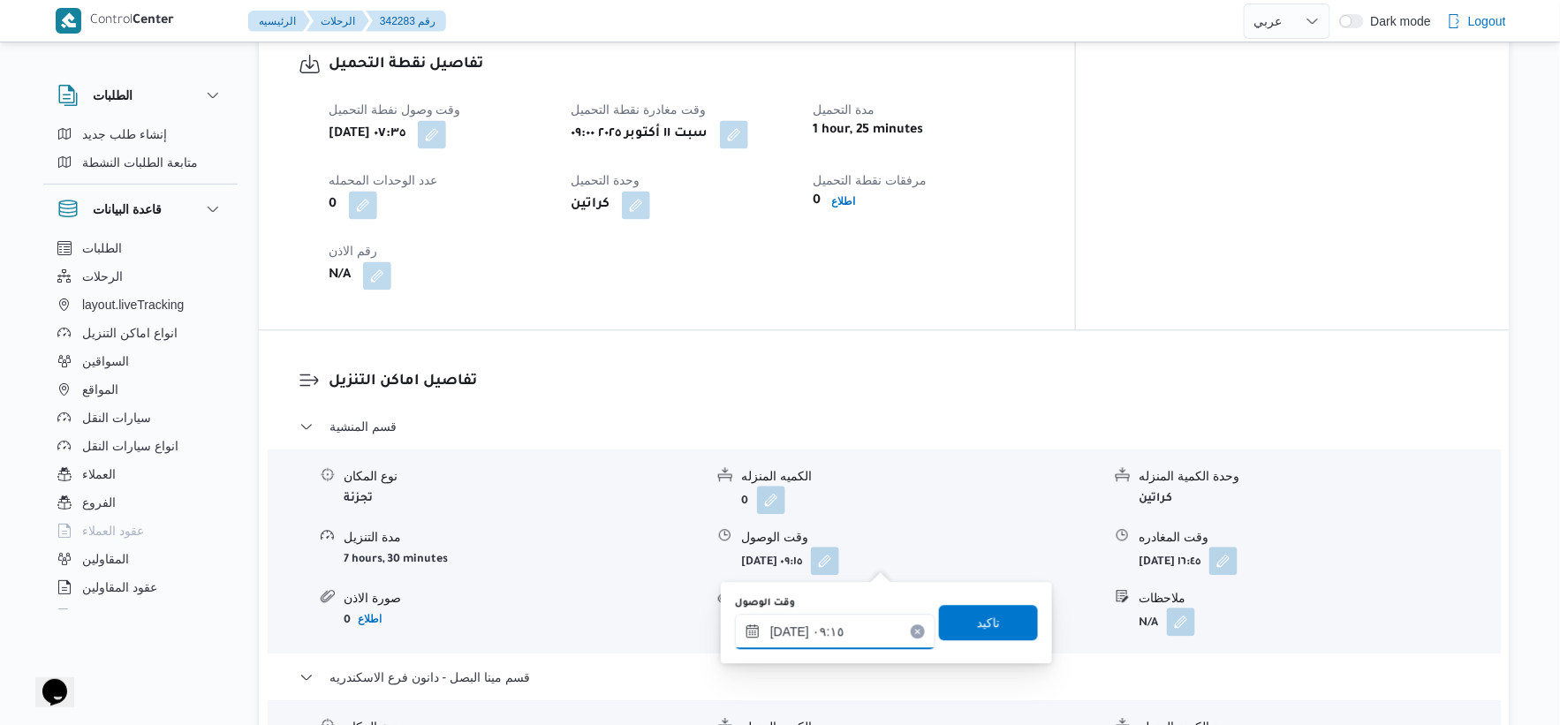
click at [835, 633] on input "[DATE] ٠٩:١٥" at bounding box center [835, 631] width 201 height 35
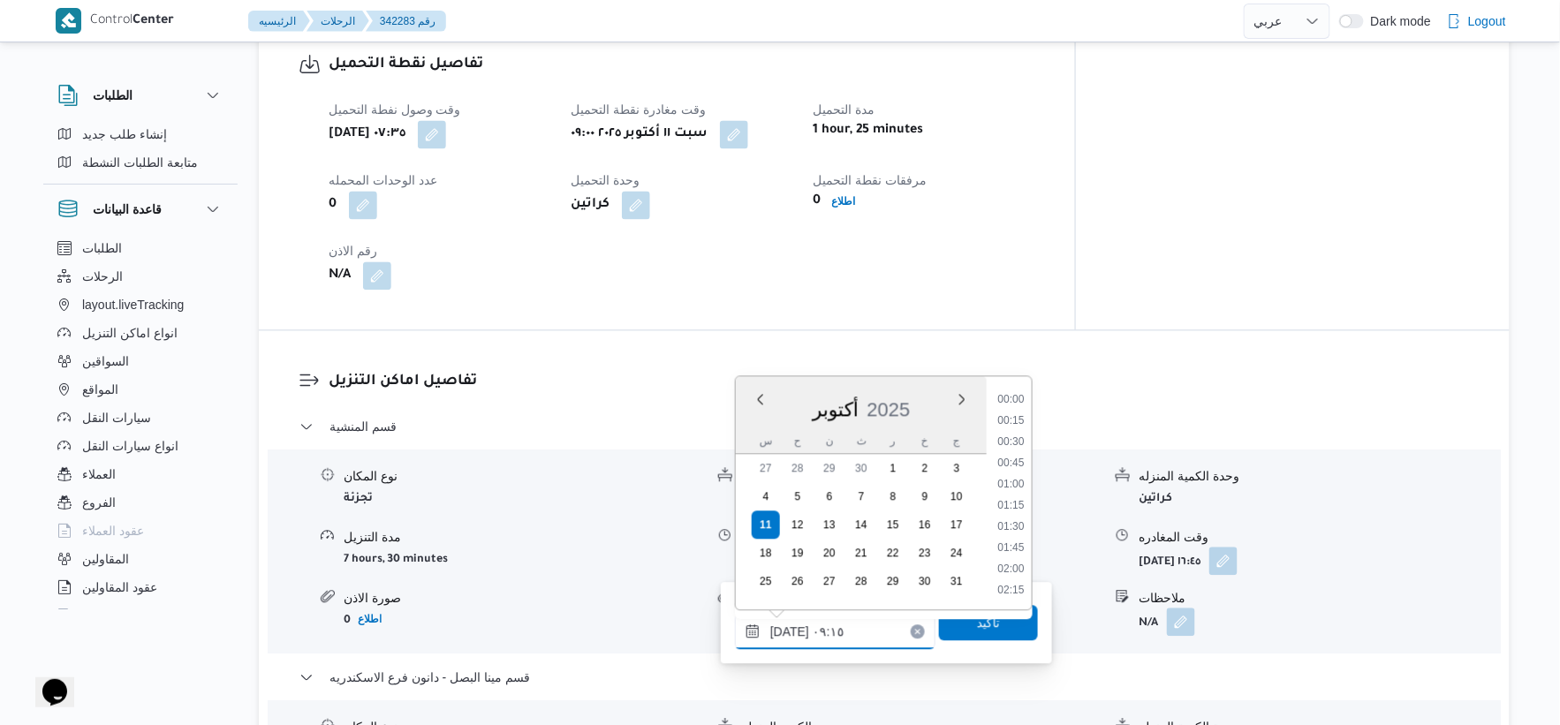
scroll to position [678, 0]
click at [1017, 523] on li "09:30" at bounding box center [1010, 527] width 41 height 18
type input "[DATE] ٠٩:٣٠"
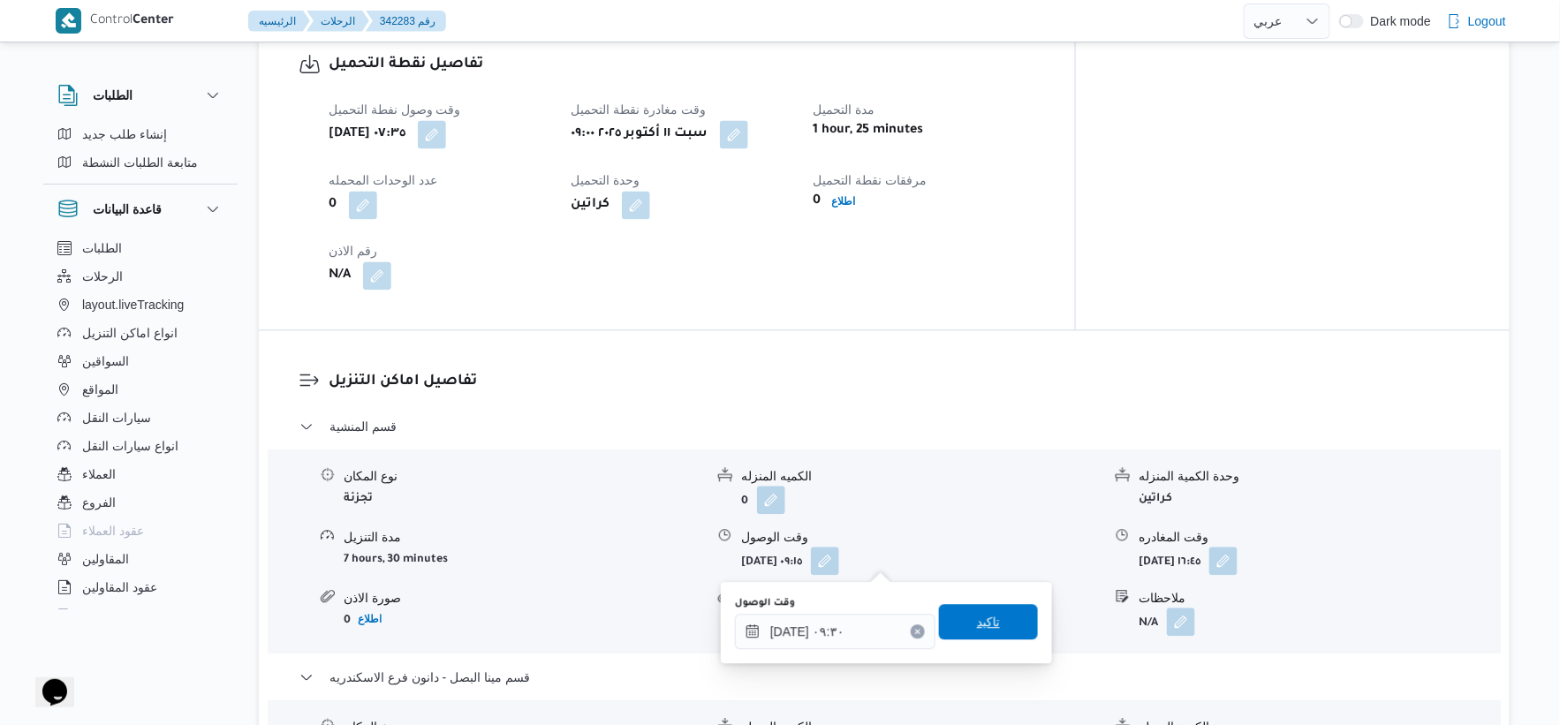
click at [1008, 633] on span "تاكيد" at bounding box center [988, 621] width 99 height 35
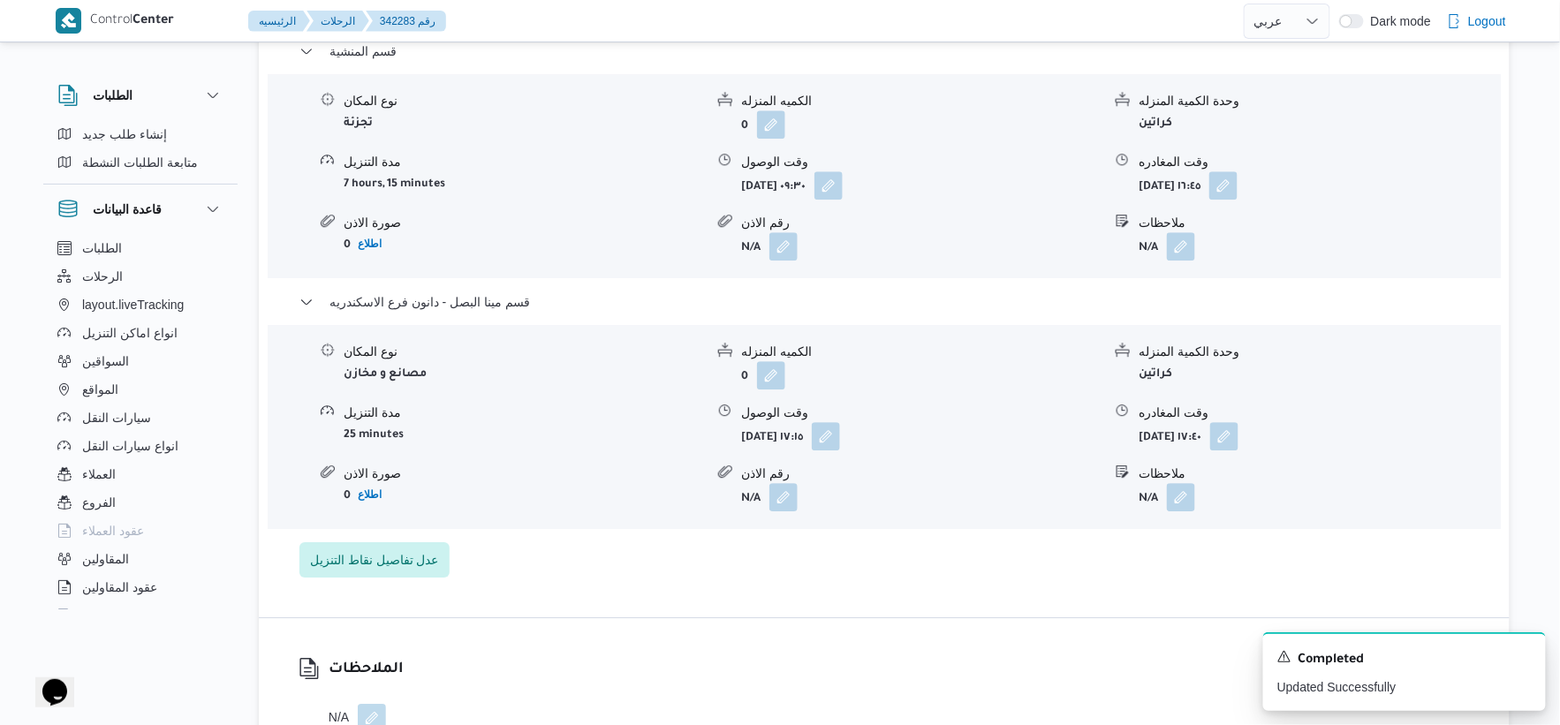
scroll to position [1570, 0]
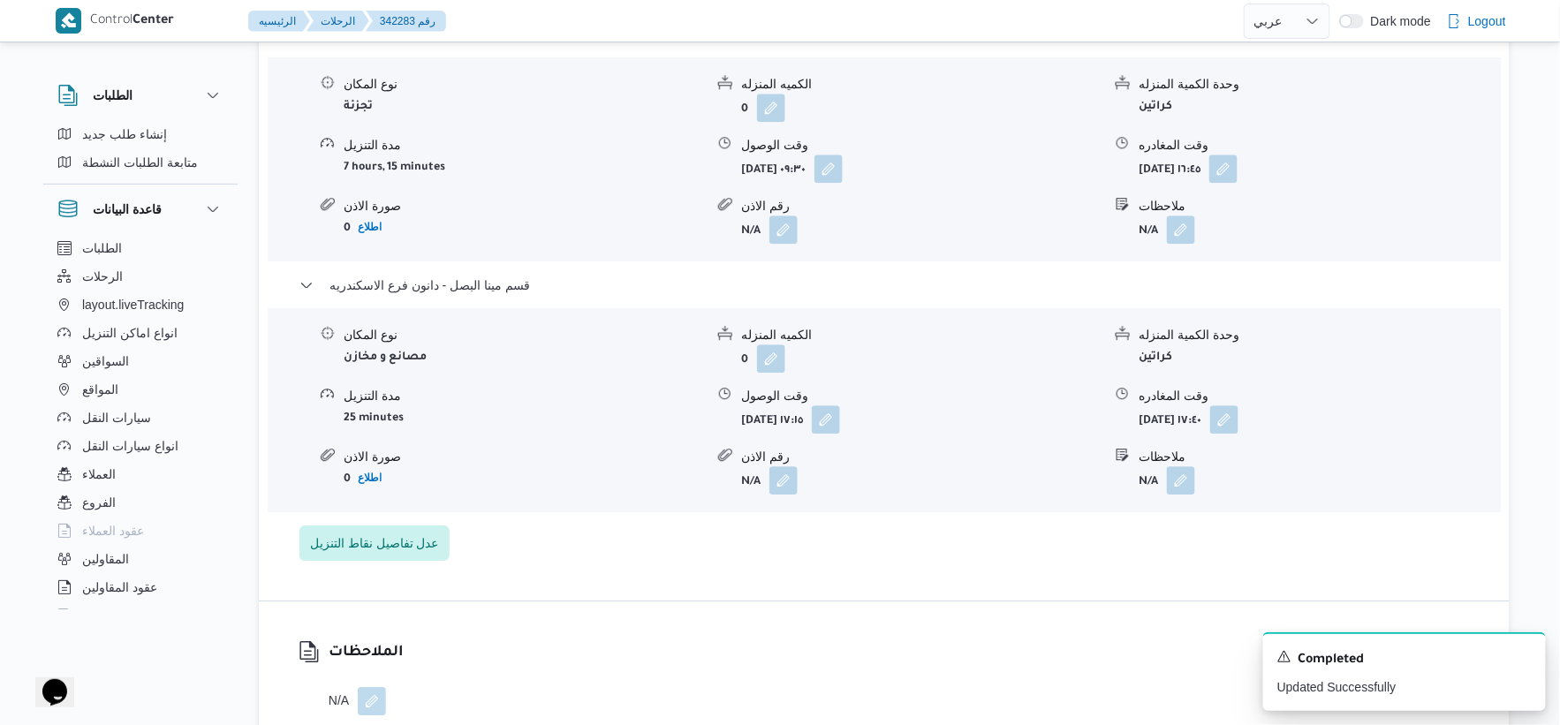
select select "ar"
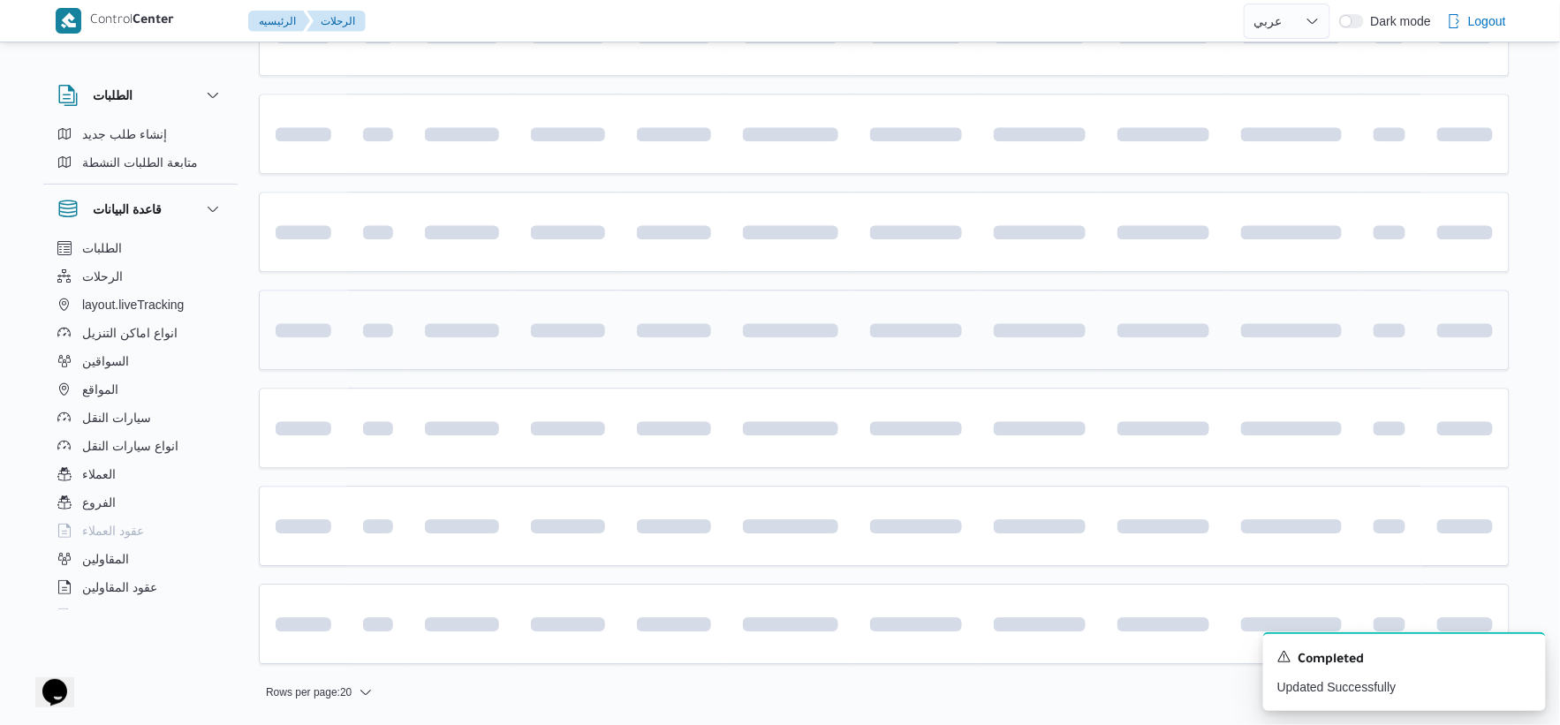
scroll to position [1419, 0]
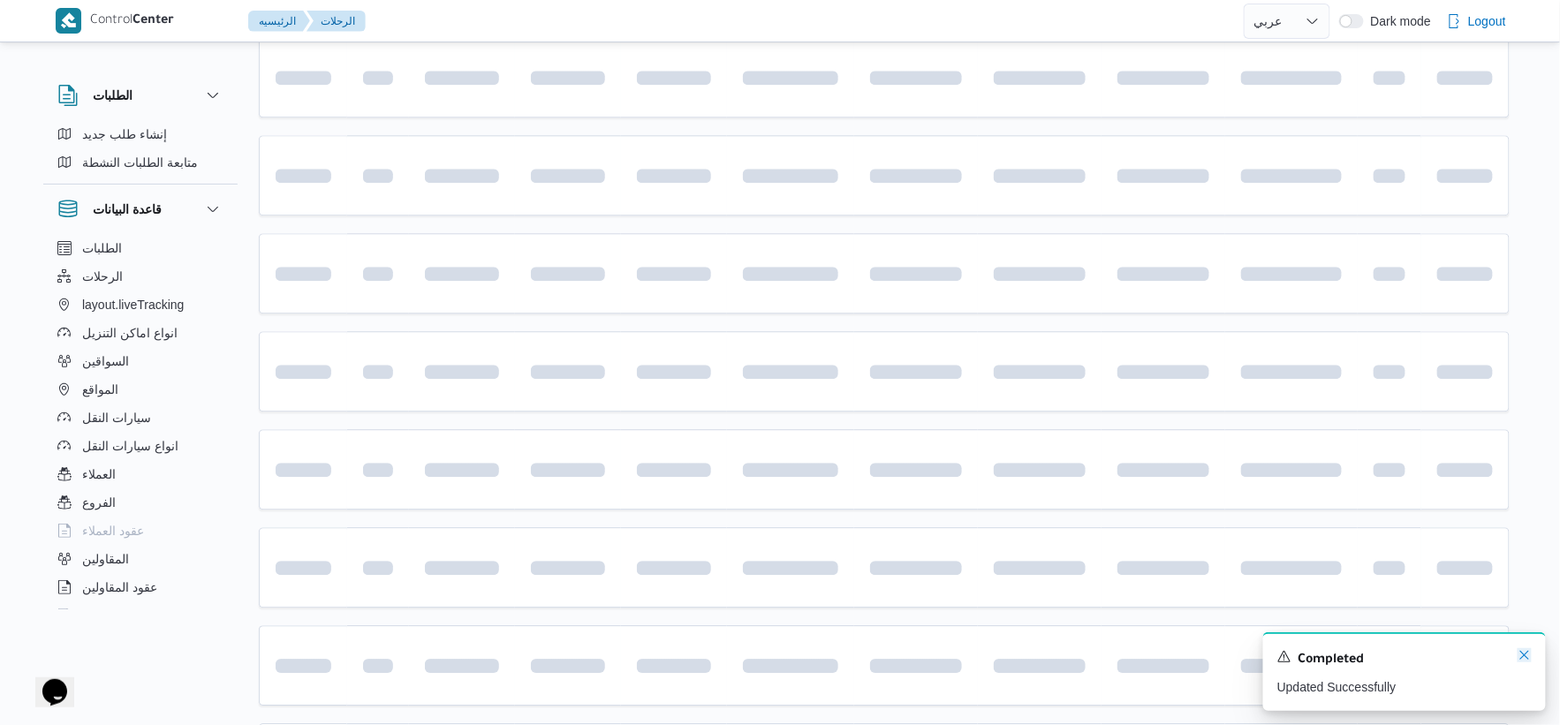
click at [1524, 655] on icon "Dismiss toast" at bounding box center [1525, 655] width 14 height 14
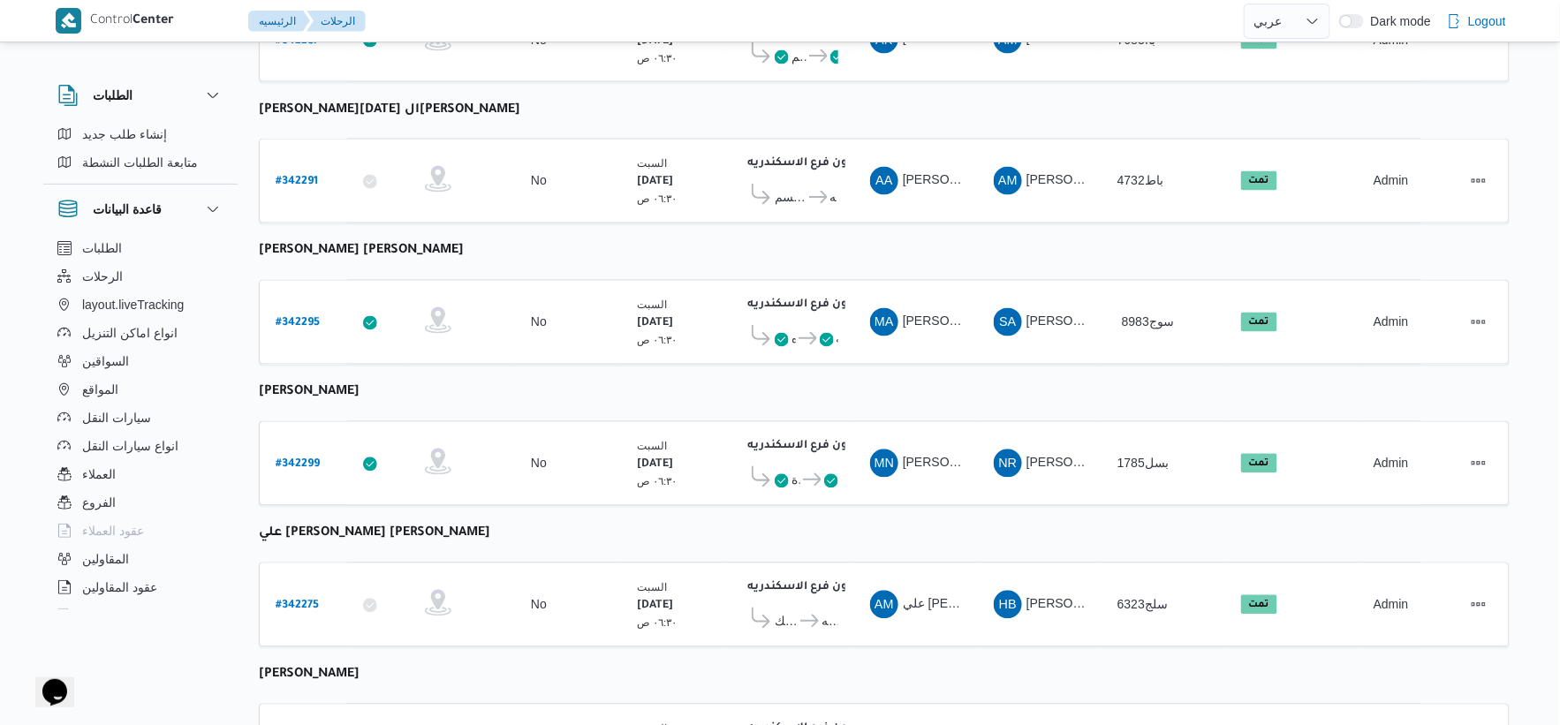
scroll to position [1026, 0]
click at [305, 453] on link "# 342299" at bounding box center [298, 465] width 44 height 24
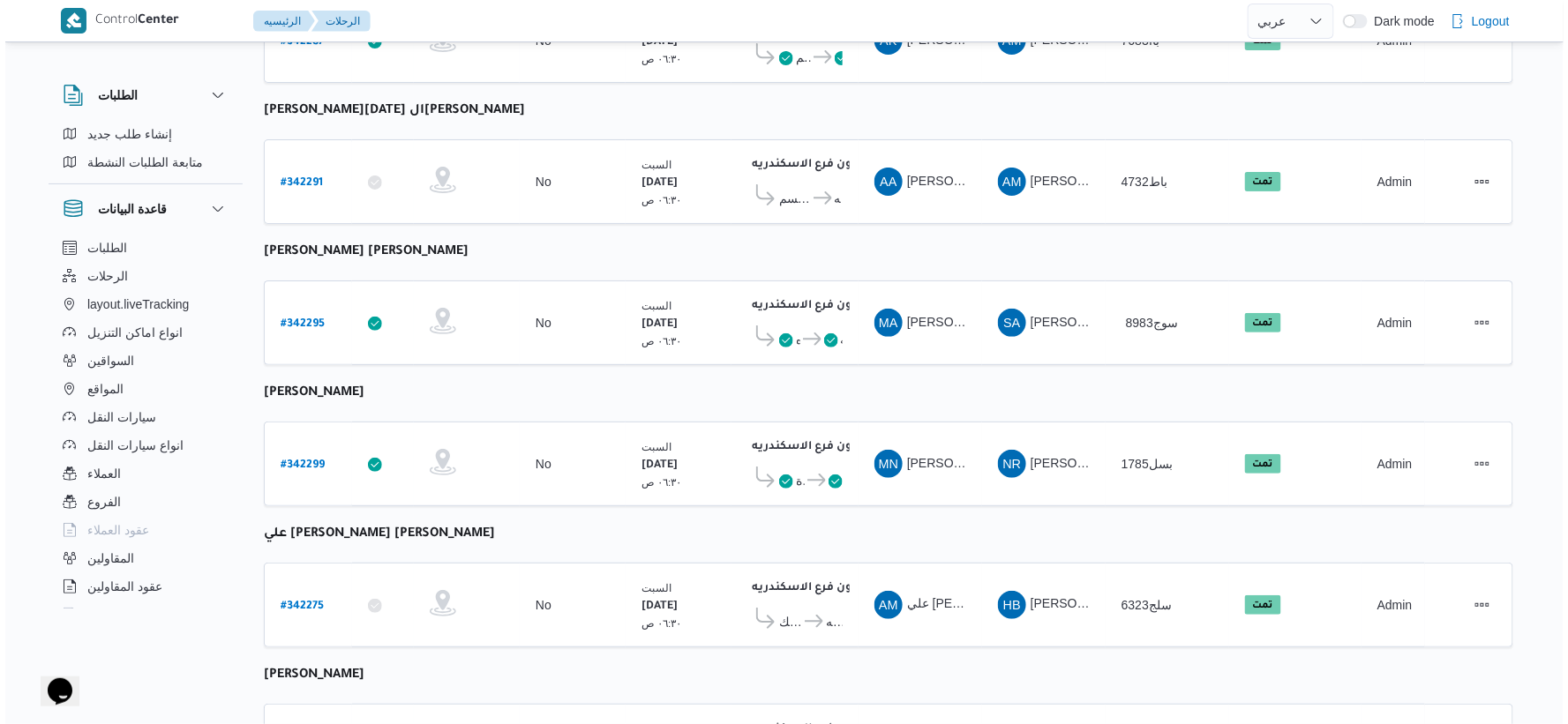
scroll to position [48, 0]
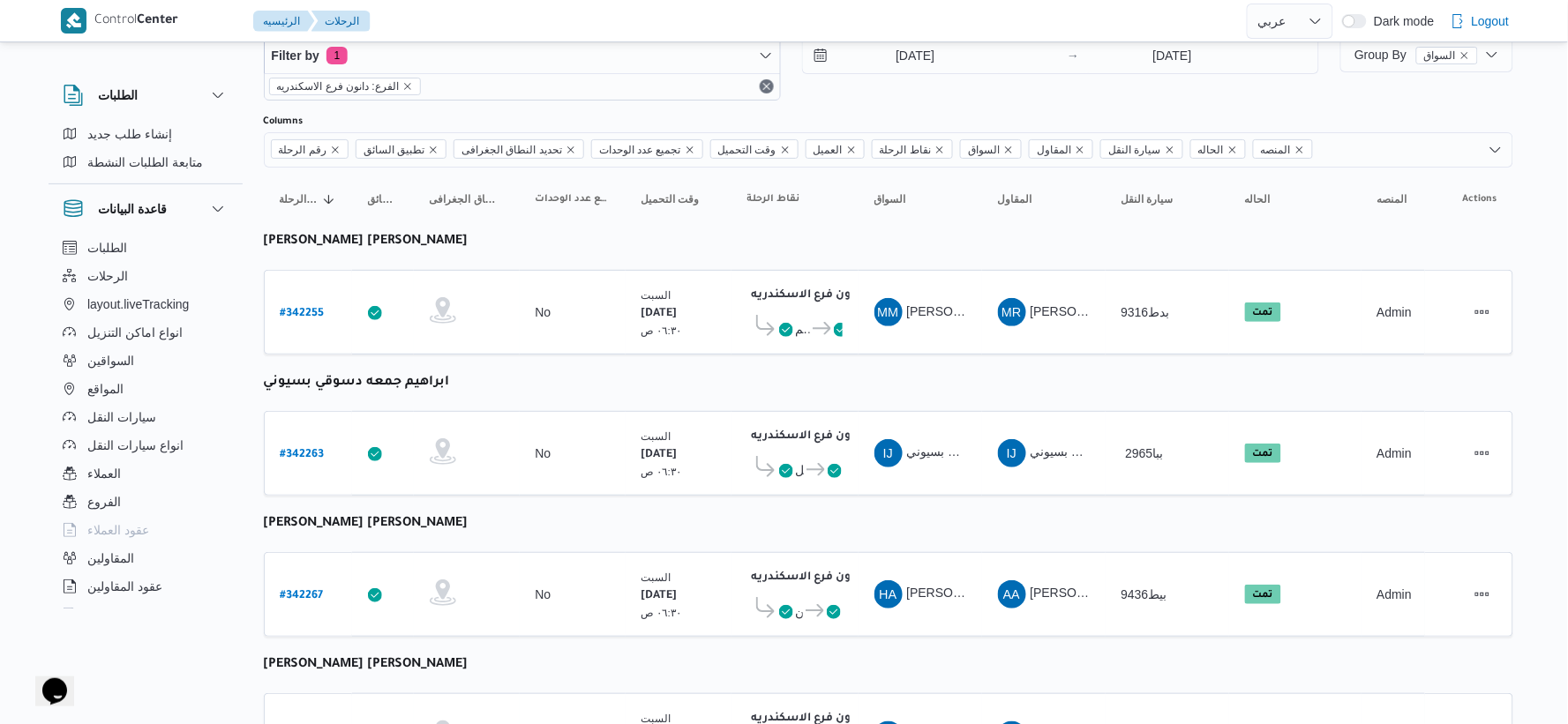
select select "ar"
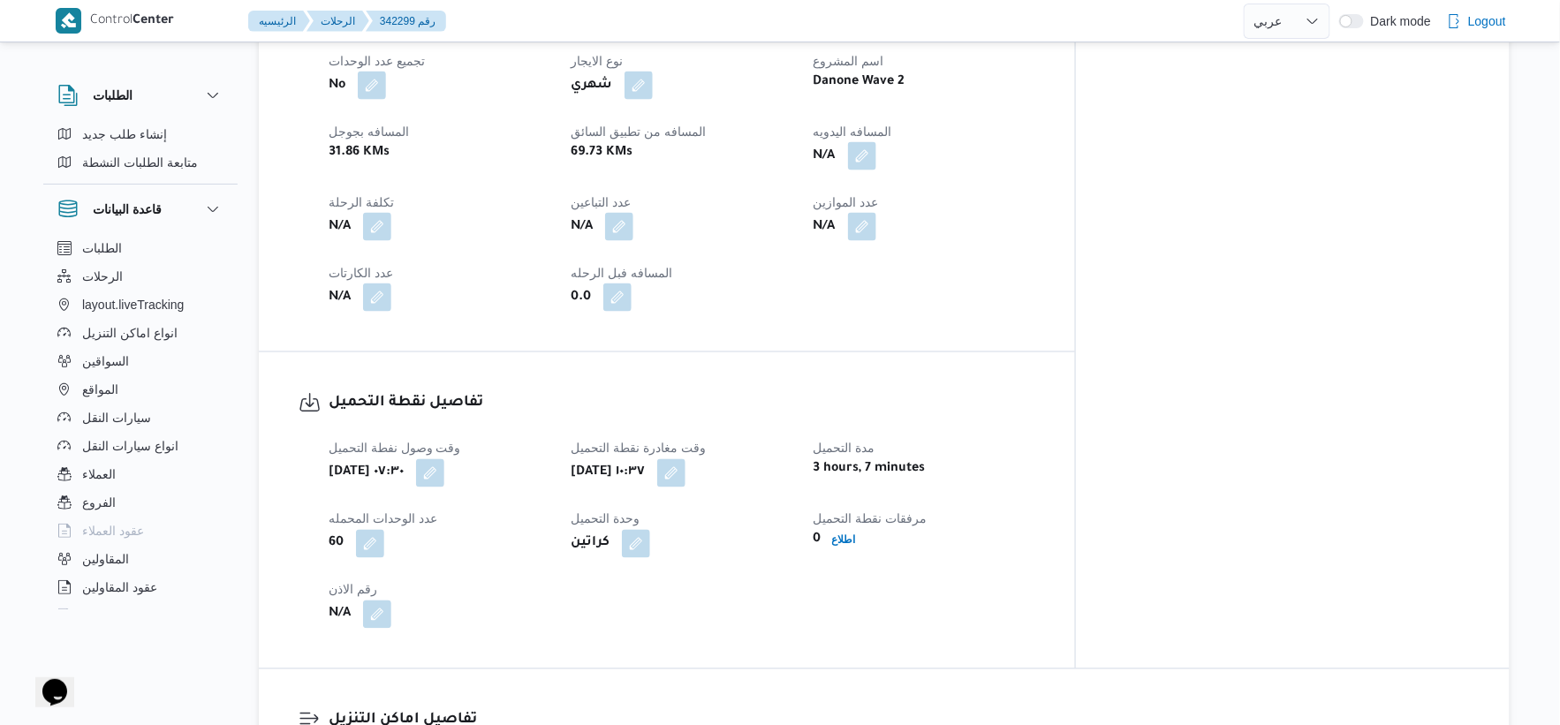
scroll to position [535, 0]
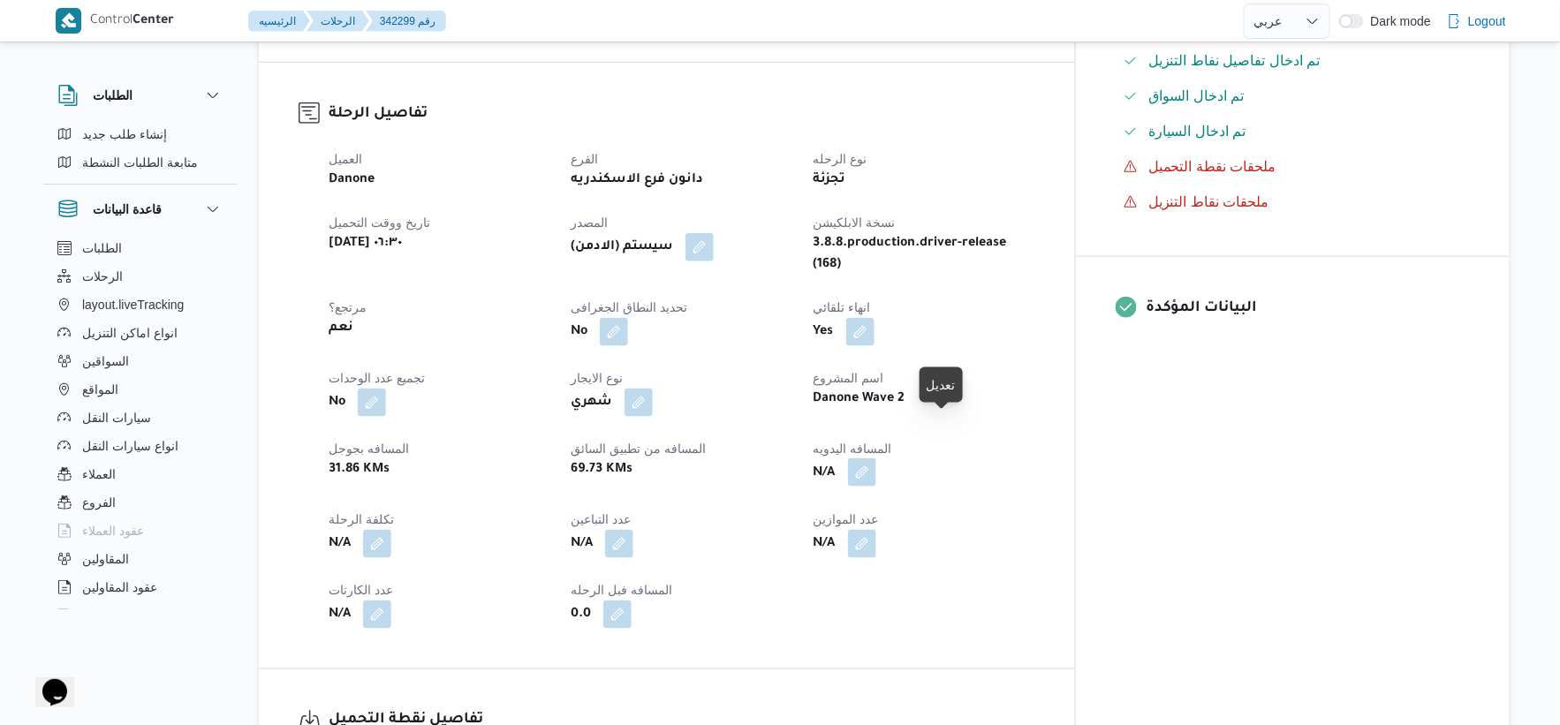
click at [876, 458] on button "button" at bounding box center [862, 472] width 28 height 28
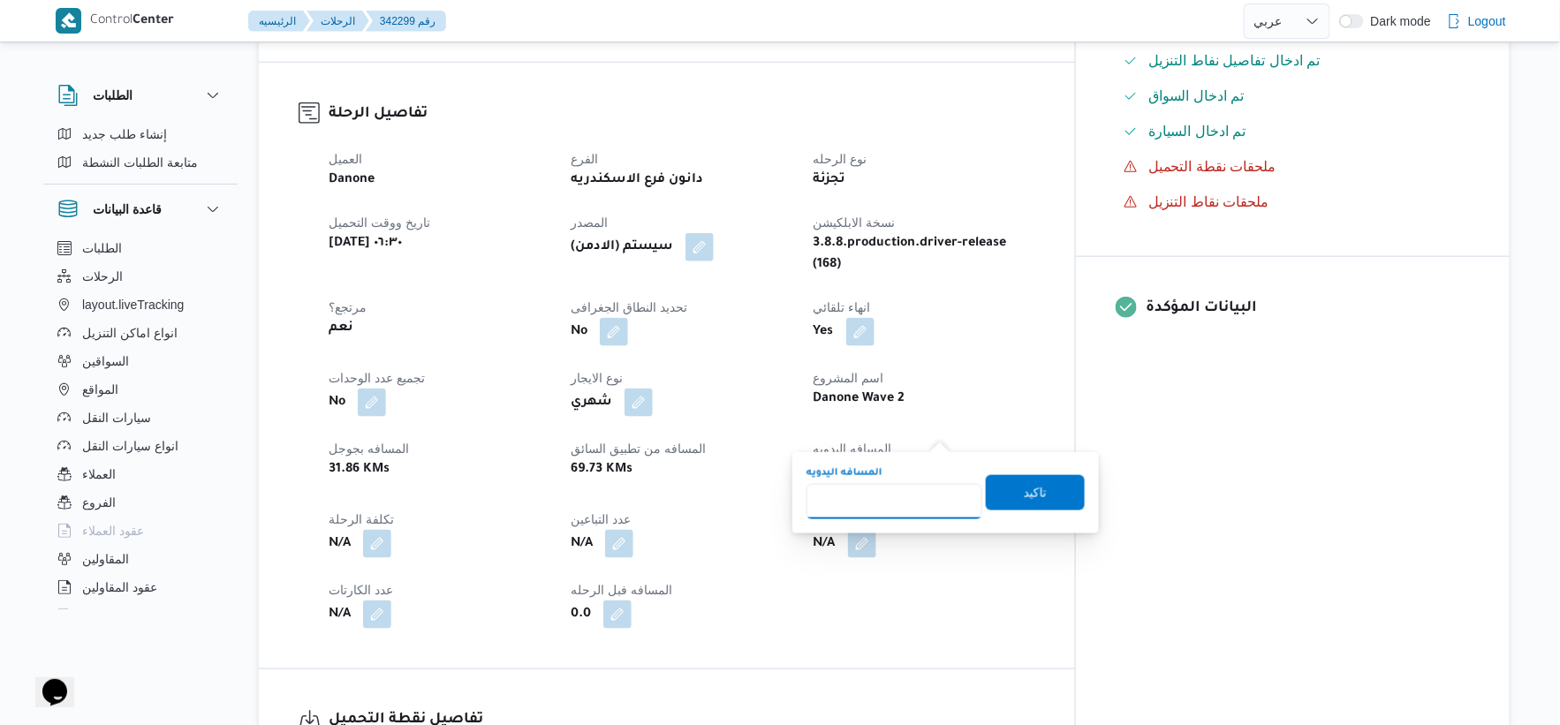
click at [899, 493] on input "المسافه اليدويه" at bounding box center [895, 501] width 176 height 35
type input "41"
click at [1051, 492] on span "تاكيد" at bounding box center [1035, 491] width 99 height 35
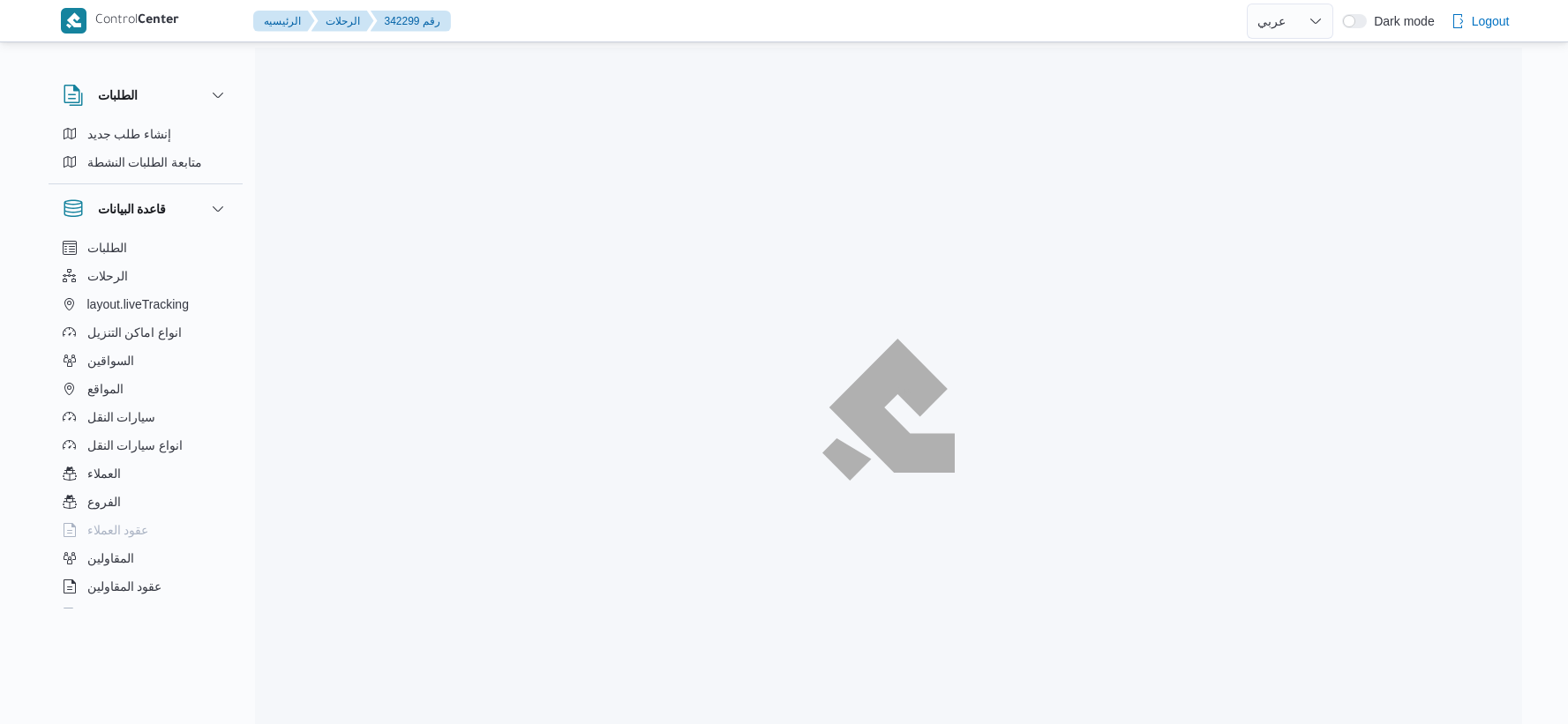
select select "ar"
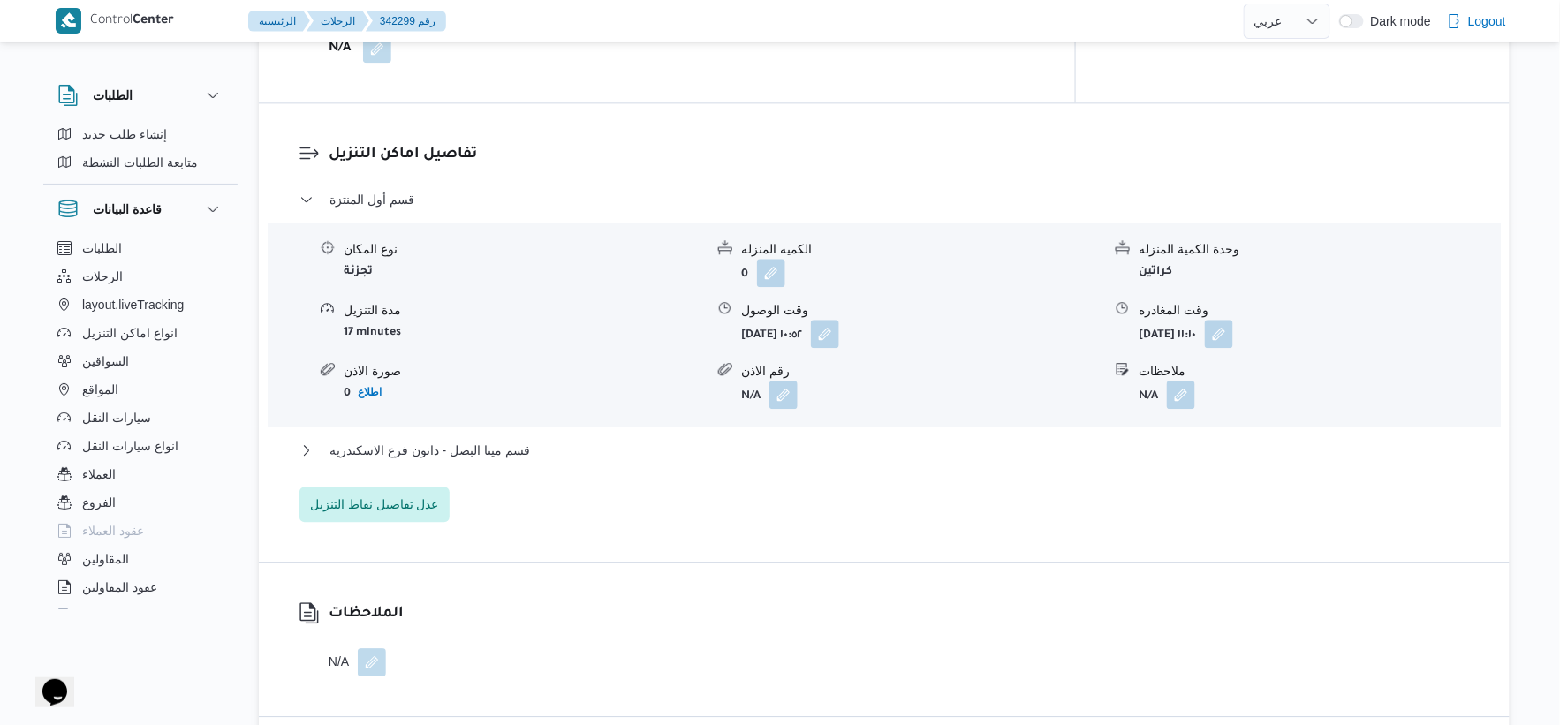
scroll to position [1716, 0]
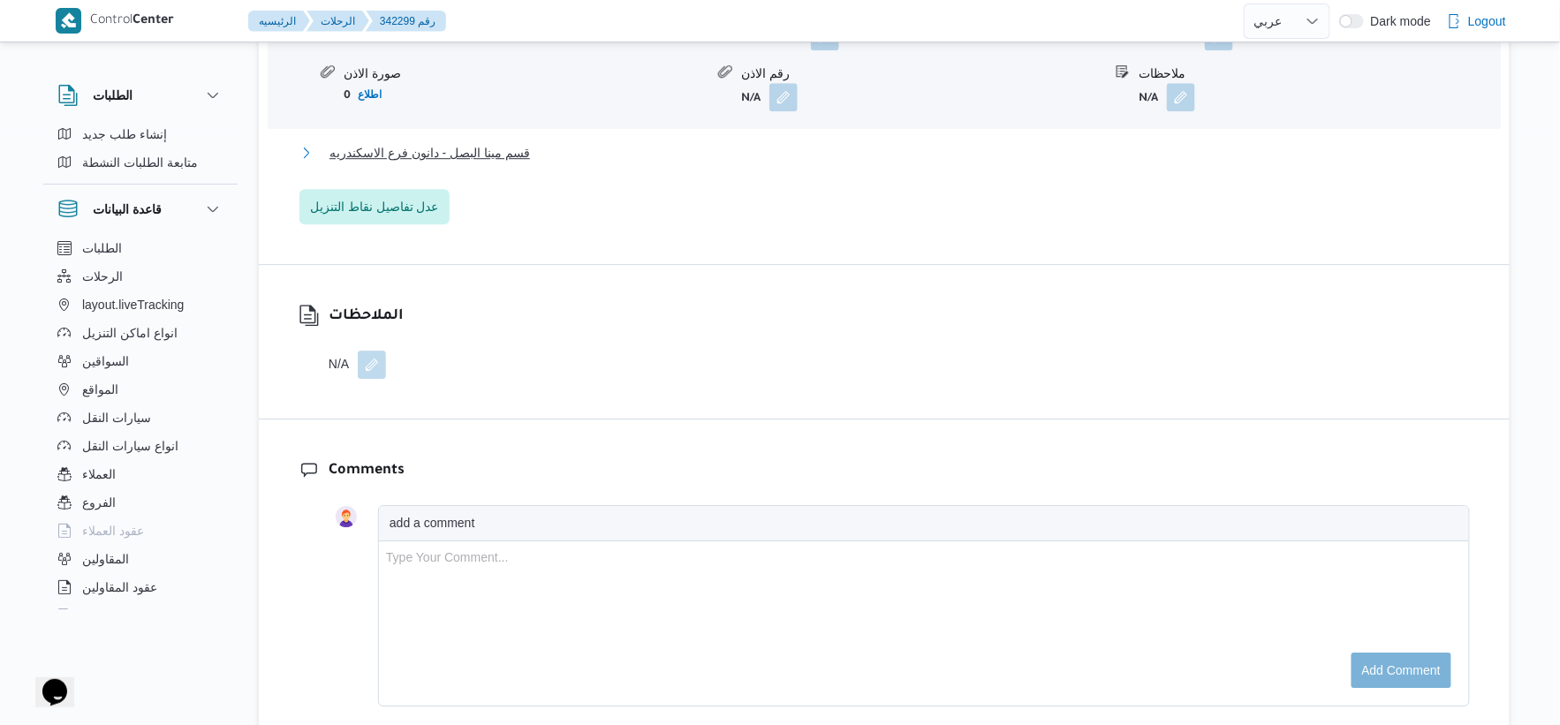
click at [486, 142] on span "قسم مينا البصل - دانون فرع الاسكندريه" at bounding box center [430, 152] width 201 height 21
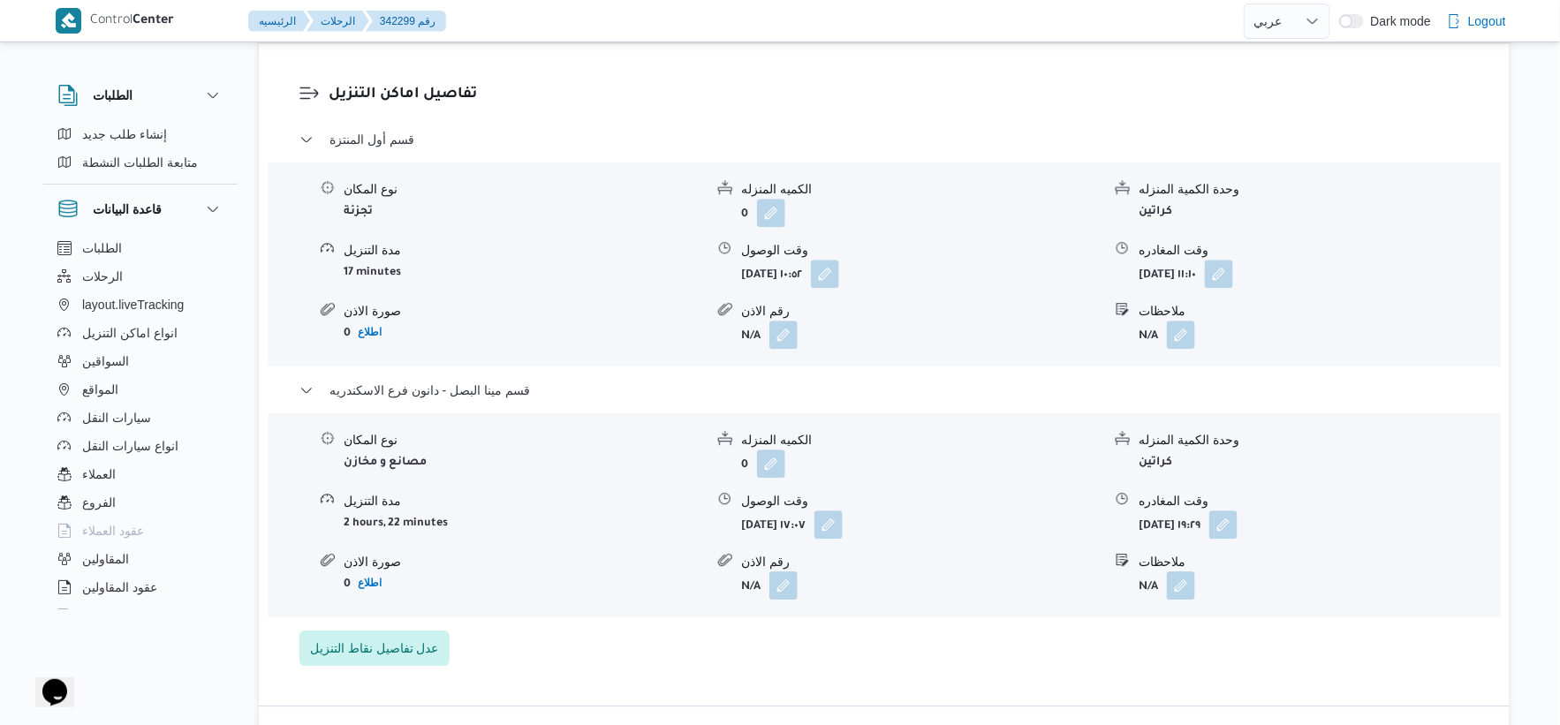
scroll to position [1422, 0]
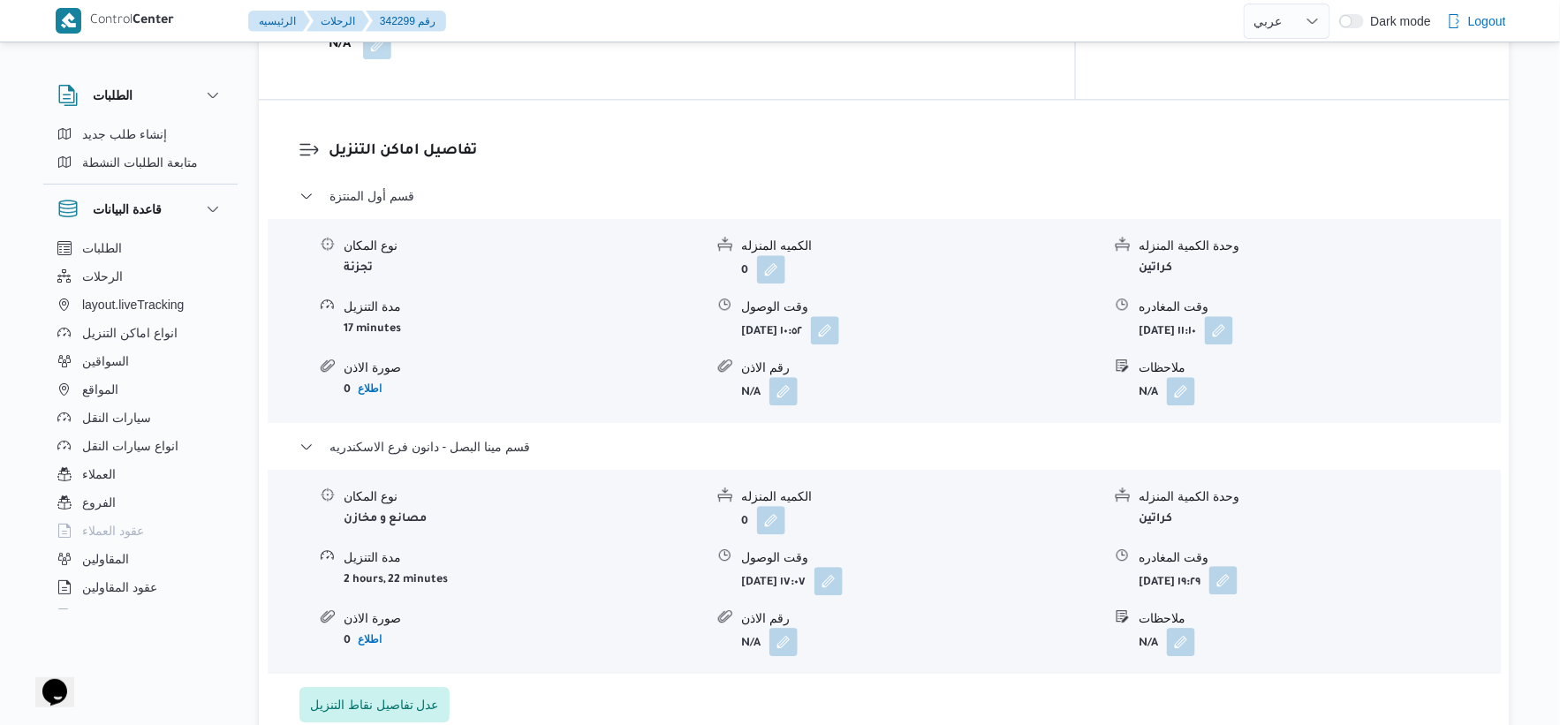
click at [1238, 566] on button "button" at bounding box center [1223, 580] width 28 height 28
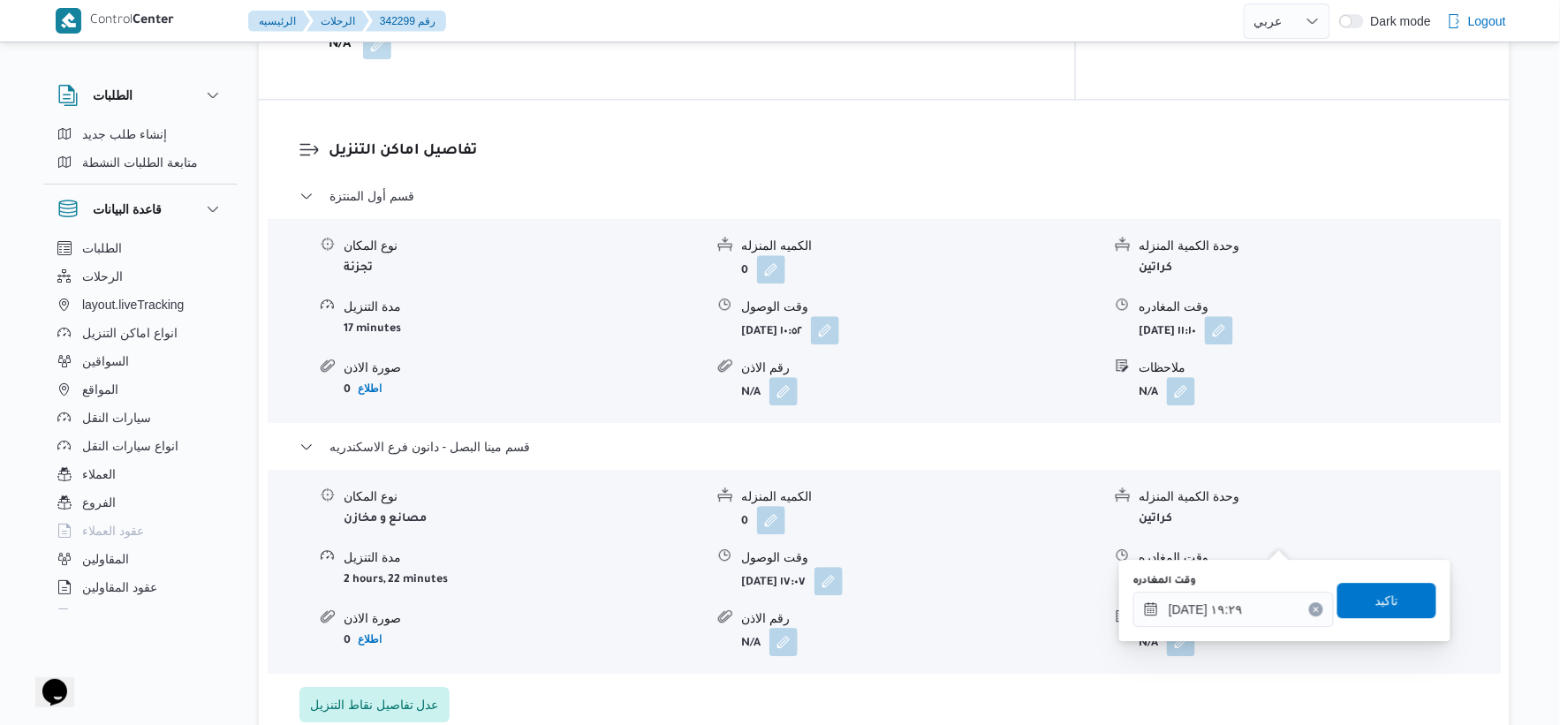
click at [1229, 625] on div "وقت المغادره ١١/١٠/٢٠٢٥ ١٩:٢٩ تاكيد" at bounding box center [1285, 600] width 307 height 57
click at [1254, 610] on input "١١/١٠/٢٠٢٥ ١٩:٢٩" at bounding box center [1233, 609] width 201 height 35
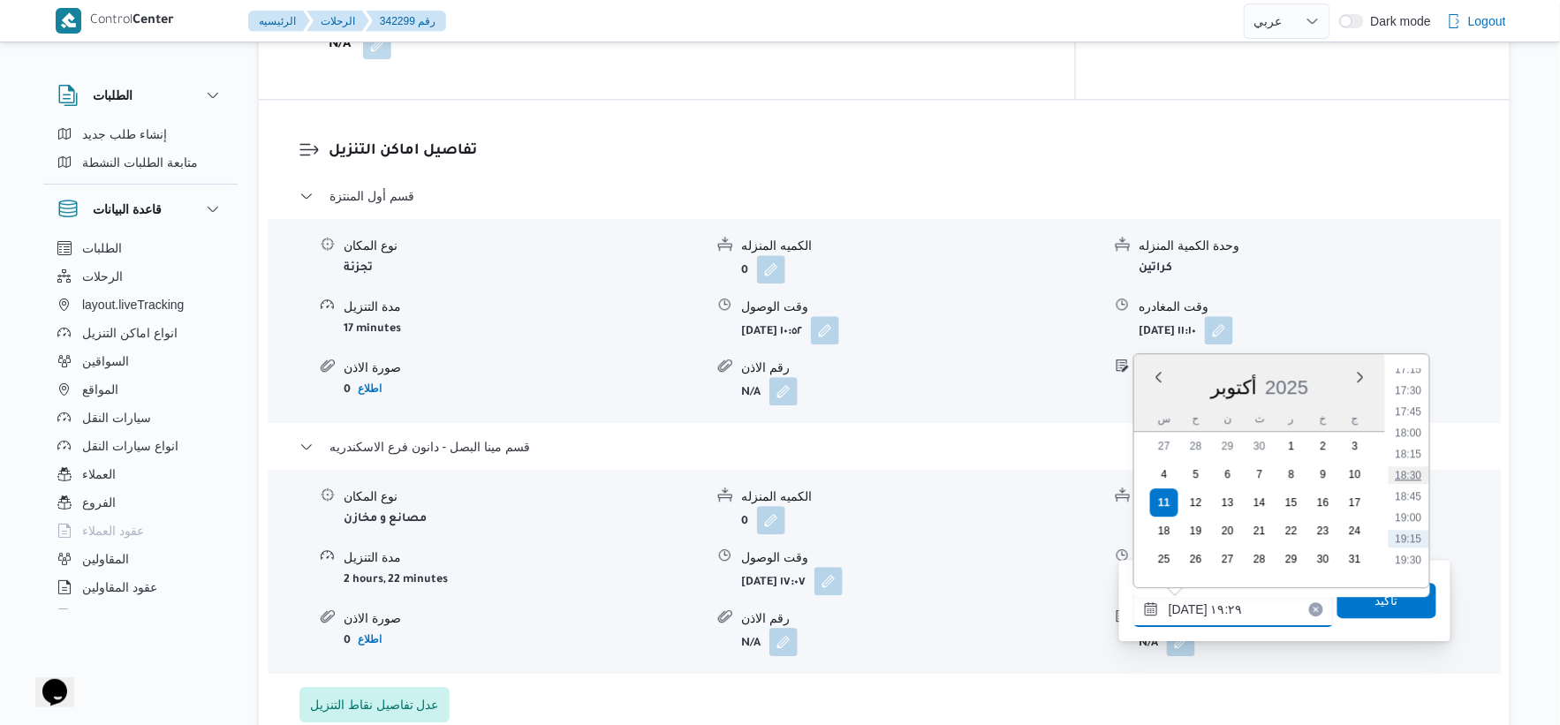
scroll to position [1428, 0]
click at [1418, 405] on li "17:15" at bounding box center [1409, 413] width 41 height 18
type input "١١/١٠/٢٠٢٥ ١٧:١٥"
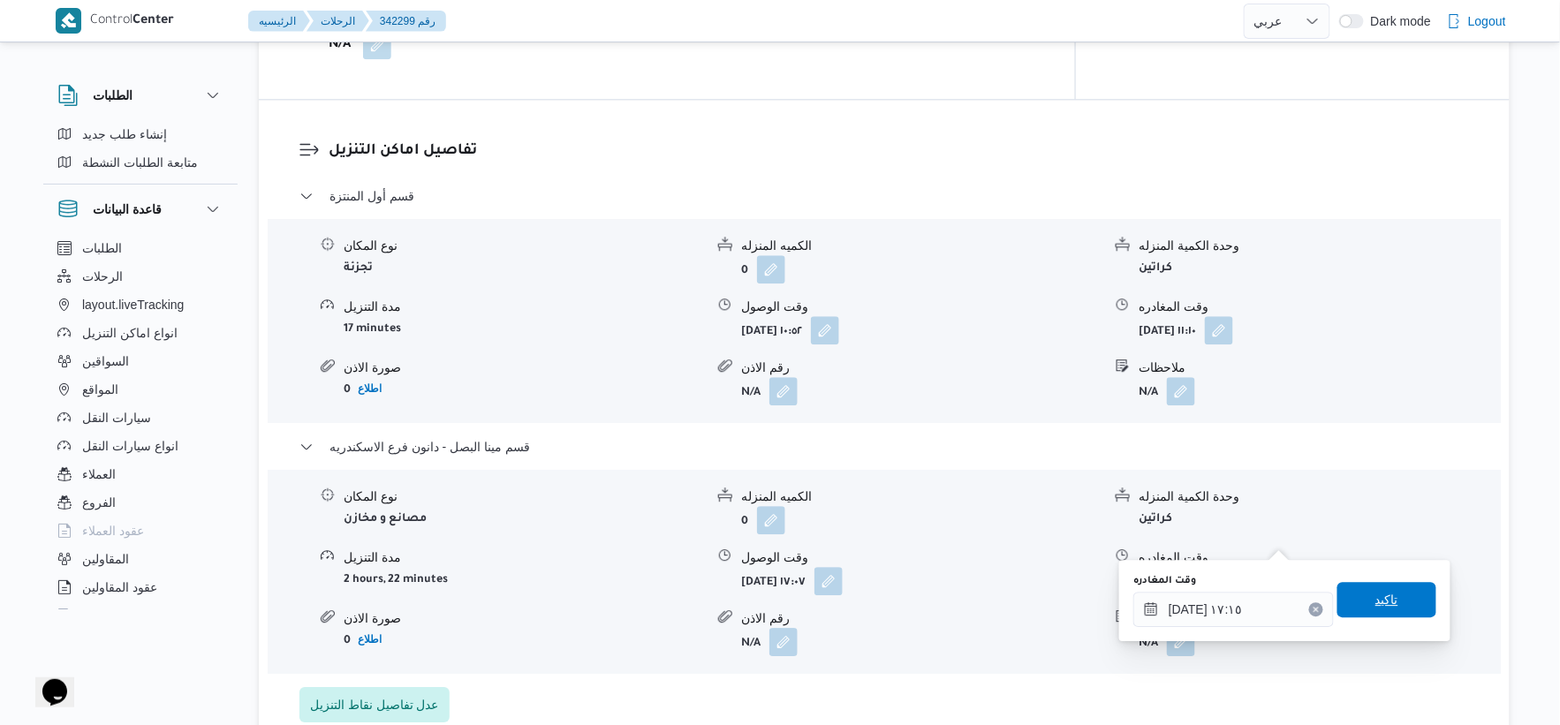
click at [1413, 602] on span "تاكيد" at bounding box center [1386, 599] width 99 height 35
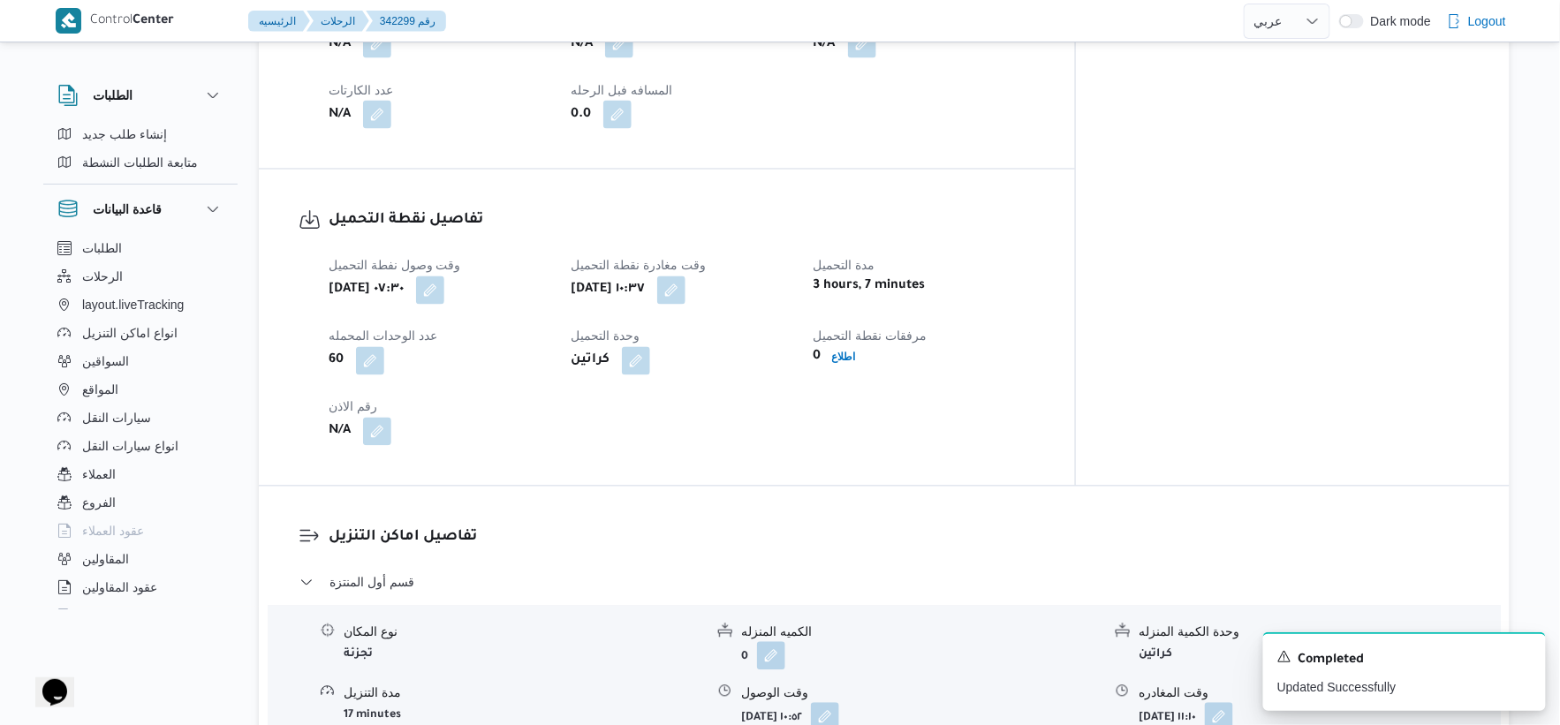
scroll to position [1029, 0]
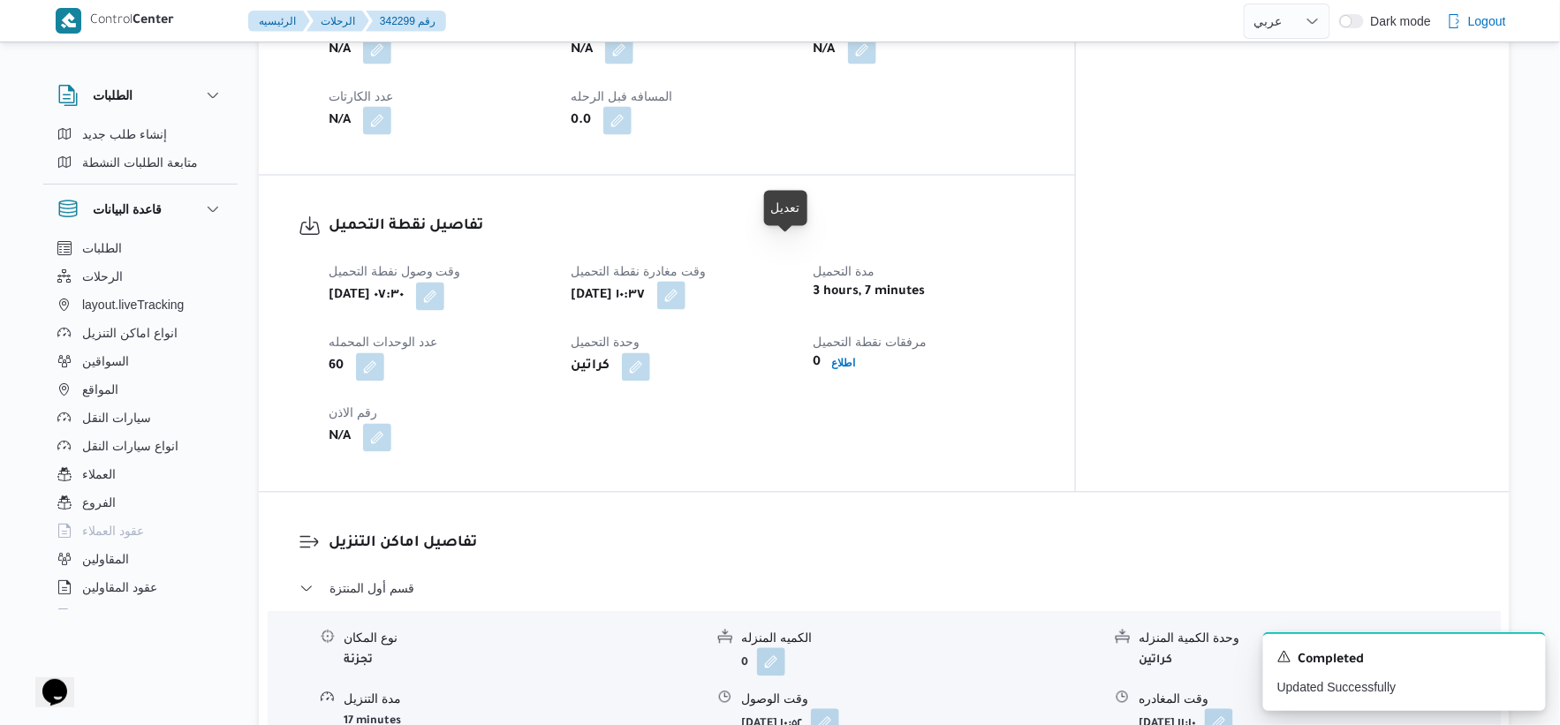
click at [686, 282] on button "button" at bounding box center [671, 296] width 28 height 28
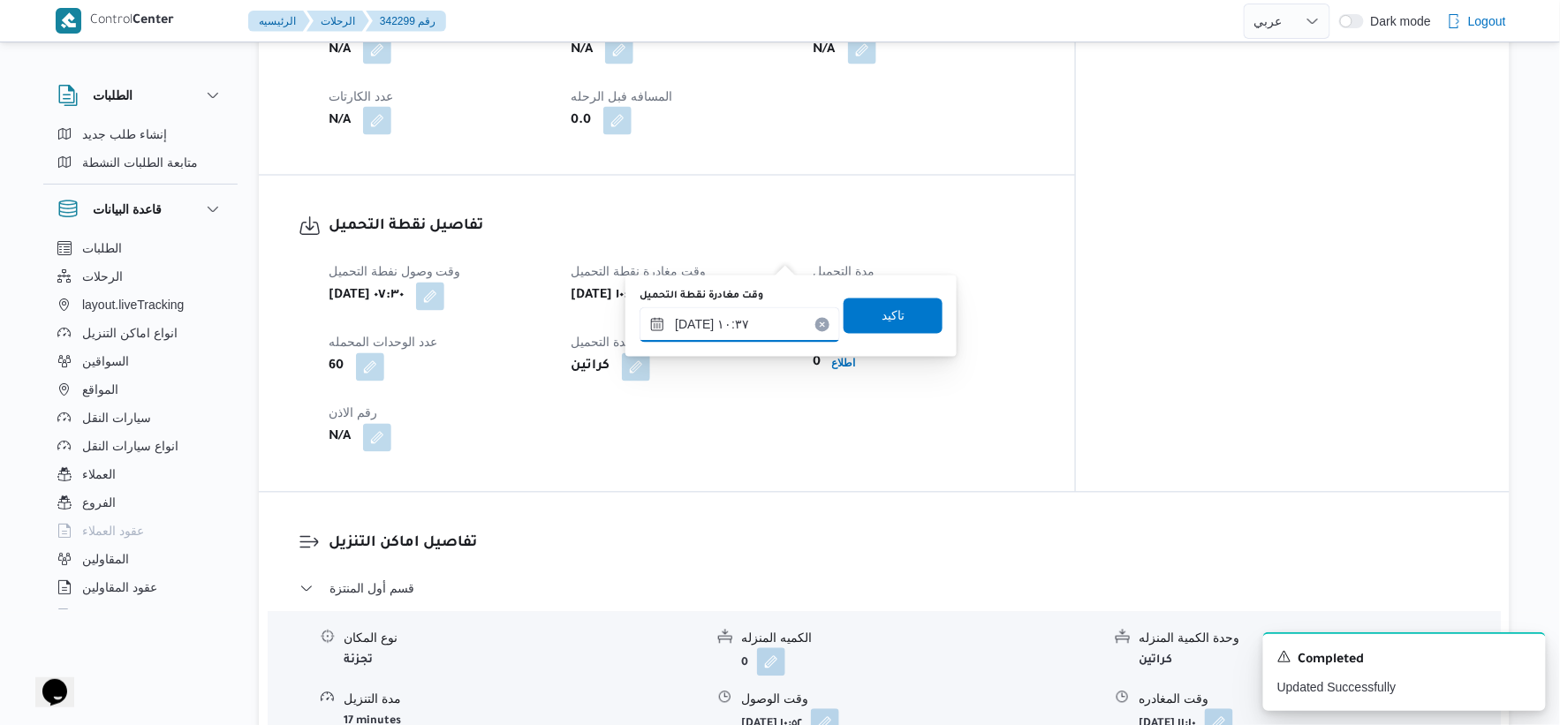
click at [758, 330] on input "١١/١٠/٢٠٢٥ ١٠:٣٧" at bounding box center [740, 324] width 201 height 35
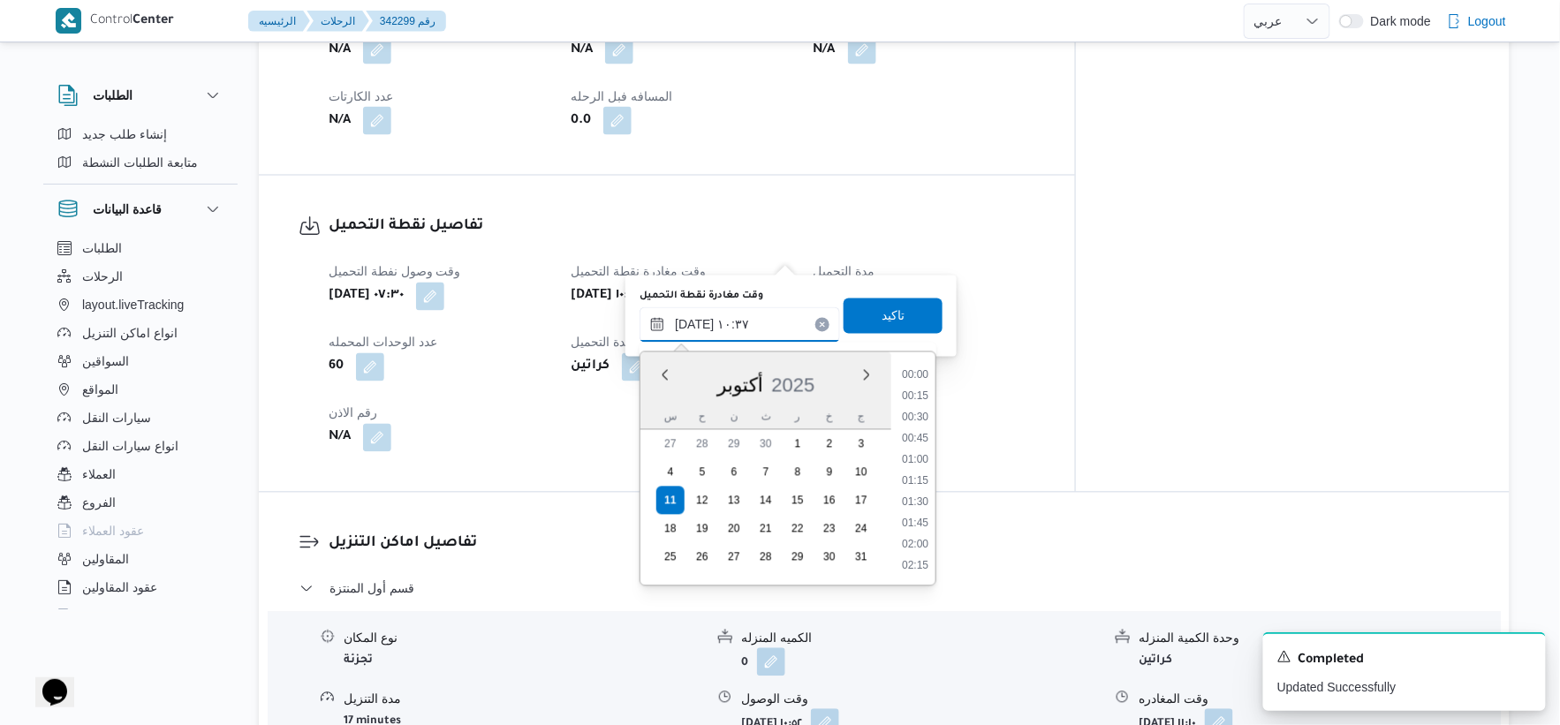
scroll to position [784, 0]
click at [915, 416] on li "09:45" at bounding box center [915, 418] width 41 height 18
type input "١١/١٠/٢٠٢٥ ٠٩:٤٥"
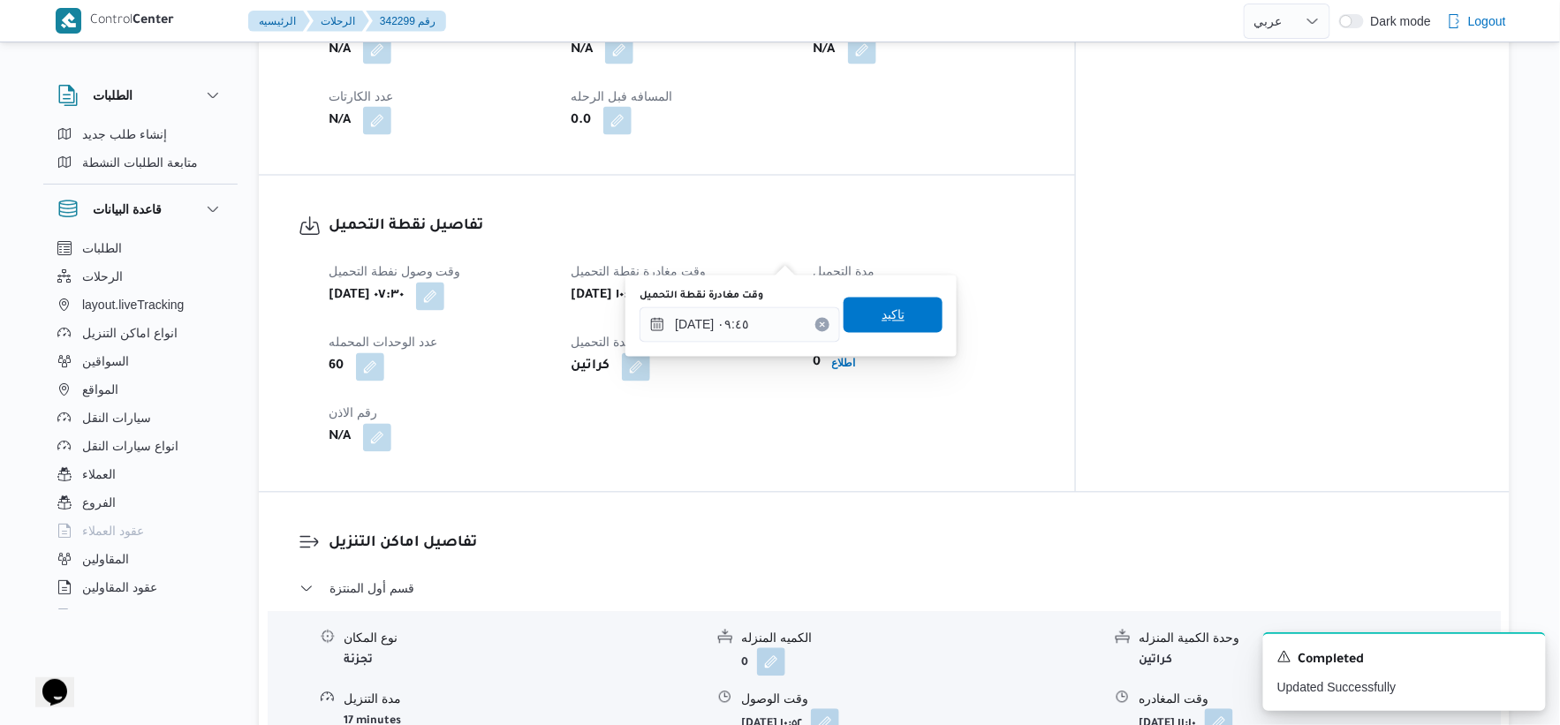
click at [888, 309] on span "تاكيد" at bounding box center [893, 315] width 23 height 21
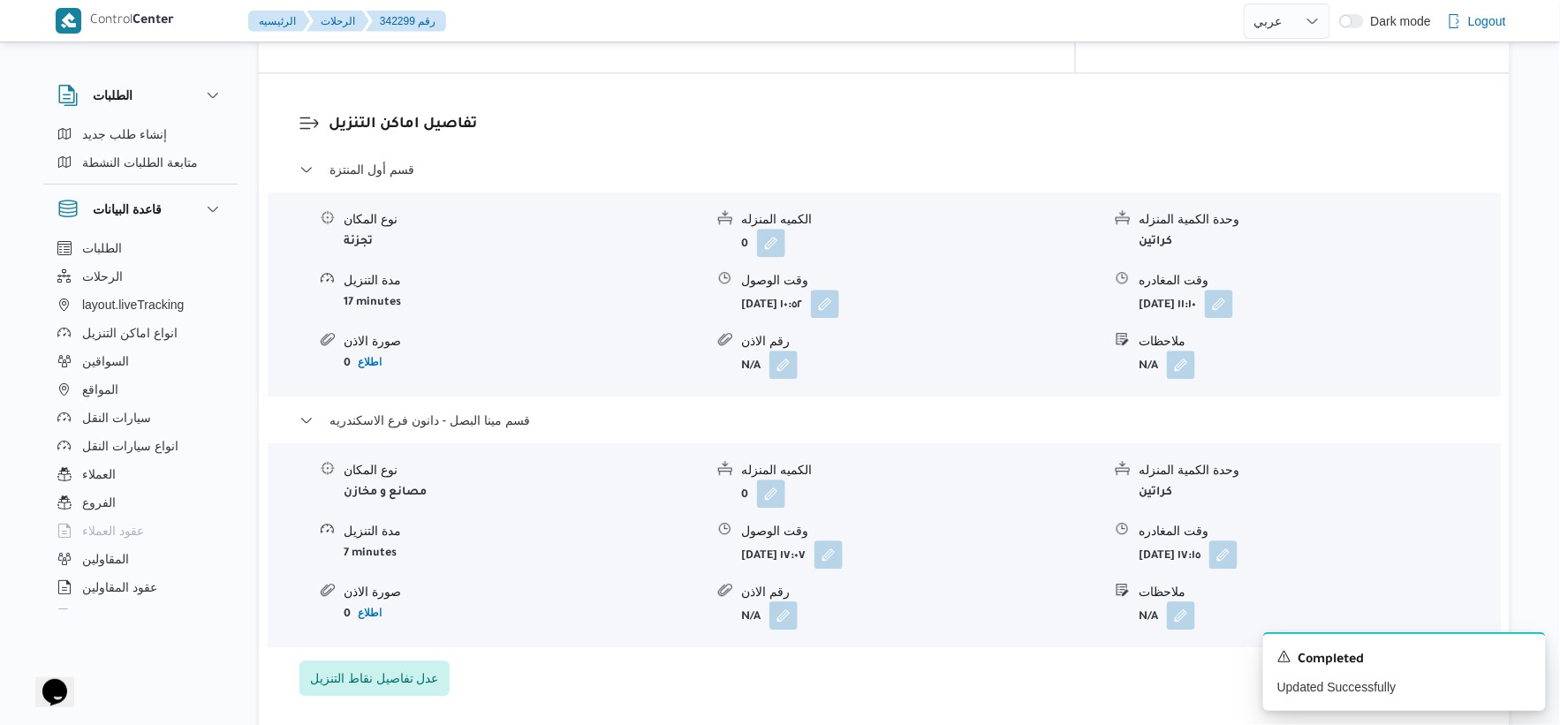
scroll to position [1520, 0]
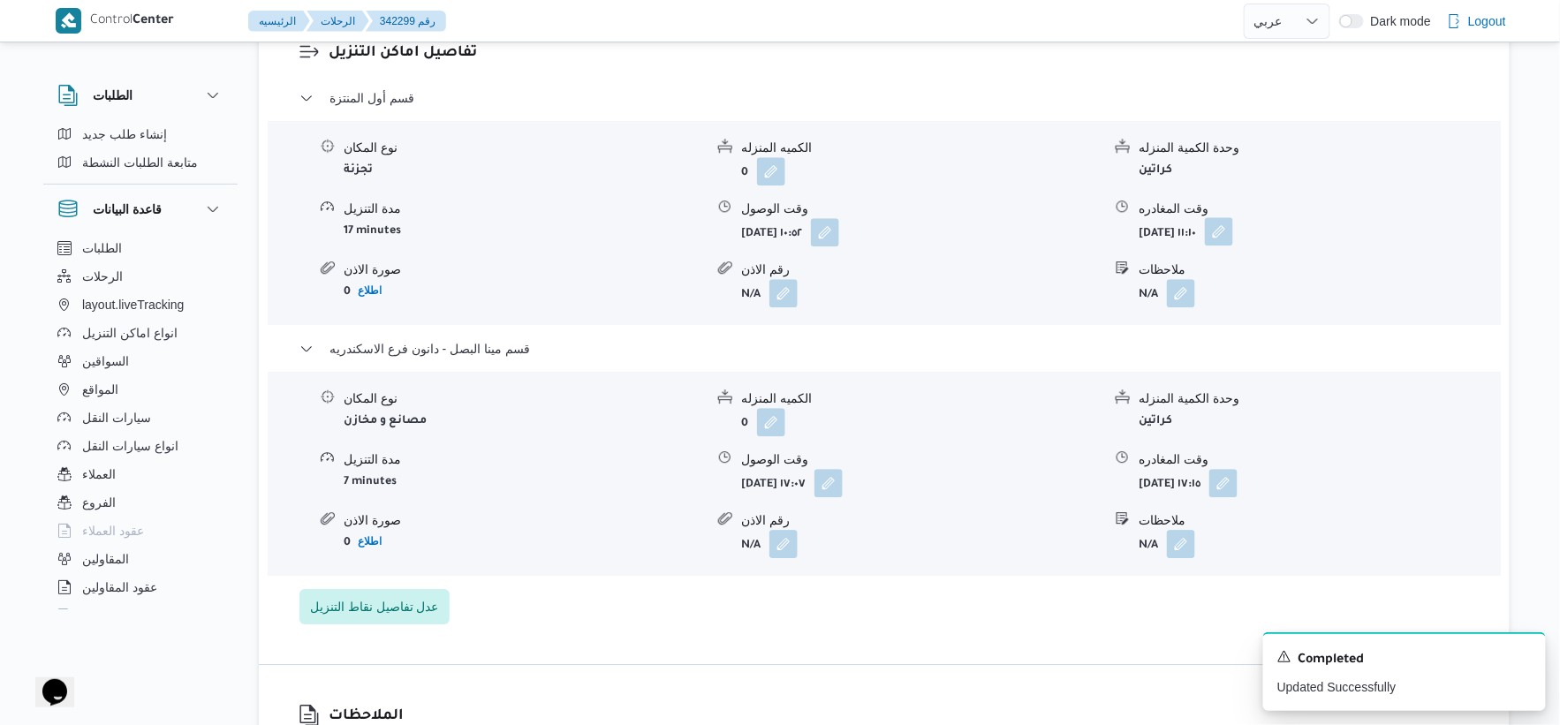
click at [1233, 217] on button "button" at bounding box center [1219, 231] width 28 height 28
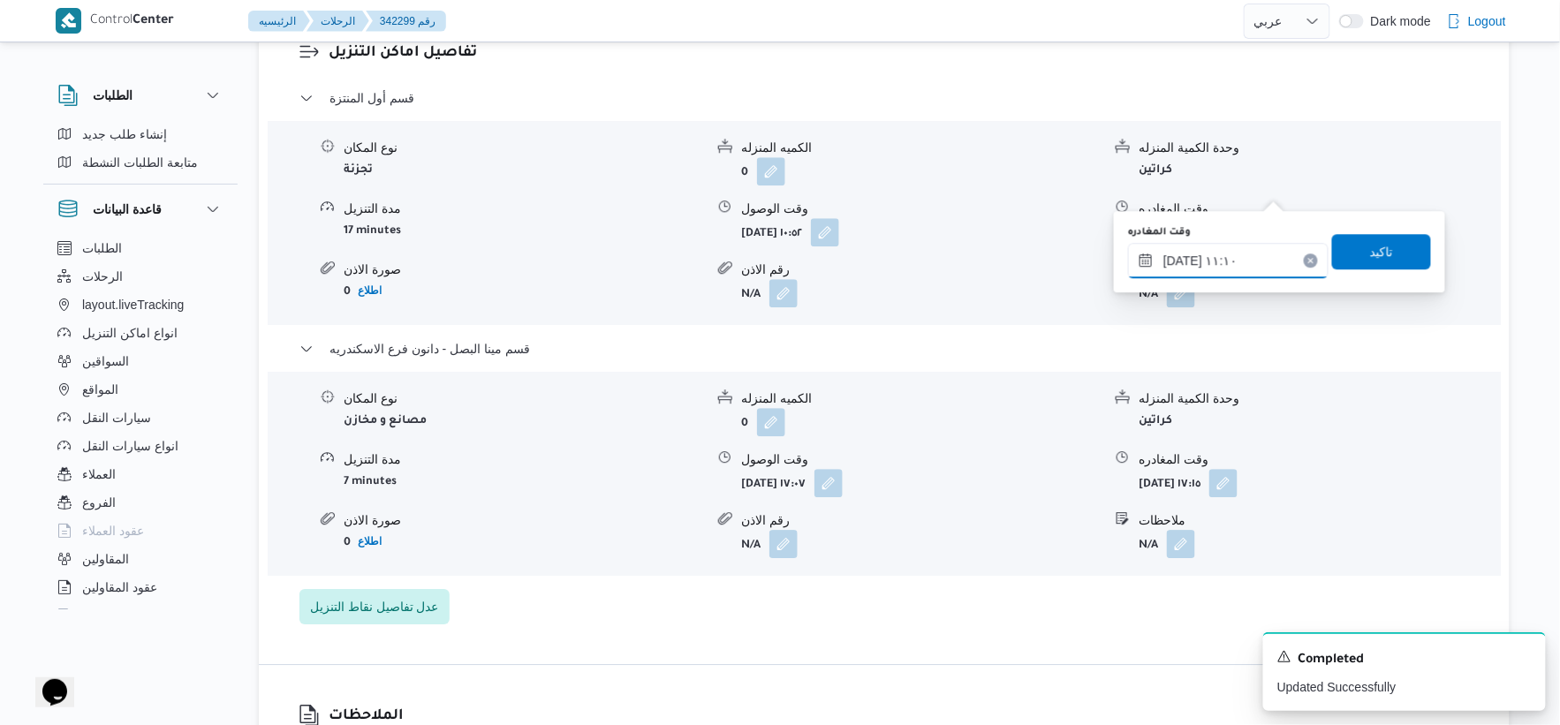
click at [1233, 260] on input "١١/١٠/٢٠٢٥ ١١:١٠" at bounding box center [1228, 260] width 201 height 35
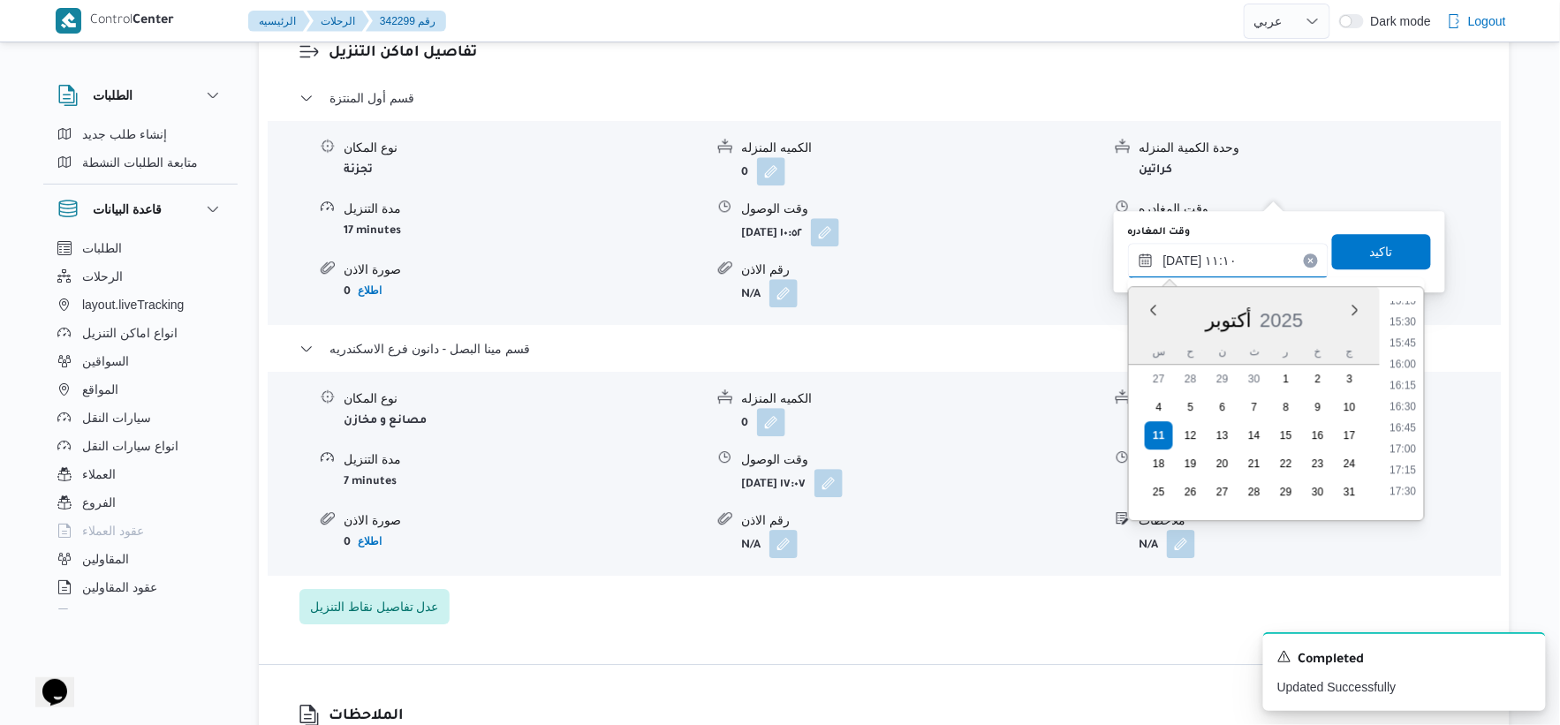
scroll to position [1318, 0]
click at [1403, 391] on li "16:30" at bounding box center [1403, 392] width 41 height 18
type input "١١/١٠/٢٠٢٥ ١٦:٣٠"
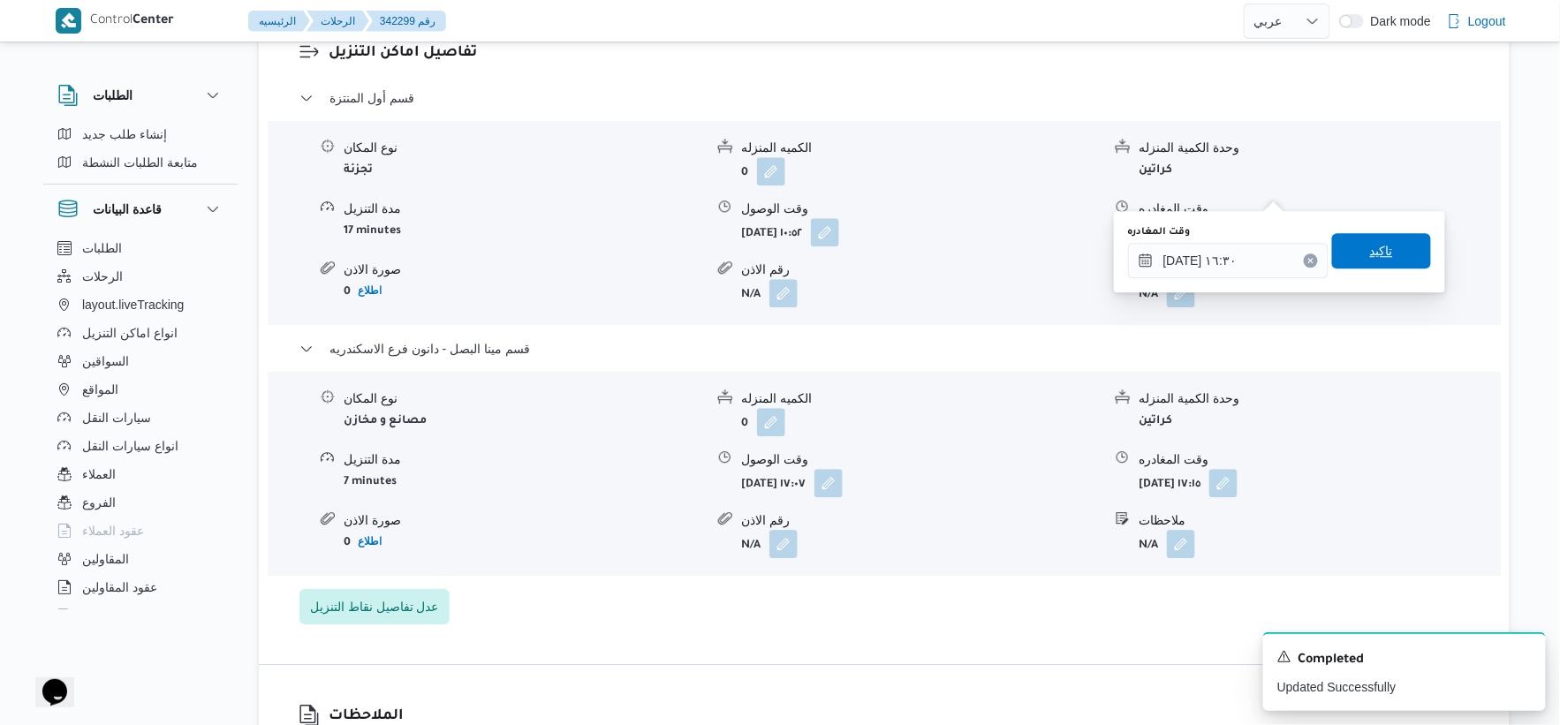
click at [1383, 243] on span "تاكيد" at bounding box center [1381, 250] width 99 height 35
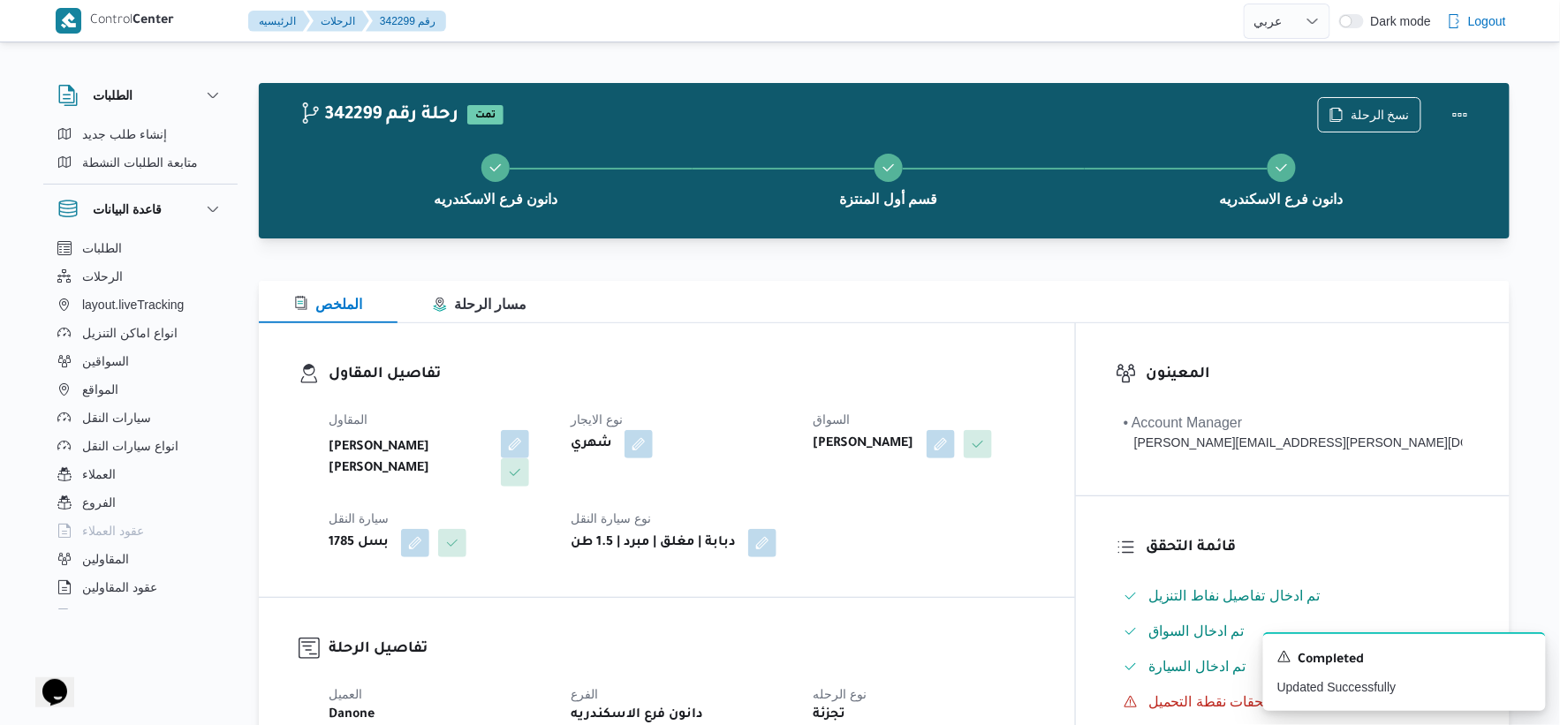
scroll to position [686, 0]
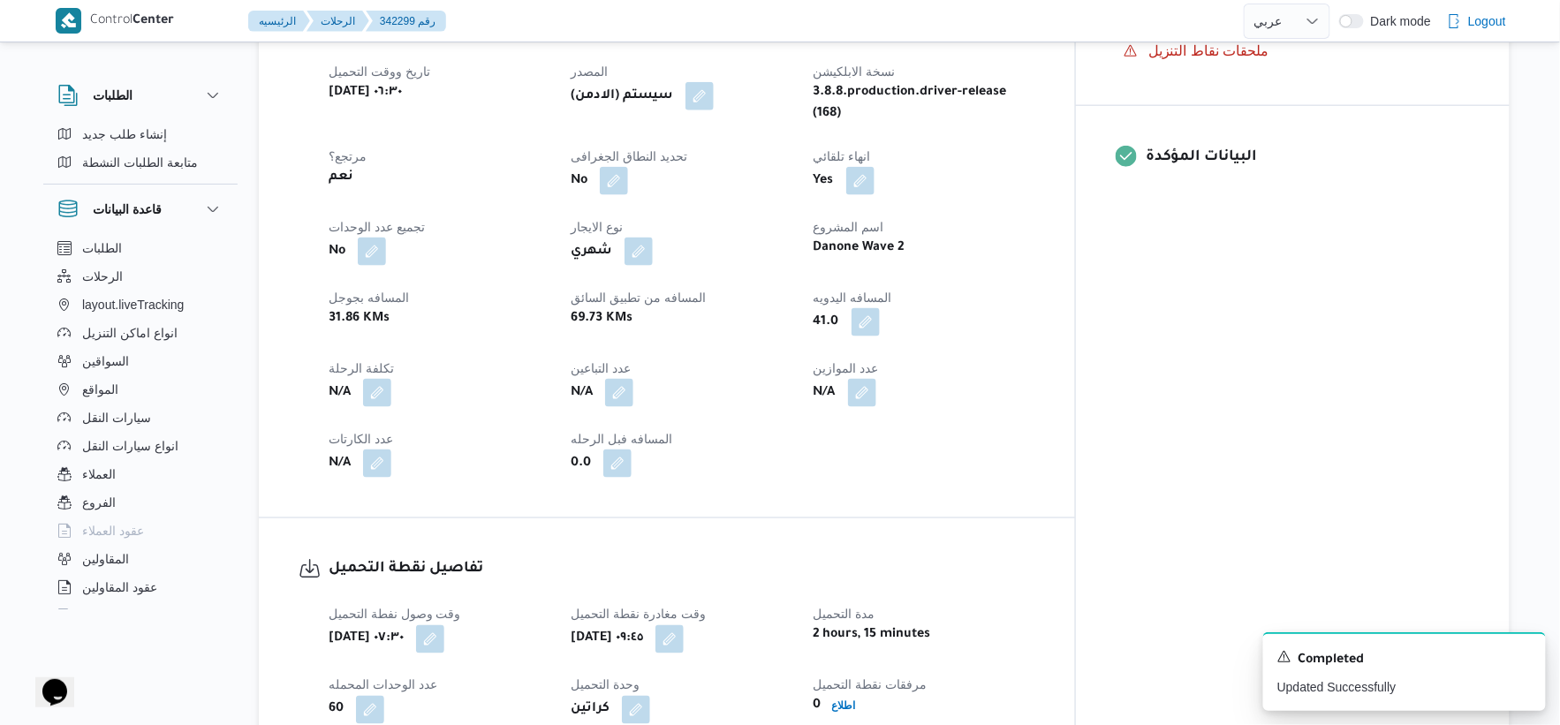
select select "ar"
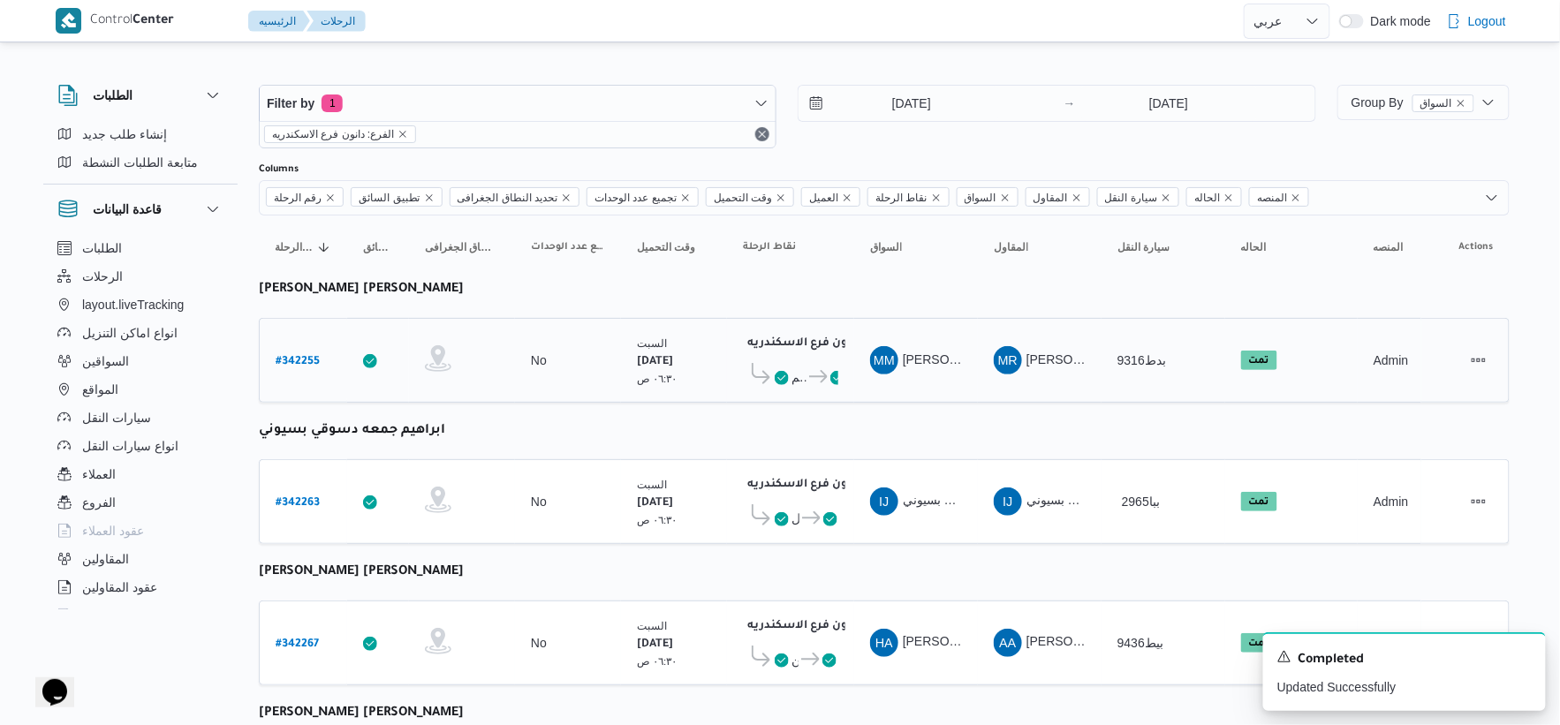
click at [290, 360] on b "# 342255" at bounding box center [298, 362] width 44 height 12
select select "ar"
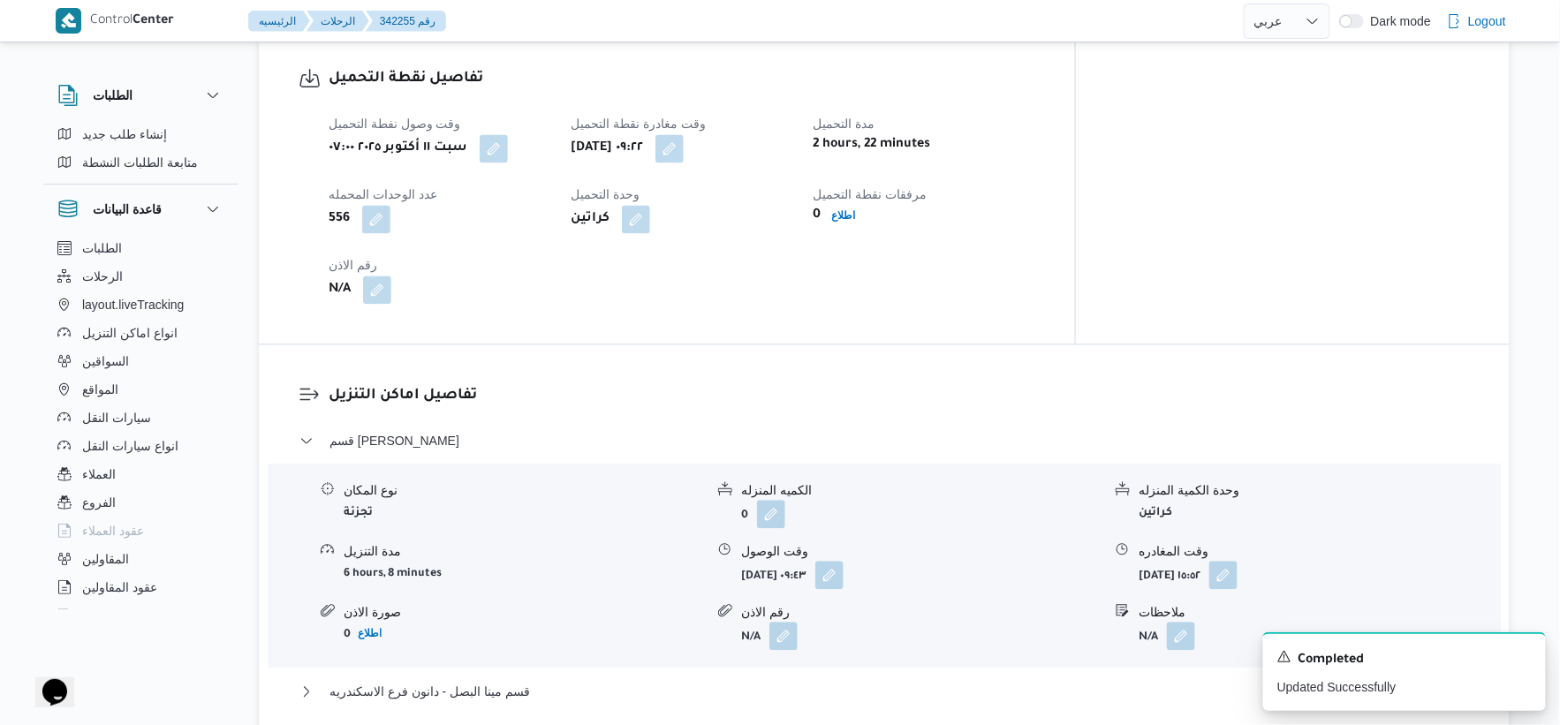
scroll to position [1374, 0]
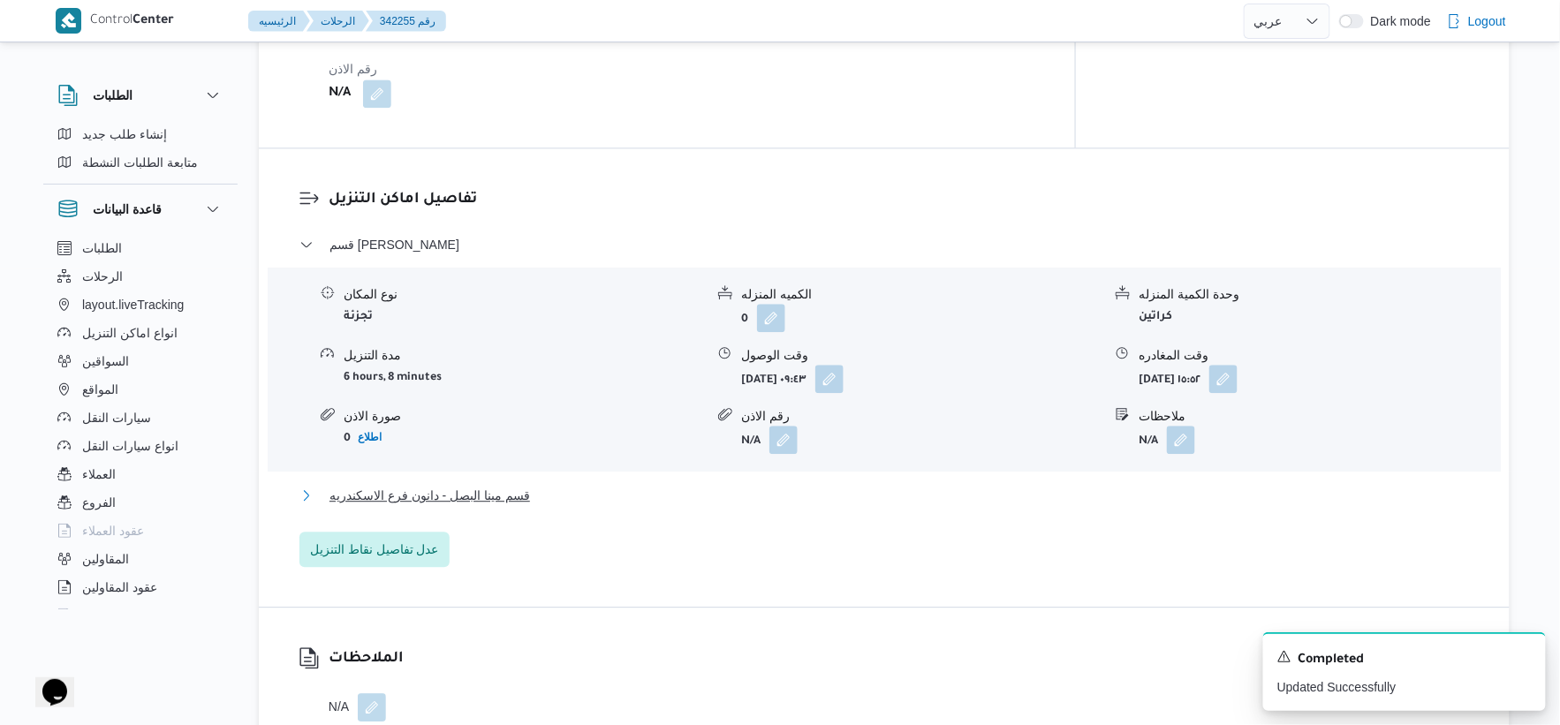
click at [504, 485] on span "قسم مينا البصل - دانون فرع الاسكندريه" at bounding box center [430, 495] width 201 height 21
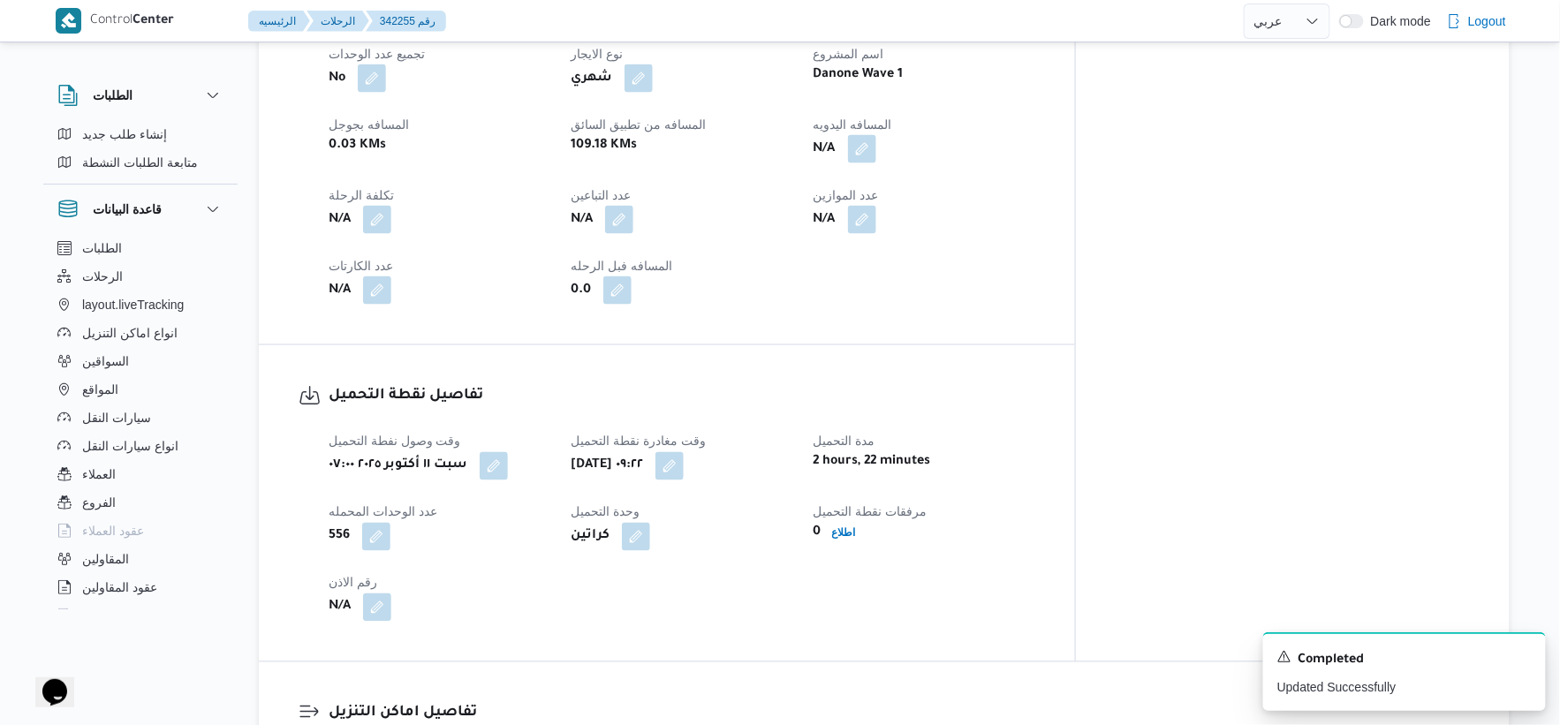
scroll to position [784, 0]
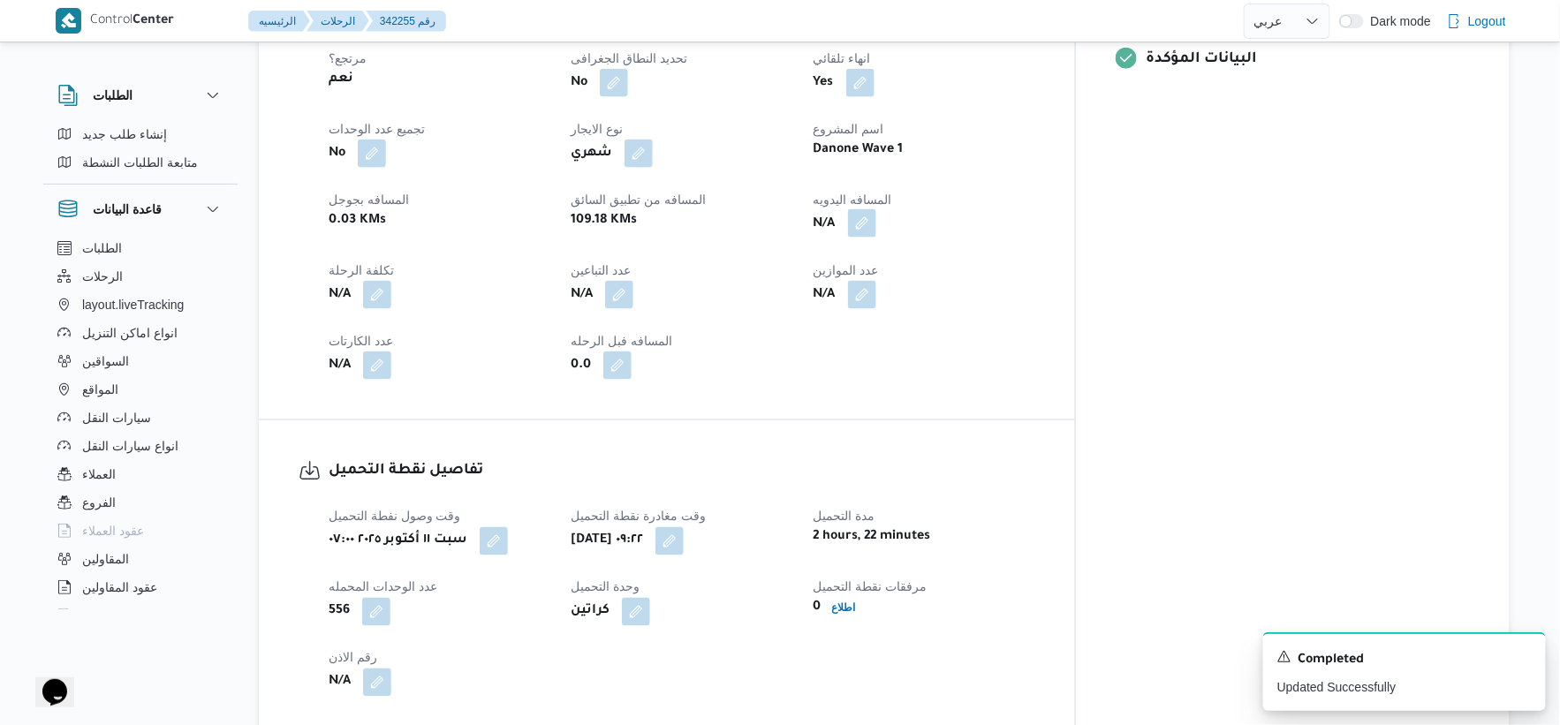
click at [876, 209] on button "button" at bounding box center [862, 223] width 28 height 28
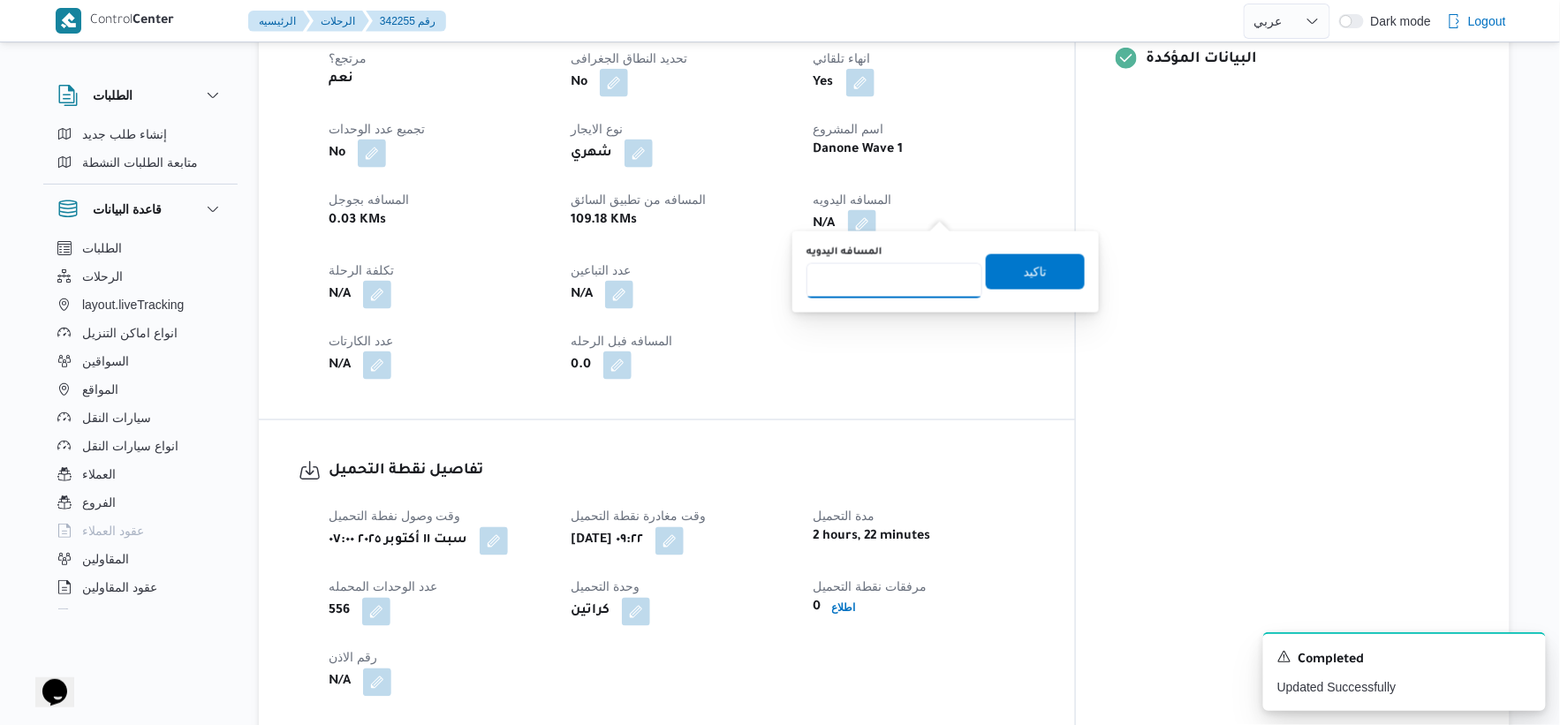
click at [890, 284] on input "المسافه اليدويه" at bounding box center [895, 280] width 176 height 35
type input "28"
click at [1037, 269] on span "تاكيد" at bounding box center [1035, 271] width 99 height 35
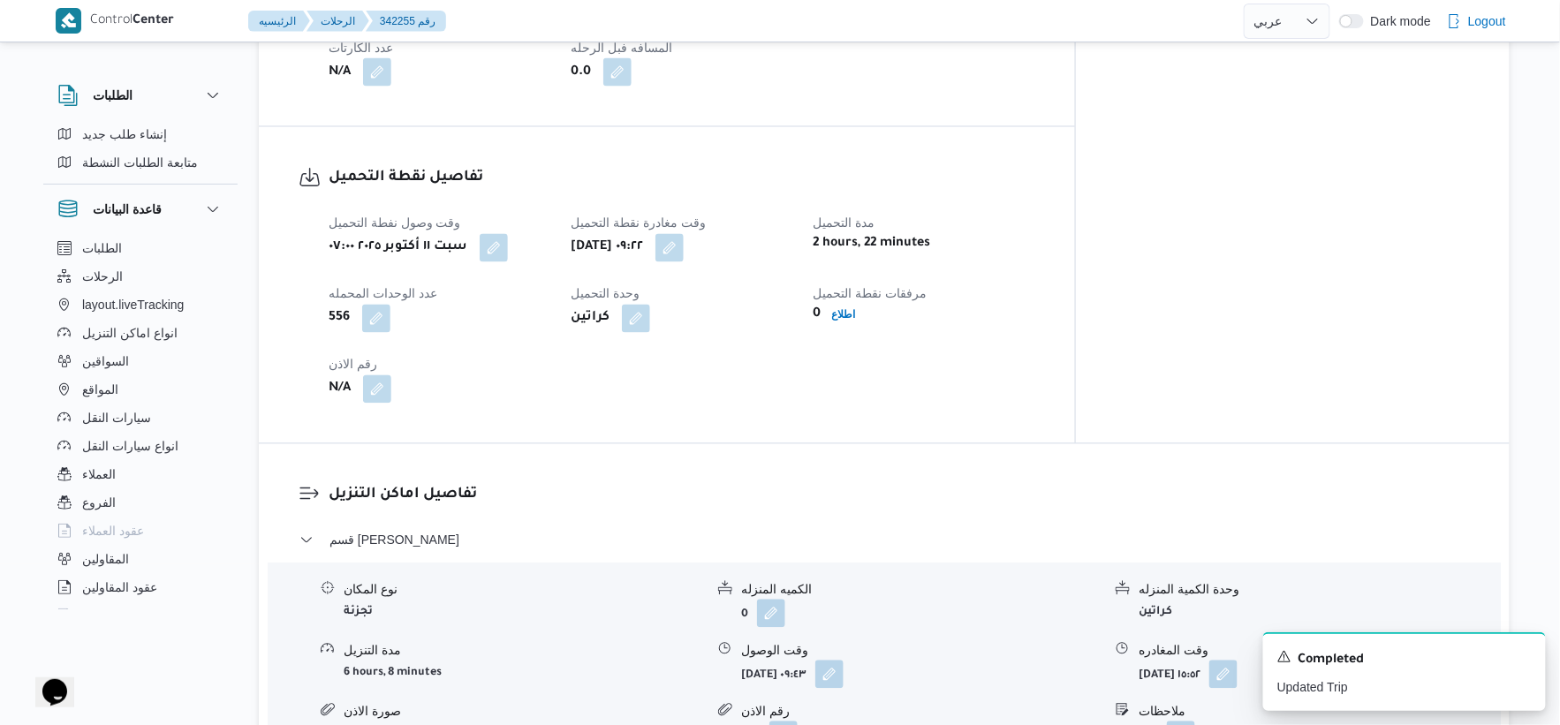
scroll to position [1080, 0]
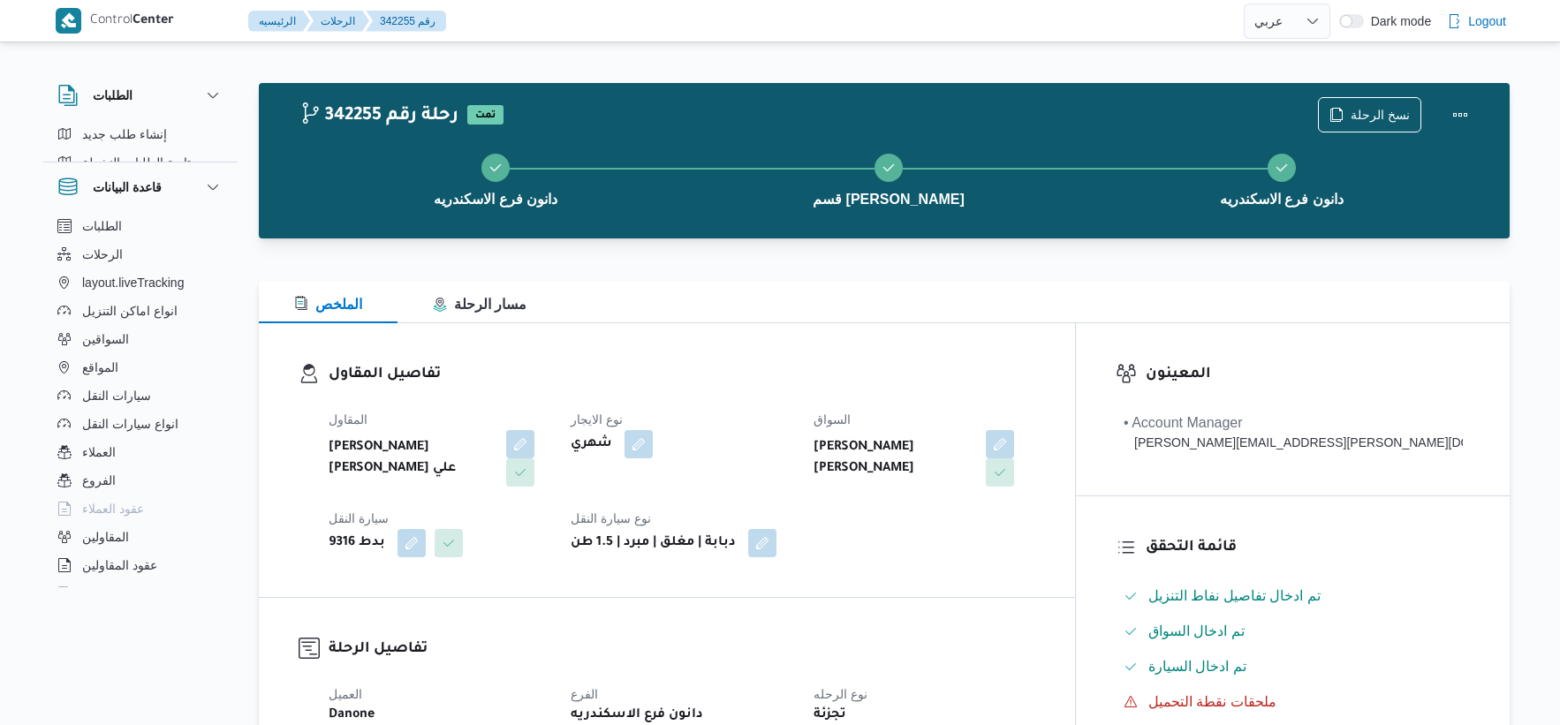
select select "ar"
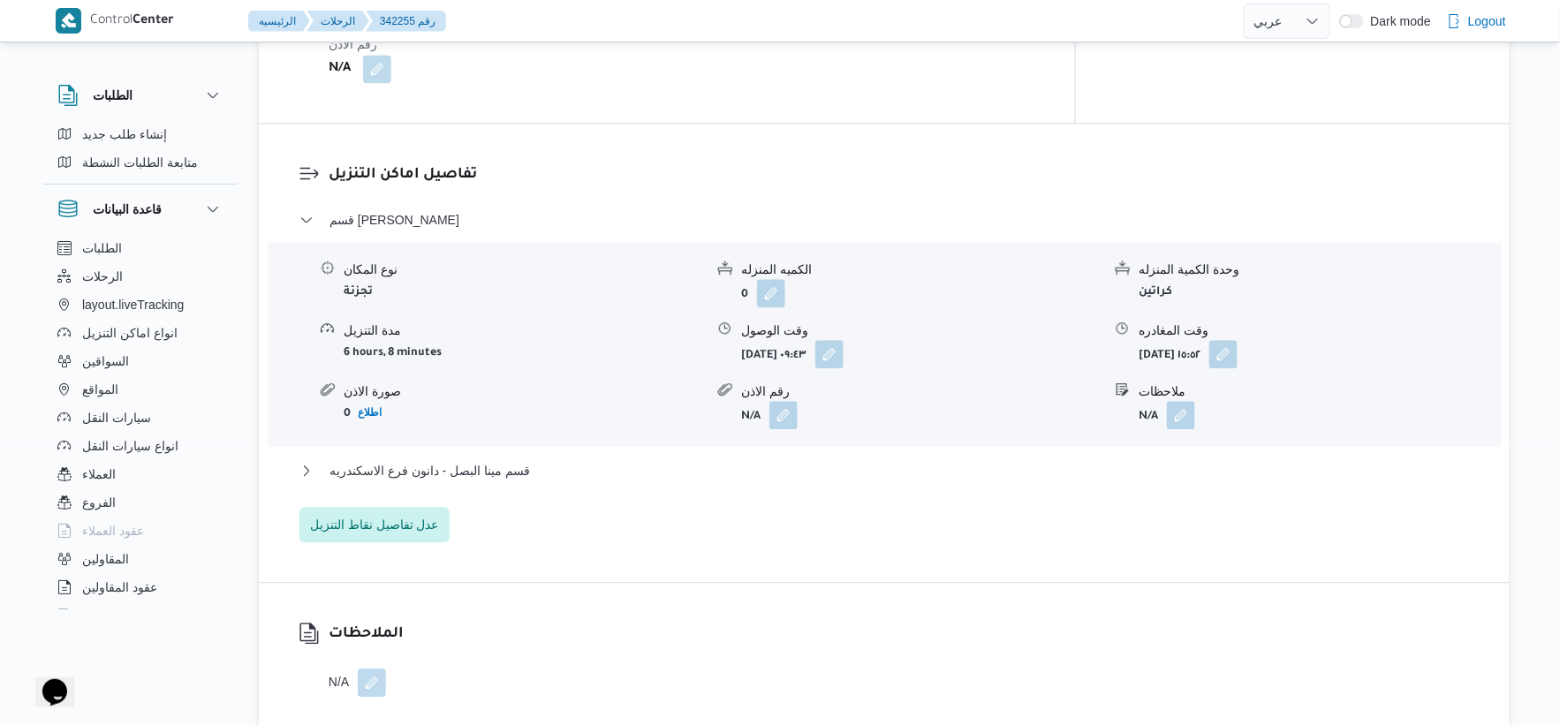
scroll to position [1520, 0]
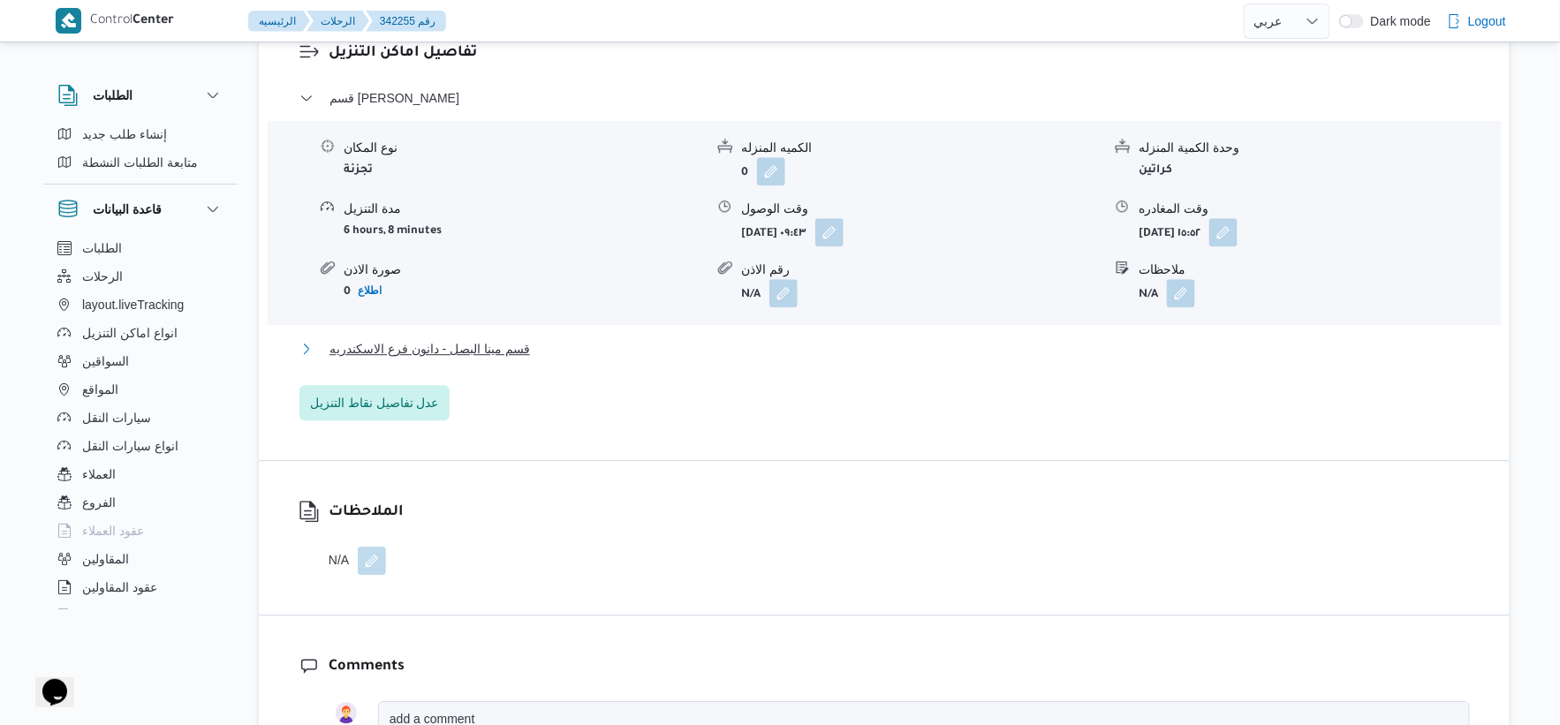
click at [557, 338] on button "قسم مينا البصل - دانون فرع الاسكندريه" at bounding box center [884, 348] width 1170 height 21
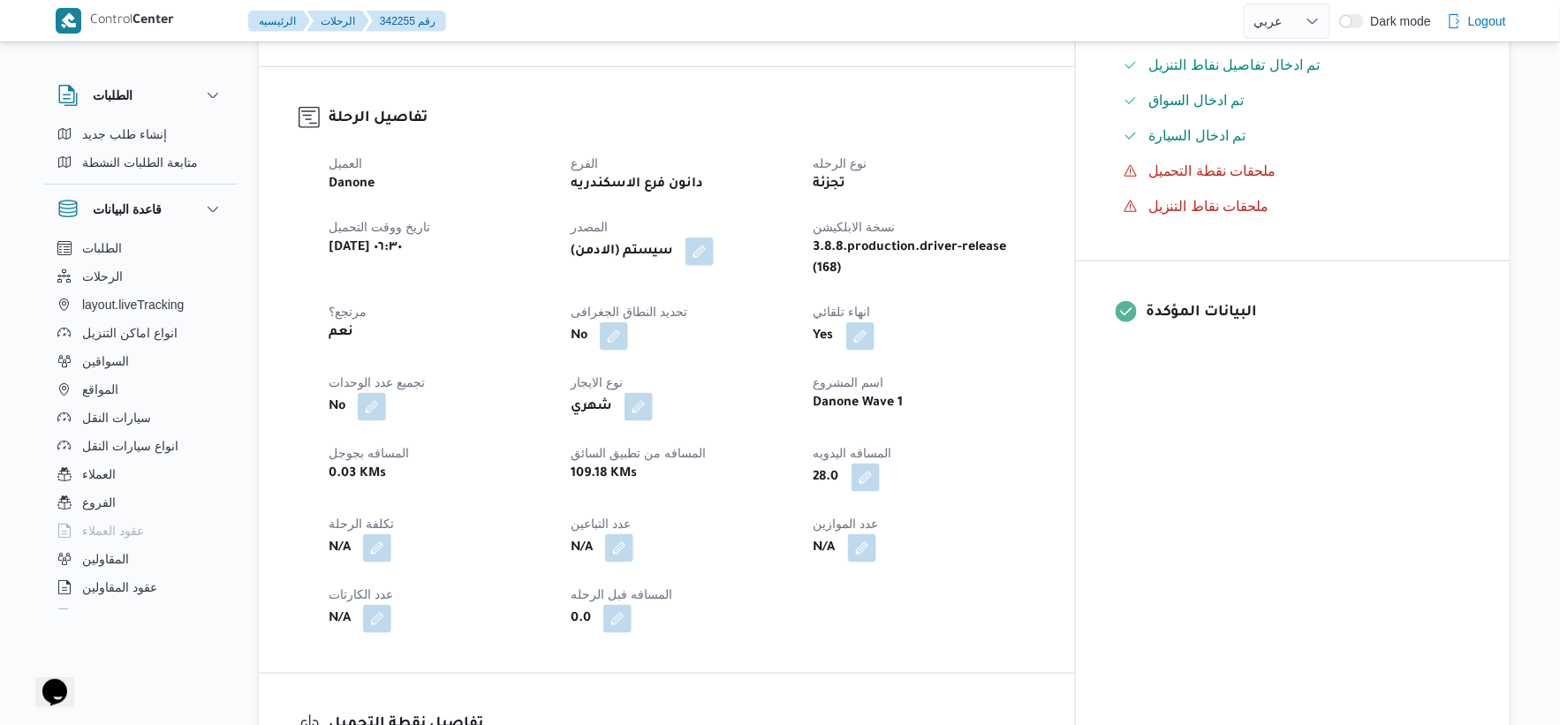
scroll to position [588, 0]
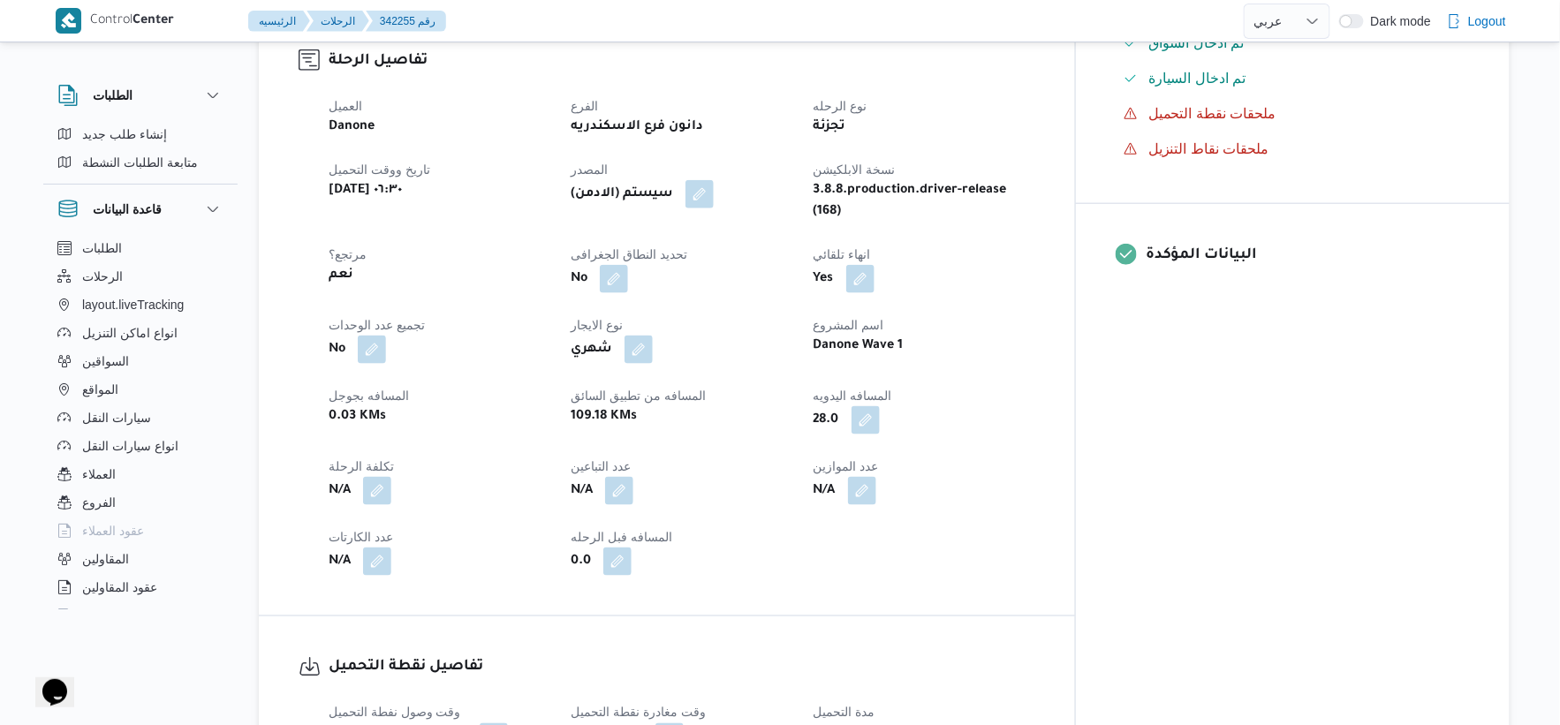
click at [551, 405] on div "0.03 KMs" at bounding box center [439, 417] width 224 height 25
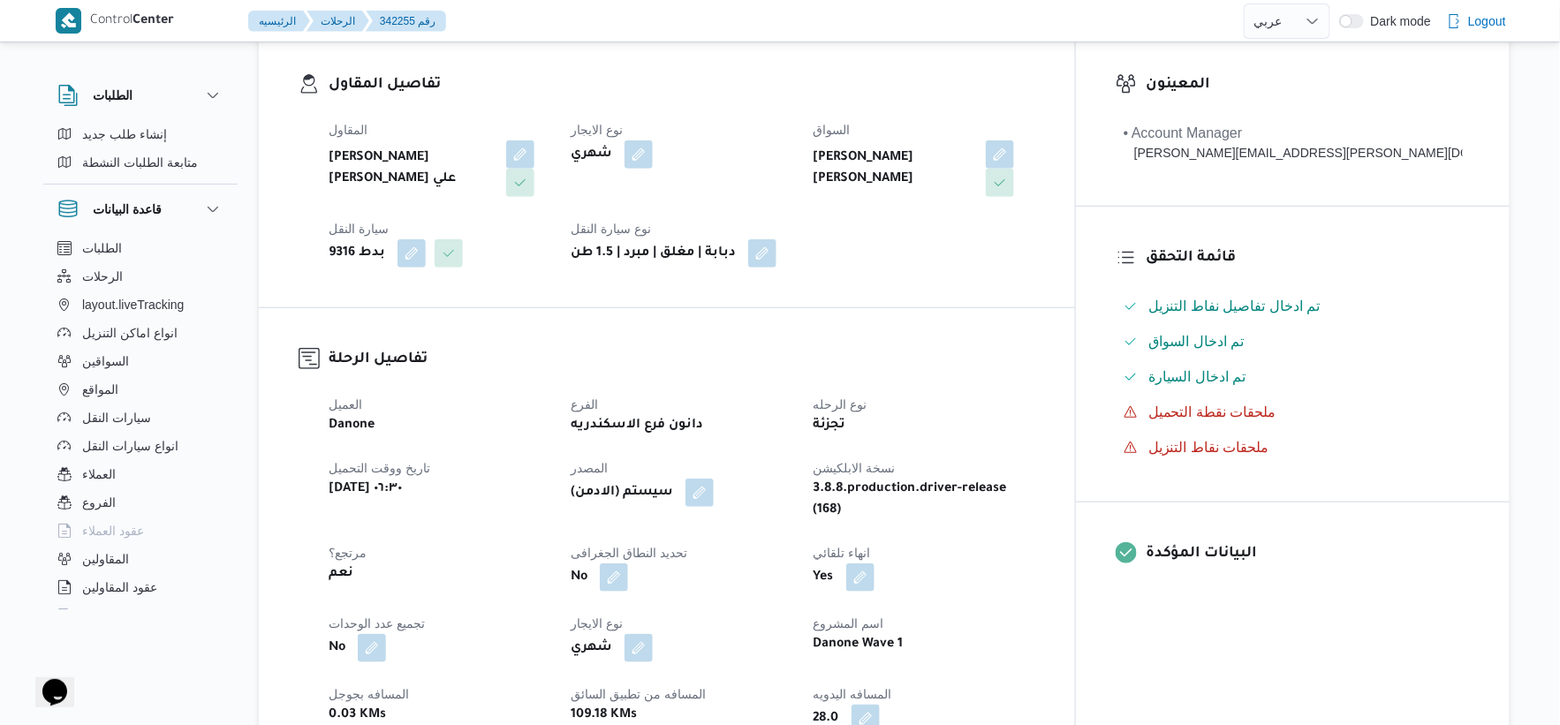
scroll to position [0, 0]
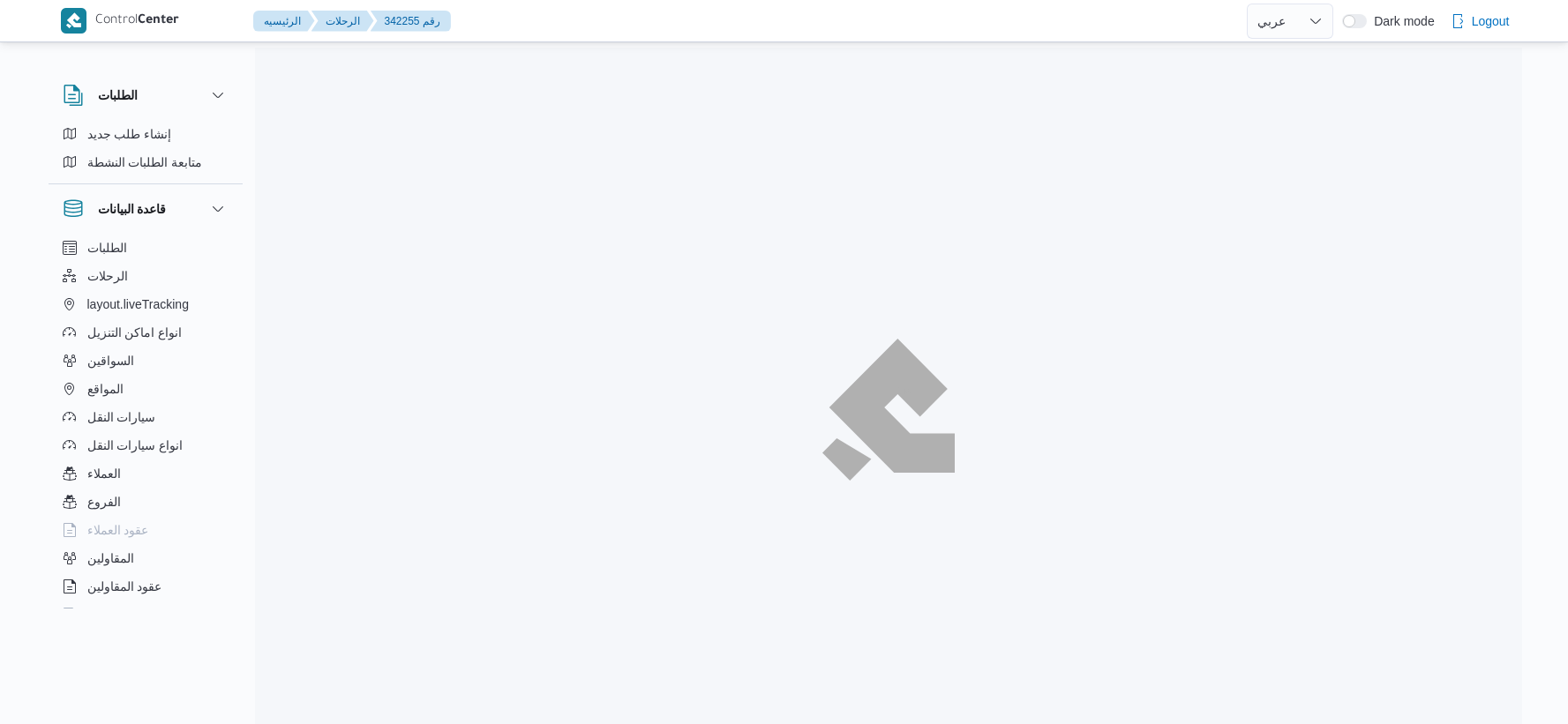
select select "ar"
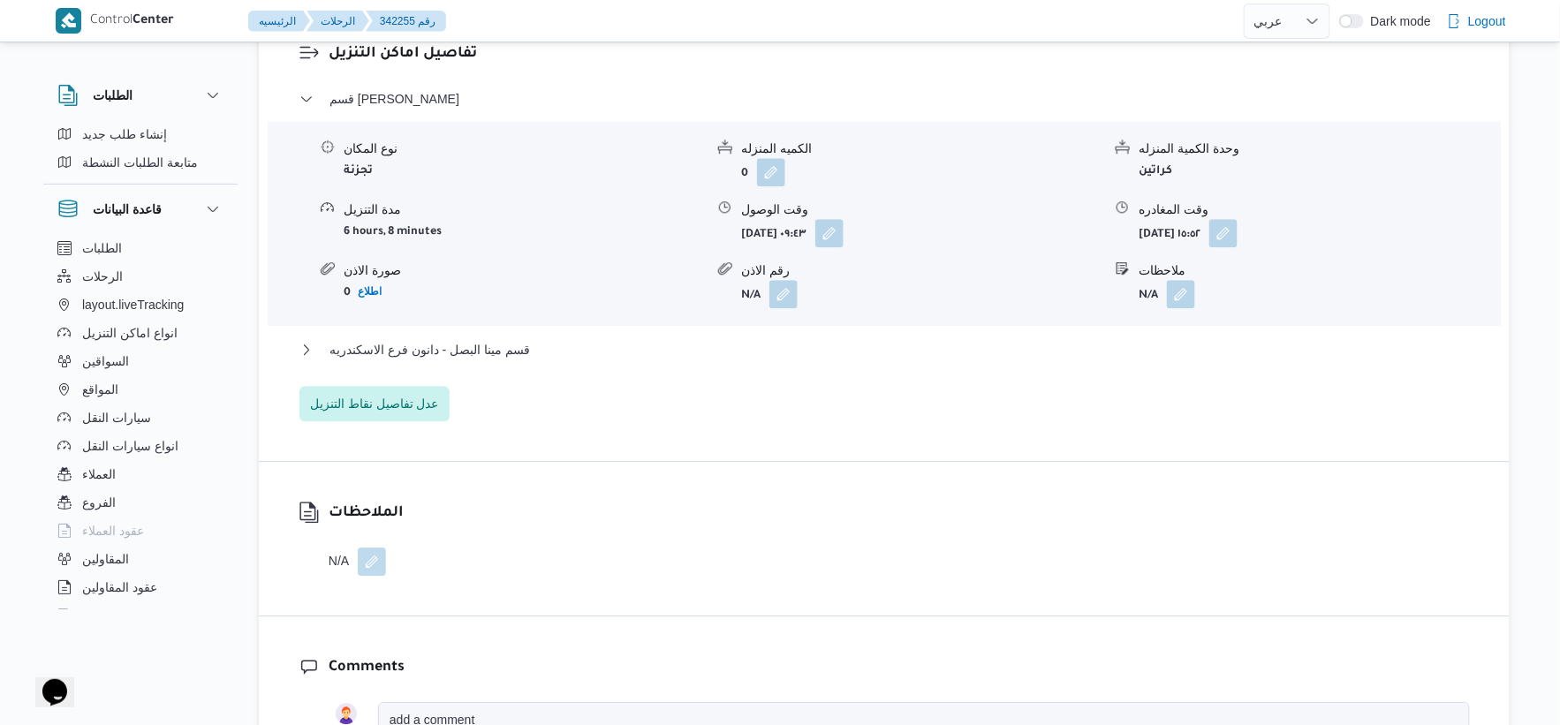
scroll to position [1570, 0]
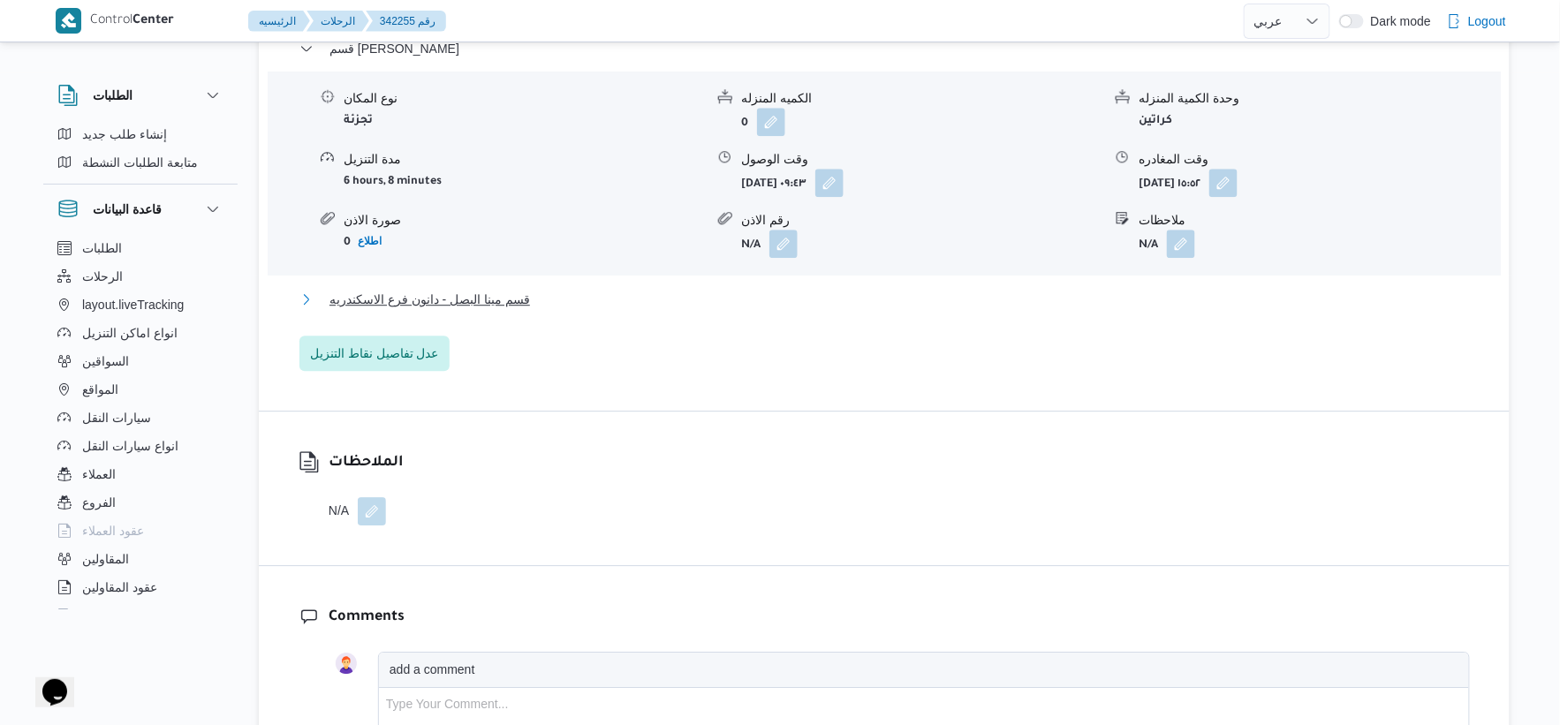
click at [530, 289] on button "قسم مينا البصل - دانون فرع الاسكندريه" at bounding box center [884, 299] width 1170 height 21
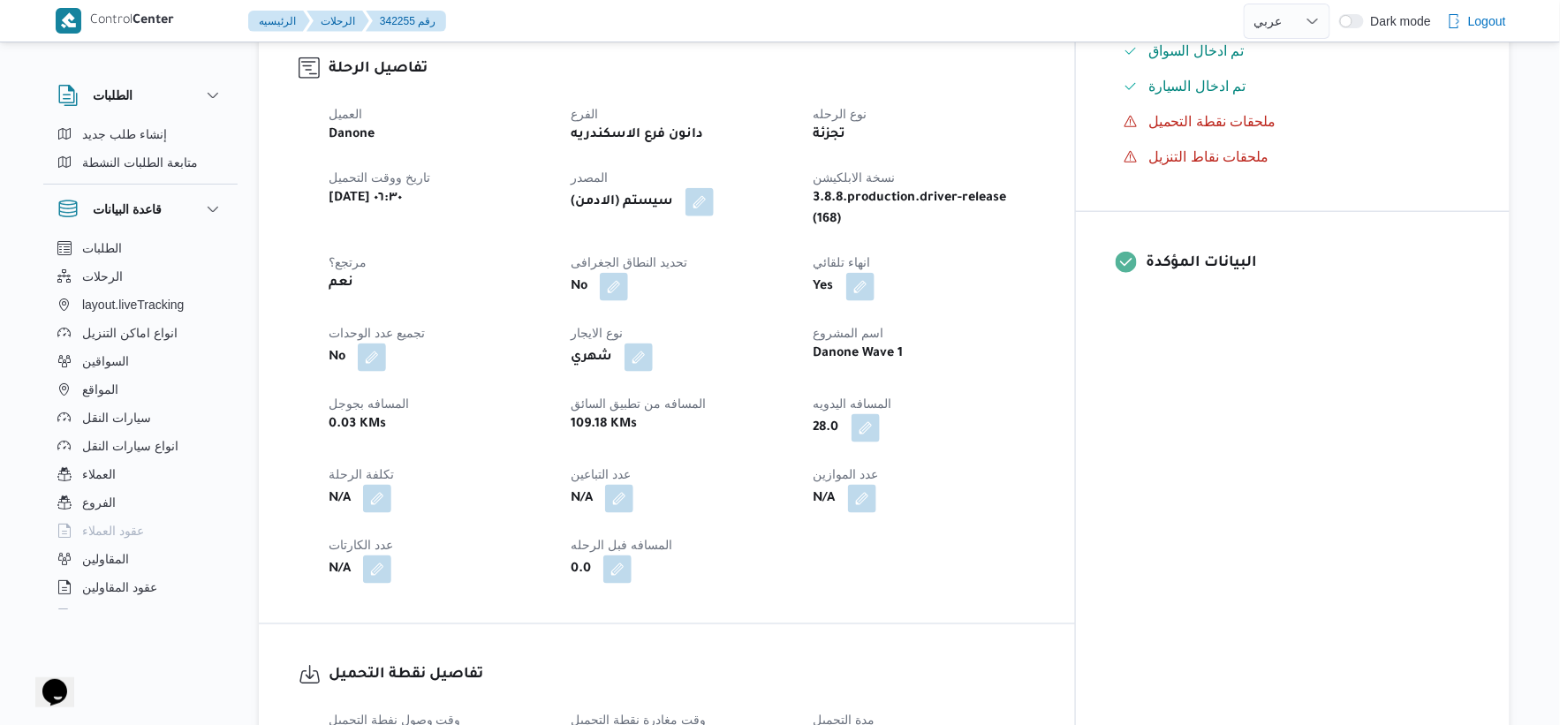
scroll to position [588, 0]
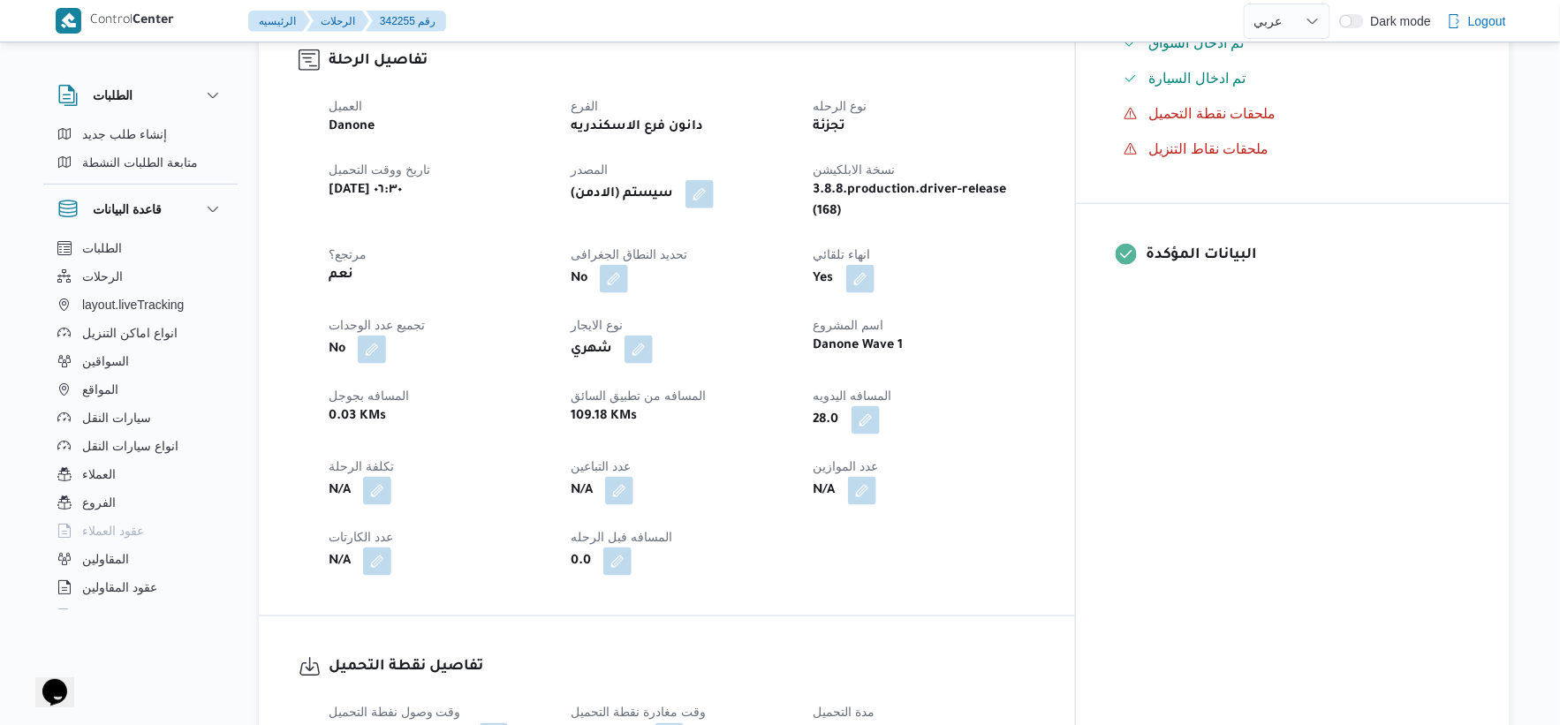
select select "ar"
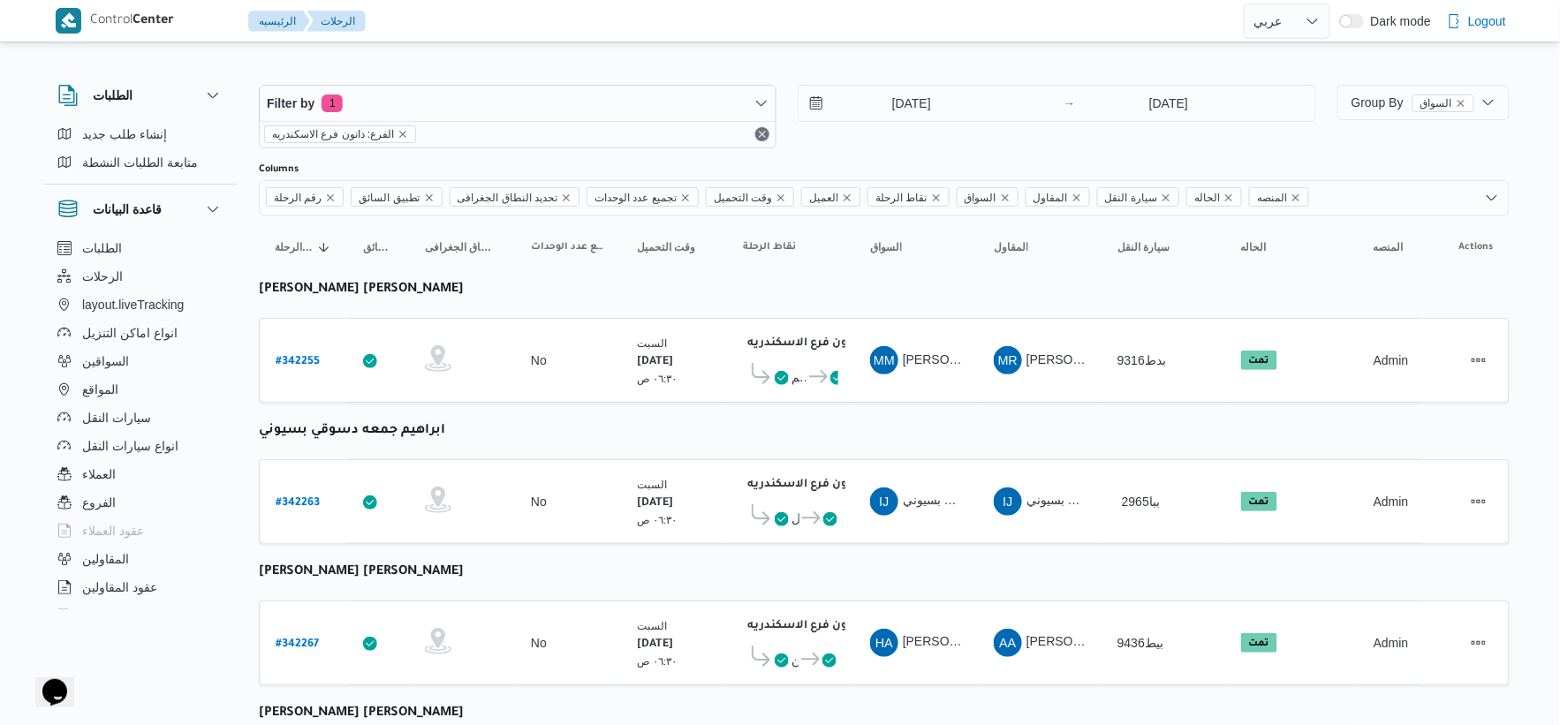
select select "ar"
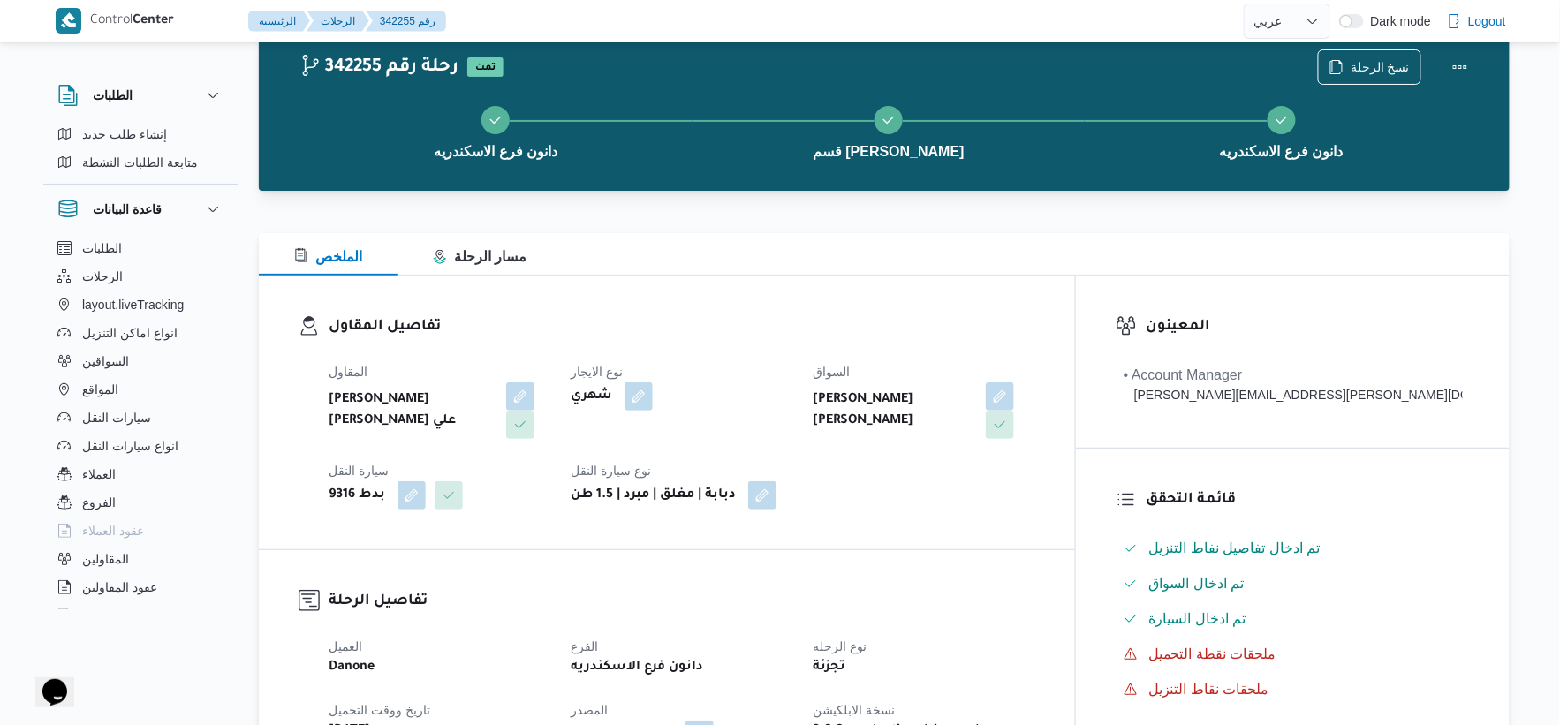
scroll to position [637, 0]
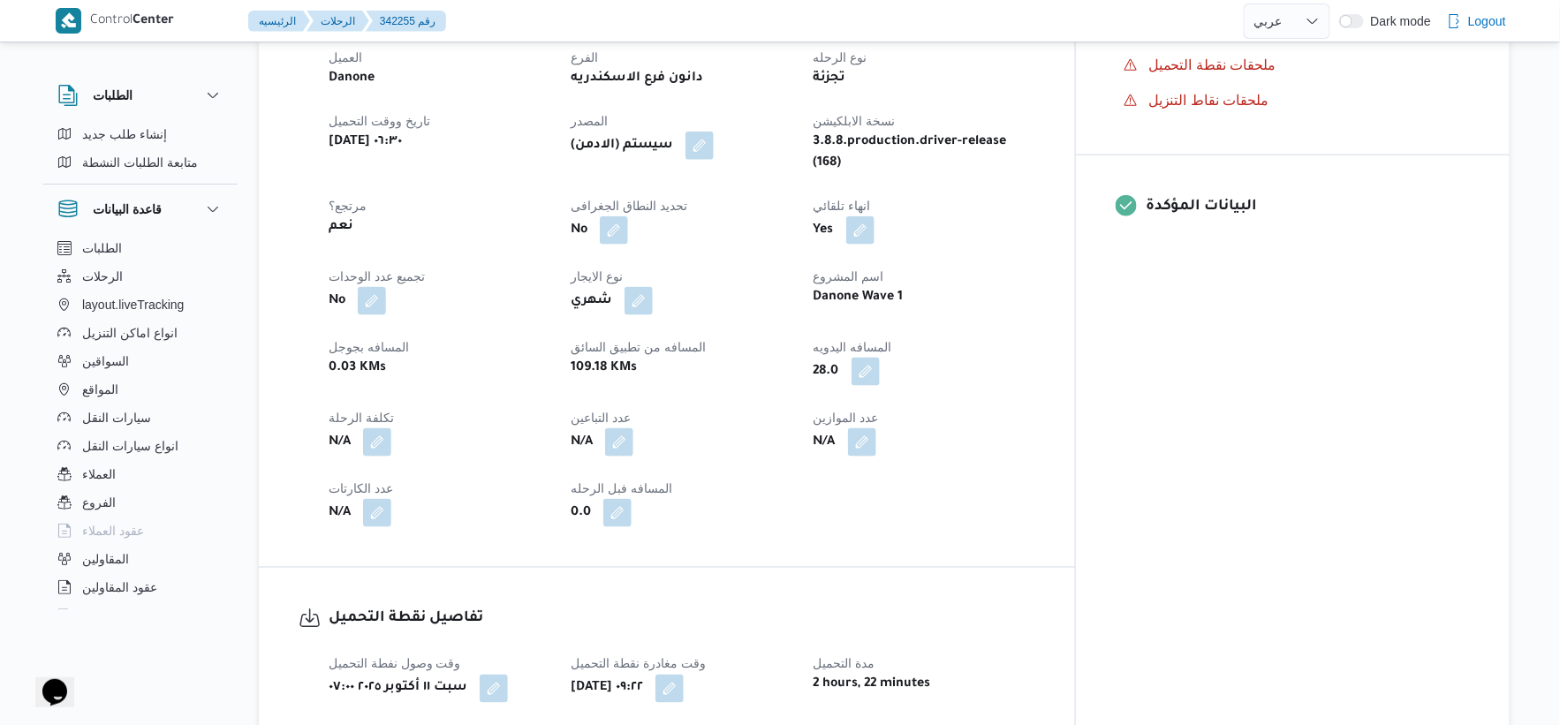
select select "ar"
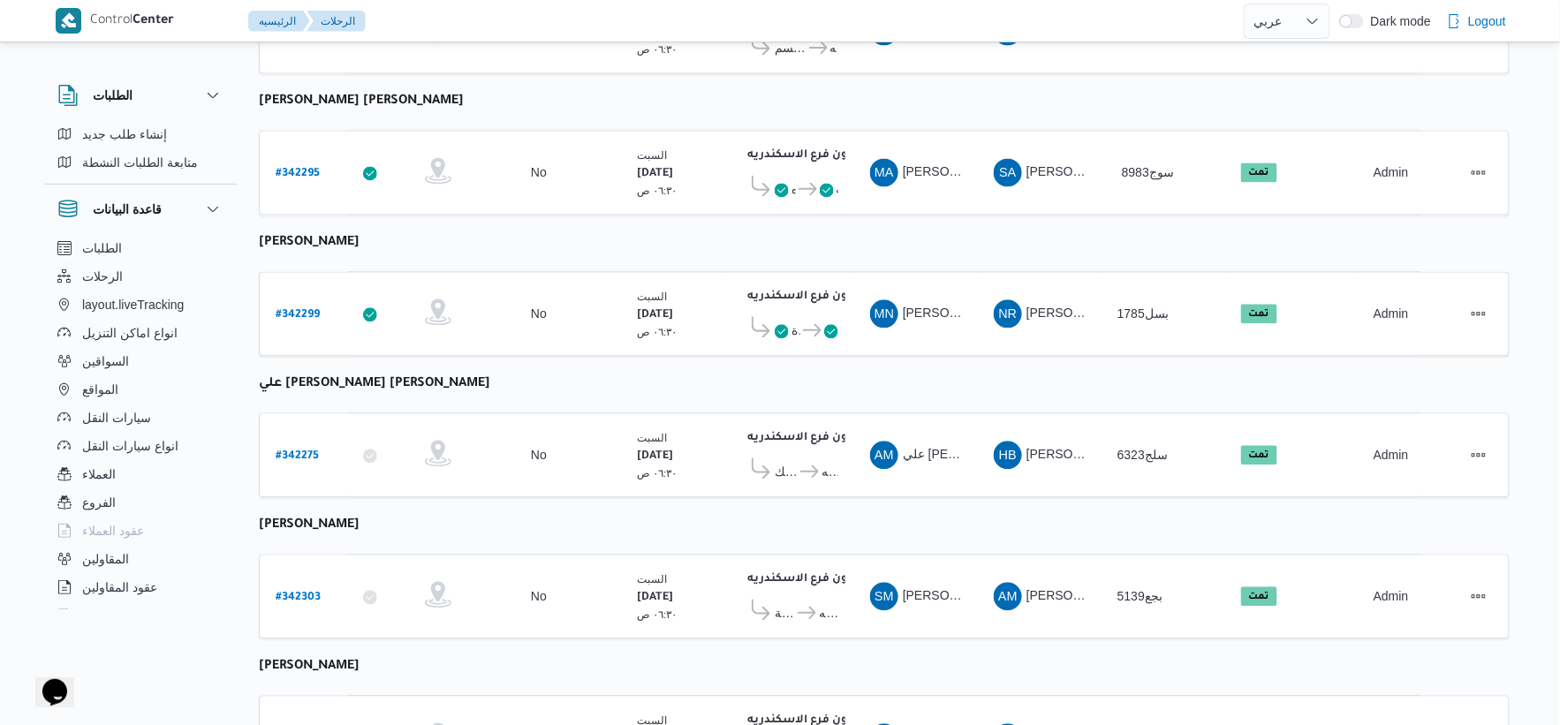
scroll to position [1419, 0]
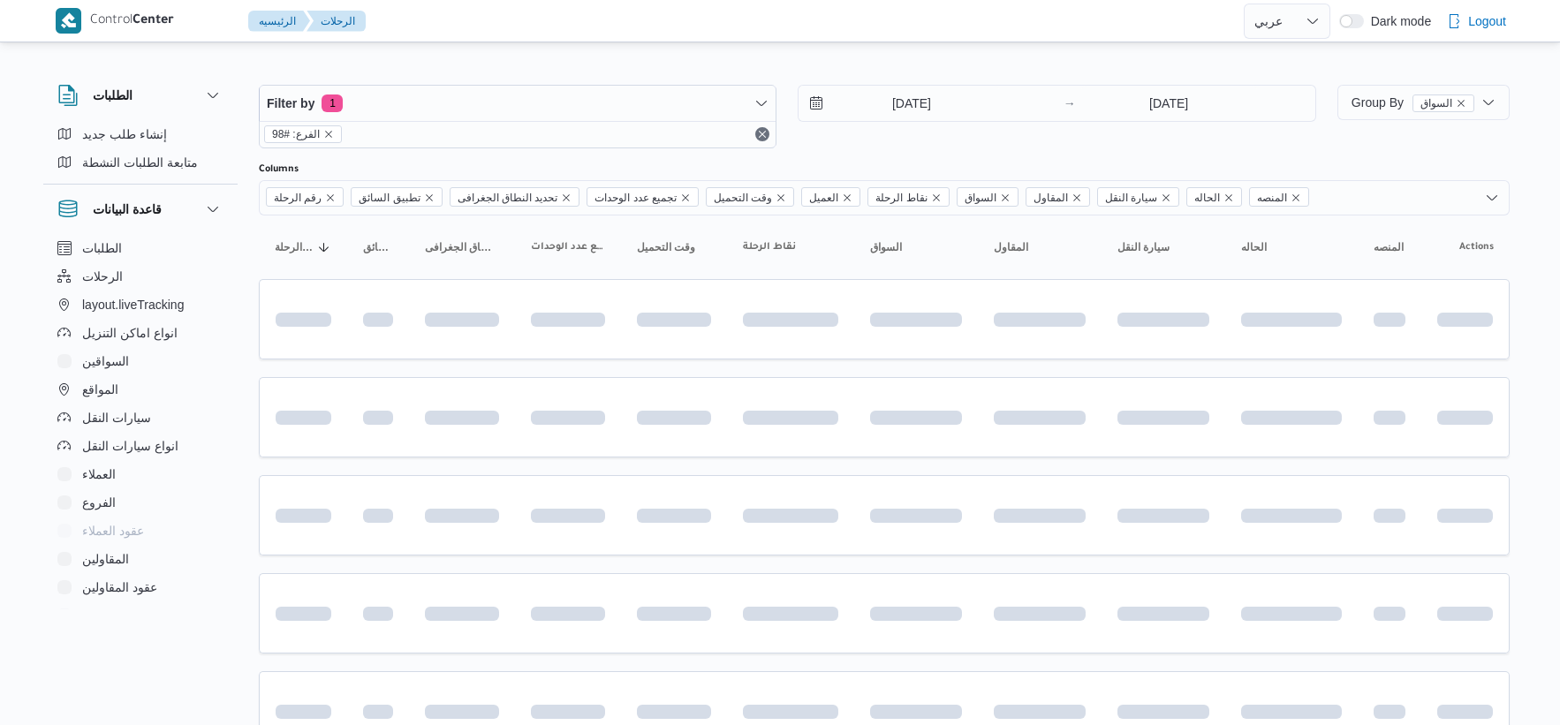
select select "ar"
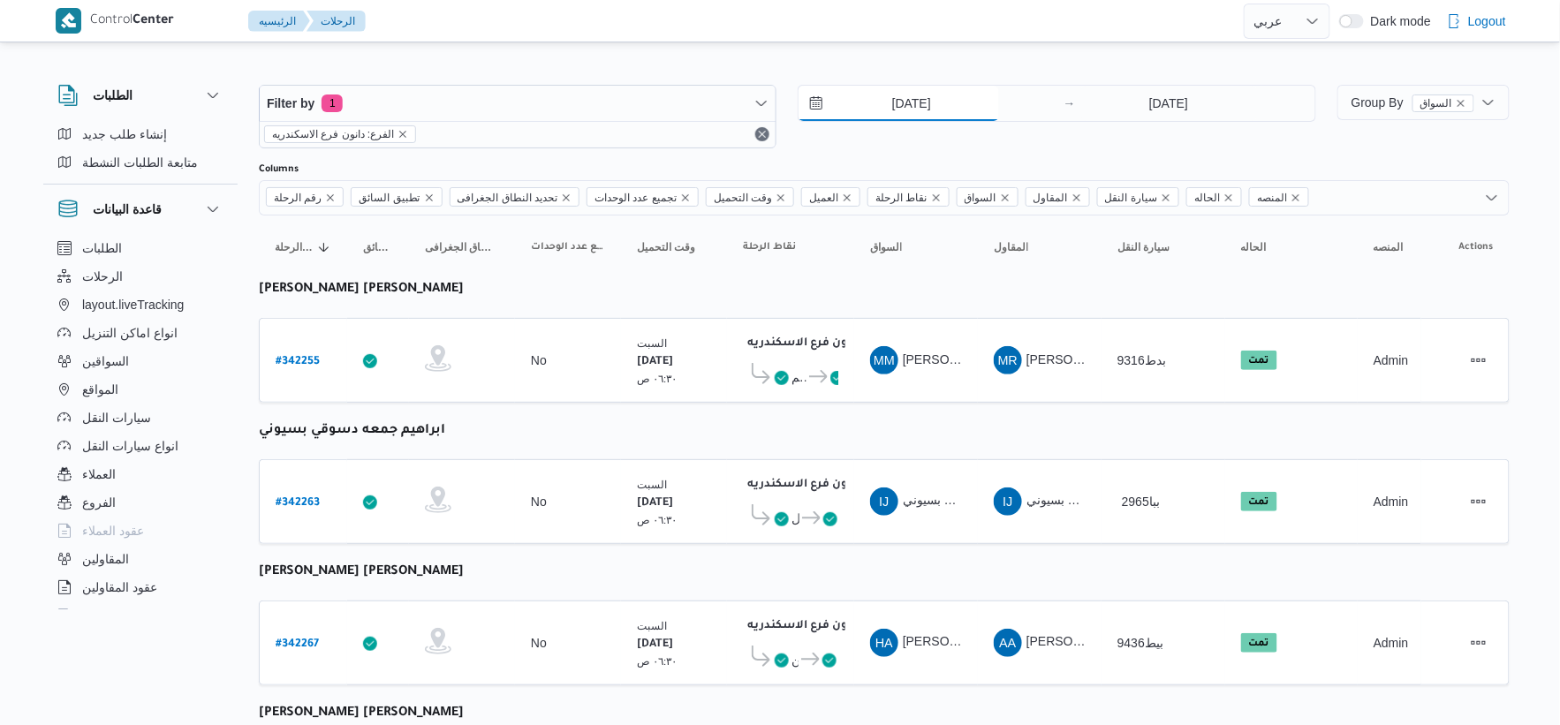
click at [922, 102] on input "[DATE]" at bounding box center [899, 103] width 201 height 35
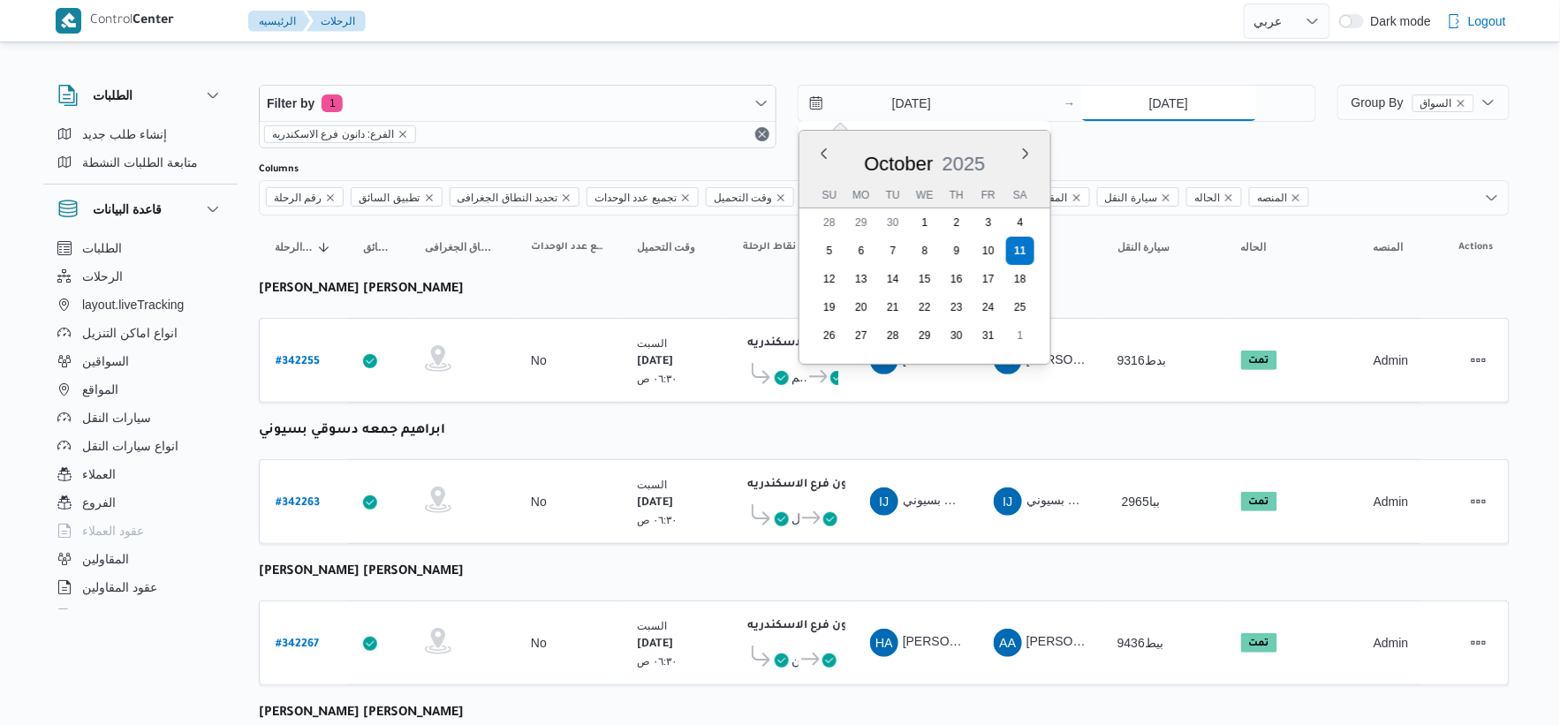
click at [1149, 103] on input "[DATE]" at bounding box center [1169, 103] width 176 height 35
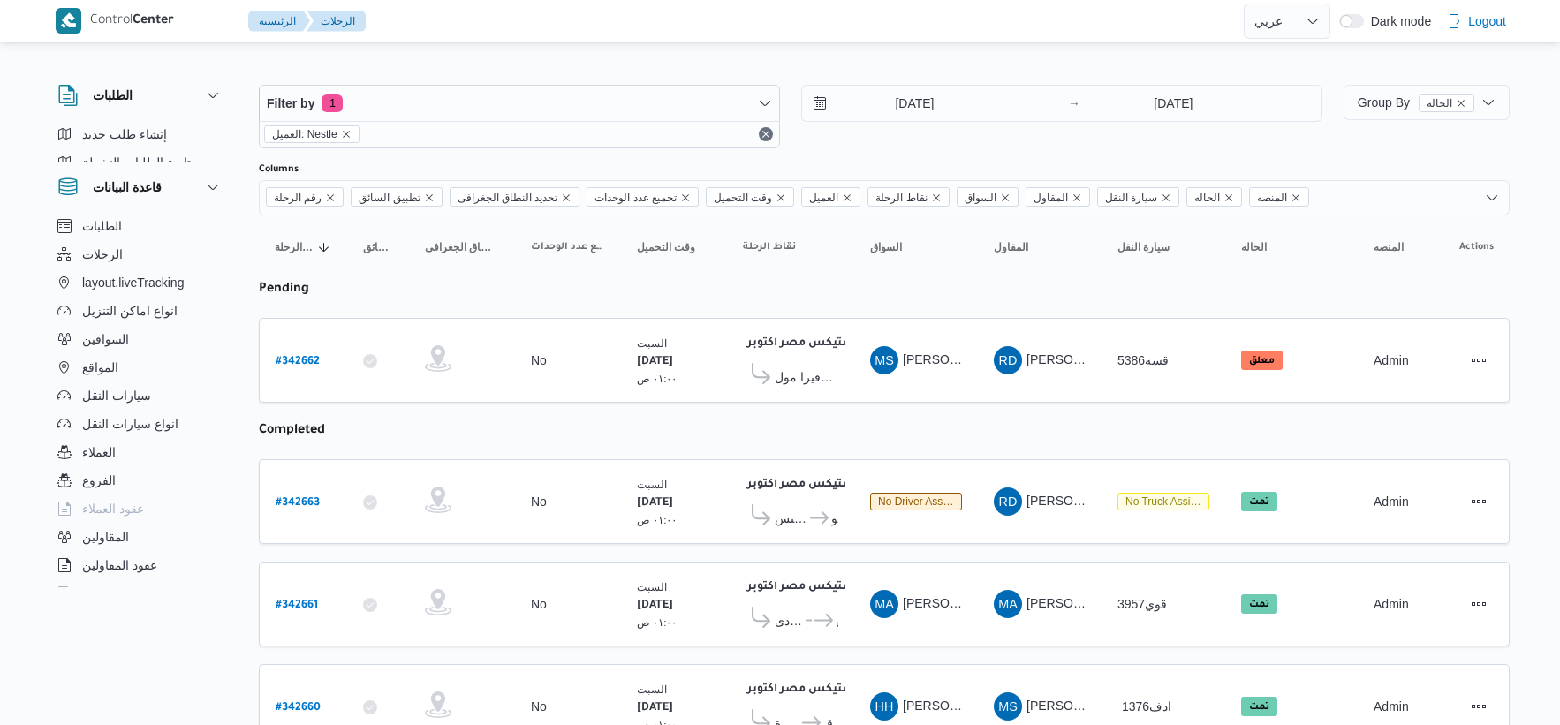
select select "ar"
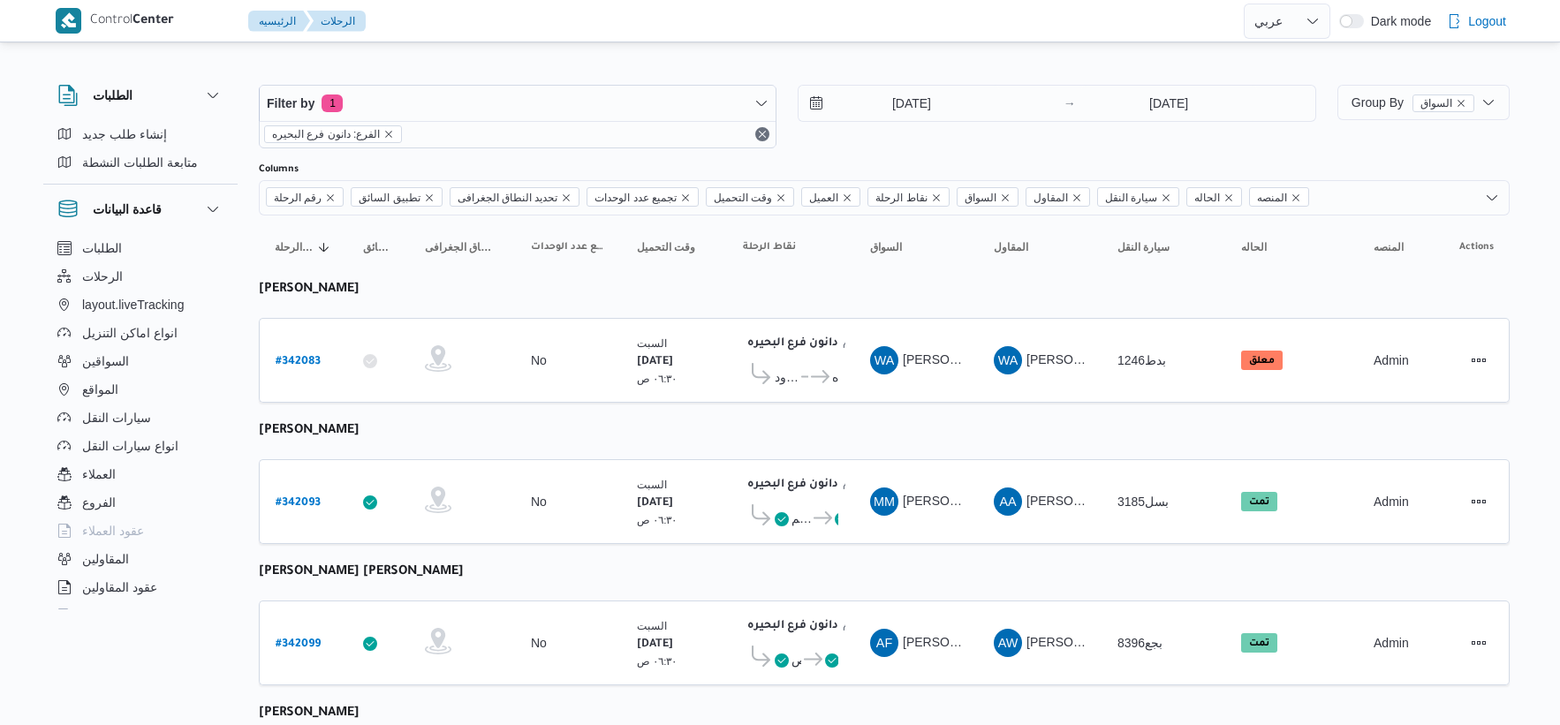
select select "ar"
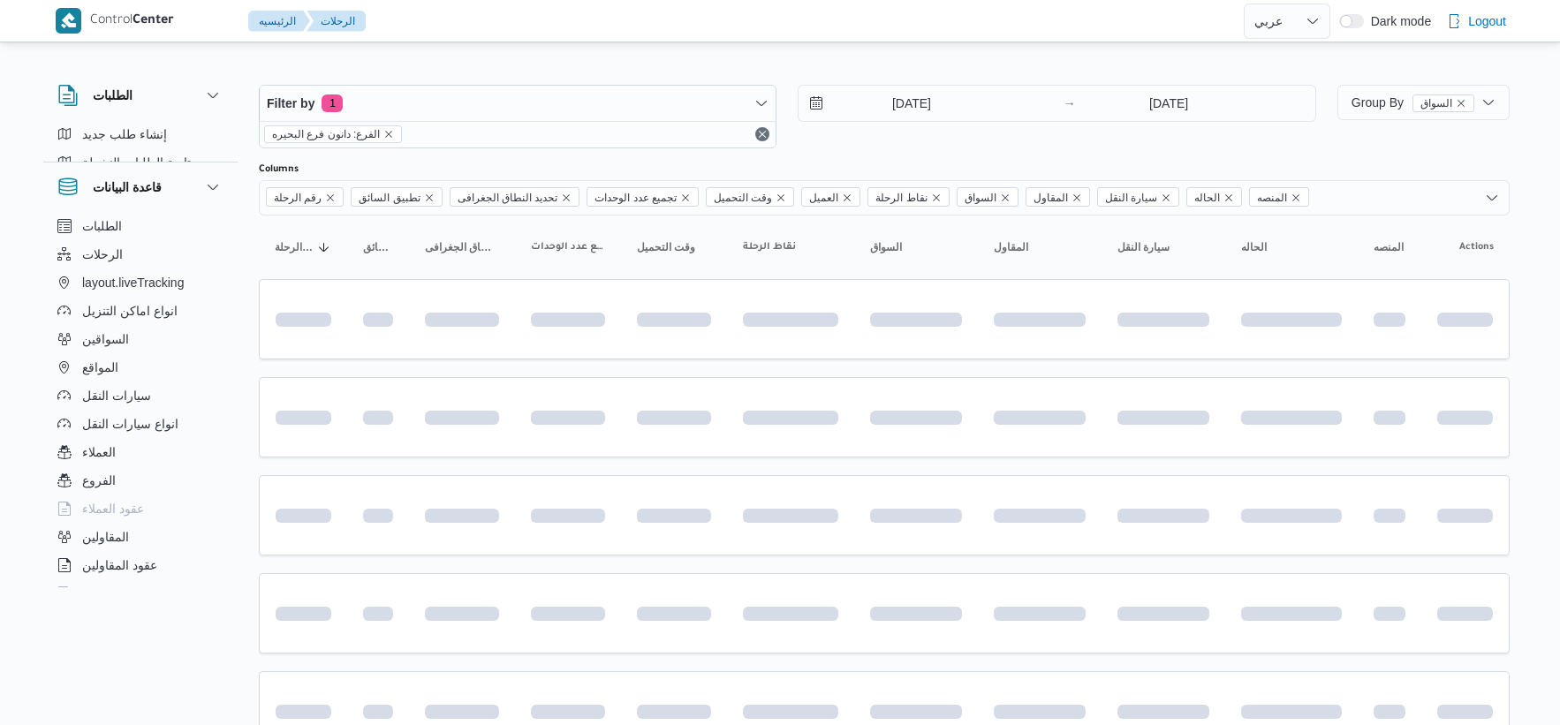
select select "ar"
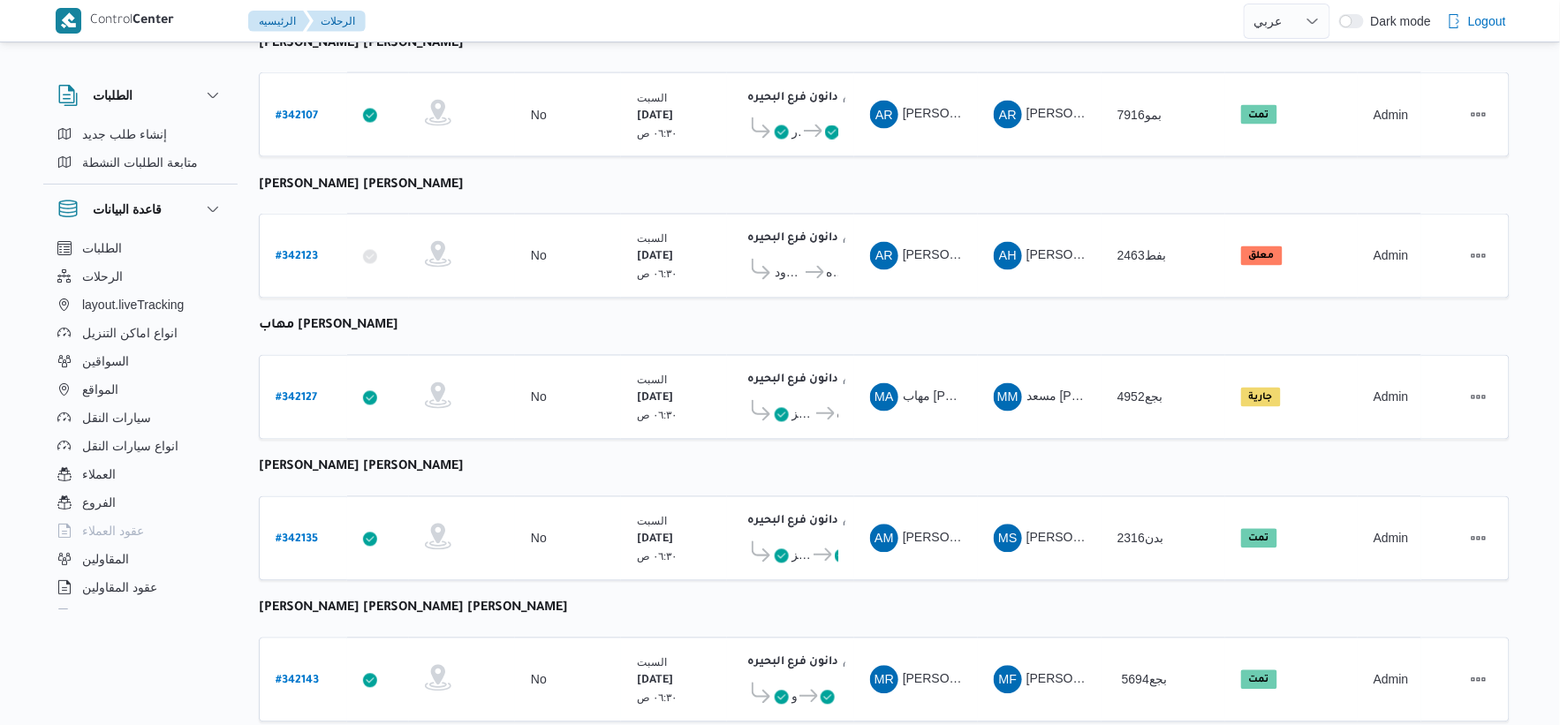
scroll to position [1080, 0]
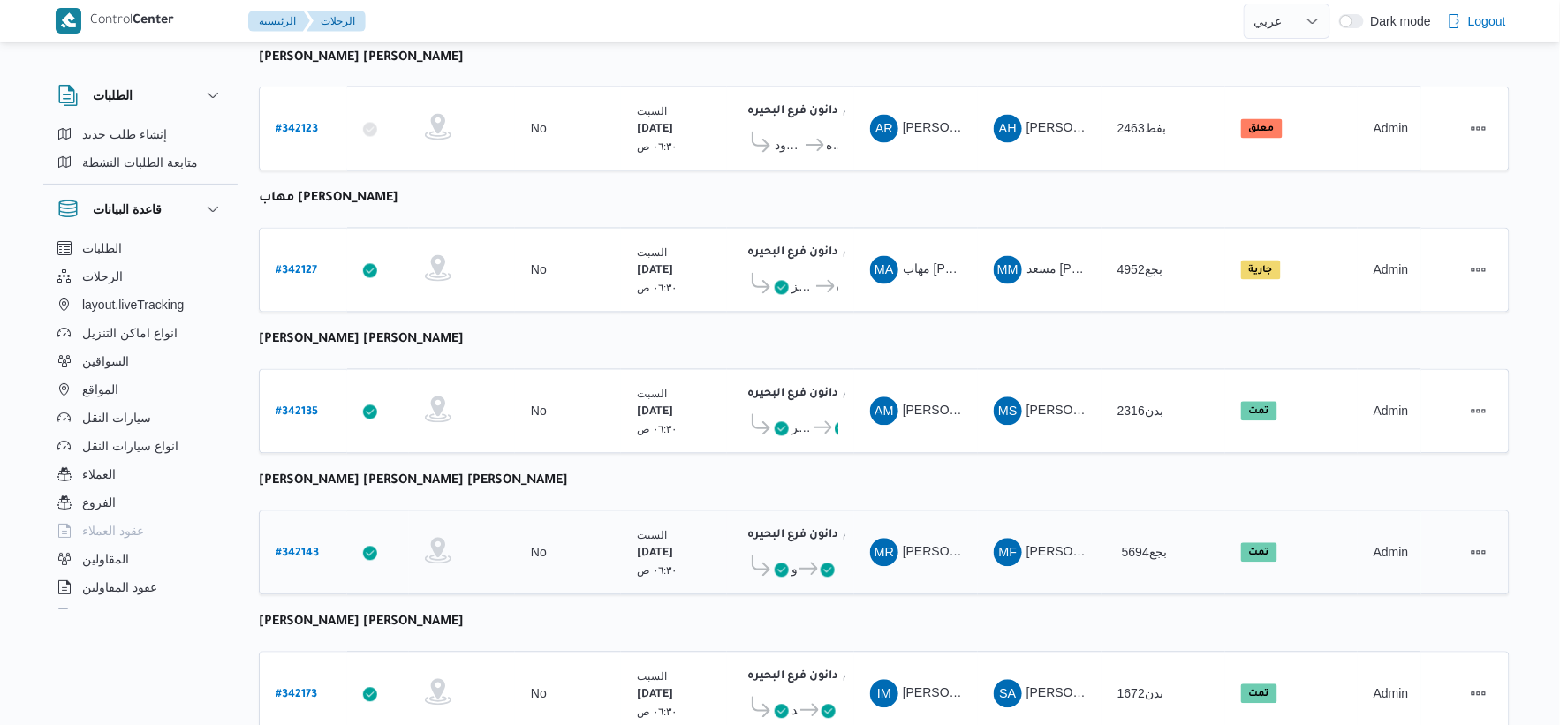
click at [292, 549] on b "# 342143" at bounding box center [297, 555] width 43 height 12
select select "ar"
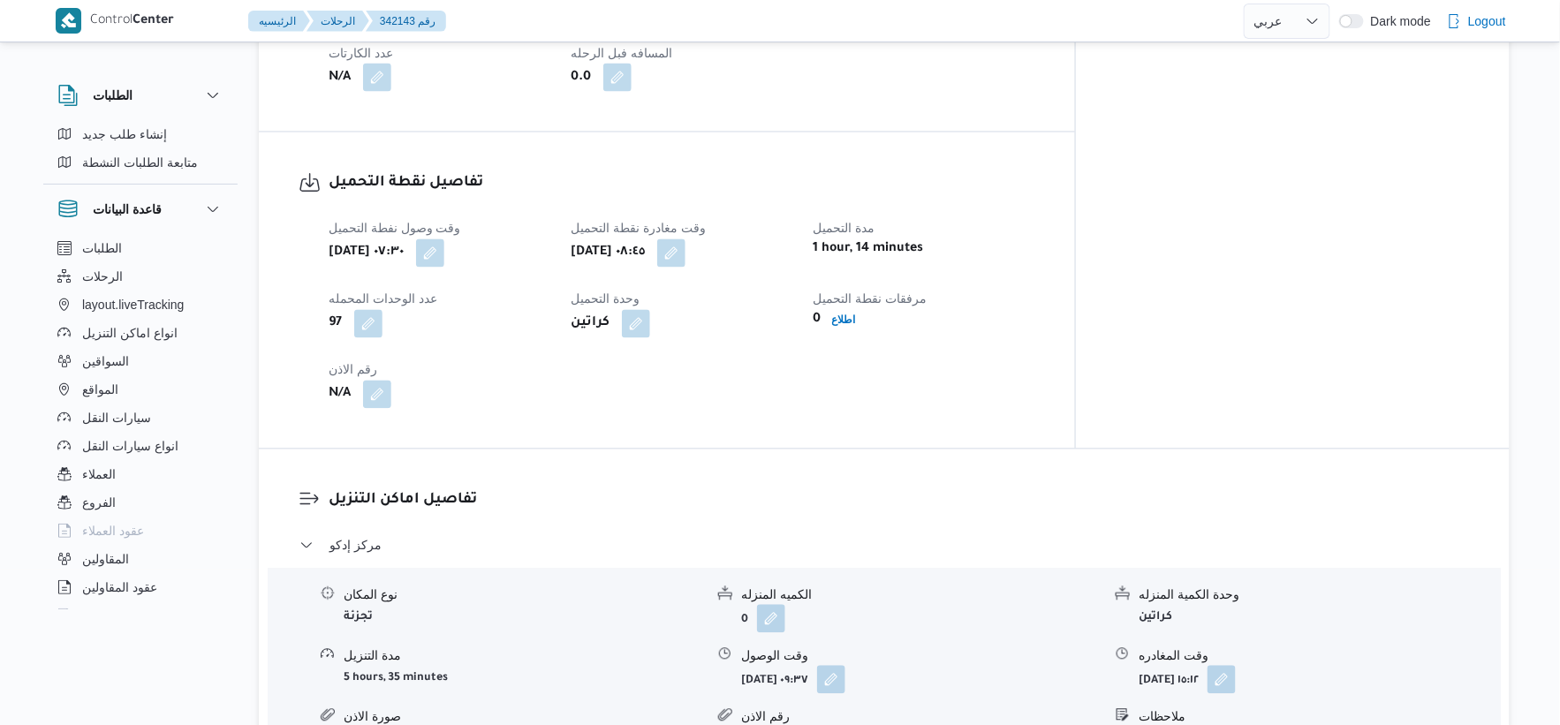
scroll to position [588, 0]
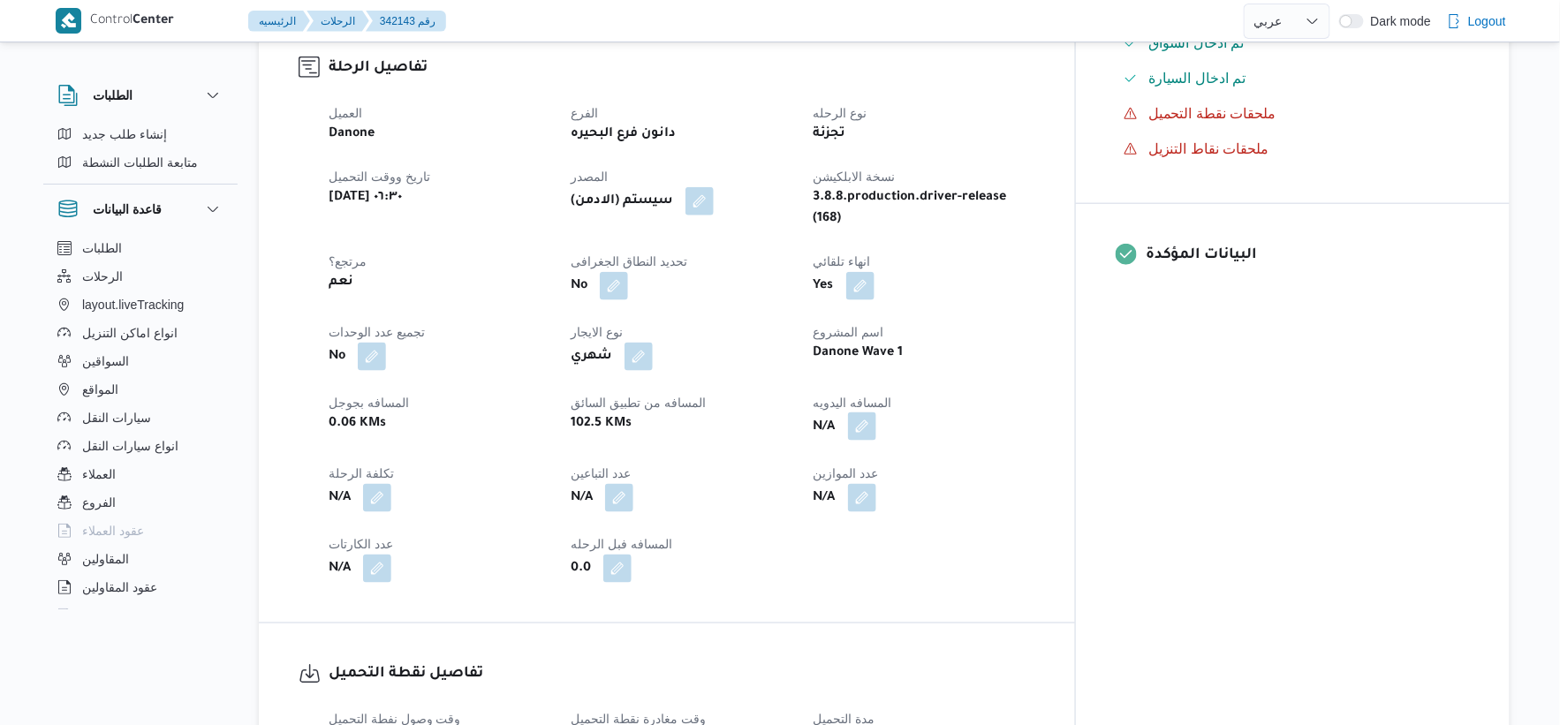
click at [876, 413] on button "button" at bounding box center [862, 427] width 28 height 28
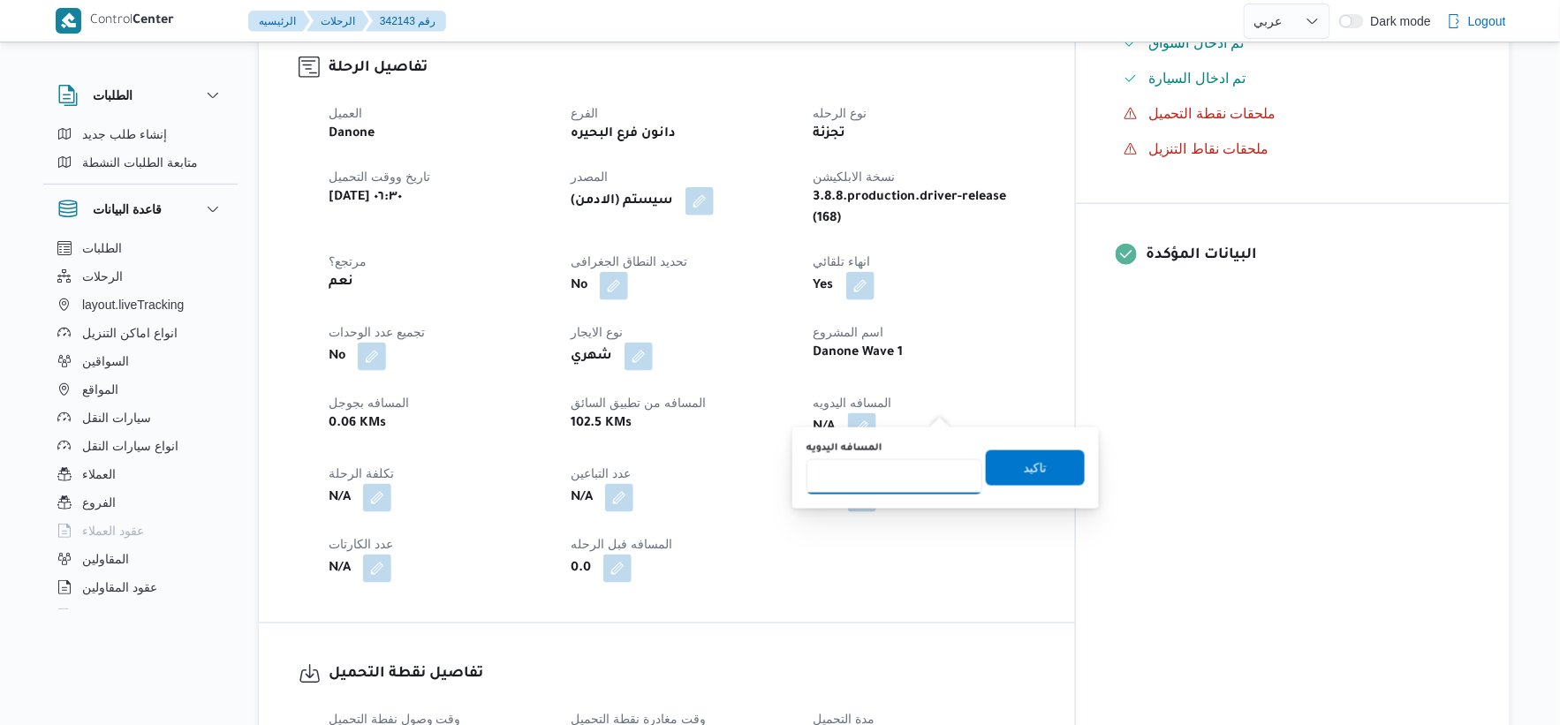
click at [877, 489] on input "المسافه اليدويه" at bounding box center [895, 476] width 176 height 35
type input "155"
click at [1024, 457] on span "تاكيد" at bounding box center [1035, 467] width 23 height 21
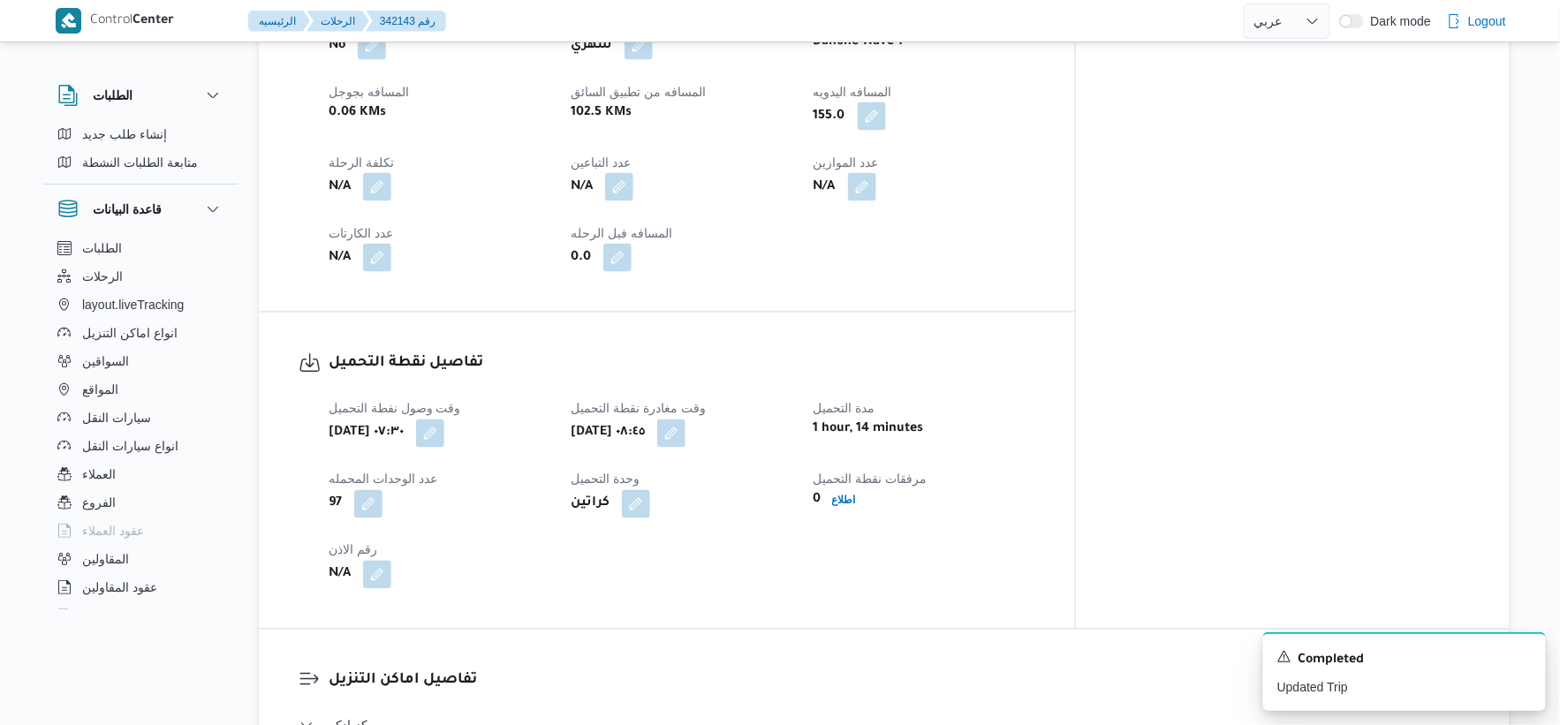
scroll to position [1276, 0]
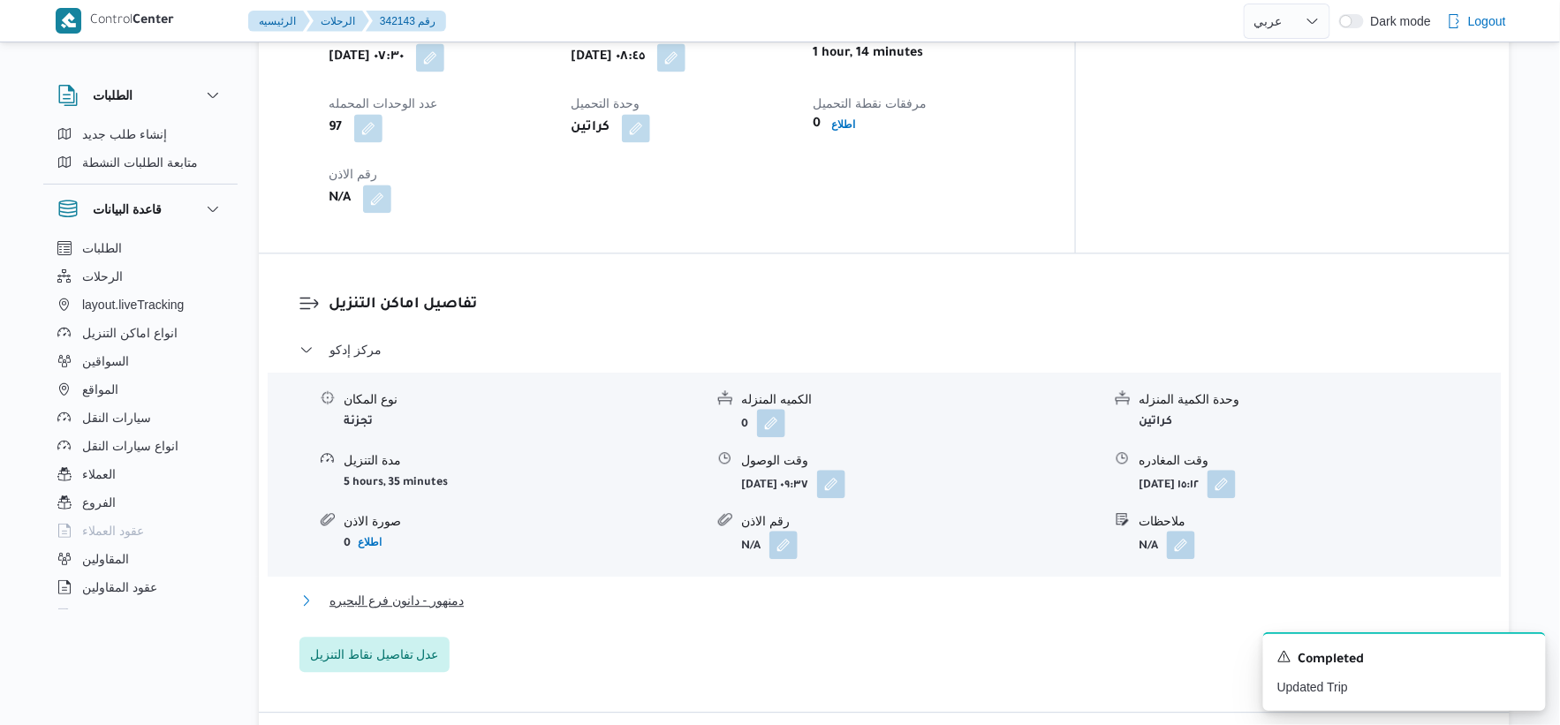
click at [478, 590] on button "دمنهور - دانون فرع البحيره" at bounding box center [884, 600] width 1170 height 21
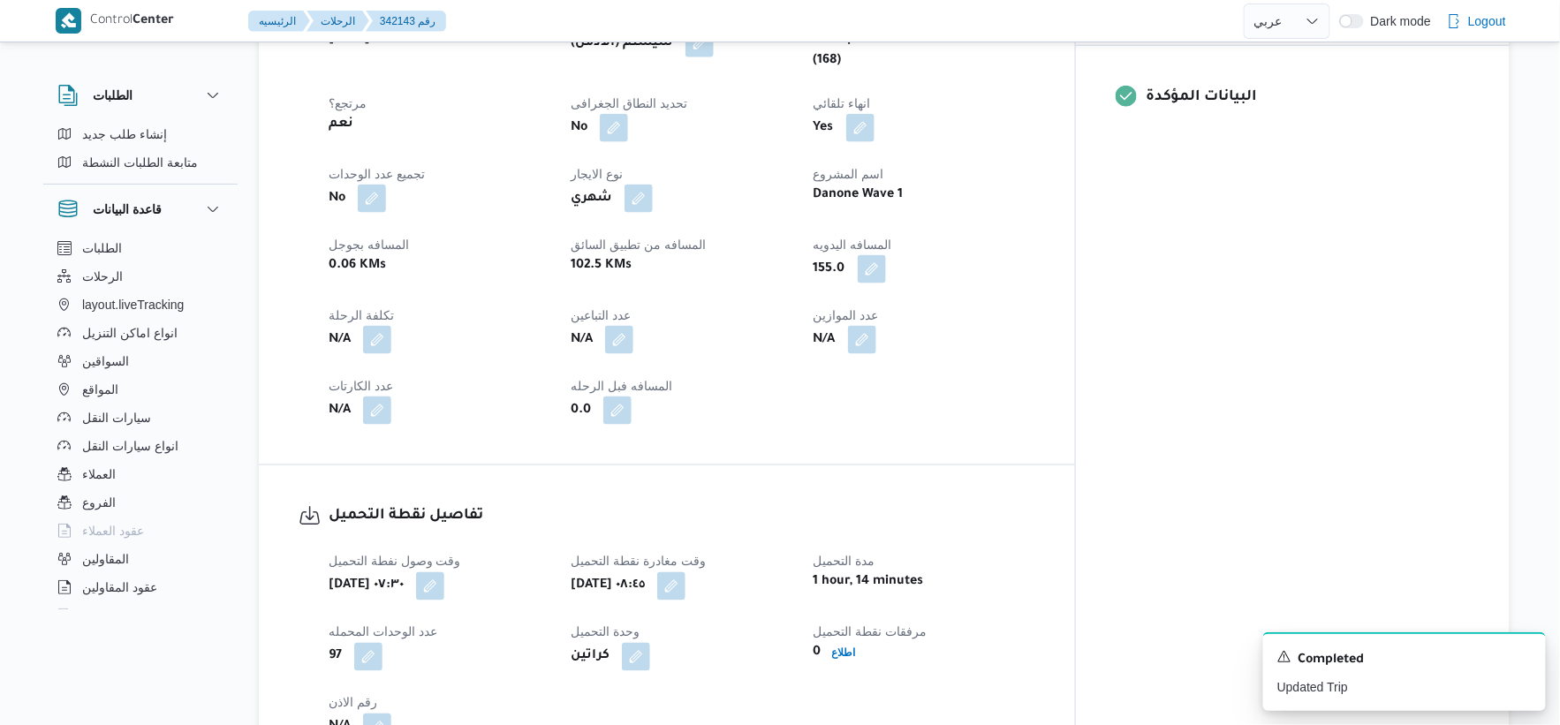
scroll to position [490, 0]
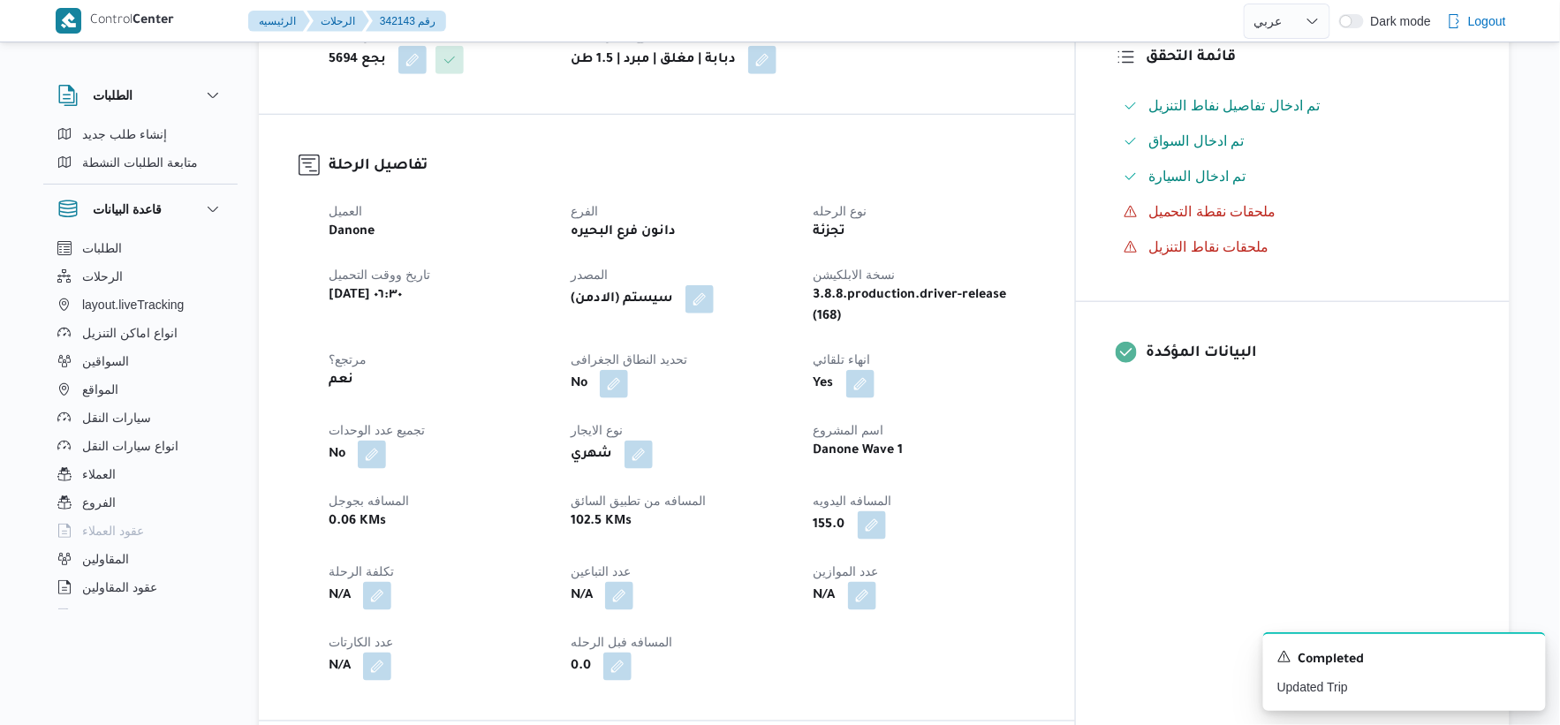
select select "ar"
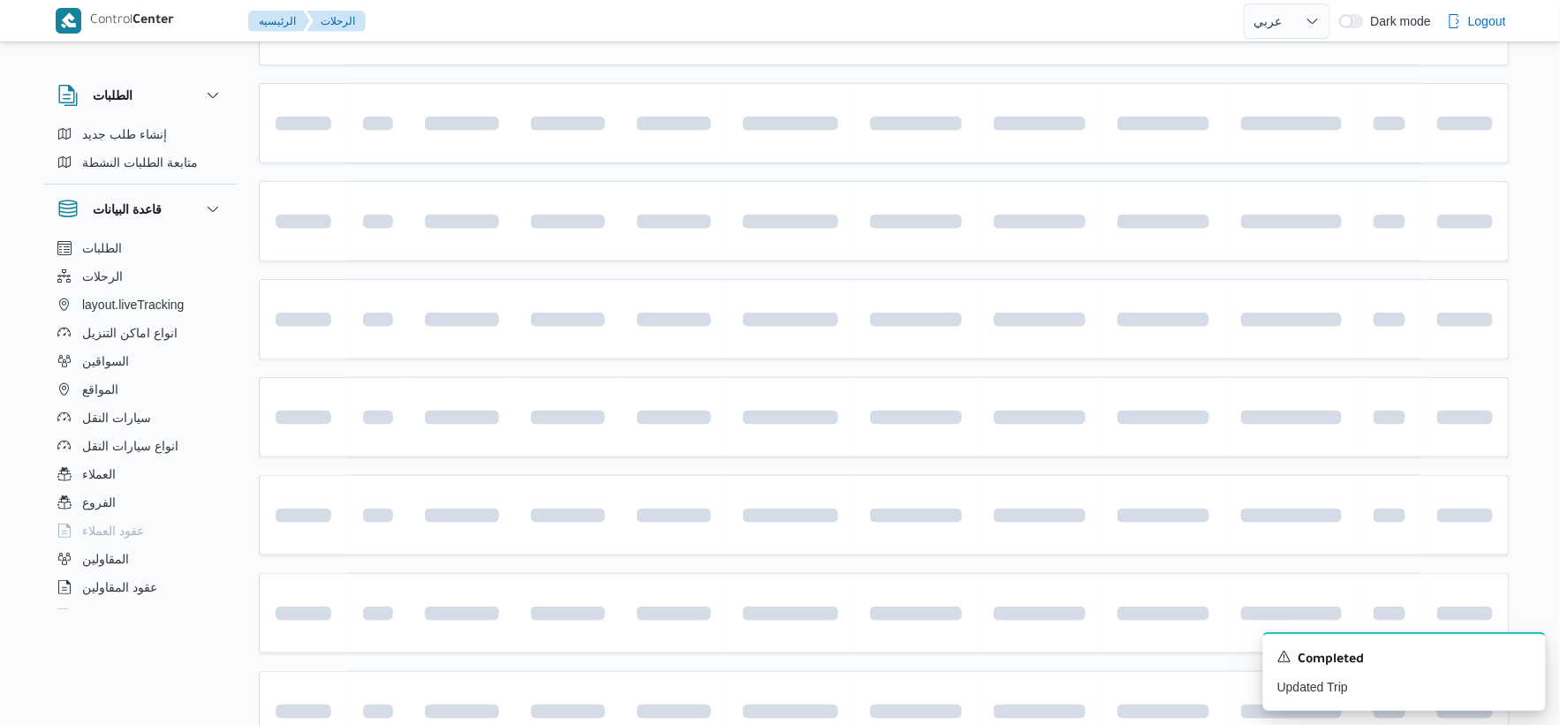
scroll to position [875, 0]
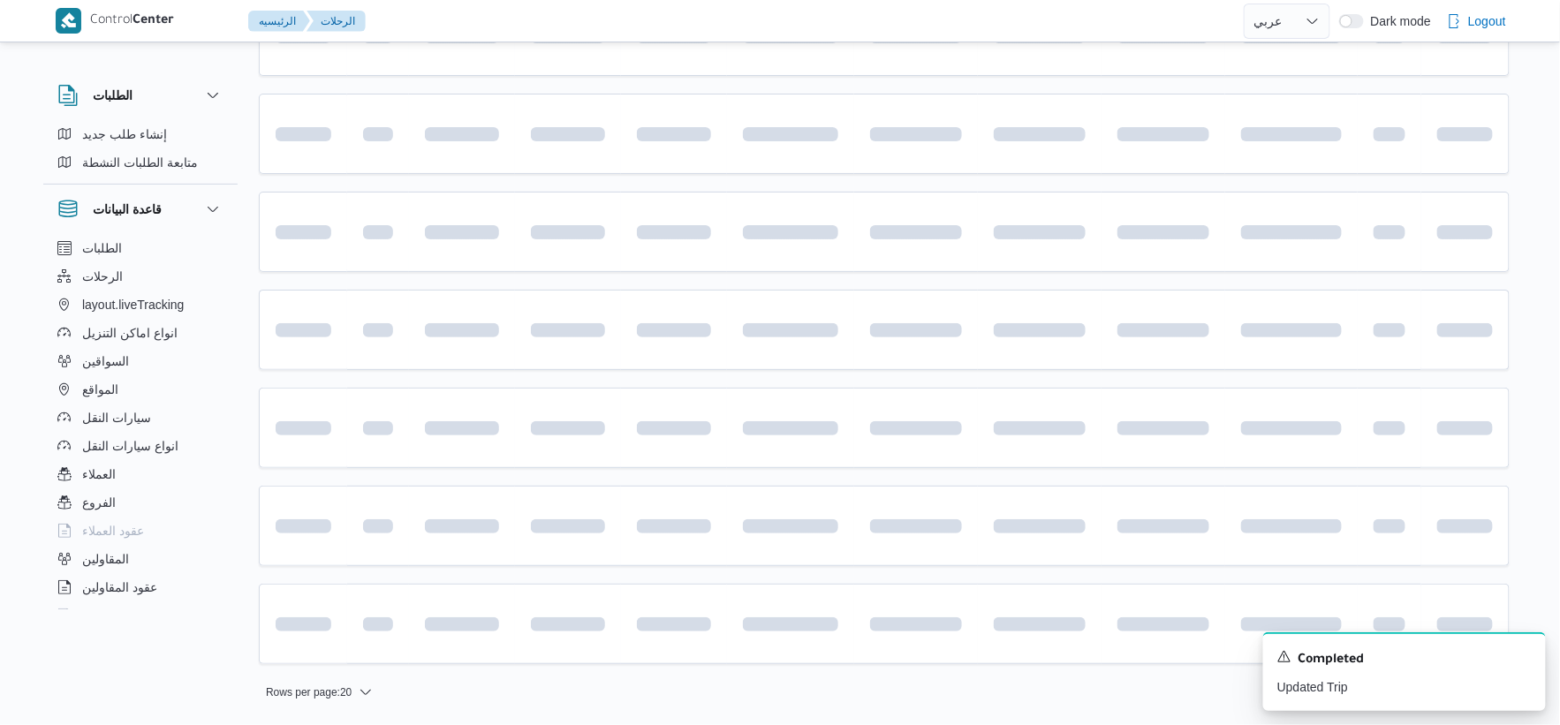
select select "ar"
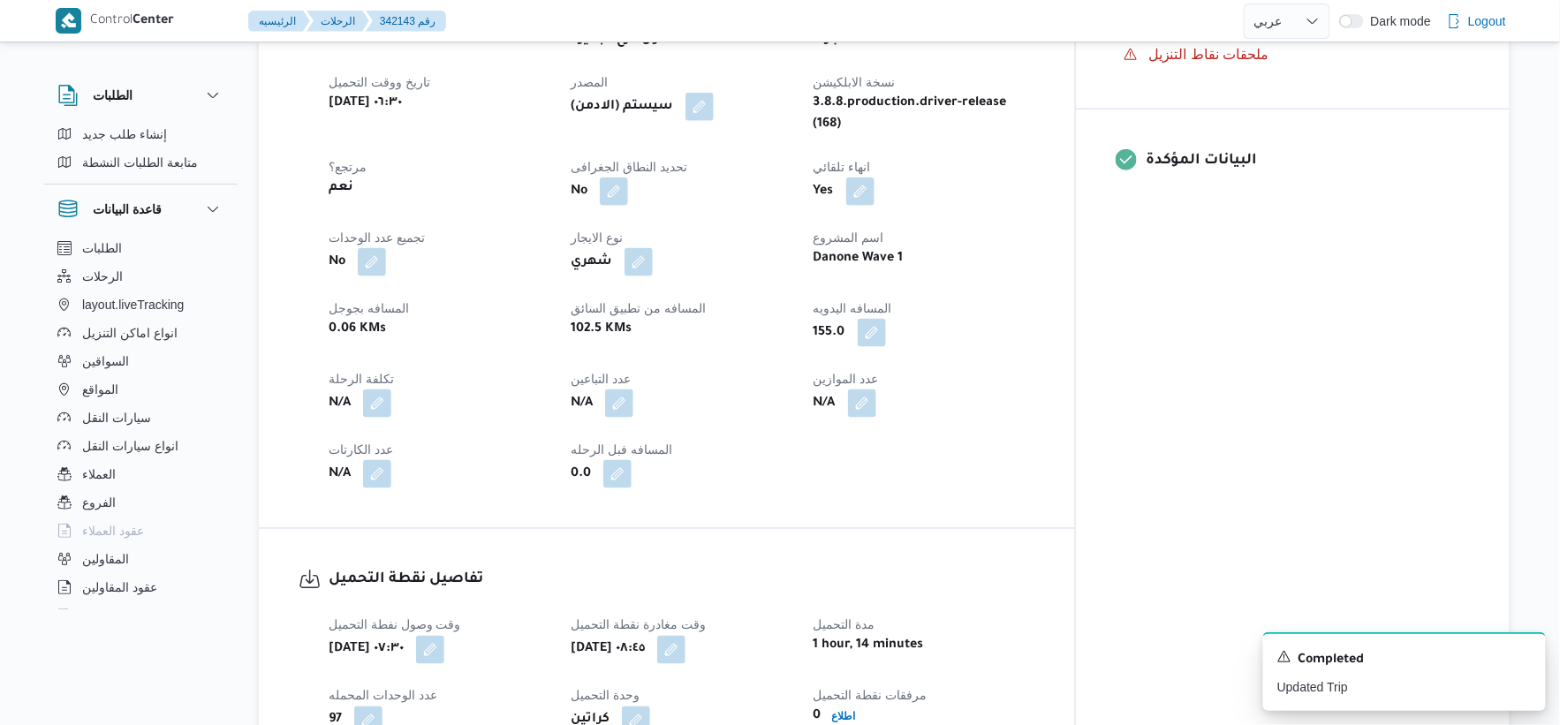
scroll to position [678, 0]
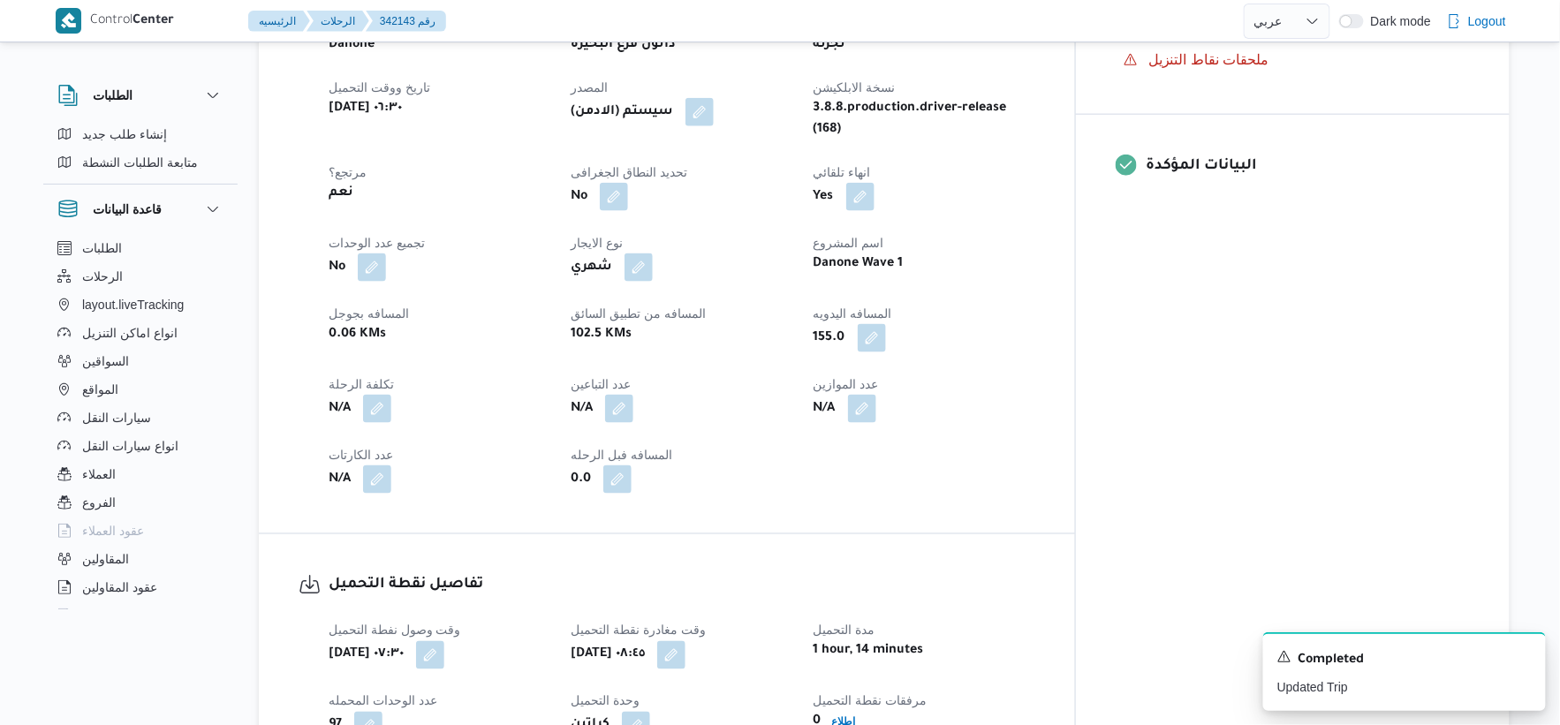
select select "ar"
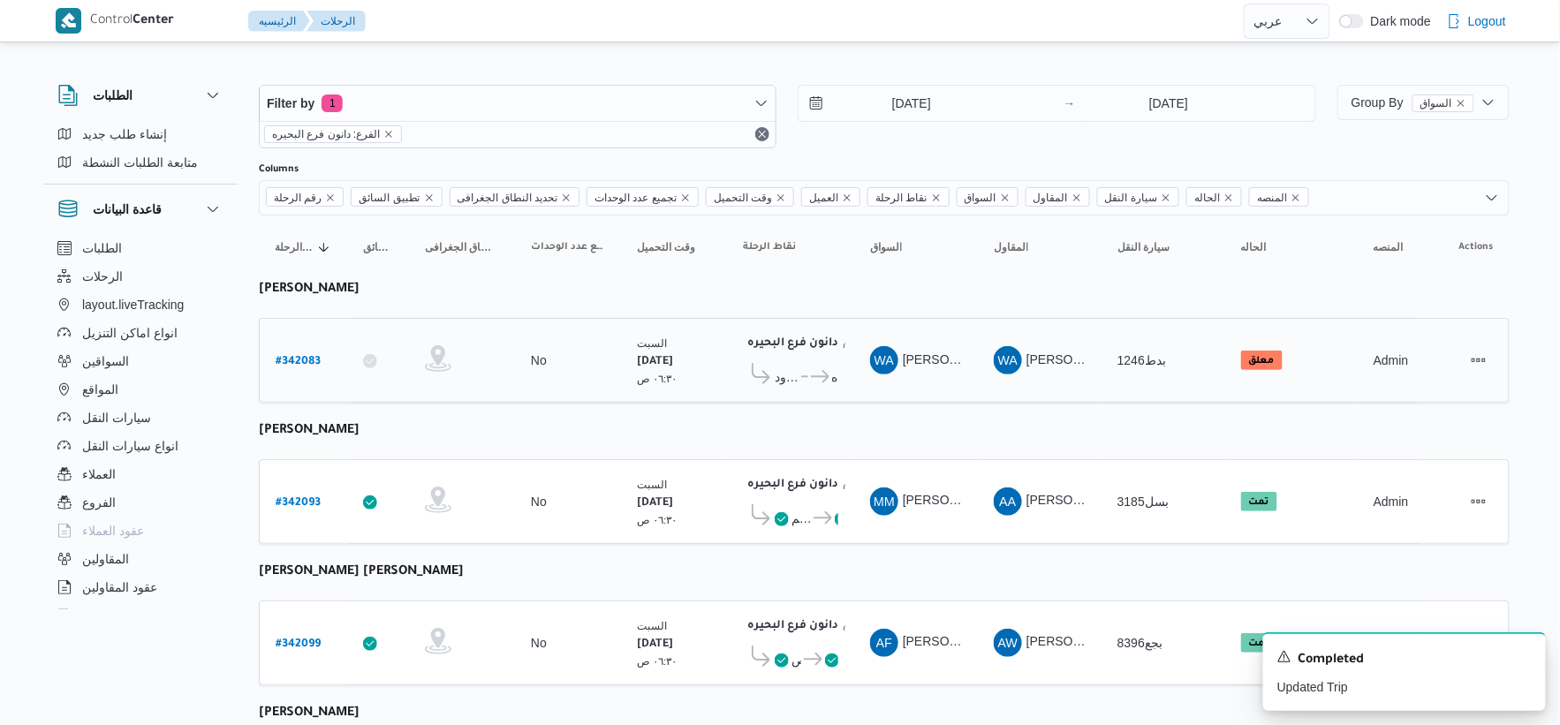
click at [307, 360] on b "# 342083" at bounding box center [298, 362] width 45 height 12
select select "ar"
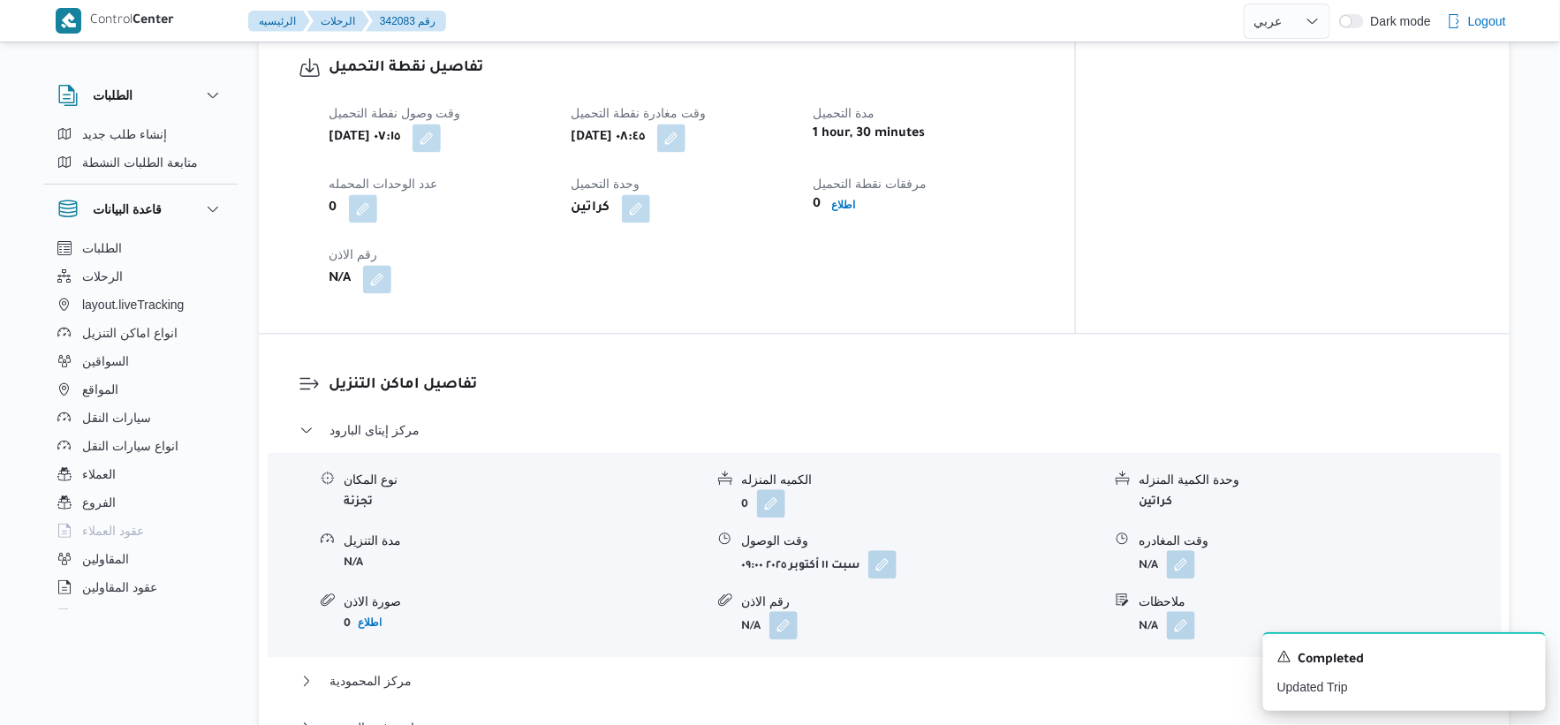
scroll to position [1178, 0]
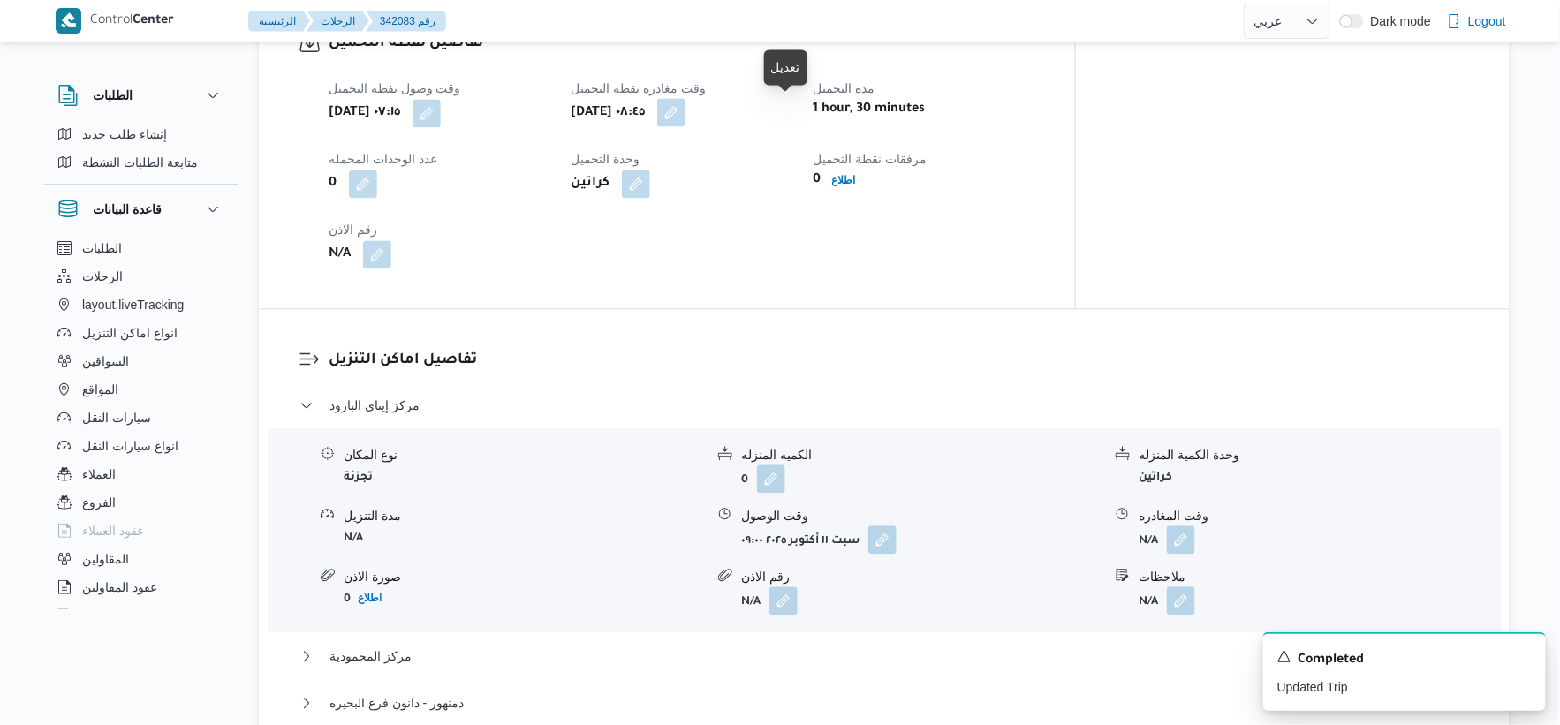
click at [686, 111] on button "button" at bounding box center [671, 112] width 28 height 28
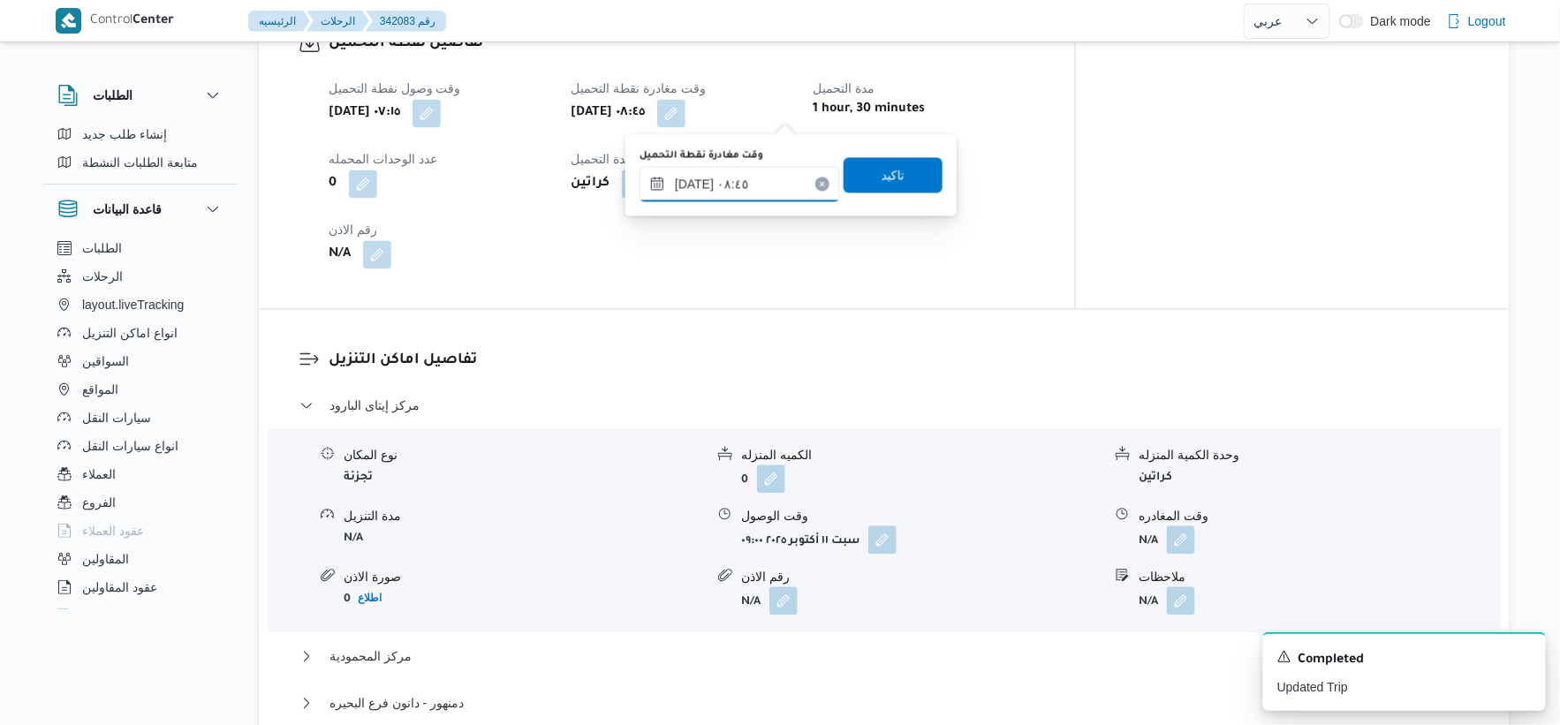
click at [740, 191] on input "[DATE] ٠٨:٤٥" at bounding box center [740, 183] width 201 height 35
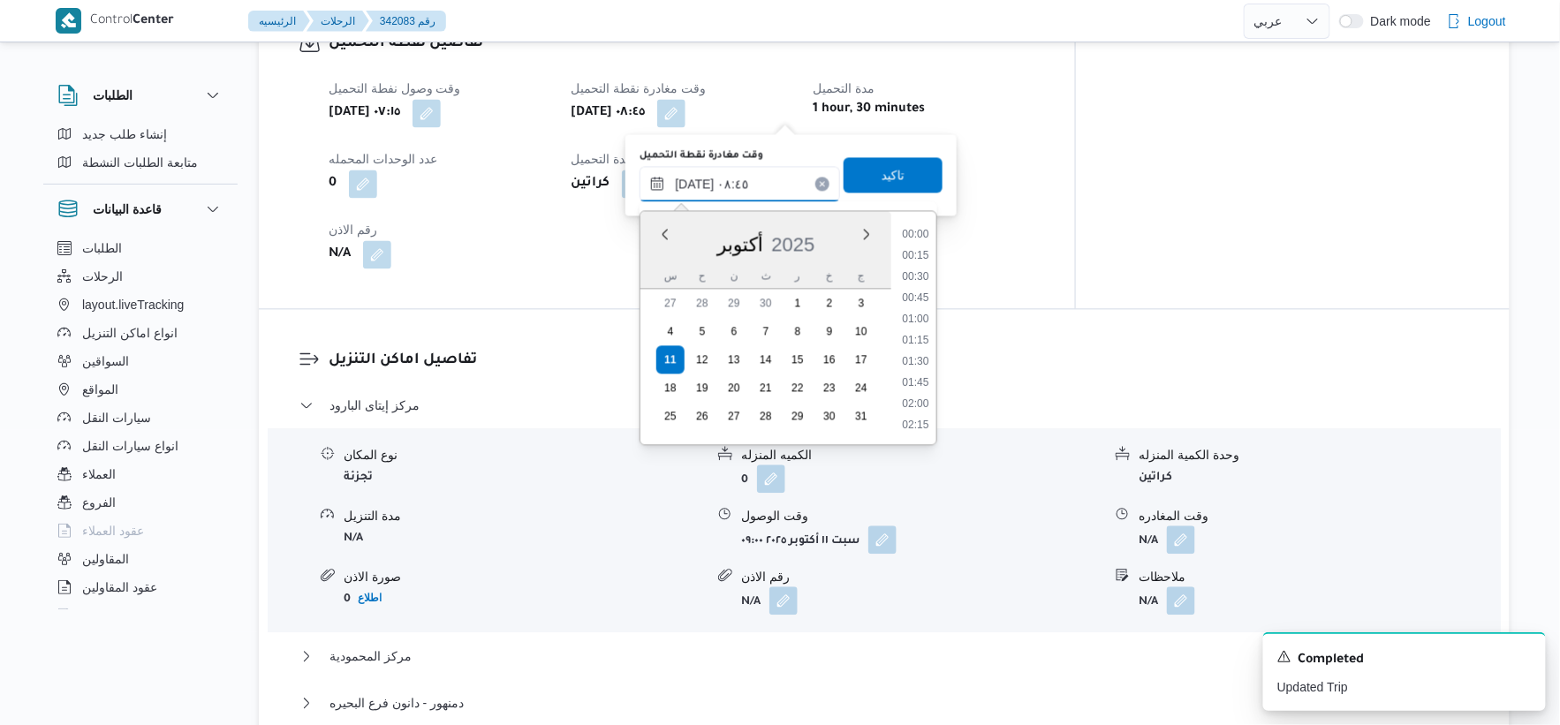
scroll to position [636, 0]
click at [913, 315] on li "08:30" at bounding box center [916, 319] width 41 height 18
type input "١١/١٠/٢٠٢٥ ٠٨:٣٠"
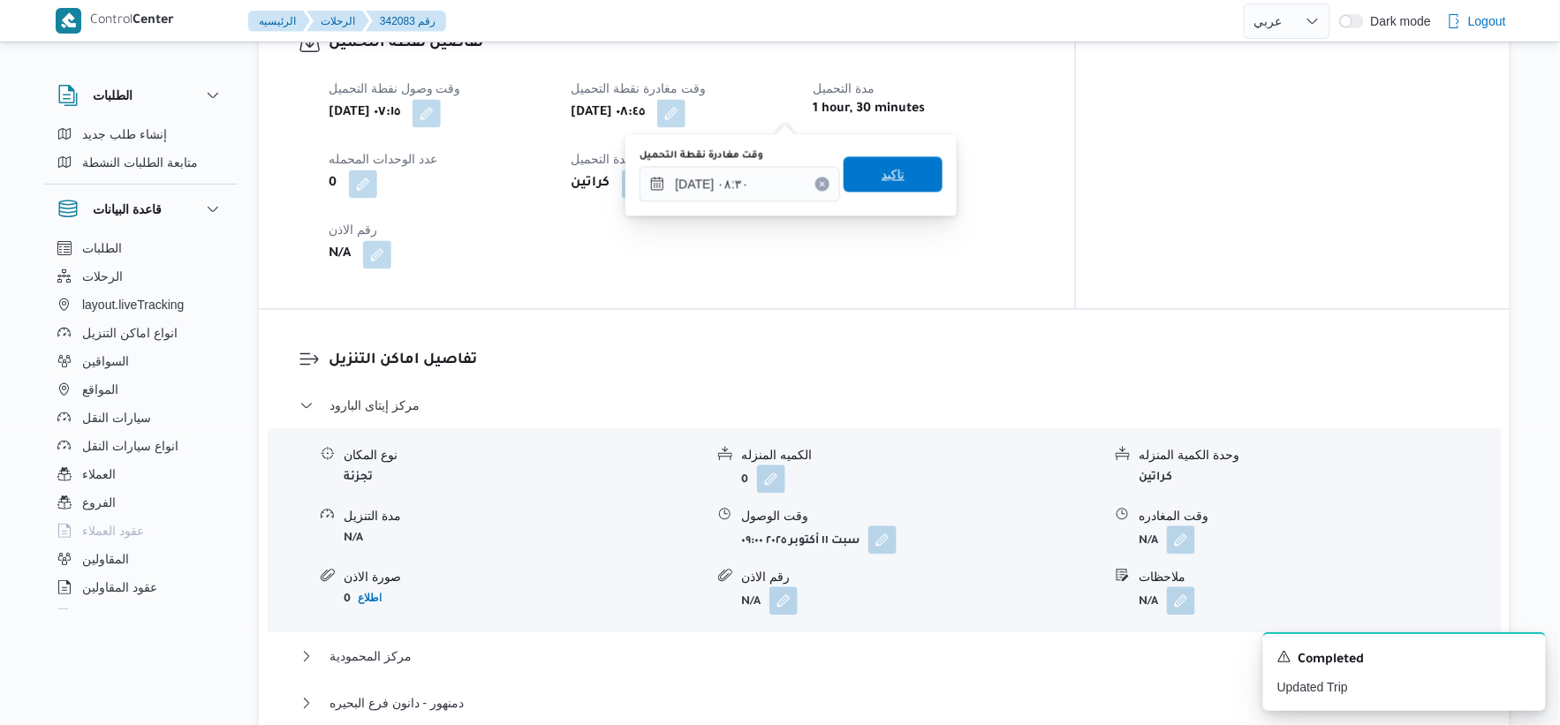
click at [884, 178] on span "تاكيد" at bounding box center [893, 173] width 23 height 21
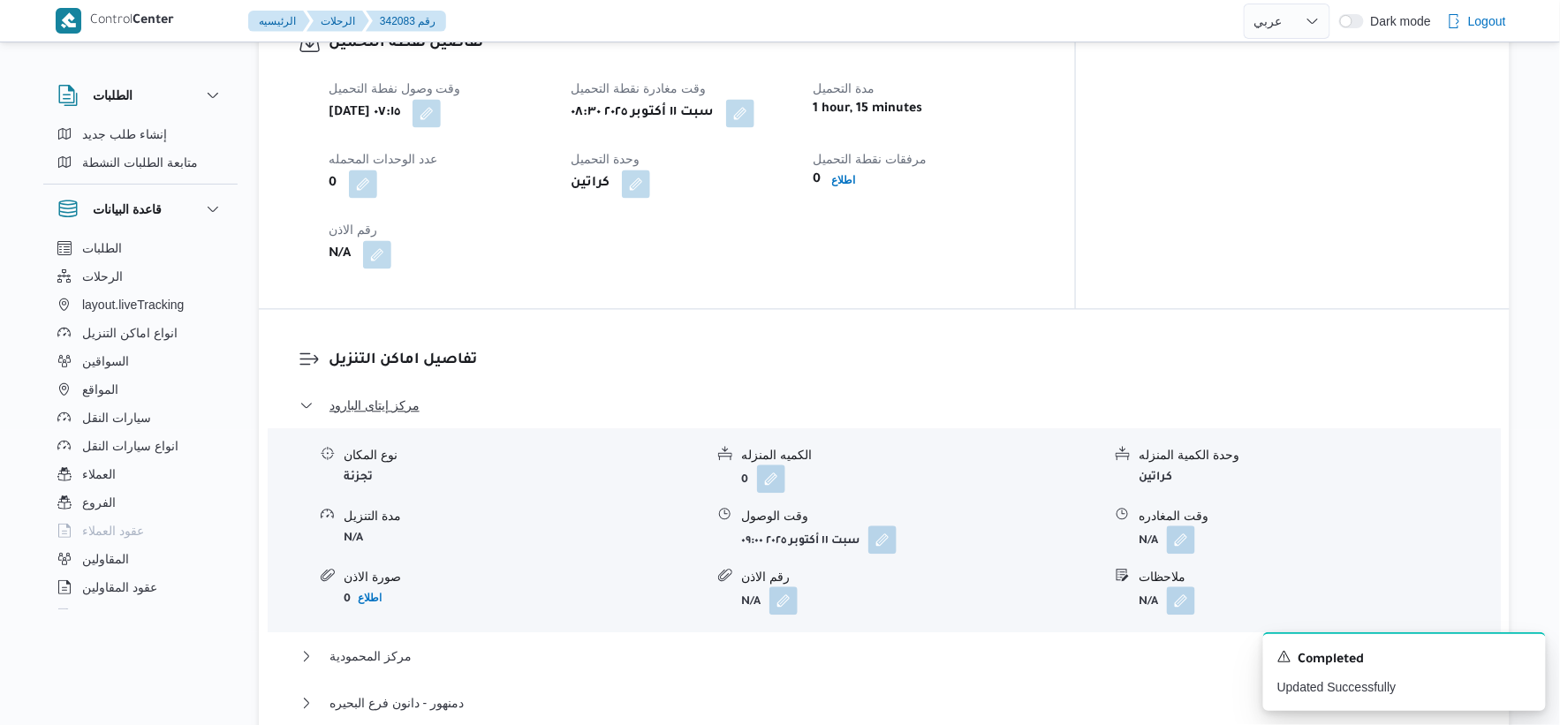
scroll to position [686, 0]
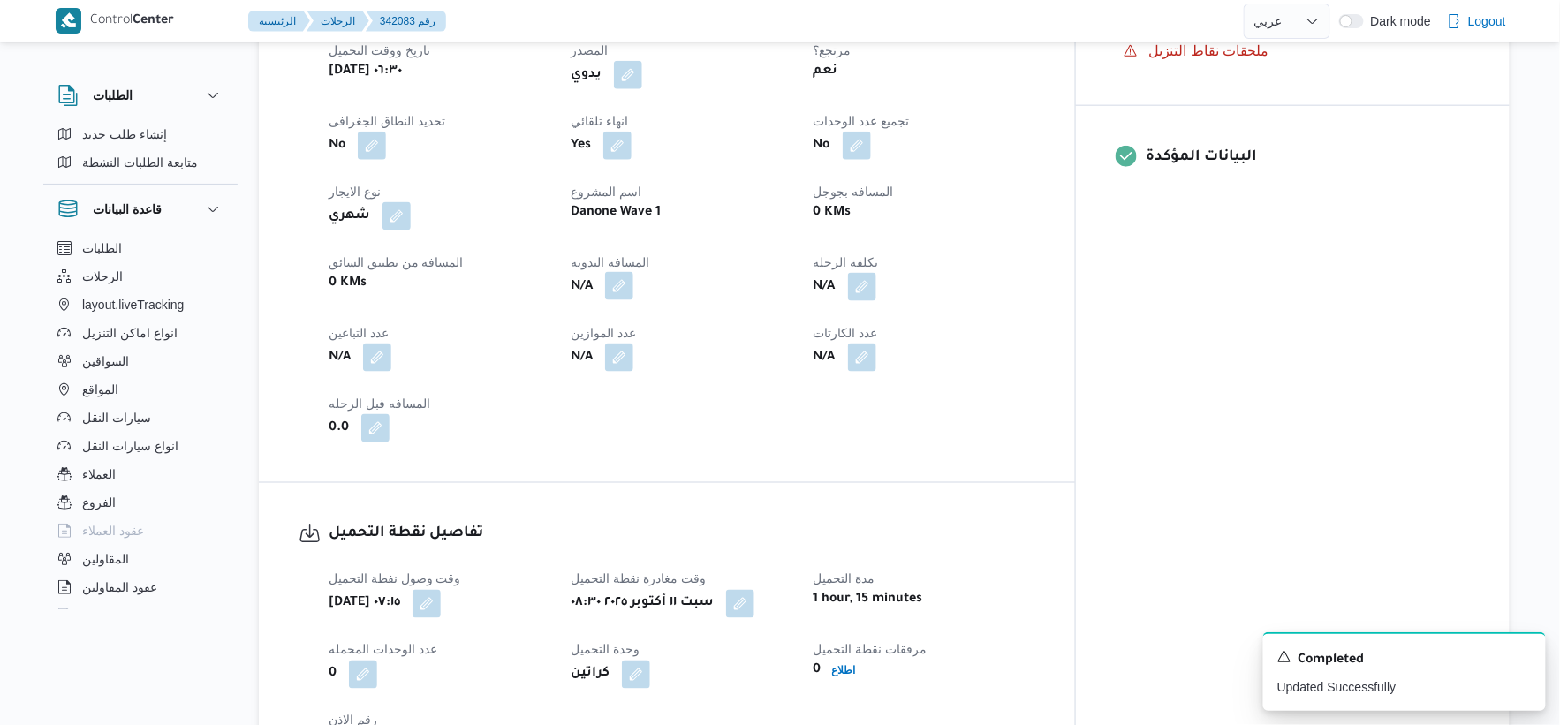
click at [633, 285] on button "button" at bounding box center [619, 286] width 28 height 28
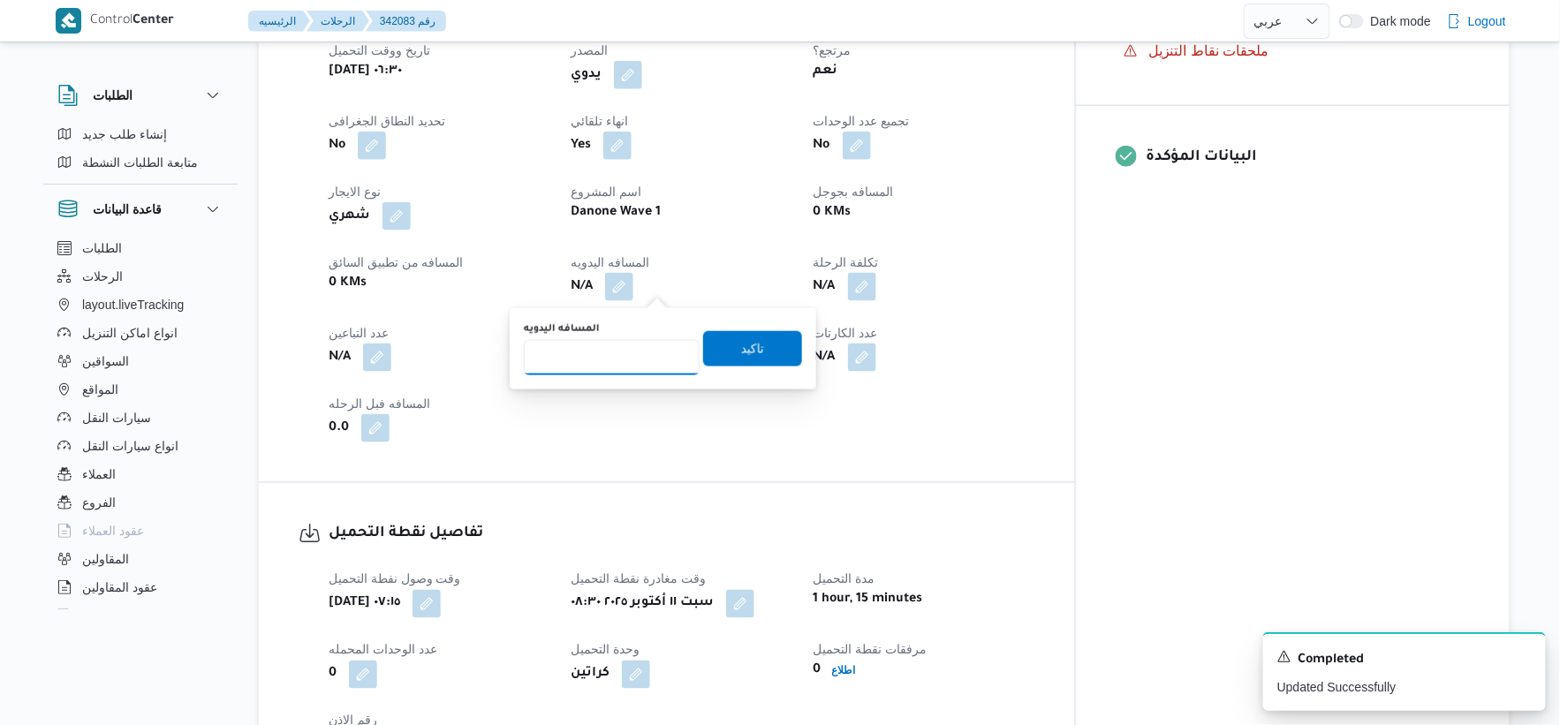
click at [584, 357] on input "المسافه اليدويه" at bounding box center [612, 357] width 176 height 35
type input "142"
click at [752, 345] on span "تاكيد" at bounding box center [752, 347] width 23 height 21
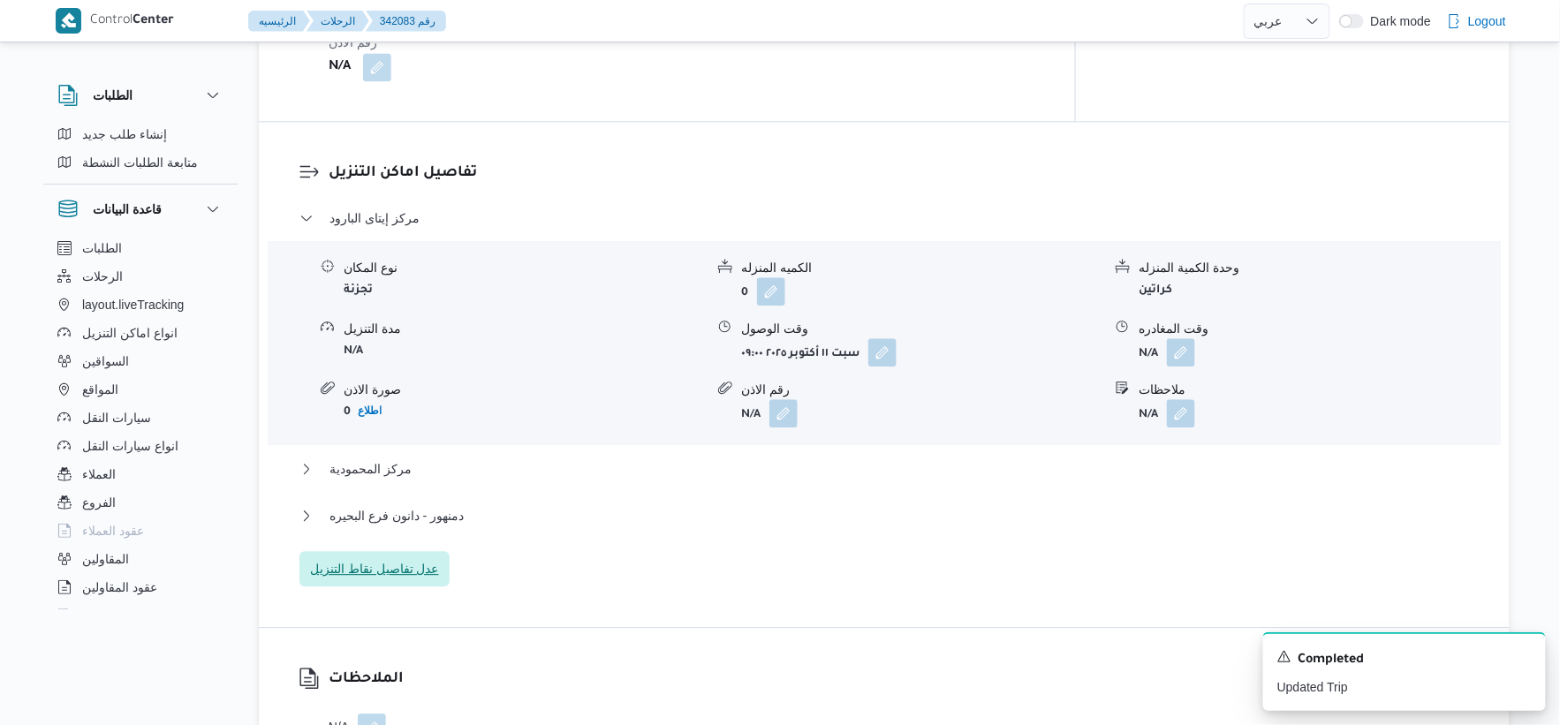
scroll to position [1570, 0]
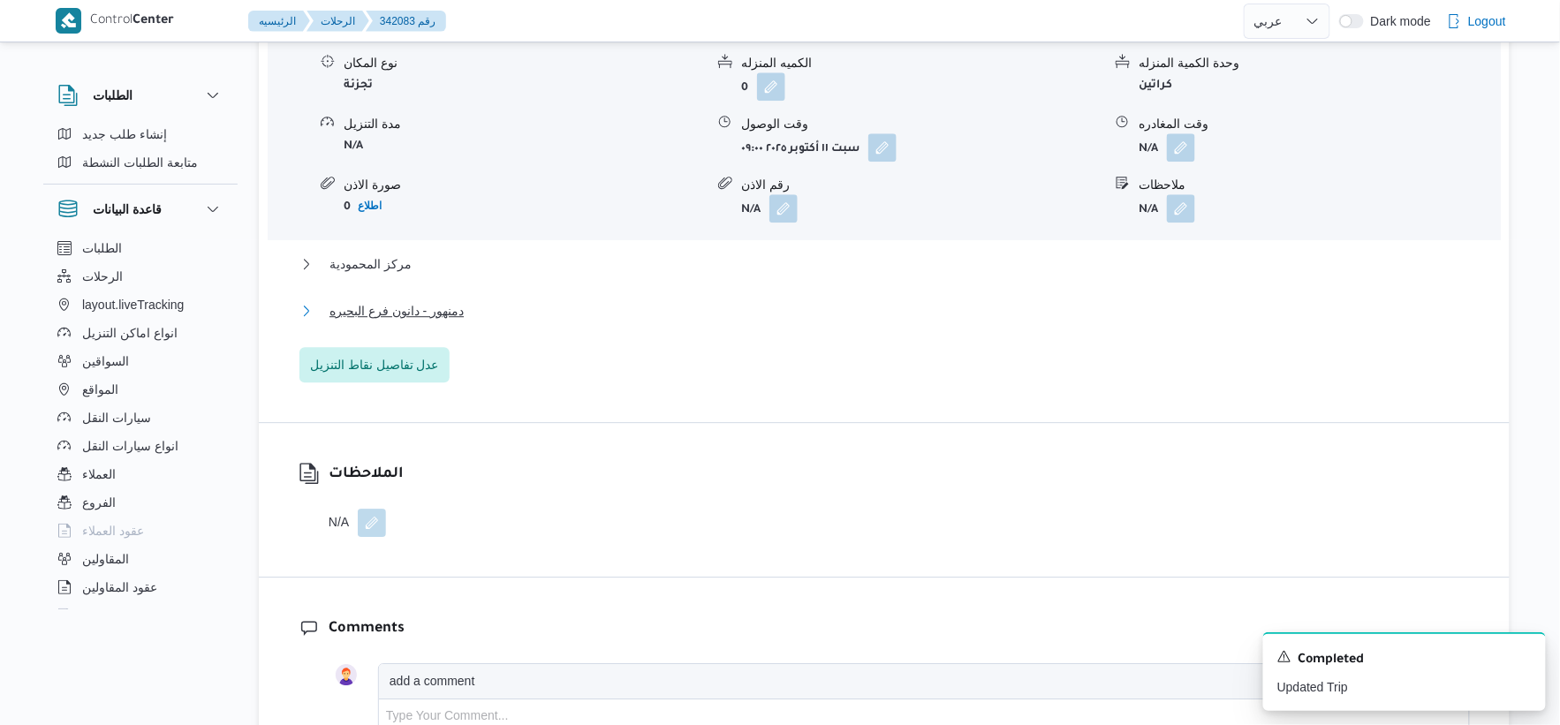
click at [396, 311] on span "دمنهور - دانون فرع البحيره" at bounding box center [397, 310] width 134 height 21
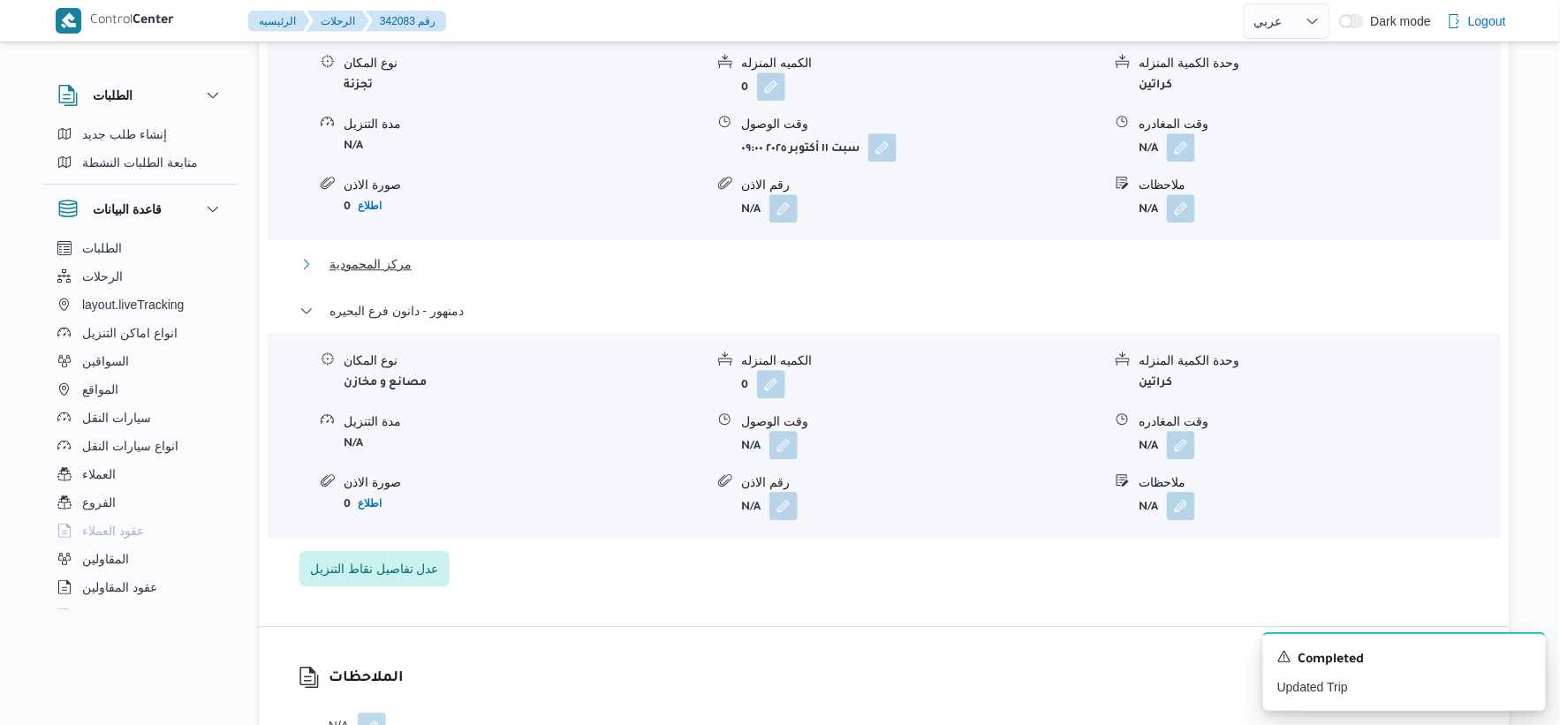
click at [384, 268] on span "مركز المحمودية" at bounding box center [371, 264] width 82 height 21
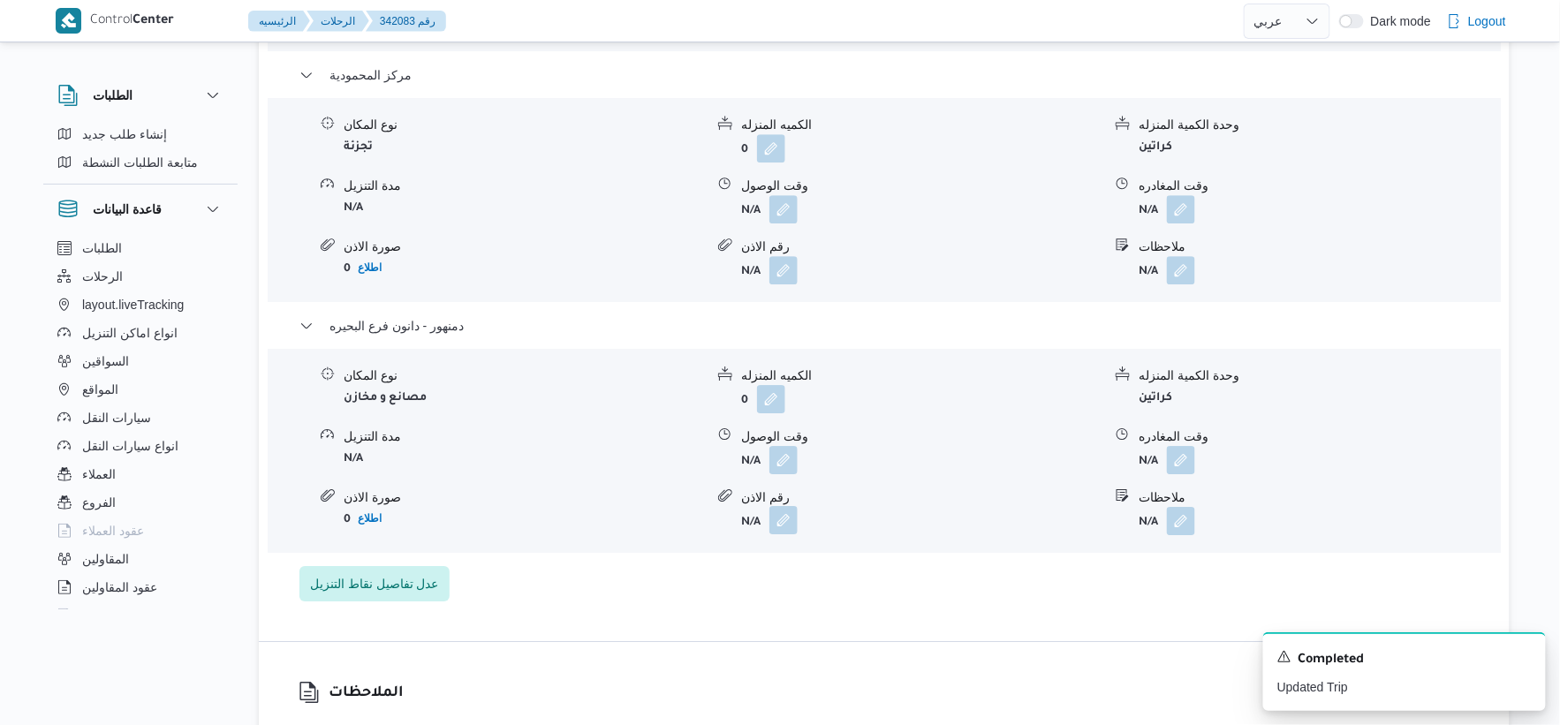
scroll to position [1767, 0]
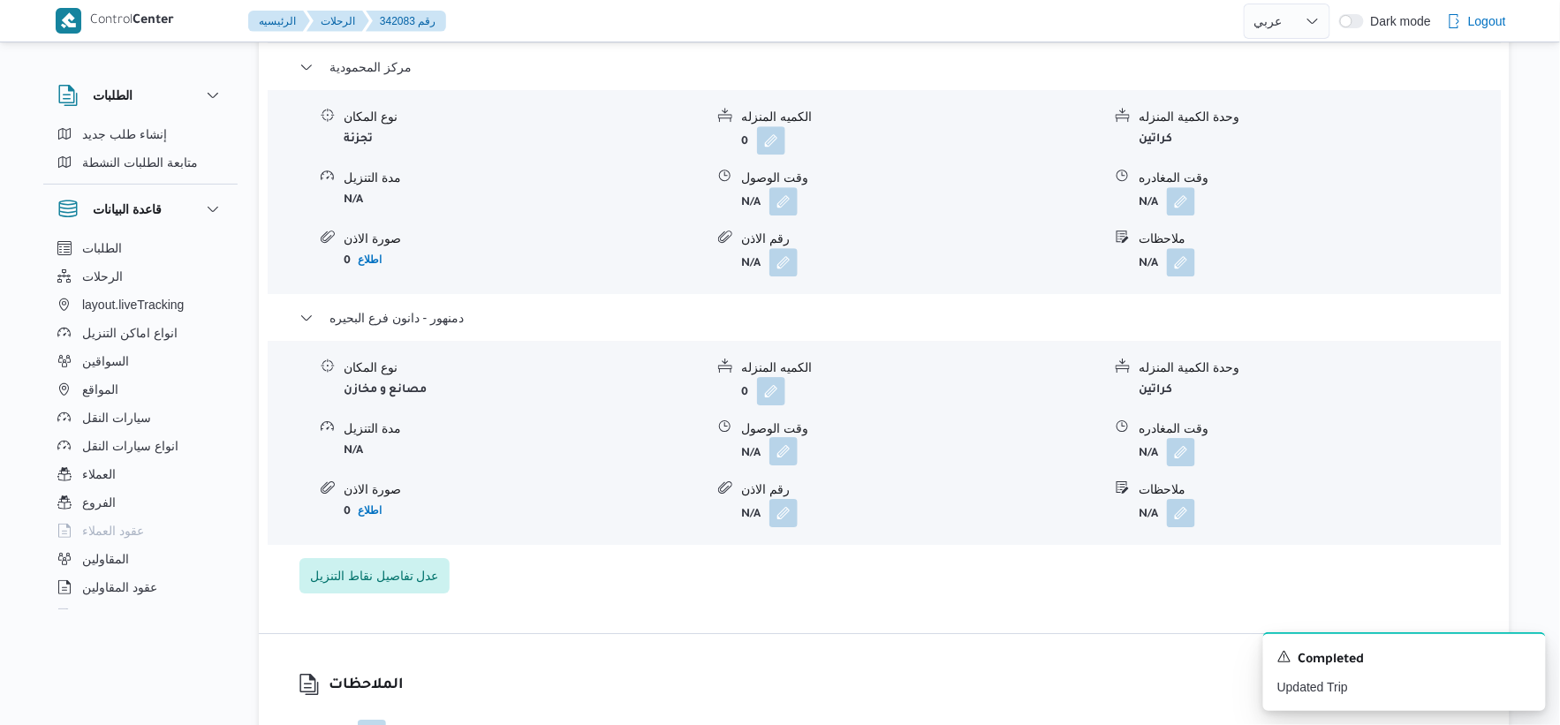
drag, startPoint x: 792, startPoint y: 451, endPoint x: 784, endPoint y: 462, distance: 13.8
click at [792, 451] on button "button" at bounding box center [783, 451] width 28 height 28
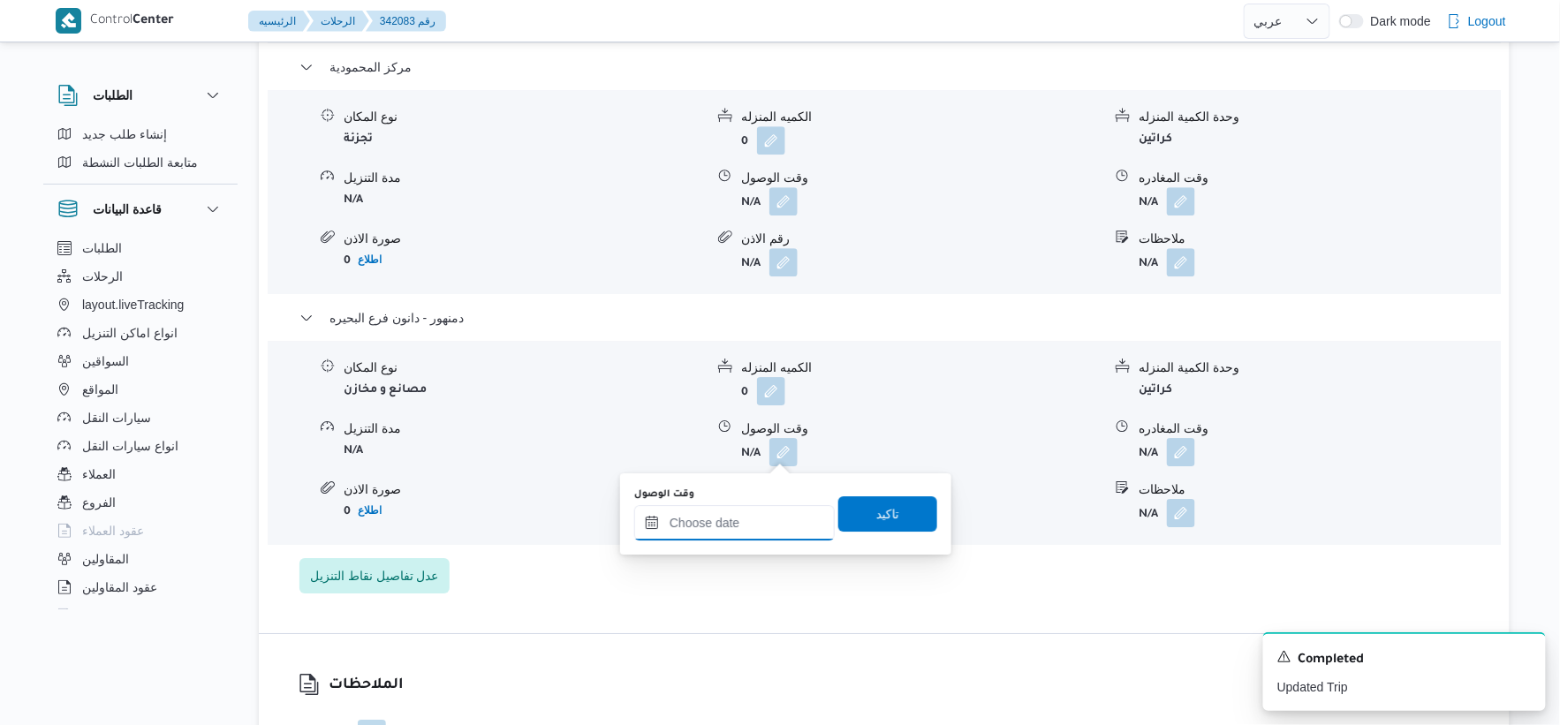
click at [755, 512] on div at bounding box center [734, 522] width 201 height 35
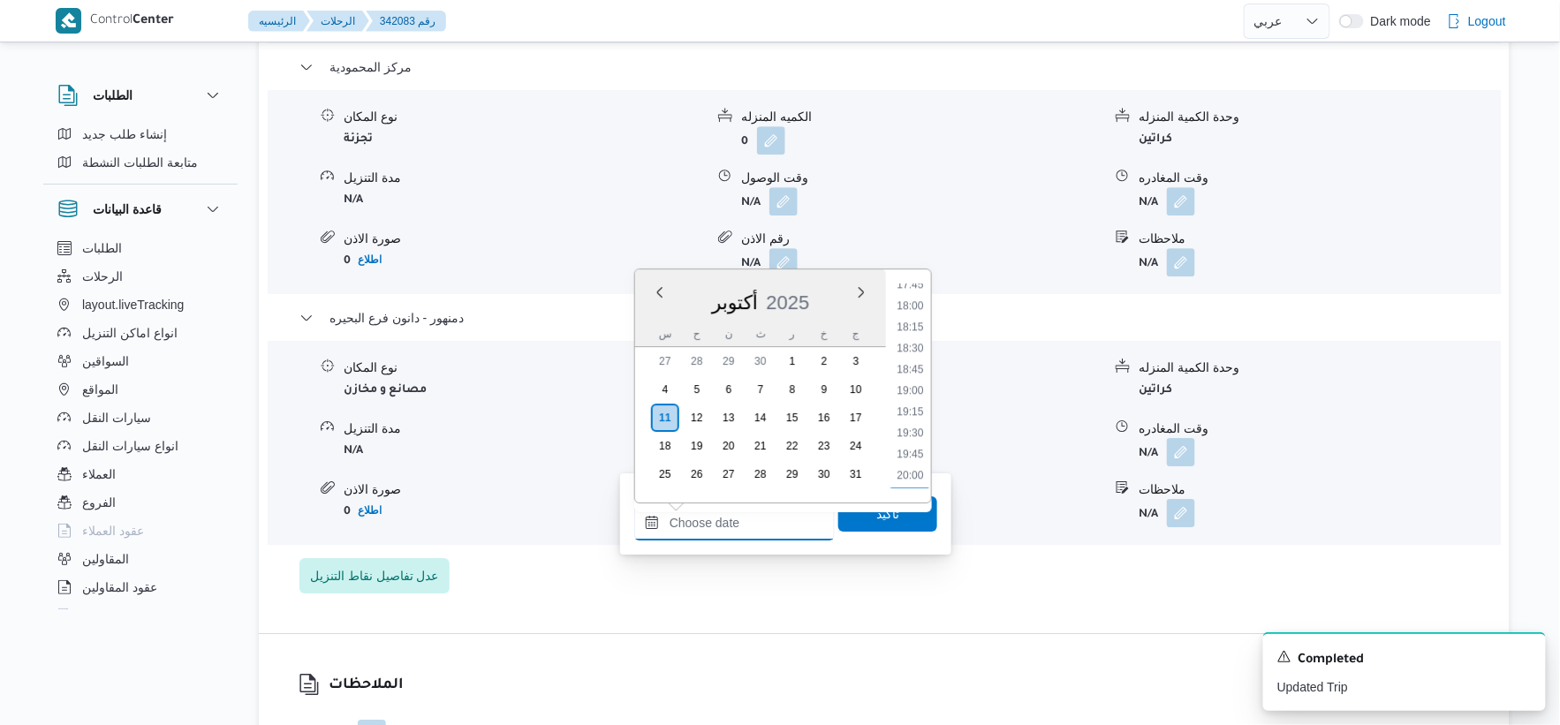
scroll to position [1415, 0]
click at [917, 383] on li "17:45" at bounding box center [910, 383] width 41 height 18
type input "١١/١٠/٢٠٢٥ ١٧:٤٥"
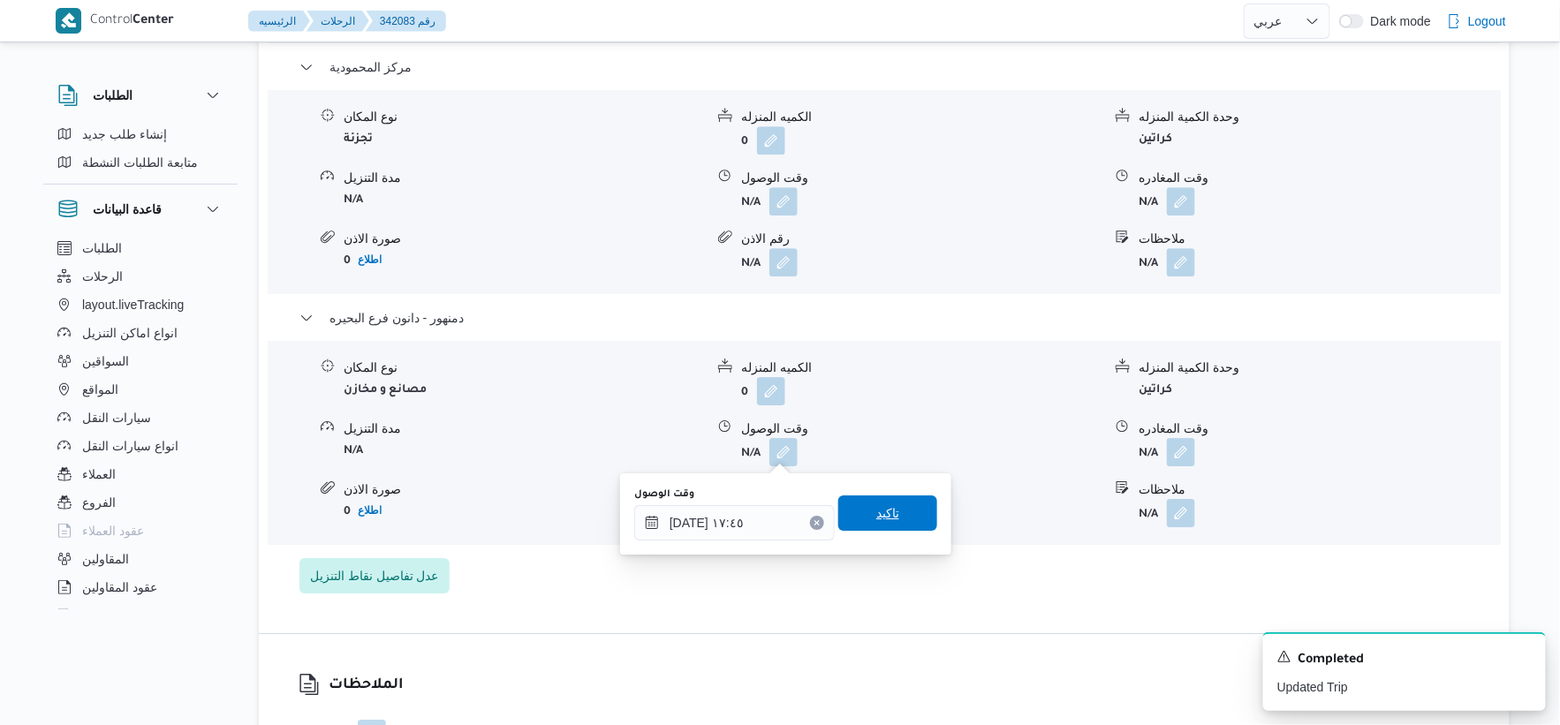
click at [893, 522] on span "تاكيد" at bounding box center [887, 513] width 99 height 35
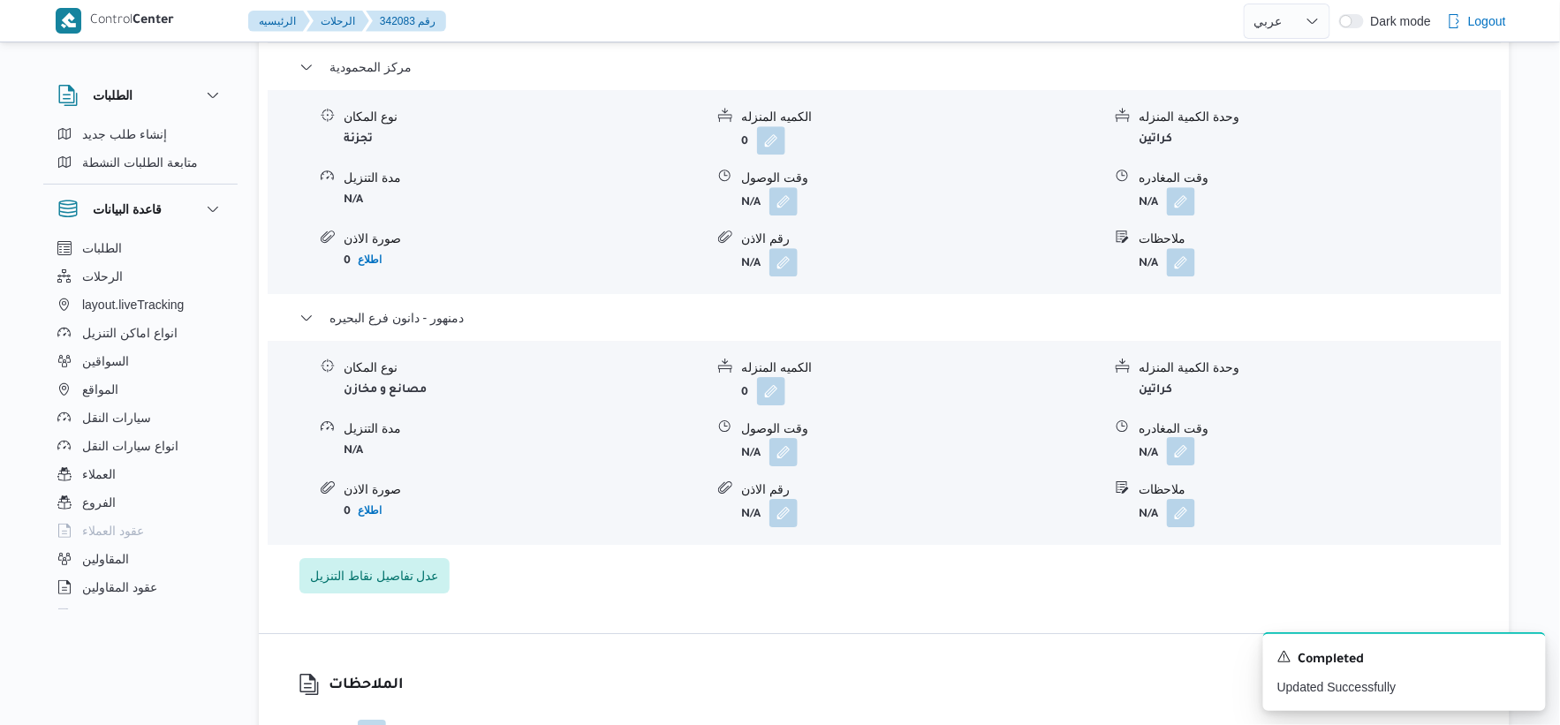
click at [1186, 449] on button "button" at bounding box center [1181, 451] width 28 height 28
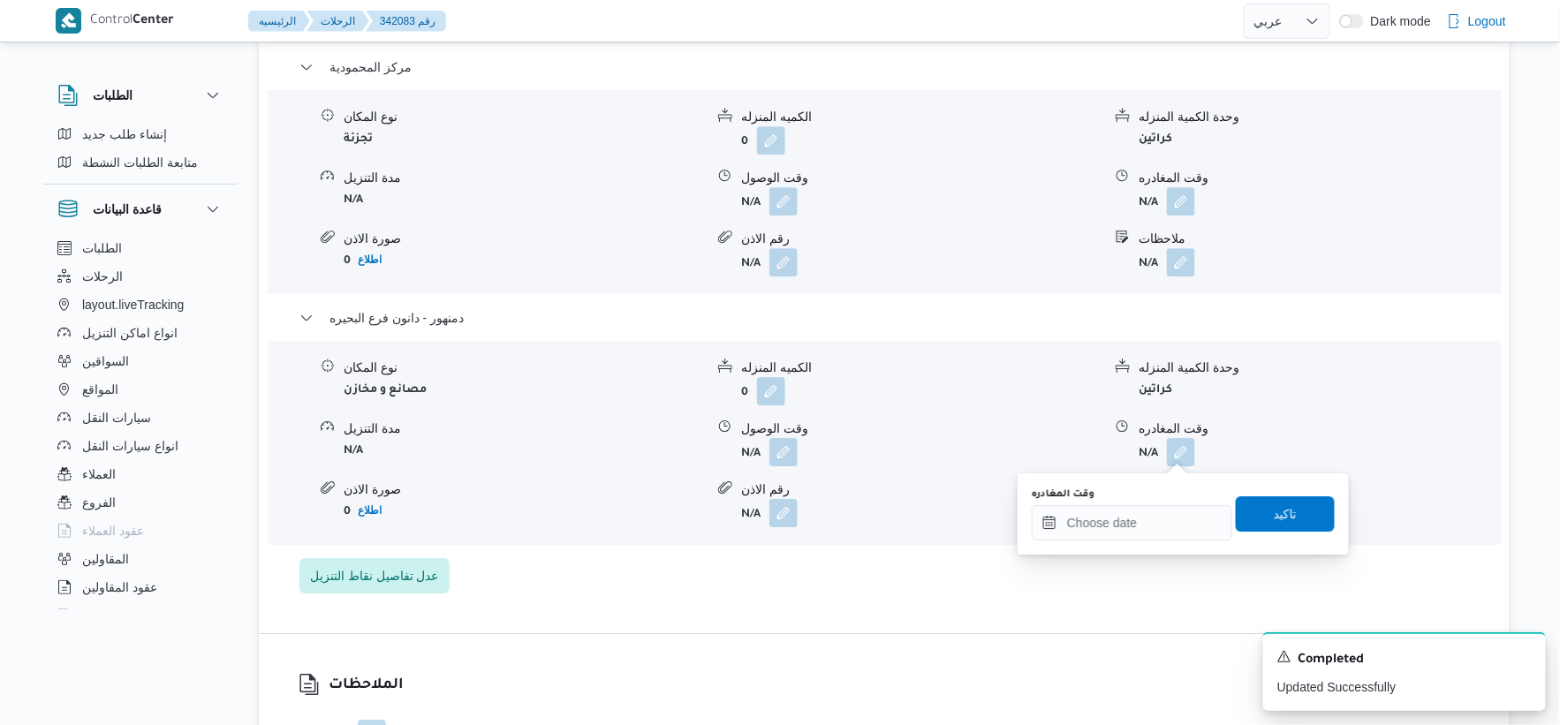
click at [1178, 504] on div "وقت المغادره" at bounding box center [1132, 514] width 201 height 53
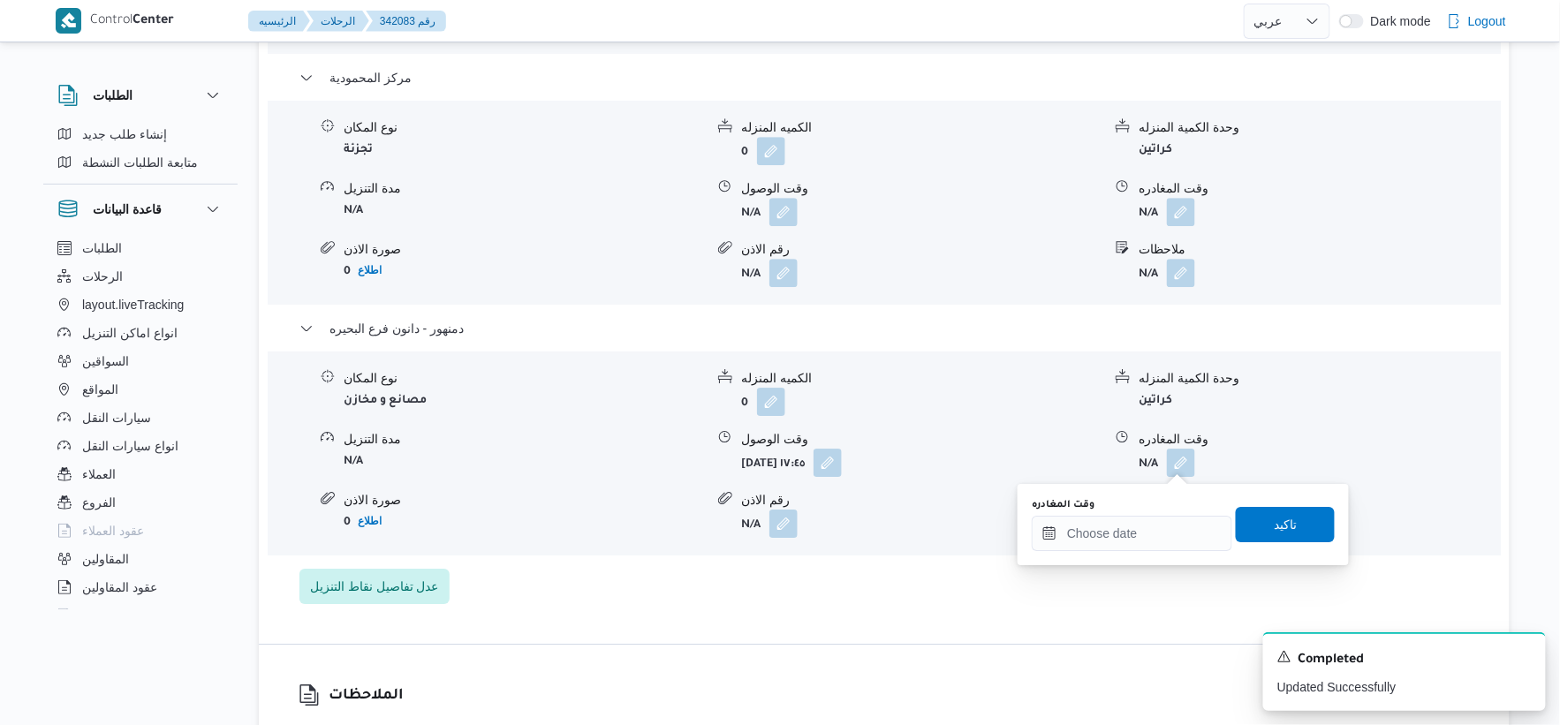
scroll to position [1865, 0]
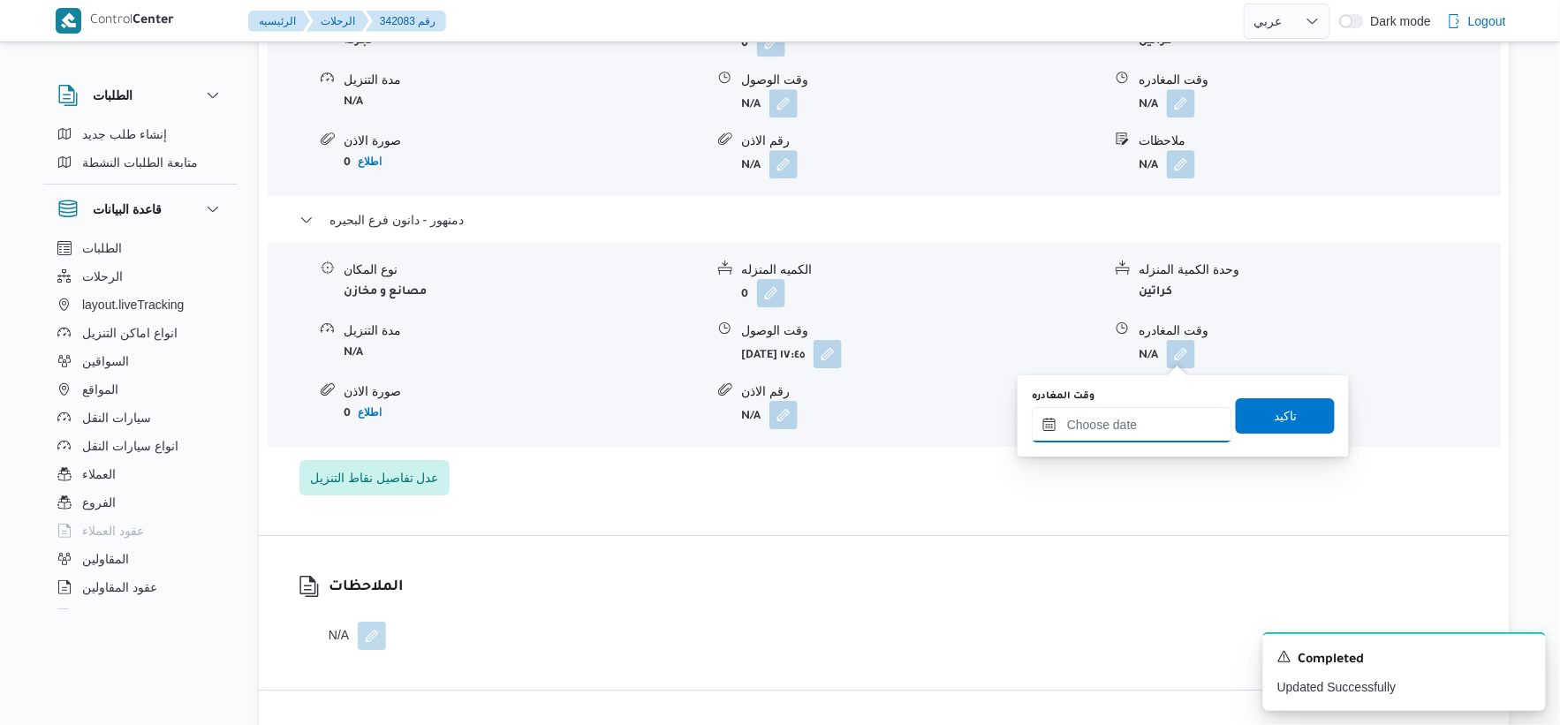
click at [1148, 415] on input "وقت المغادره" at bounding box center [1132, 424] width 201 height 35
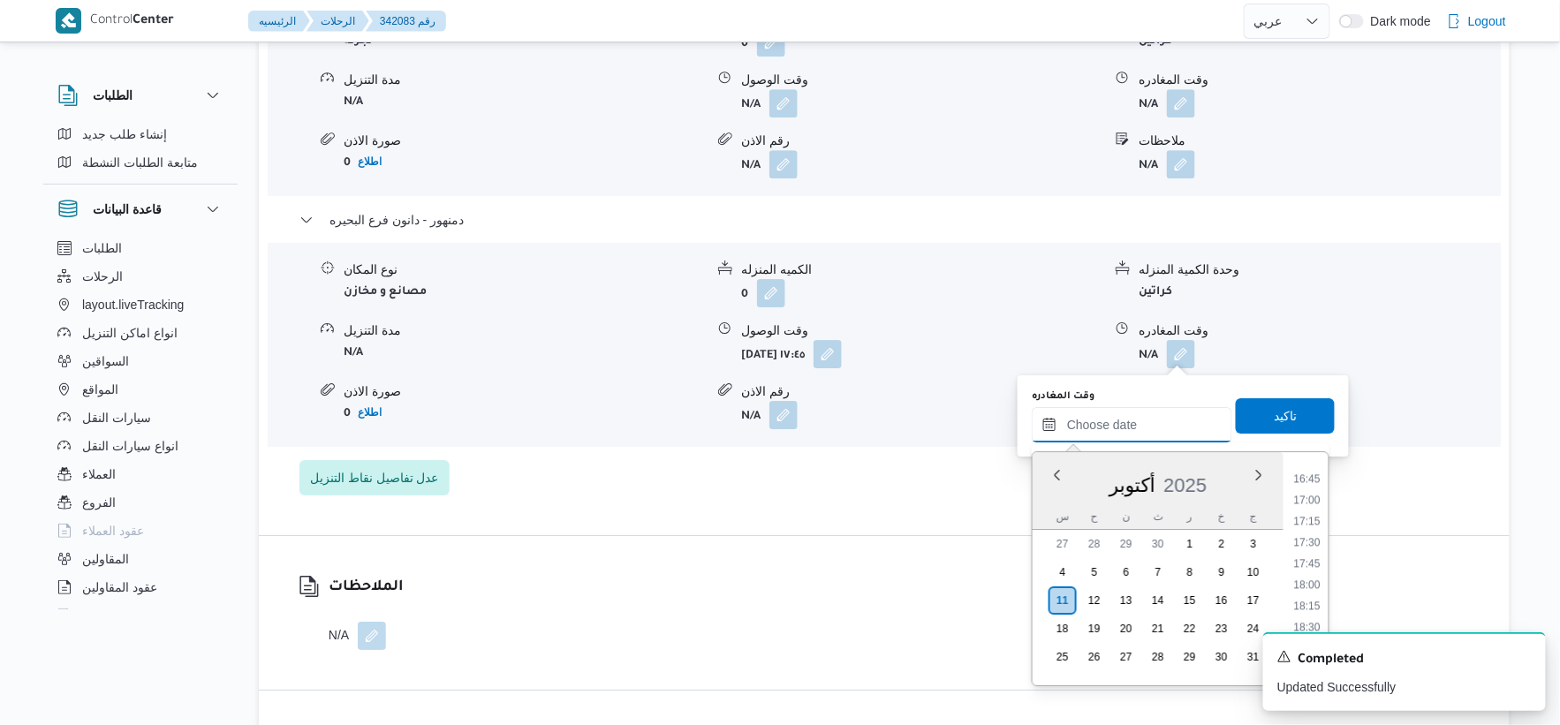
scroll to position [1415, 0]
click at [1317, 557] on li "17:45" at bounding box center [1307, 566] width 41 height 18
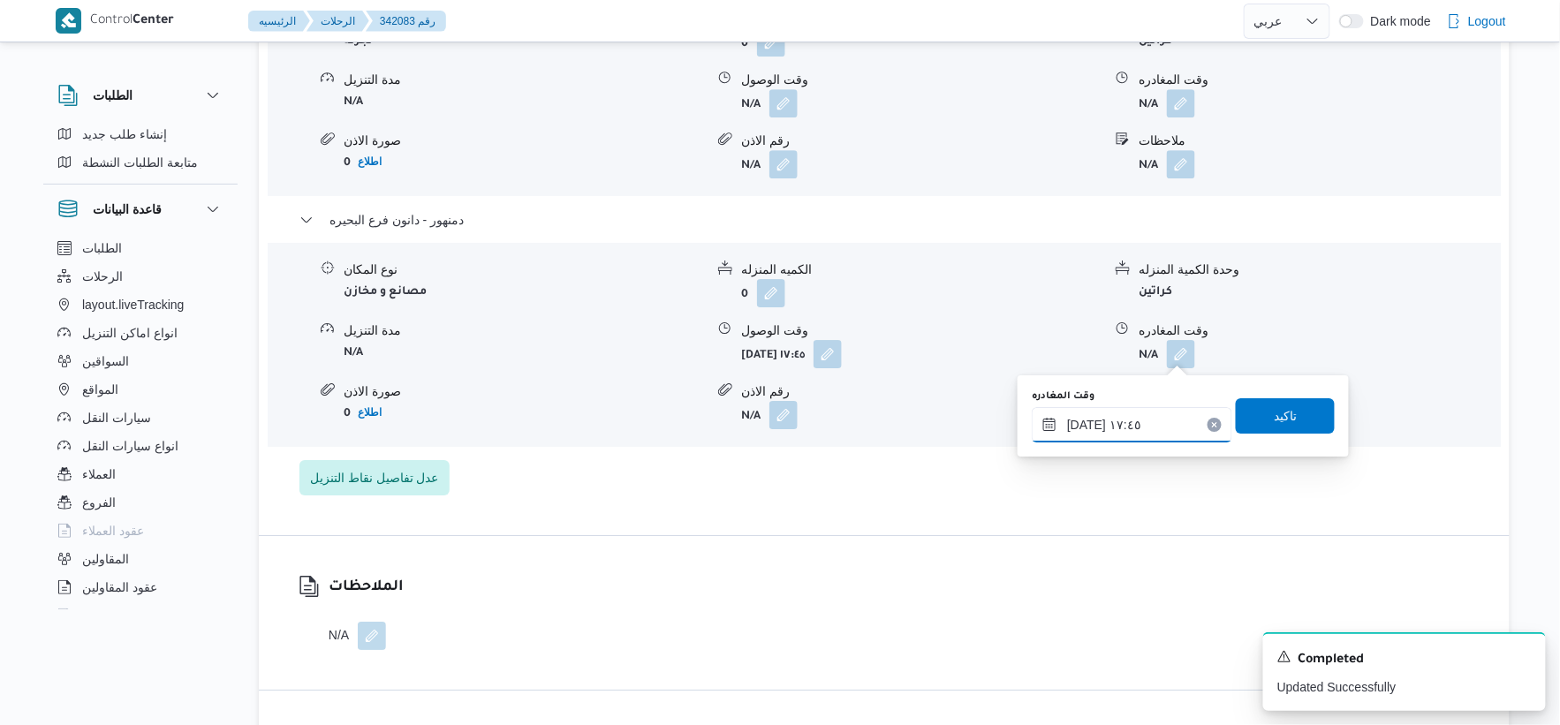
click at [1082, 424] on input "١١/١٠/٢٠٢٥ ١٧:٤٥" at bounding box center [1132, 424] width 201 height 35
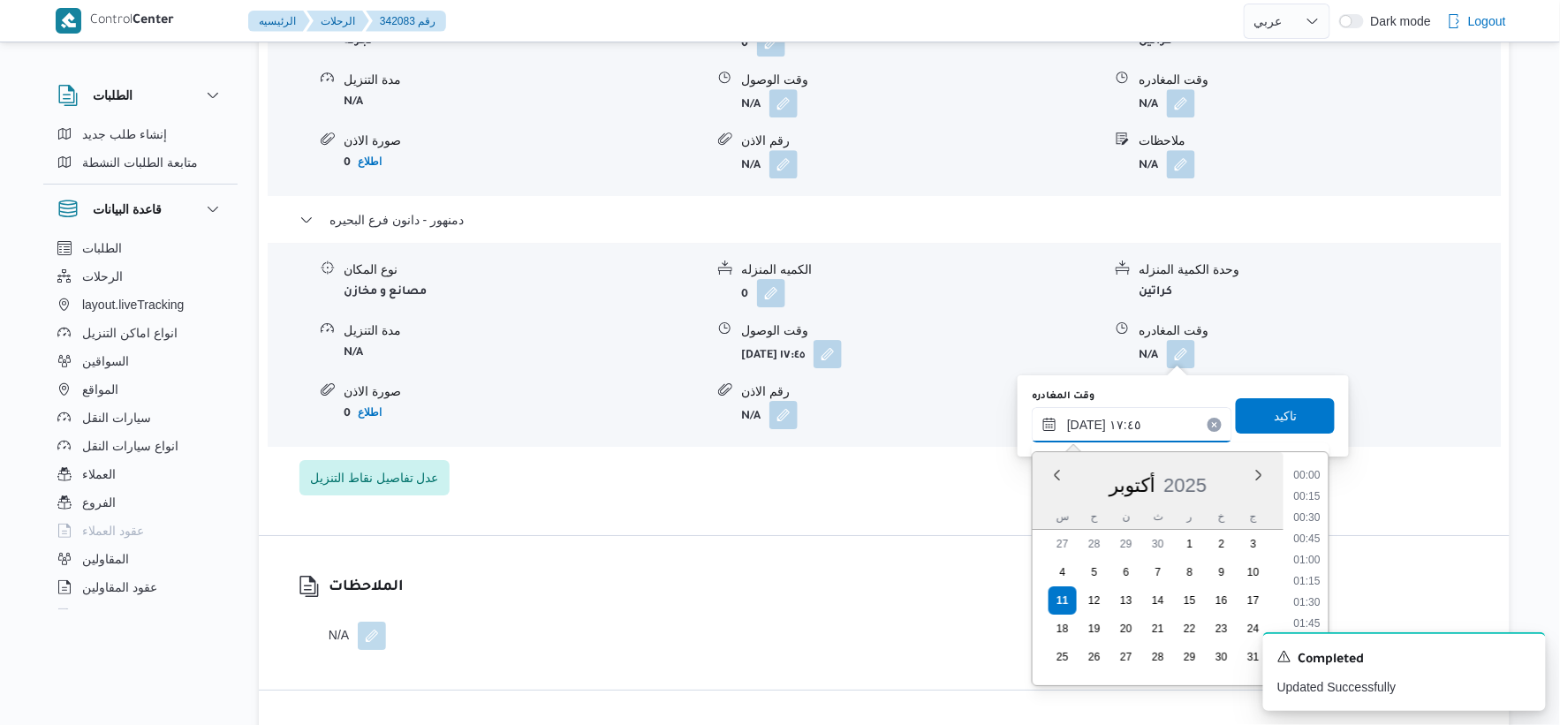
click at [1082, 424] on input "١١/١٠/٢٠٢٥ ١٧:٤٥" at bounding box center [1132, 424] width 201 height 35
type input "١١/١٠/٢٠٢٥ ١٧:٥٣"
click at [1260, 407] on span "تاكيد" at bounding box center [1285, 415] width 99 height 35
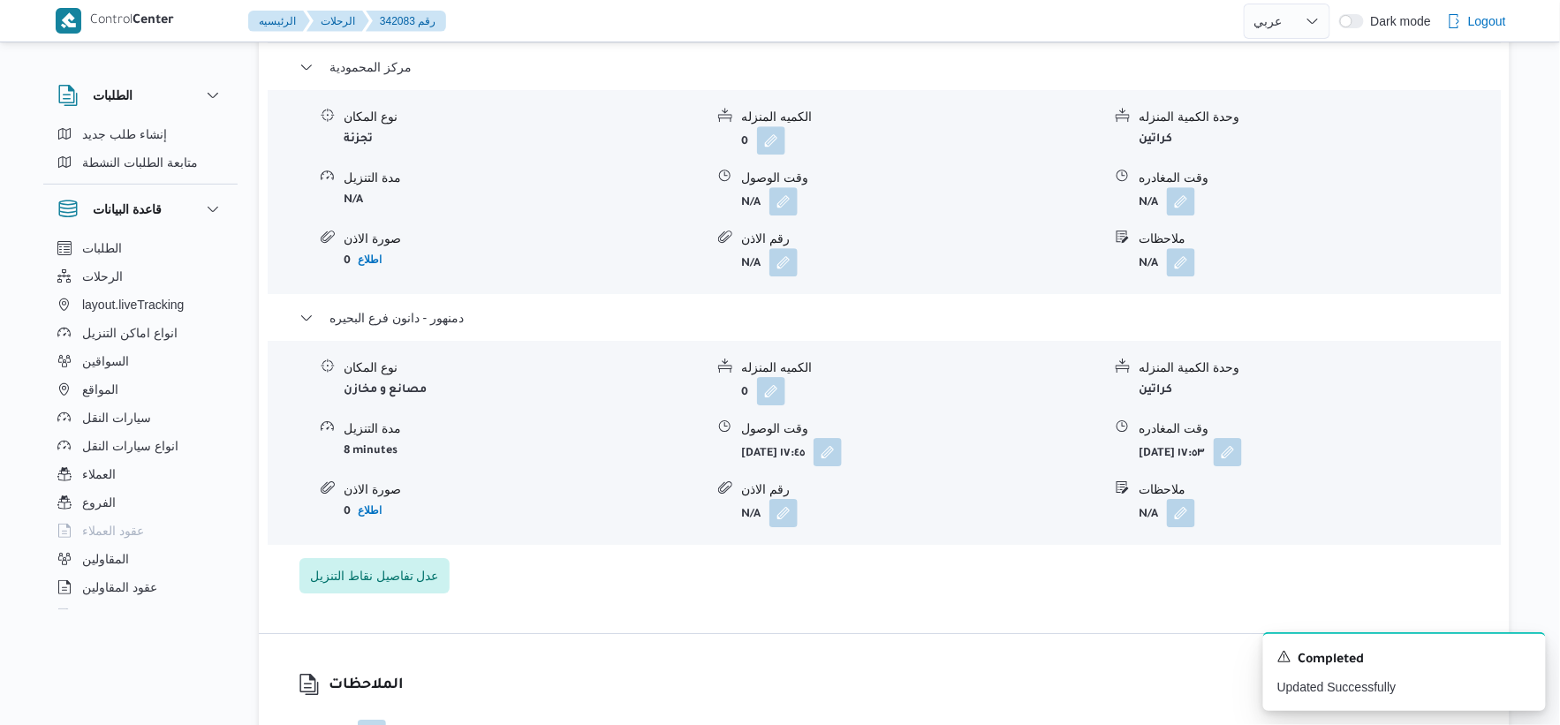
scroll to position [1668, 0]
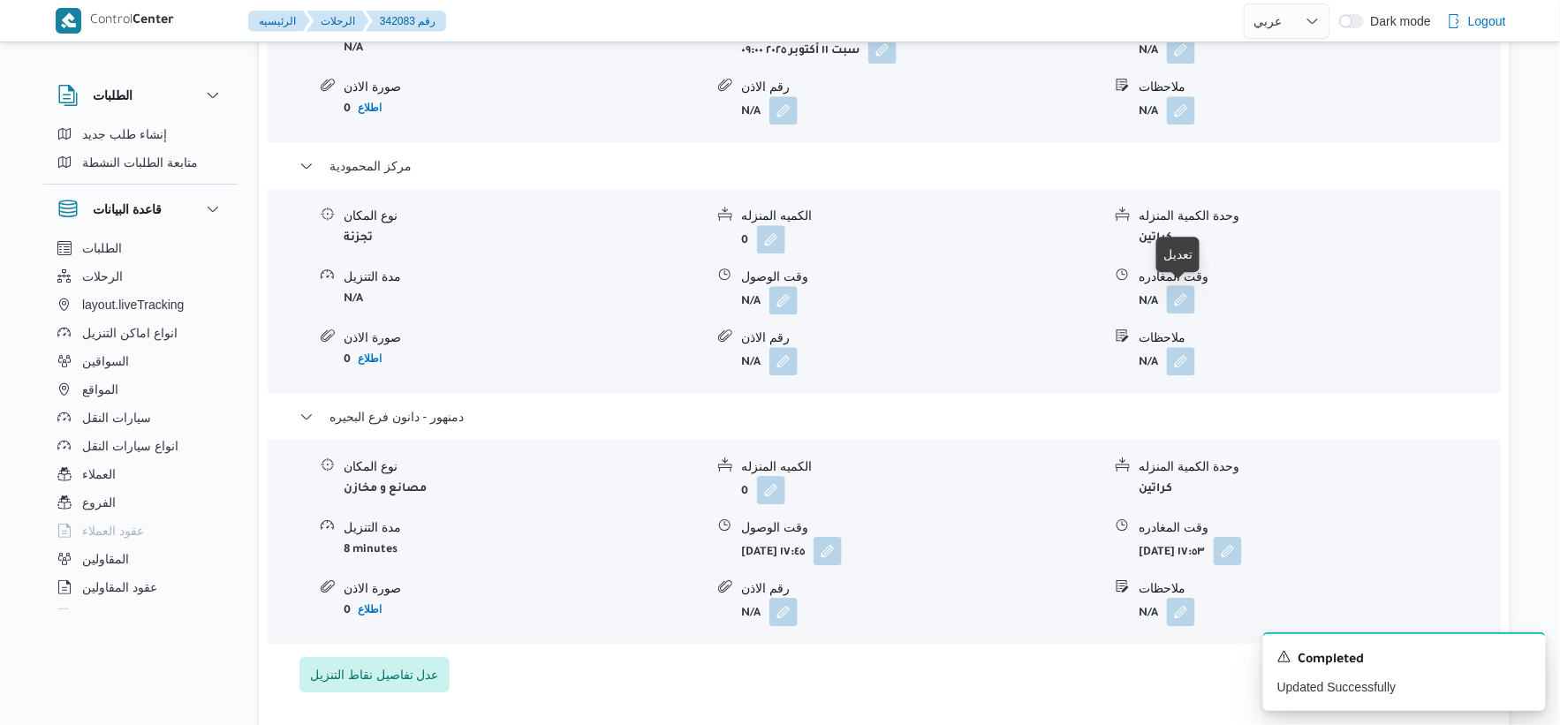
click at [1184, 292] on button "button" at bounding box center [1181, 299] width 28 height 28
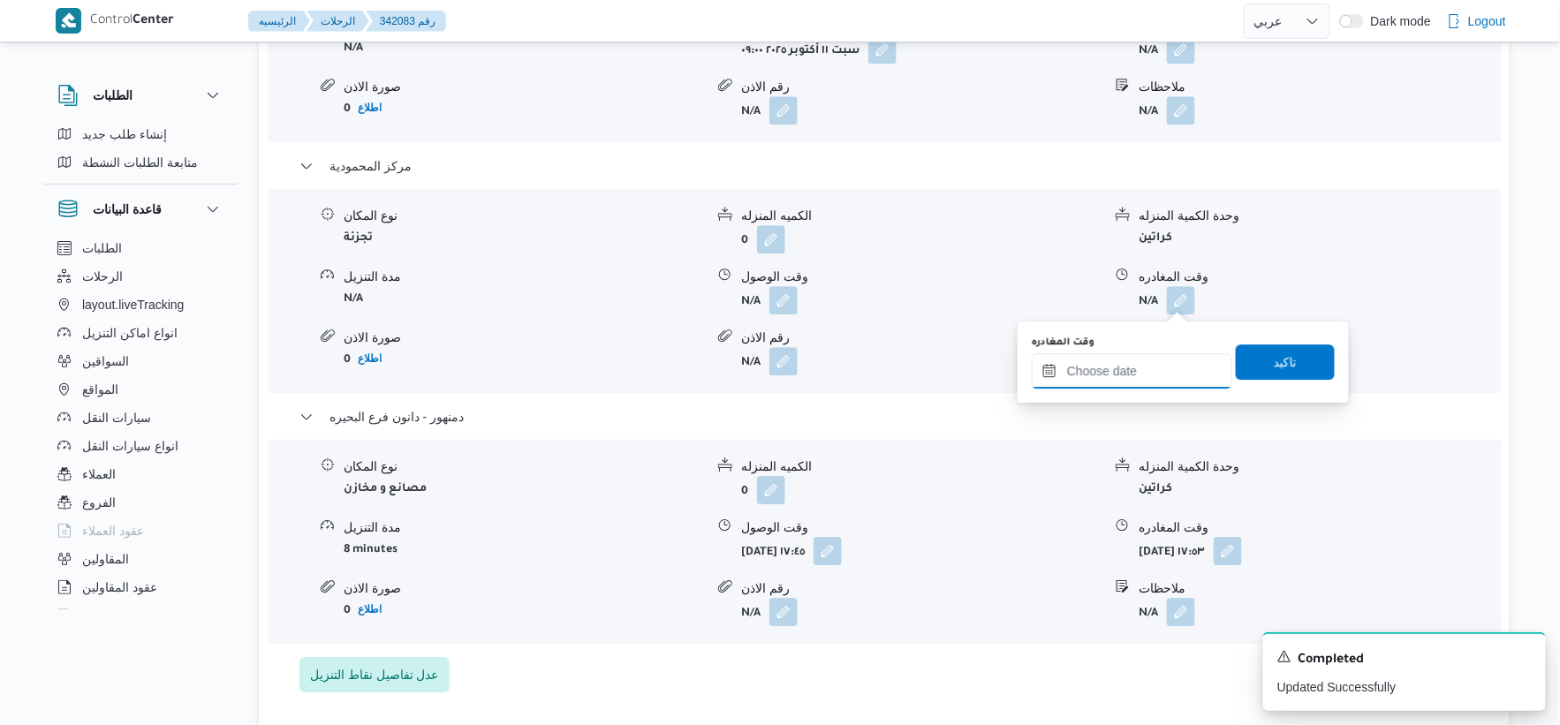
drag, startPoint x: 1181, startPoint y: 298, endPoint x: 1148, endPoint y: 377, distance: 86.0
click at [1146, 371] on input "وقت المغادره" at bounding box center [1132, 370] width 201 height 35
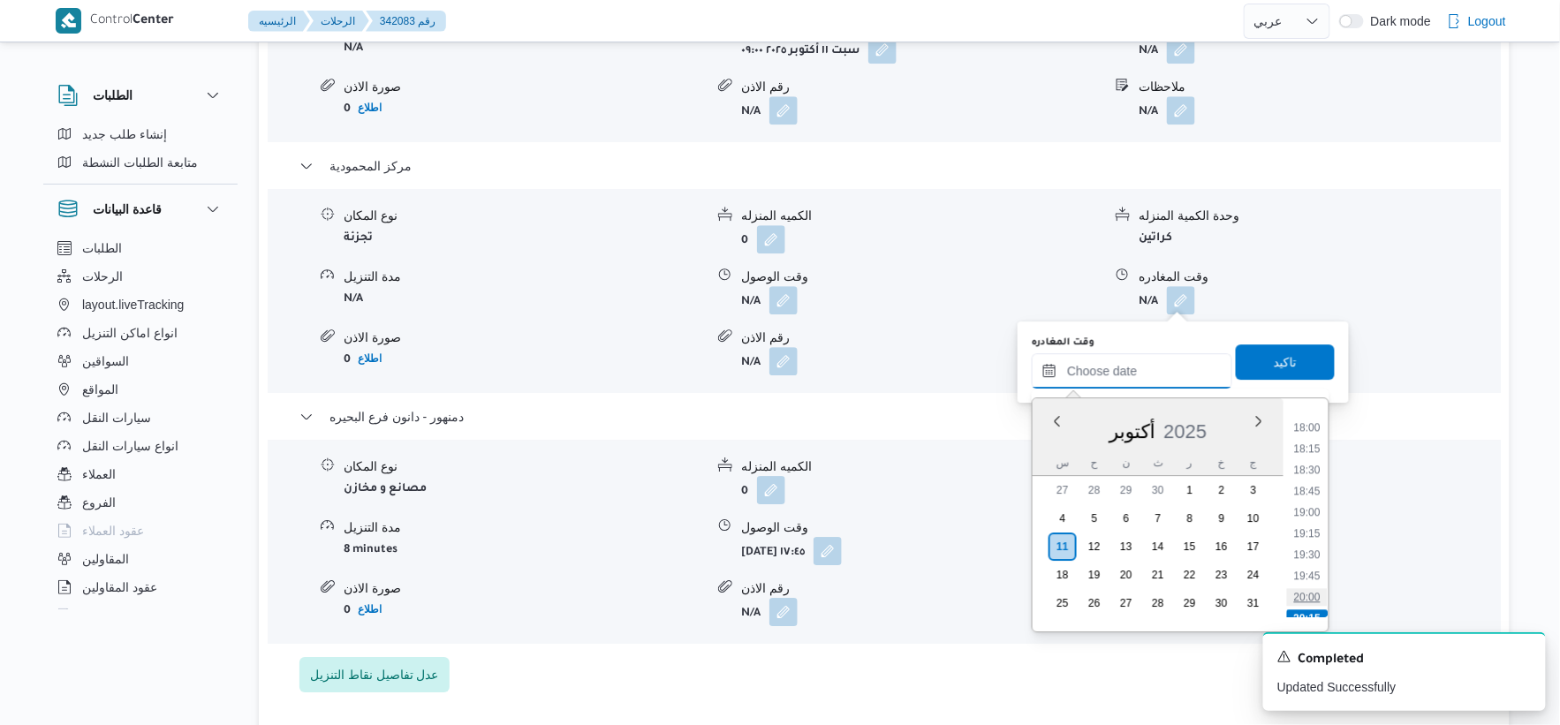
scroll to position [1415, 0]
click at [1319, 445] on li "17:00" at bounding box center [1307, 448] width 41 height 18
type input "١١/١٠/٢٠٢٥ ١٧:٠٠"
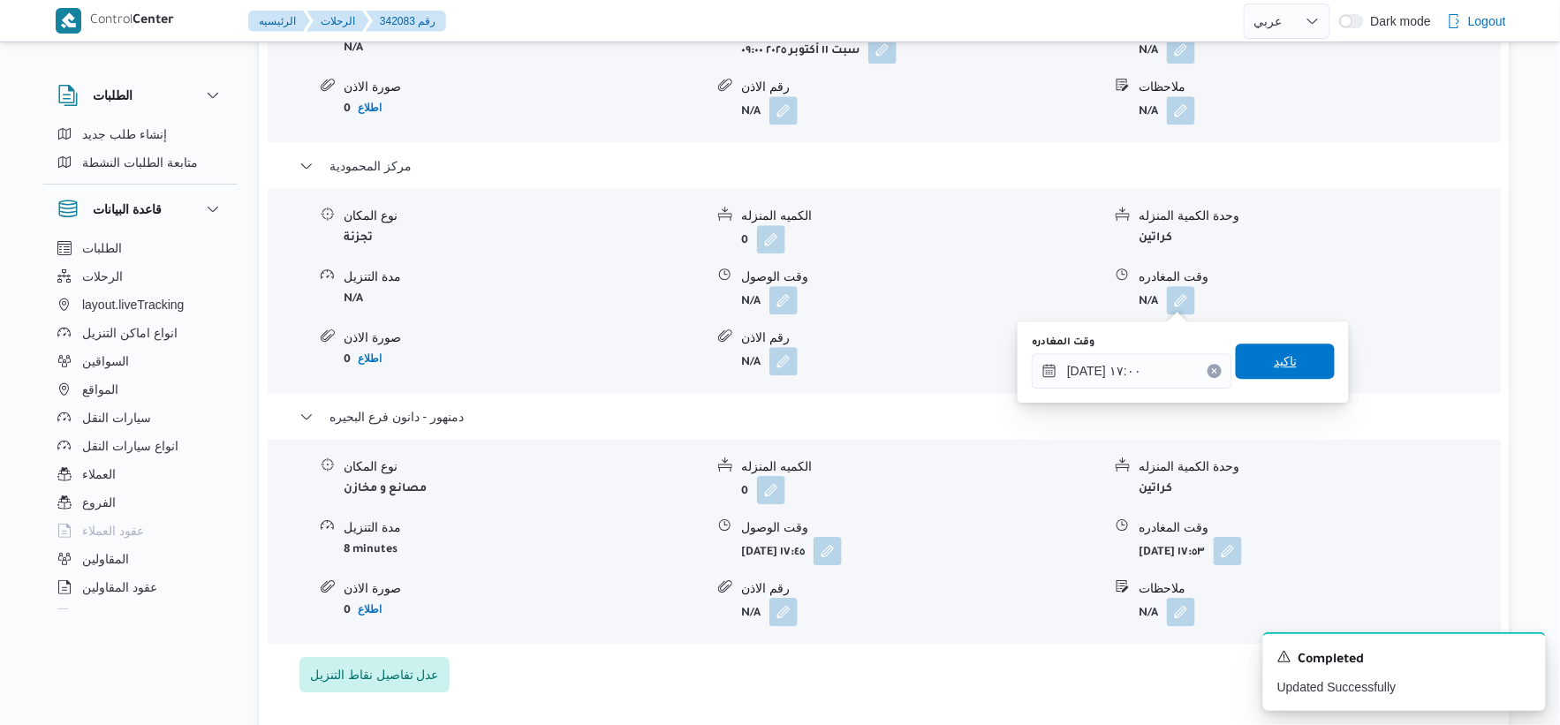
click at [1283, 363] on span "تاكيد" at bounding box center [1285, 361] width 23 height 21
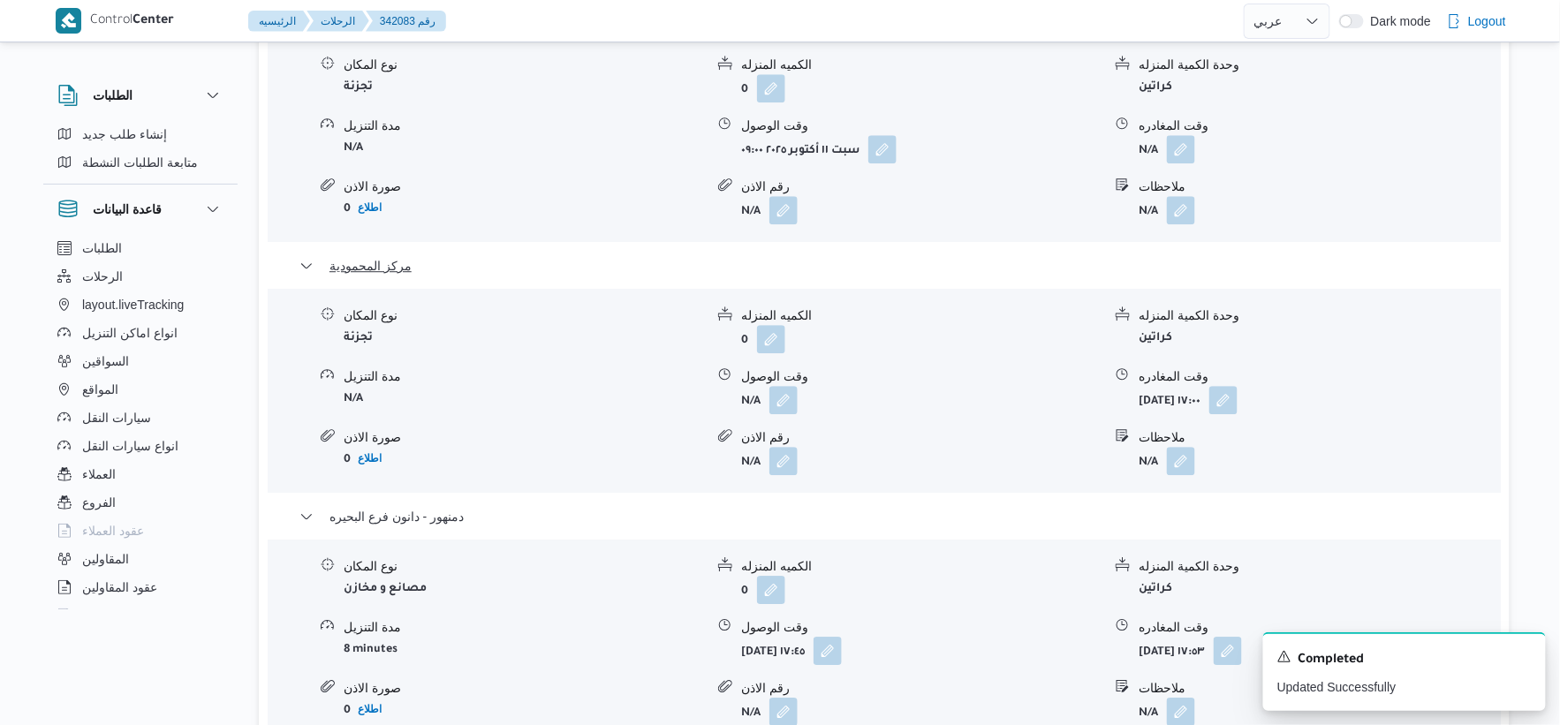
scroll to position [1570, 0]
click at [1189, 141] on button "button" at bounding box center [1181, 147] width 28 height 28
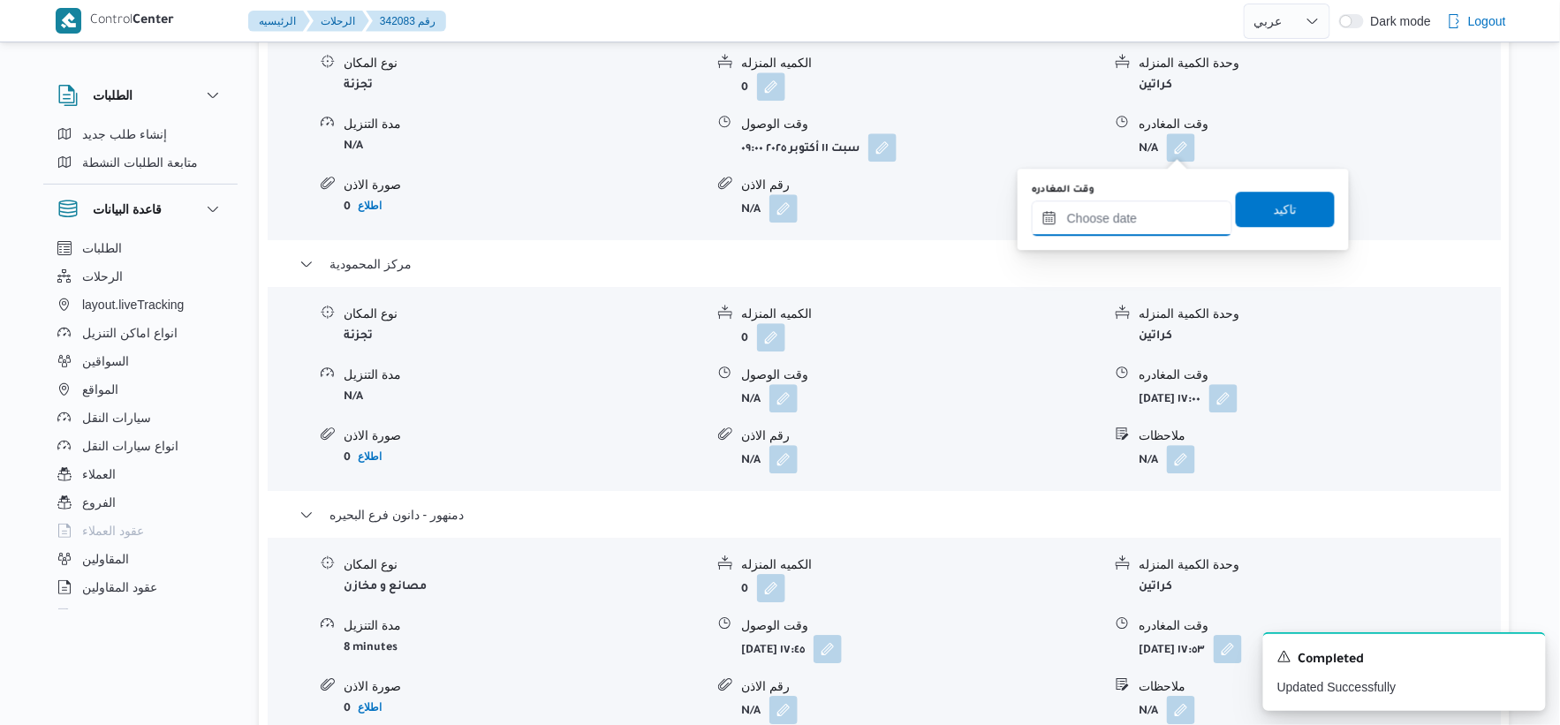
click at [1119, 201] on input "وقت المغادره" at bounding box center [1132, 218] width 201 height 35
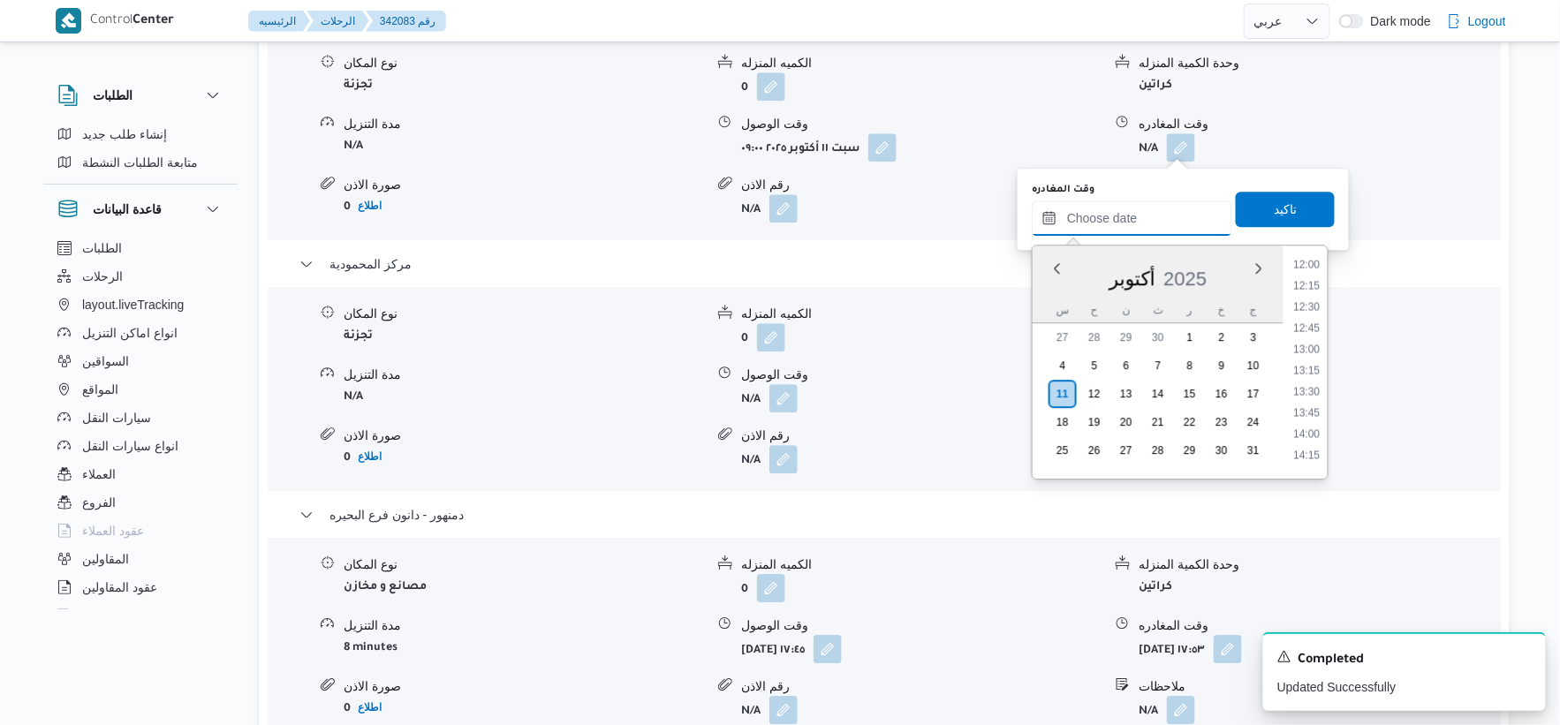
scroll to position [1120, 0]
click at [1307, 330] on li "14:00" at bounding box center [1307, 336] width 41 height 18
type input "[DATE] ١٤:٠٠"
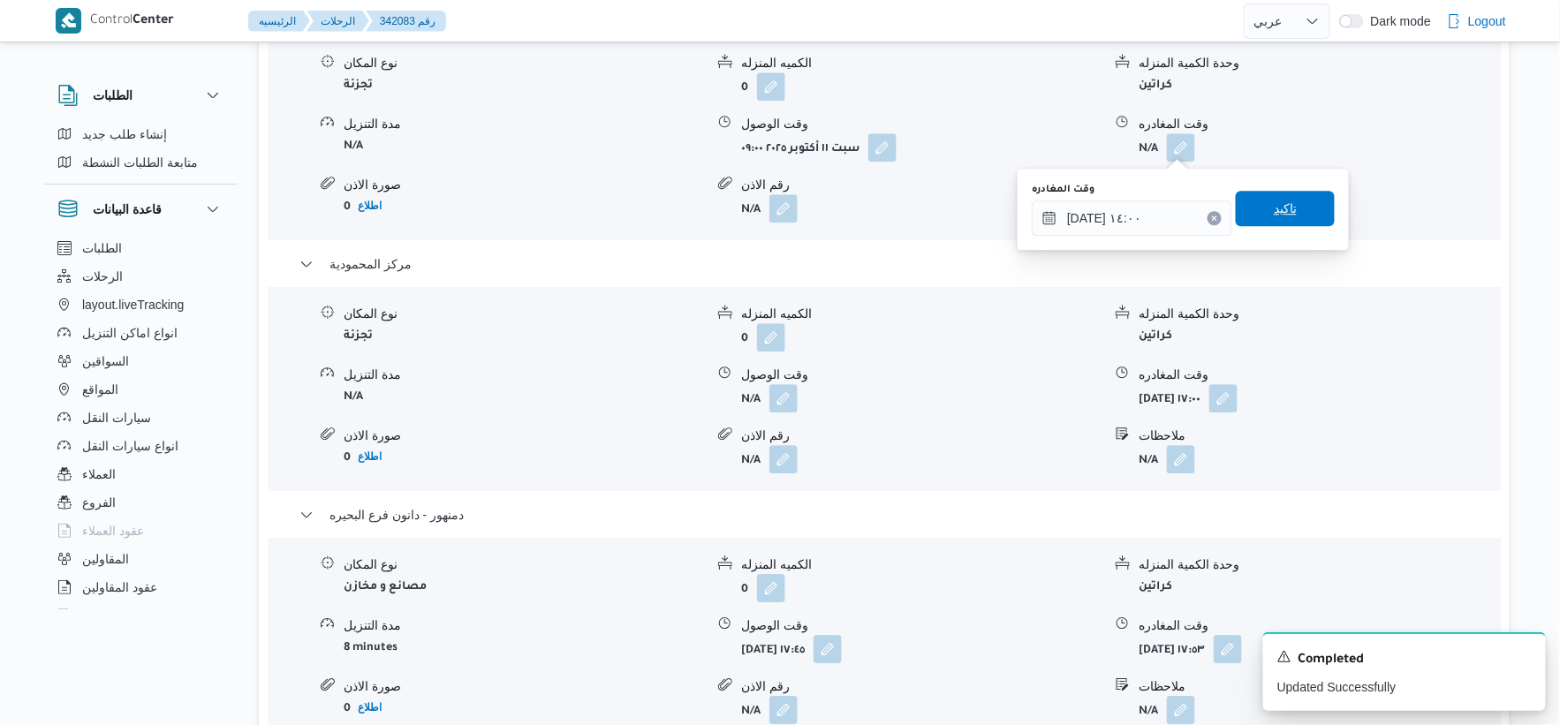
click at [1286, 204] on span "تاكيد" at bounding box center [1285, 208] width 99 height 35
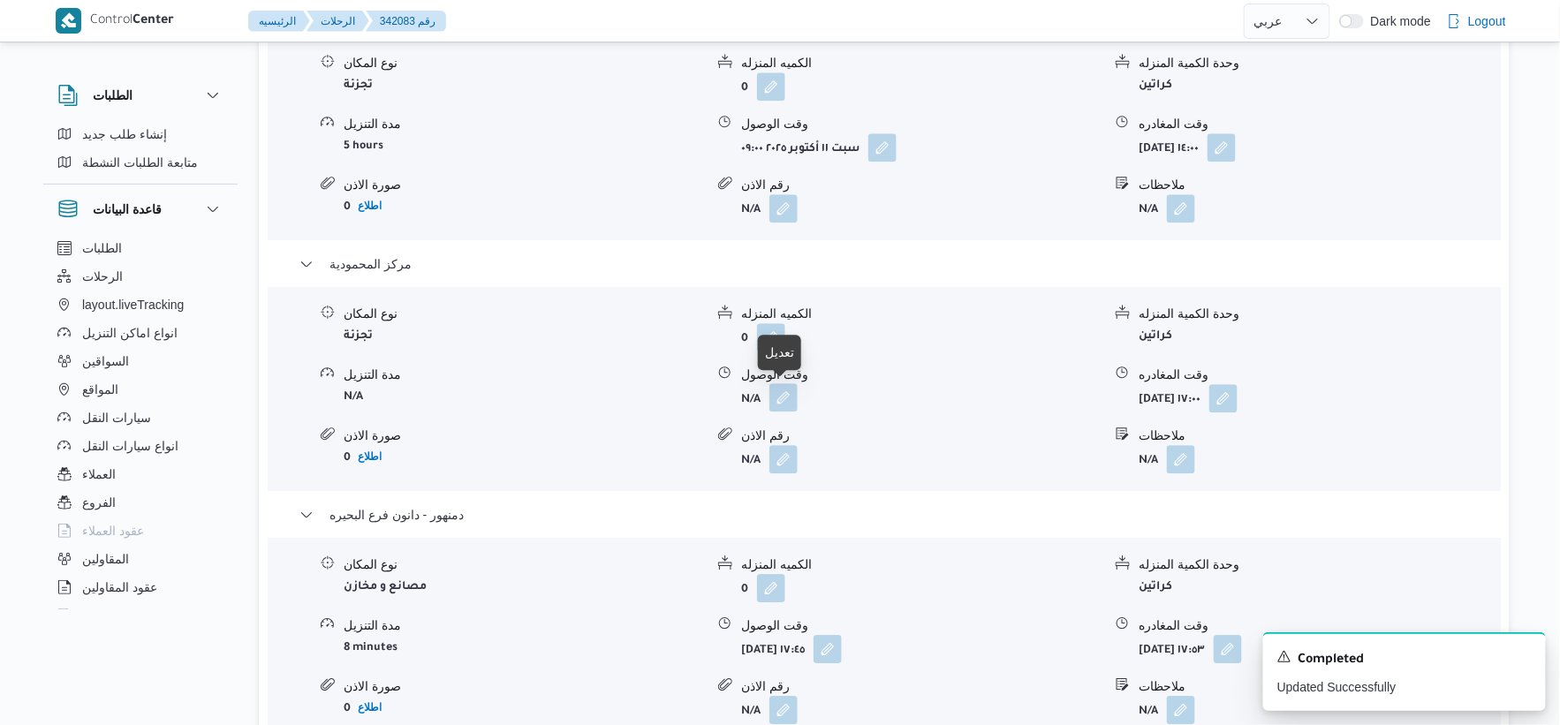
click at [786, 386] on button "button" at bounding box center [783, 397] width 28 height 28
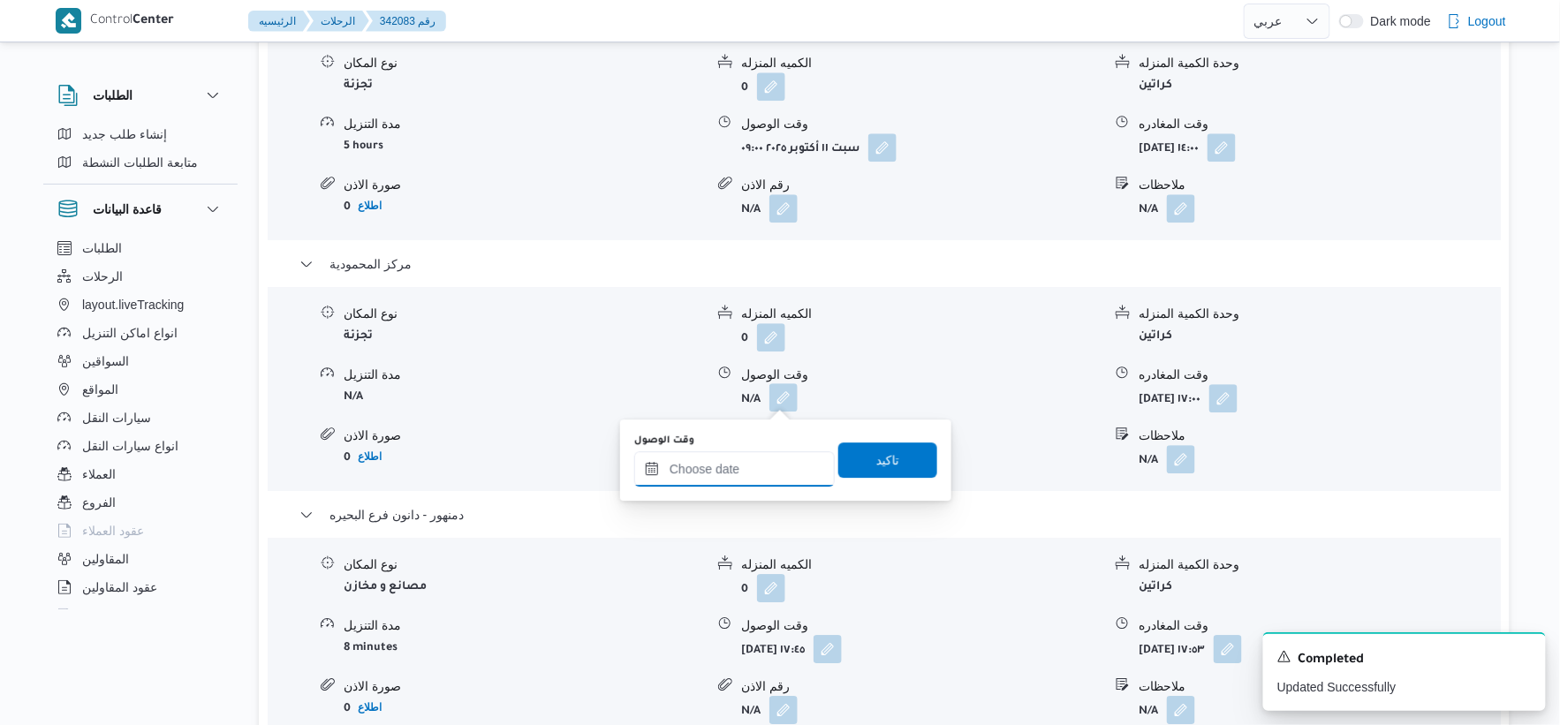
click at [753, 479] on input "وقت الوصول" at bounding box center [734, 468] width 201 height 35
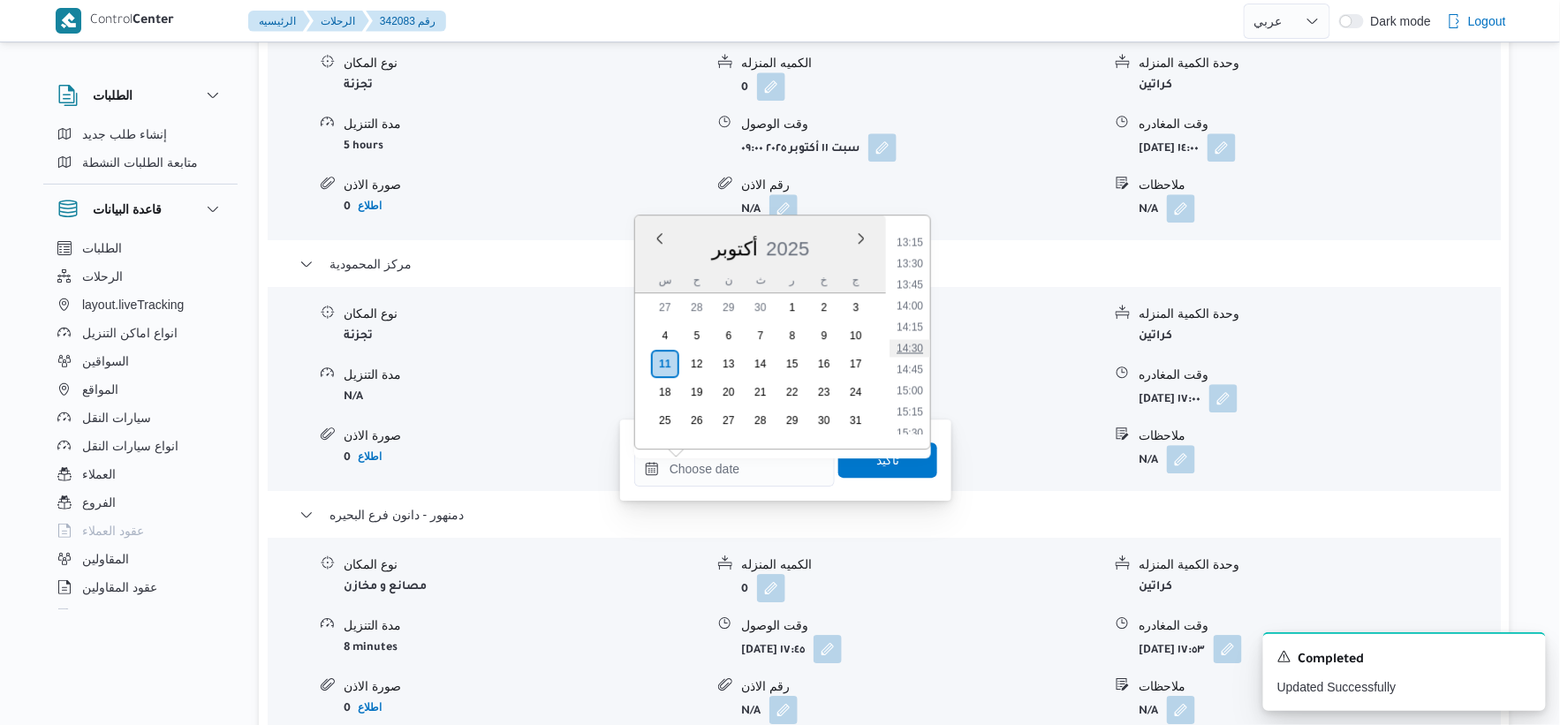
click at [917, 345] on li "14:30" at bounding box center [910, 348] width 41 height 18
type input "[DATE] ١٤:٣٠"
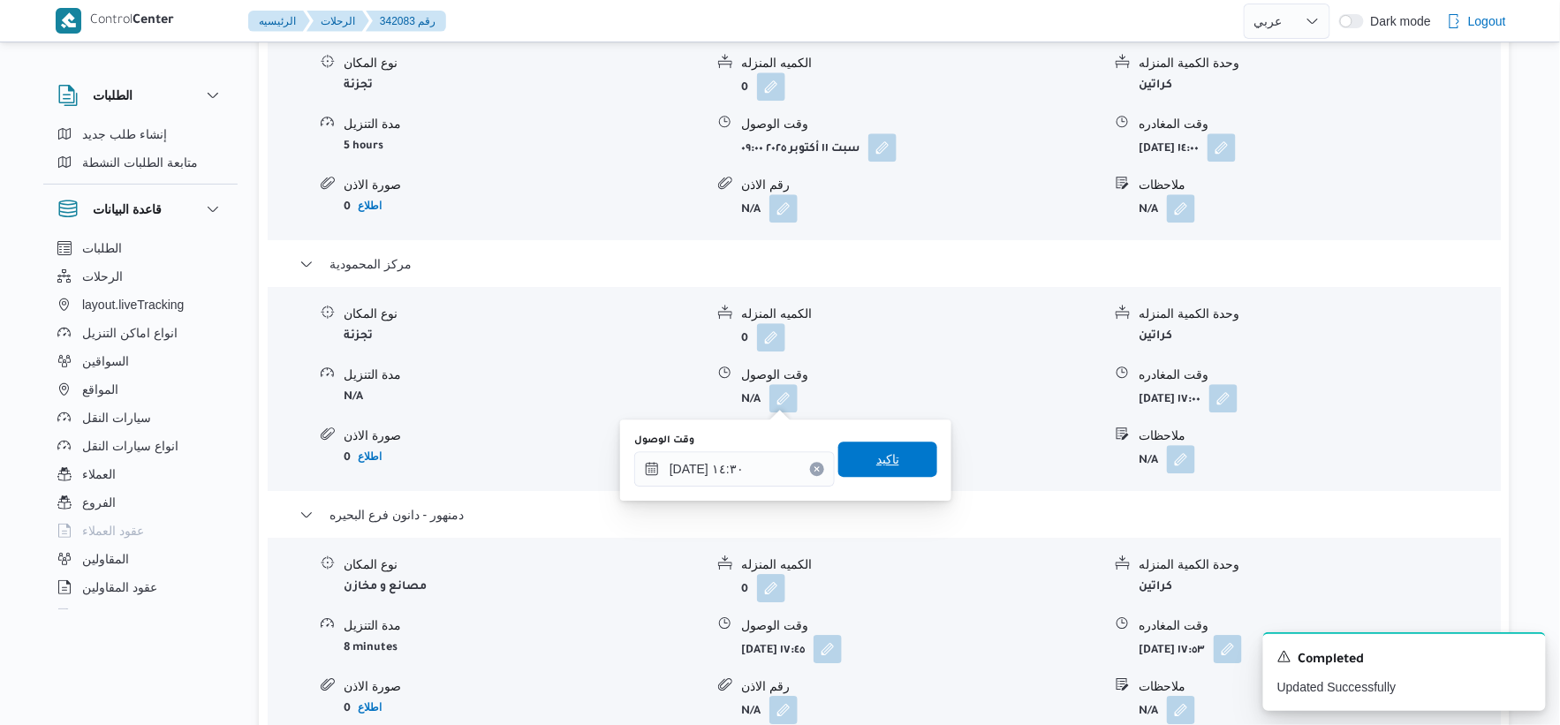
click at [893, 456] on span "تاكيد" at bounding box center [887, 459] width 99 height 35
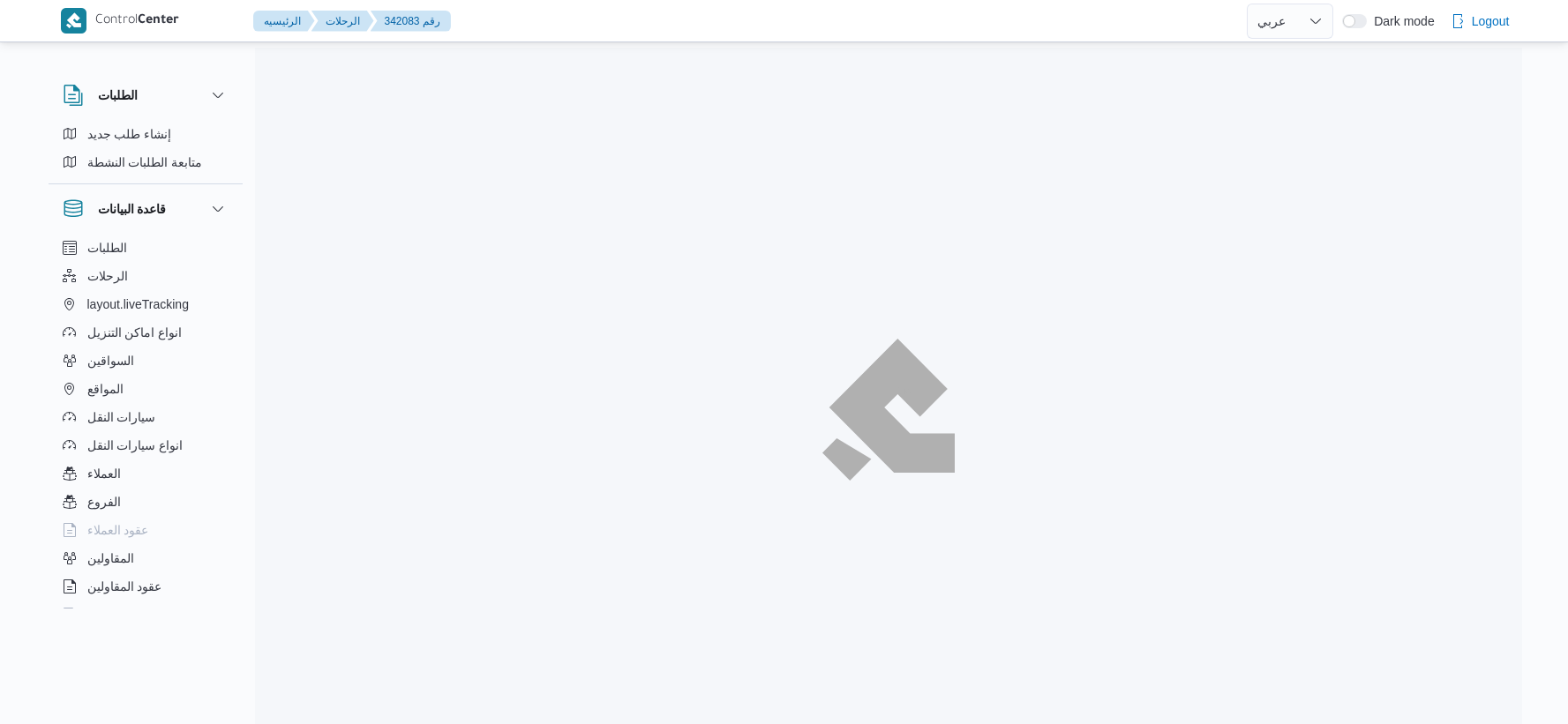
select select "ar"
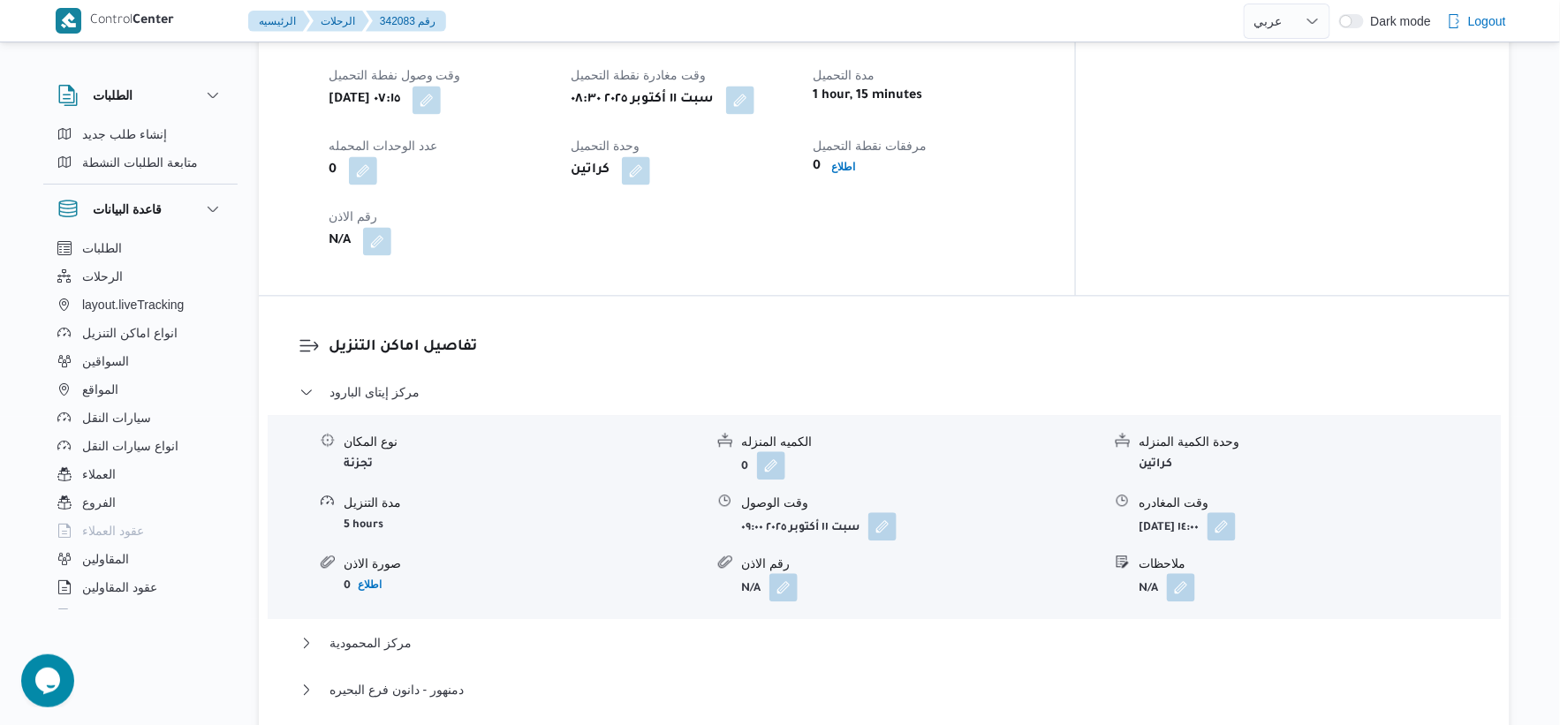
scroll to position [1422, 0]
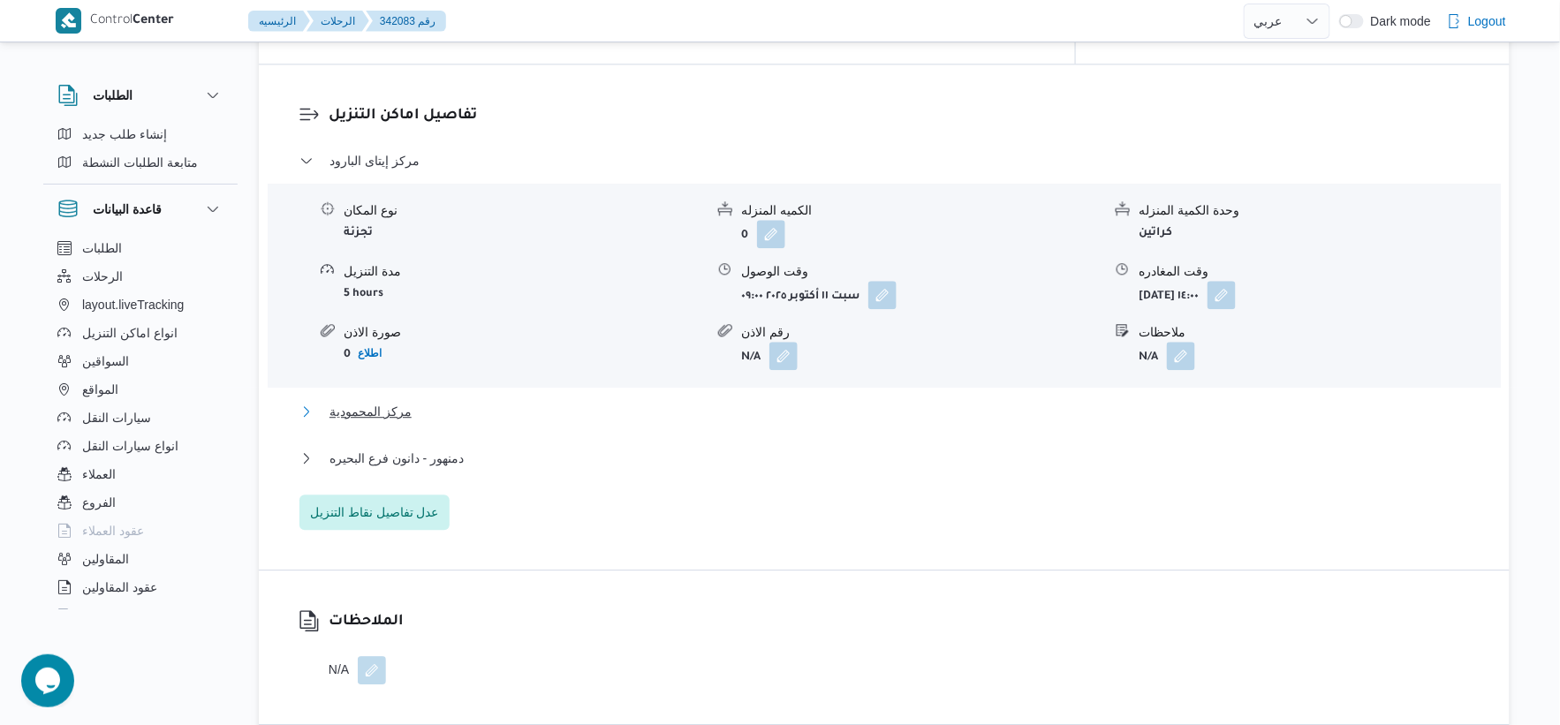
click at [422, 401] on button "مركز المحمودية" at bounding box center [884, 411] width 1170 height 21
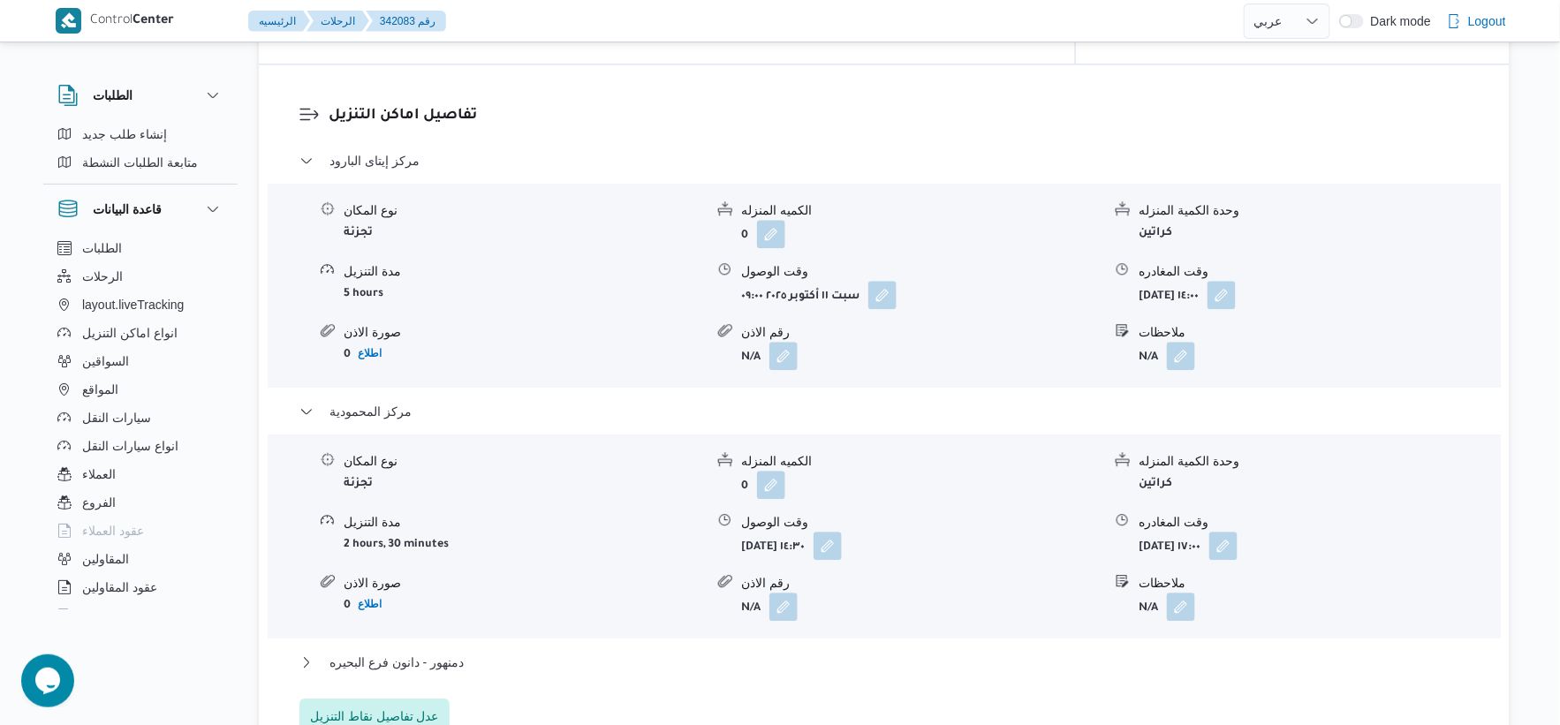
scroll to position [1618, 0]
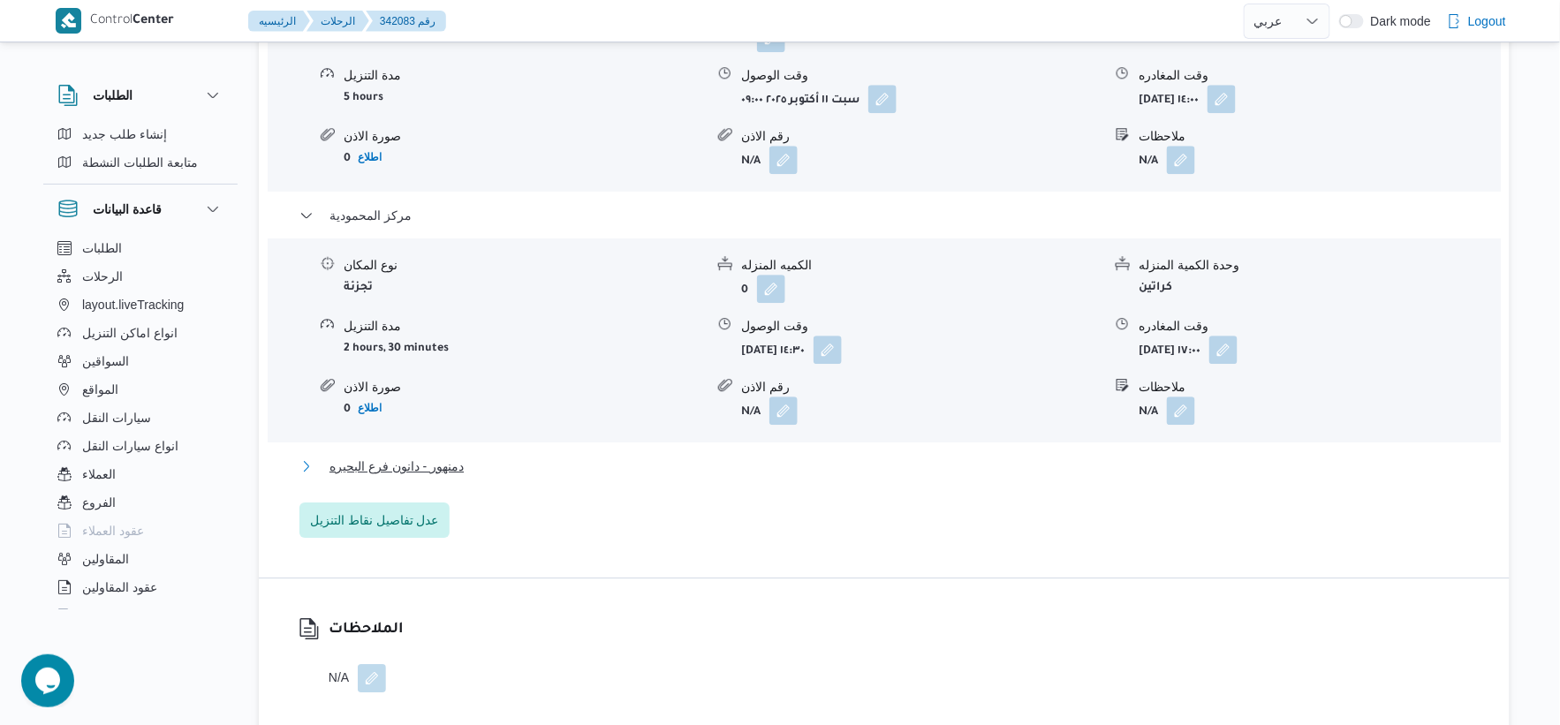
click at [438, 470] on span "دمنهور - دانون فرع البحيره" at bounding box center [397, 466] width 134 height 21
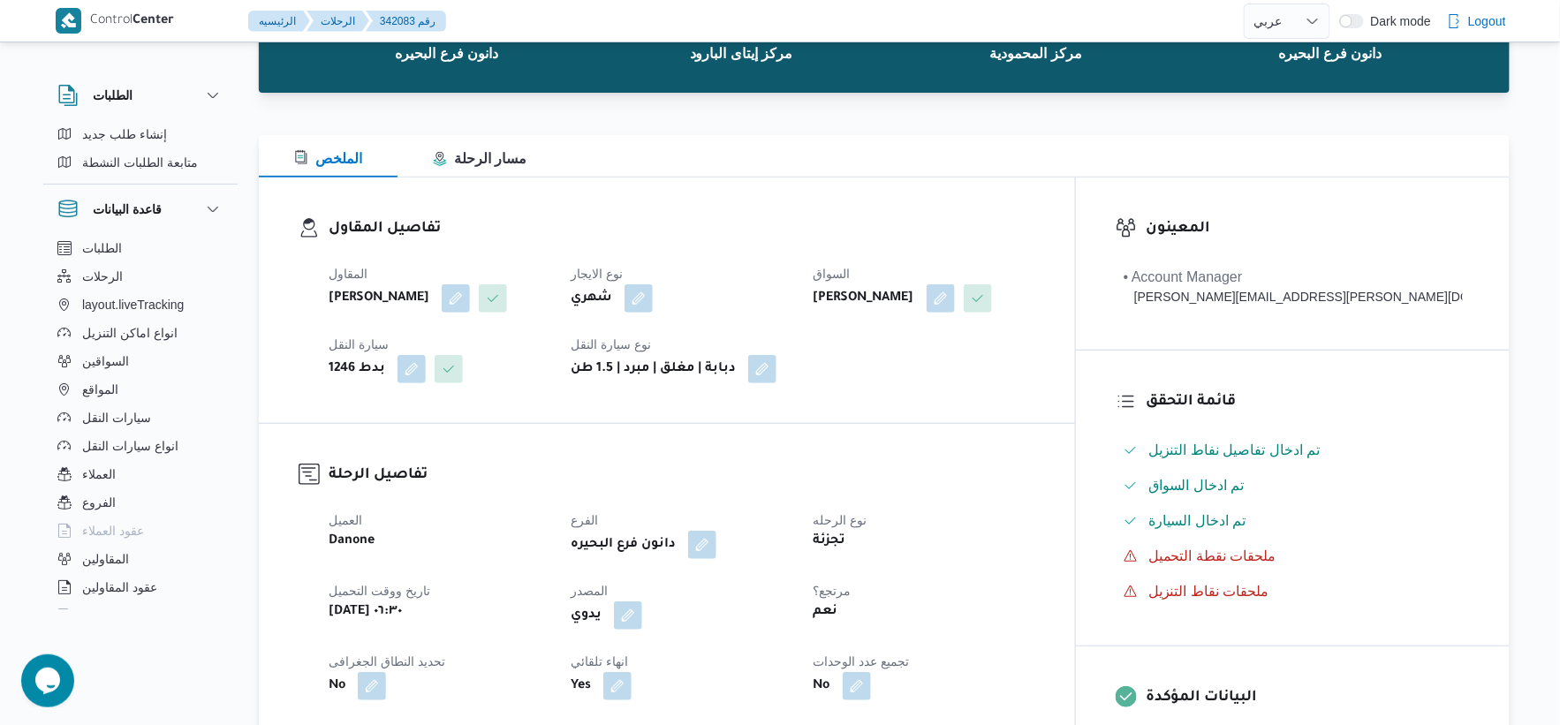
scroll to position [0, 0]
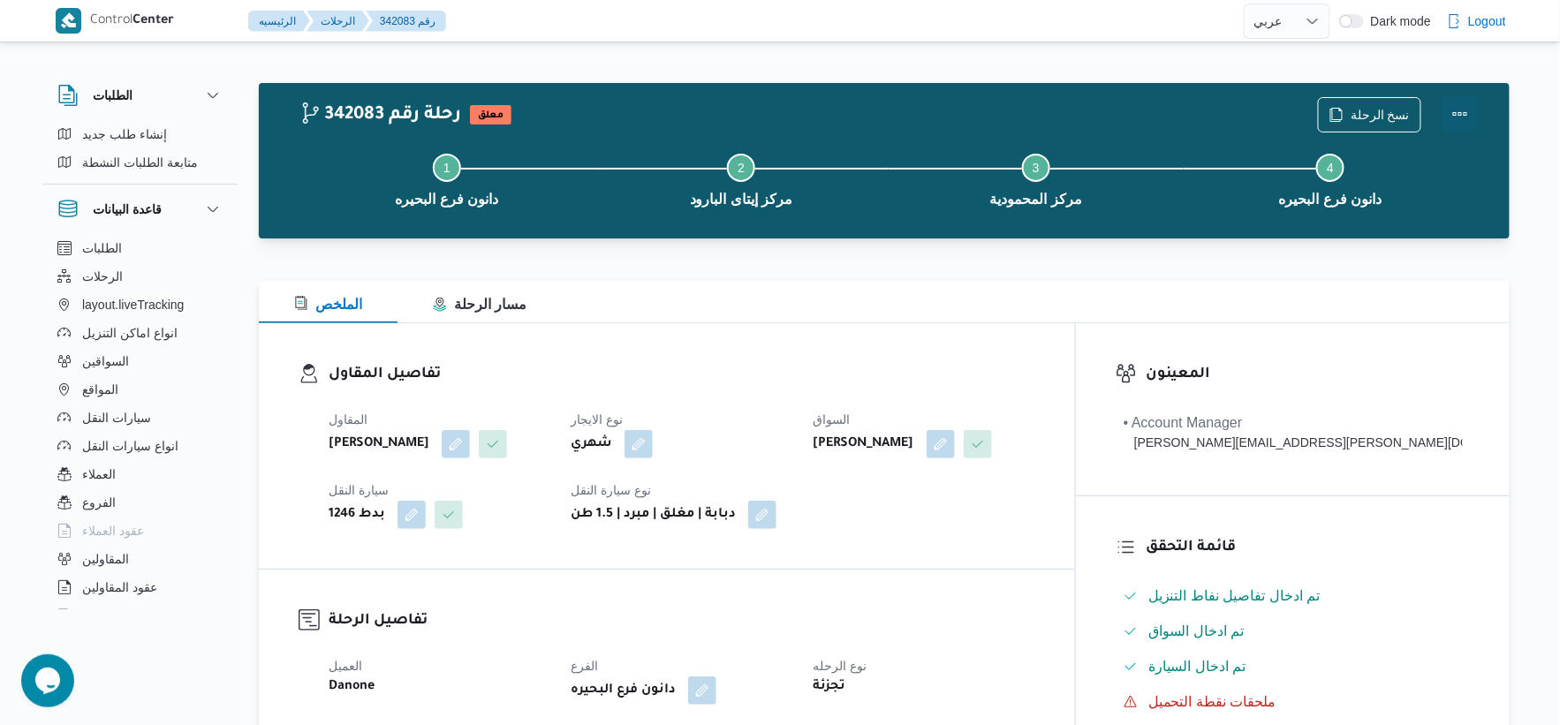
click at [1458, 116] on button "Actions" at bounding box center [1460, 113] width 35 height 35
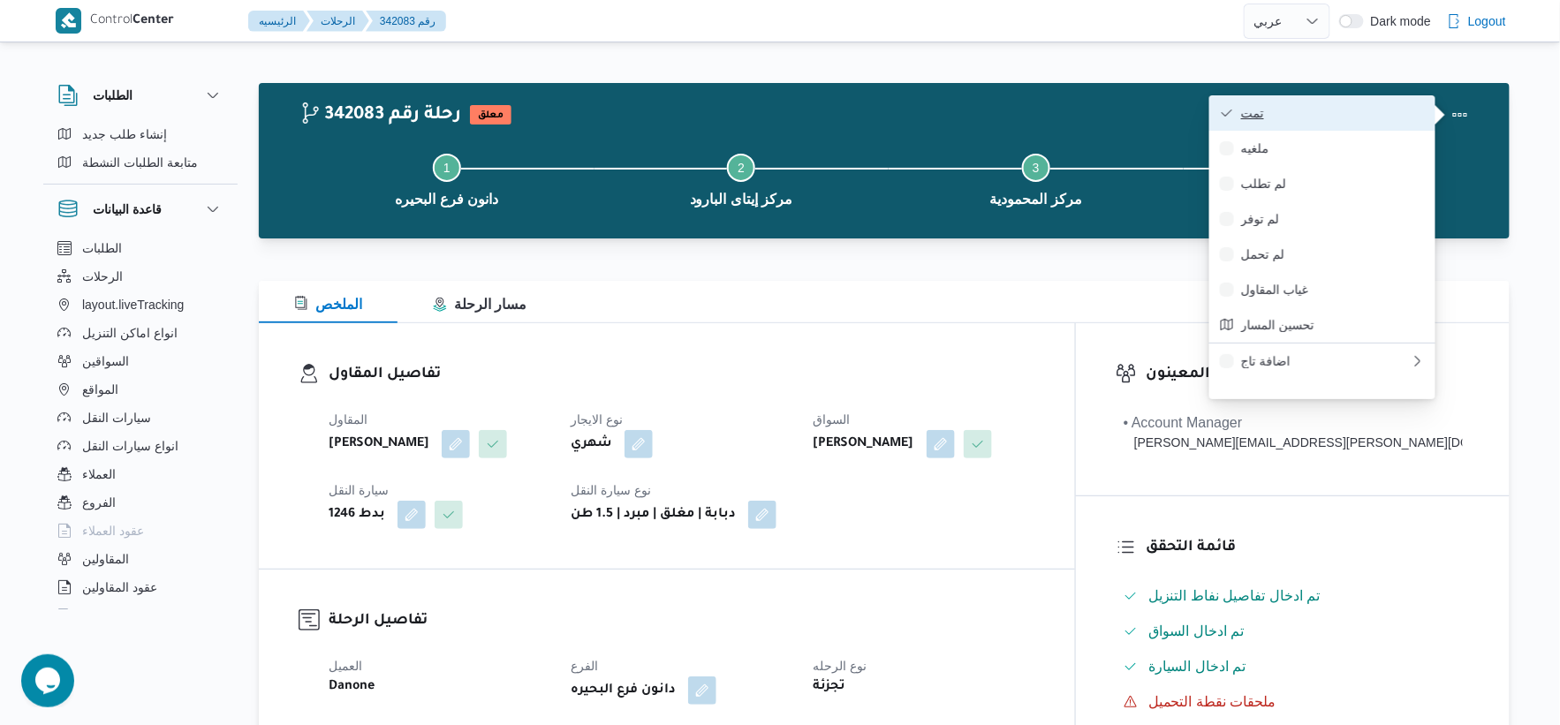
click at [1340, 111] on span "تمت" at bounding box center [1333, 113] width 184 height 14
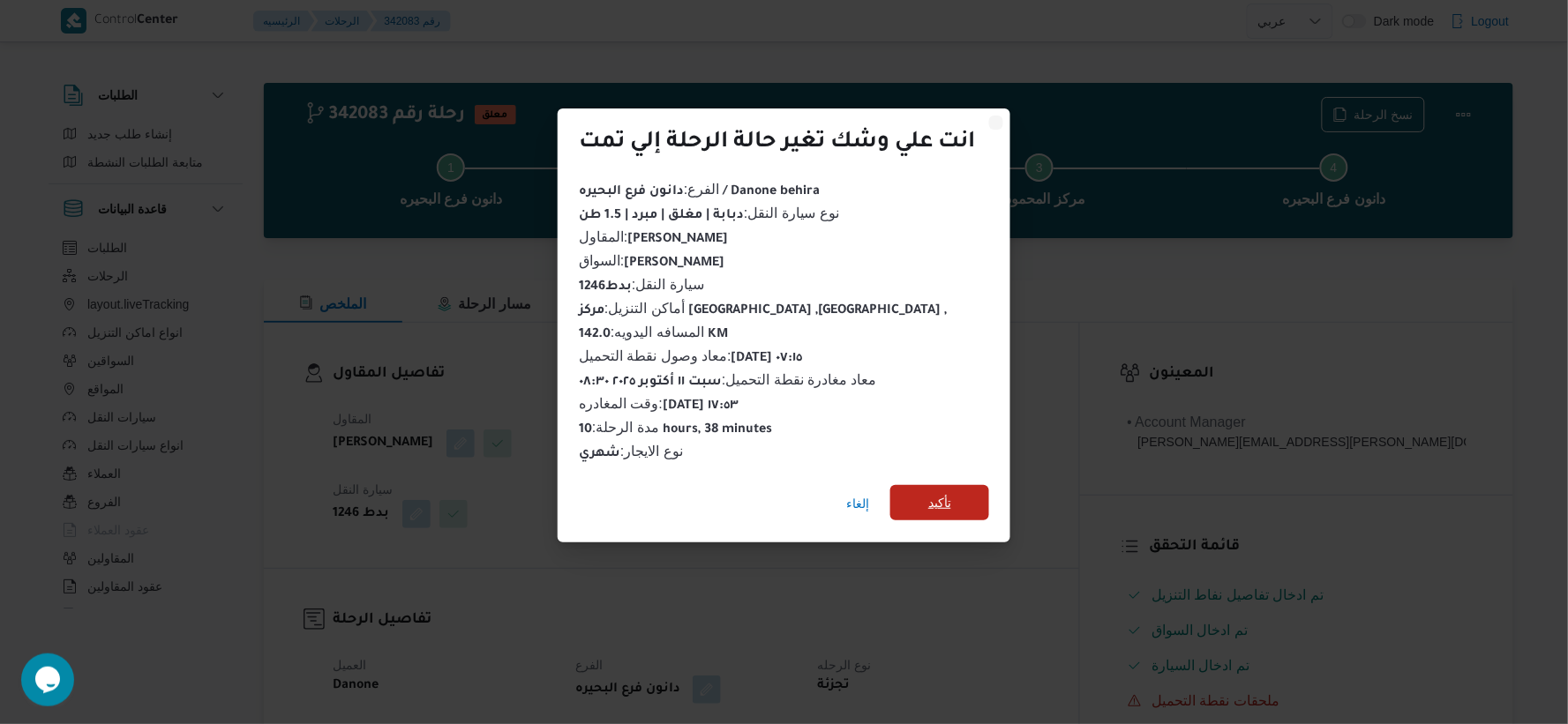
drag, startPoint x: 960, startPoint y: 524, endPoint x: 957, endPoint y: 500, distance: 24.2
click at [958, 524] on div "إلغاء تأكيد" at bounding box center [783, 507] width 452 height 71
click at [957, 500] on span "تأكيد" at bounding box center [939, 502] width 99 height 35
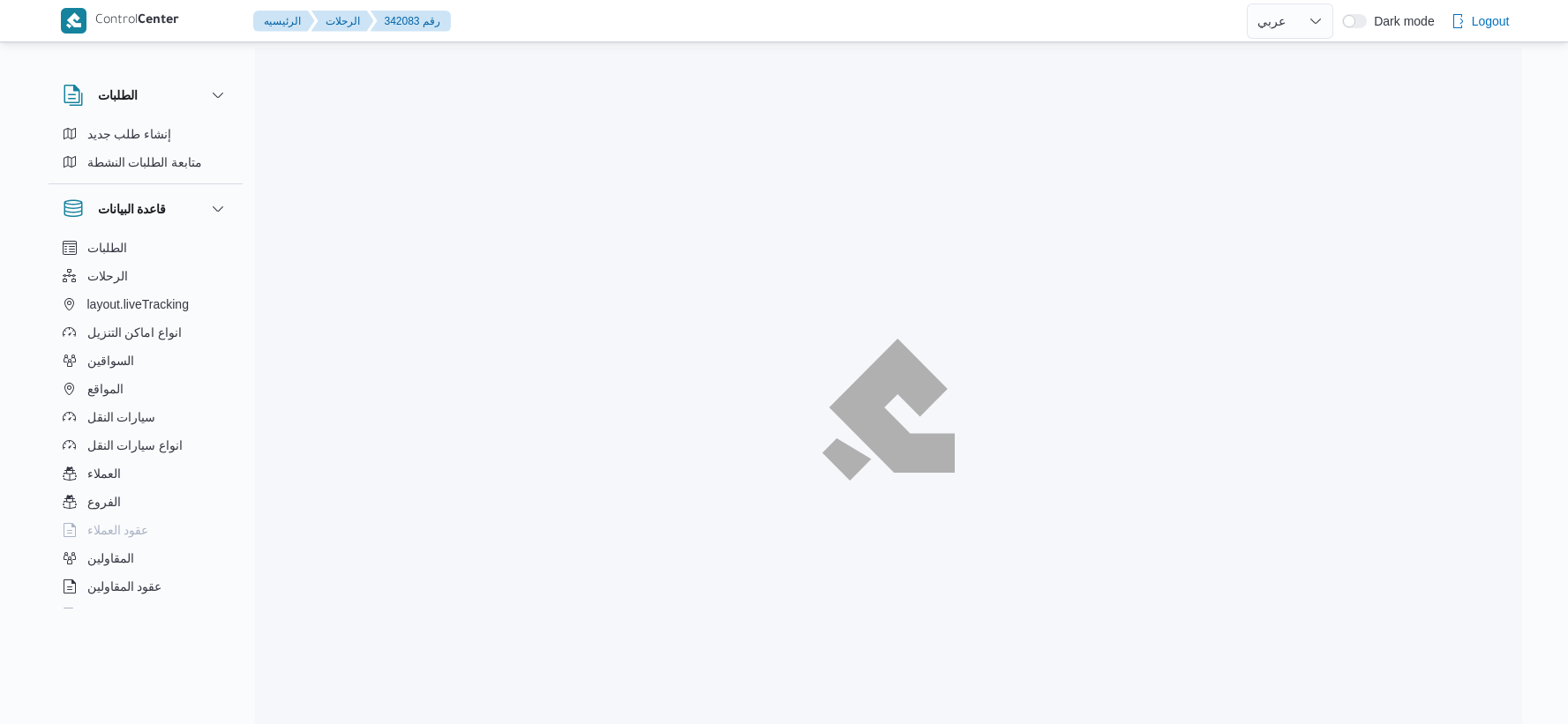
select select "ar"
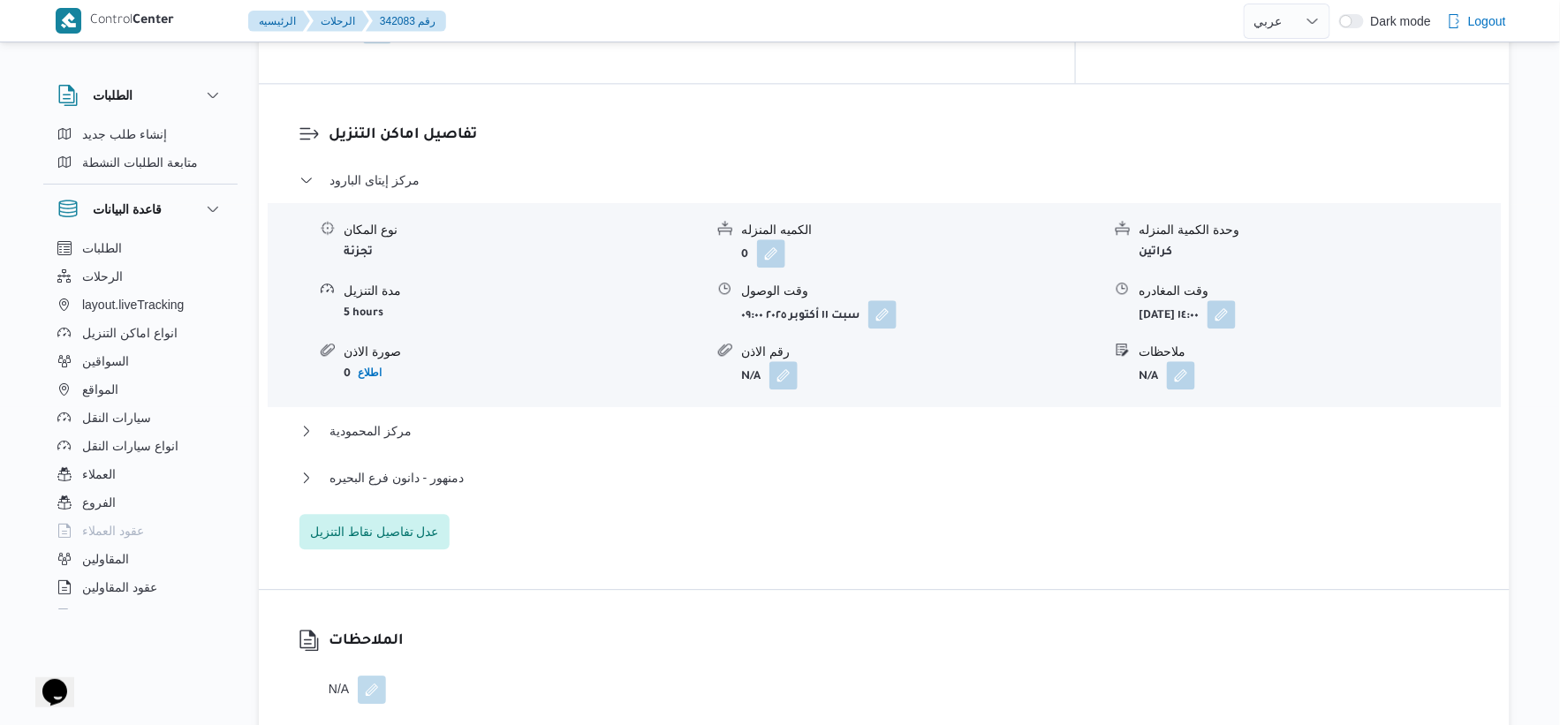
scroll to position [1472, 0]
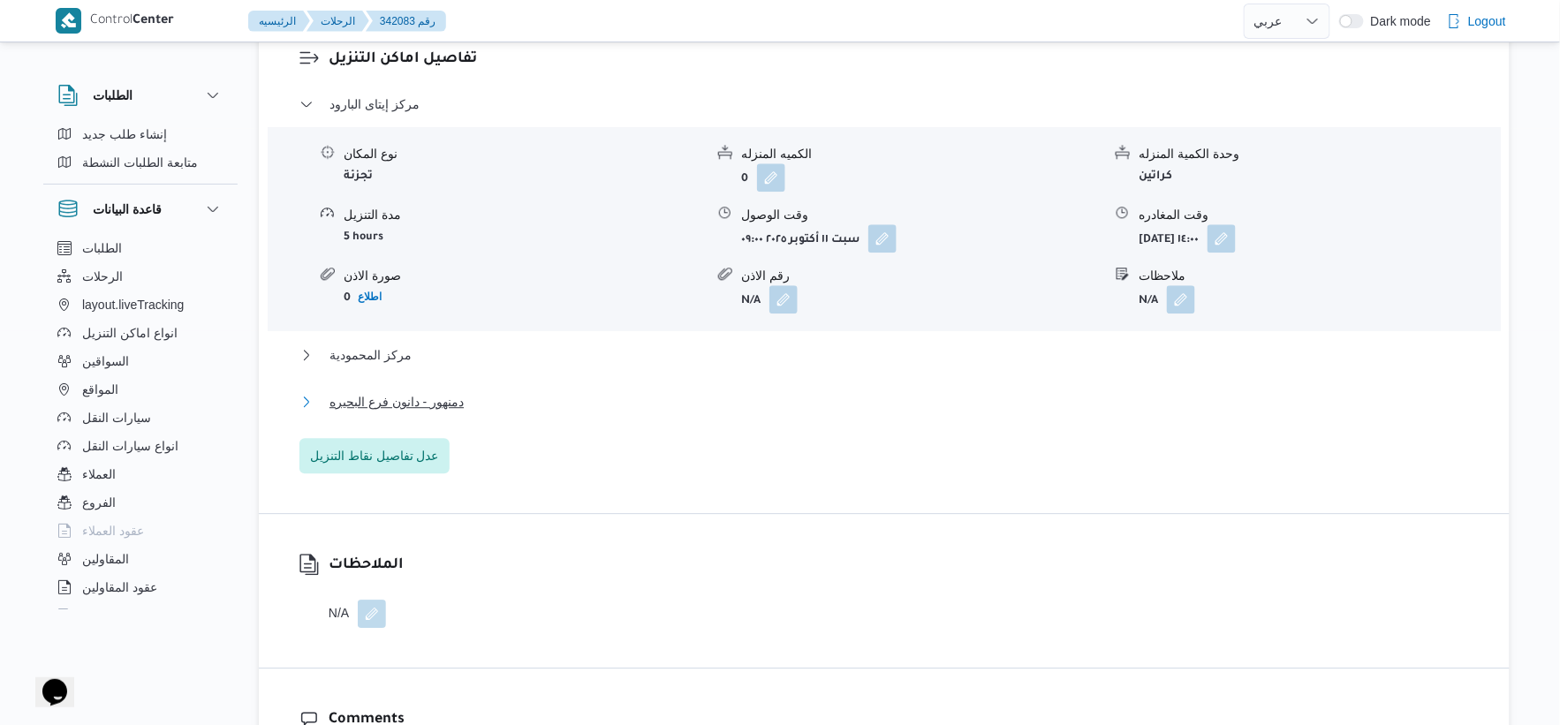
click at [513, 395] on button "دمنهور - دانون فرع البحيره" at bounding box center [884, 401] width 1170 height 21
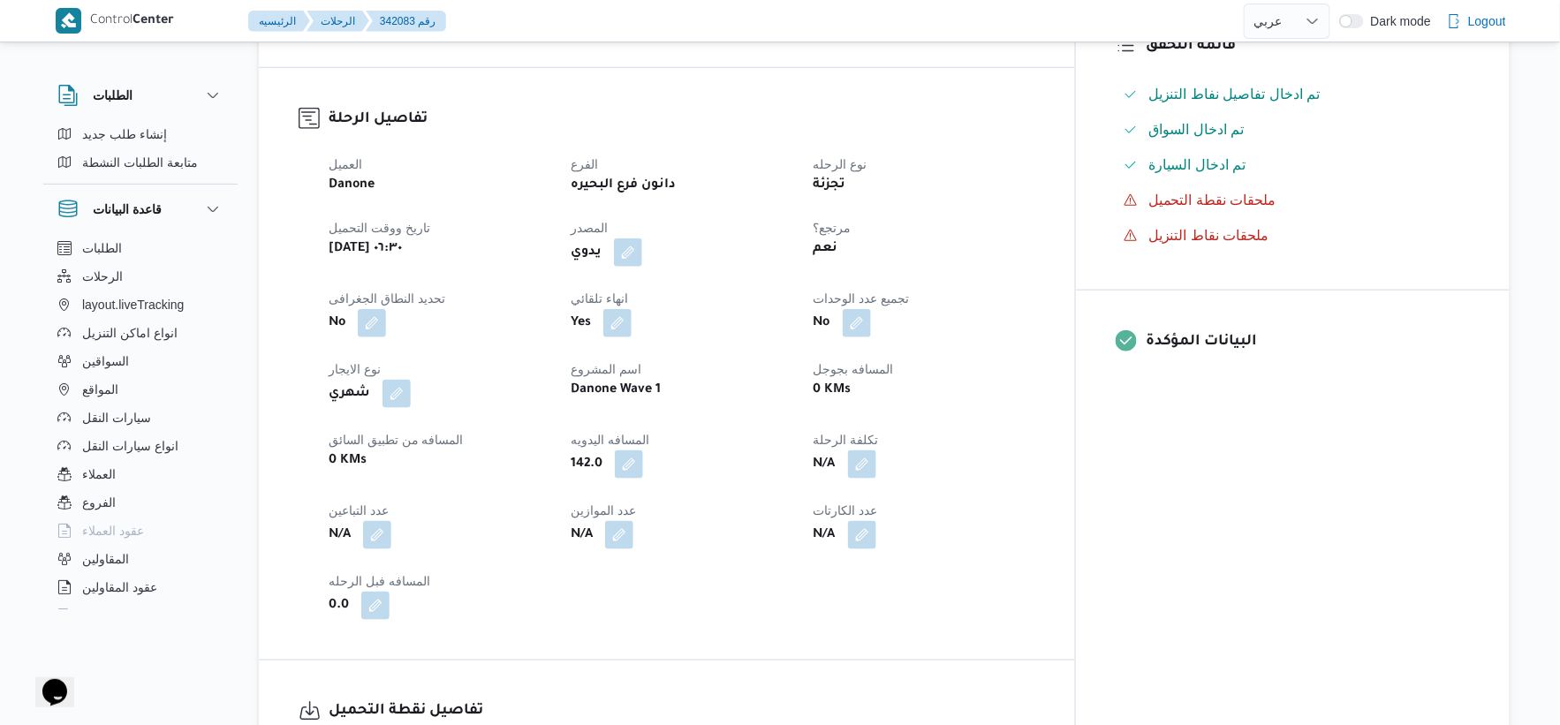
scroll to position [490, 0]
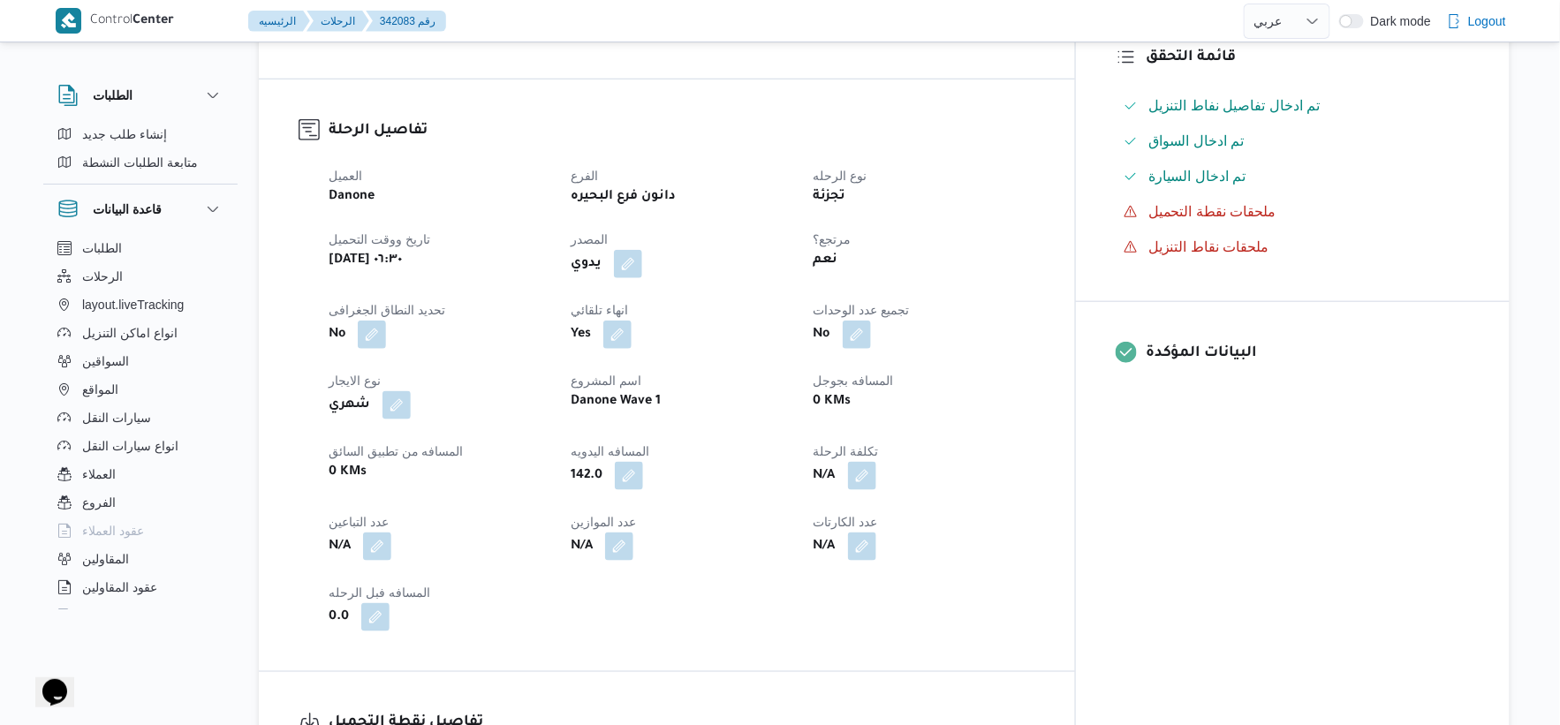
select select "ar"
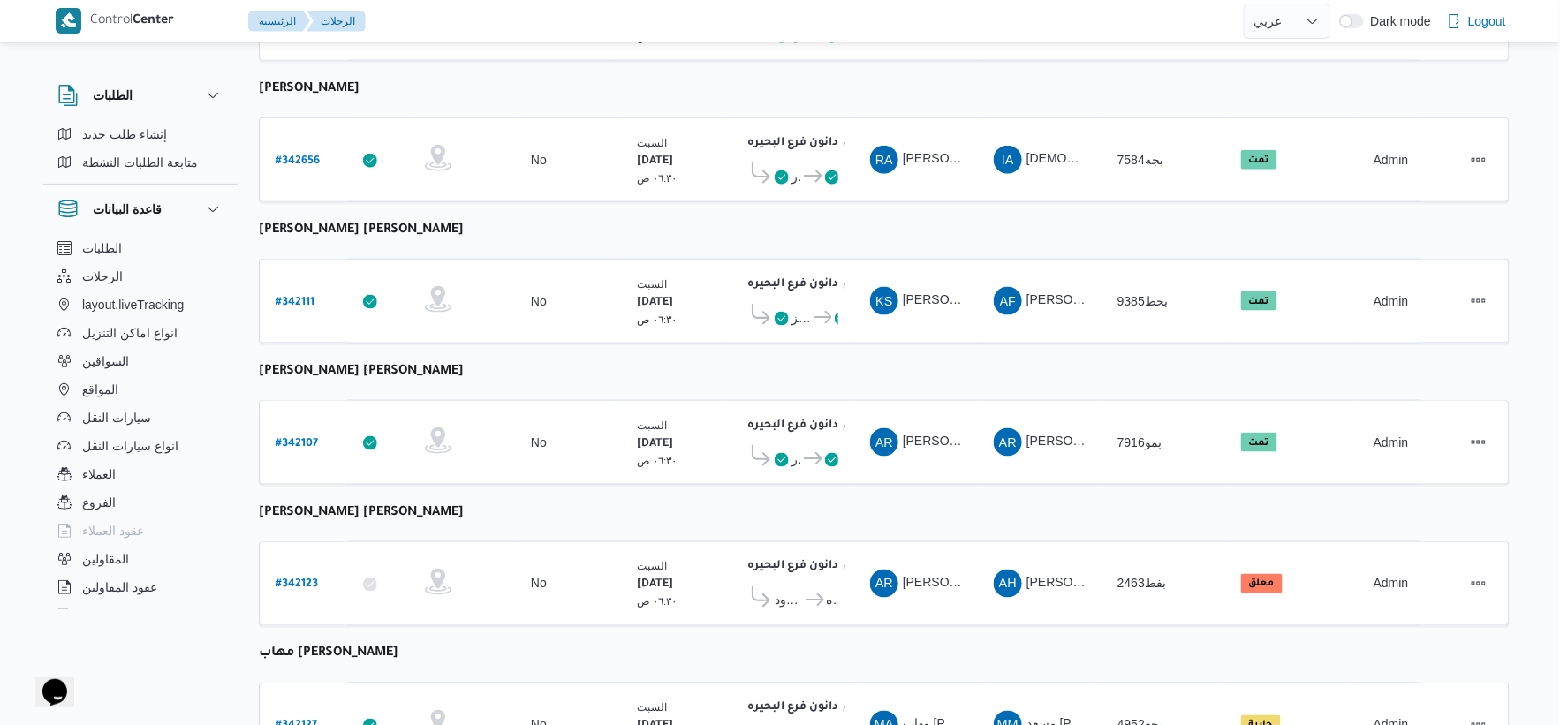
scroll to position [784, 0]
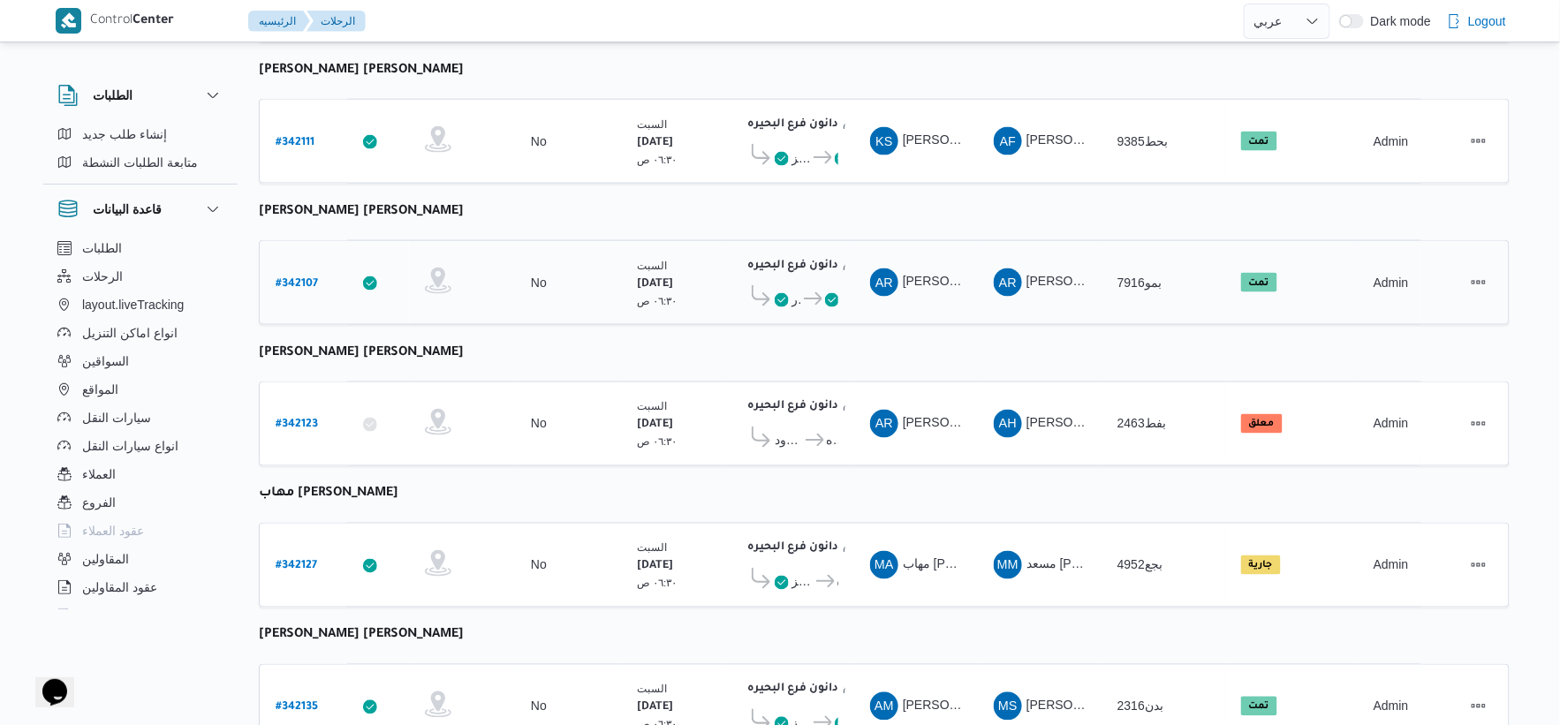
click at [305, 278] on b "# 342107" at bounding box center [297, 284] width 42 height 12
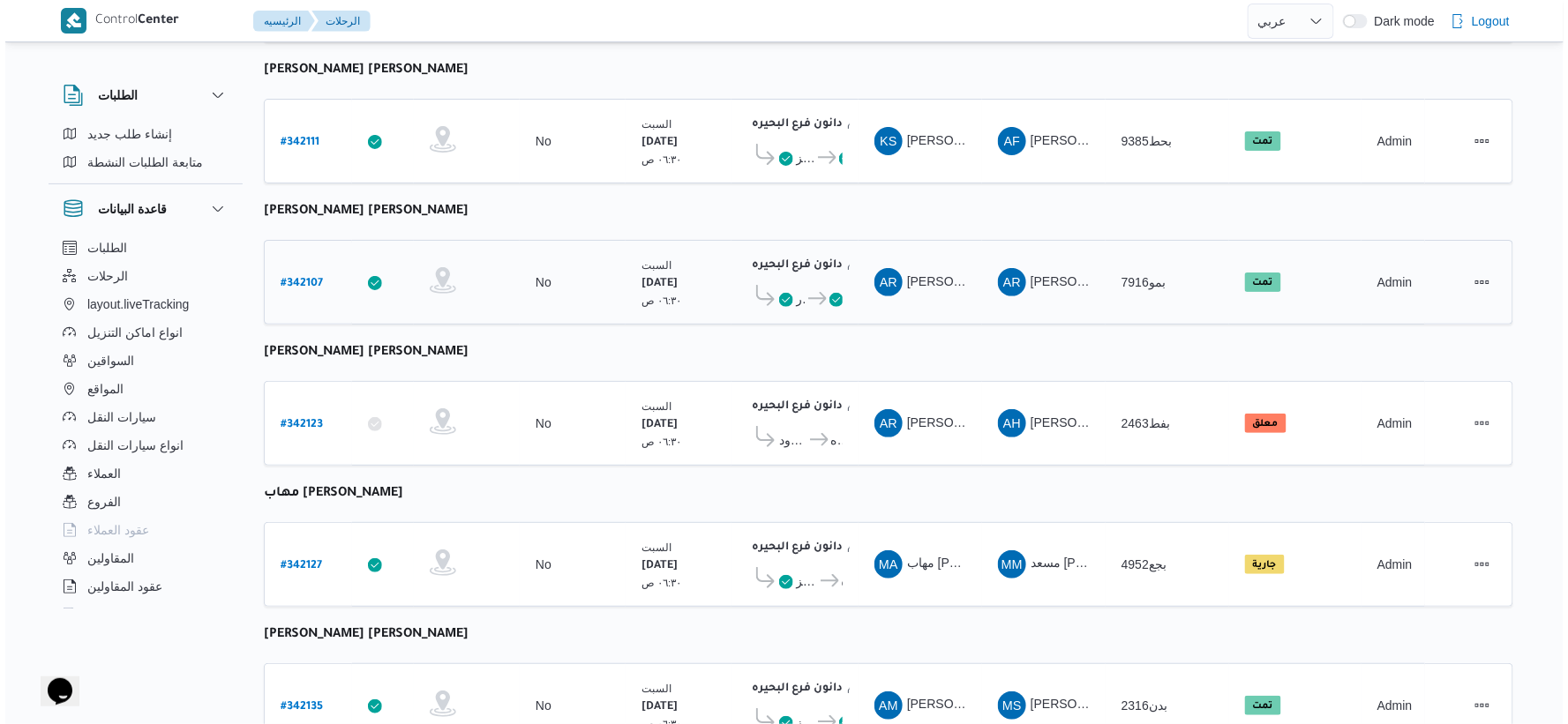
scroll to position [48, 0]
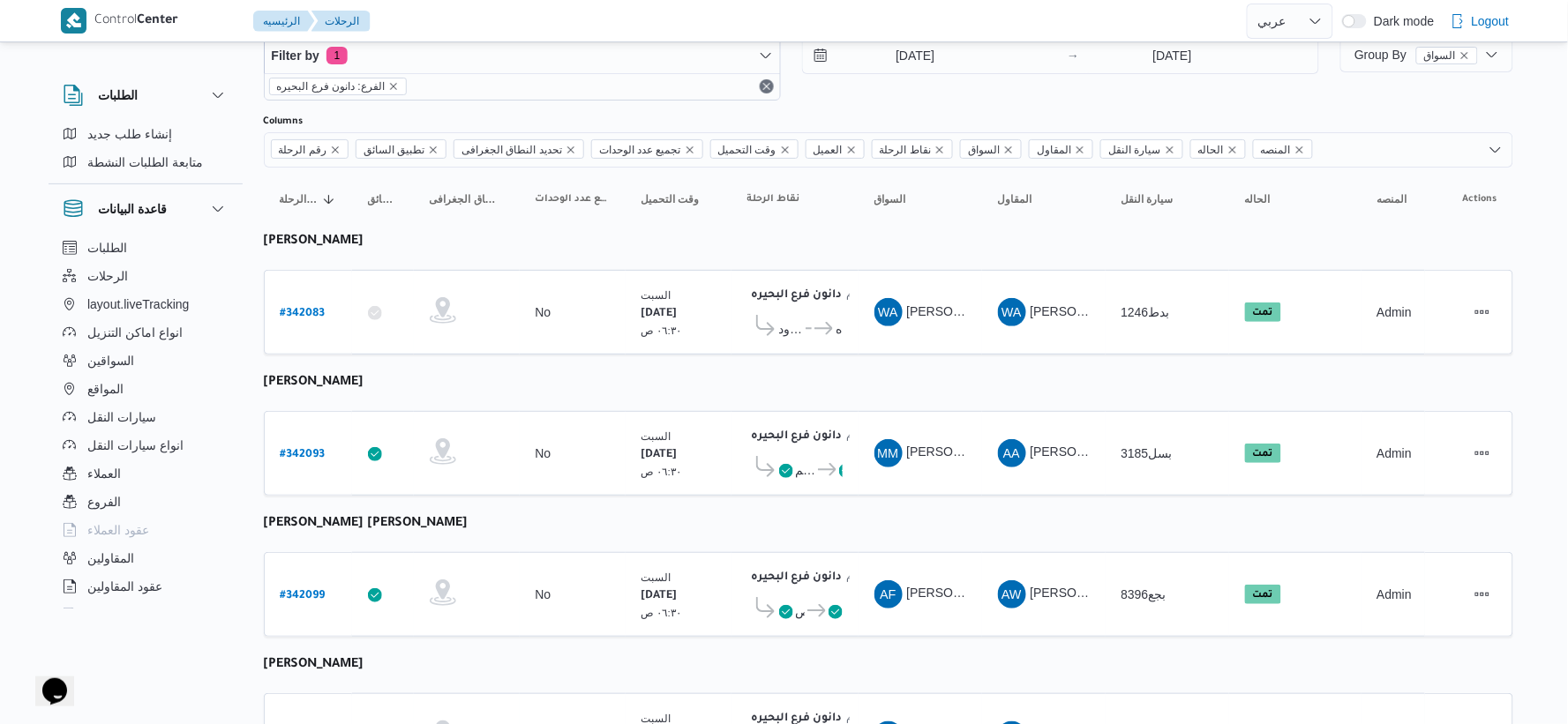
select select "ar"
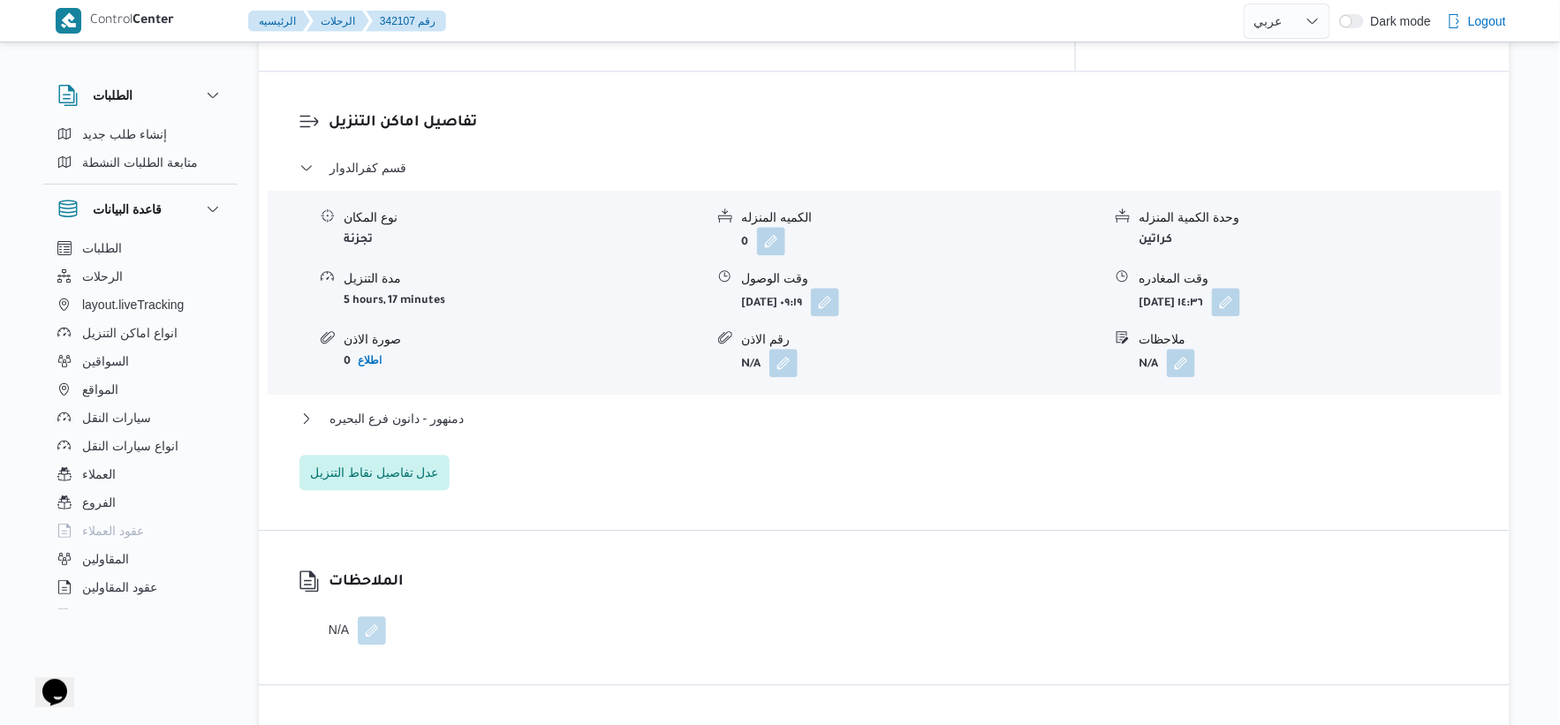
scroll to position [1472, 0]
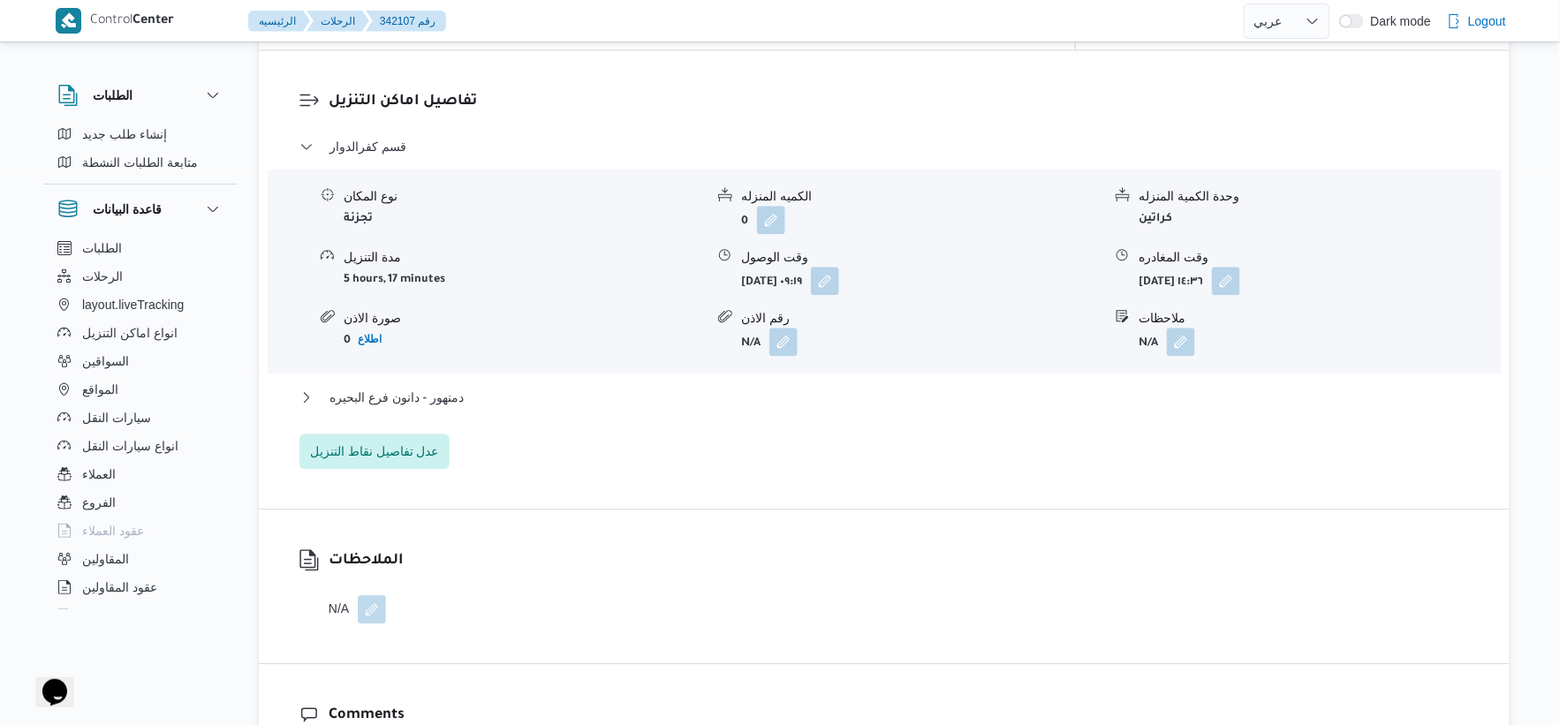
click at [470, 366] on div "قسم كفرالدوار نوع المكان تجزئة الكميه المنزله 0 وحدة الكمية المنزله كراتين مدة …" at bounding box center [884, 302] width 1170 height 333
click at [470, 387] on button "دمنهور - دانون فرع البحيره" at bounding box center [884, 397] width 1170 height 21
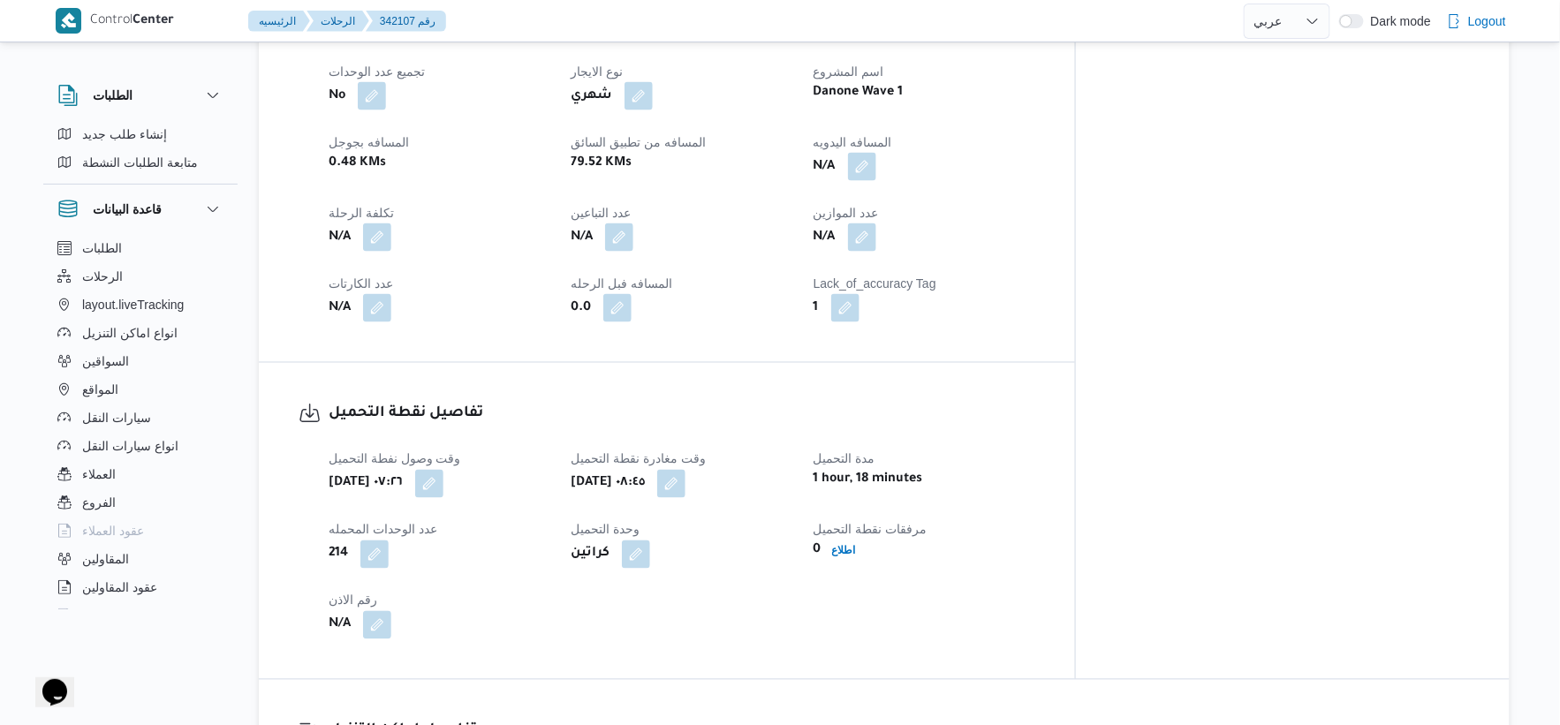
scroll to position [588, 0]
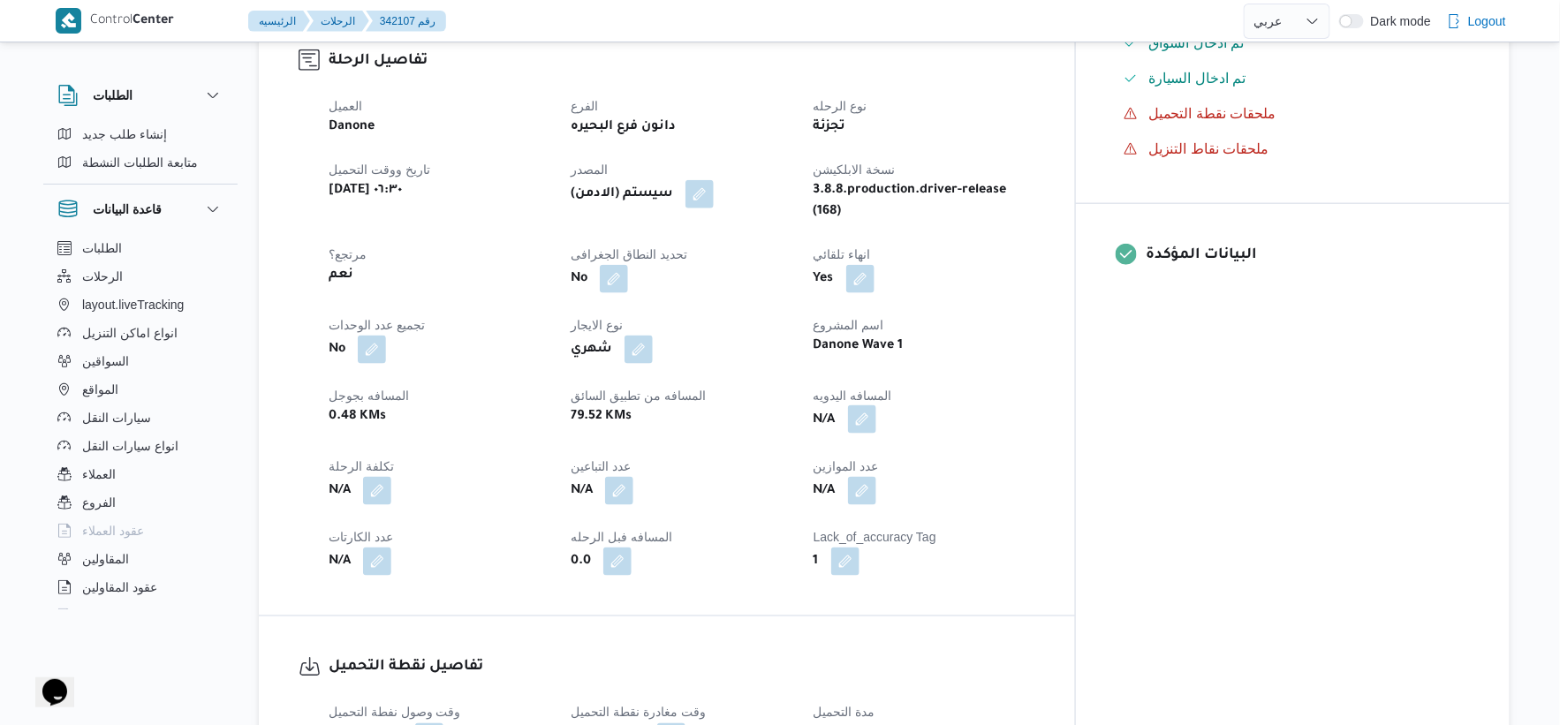
click at [876, 410] on button "button" at bounding box center [862, 419] width 28 height 28
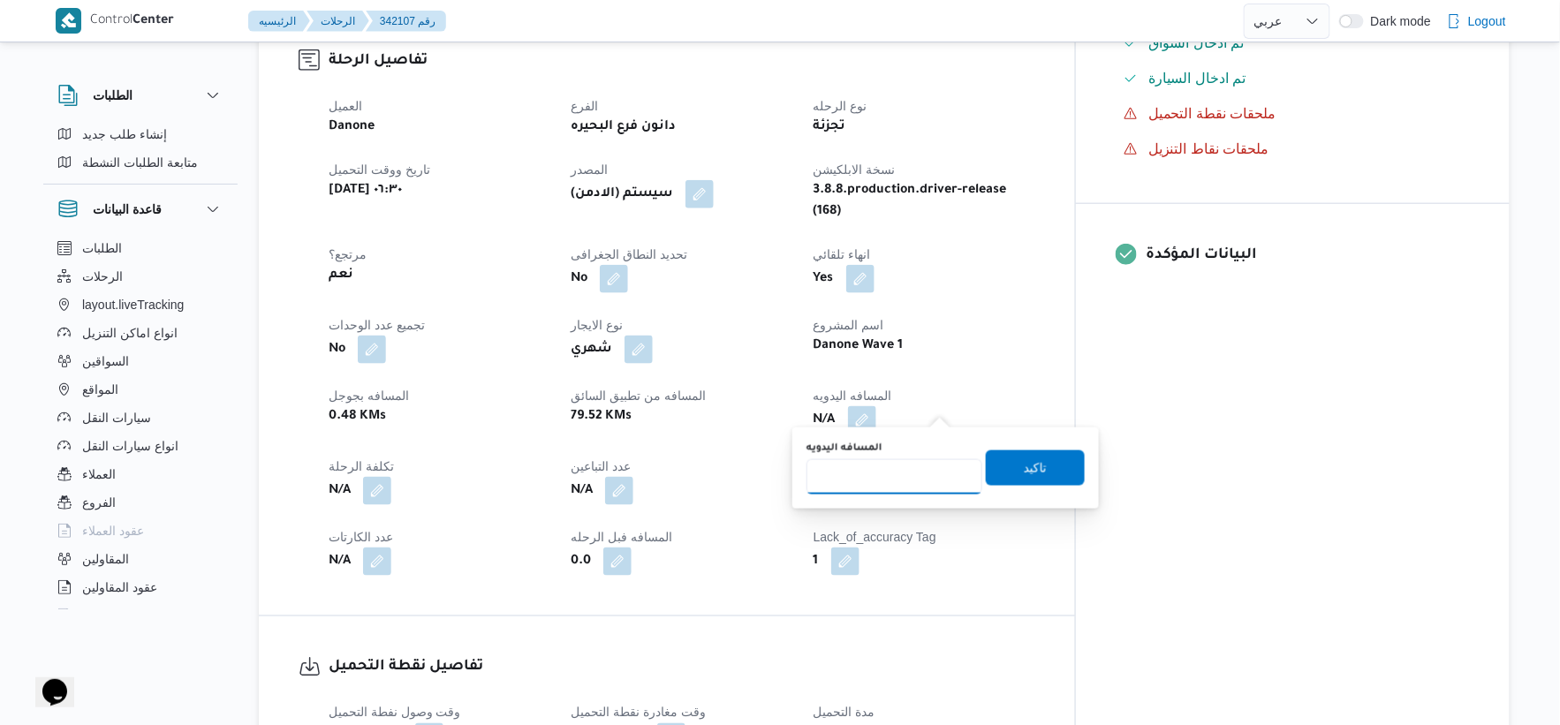
click at [907, 484] on input "المسافه اليدويه" at bounding box center [895, 476] width 176 height 35
type input "104"
click at [1041, 456] on span "تاكيد" at bounding box center [1035, 467] width 99 height 35
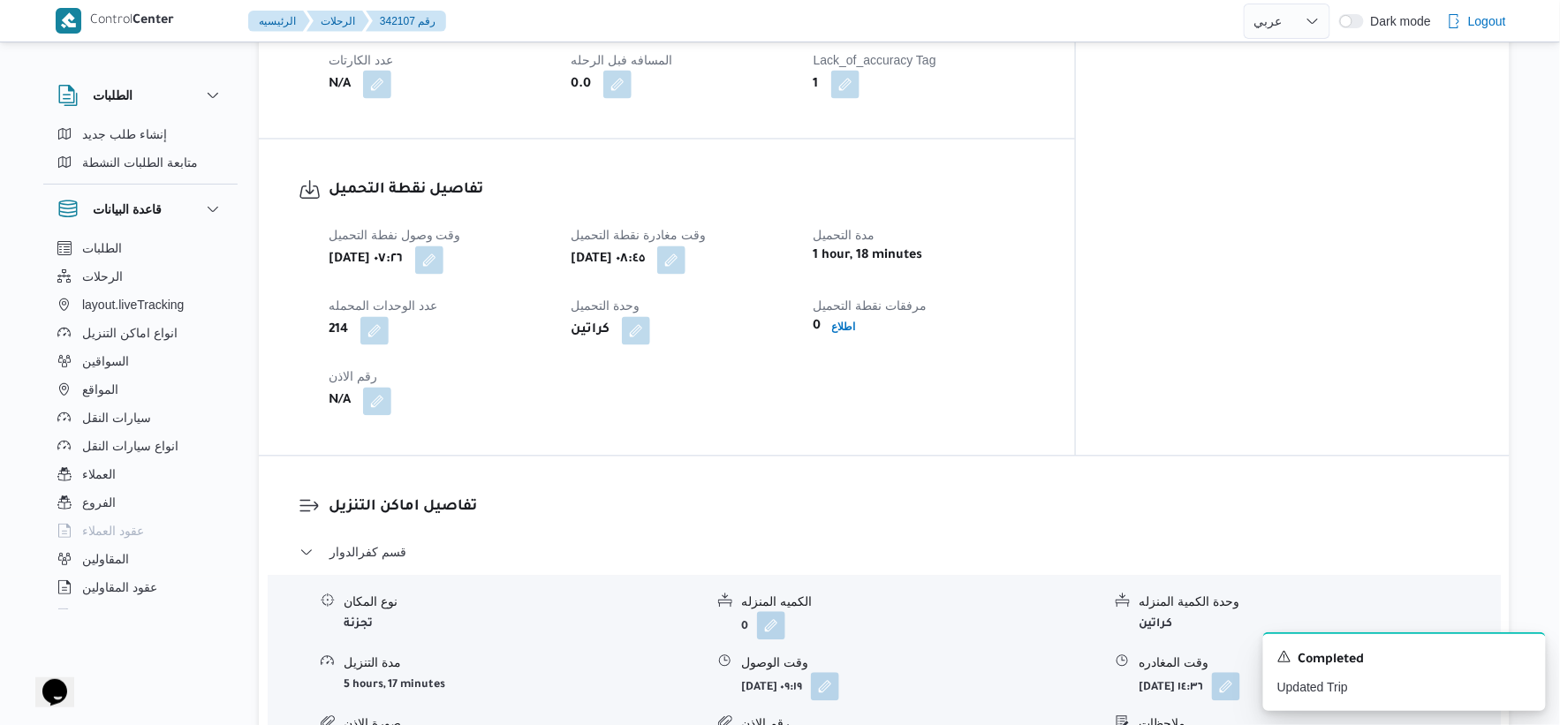
scroll to position [1178, 0]
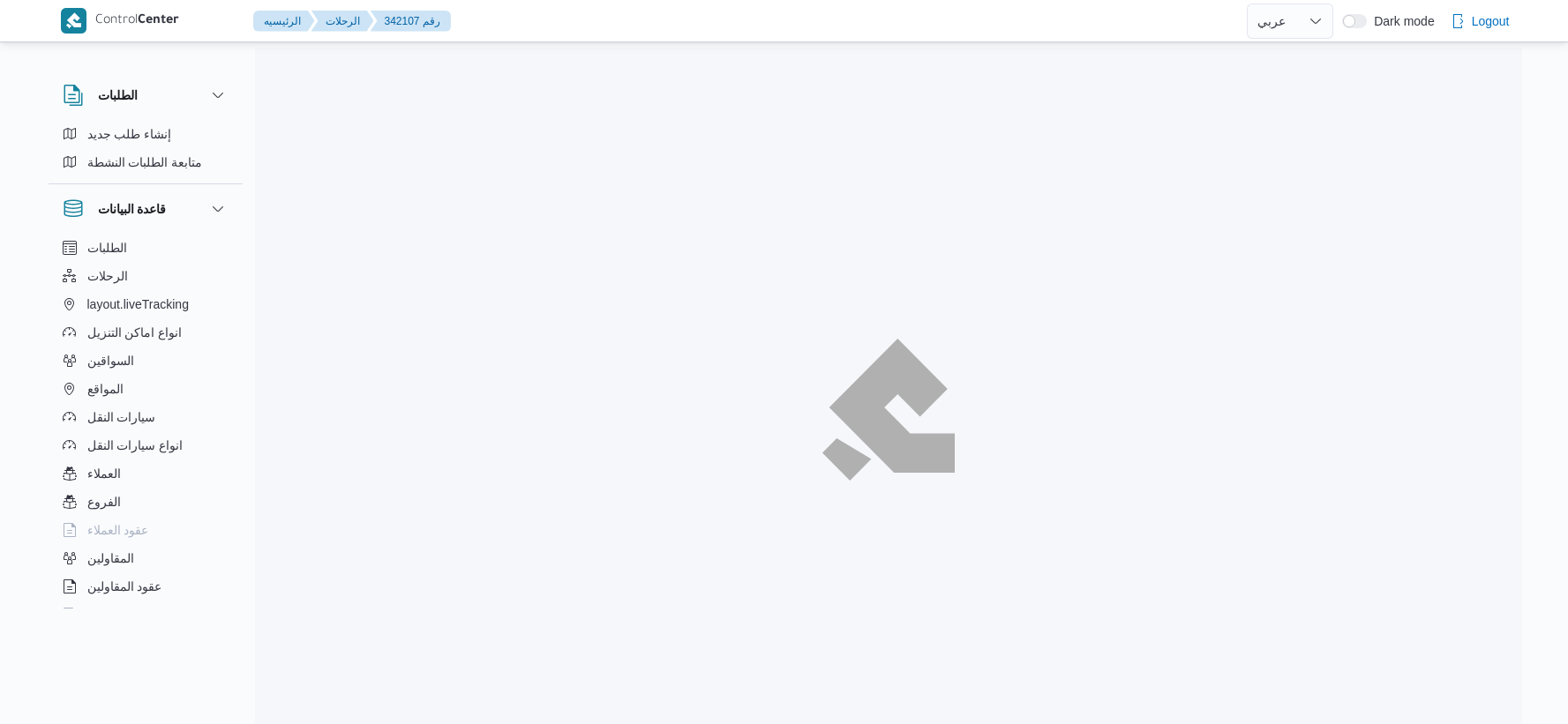
select select "ar"
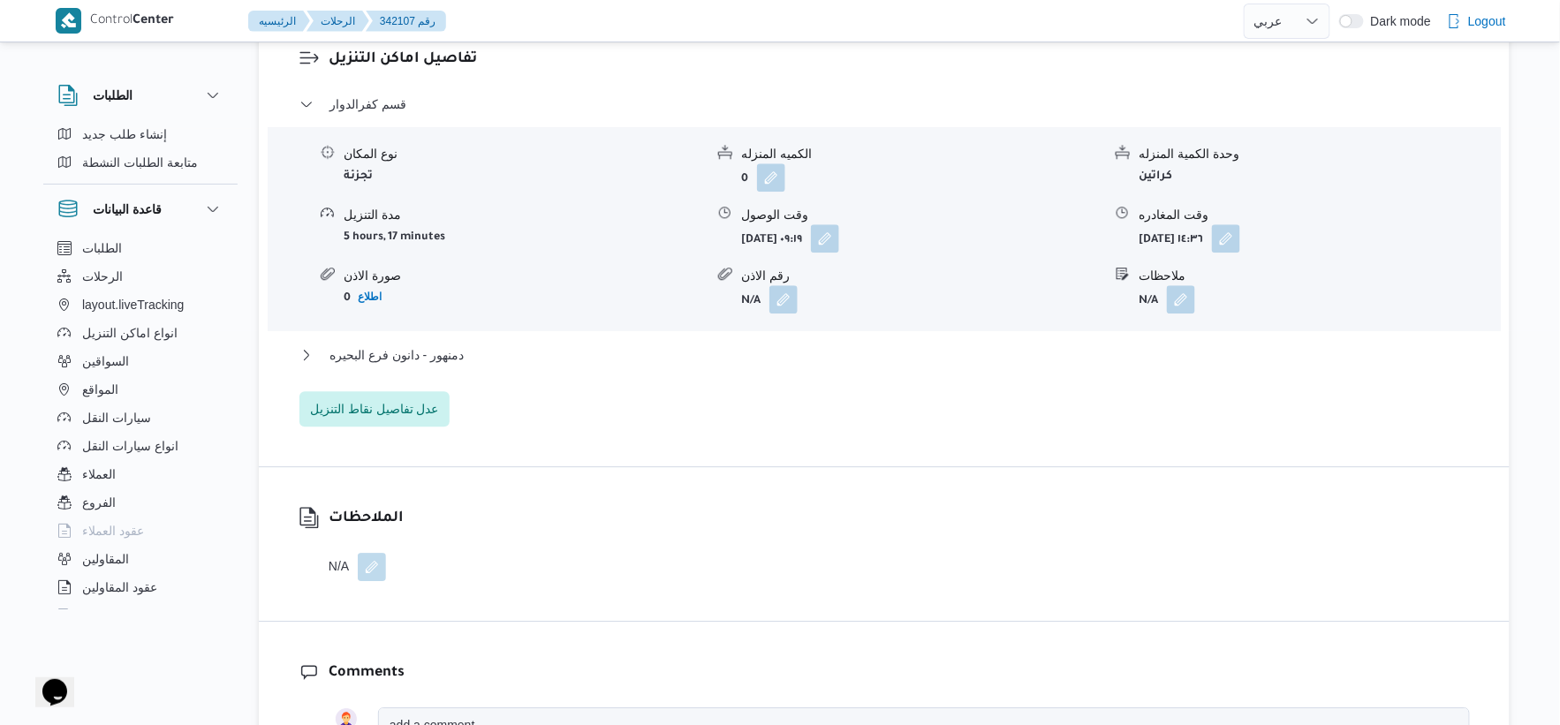
scroll to position [1570, 0]
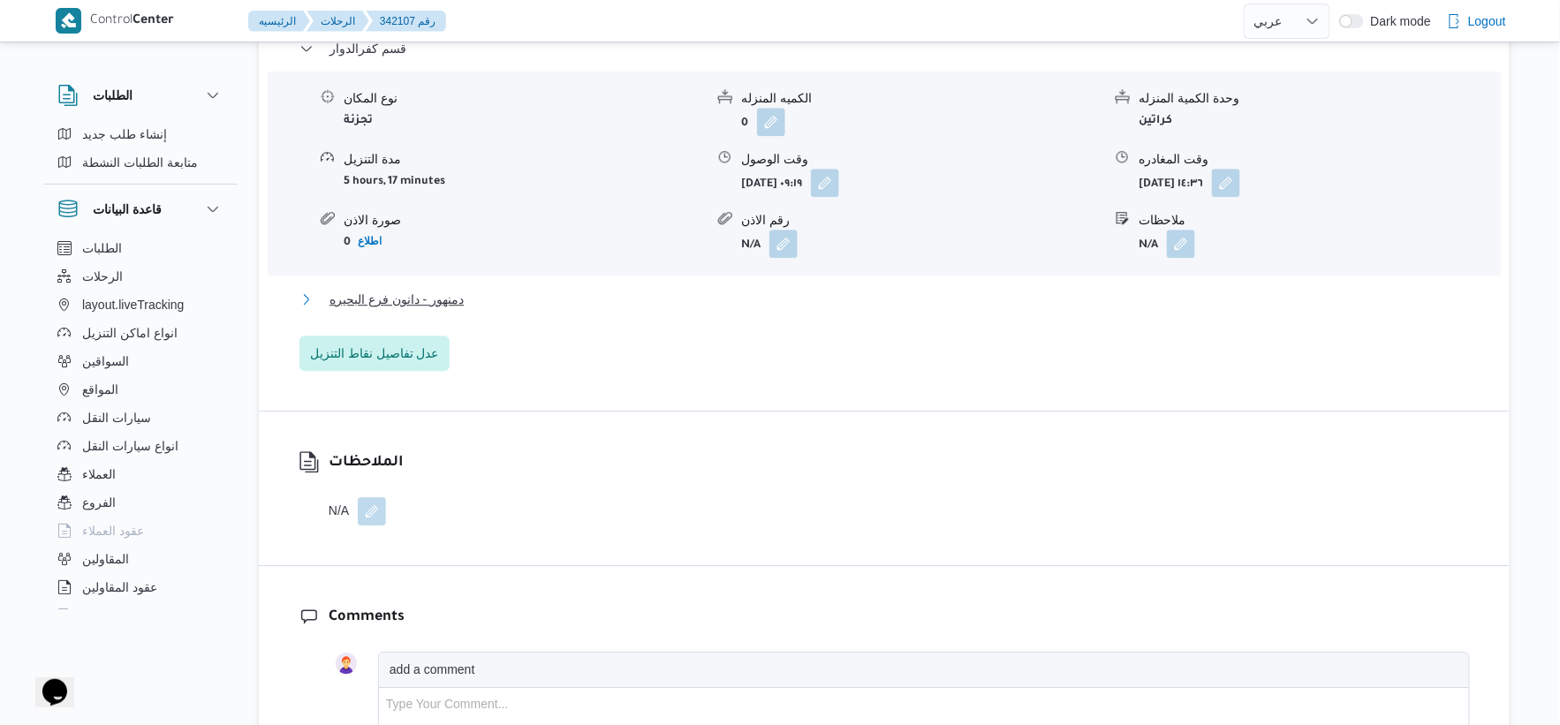
drag, startPoint x: 519, startPoint y: 280, endPoint x: 552, endPoint y: 307, distance: 42.8
click at [518, 289] on button "دمنهور - دانون فرع البحيره" at bounding box center [884, 299] width 1170 height 21
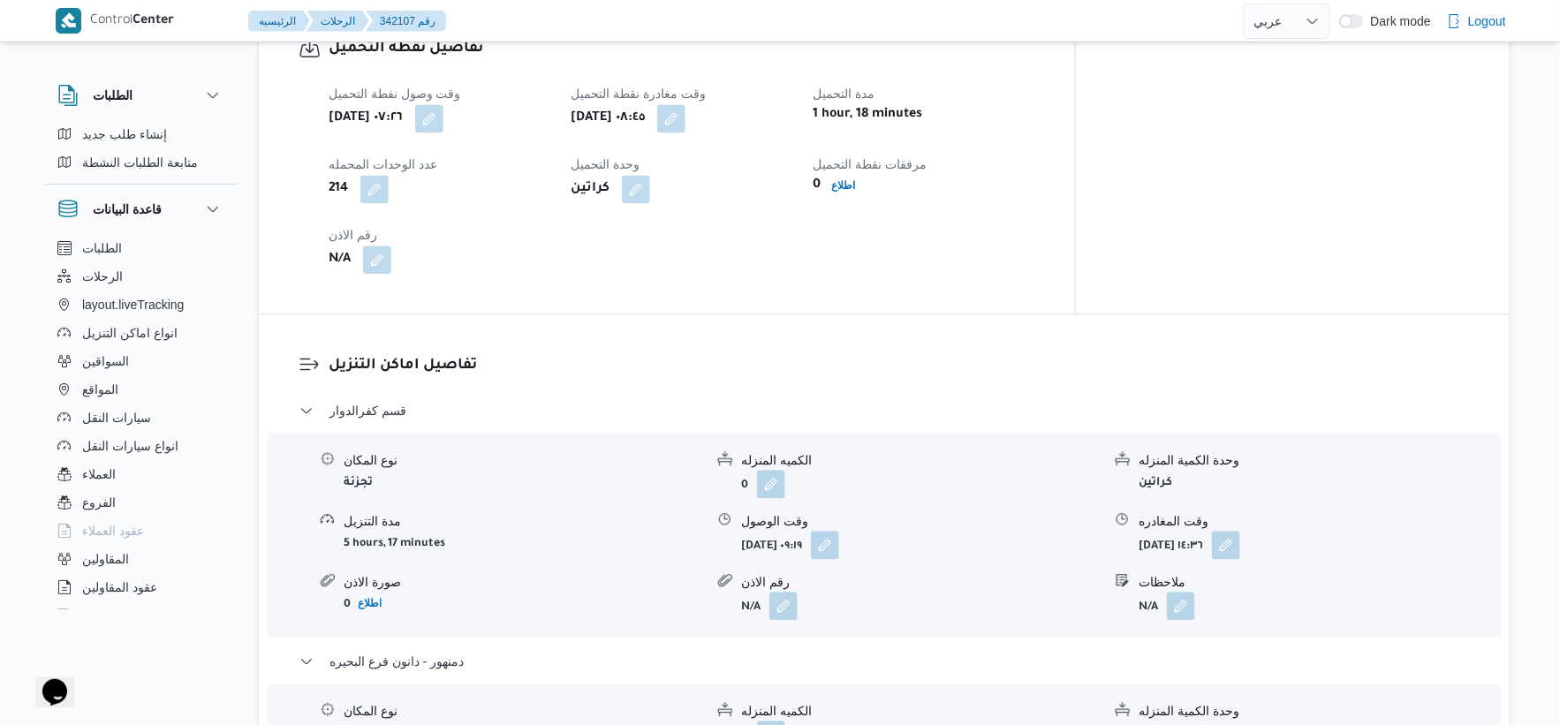
scroll to position [1472, 0]
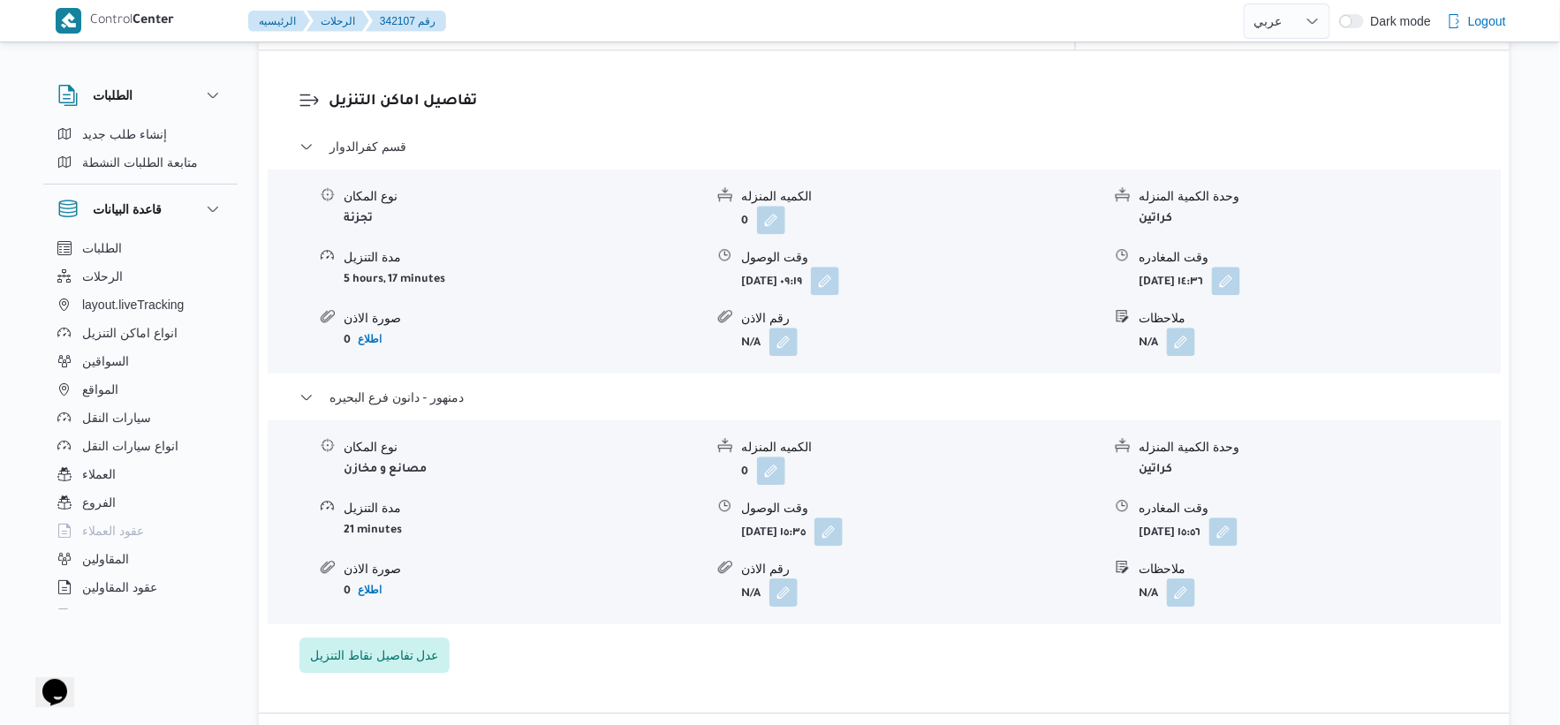
select select "ar"
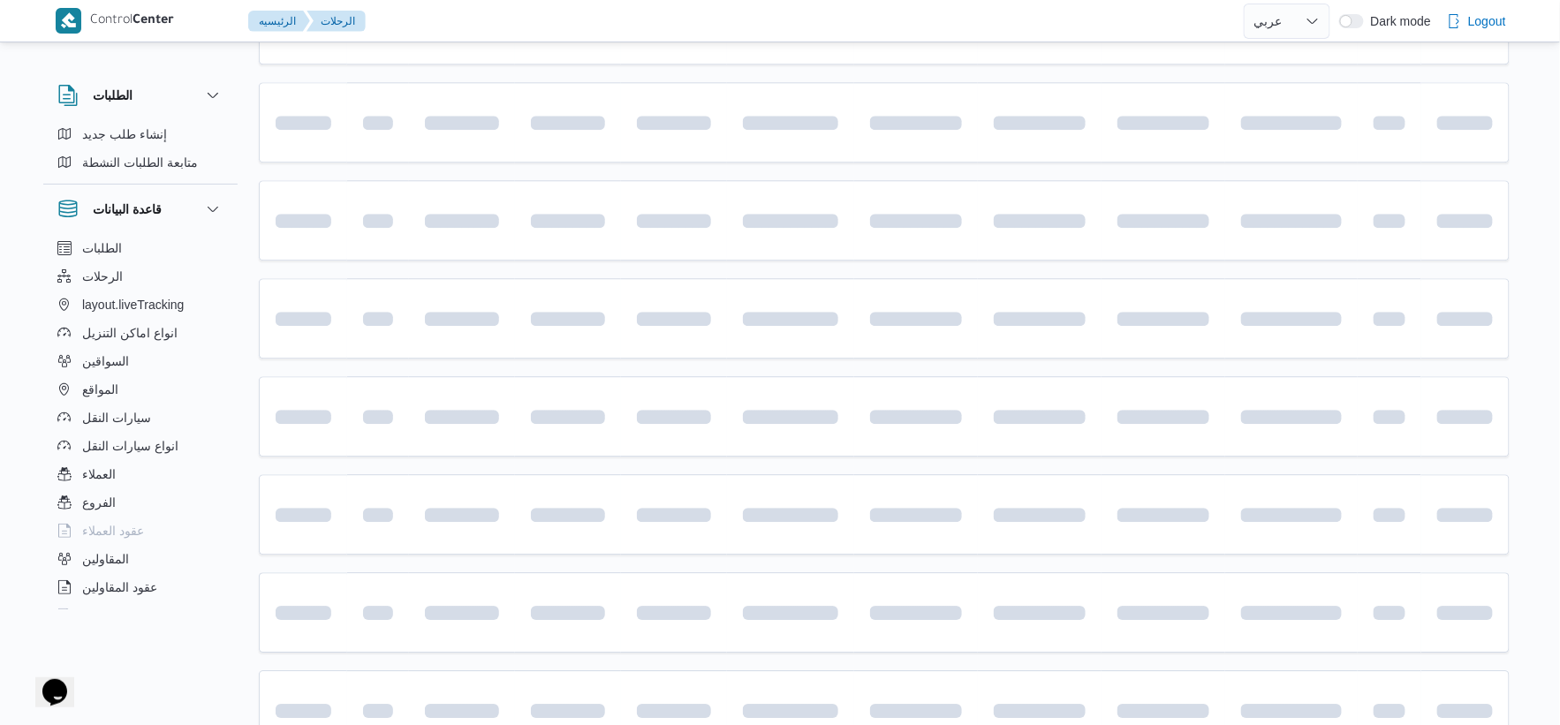
scroll to position [784, 0]
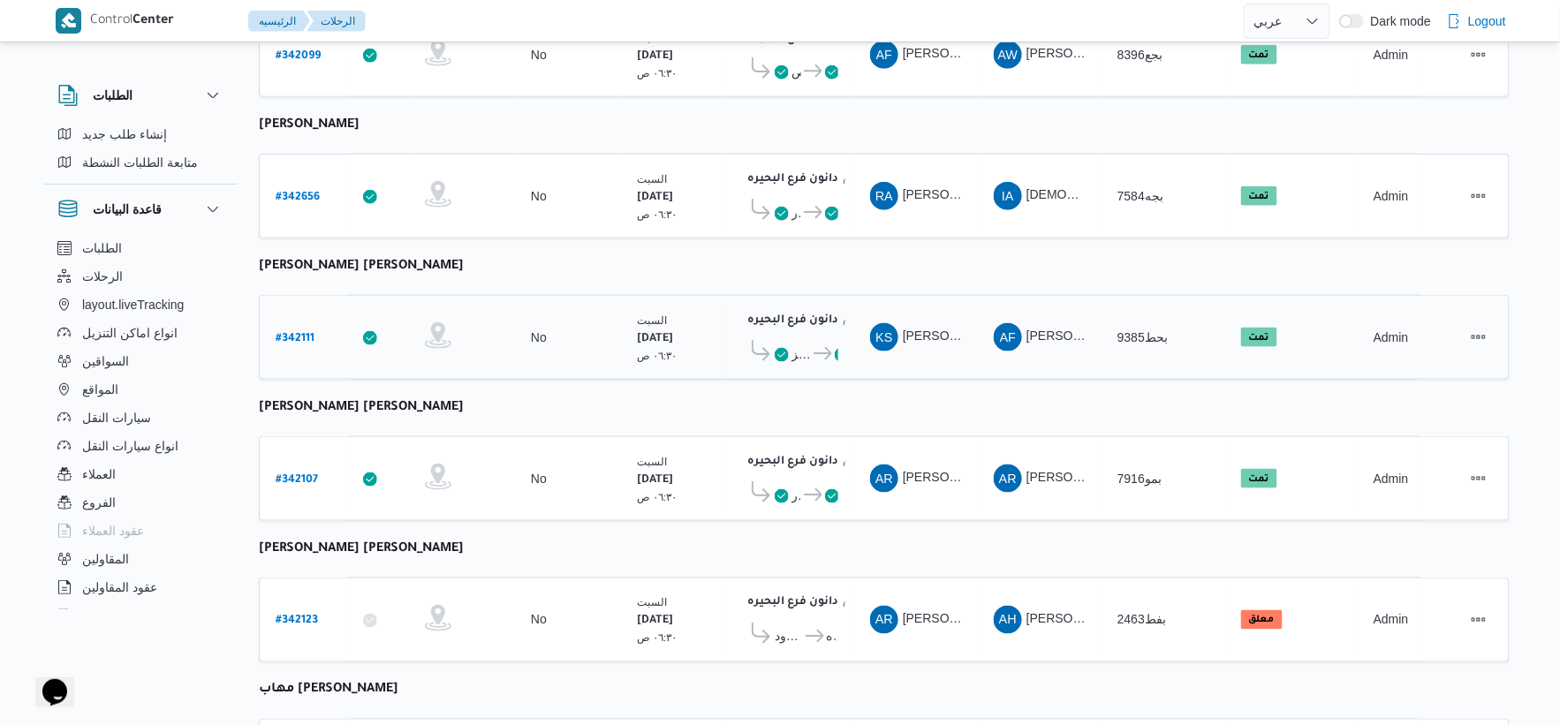
click at [287, 326] on link "# 342111" at bounding box center [295, 338] width 39 height 24
select select "ar"
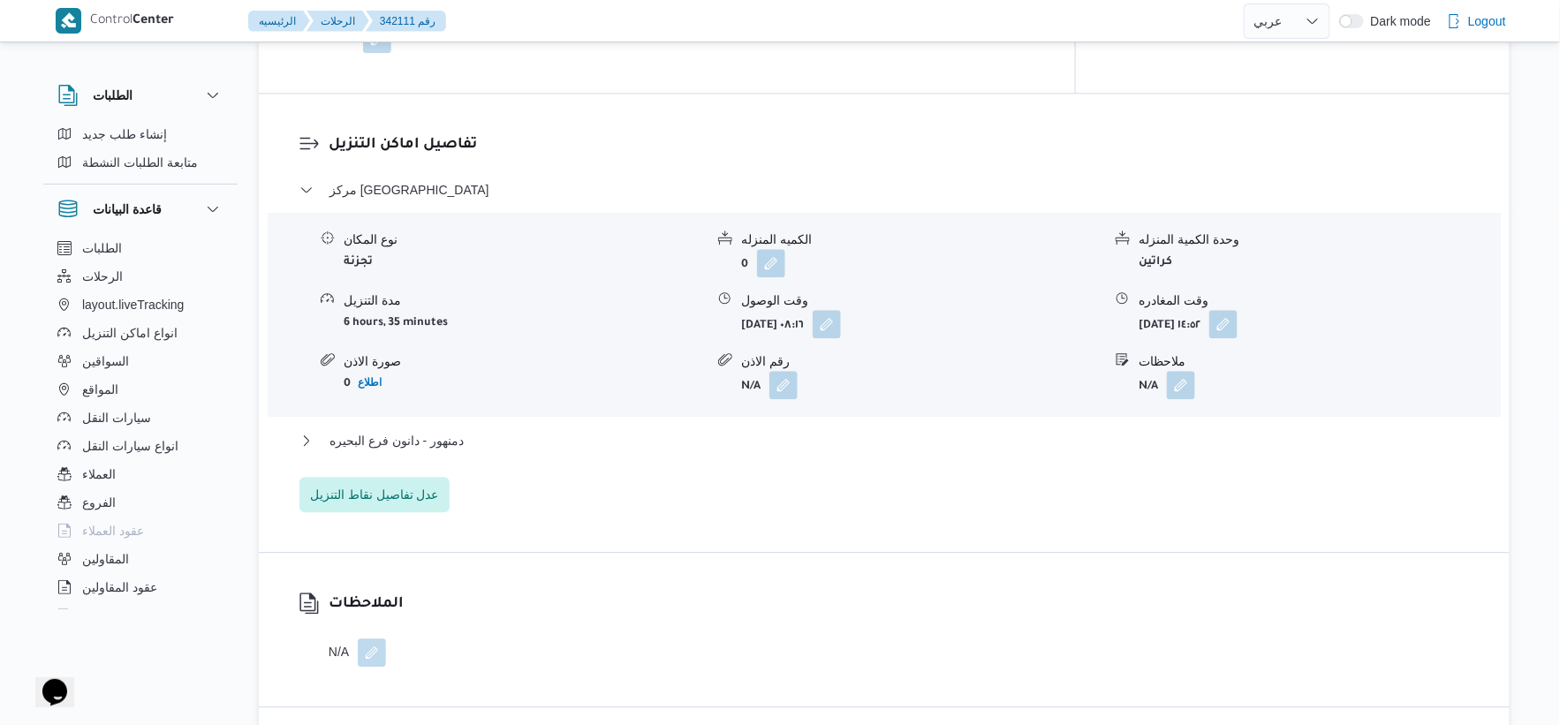
scroll to position [1472, 0]
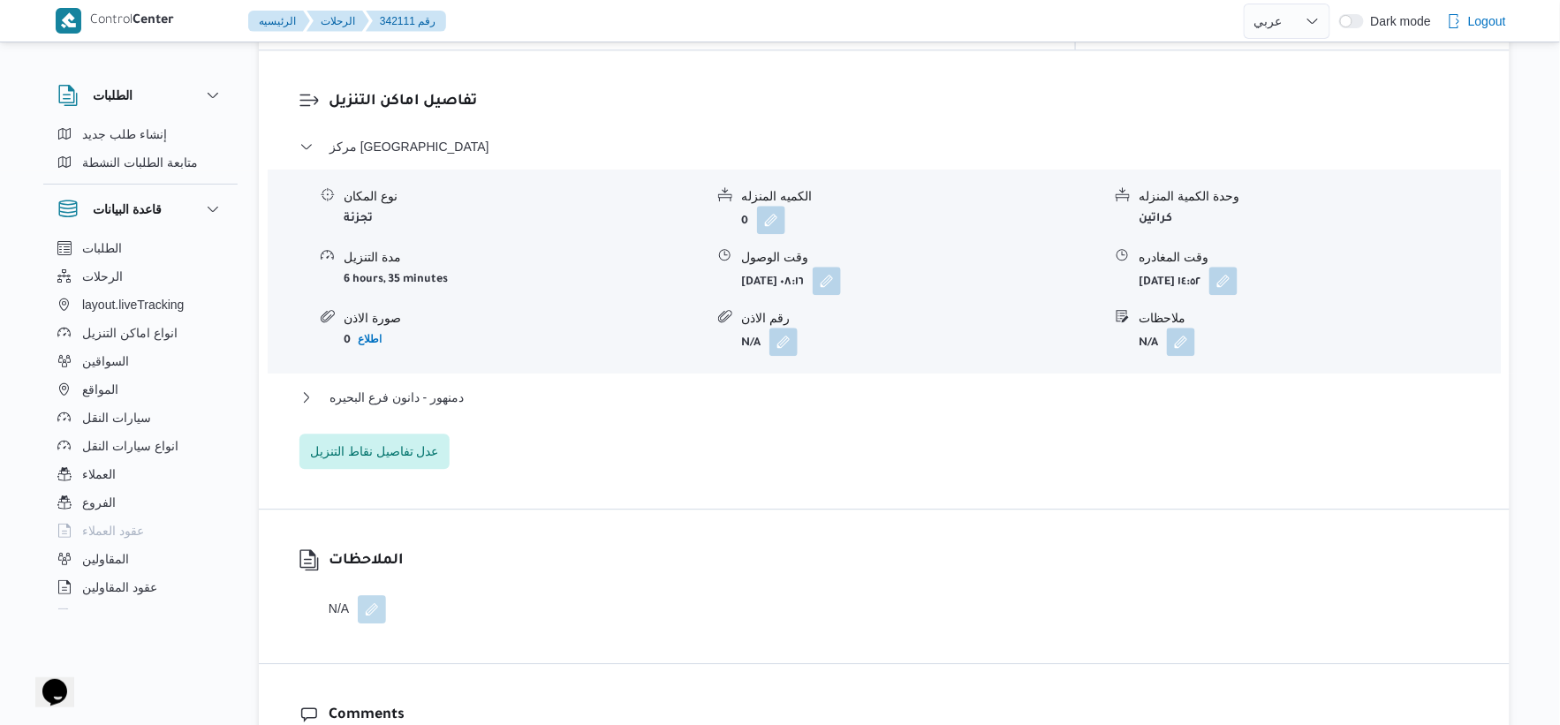
click at [472, 369] on div "مركز دمنهور نوع المكان تجزئة الكميه المنزله 0 وحدة الكمية المنزله كراتين مدة ال…" at bounding box center [884, 302] width 1170 height 333
click at [475, 387] on button "دمنهور - دانون فرع البحيره" at bounding box center [884, 397] width 1170 height 21
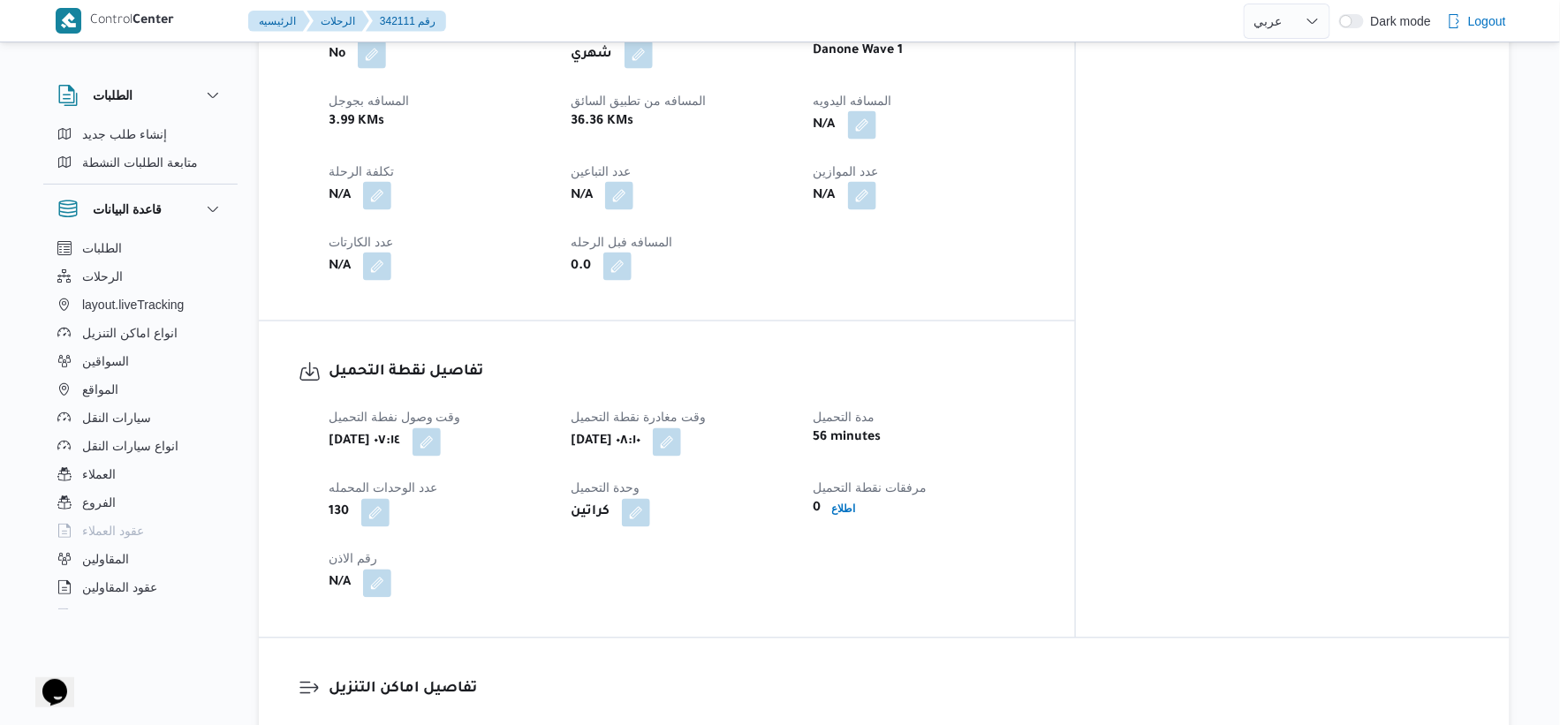
scroll to position [588, 0]
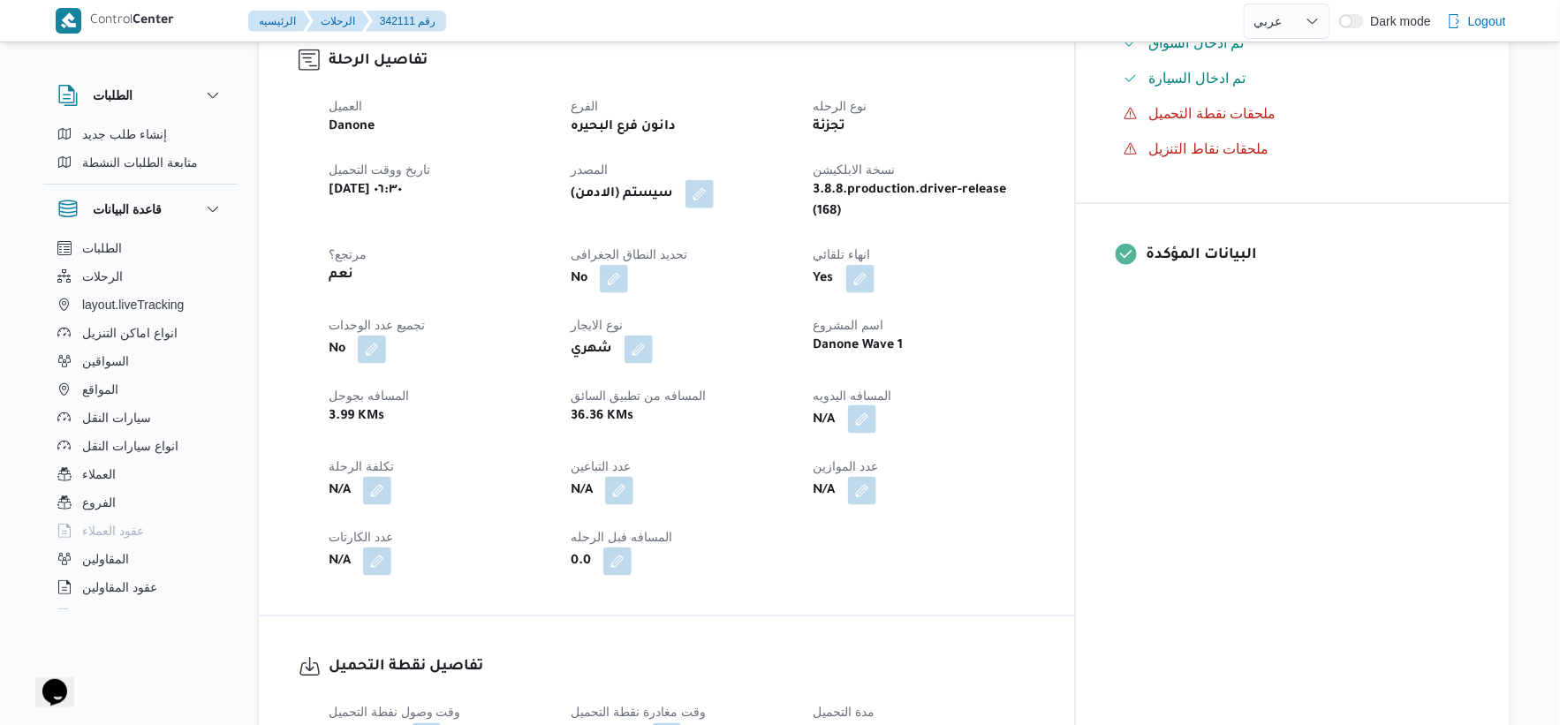
click at [876, 405] on button "button" at bounding box center [862, 419] width 28 height 28
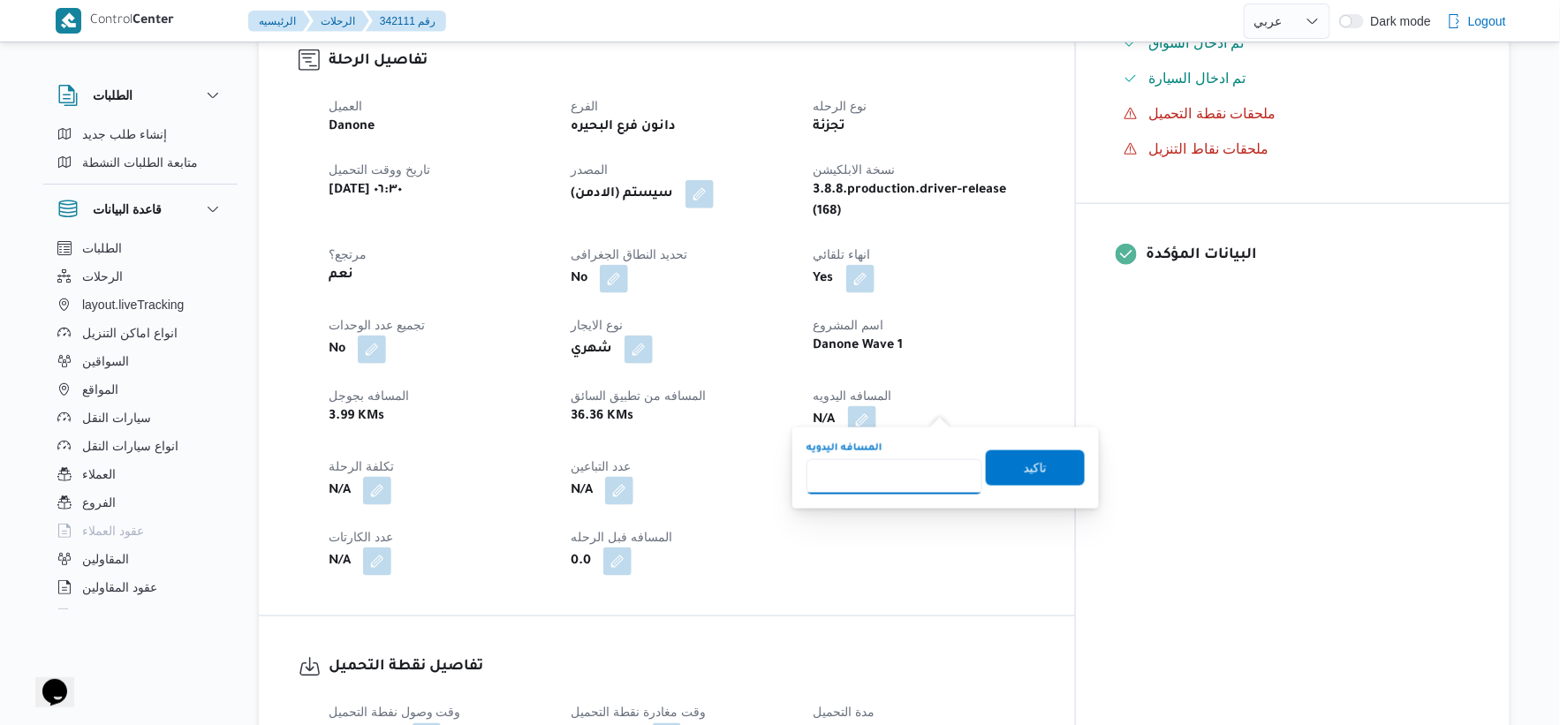
click at [895, 473] on input "المسافه اليدويه" at bounding box center [895, 476] width 176 height 35
type input "34"
click at [1037, 464] on span "تاكيد" at bounding box center [1035, 467] width 99 height 35
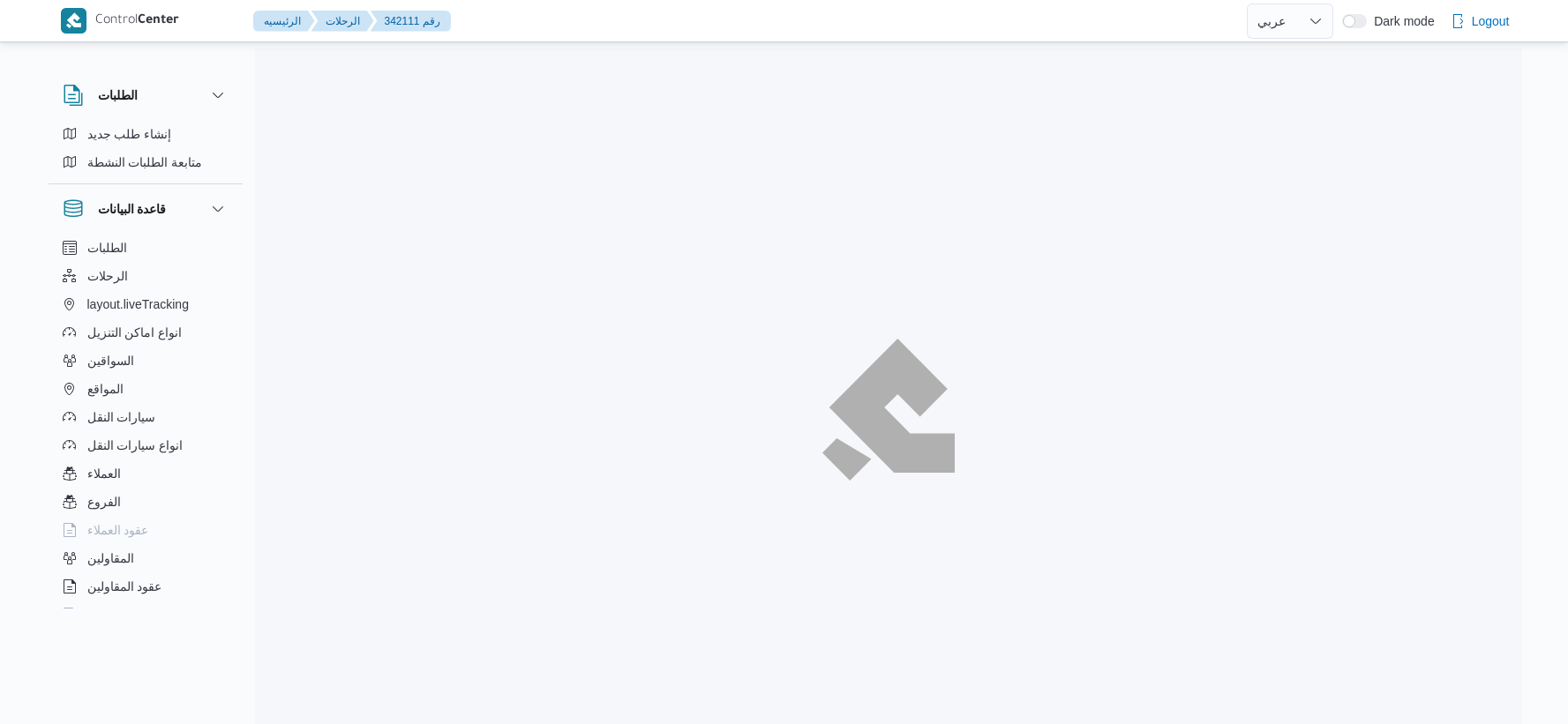
select select "ar"
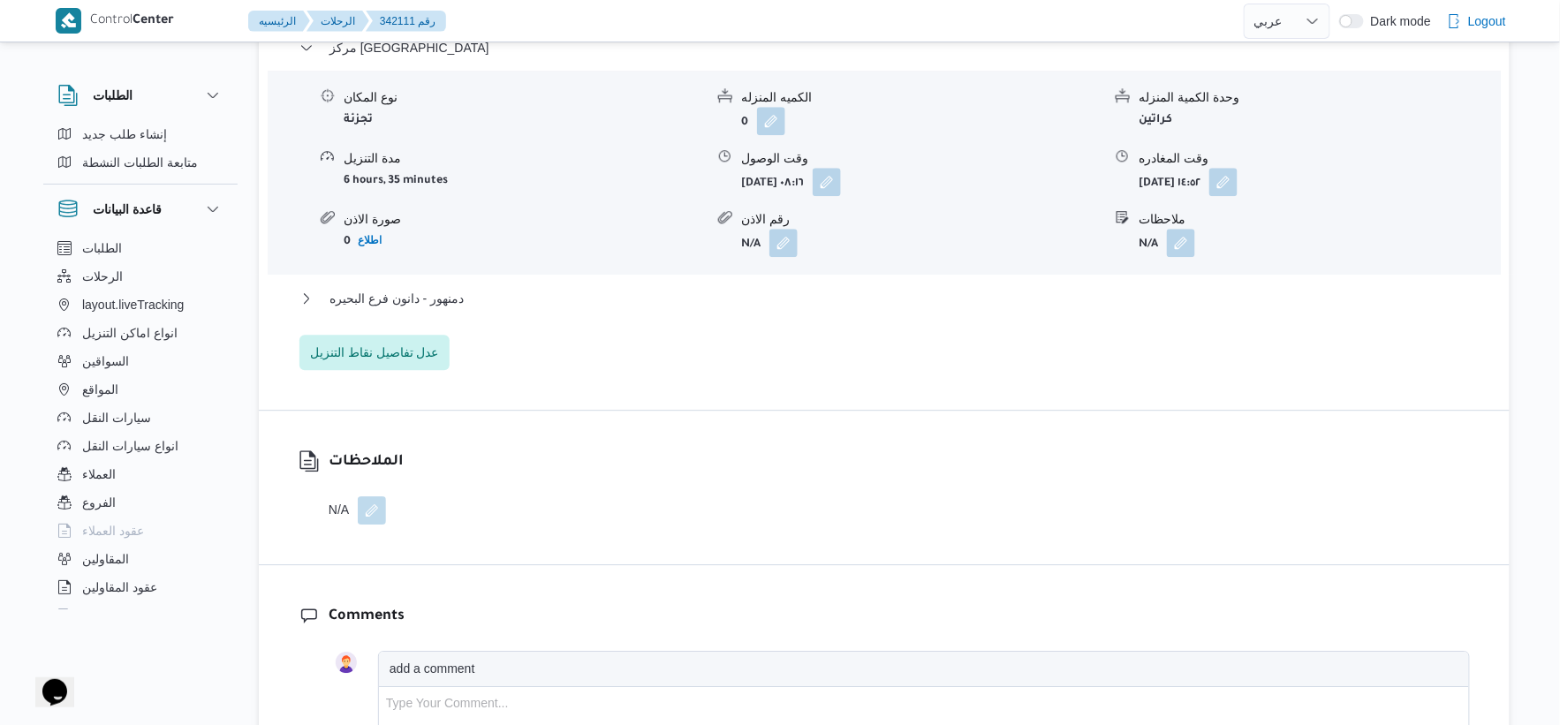
scroll to position [1618, 0]
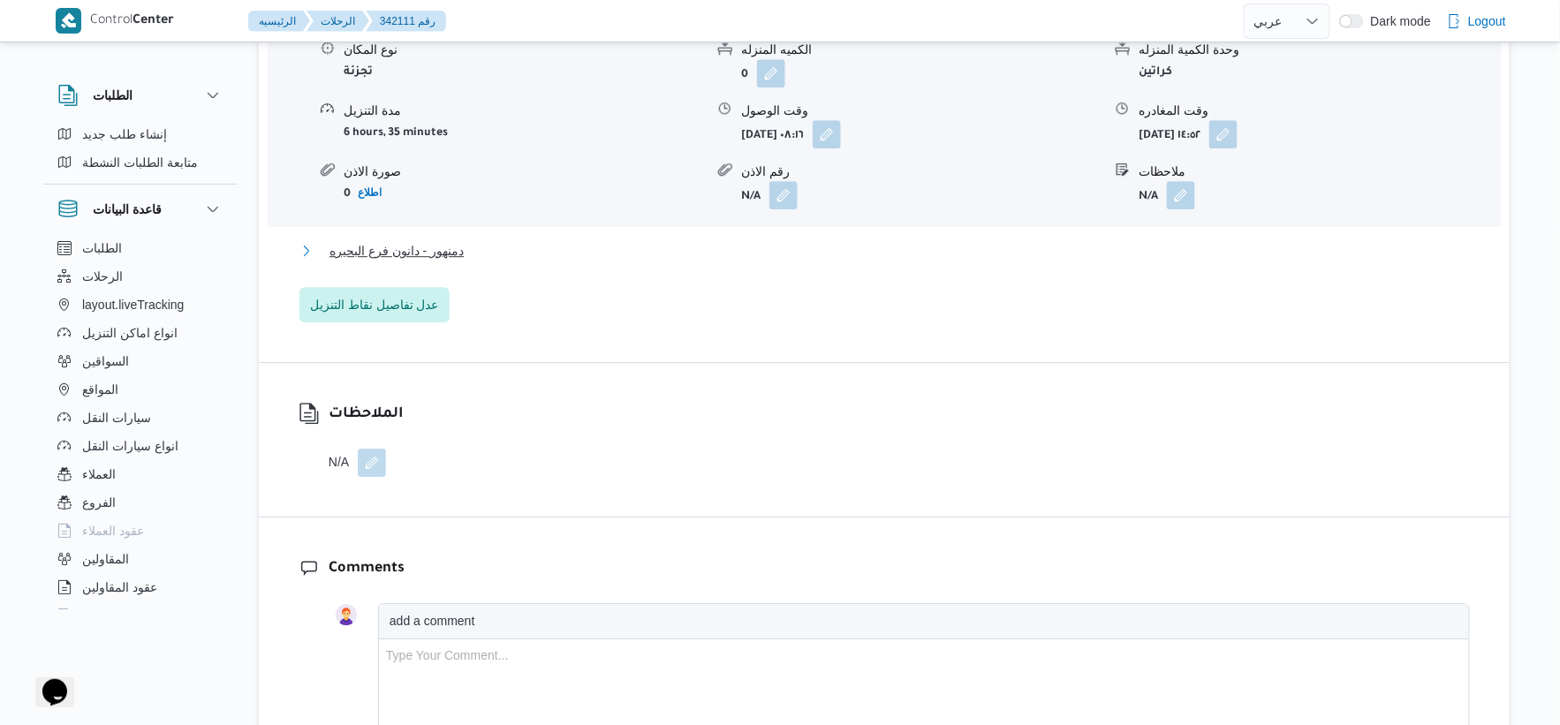
click at [466, 240] on button "دمنهور - دانون فرع البحيره" at bounding box center [884, 250] width 1170 height 21
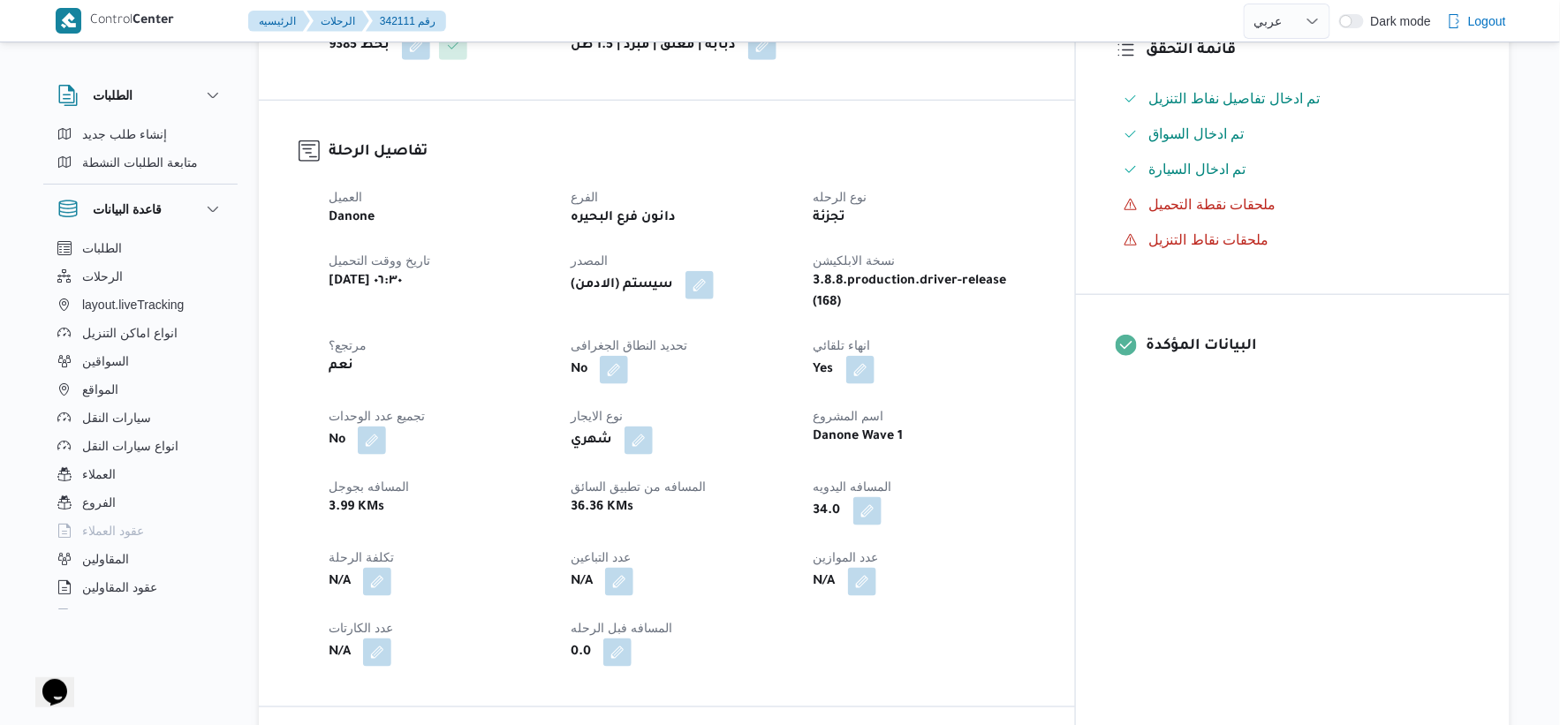
scroll to position [490, 0]
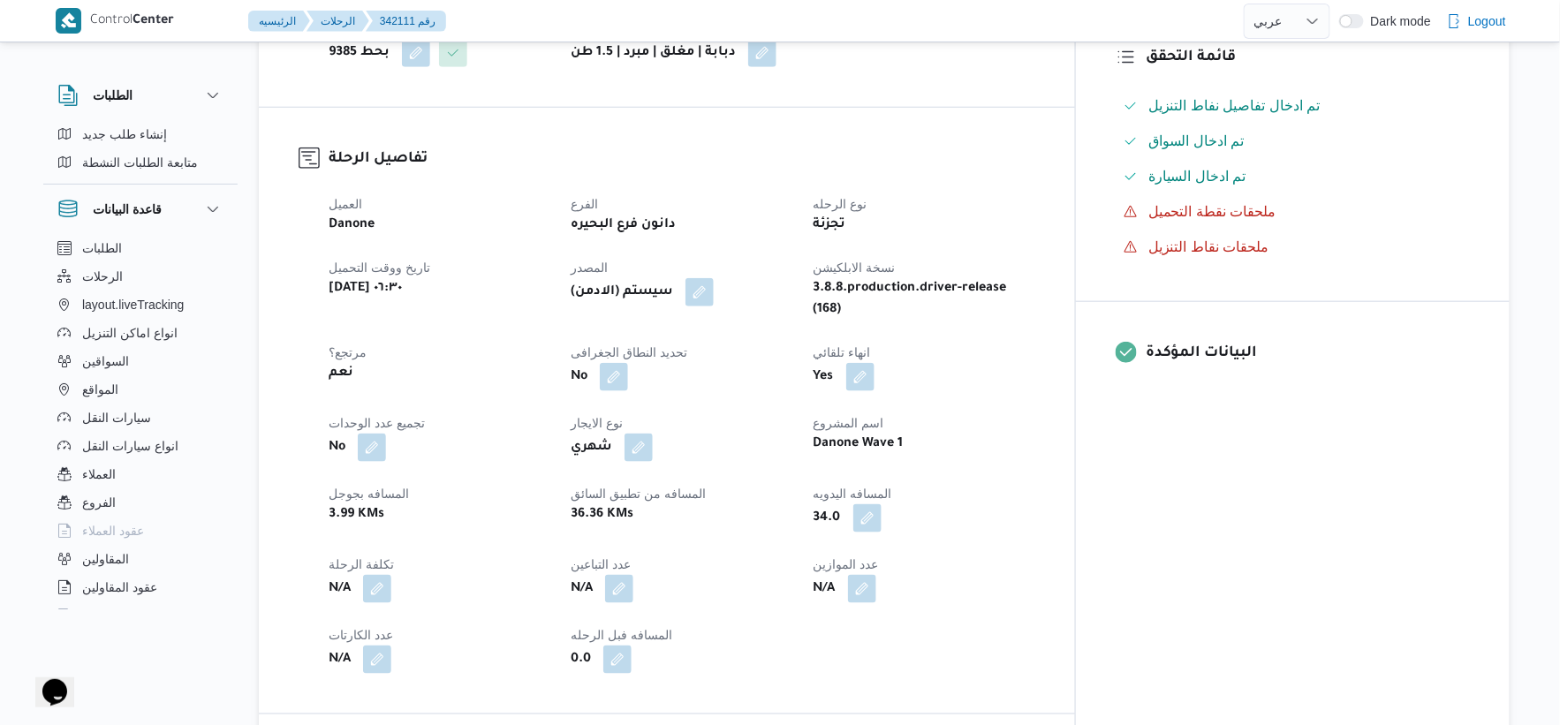
select select "ar"
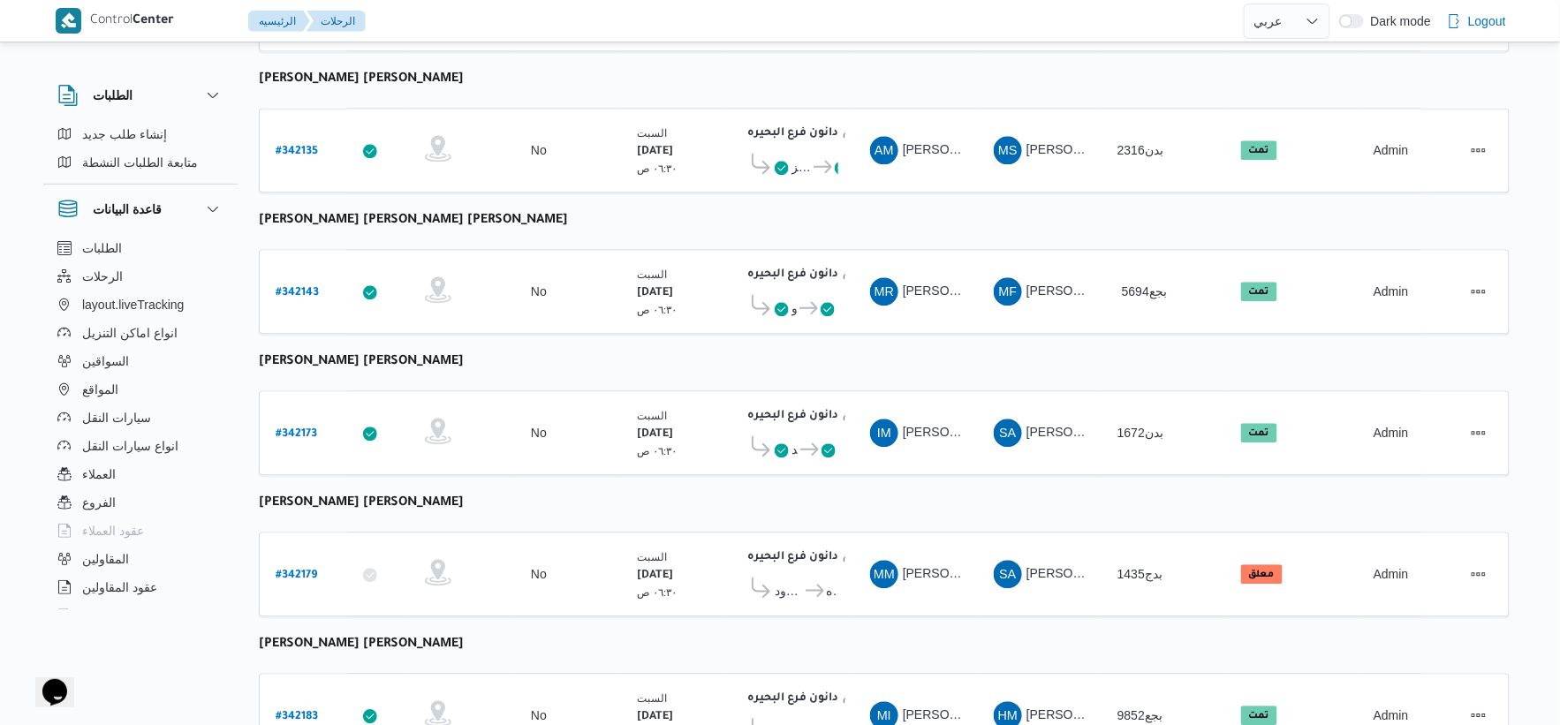
scroll to position [1419, 0]
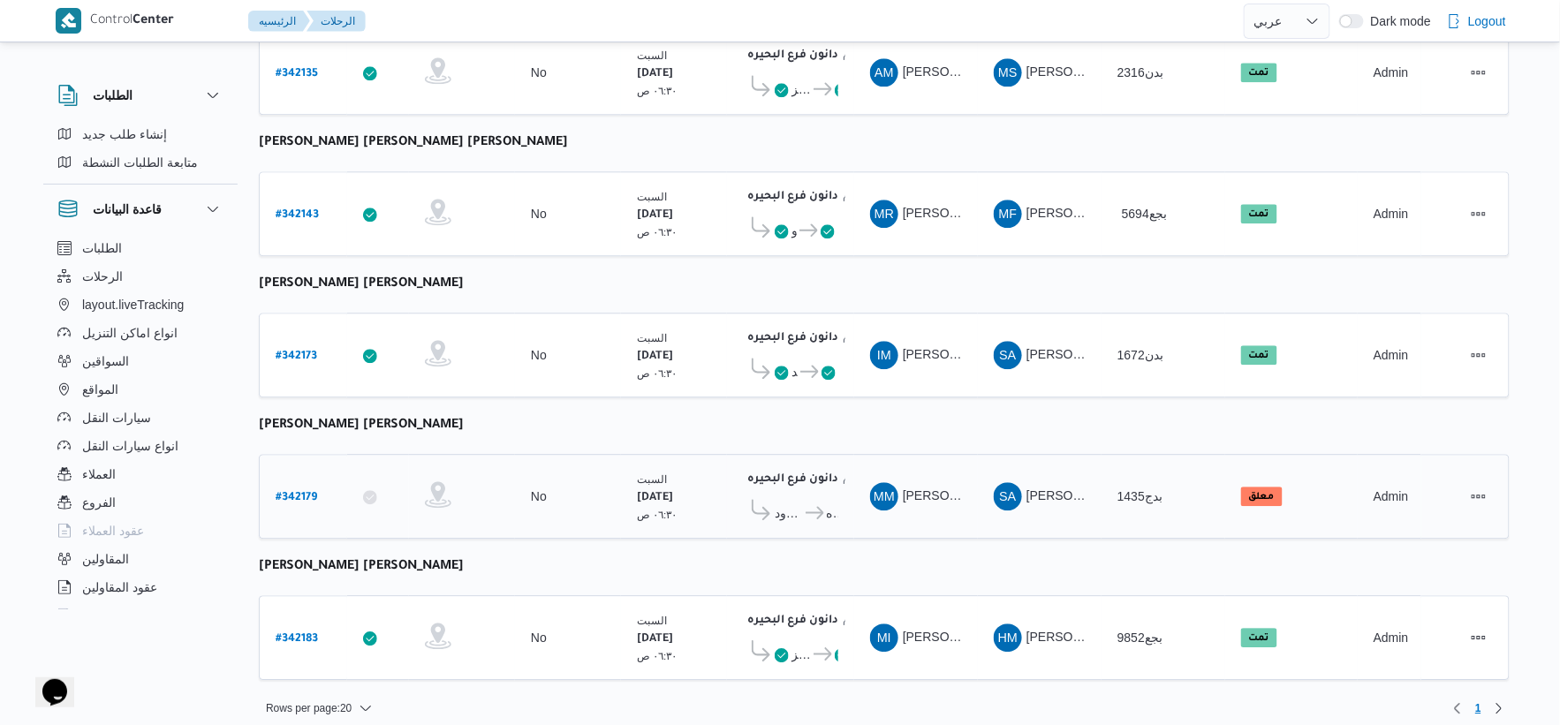
click at [303, 492] on b "# 342179" at bounding box center [297, 498] width 42 height 12
select select "ar"
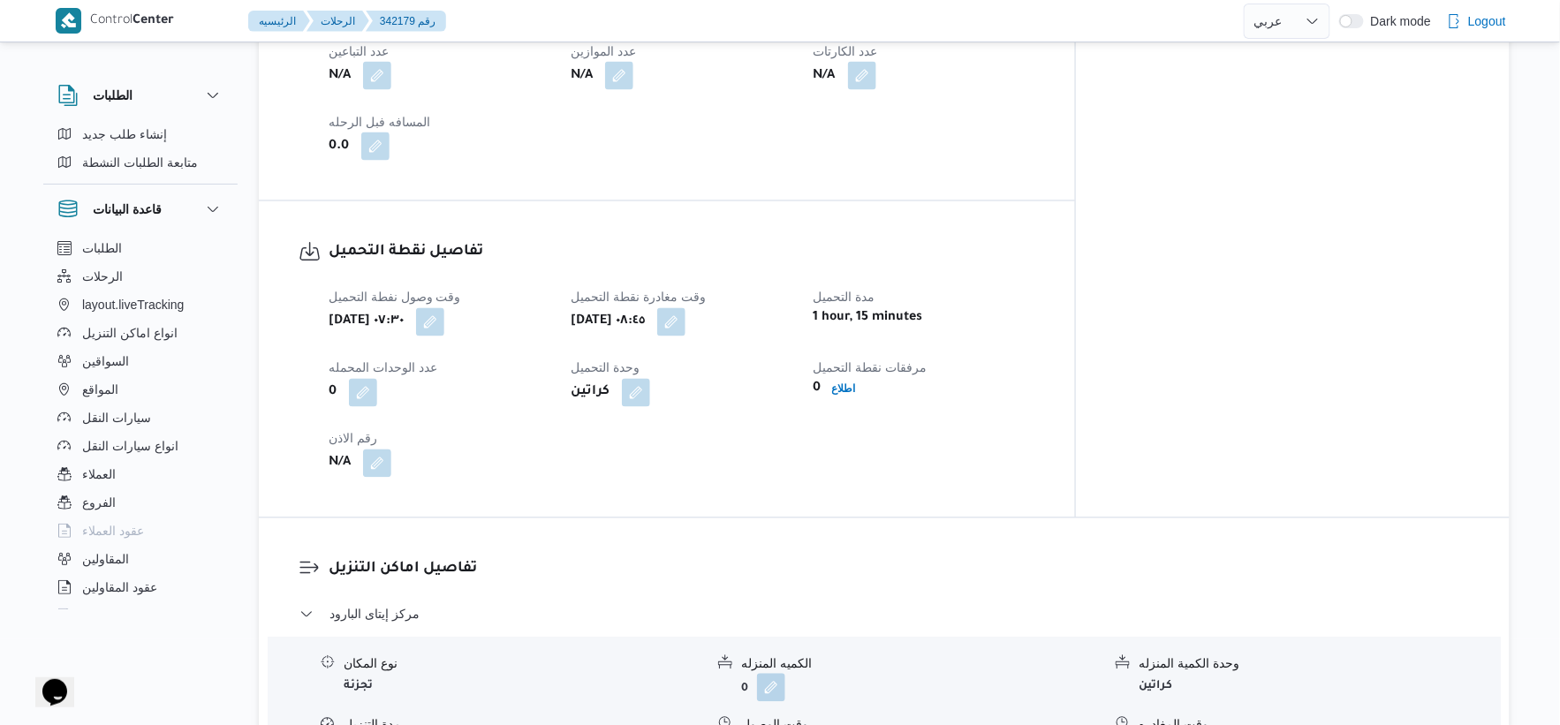
scroll to position [1080, 0]
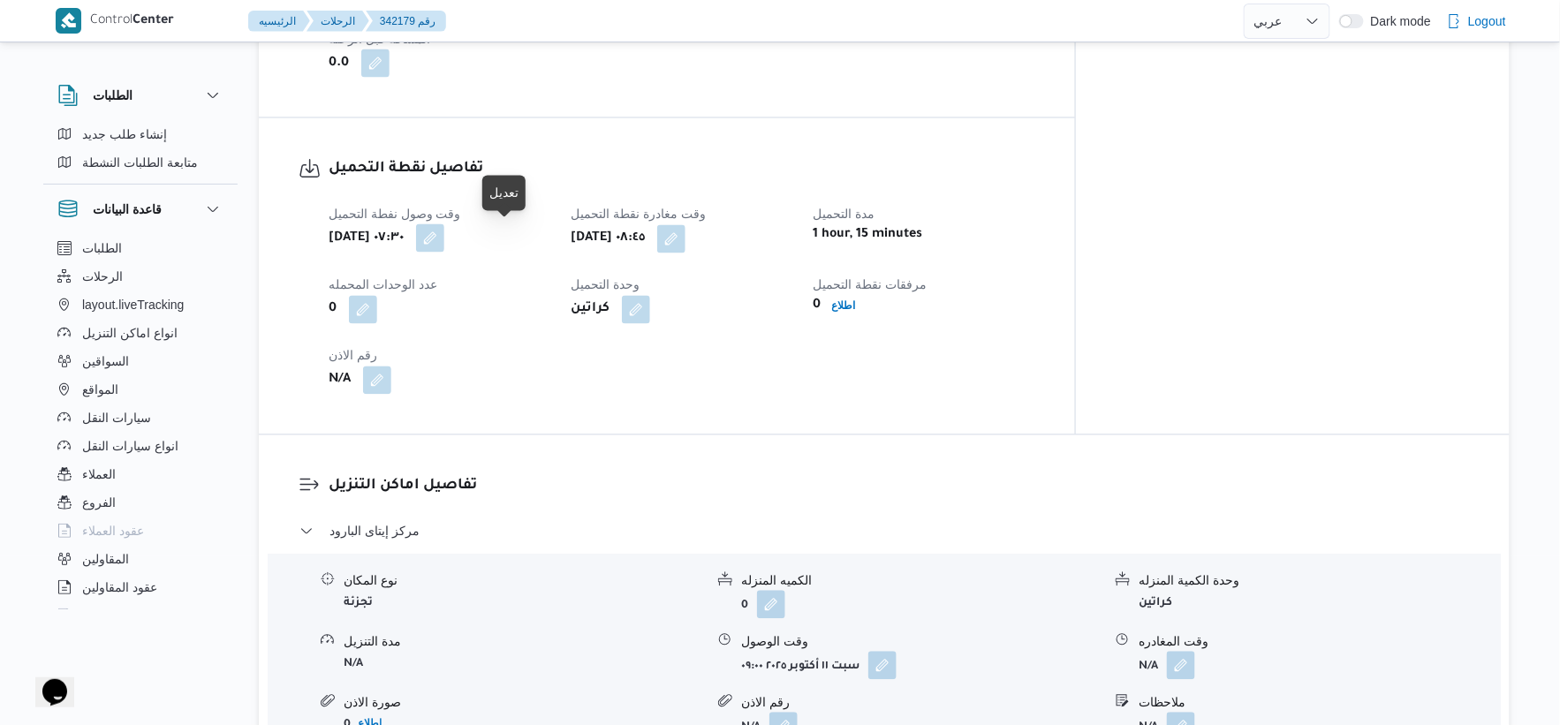
click at [444, 242] on button "button" at bounding box center [430, 238] width 28 height 28
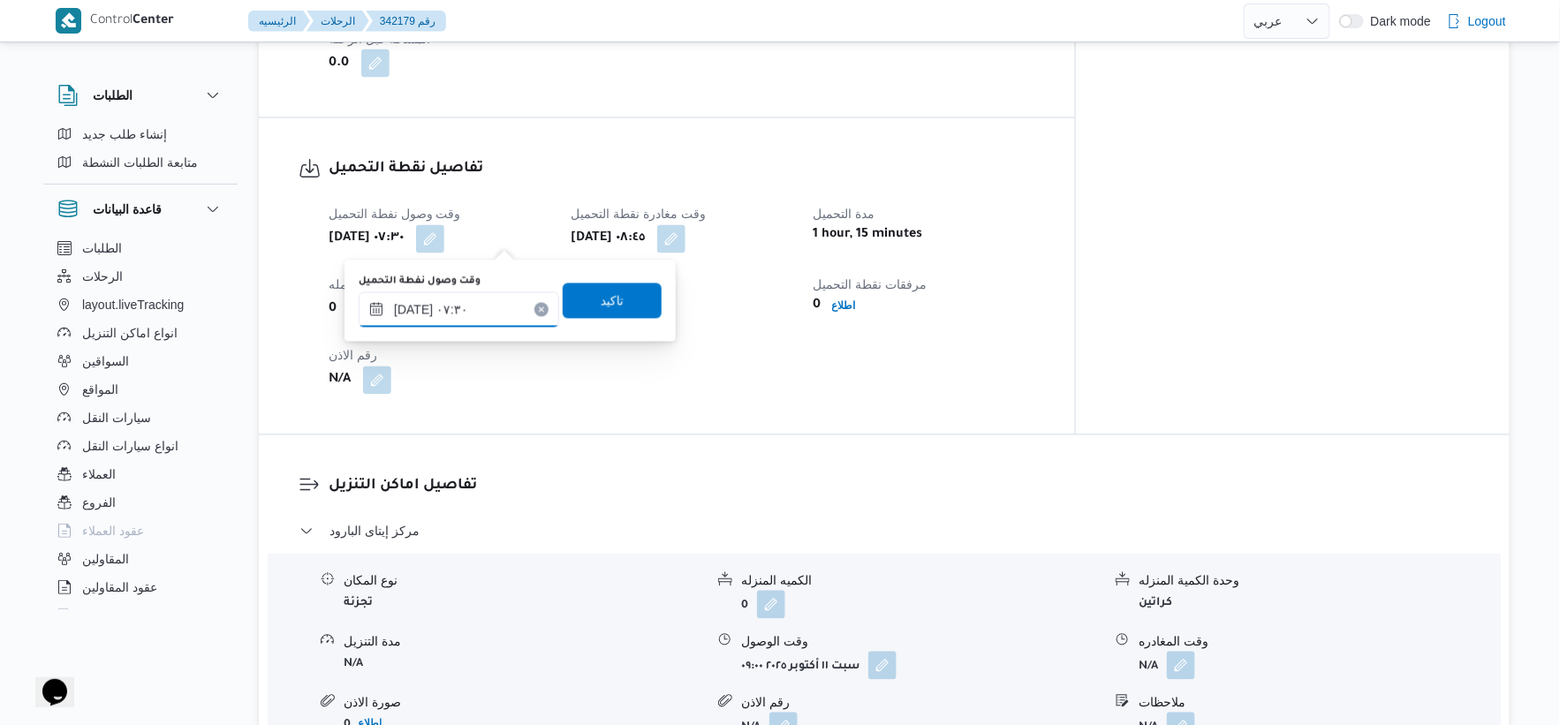
click at [412, 307] on input "١١/١٠/٢٠٢٥ ٠٧:٣٠" at bounding box center [459, 309] width 201 height 35
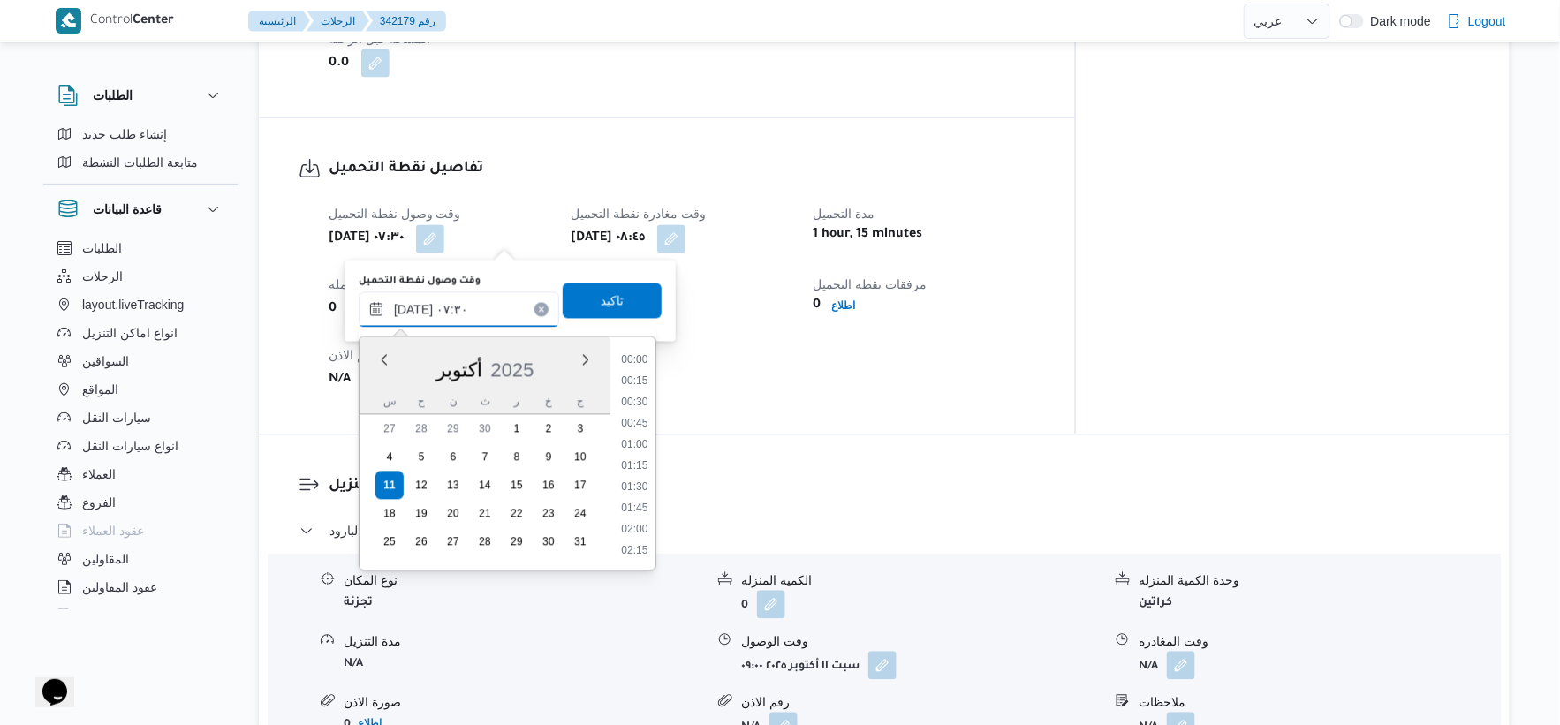
click at [412, 307] on input "١١/١٠/٢٠٢٥ ٠٧:٣٠" at bounding box center [459, 309] width 201 height 35
type input "١١/١٠/٢٠٢٥ ٠٧:٢٠"
click at [606, 292] on span "تاكيد" at bounding box center [612, 300] width 23 height 21
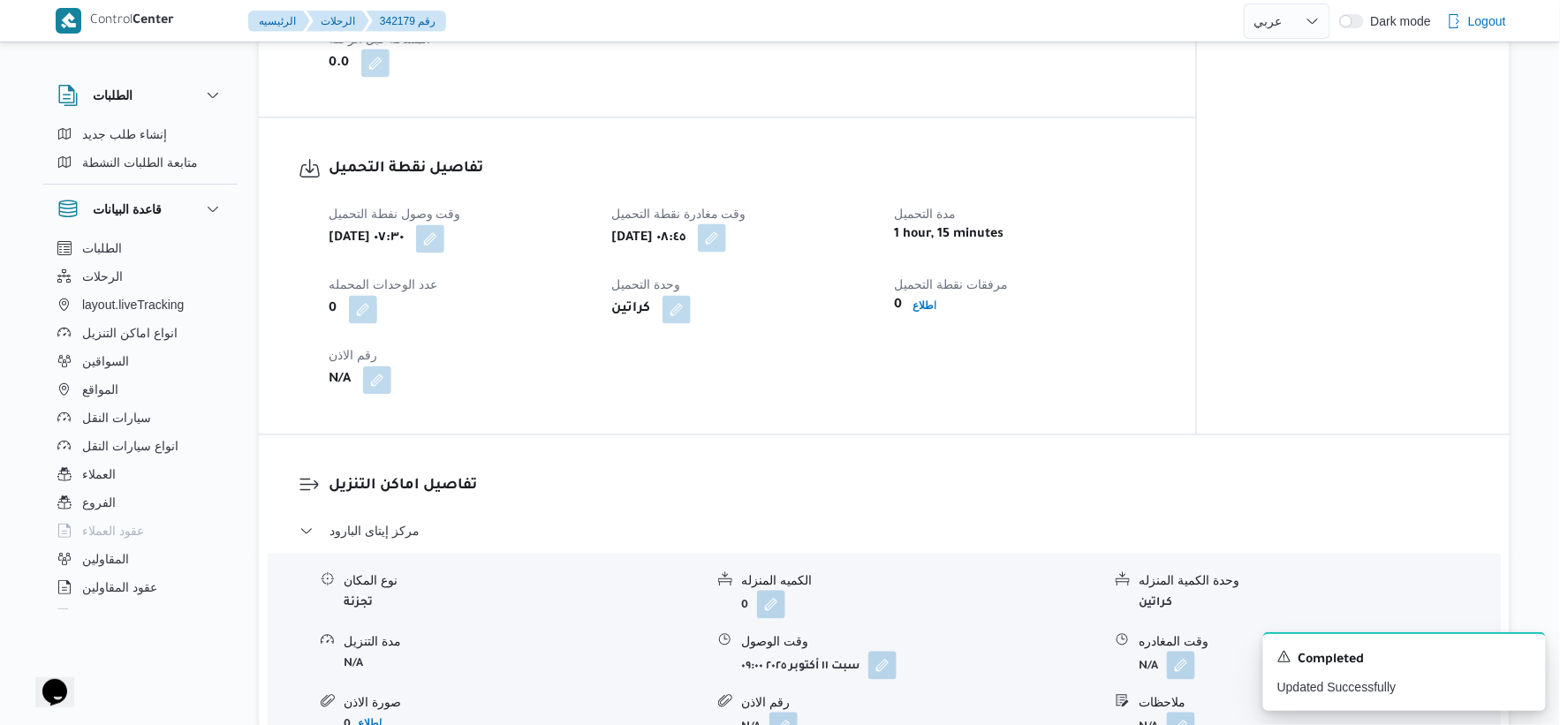
click at [726, 234] on button "button" at bounding box center [712, 238] width 28 height 28
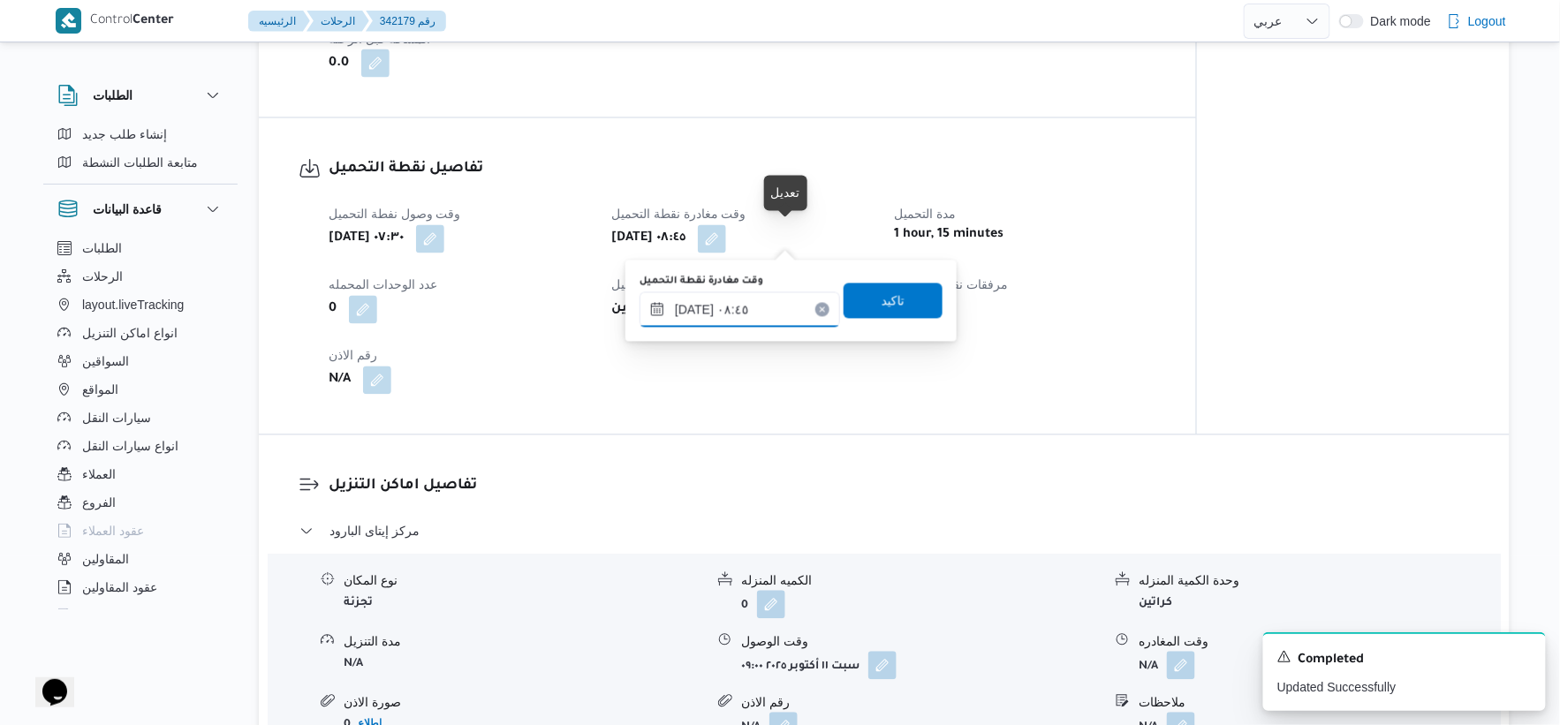
click at [756, 301] on input "١١/١٠/٢٠٢٥ ٠٨:٤٥" at bounding box center [740, 309] width 201 height 35
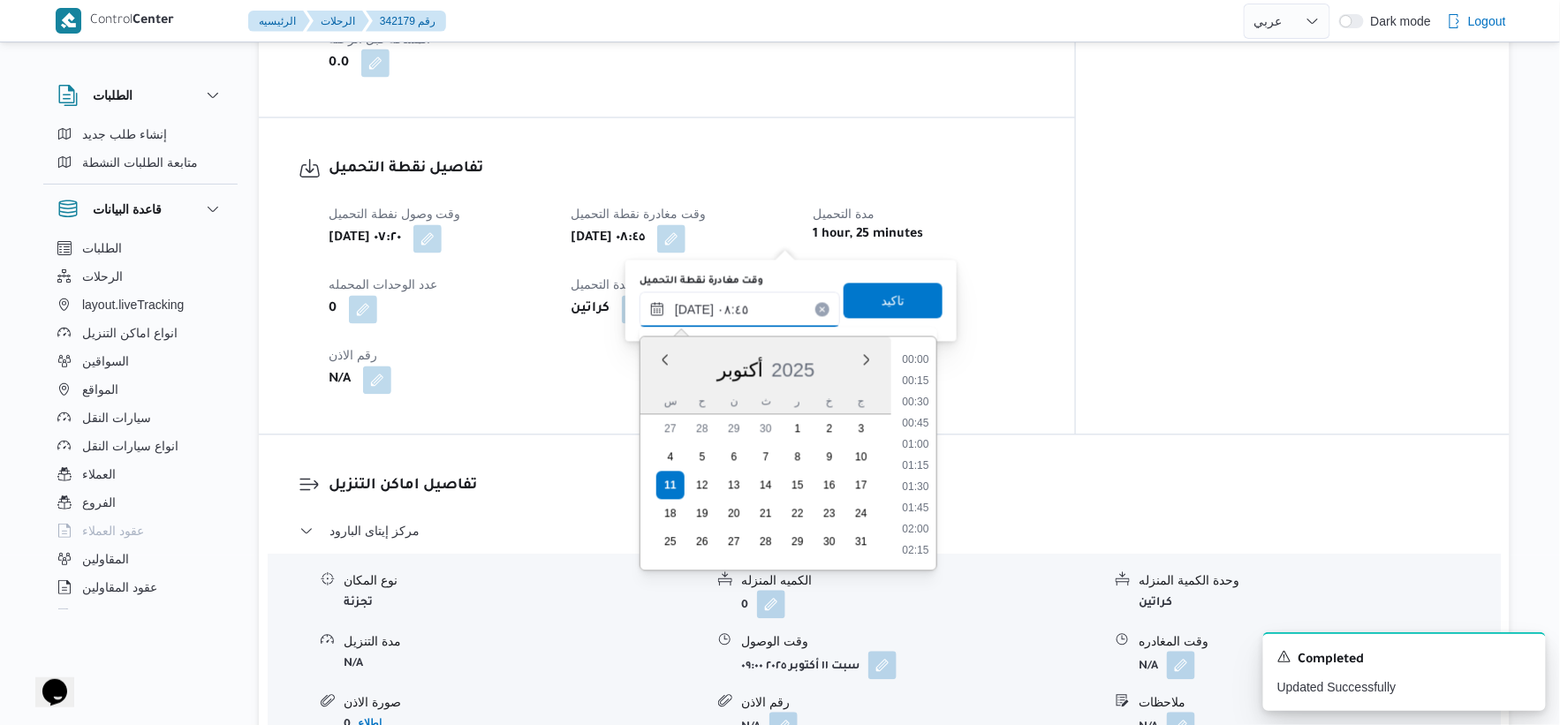
scroll to position [636, 0]
click at [916, 440] on li "08:30" at bounding box center [916, 445] width 41 height 18
type input "١١/١٠/٢٠٢٥ ٠٨:٣٠"
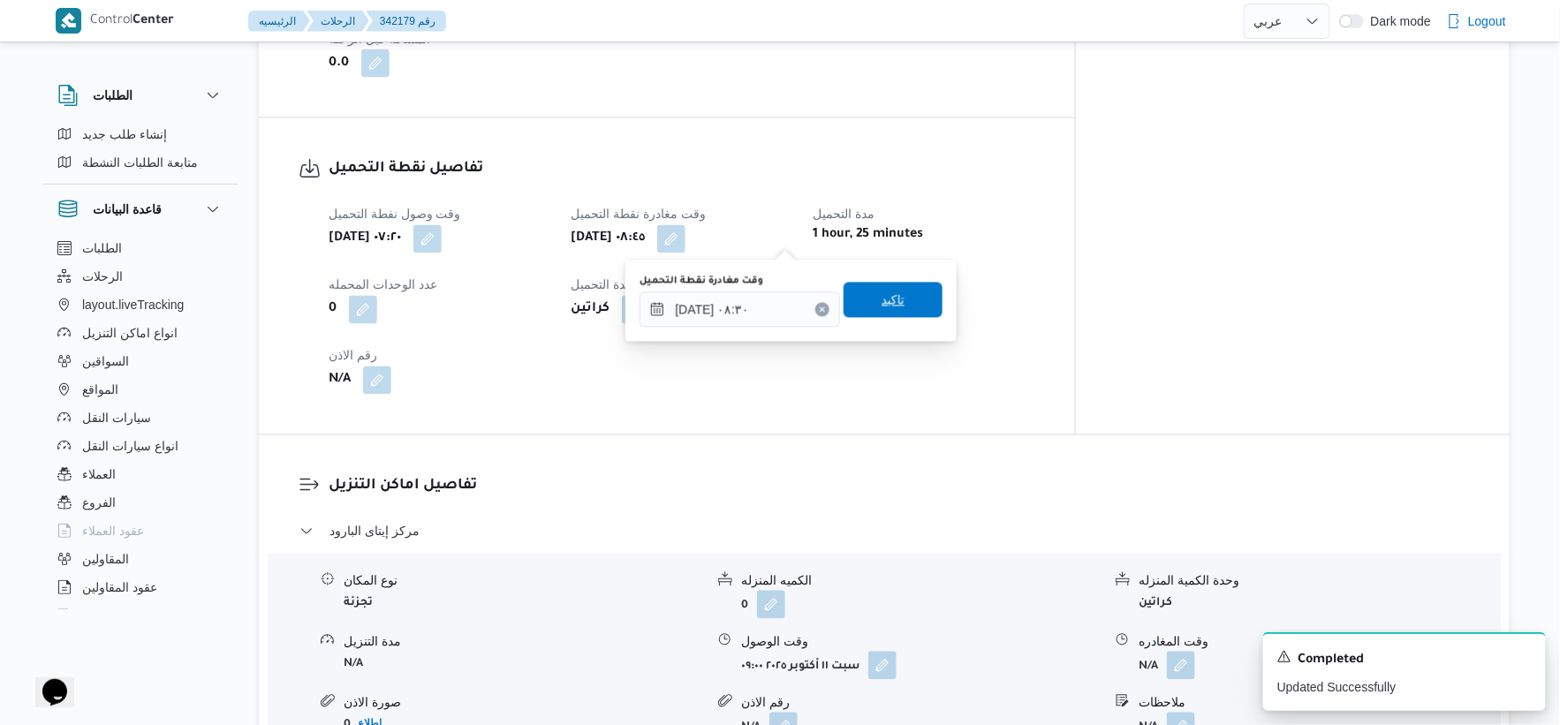
click at [902, 297] on span "تاكيد" at bounding box center [893, 300] width 99 height 35
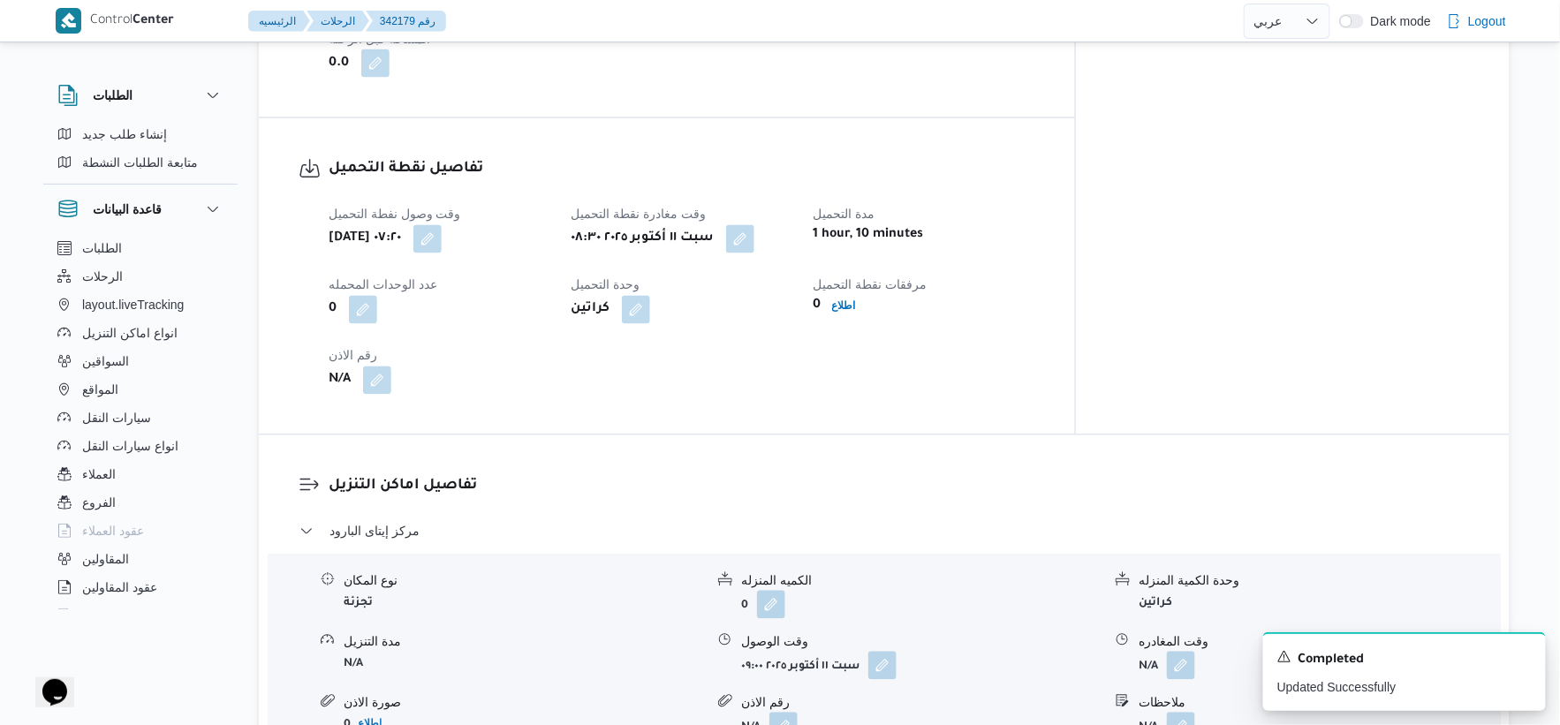
scroll to position [686, 0]
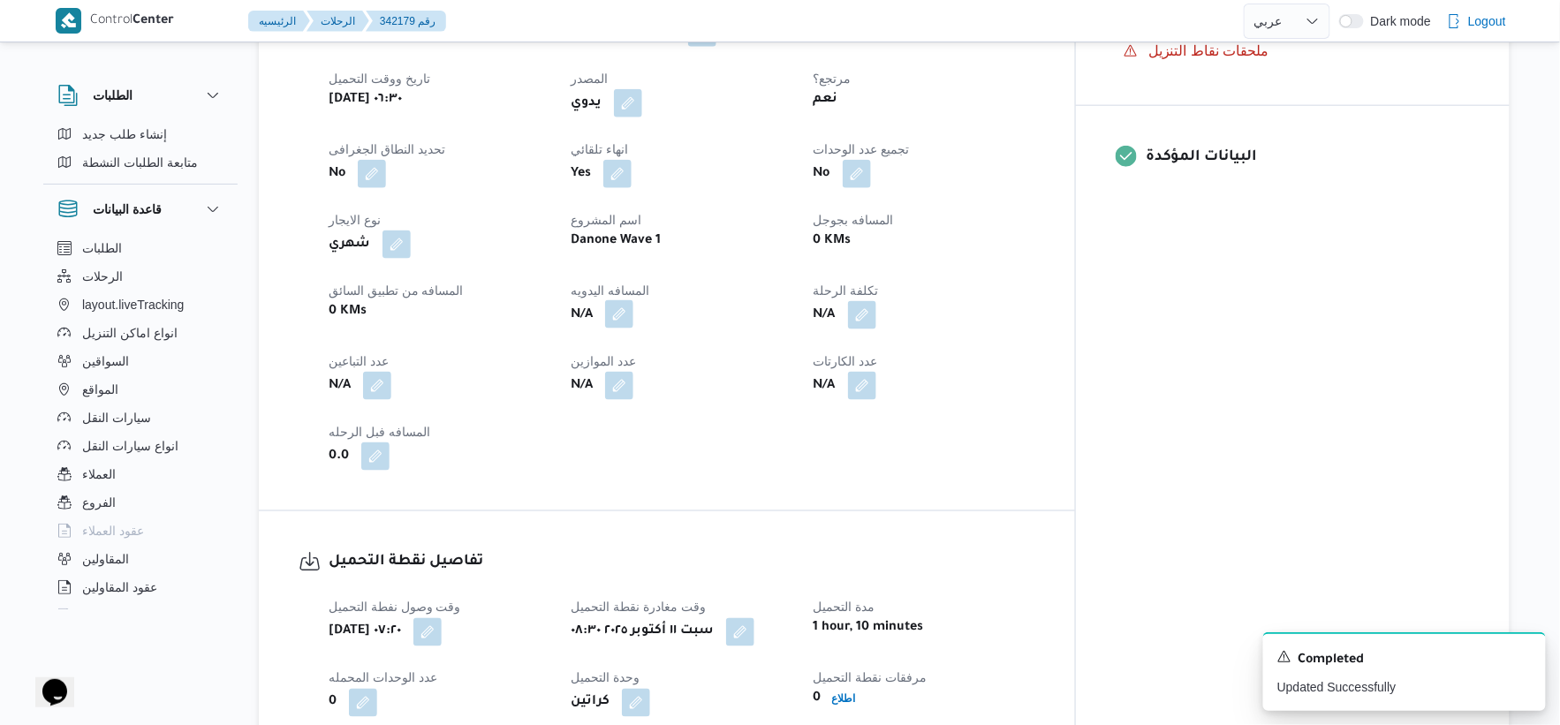
click at [657, 299] on dl "المسافه اليدويه N/A" at bounding box center [681, 305] width 221 height 51
click at [633, 316] on button "button" at bounding box center [619, 314] width 28 height 28
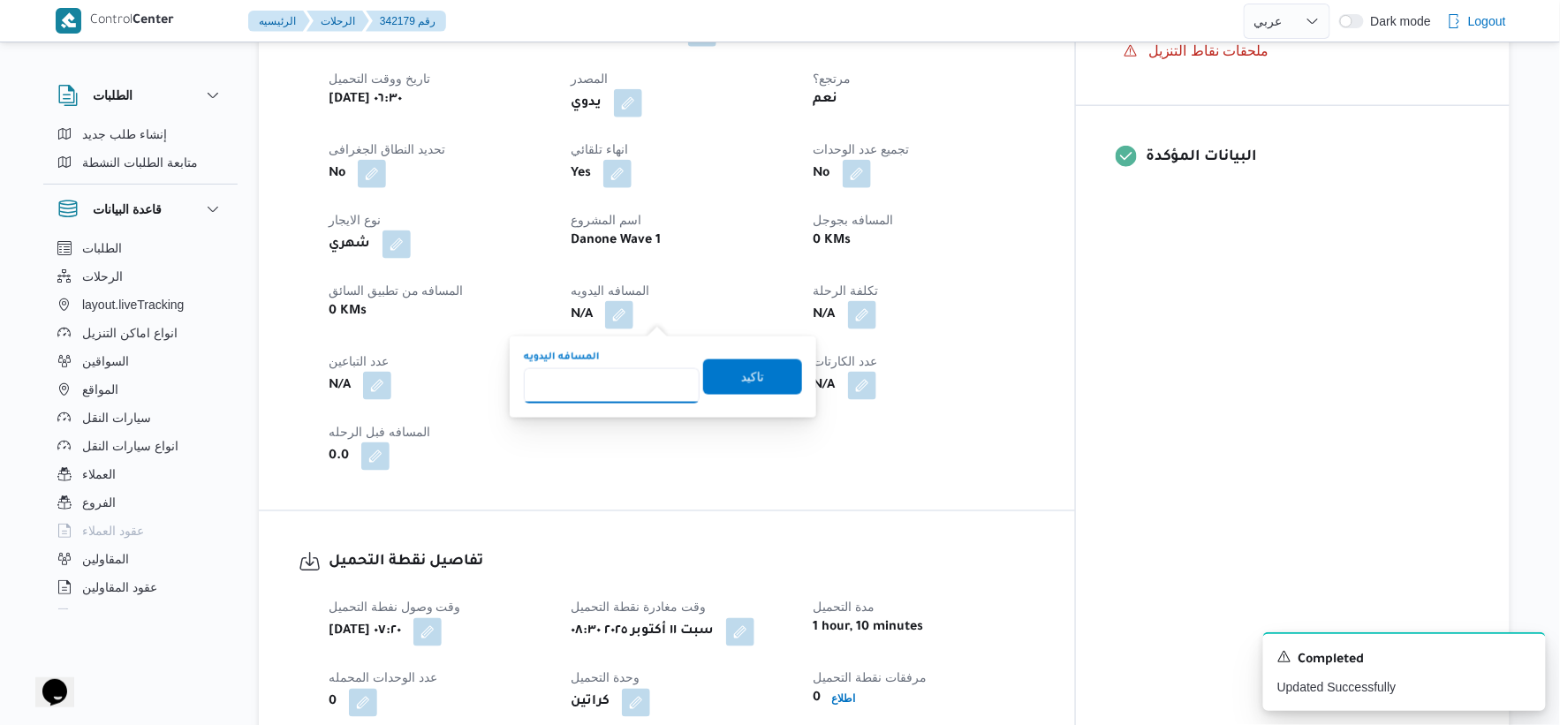
click at [614, 380] on input "المسافه اليدويه" at bounding box center [612, 385] width 176 height 35
type input "51"
click at [764, 381] on span "تاكيد" at bounding box center [752, 376] width 99 height 35
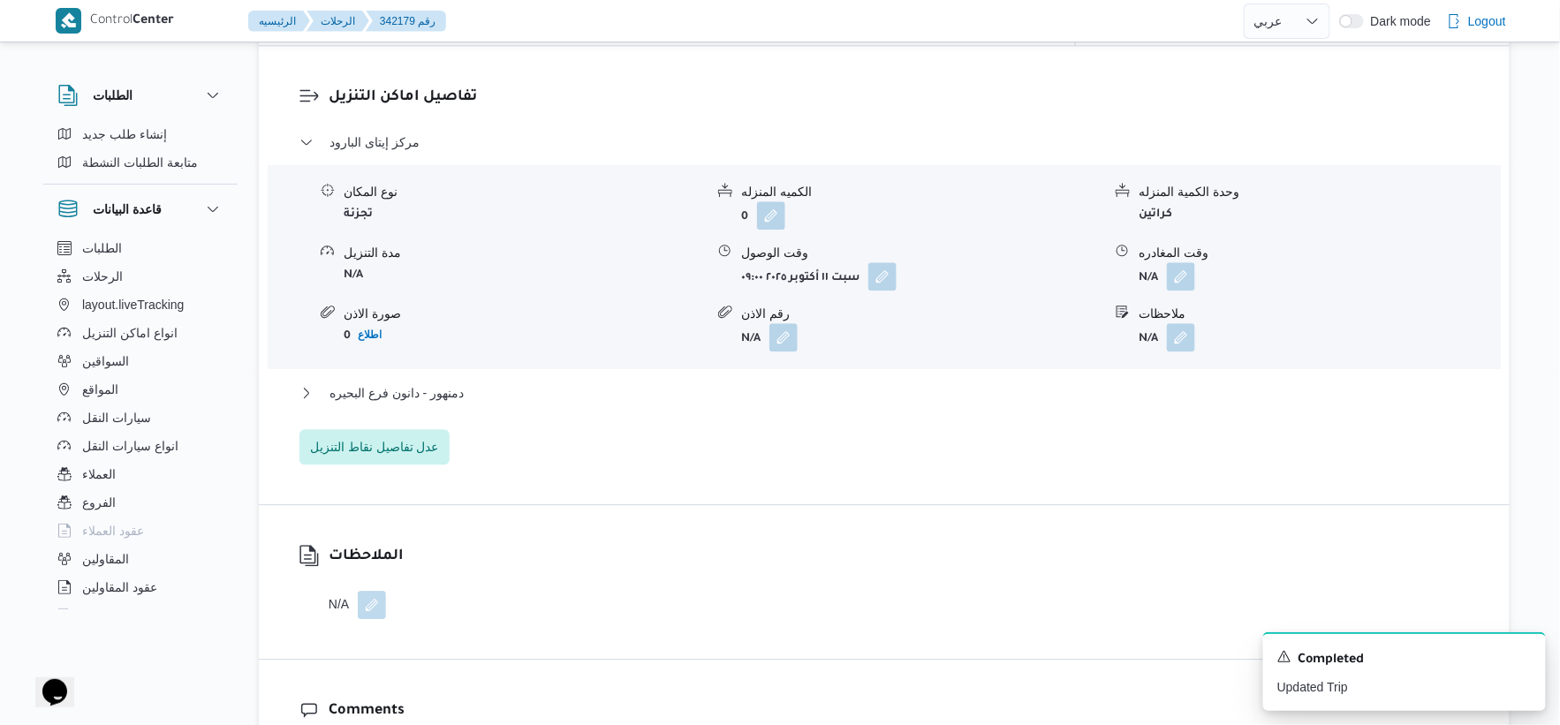
scroll to position [1472, 0]
click at [533, 396] on button "دمنهور - دانون فرع البحيره" at bounding box center [884, 390] width 1170 height 21
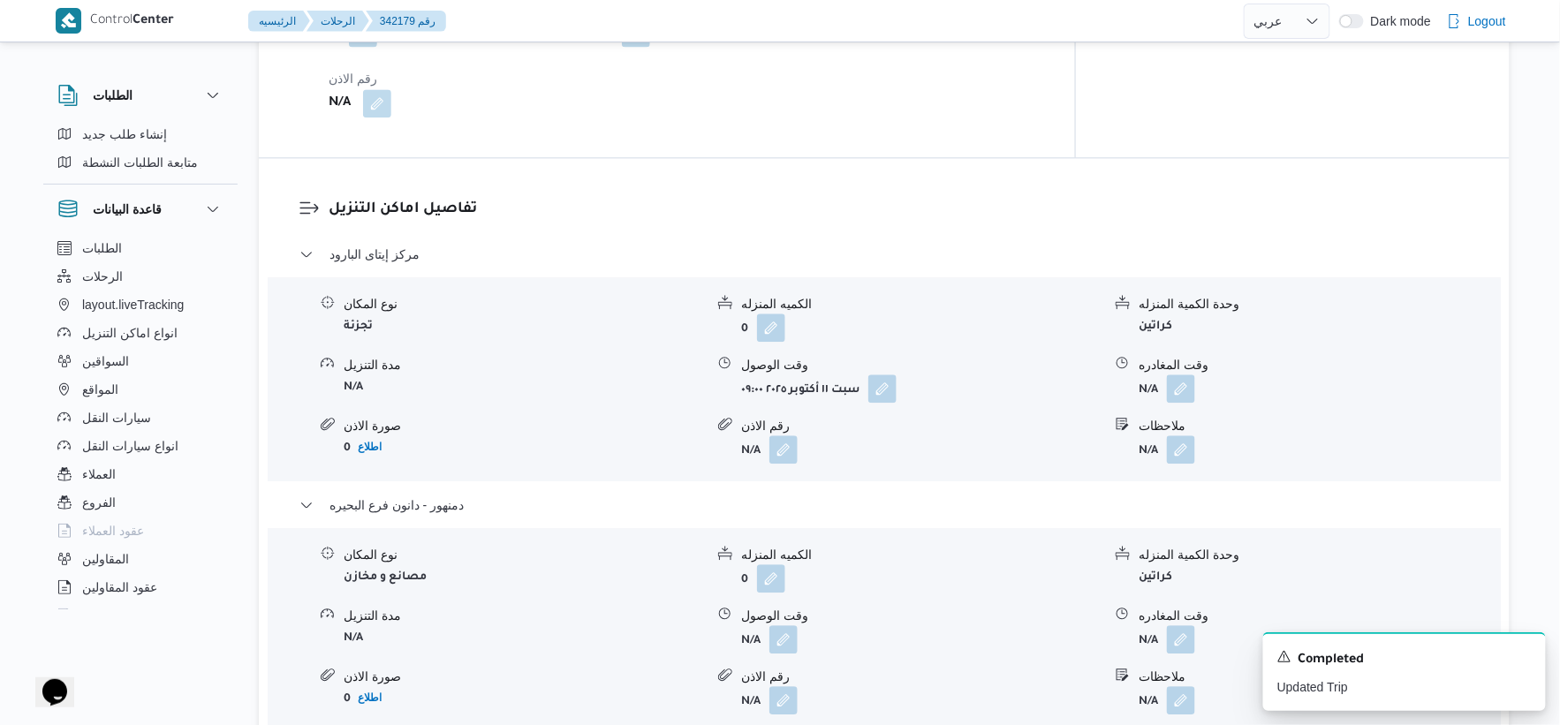
scroll to position [1570, 0]
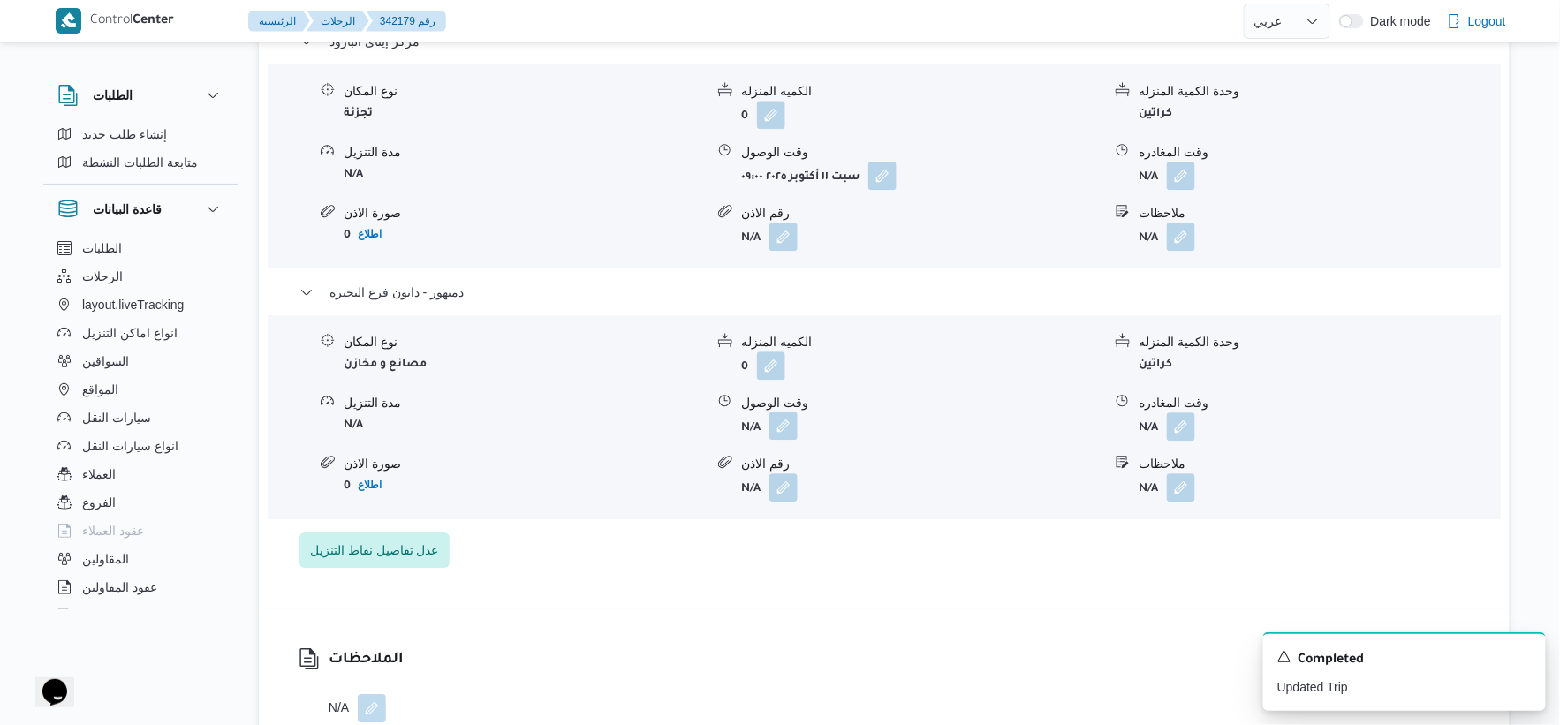
click at [784, 429] on button "button" at bounding box center [783, 426] width 28 height 28
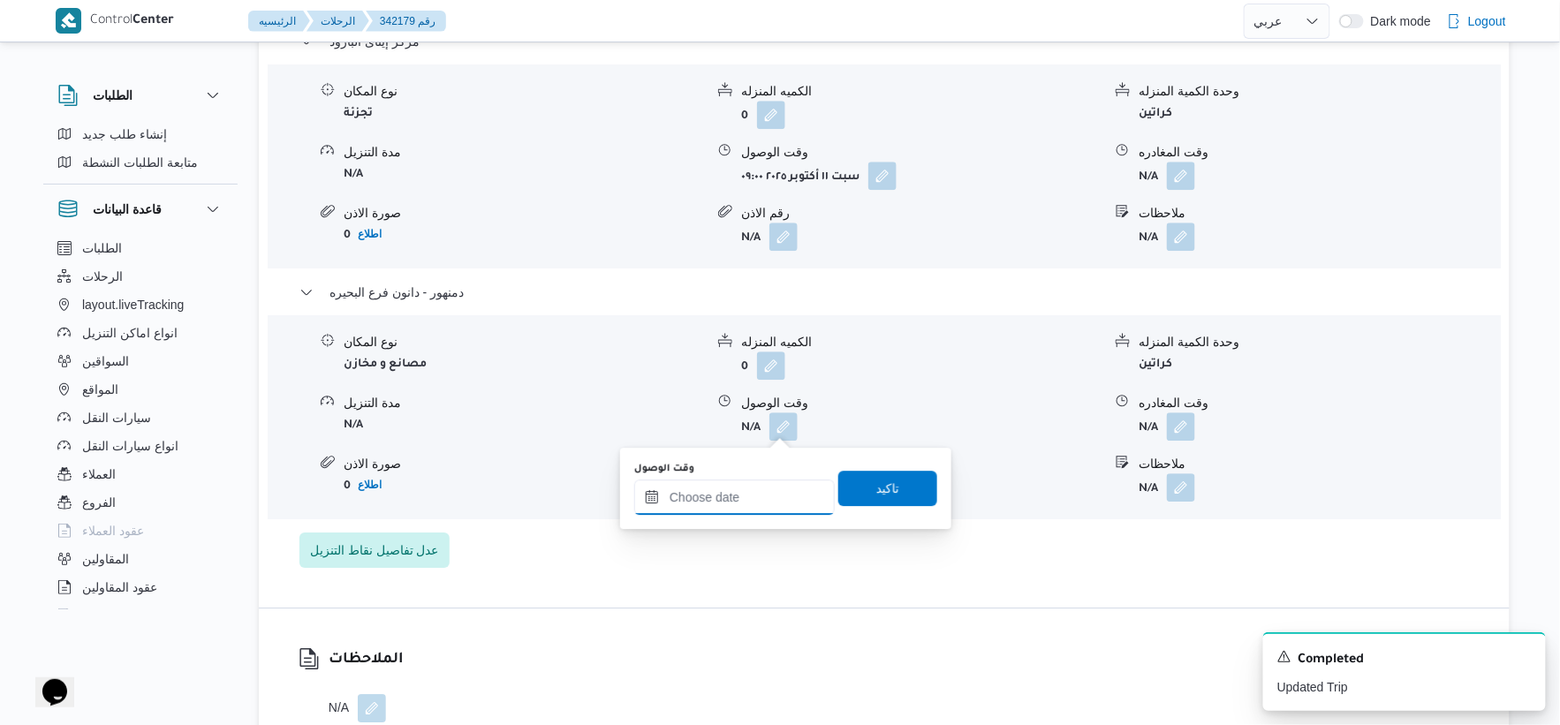
click at [765, 491] on input "وقت الوصول" at bounding box center [734, 497] width 201 height 35
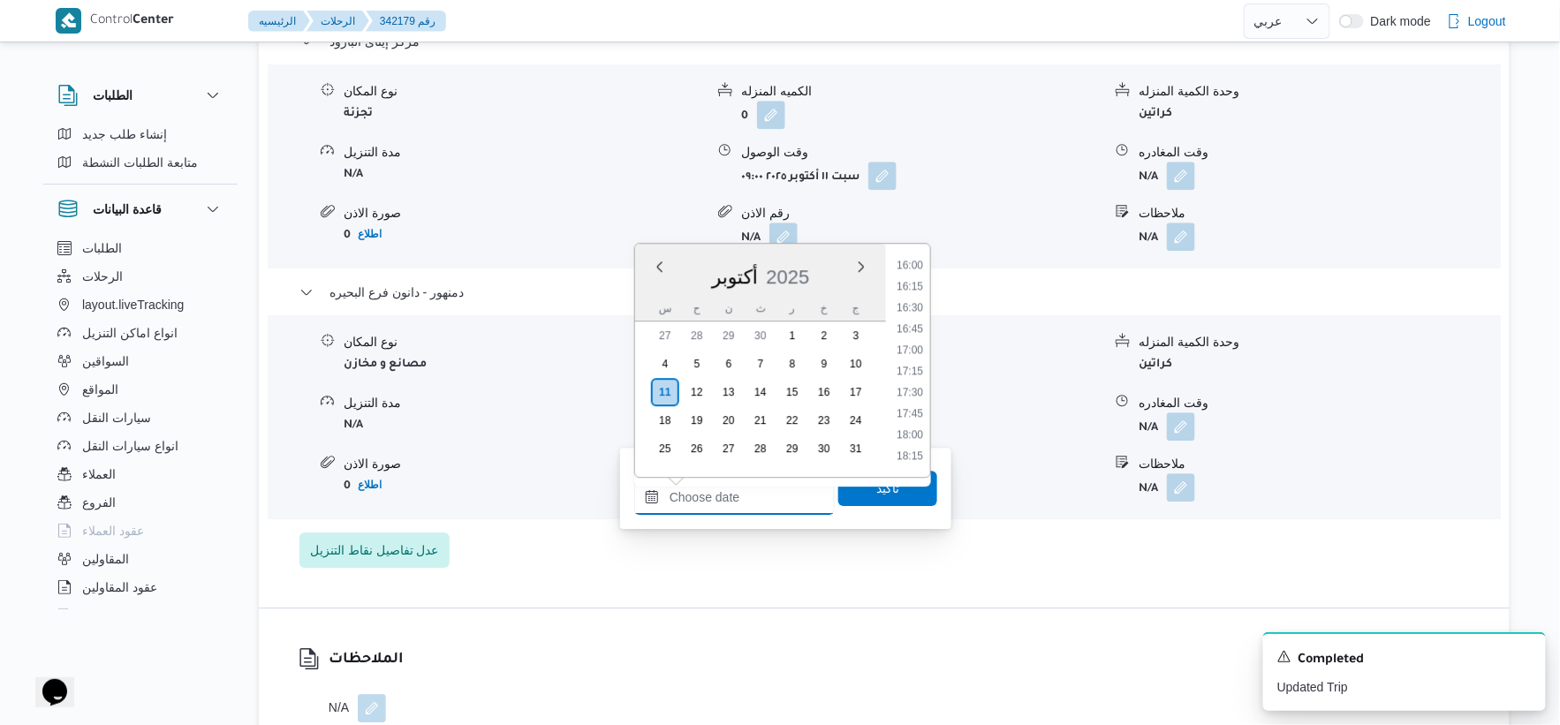
scroll to position [1317, 0]
drag, startPoint x: 913, startPoint y: 304, endPoint x: 903, endPoint y: 402, distance: 98.5
click at [912, 304] on li "16:00" at bounding box center [910, 307] width 41 height 18
type input "١١/١٠/٢٠٢٥ ١٦:٠٠"
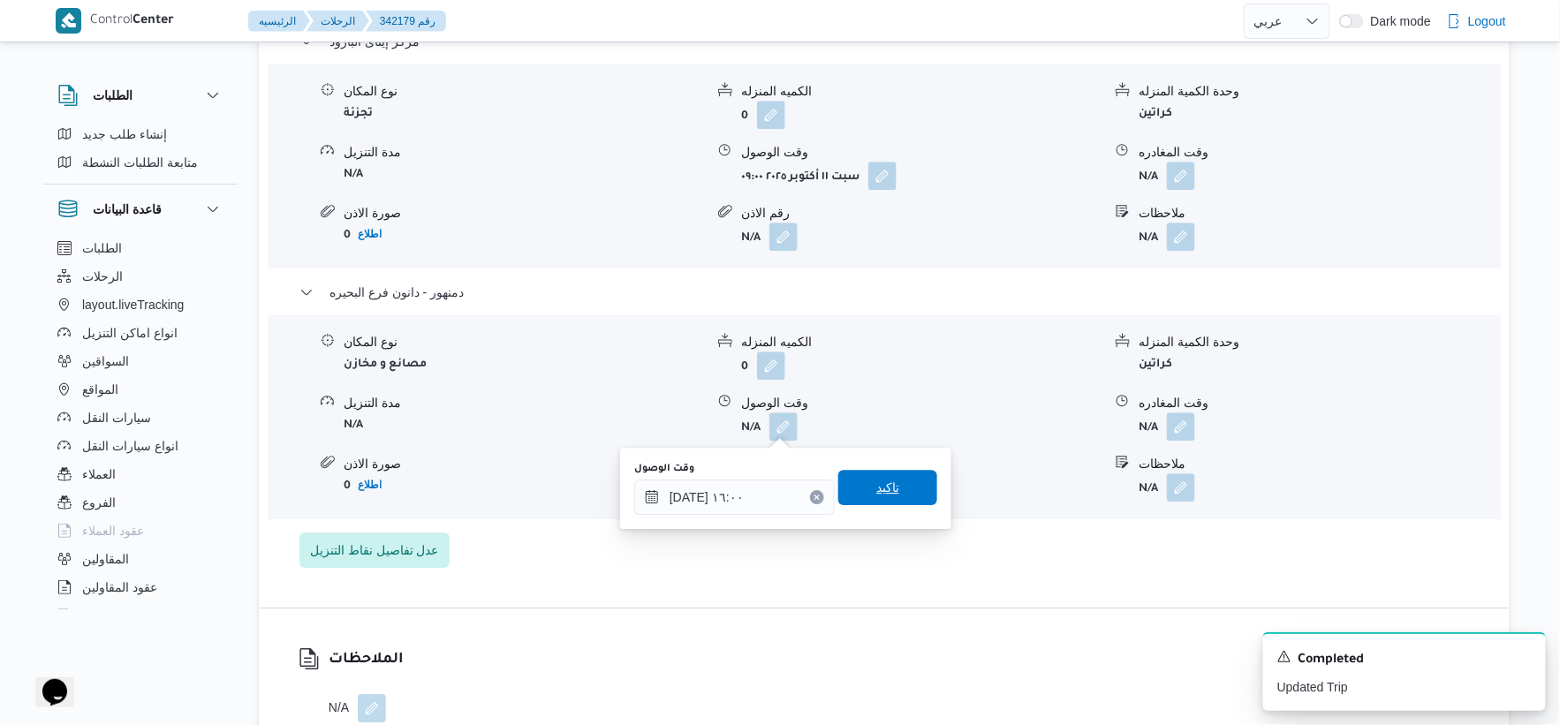
click at [899, 482] on span "تاكيد" at bounding box center [887, 487] width 99 height 35
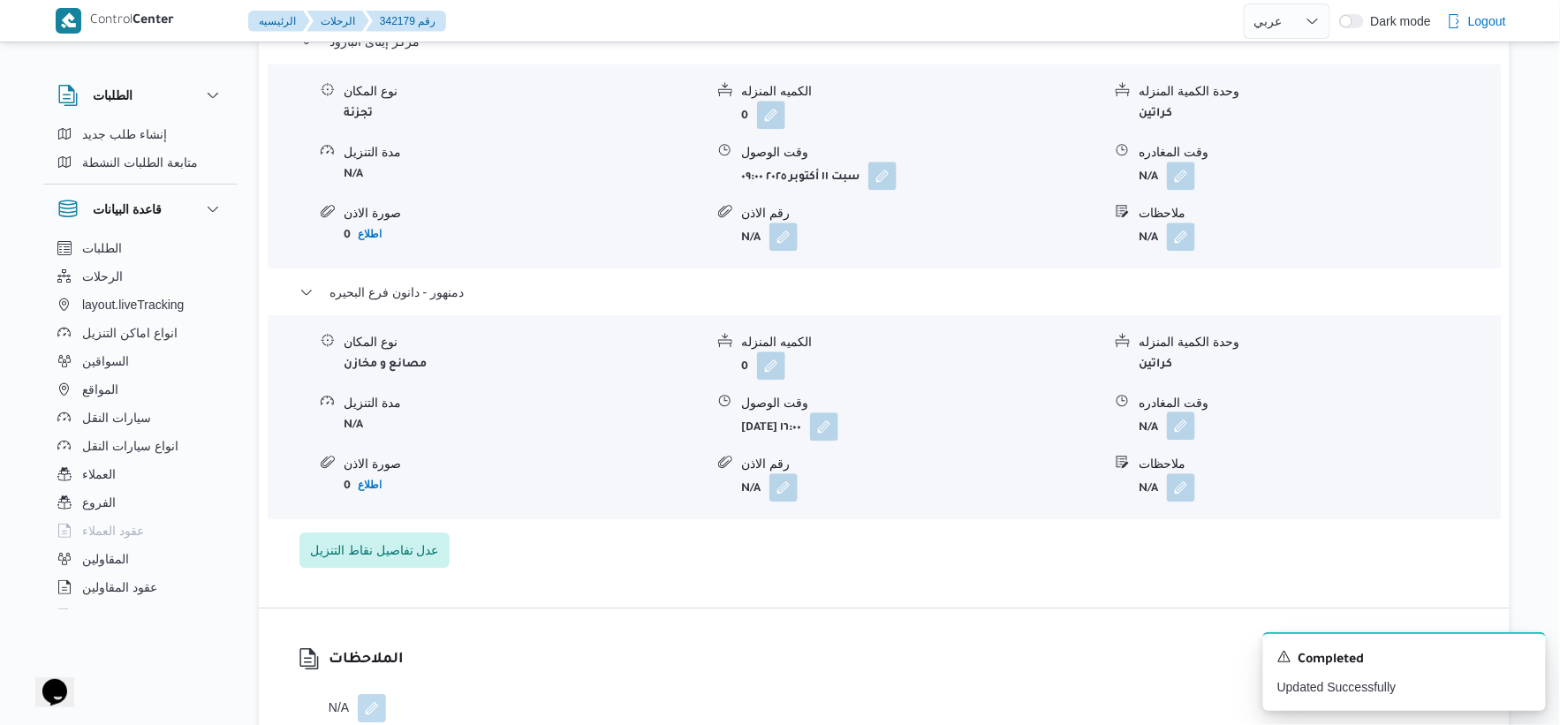
click at [1177, 429] on button "button" at bounding box center [1181, 426] width 28 height 28
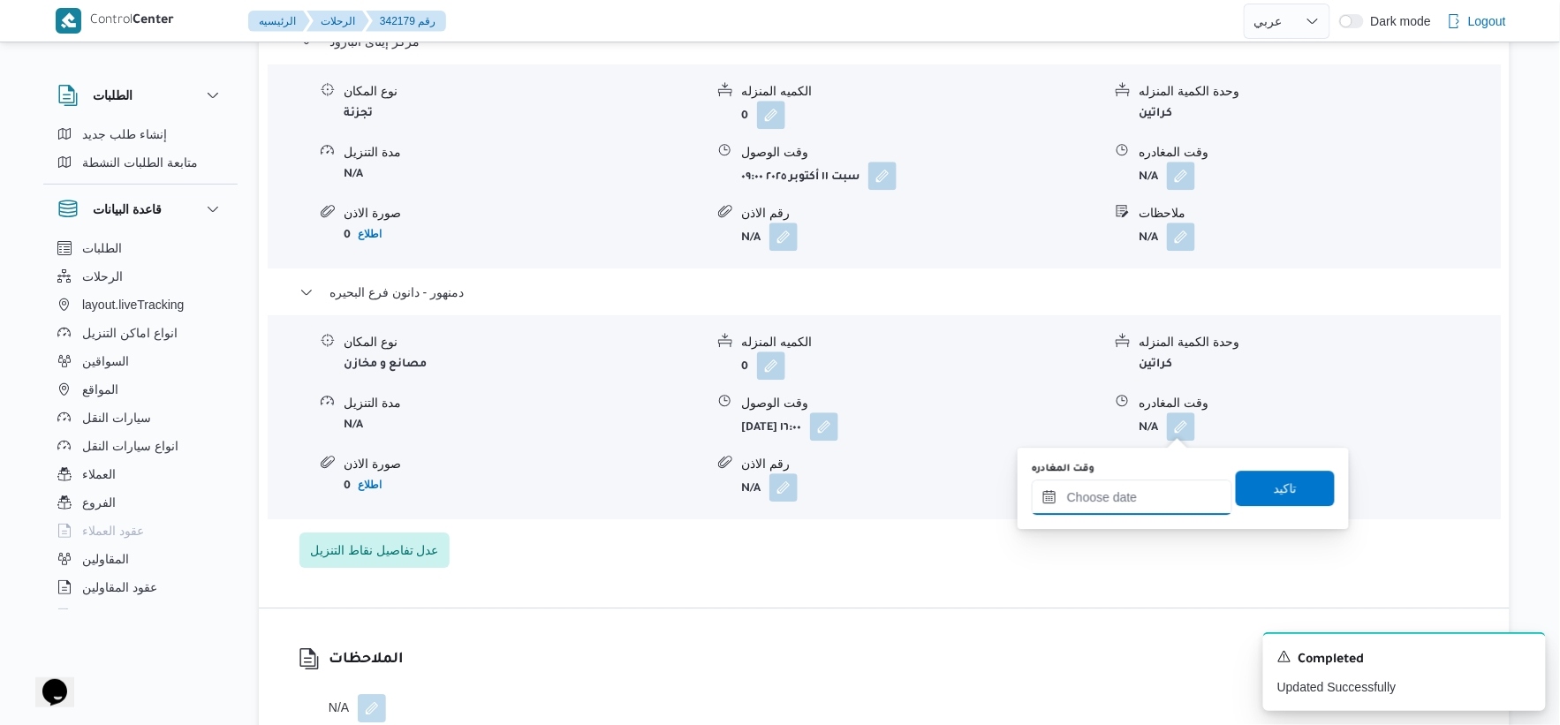
click at [1178, 512] on input "وقت المغادره" at bounding box center [1132, 497] width 201 height 35
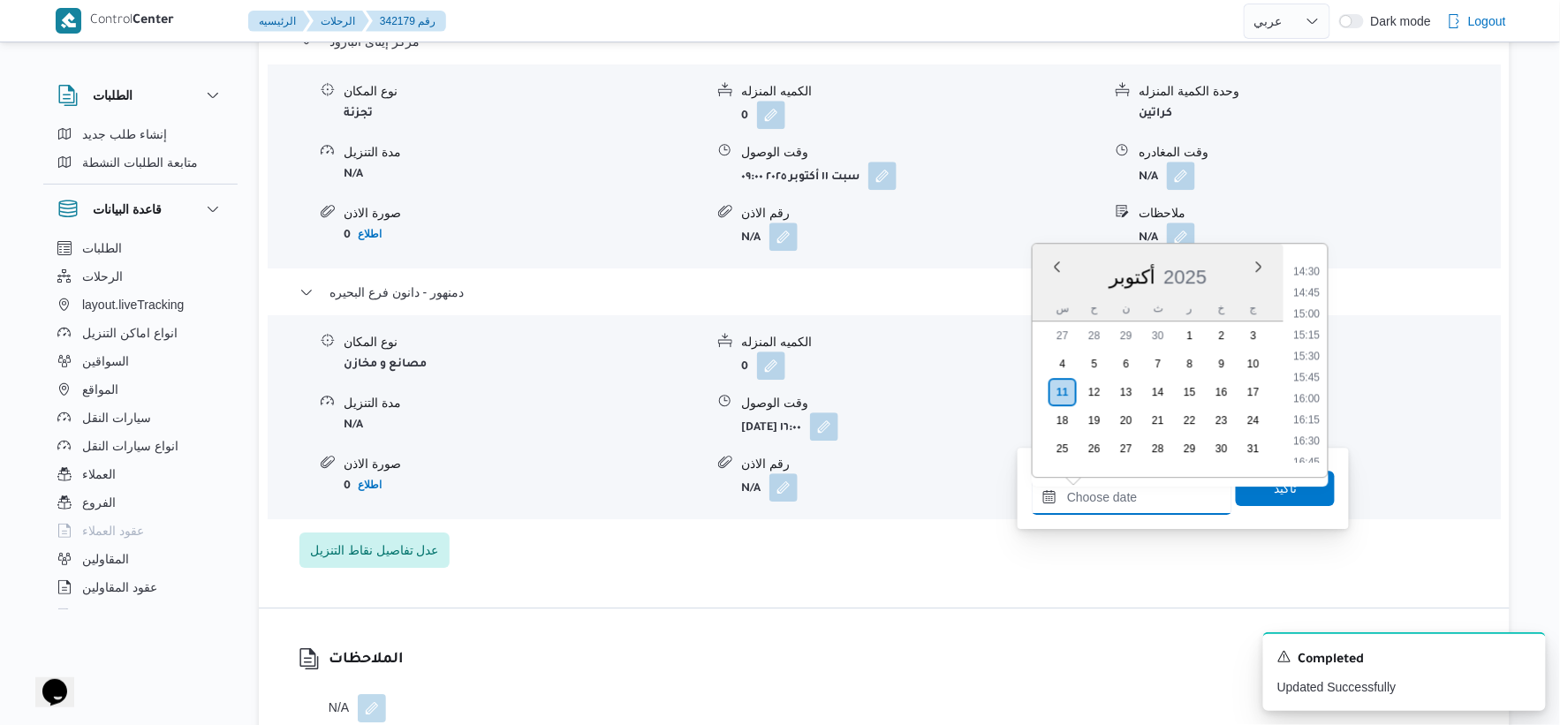
scroll to position [1219, 0]
click at [1312, 406] on li "16:00" at bounding box center [1307, 405] width 41 height 18
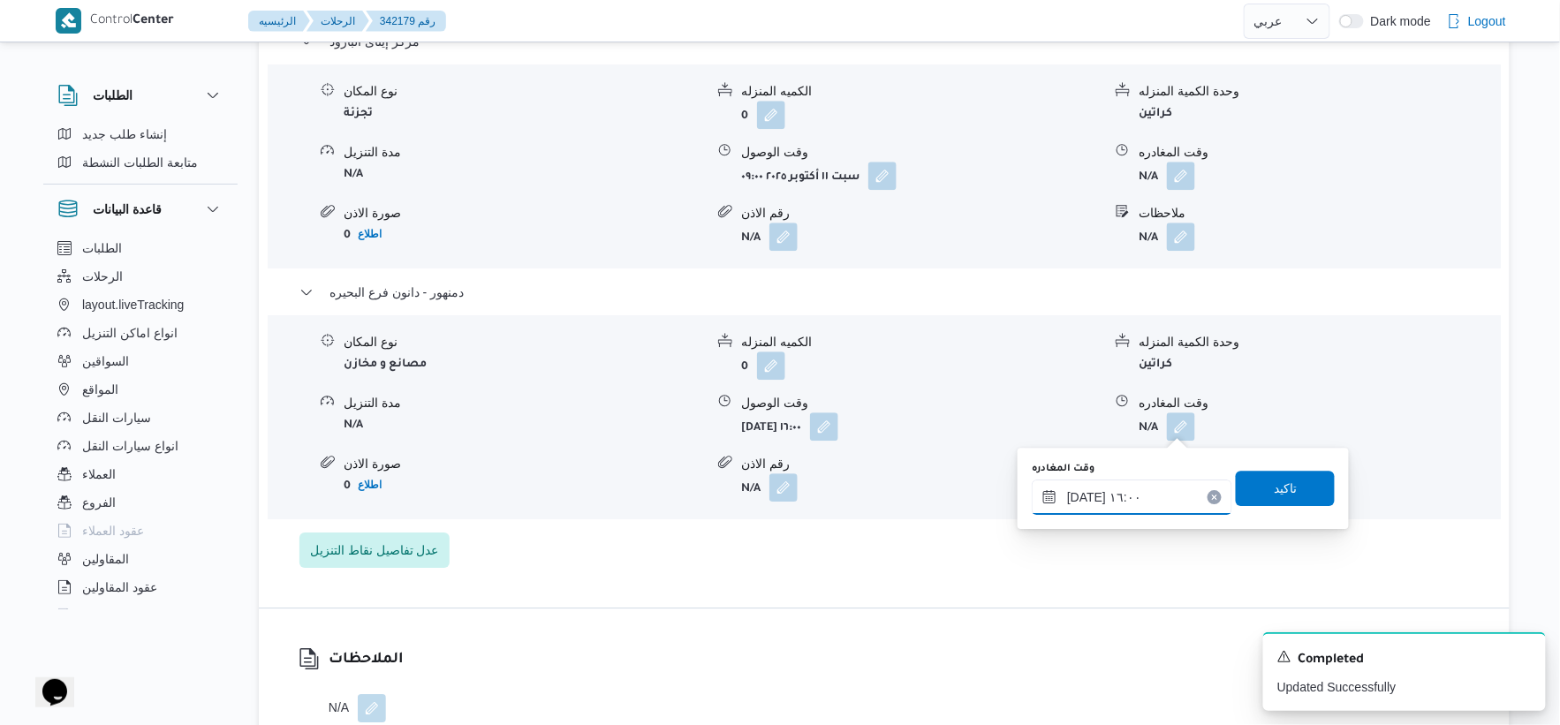
click at [1081, 492] on input "١١/١٠/٢٠٢٥ ١٦:٠٠" at bounding box center [1132, 497] width 201 height 35
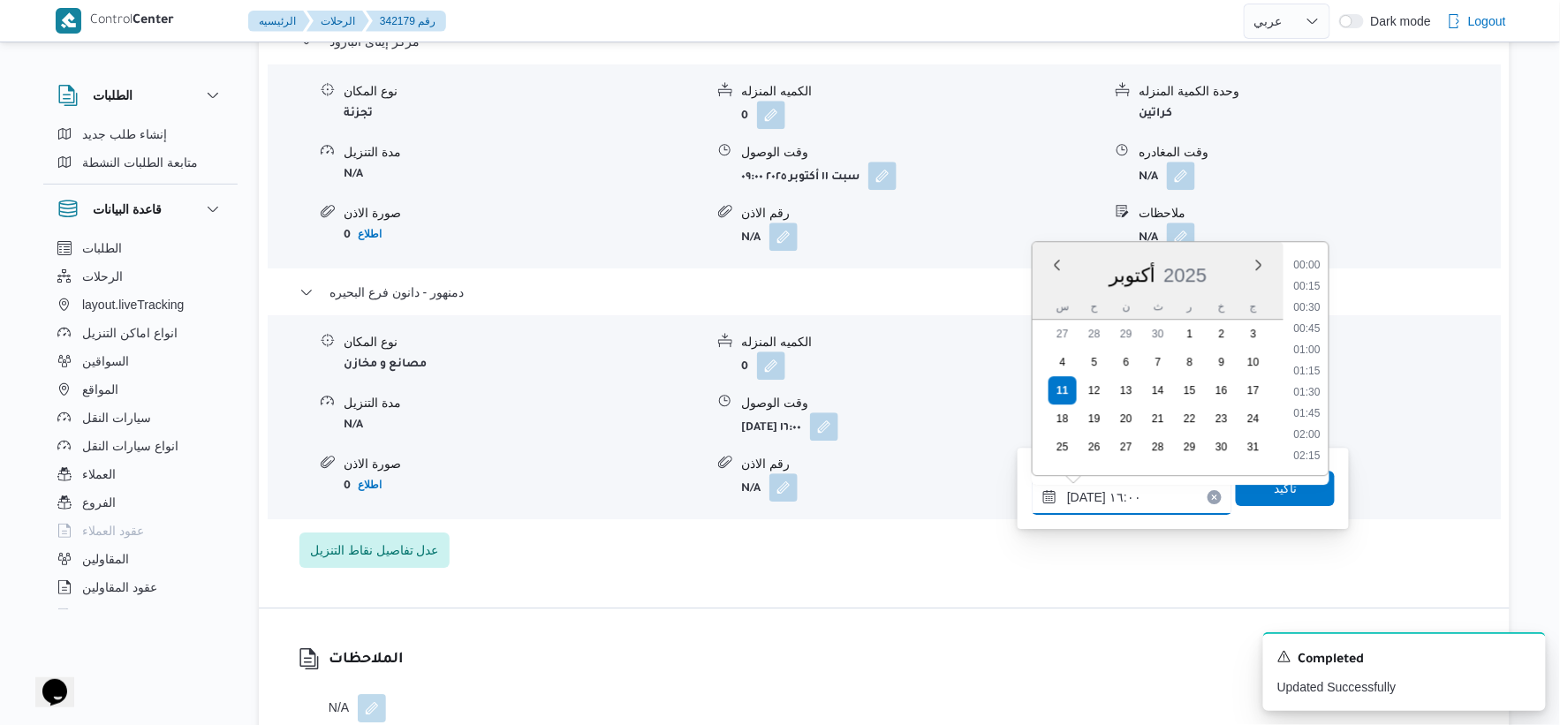
scroll to position [1250, 0]
type input "١١/١٠/٢٠٢٥ ١٦:١٠"
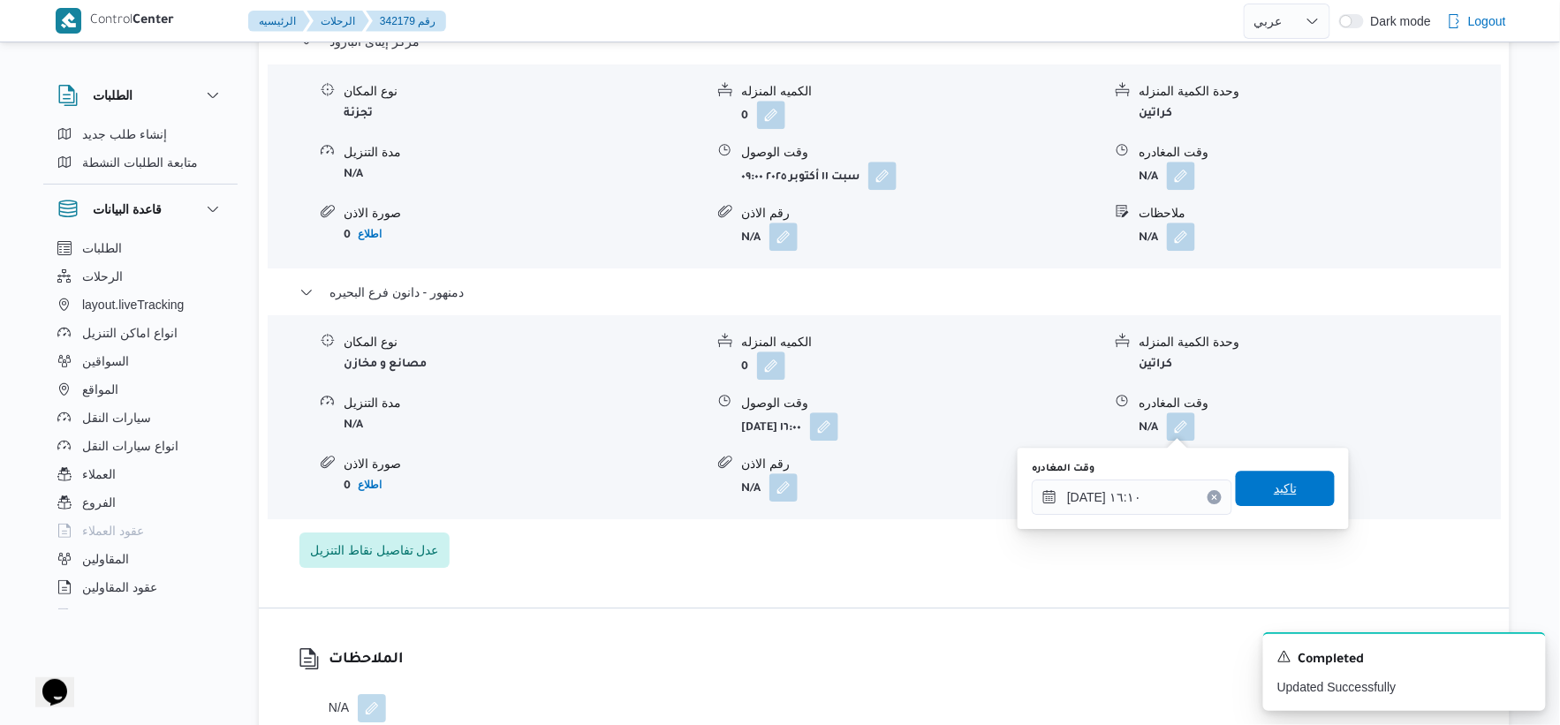
click at [1257, 477] on span "تاكيد" at bounding box center [1285, 488] width 99 height 35
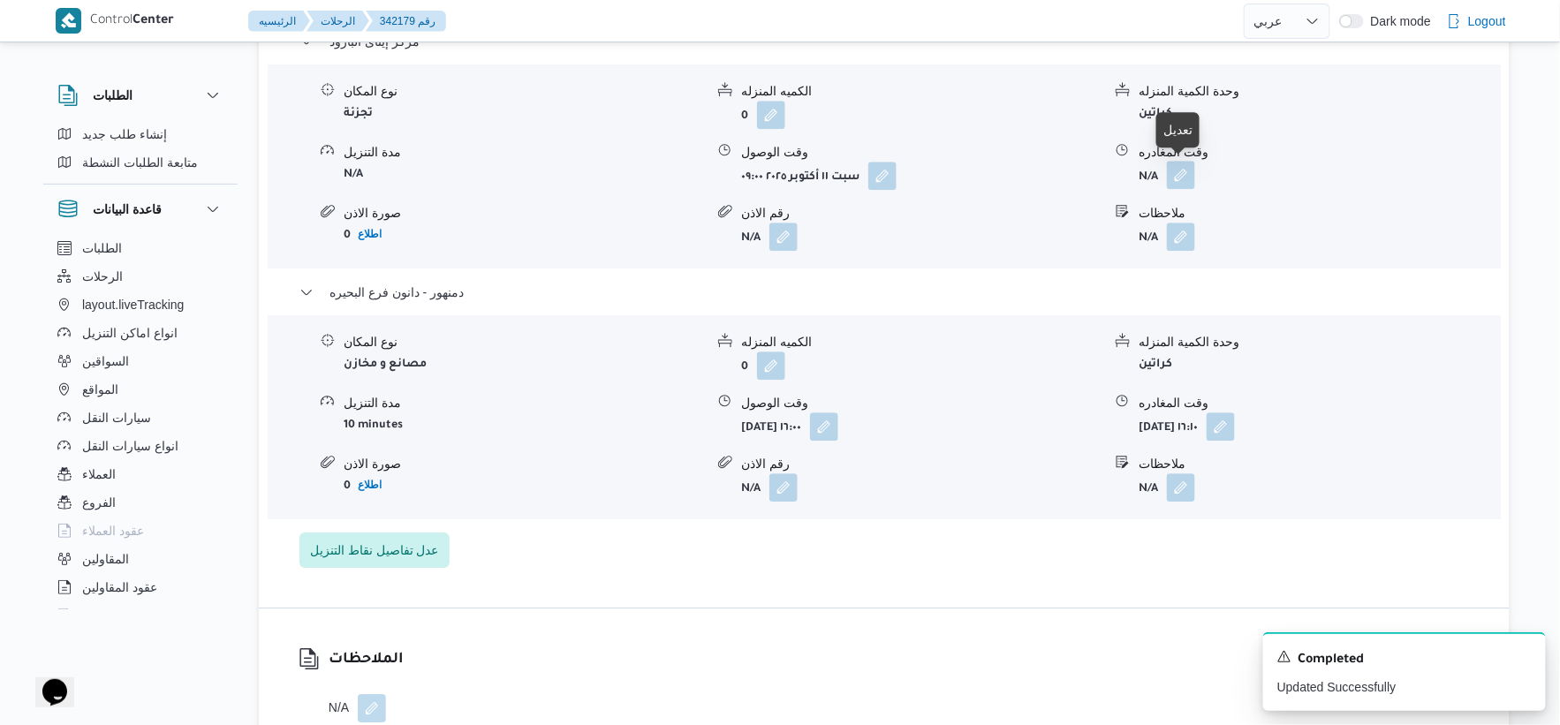
click at [1186, 175] on button "button" at bounding box center [1181, 175] width 28 height 28
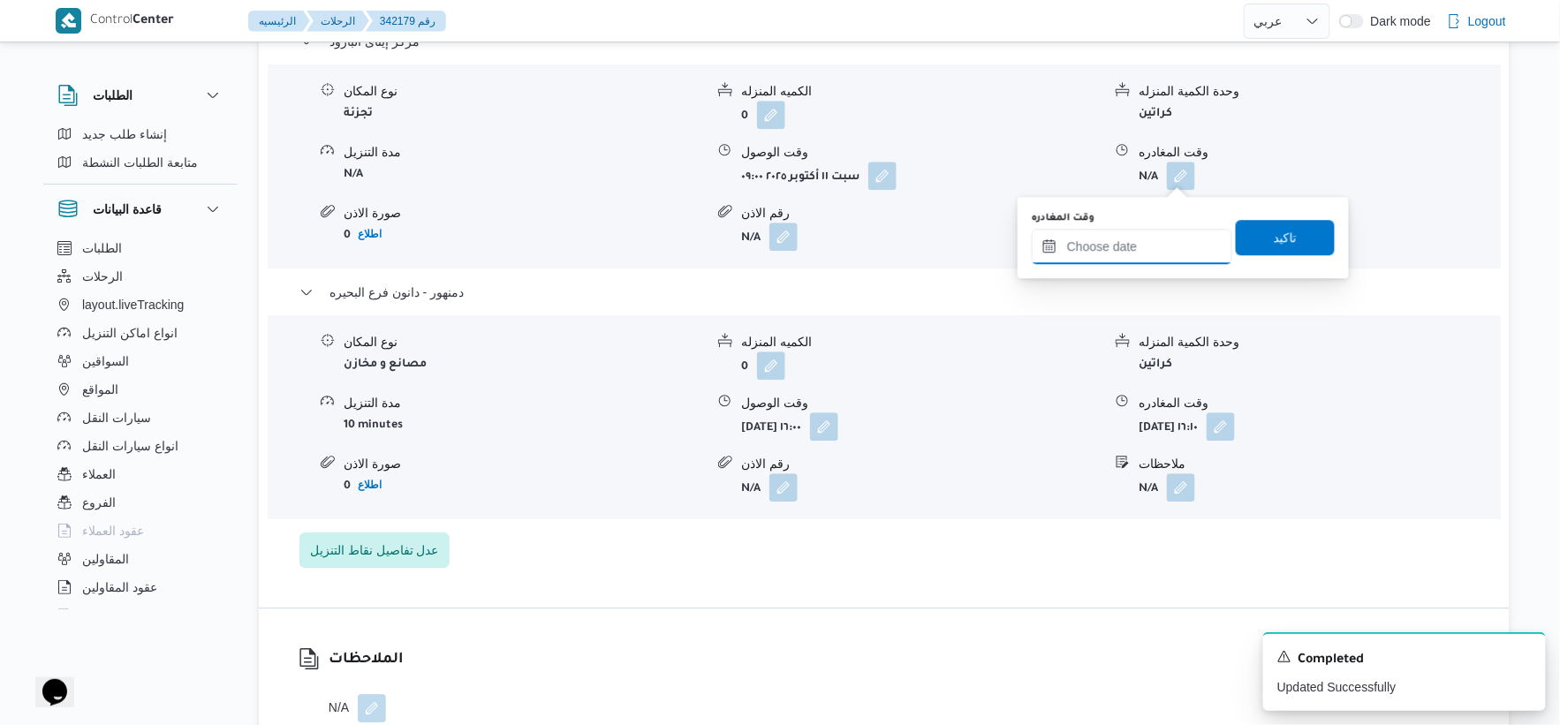
click at [1140, 246] on input "وقت المغادره" at bounding box center [1132, 246] width 201 height 35
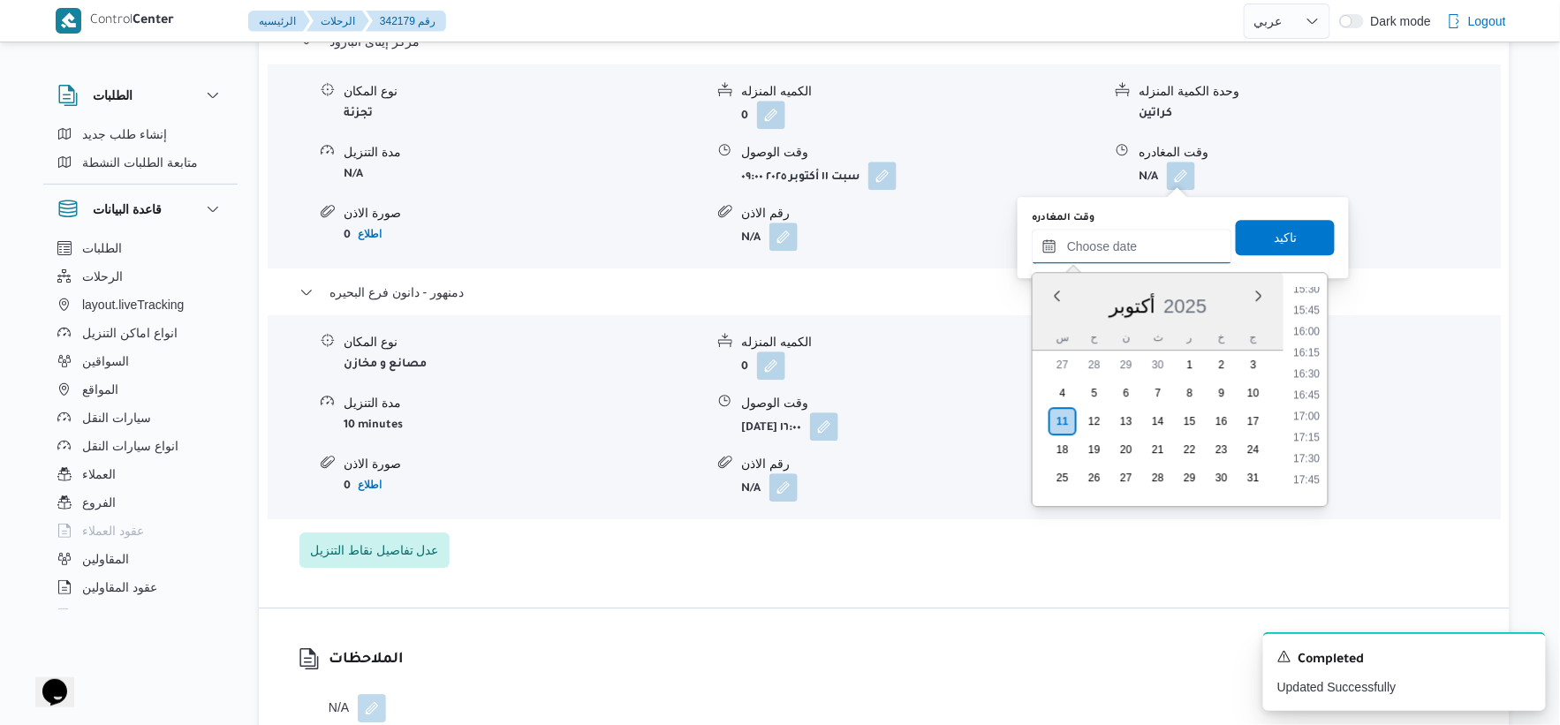
scroll to position [1317, 0]
click at [1314, 293] on li "15:30" at bounding box center [1307, 293] width 41 height 18
type input "١١/١٠/٢٠٢٥ ١٥:٣٠"
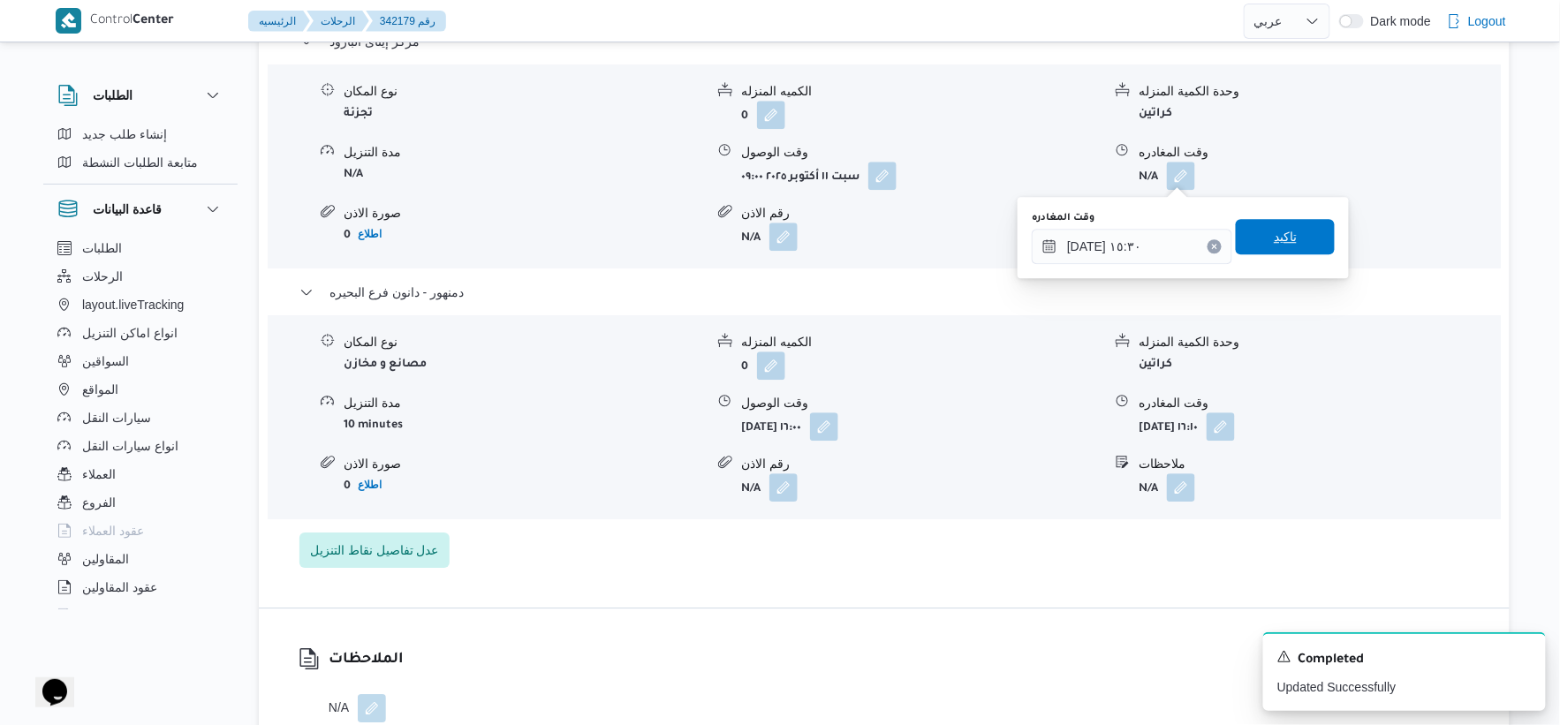
click at [1284, 244] on span "تاكيد" at bounding box center [1285, 236] width 23 height 21
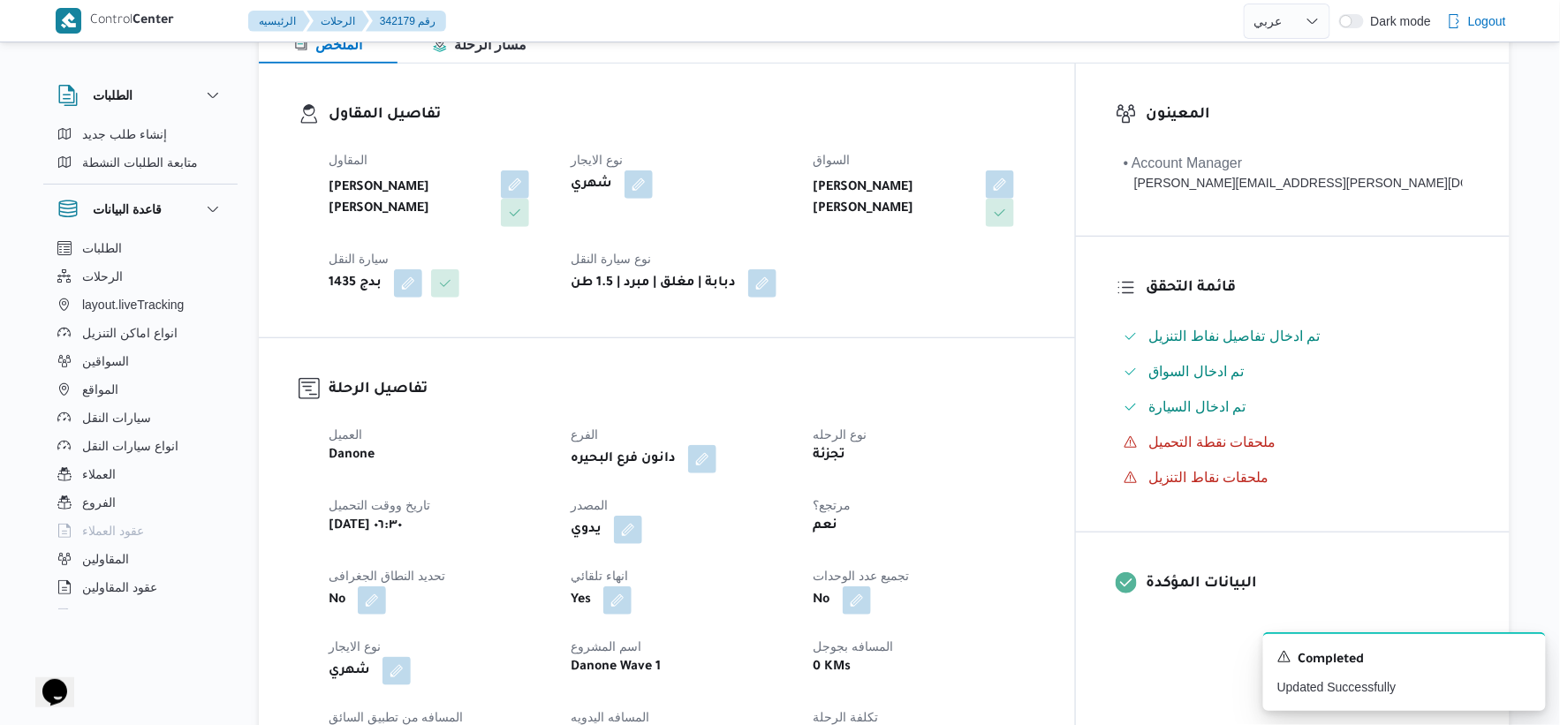
scroll to position [0, 0]
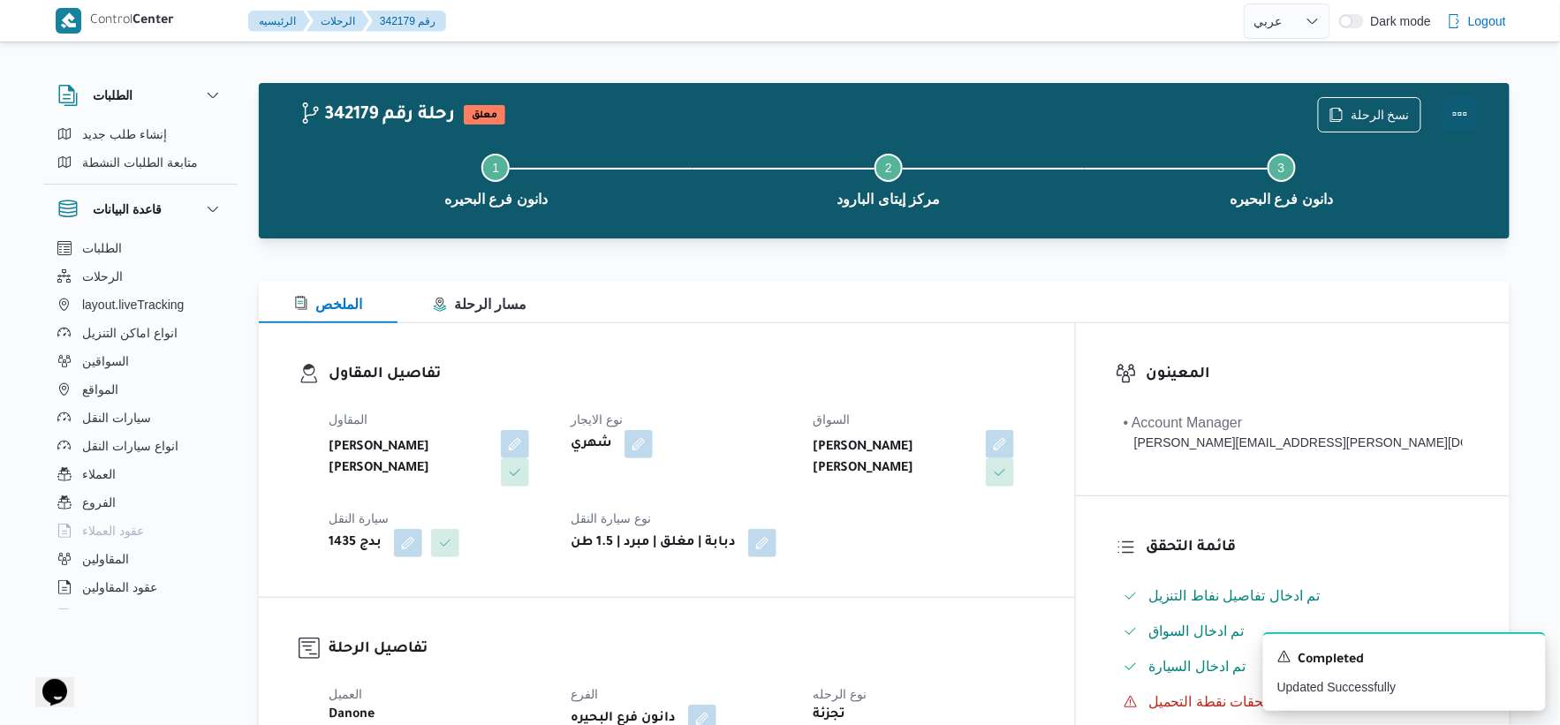
click at [1473, 102] on button "Actions" at bounding box center [1460, 113] width 35 height 35
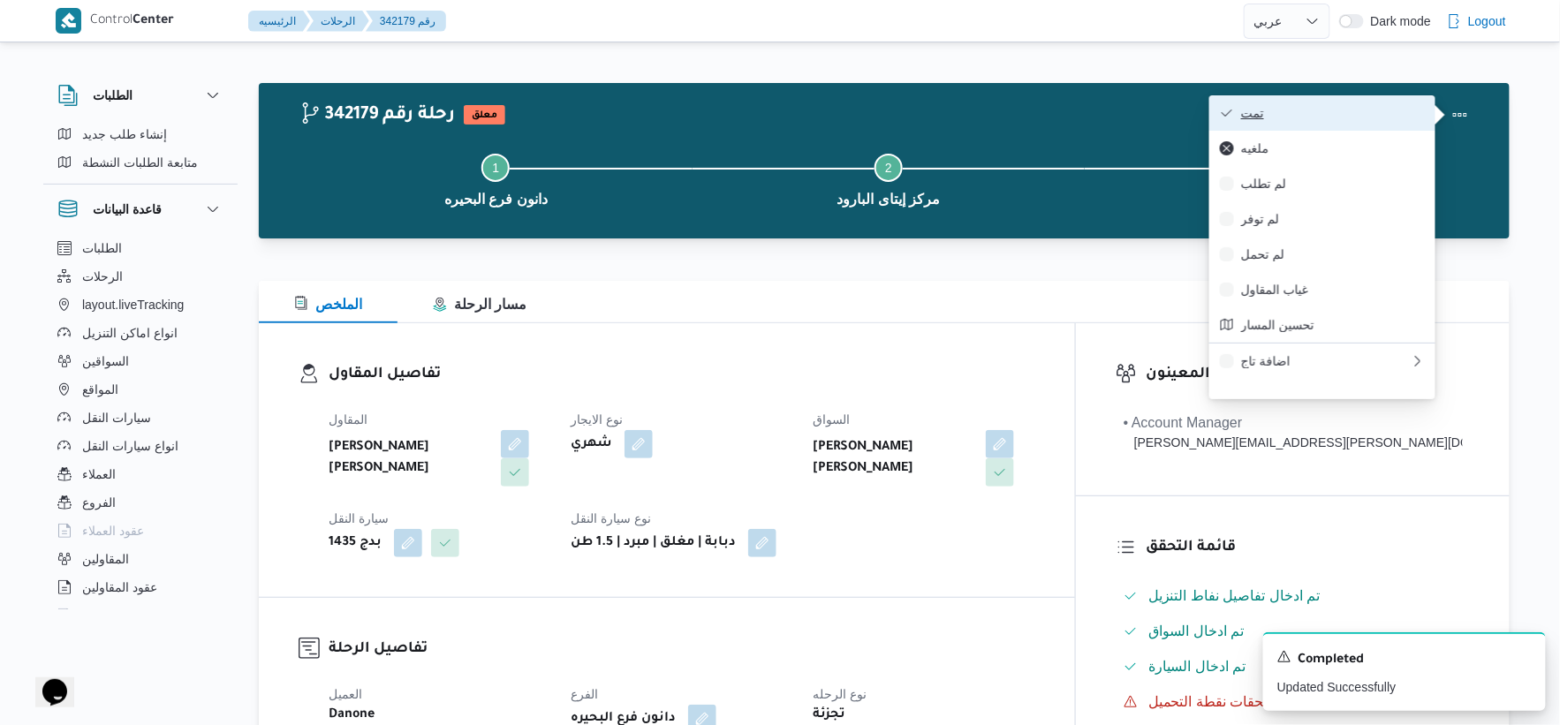
click at [1311, 118] on span "تمت" at bounding box center [1333, 113] width 184 height 14
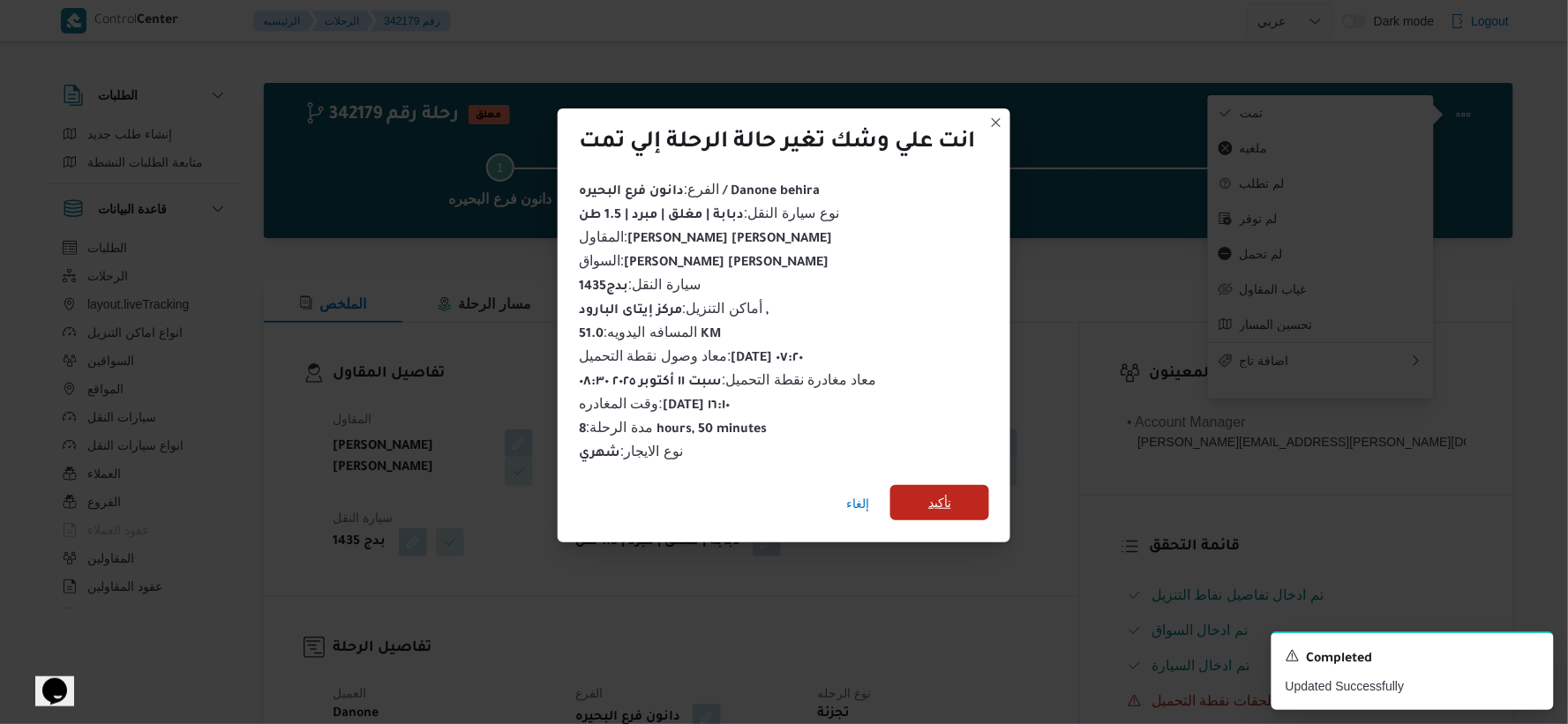
click at [957, 491] on span "تأكيد" at bounding box center [939, 502] width 99 height 35
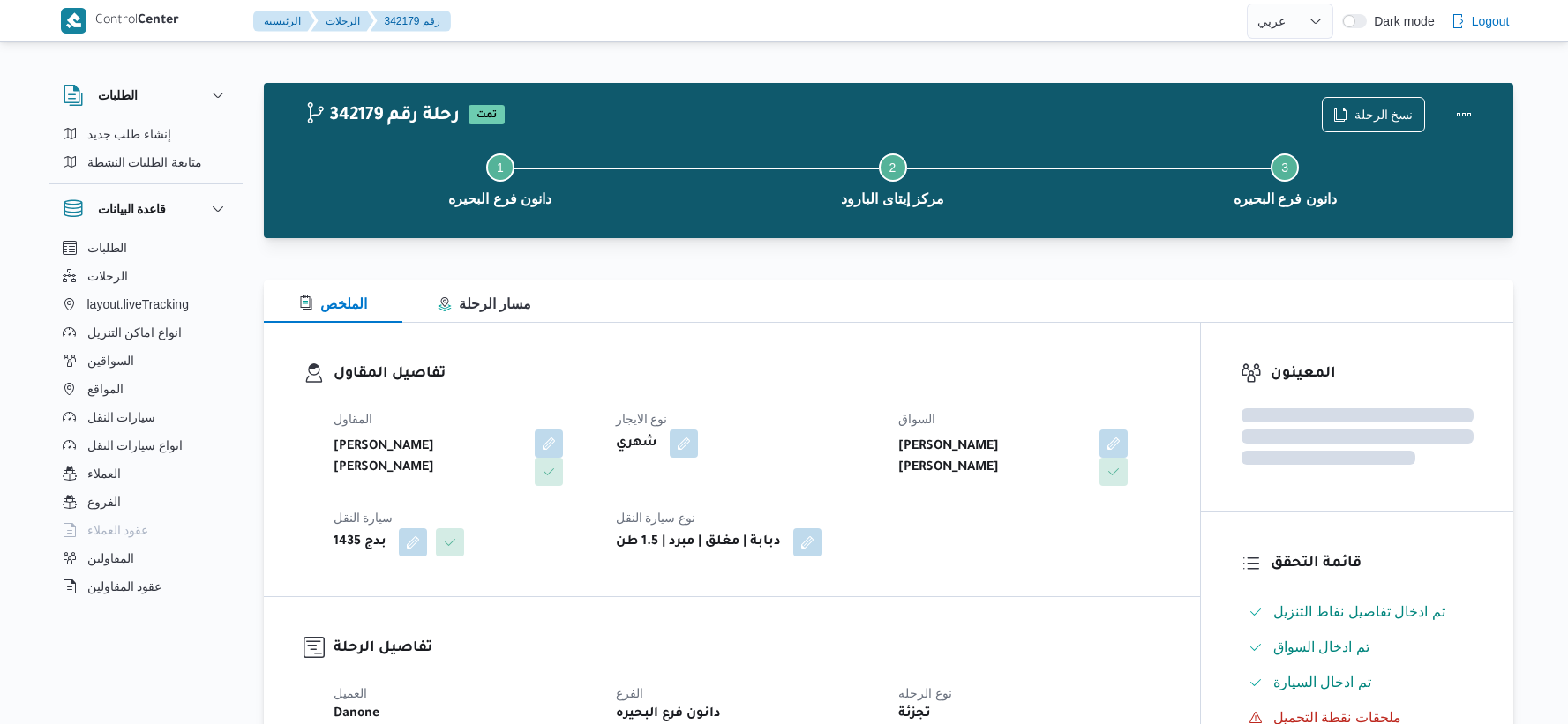
select select "ar"
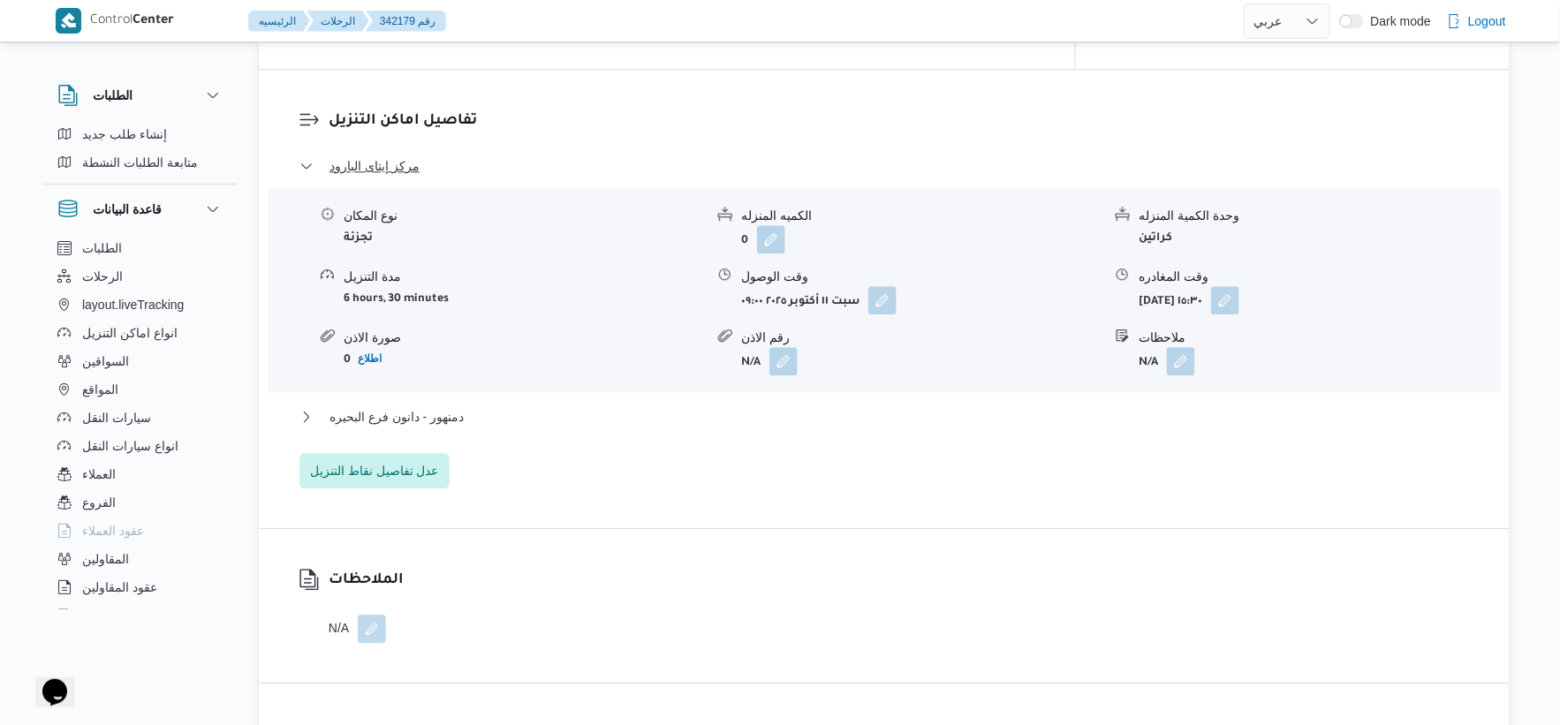
scroll to position [1472, 0]
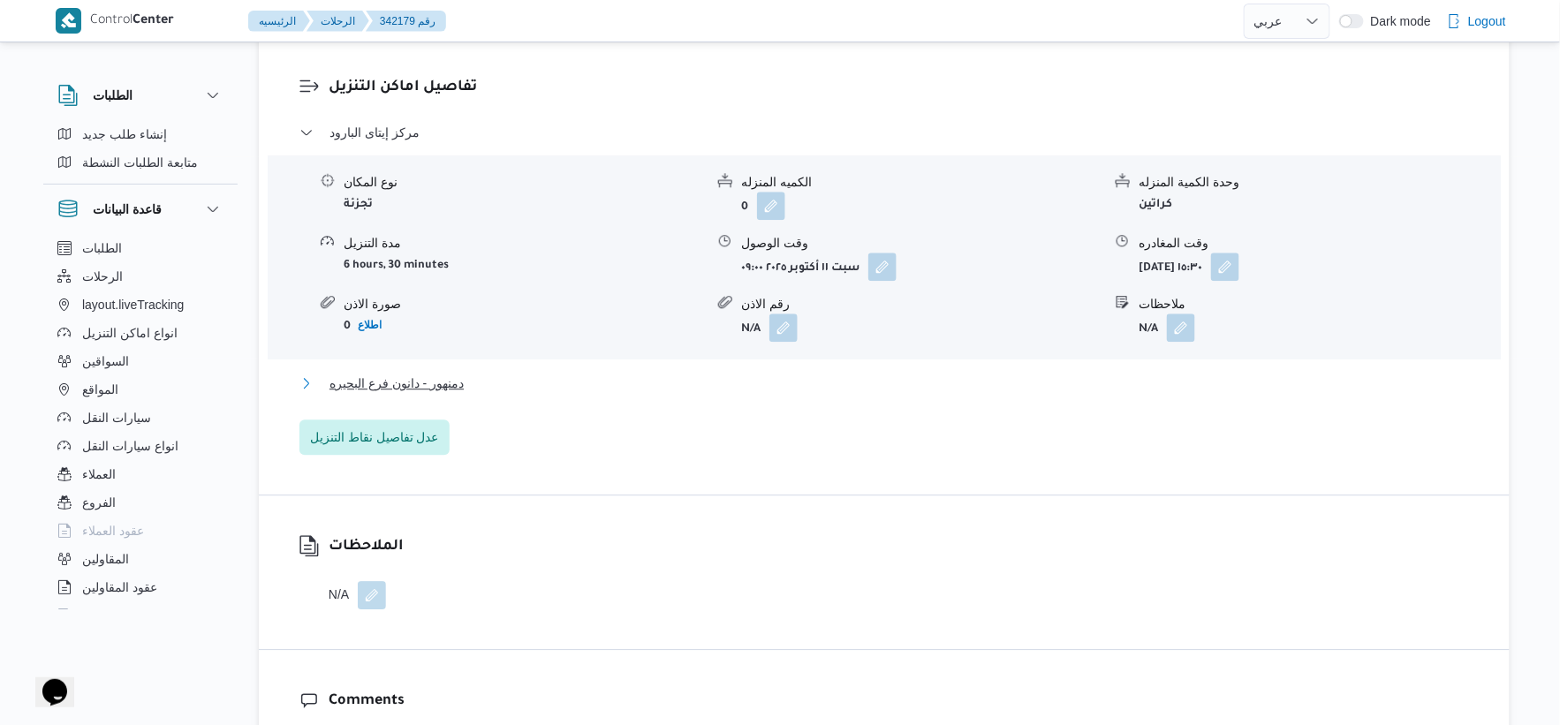
click at [455, 391] on span "دمنهور - دانون فرع البحيره" at bounding box center [397, 383] width 134 height 21
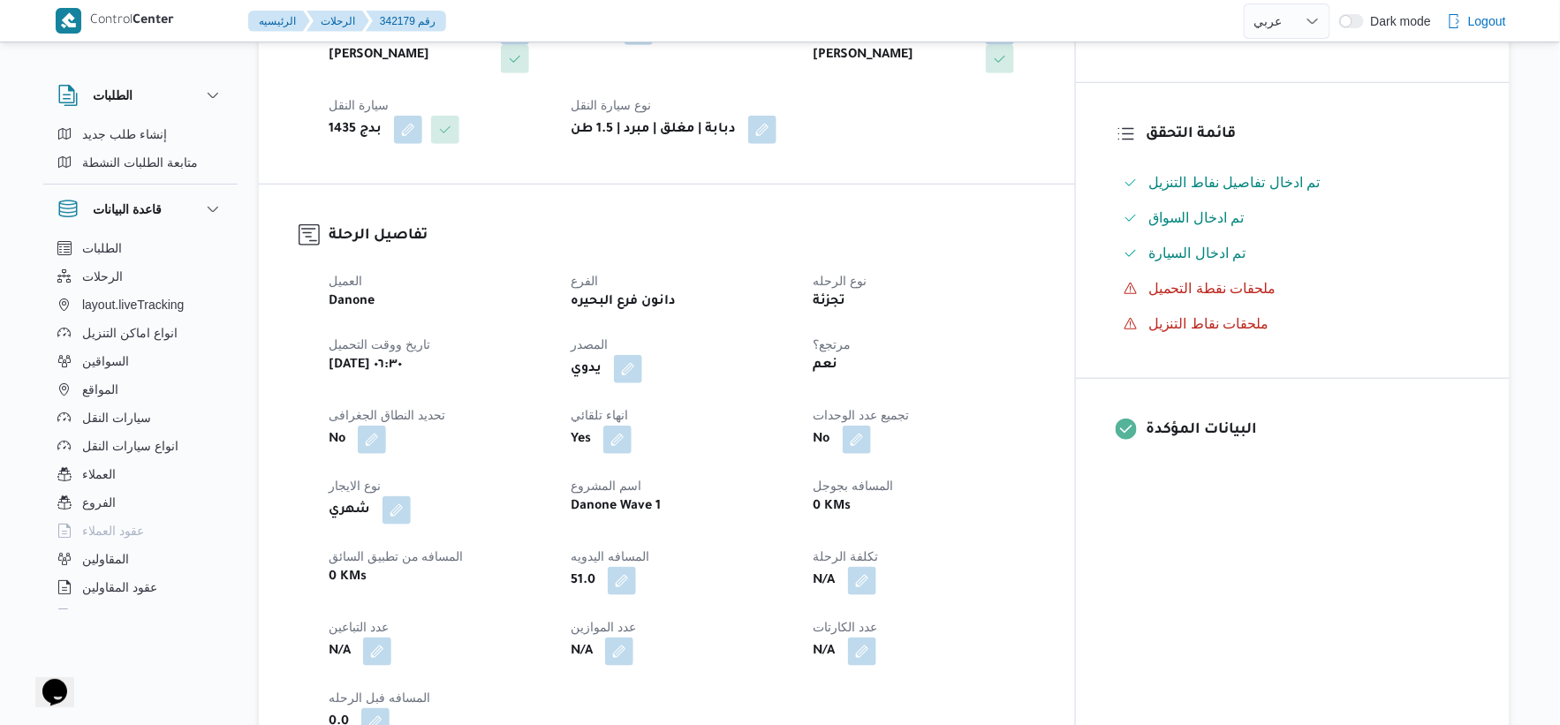
scroll to position [686, 0]
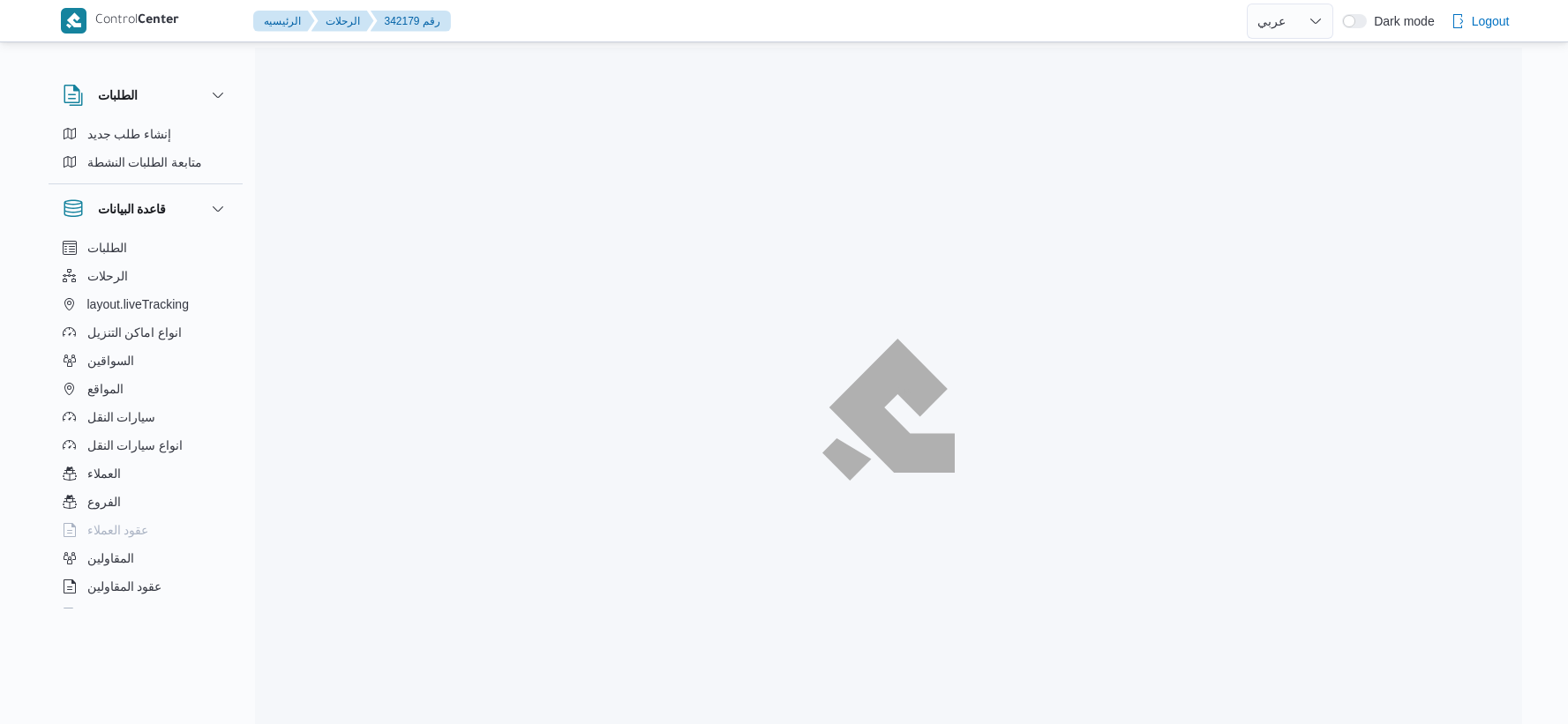
select select "ar"
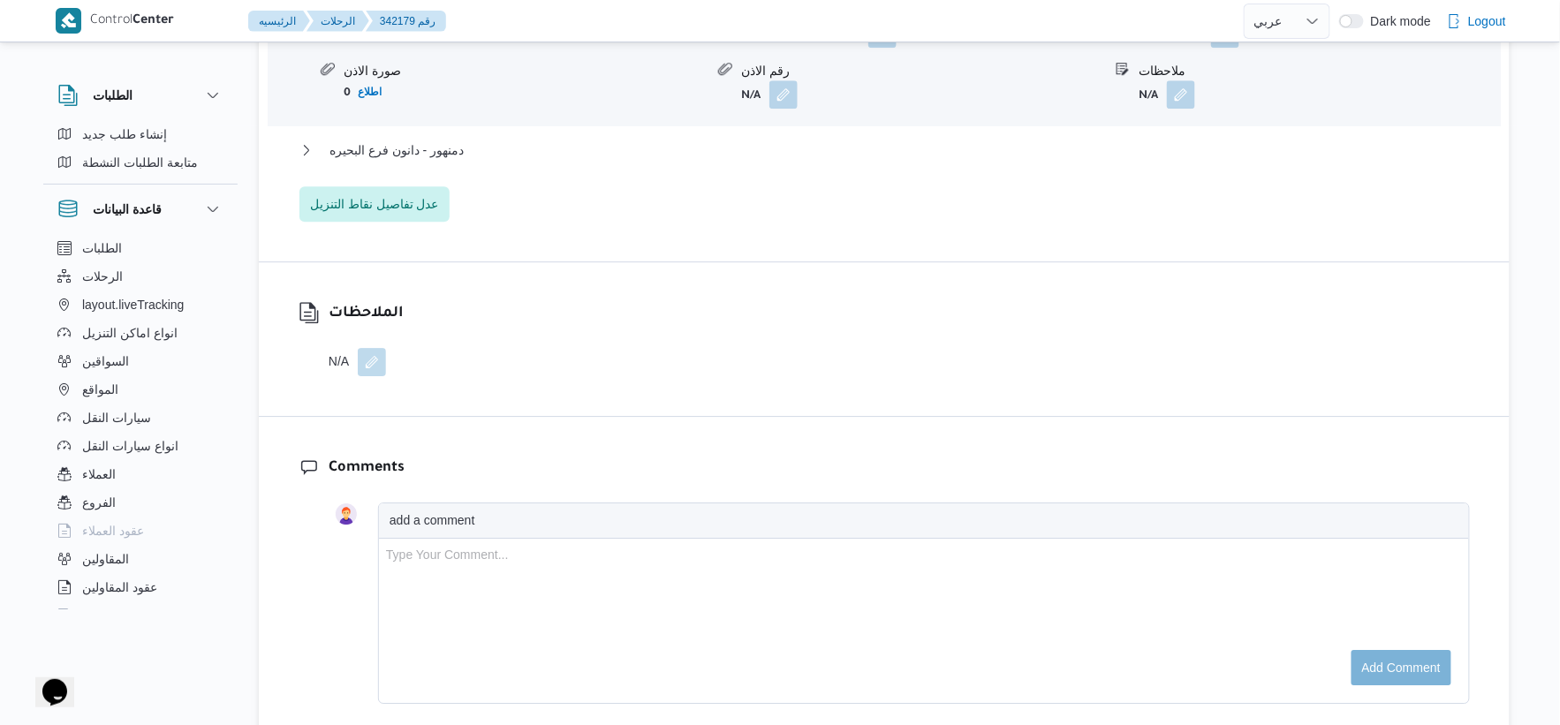
scroll to position [1716, 0]
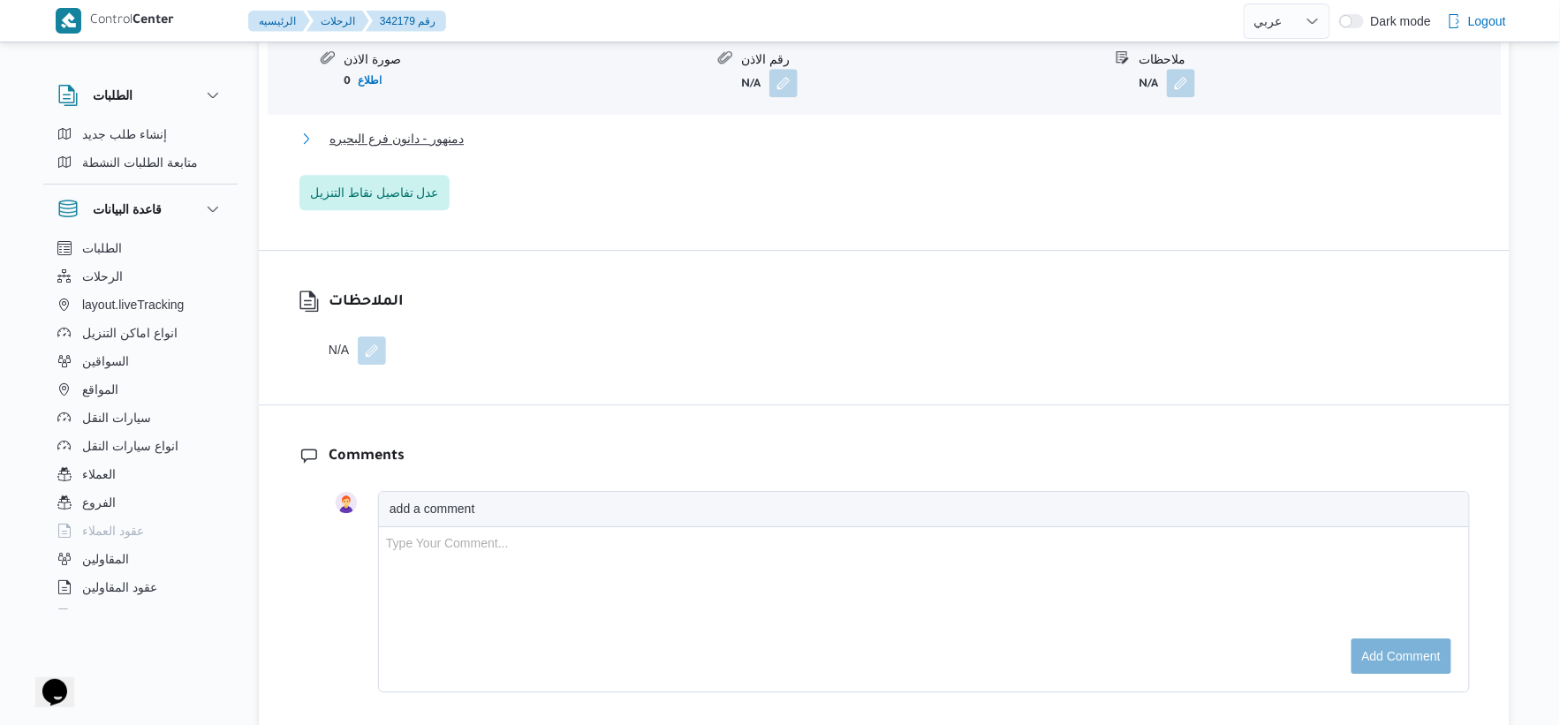
click at [466, 148] on button "دمنهور - دانون فرع البحيره" at bounding box center [884, 138] width 1170 height 21
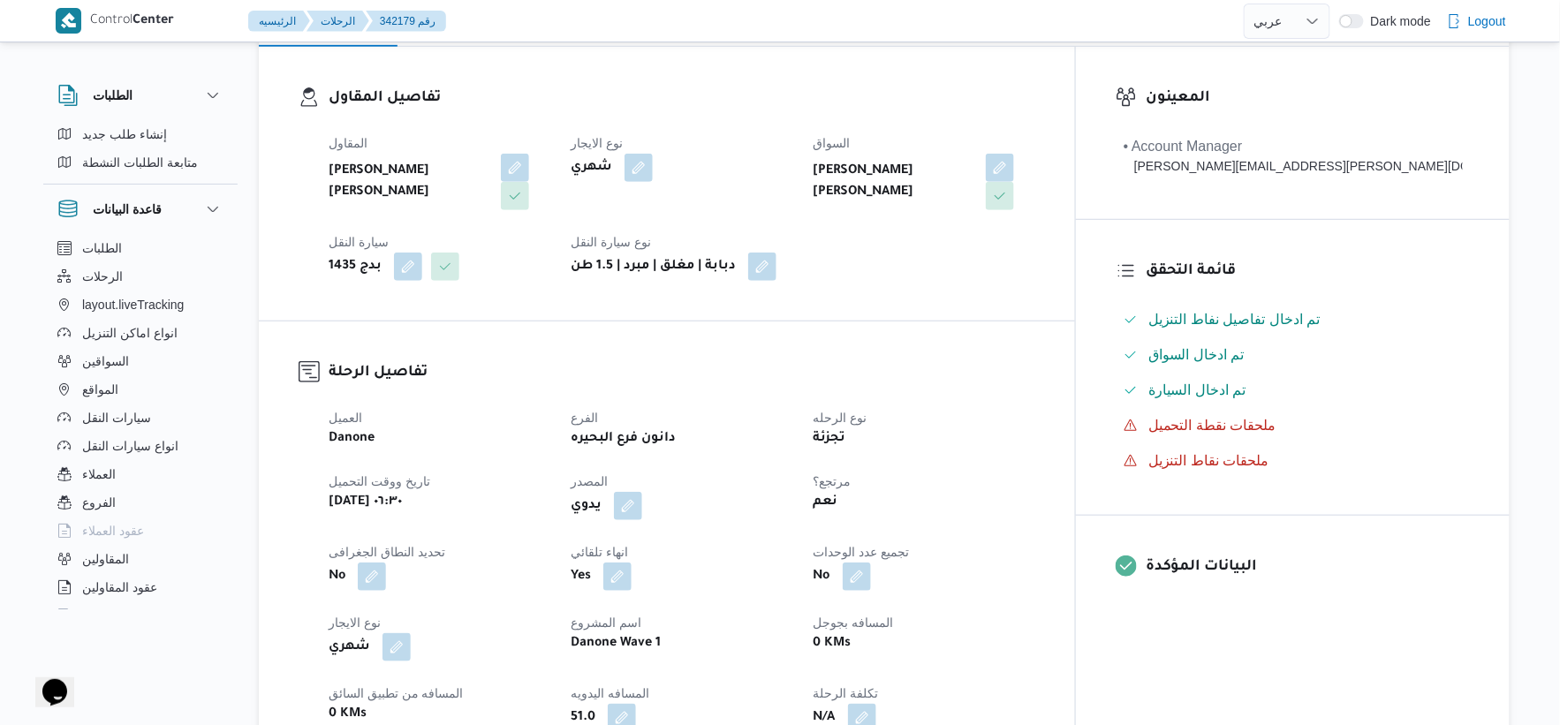
scroll to position [490, 0]
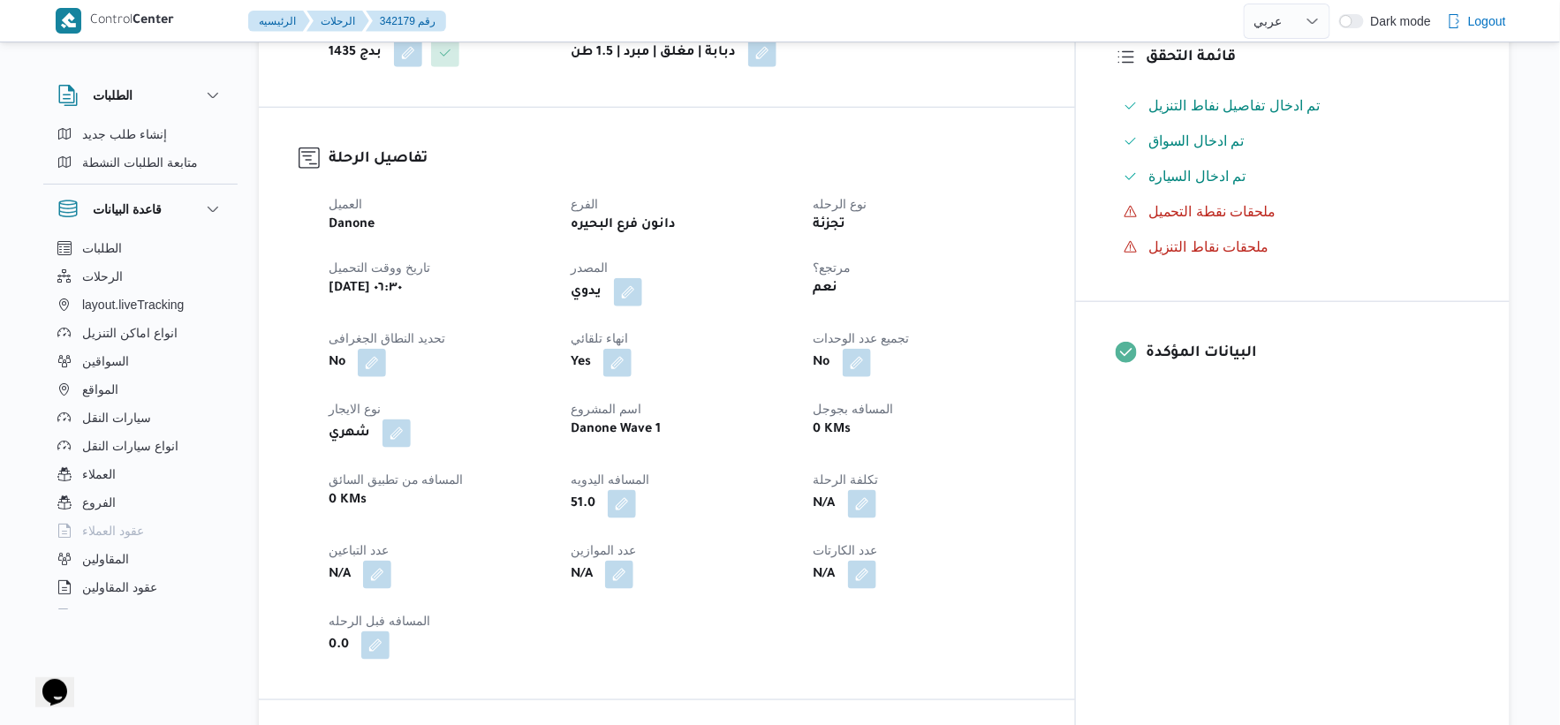
select select "ar"
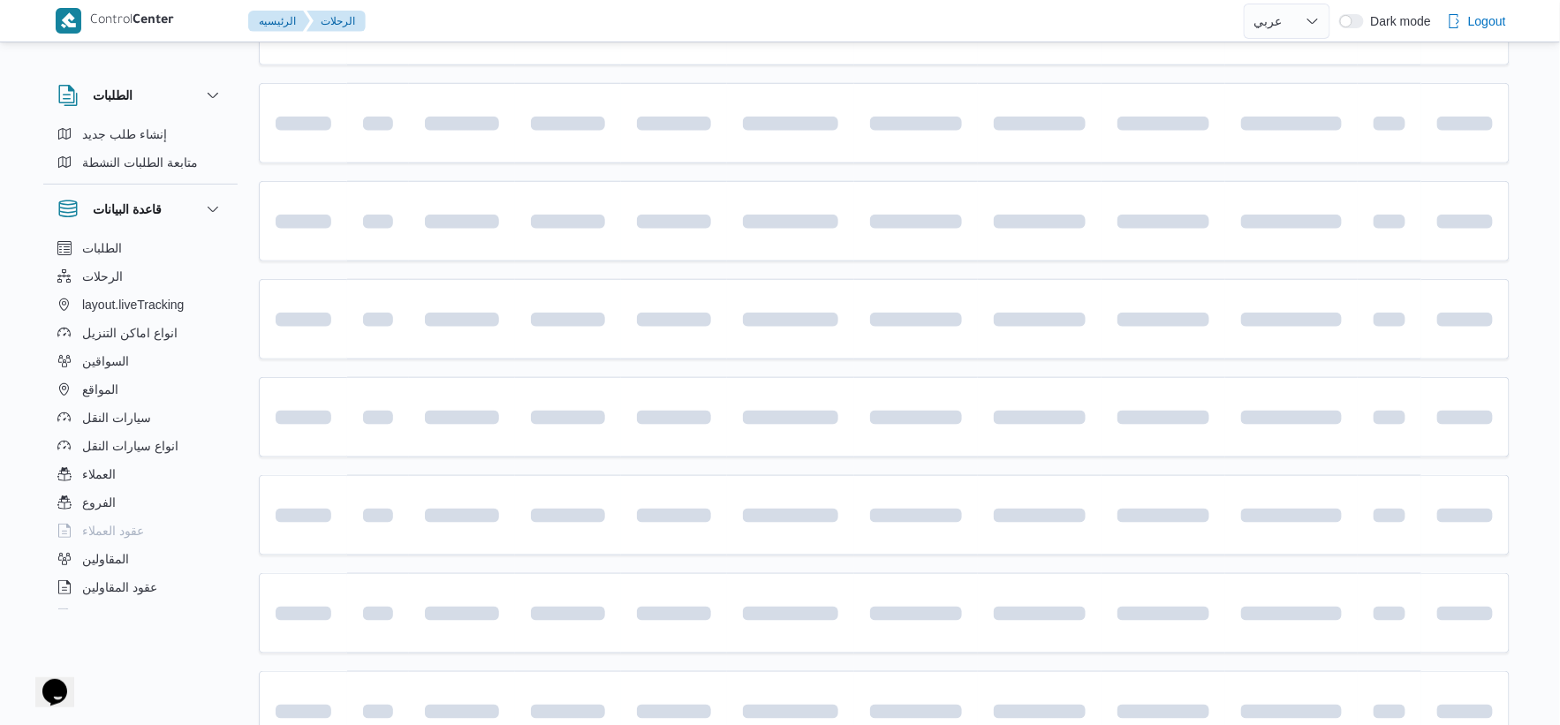
scroll to position [1419, 0]
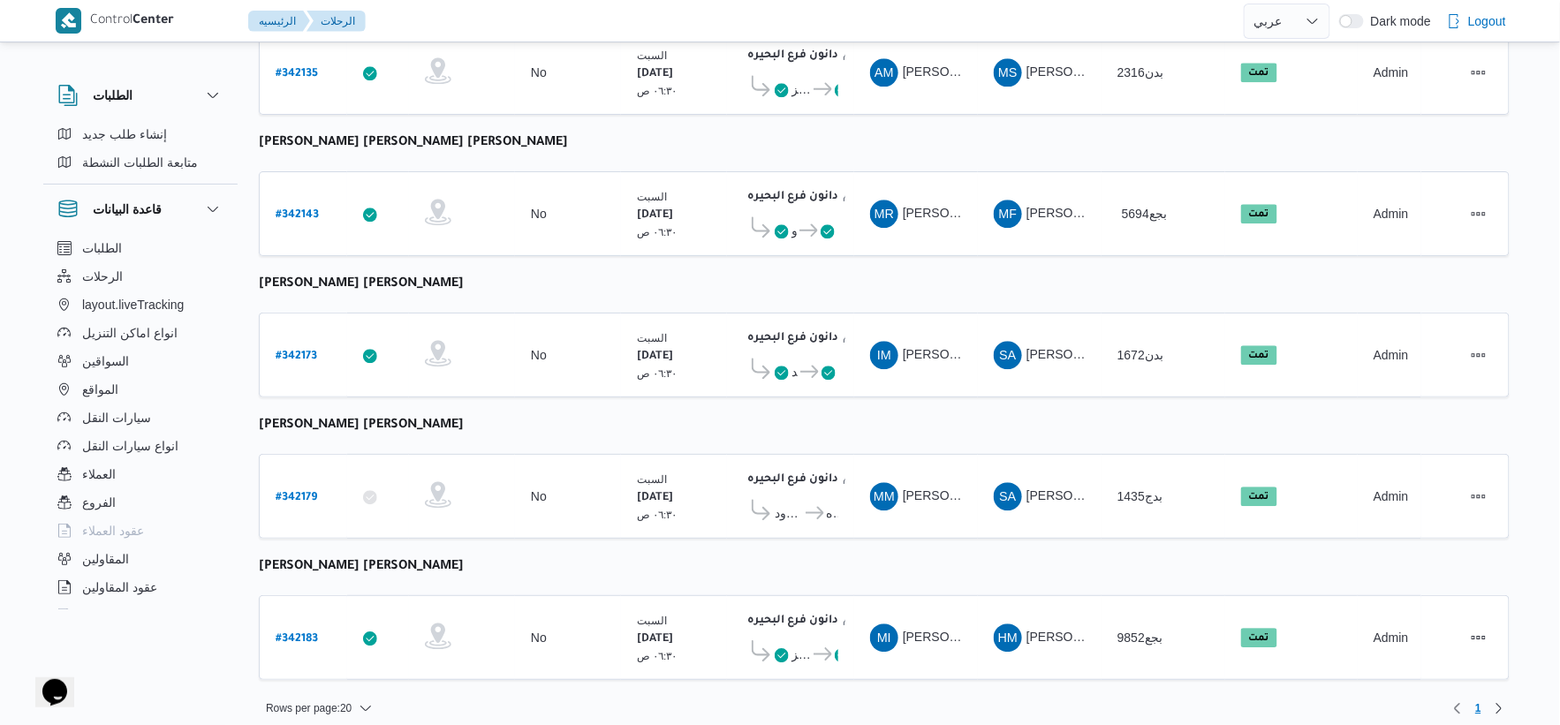
select select "ar"
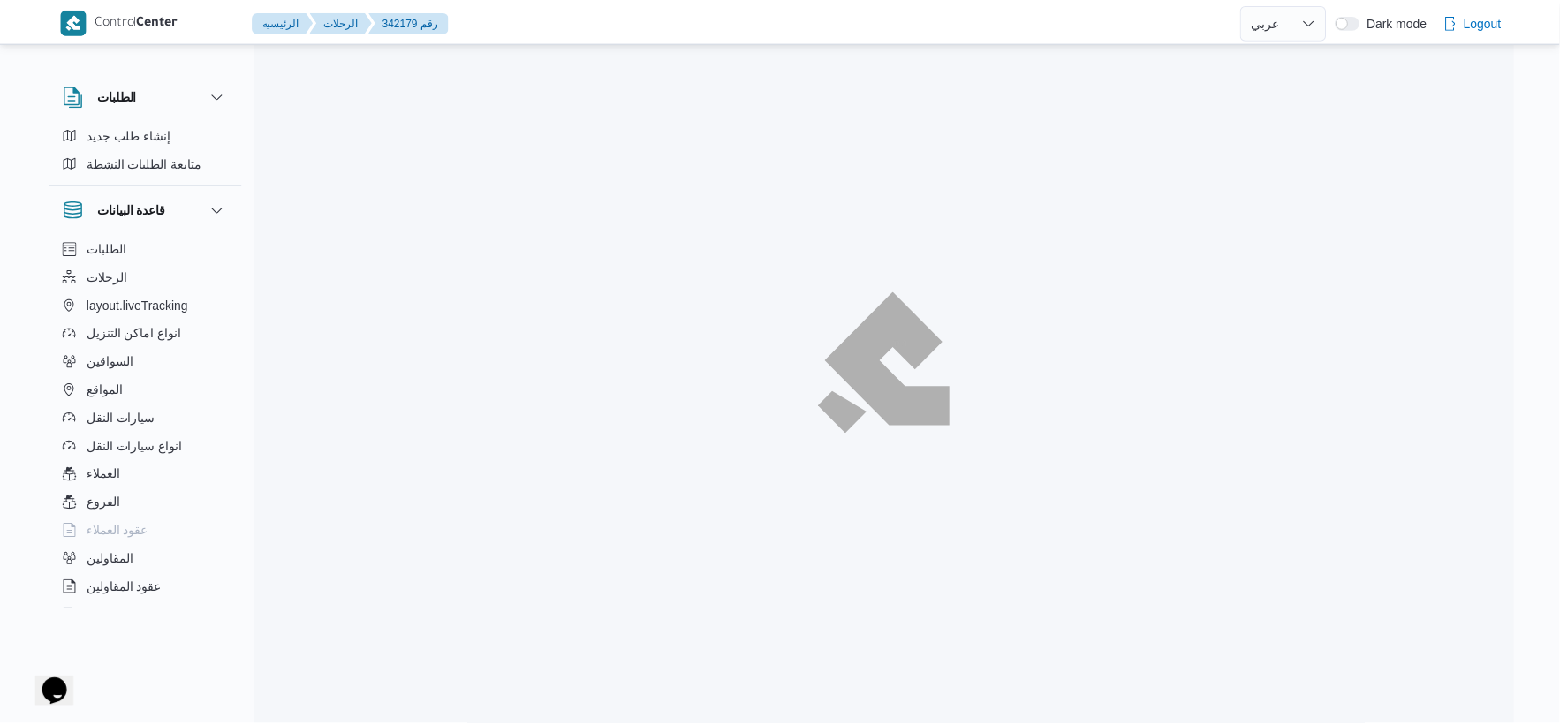
scroll to position [1419, 0]
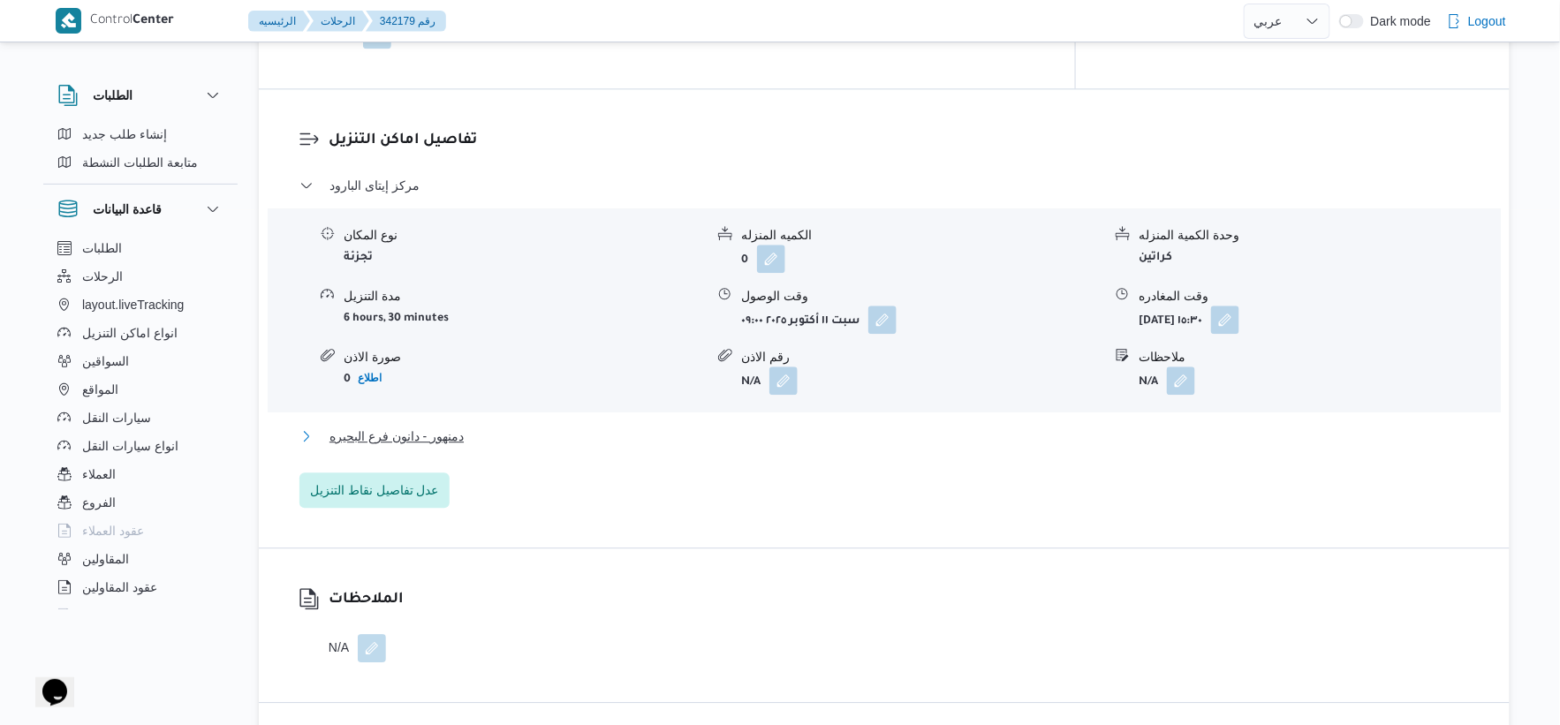
click at [474, 433] on button "دمنهور - دانون فرع البحيره" at bounding box center [884, 436] width 1170 height 21
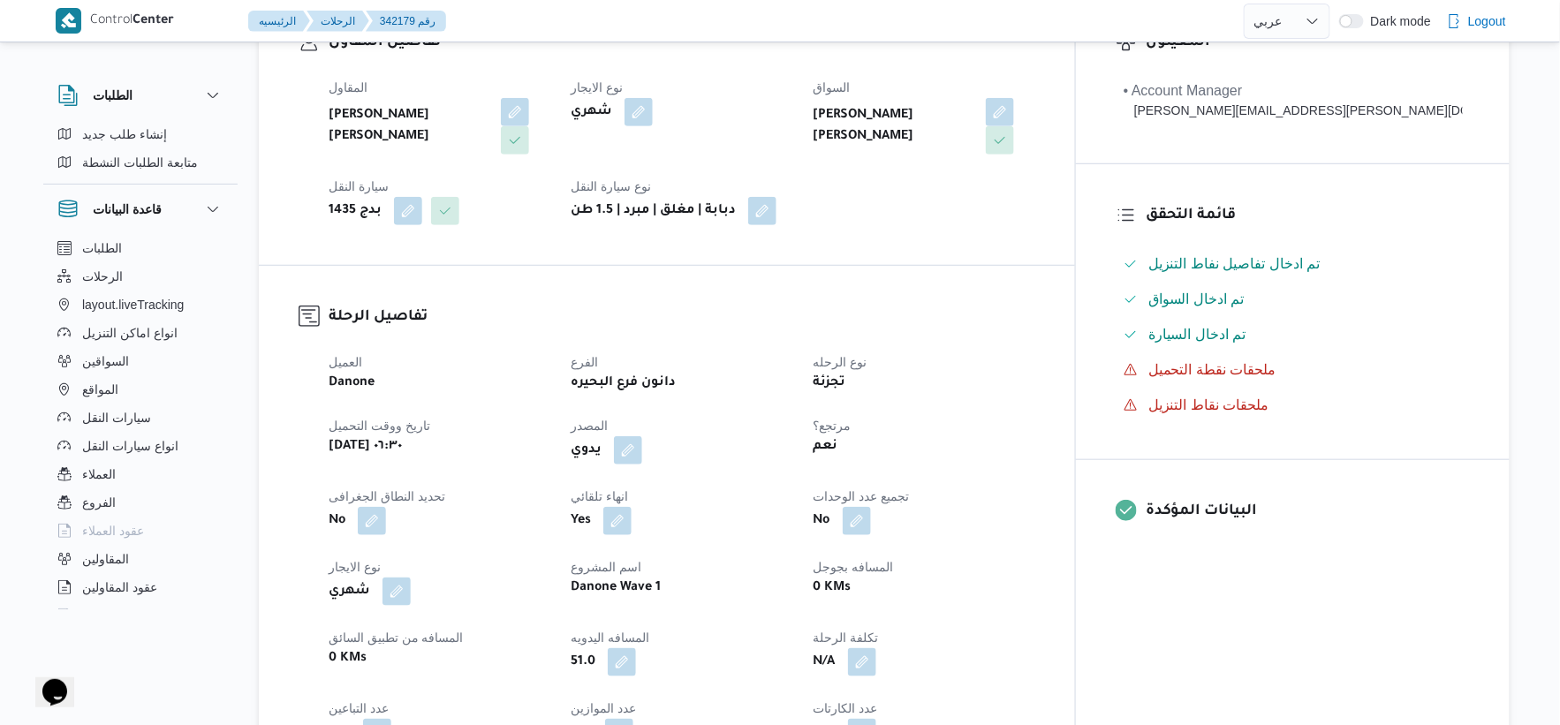
scroll to position [490, 0]
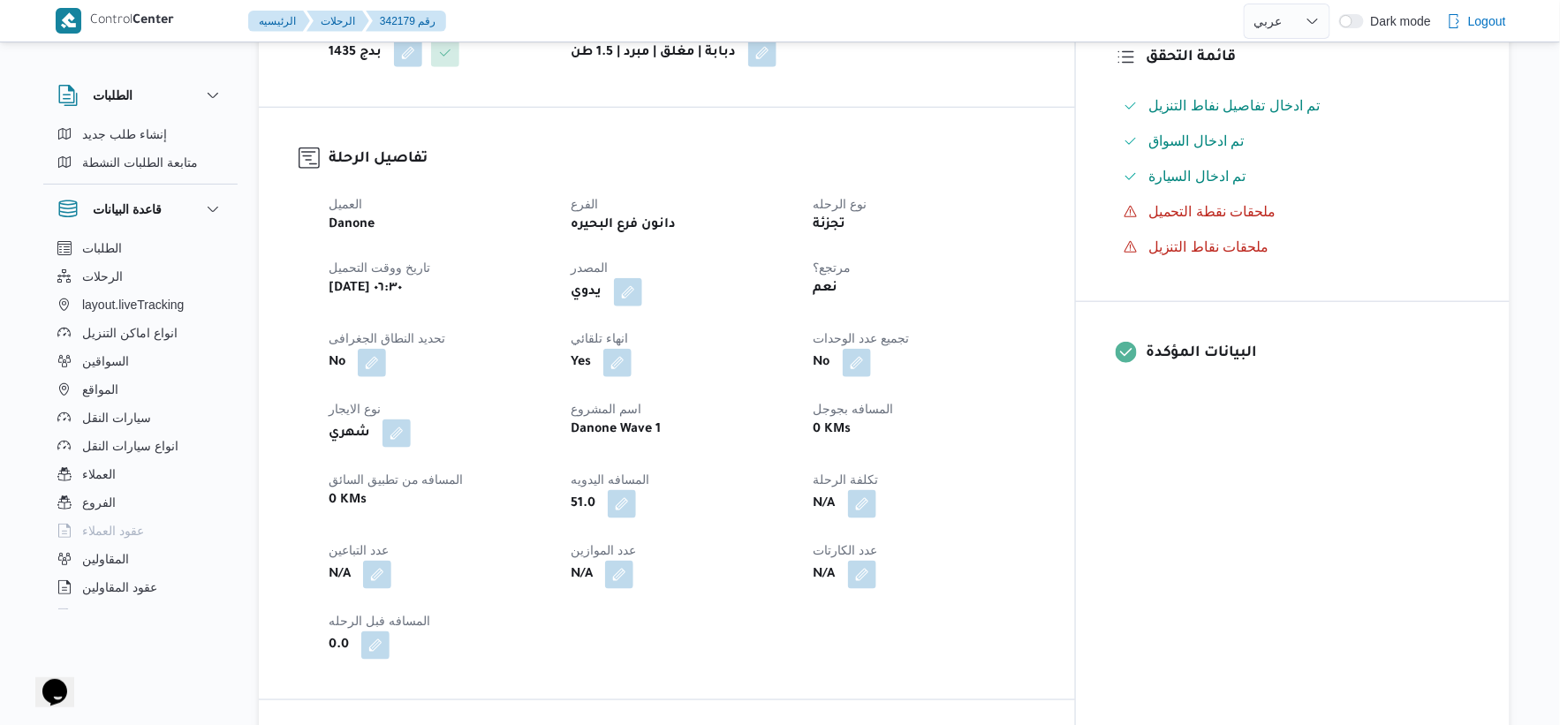
select select "ar"
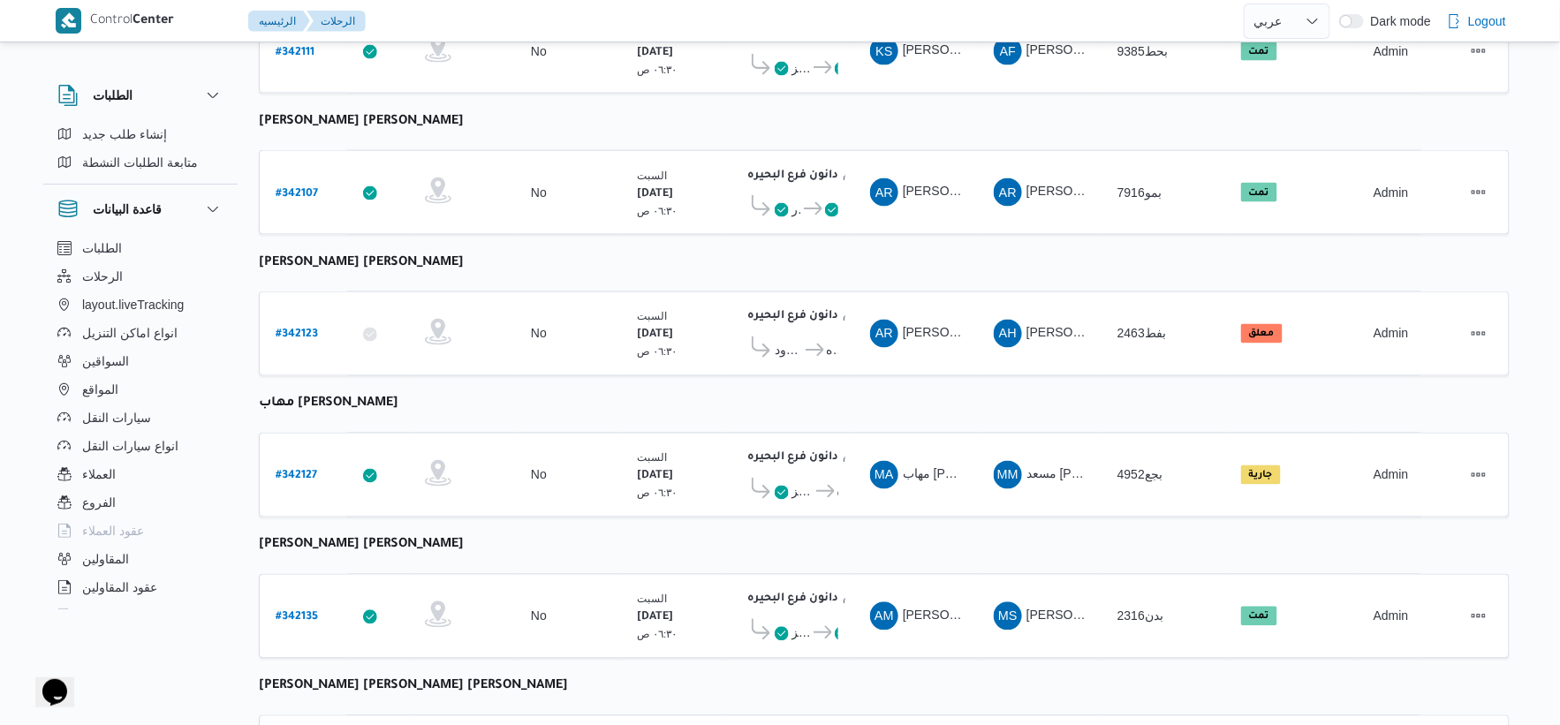
scroll to position [1161, 0]
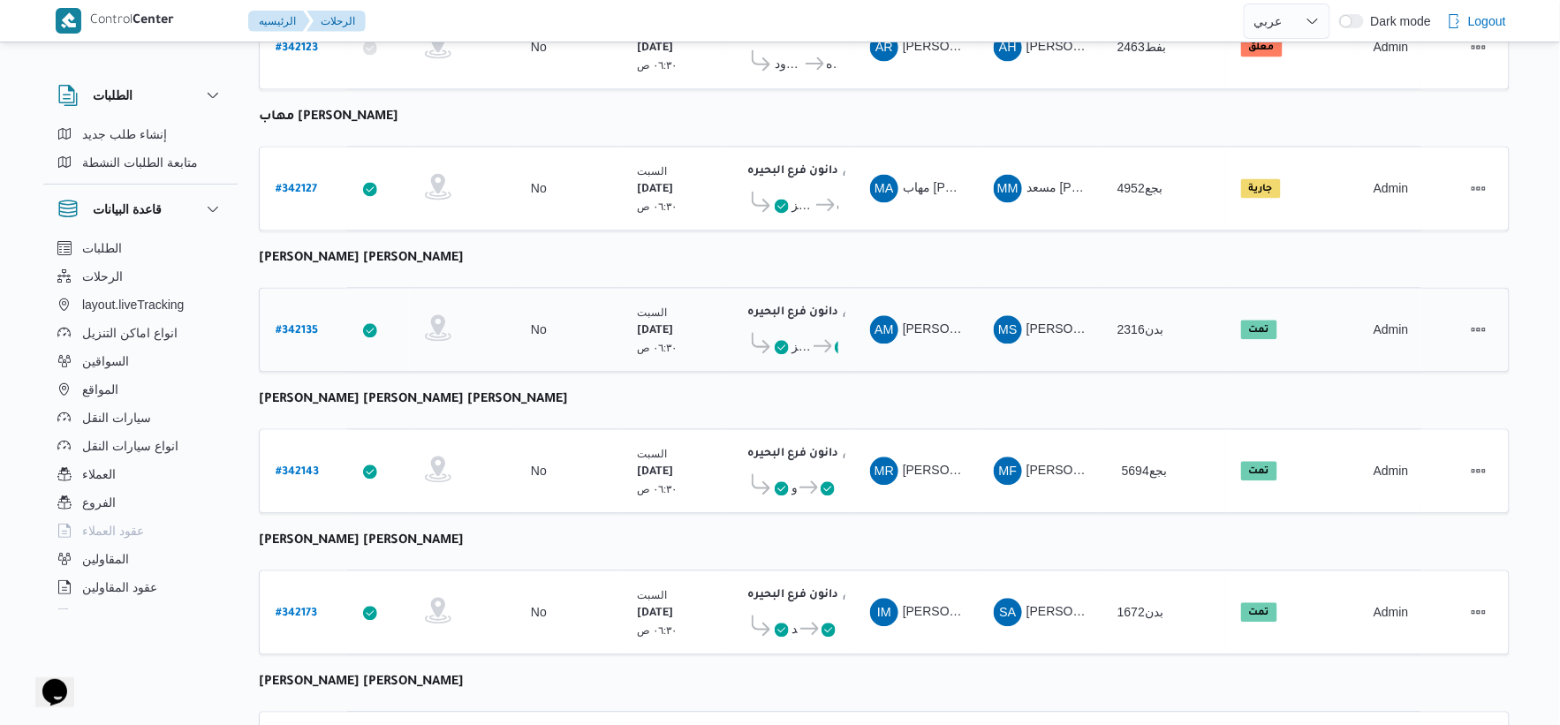
click at [301, 326] on b "# 342135" at bounding box center [297, 332] width 42 height 12
select select "ar"
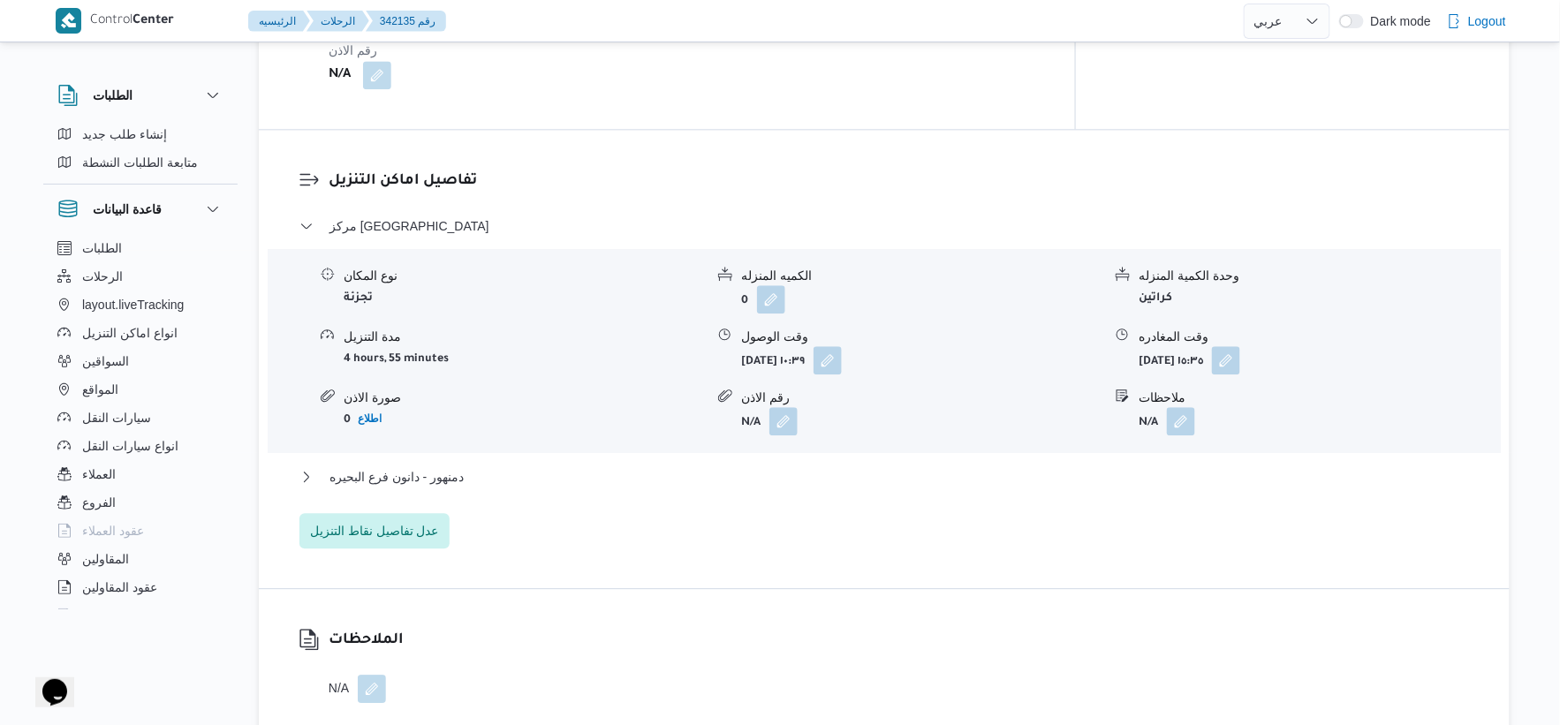
scroll to position [1455, 0]
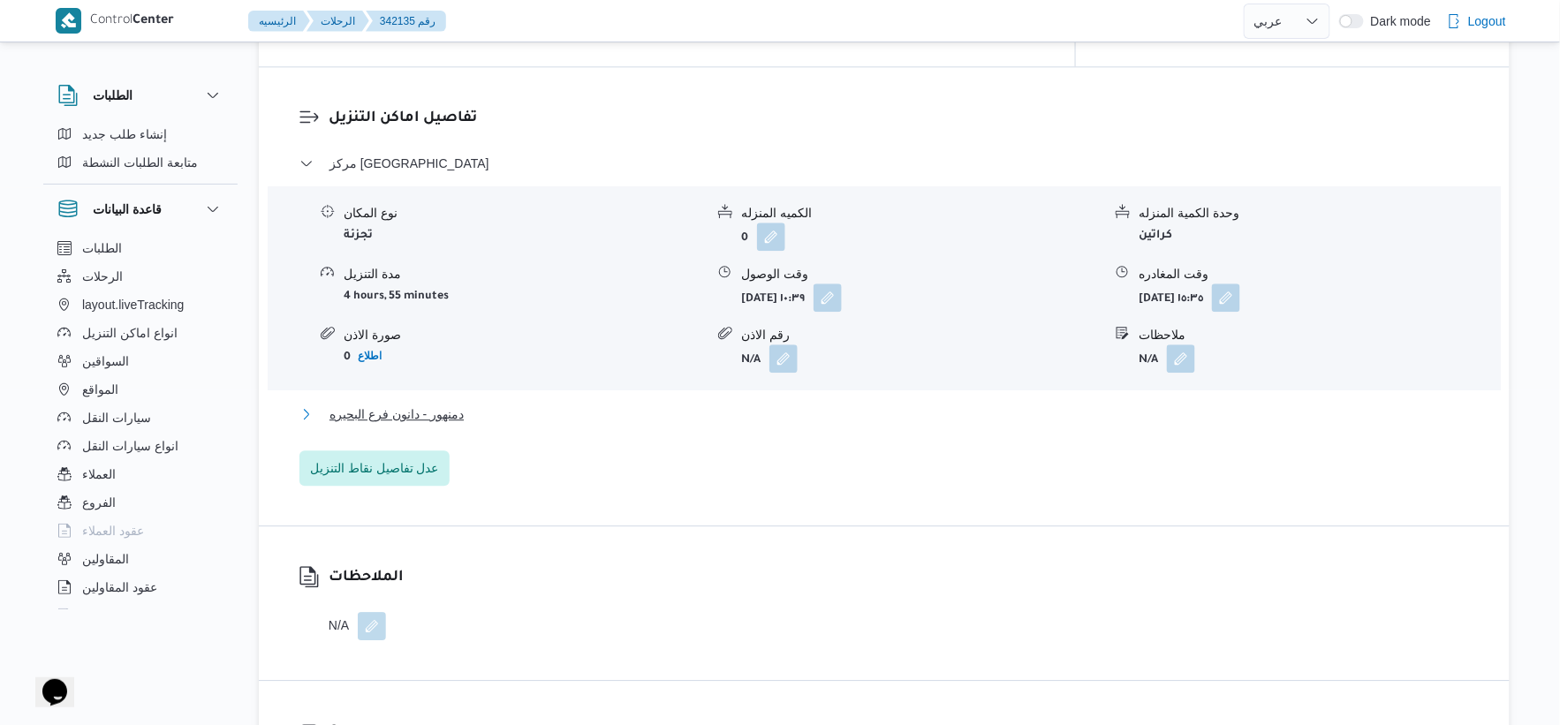
click at [489, 405] on button "دمنهور - دانون فرع البحيره" at bounding box center [884, 414] width 1170 height 21
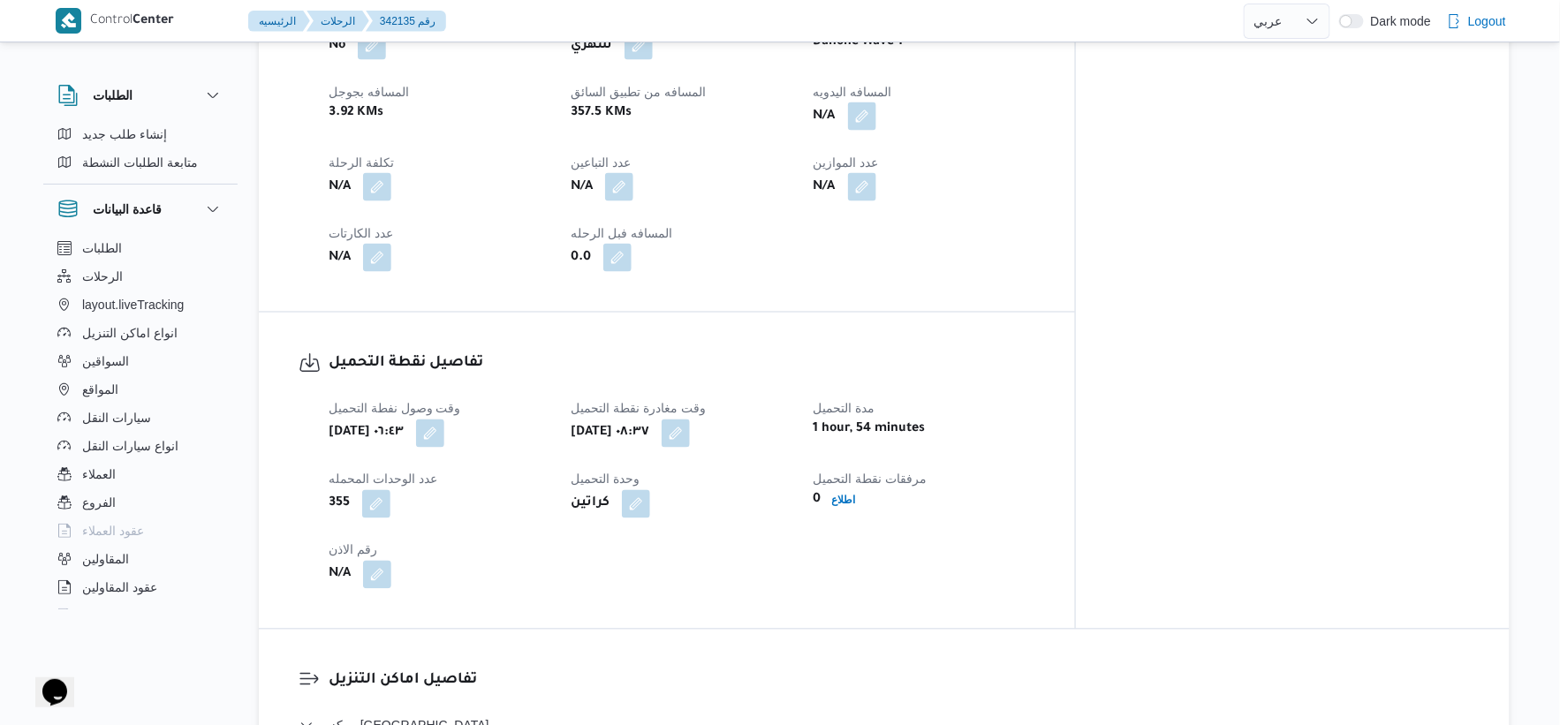
scroll to position [769, 0]
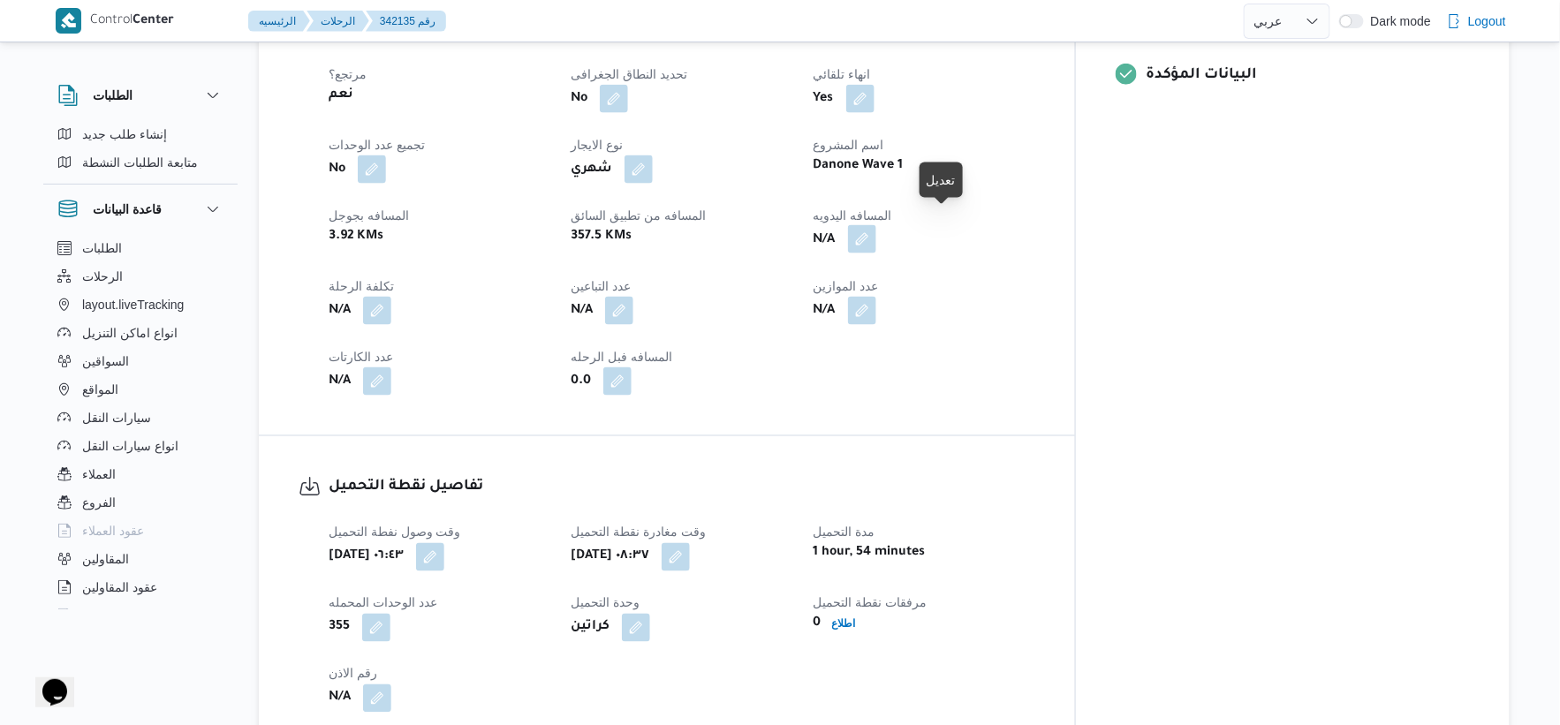
click at [876, 227] on button "button" at bounding box center [862, 239] width 28 height 28
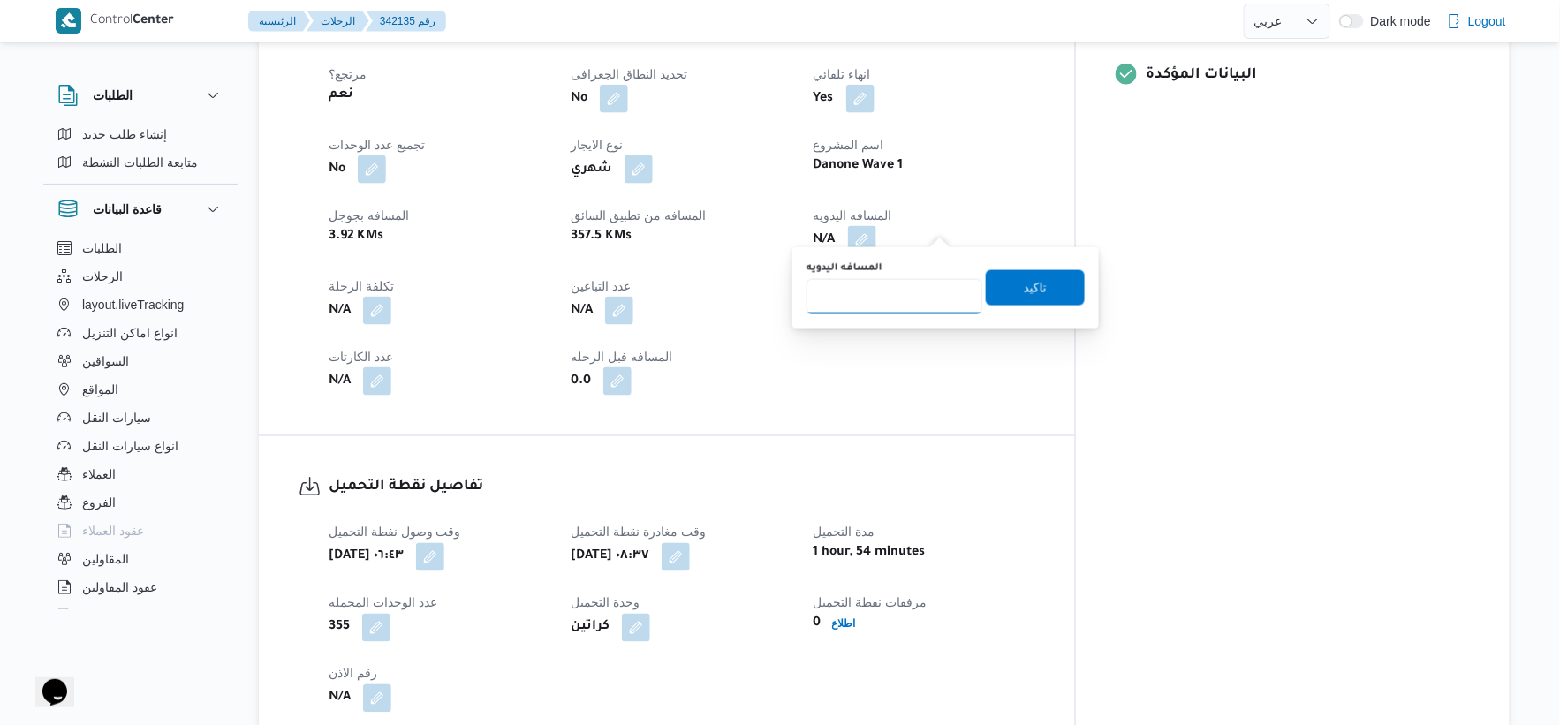
click at [867, 298] on input "المسافه اليدويه" at bounding box center [895, 296] width 176 height 35
type input "121"
click at [1037, 281] on span "تاكيد" at bounding box center [1035, 286] width 99 height 35
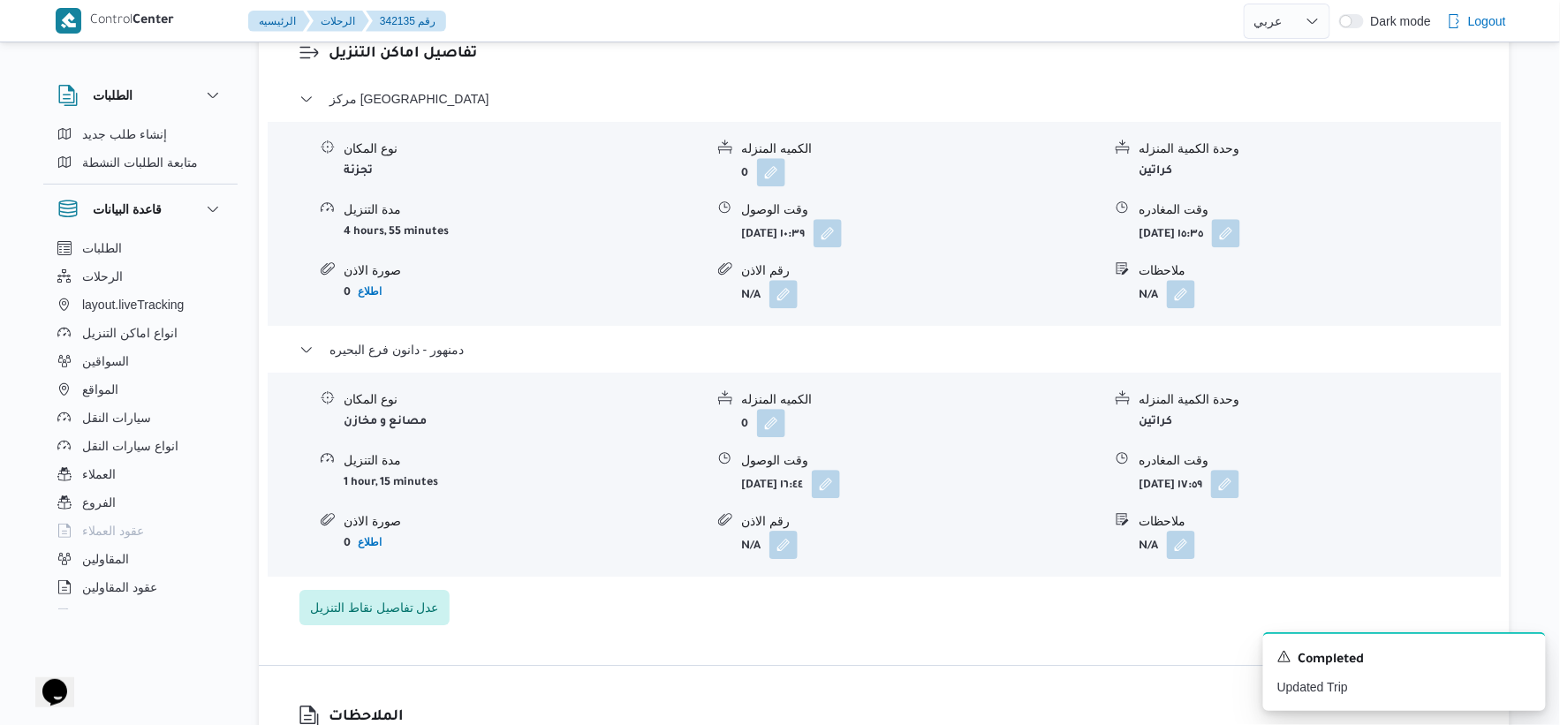
scroll to position [1553, 0]
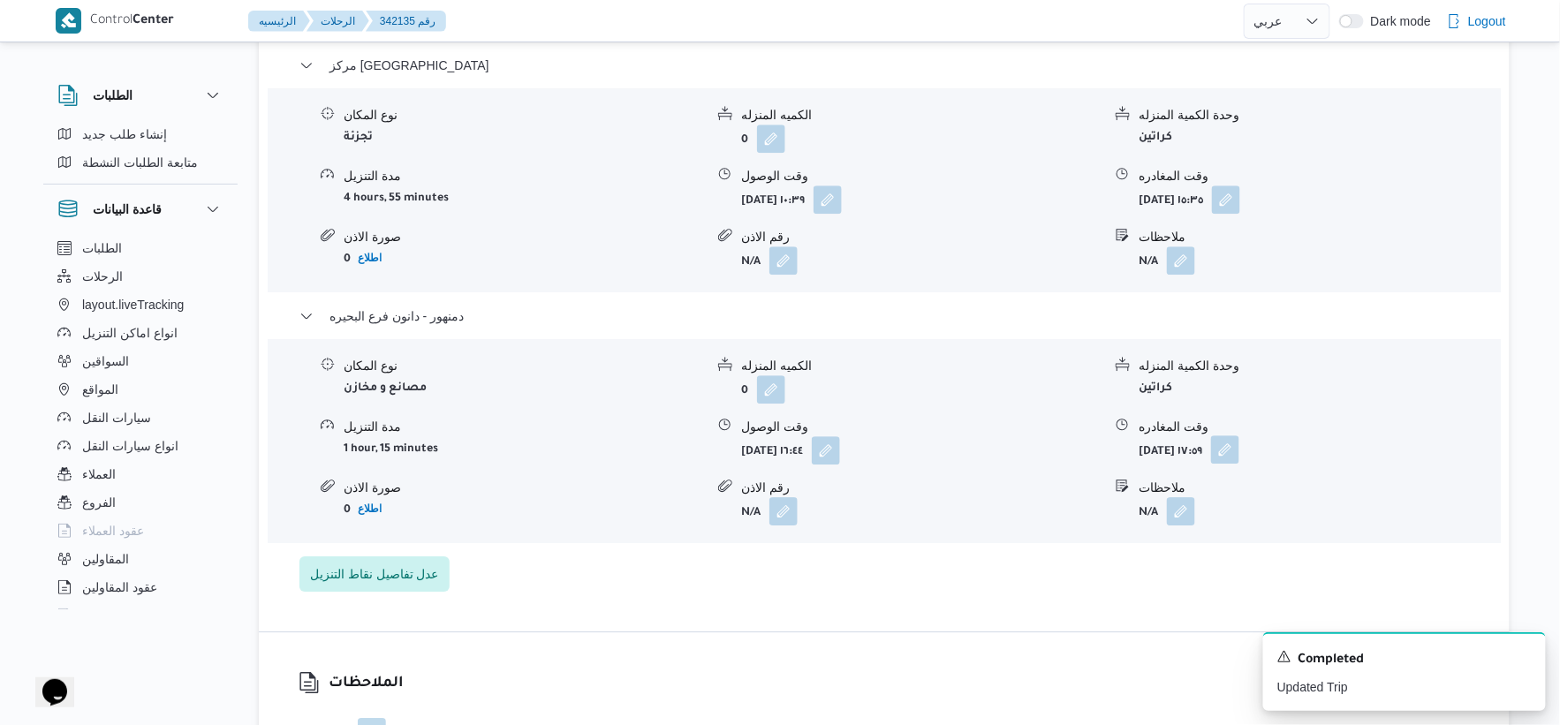
click at [1239, 438] on button "button" at bounding box center [1225, 450] width 28 height 28
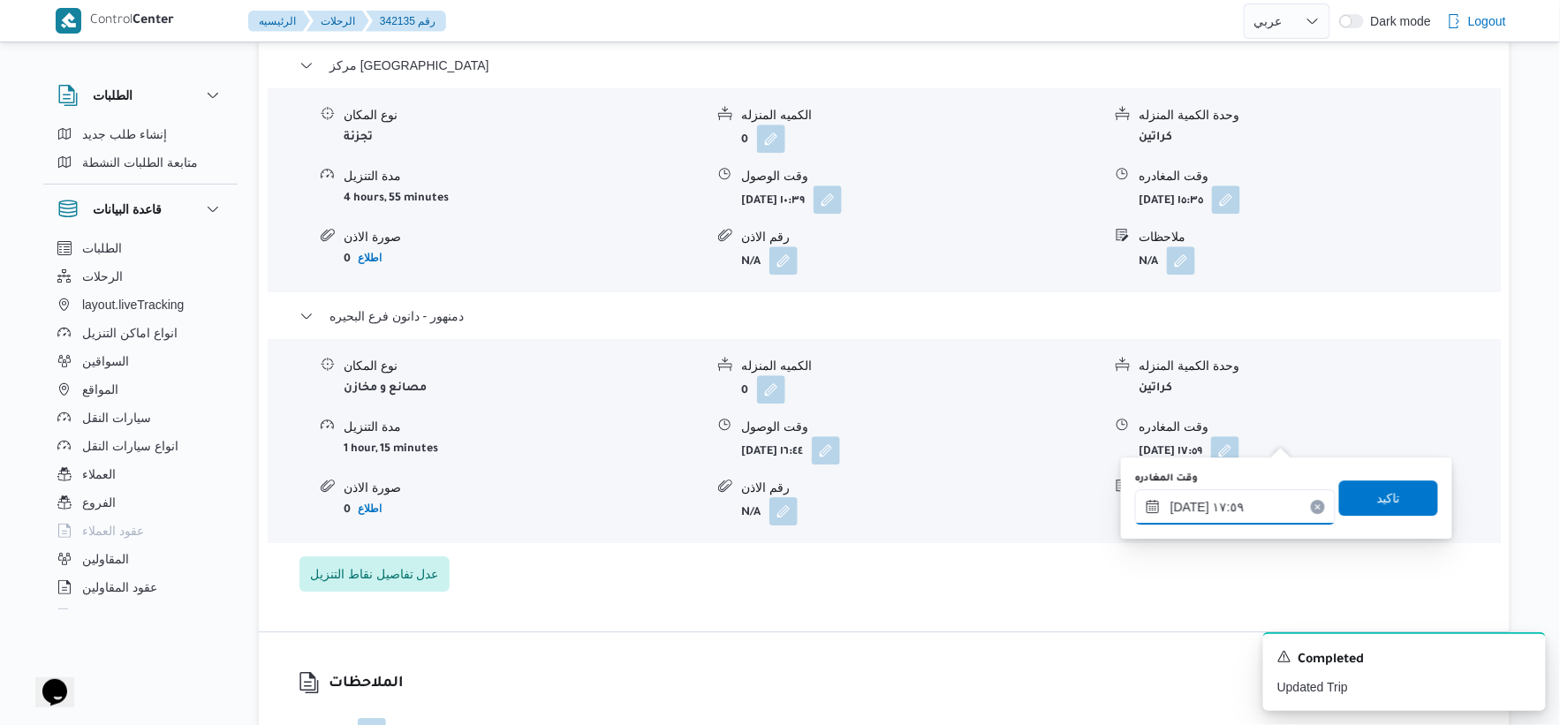
click at [1254, 498] on input "[DATE] ١٧:٥٩" at bounding box center [1235, 506] width 201 height 35
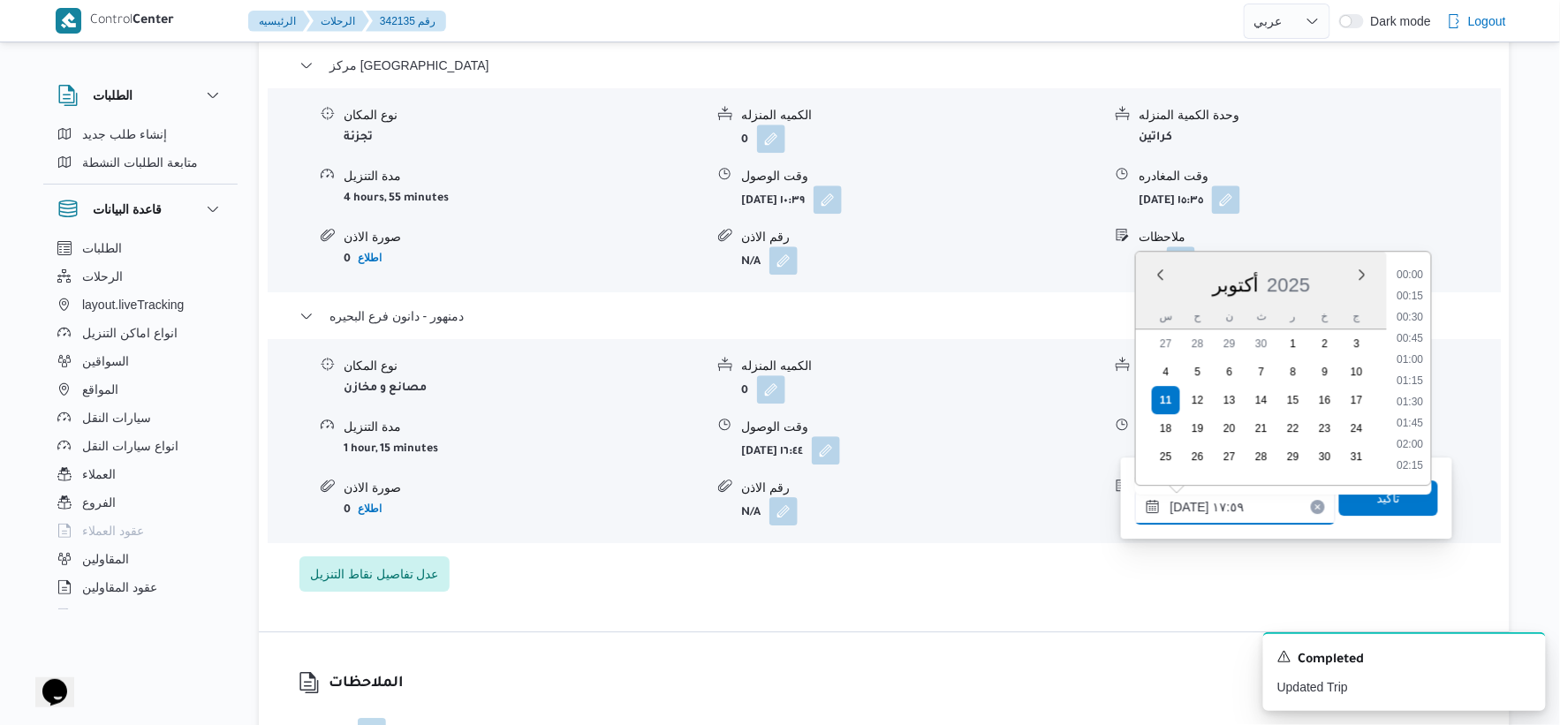
scroll to position [1398, 0]
click at [1407, 295] on li "16:45" at bounding box center [1410, 297] width 41 height 18
type input "[DATE] ١٦:٤٥"
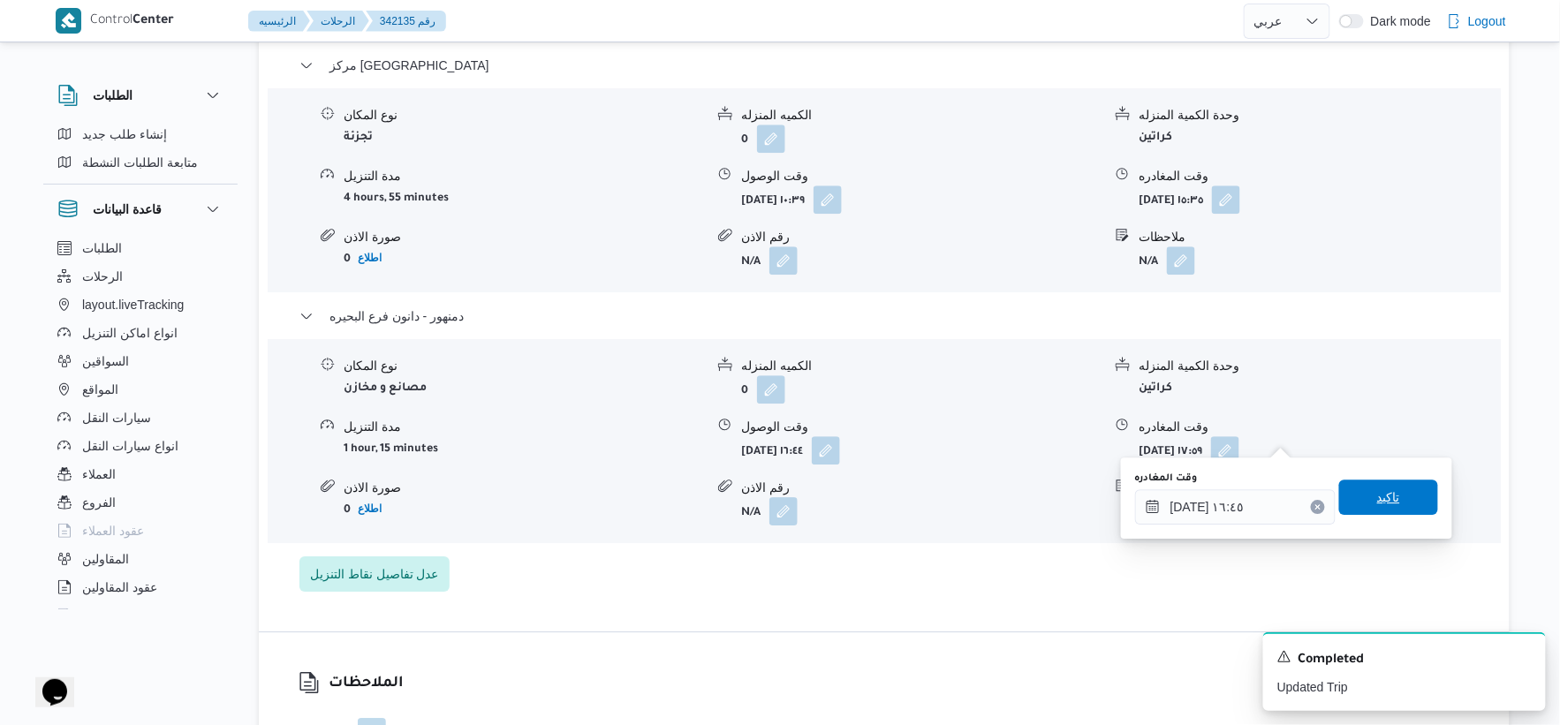
click at [1393, 492] on span "تاكيد" at bounding box center [1388, 497] width 99 height 35
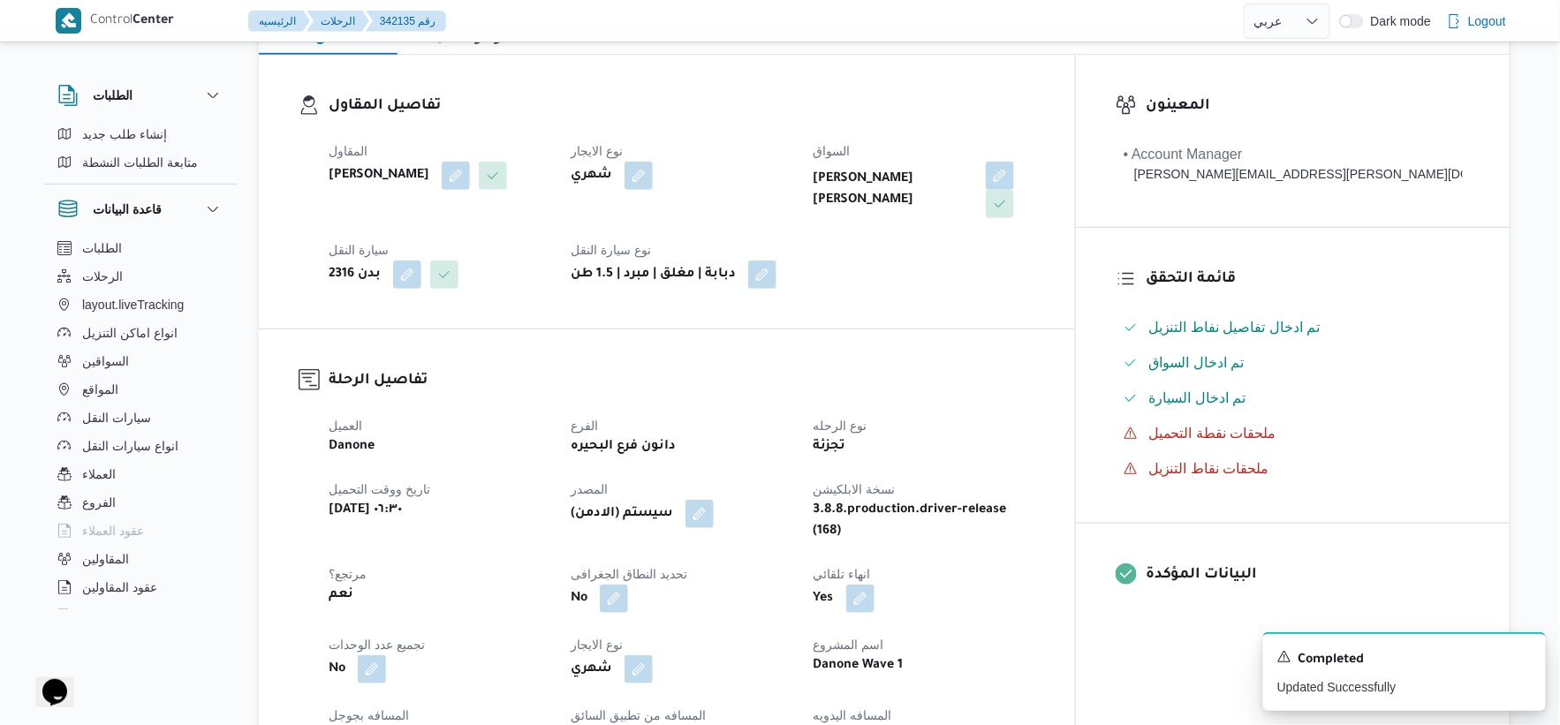
scroll to position [0, 0]
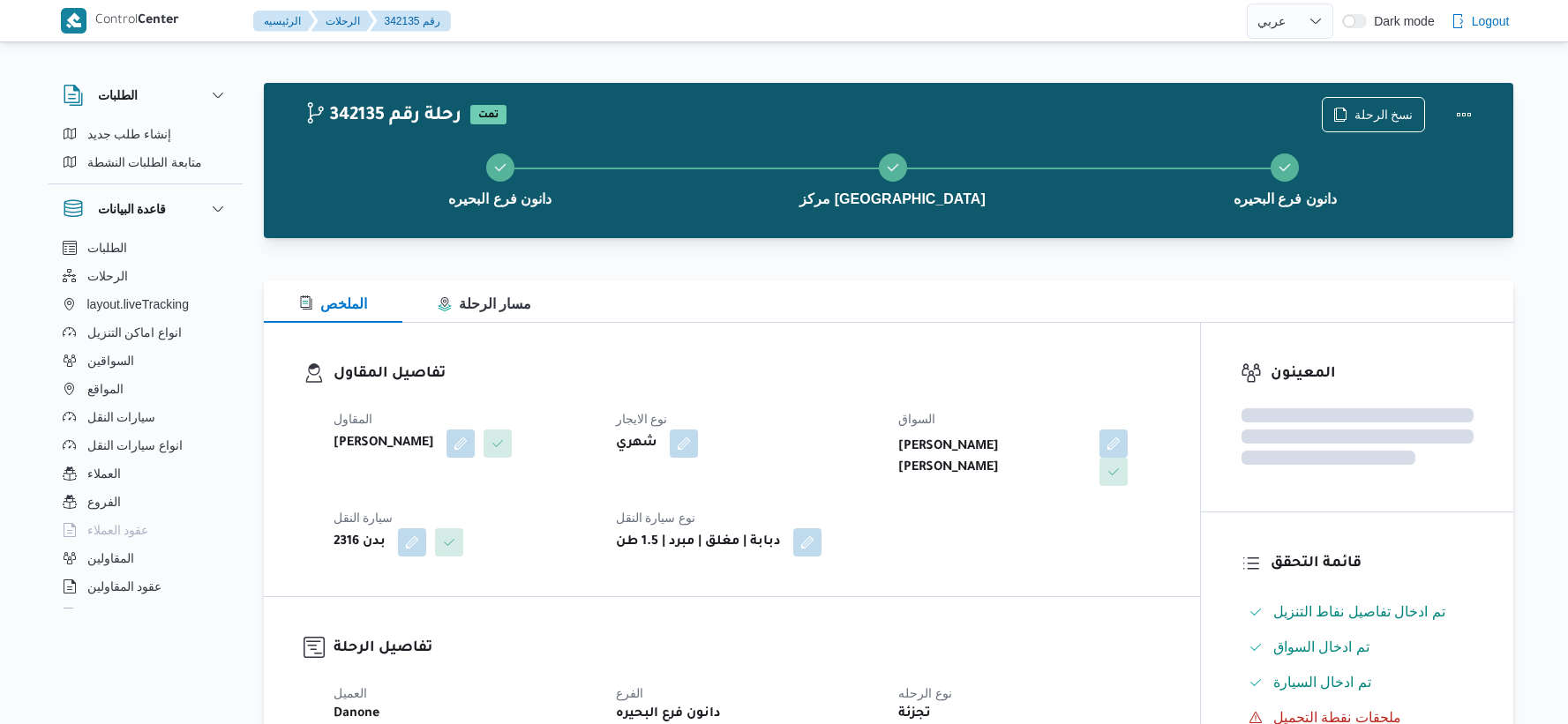
select select "ar"
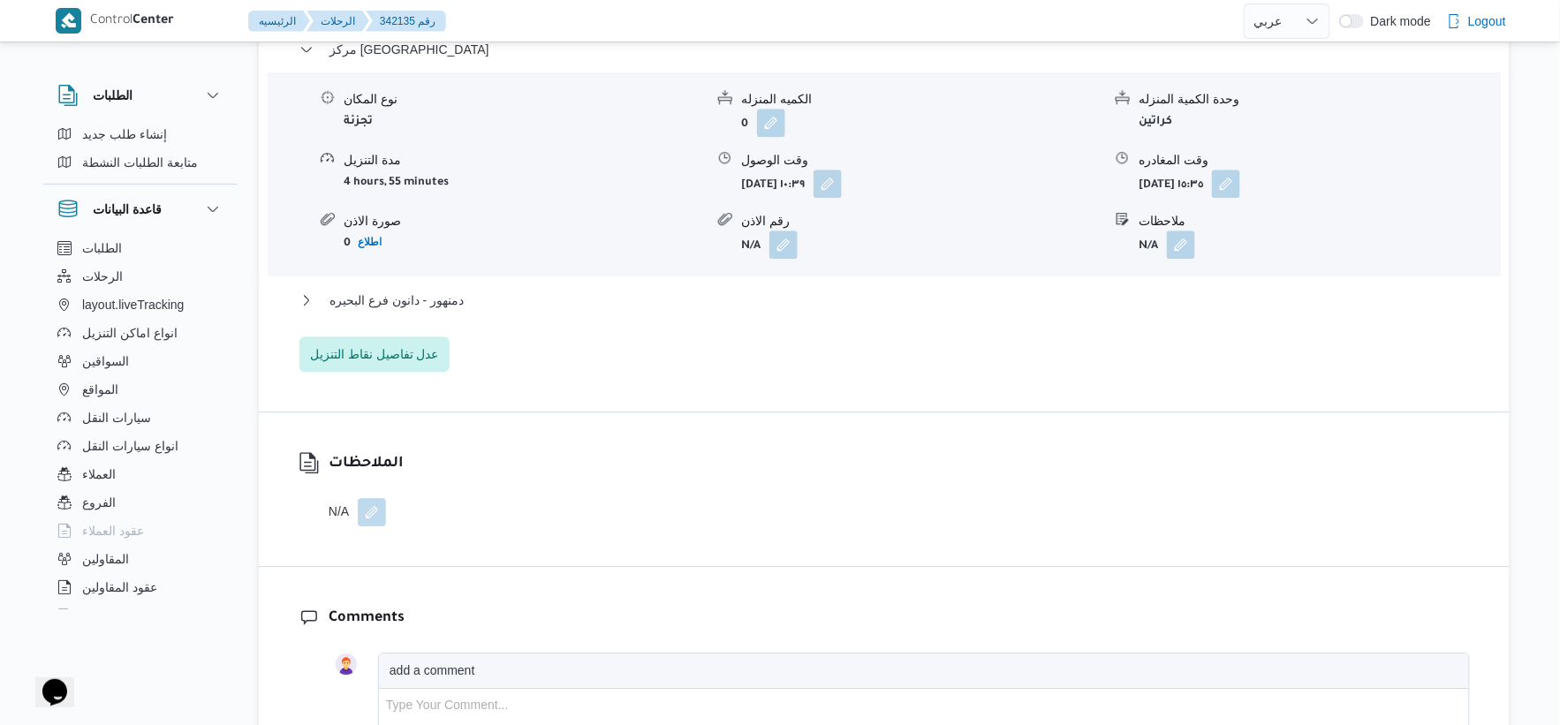
scroll to position [1570, 0]
click at [427, 289] on span "دمنهور - دانون فرع البحيره" at bounding box center [397, 299] width 134 height 21
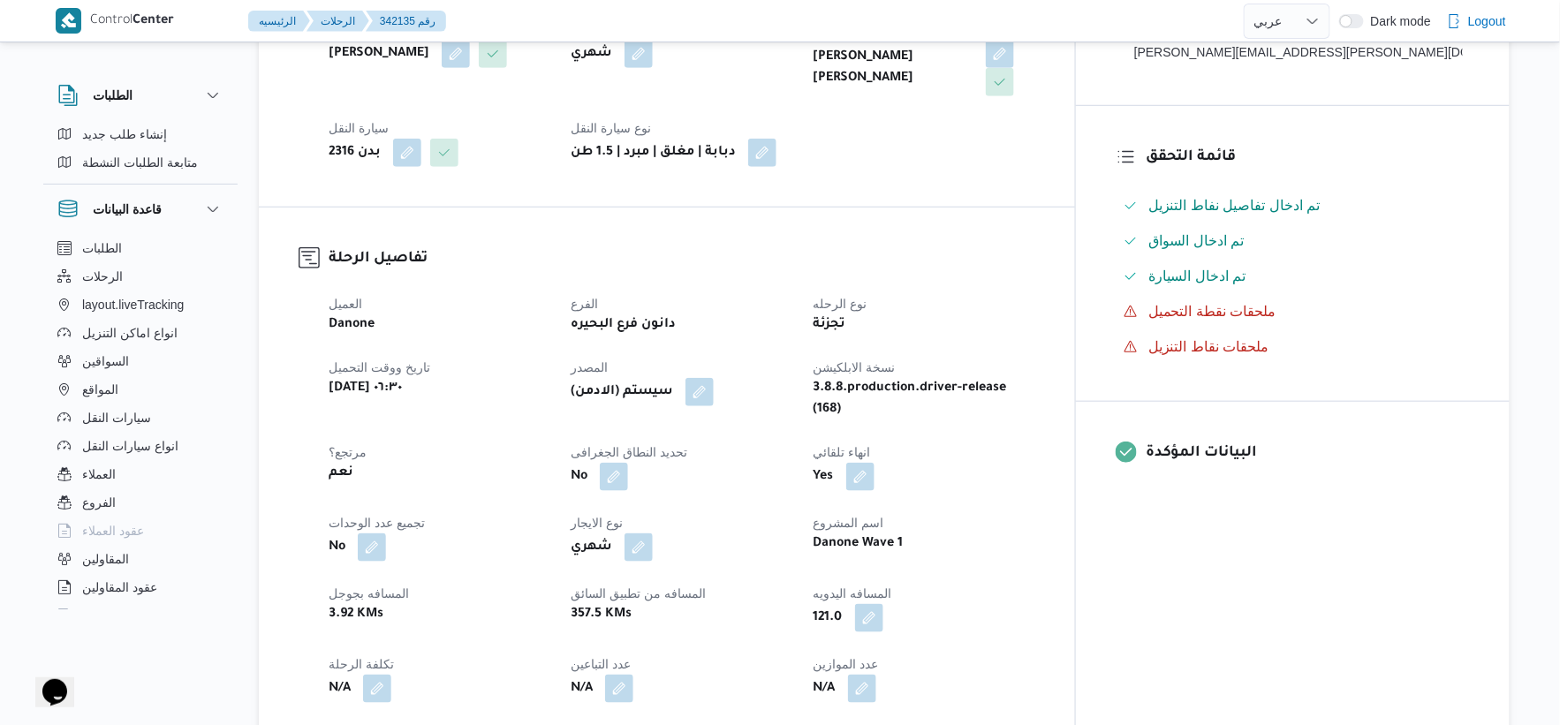
scroll to position [294, 0]
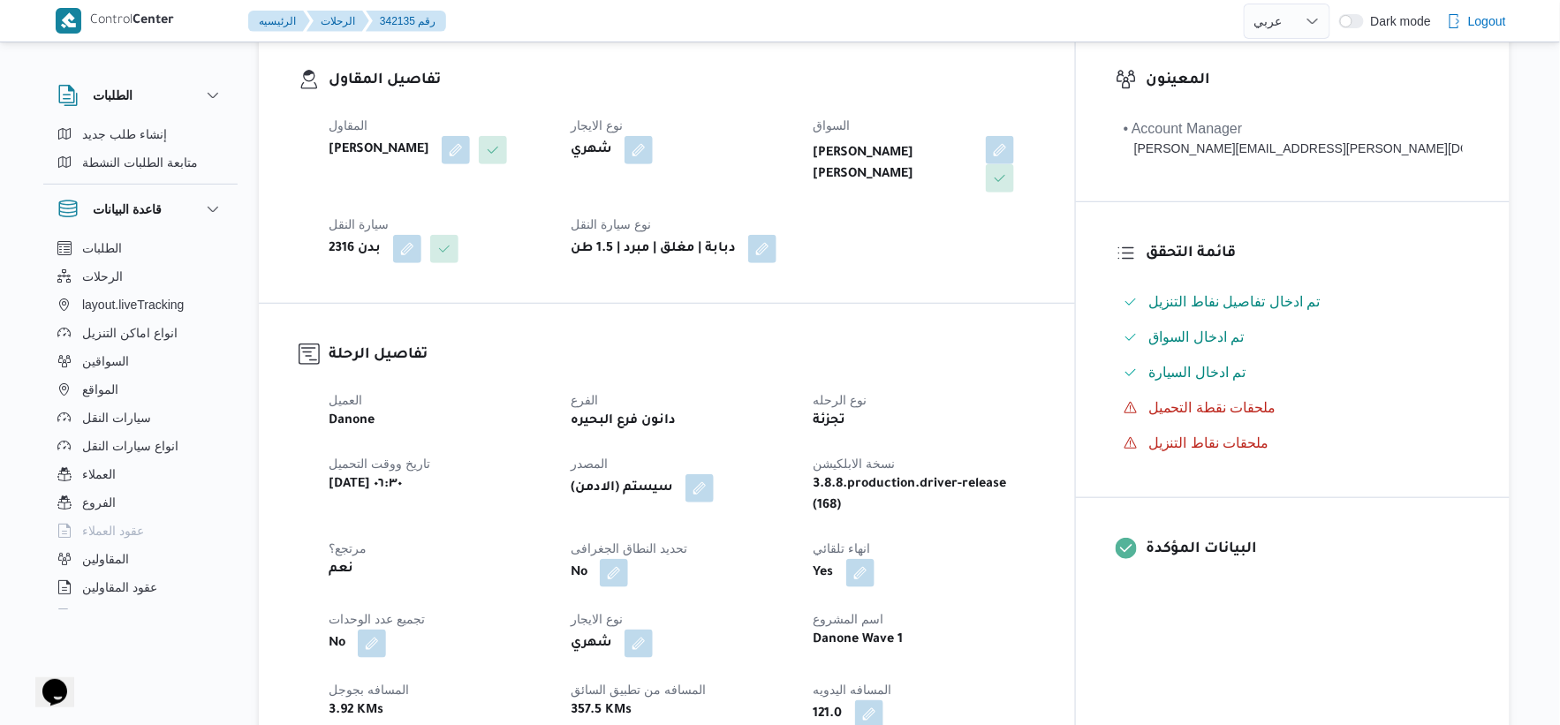
select select "ar"
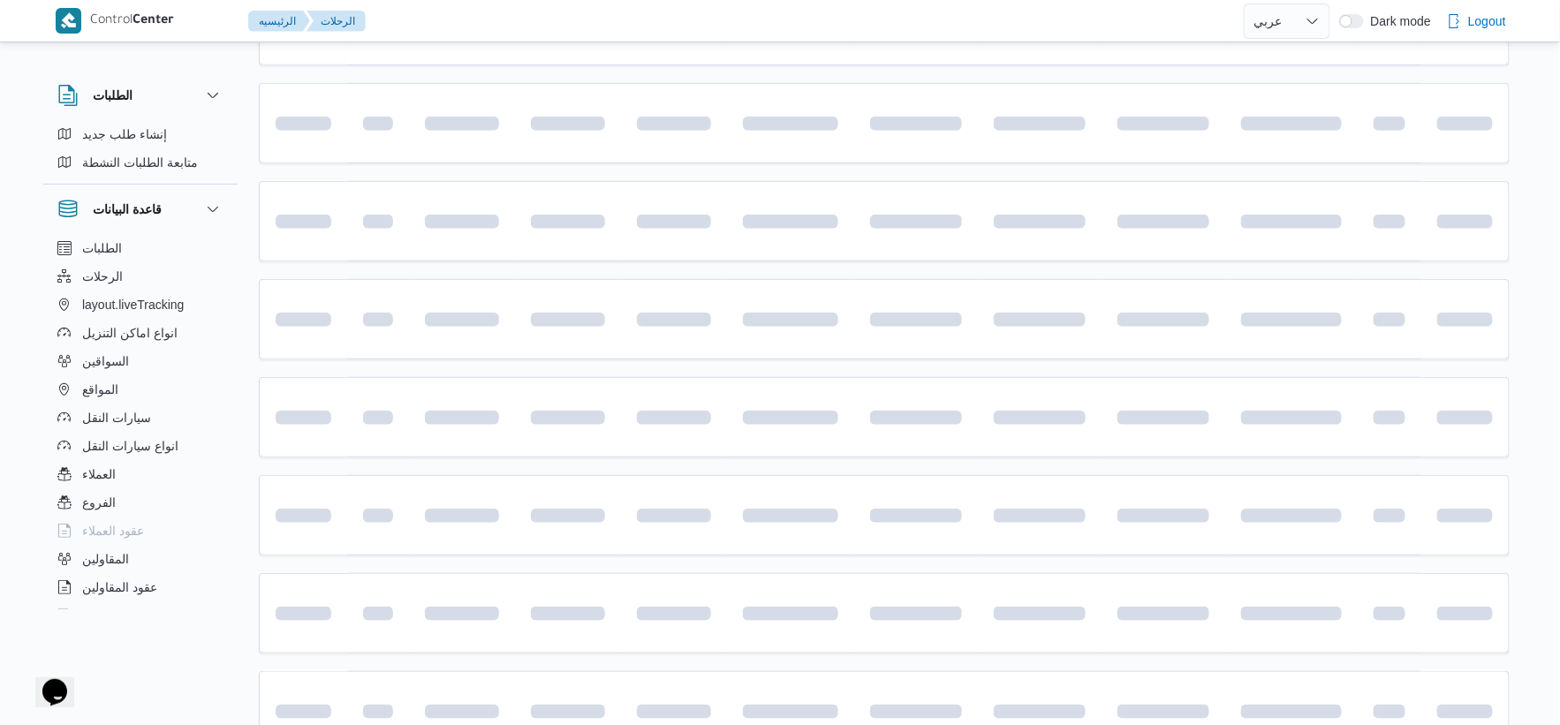
scroll to position [1161, 0]
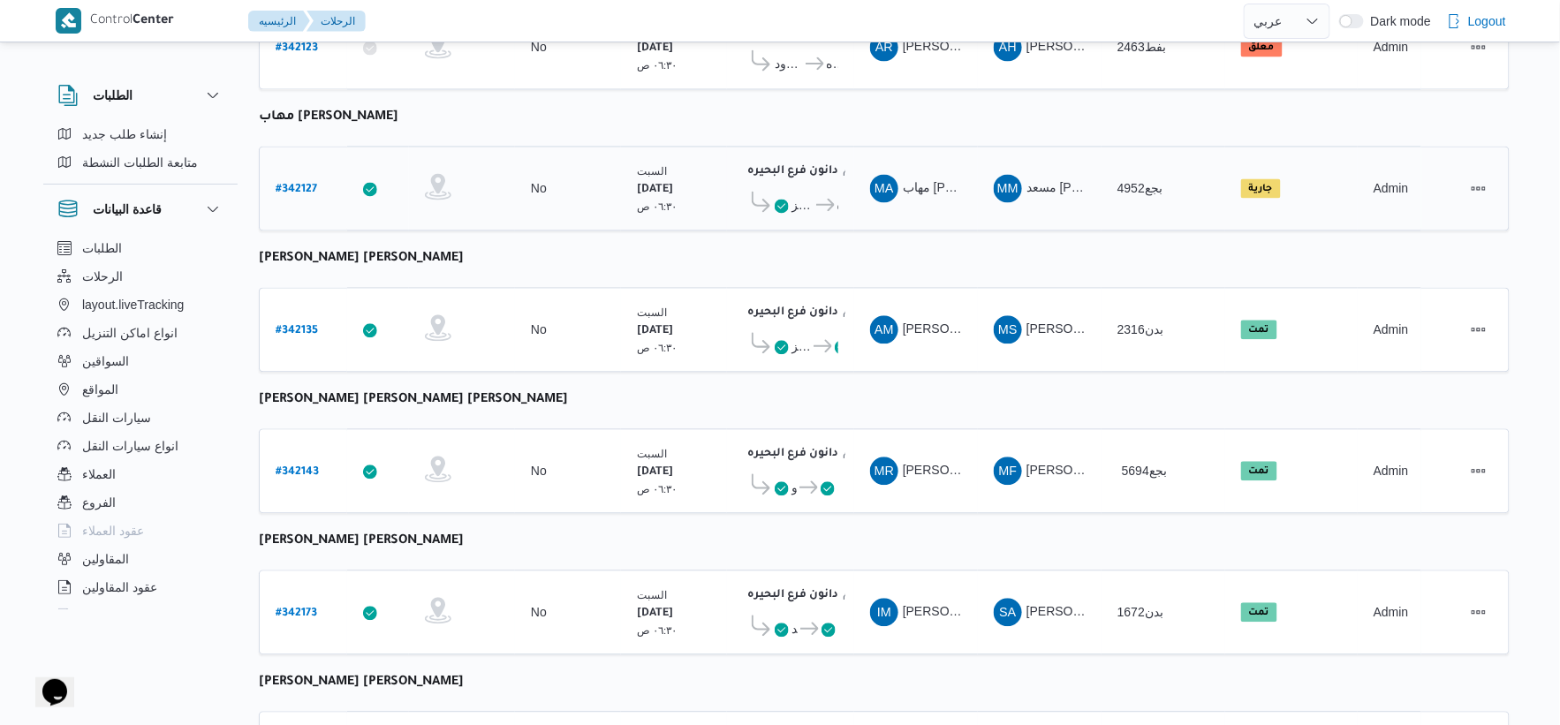
click at [286, 178] on link "# 342127" at bounding box center [297, 190] width 42 height 24
select select "ar"
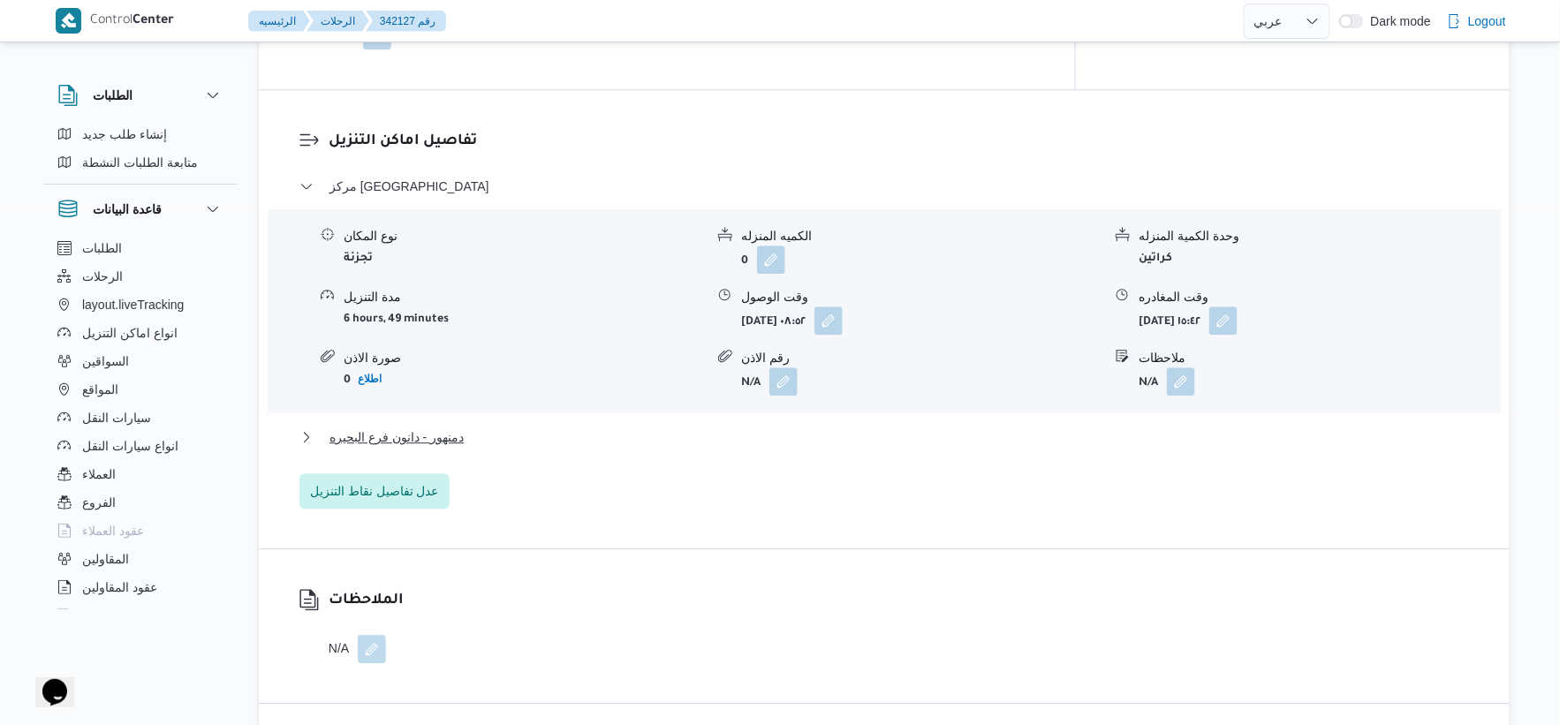
scroll to position [1455, 0]
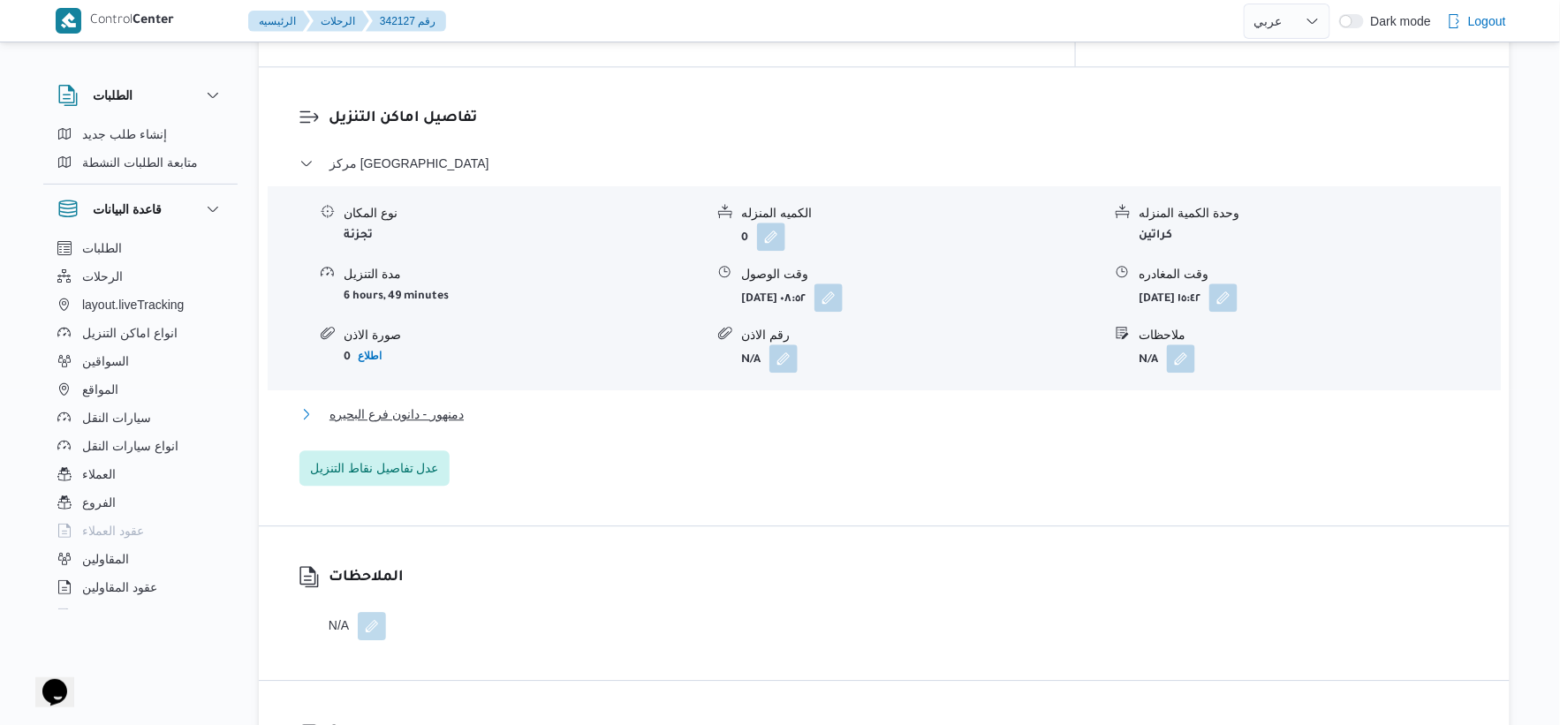
click at [466, 404] on button "دمنهور - دانون فرع البحيره" at bounding box center [884, 414] width 1170 height 21
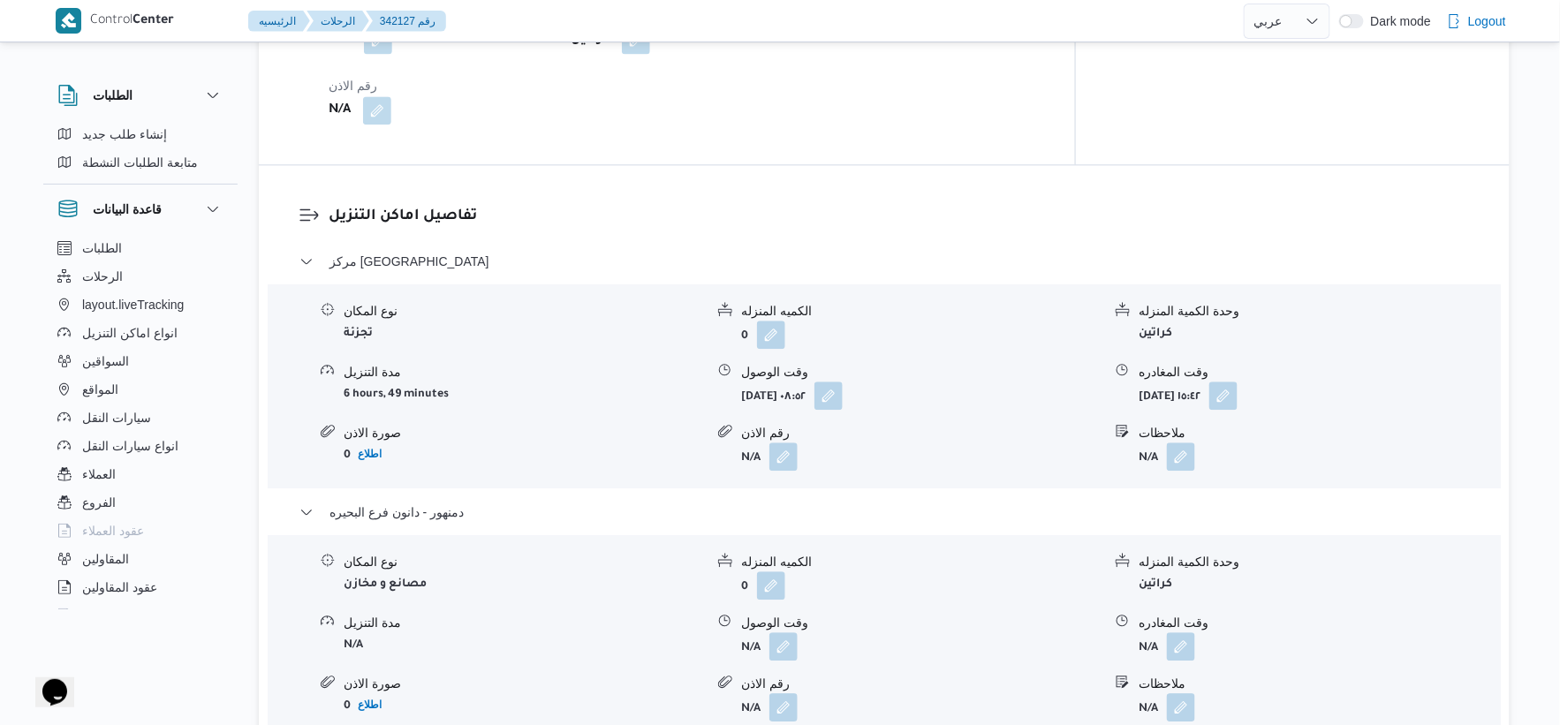
scroll to position [1063, 0]
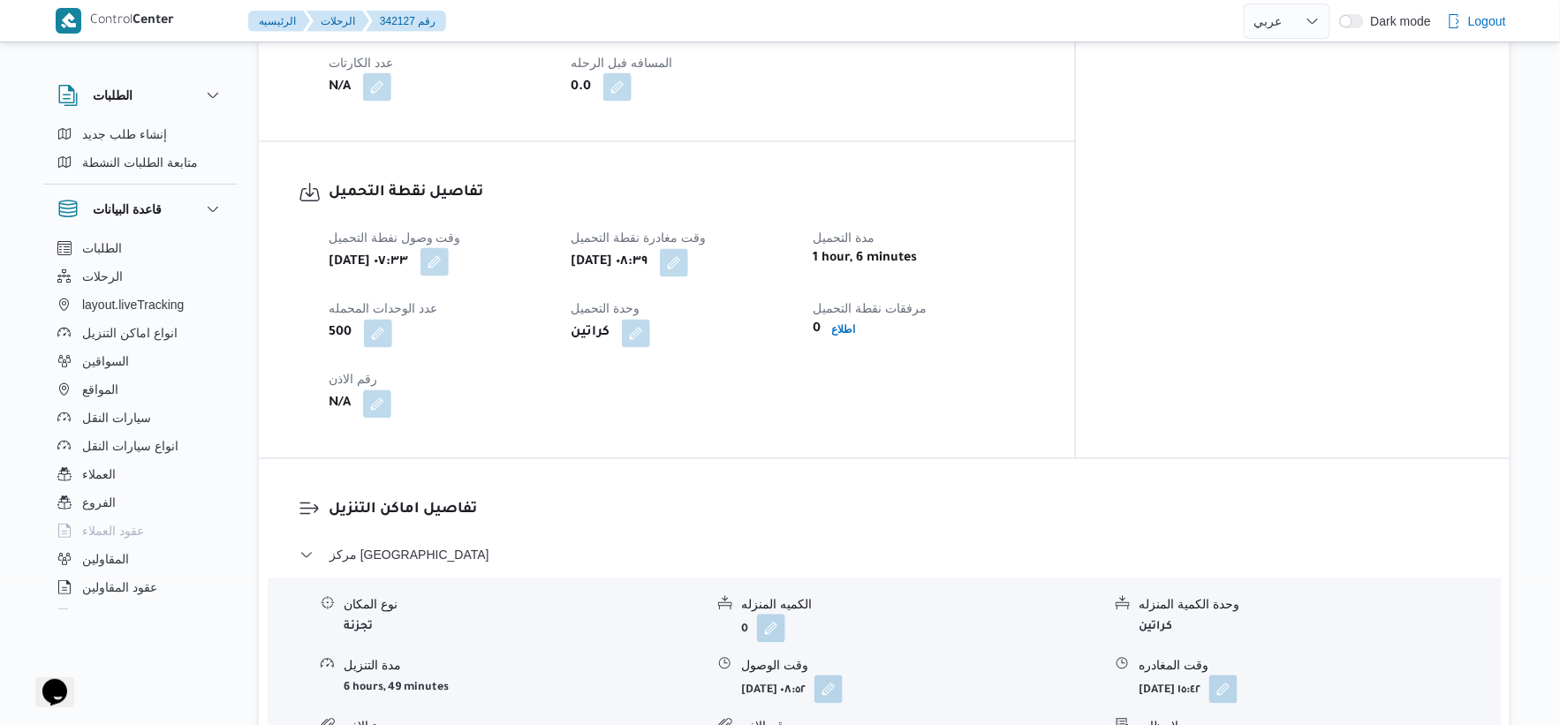
click at [449, 248] on button "button" at bounding box center [434, 262] width 28 height 28
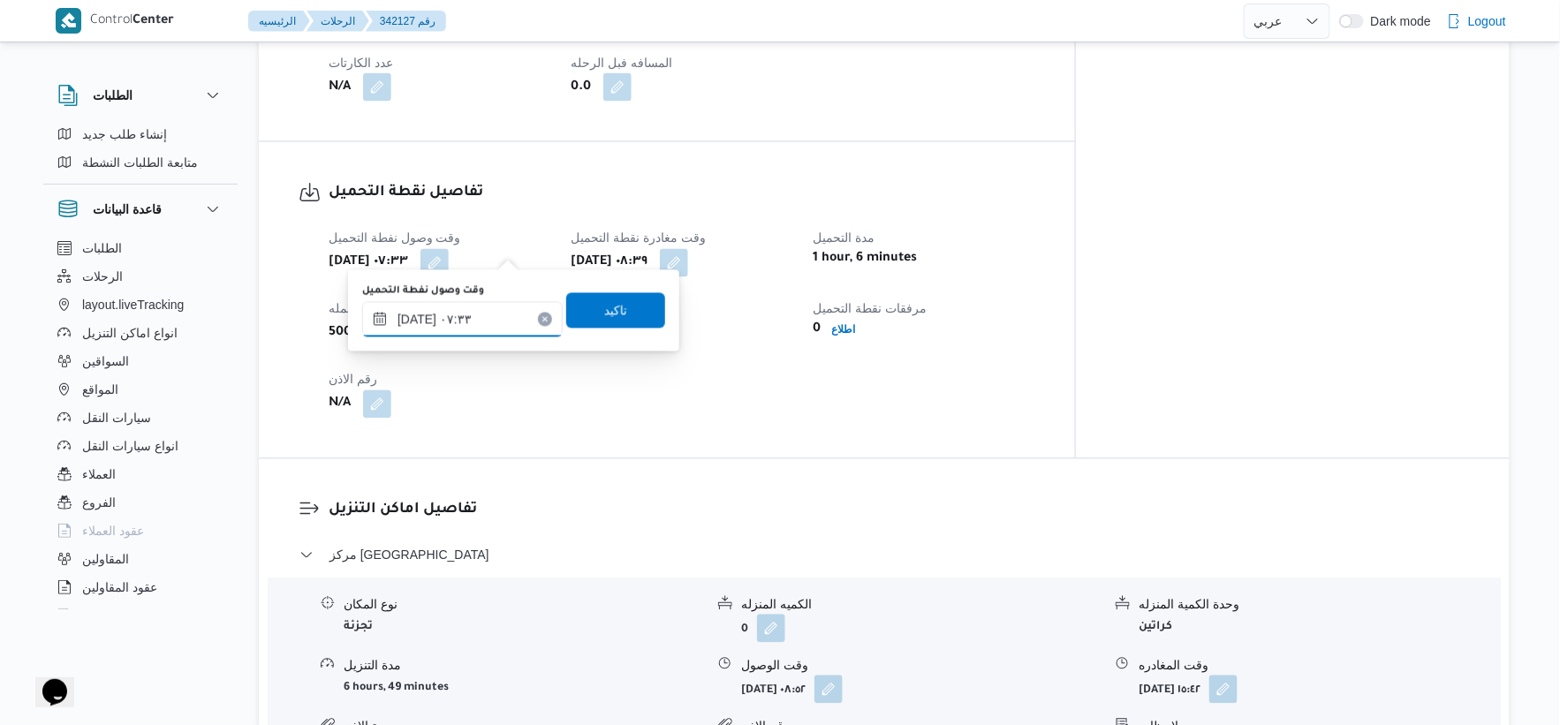
click at [418, 318] on input "[DATE] ٠٧:٣٣" at bounding box center [462, 319] width 201 height 35
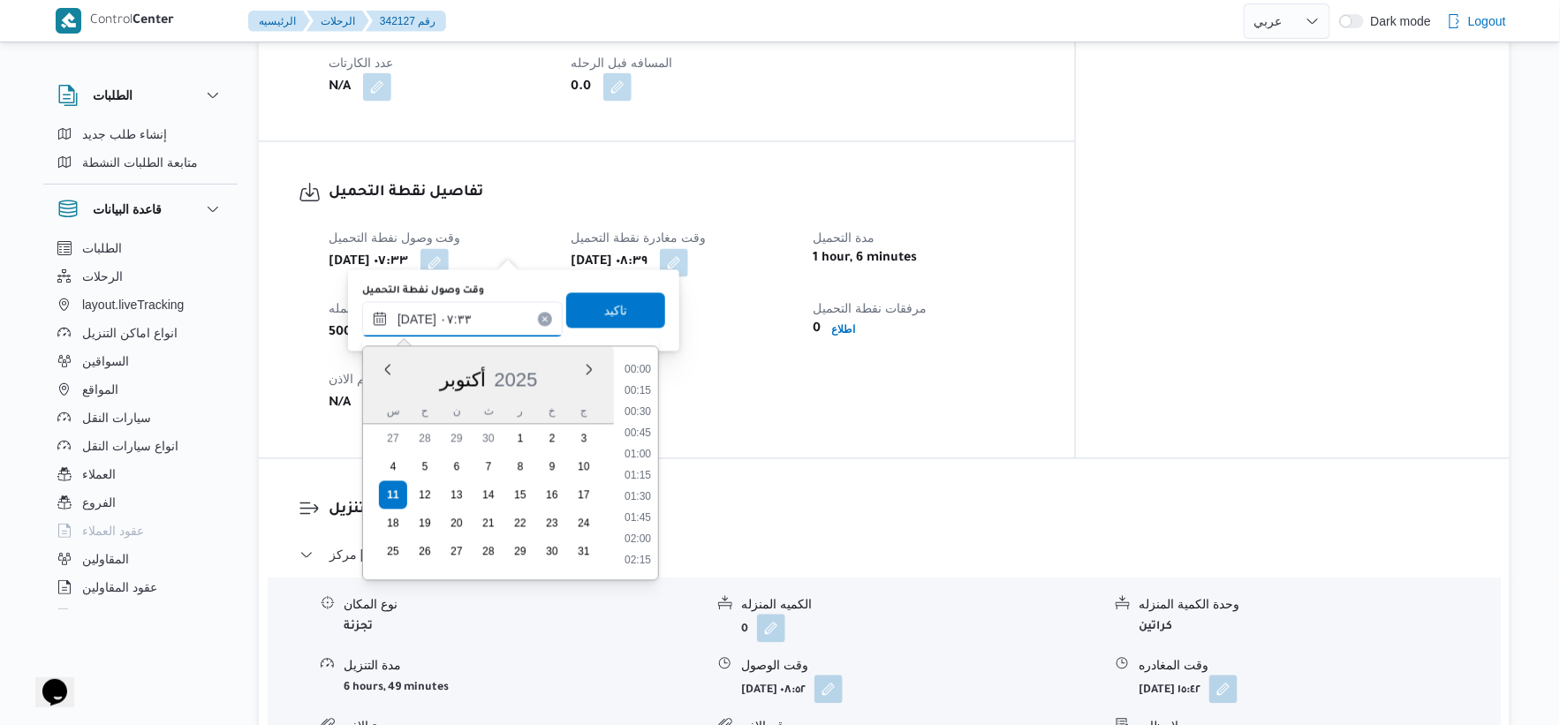
scroll to position [530, 0]
type input "[DATE] ٠٧:١٠"
click at [624, 314] on span "تاكيد" at bounding box center [615, 309] width 99 height 35
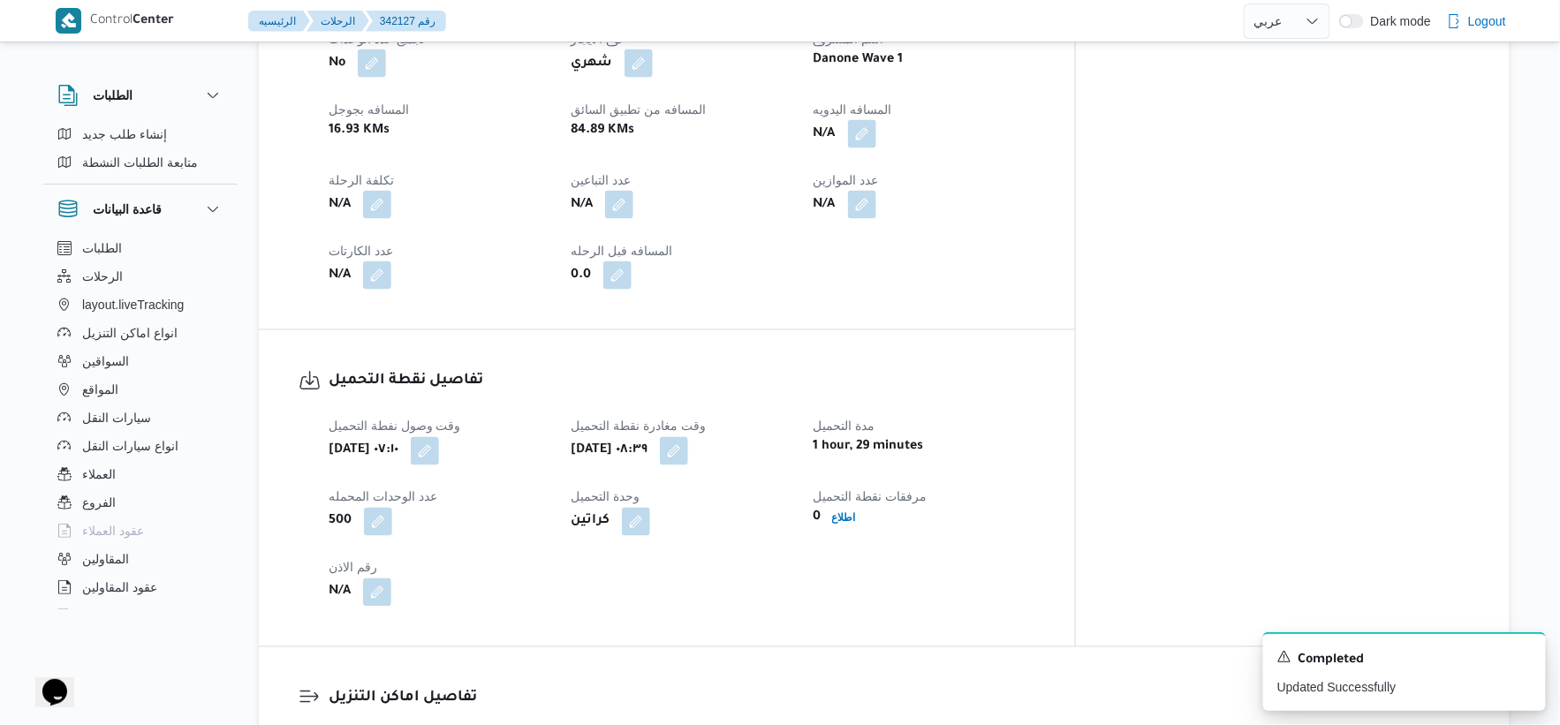
scroll to position [670, 0]
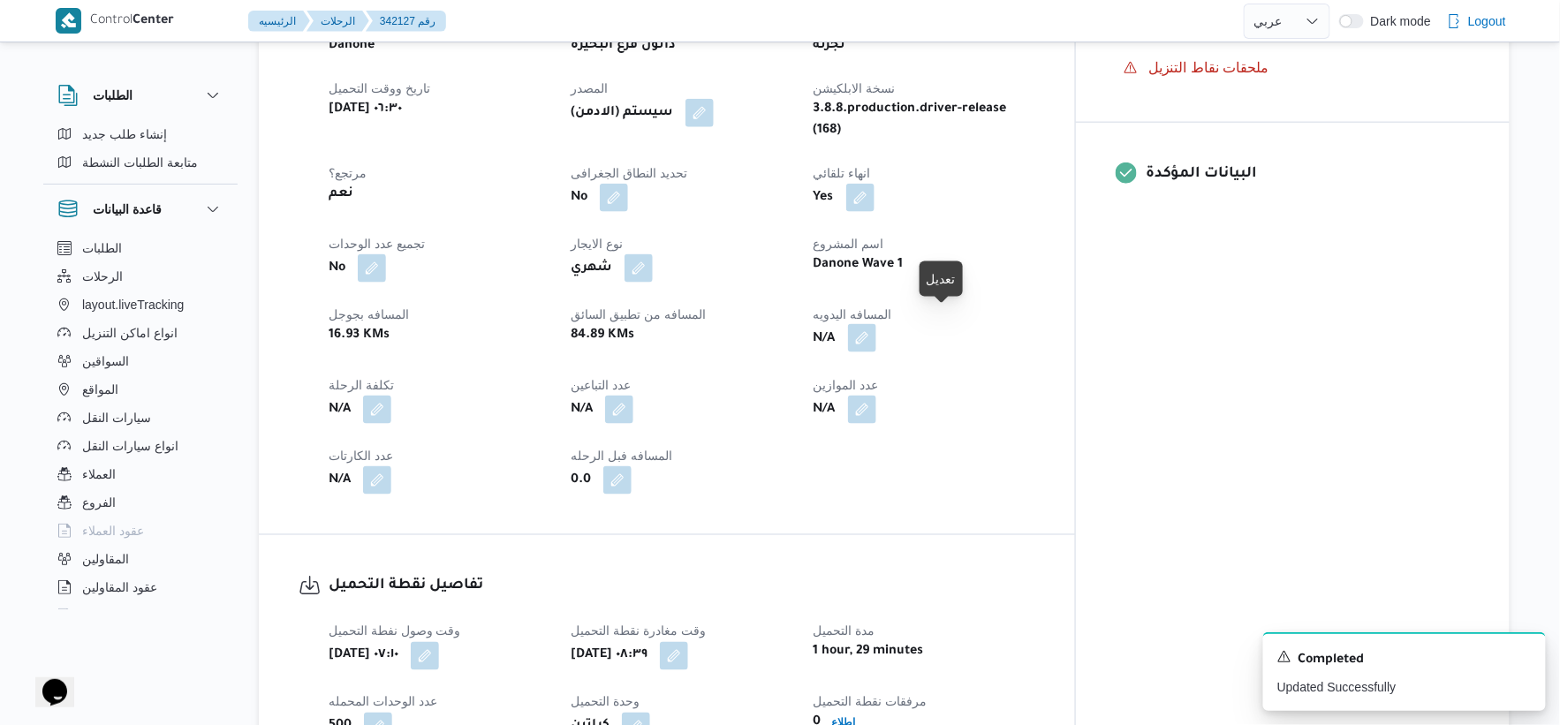
click at [876, 324] on button "button" at bounding box center [862, 338] width 28 height 28
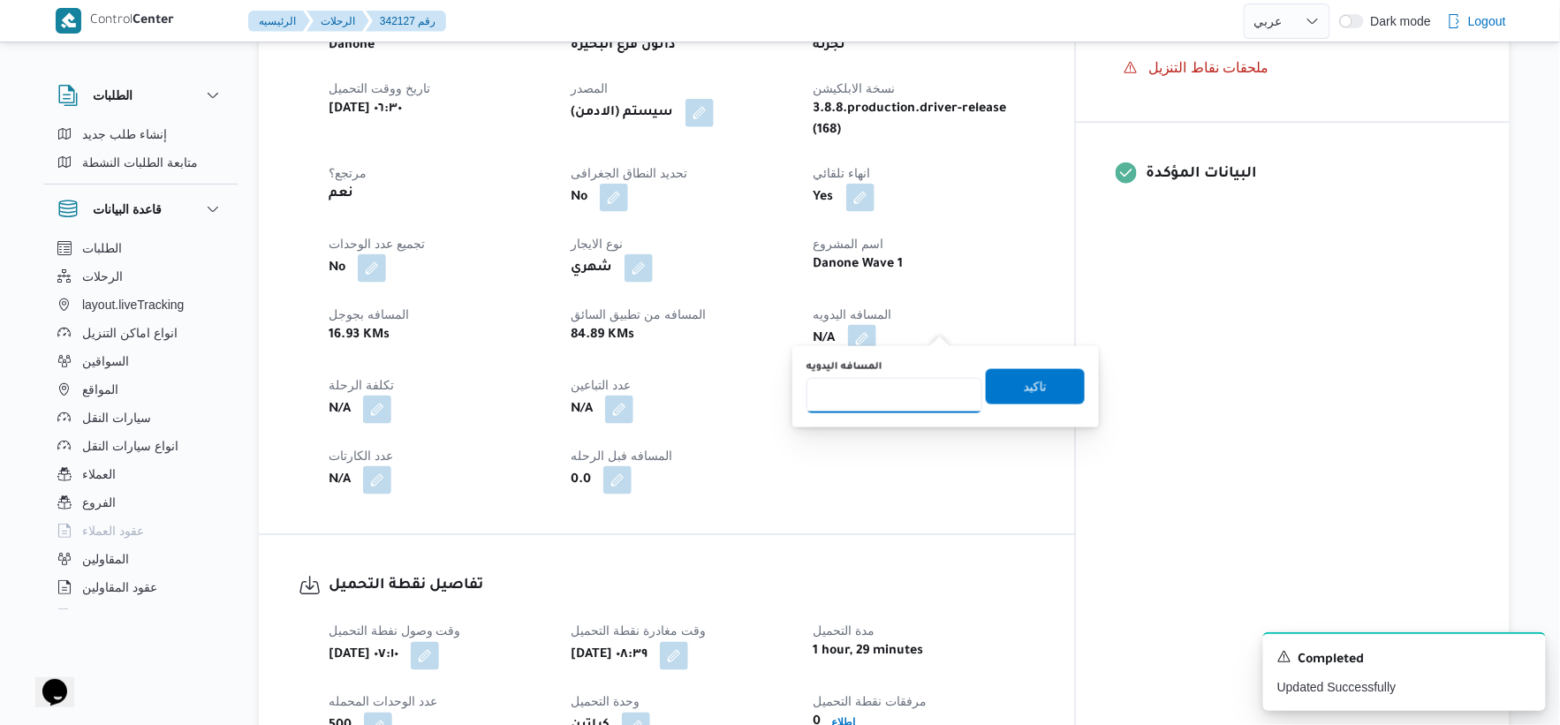
click at [886, 387] on input "المسافه اليدويه" at bounding box center [895, 395] width 176 height 35
type input "27"
click at [1041, 377] on span "تاكيد" at bounding box center [1035, 385] width 99 height 35
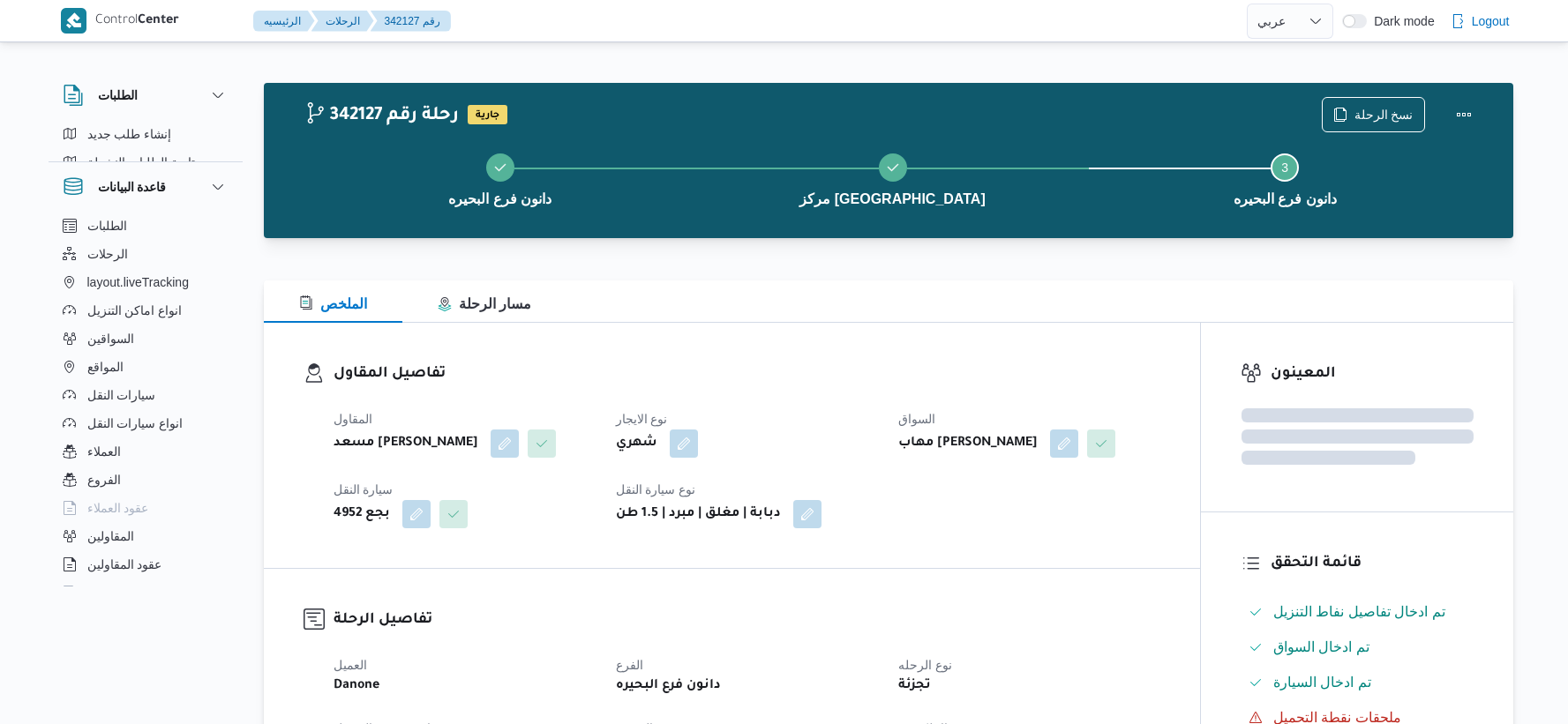
select select "ar"
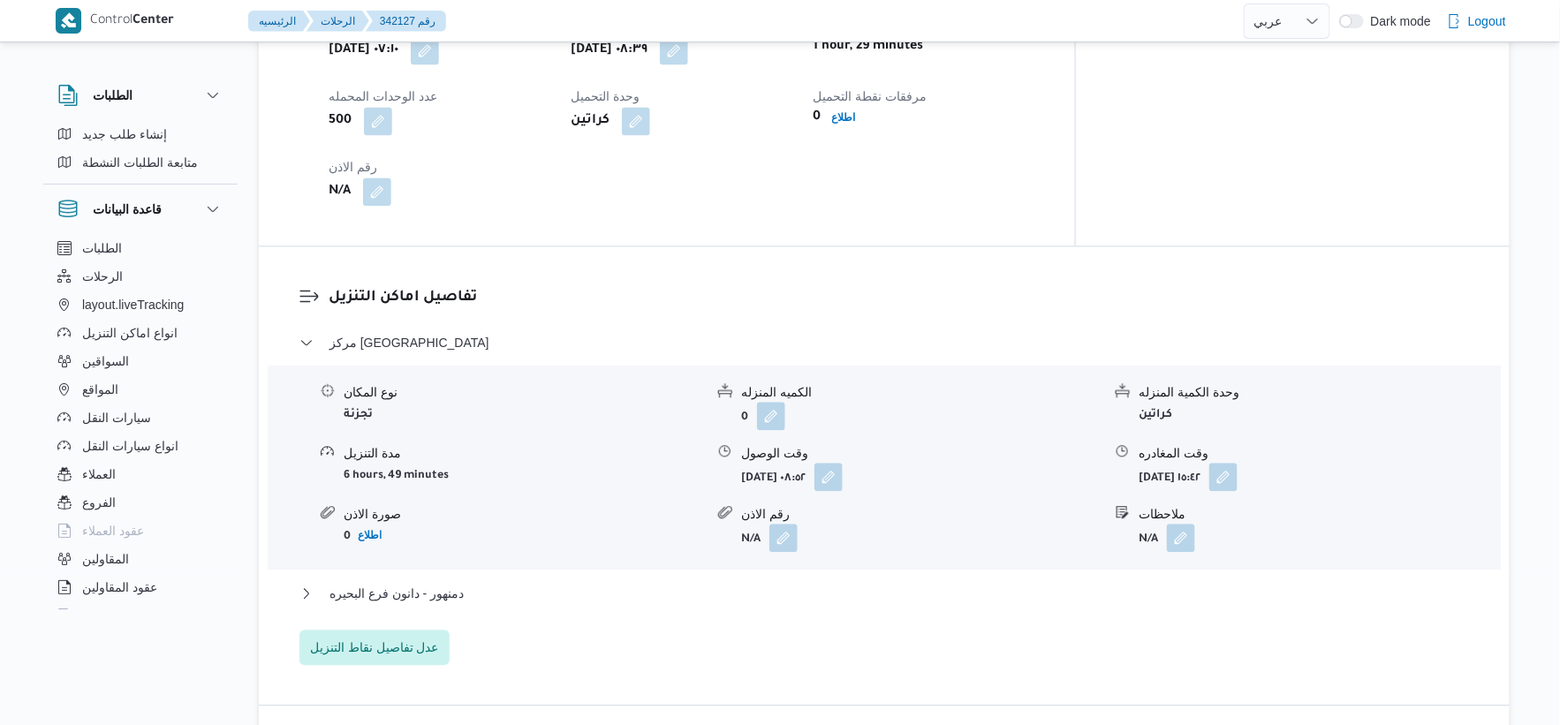
scroll to position [1178, 0]
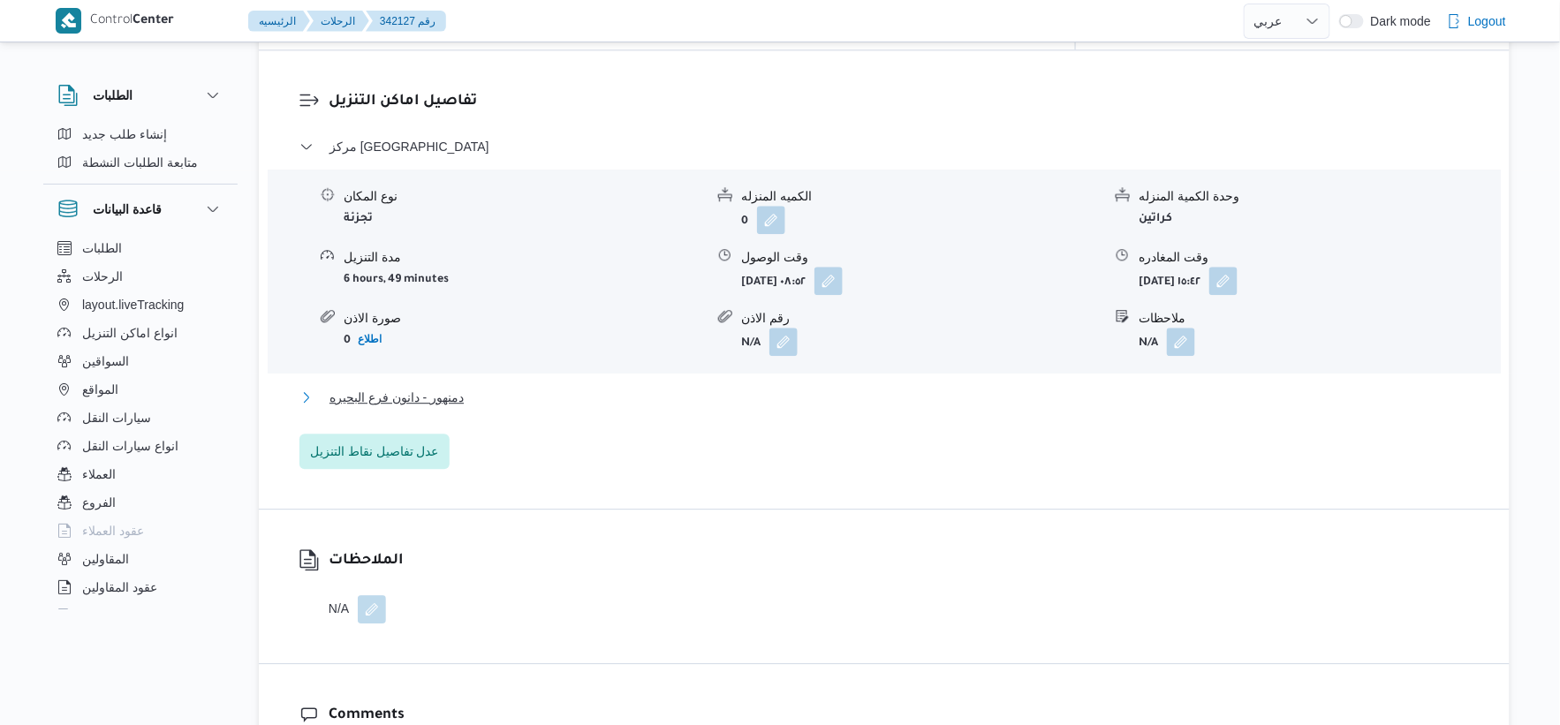
click at [483, 387] on button "دمنهور - دانون فرع البحيره" at bounding box center [884, 397] width 1170 height 21
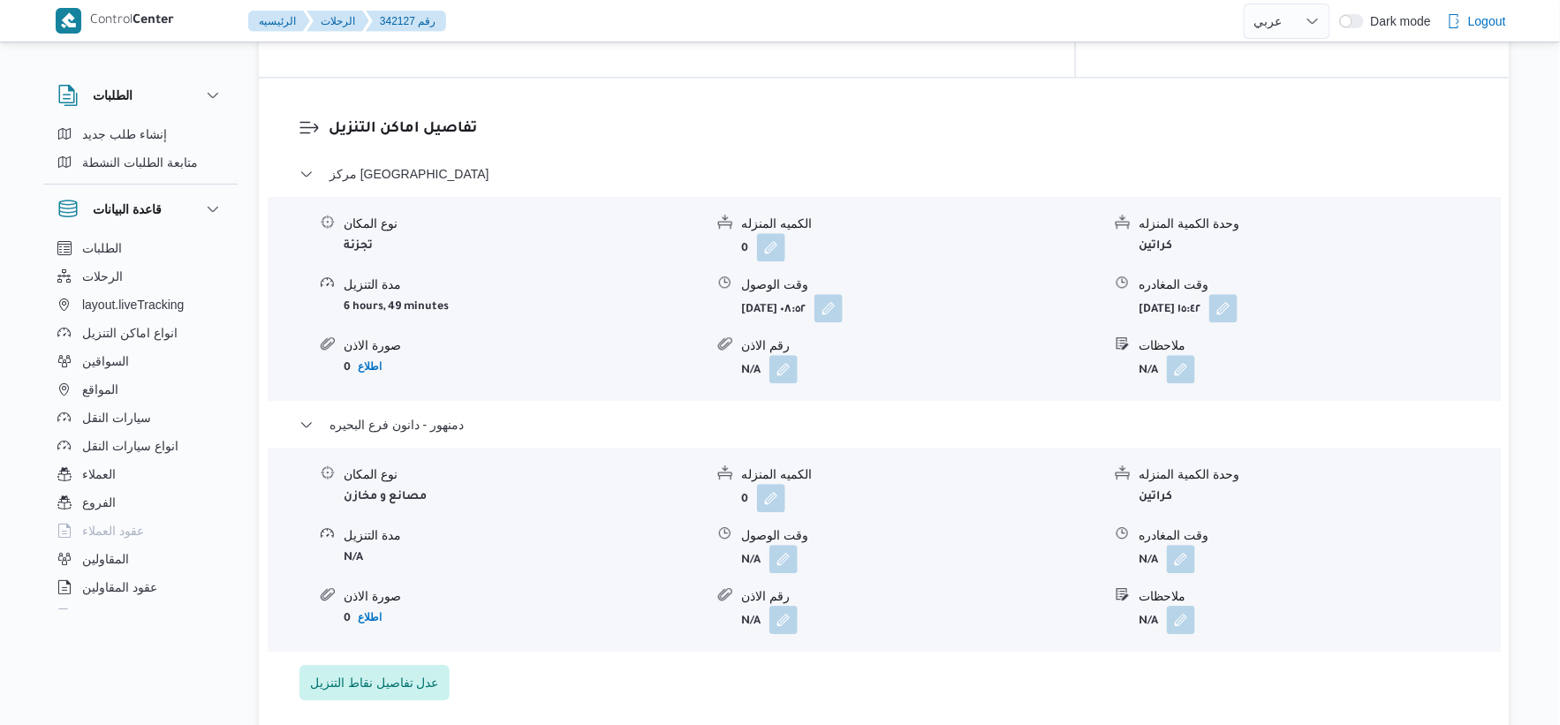
scroll to position [1472, 0]
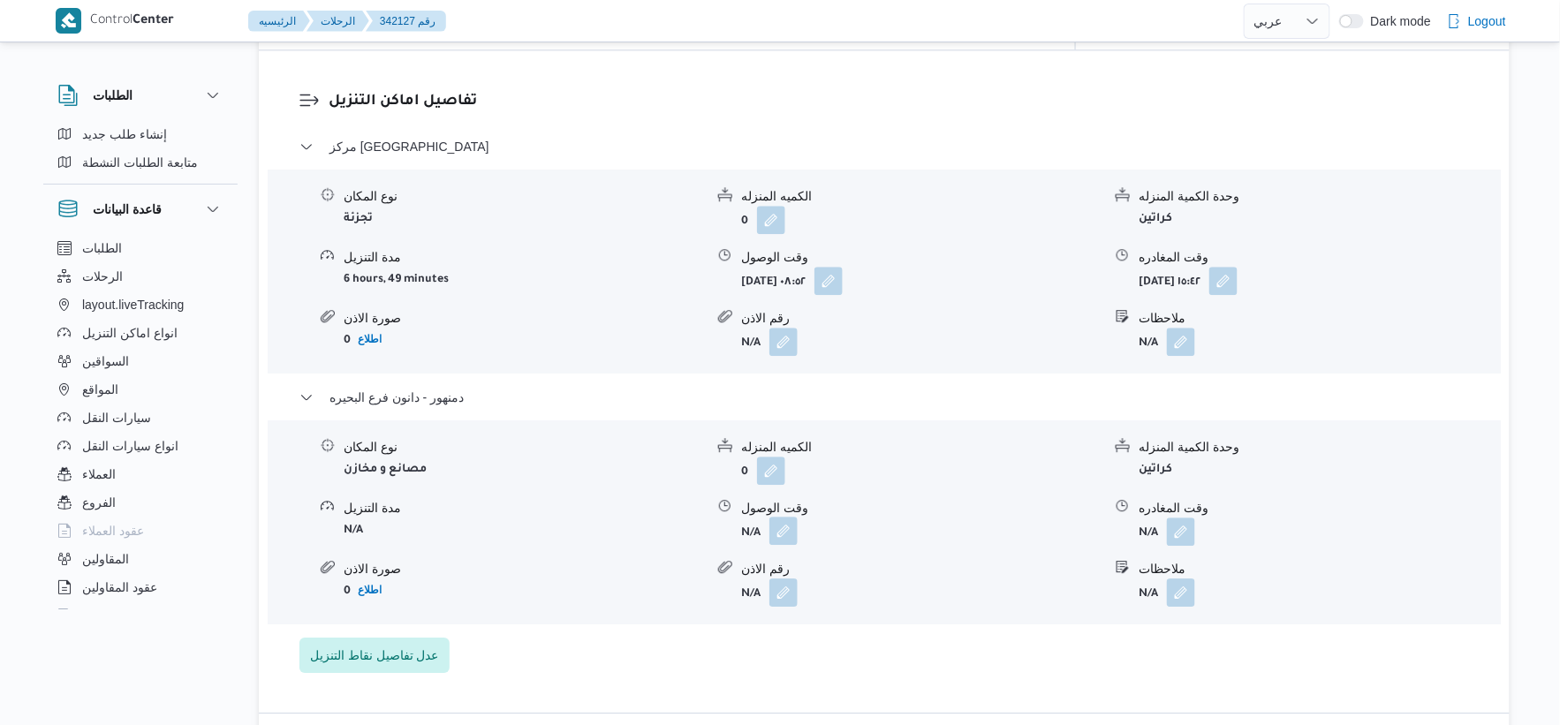
click at [793, 517] on button "button" at bounding box center [783, 531] width 28 height 28
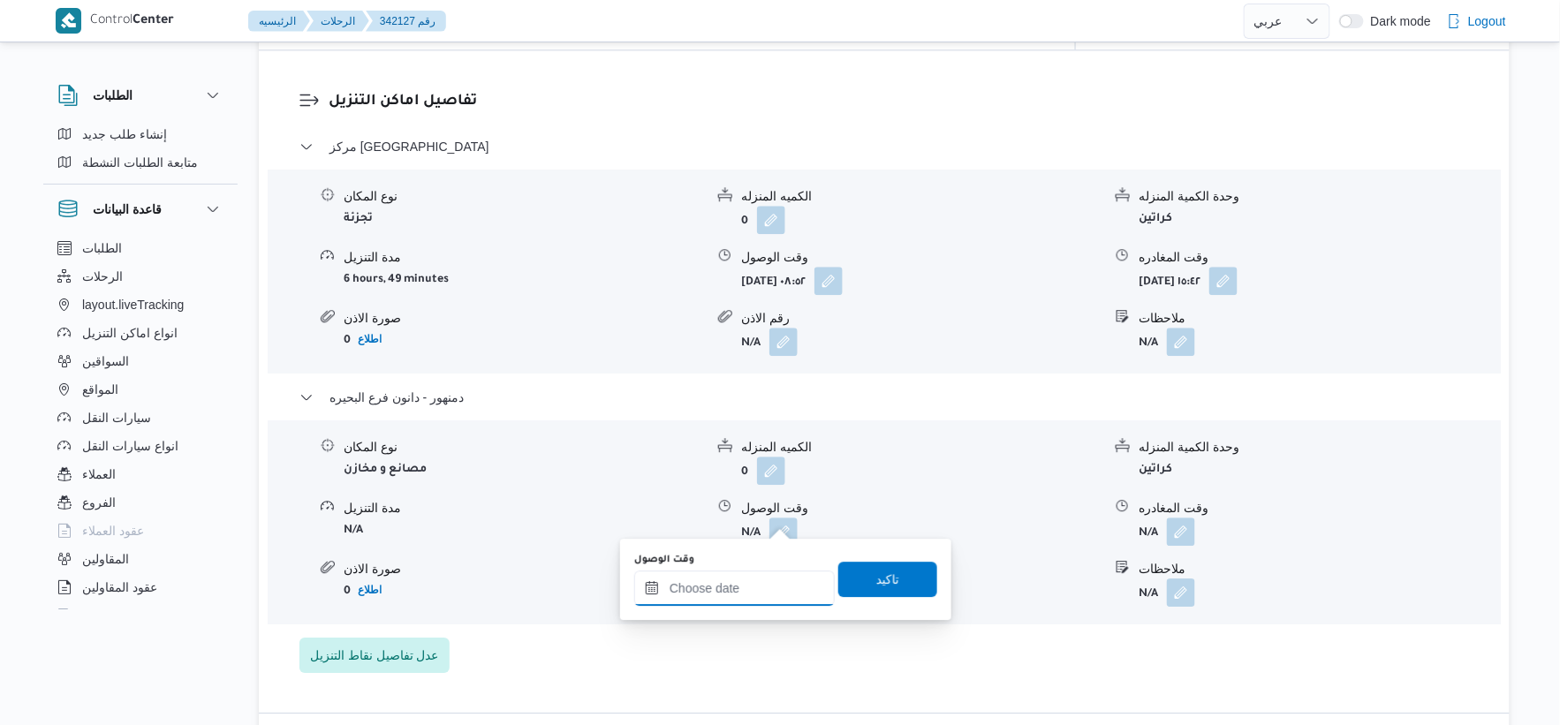
click at [749, 572] on input "وقت الوصول" at bounding box center [734, 588] width 201 height 35
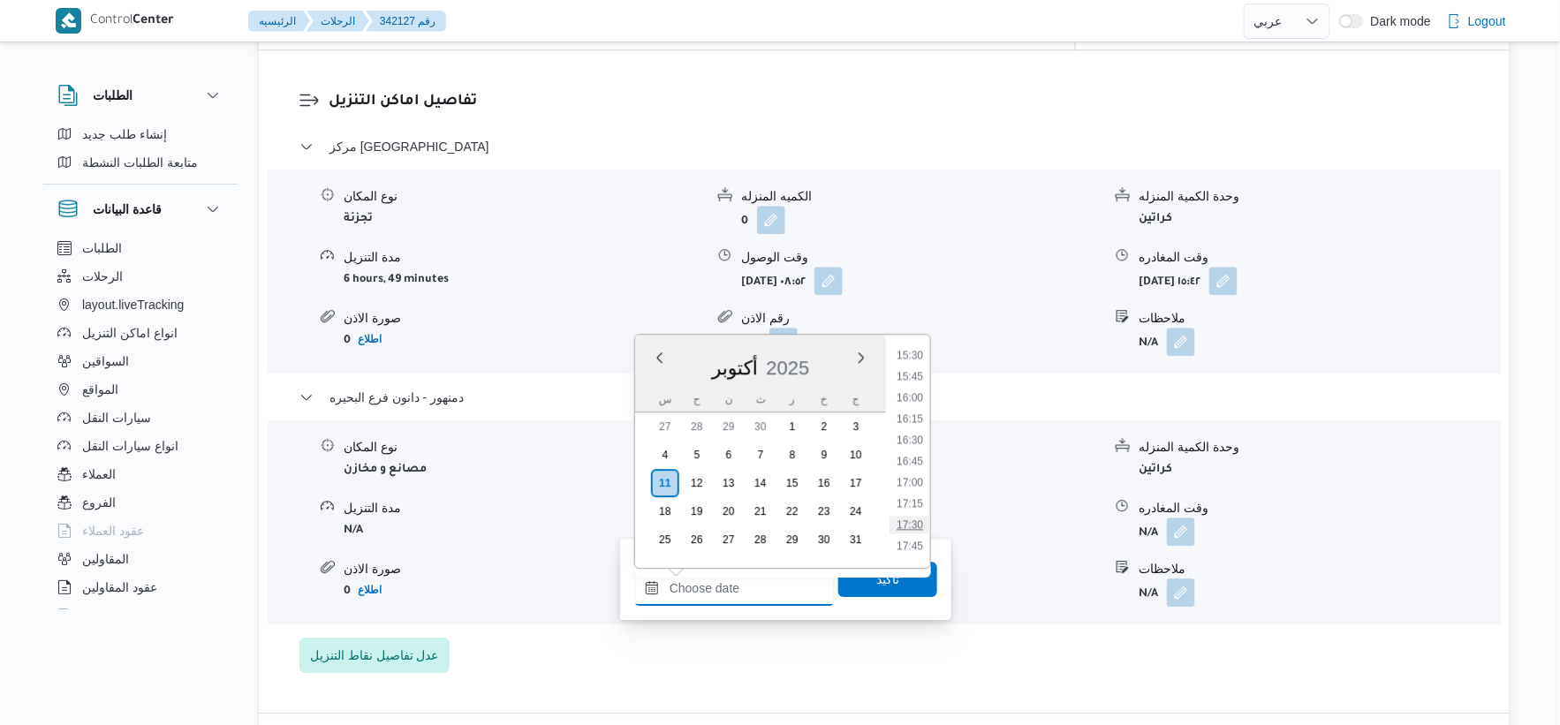
scroll to position [1219, 0]
click at [913, 473] on li "15:45" at bounding box center [910, 475] width 41 height 18
type input "١١/١٠/٢٠٢٥ ١٥:٤٥"
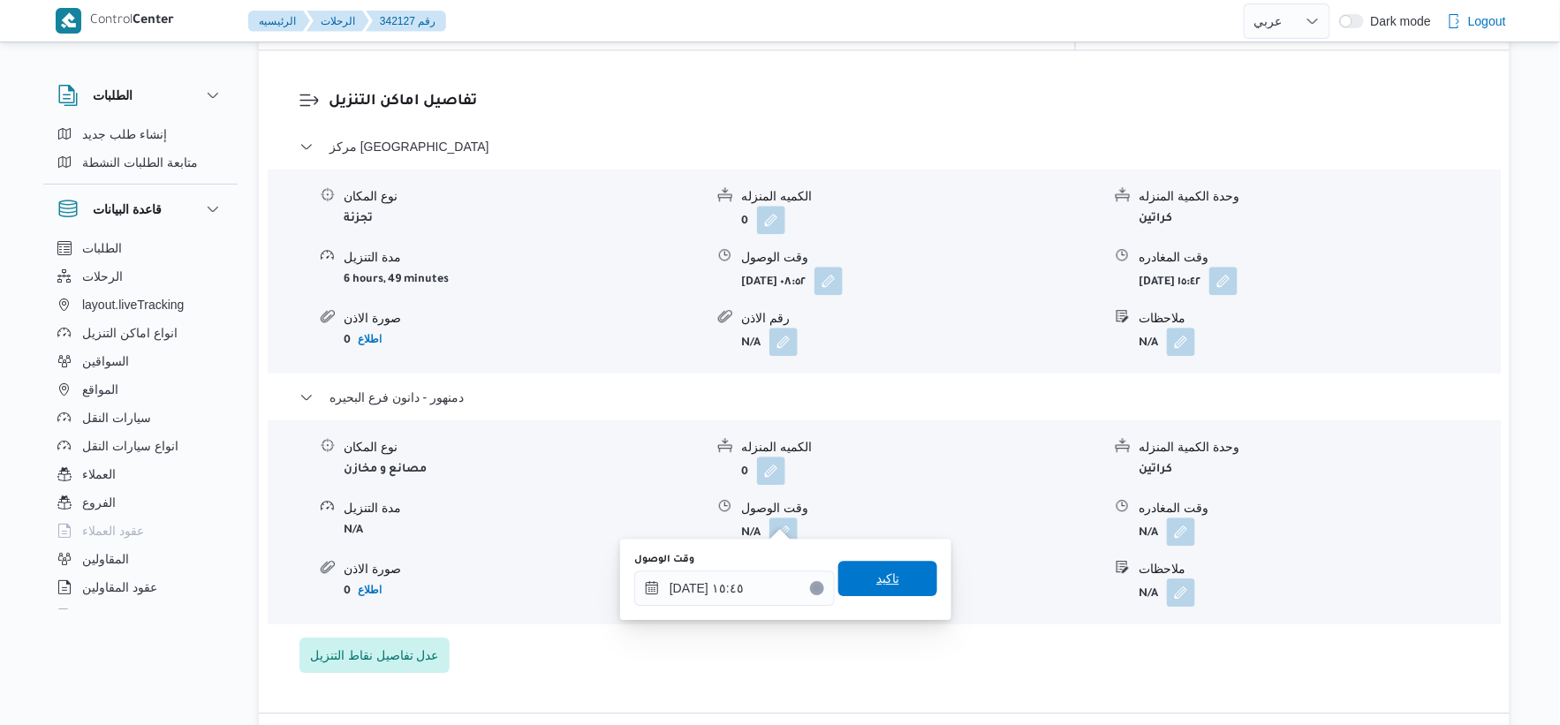
click at [888, 579] on span "تاكيد" at bounding box center [887, 578] width 23 height 21
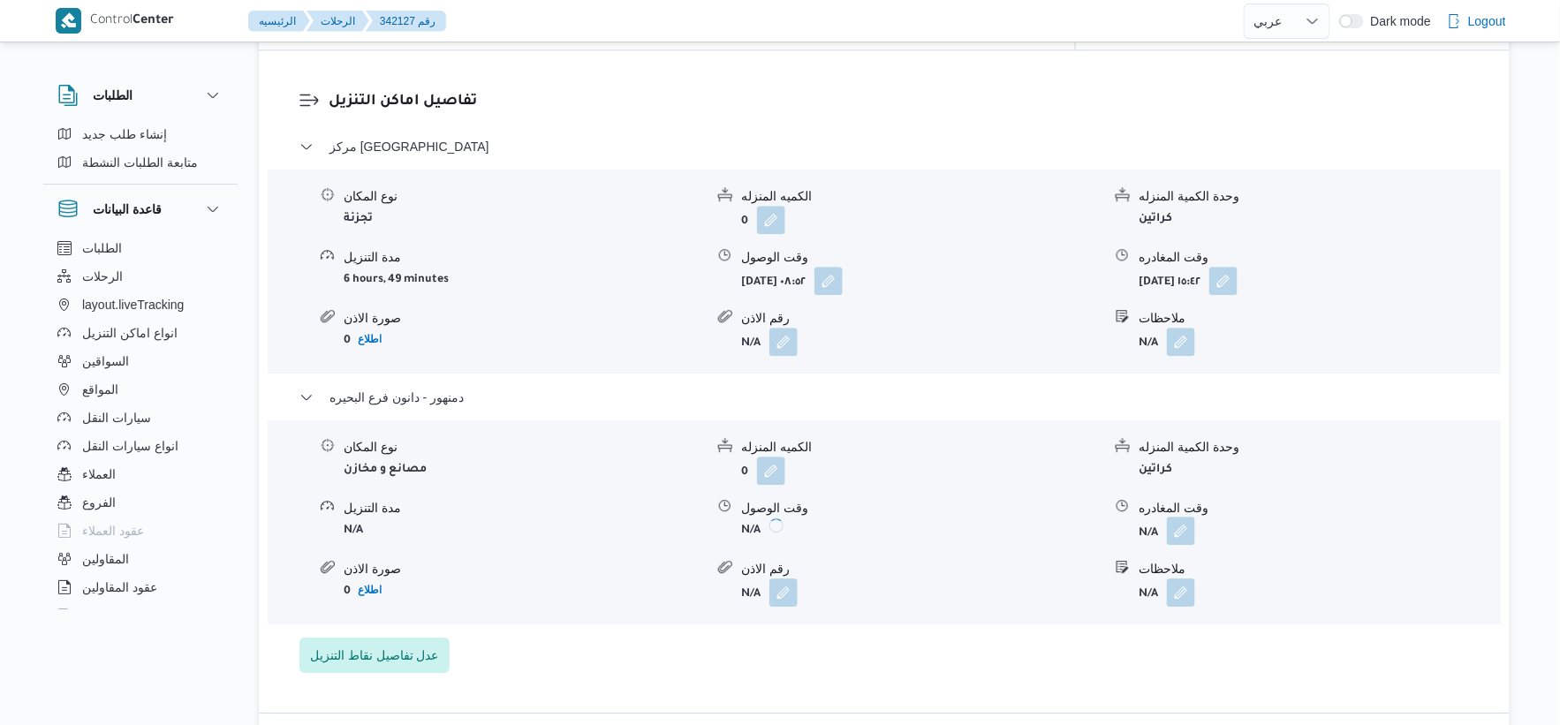
click at [1171, 521] on button "button" at bounding box center [1181, 531] width 28 height 28
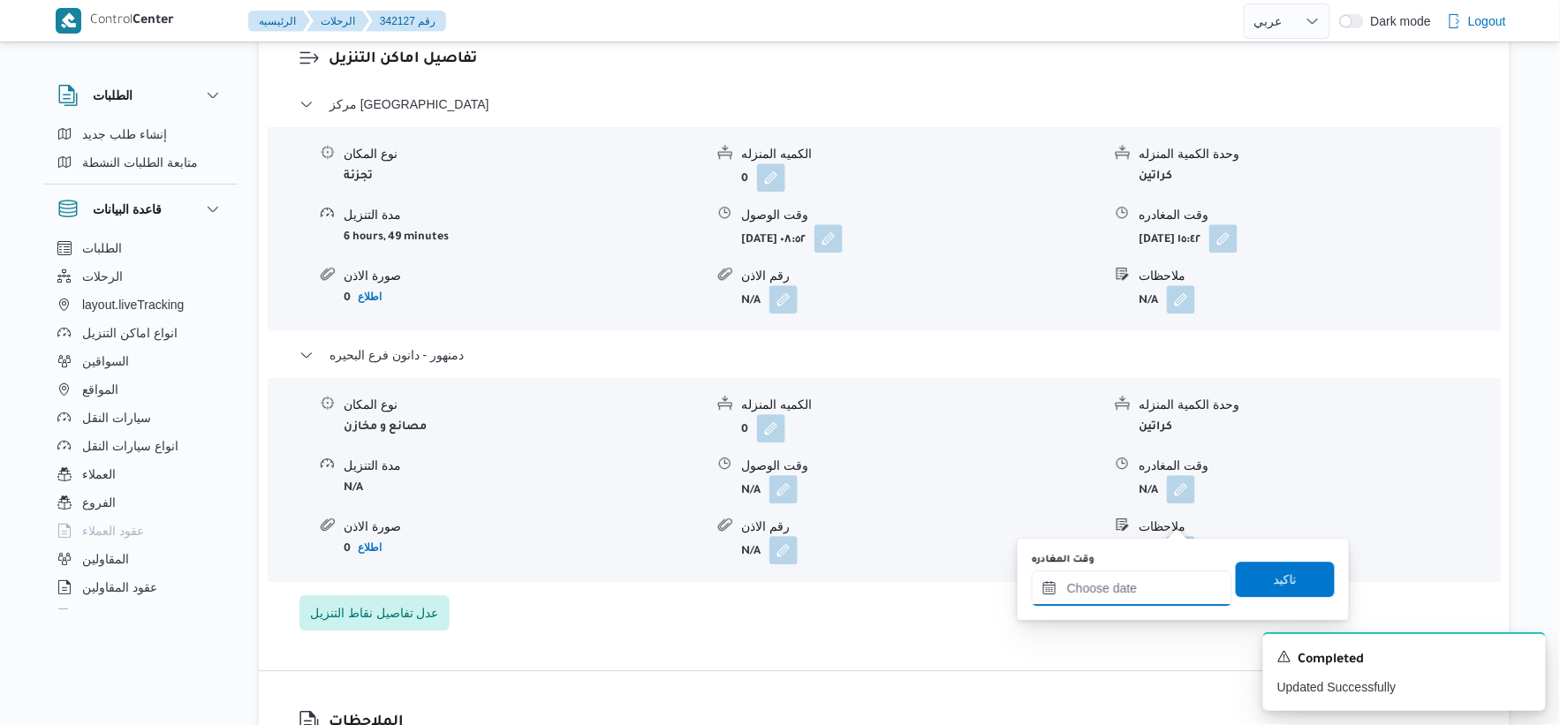
drag, startPoint x: 1158, startPoint y: 576, endPoint x: 1195, endPoint y: 572, distance: 37.4
click at [1158, 576] on input "وقت المغادره" at bounding box center [1132, 588] width 201 height 35
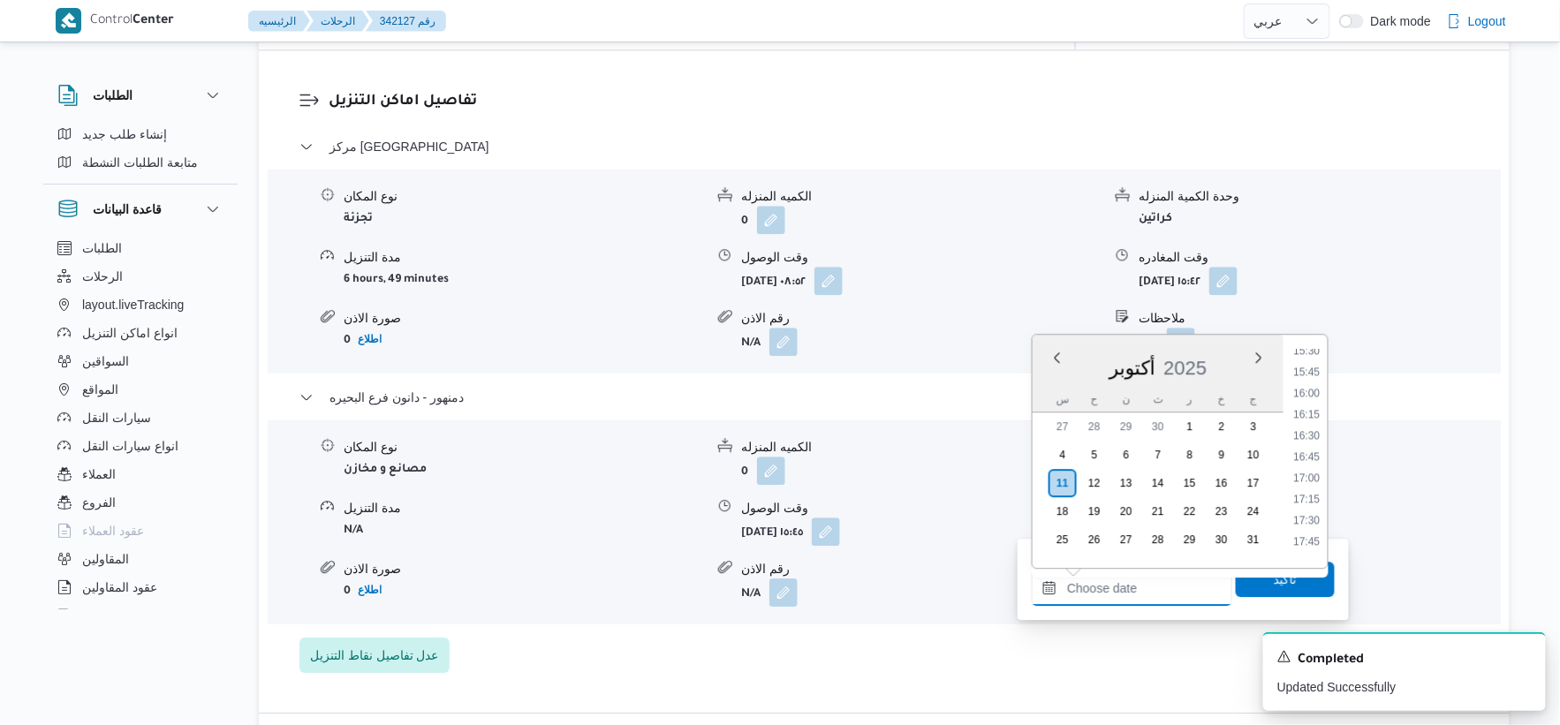
scroll to position [1317, 0]
click at [1312, 373] on li "15:45" at bounding box center [1307, 376] width 41 height 18
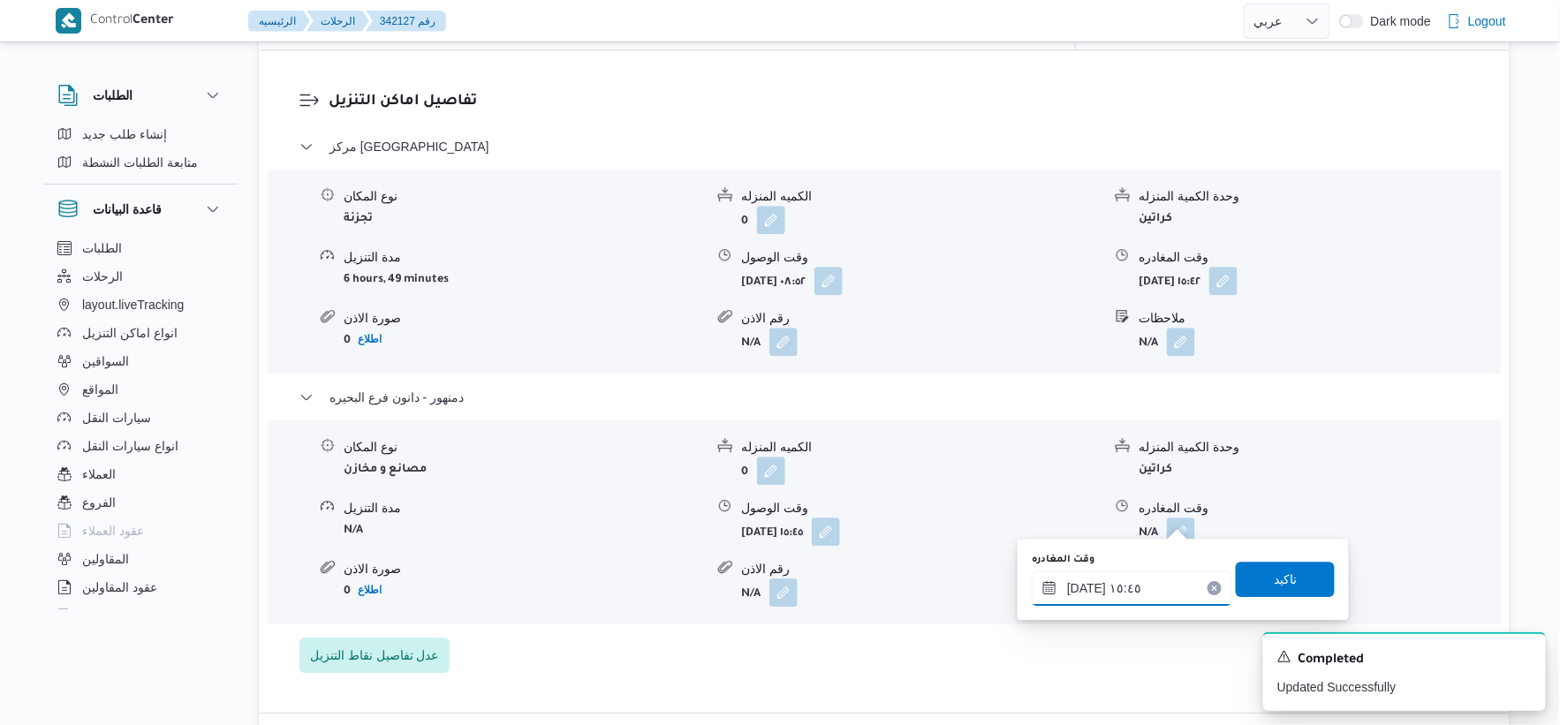
click at [1085, 587] on input "١١/١٠/٢٠٢٥ ١٥:٤٥" at bounding box center [1132, 588] width 201 height 35
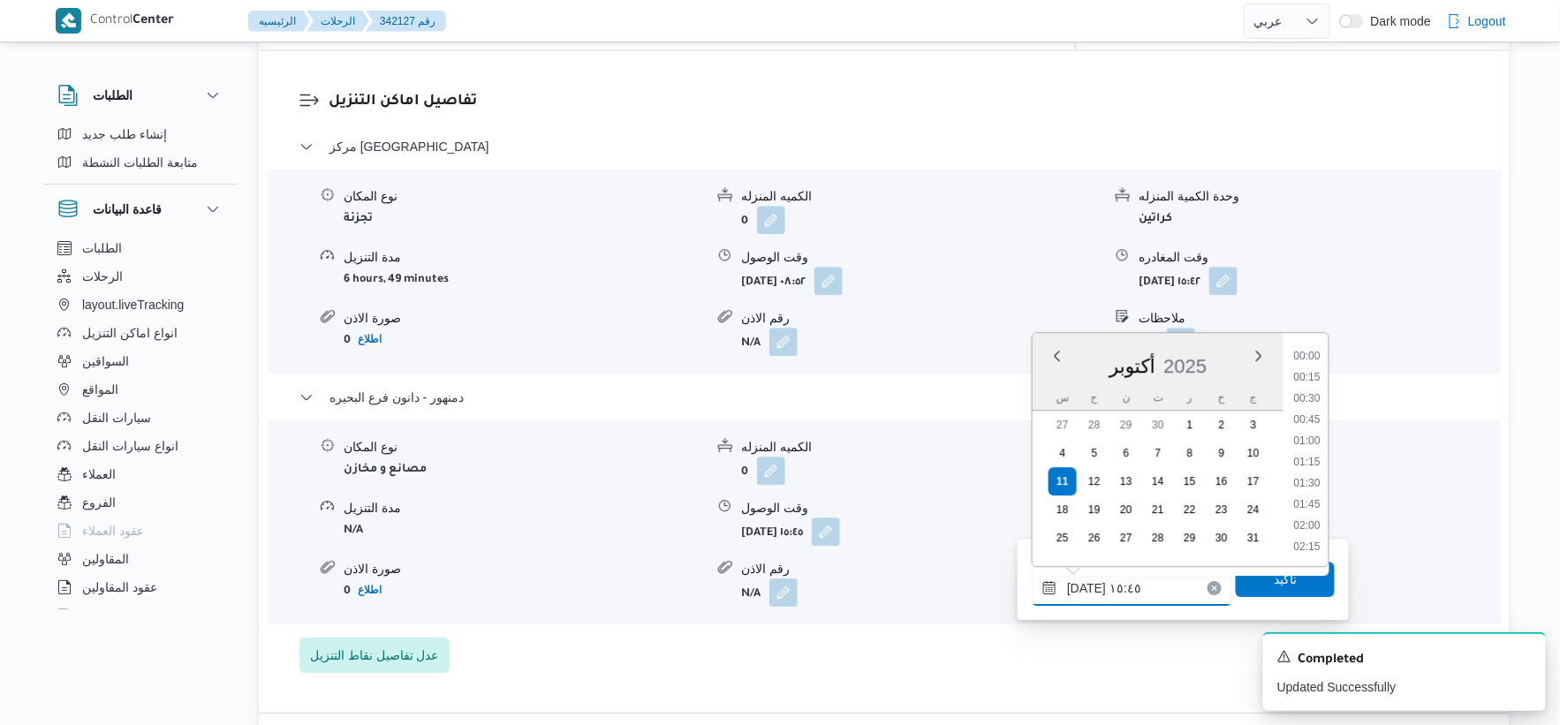
click at [1085, 587] on input "١١/١٠/٢٠٢٥ ١٥:٤٥" at bounding box center [1132, 588] width 201 height 35
type input "١١/١٠/٢٠٢٥ ١٥:٤٨"
click at [1274, 584] on span "تاكيد" at bounding box center [1285, 578] width 23 height 21
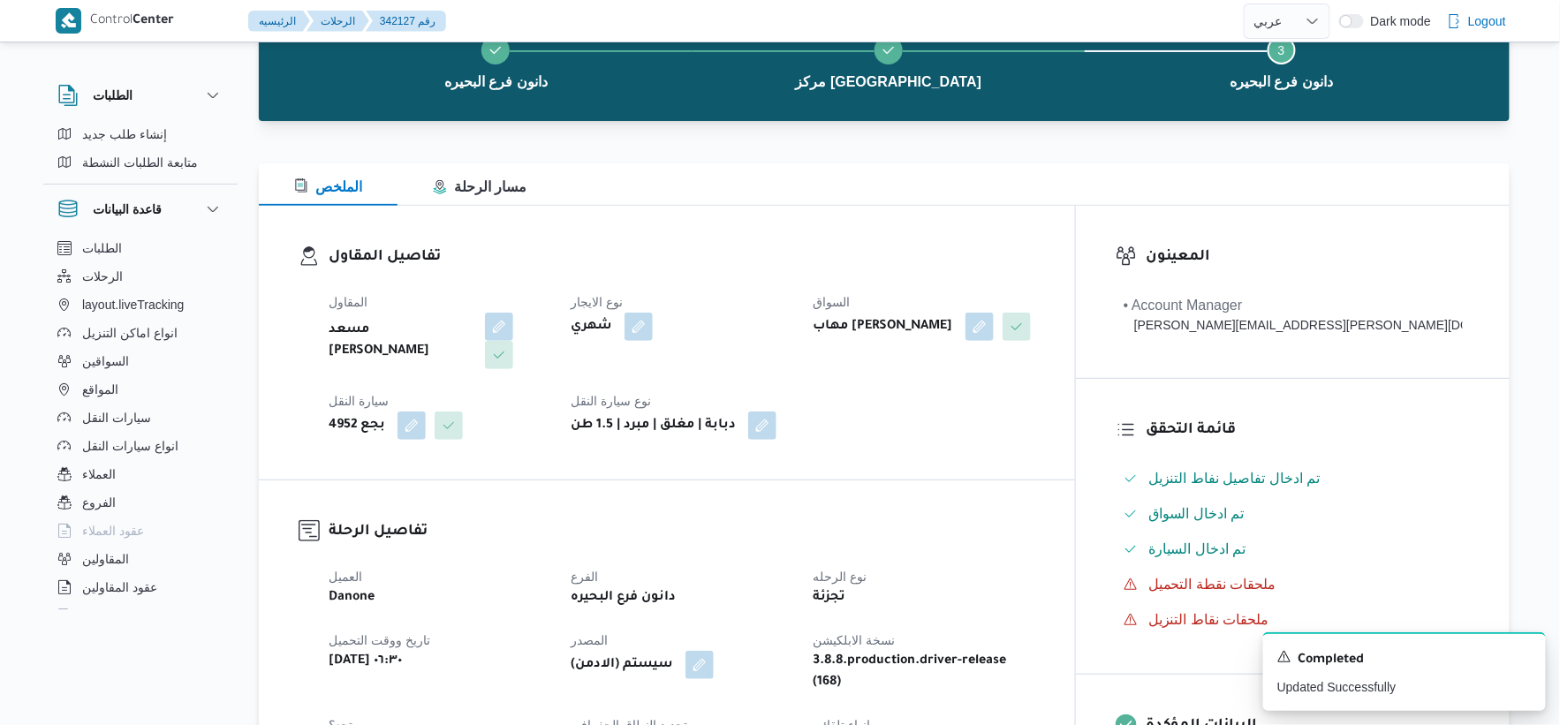
scroll to position [0, 0]
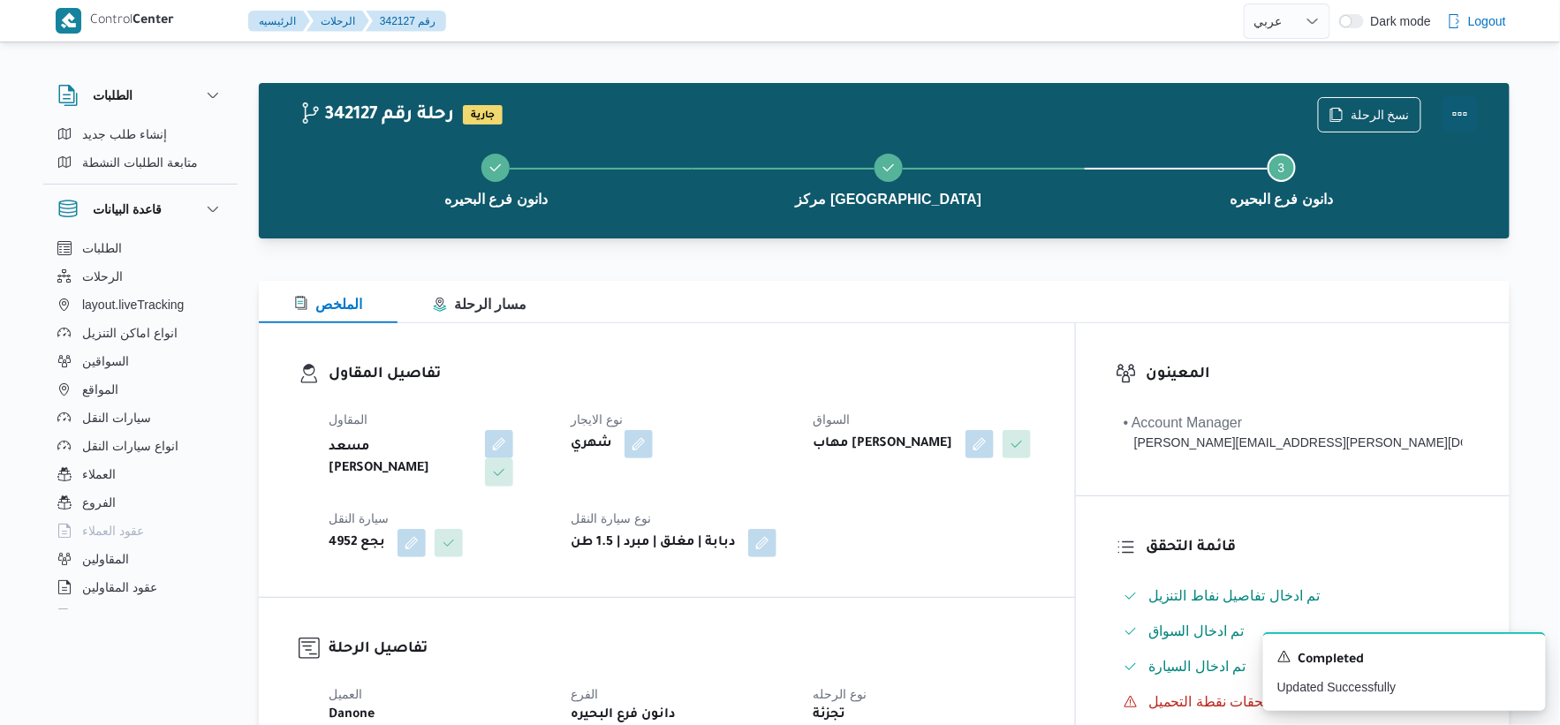
click at [1469, 115] on button "Actions" at bounding box center [1460, 113] width 35 height 35
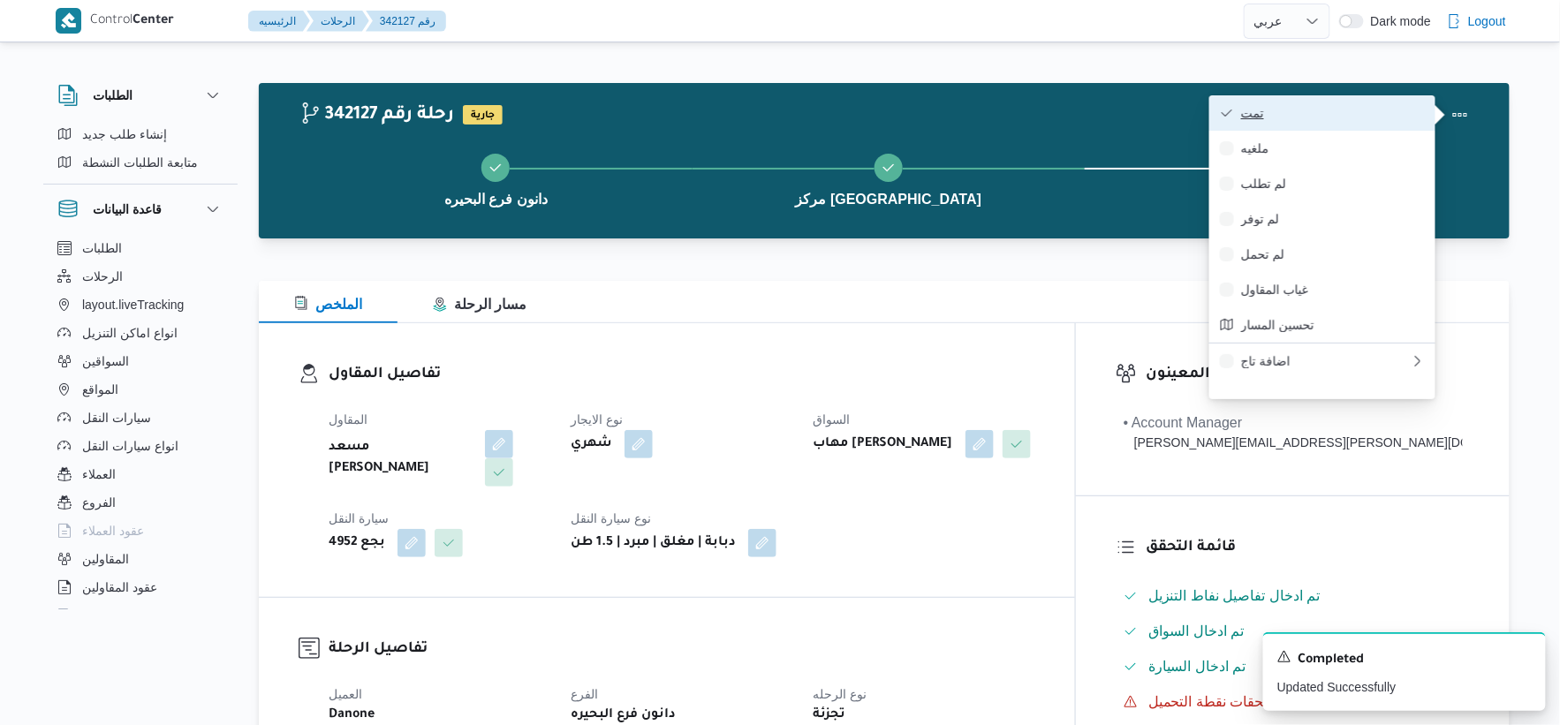
click at [1359, 115] on span "تمت" at bounding box center [1333, 113] width 184 height 14
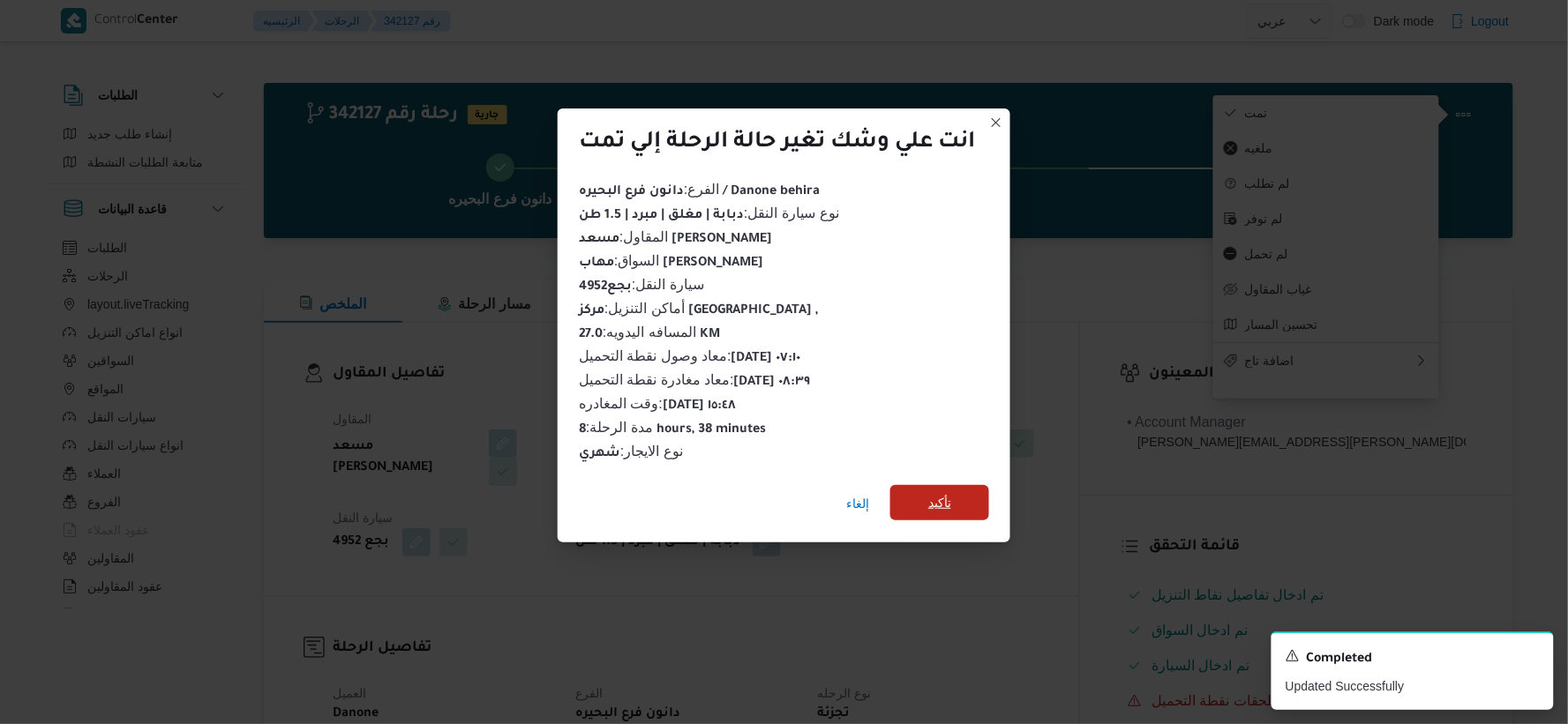
click at [955, 495] on span "تأكيد" at bounding box center [939, 502] width 99 height 35
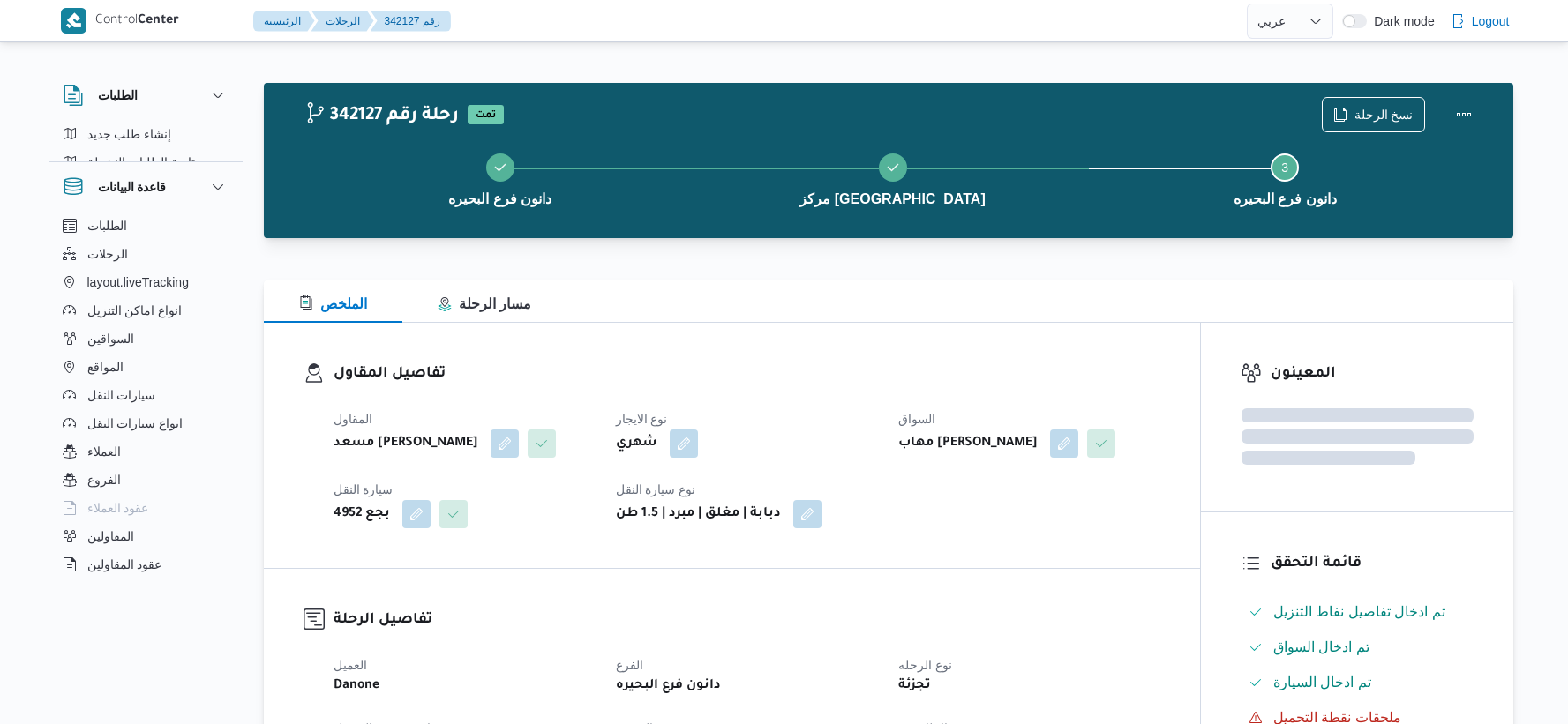
select select "ar"
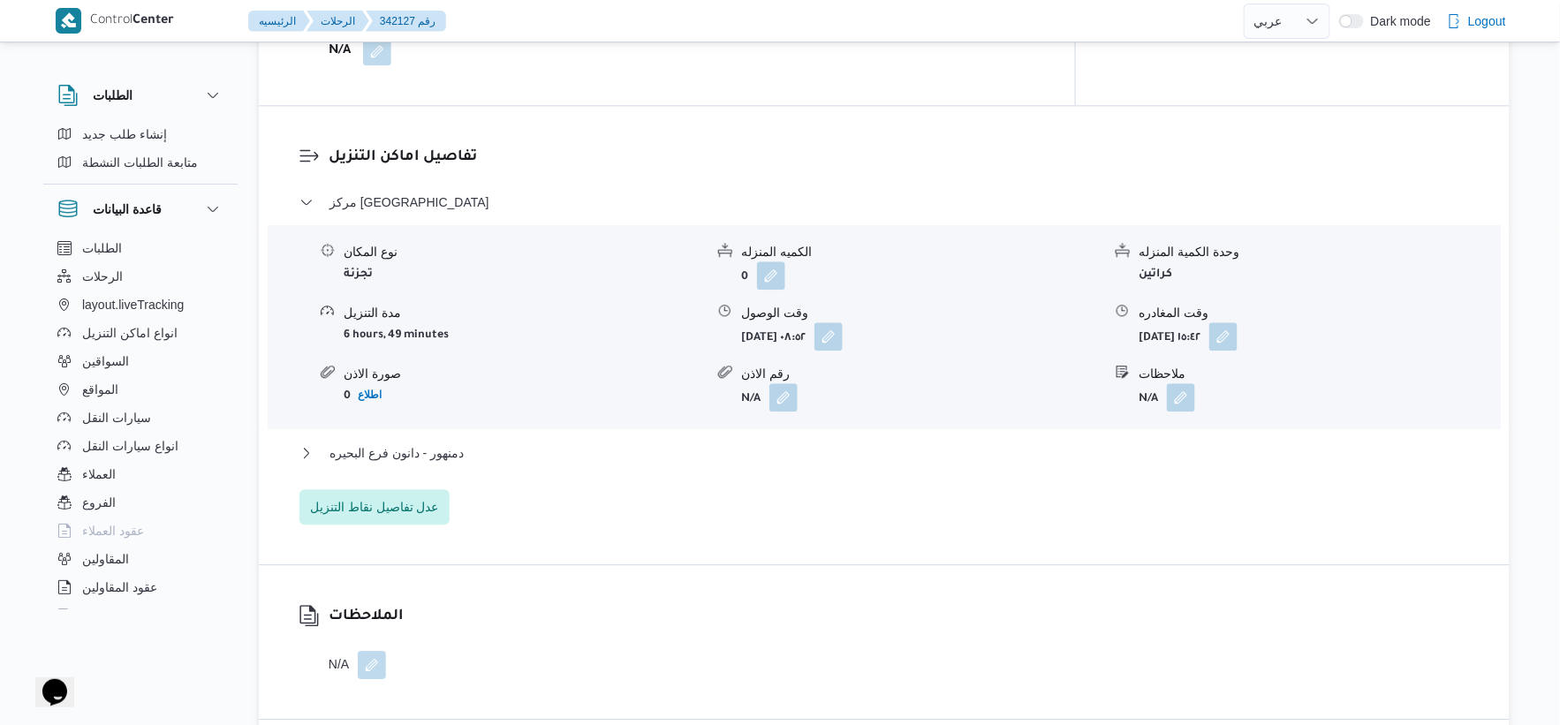
scroll to position [1472, 0]
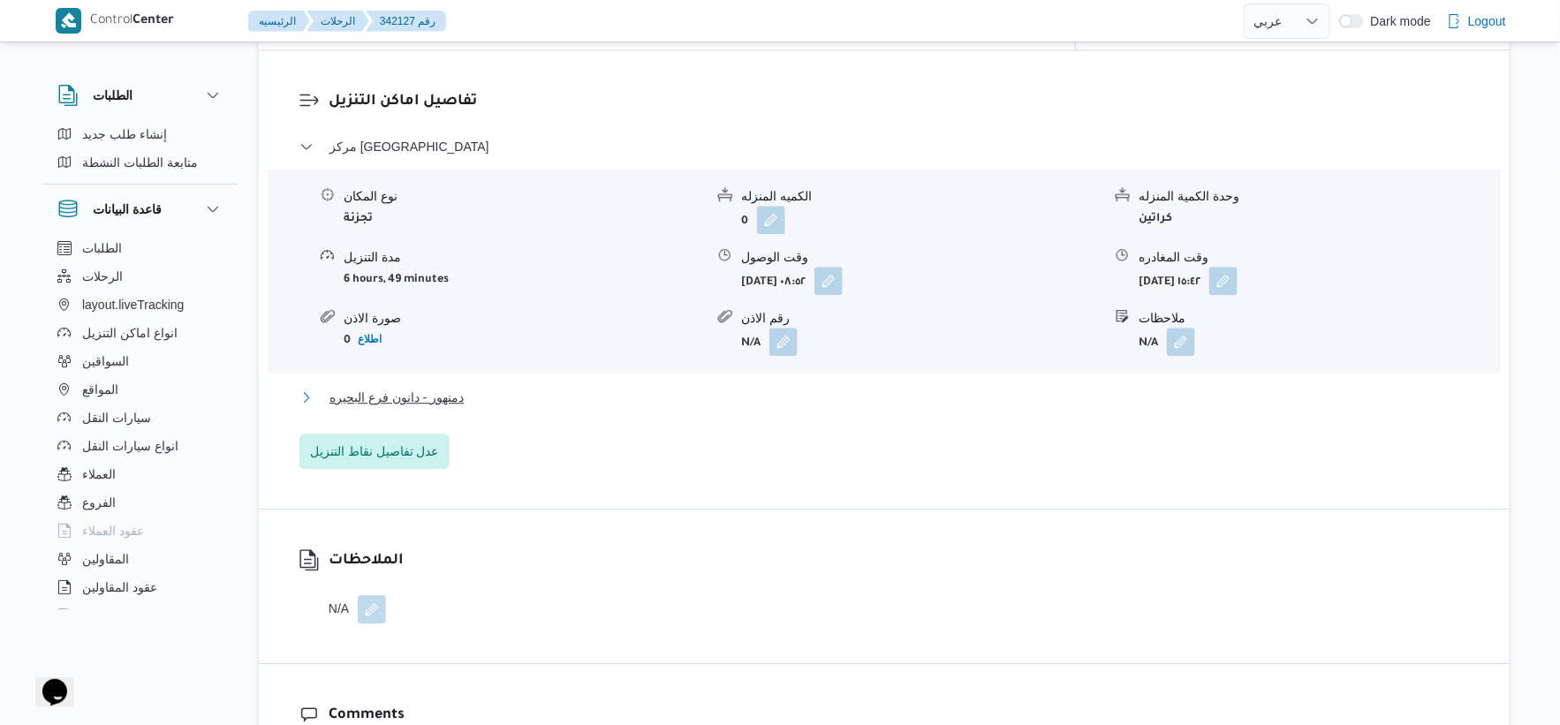
click at [490, 387] on button "دمنهور - دانون فرع البحيره" at bounding box center [884, 397] width 1170 height 21
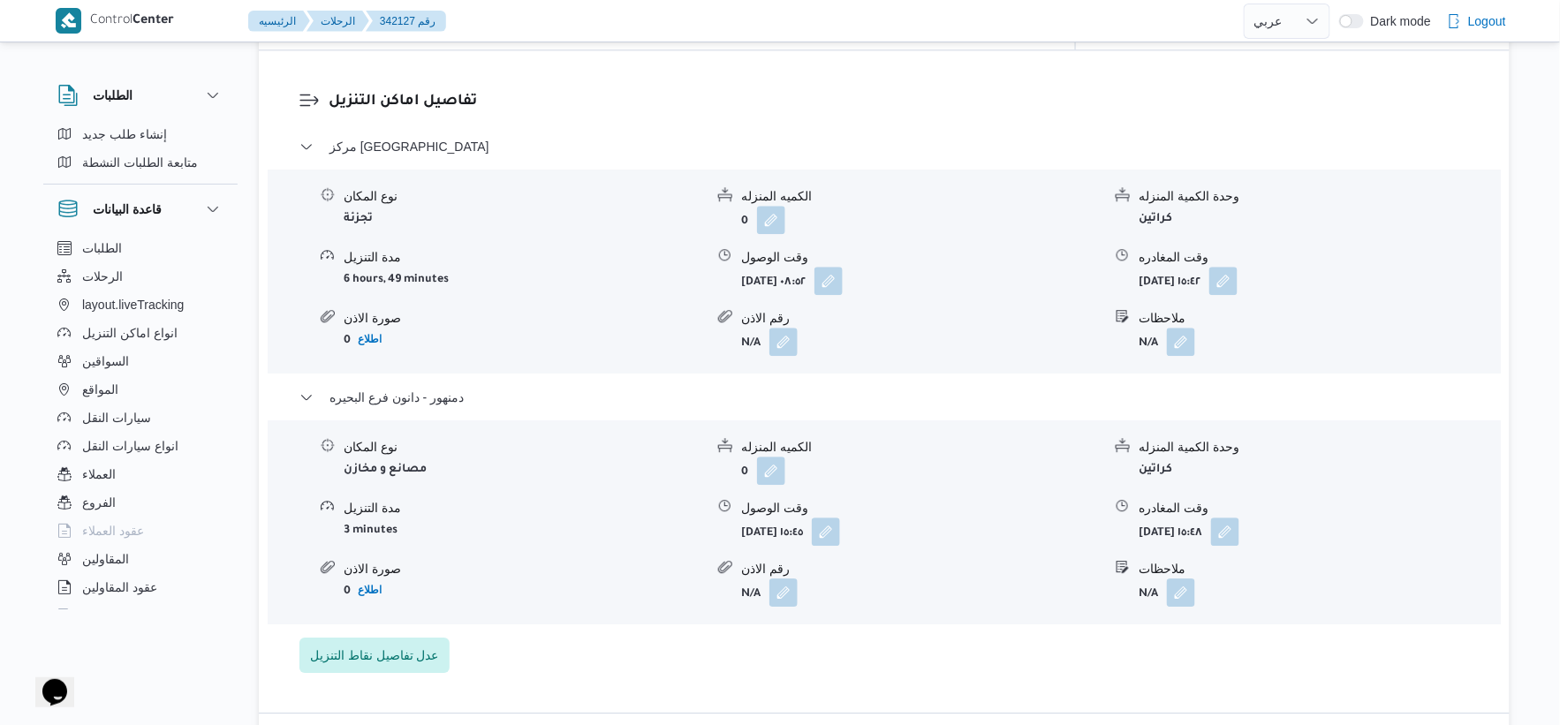
select select "ar"
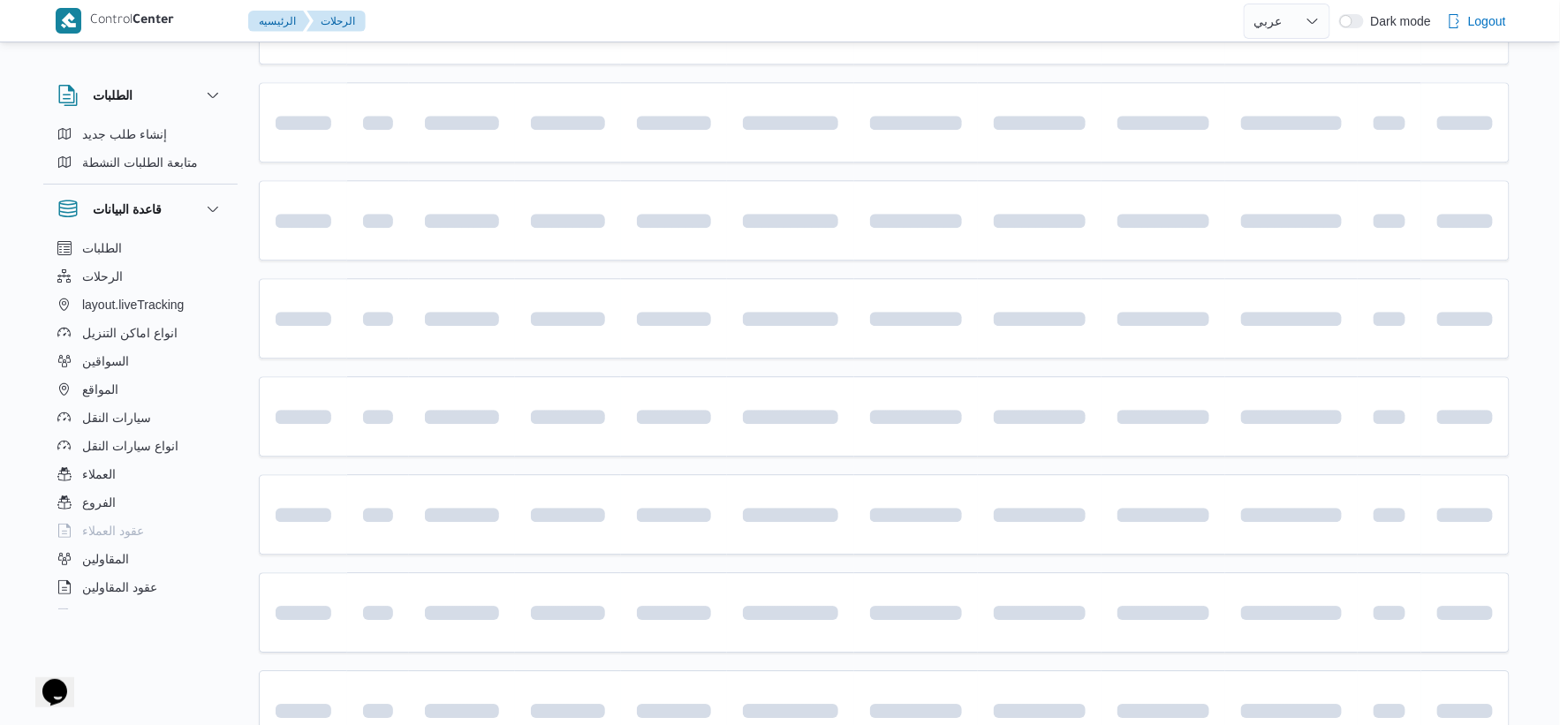
scroll to position [1161, 0]
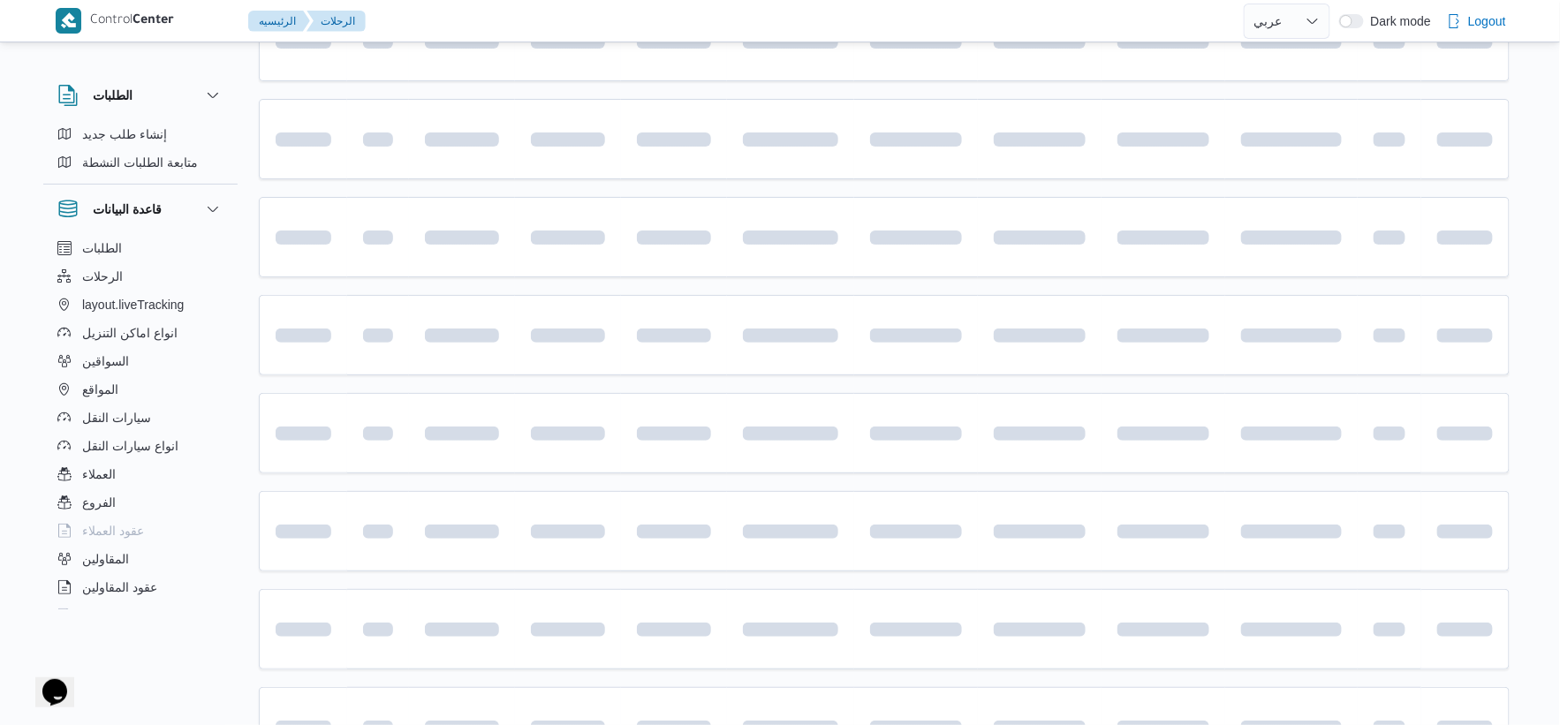
select select "ar"
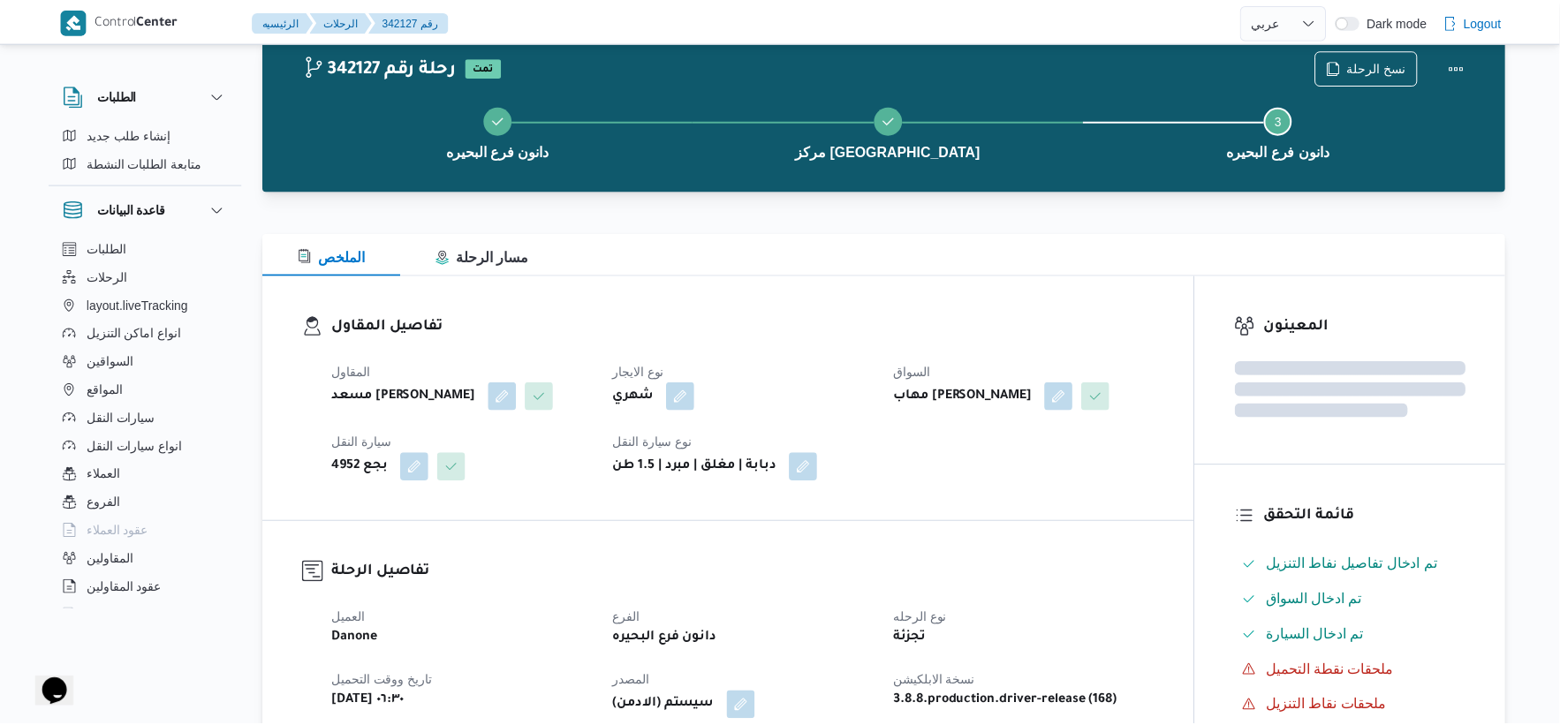
scroll to position [1161, 0]
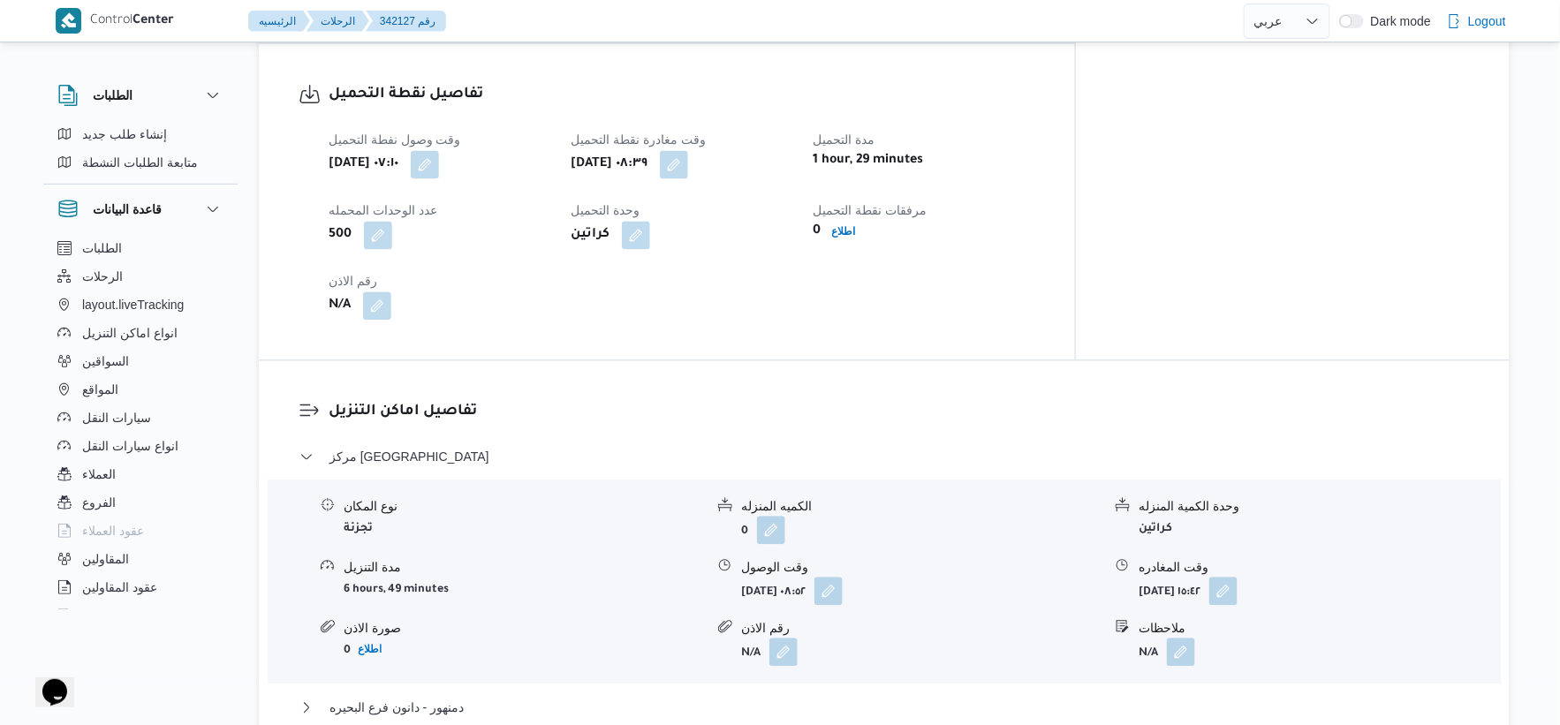
select select "ar"
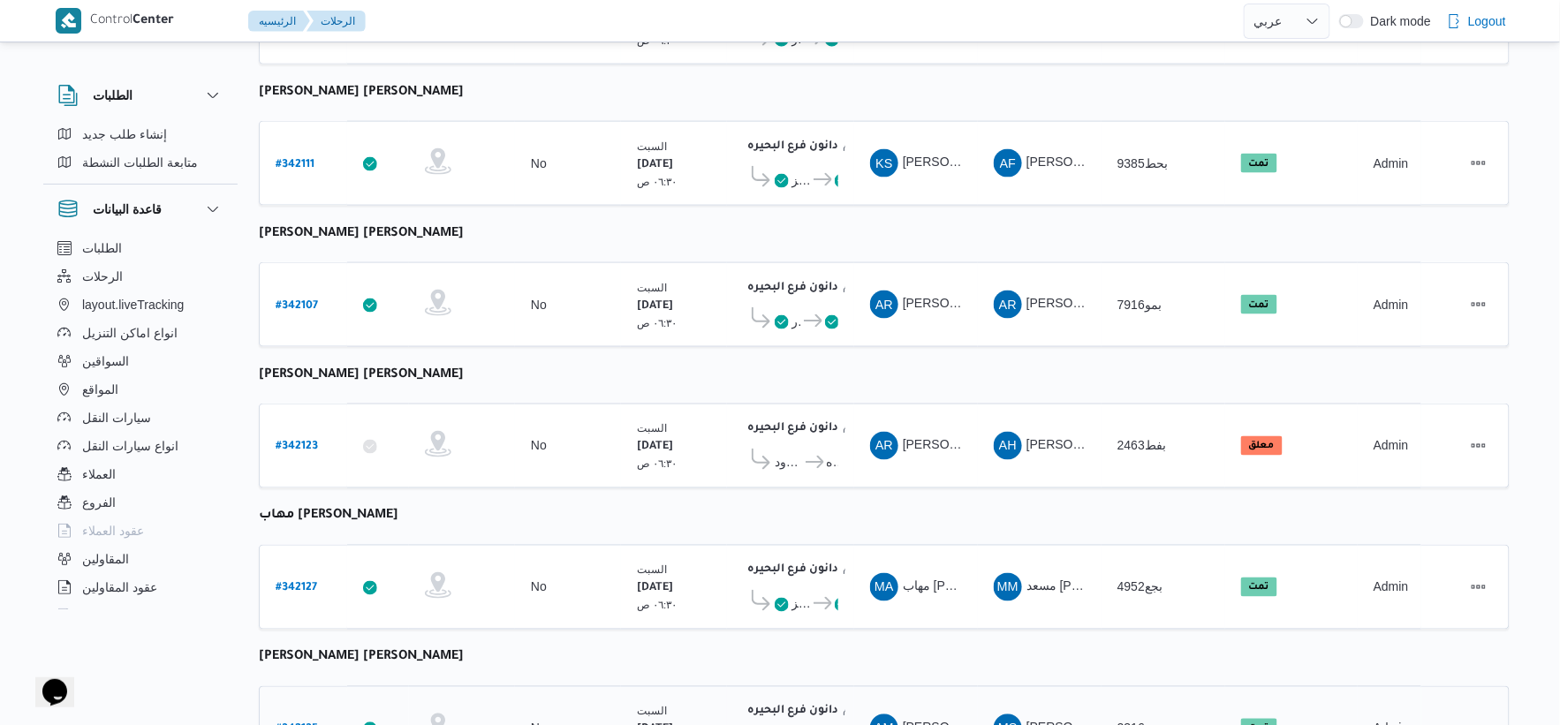
scroll to position [731, 0]
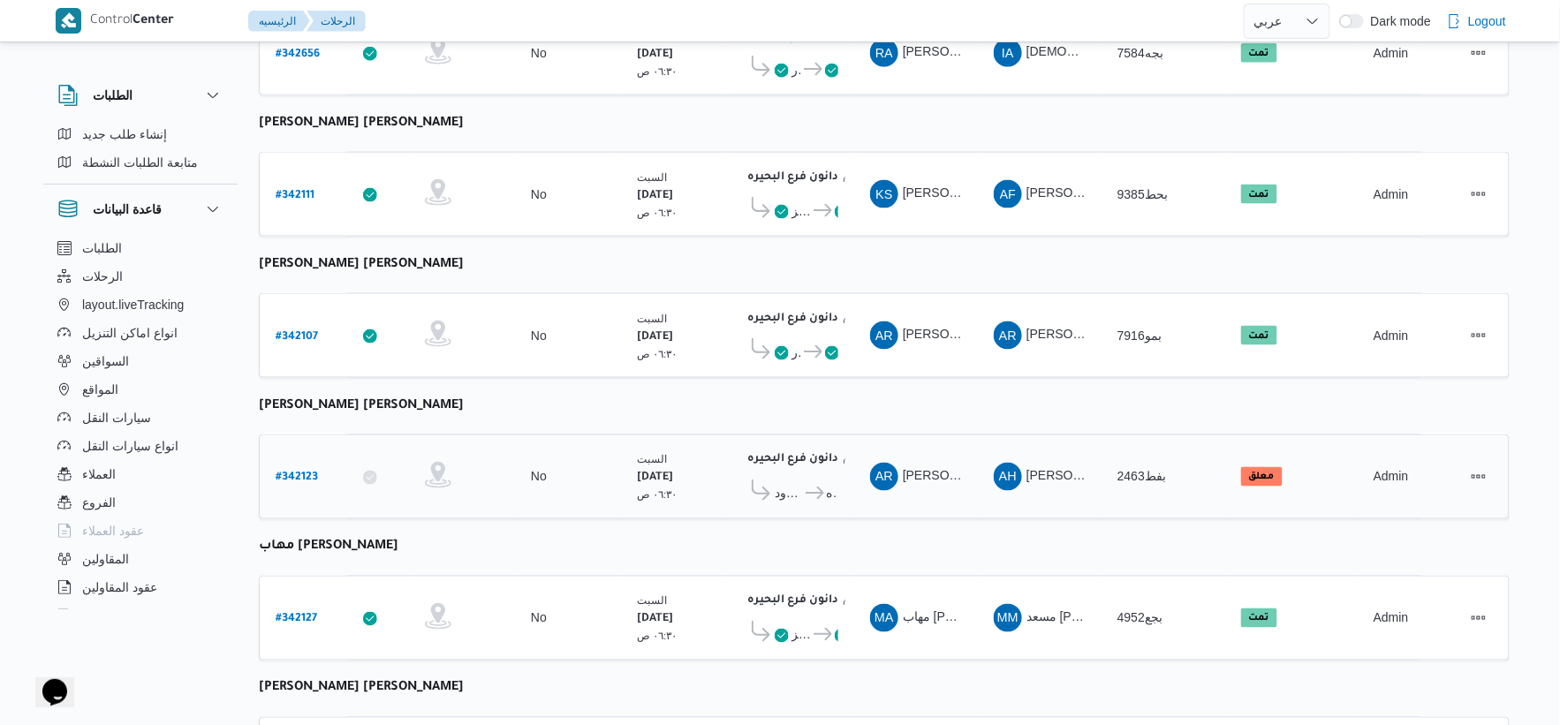
click at [299, 473] on b "# 342123" at bounding box center [297, 479] width 42 height 12
select select "ar"
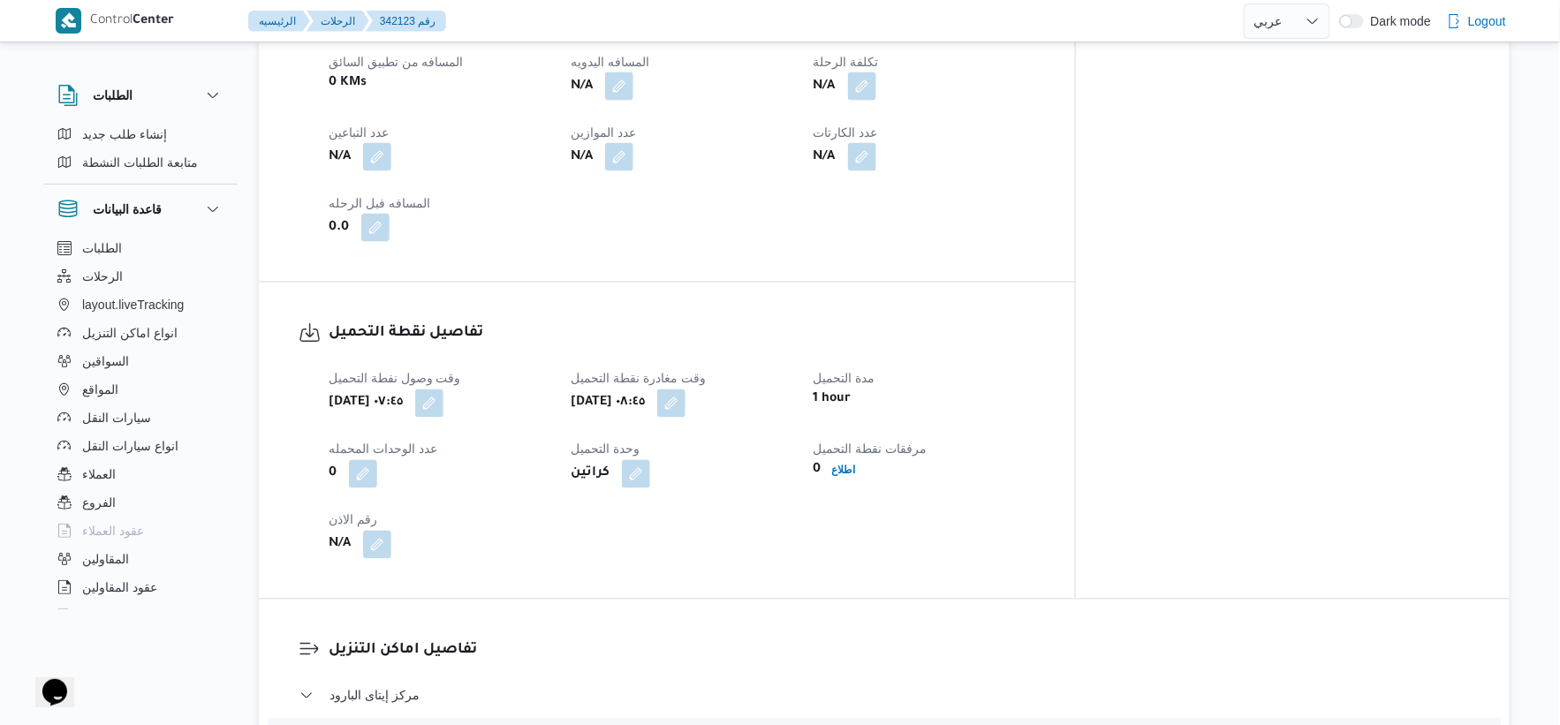
scroll to position [1223, 0]
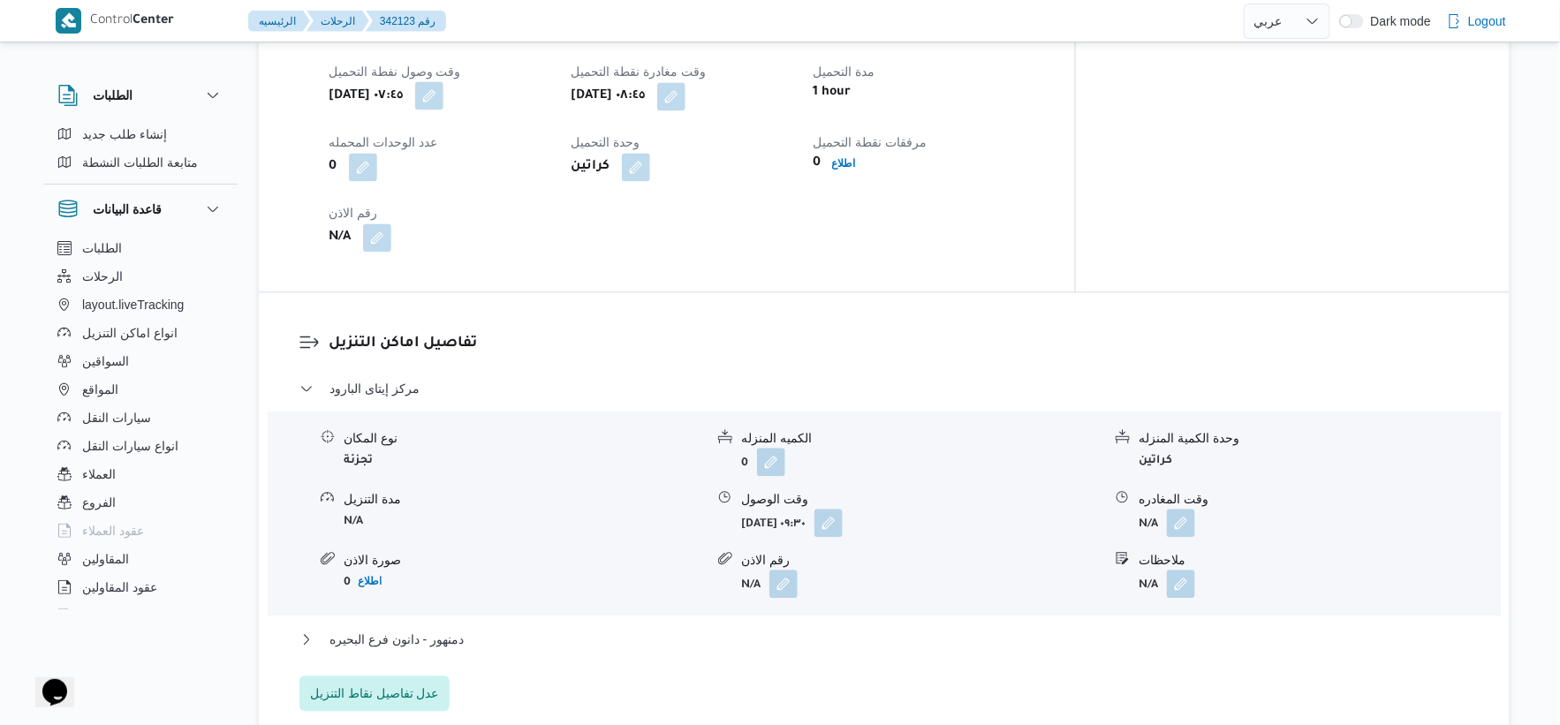
click at [443, 82] on button "button" at bounding box center [429, 95] width 28 height 28
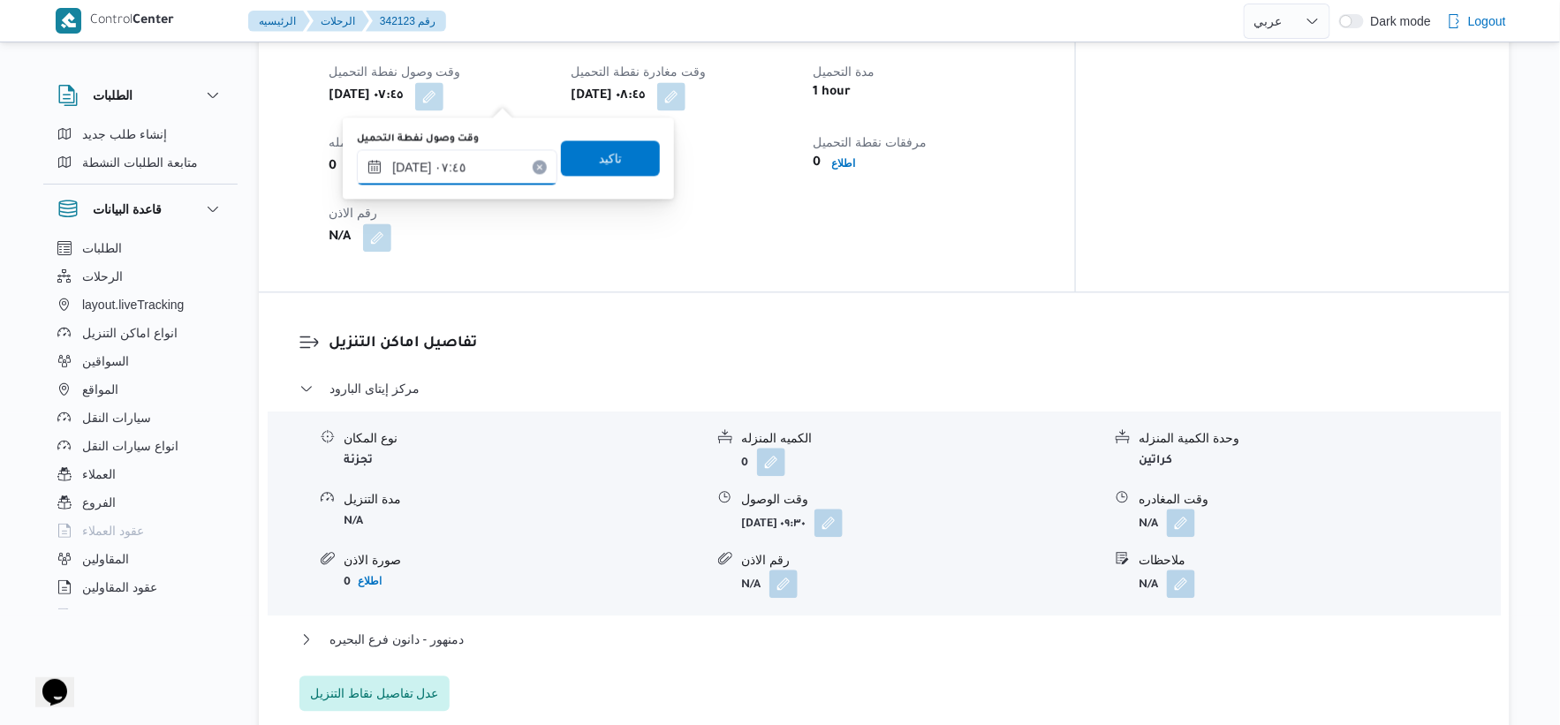
click at [409, 166] on input "[DATE] ٠٧:٤٥" at bounding box center [457, 166] width 201 height 35
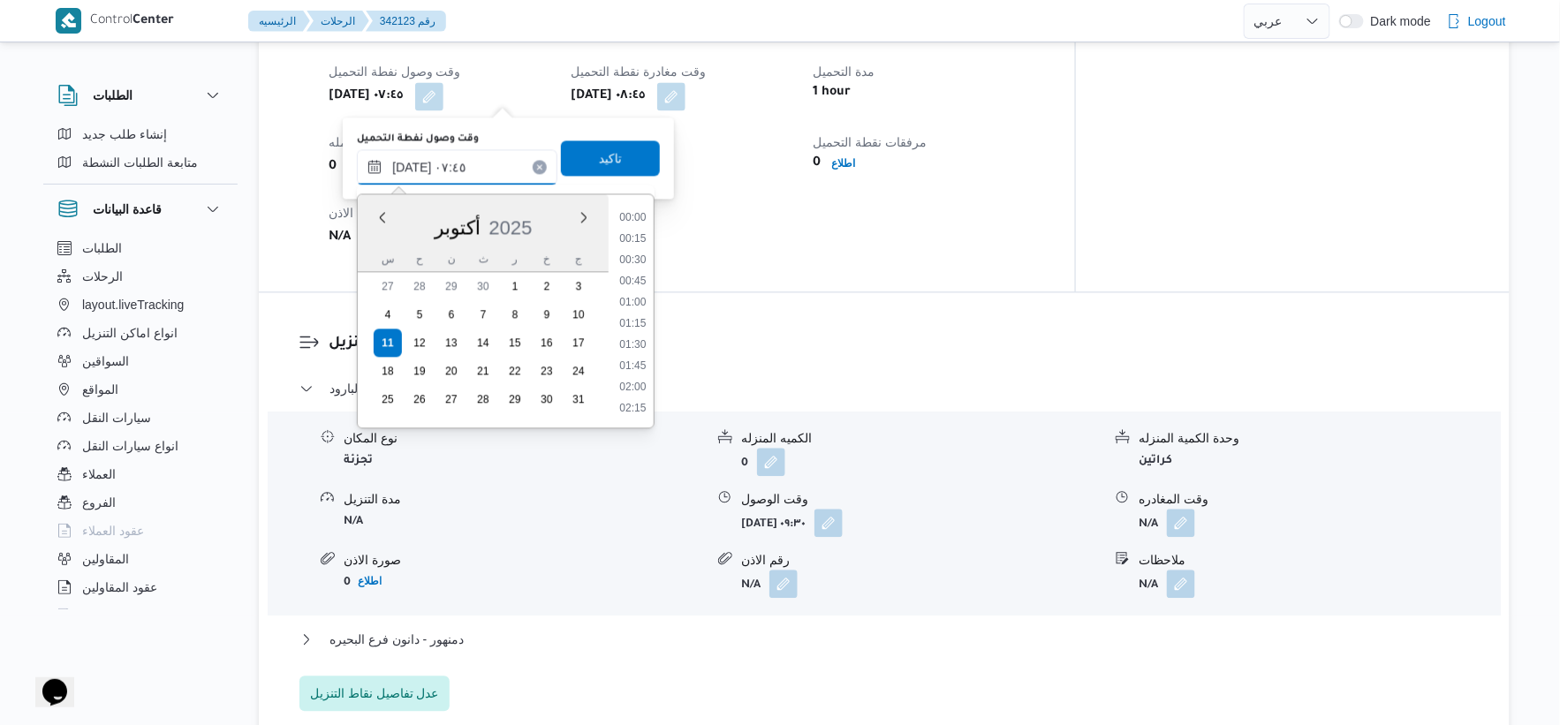
click at [409, 166] on input "[DATE] ٠٧:٤٥" at bounding box center [457, 166] width 201 height 35
type input "[DATE] ٠٧:٢٥"
click at [617, 155] on span "تاكيد" at bounding box center [610, 157] width 99 height 35
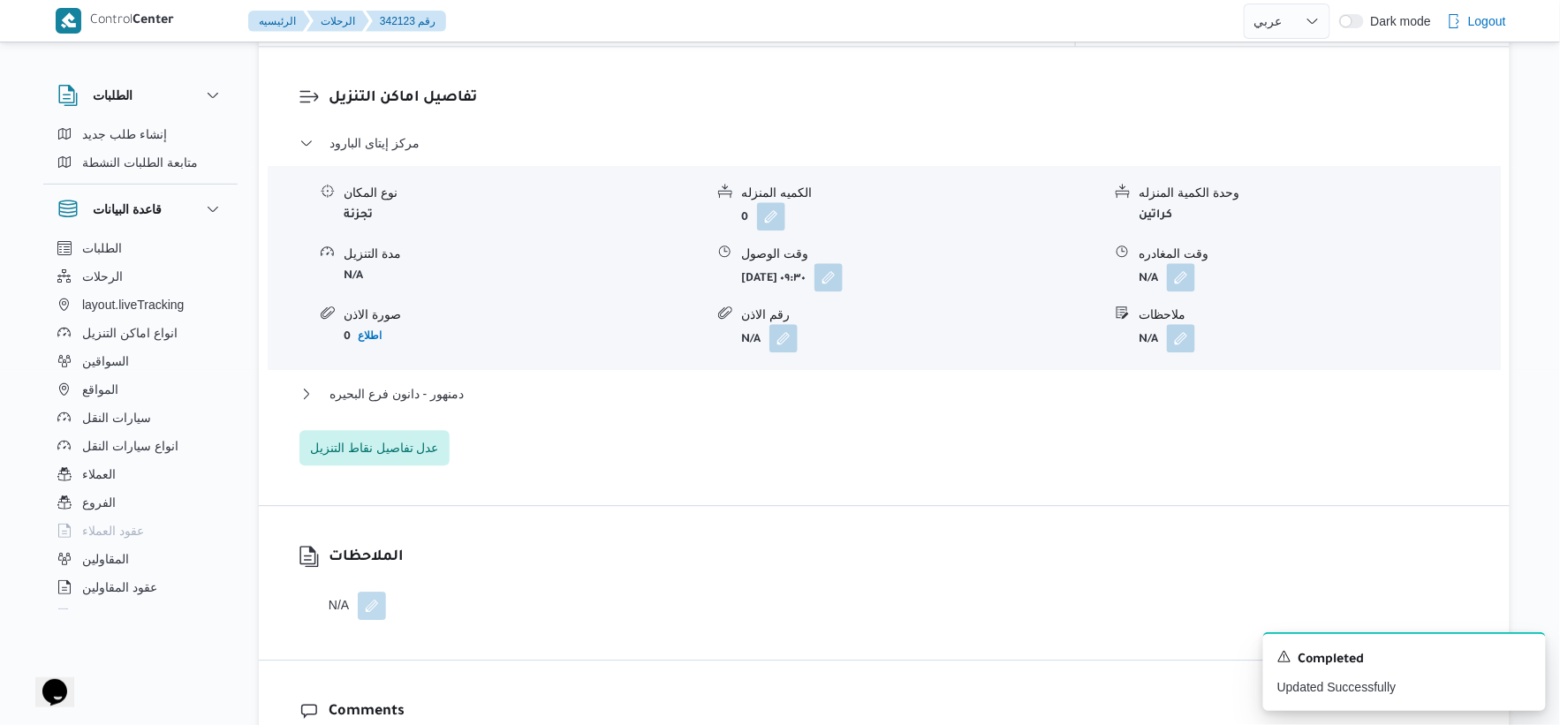
scroll to position [1615, 0]
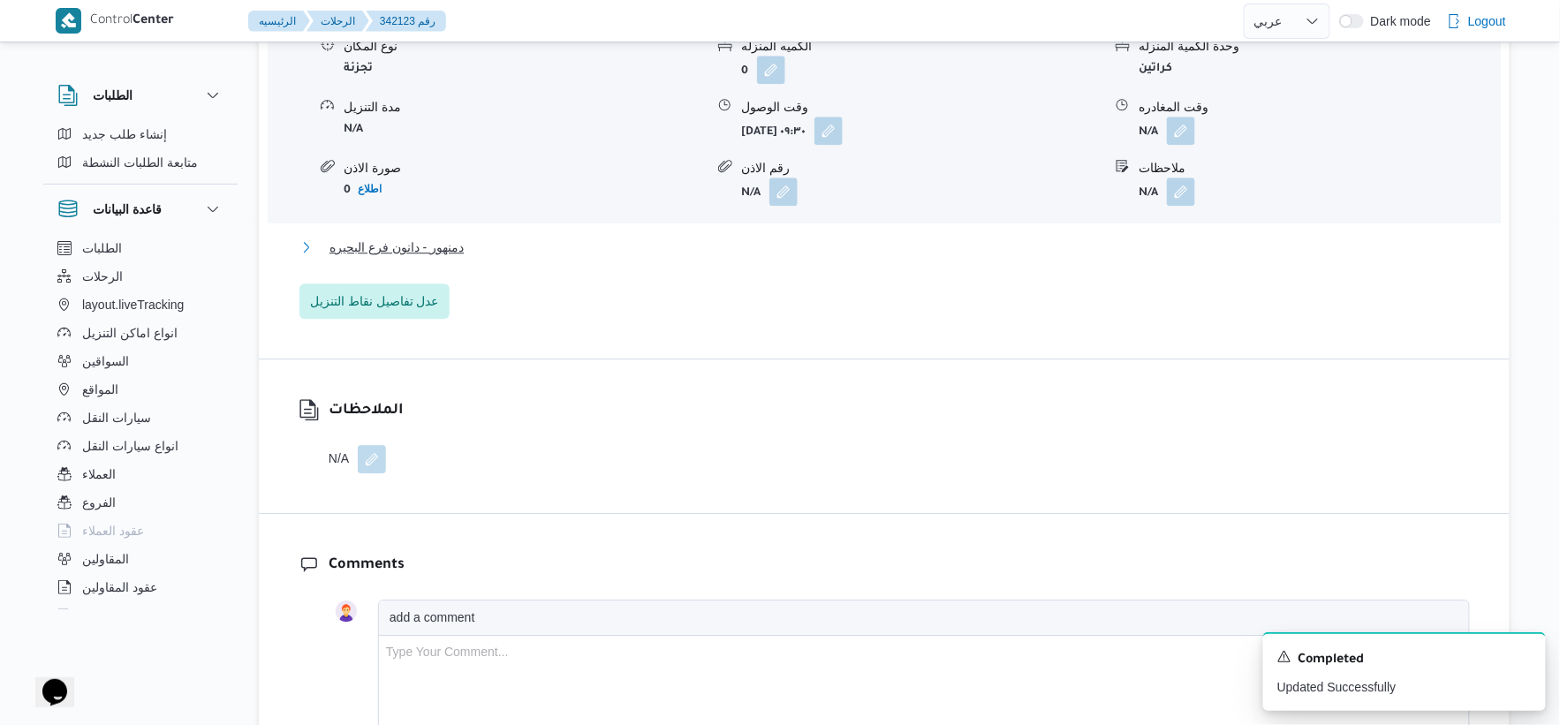
click at [457, 243] on span "دمنهور - دانون فرع البحيره" at bounding box center [397, 247] width 134 height 21
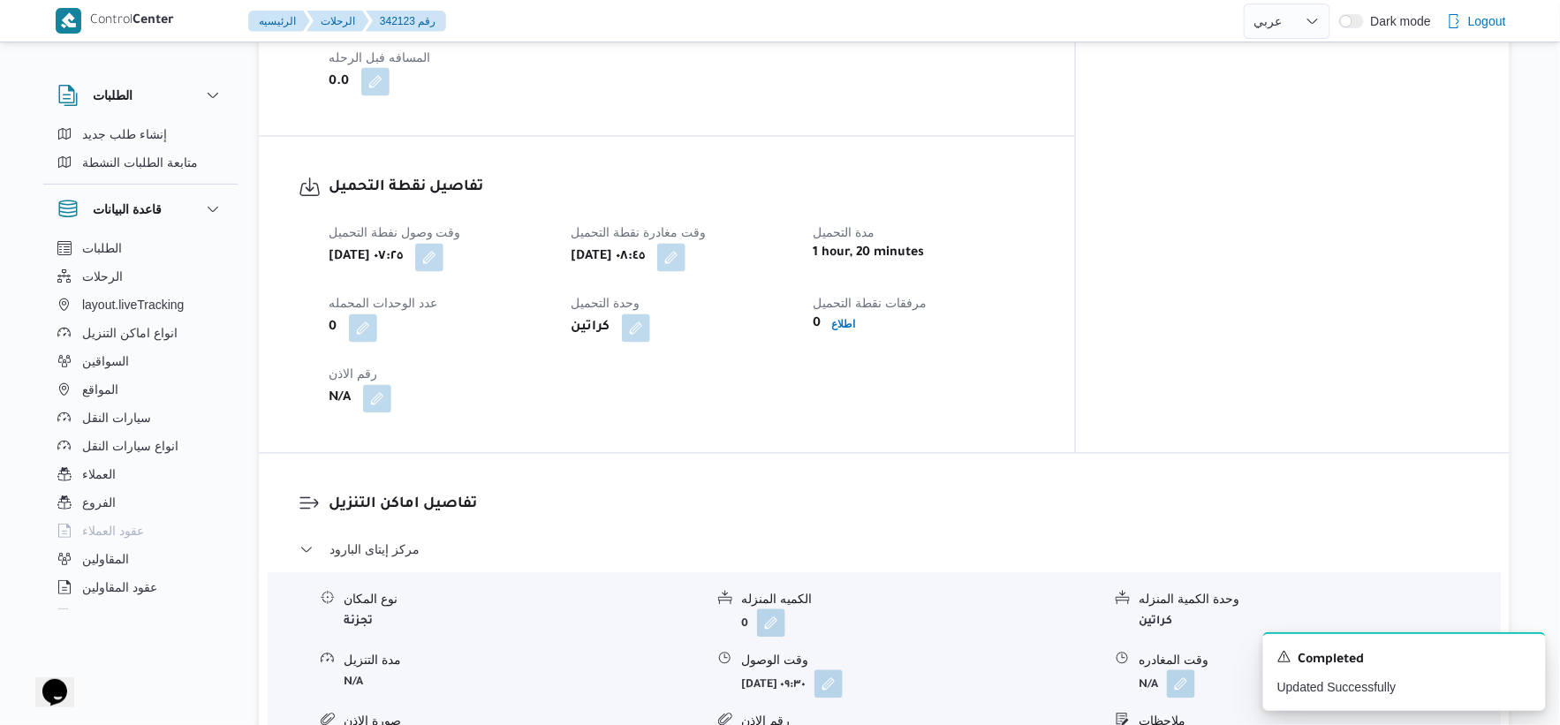
scroll to position [731, 0]
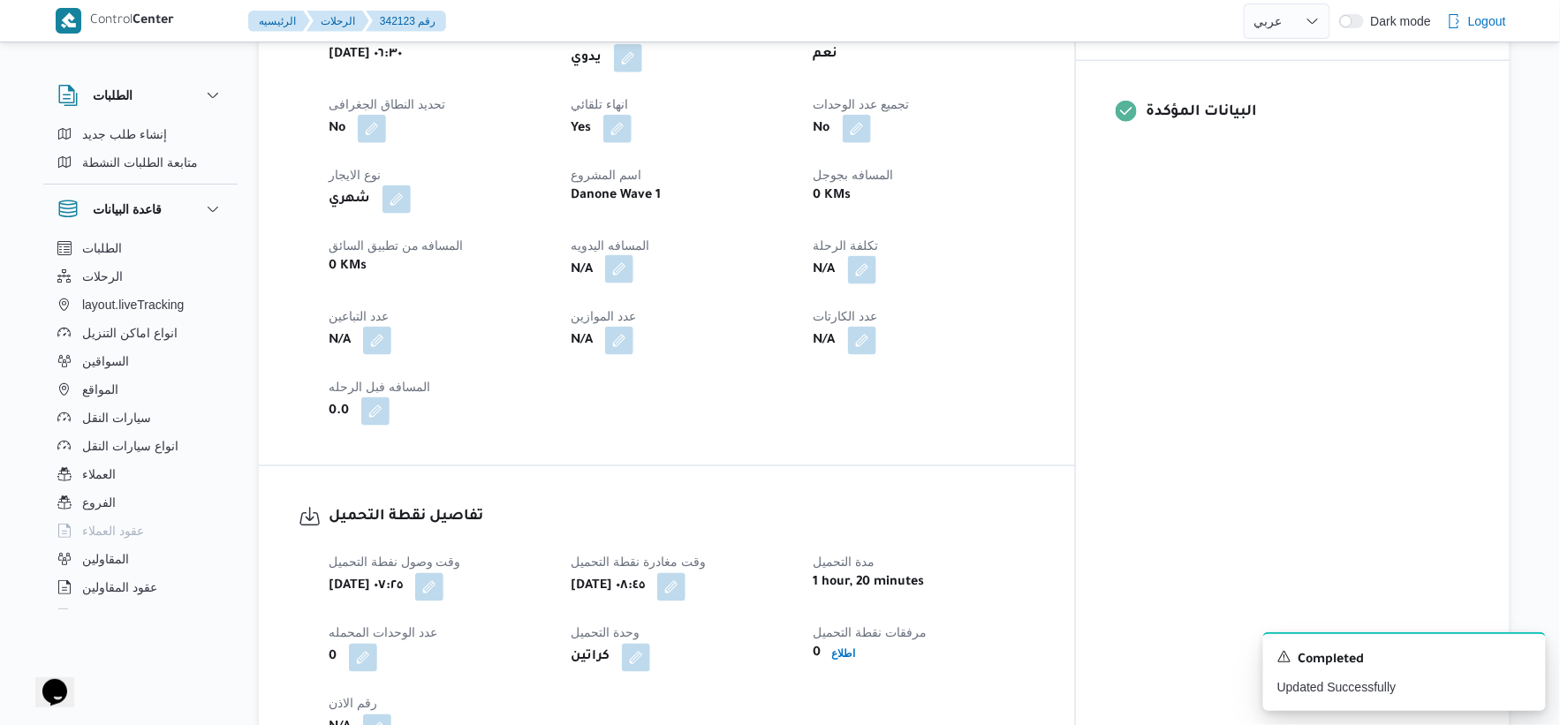
click at [633, 263] on button "button" at bounding box center [619, 269] width 28 height 28
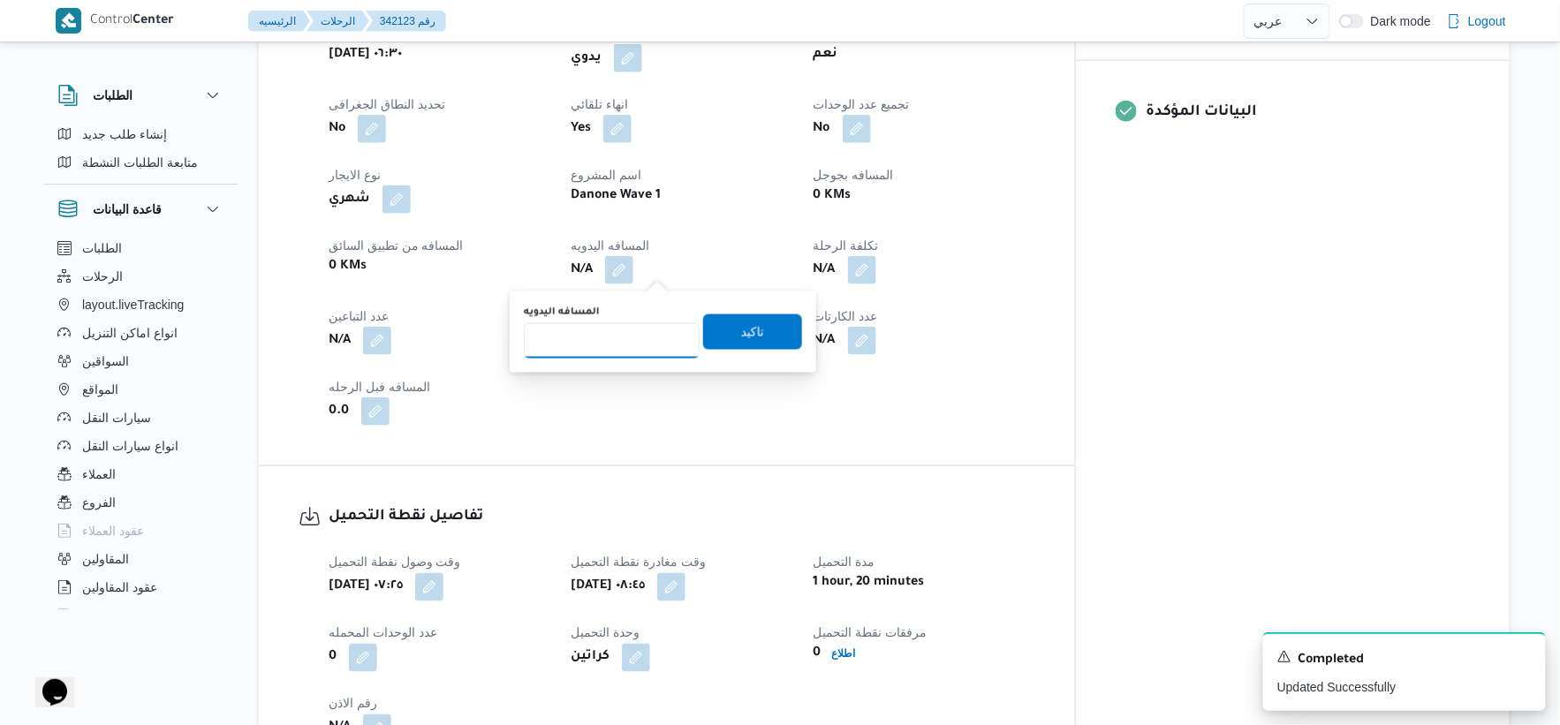
click at [587, 336] on input "المسافه اليدويه" at bounding box center [612, 340] width 176 height 35
type input "77"
click at [752, 330] on span "تاكيد" at bounding box center [752, 331] width 23 height 21
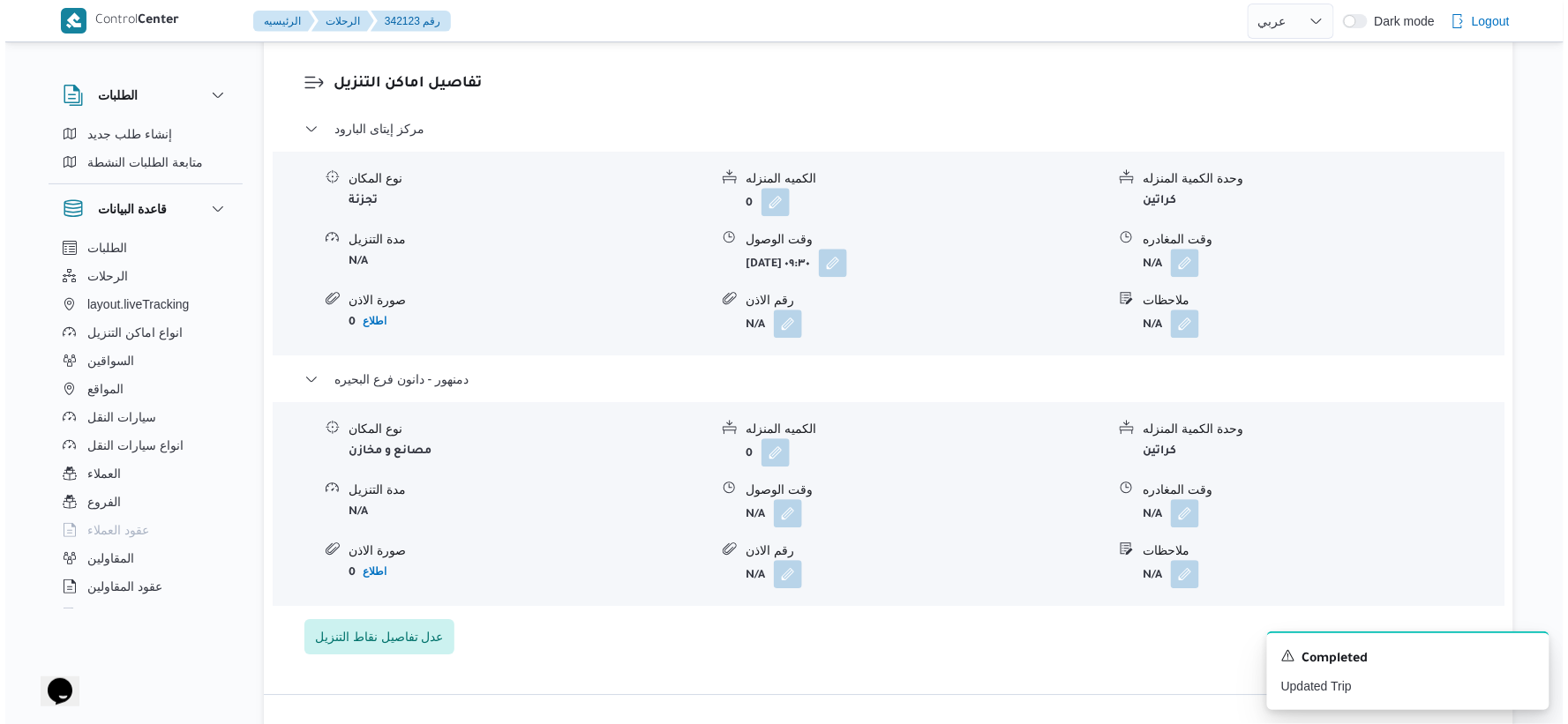
scroll to position [1515, 0]
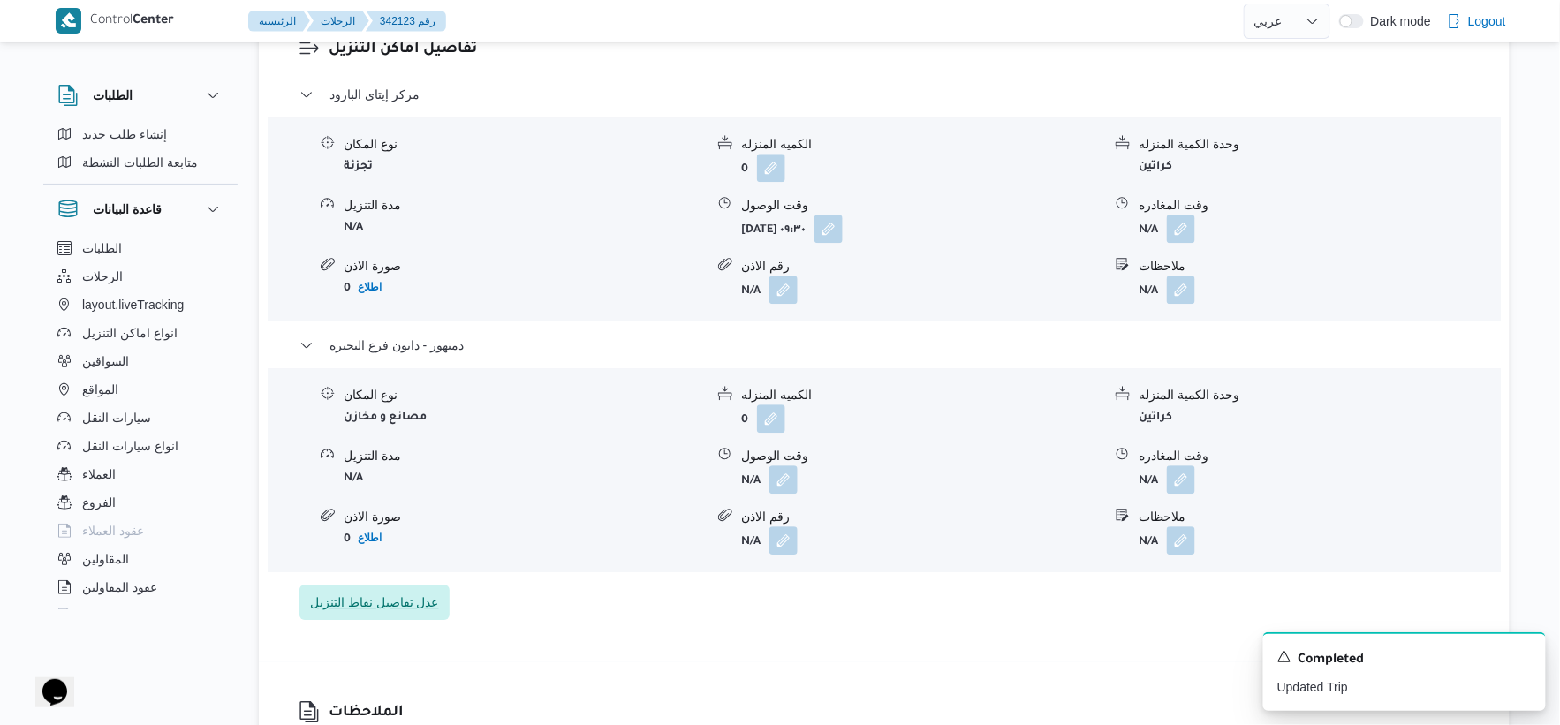
click at [419, 604] on span "عدل تفاصيل نقاط التنزيل" at bounding box center [374, 602] width 129 height 21
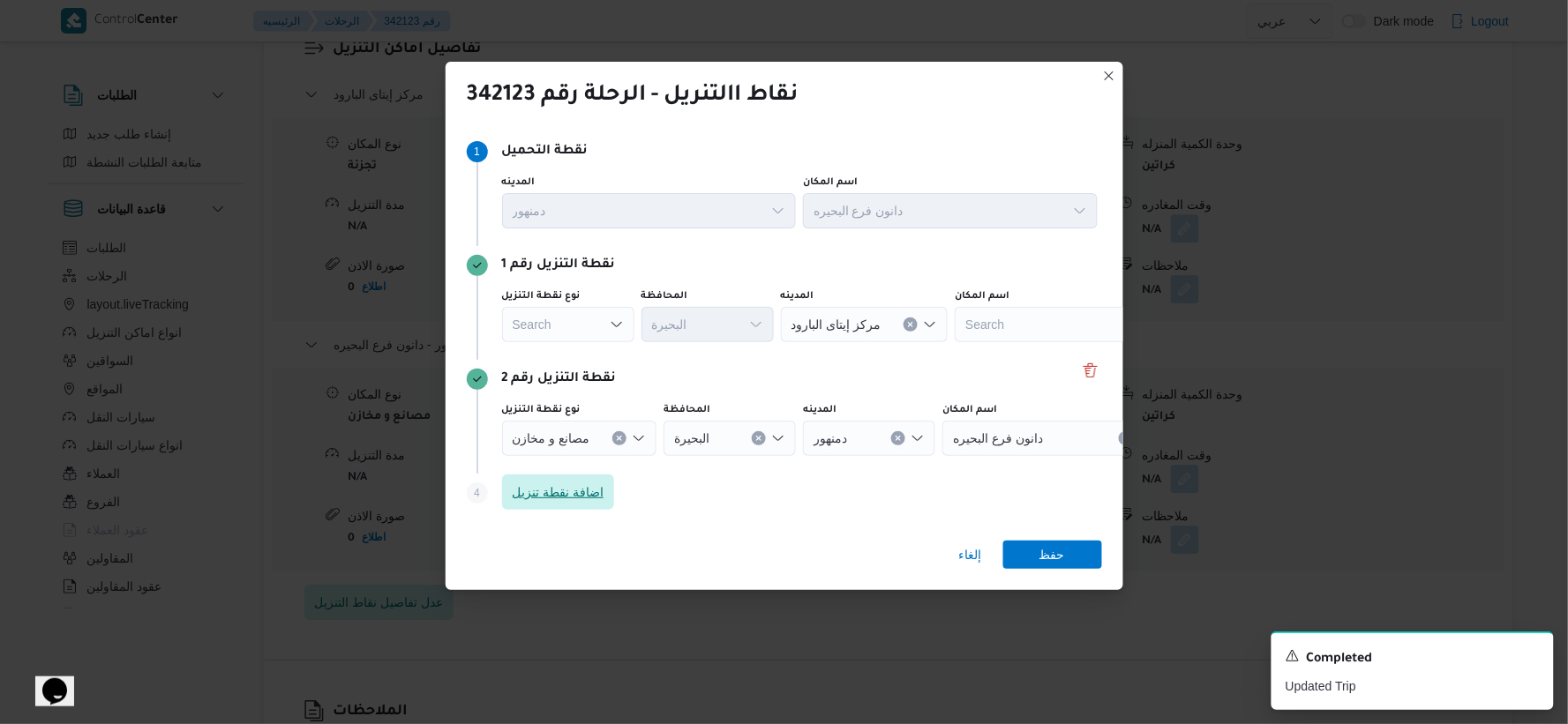
click at [561, 476] on span "اضافة نقطة تنزيل" at bounding box center [558, 491] width 113 height 35
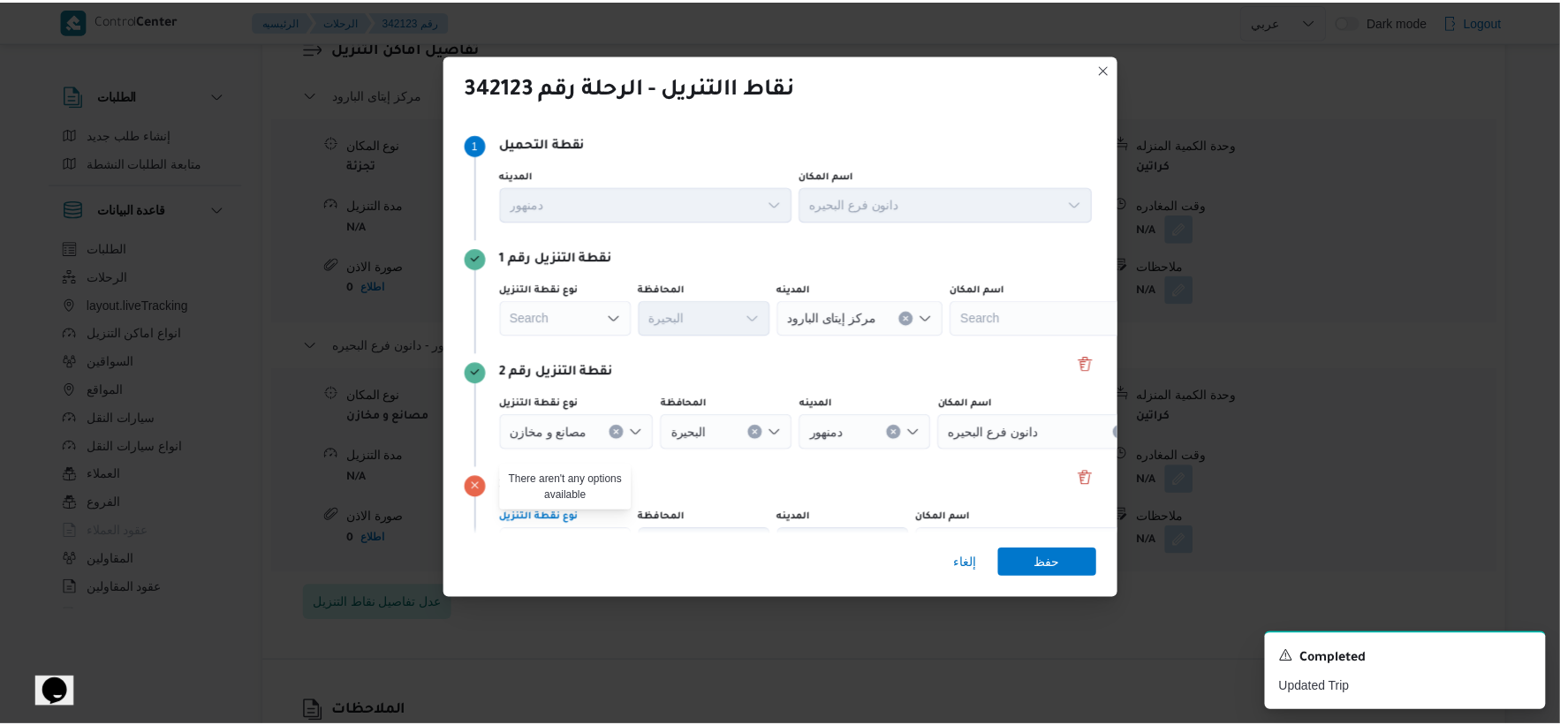
scroll to position [99, 0]
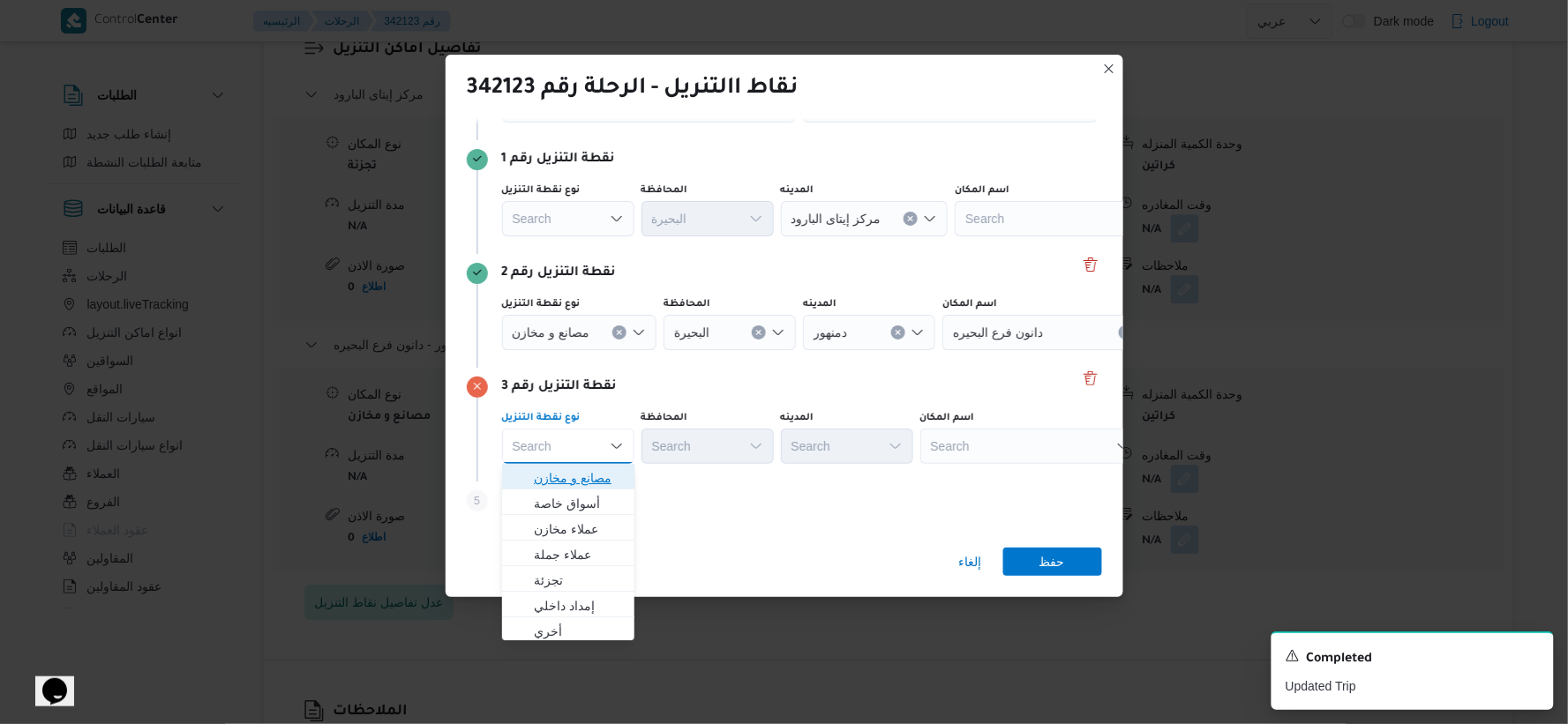
drag, startPoint x: 596, startPoint y: 473, endPoint x: 711, endPoint y: 458, distance: 116.0
click at [598, 473] on span "مصانع و مخازن" at bounding box center [578, 477] width 90 height 21
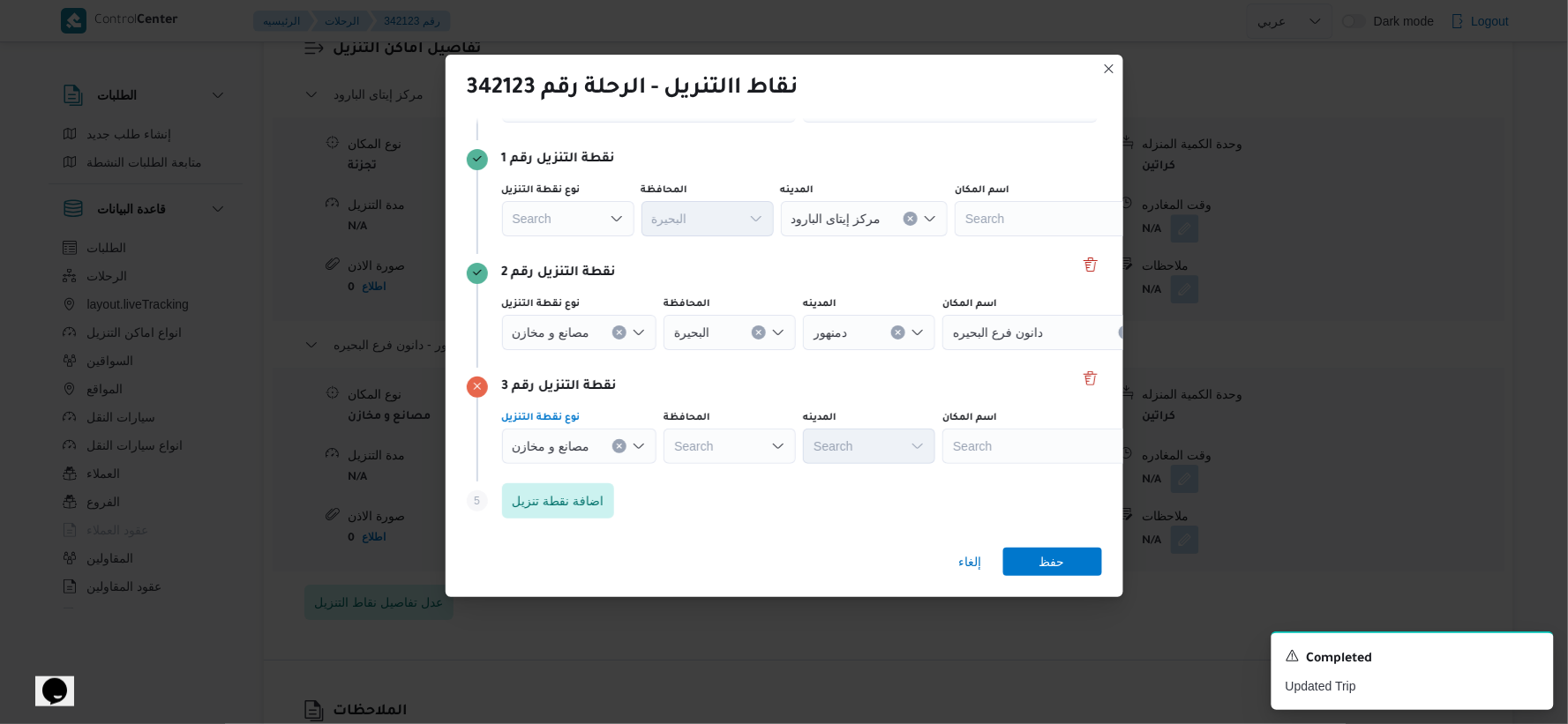
click at [730, 445] on div "Search" at bounding box center [729, 445] width 133 height 35
type input "البحير"
click at [730, 445] on div "البحير البحير Combo box. Selected. البحير. Selected. Combo box input. Search. T…" at bounding box center [729, 445] width 133 height 35
click at [720, 480] on mark "البحير" at bounding box center [716, 478] width 29 height 14
click at [888, 450] on div "Search" at bounding box center [869, 445] width 133 height 35
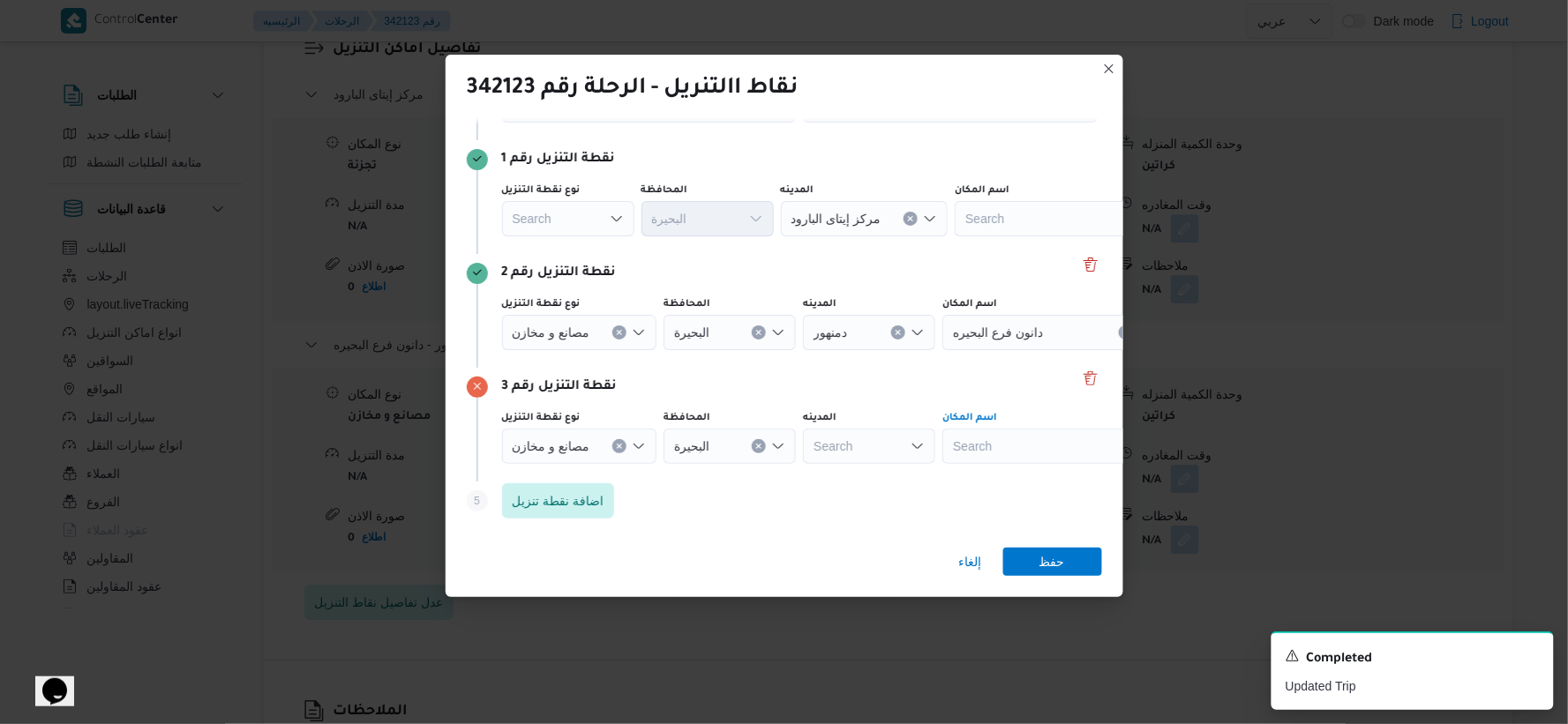
click at [1031, 437] on div "Search" at bounding box center [1052, 445] width 221 height 35
click at [1031, 470] on span "دانون فرع البحيره | | منشأة المطران" at bounding box center [1064, 477] width 178 height 21
click at [624, 330] on button "Clear input" at bounding box center [619, 333] width 14 height 14
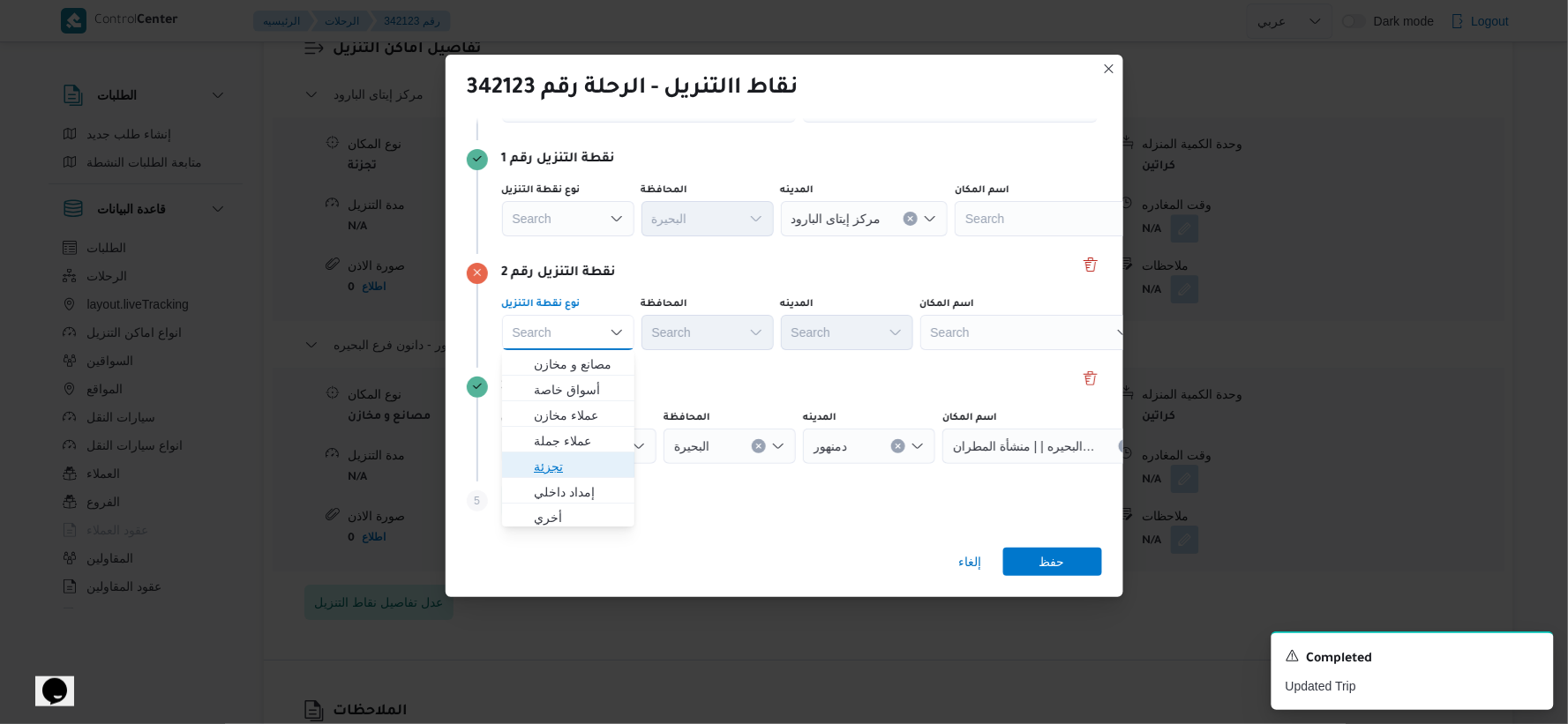
drag, startPoint x: 574, startPoint y: 460, endPoint x: 683, endPoint y: 390, distance: 129.5
click at [574, 461] on span "تجزئة" at bounding box center [578, 466] width 90 height 21
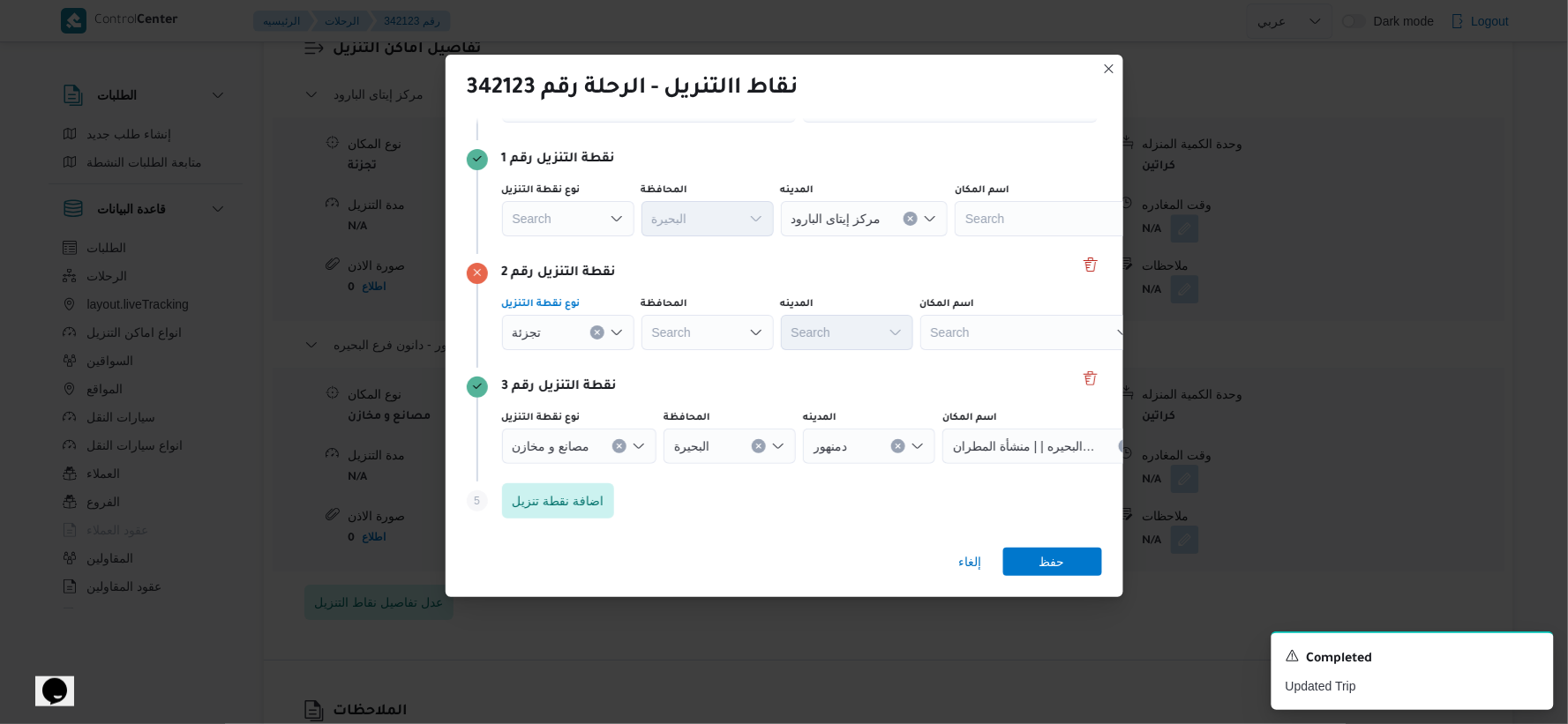
click at [720, 339] on div "Search" at bounding box center [707, 332] width 133 height 35
click at [715, 419] on span "البحيرة" at bounding box center [718, 414] width 90 height 21
click at [848, 336] on div "Search" at bounding box center [847, 332] width 133 height 35
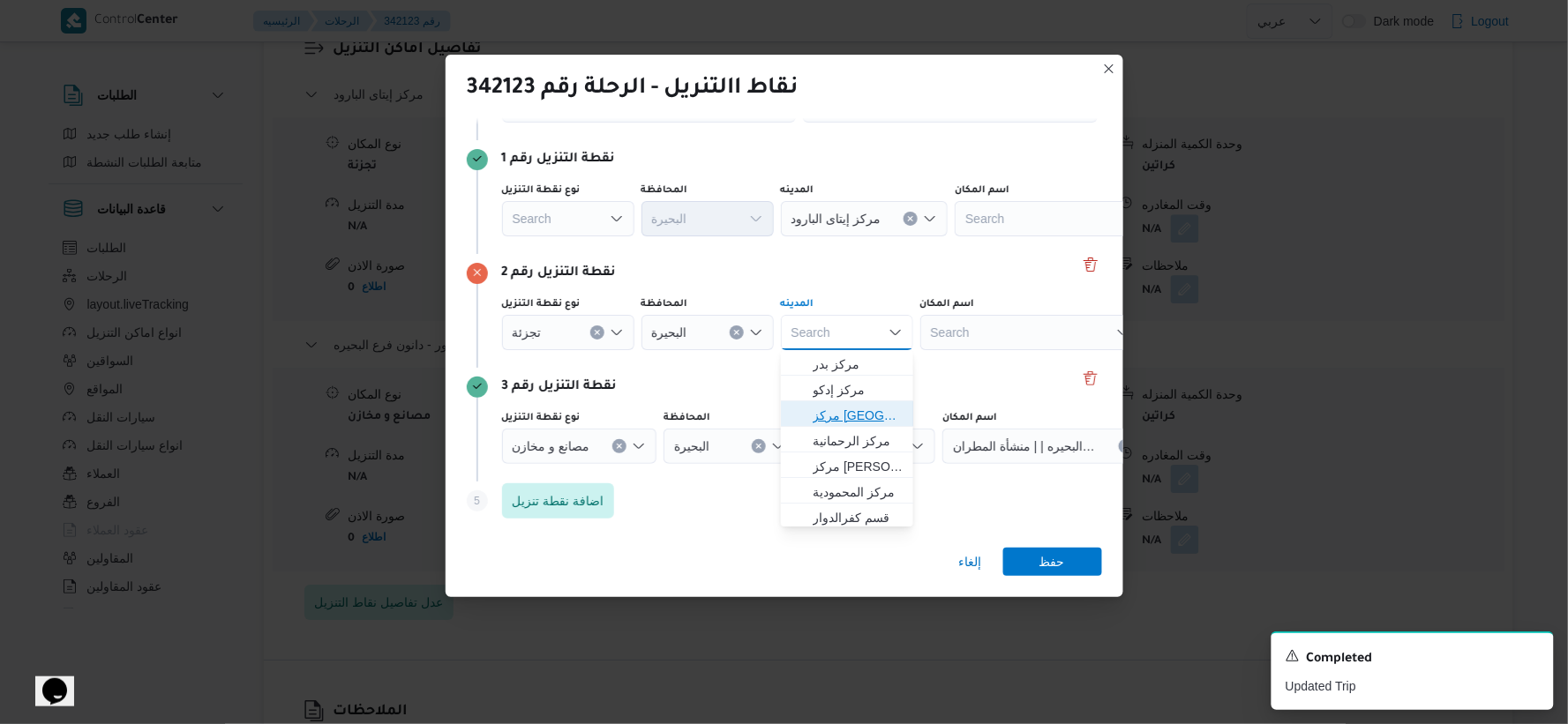
click at [844, 408] on span "مركز [GEOGRAPHIC_DATA]" at bounding box center [858, 414] width 90 height 21
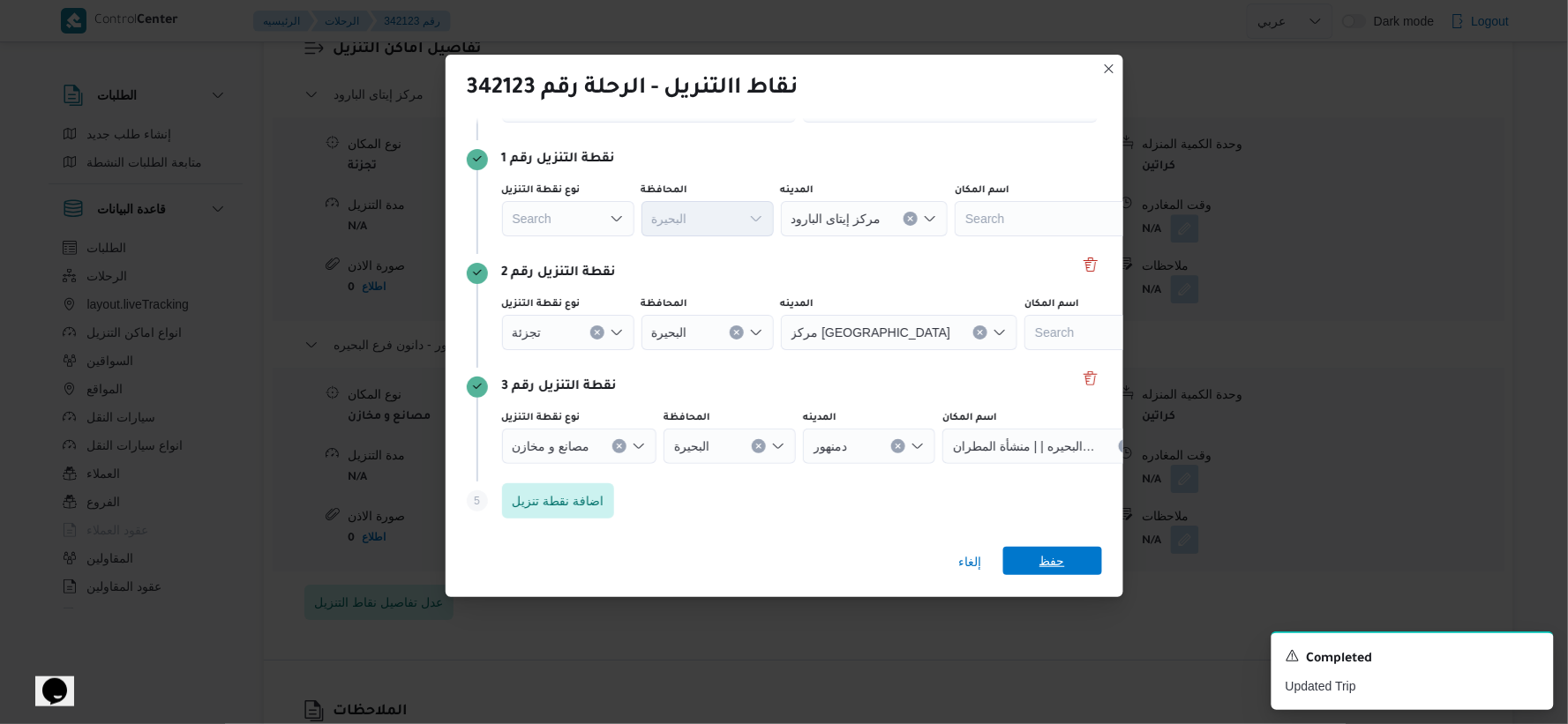
click at [1045, 559] on span "حفظ" at bounding box center [1053, 561] width 26 height 28
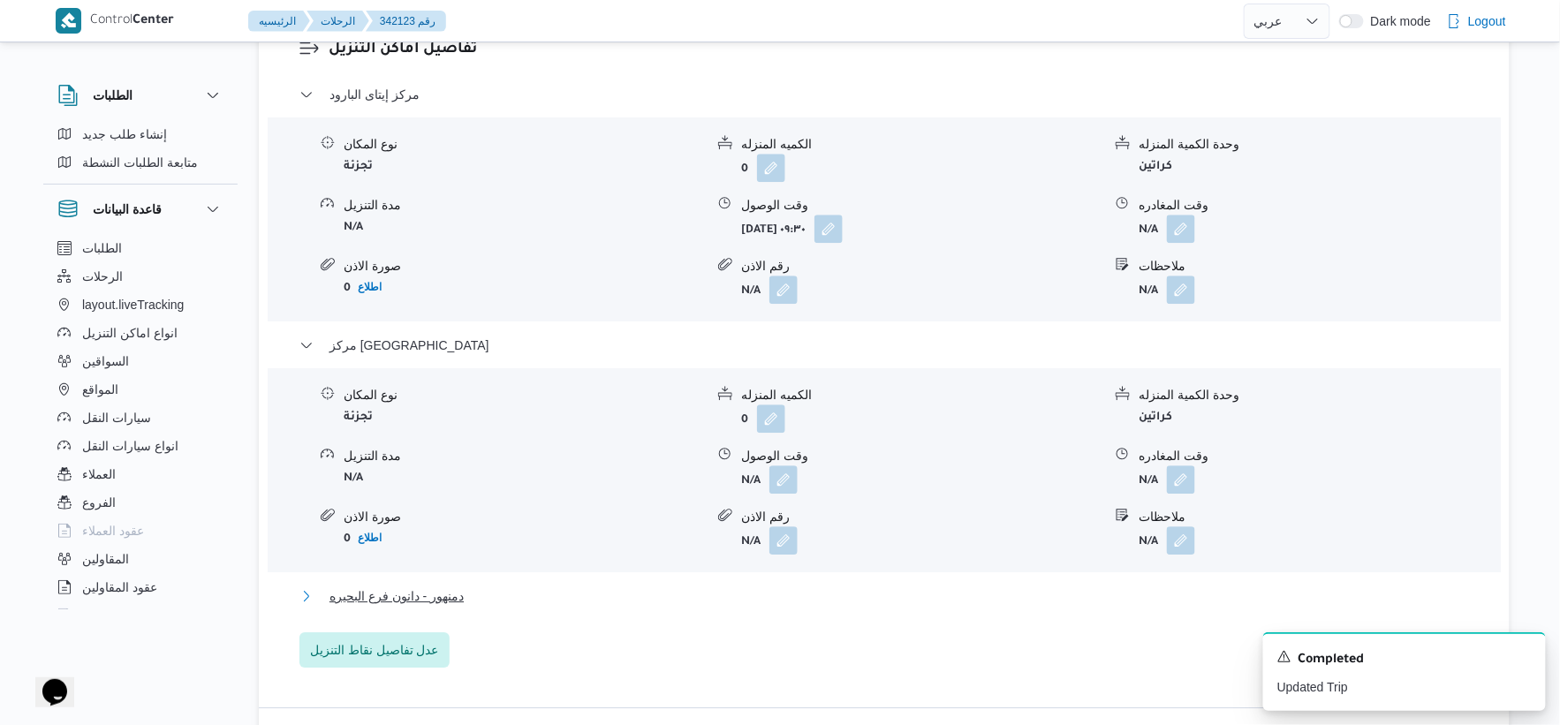
click at [451, 595] on span "دمنهور - دانون فرع البحيره" at bounding box center [397, 596] width 134 height 21
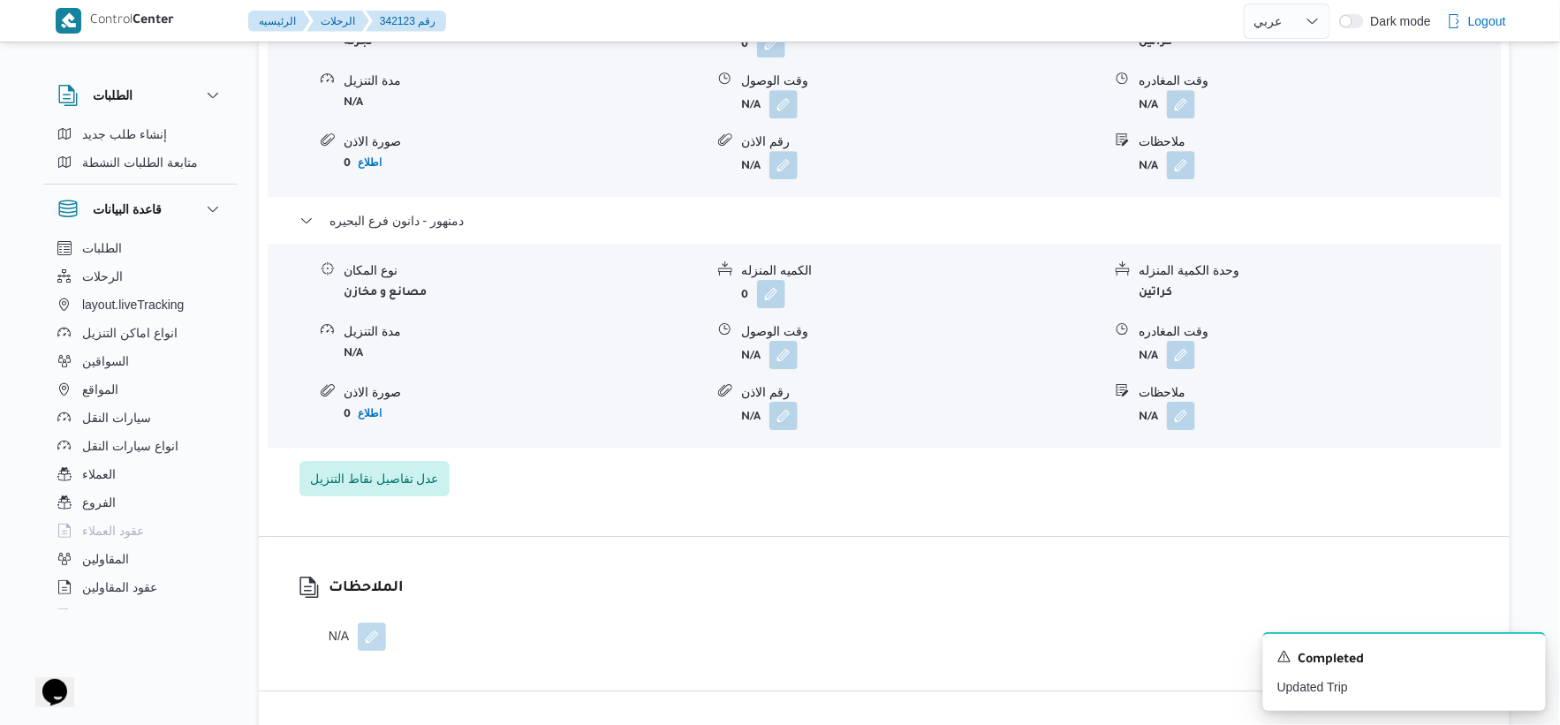
scroll to position [1910, 0]
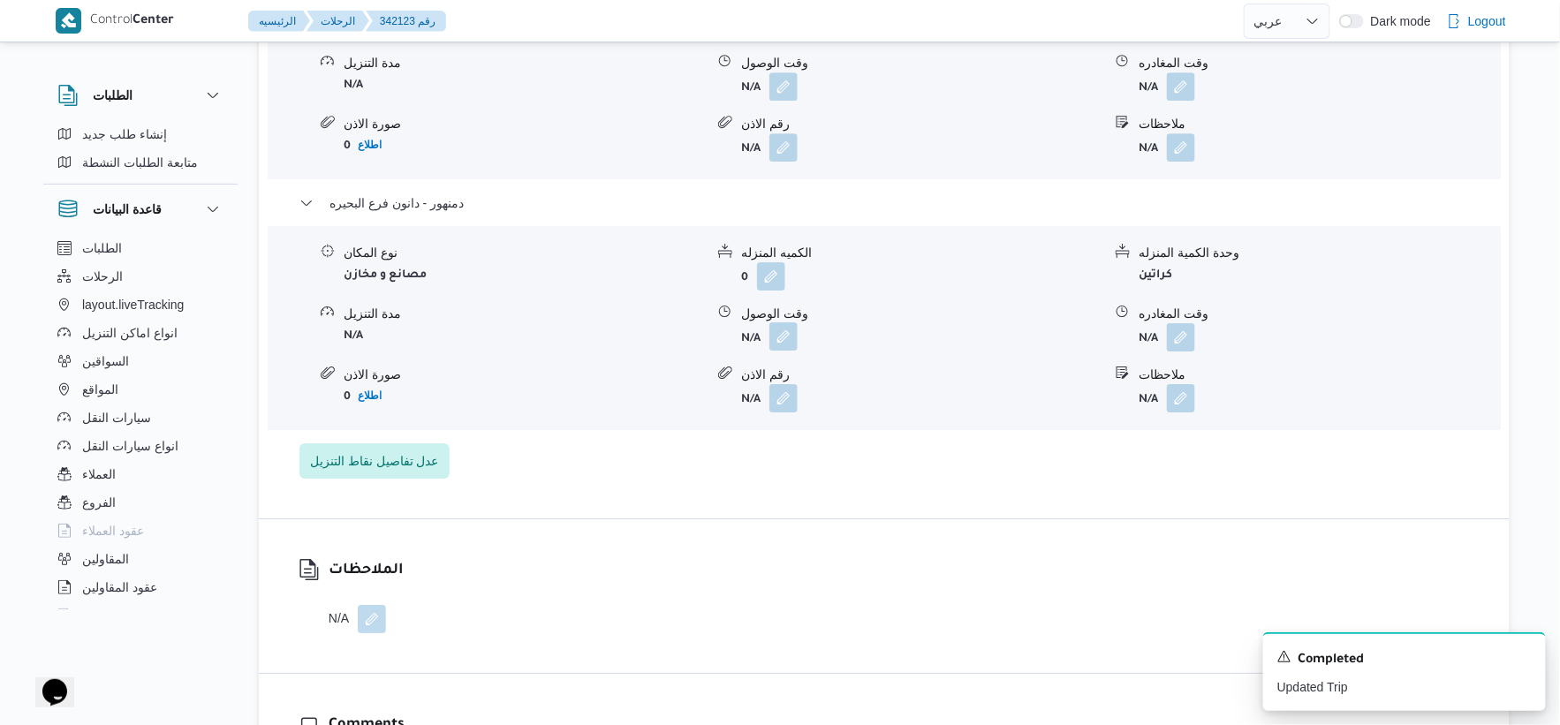
click at [776, 336] on button "button" at bounding box center [783, 336] width 28 height 28
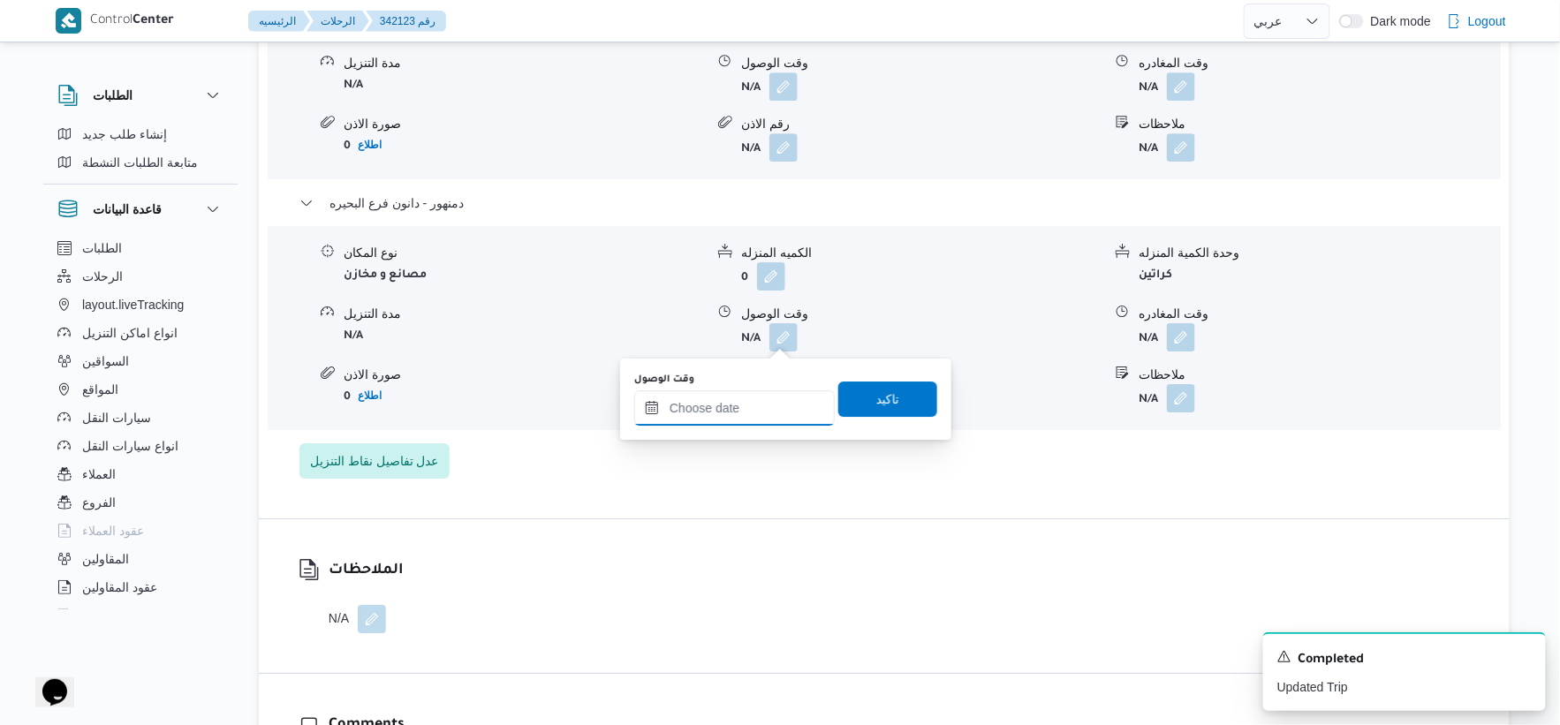
click at [743, 412] on input "وقت الوصول" at bounding box center [734, 407] width 201 height 35
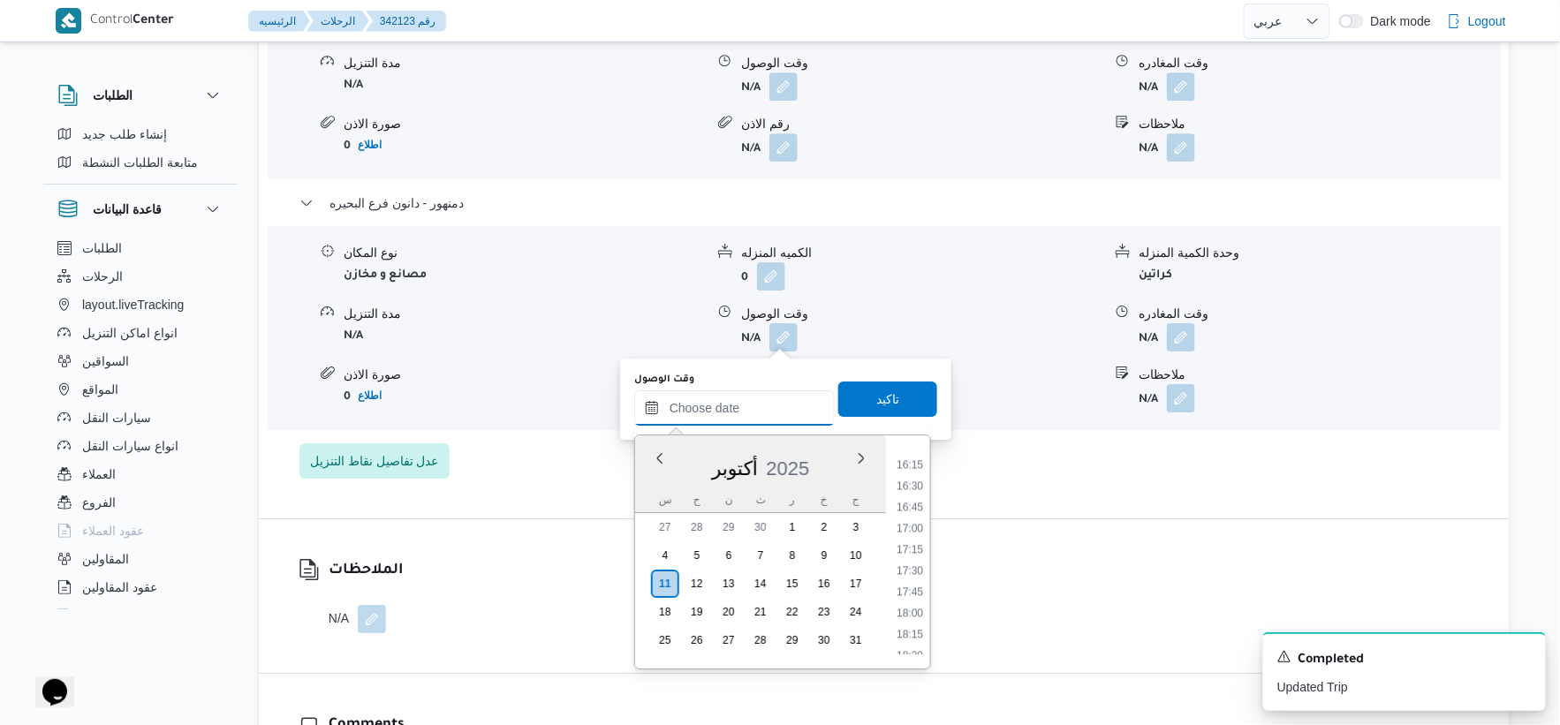
scroll to position [1337, 0]
click at [914, 522] on li "16:30" at bounding box center [910, 520] width 41 height 18
type input "١١/١٠/٢٠٢٥ ١٦:٣٠"
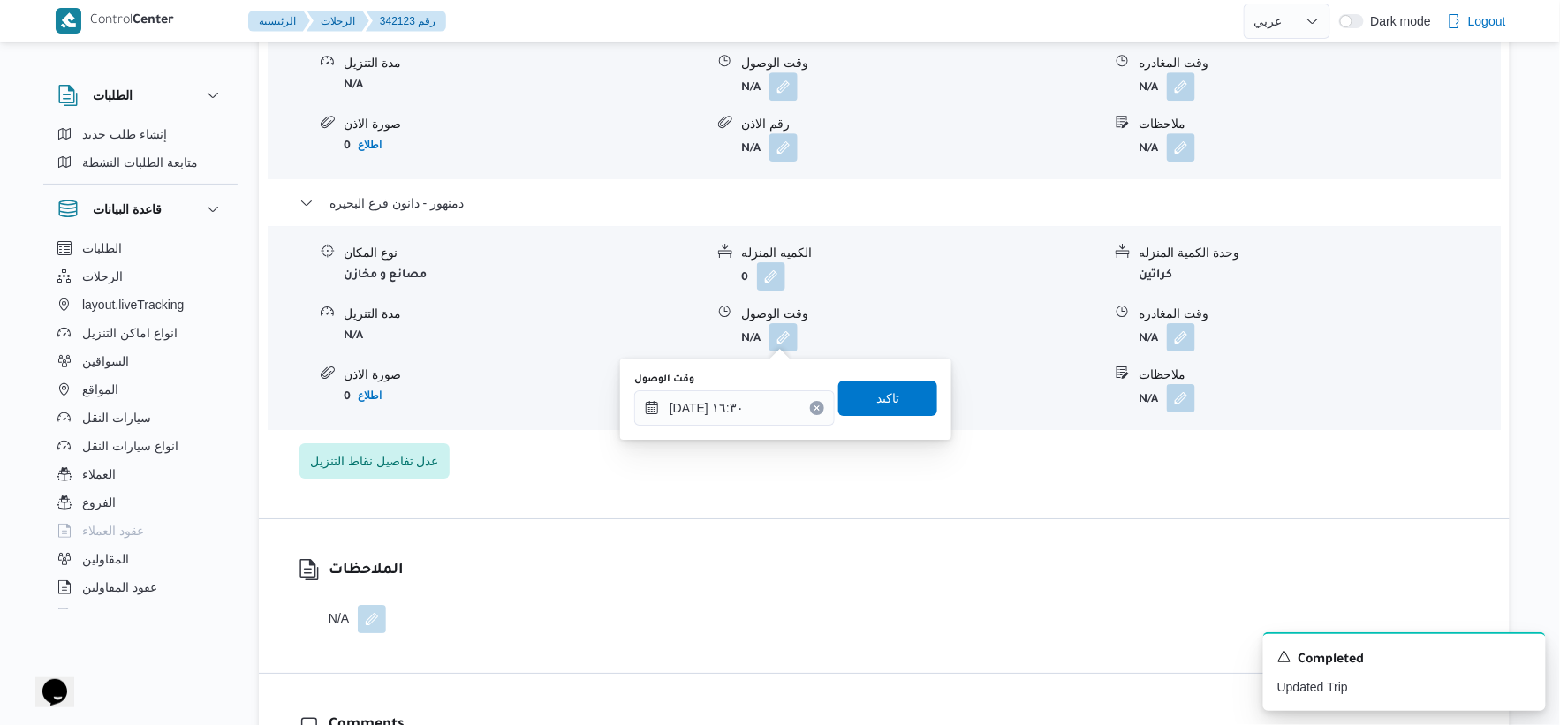
click at [901, 390] on span "تاكيد" at bounding box center [887, 398] width 99 height 35
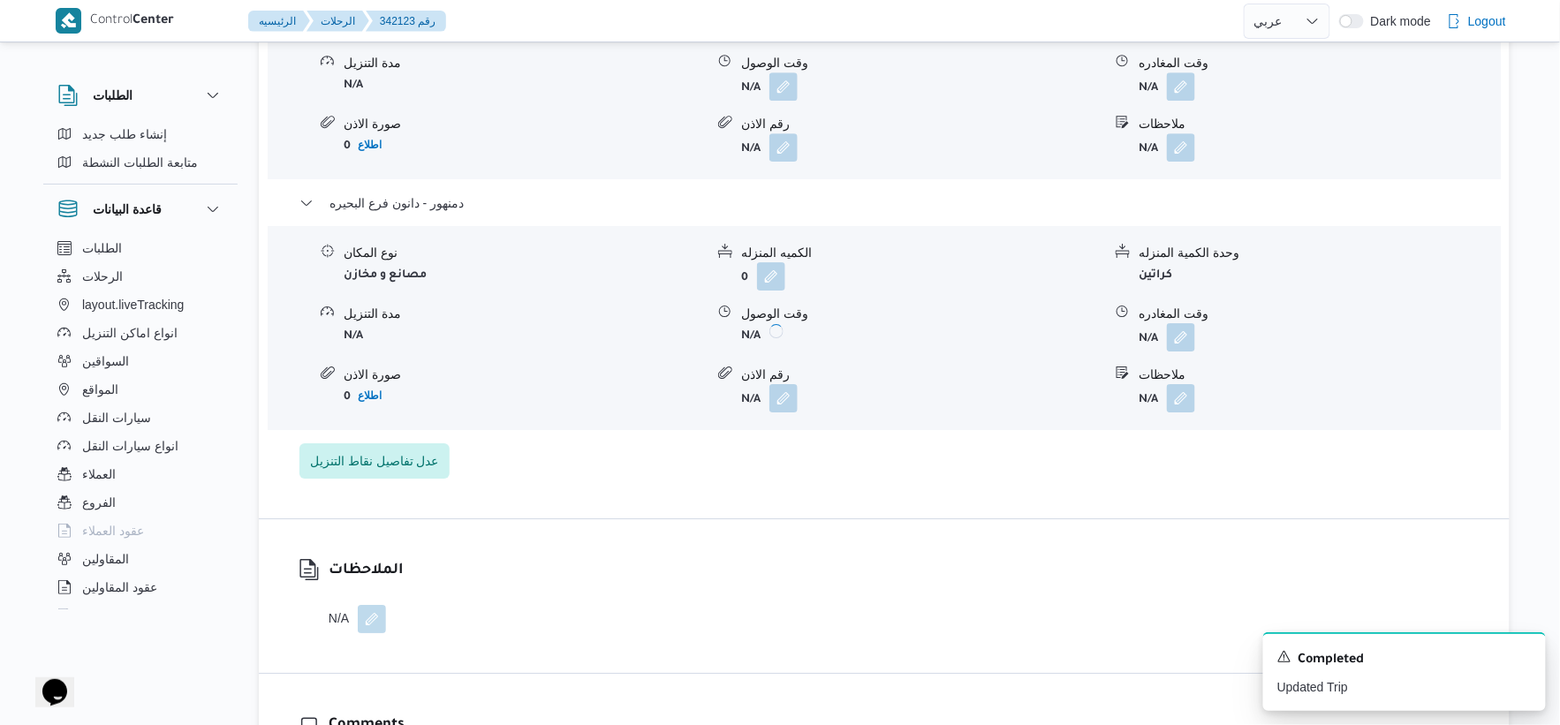
click at [1181, 336] on button "button" at bounding box center [1181, 337] width 28 height 28
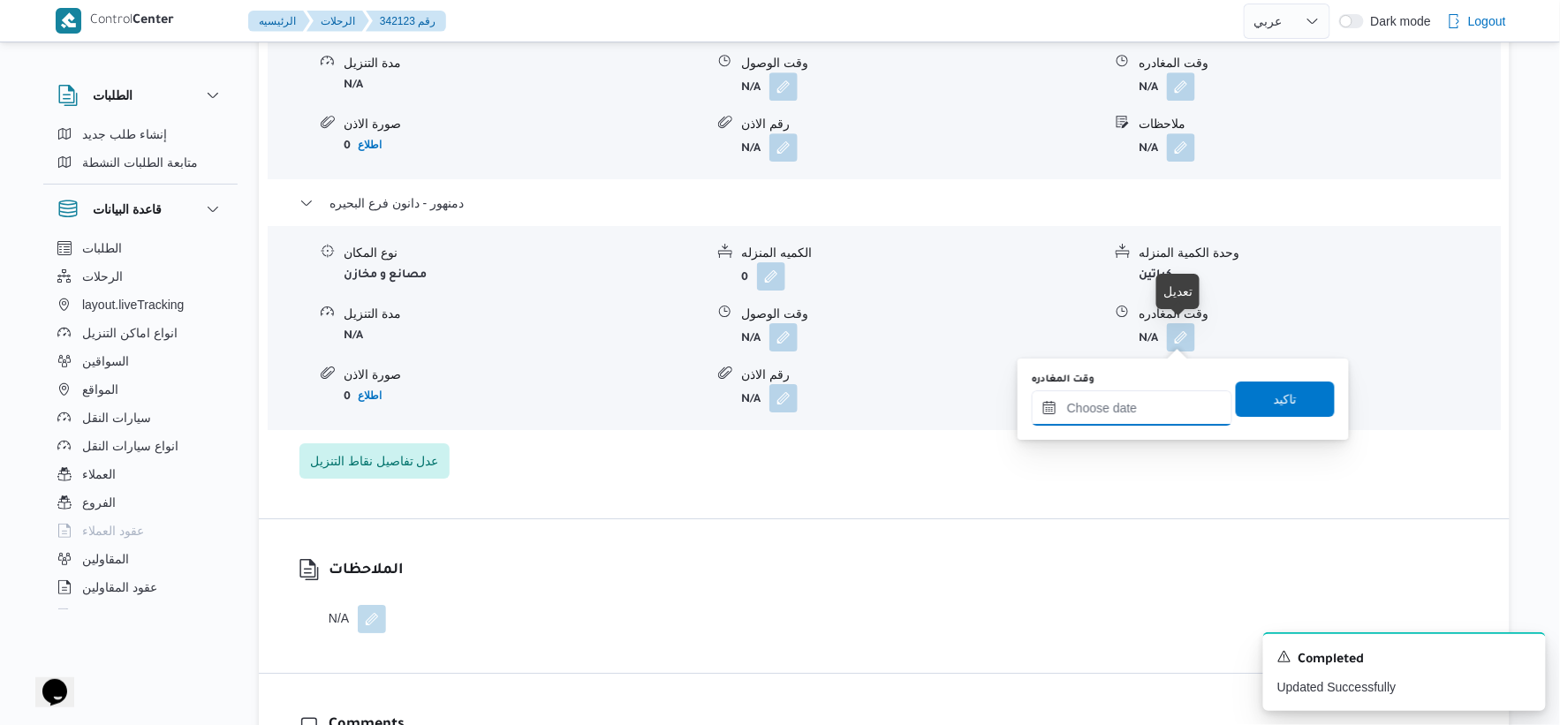
click at [1160, 401] on input "وقت المغادره" at bounding box center [1132, 407] width 201 height 35
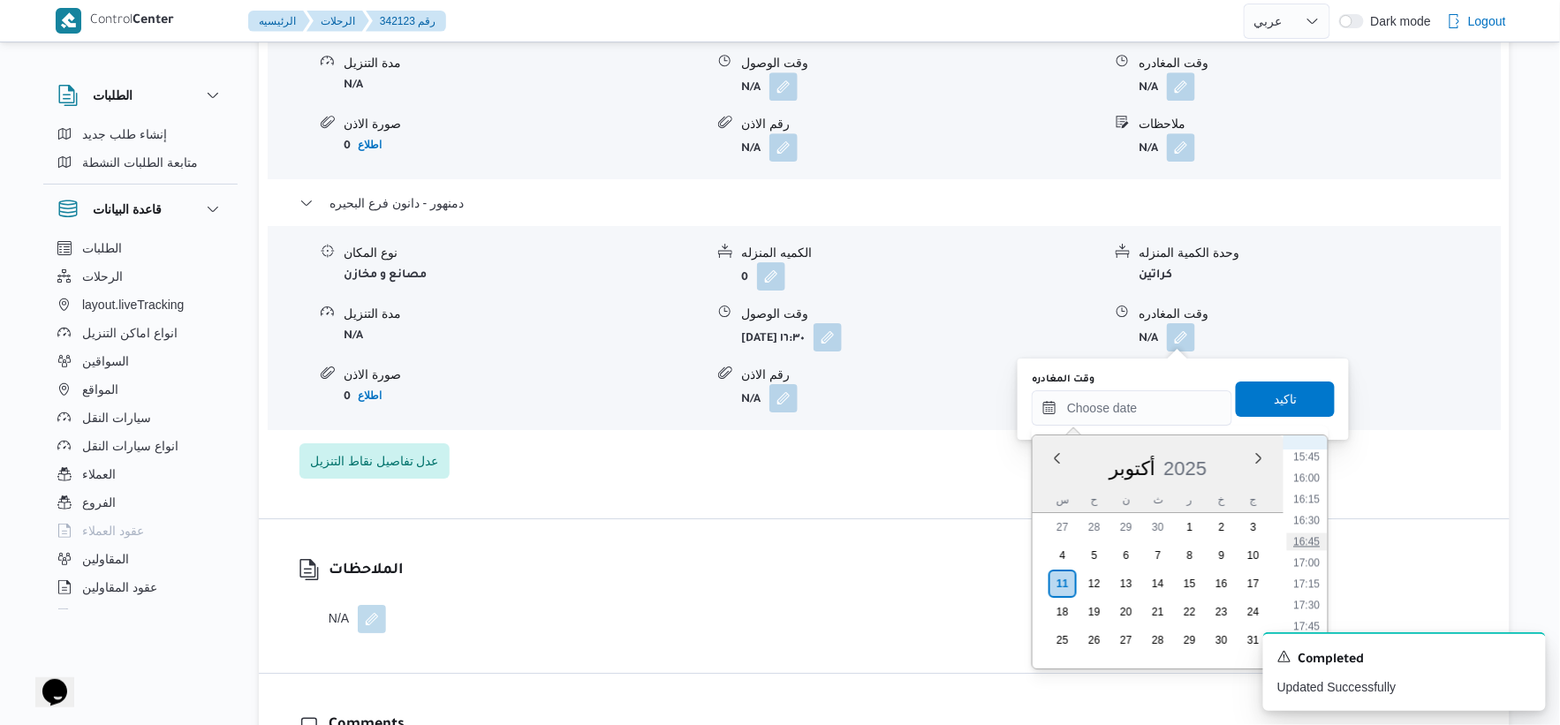
click at [1314, 537] on li "16:45" at bounding box center [1307, 542] width 41 height 18
type input "١١/١٠/٢٠٢٥ ١٦:٤٥"
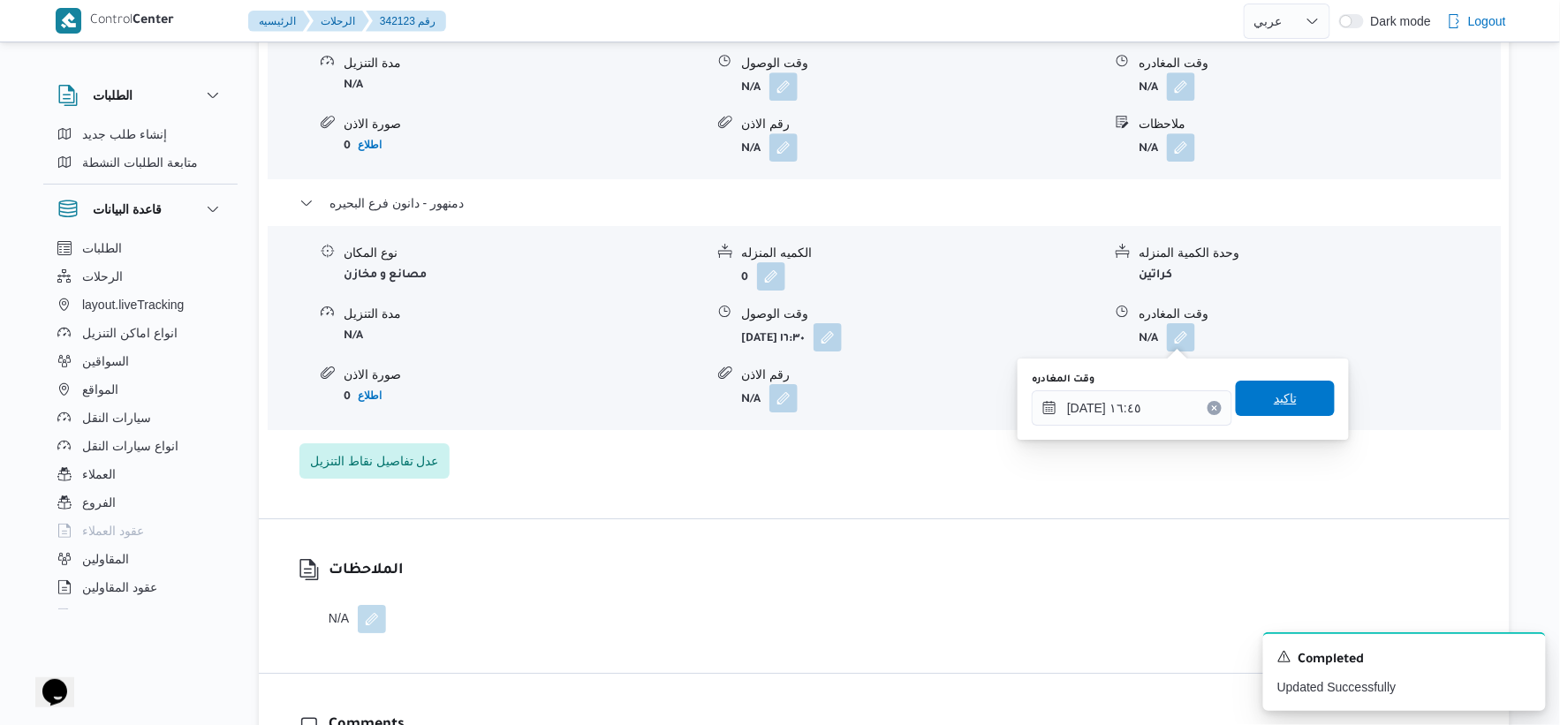
click at [1285, 402] on span "تاكيد" at bounding box center [1285, 398] width 23 height 21
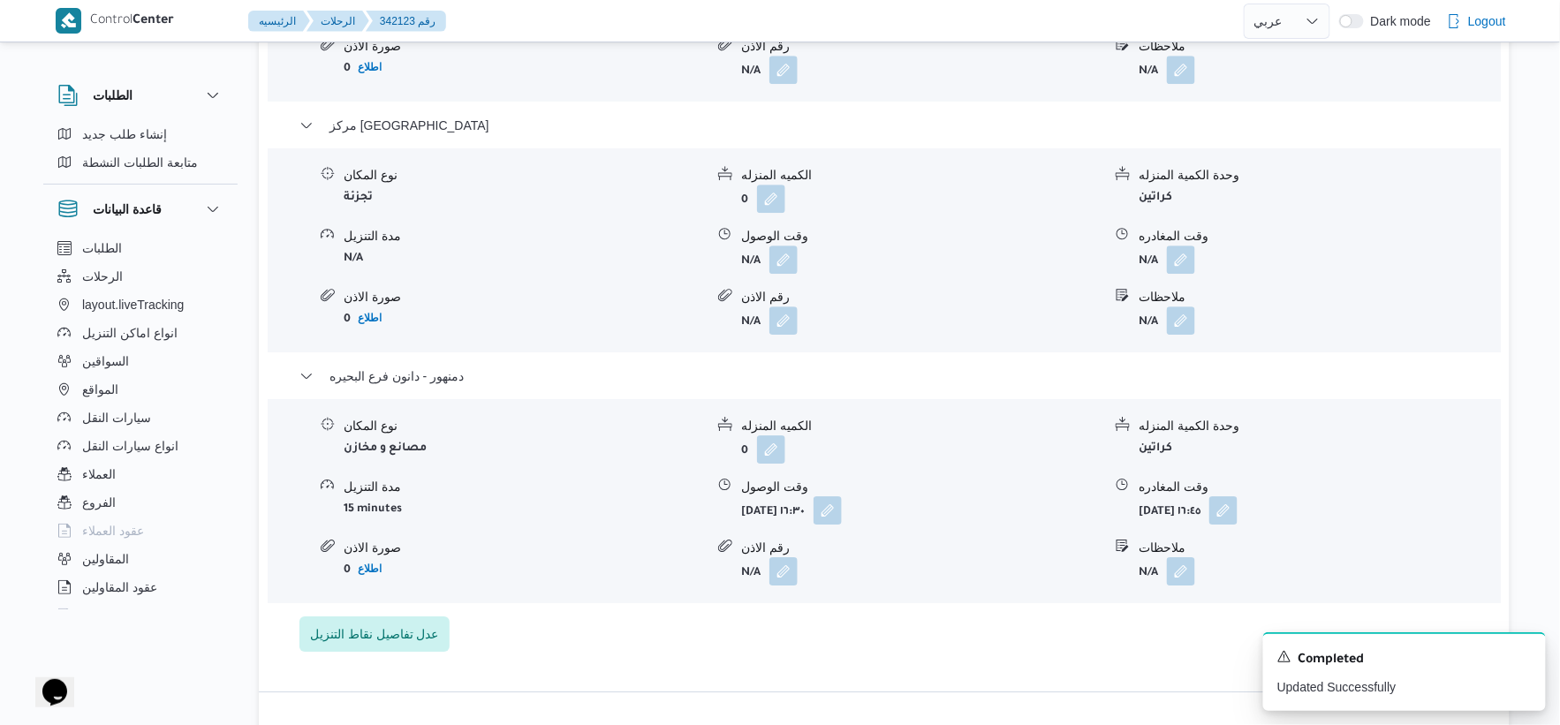
scroll to position [1714, 0]
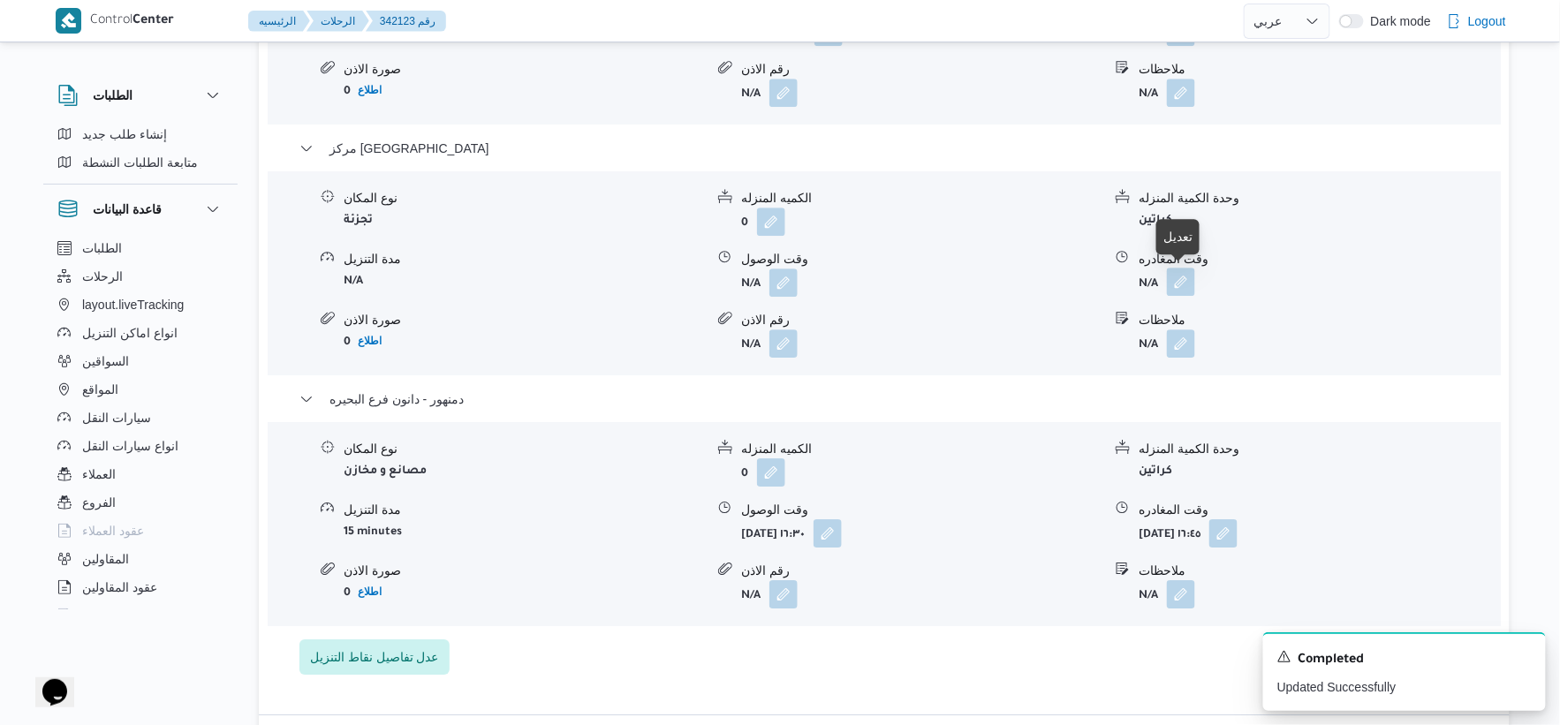
click at [1175, 277] on button "button" at bounding box center [1181, 282] width 28 height 28
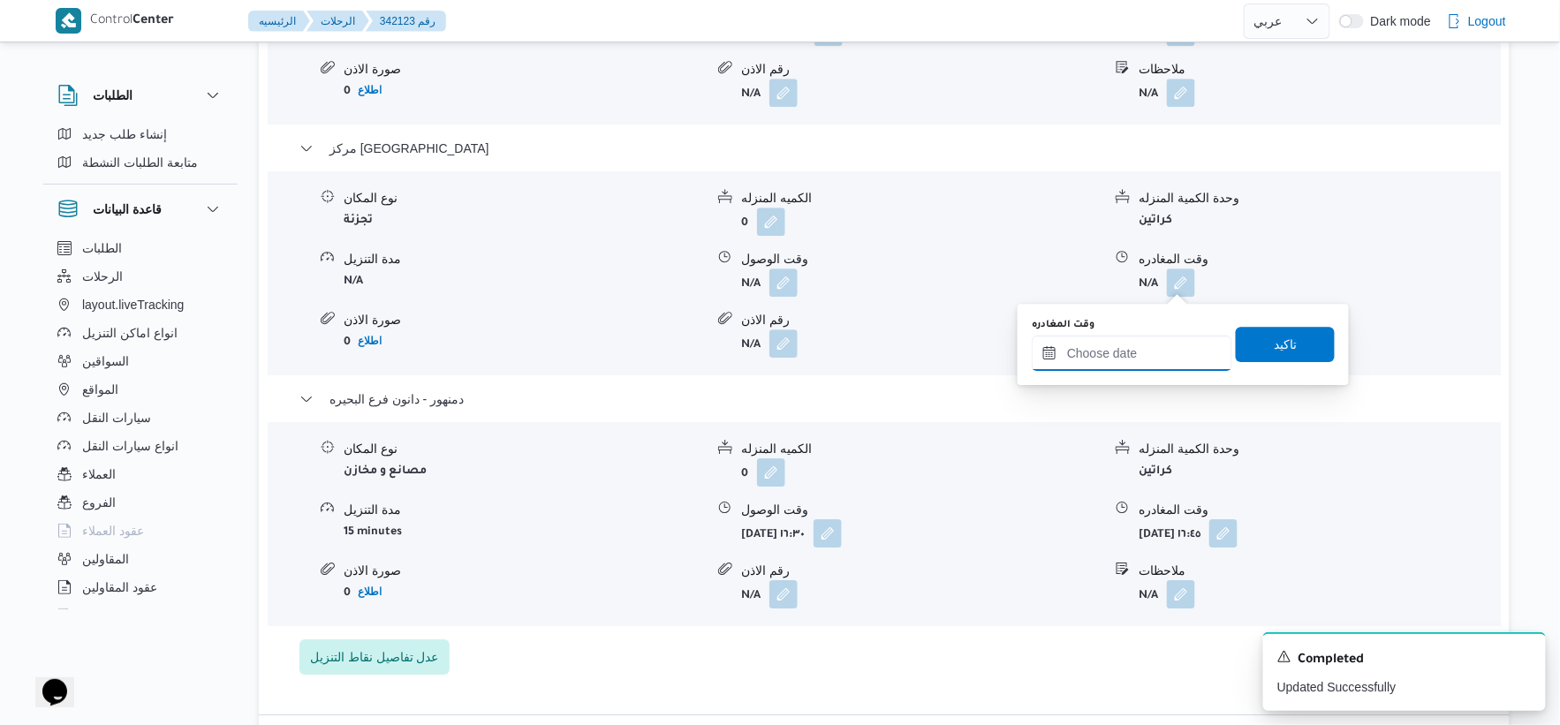
click at [1135, 345] on input "وقت المغادره" at bounding box center [1132, 353] width 201 height 35
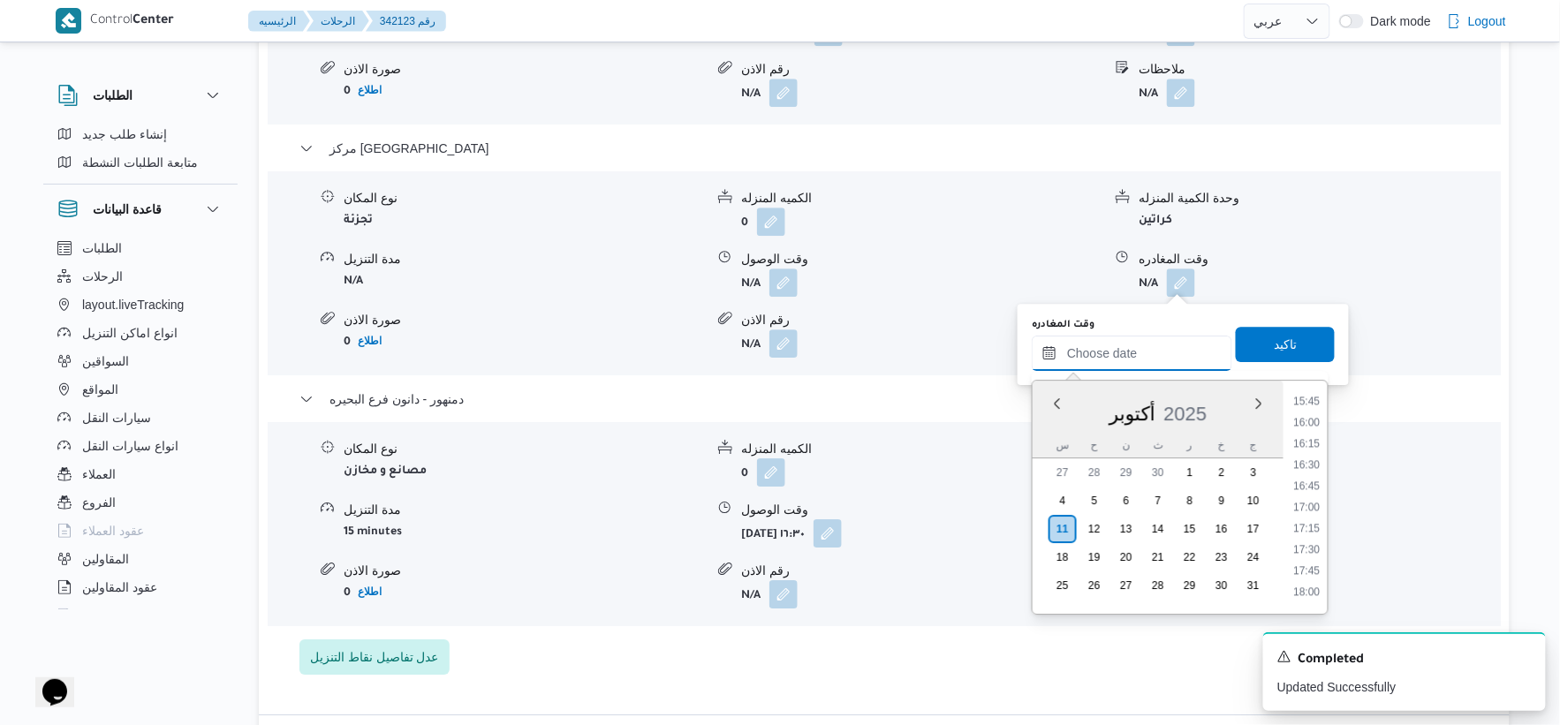
scroll to position [1337, 0]
click at [1307, 439] on li "16:15" at bounding box center [1307, 445] width 41 height 18
type input "١١/١٠/٢٠٢٥ ١٦:١٥"
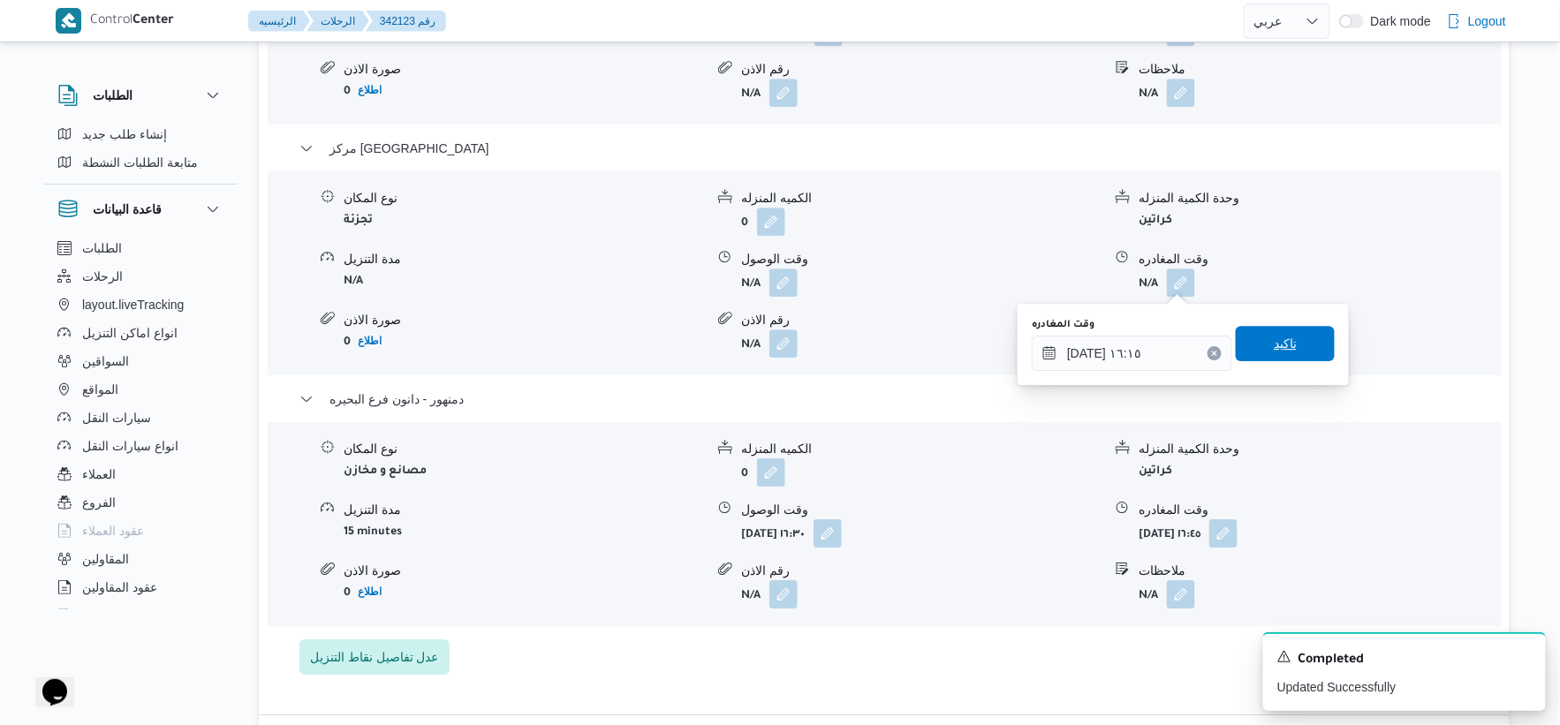
click at [1299, 352] on span "تاكيد" at bounding box center [1285, 343] width 99 height 35
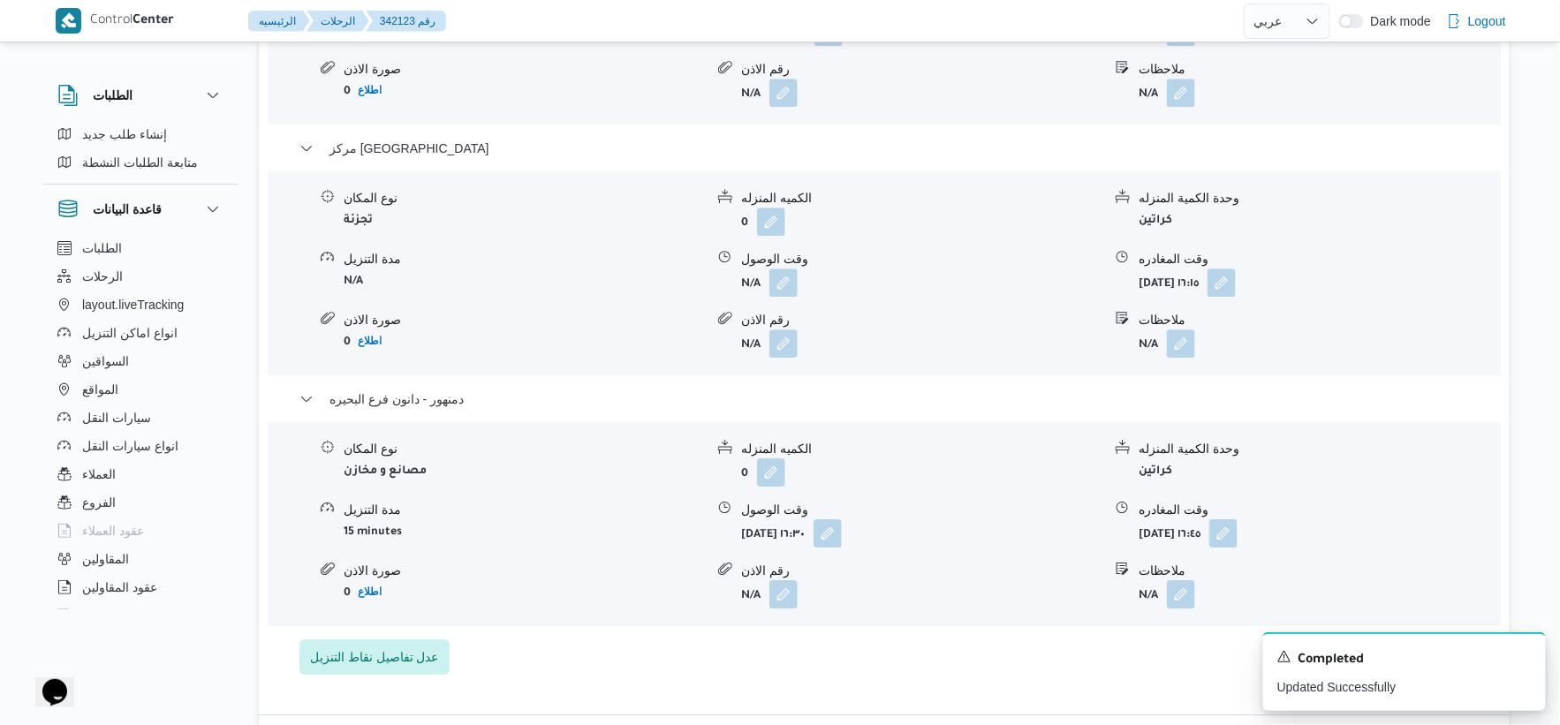
scroll to position [1517, 0]
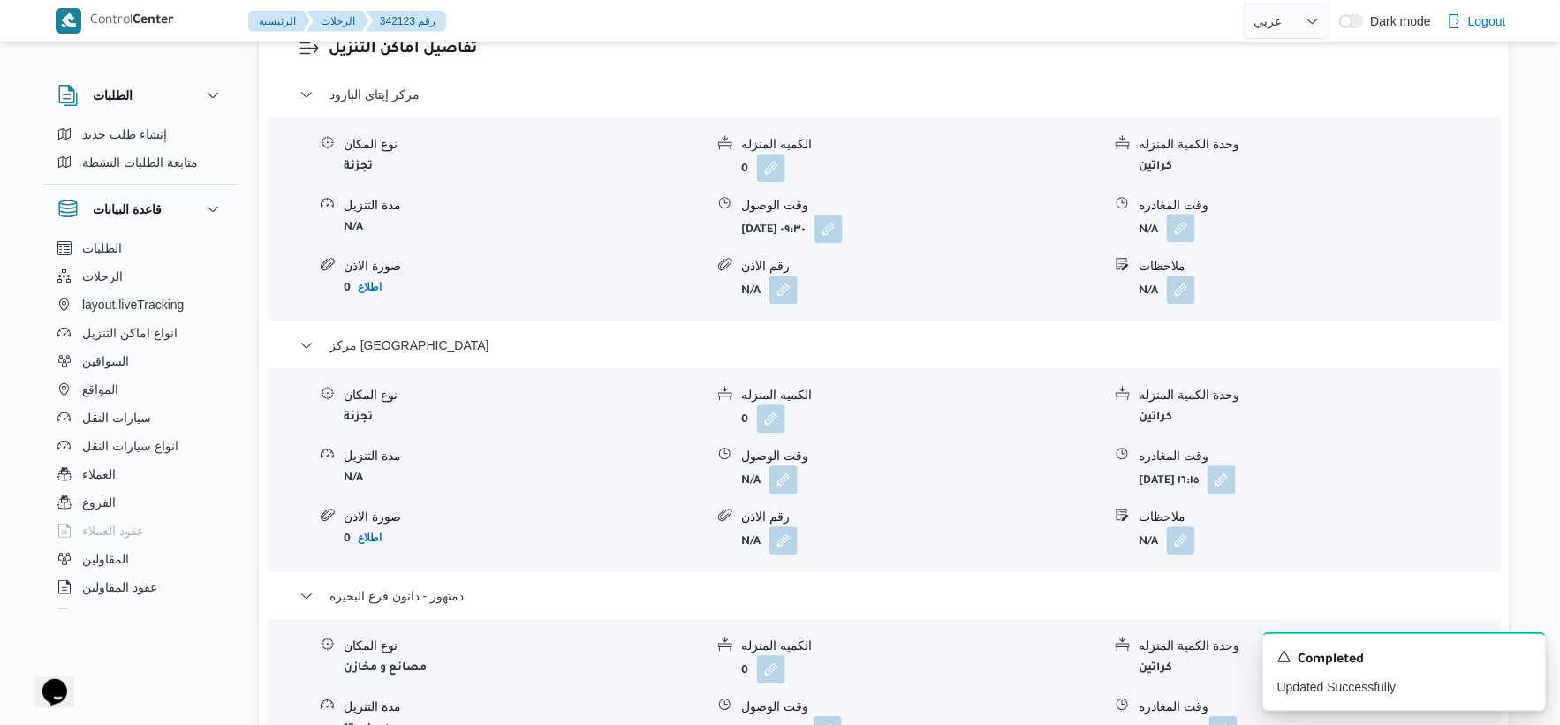
click at [1177, 226] on button "button" at bounding box center [1181, 228] width 28 height 28
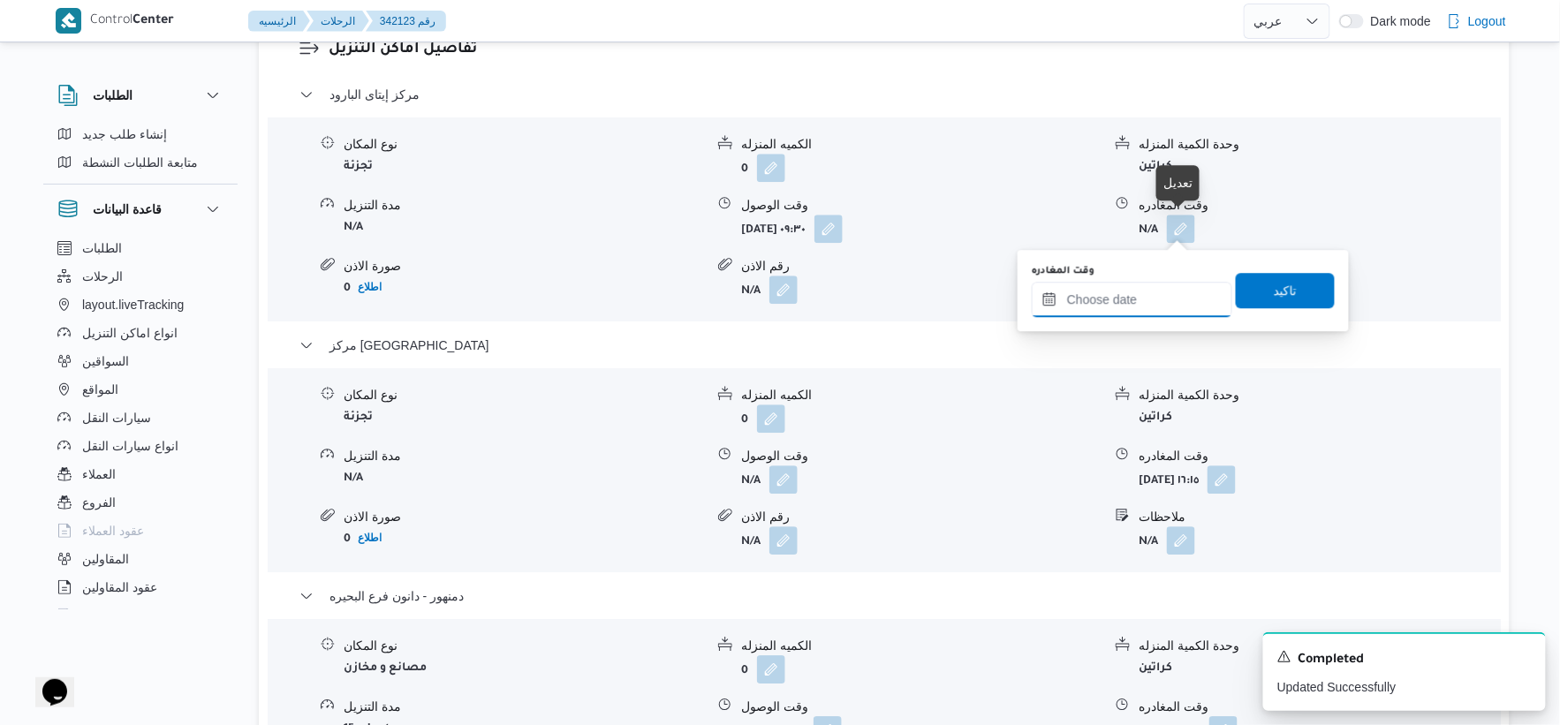
click at [1136, 300] on input "وقت المغادره" at bounding box center [1132, 299] width 201 height 35
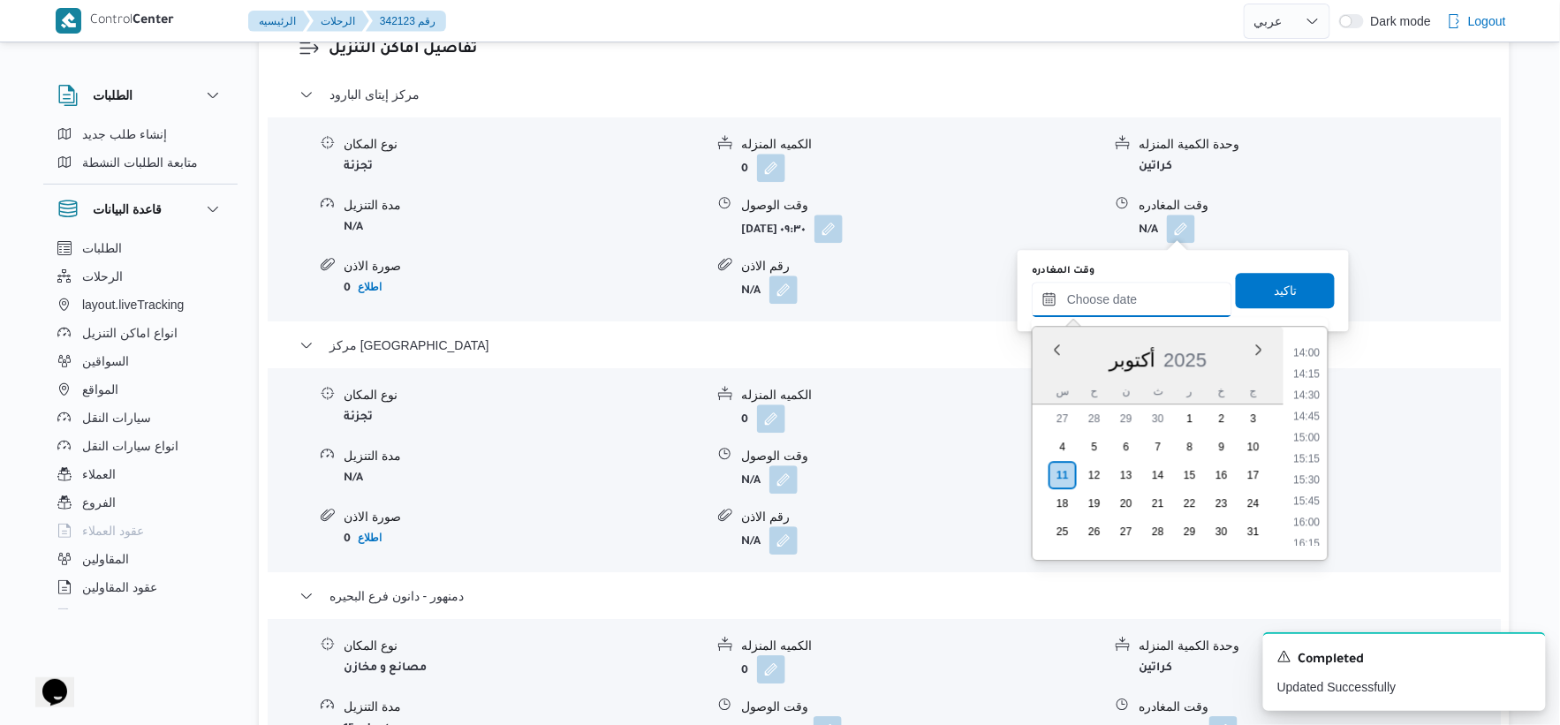
scroll to position [1141, 0]
click at [1317, 391] on li "14:00" at bounding box center [1307, 396] width 41 height 18
type input "١١/١٠/٢٠٢٥ ١٤:٠٠"
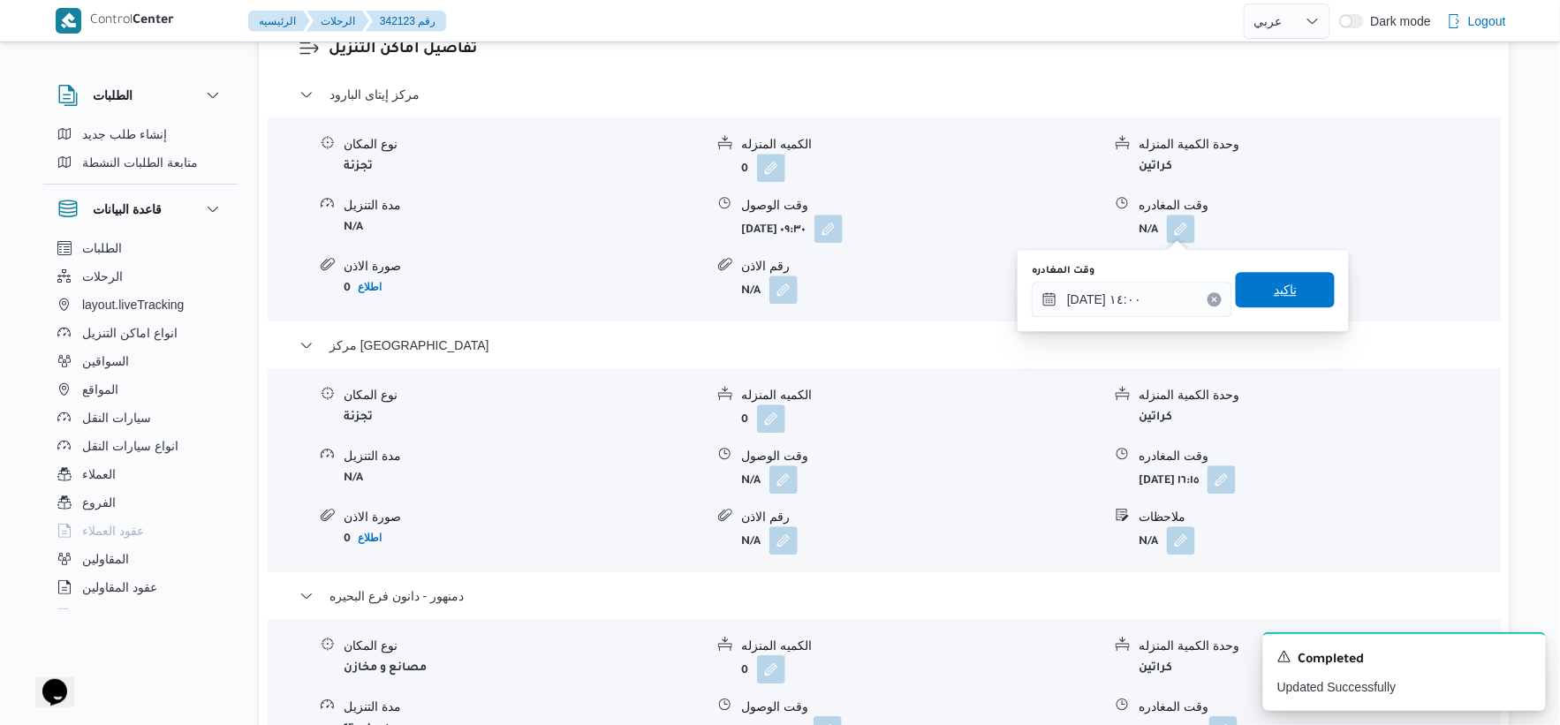
click at [1296, 284] on span "تاكيد" at bounding box center [1285, 289] width 99 height 35
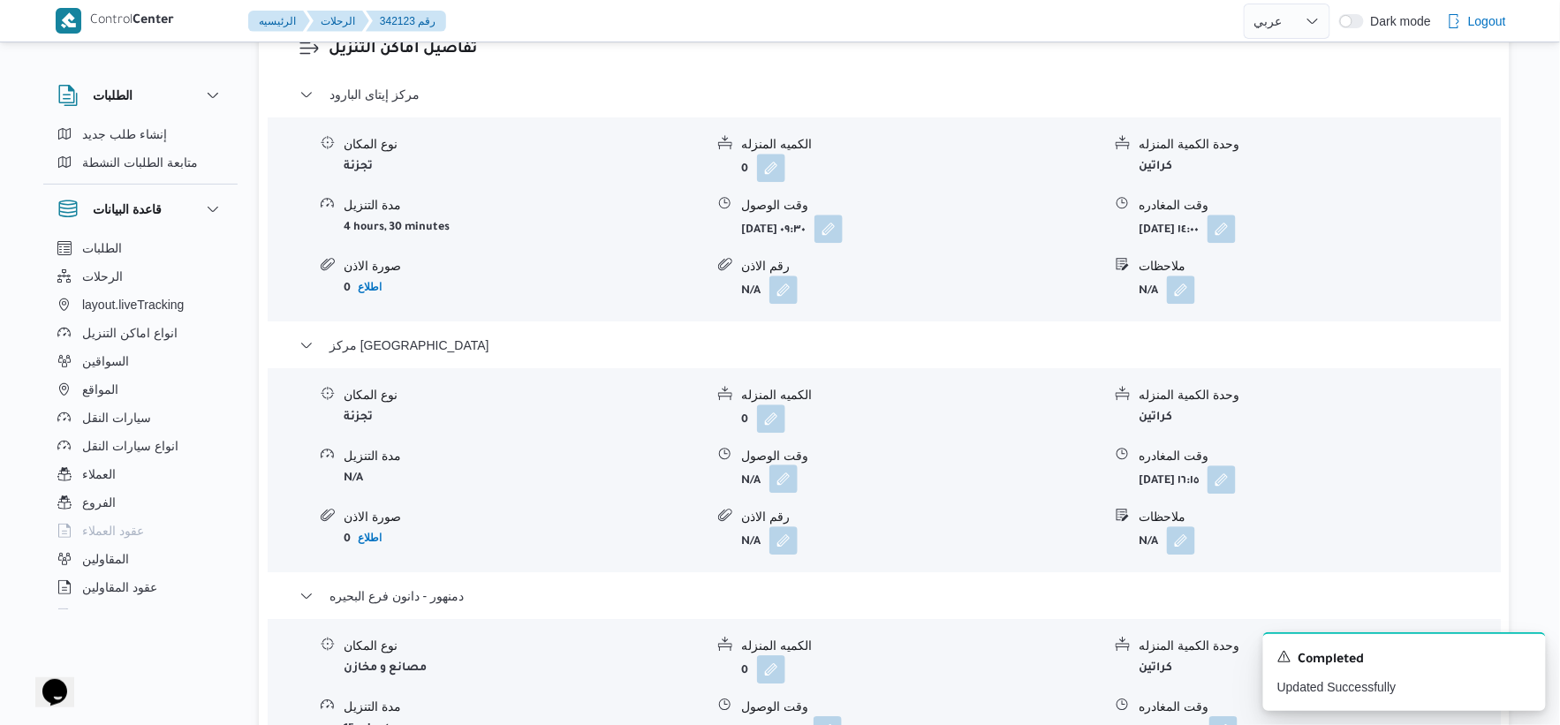
click at [775, 480] on button "button" at bounding box center [783, 479] width 28 height 28
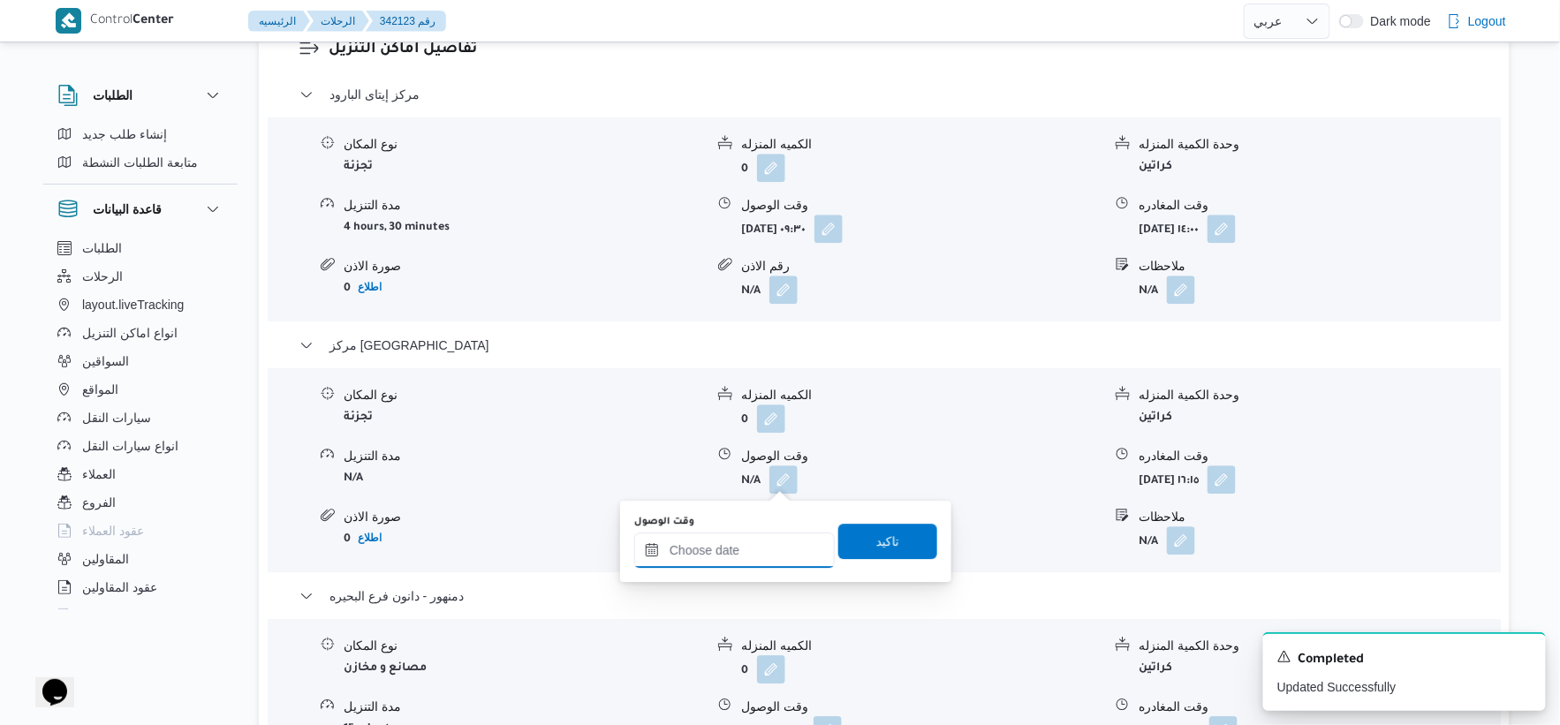
click at [751, 546] on input "وقت الوصول" at bounding box center [734, 550] width 201 height 35
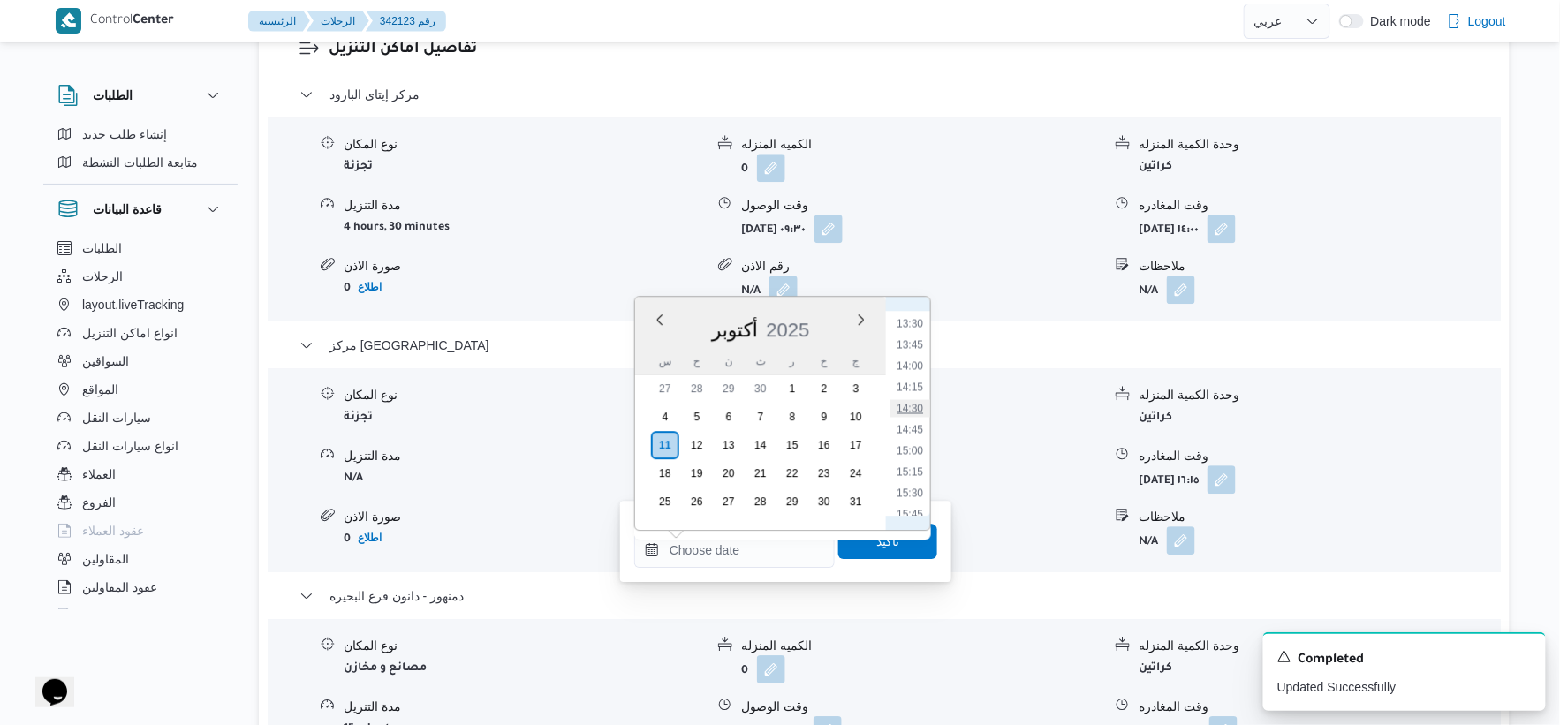
click at [917, 403] on li "14:30" at bounding box center [910, 408] width 41 height 18
type input "١١/١٠/٢٠٢٥ ١٤:٣٠"
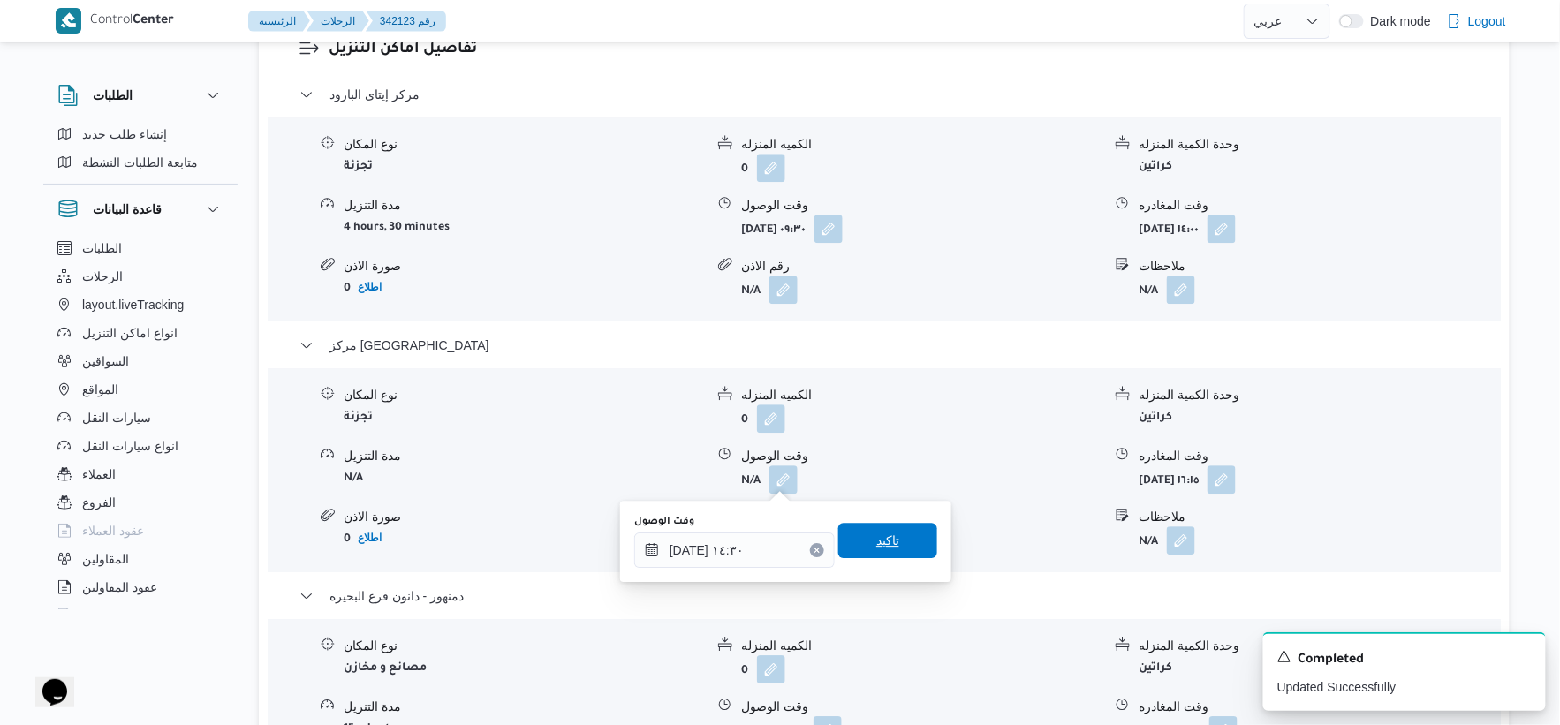
click at [897, 548] on span "تاكيد" at bounding box center [887, 540] width 99 height 35
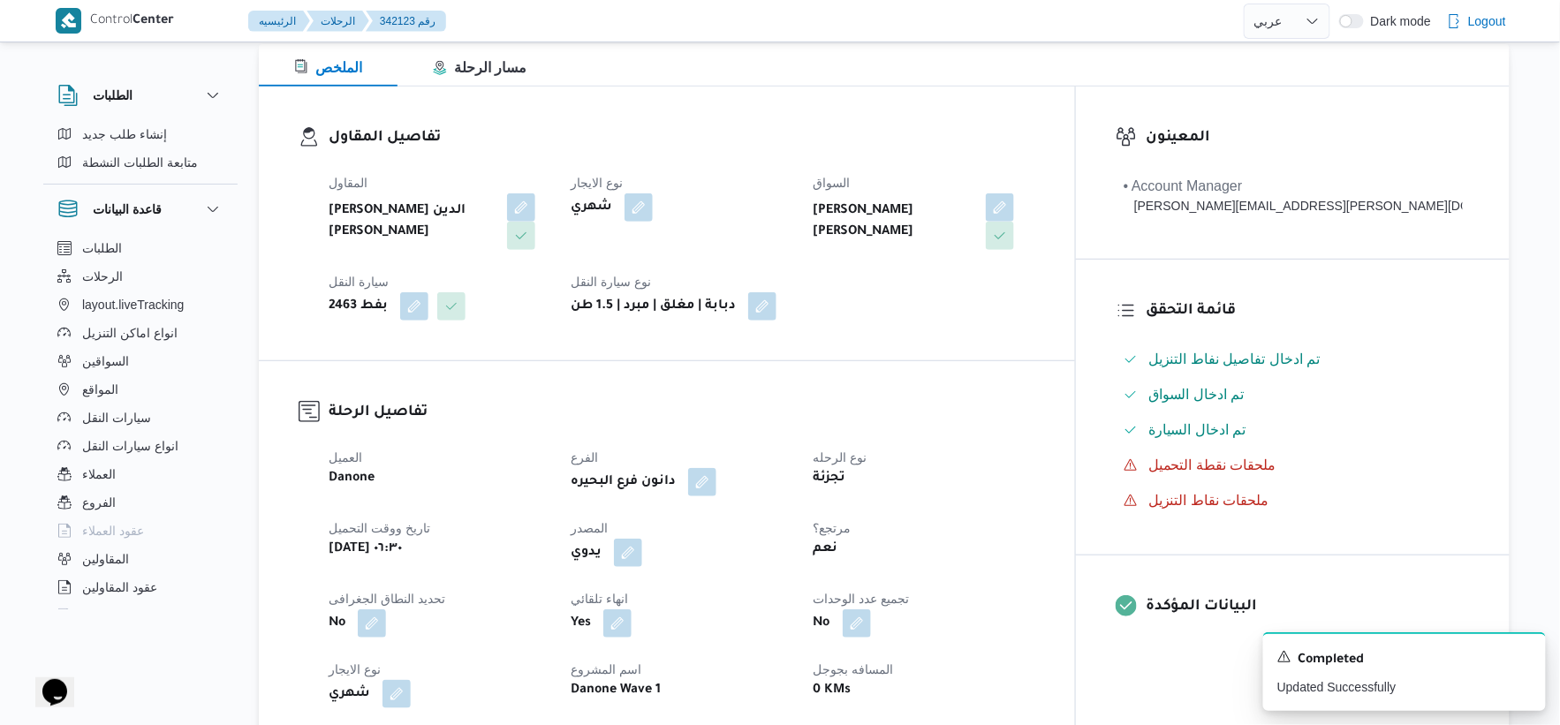
scroll to position [0, 0]
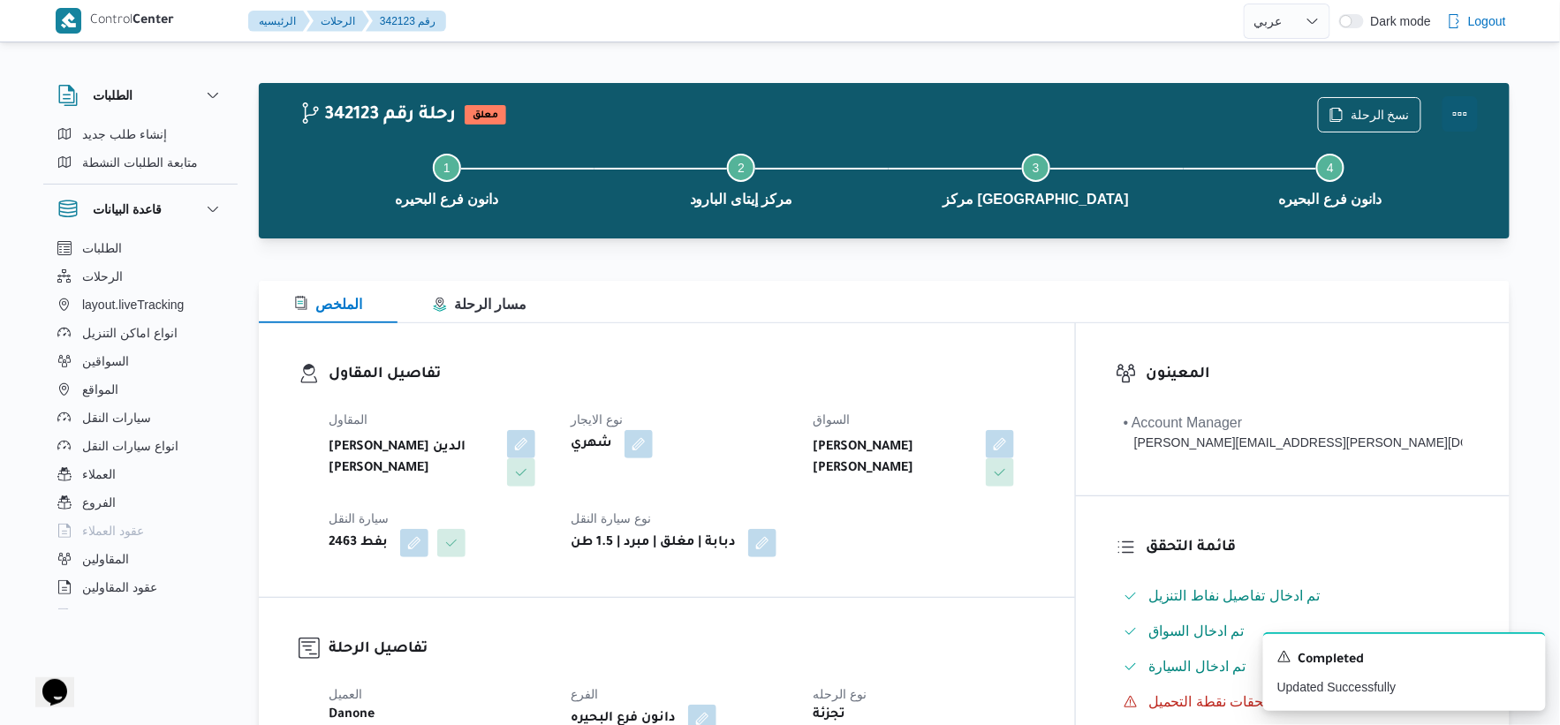
click at [1456, 115] on button "Actions" at bounding box center [1460, 113] width 35 height 35
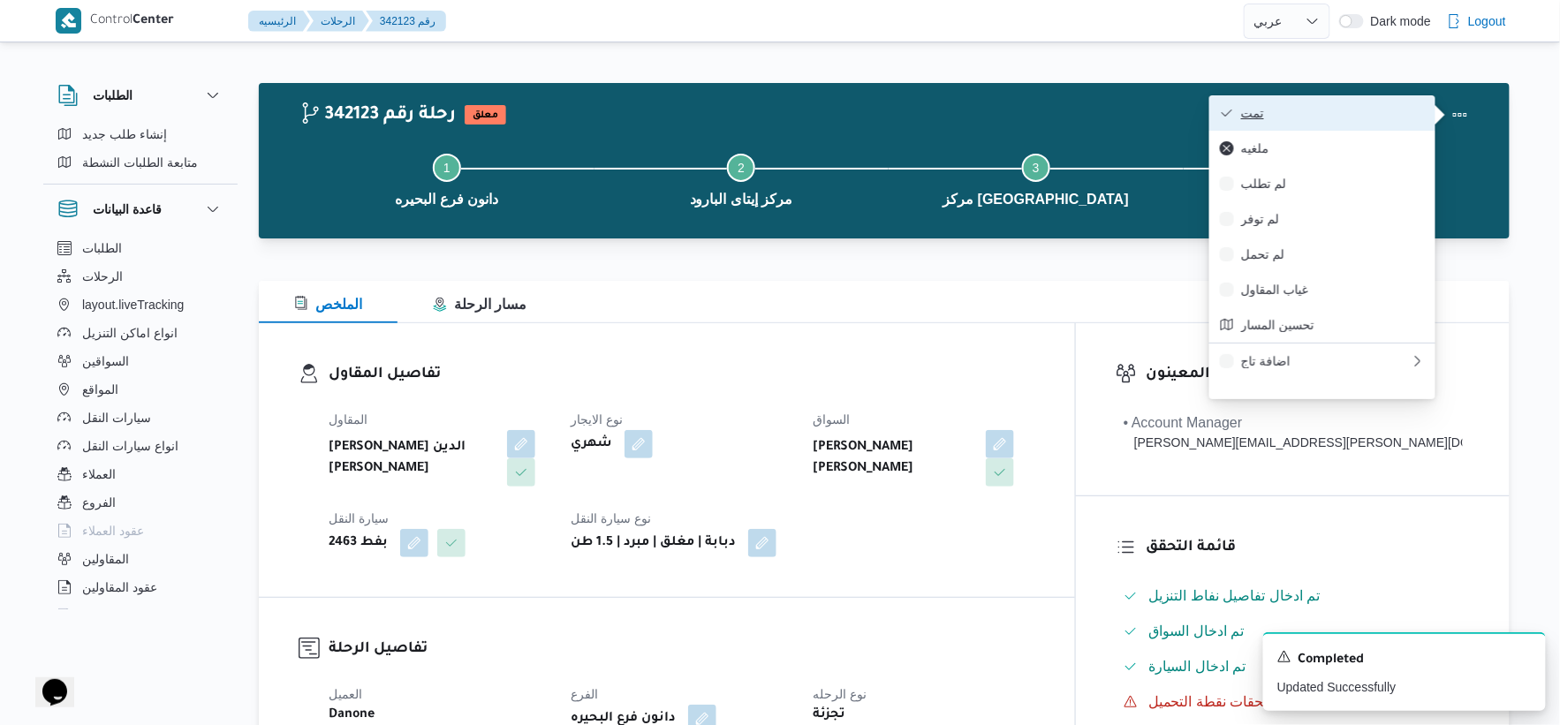
click at [1273, 110] on span "تمت" at bounding box center [1333, 113] width 184 height 14
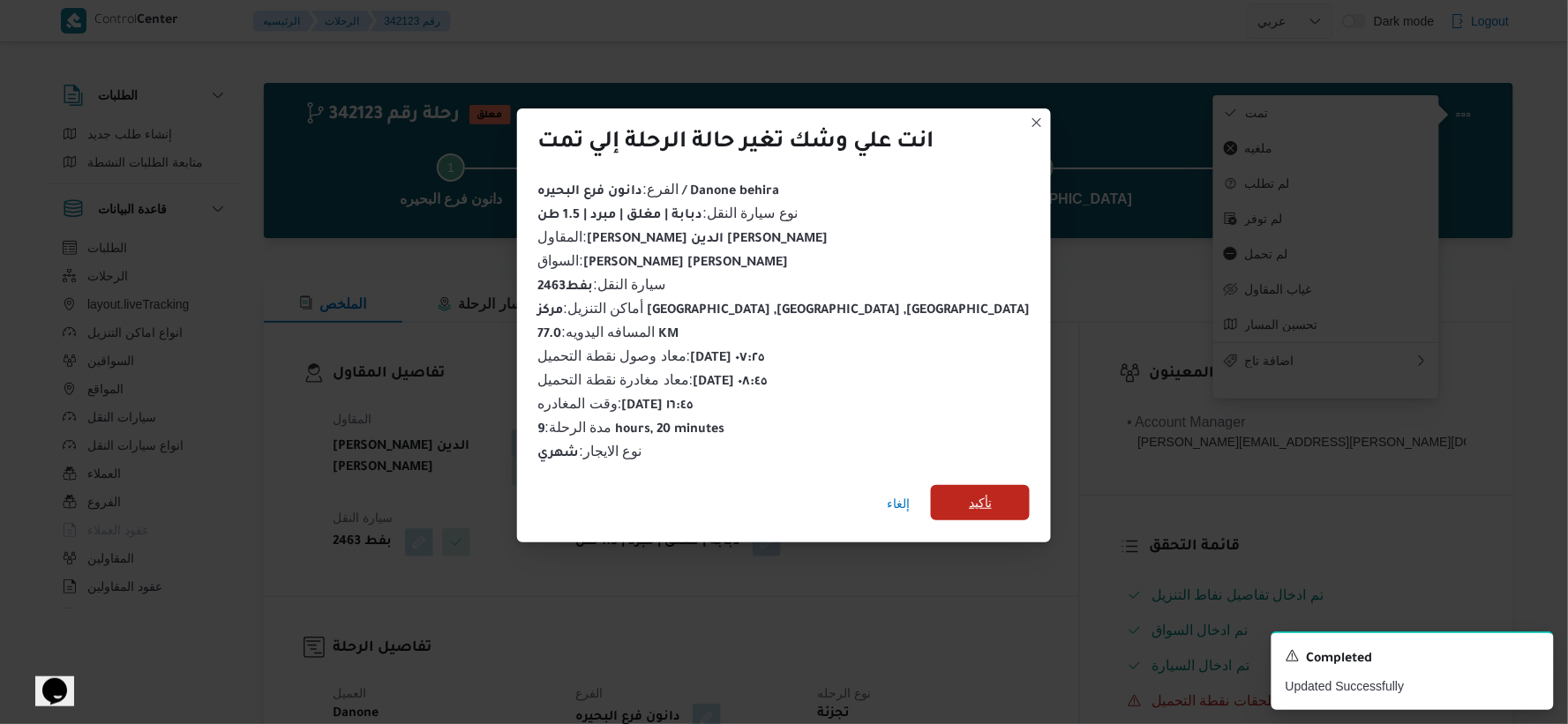
click at [962, 500] on span "تأكيد" at bounding box center [980, 502] width 99 height 35
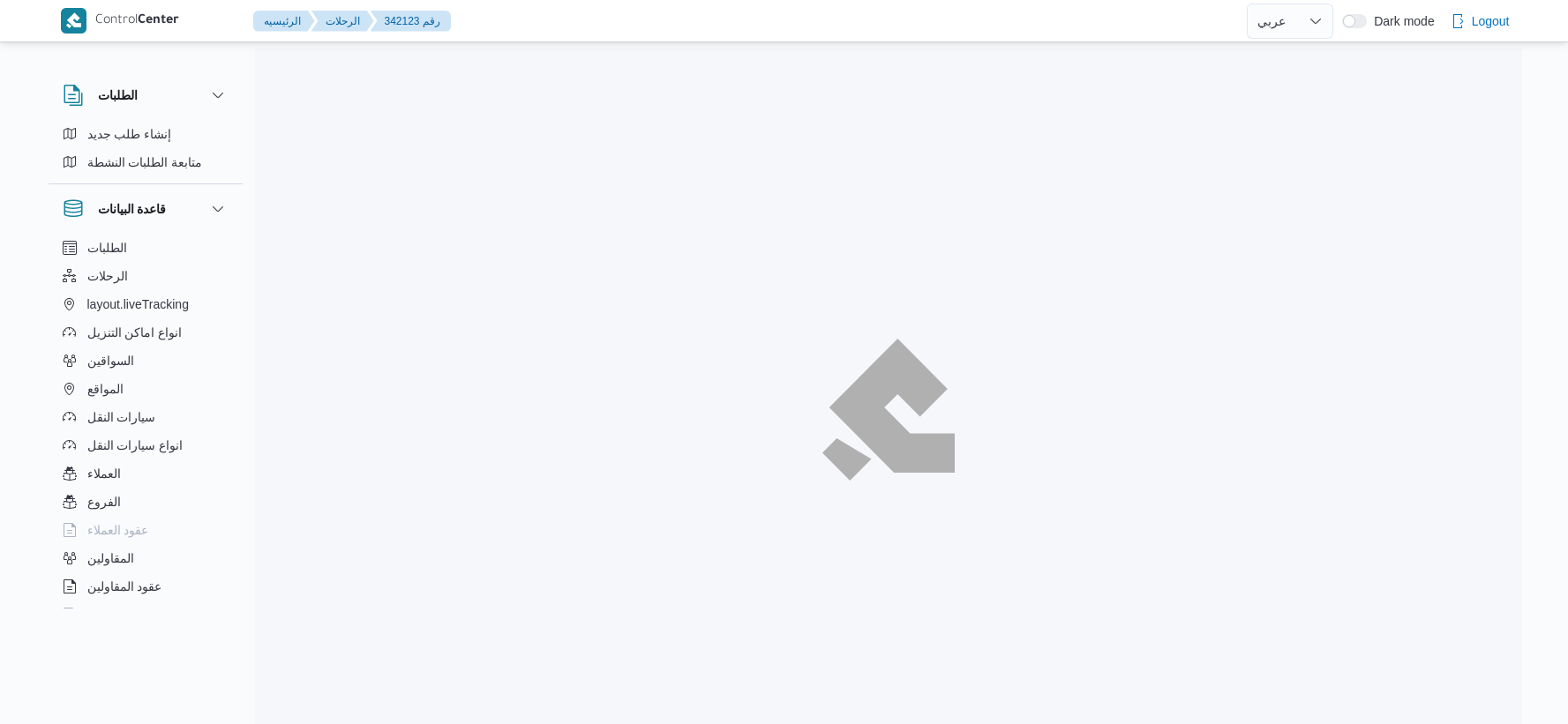
select select "ar"
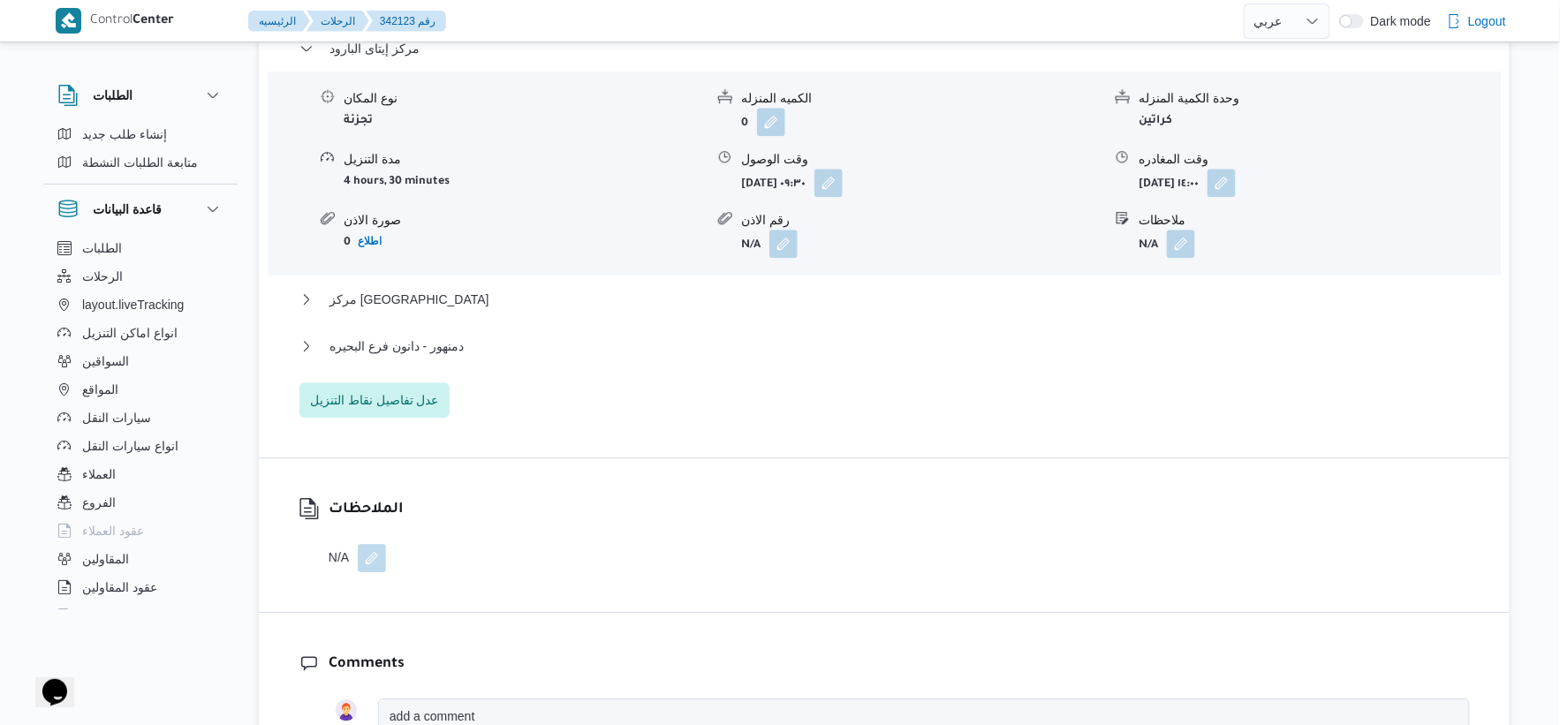
scroll to position [1570, 0]
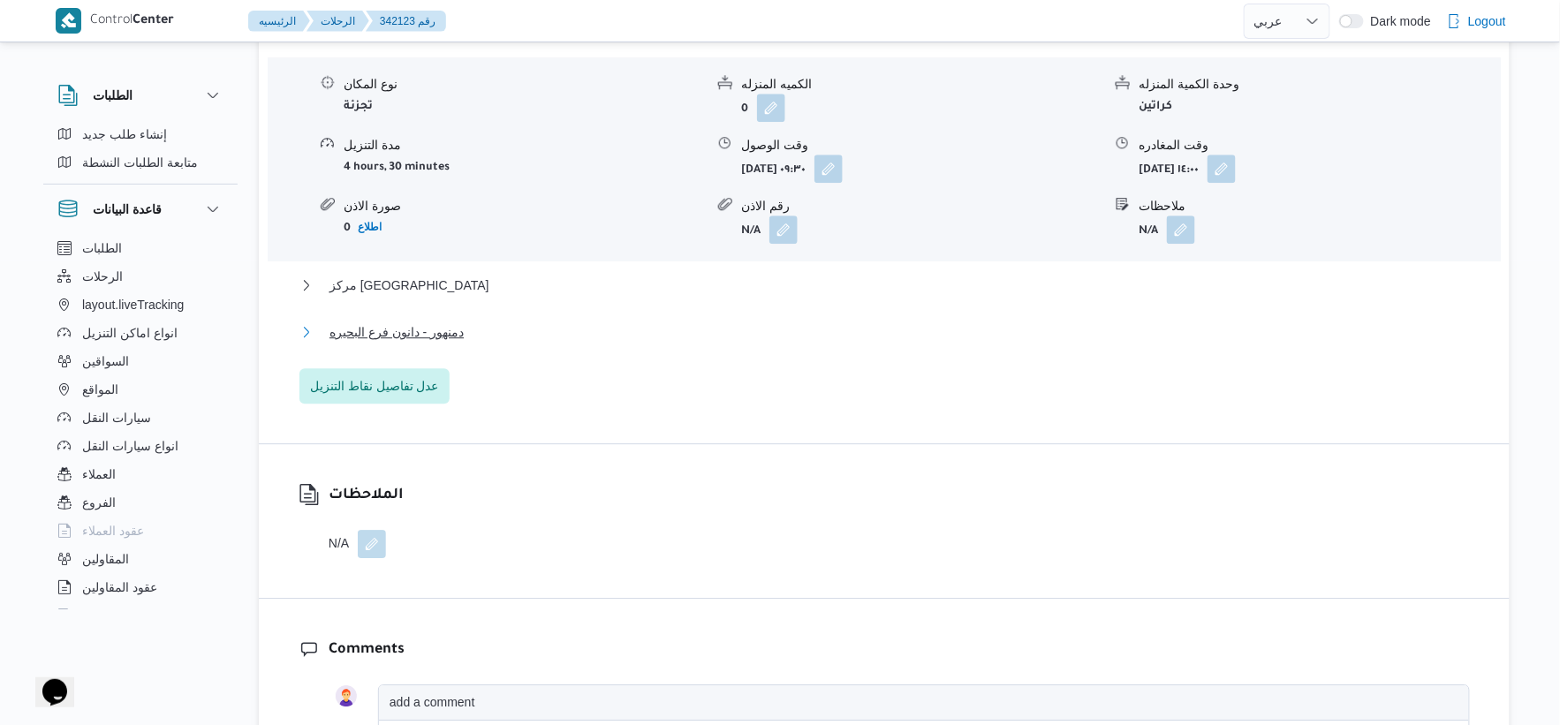
click at [447, 334] on span "دمنهور - دانون فرع البحيره" at bounding box center [397, 332] width 134 height 21
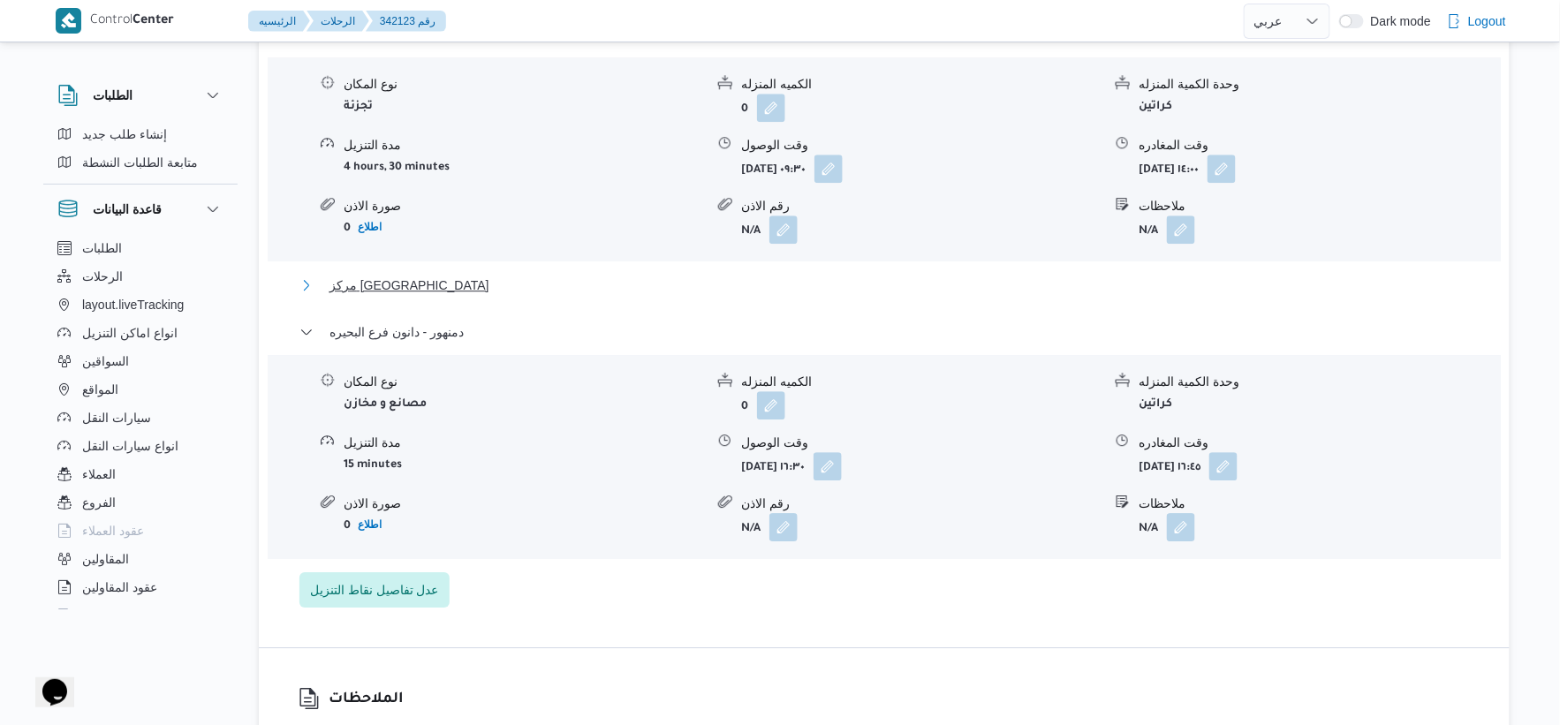
click at [400, 292] on button "مركز [GEOGRAPHIC_DATA]" at bounding box center [884, 285] width 1170 height 21
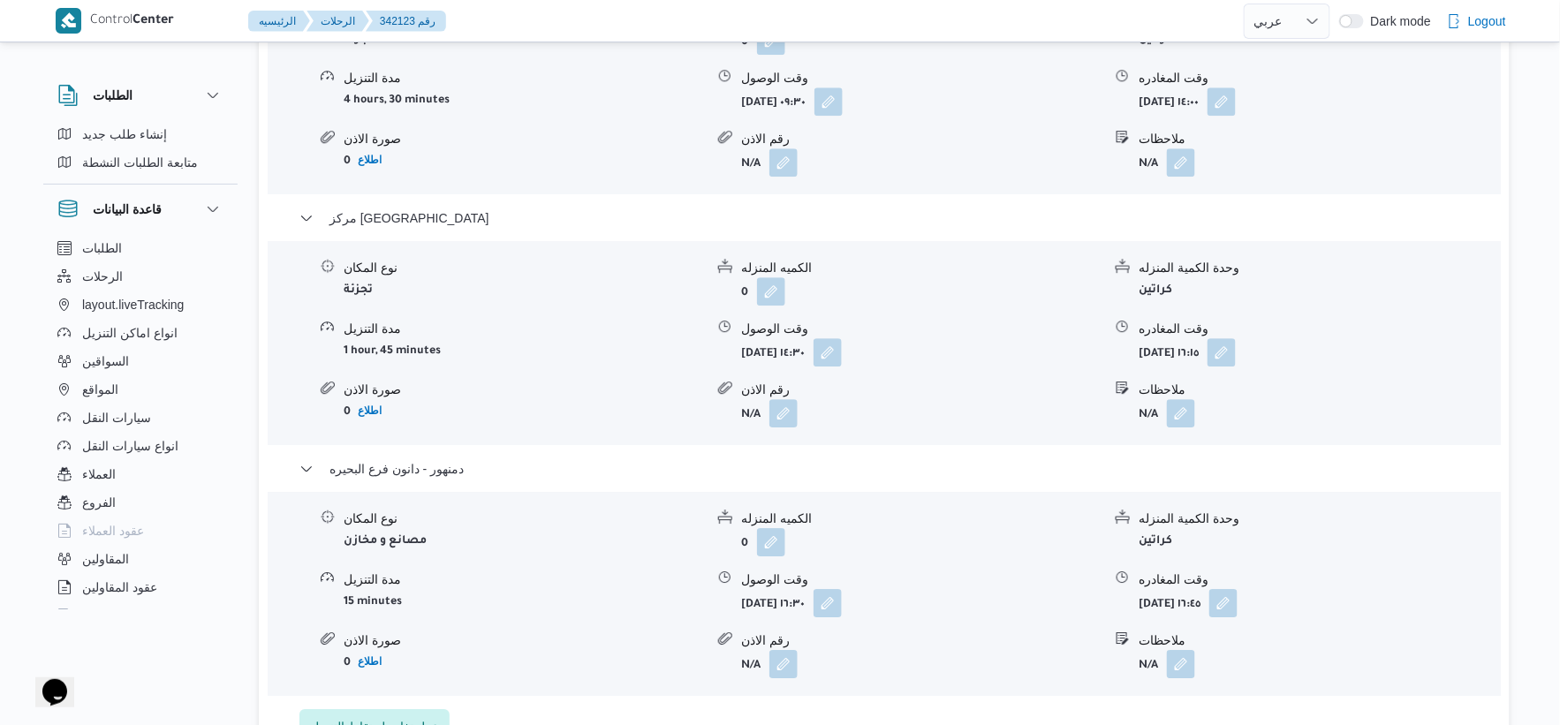
scroll to position [1668, 0]
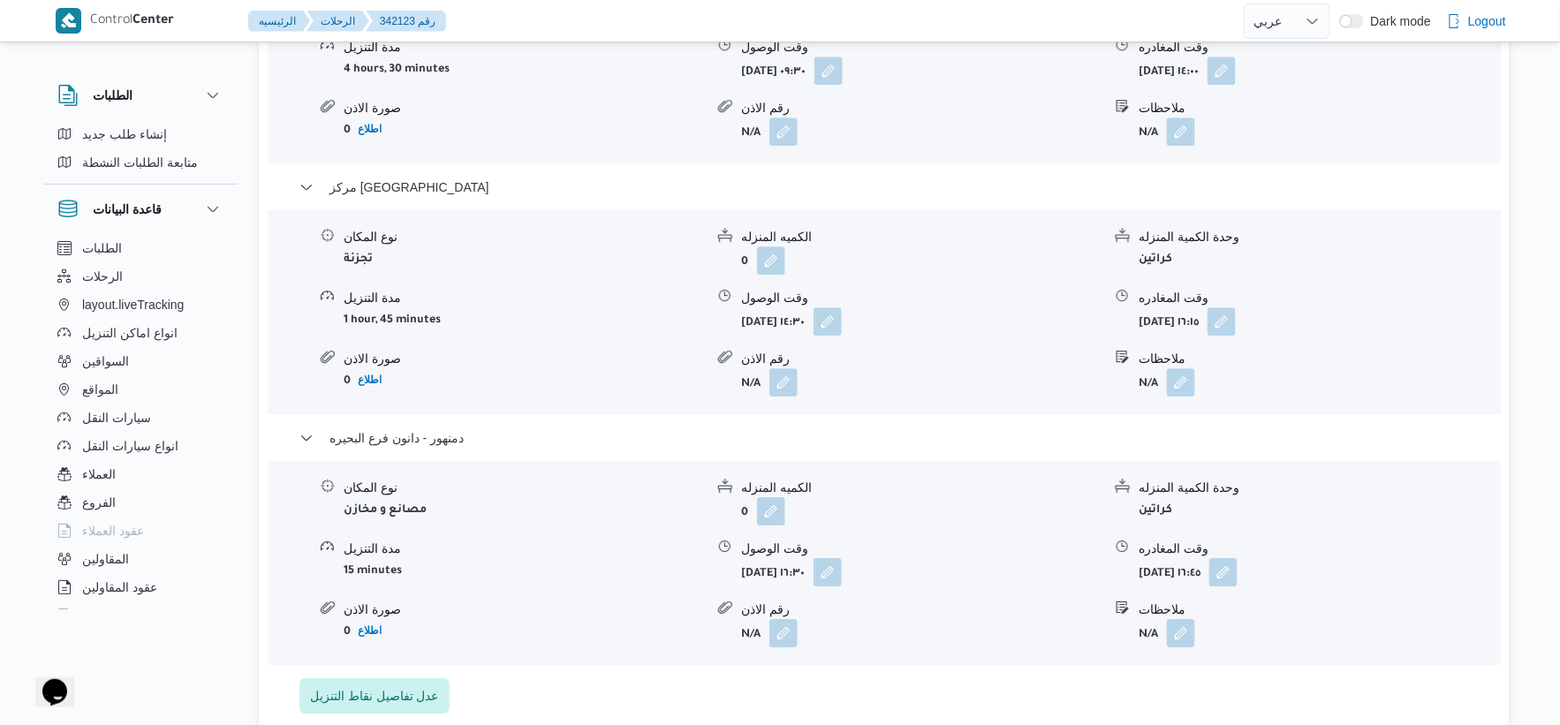
select select "ar"
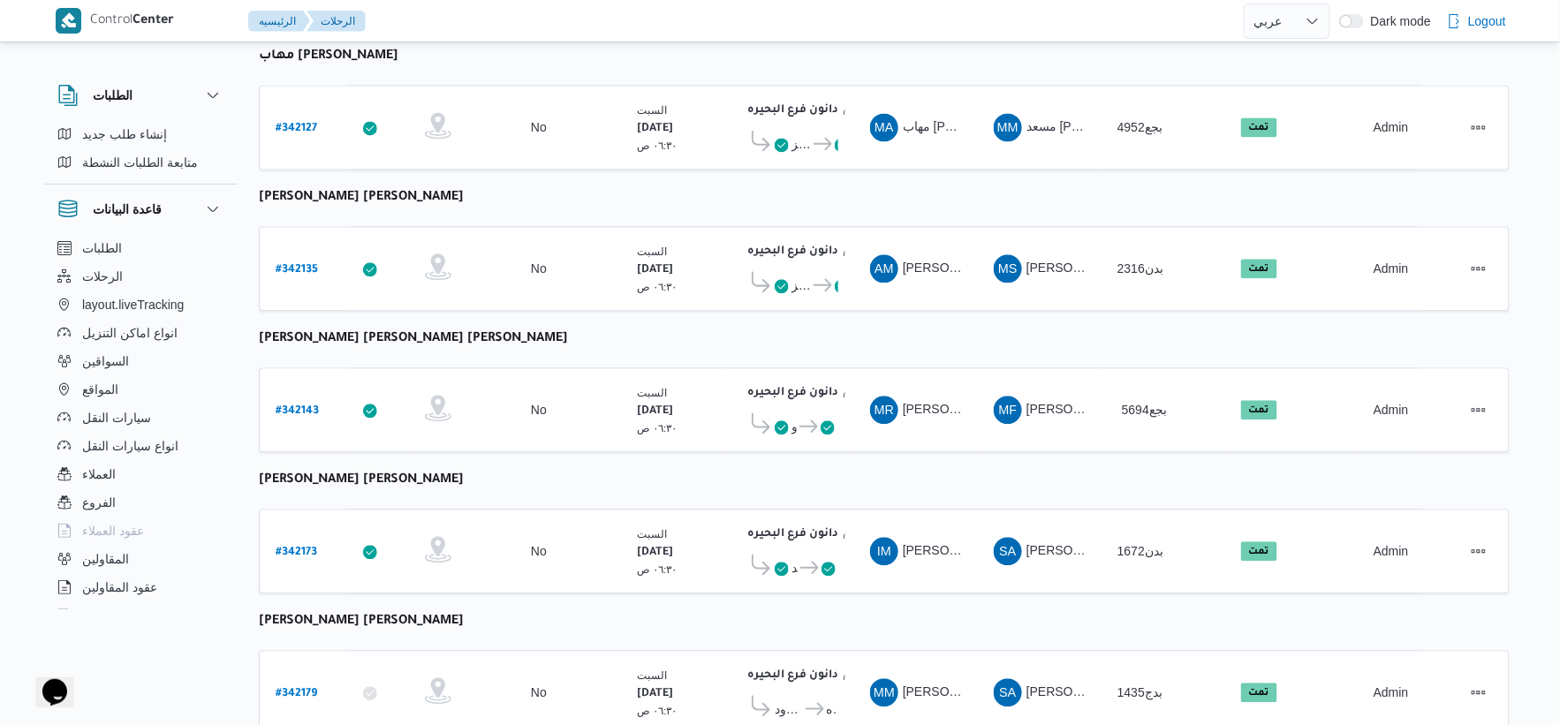
scroll to position [1419, 0]
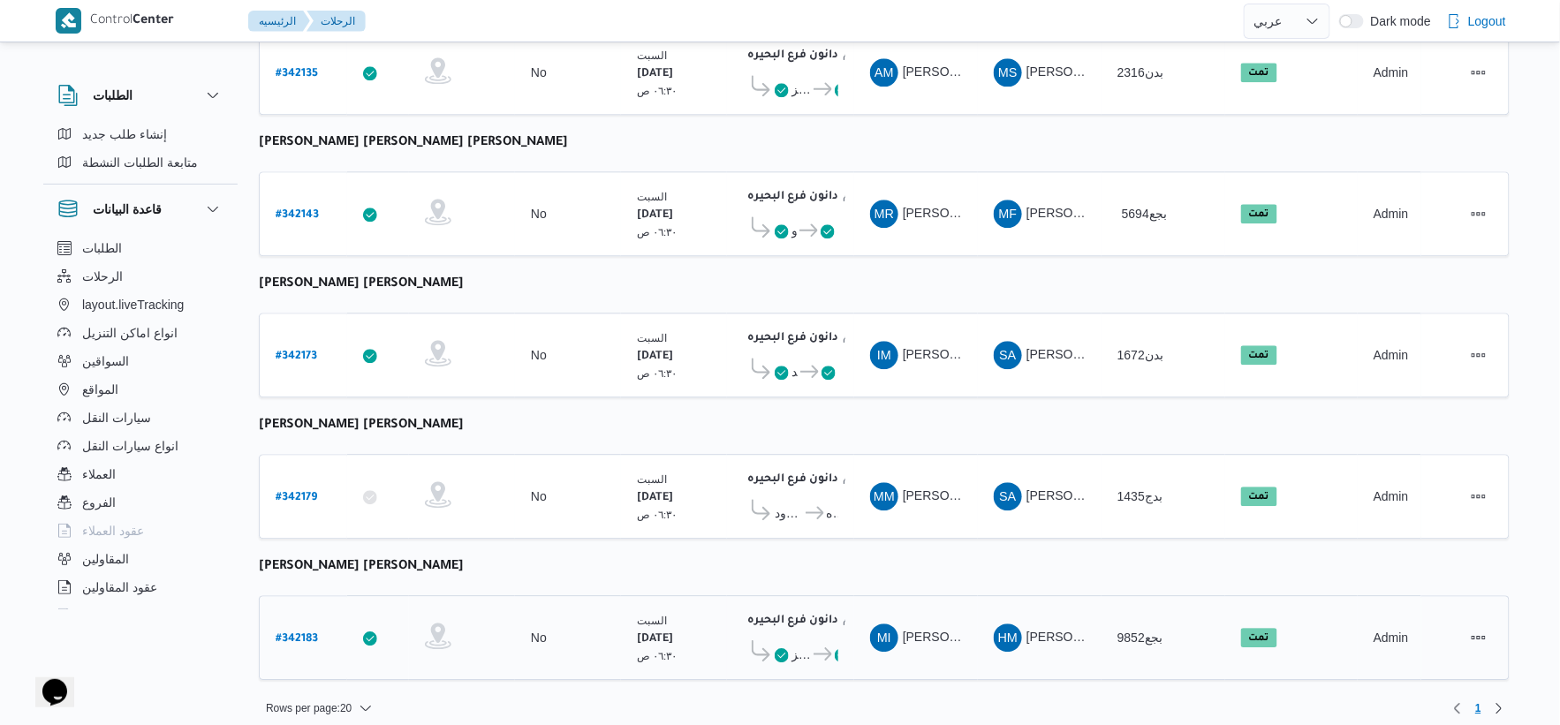
click at [290, 633] on b "# 342183" at bounding box center [297, 639] width 42 height 12
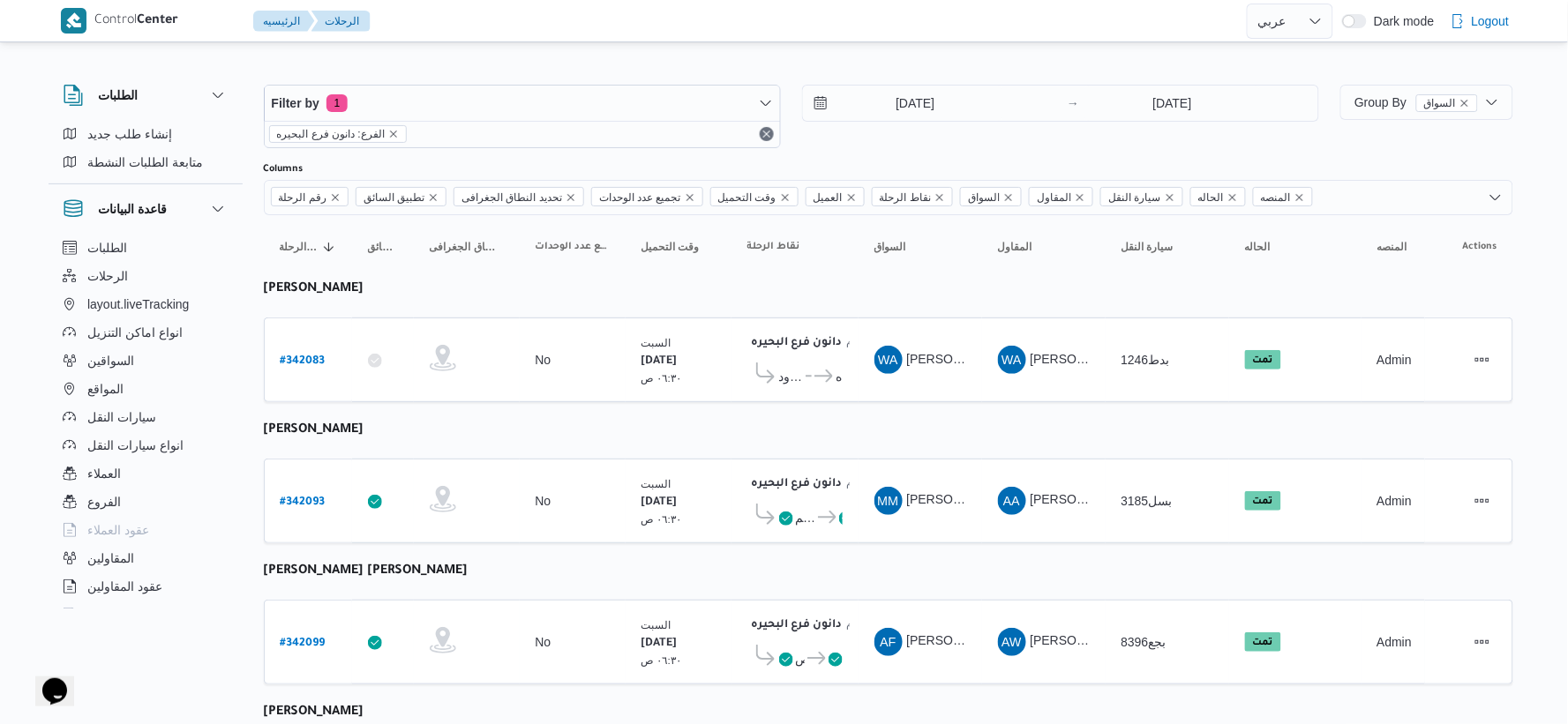
select select "ar"
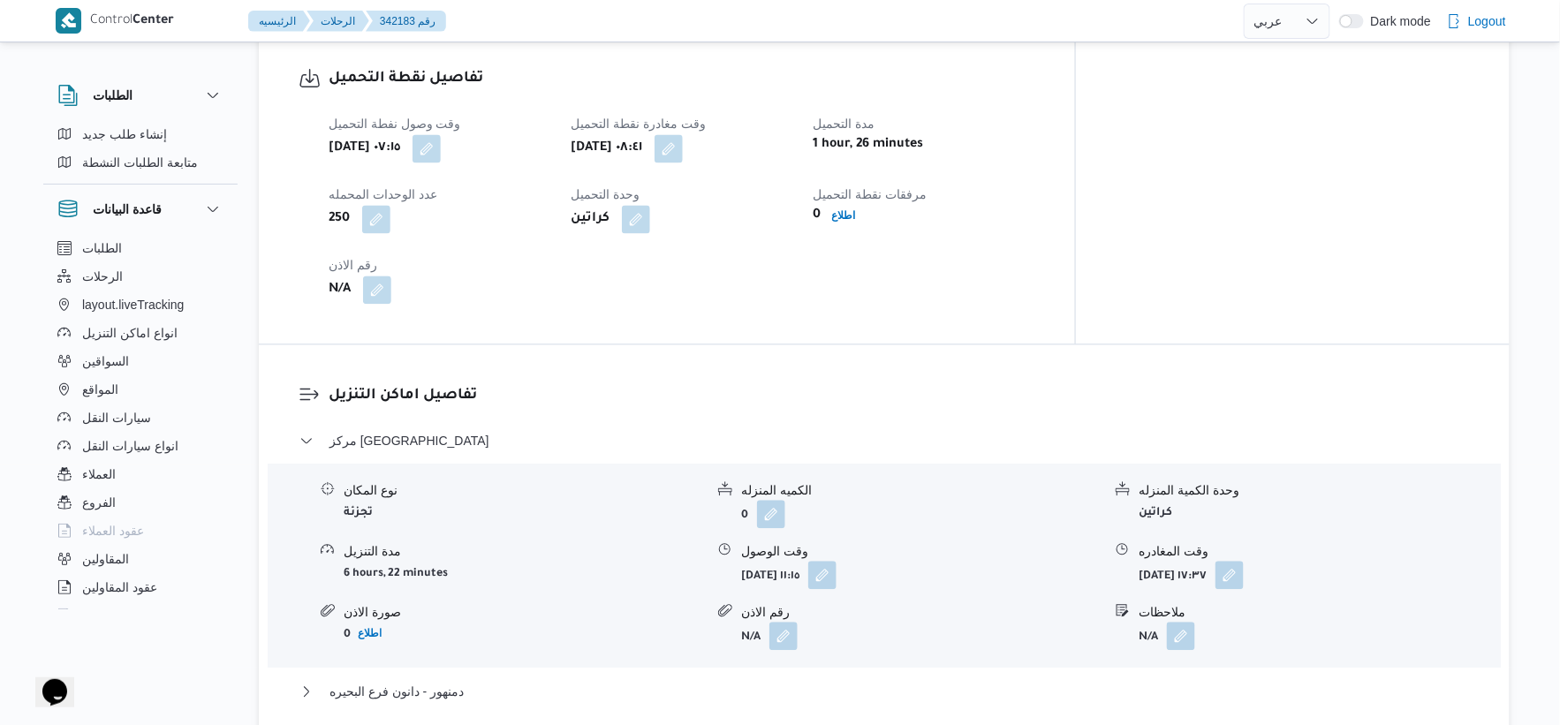
scroll to position [784, 0]
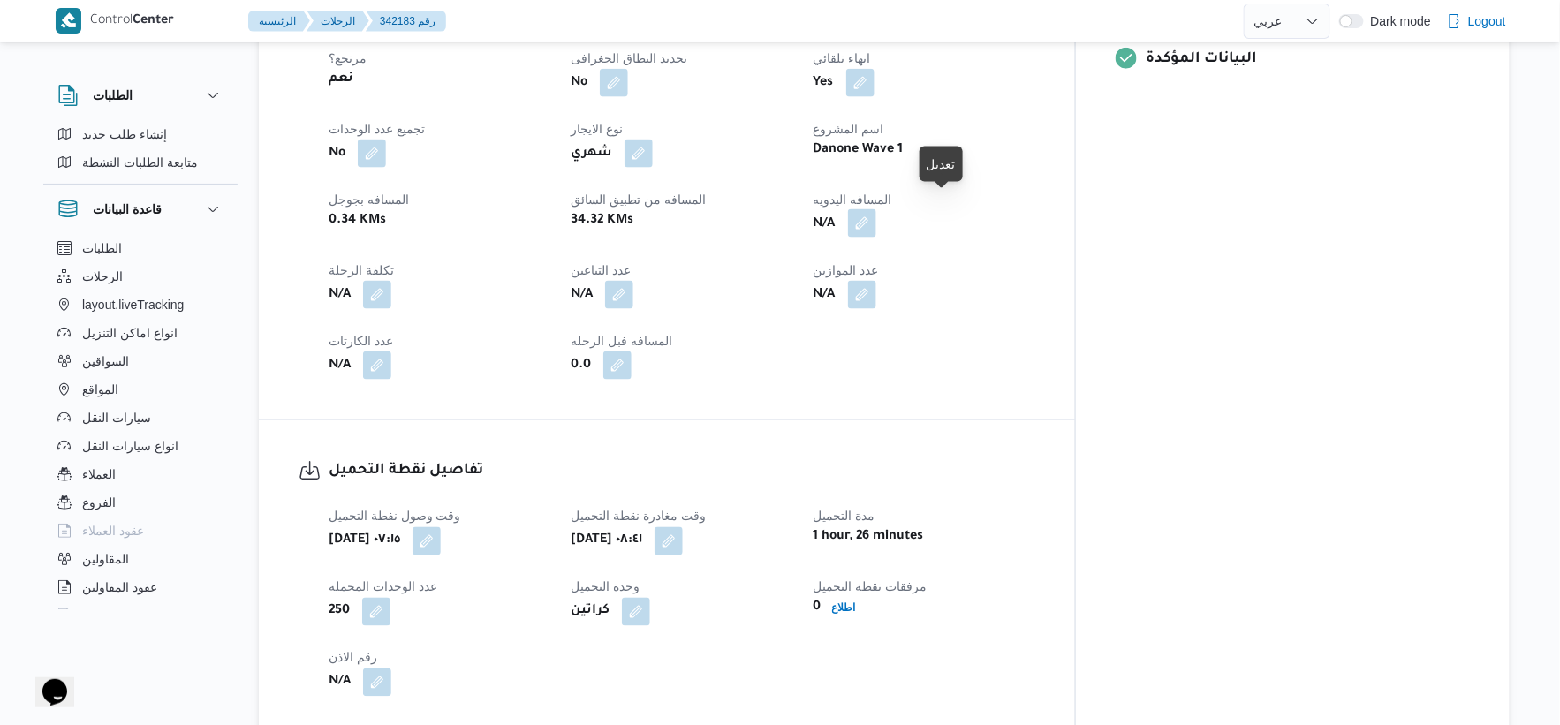
click at [876, 209] on button "button" at bounding box center [862, 223] width 28 height 28
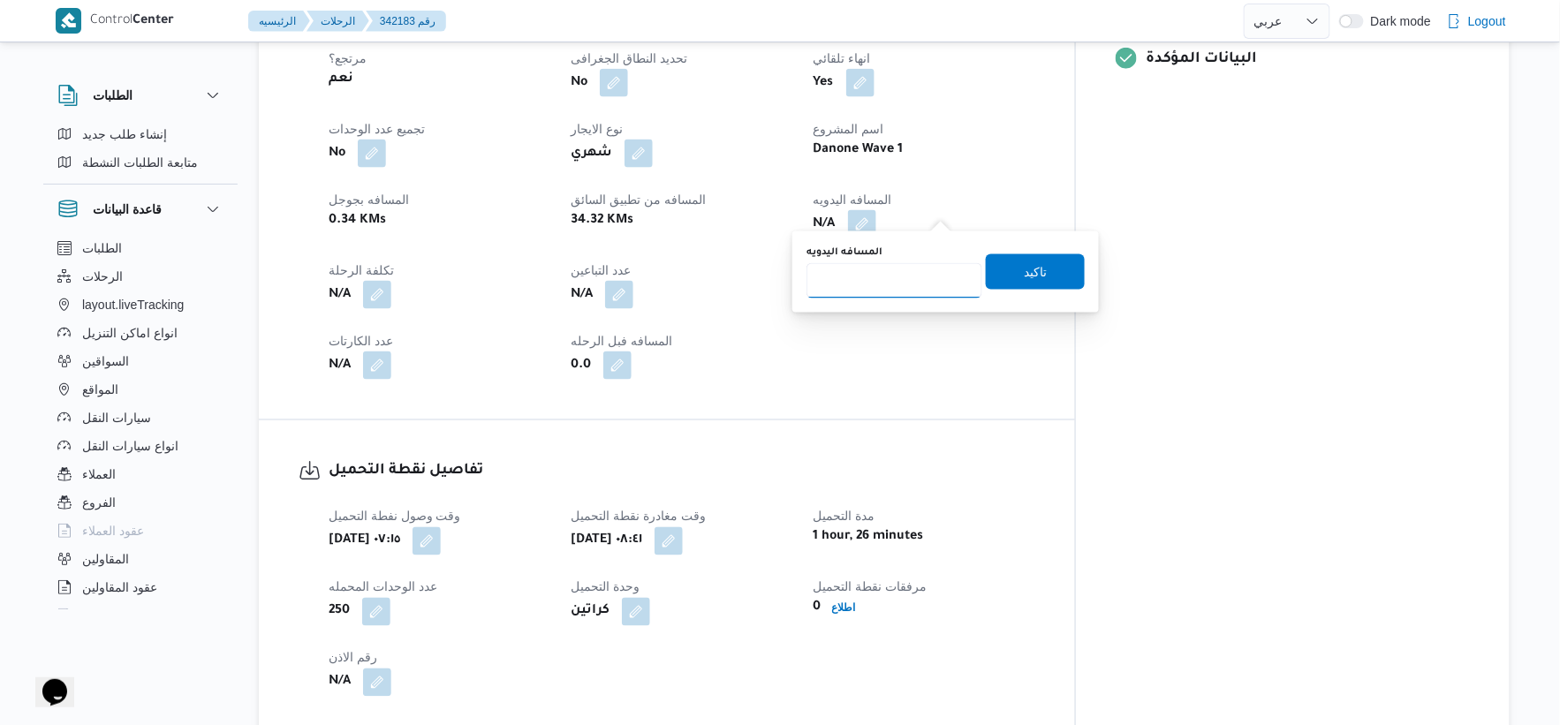
click at [883, 276] on input "المسافه اليدويه" at bounding box center [895, 280] width 176 height 35
type input "36"
click at [1027, 272] on span "تاكيد" at bounding box center [1035, 271] width 23 height 21
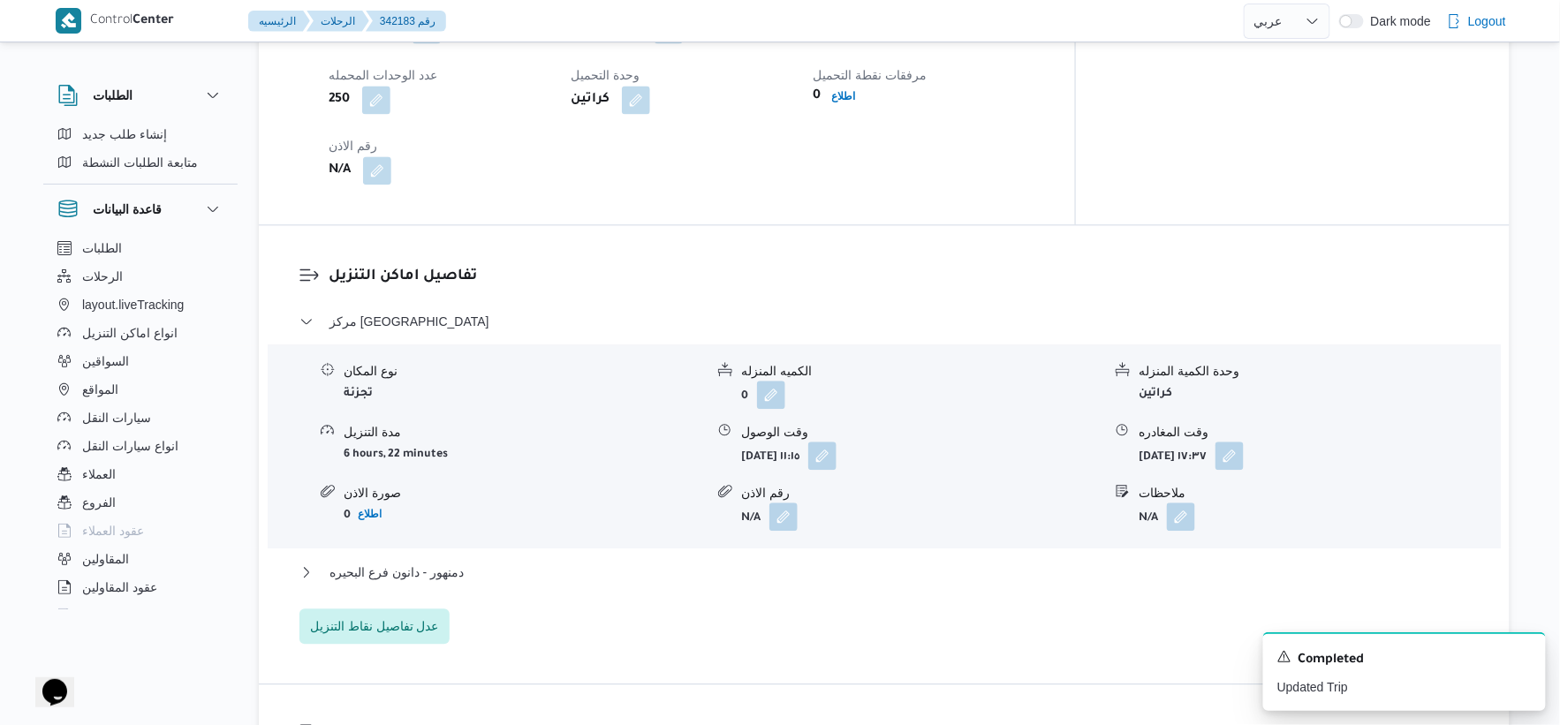
scroll to position [1178, 0]
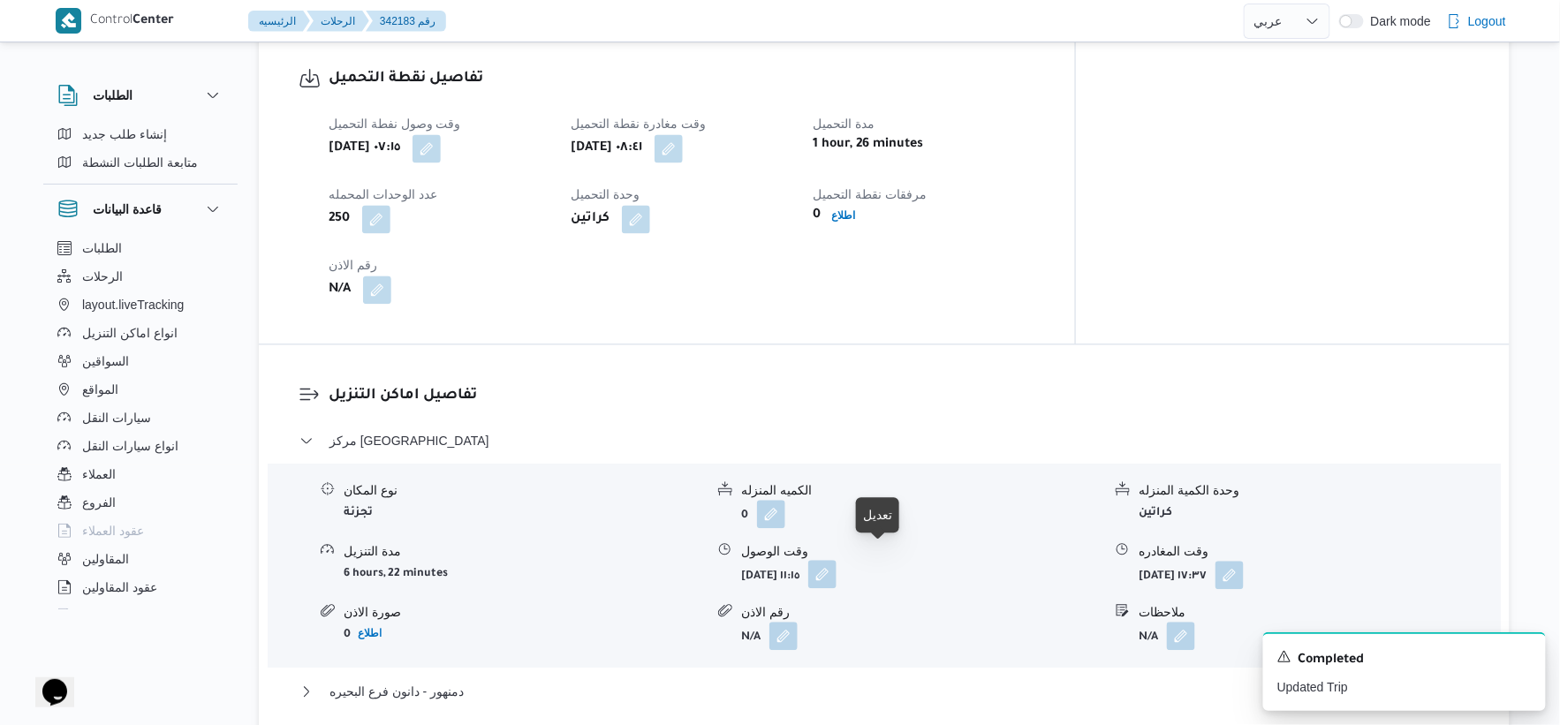
click at [837, 560] on button "button" at bounding box center [822, 574] width 28 height 28
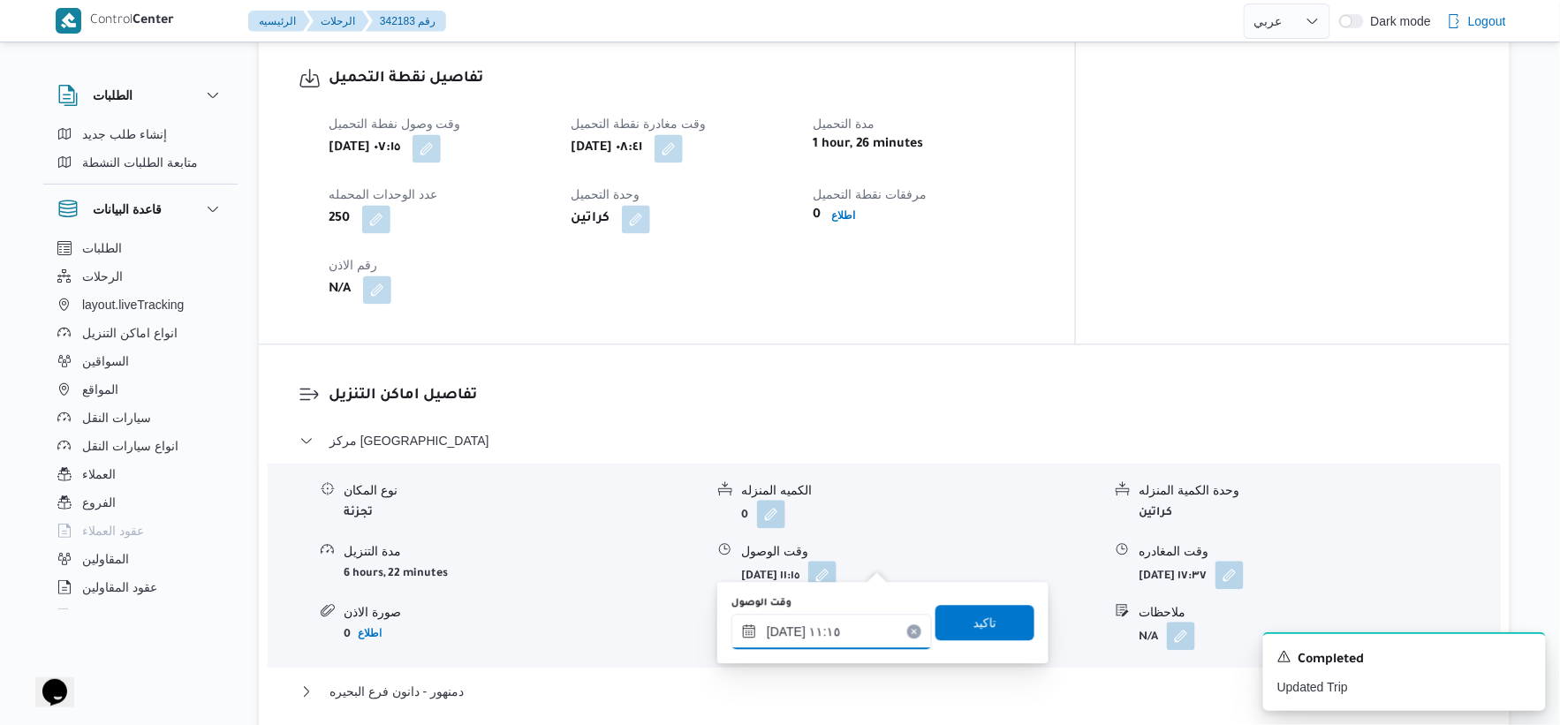
click at [832, 629] on input "١١/١٠/٢٠٢٥ ١١:١٥" at bounding box center [831, 631] width 201 height 35
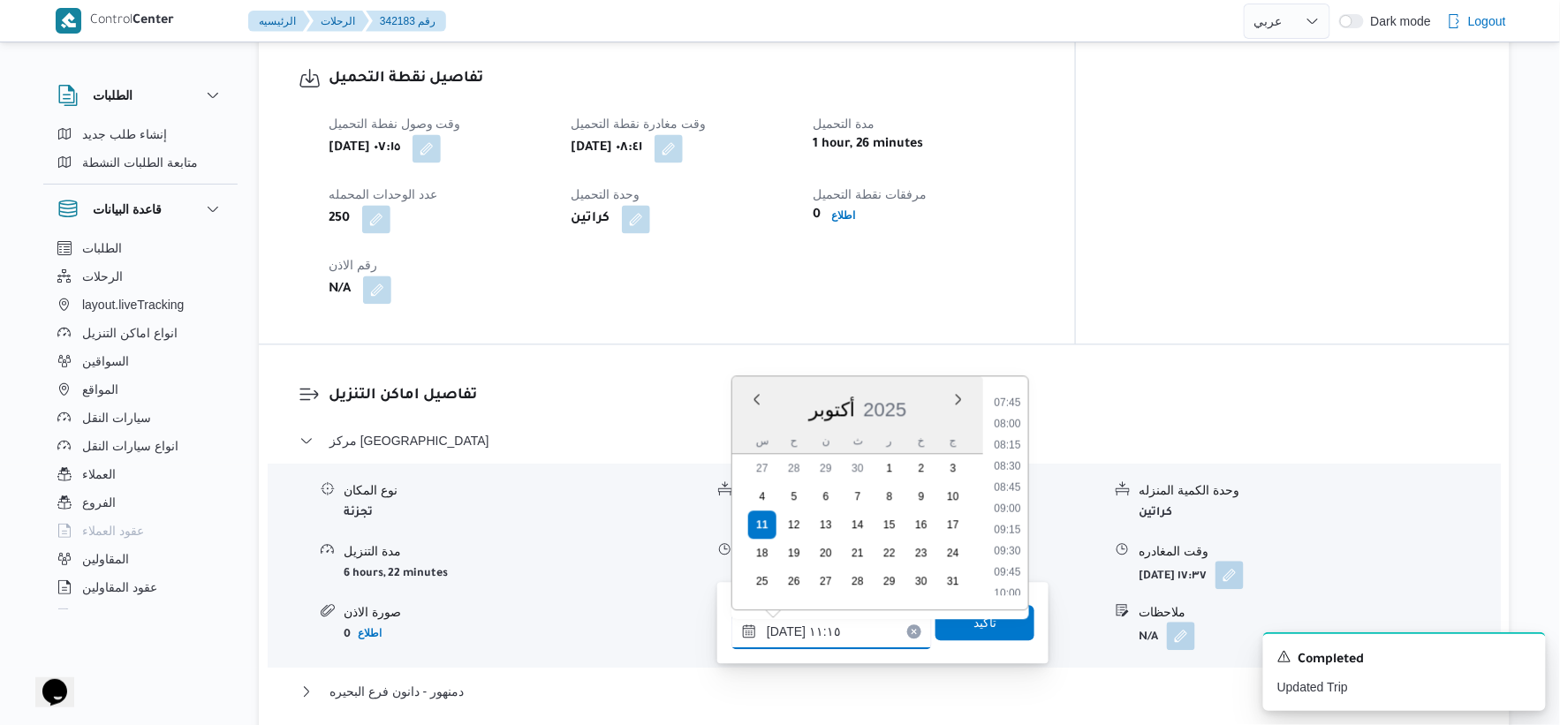
scroll to position [651, 0]
click at [1023, 509] on li "09:00" at bounding box center [1008, 512] width 41 height 18
type input "١١/١٠/٢٠٢٥ ٠٩:٠٠"
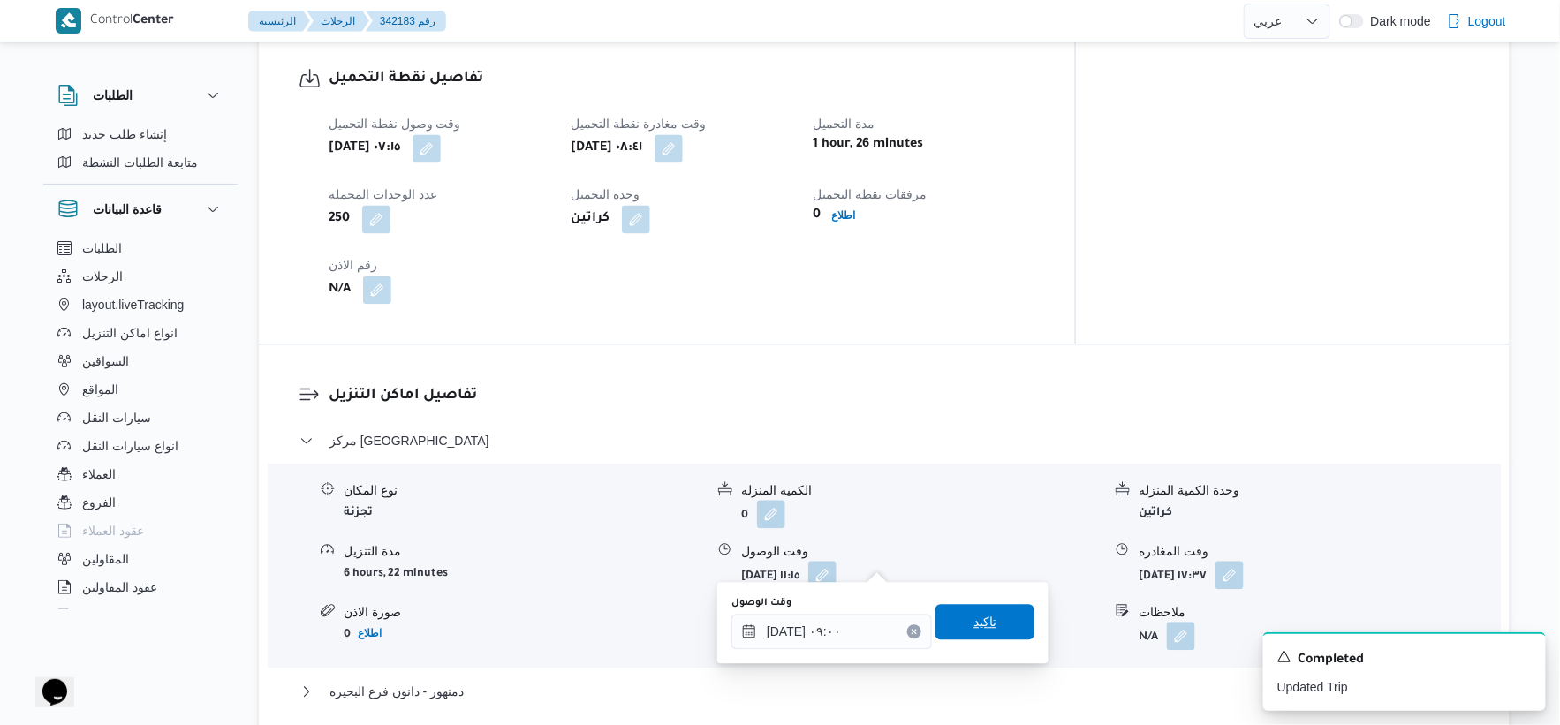
click at [984, 629] on span "تاكيد" at bounding box center [984, 621] width 23 height 21
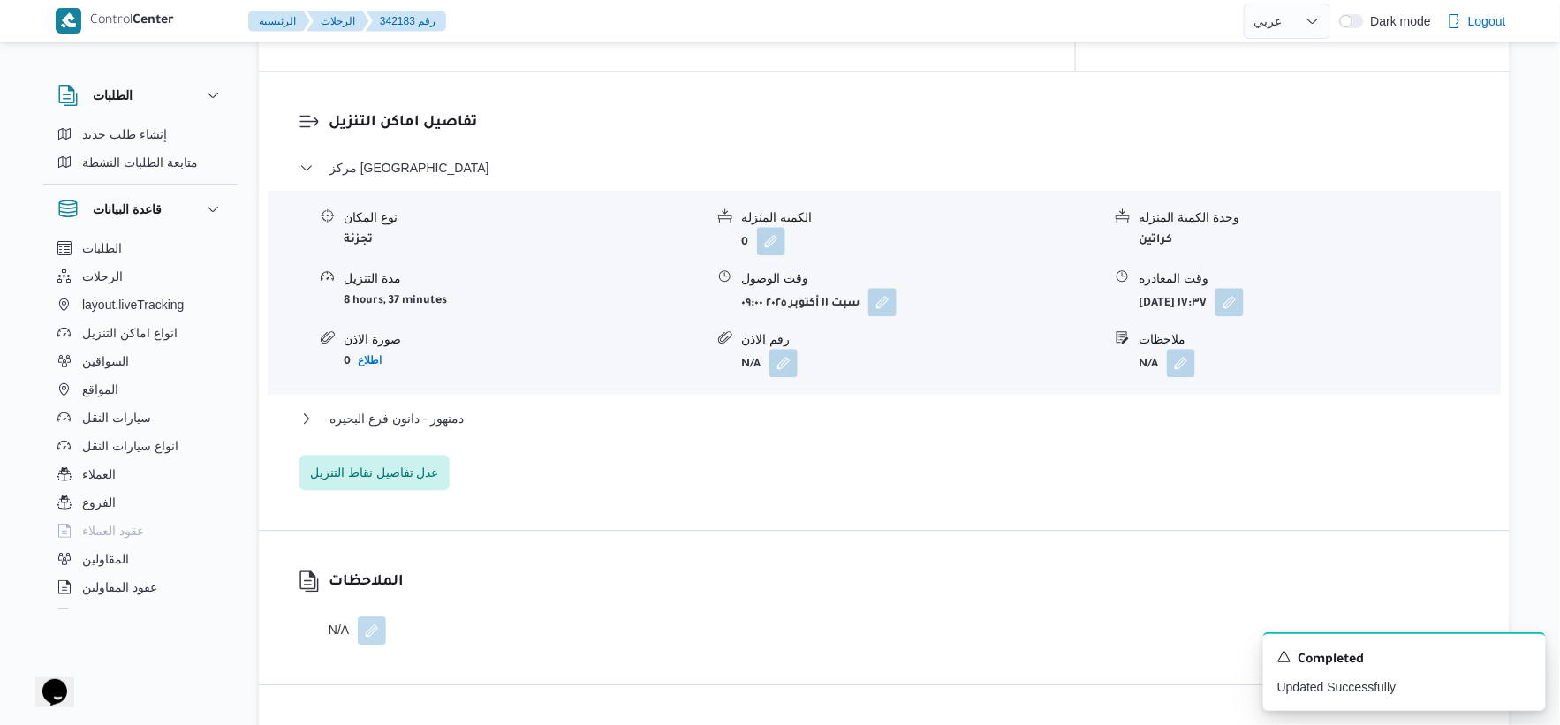
scroll to position [1472, 0]
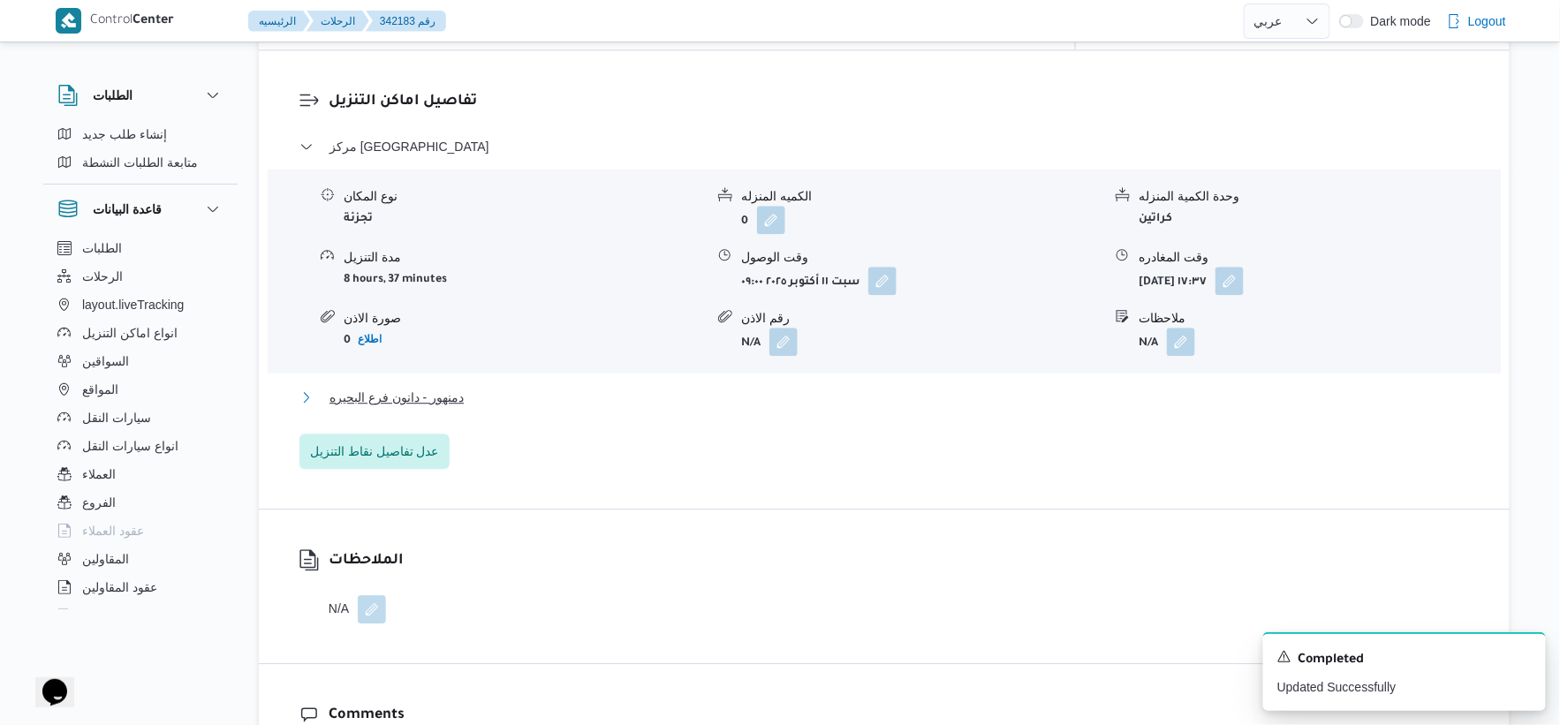
click at [473, 387] on button "دمنهور - دانون فرع البحيره" at bounding box center [884, 397] width 1170 height 21
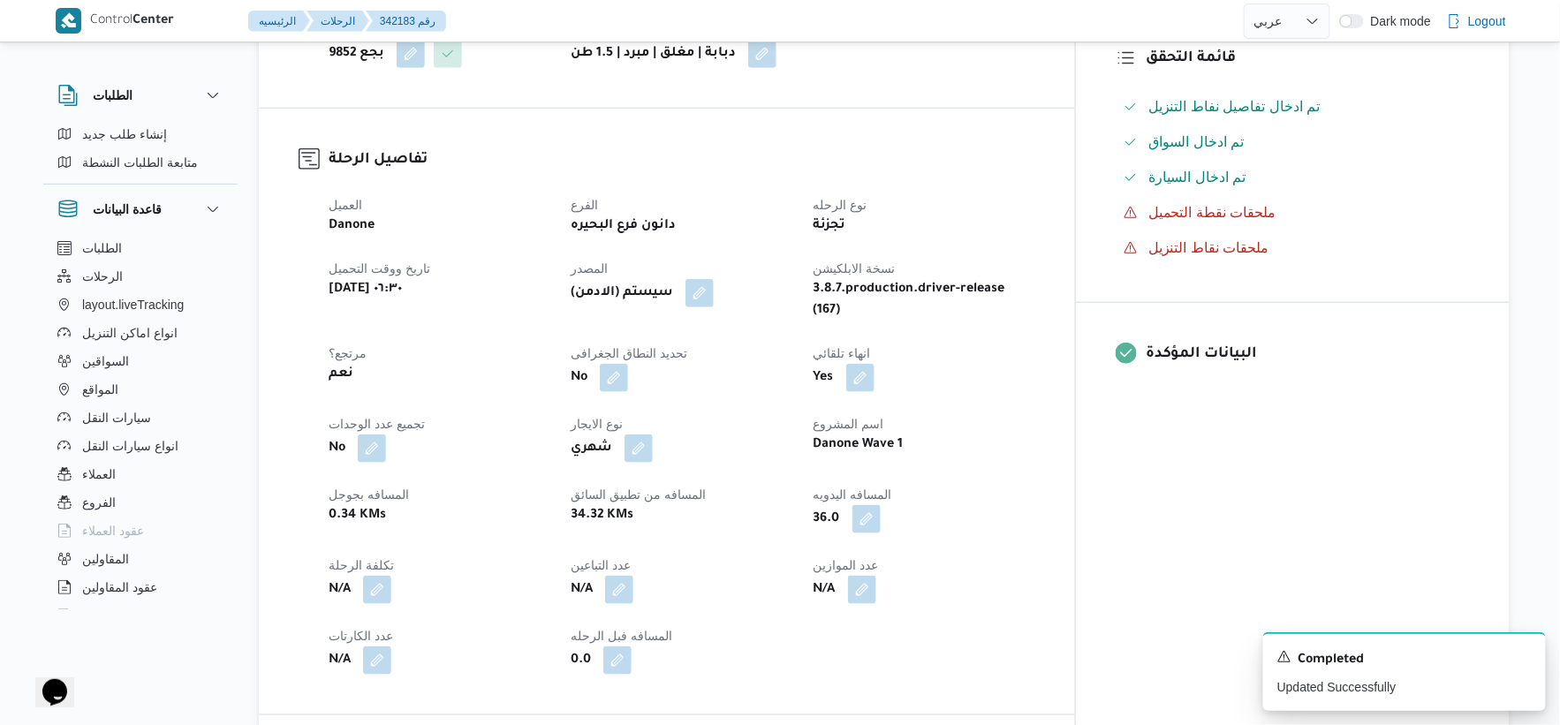
scroll to position [490, 0]
select select "ar"
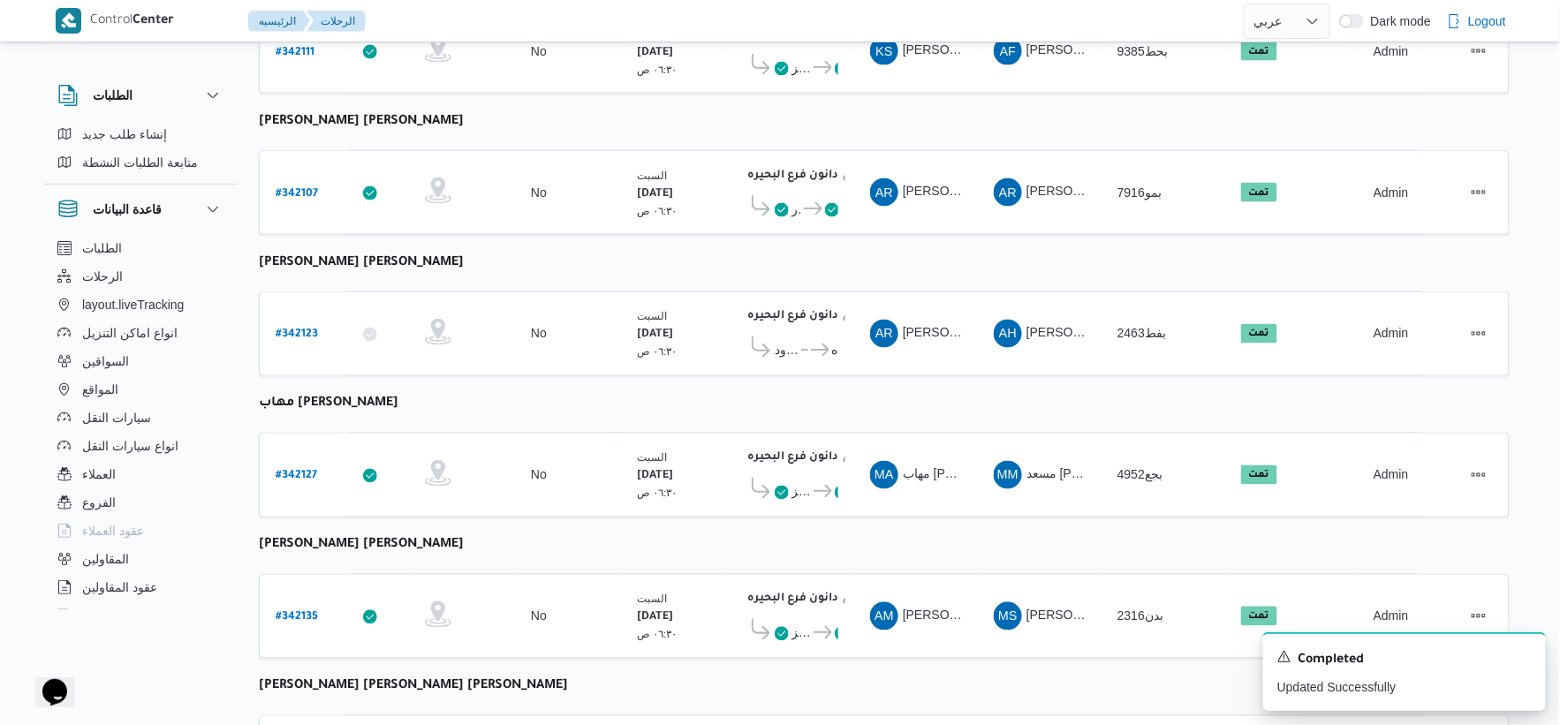
scroll to position [1161, 0]
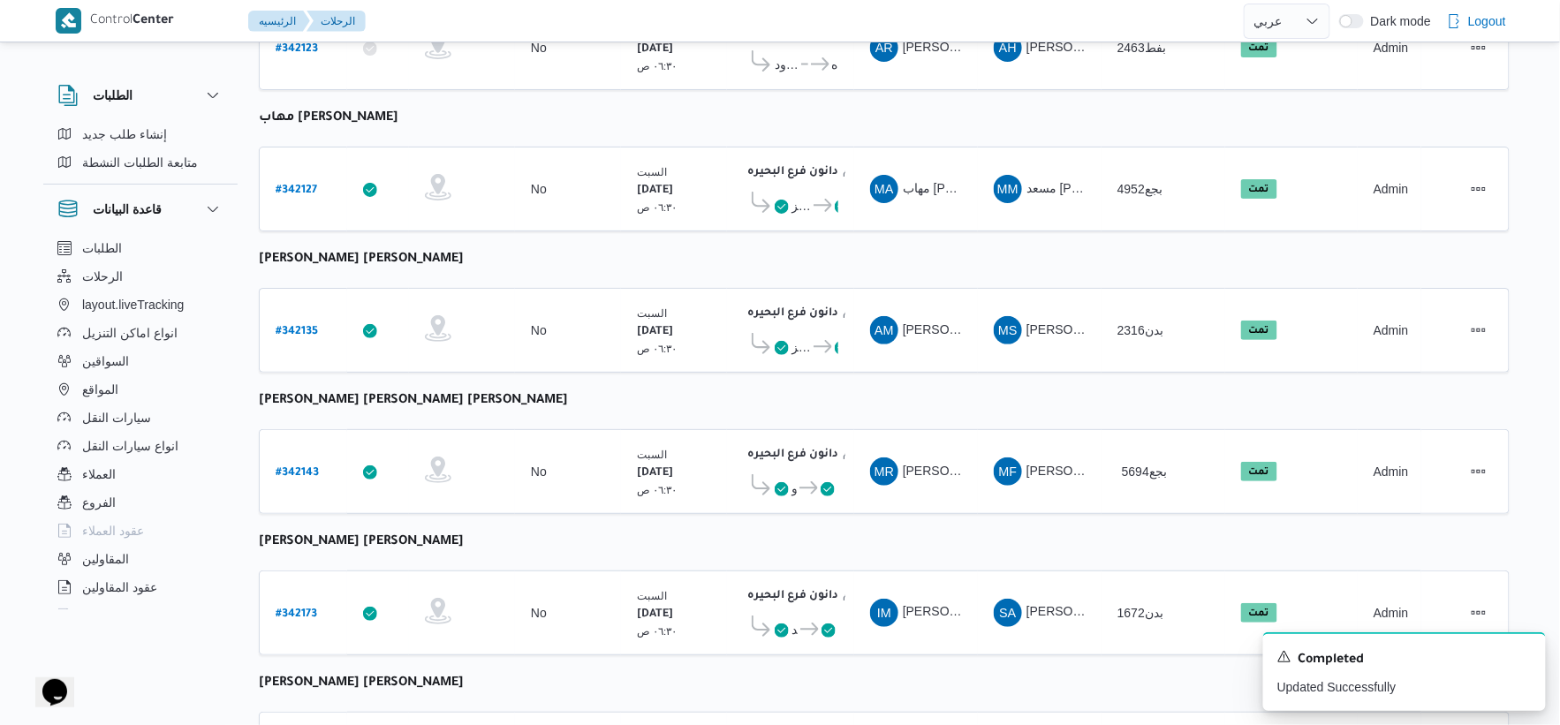
select select "ar"
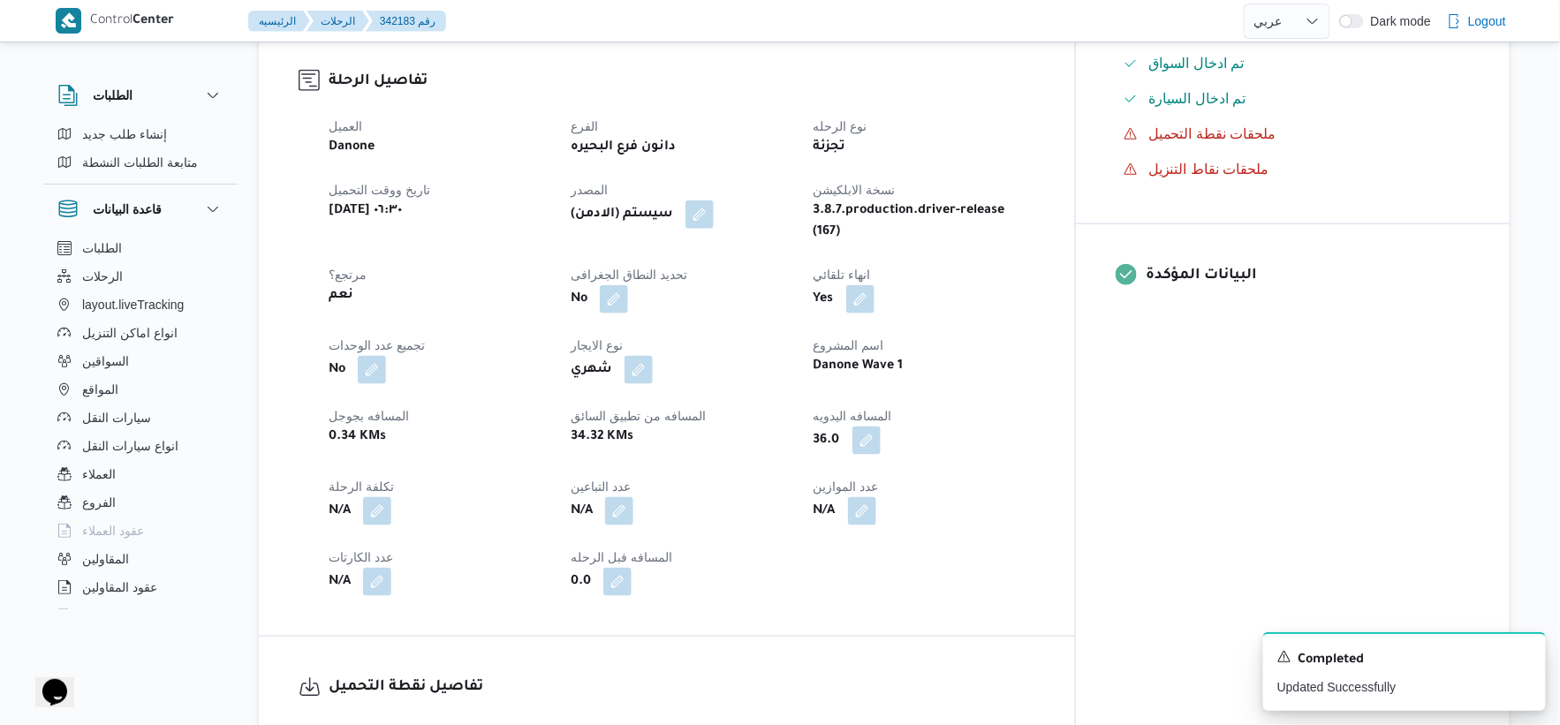
scroll to position [588, 0]
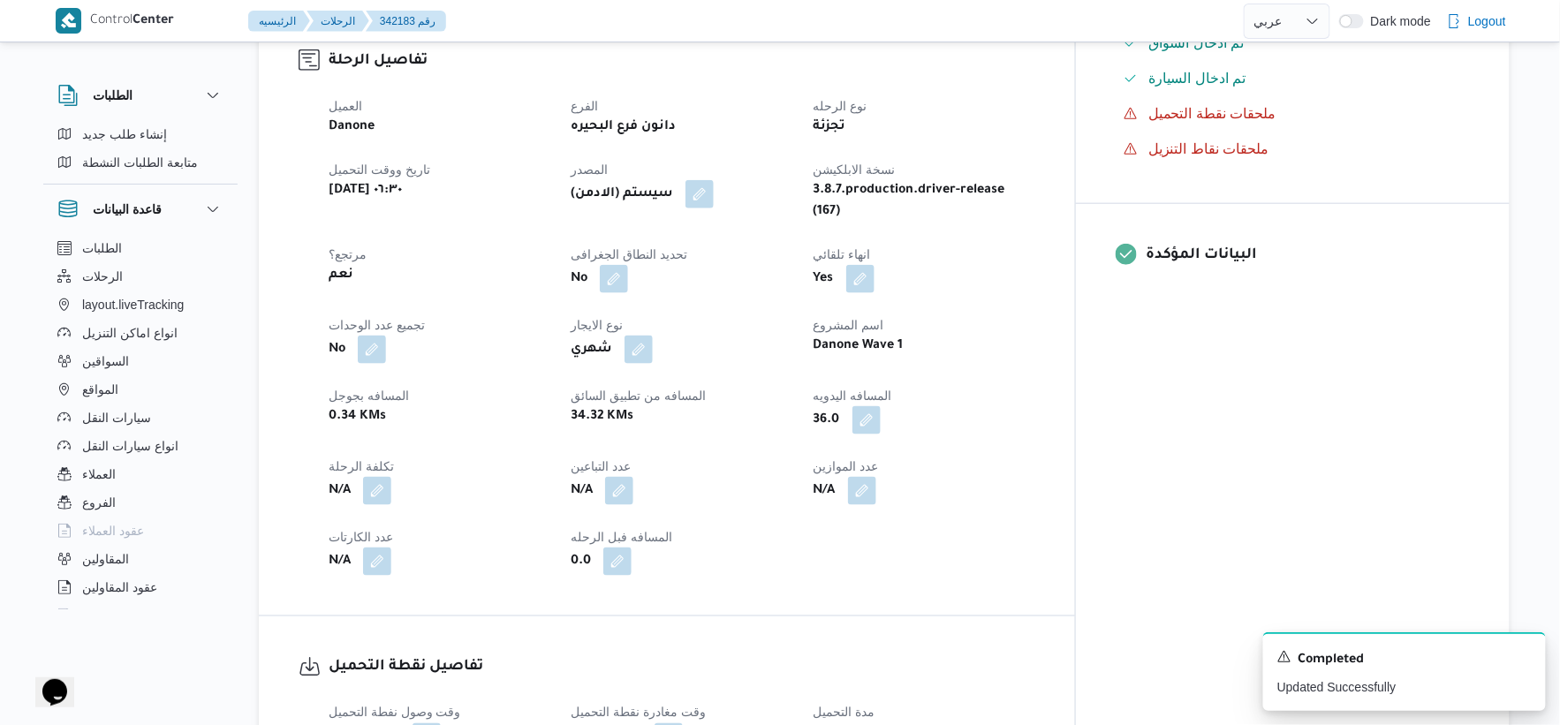
select select "ar"
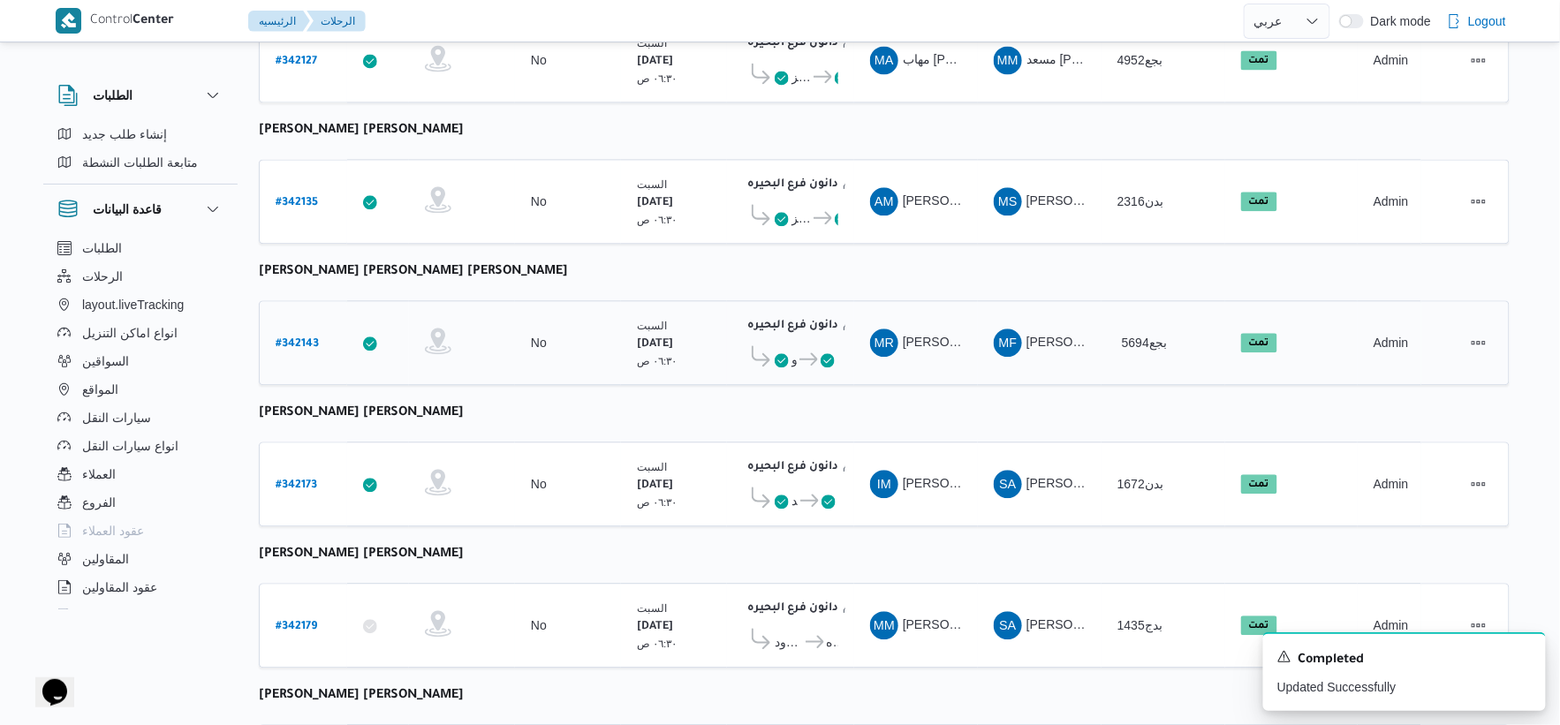
scroll to position [1419, 0]
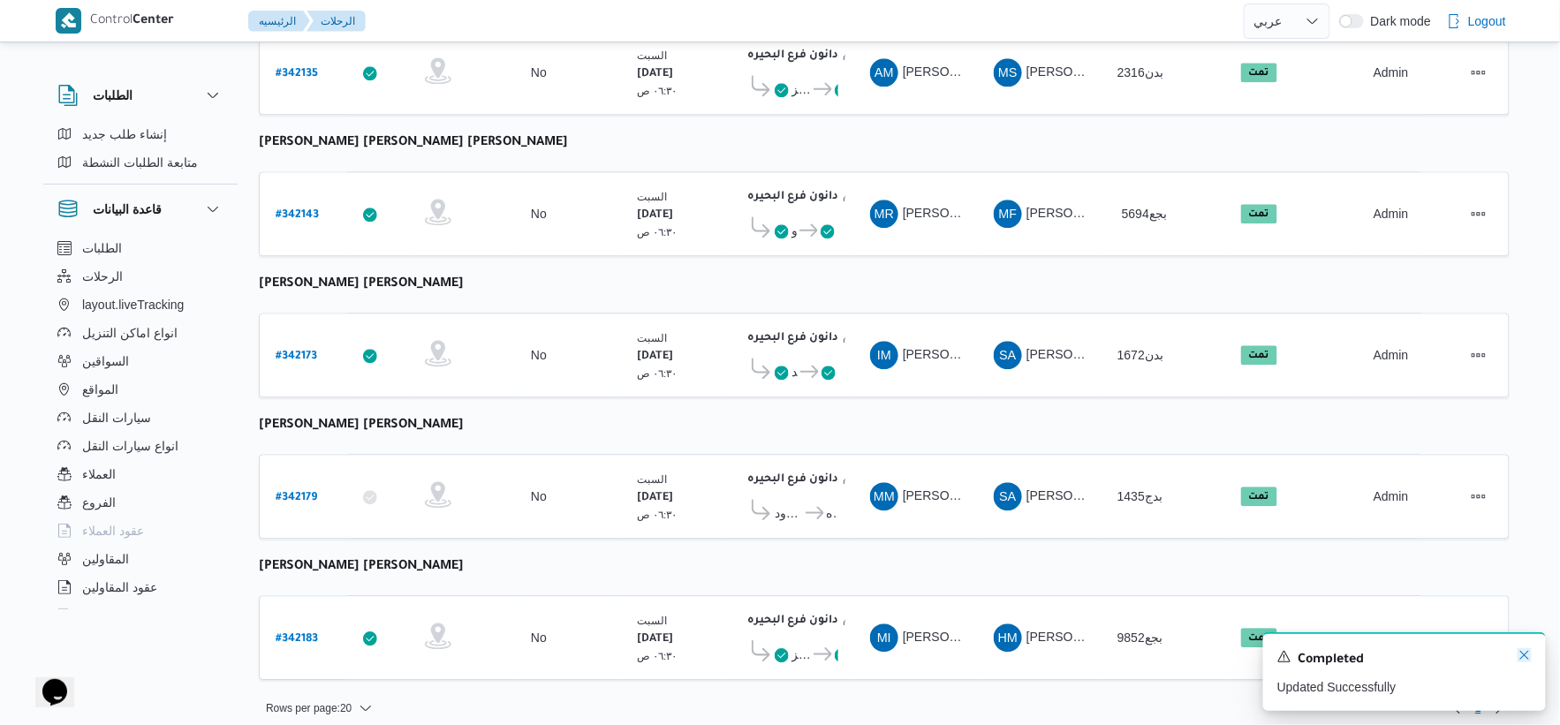
click at [1519, 651] on icon "Dismiss toast" at bounding box center [1525, 655] width 14 height 14
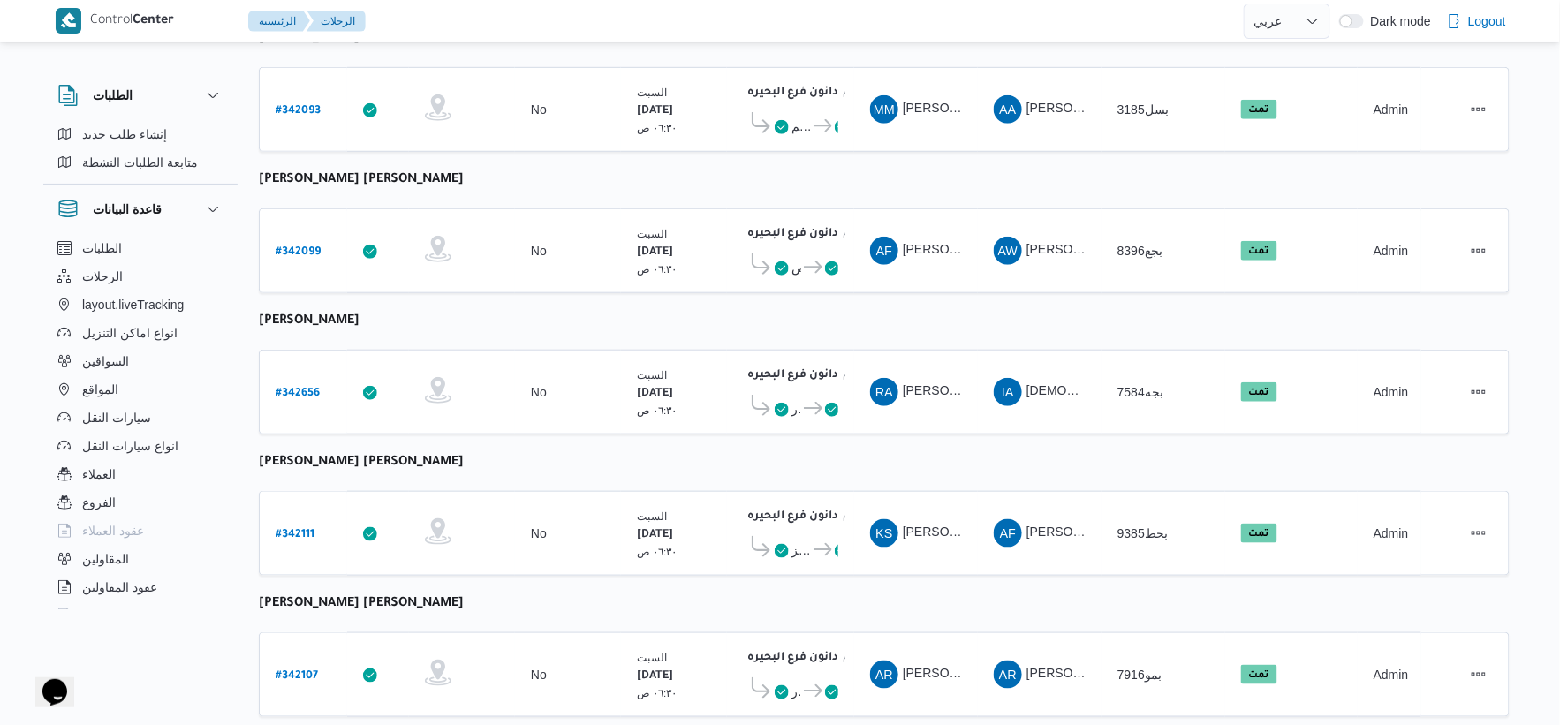
scroll to position [98, 0]
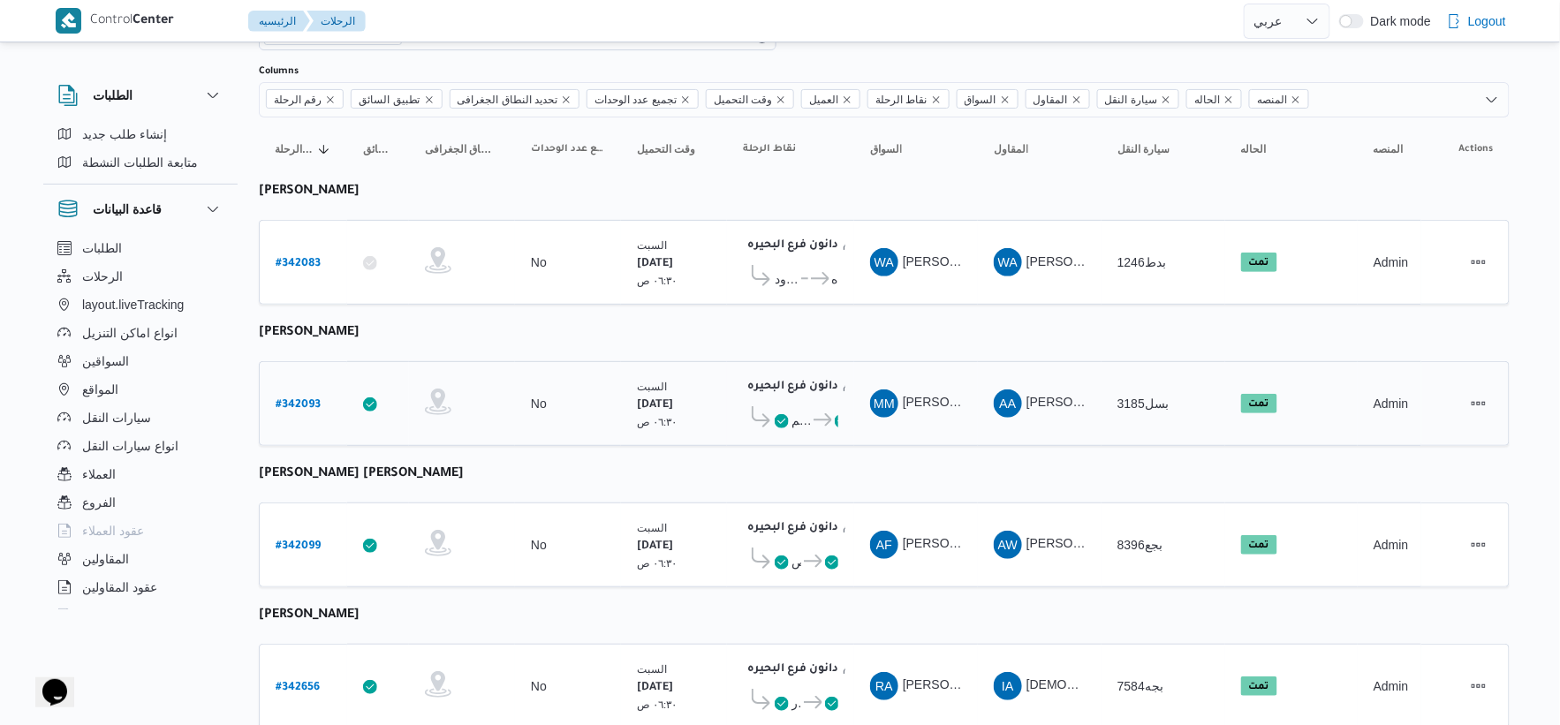
click at [307, 405] on b "# 342093" at bounding box center [298, 405] width 45 height 12
select select "ar"
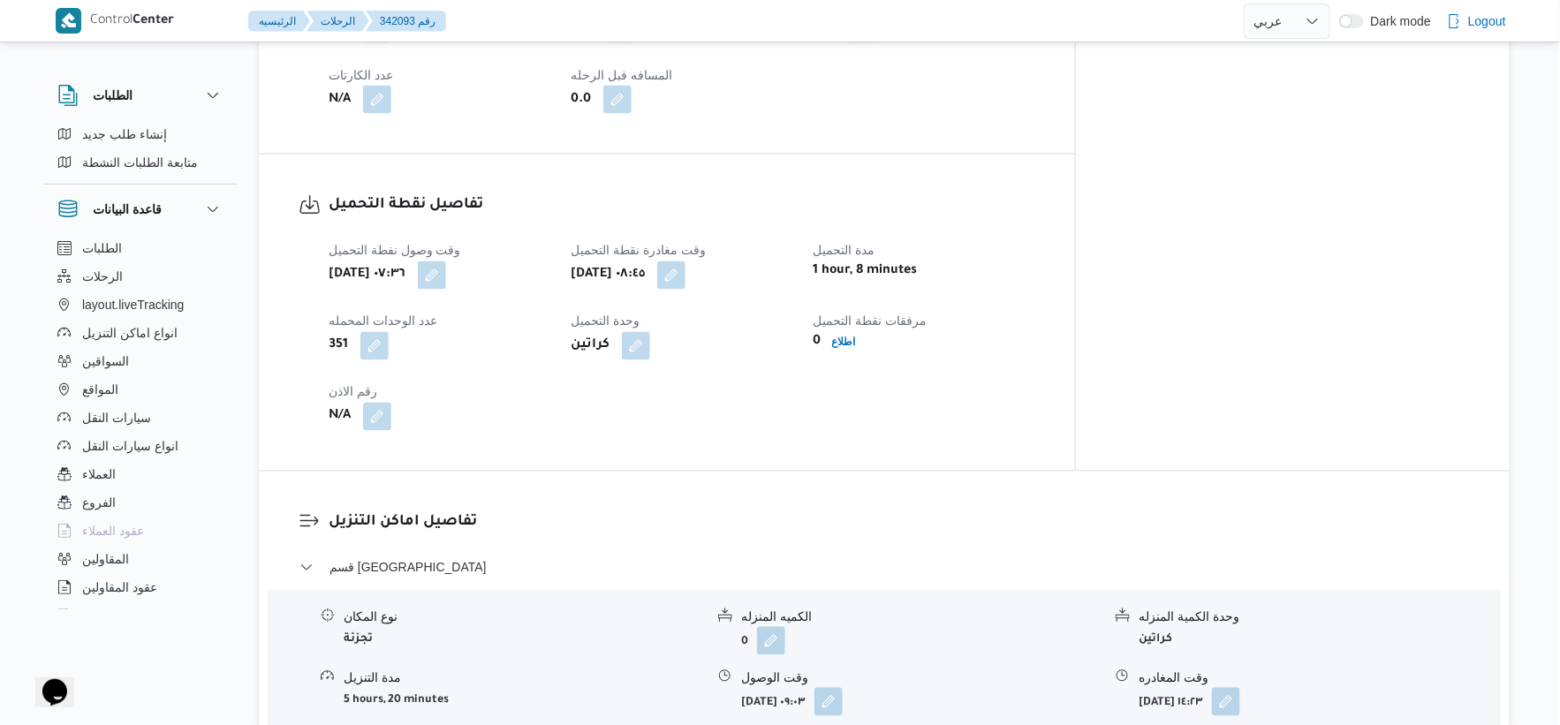
scroll to position [686, 0]
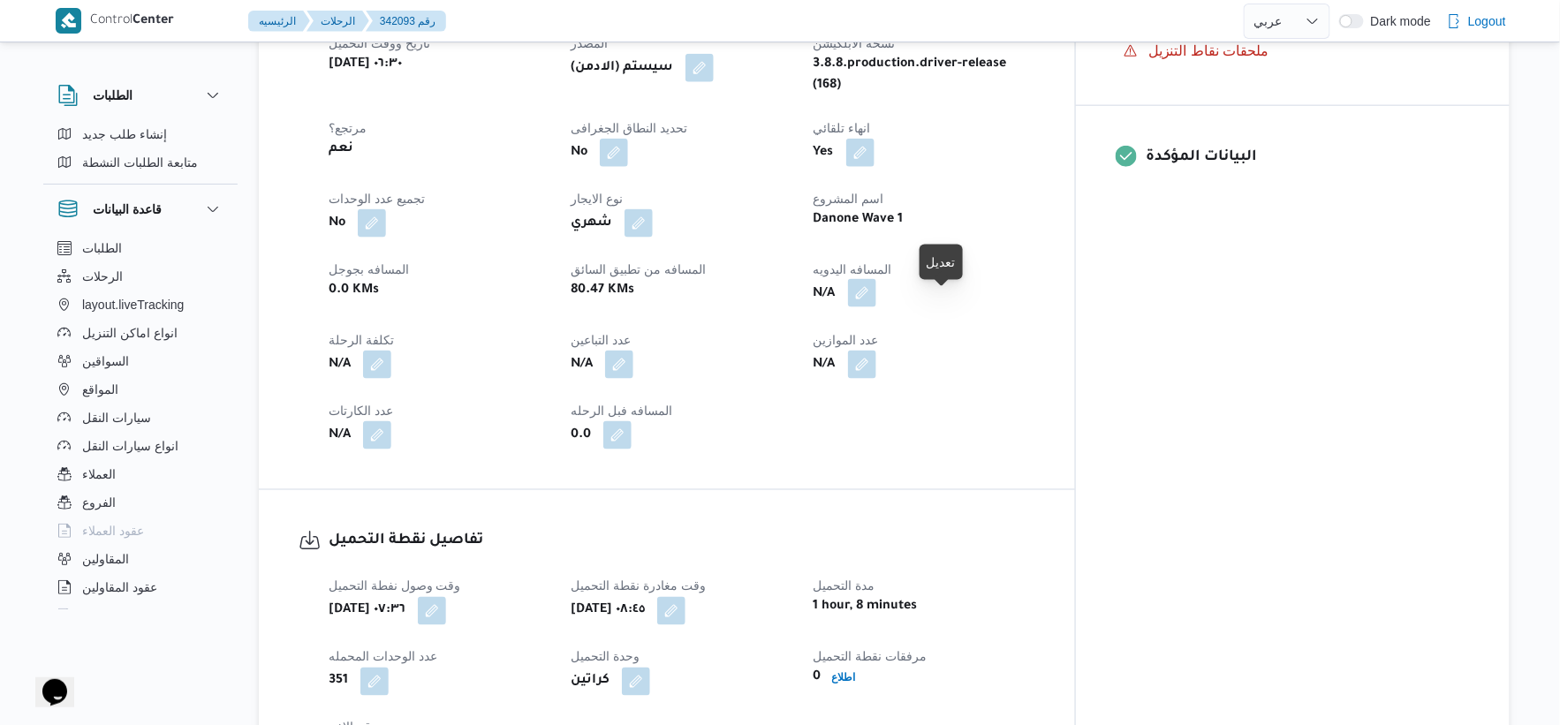
click at [876, 307] on button "button" at bounding box center [862, 293] width 28 height 28
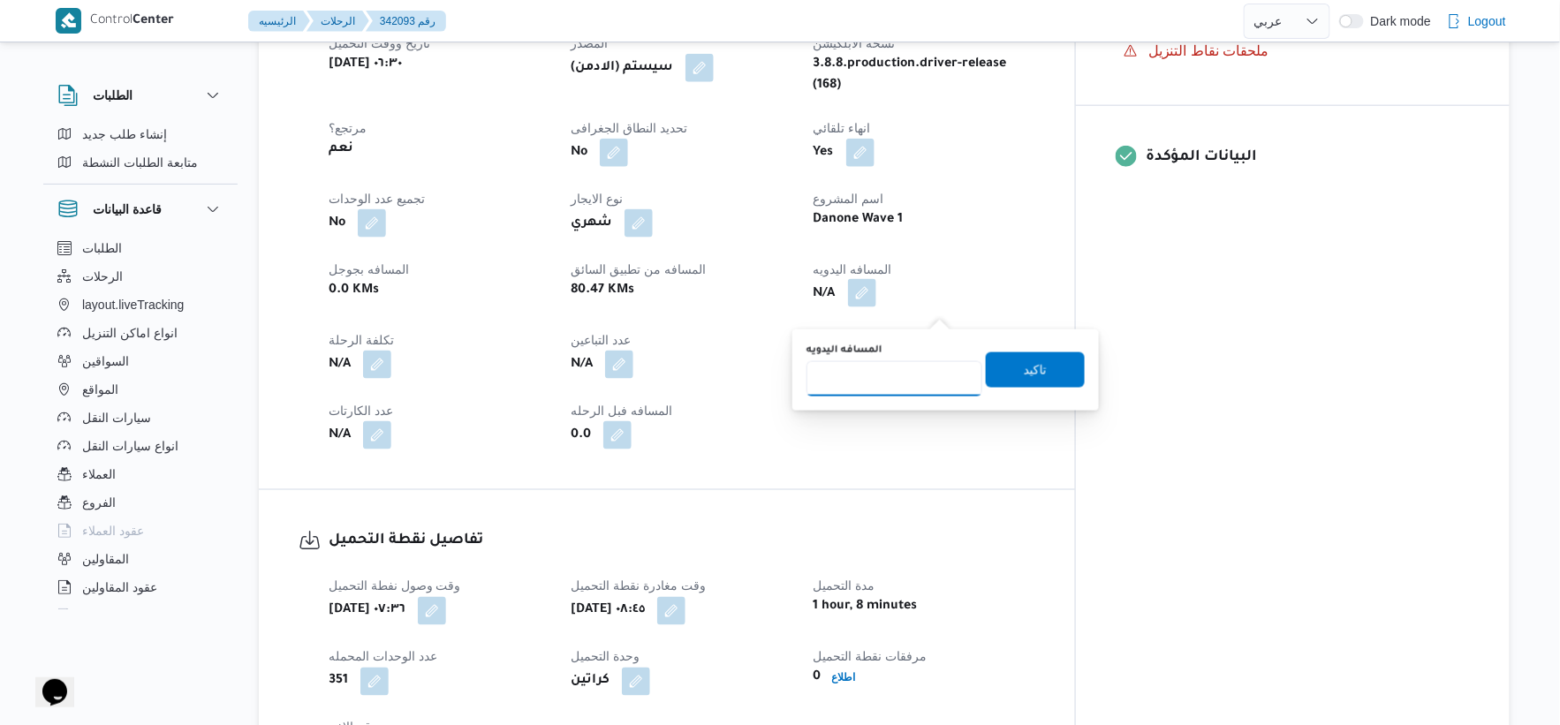
click at [873, 387] on input "المسافه اليدويه" at bounding box center [895, 378] width 176 height 35
type input "108"
click at [1047, 355] on span "تاكيد" at bounding box center [1035, 369] width 99 height 35
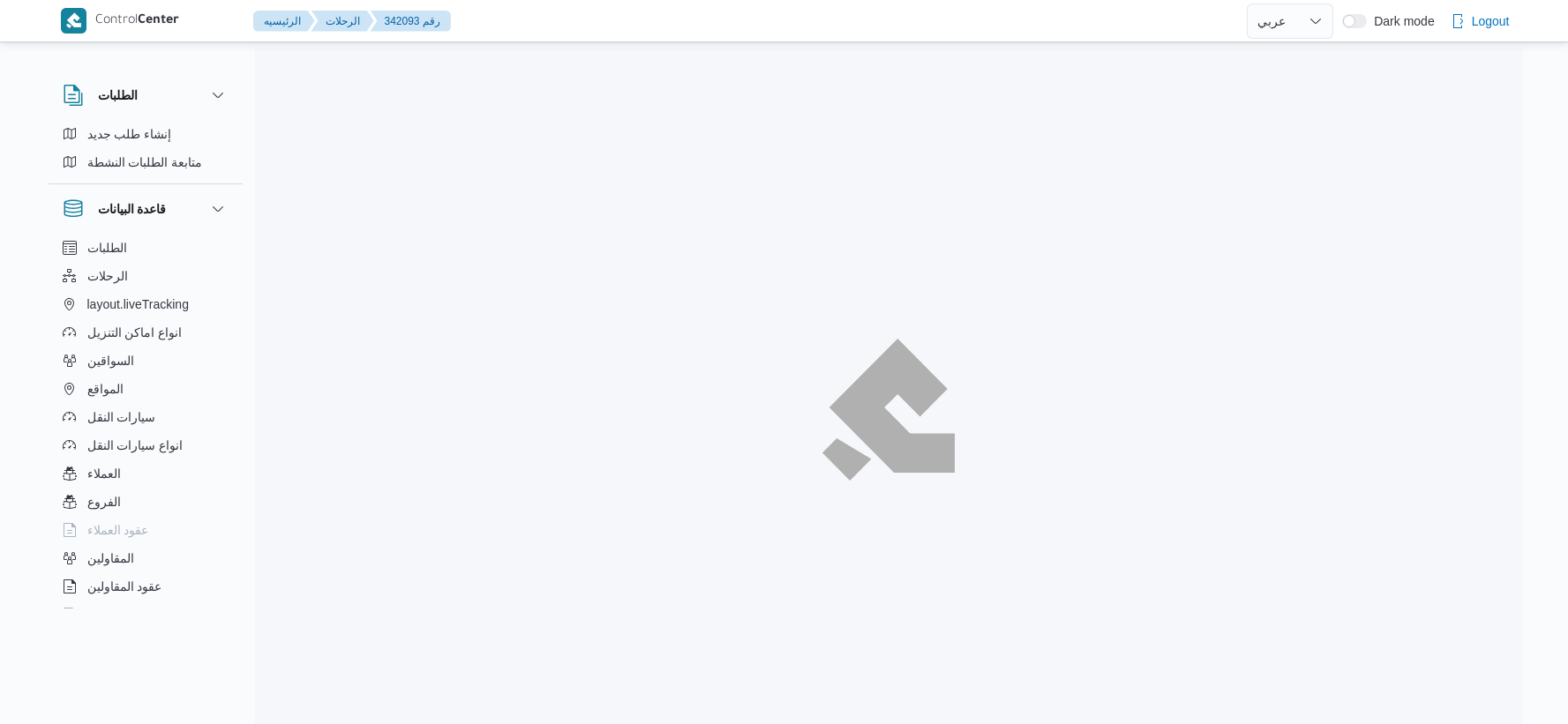
select select "ar"
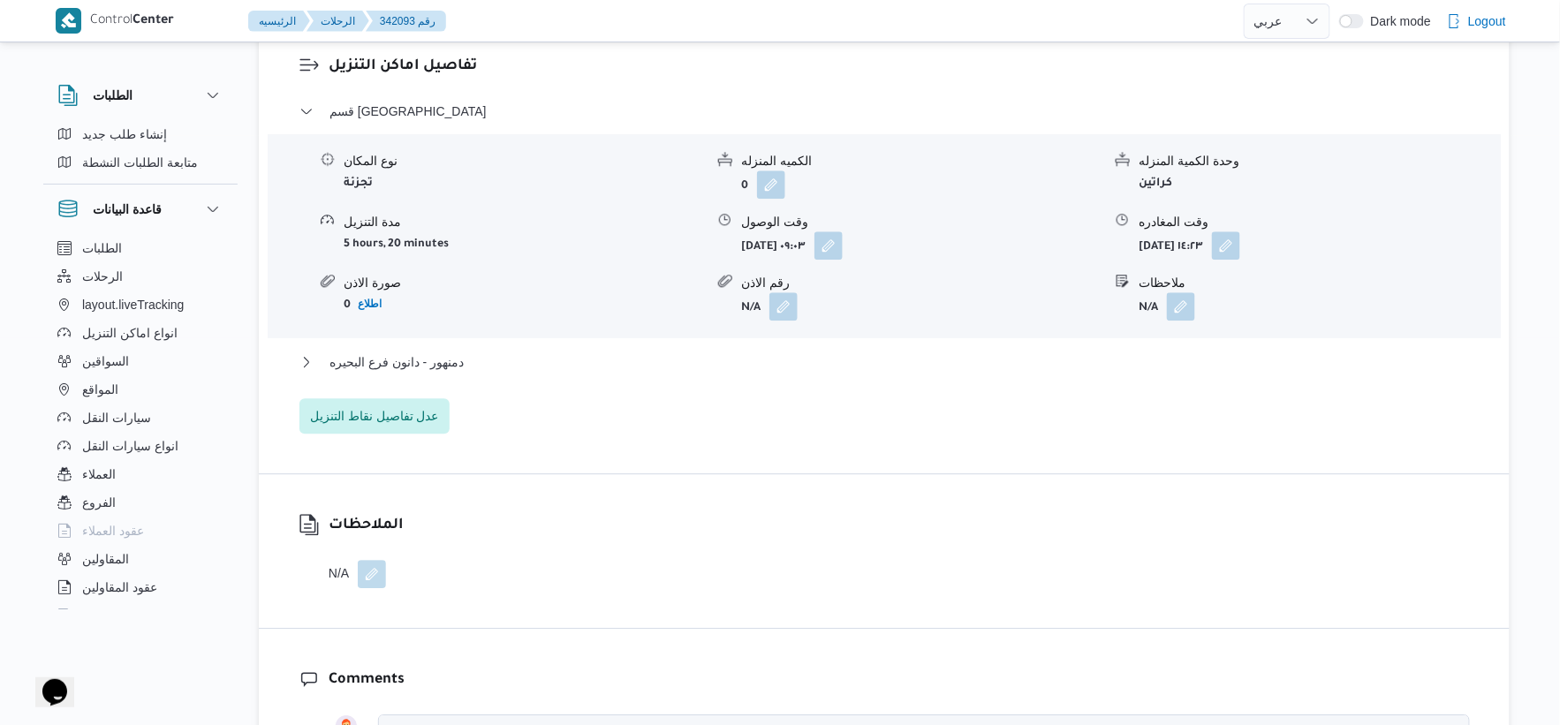
scroll to position [1520, 0]
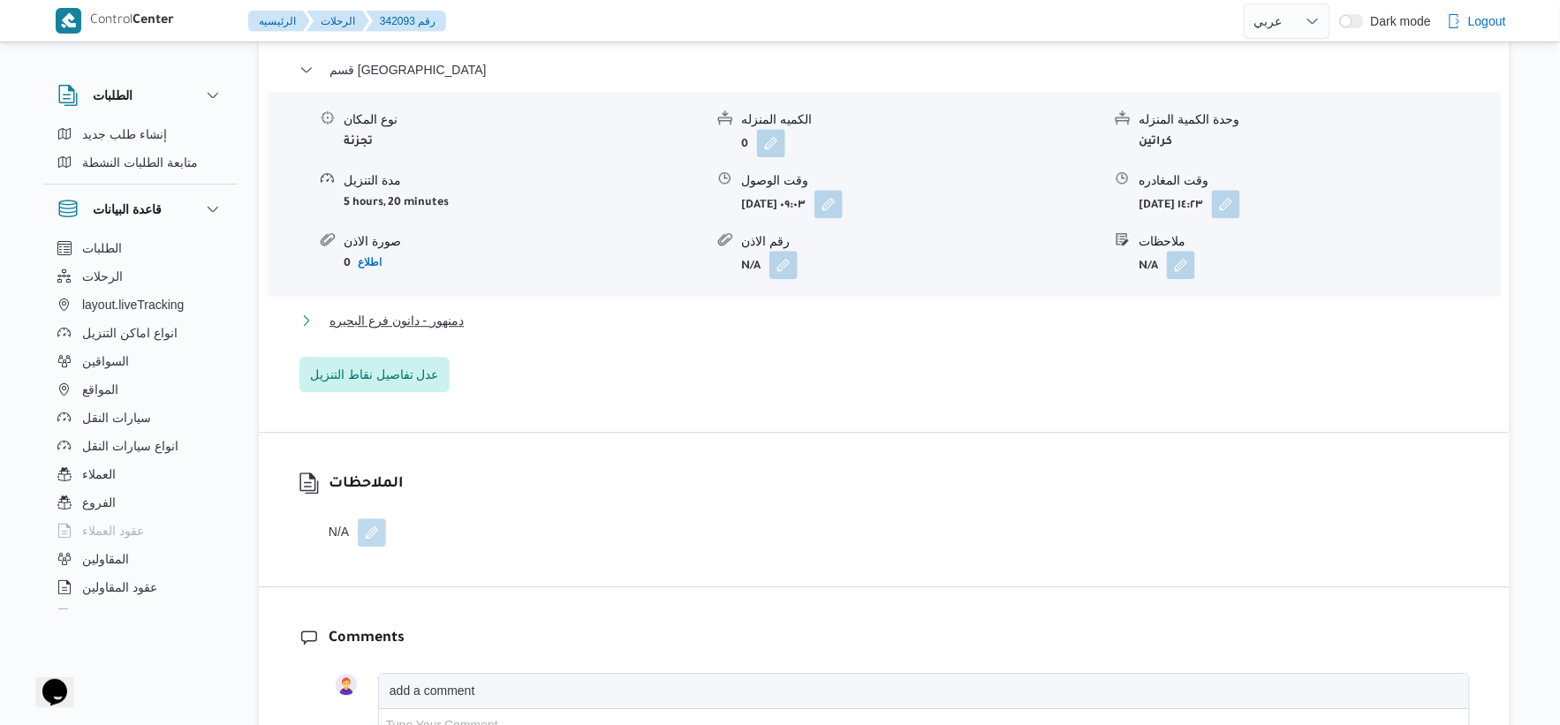
click at [436, 331] on span "دمنهور - دانون فرع البحيره" at bounding box center [397, 320] width 134 height 21
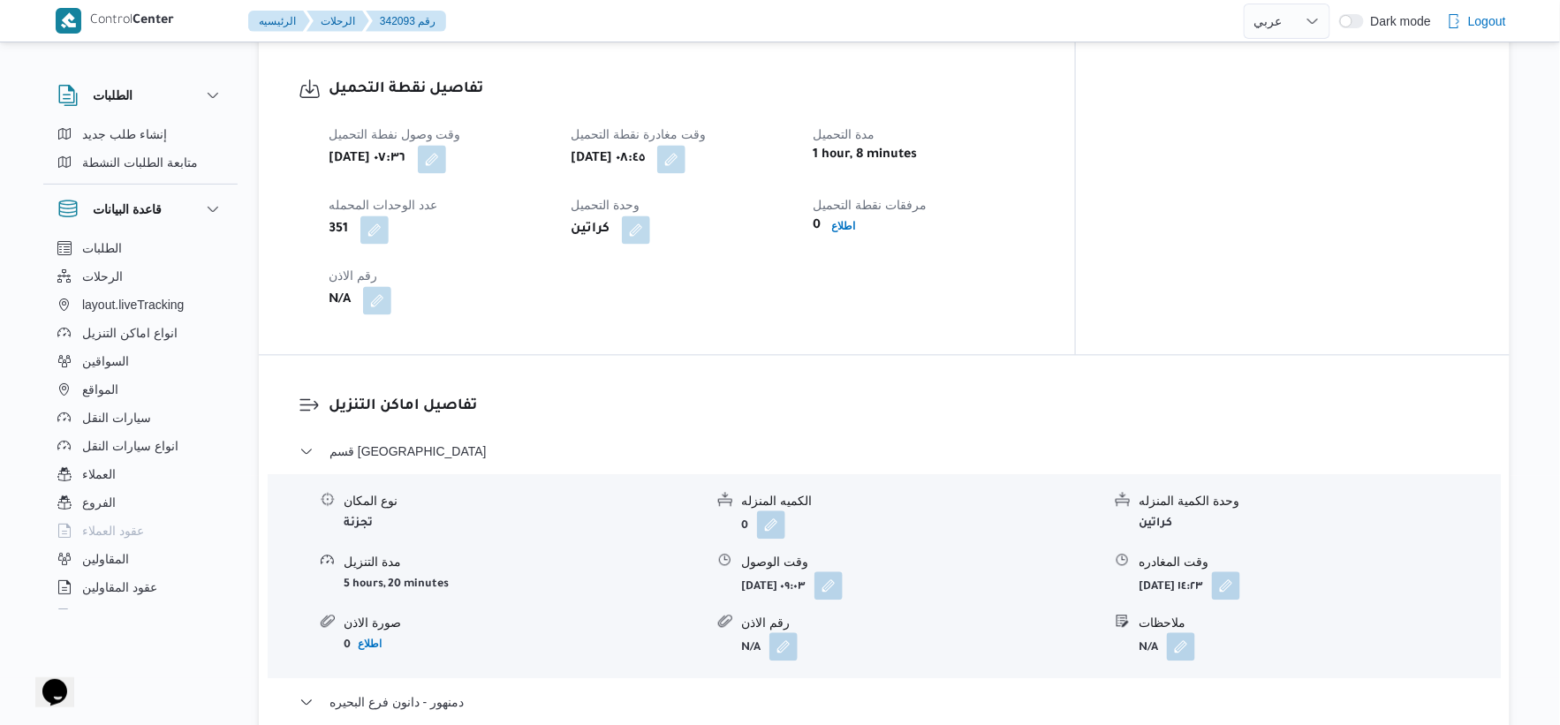
scroll to position [1127, 0]
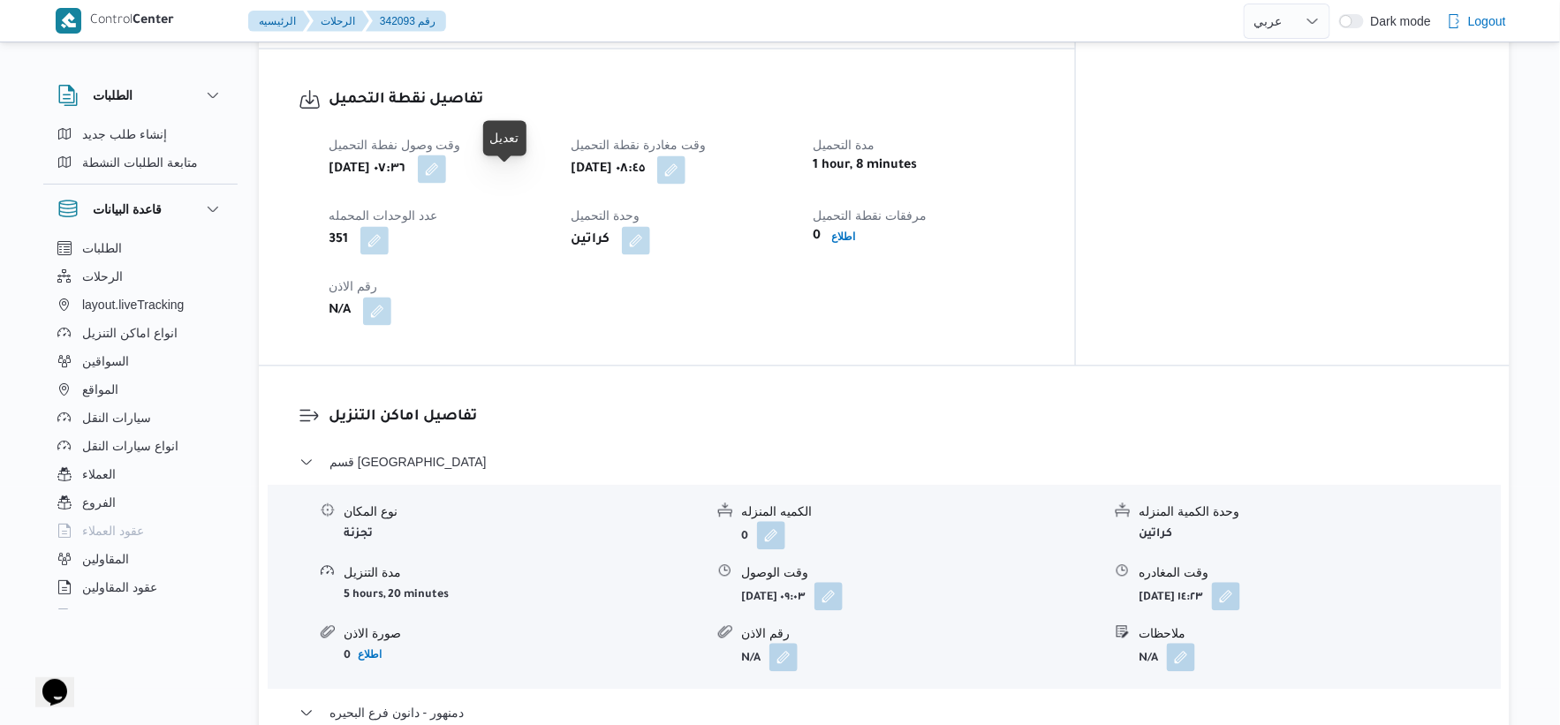
click at [446, 183] on button "button" at bounding box center [432, 169] width 28 height 28
click at [513, 366] on div "تفاصيل نقطة التحميل وقت وصول نفطة التحميل سبت ١١ أكتوبر ٢٠٢٥ ٠٧:٣٦ وقت مغادرة ن…" at bounding box center [667, 207] width 816 height 316
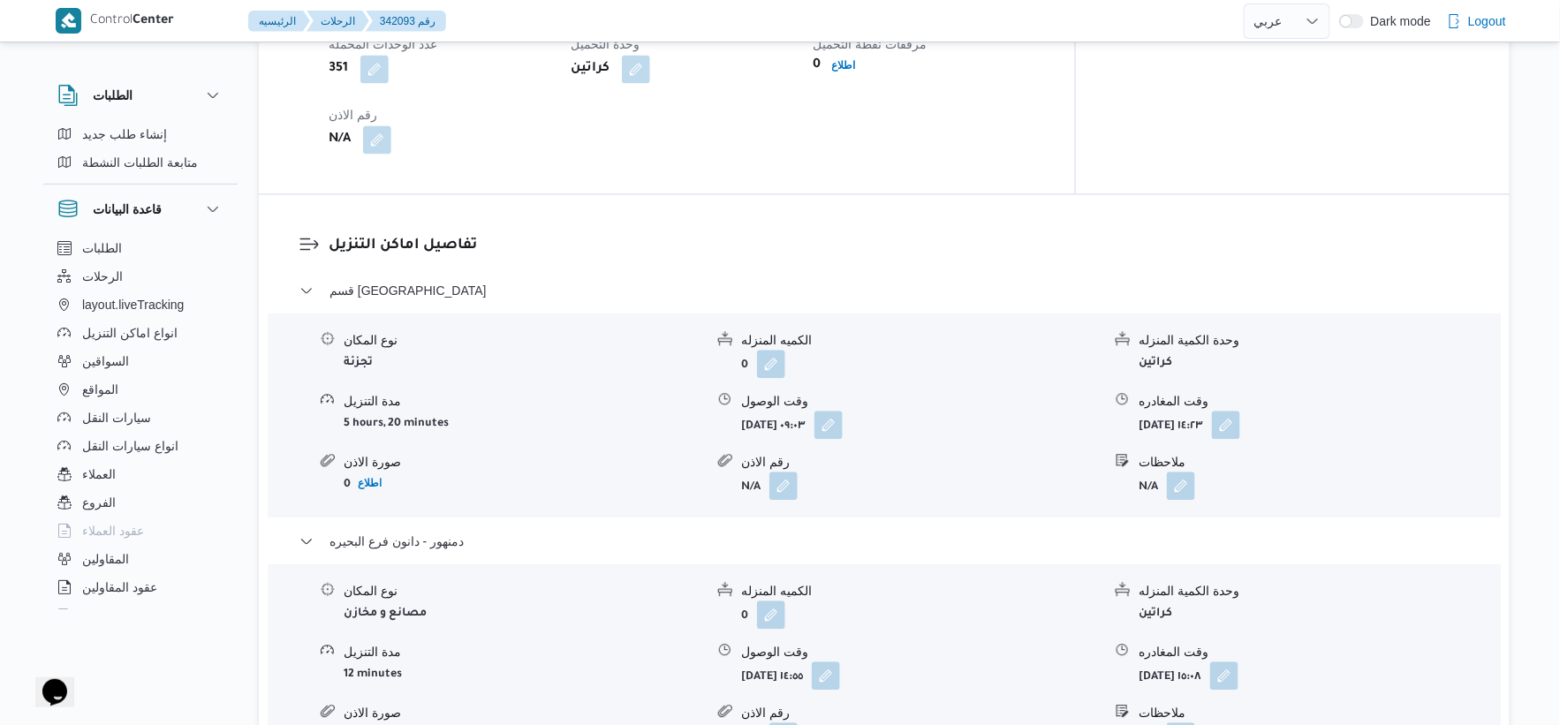
scroll to position [1225, 0]
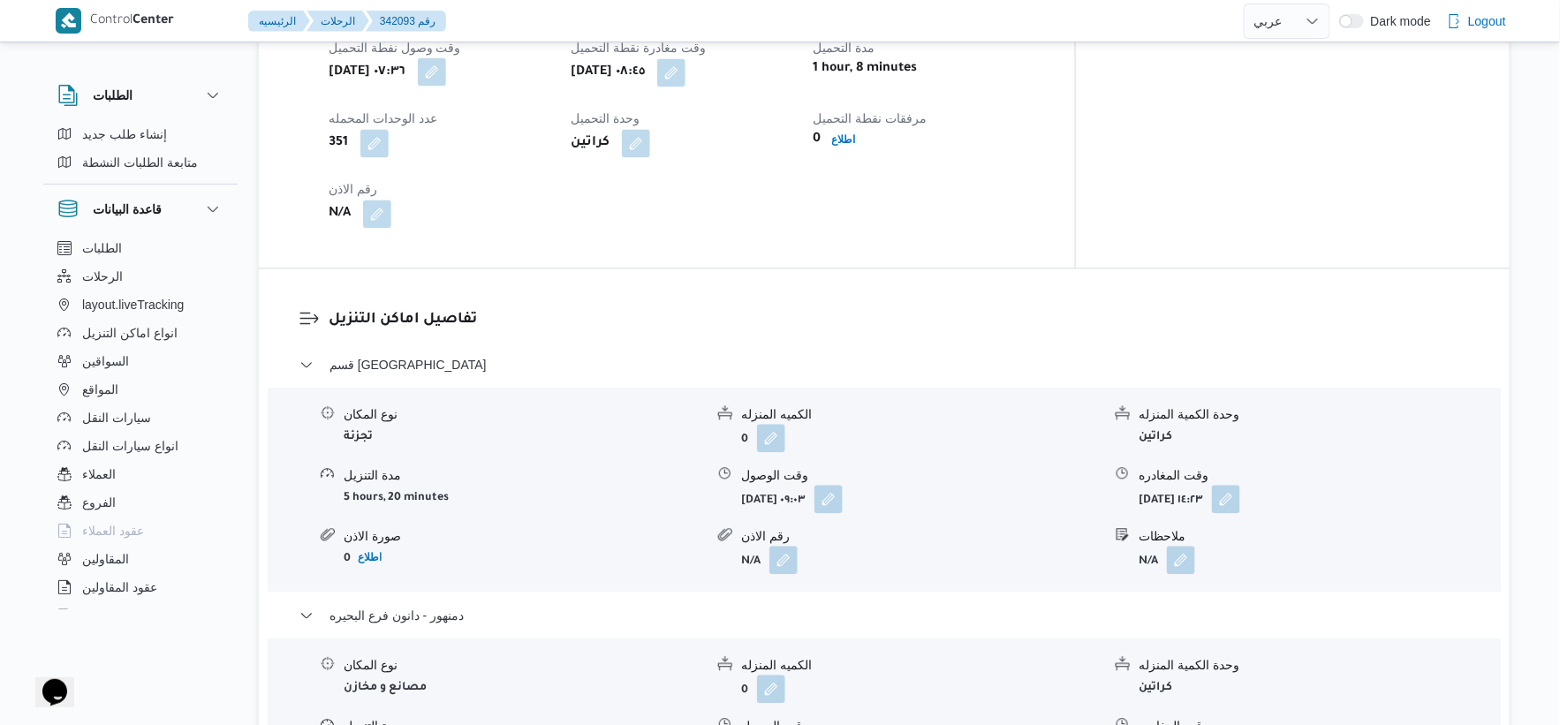
click at [446, 86] on button "button" at bounding box center [432, 71] width 28 height 28
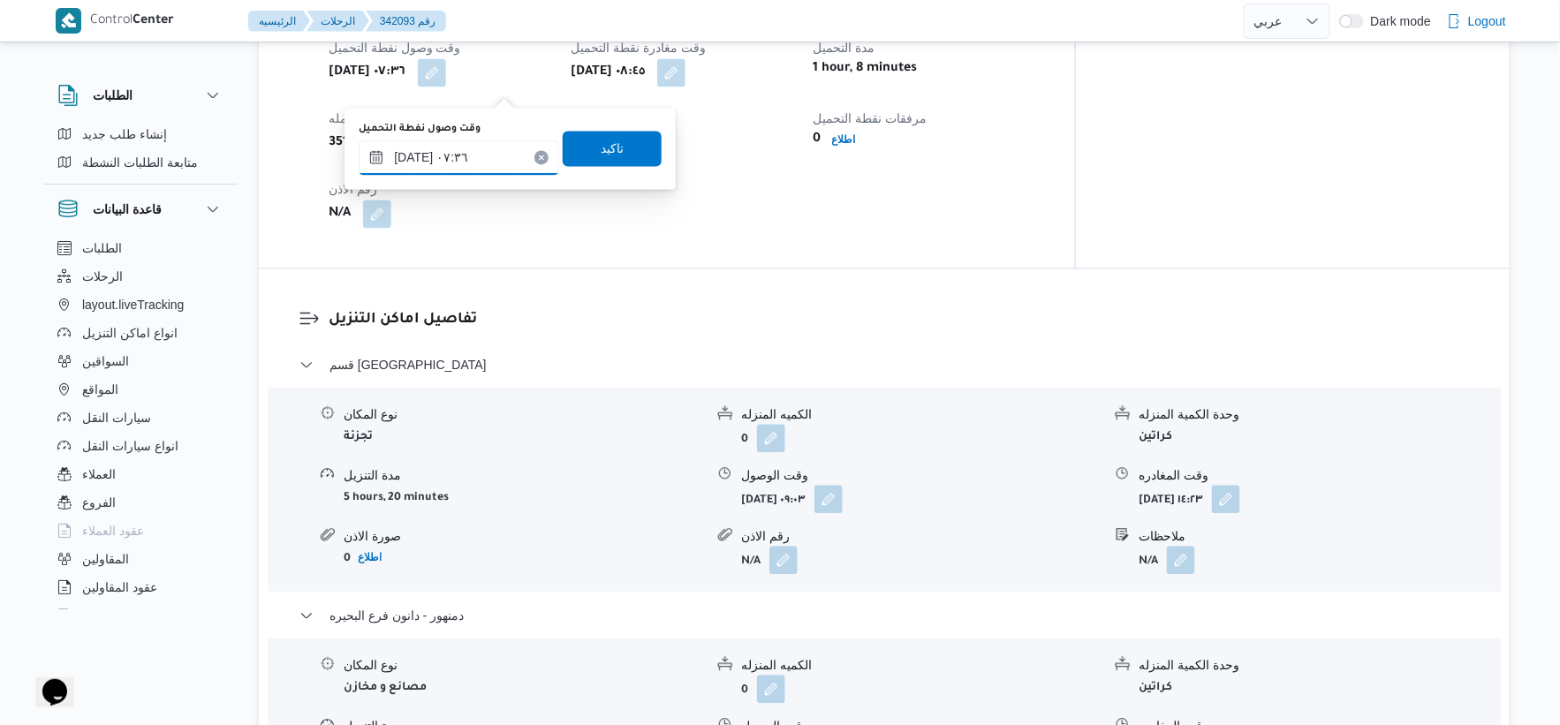
click at [417, 152] on input "١١/١٠/٢٠٢٥ ٠٧:٣٦" at bounding box center [459, 157] width 201 height 35
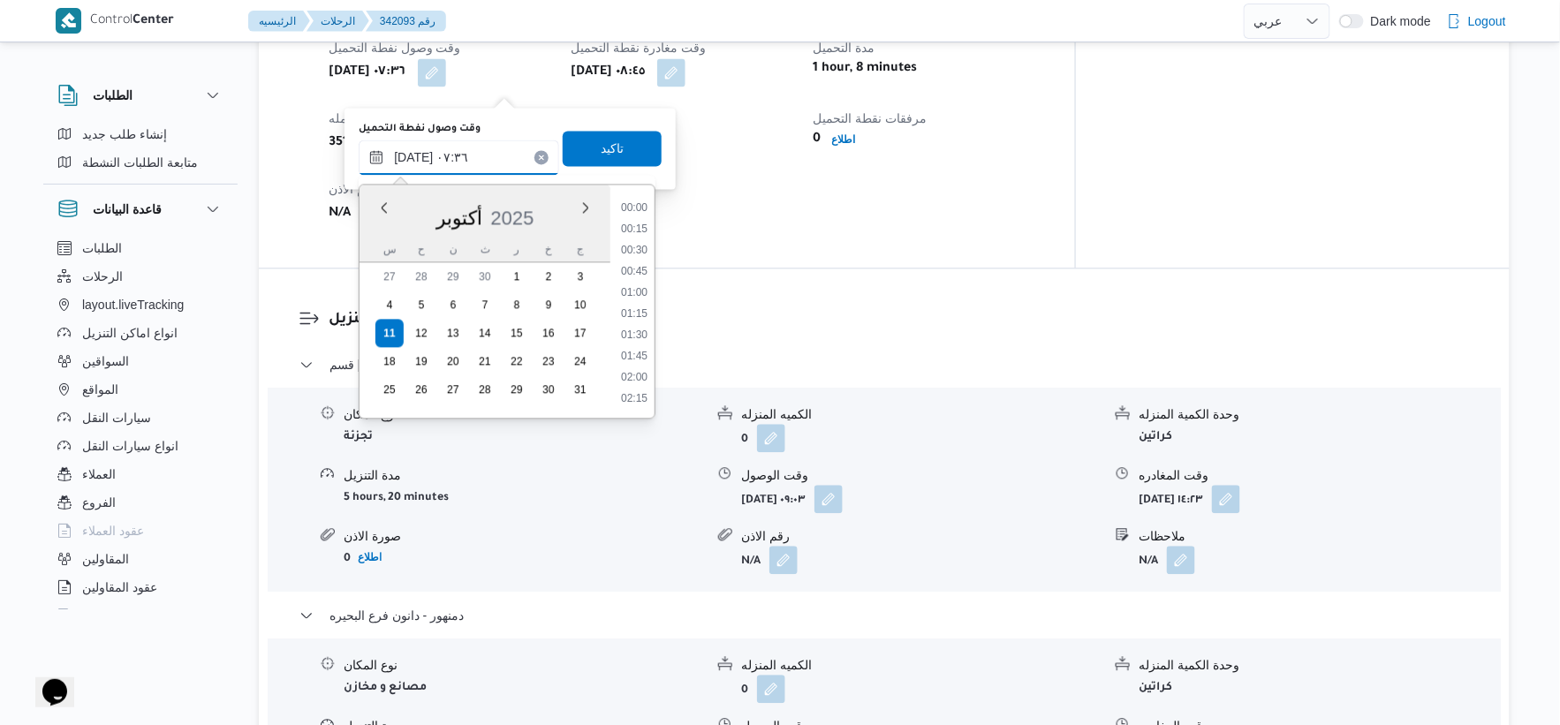
click at [417, 152] on input "١١/١٠/٢٠٢٥ ٠٧:٣٦" at bounding box center [459, 157] width 201 height 35
type input "١١/١٠/٢٠٢٥ ٠٧:٢٥"
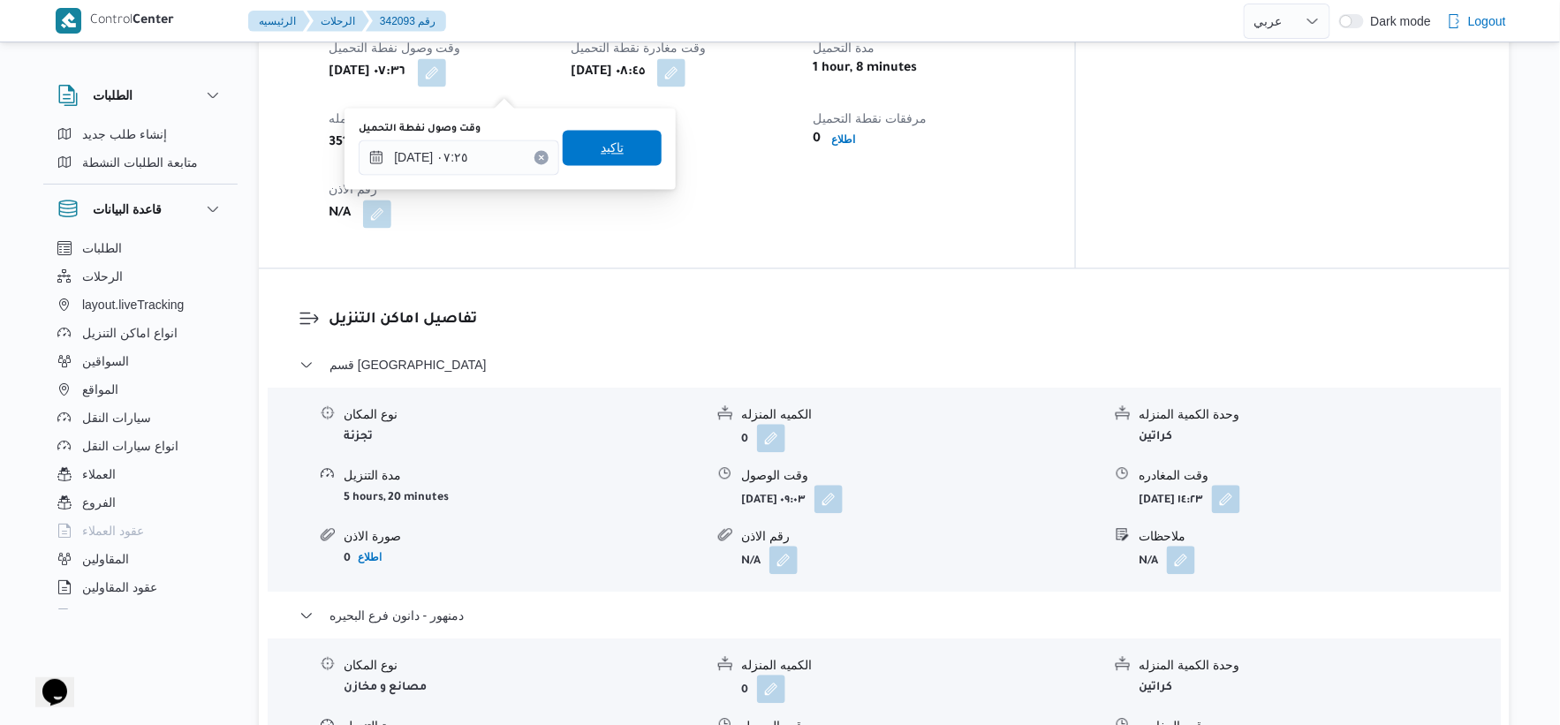
click at [601, 146] on span "تاكيد" at bounding box center [612, 147] width 23 height 21
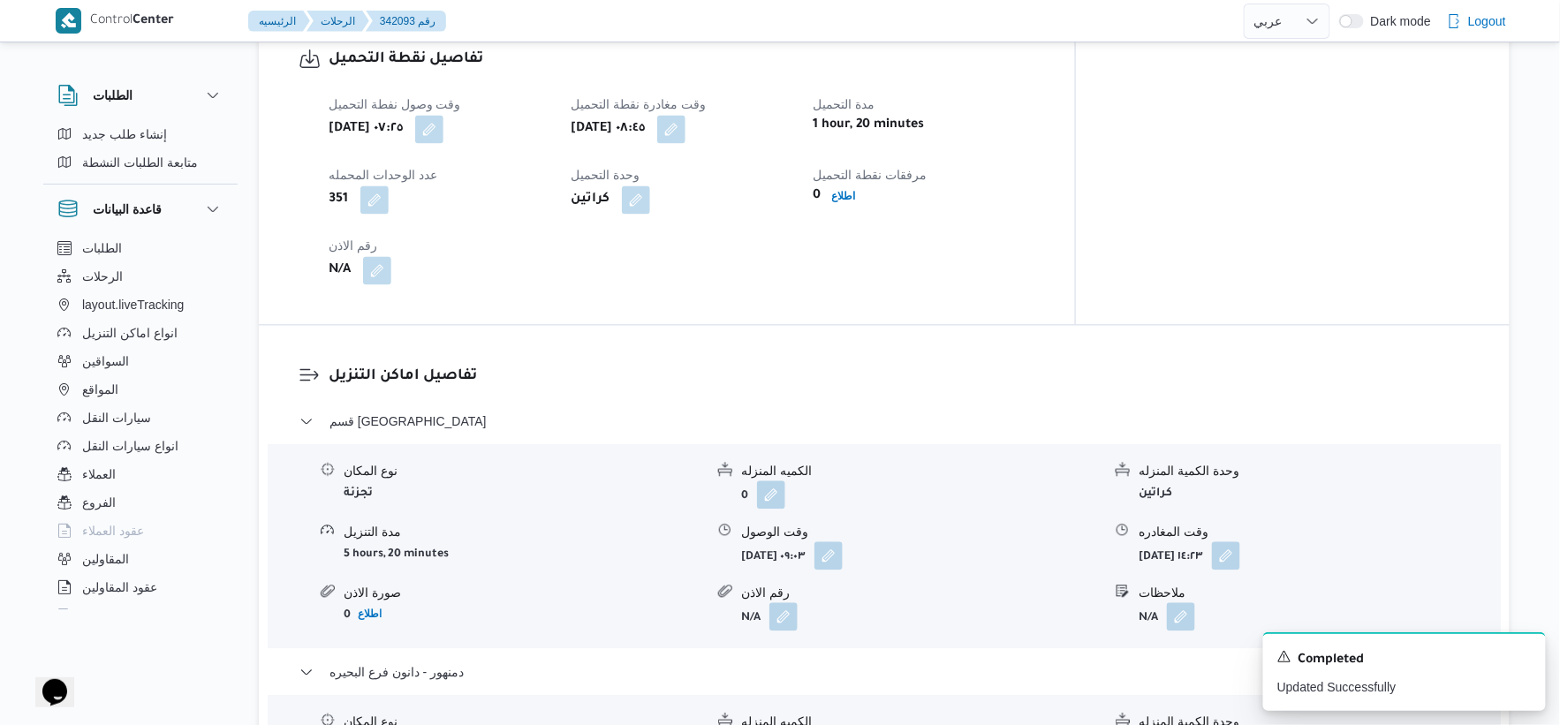
scroll to position [1178, 0]
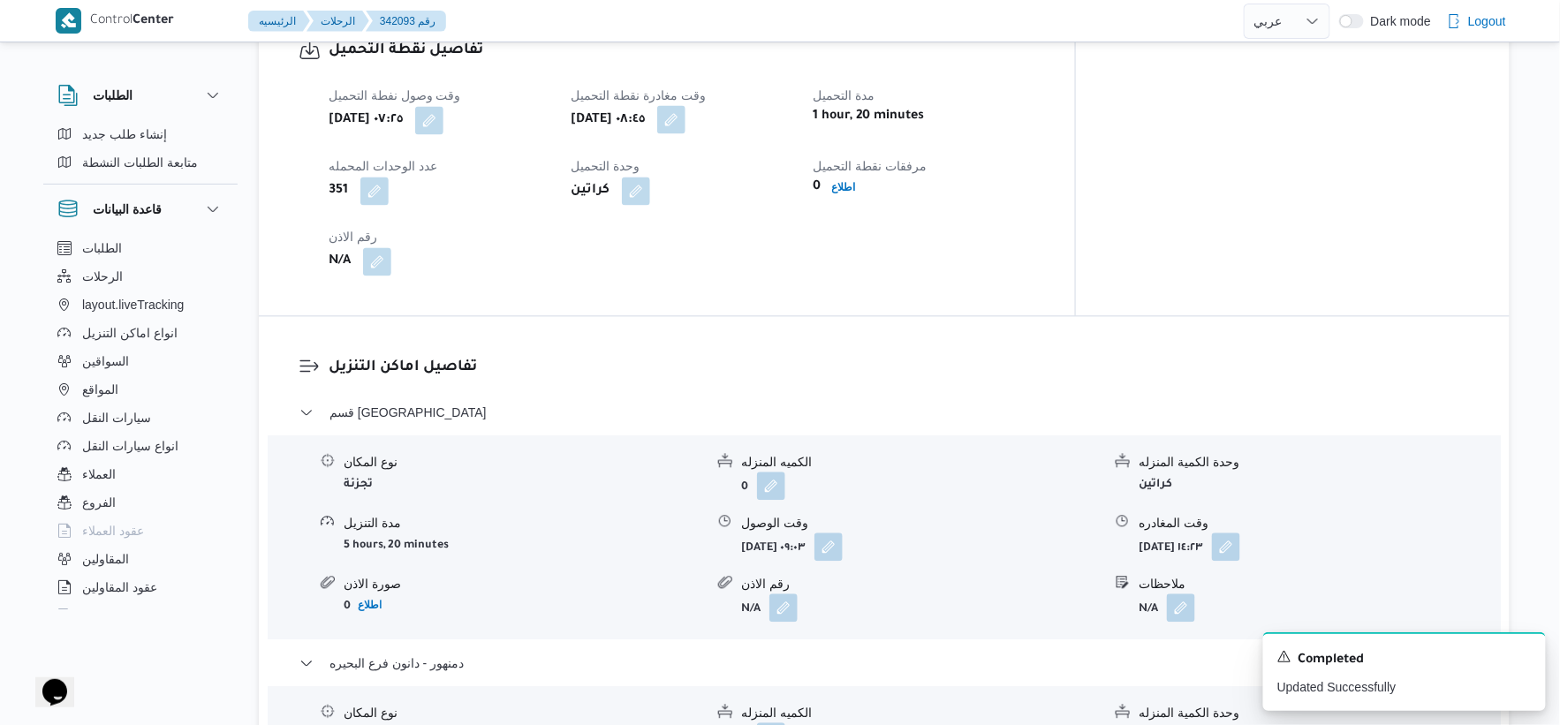
click at [686, 131] on button "button" at bounding box center [671, 119] width 28 height 28
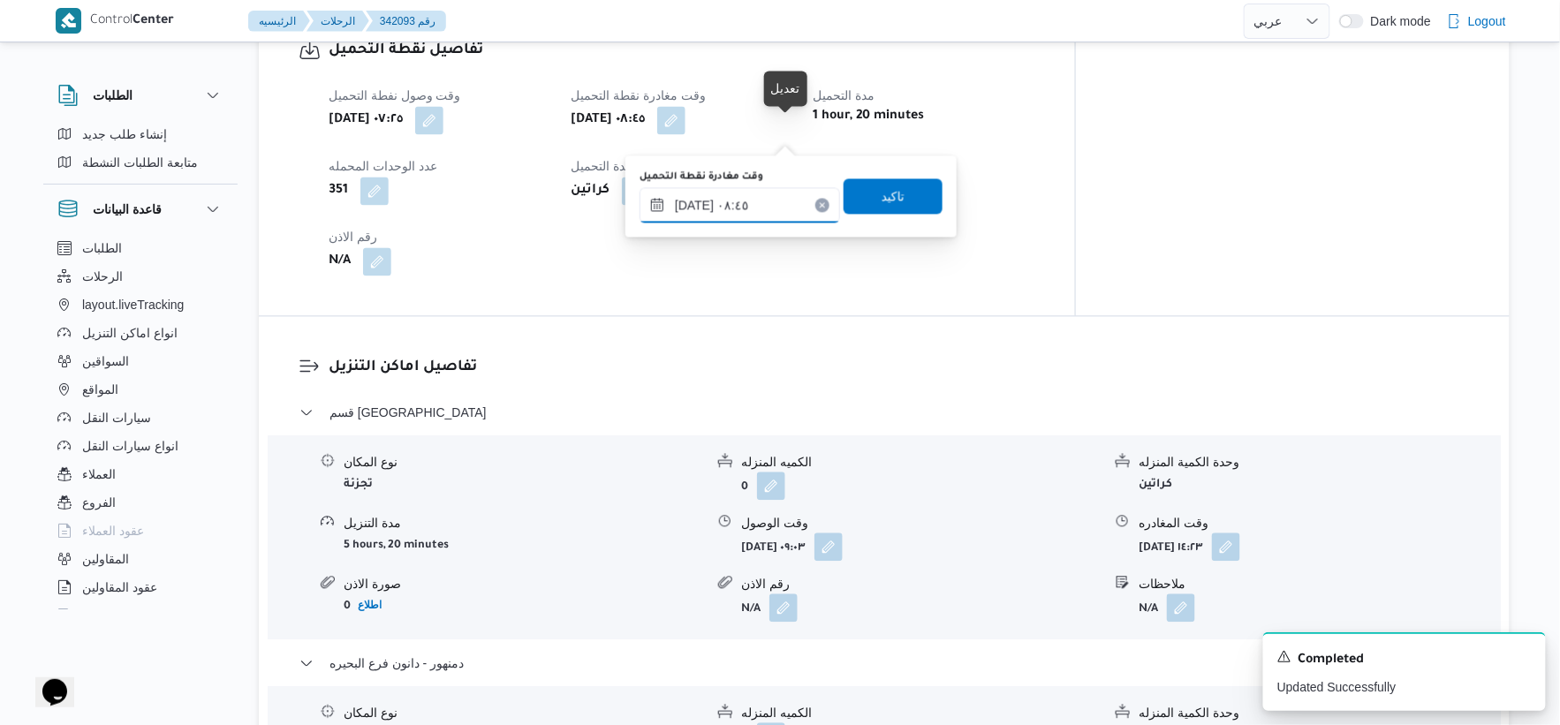
click at [765, 200] on input "[DATE] ٠٨:٤٥" at bounding box center [740, 204] width 201 height 35
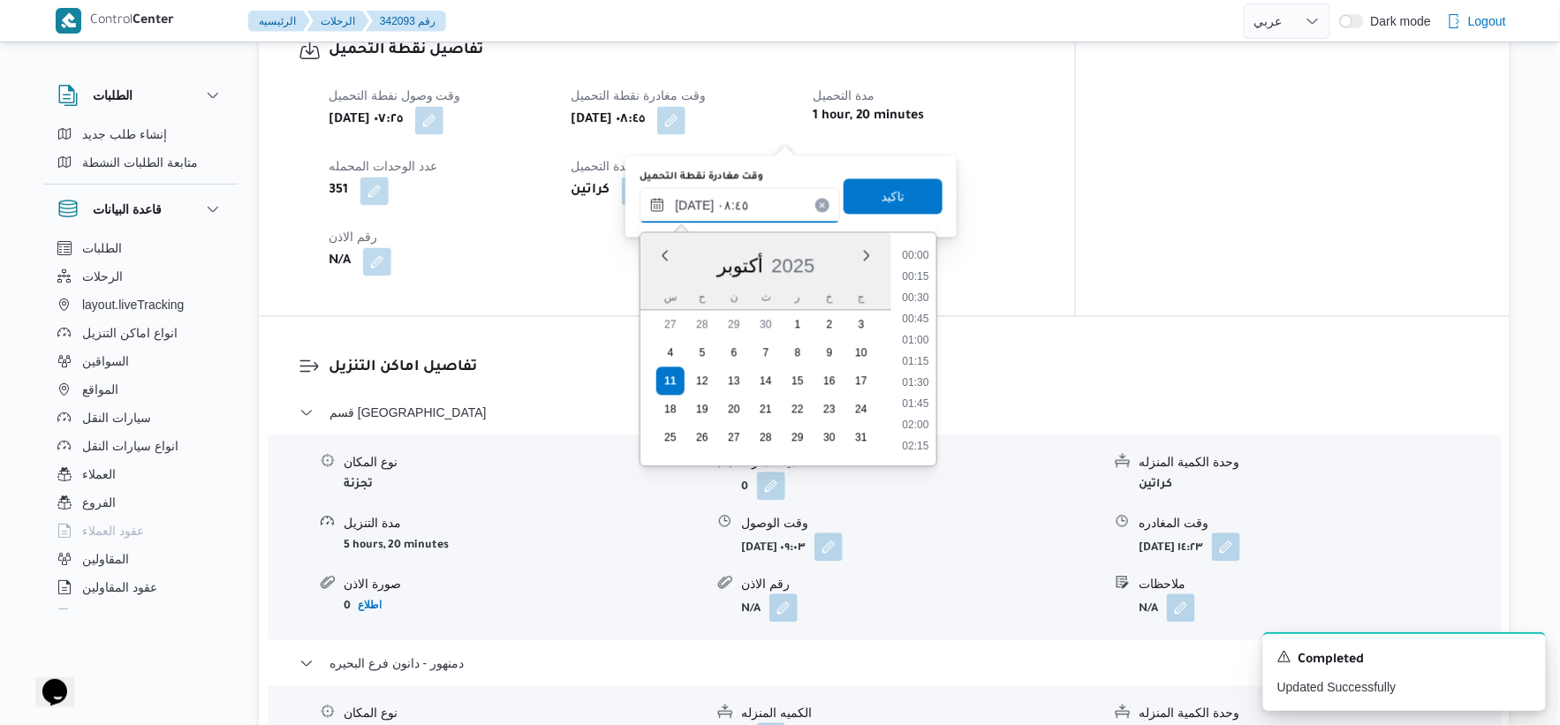
scroll to position [636, 0]
click at [914, 336] on li "08:30" at bounding box center [916, 340] width 41 height 18
type input "١١/١٠/٢٠٢٥ ٠٨:٣٠"
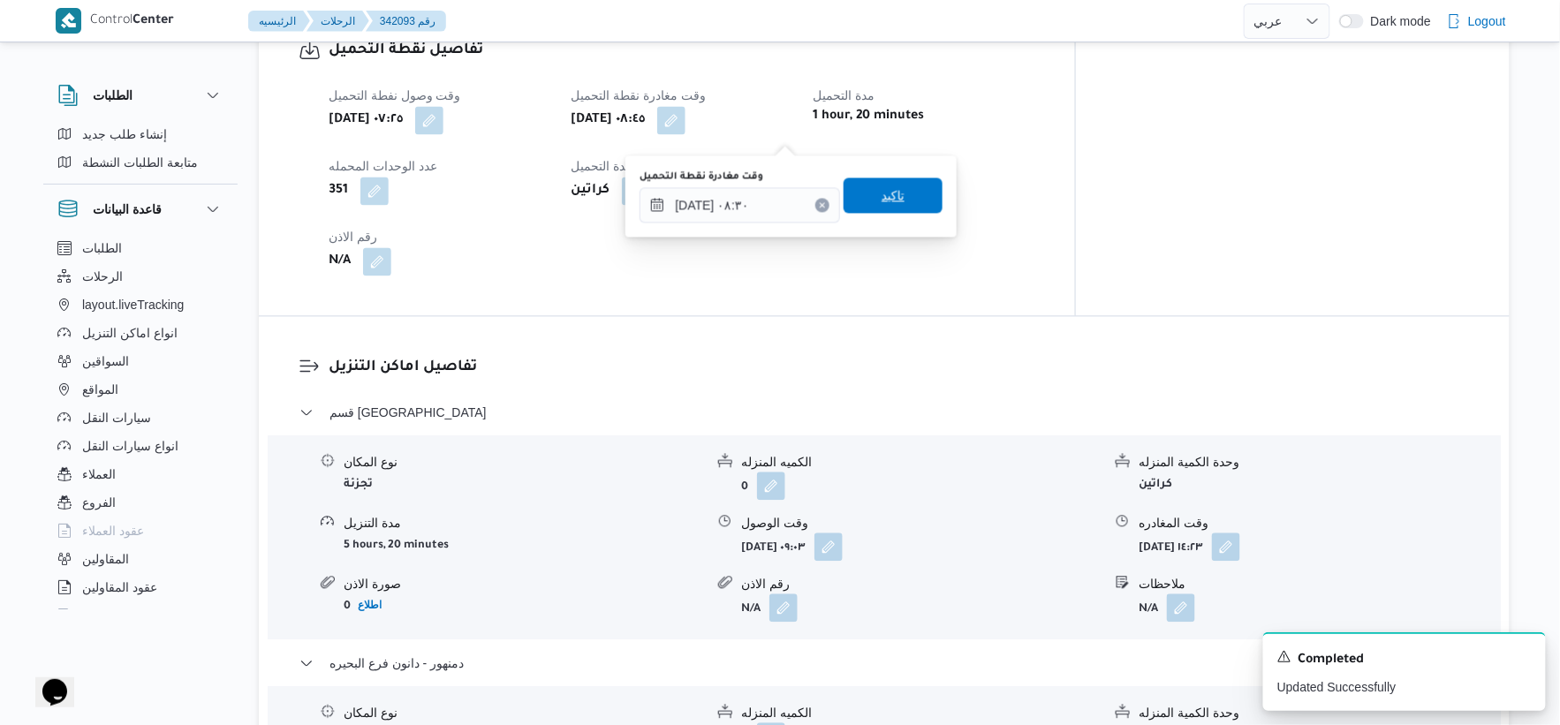
click at [897, 200] on span "تاكيد" at bounding box center [893, 195] width 99 height 35
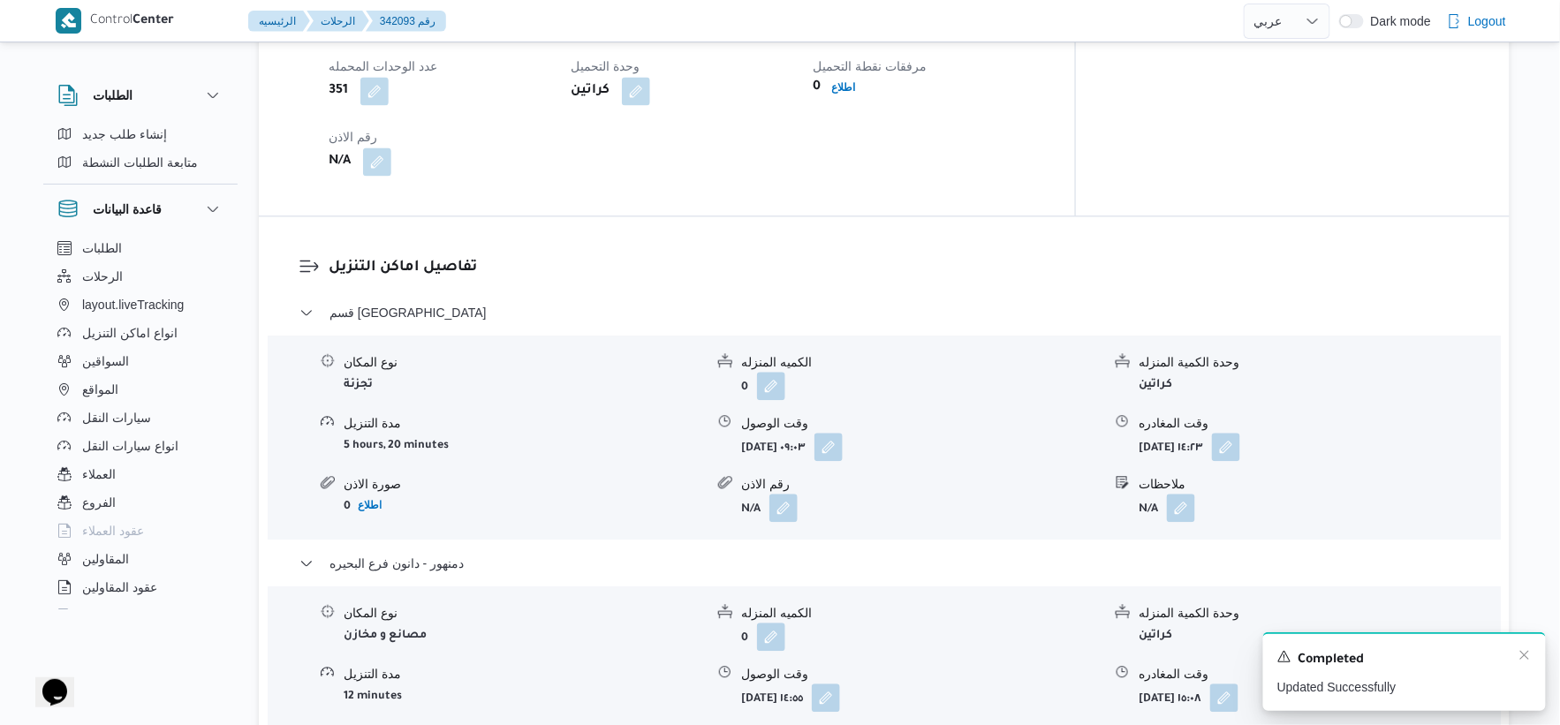
scroll to position [1276, 0]
click at [807, 280] on h3 "تفاصيل اماكن التنزيل" at bounding box center [899, 270] width 1141 height 24
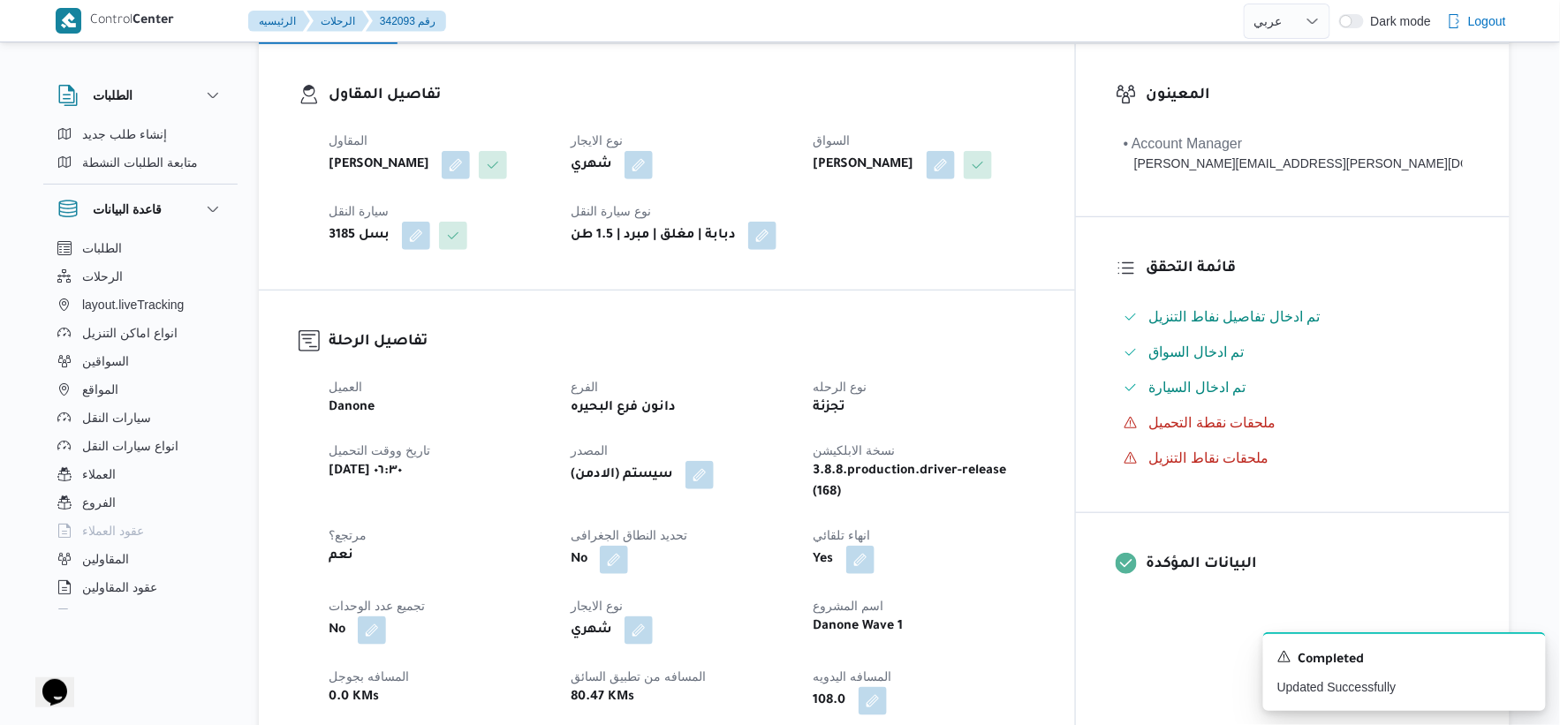
scroll to position [588, 0]
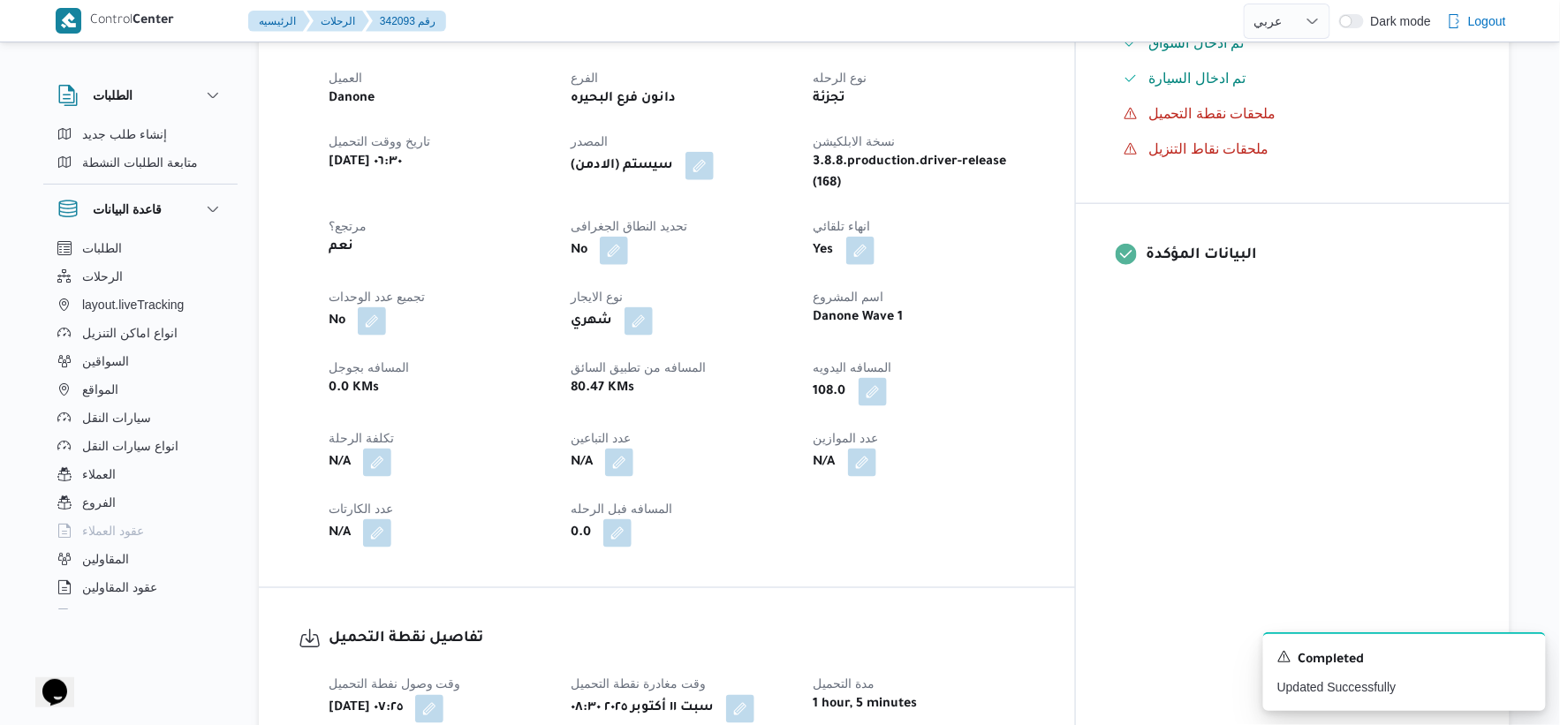
select select "ar"
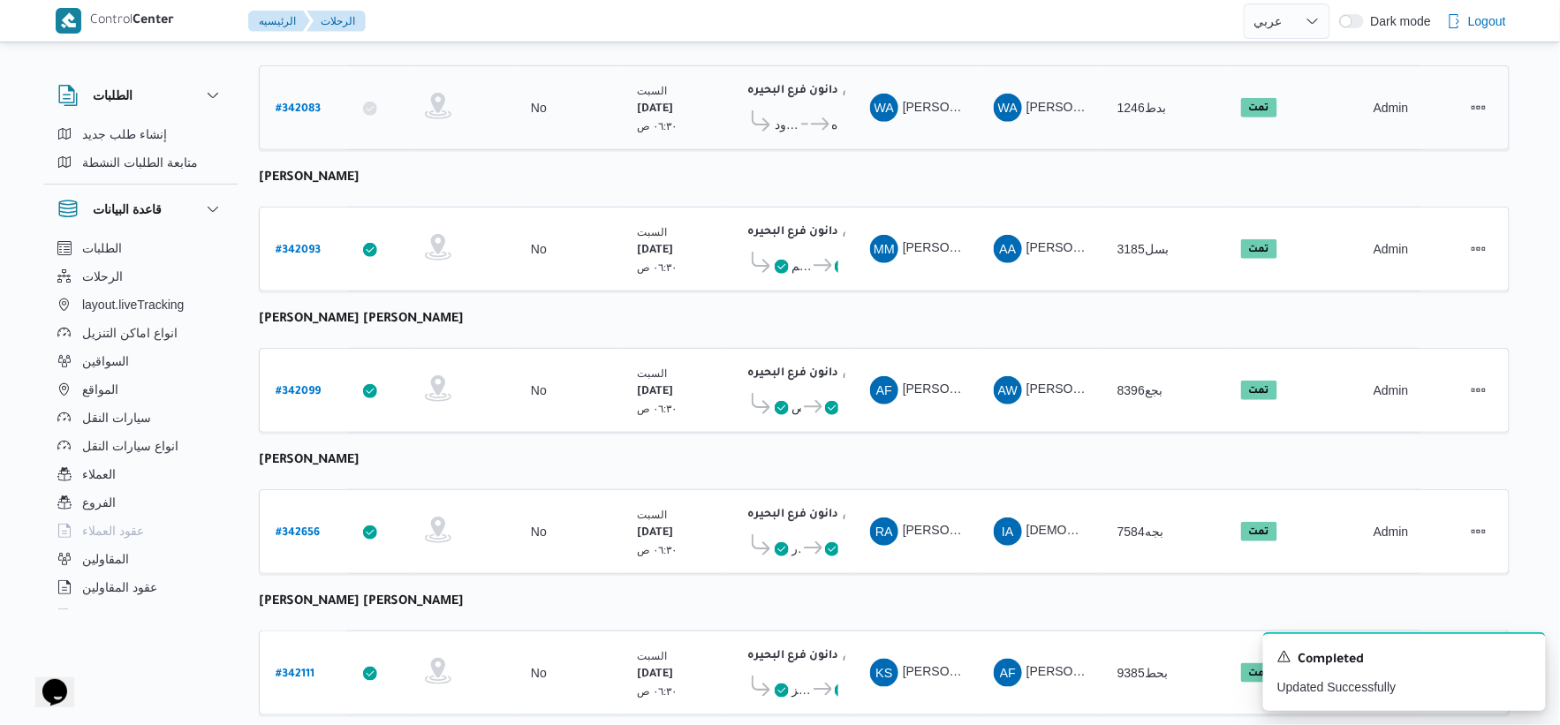
scroll to position [588, 0]
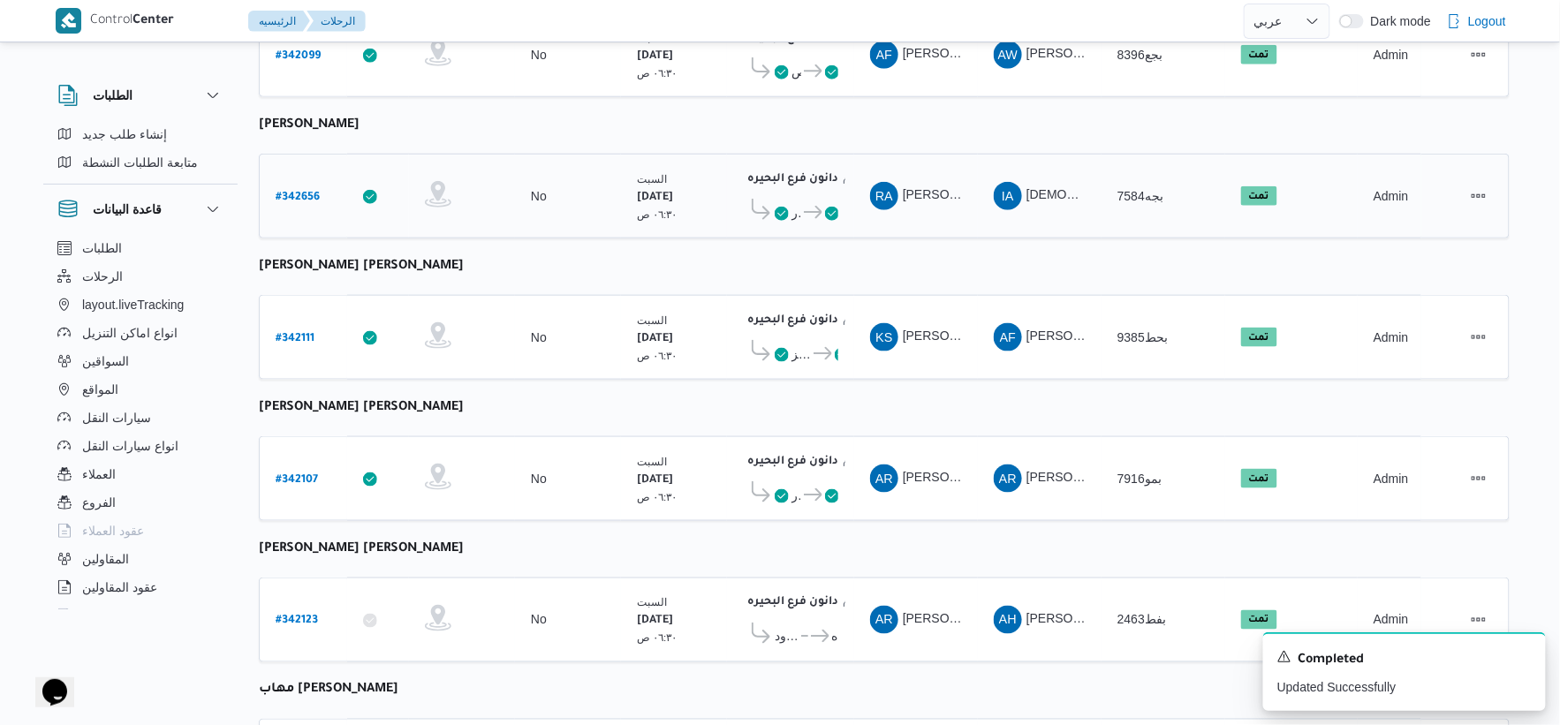
click at [298, 192] on b "# 342656" at bounding box center [298, 198] width 44 height 12
select select "ar"
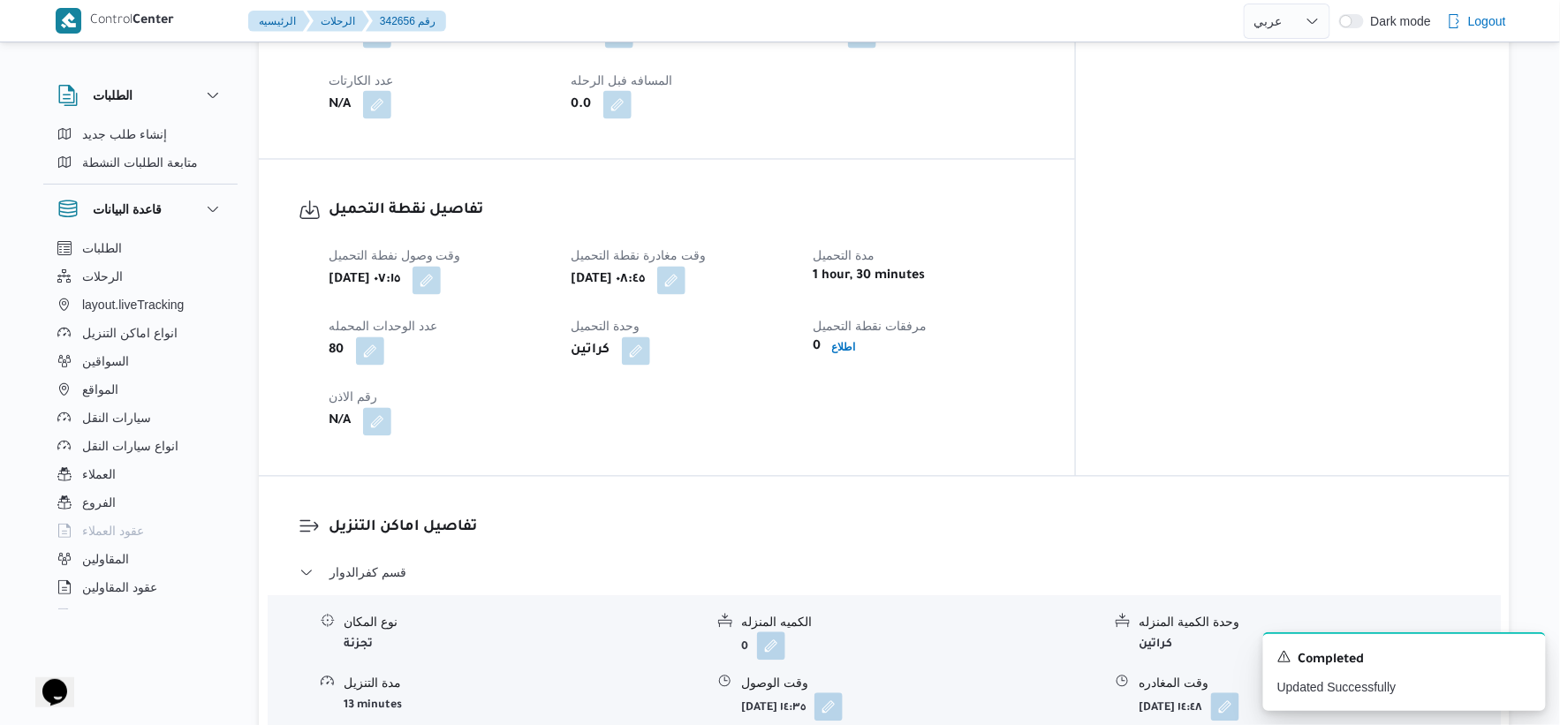
scroll to position [784, 0]
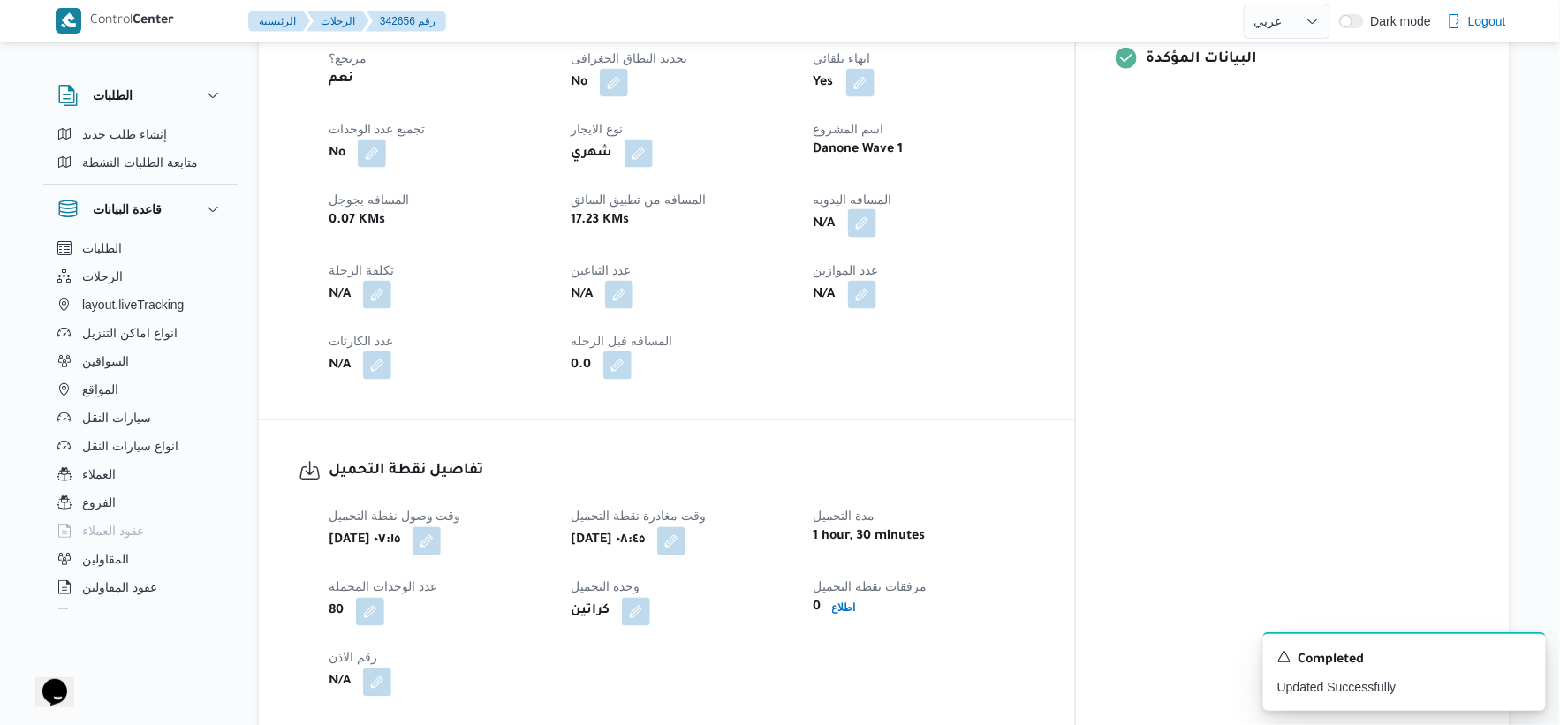
click at [876, 210] on button "button" at bounding box center [862, 223] width 28 height 28
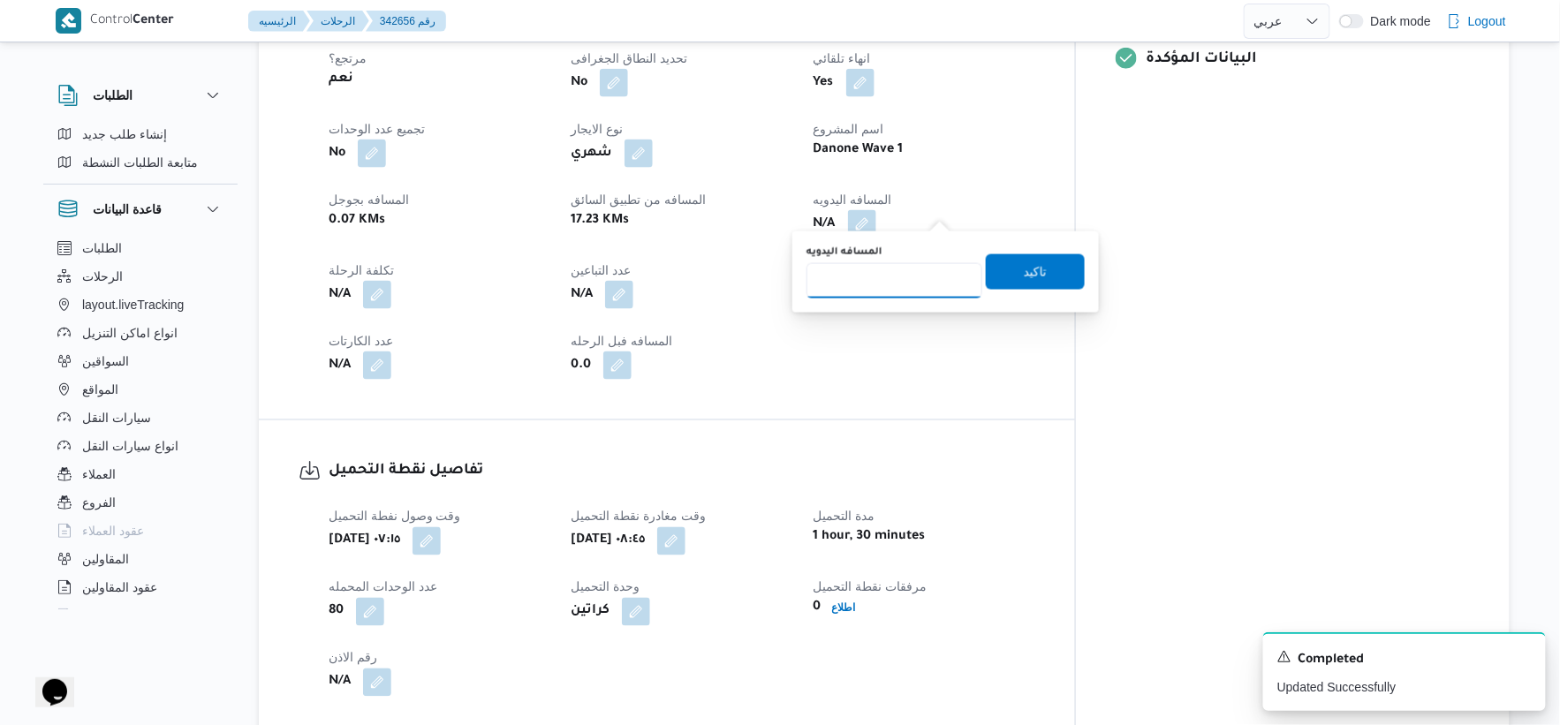
click at [884, 292] on input "المسافه اليدويه" at bounding box center [895, 280] width 176 height 35
type input "113"
click at [1039, 270] on span "تاكيد" at bounding box center [1035, 271] width 99 height 35
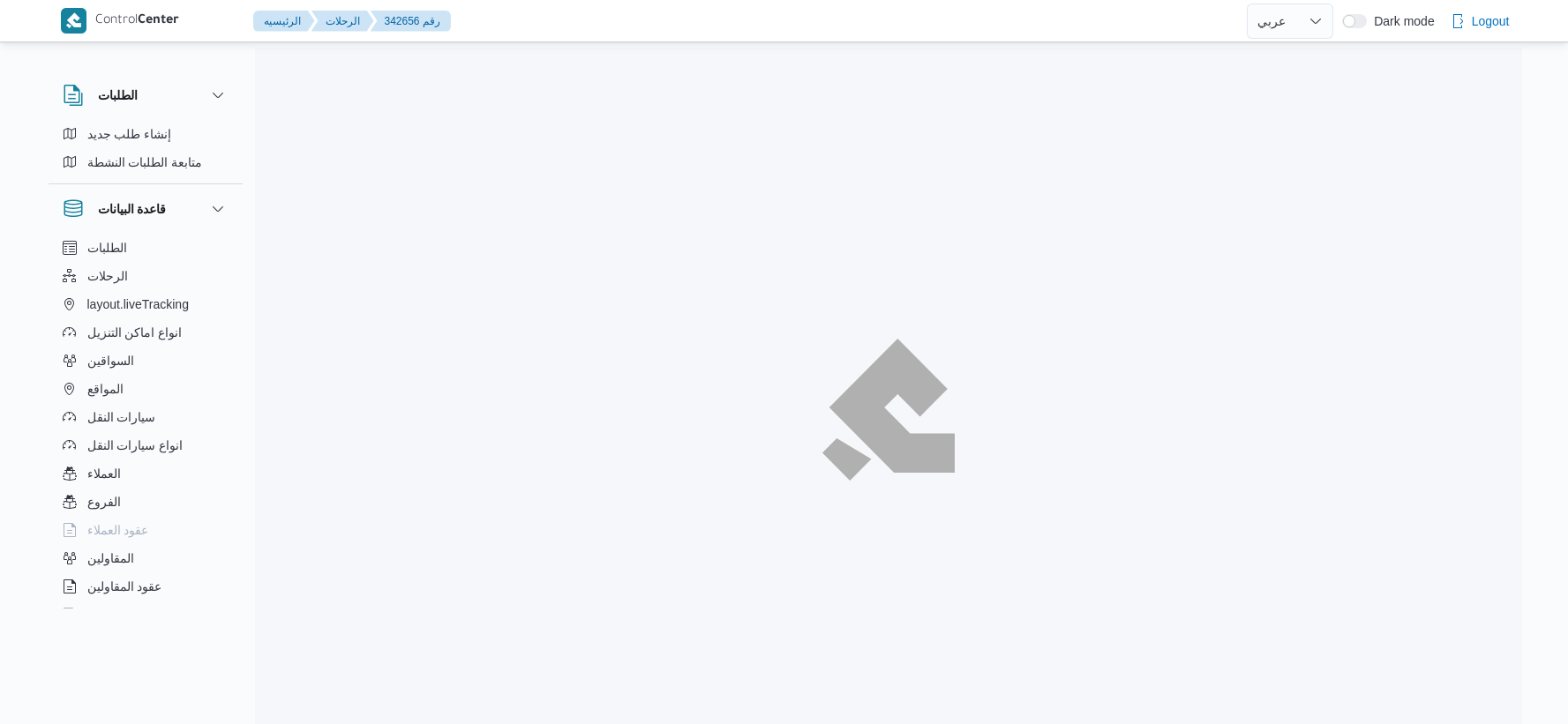
select select "ar"
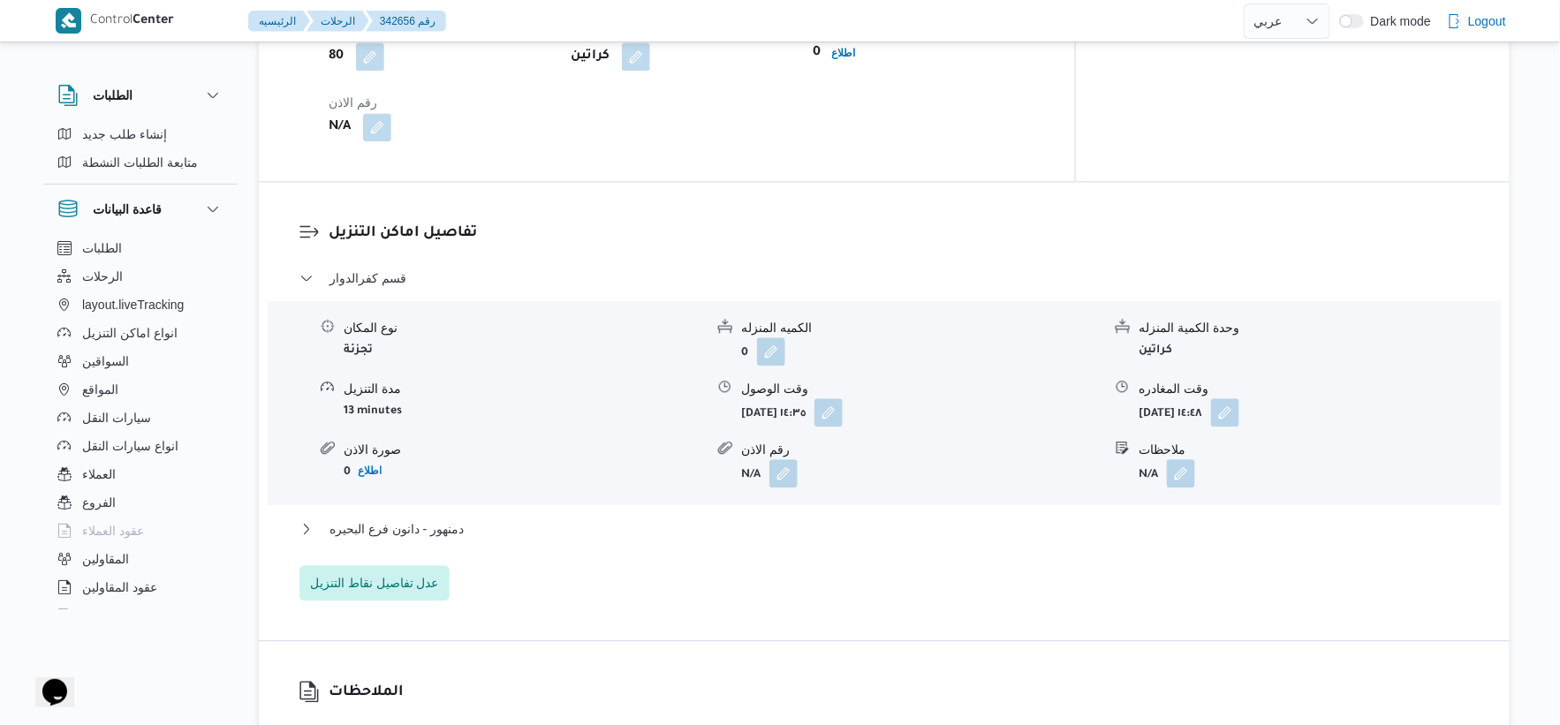
scroll to position [1422, 0]
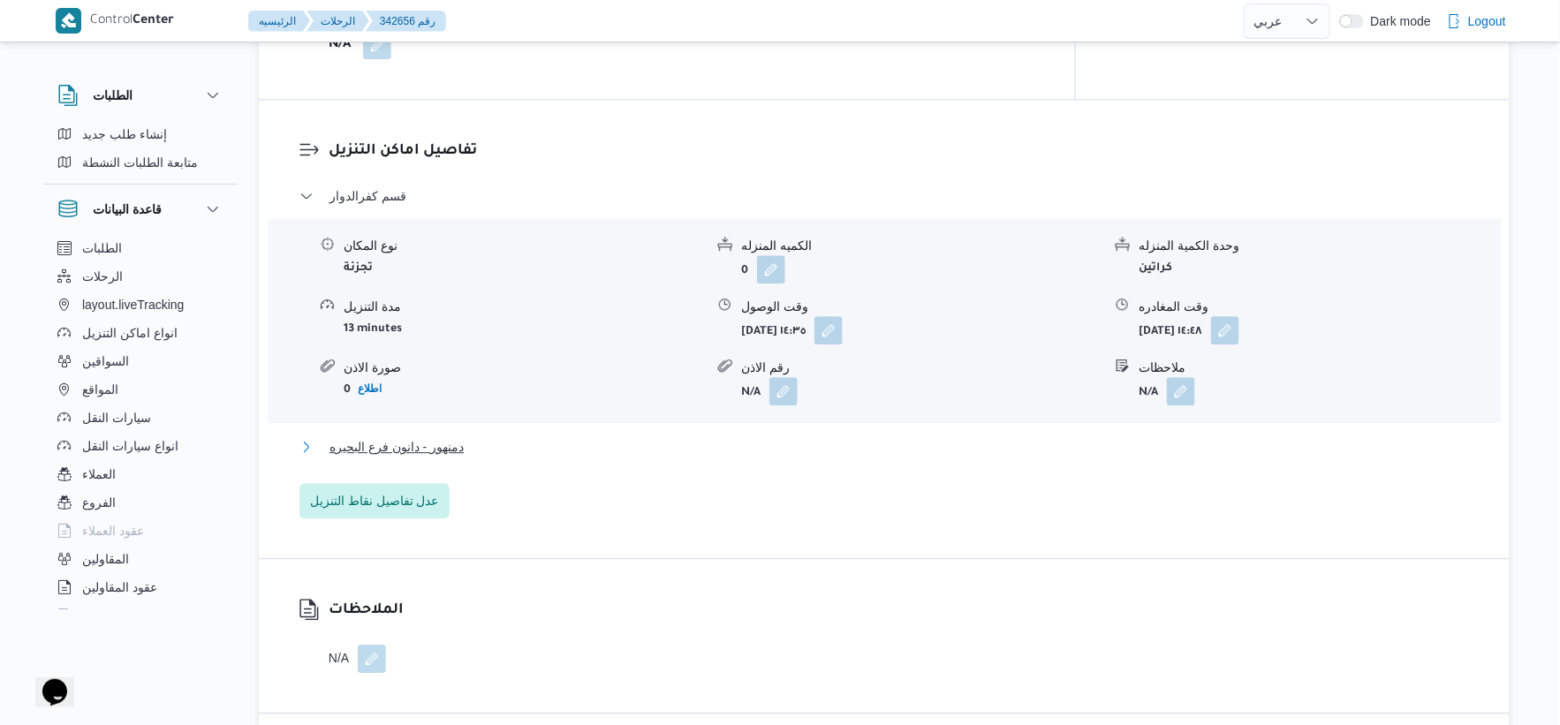
click at [440, 436] on span "دمنهور - دانون فرع البحيره" at bounding box center [397, 446] width 134 height 21
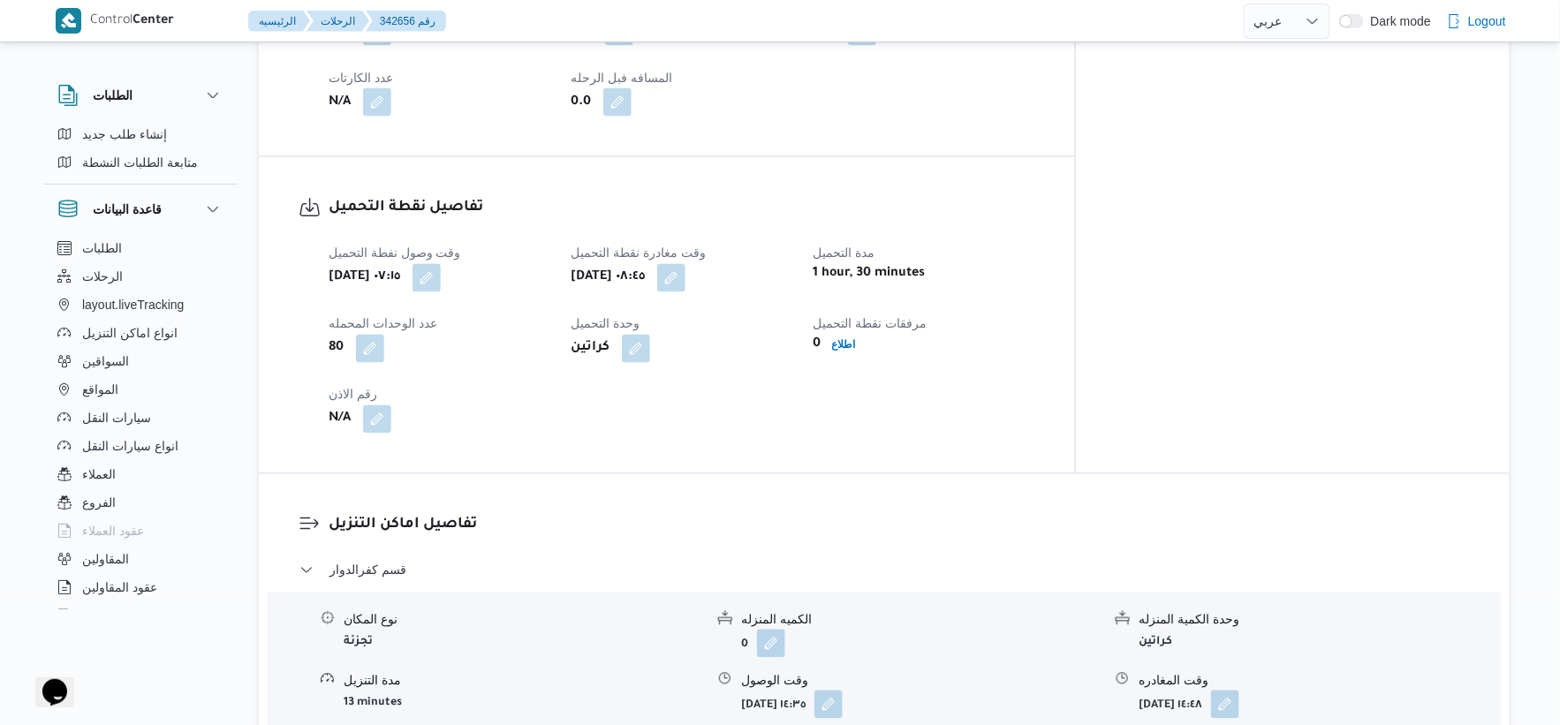
scroll to position [1029, 0]
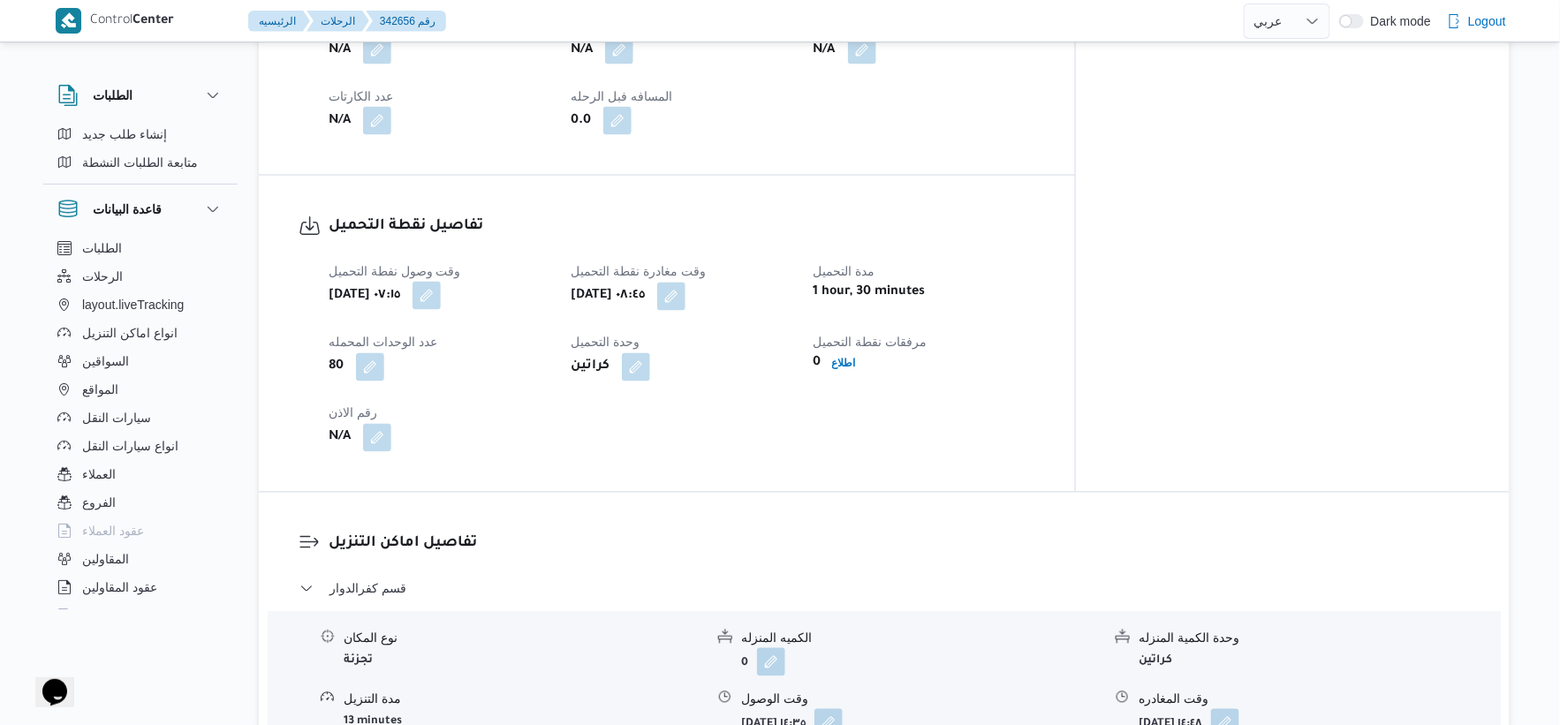
click at [441, 282] on button "button" at bounding box center [427, 296] width 28 height 28
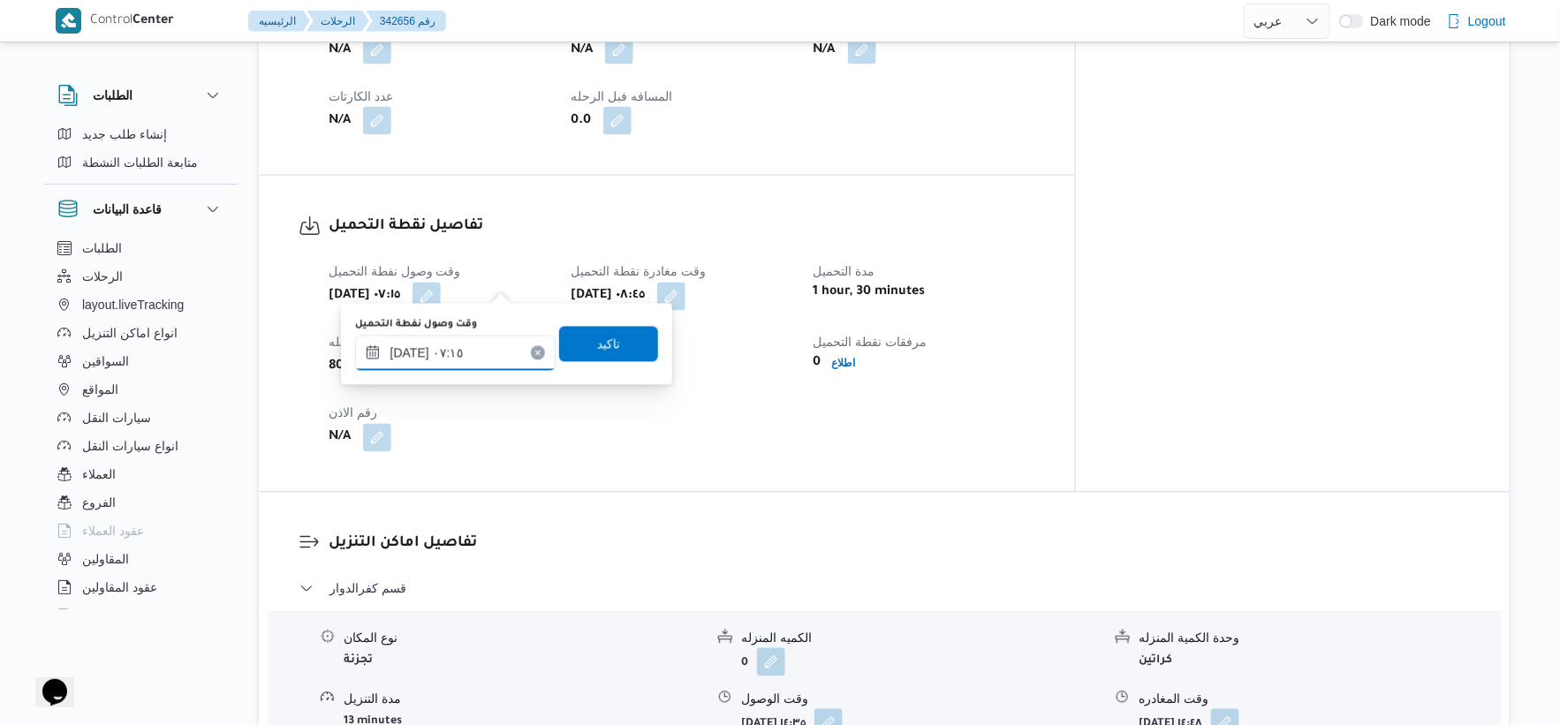
click at [453, 363] on input "[DATE] ٠٧:١٥" at bounding box center [455, 353] width 201 height 35
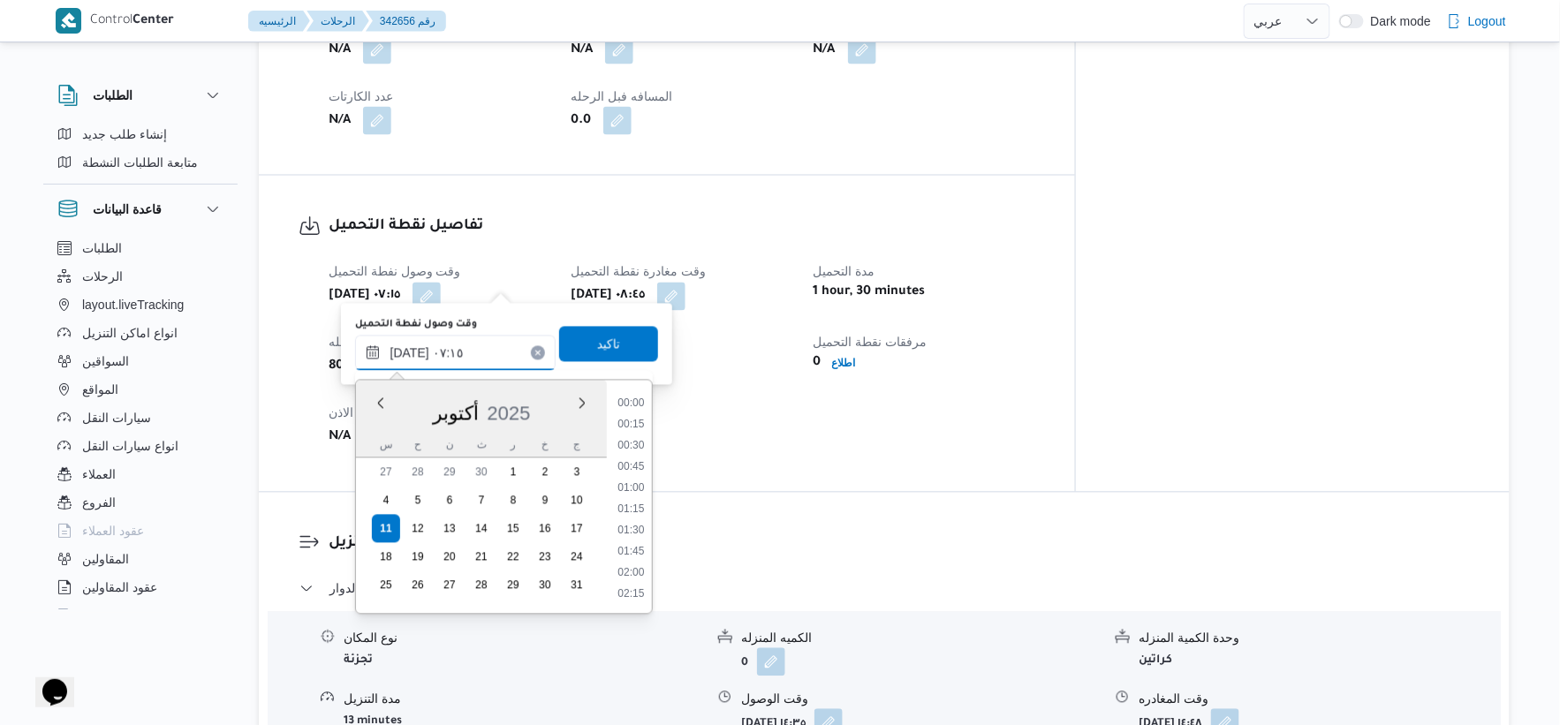
scroll to position [509, 0]
click at [633, 526] on li "07:30" at bounding box center [630, 531] width 41 height 18
type input "[DATE] ٠٧:٣٠"
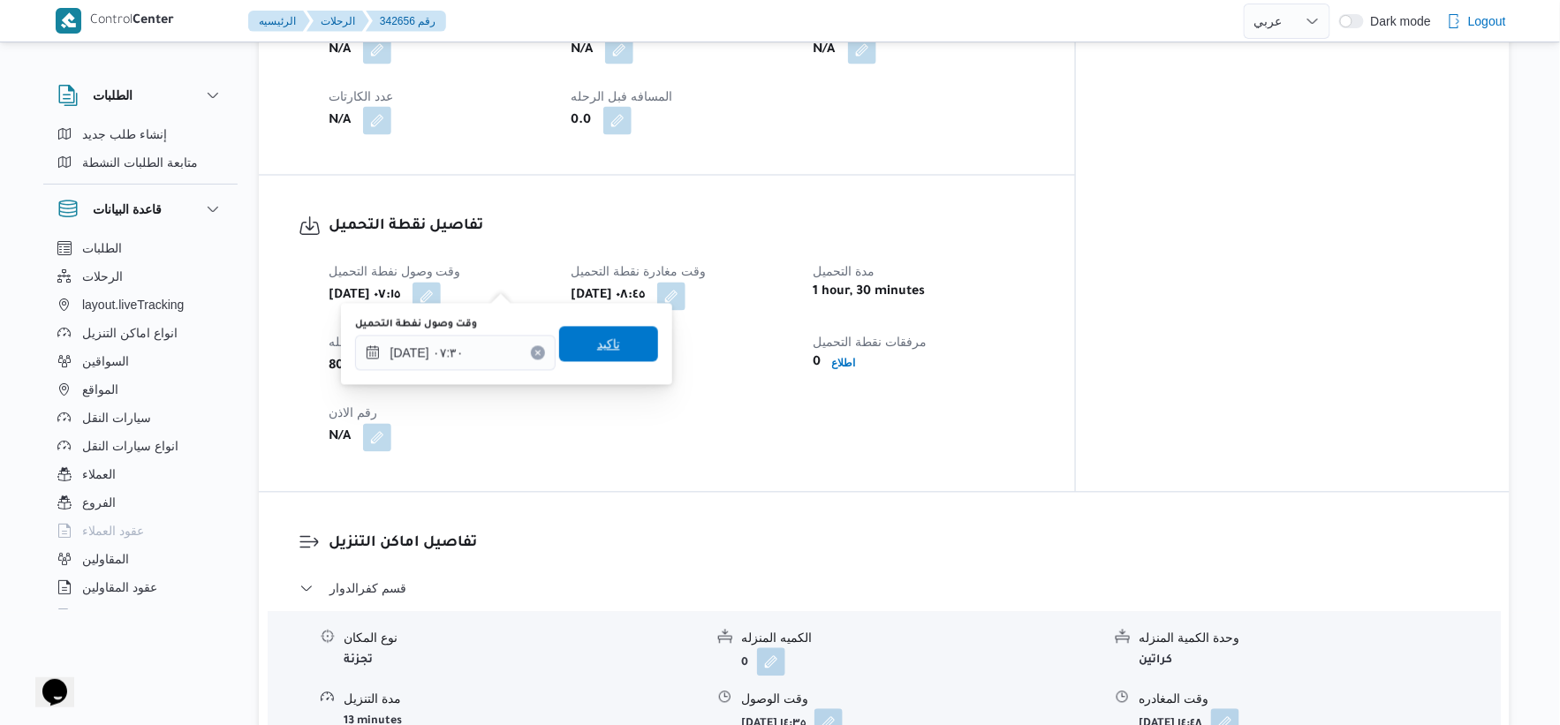
click at [604, 347] on span "تاكيد" at bounding box center [608, 344] width 23 height 21
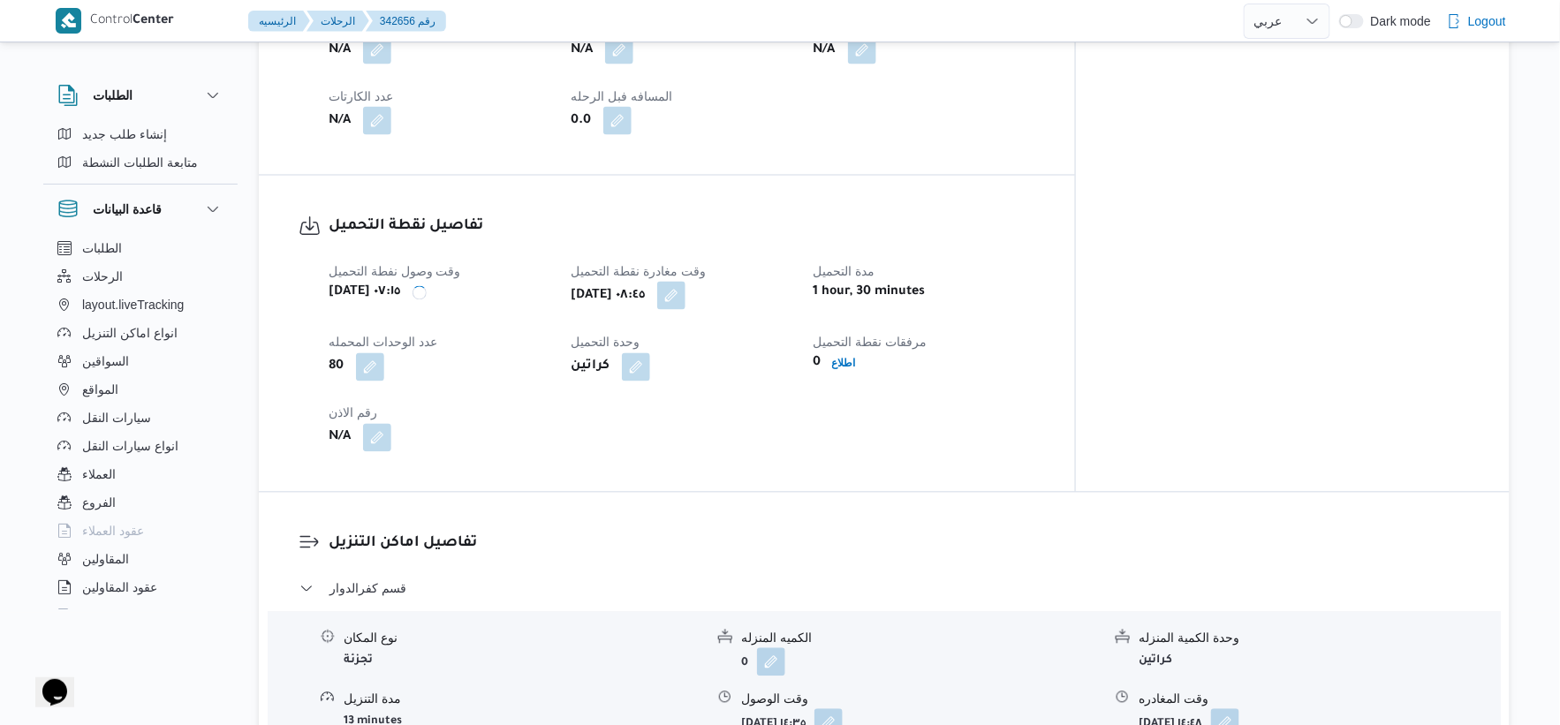
click at [686, 282] on button "button" at bounding box center [671, 296] width 28 height 28
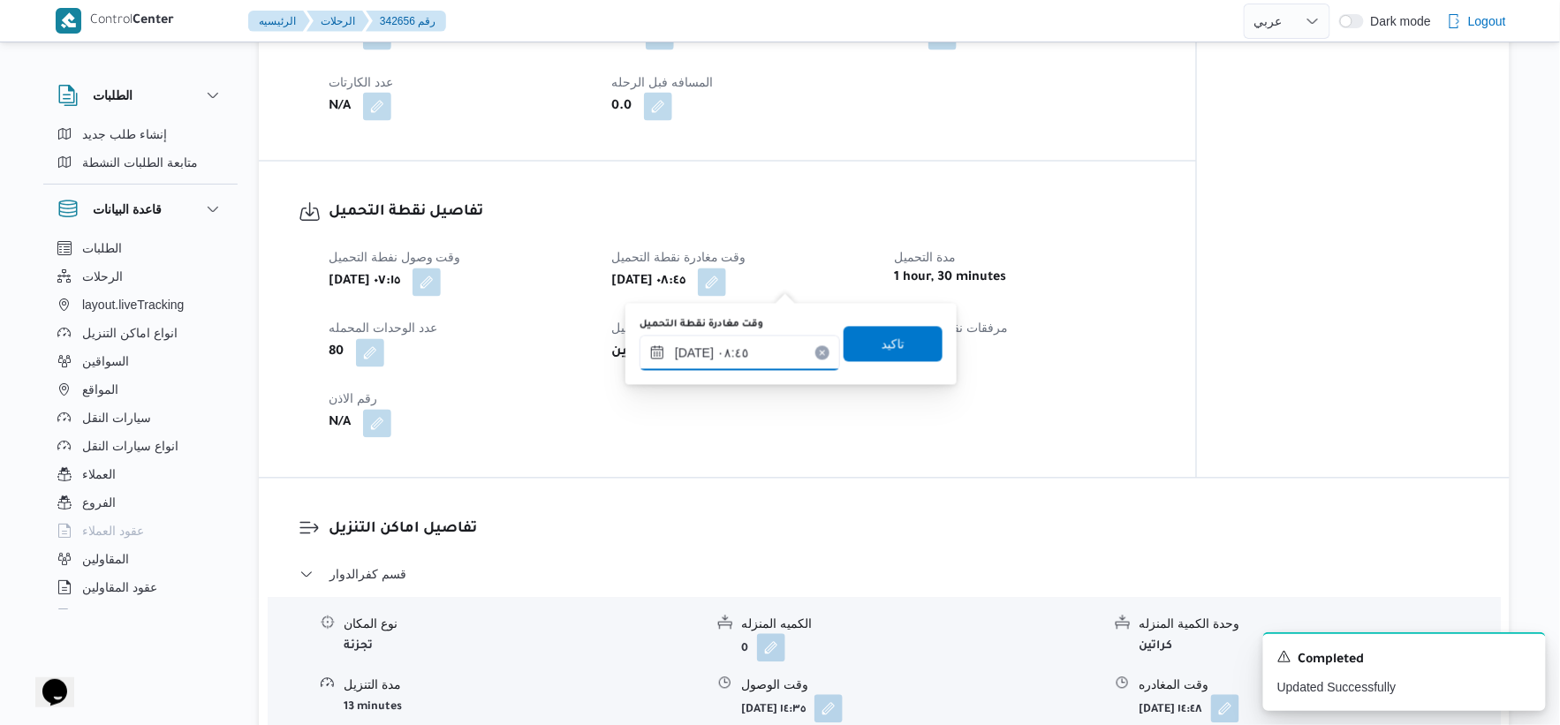
click at [757, 347] on input "[DATE] ٠٨:٤٥" at bounding box center [740, 353] width 201 height 35
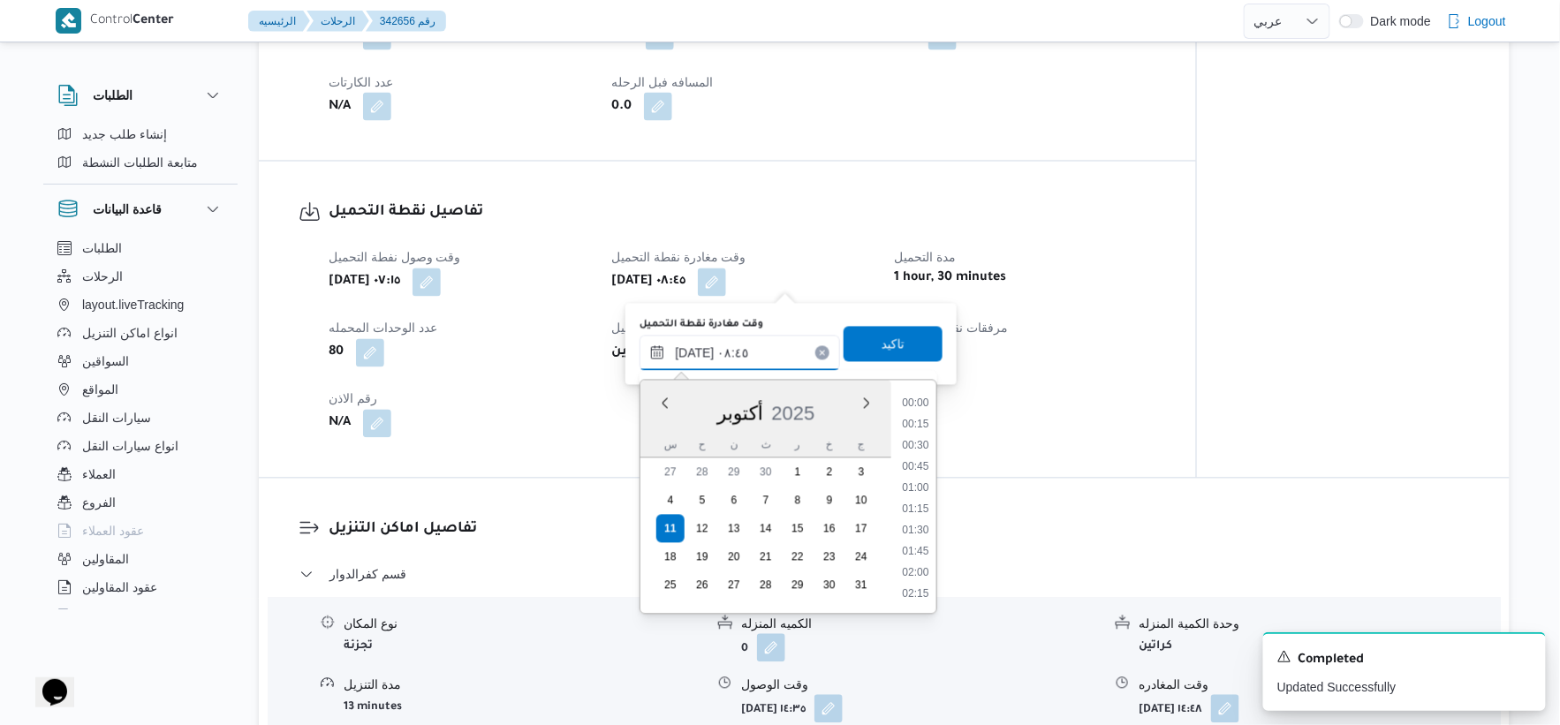
scroll to position [636, 0]
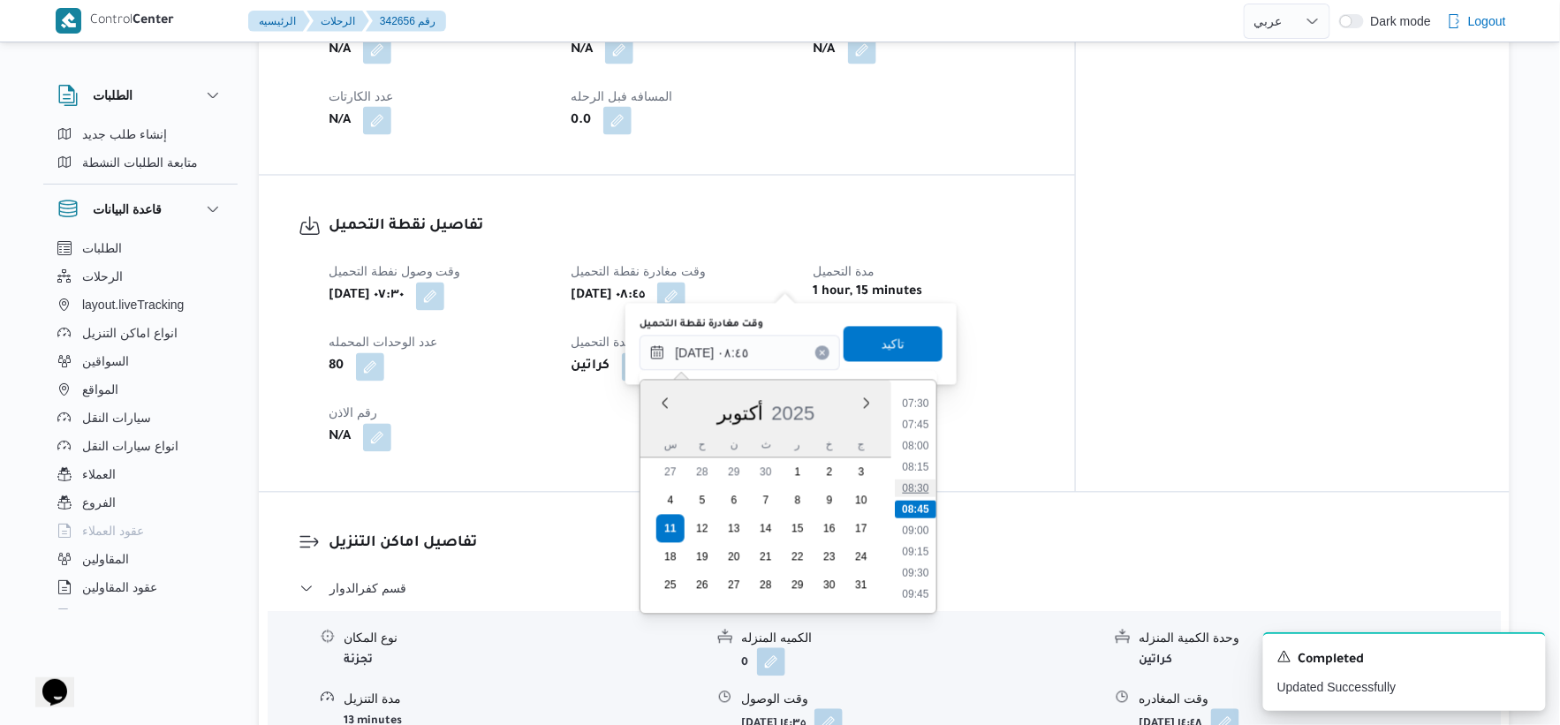
click at [934, 484] on li "08:30" at bounding box center [916, 489] width 41 height 18
type input "[DATE] ٠٨:٣٠"
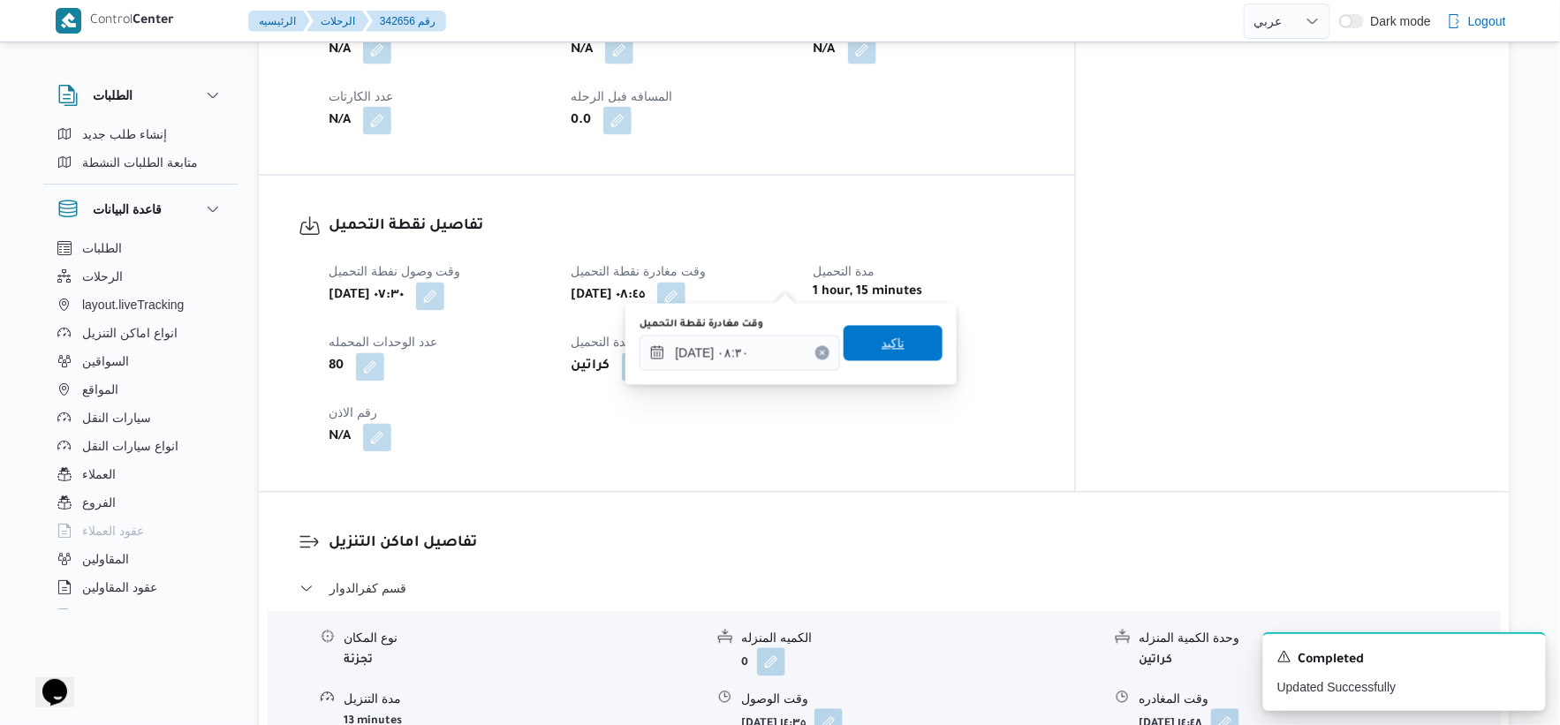
click at [901, 351] on span "تاكيد" at bounding box center [893, 343] width 99 height 35
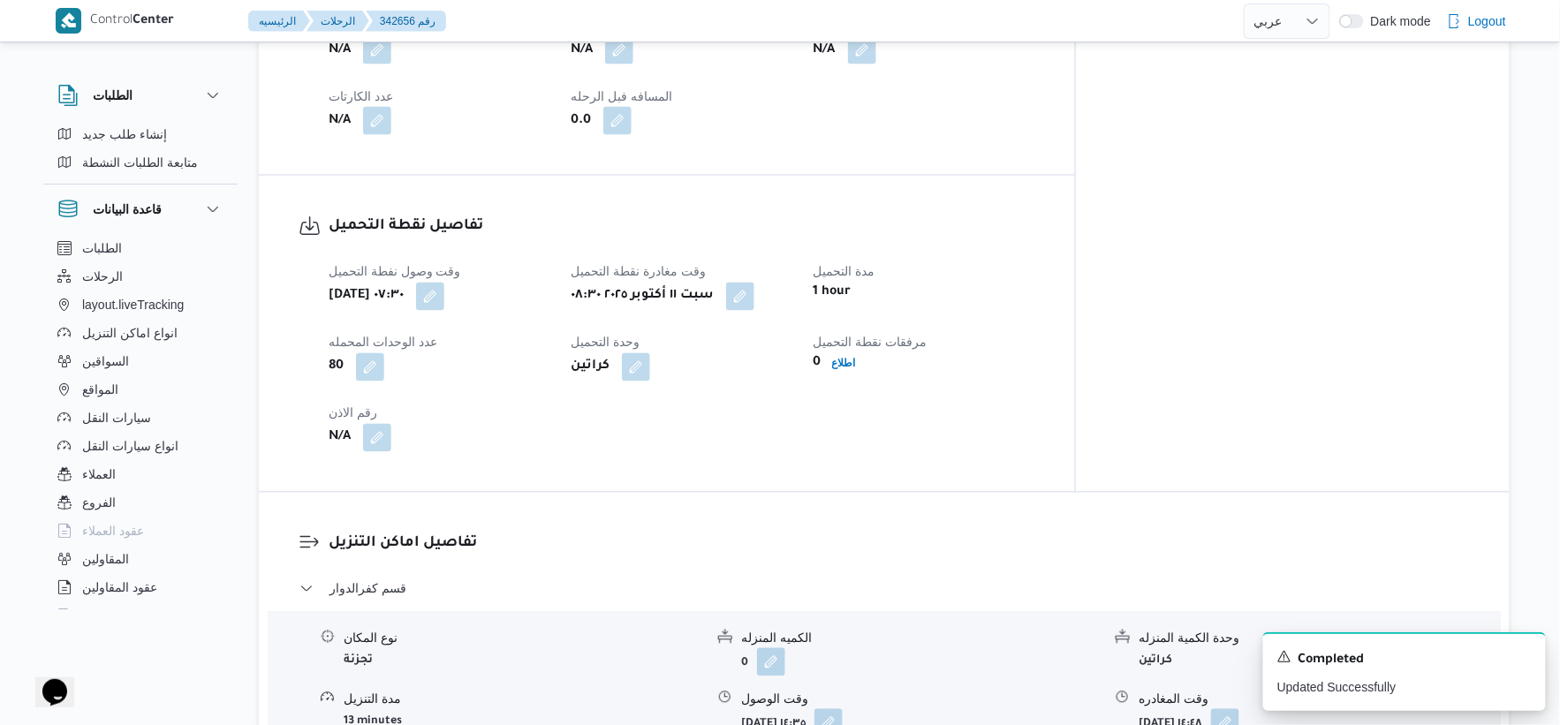
scroll to position [1225, 0]
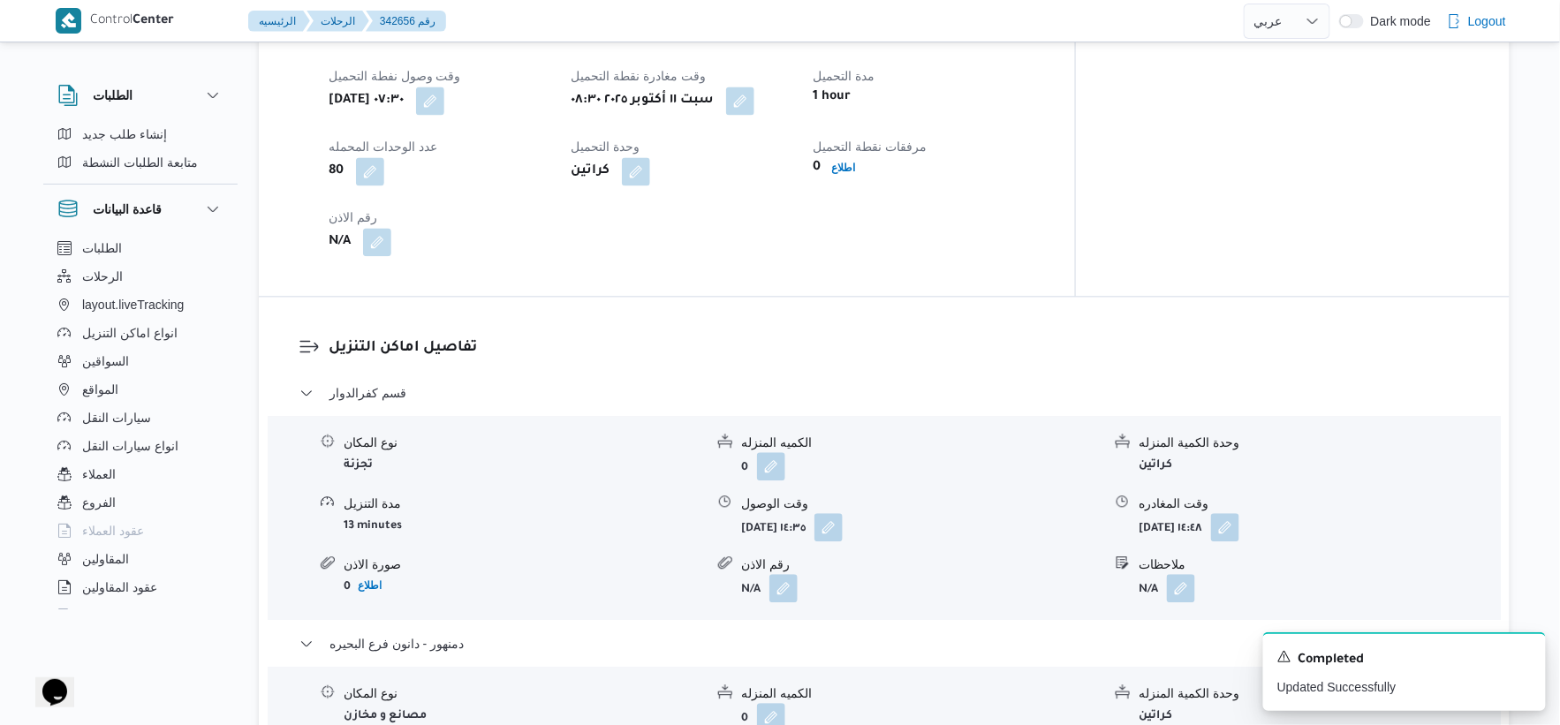
click at [843, 515] on button "button" at bounding box center [828, 527] width 28 height 28
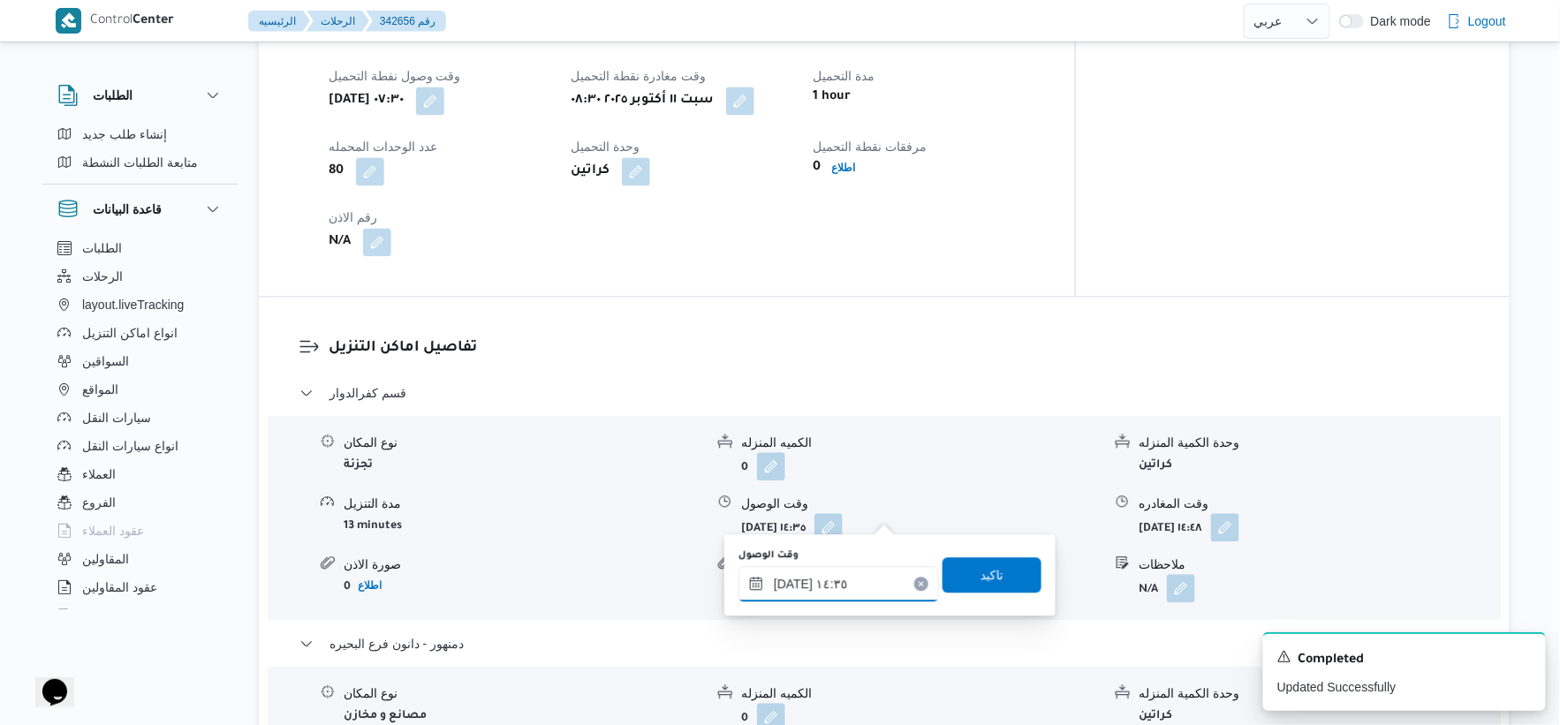
click at [830, 576] on input "[DATE] ١٤:٣٥" at bounding box center [839, 583] width 201 height 35
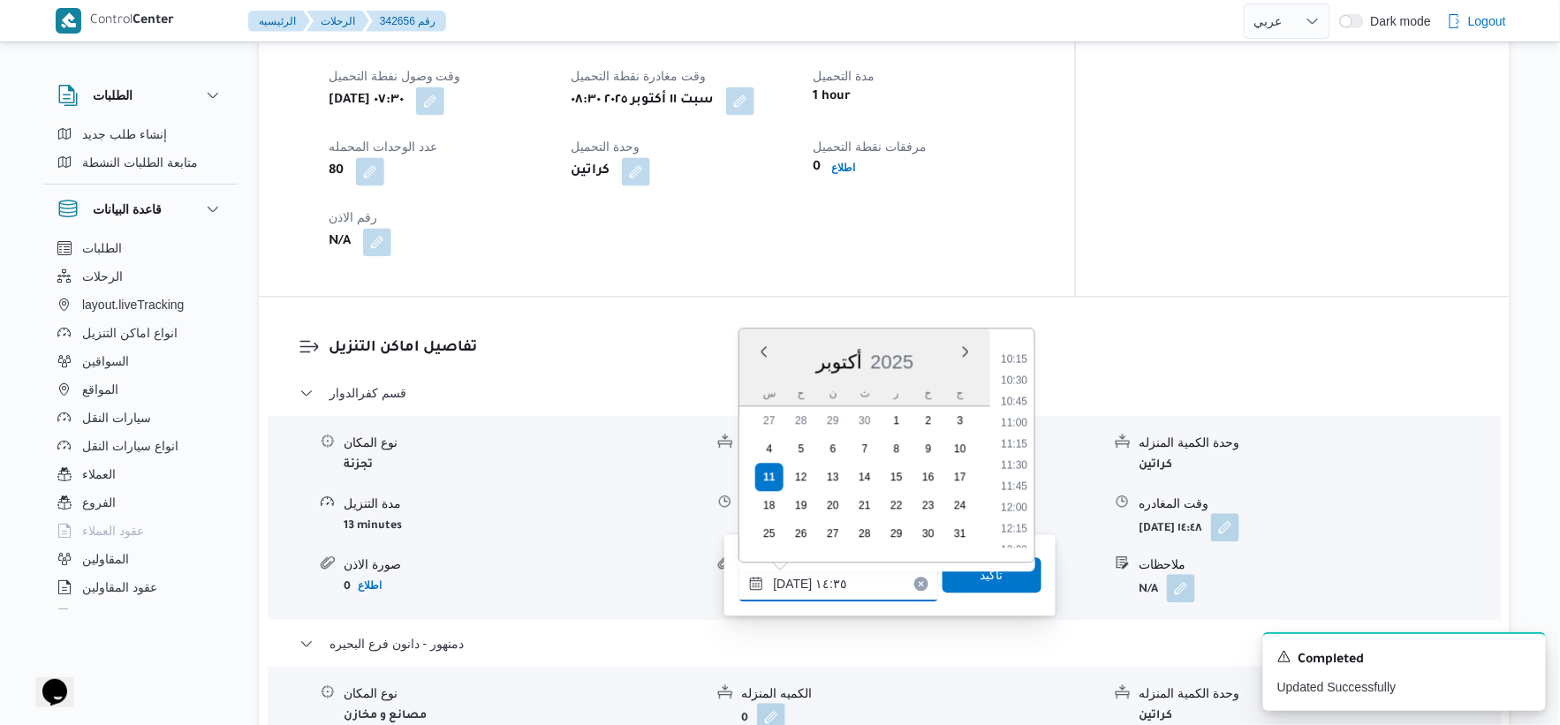
scroll to position [731, 0]
click at [1021, 426] on li "09:30" at bounding box center [1014, 427] width 41 height 18
type input "[DATE] ٠٩:٣٠"
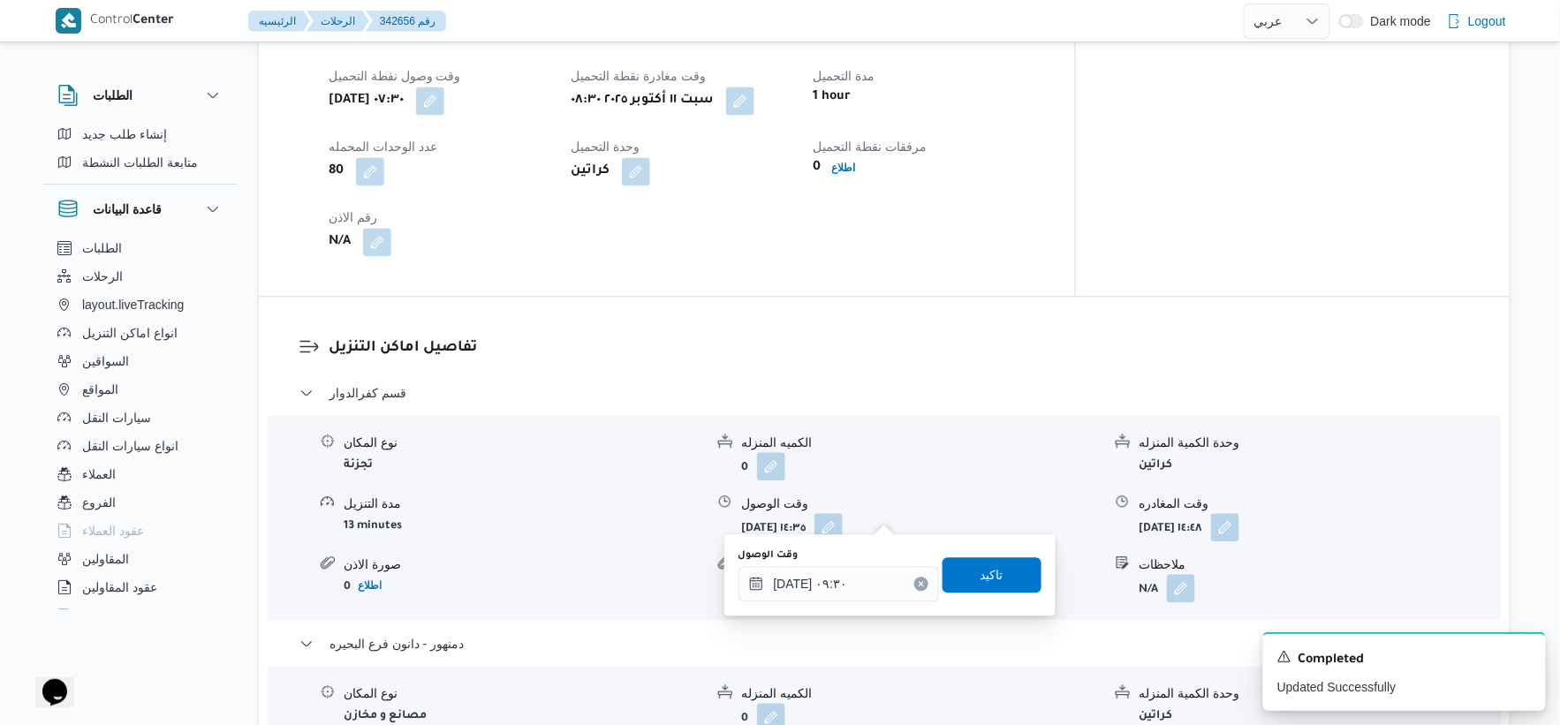
click at [1013, 552] on div "وقت الوصول [DATE] ٠٩:٣٠ تاكيد" at bounding box center [890, 575] width 307 height 57
click at [1010, 577] on span "تاكيد" at bounding box center [992, 574] width 99 height 35
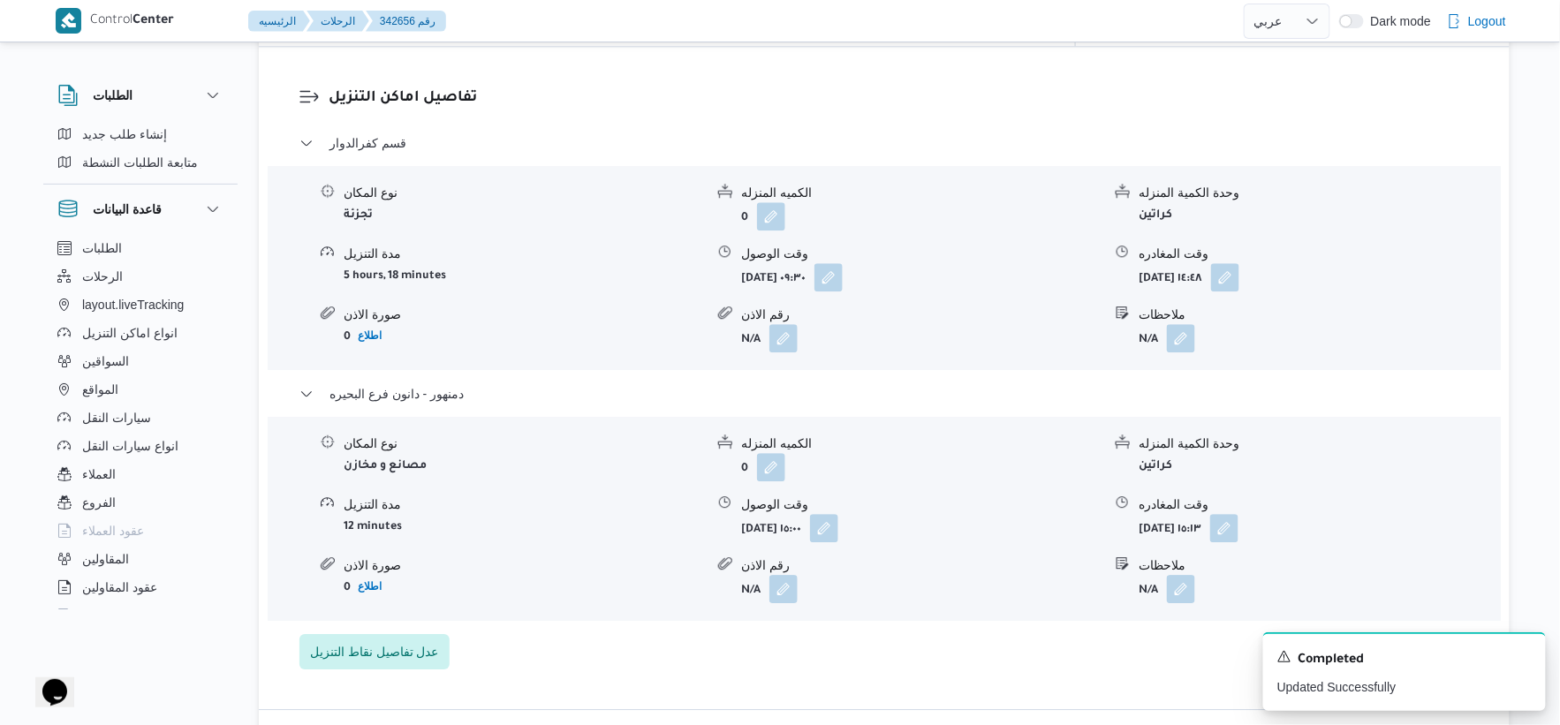
scroll to position [1520, 0]
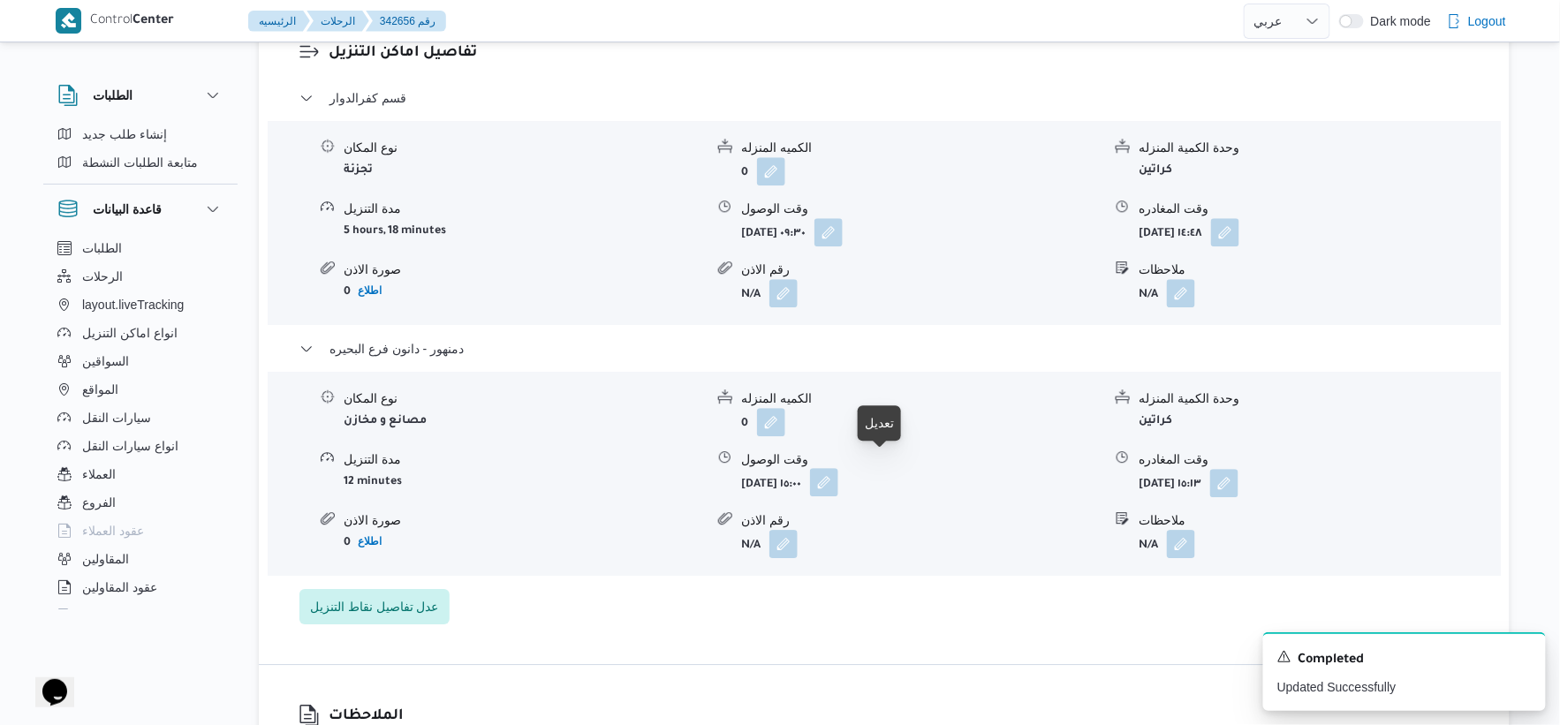
click at [838, 468] on button "button" at bounding box center [824, 482] width 28 height 28
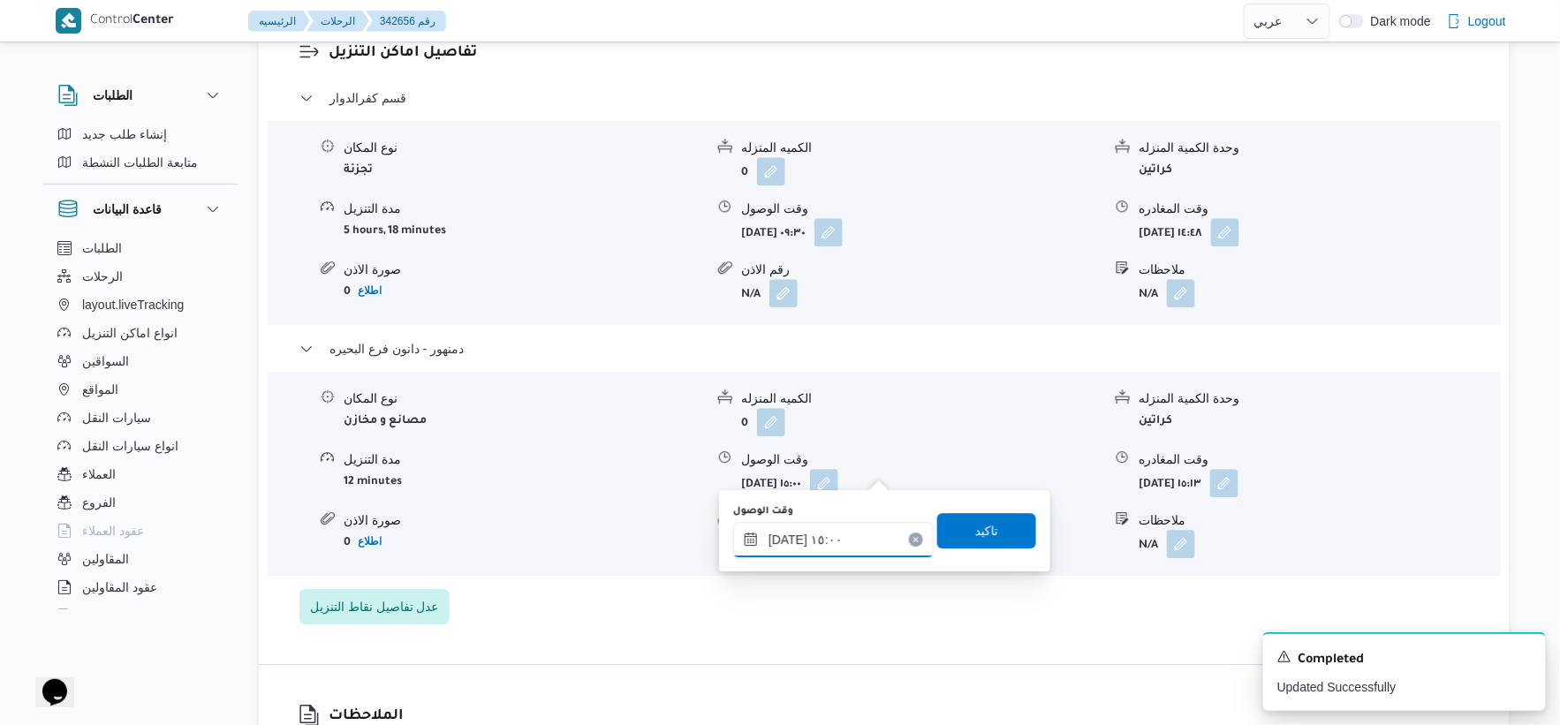
drag, startPoint x: 833, startPoint y: 548, endPoint x: 861, endPoint y: 545, distance: 28.4
click at [833, 549] on input "[DATE] ١٥:٠٠" at bounding box center [833, 539] width 201 height 35
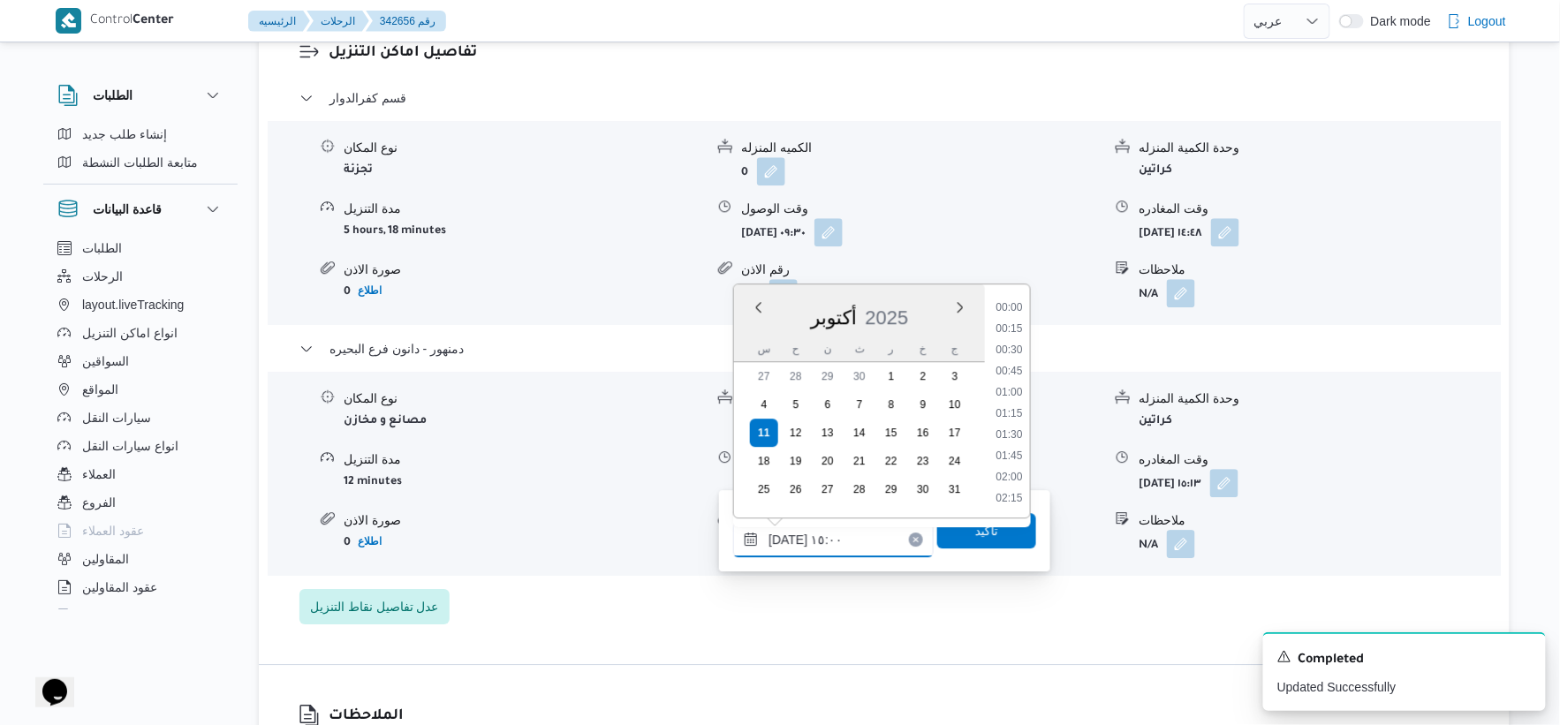
scroll to position [1166, 0]
click at [1019, 367] on li "14:30" at bounding box center [1009, 371] width 41 height 18
type input "[DATE] ١٤:٣٠"
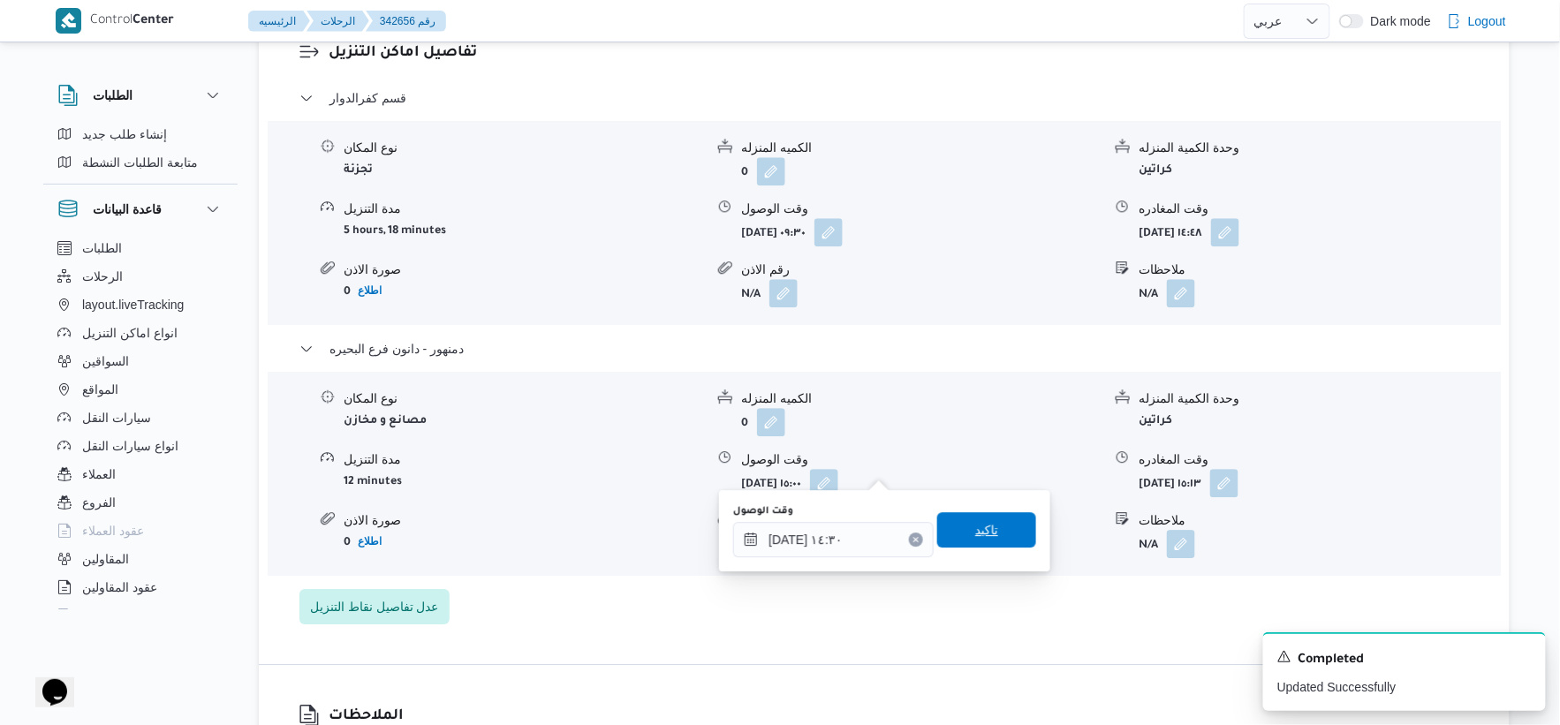
click at [988, 524] on span "تاكيد" at bounding box center [986, 529] width 99 height 35
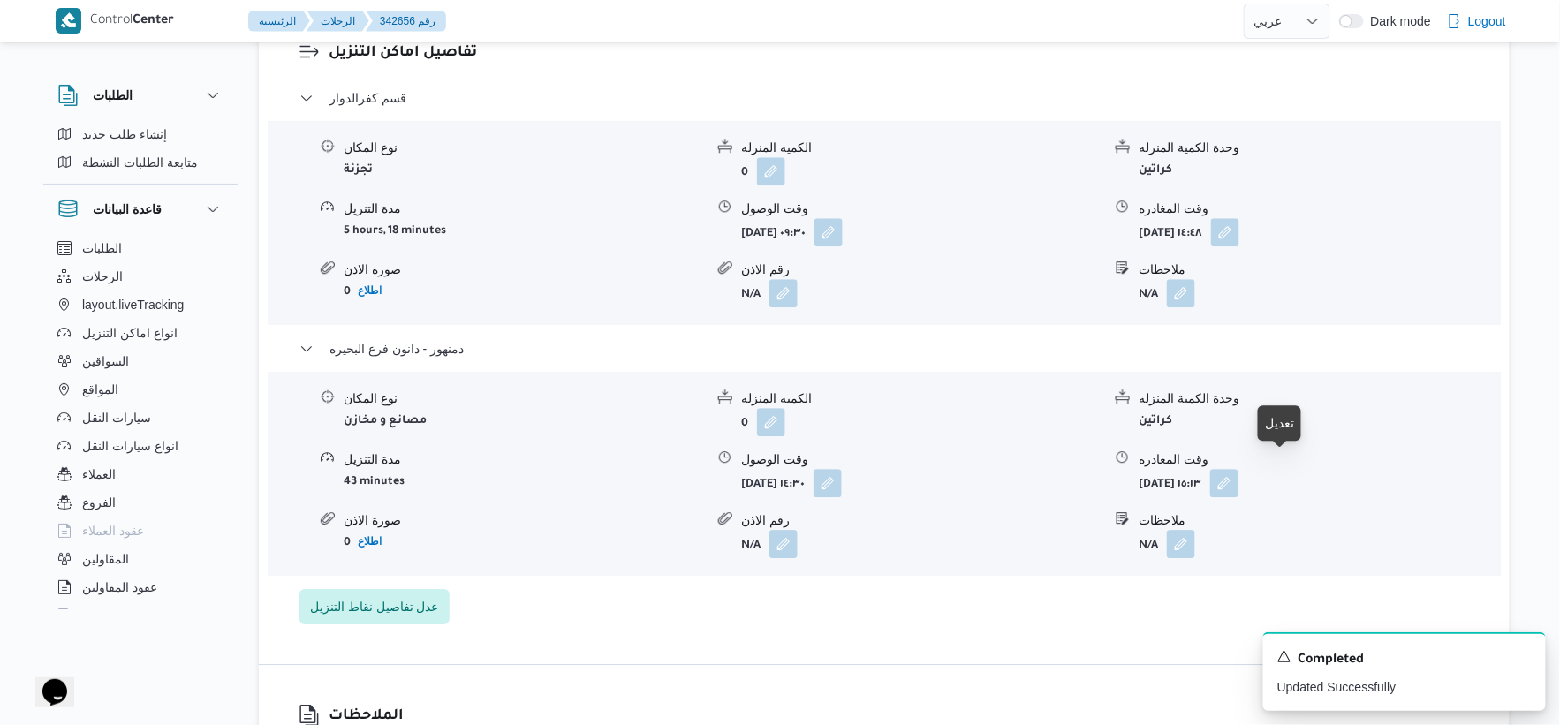
click at [1239, 469] on span at bounding box center [1219, 483] width 37 height 28
drag, startPoint x: 1290, startPoint y: 478, endPoint x: 1252, endPoint y: 539, distance: 71.8
click at [1239, 478] on button "button" at bounding box center [1224, 483] width 28 height 28
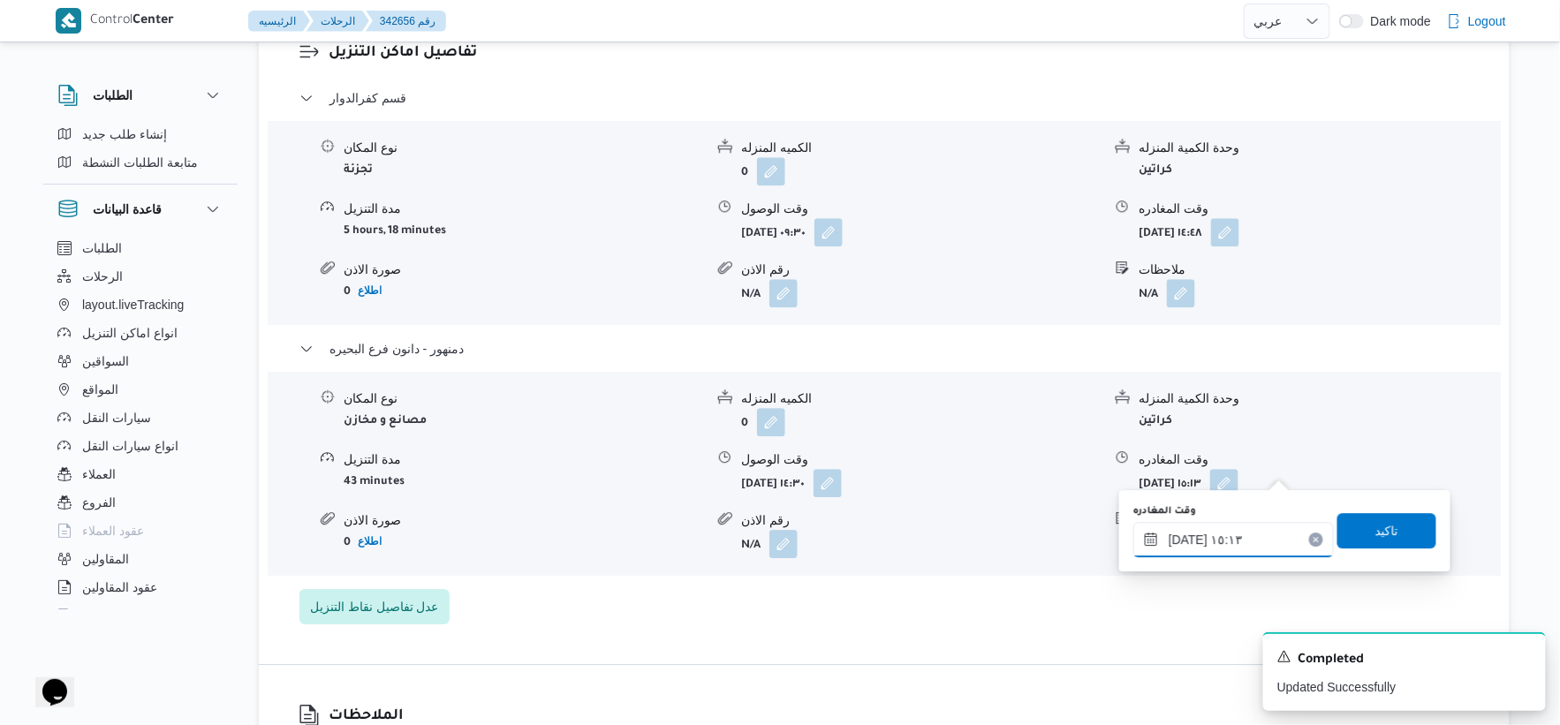
click at [1249, 543] on input "[DATE] ١٥:١٣" at bounding box center [1233, 539] width 201 height 35
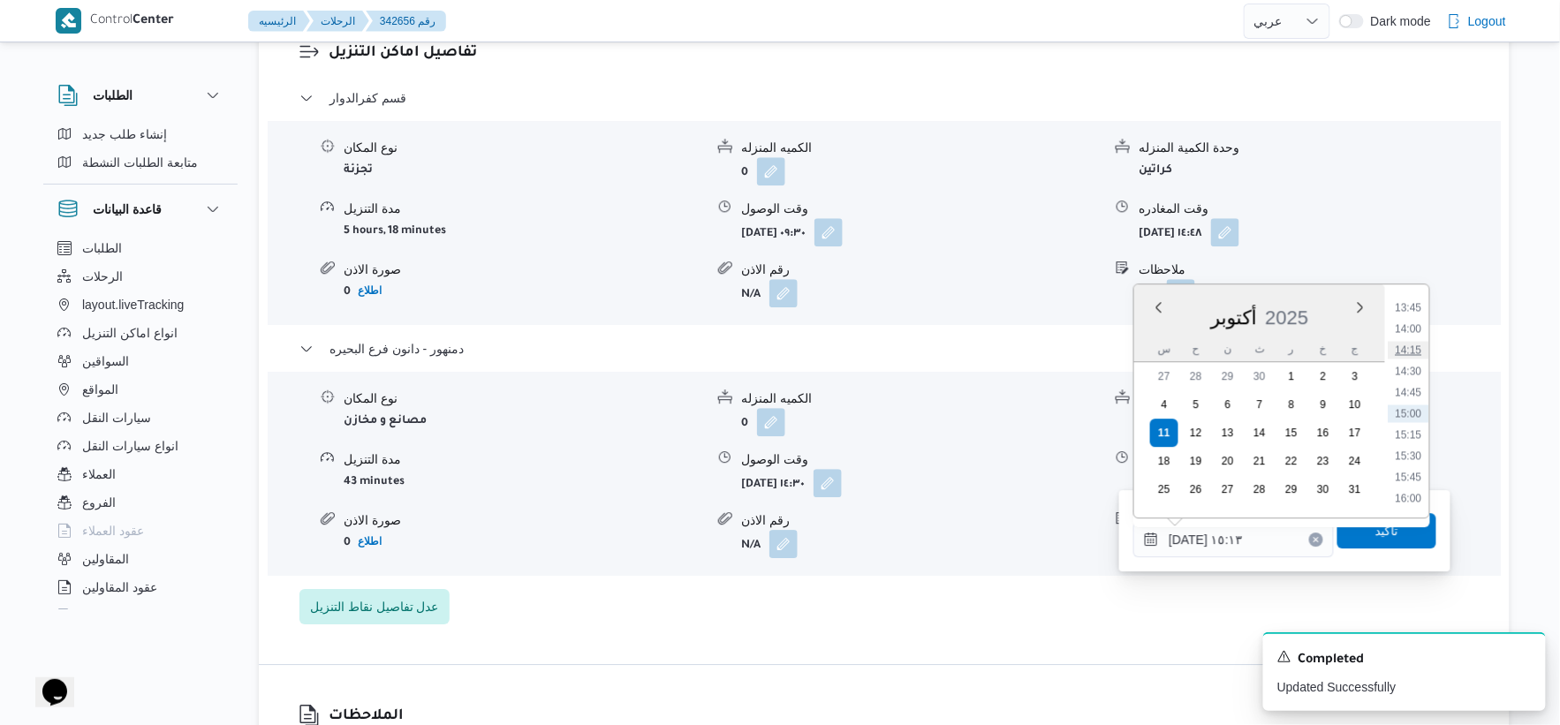
click at [1416, 341] on li "14:15" at bounding box center [1409, 350] width 41 height 18
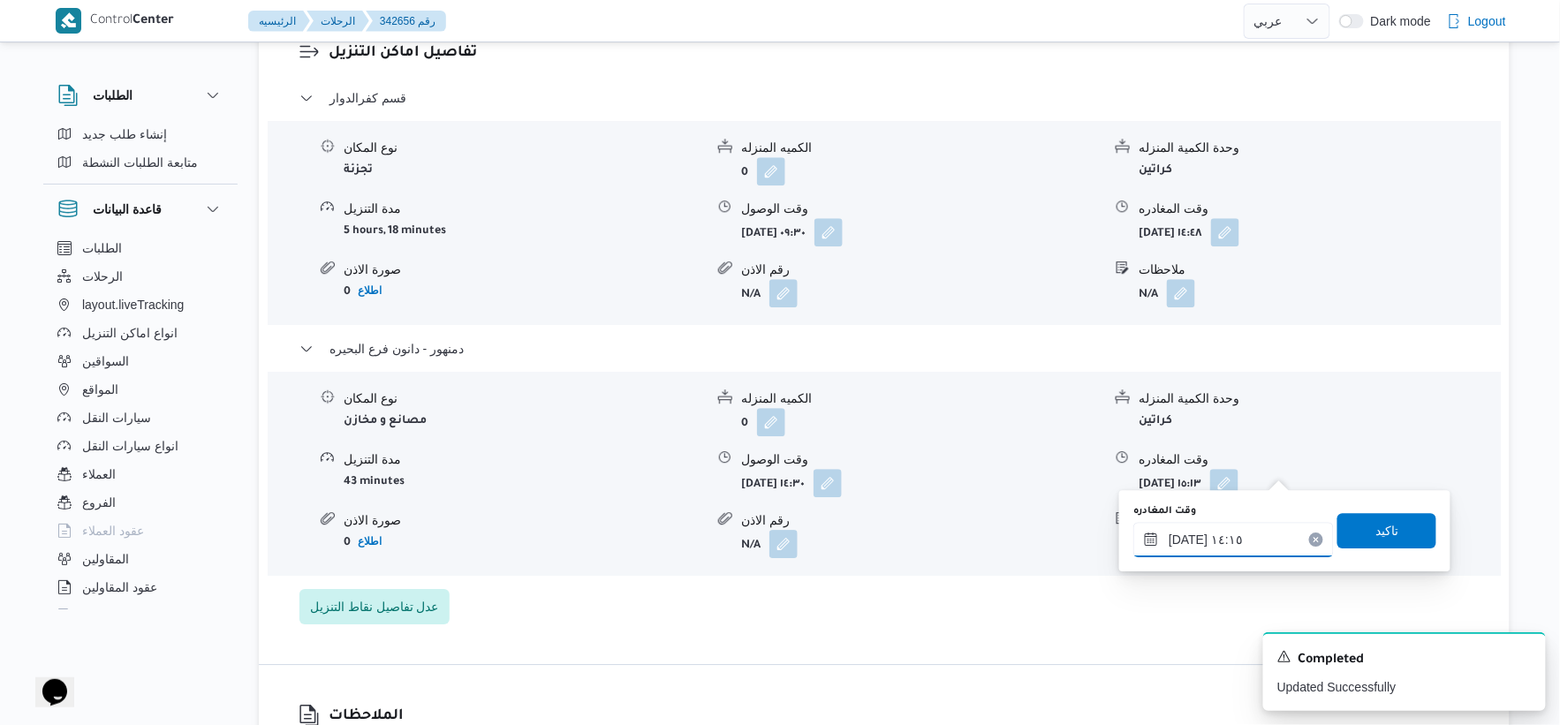
click at [1186, 536] on input "[DATE] ١٤:١٥" at bounding box center [1233, 539] width 201 height 35
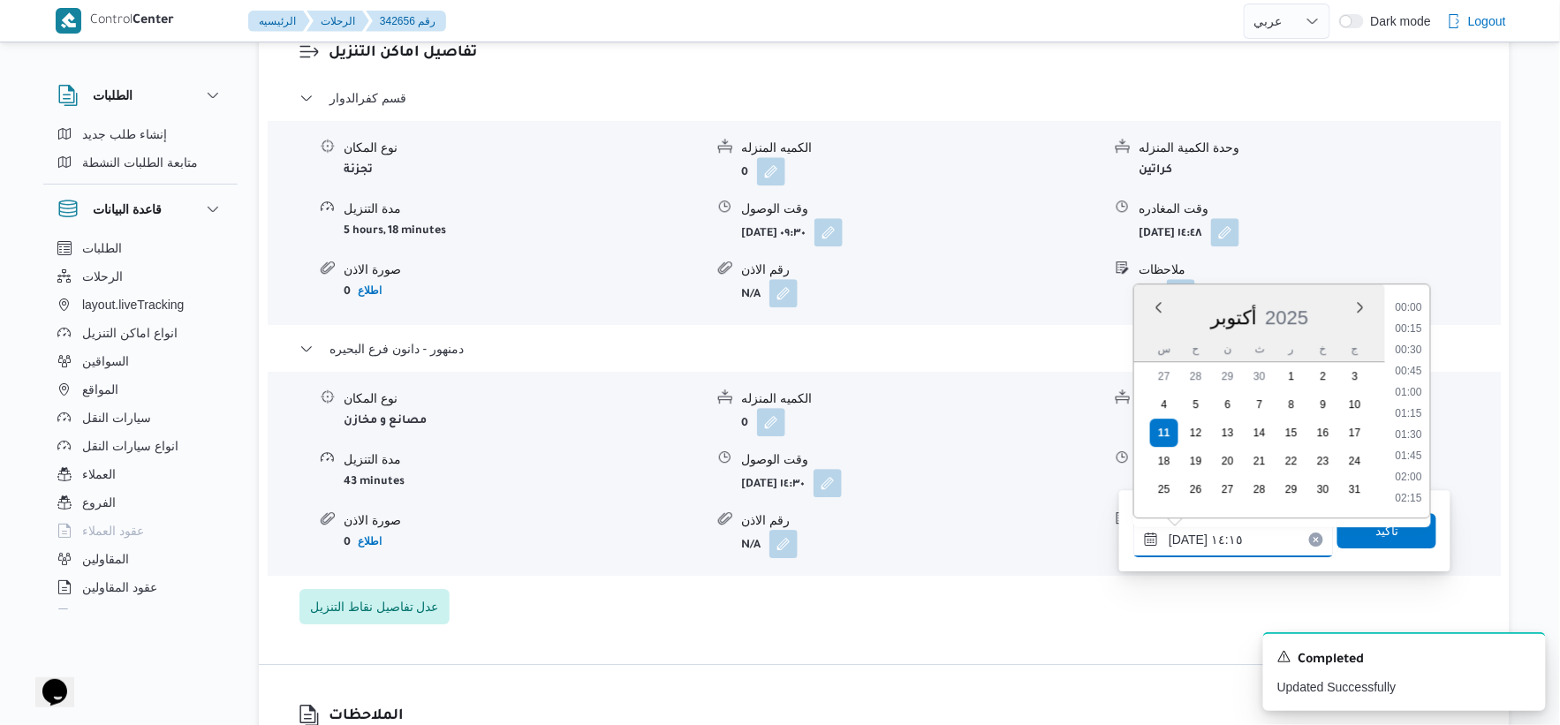
click at [1186, 536] on input "[DATE] ١٤:١٥" at bounding box center [1233, 539] width 201 height 35
type input "[DATE] ١٤:٣٥"
click at [1382, 542] on span "تاكيد" at bounding box center [1386, 529] width 99 height 35
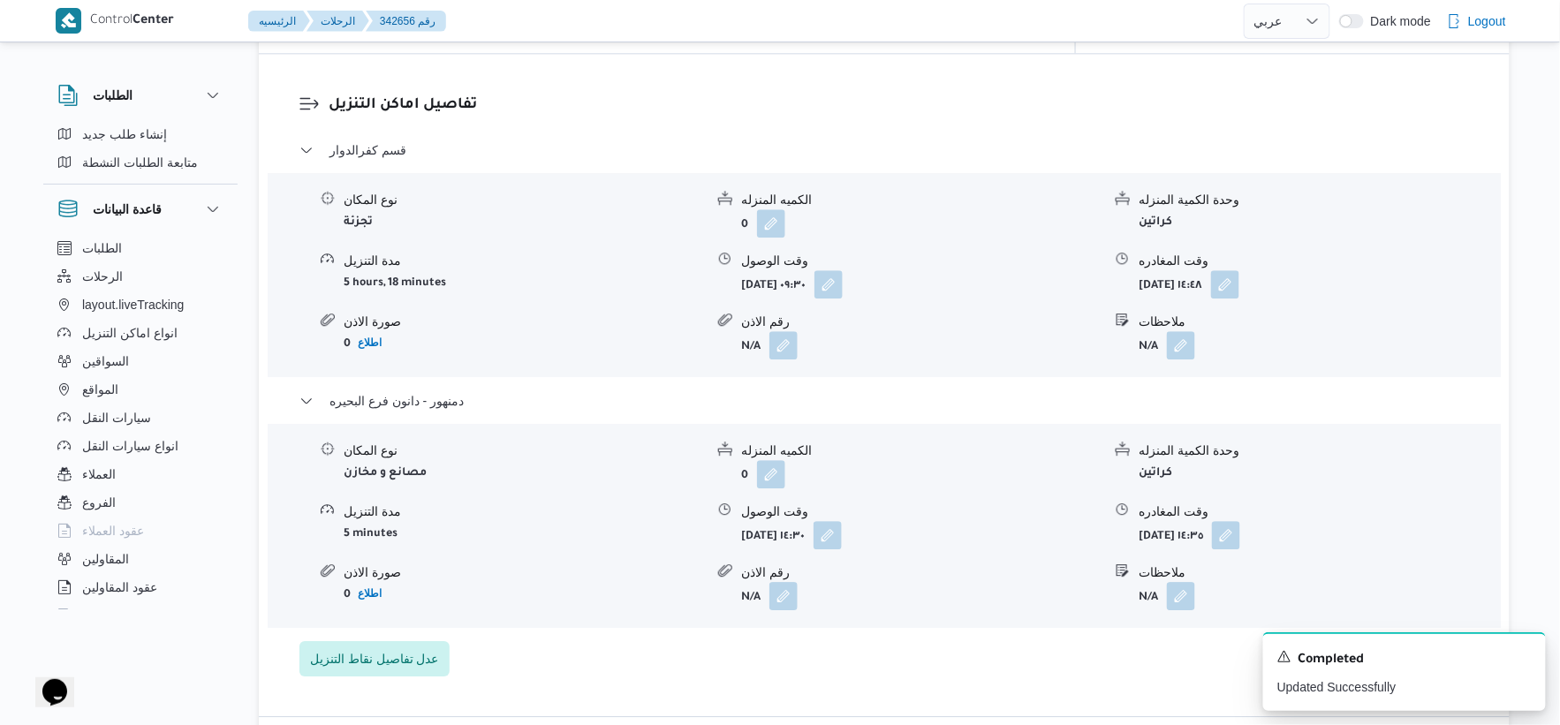
scroll to position [1422, 0]
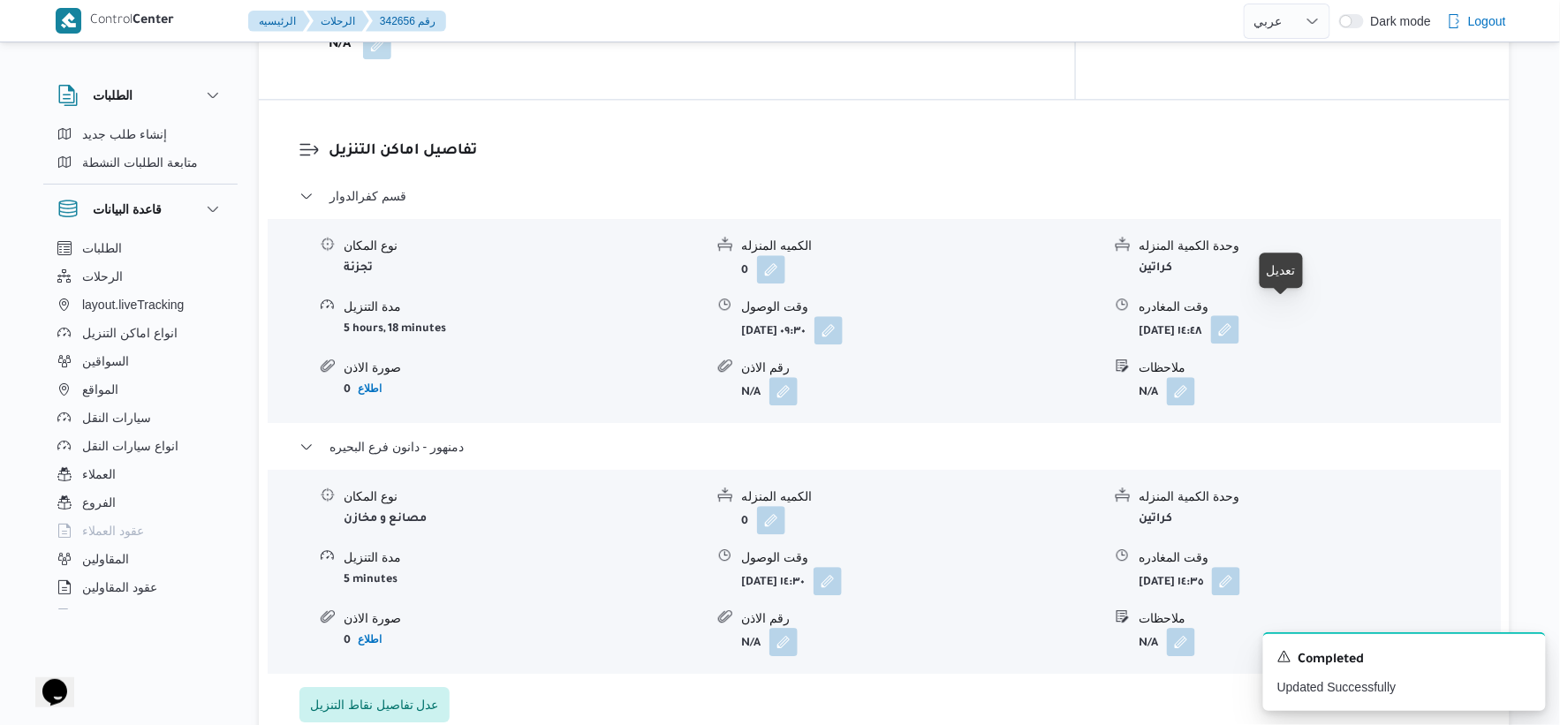
click at [1239, 316] on button "button" at bounding box center [1225, 329] width 28 height 28
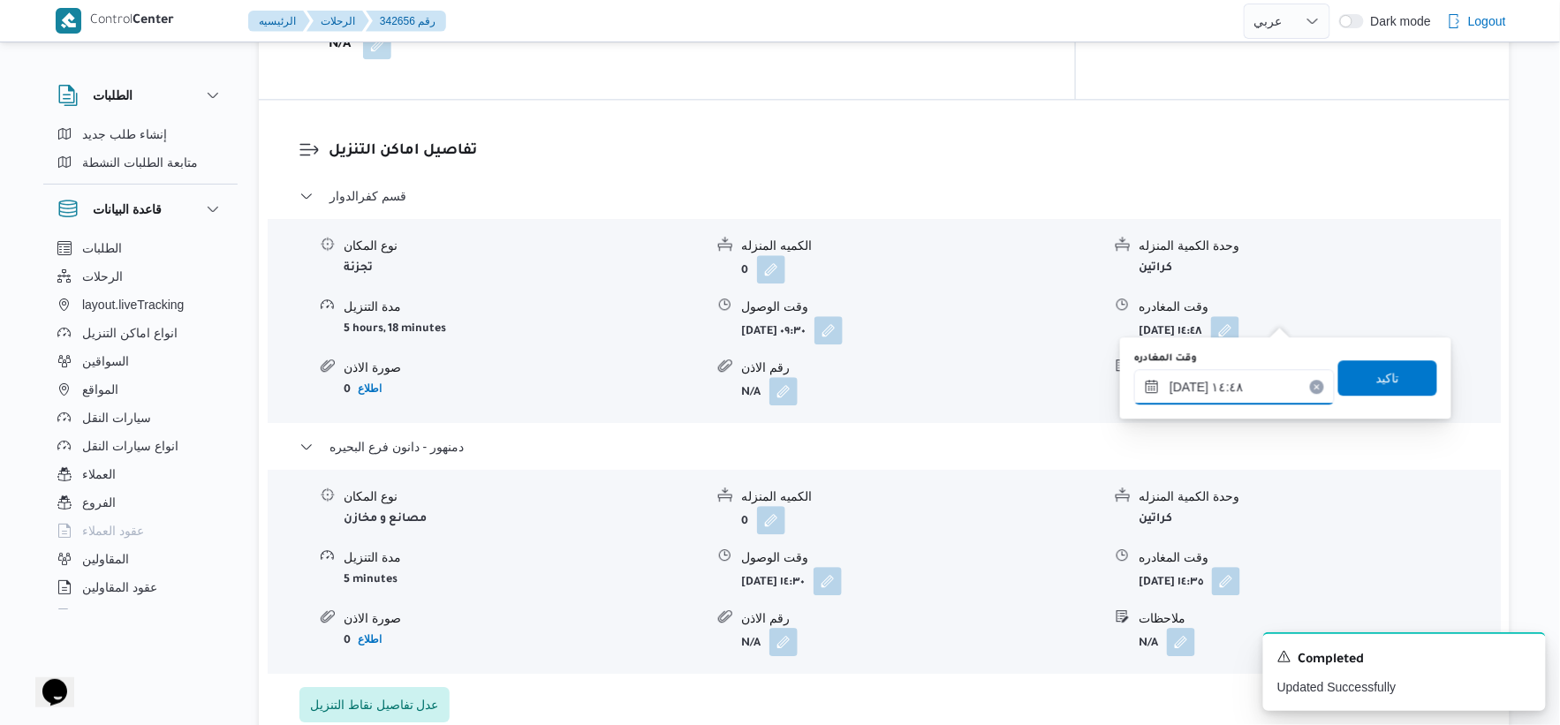
click at [1208, 391] on input "[DATE] ١٤:٤٨" at bounding box center [1234, 386] width 201 height 35
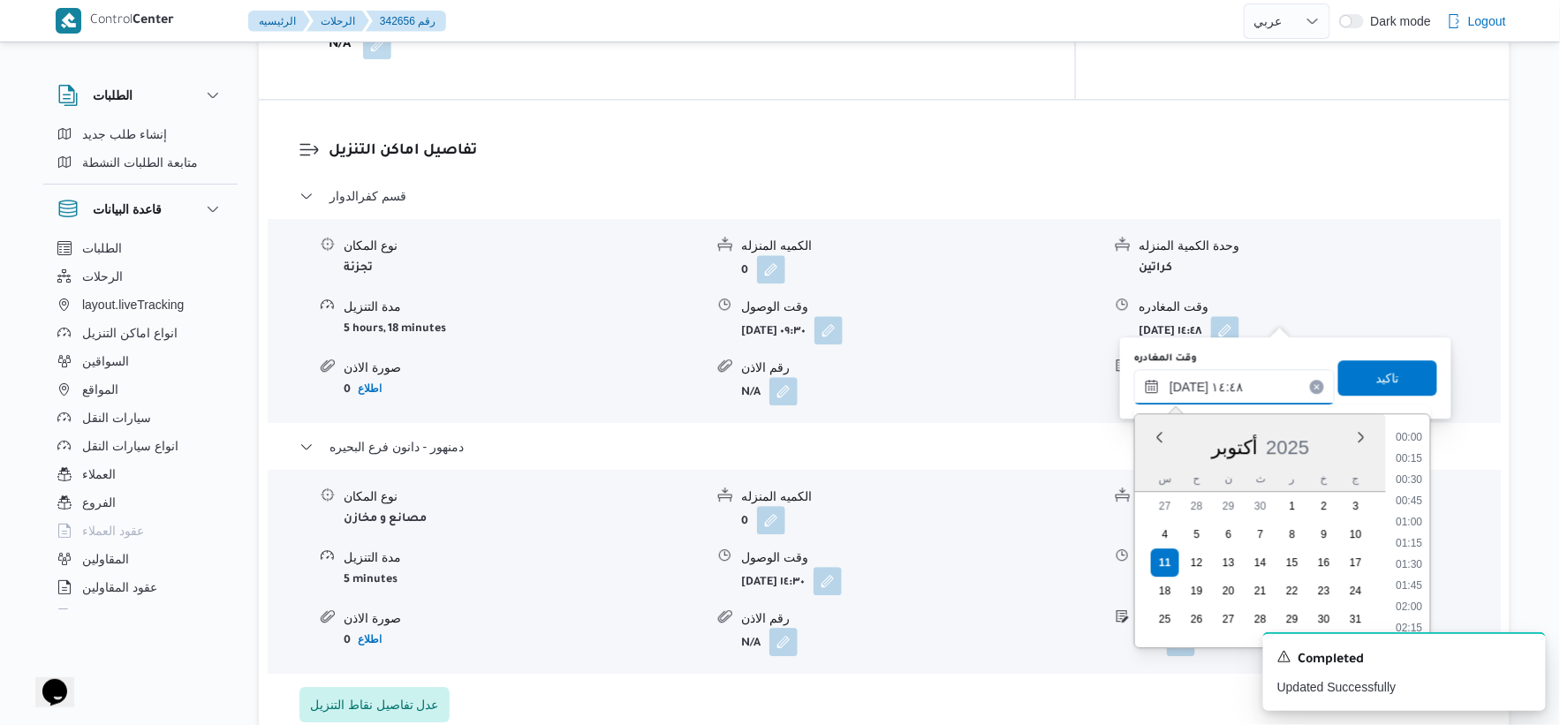
scroll to position [1145, 0]
click at [1422, 474] on li "14:00" at bounding box center [1410, 480] width 41 height 18
type input "[DATE] ١٤:٠٠"
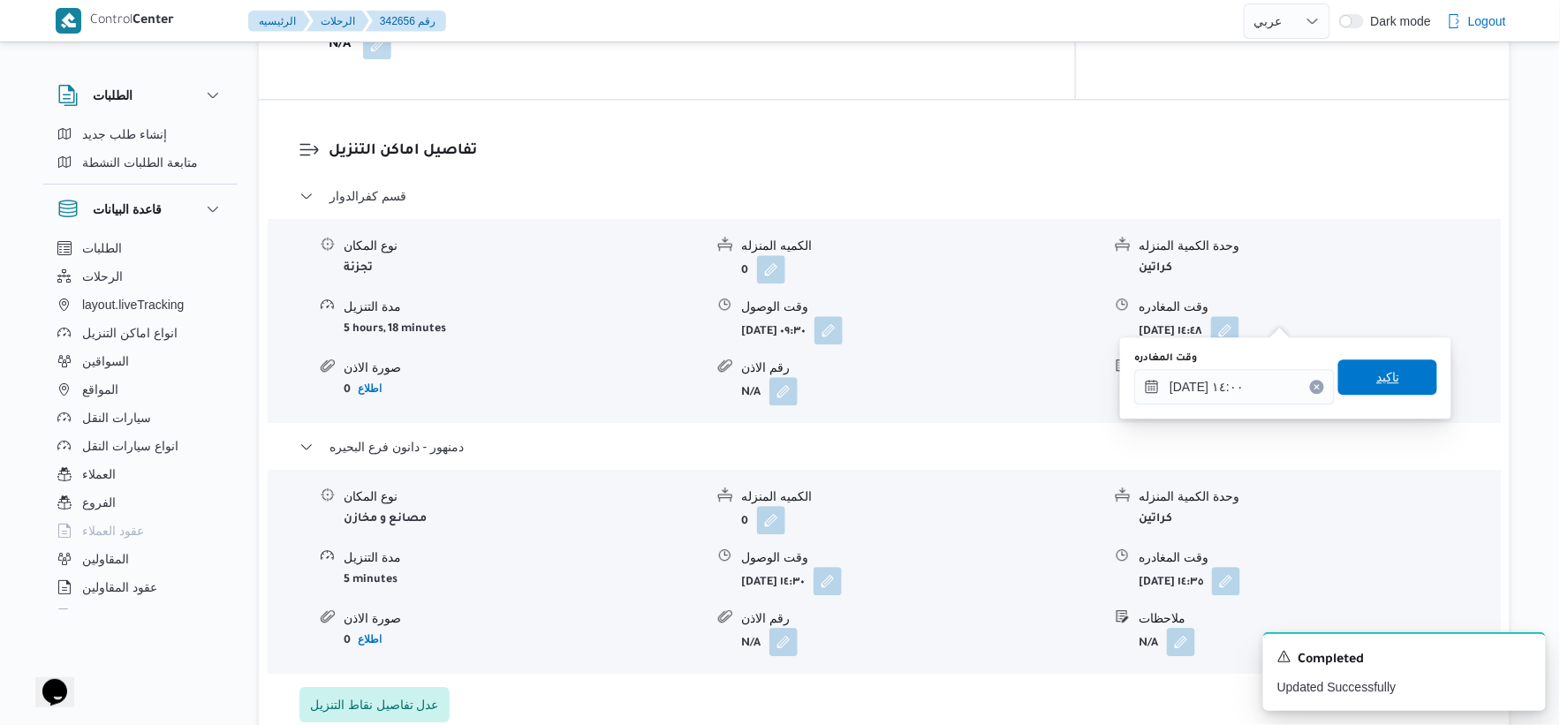
click at [1406, 375] on span "تاكيد" at bounding box center [1387, 377] width 99 height 35
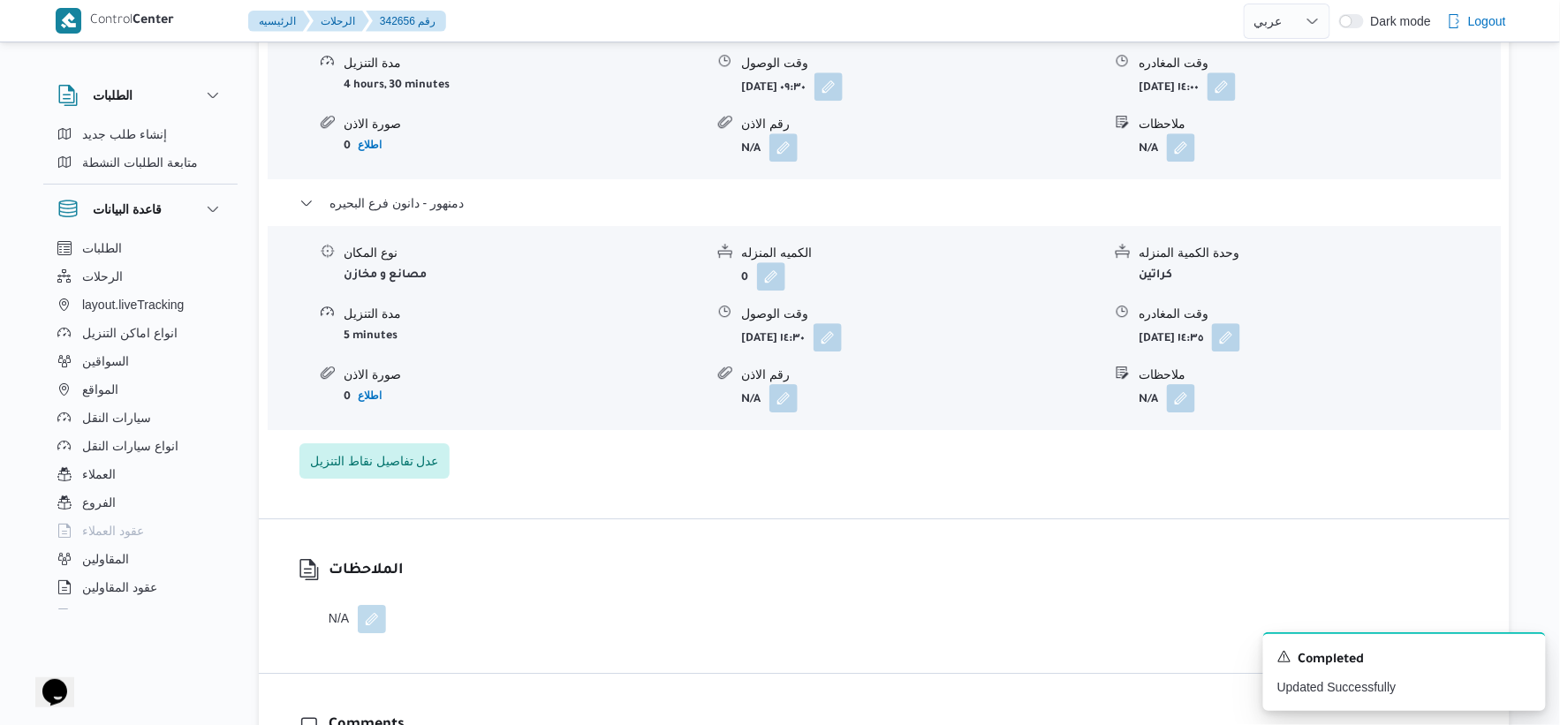
scroll to position [1668, 0]
select select "ar"
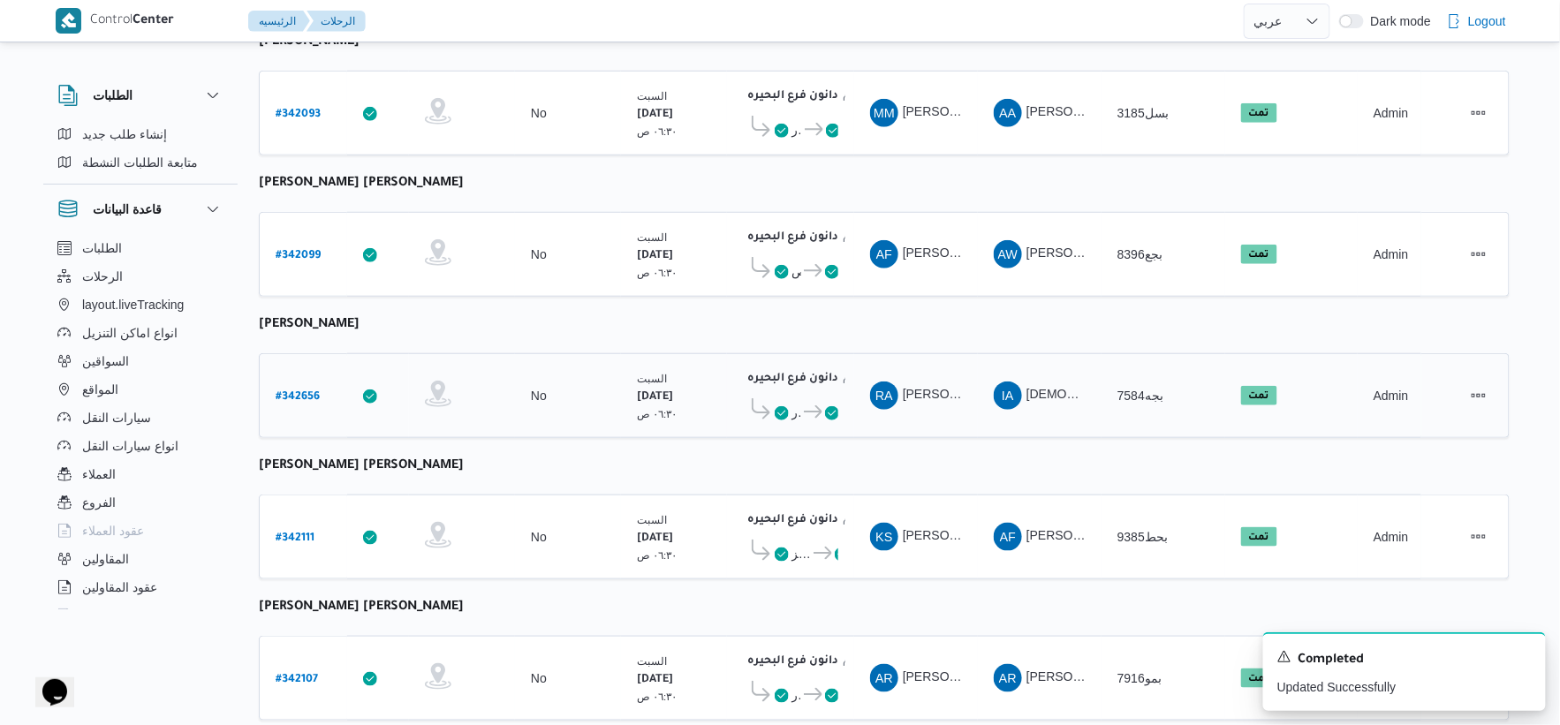
scroll to position [392, 0]
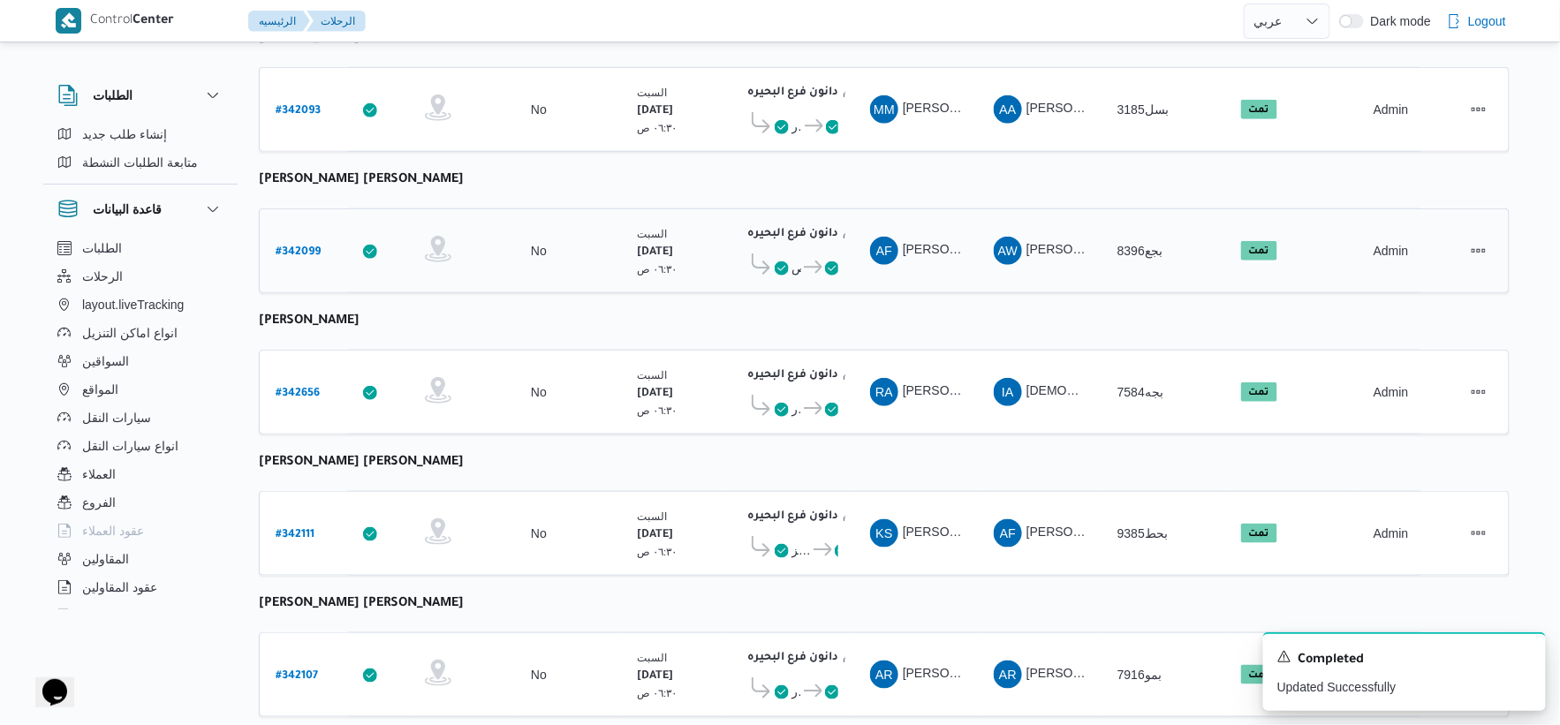
click at [295, 232] on div "# 342099" at bounding box center [304, 251] width 70 height 38
click at [292, 246] on b "# 342099" at bounding box center [298, 252] width 45 height 12
select select "ar"
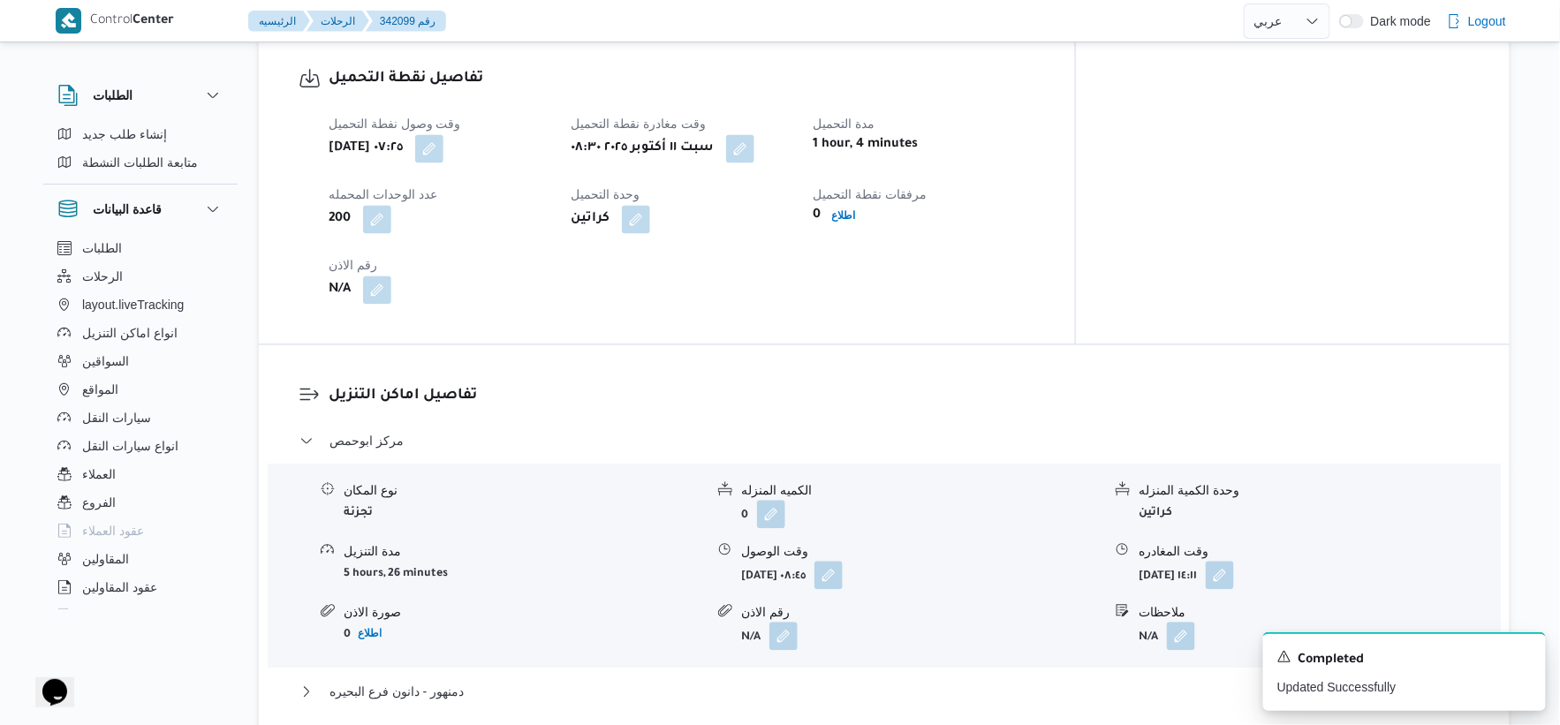
scroll to position [686, 0]
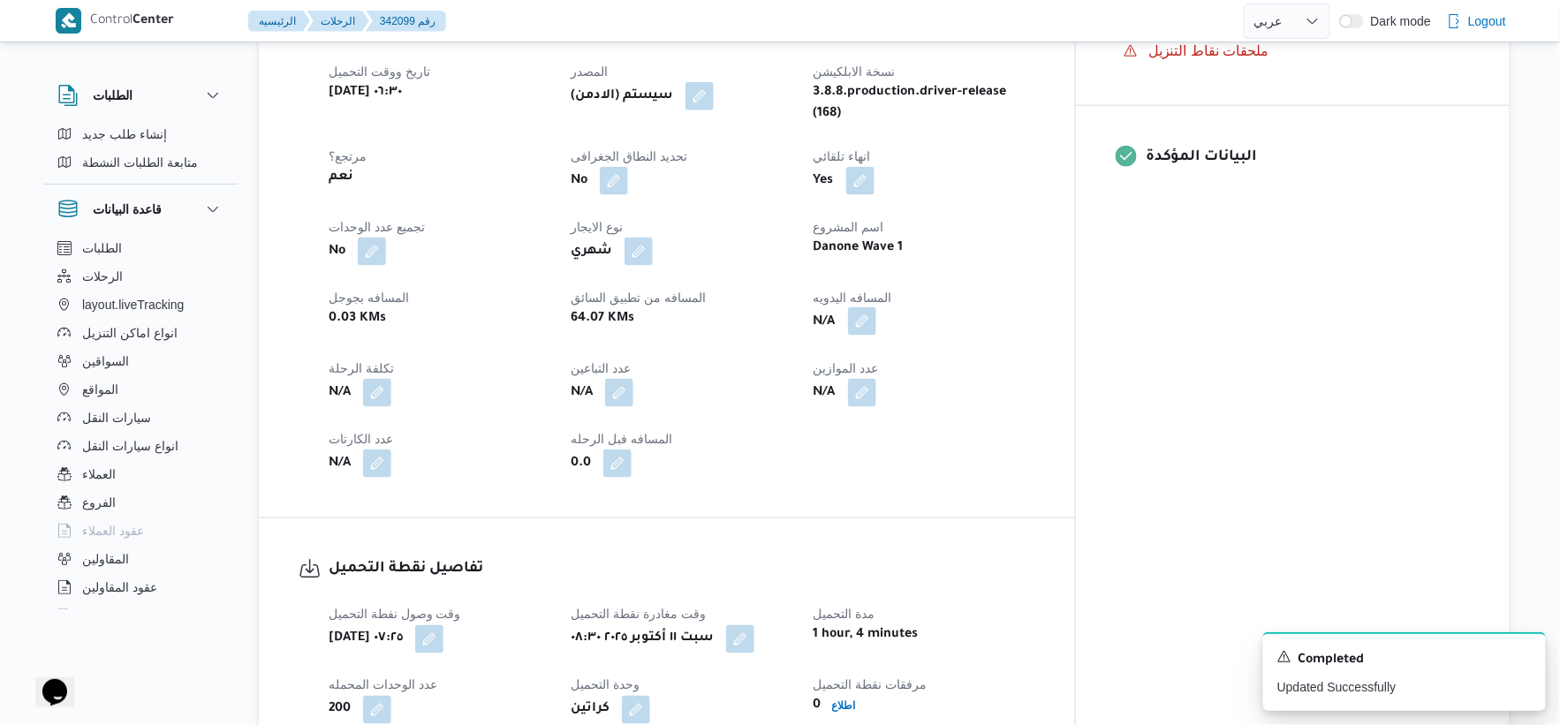
click at [876, 307] on button "button" at bounding box center [862, 321] width 28 height 28
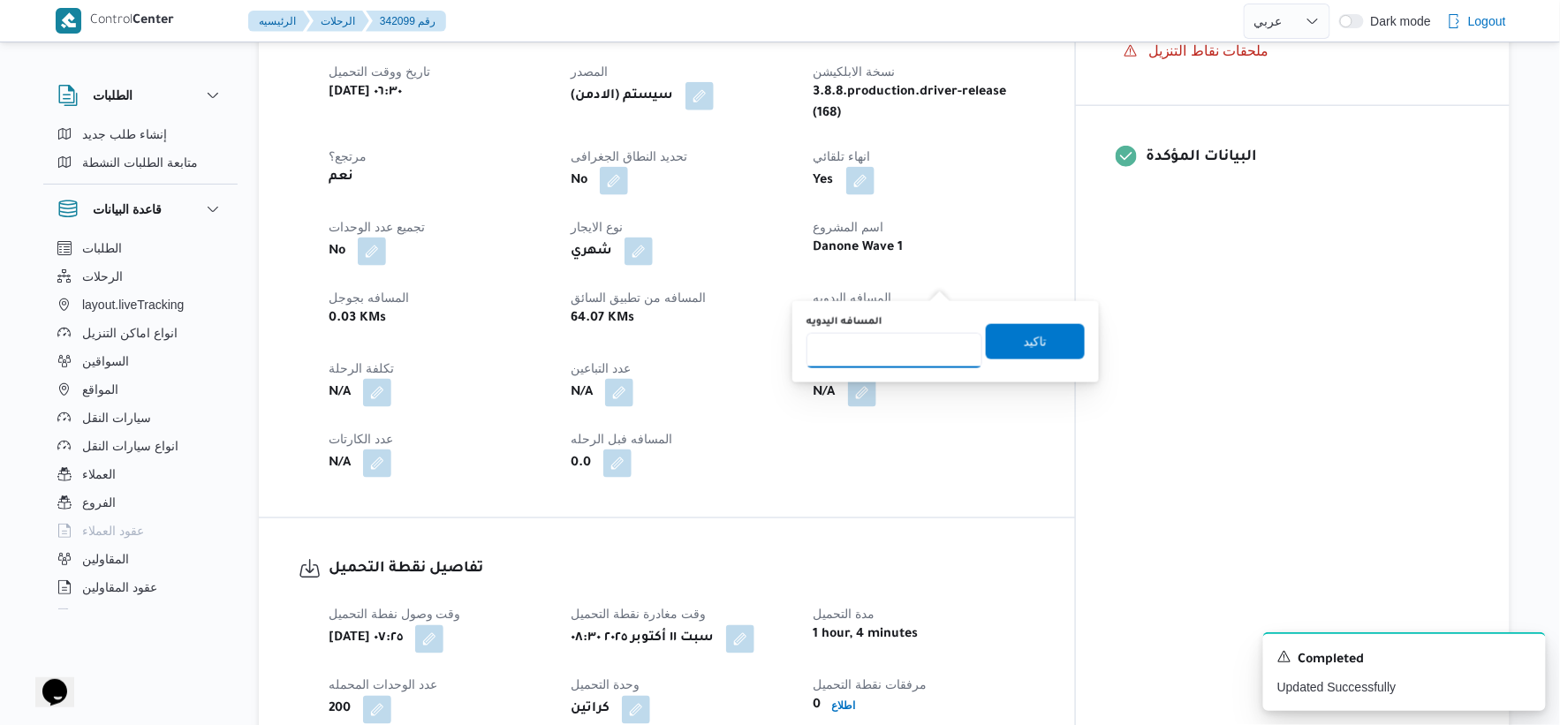
click at [898, 354] on input "المسافه اليدويه" at bounding box center [895, 350] width 176 height 35
type input "92"
click at [1049, 331] on span "تاكيد" at bounding box center [1035, 340] width 99 height 35
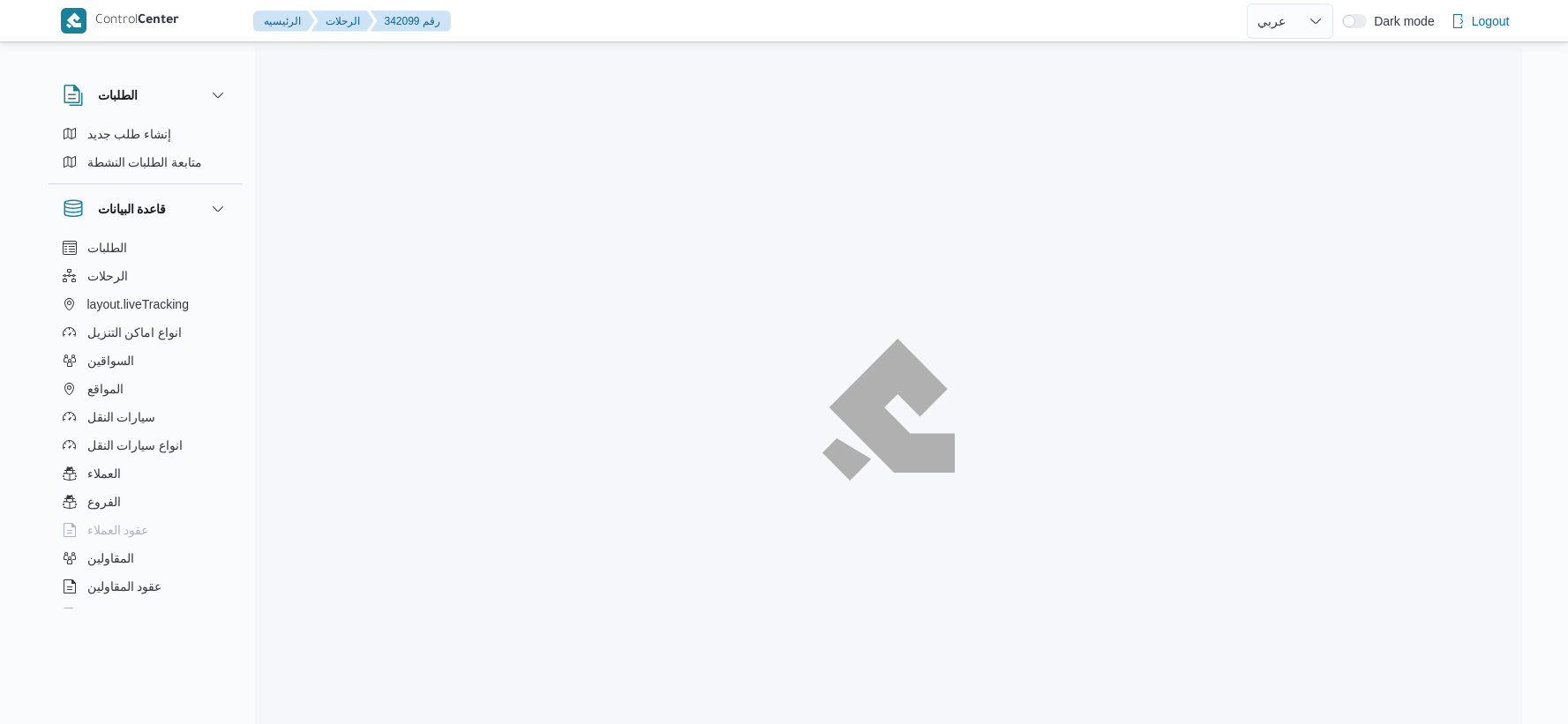
select select "ar"
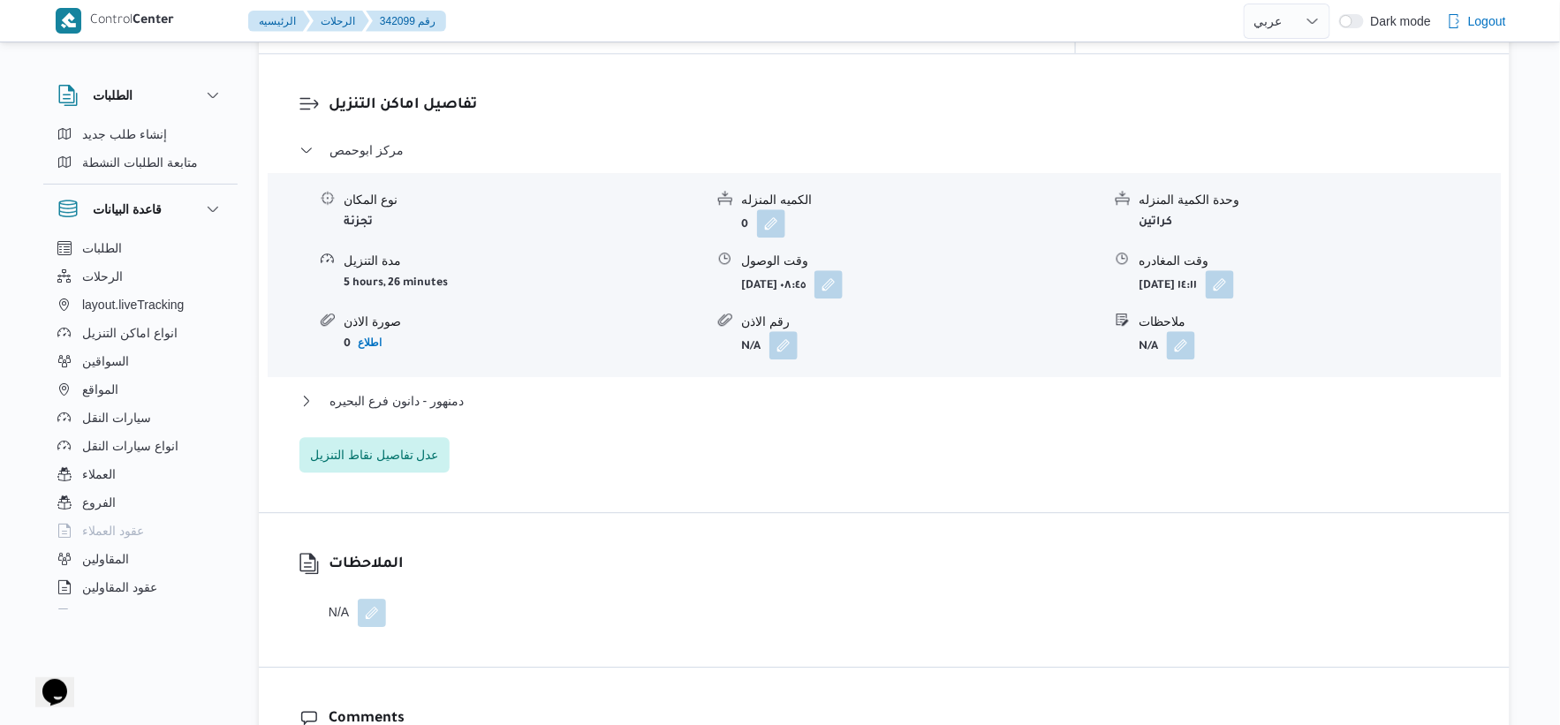
scroll to position [1520, 0]
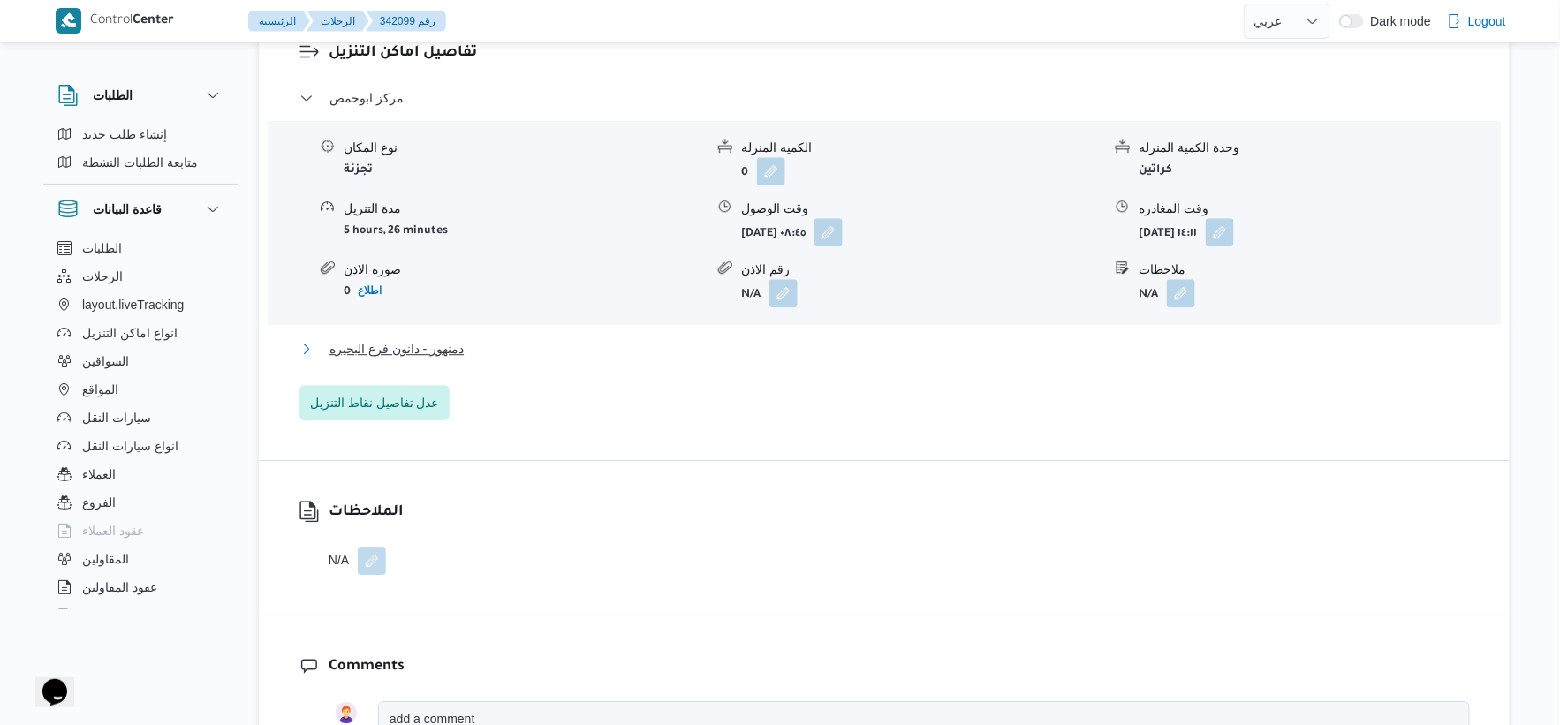
click at [446, 338] on span "دمنهور - دانون فرع البحيره" at bounding box center [397, 348] width 134 height 21
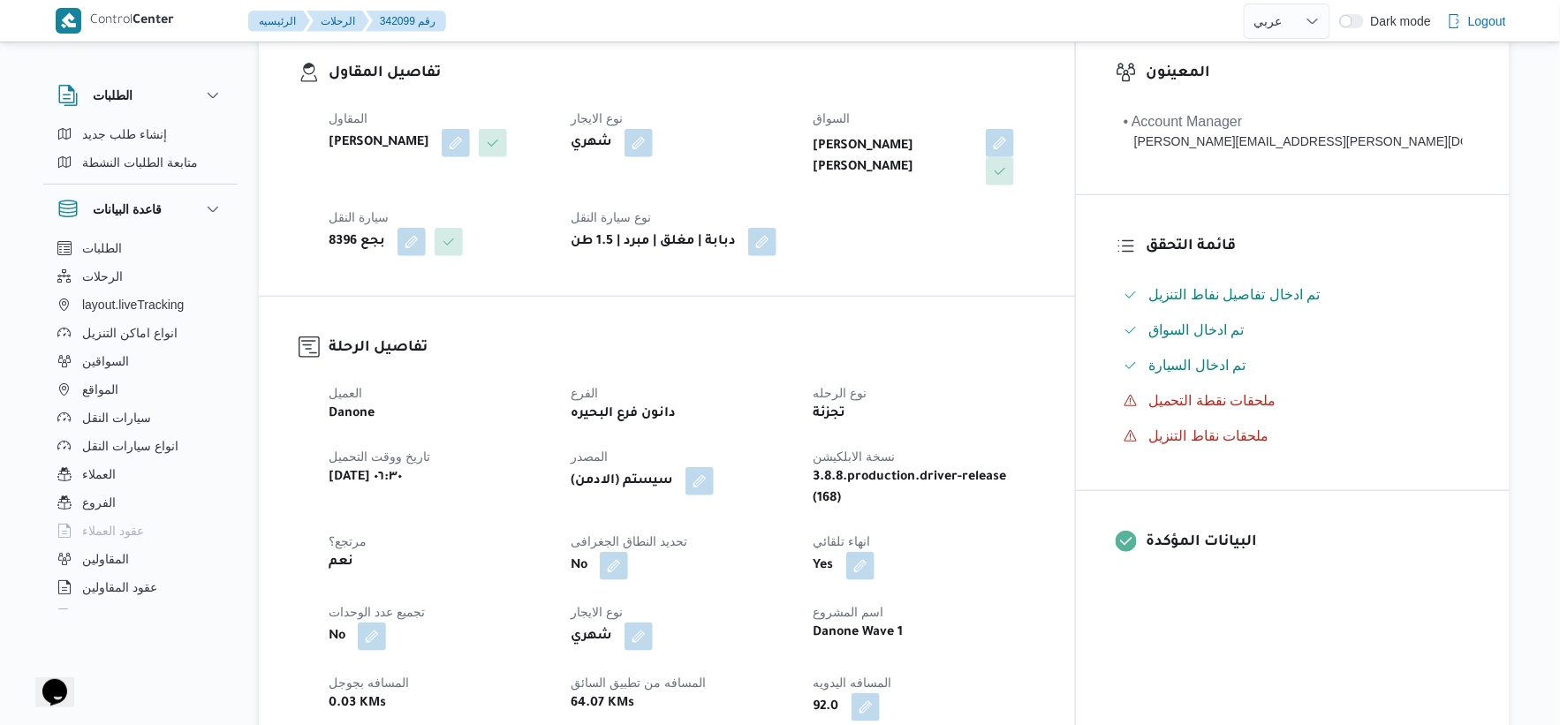
scroll to position [686, 0]
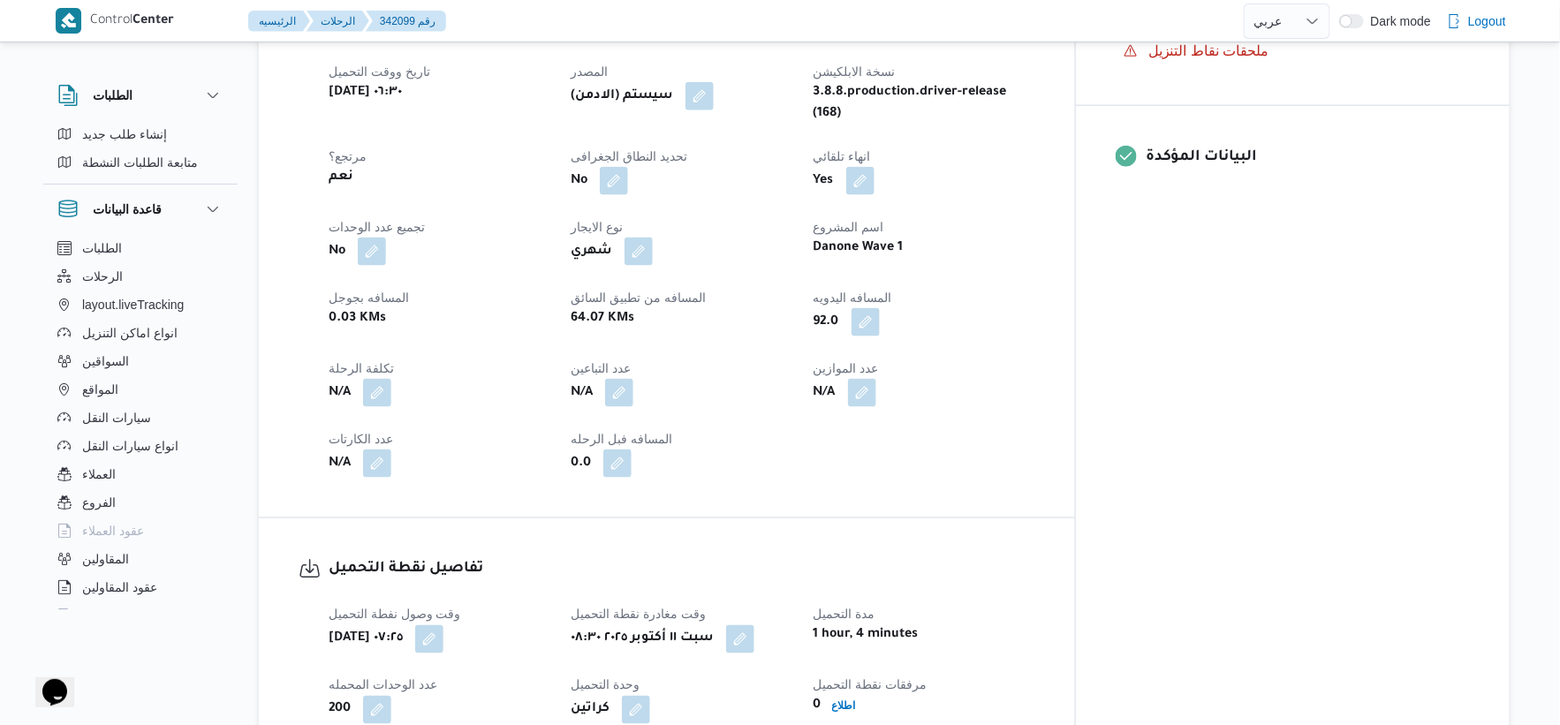
select select "ar"
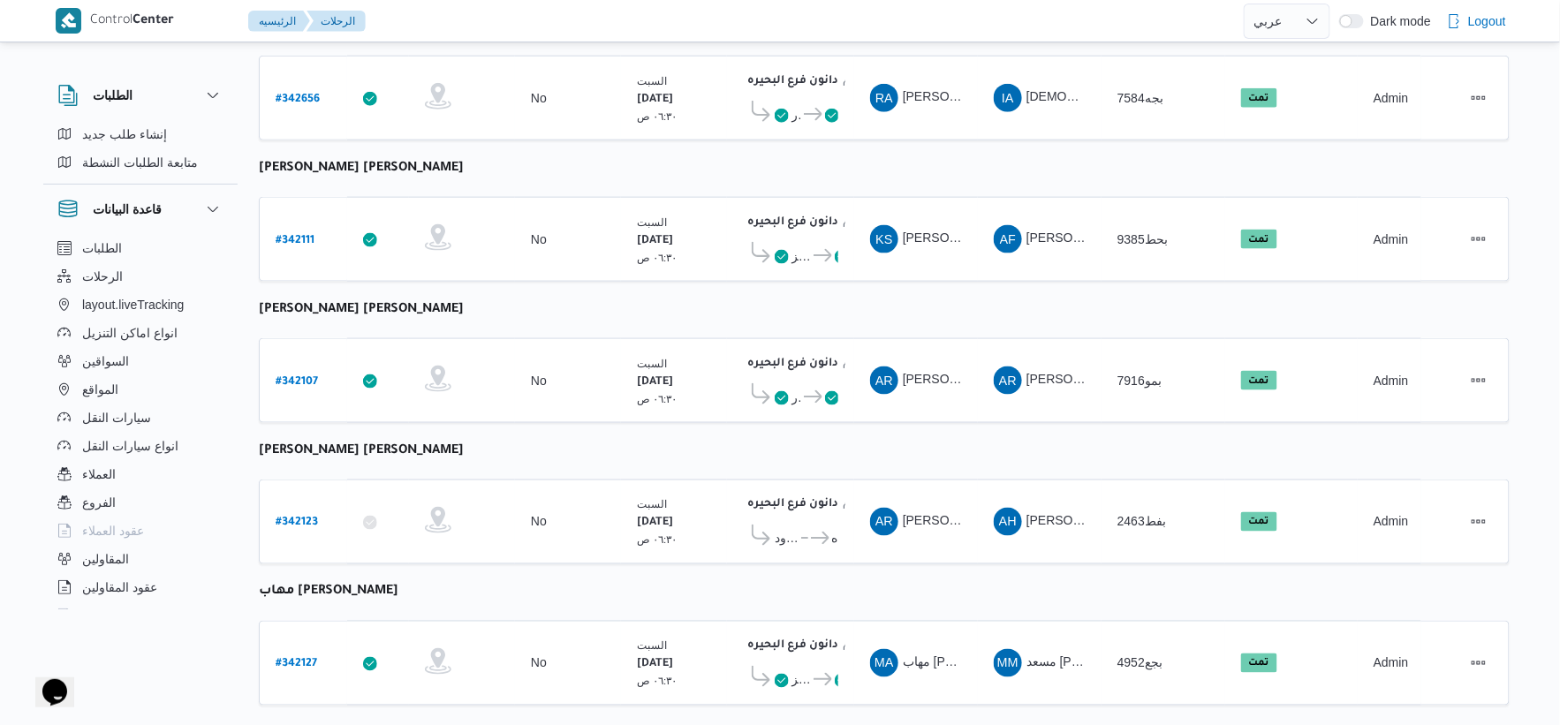
scroll to position [392, 0]
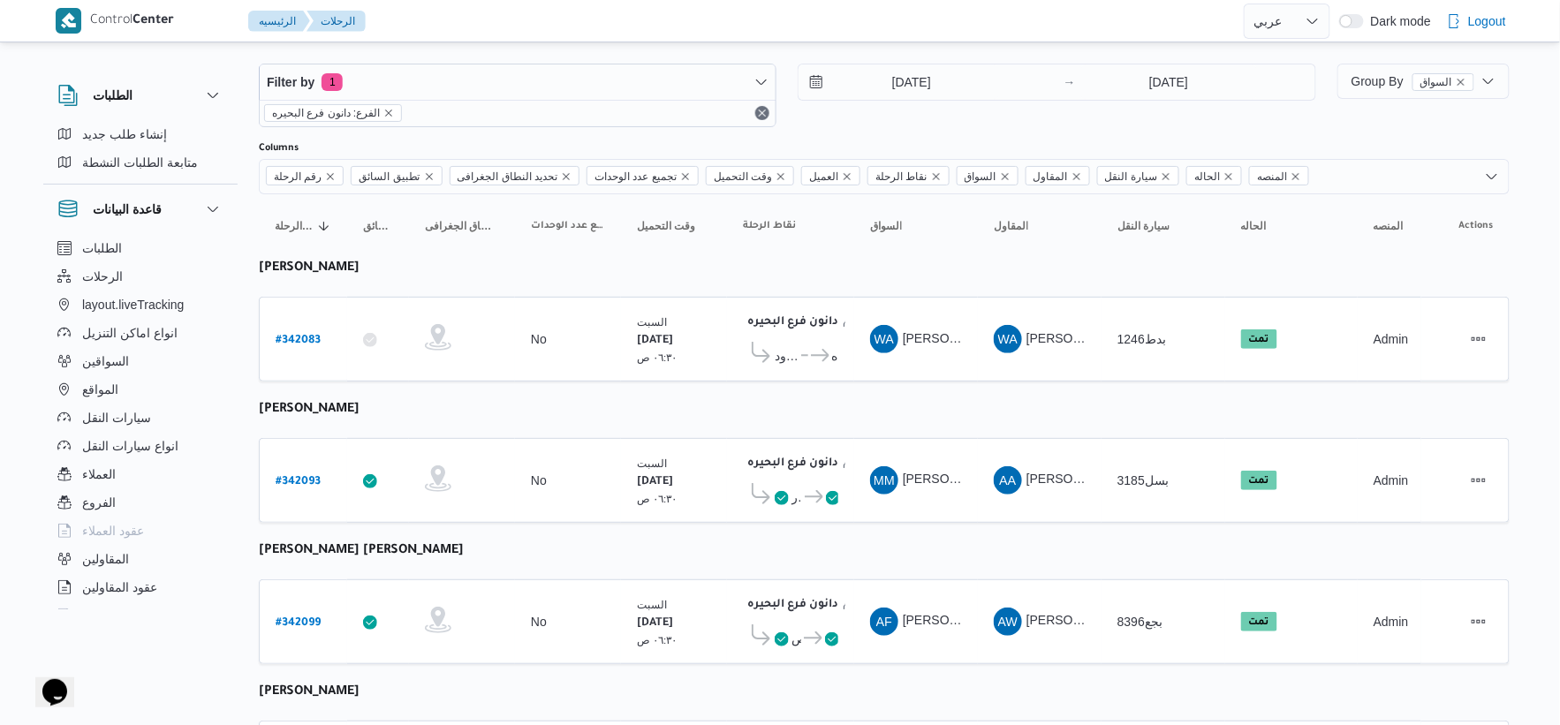
scroll to position [0, 0]
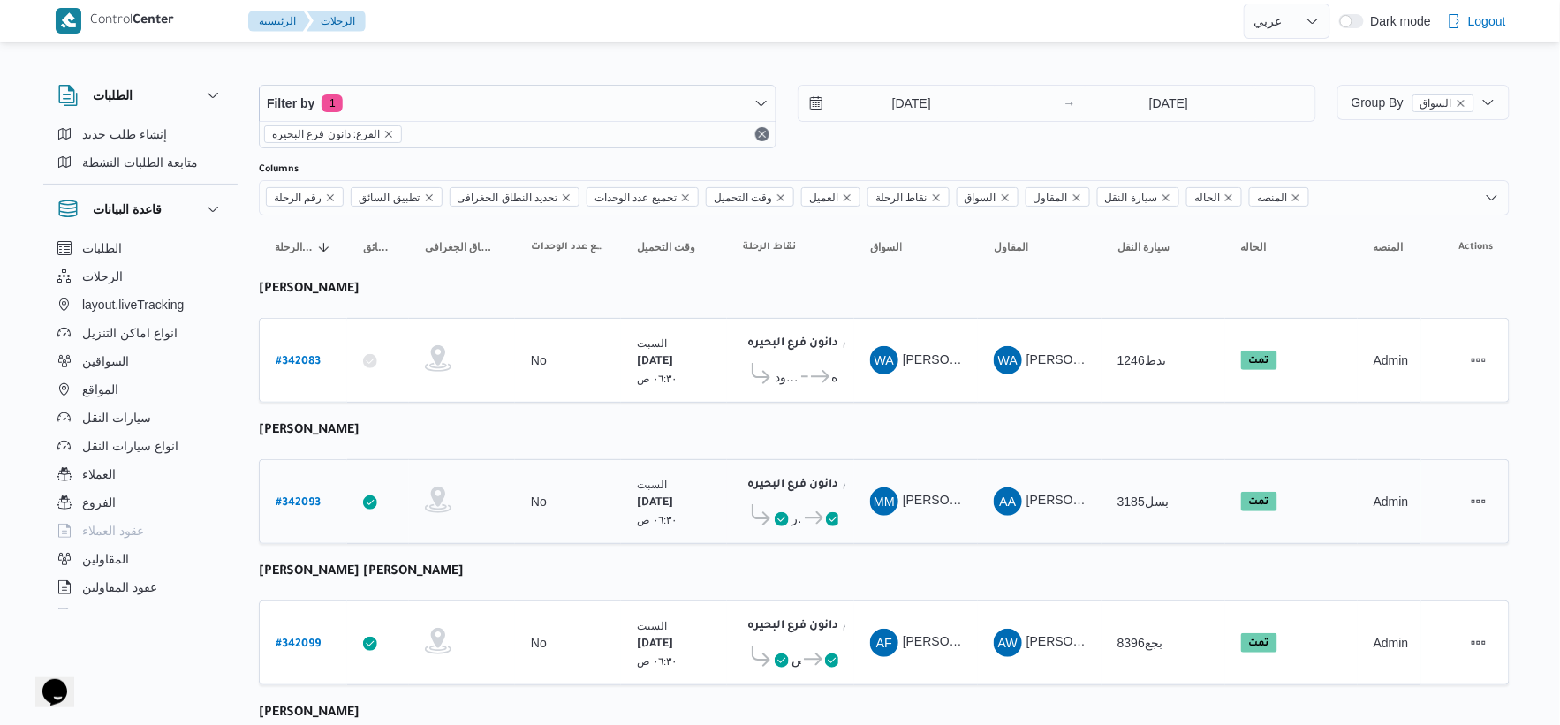
click at [297, 506] on b "# 342093" at bounding box center [298, 503] width 45 height 12
select select "ar"
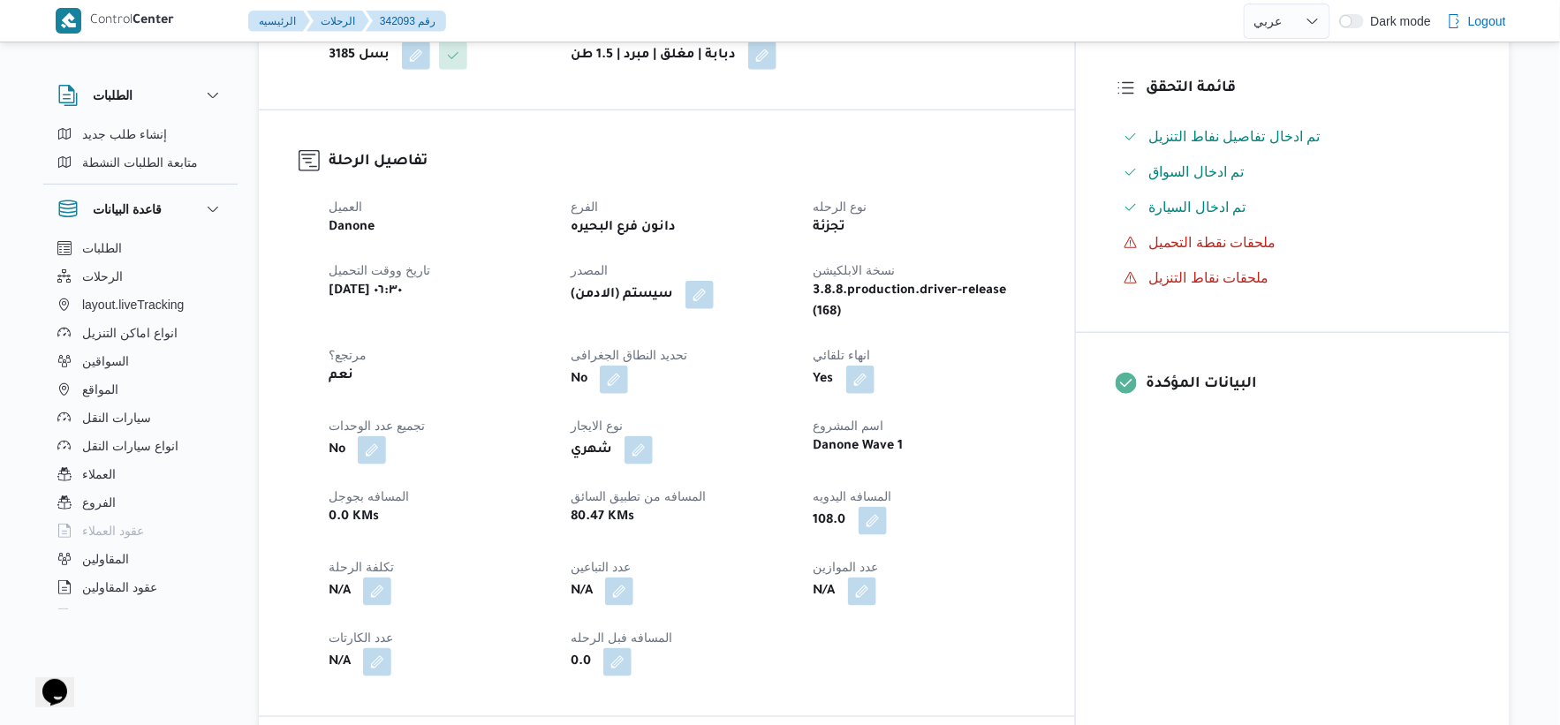
scroll to position [490, 0]
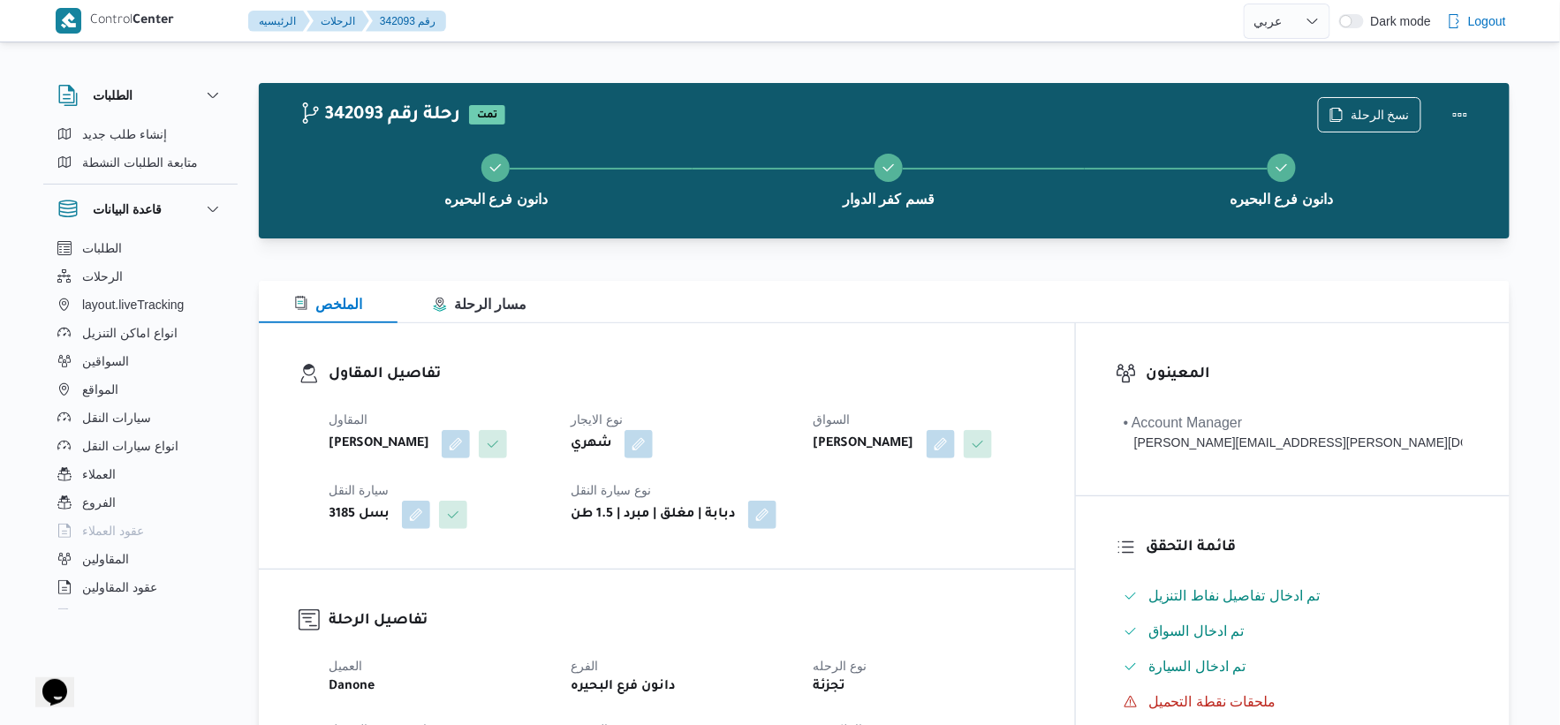
select select "ar"
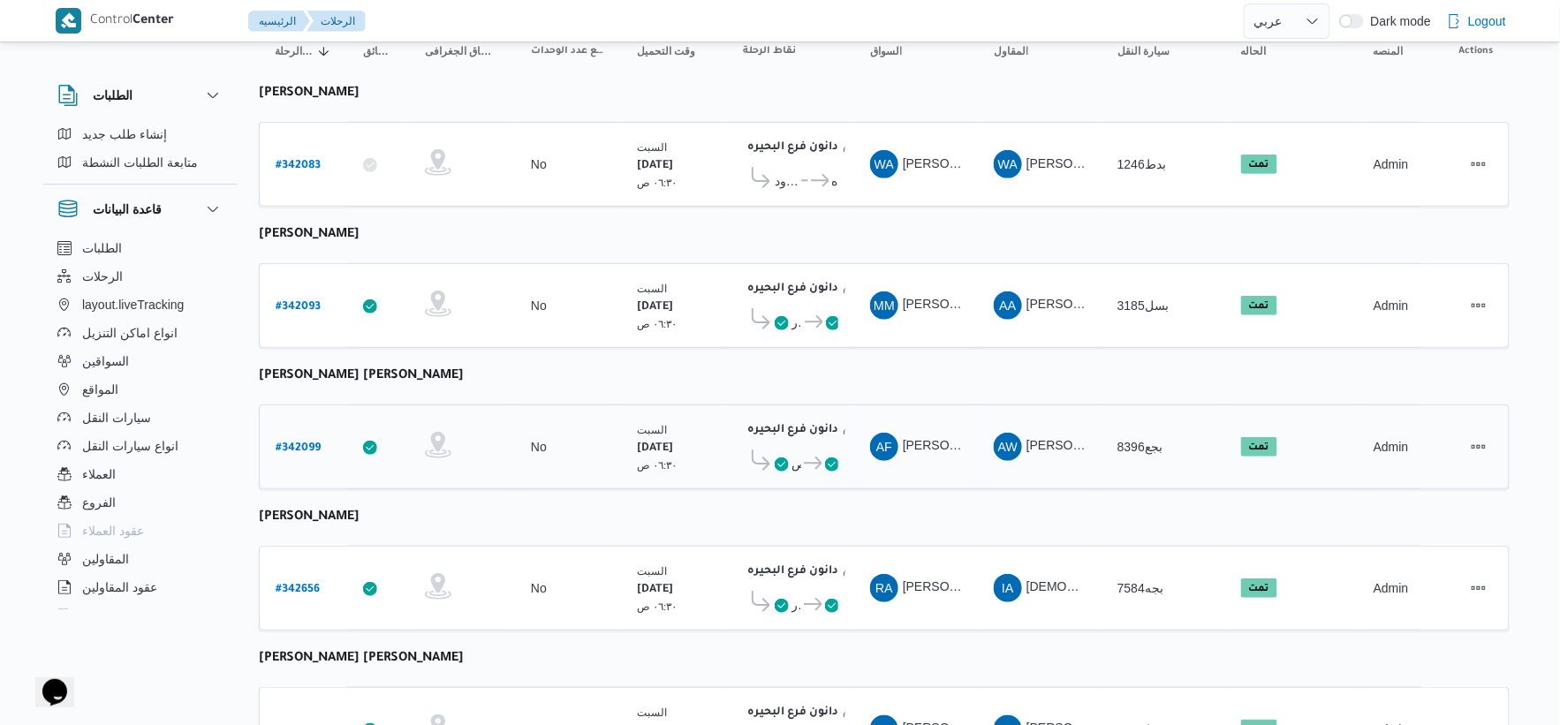
click at [303, 443] on b "# 342099" at bounding box center [298, 449] width 45 height 12
select select "ar"
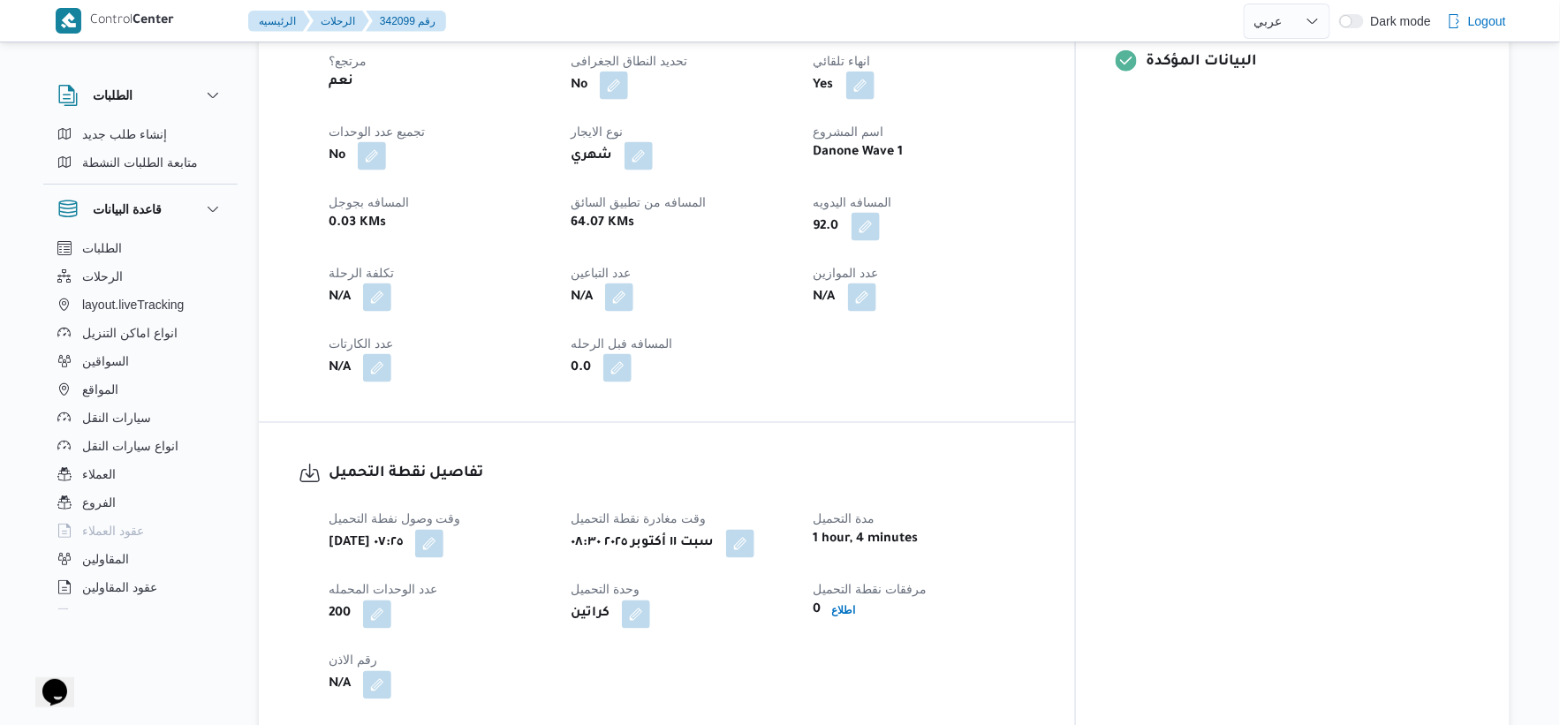
scroll to position [784, 0]
select select "ar"
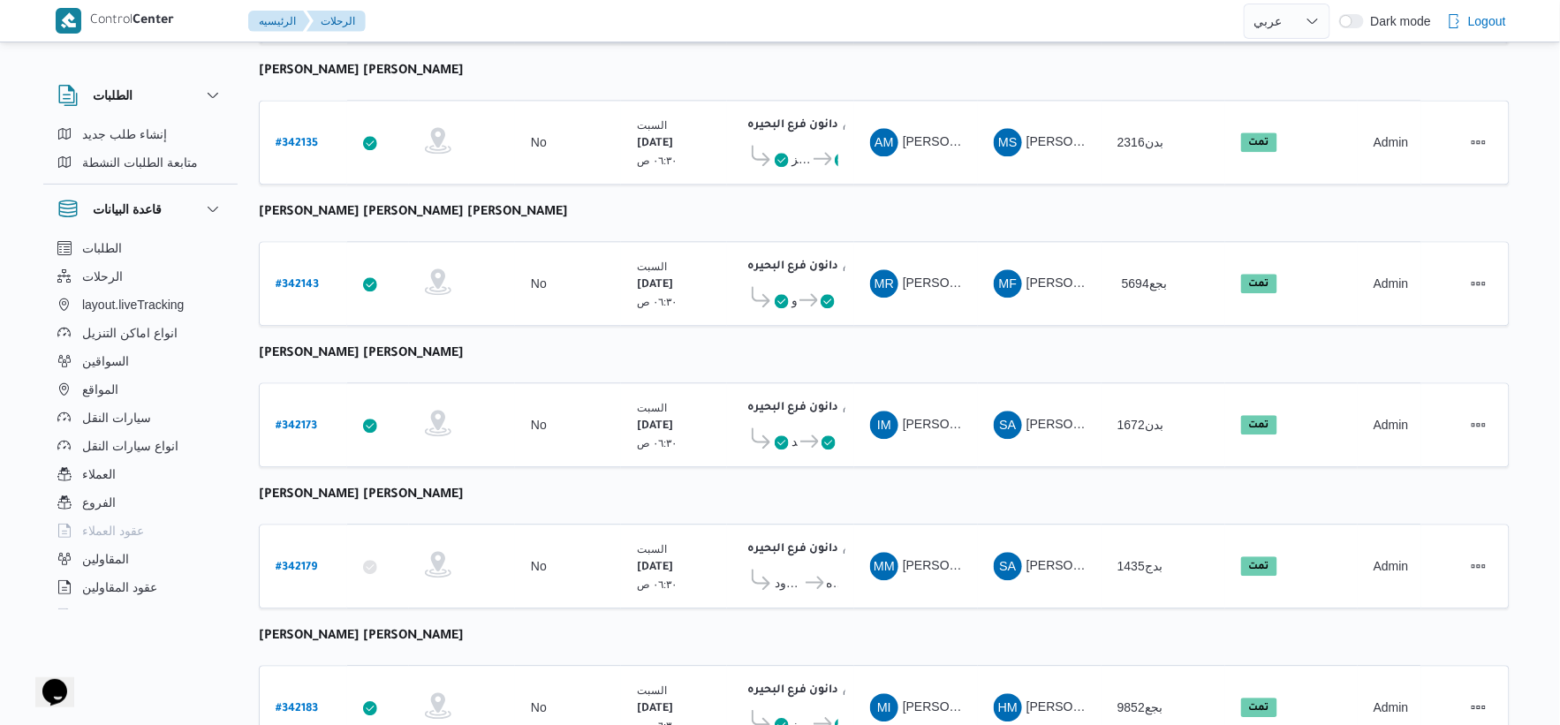
scroll to position [1419, 0]
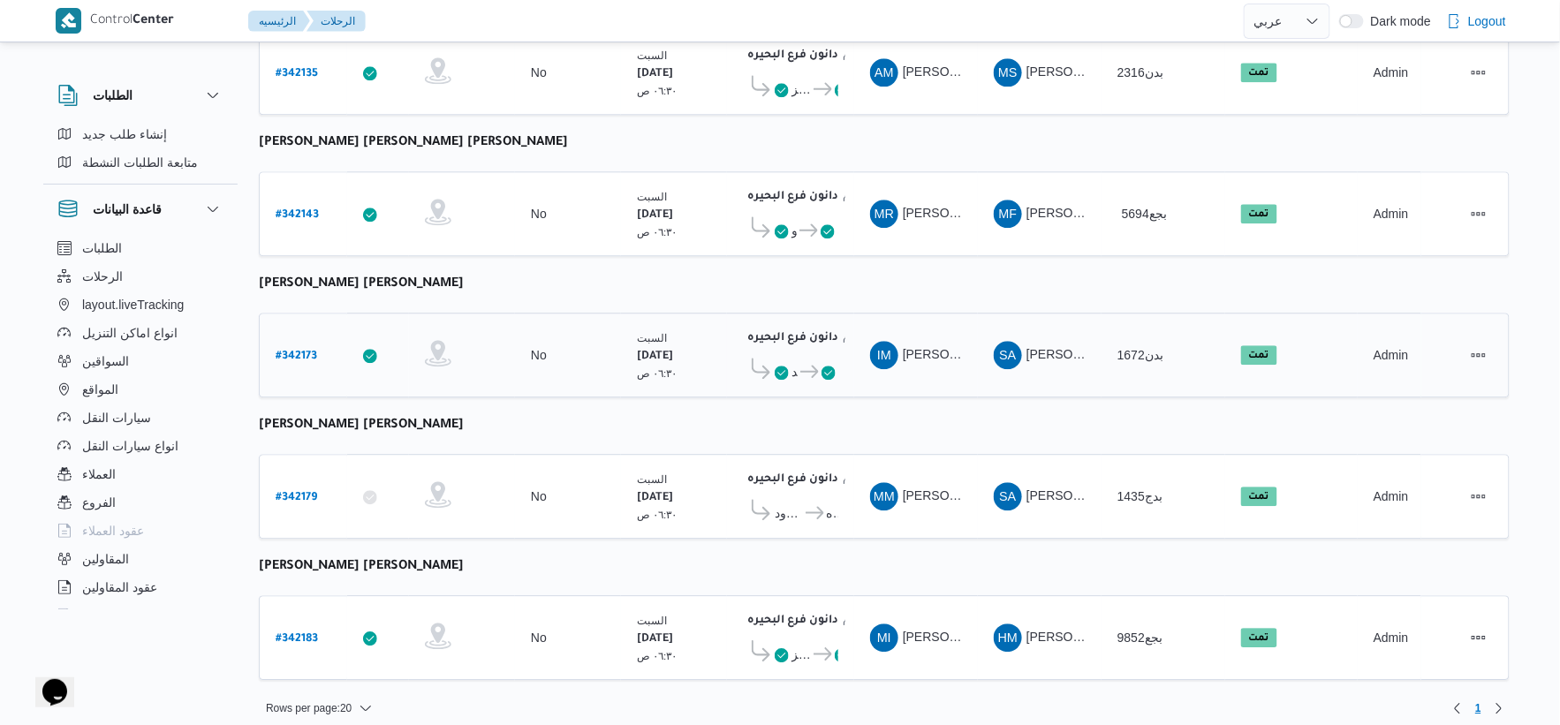
click at [300, 351] on b "# 342173" at bounding box center [297, 357] width 42 height 12
select select "ar"
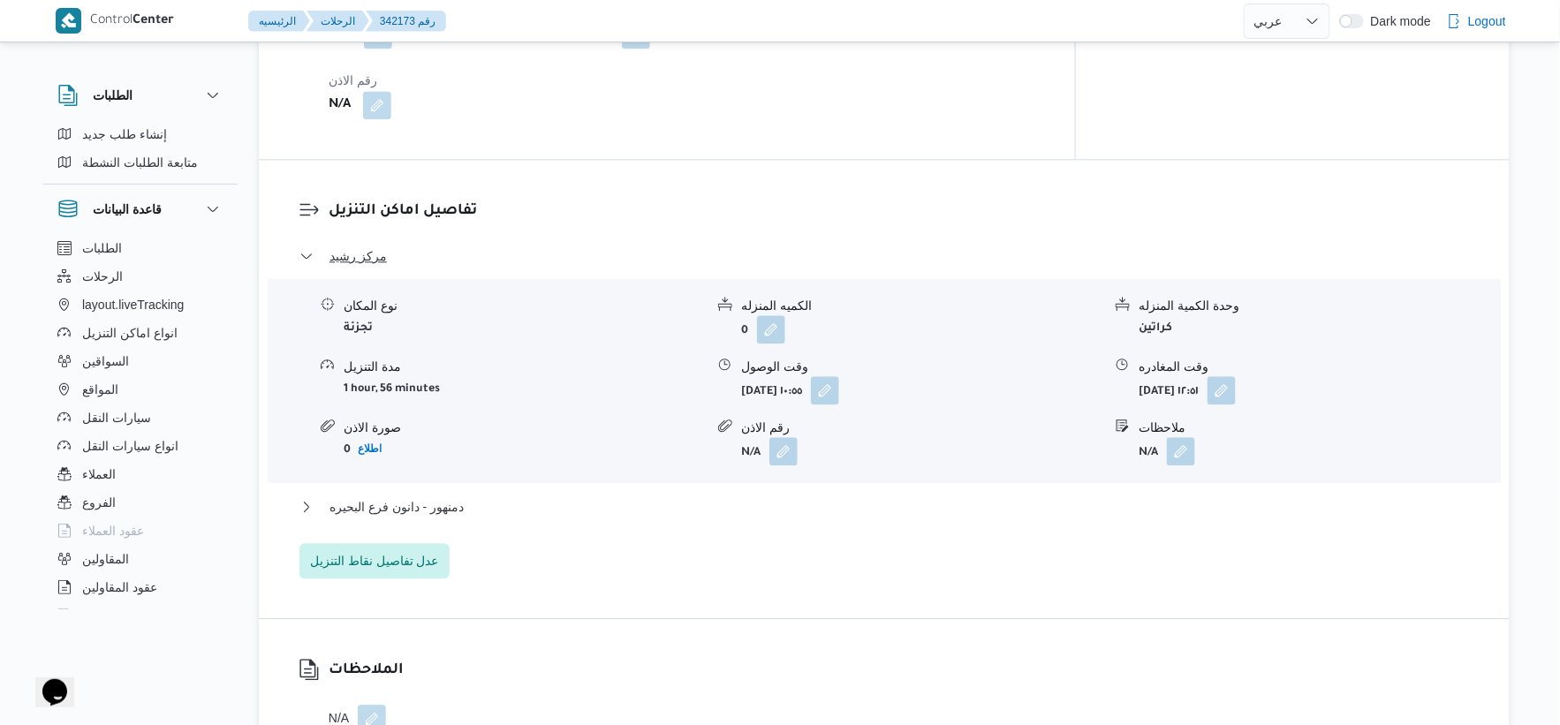
scroll to position [1374, 0]
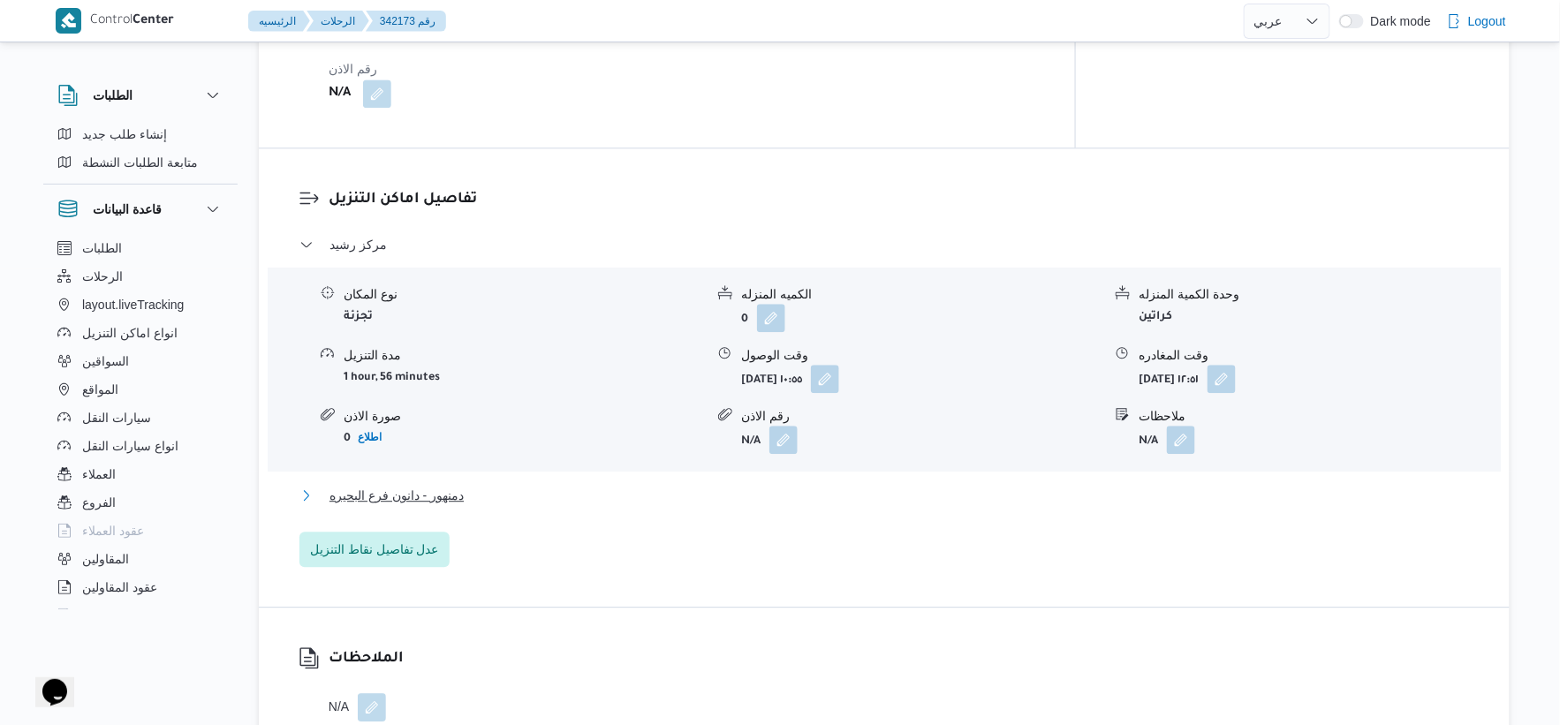
click at [507, 485] on button "دمنهور - دانون فرع البحيره" at bounding box center [884, 495] width 1170 height 21
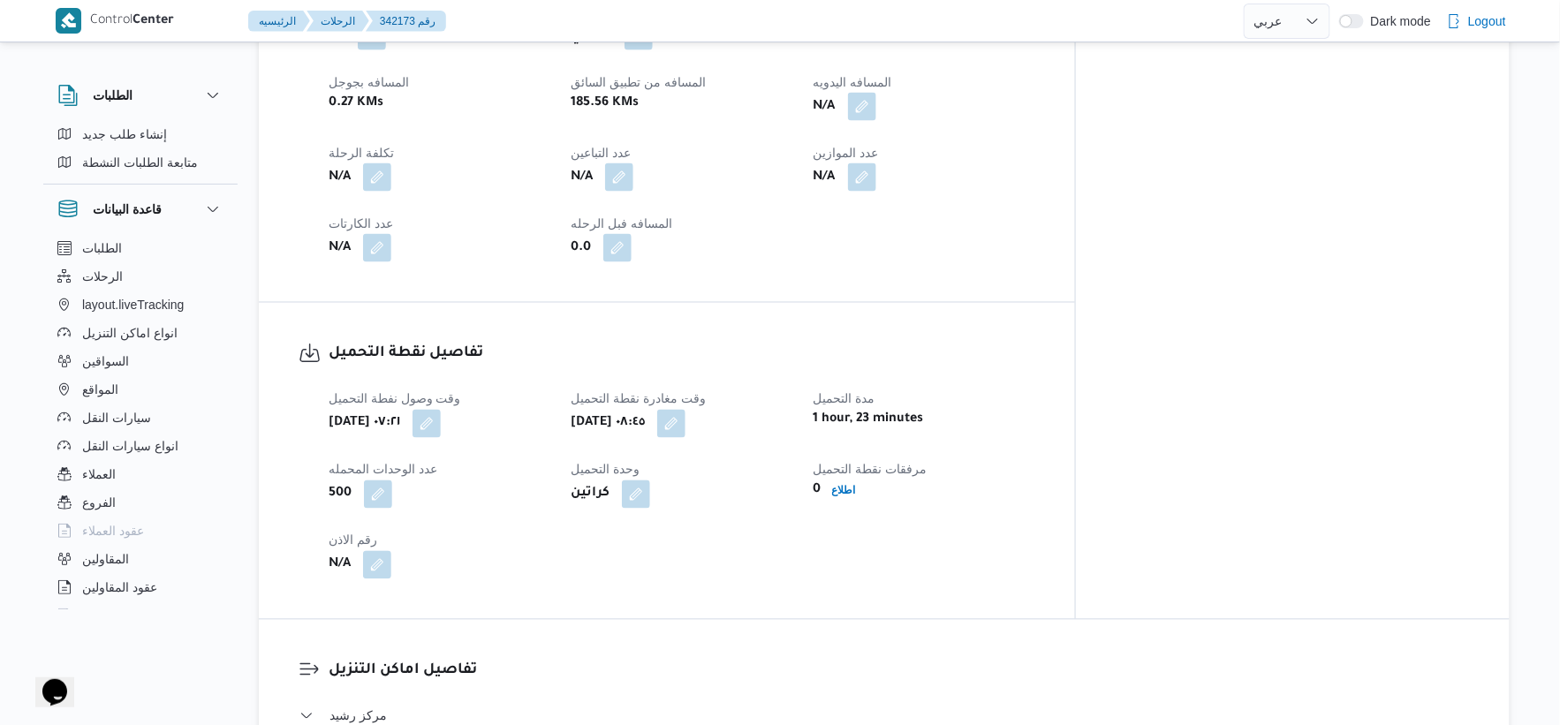
scroll to position [784, 0]
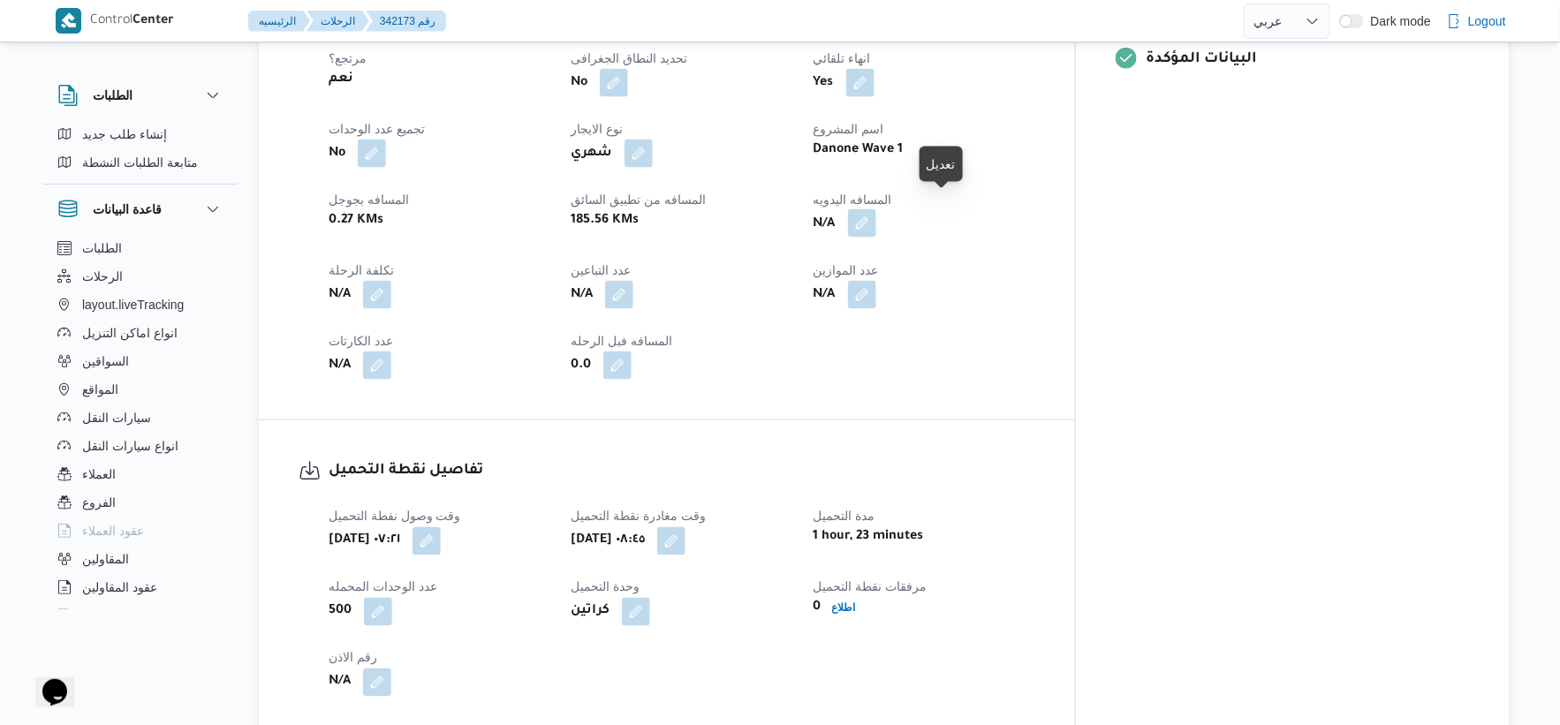
click at [876, 209] on button "button" at bounding box center [862, 223] width 28 height 28
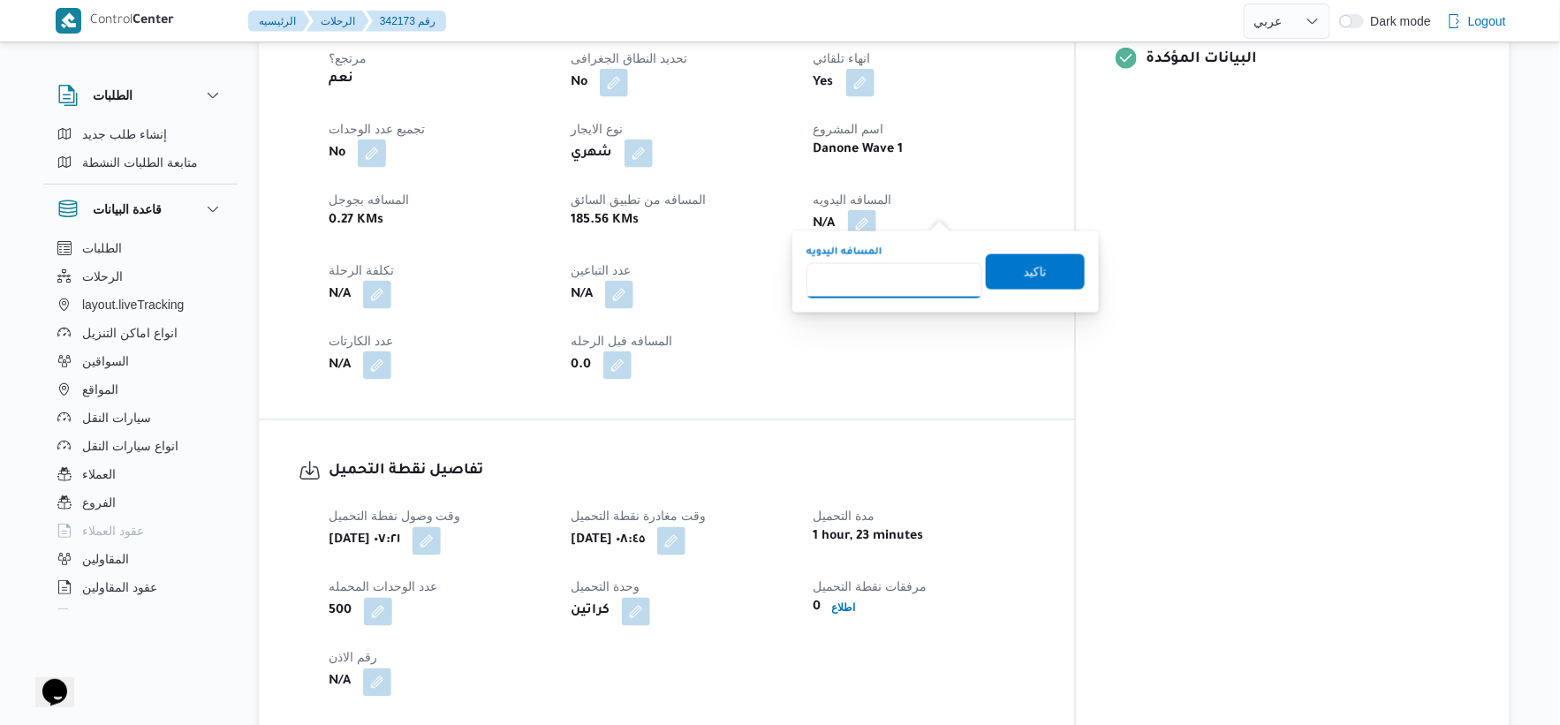
click at [869, 263] on input "المسافه اليدويه" at bounding box center [895, 280] width 176 height 35
type input "188"
click at [1028, 261] on span "تاكيد" at bounding box center [1035, 271] width 23 height 21
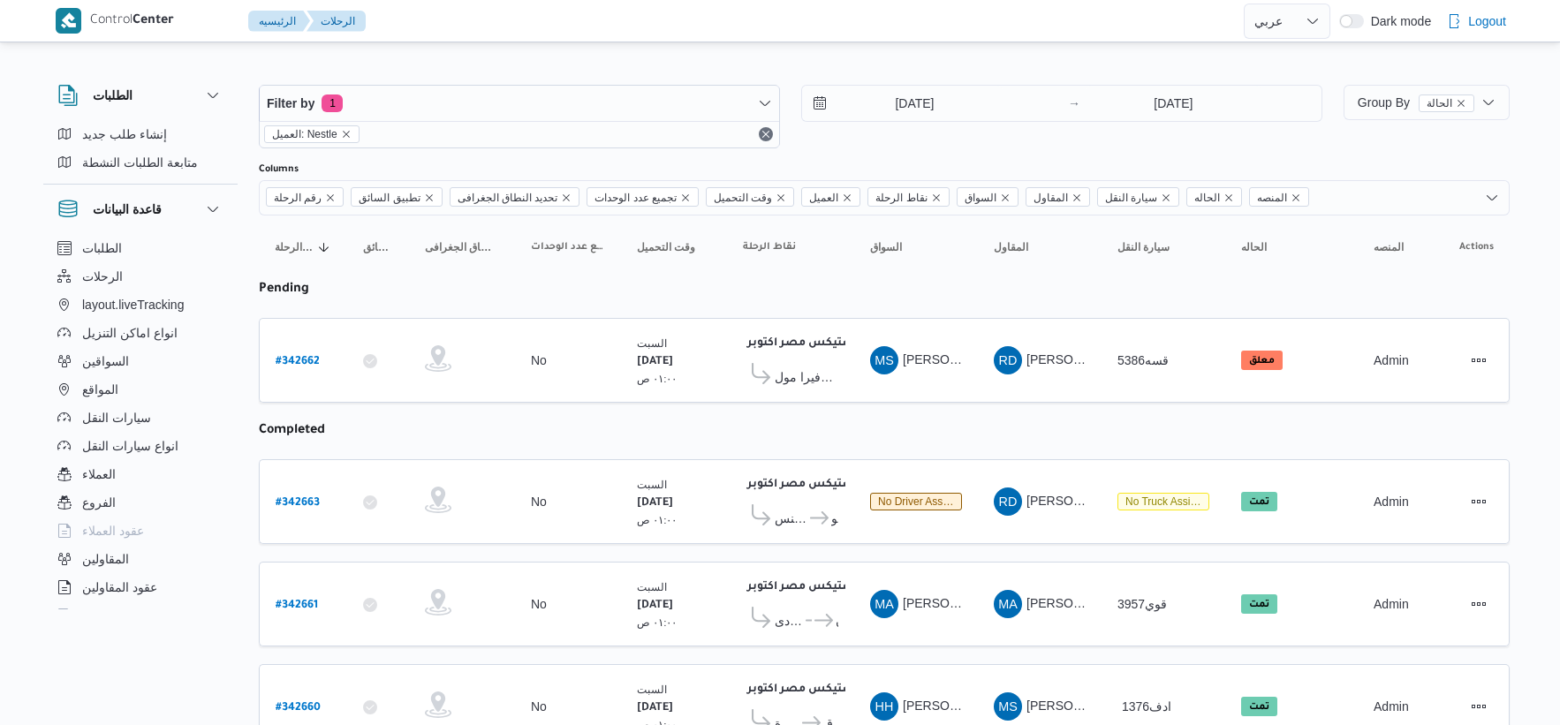
select select "ar"
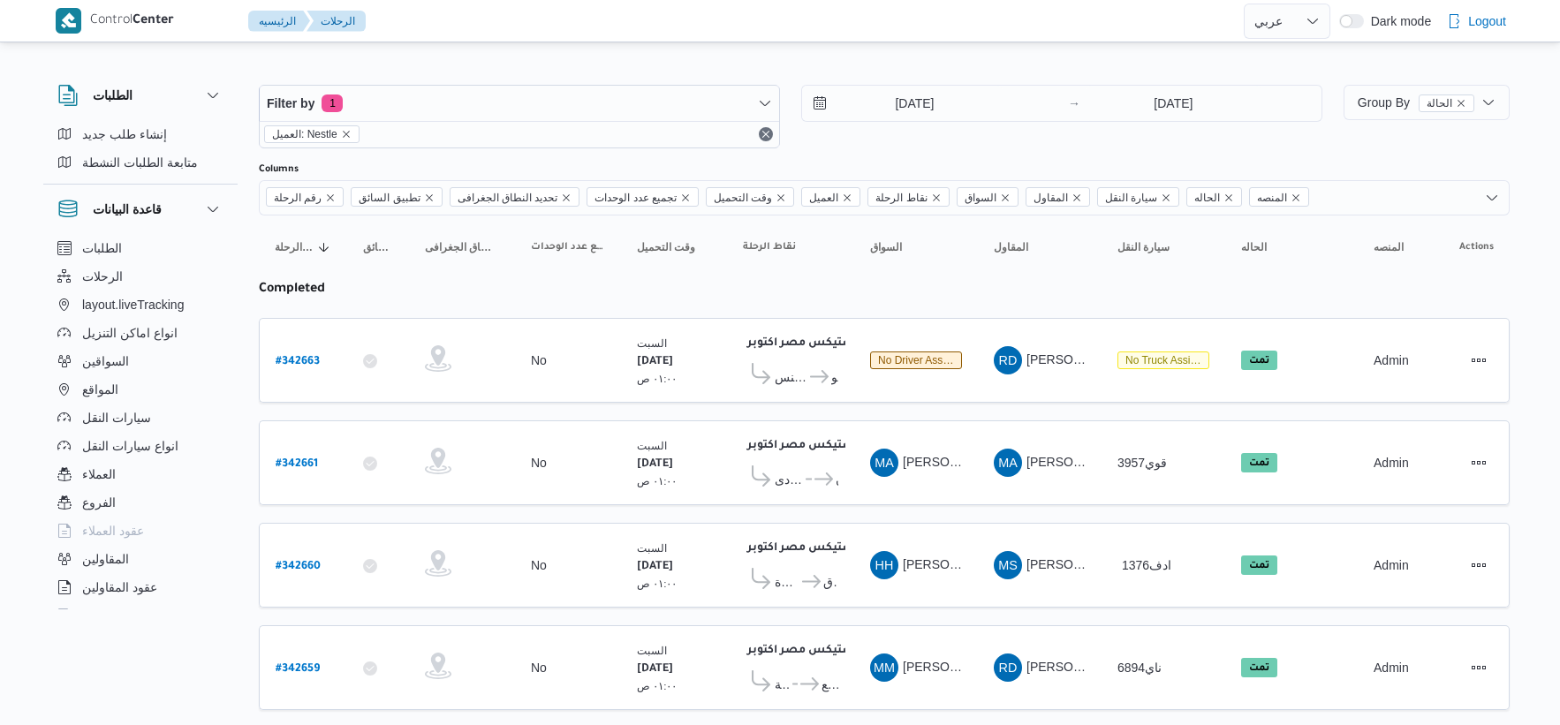
select select "ar"
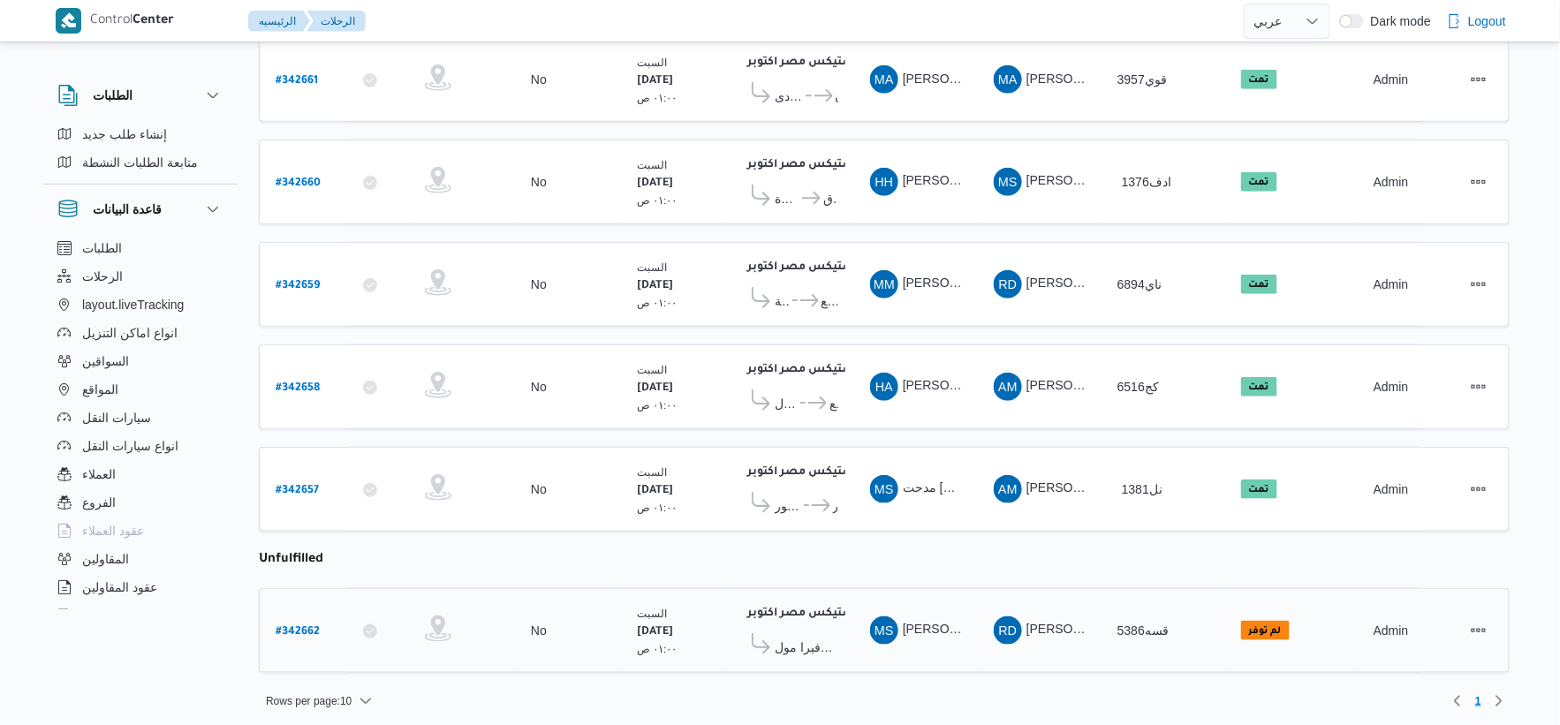
click at [295, 626] on b "# 342662" at bounding box center [298, 632] width 44 height 12
select select "ar"
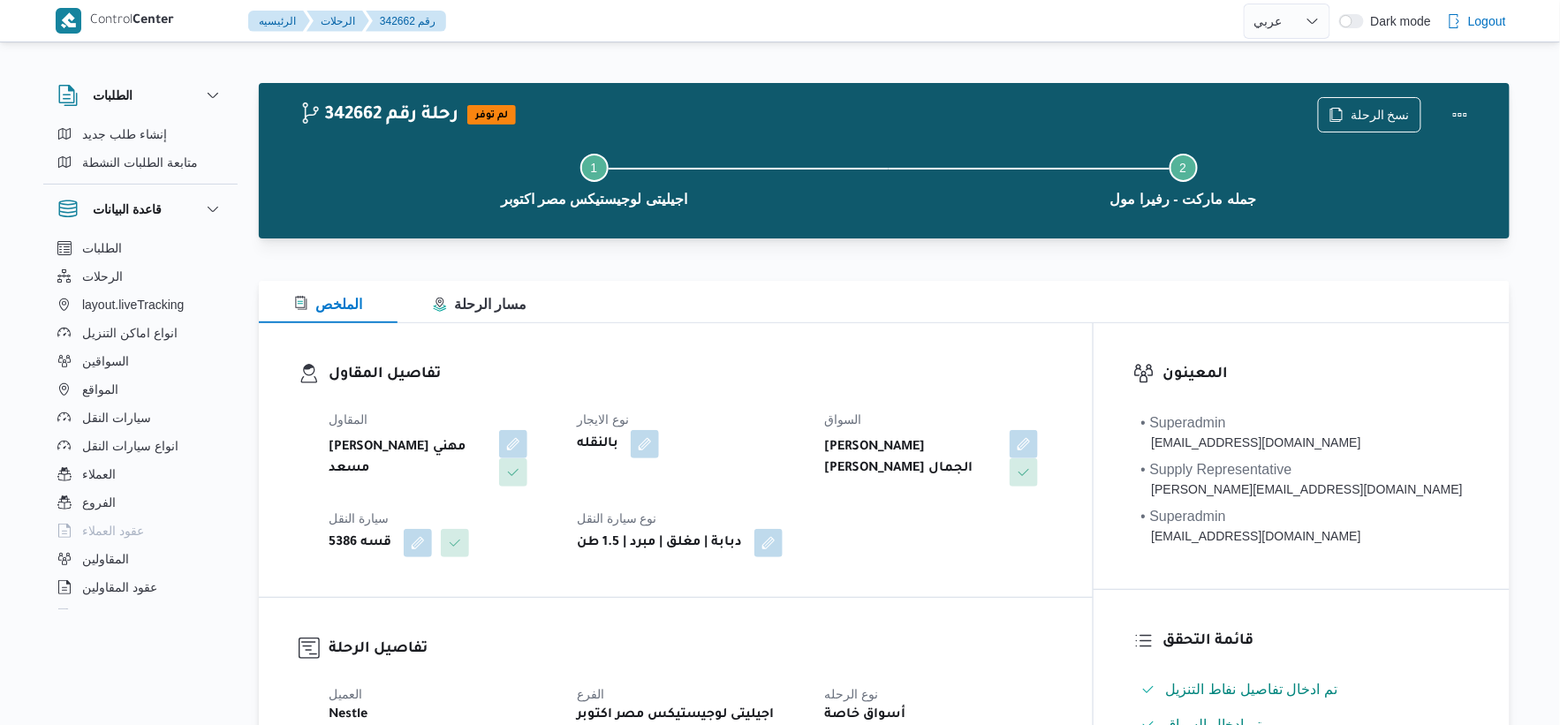
select select "ar"
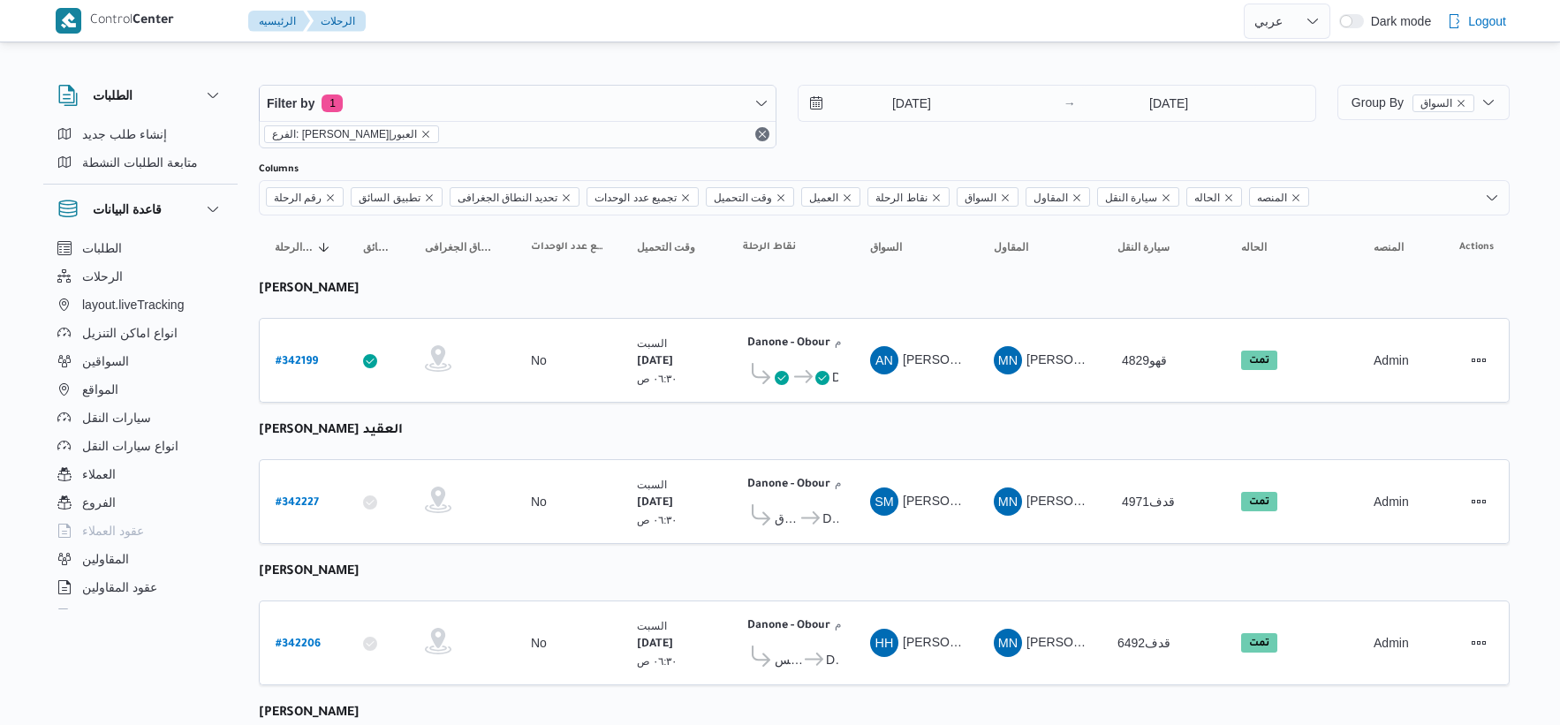
select select "ar"
click at [938, 109] on input "[DATE]" at bounding box center [899, 103] width 201 height 35
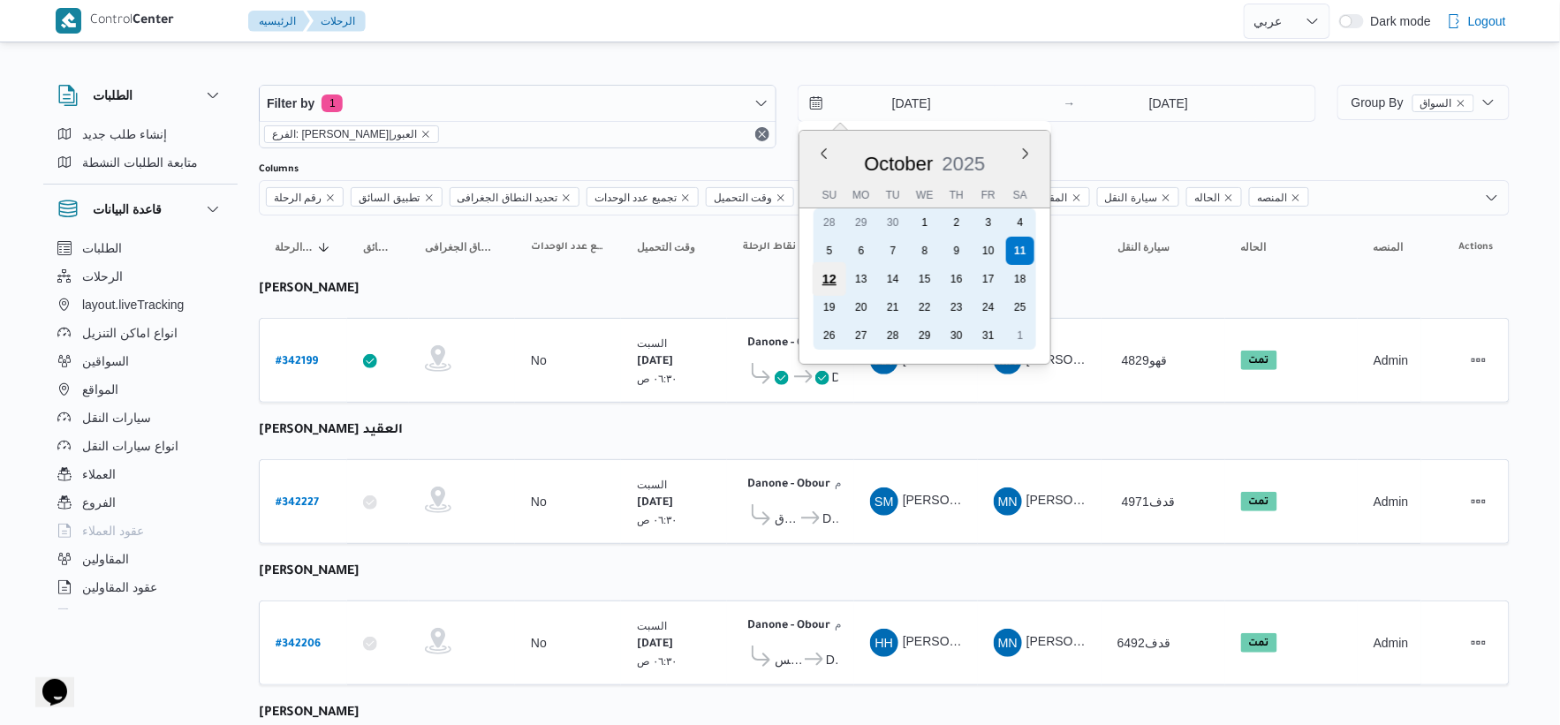
click at [824, 277] on div "12" at bounding box center [830, 279] width 34 height 34
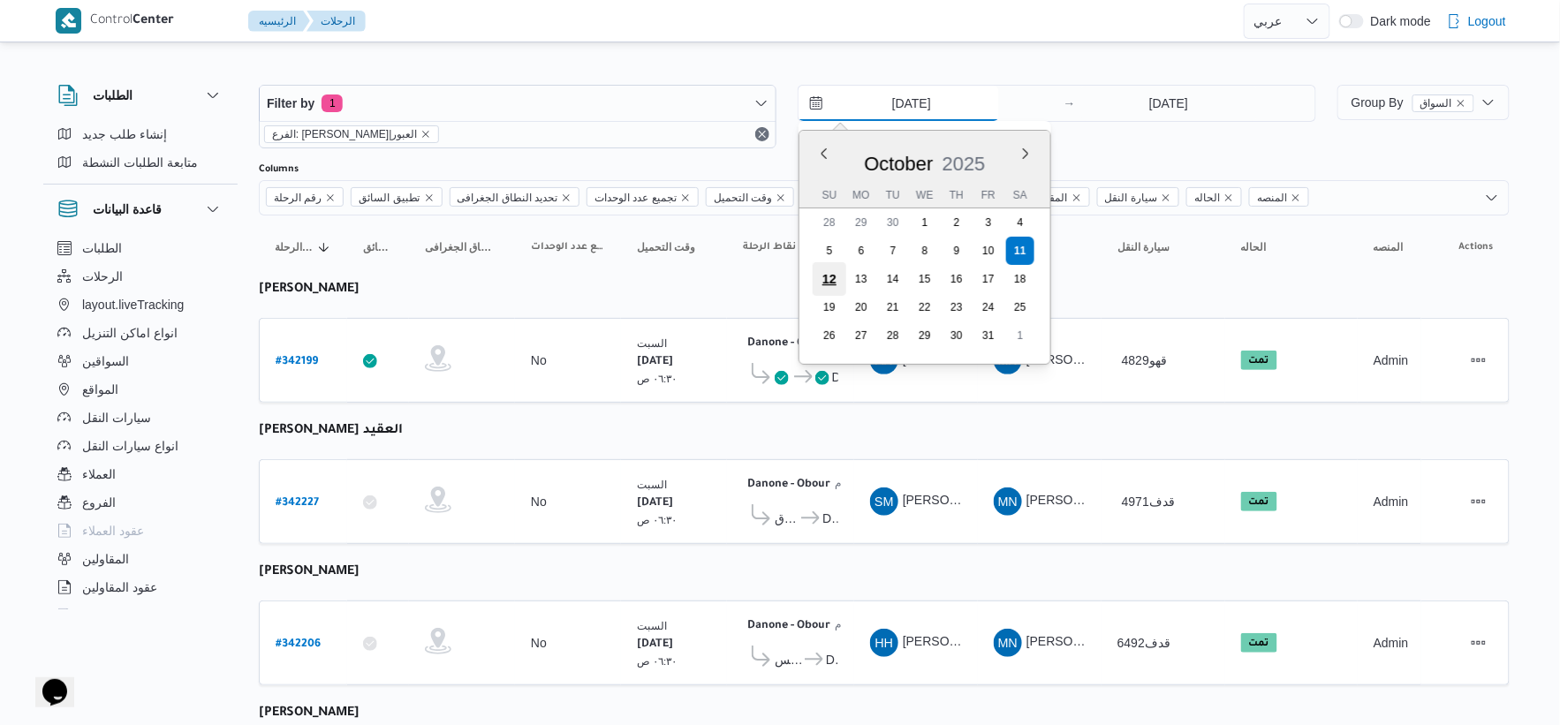
type input "[DATE]"
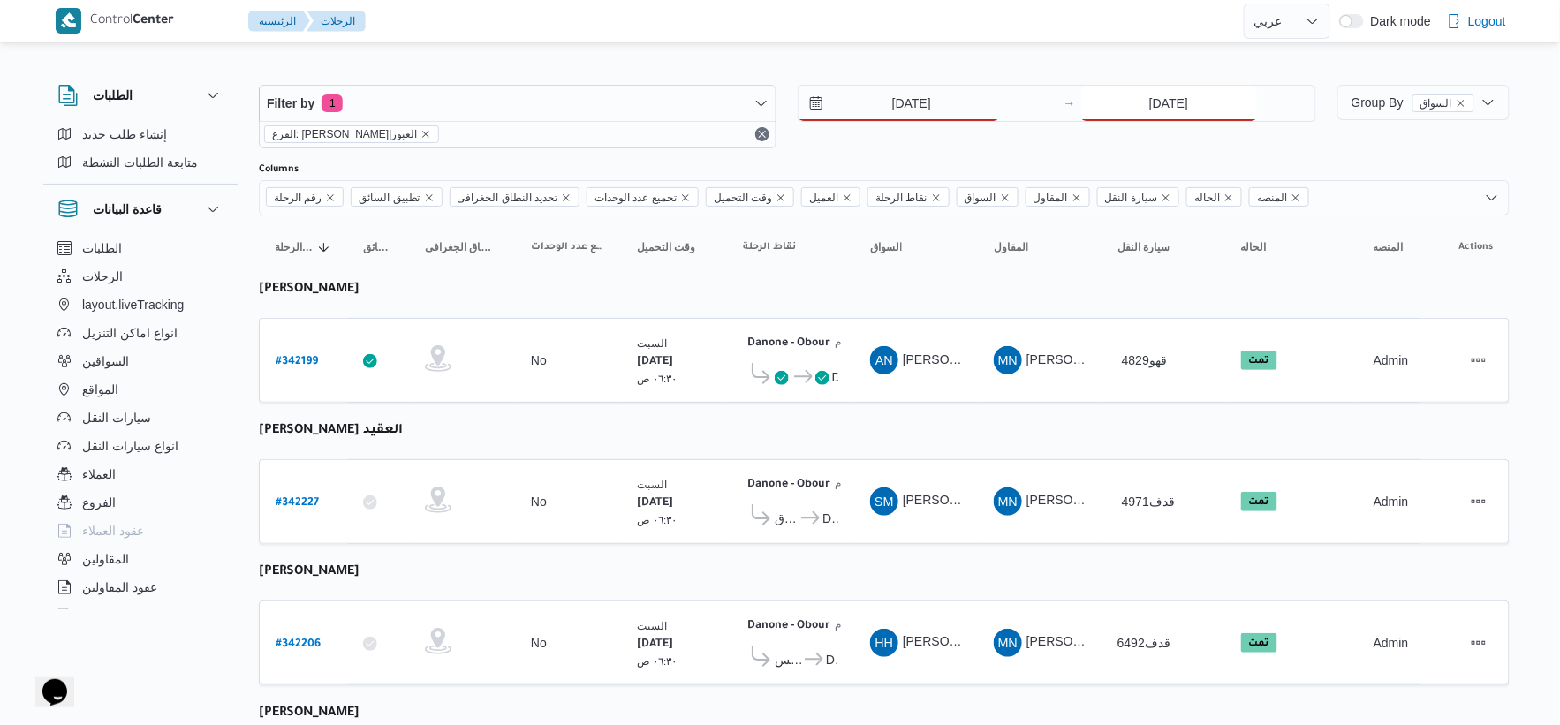
click at [1159, 106] on input "[DATE]" at bounding box center [1169, 103] width 176 height 35
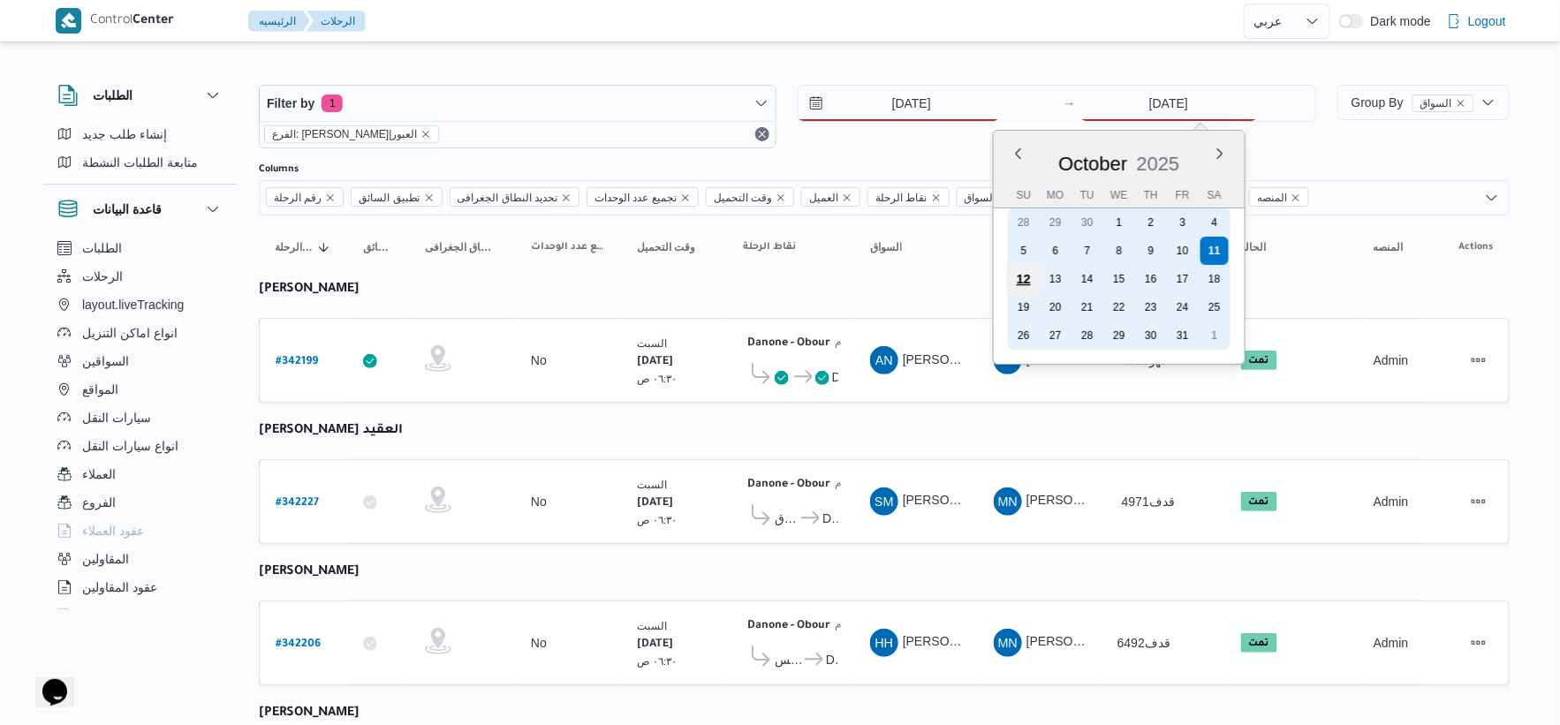
click at [1026, 275] on div "12" at bounding box center [1023, 279] width 34 height 34
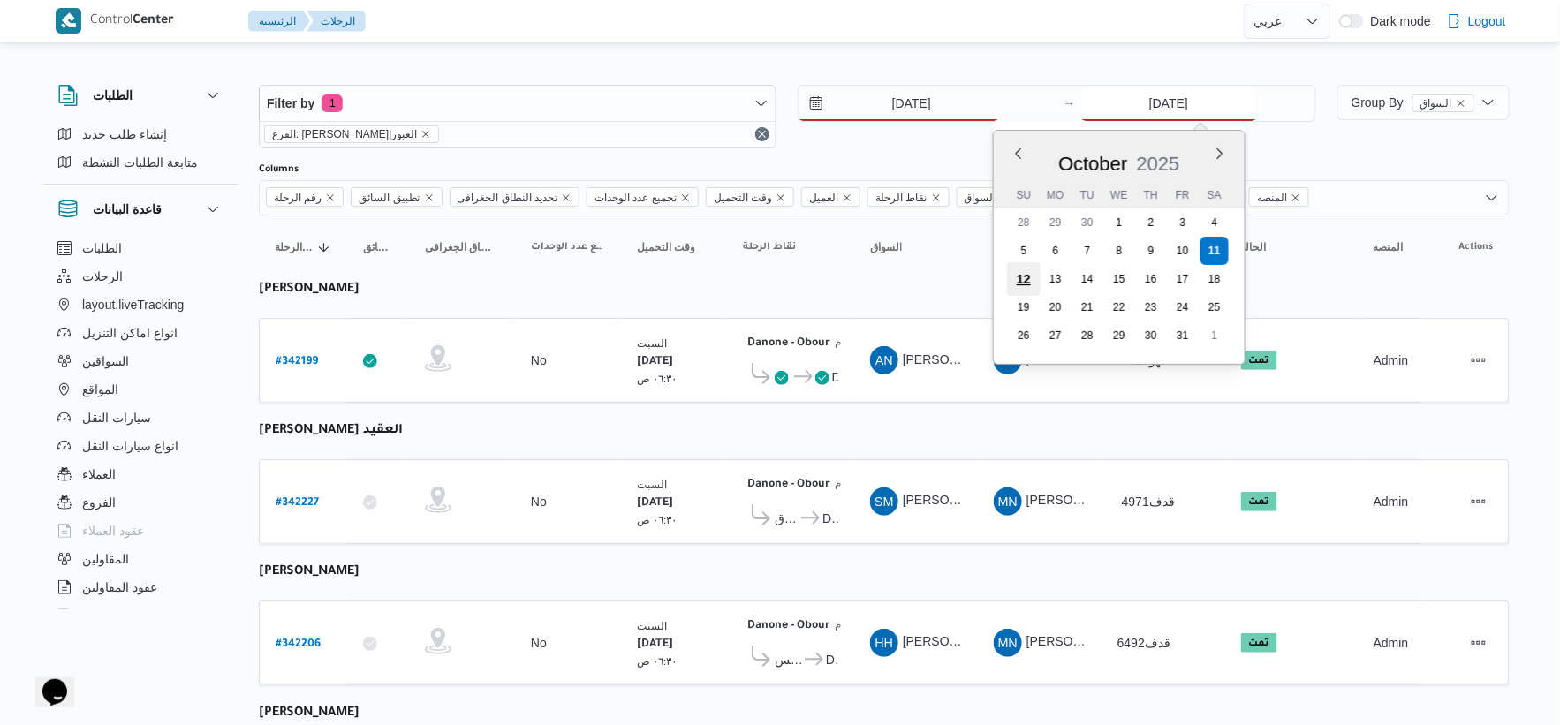
type input "[DATE]"
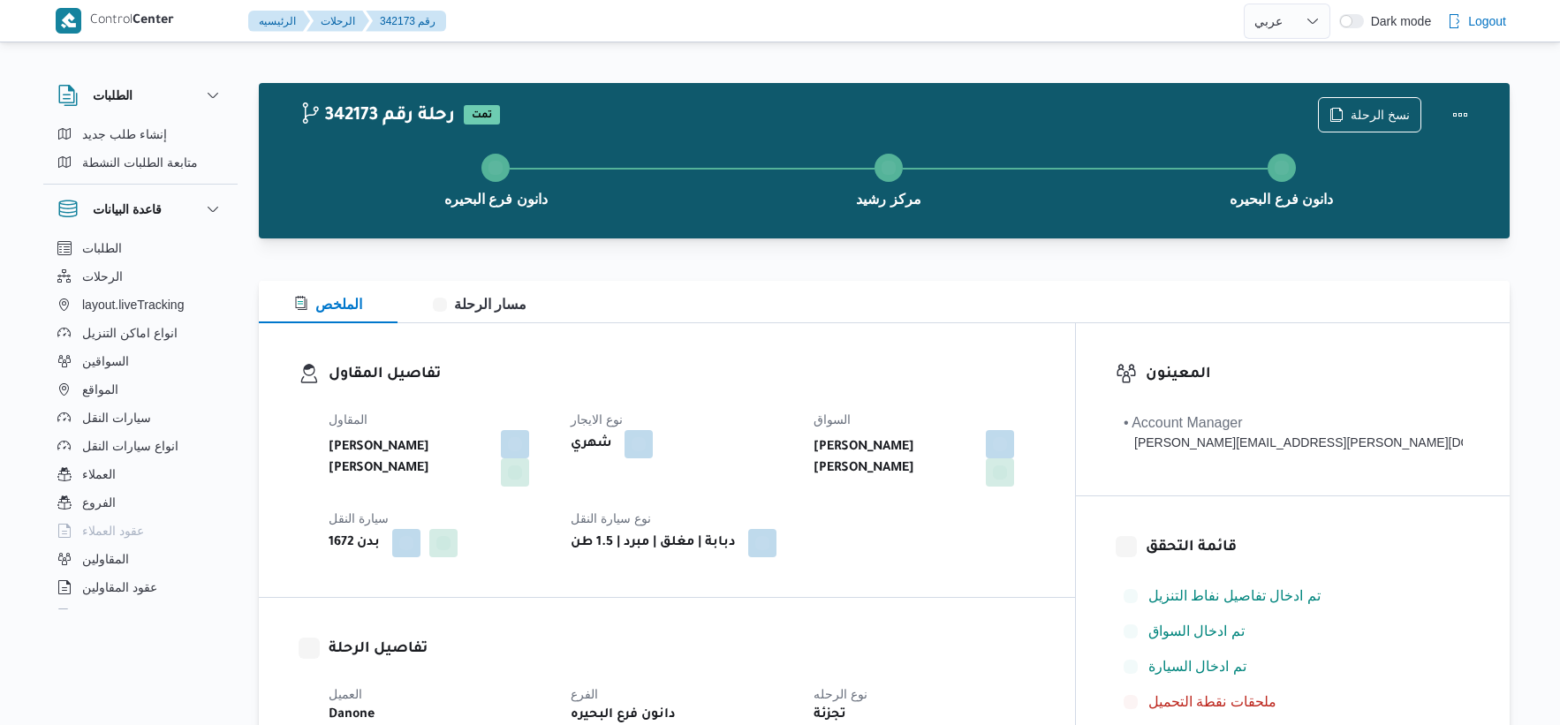
select select "ar"
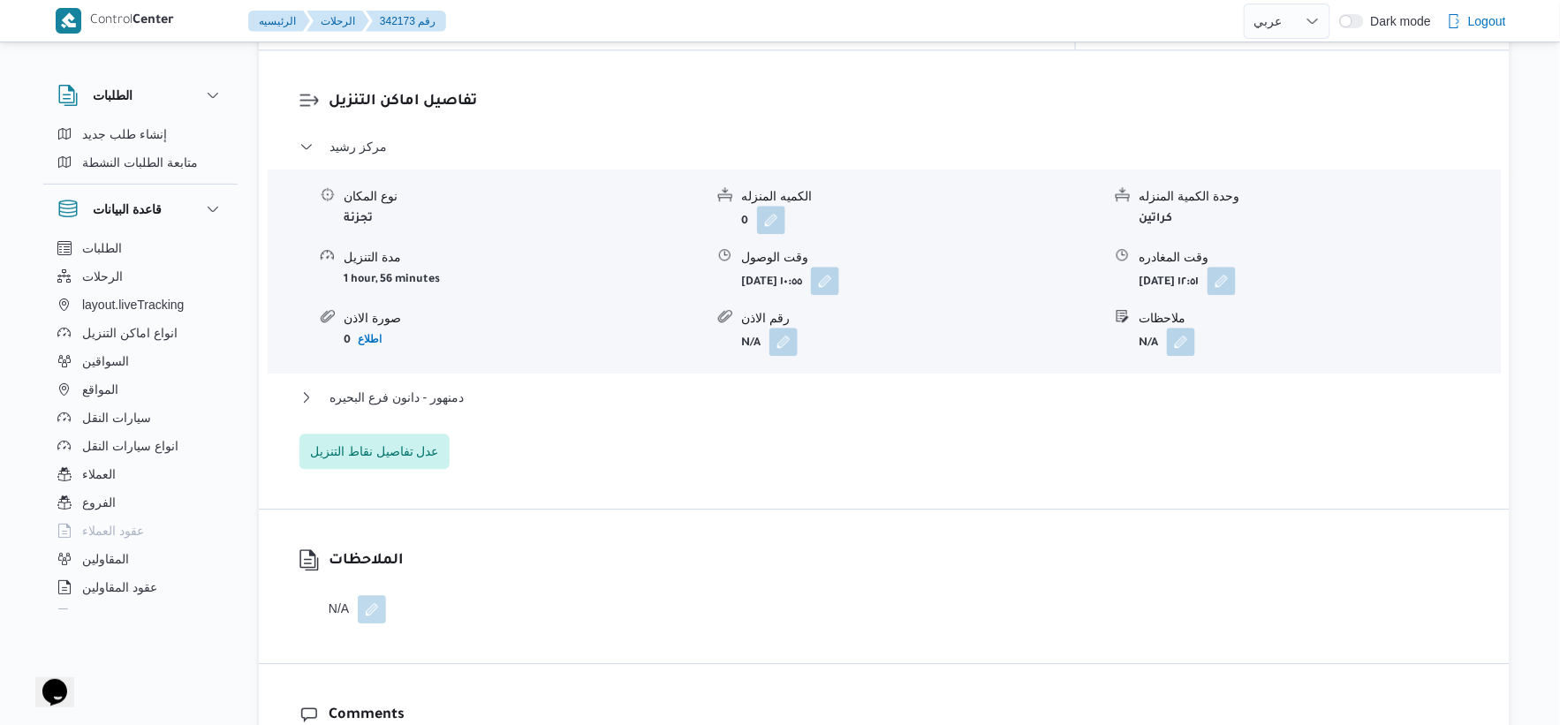
scroll to position [1570, 0]
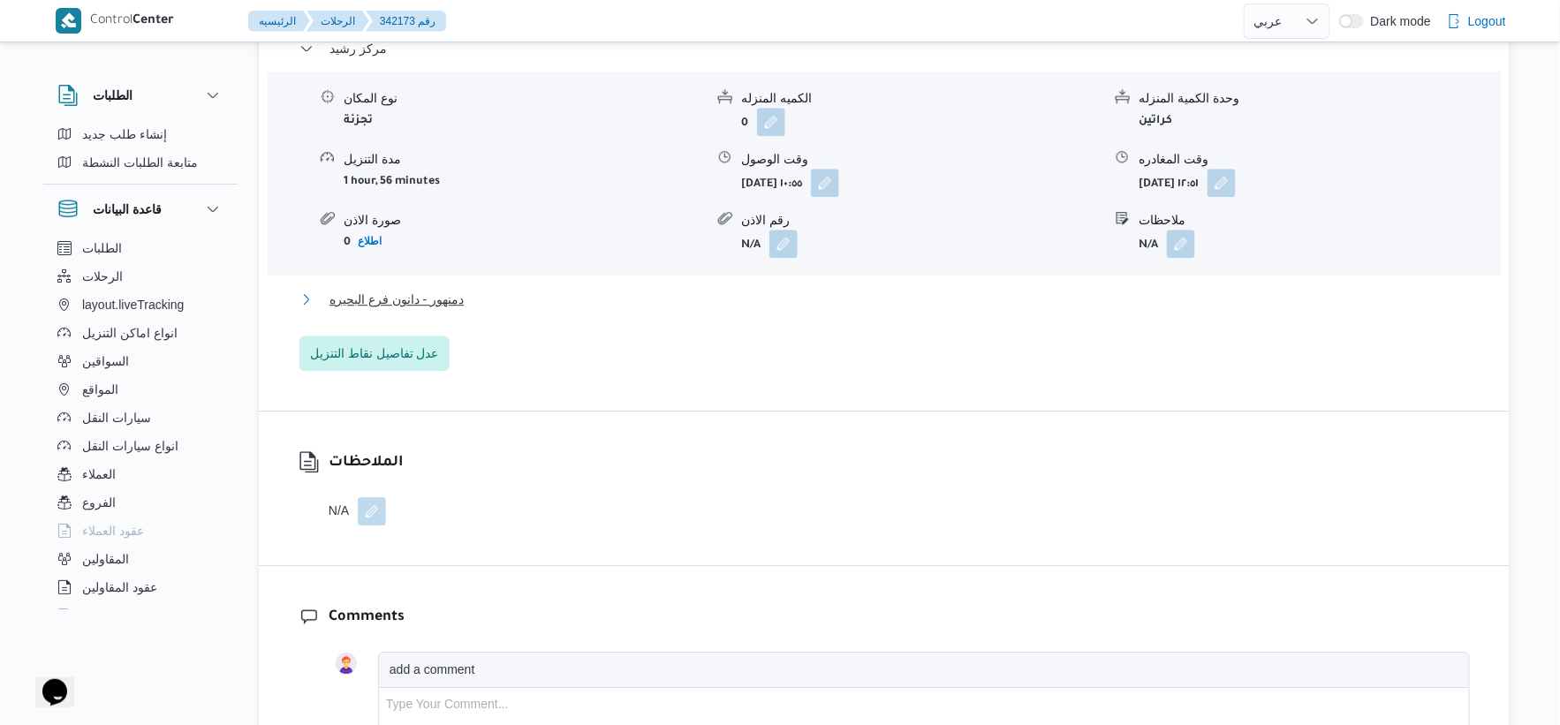
click at [471, 289] on button "دمنهور - دانون فرع البحيره" at bounding box center [884, 299] width 1170 height 21
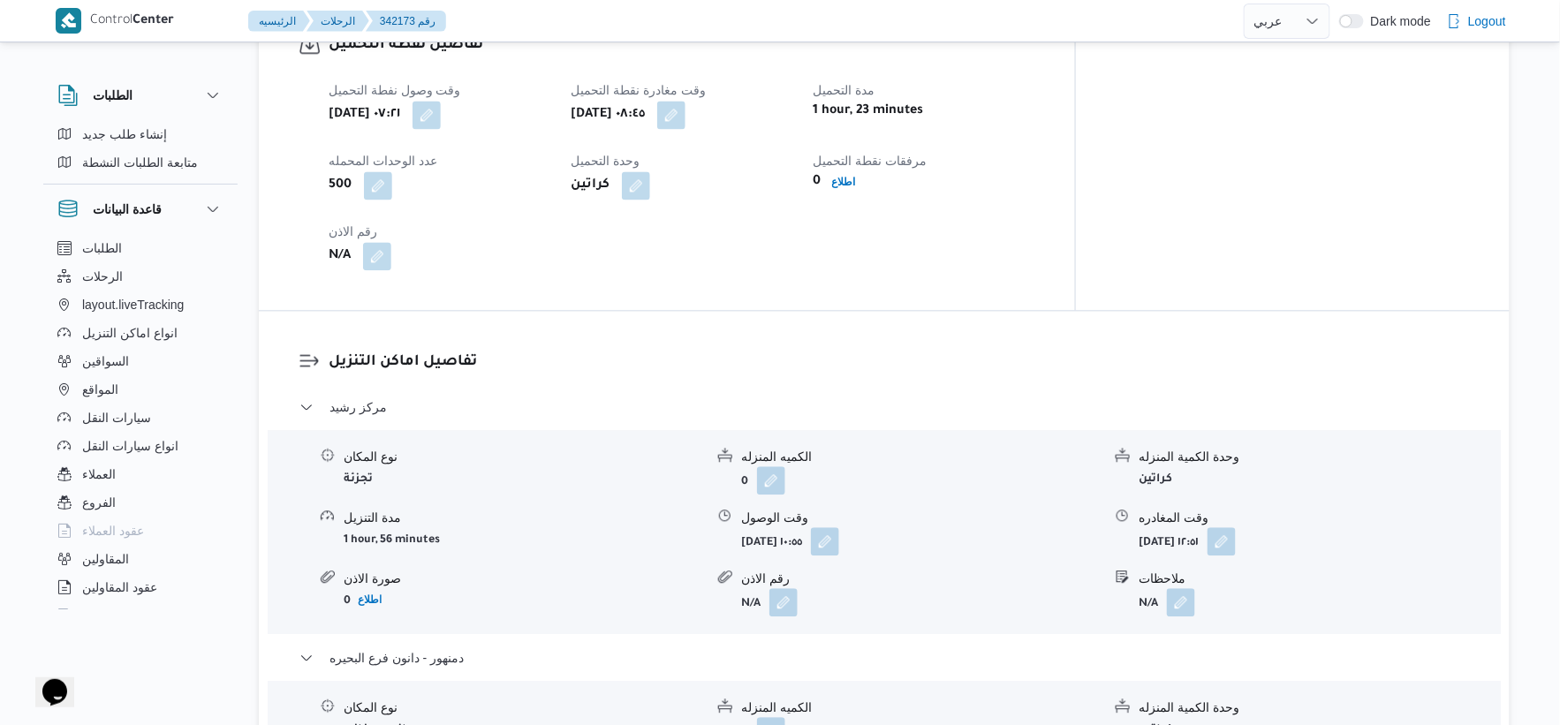
scroll to position [1178, 0]
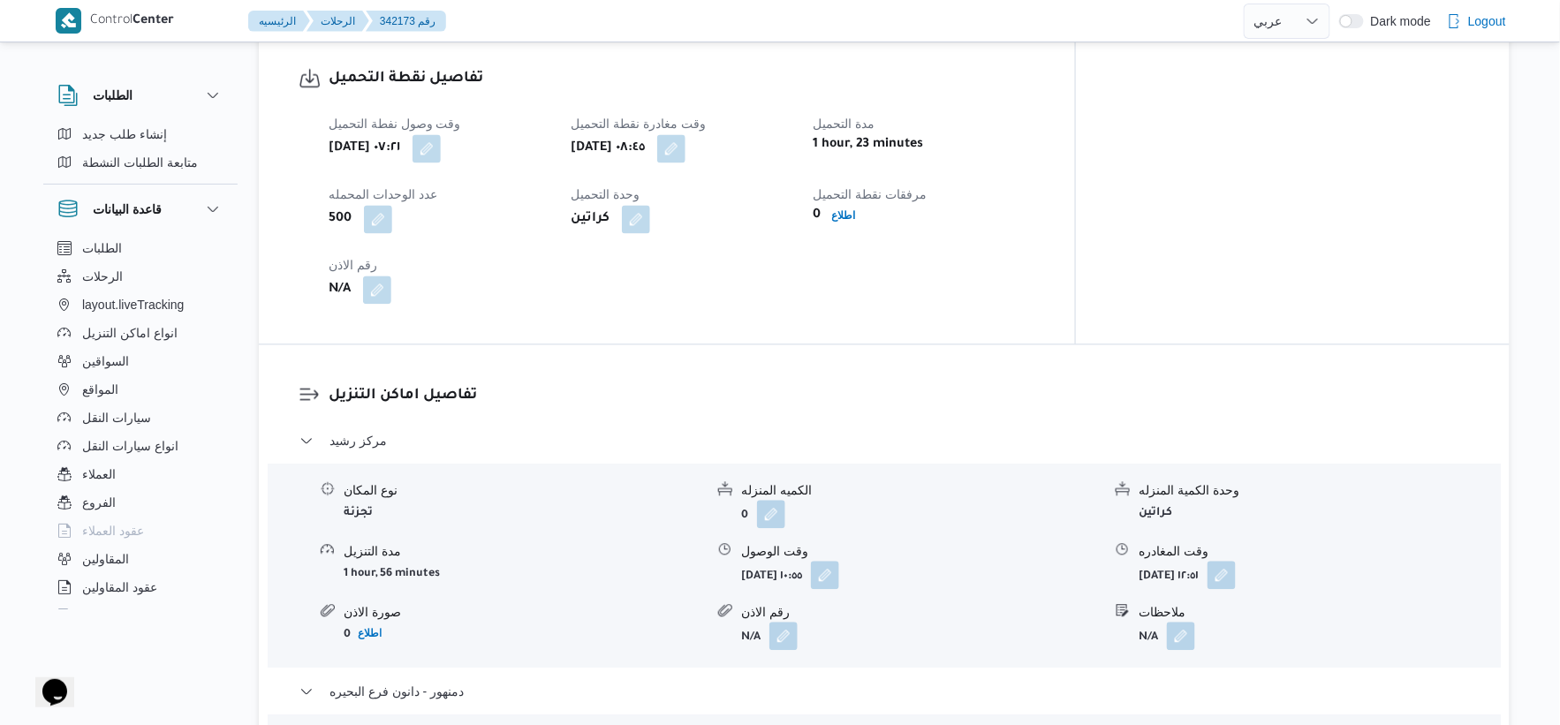
drag, startPoint x: 798, startPoint y: 124, endPoint x: 787, endPoint y: 157, distance: 35.2
click at [686, 134] on button "button" at bounding box center [671, 148] width 28 height 28
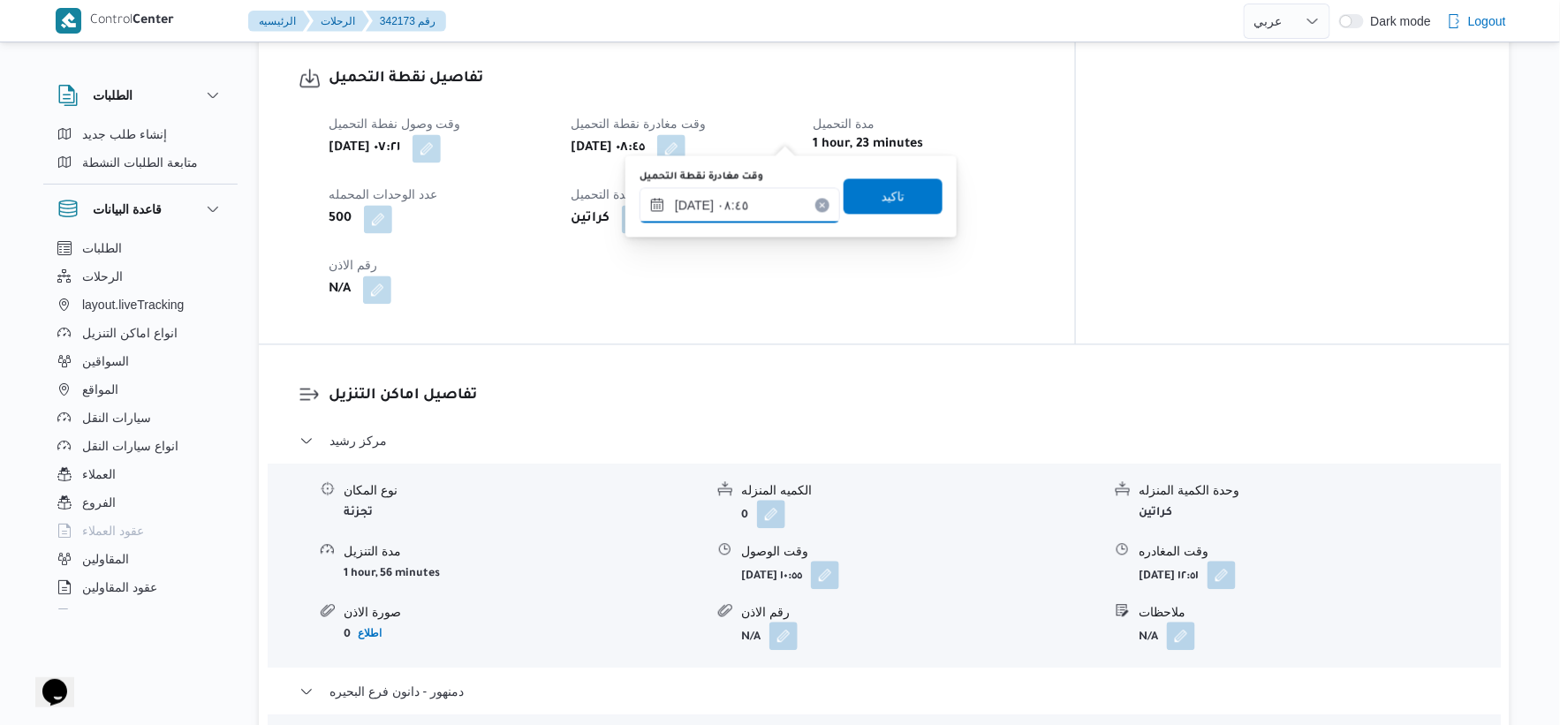
click at [761, 200] on input "[DATE] ٠٨:٤٥" at bounding box center [740, 204] width 201 height 35
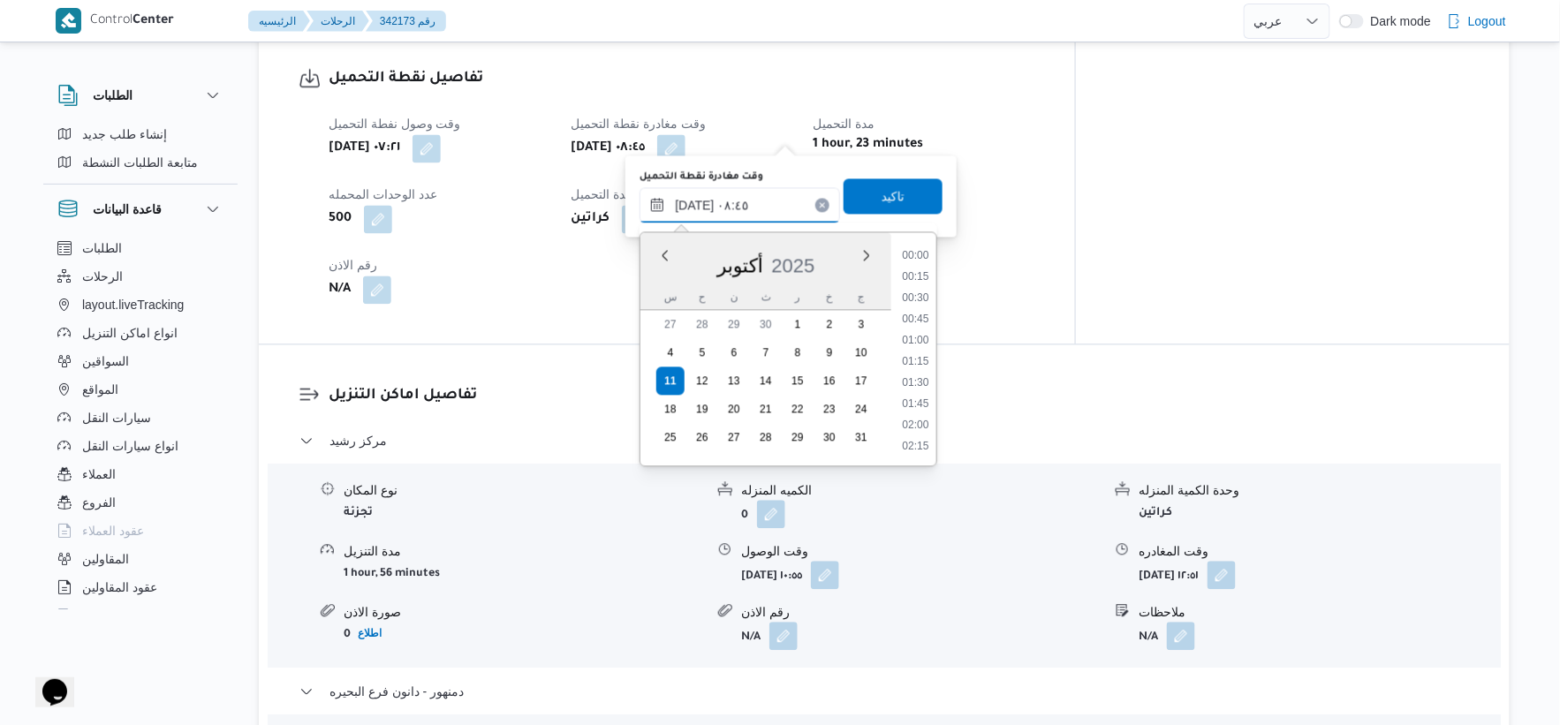
scroll to position [636, 0]
drag, startPoint x: 922, startPoint y: 322, endPoint x: 922, endPoint y: 310, distance: 11.5
click at [922, 321] on li "08:15" at bounding box center [916, 319] width 41 height 18
type input "[DATE] ٠٨:١٥"
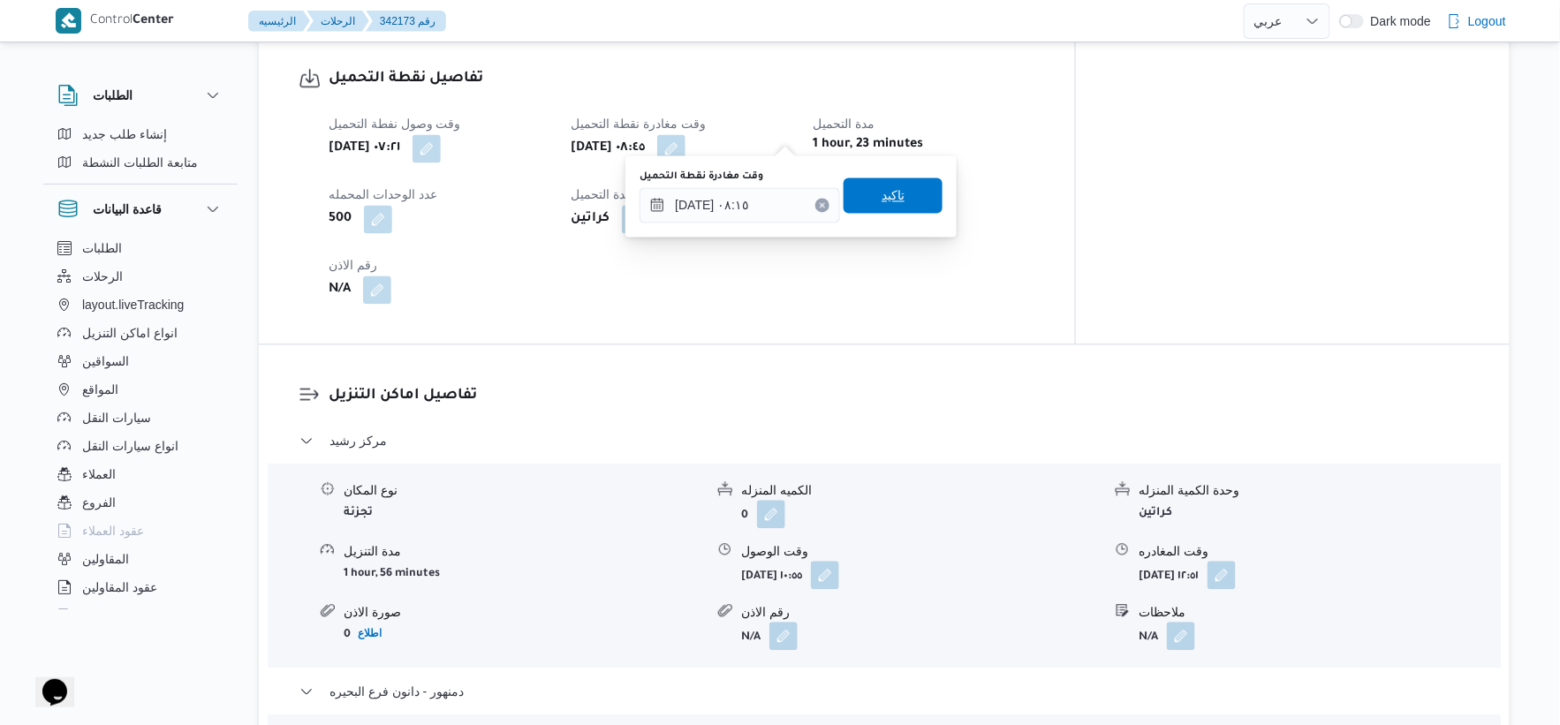
click at [898, 197] on span "تاكيد" at bounding box center [893, 195] width 99 height 35
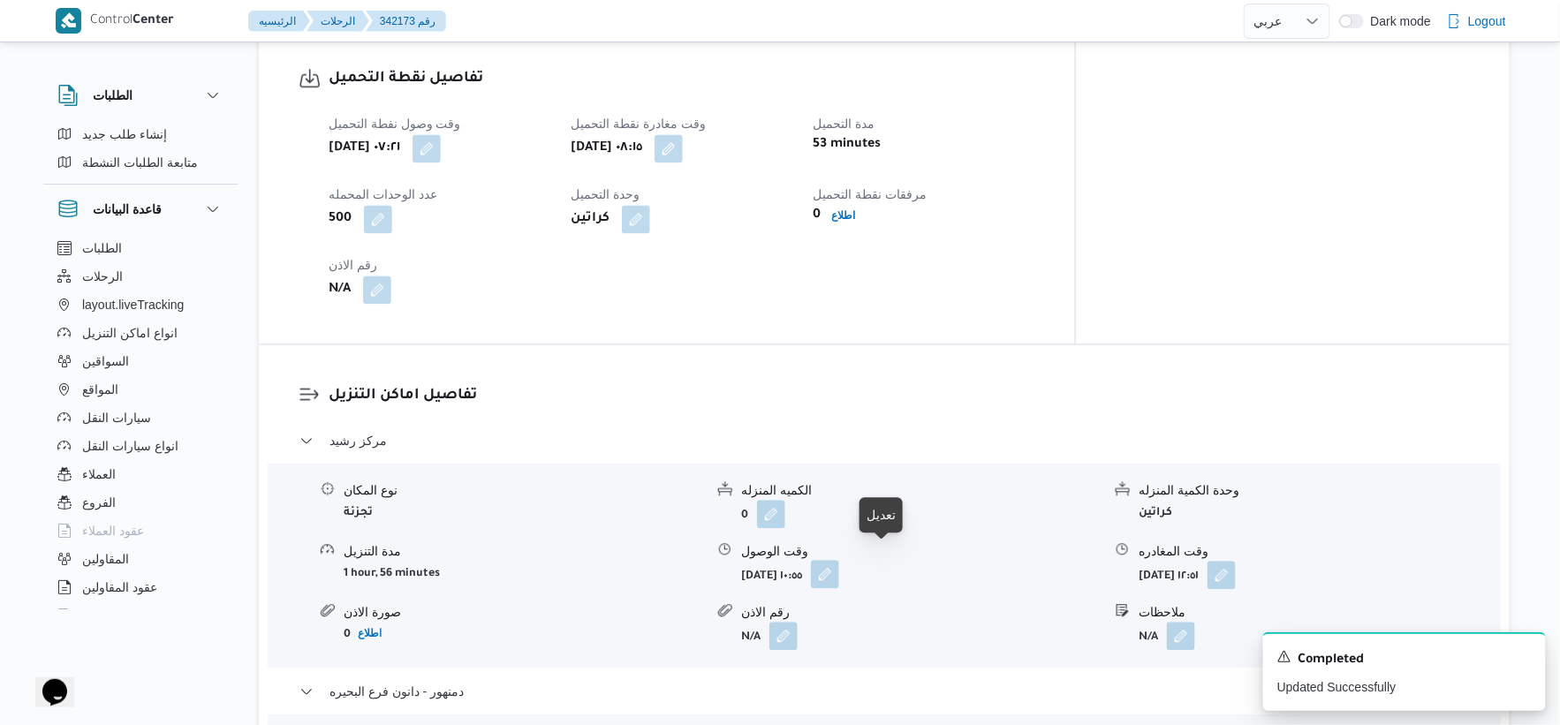
click at [839, 562] on button "button" at bounding box center [825, 574] width 28 height 28
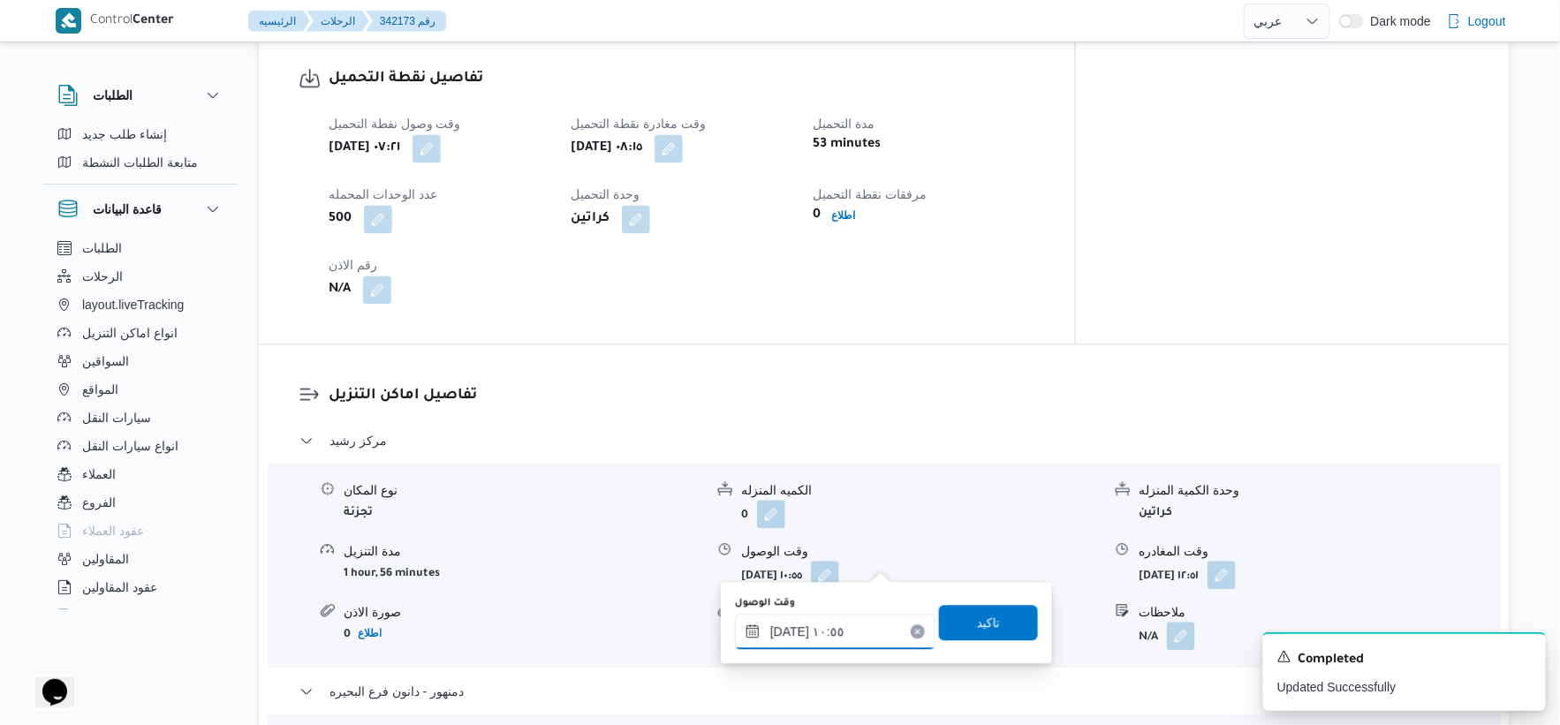
click at [822, 637] on input "[DATE] ١٠:٥٥" at bounding box center [835, 631] width 201 height 35
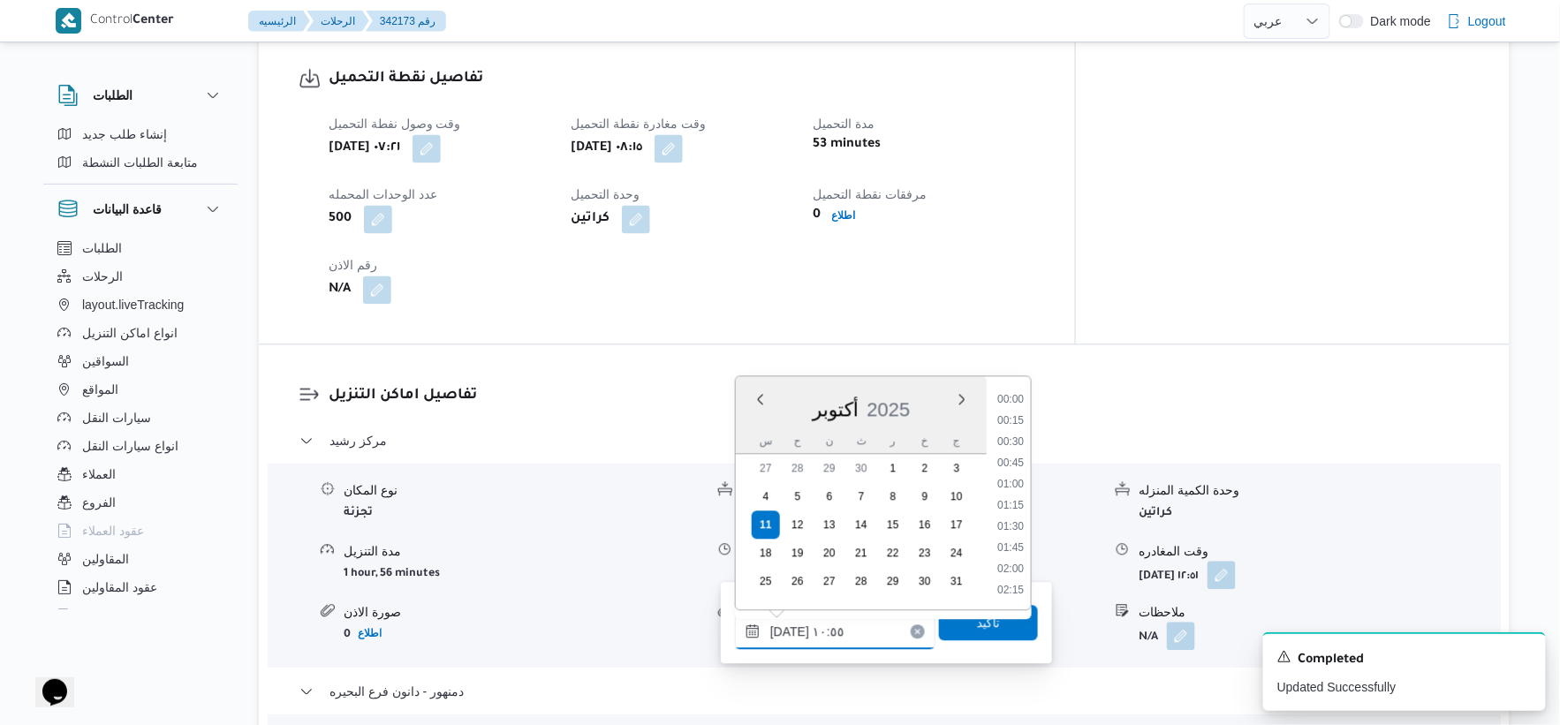
scroll to position [806, 0]
click at [1019, 400] on li "09:30" at bounding box center [1010, 399] width 41 height 18
type input "[DATE] ٠٩:٣٠"
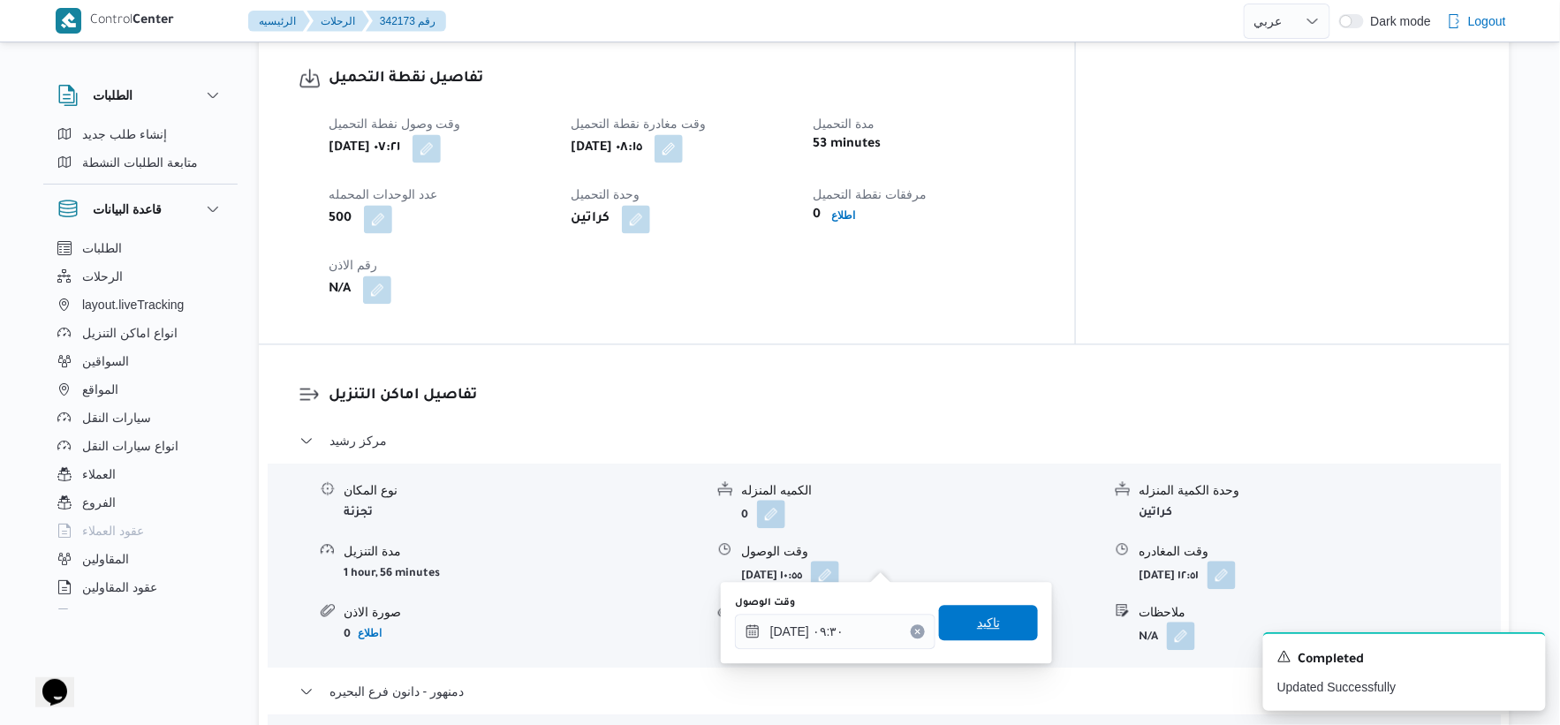
click at [985, 629] on span "تاكيد" at bounding box center [988, 622] width 23 height 21
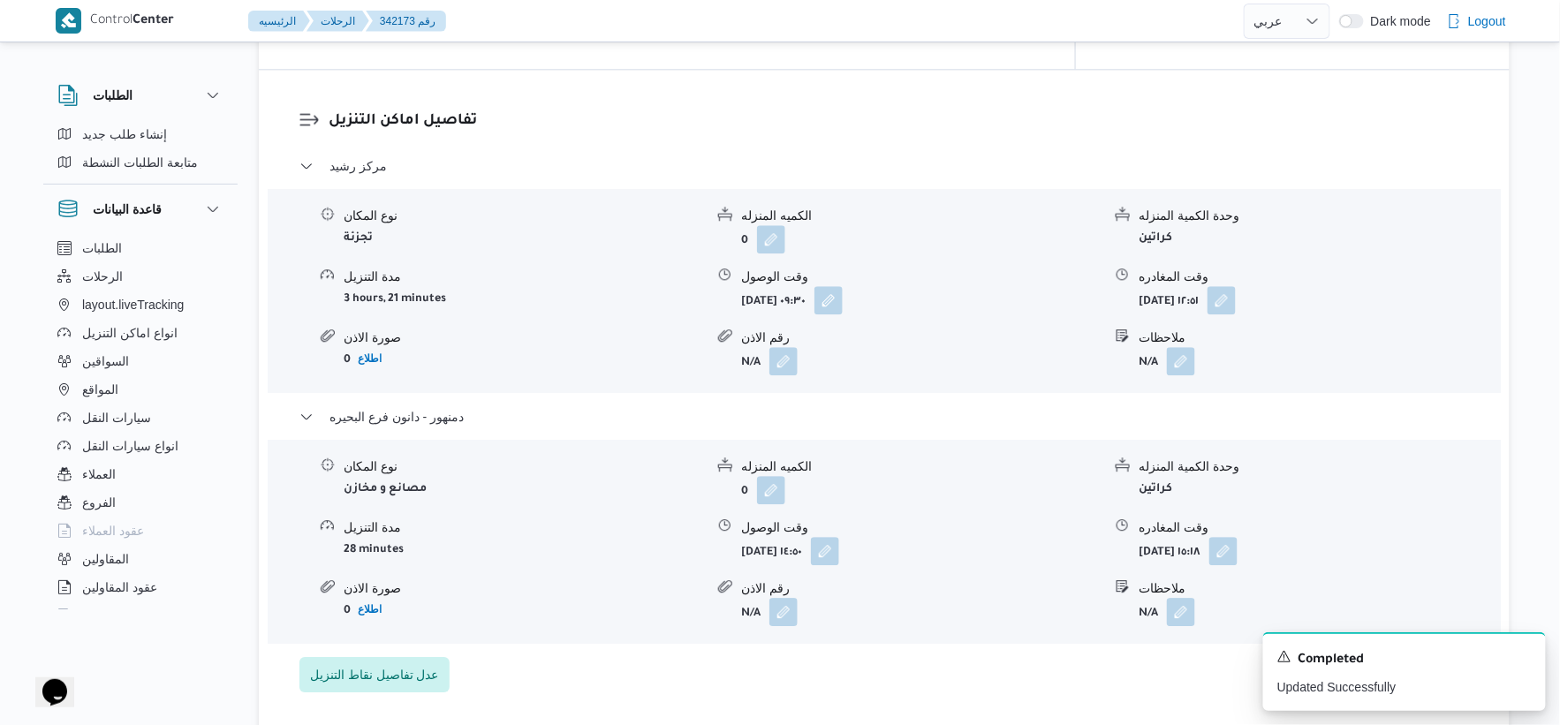
scroll to position [1472, 0]
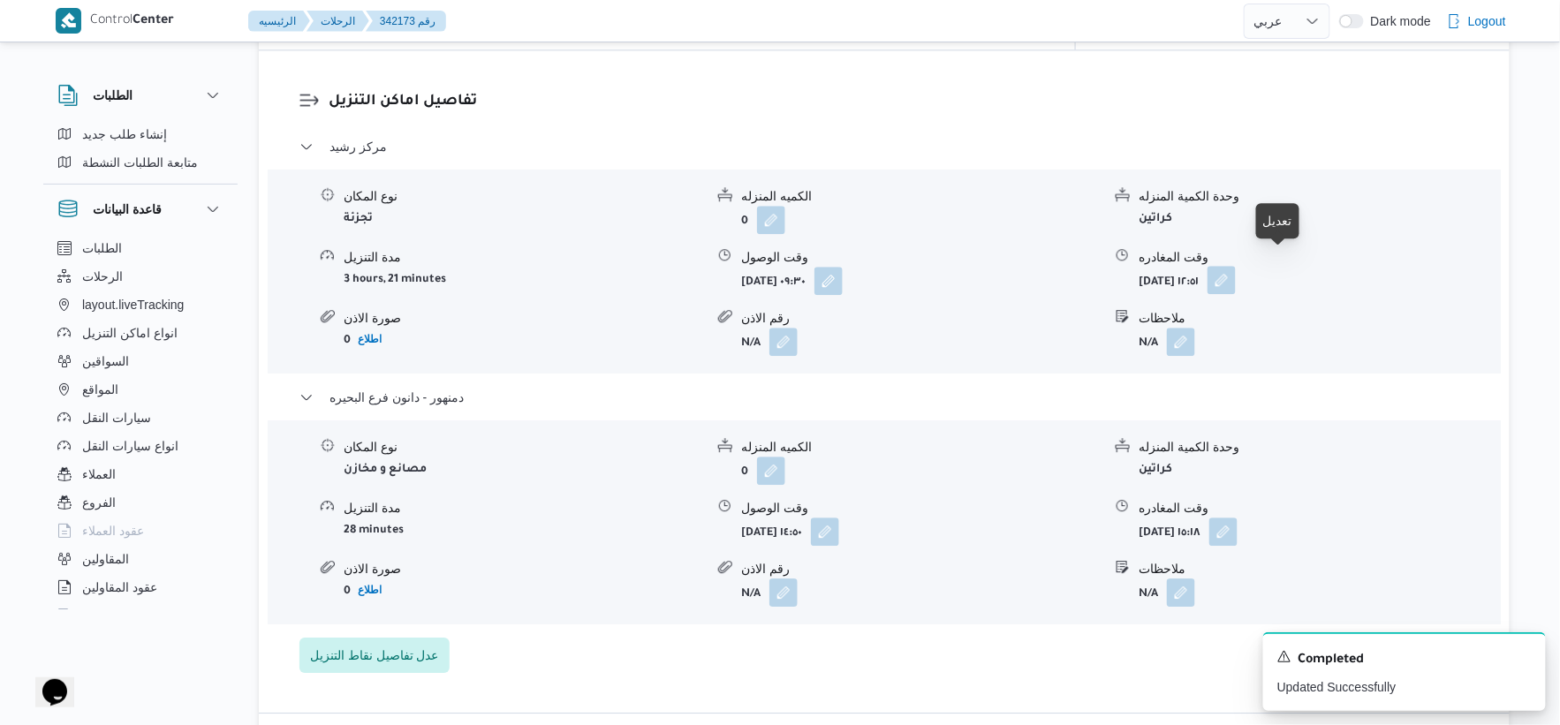
click at [1236, 266] on button "button" at bounding box center [1222, 280] width 28 height 28
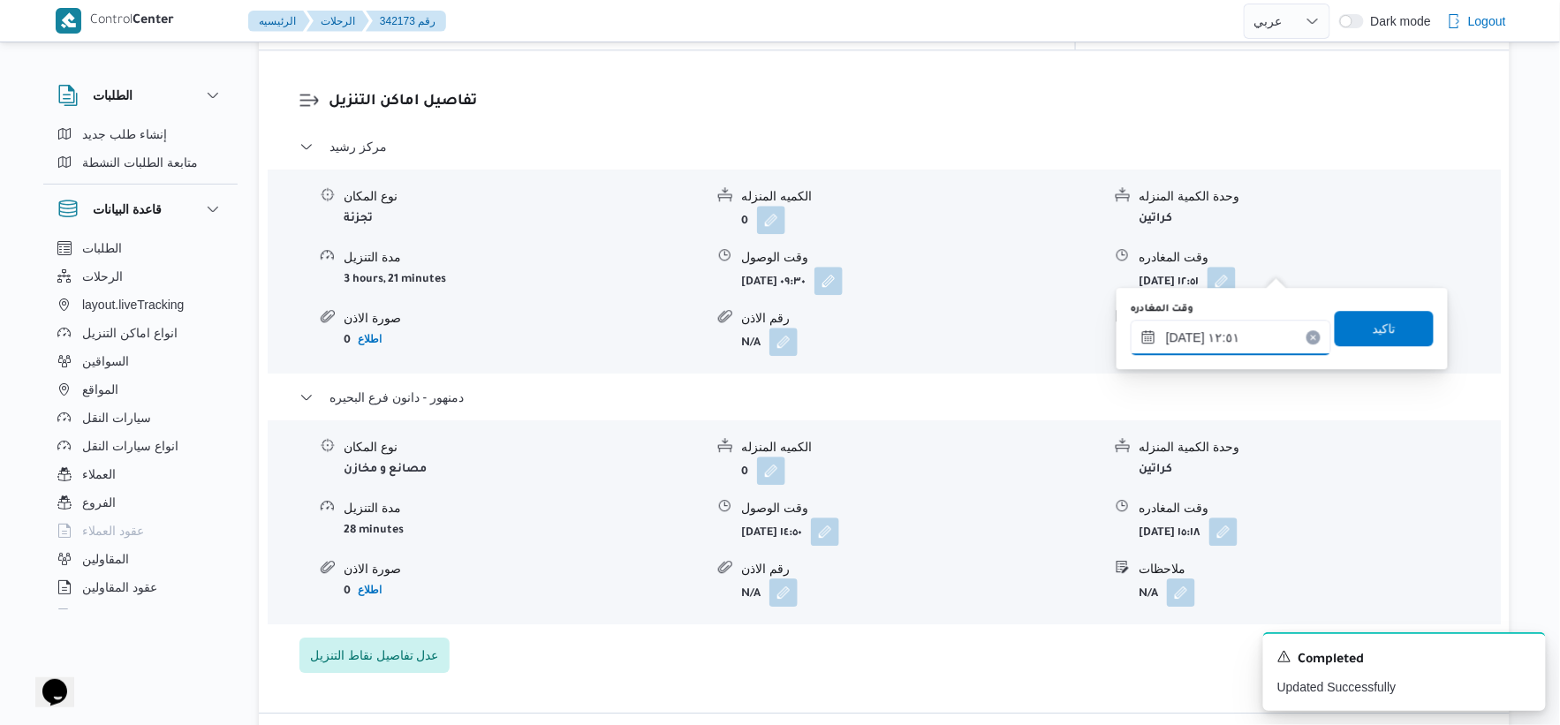
click at [1244, 338] on input "[DATE] ١٢:٥١" at bounding box center [1231, 337] width 201 height 35
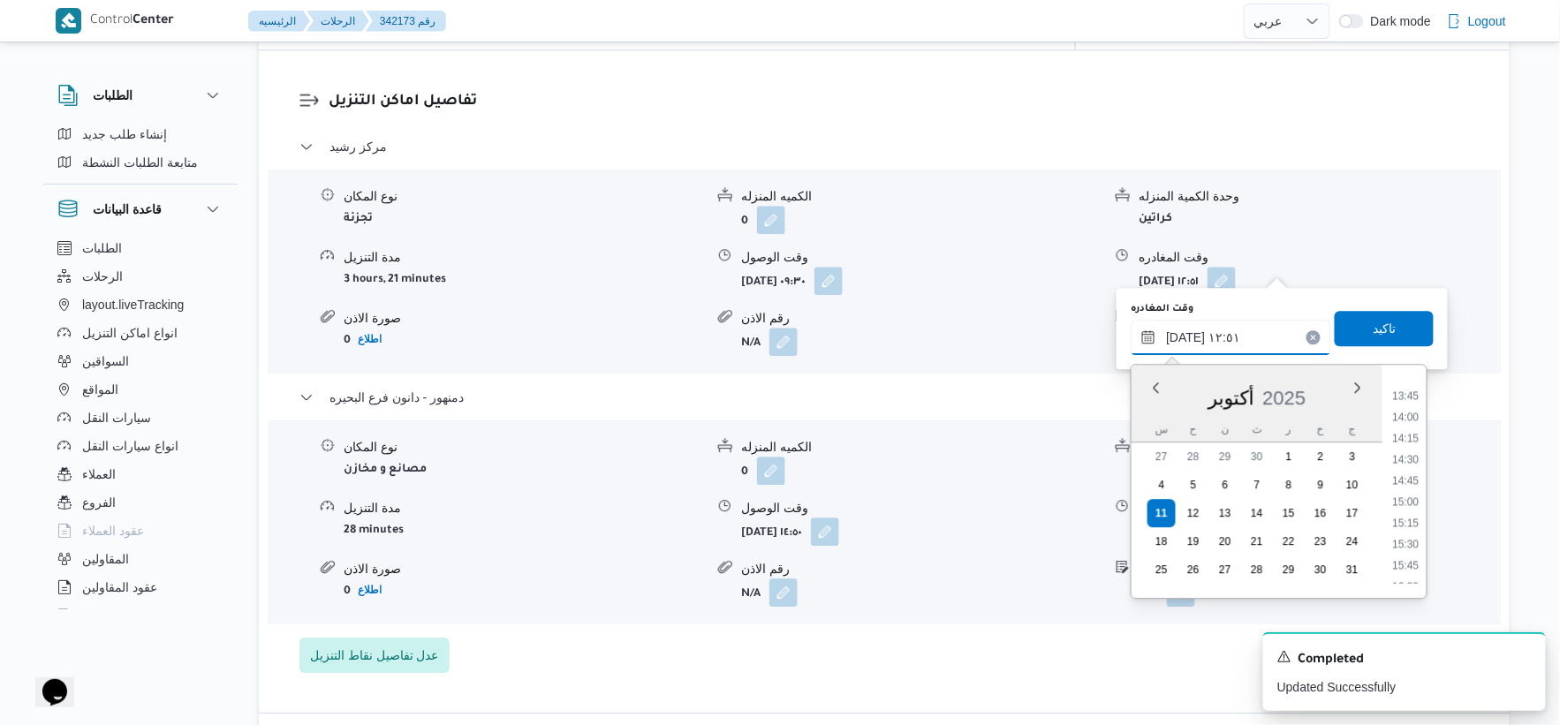
scroll to position [1171, 0]
click at [1413, 400] on li "14:00" at bounding box center [1406, 404] width 41 height 18
type input "[DATE] ١٤:٠٠"
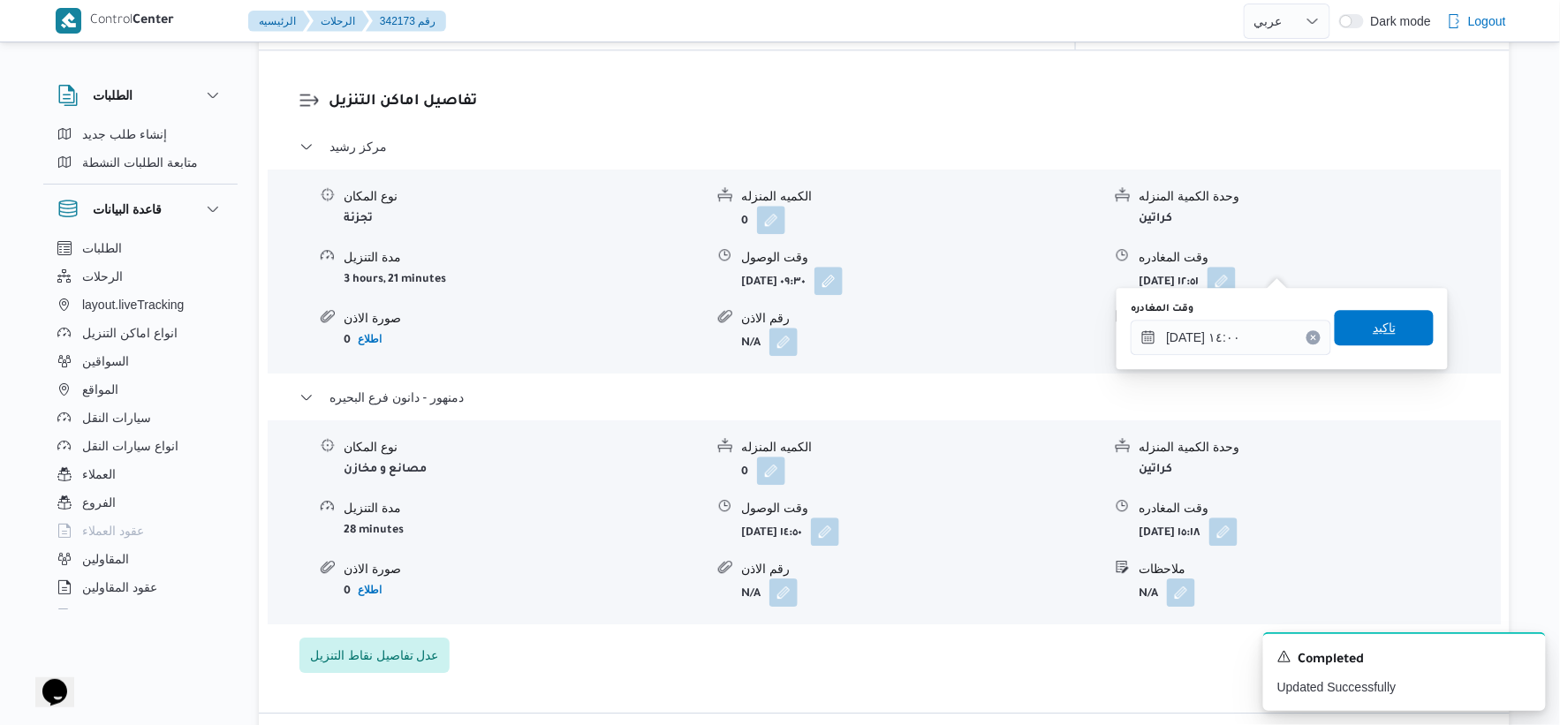
click at [1408, 328] on span "تاكيد" at bounding box center [1384, 327] width 99 height 35
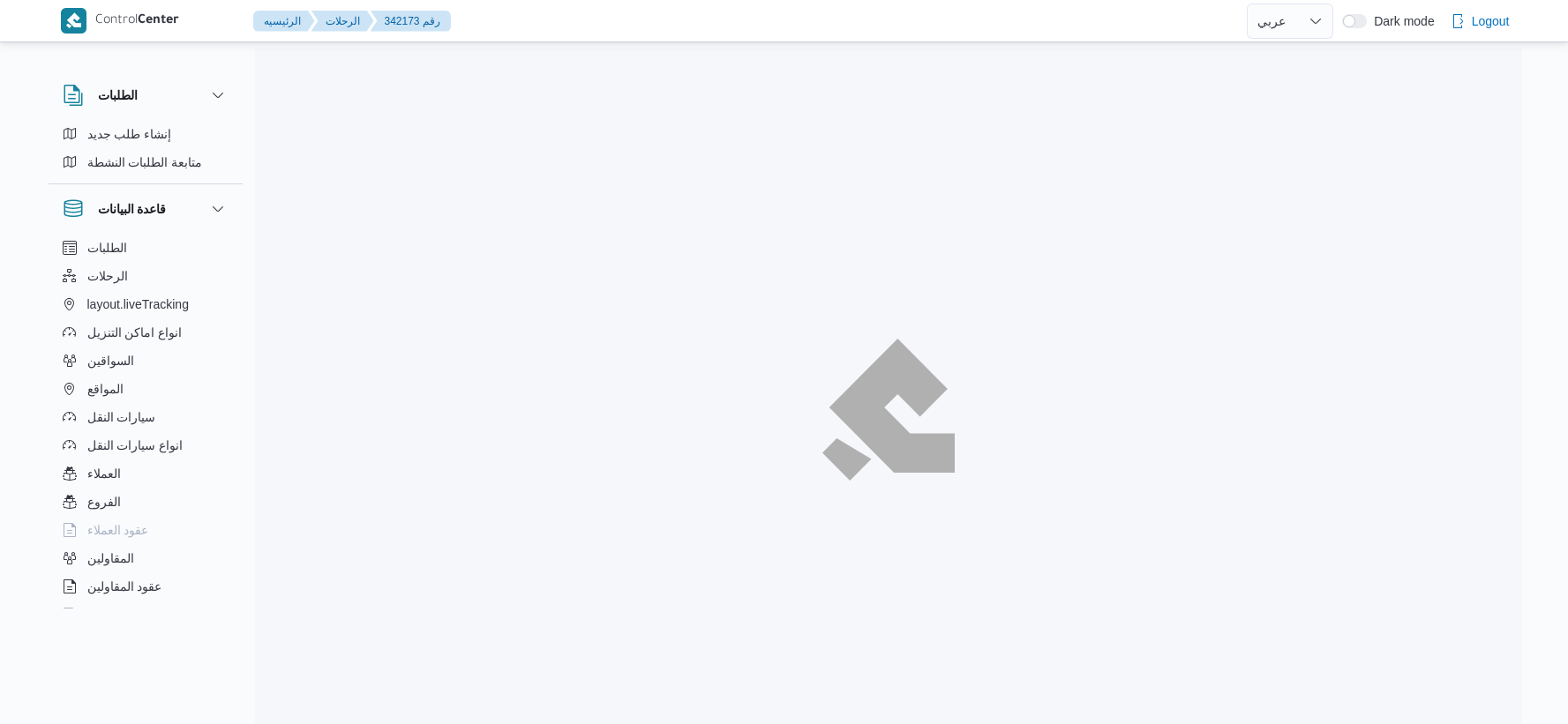
select select "ar"
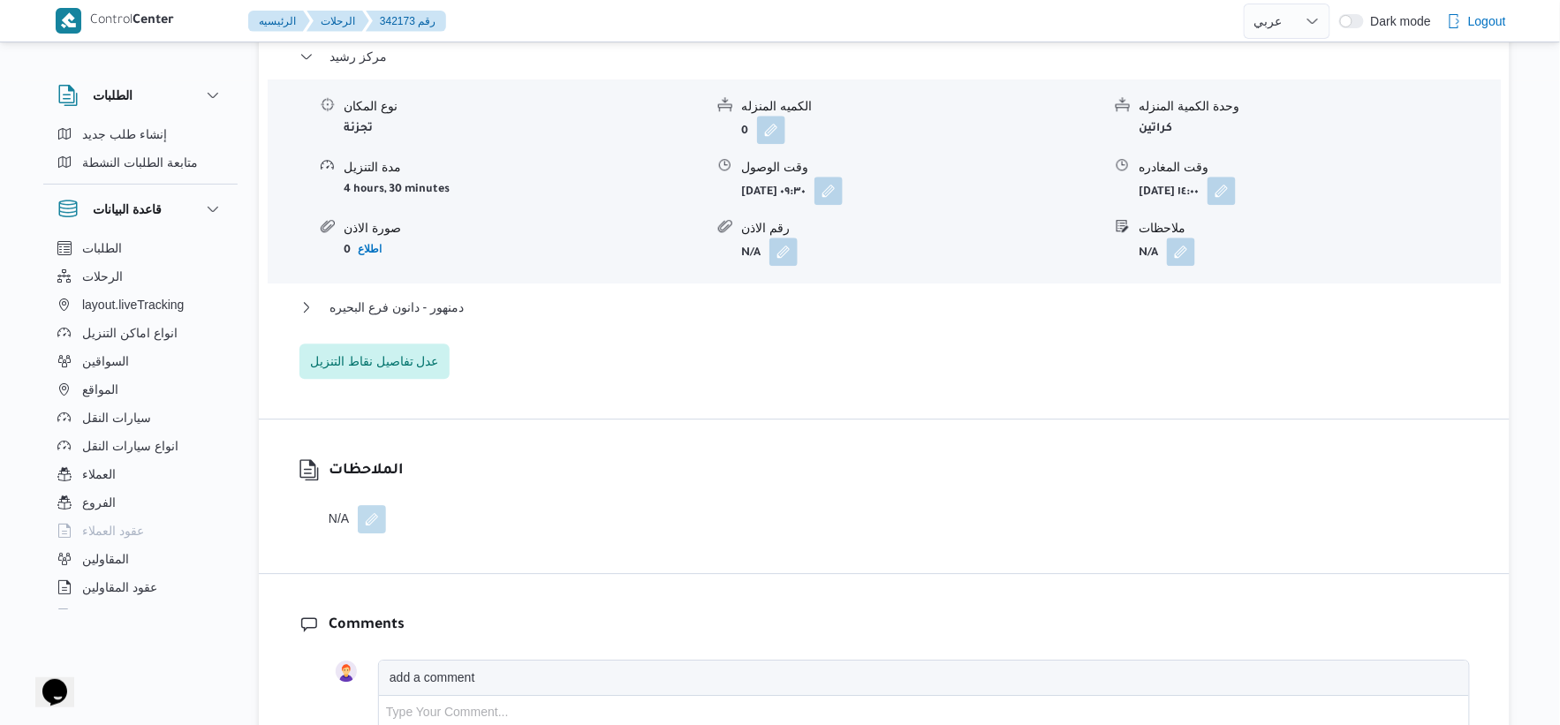
scroll to position [1570, 0]
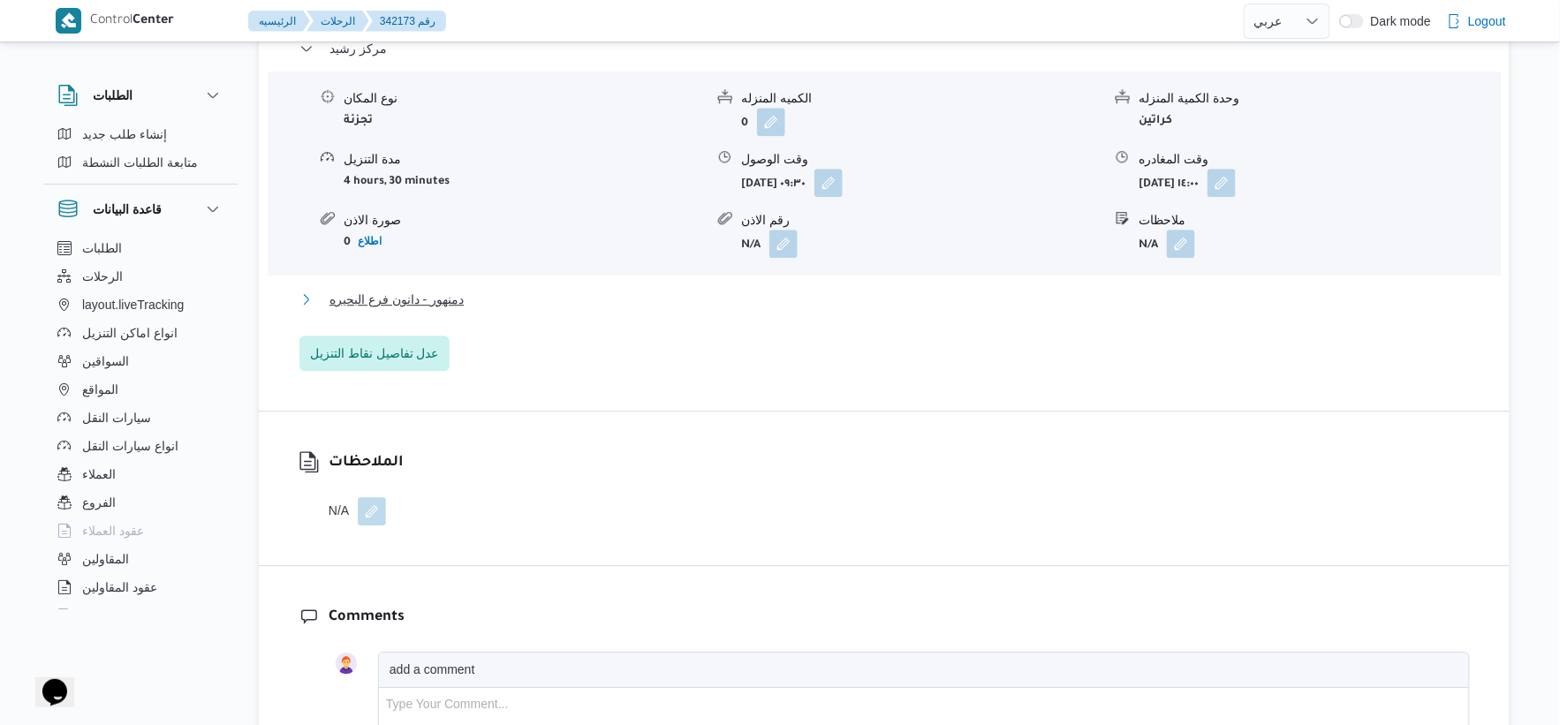
click at [428, 289] on span "دمنهور - دانون فرع البحيره" at bounding box center [397, 299] width 134 height 21
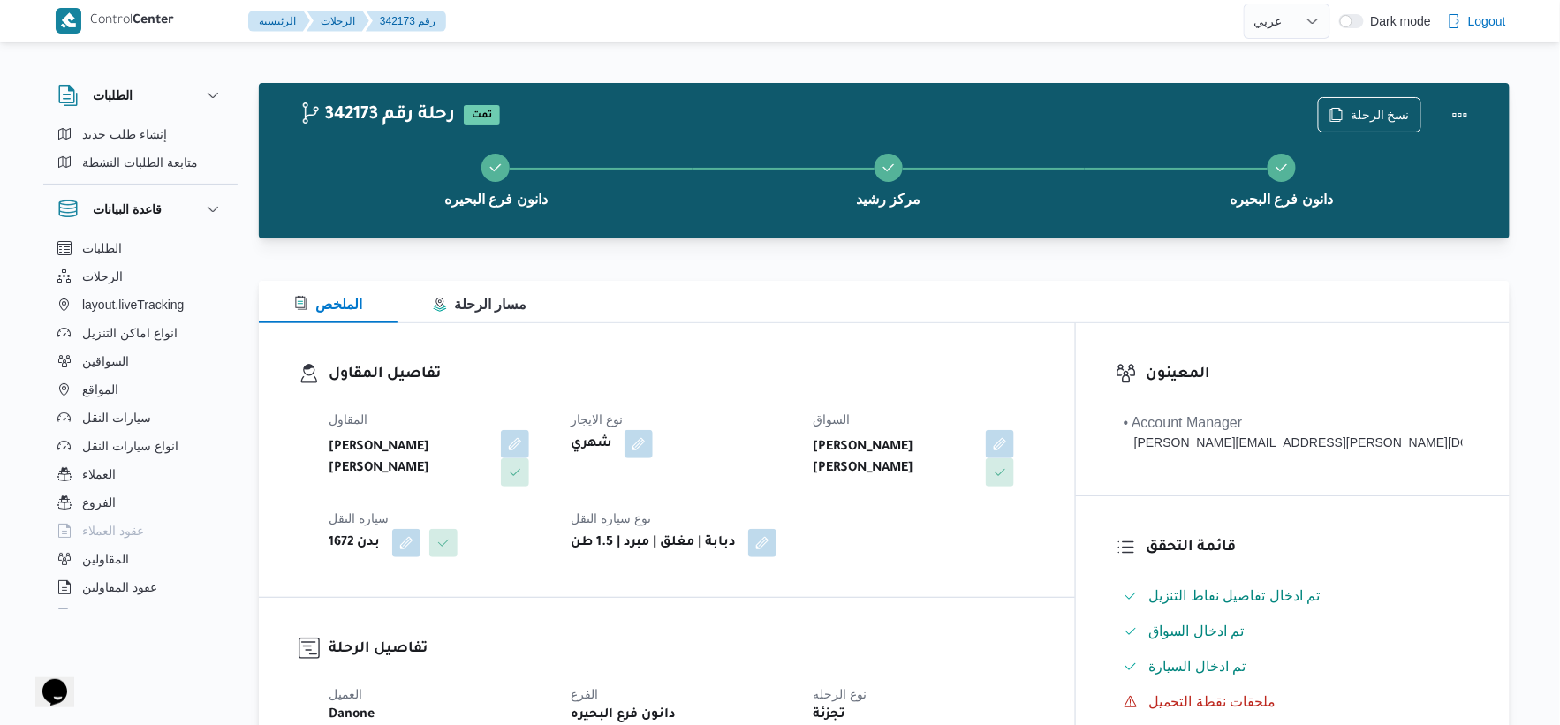
scroll to position [686, 0]
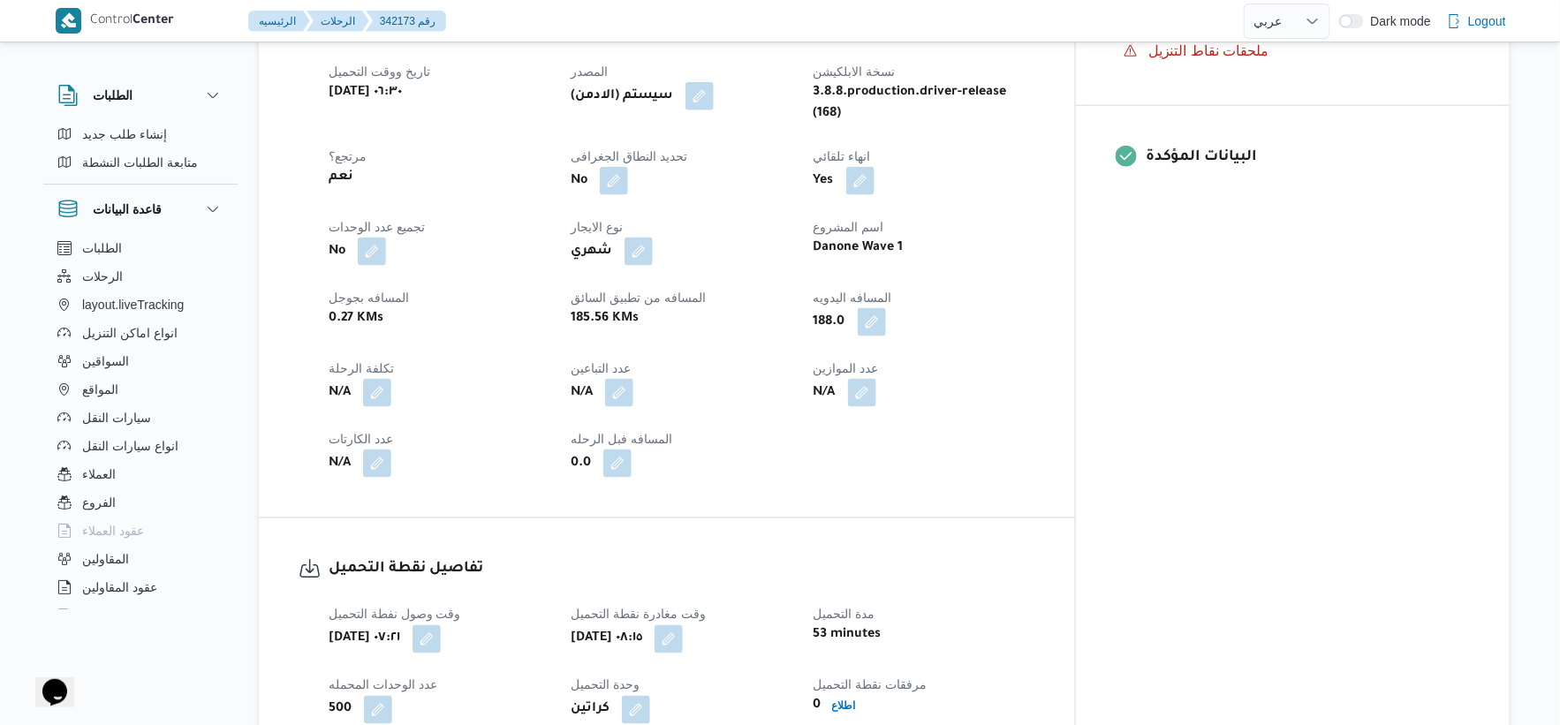
select select "ar"
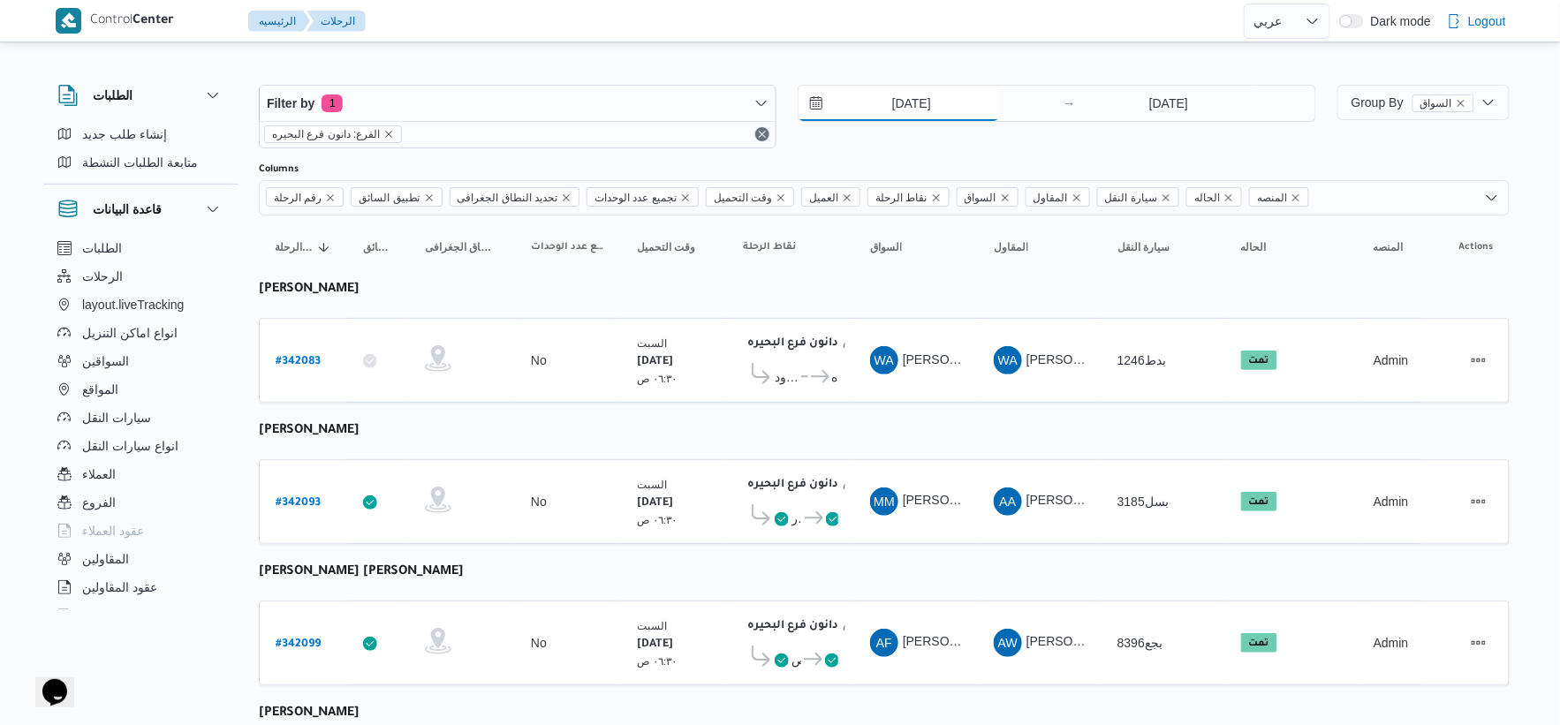
click at [897, 102] on input "[DATE]" at bounding box center [899, 103] width 201 height 35
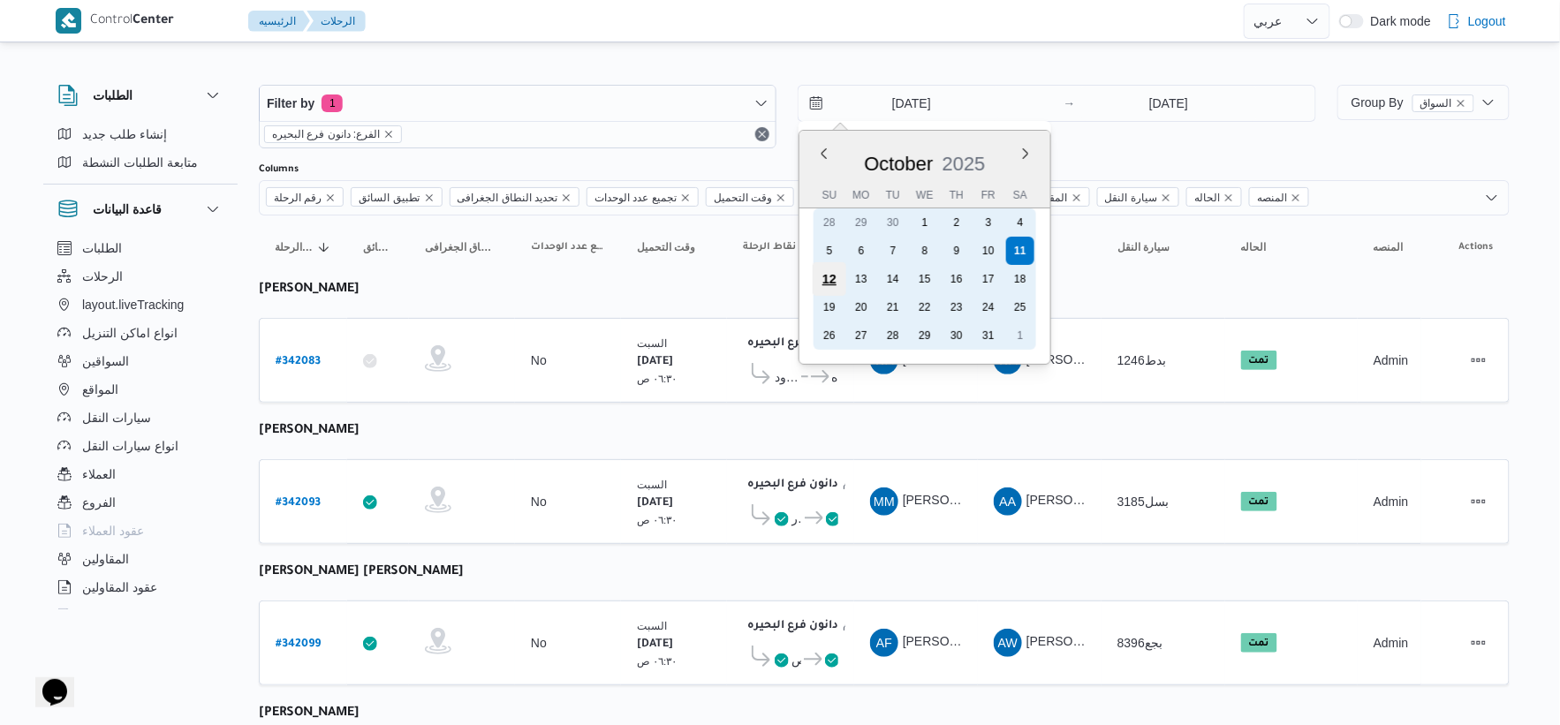
click at [834, 279] on div "12" at bounding box center [830, 279] width 34 height 34
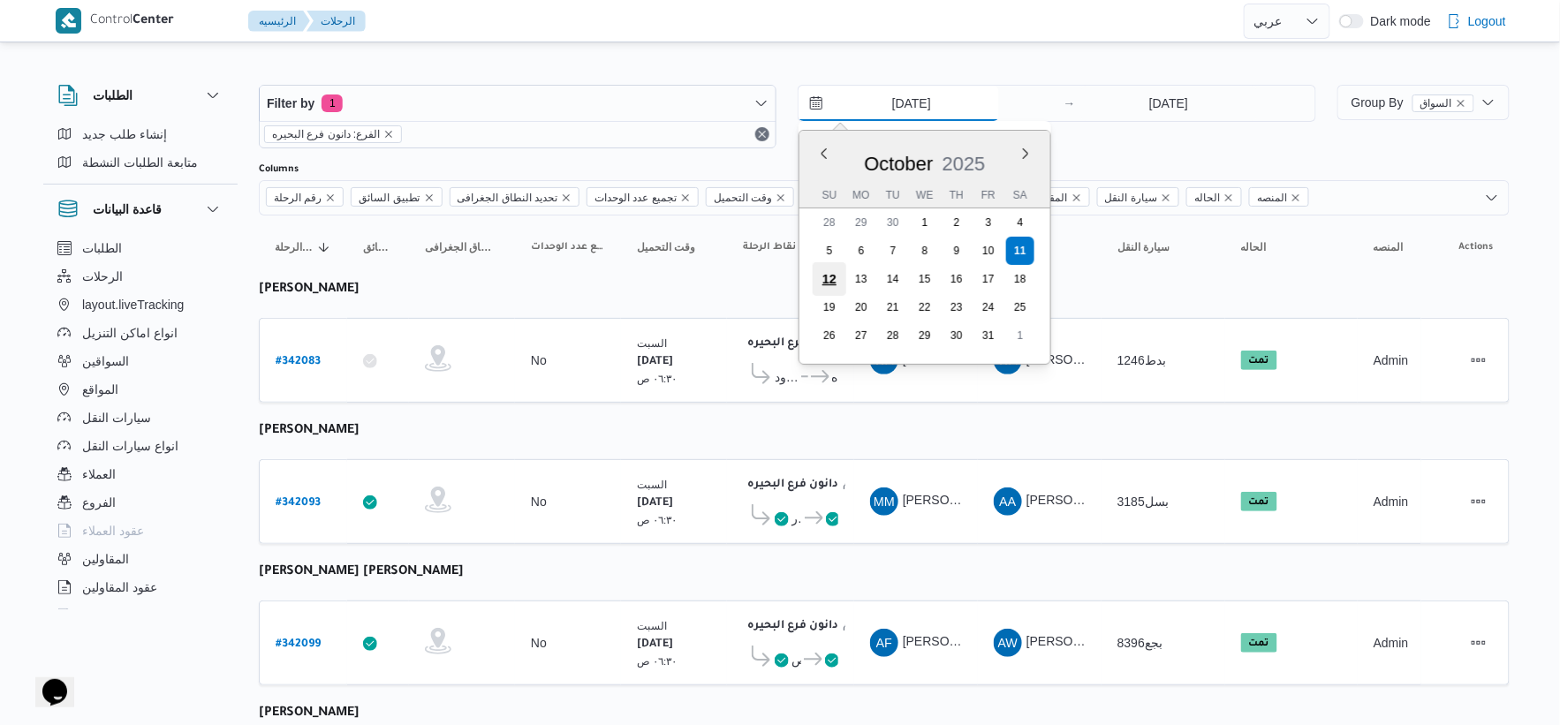
type input "[DATE]"
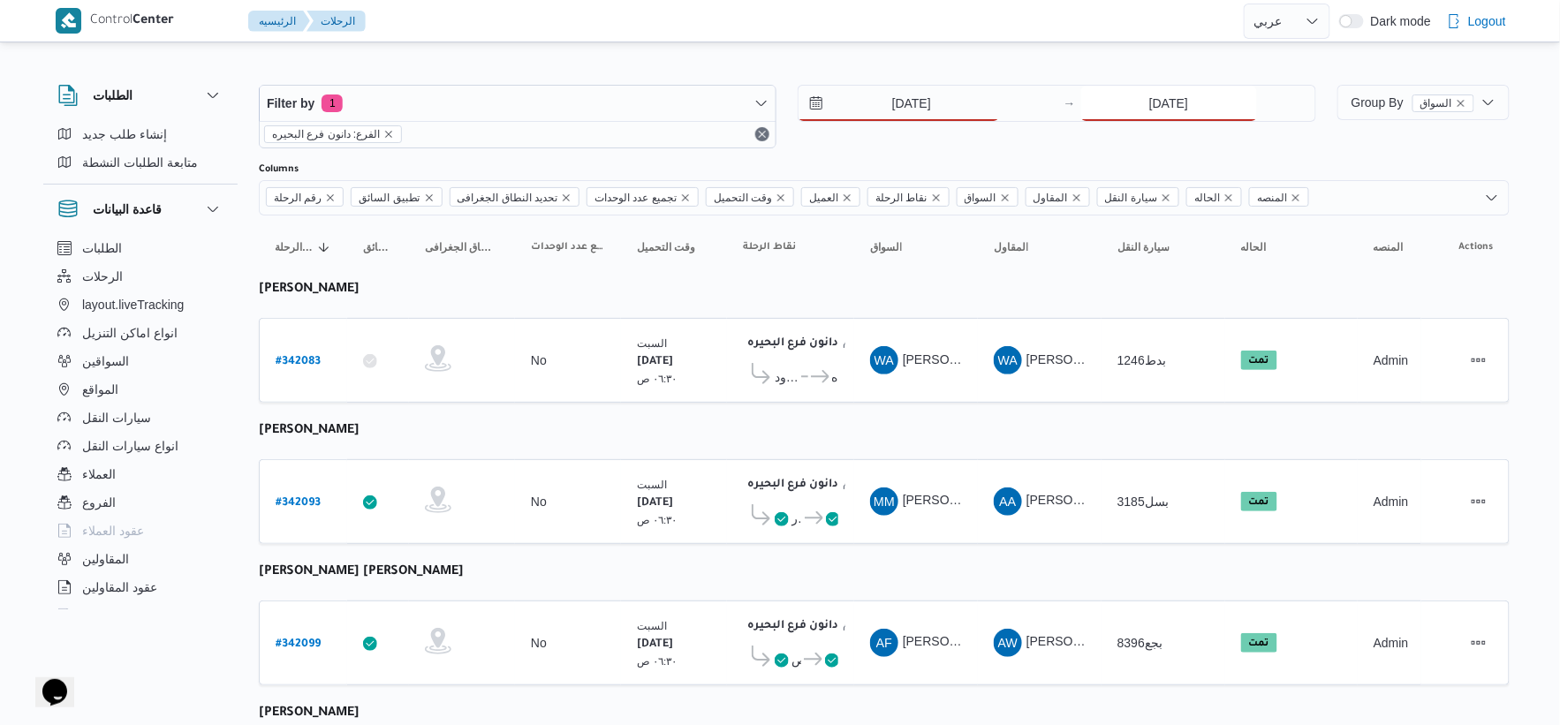
click at [1181, 110] on input "[DATE]" at bounding box center [1169, 103] width 176 height 35
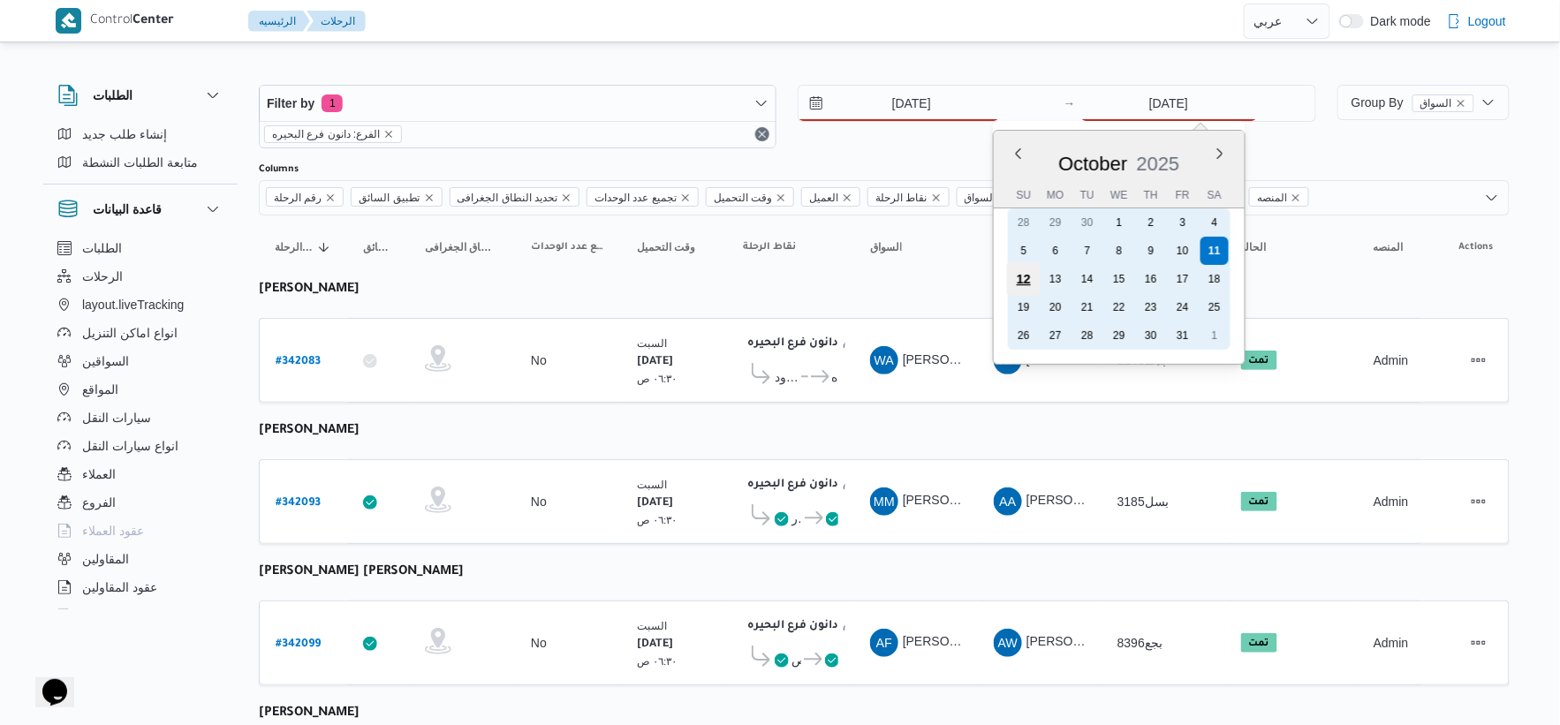
click at [1025, 272] on div "12" at bounding box center [1023, 279] width 34 height 34
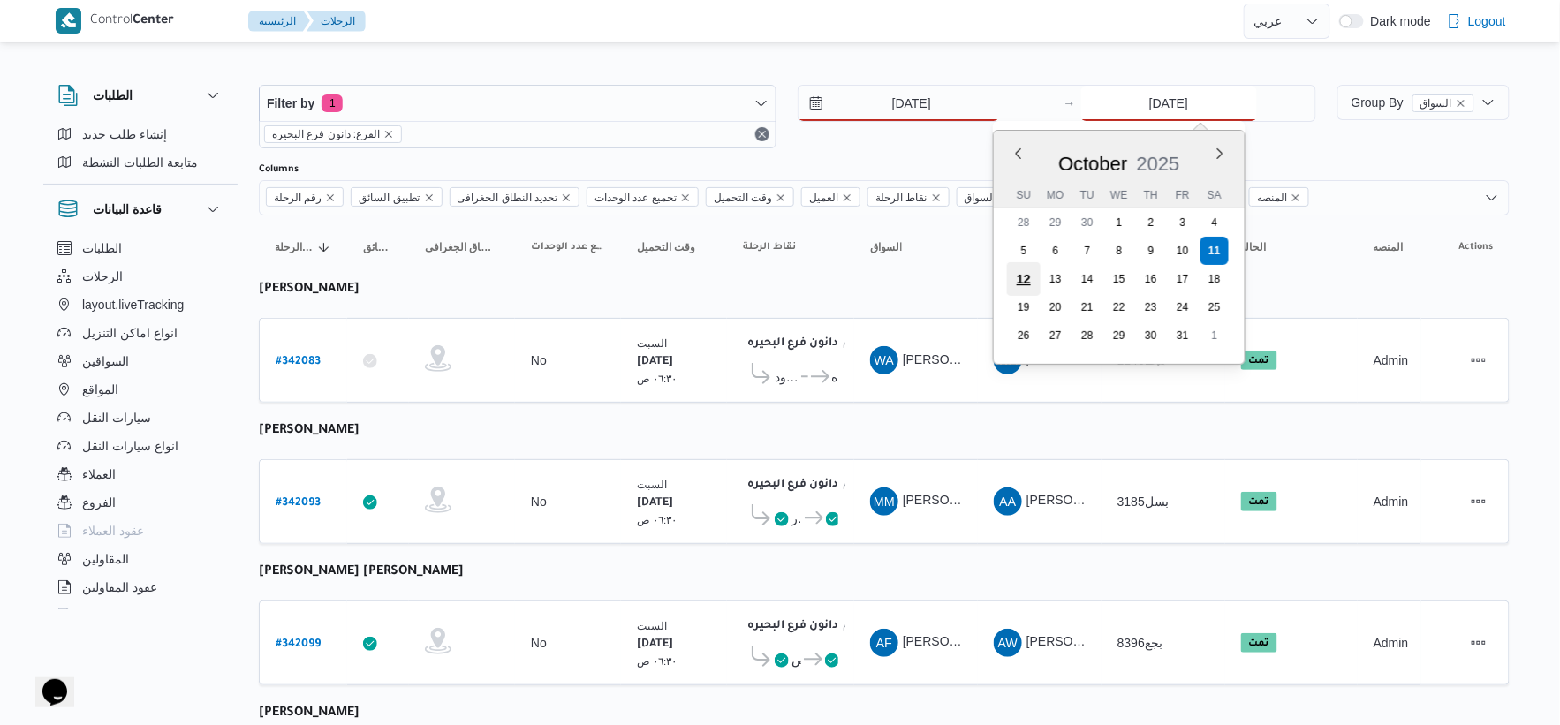
type input "12/10/2025"
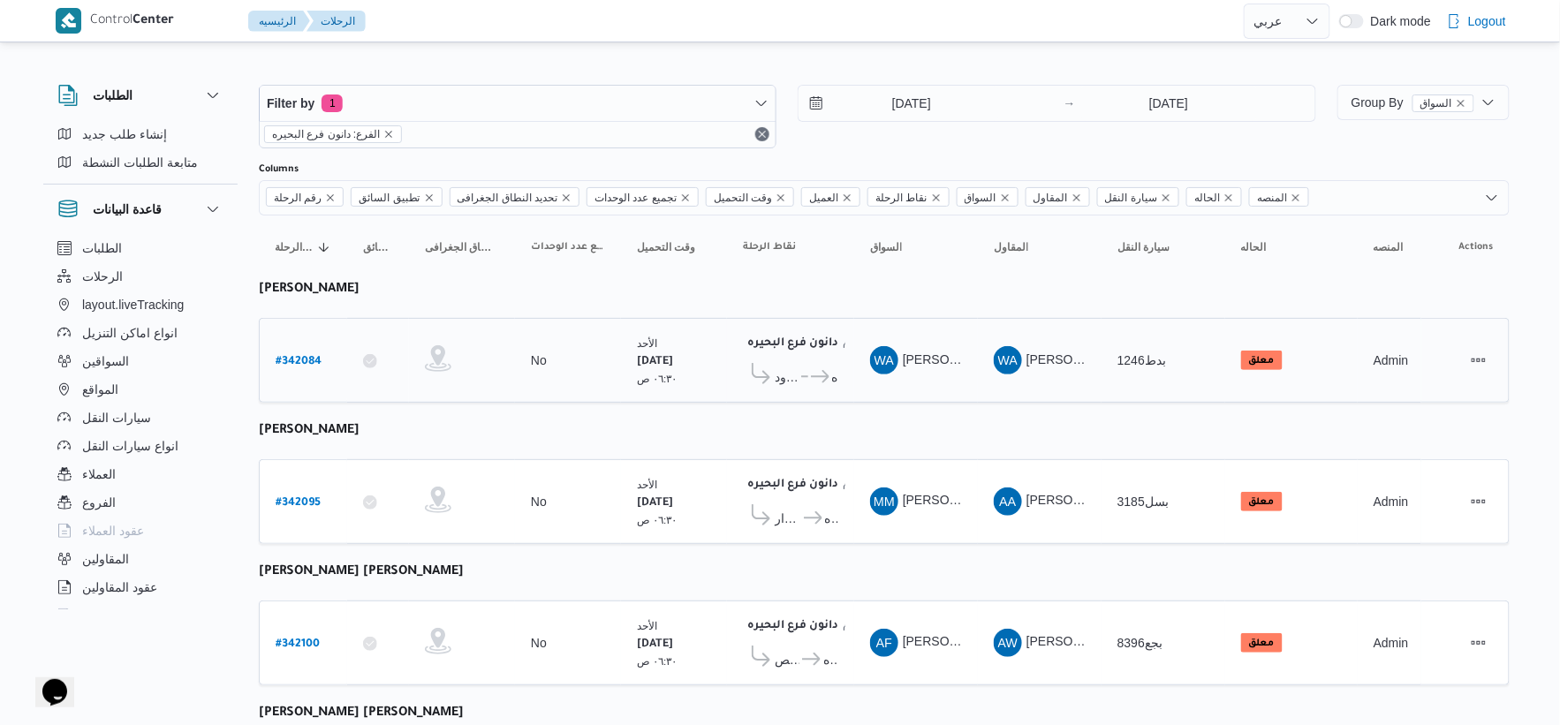
click at [790, 380] on span "مركز إيتاى البارود" at bounding box center [787, 377] width 24 height 21
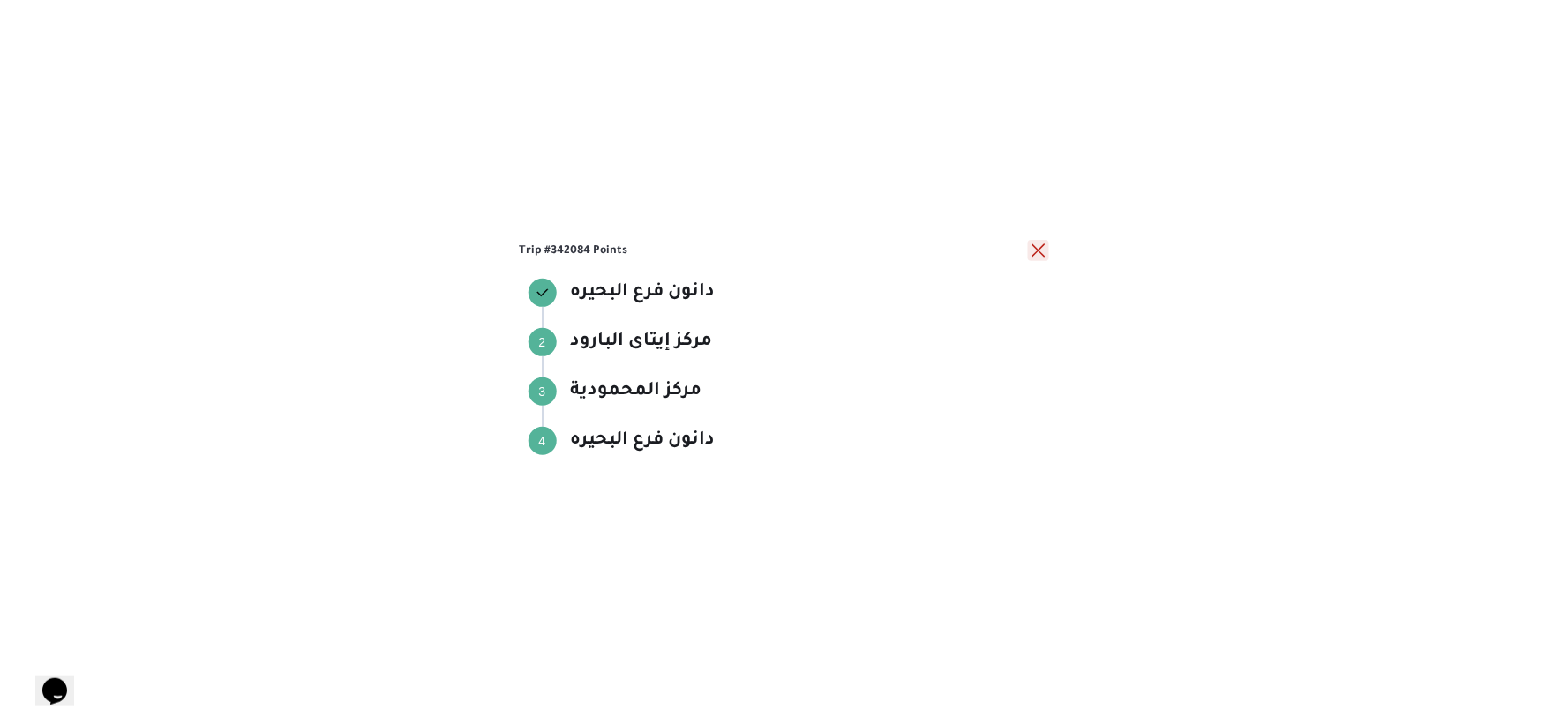
drag, startPoint x: 1034, startPoint y: 249, endPoint x: 836, endPoint y: 374, distance: 234.2
click at [1035, 249] on button "close" at bounding box center [1038, 250] width 21 height 21
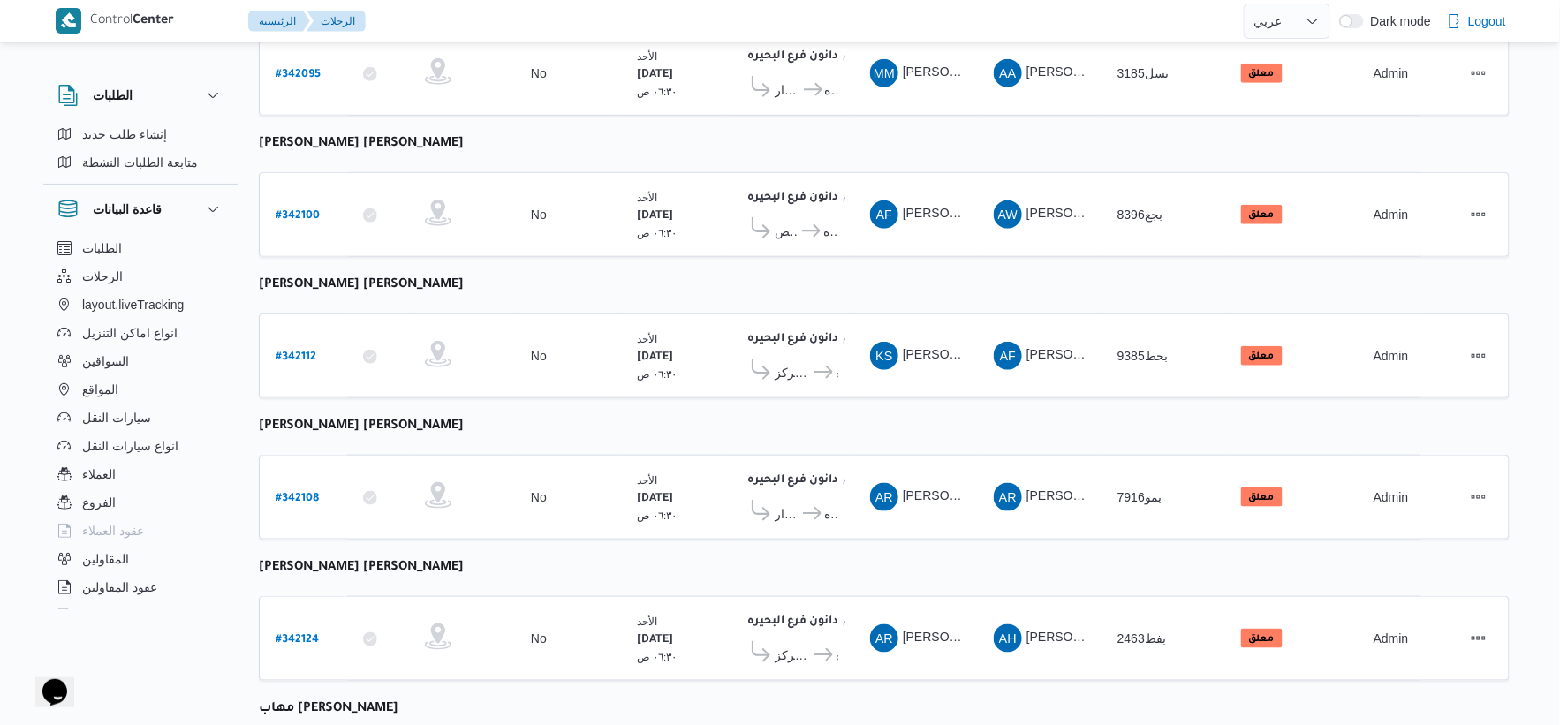
scroll to position [395, 0]
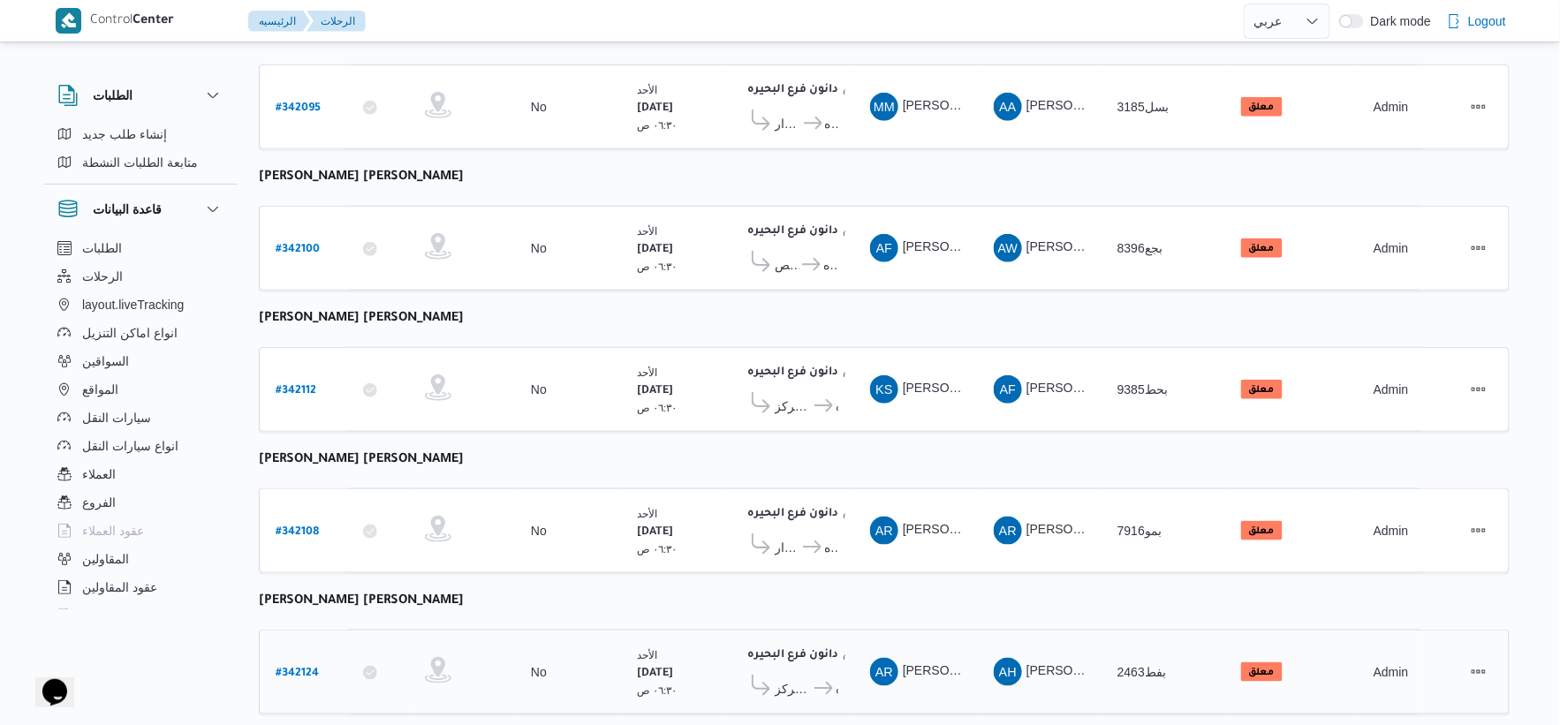
click at [292, 668] on b "# 342124" at bounding box center [297, 674] width 43 height 12
select select "ar"
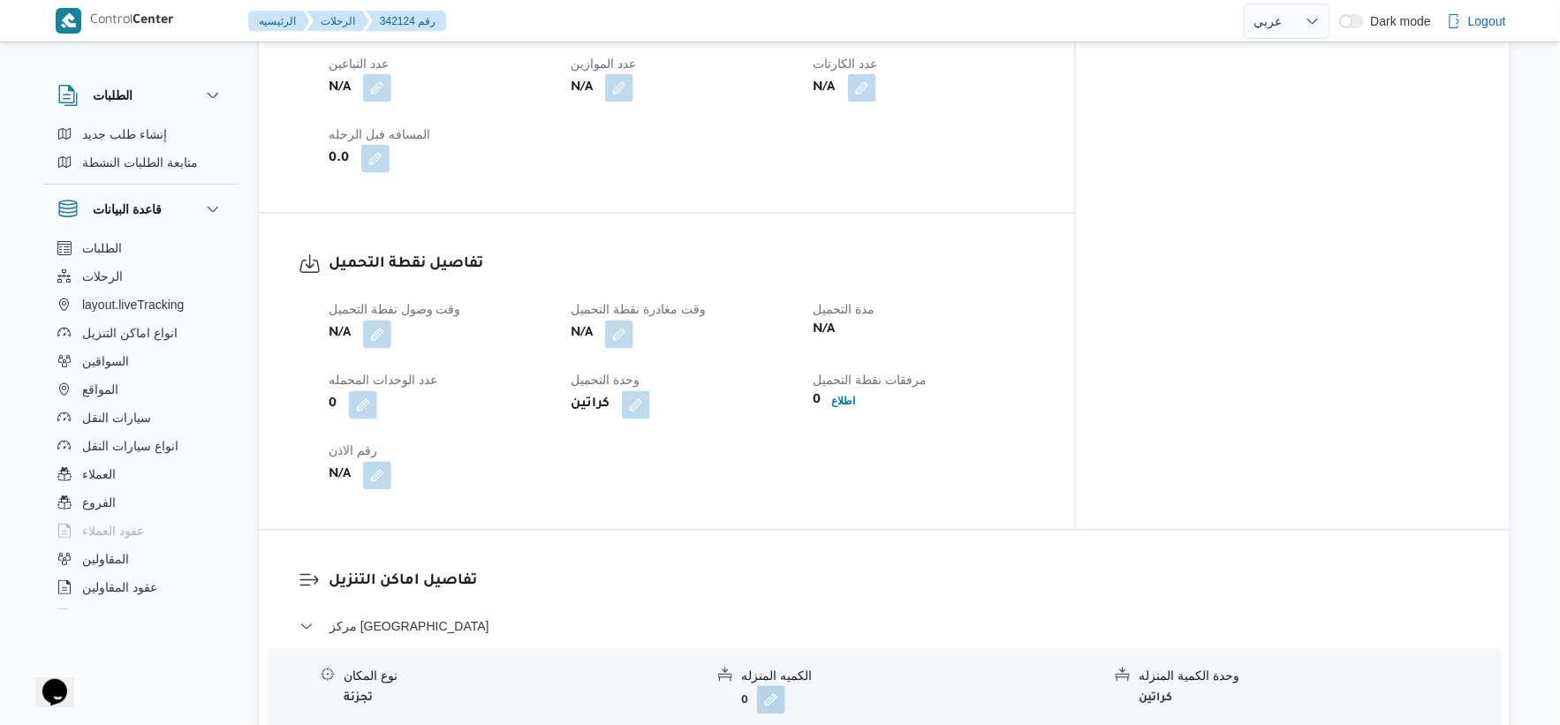
scroll to position [1376, 0]
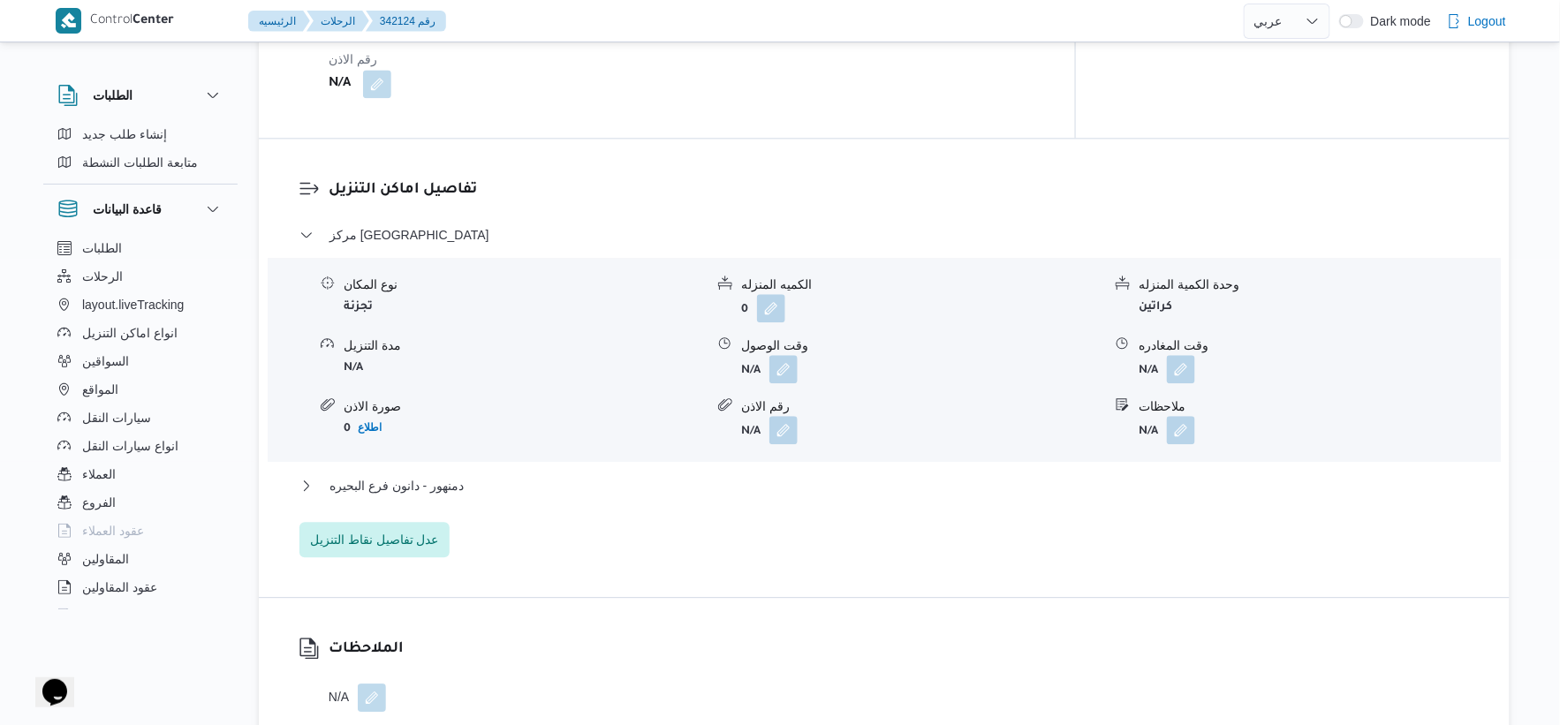
scroll to position [395, 0]
select select "ar"
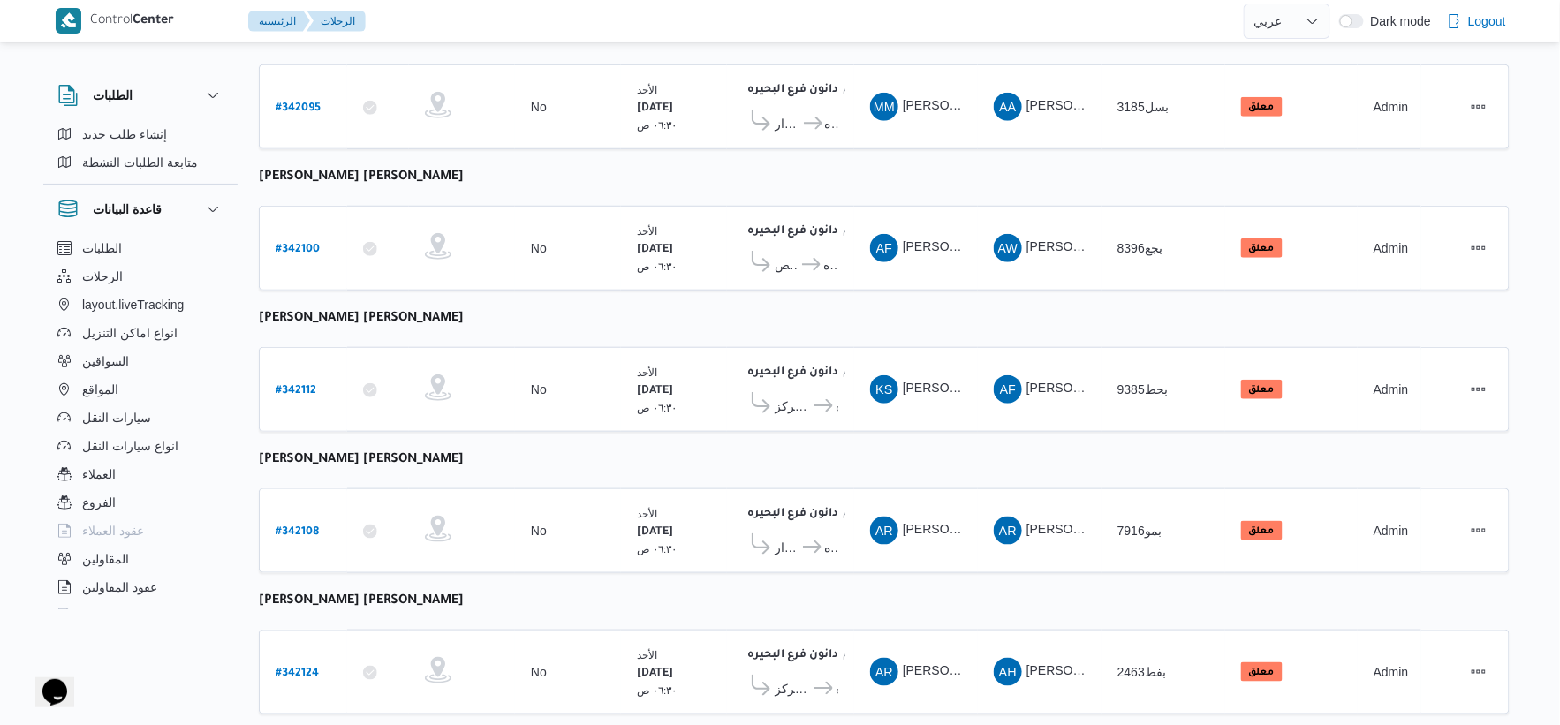
scroll to position [473, 0]
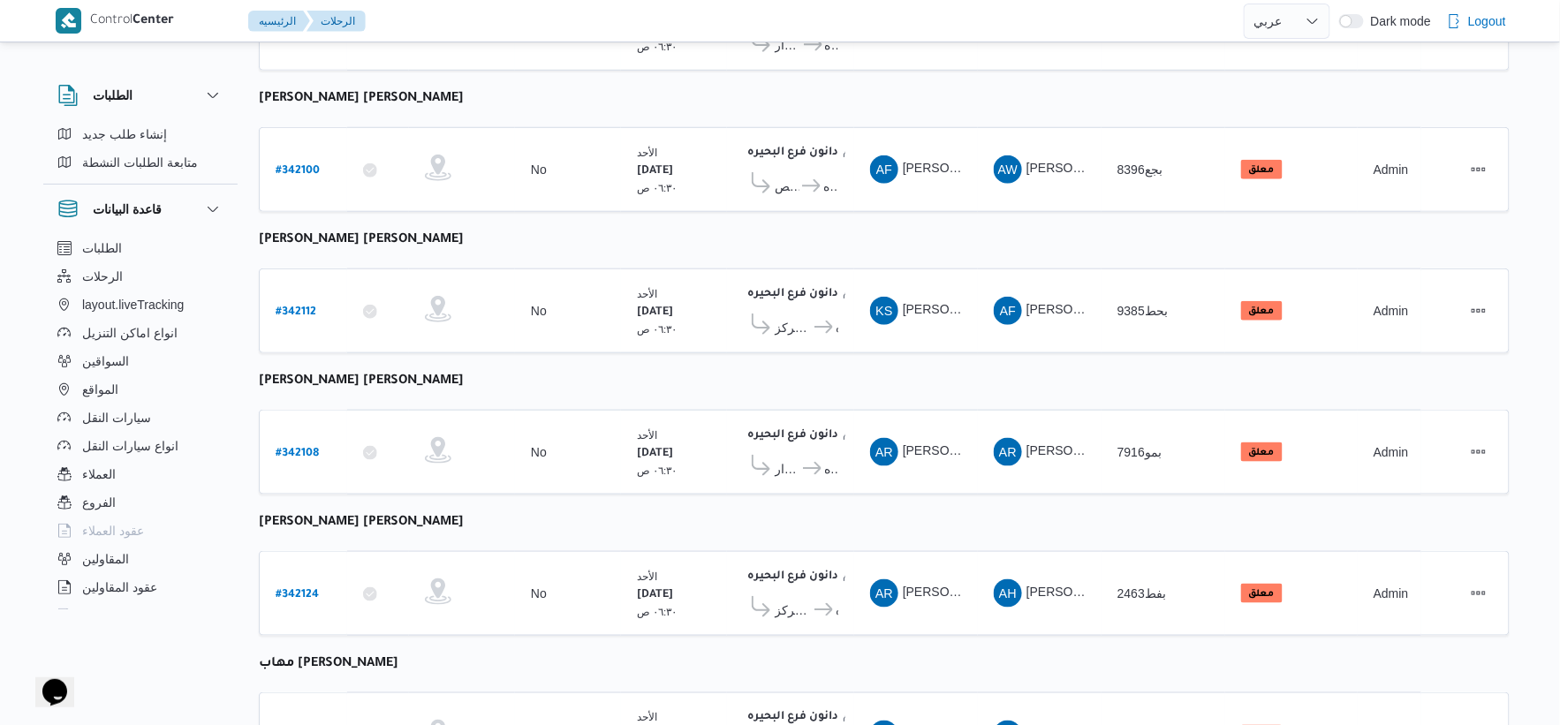
select select "ar"
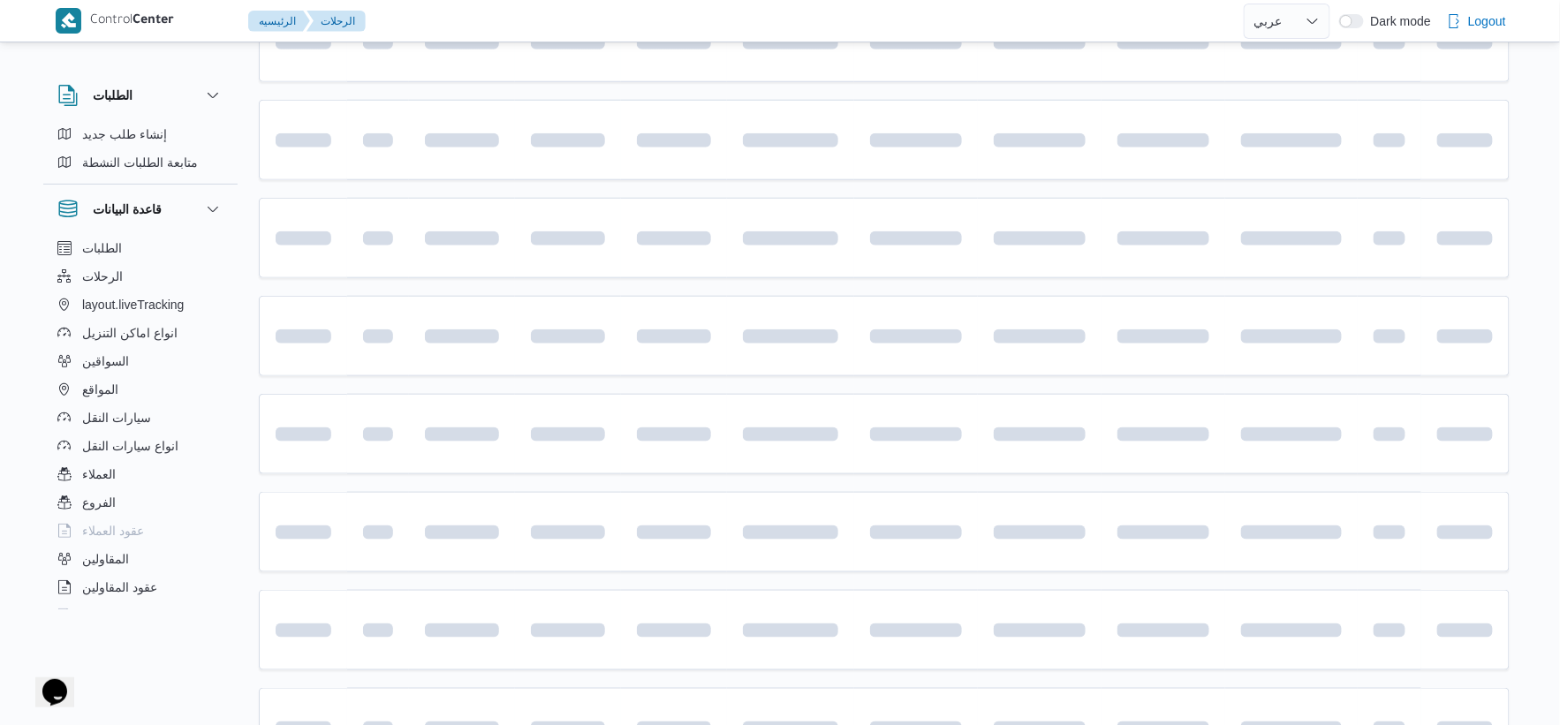
scroll to position [0, 0]
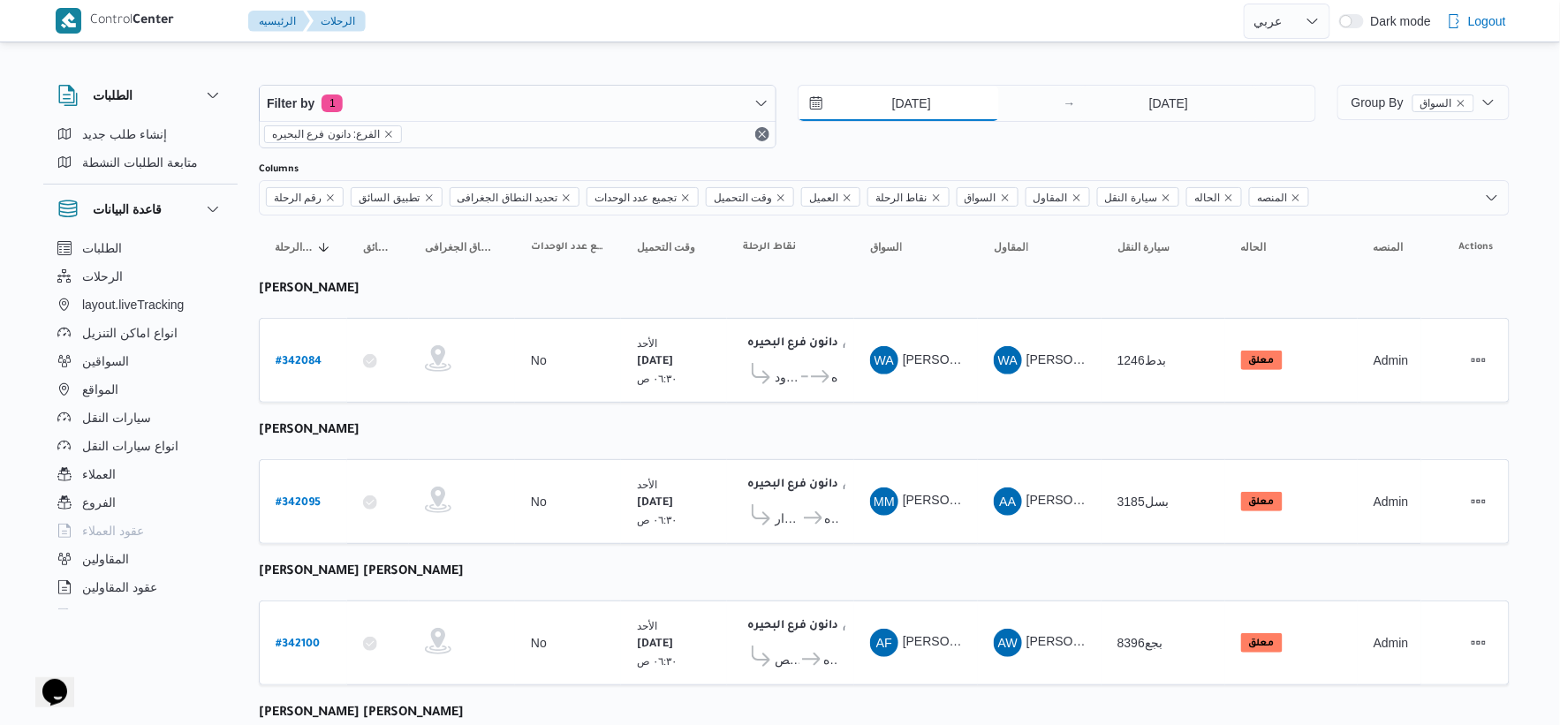
click at [958, 101] on input "[DATE]" at bounding box center [899, 103] width 201 height 35
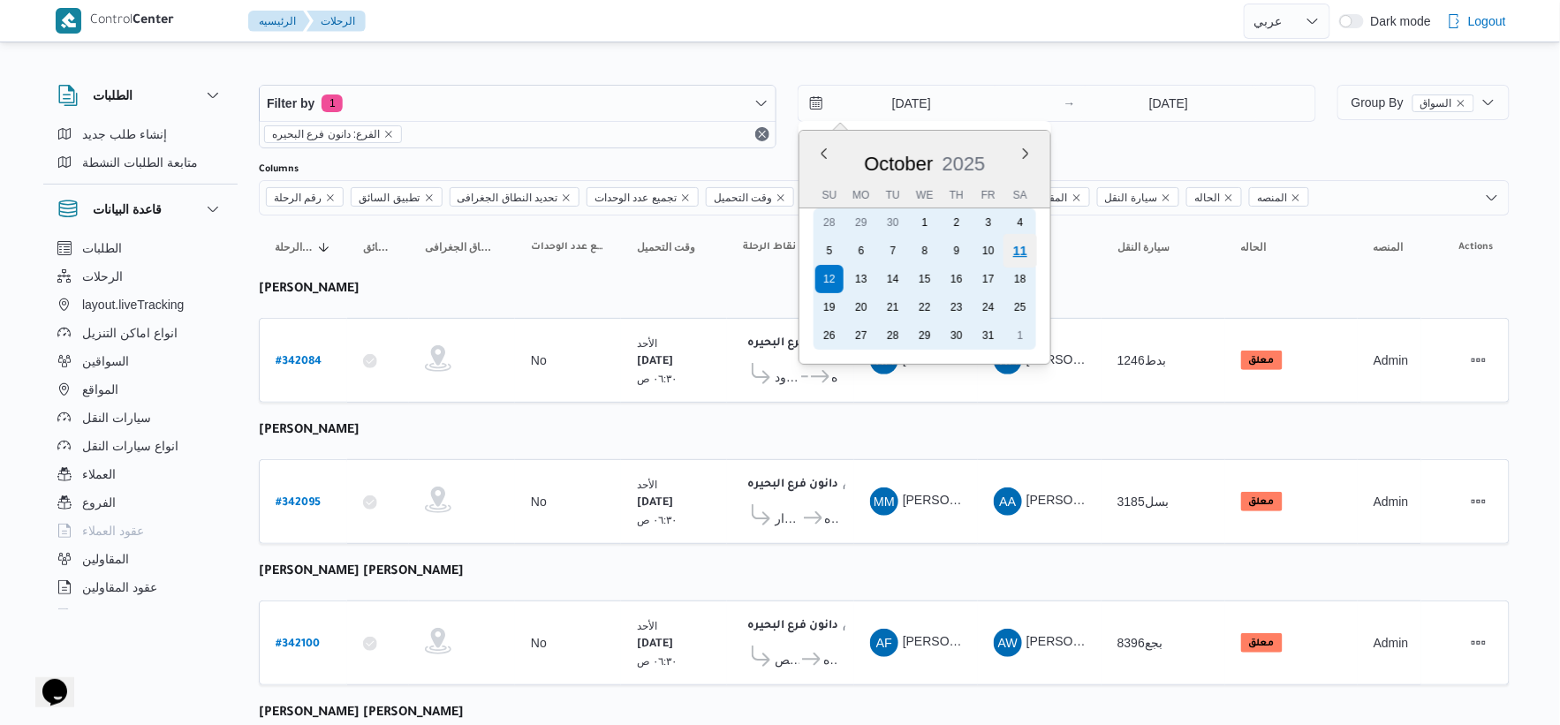
click at [1022, 240] on div "11" at bounding box center [1021, 251] width 34 height 34
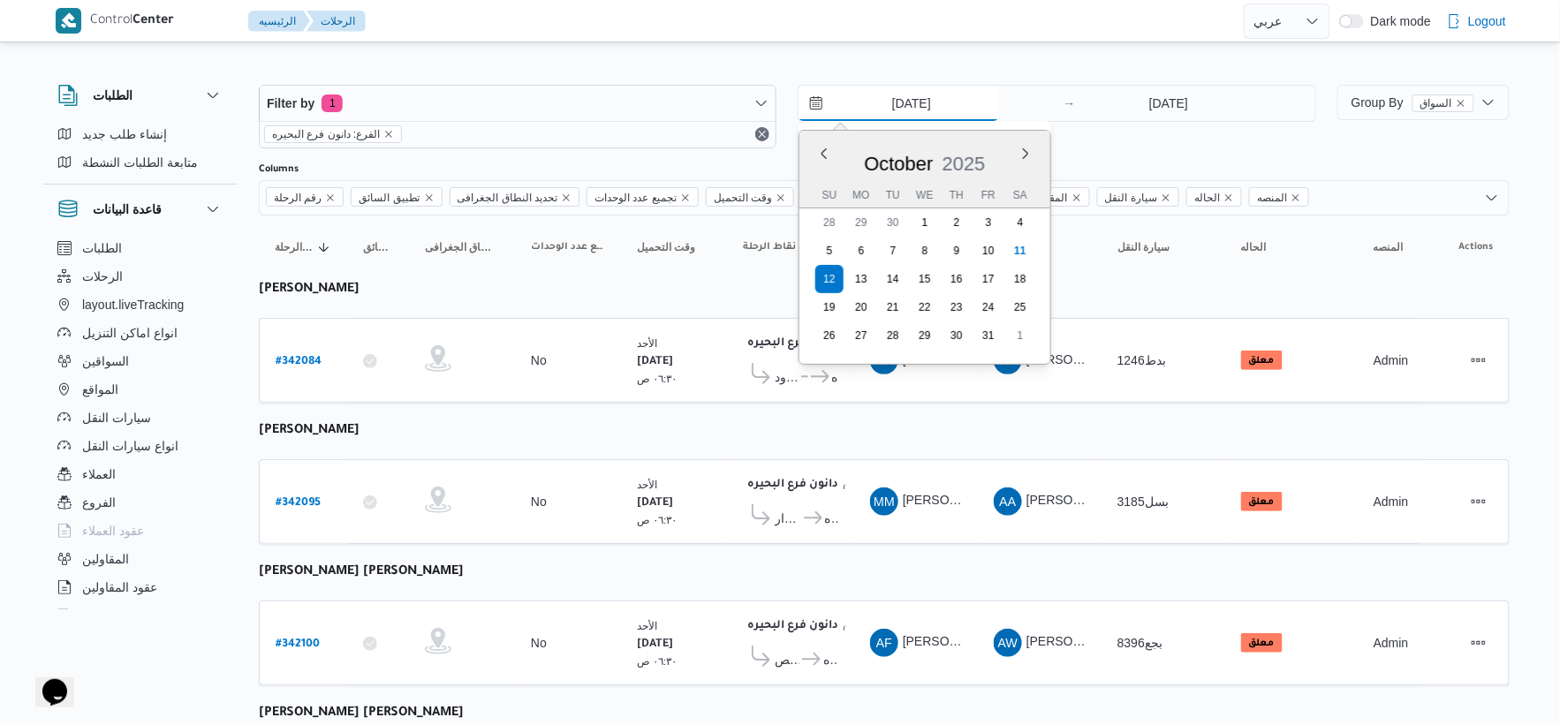
type input "[DATE]"
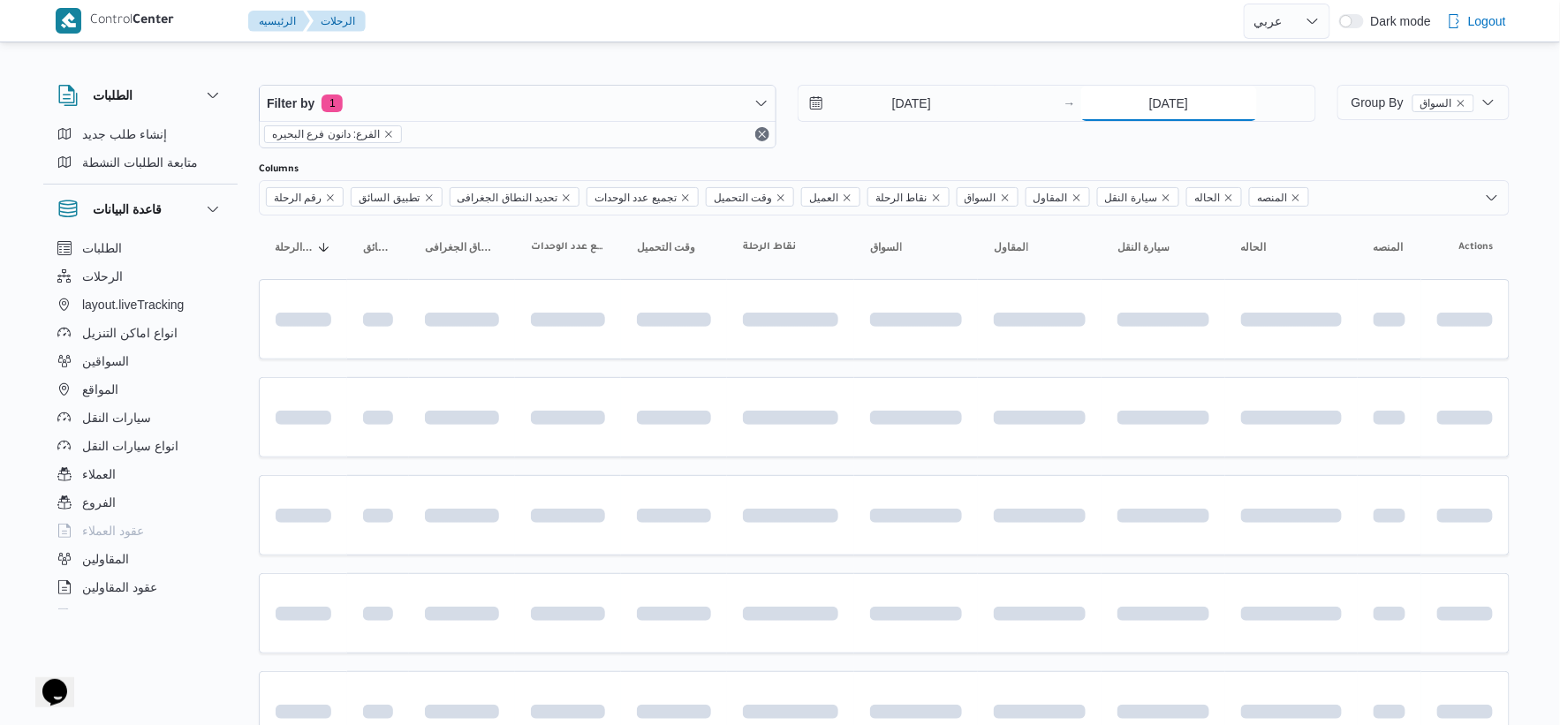
click at [1147, 110] on input "[DATE]" at bounding box center [1169, 103] width 176 height 35
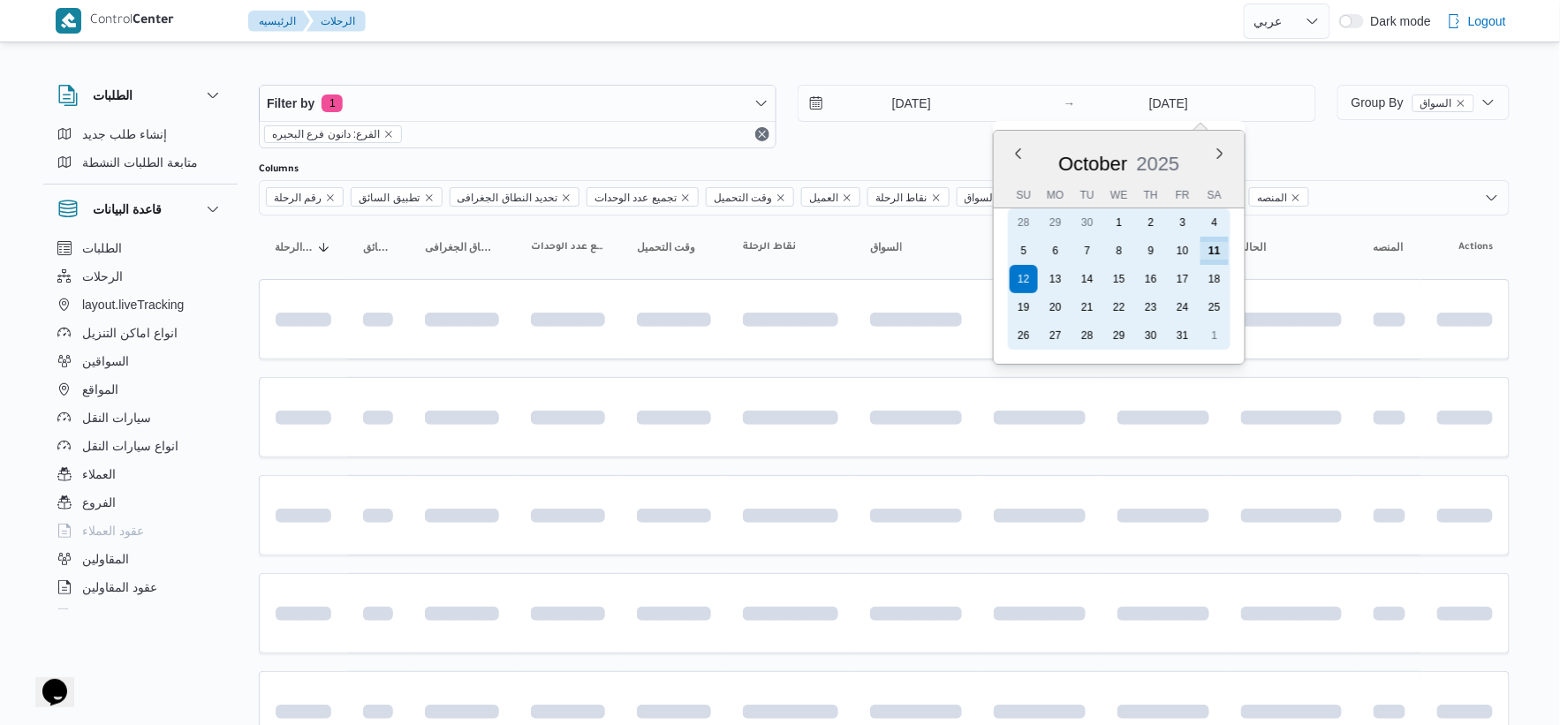
click at [1223, 256] on div "11" at bounding box center [1215, 251] width 28 height 28
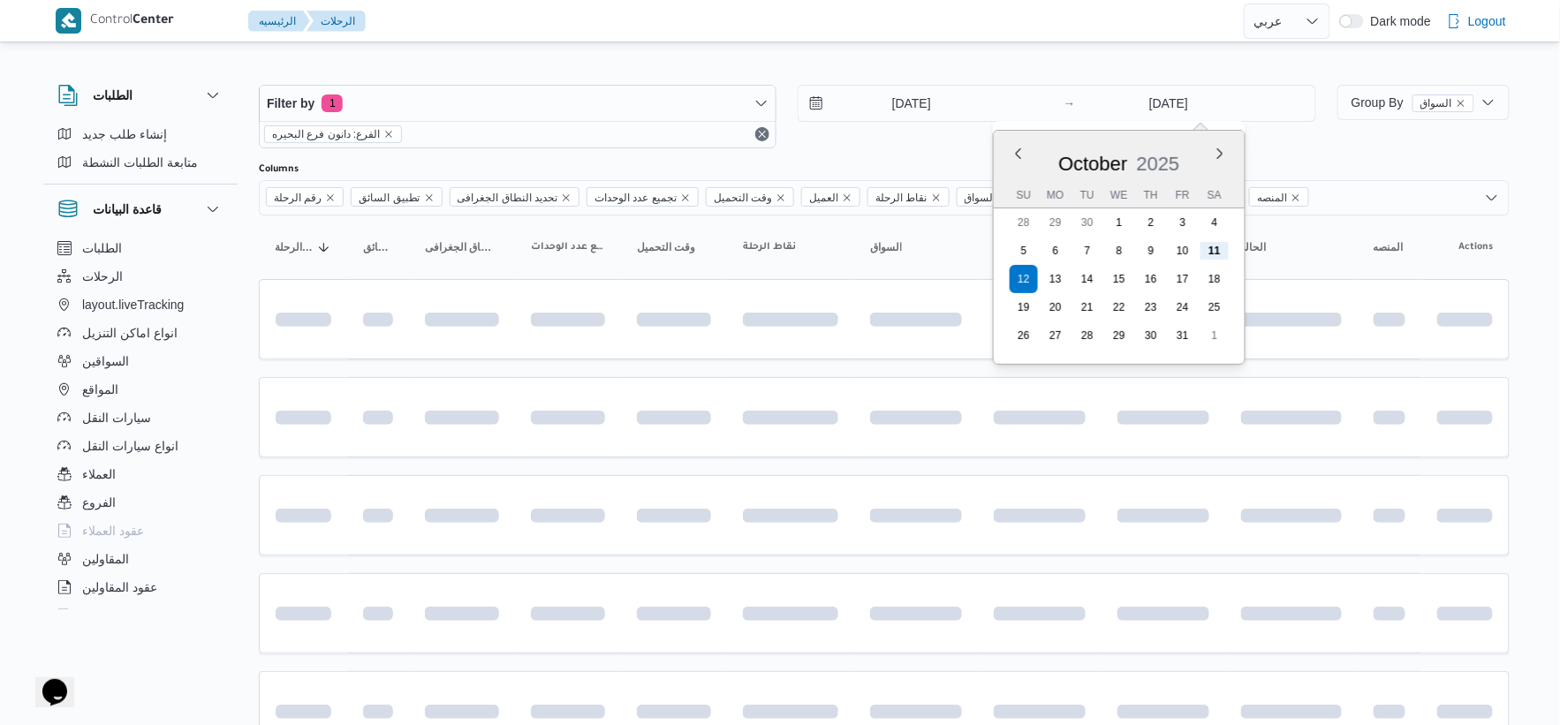
click at [1221, 249] on th "سيارة النقل Click to sort in ascending order" at bounding box center [1164, 247] width 124 height 28
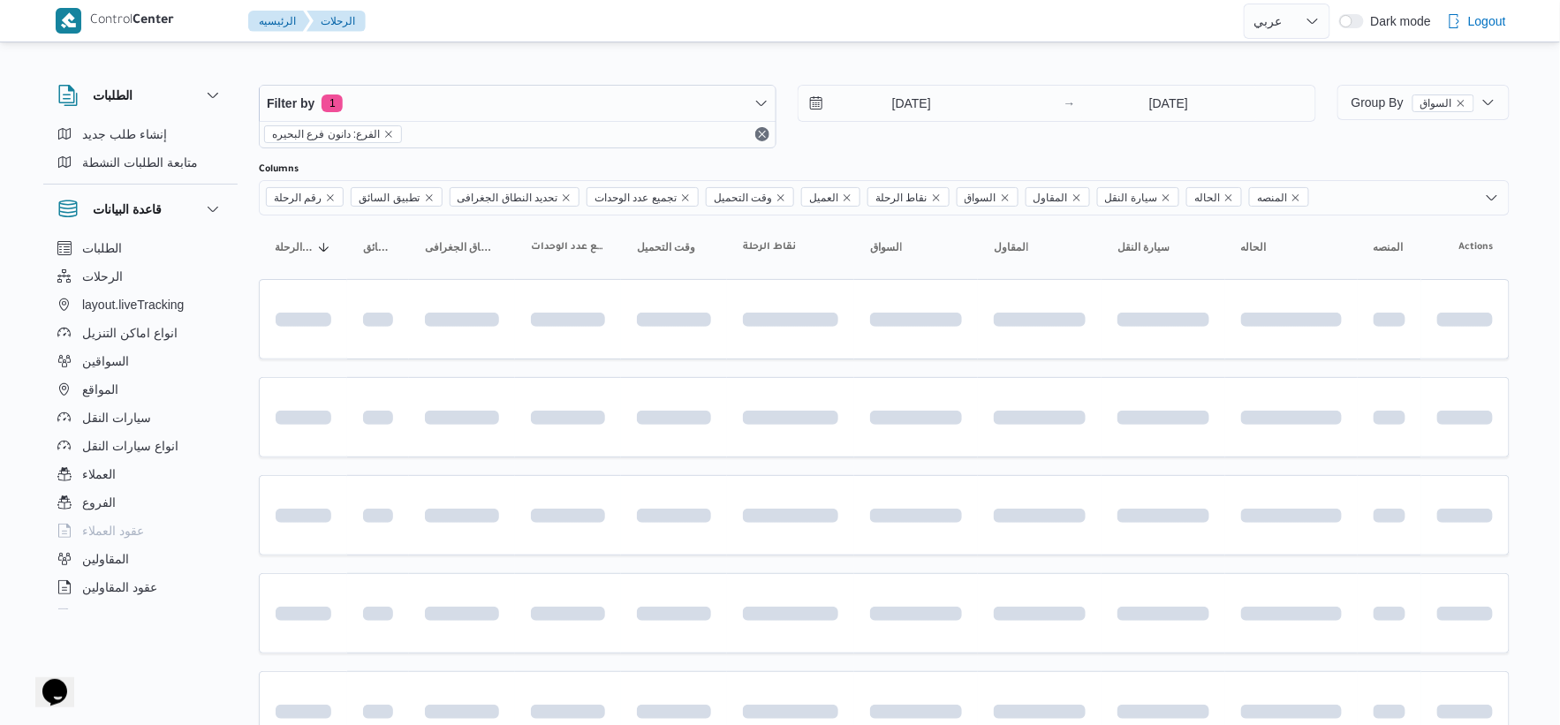
type input "11/10/2025"
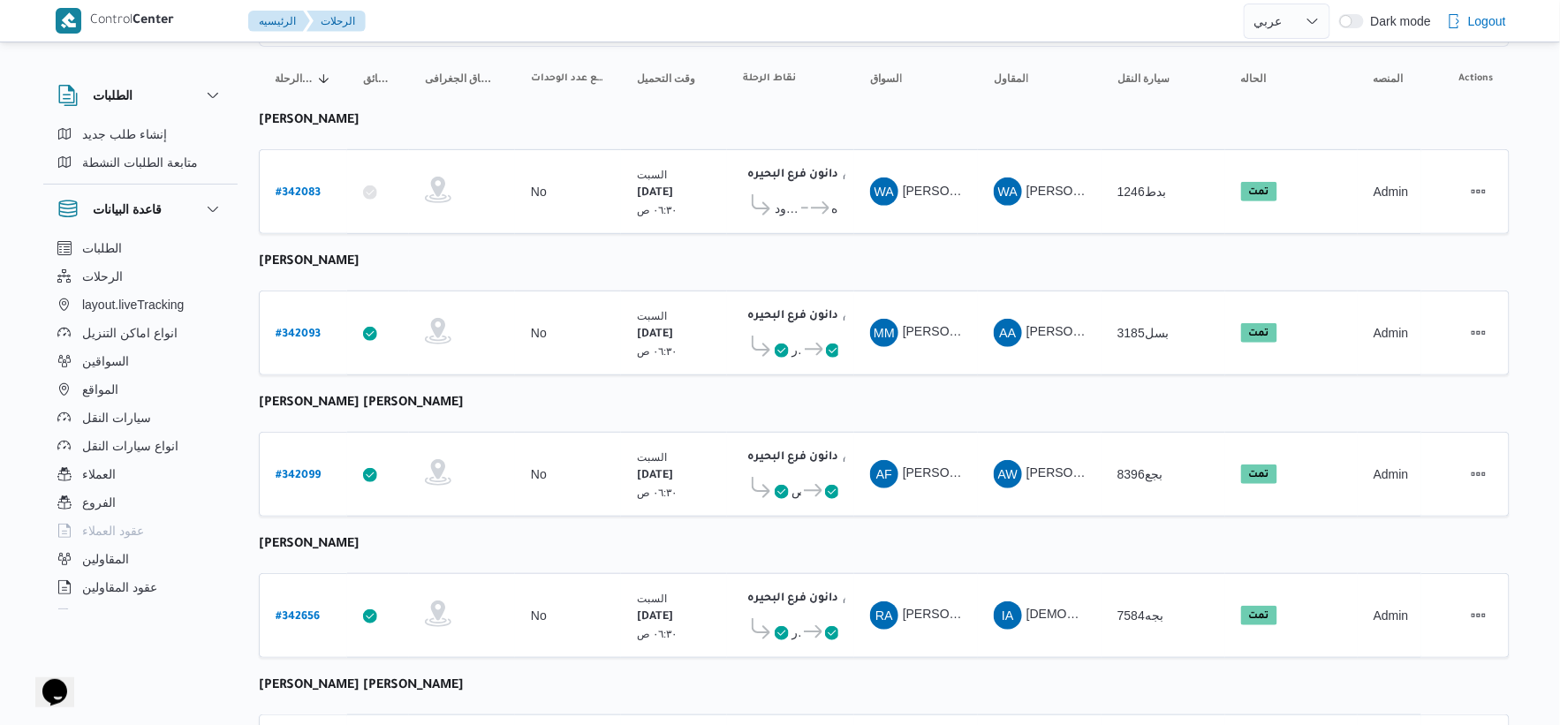
scroll to position [196, 0]
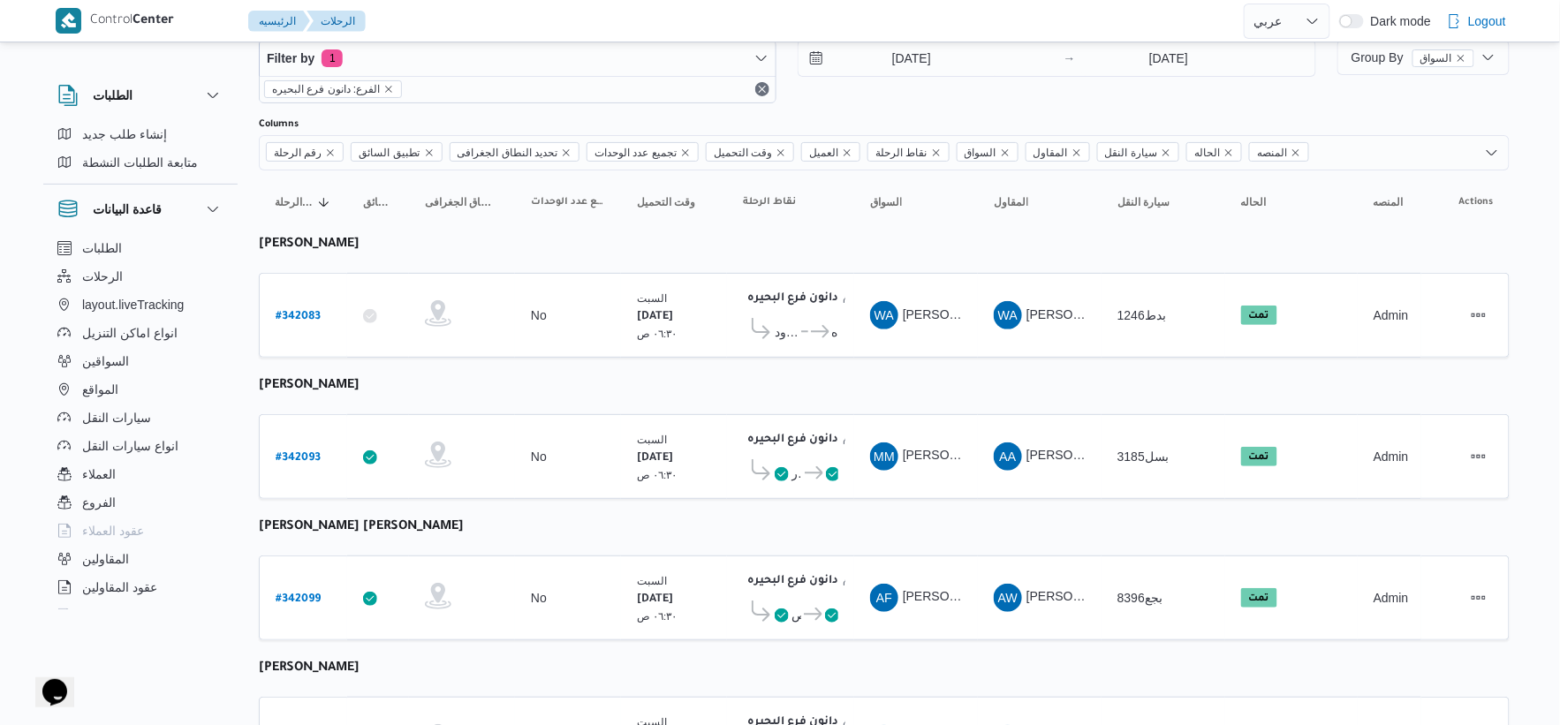
scroll to position [0, 0]
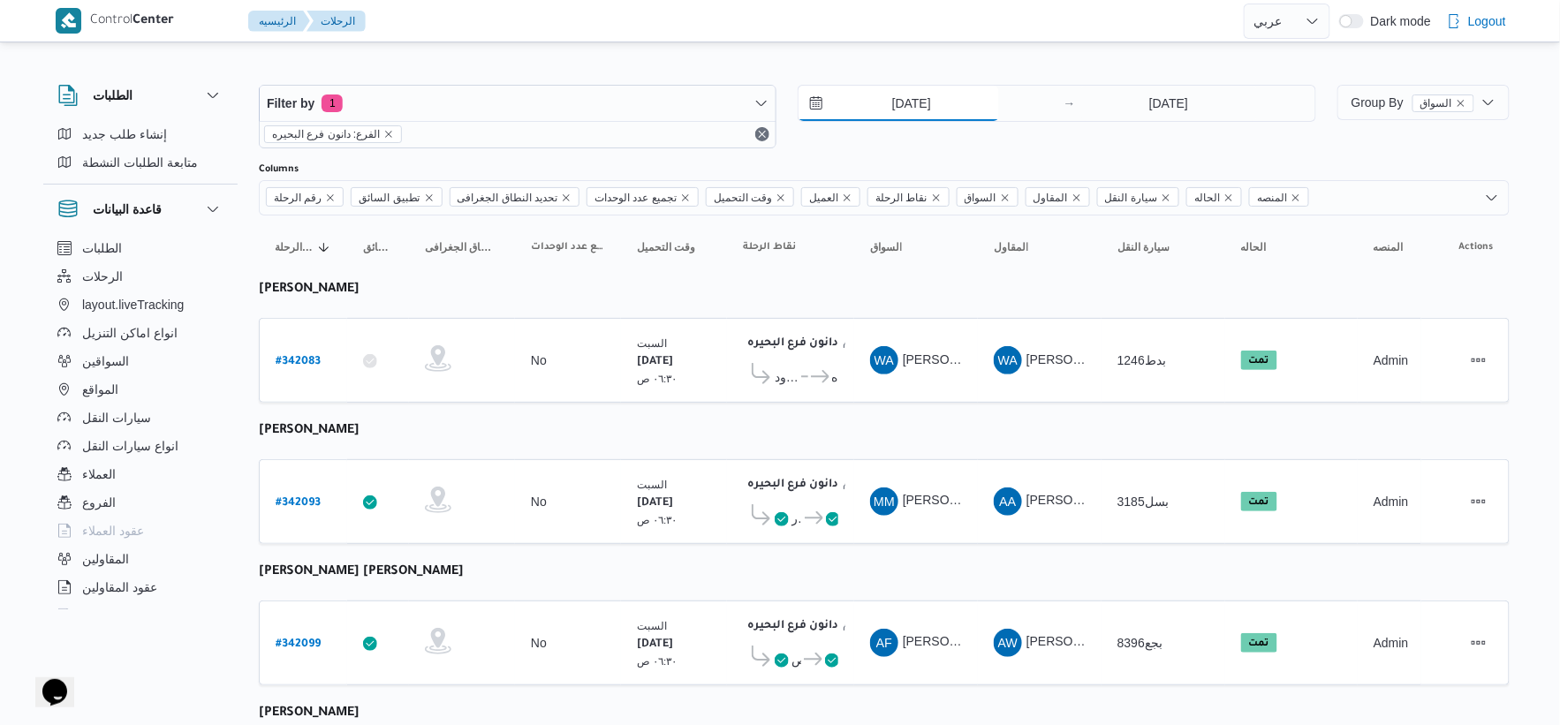
click at [919, 100] on input "11/10/2025" at bounding box center [899, 103] width 201 height 35
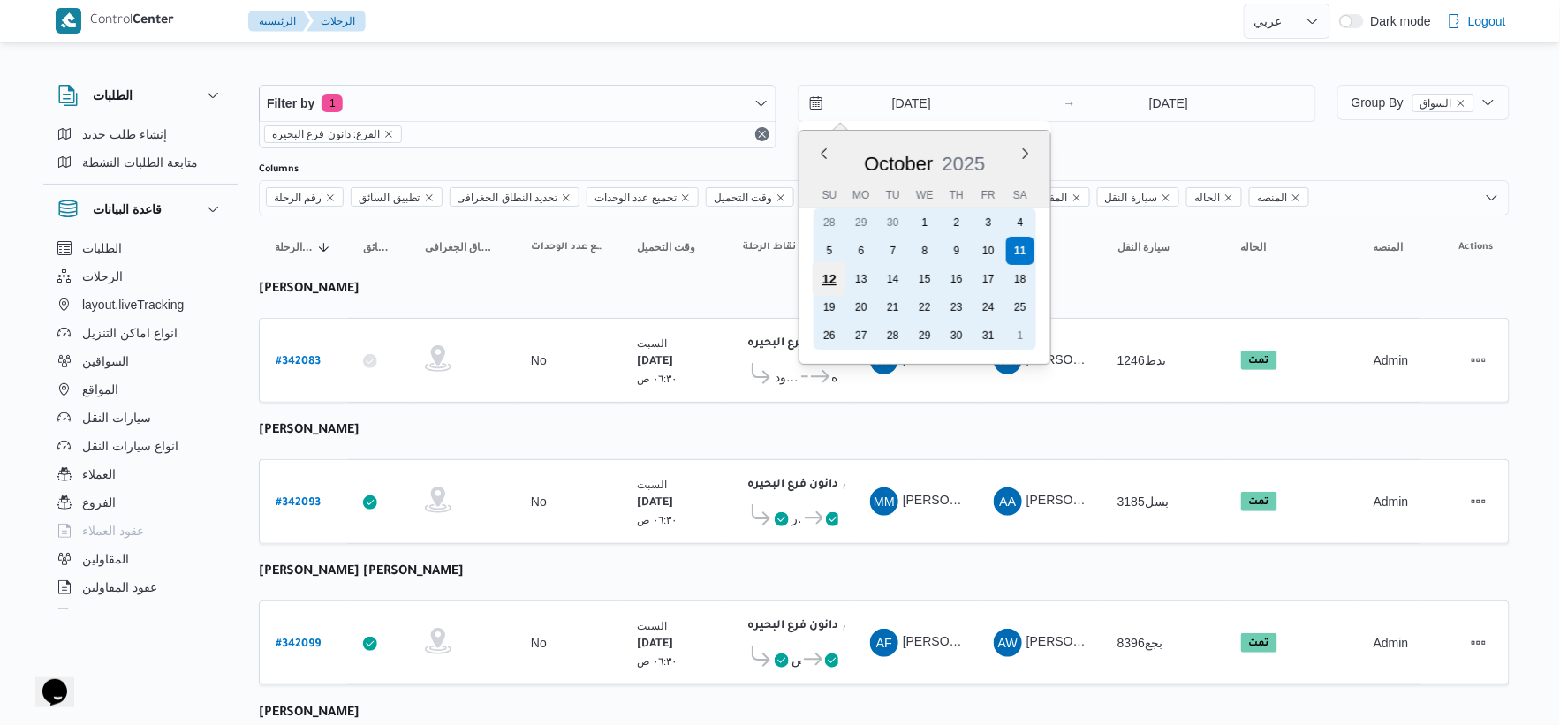
click at [835, 269] on div "12" at bounding box center [830, 279] width 34 height 34
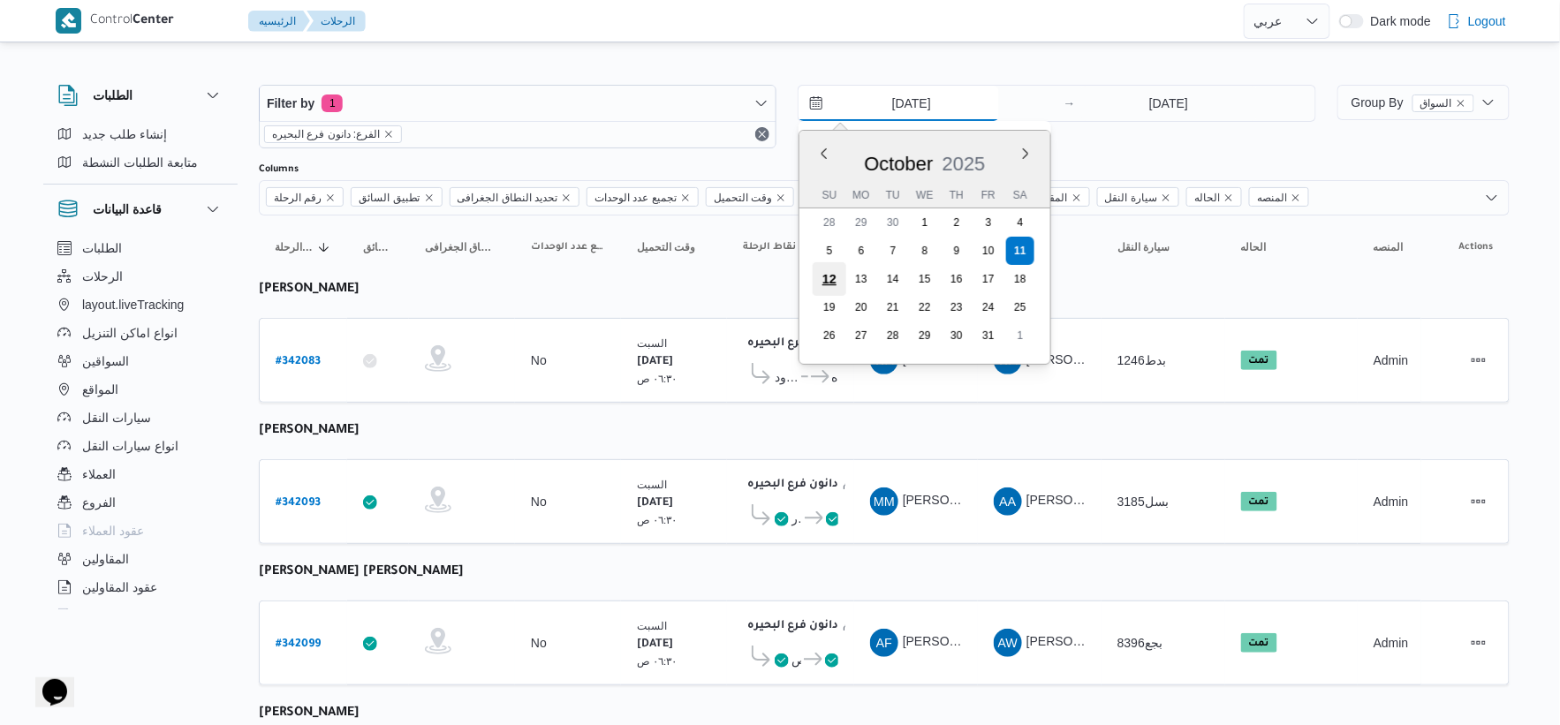
type input "[DATE]"
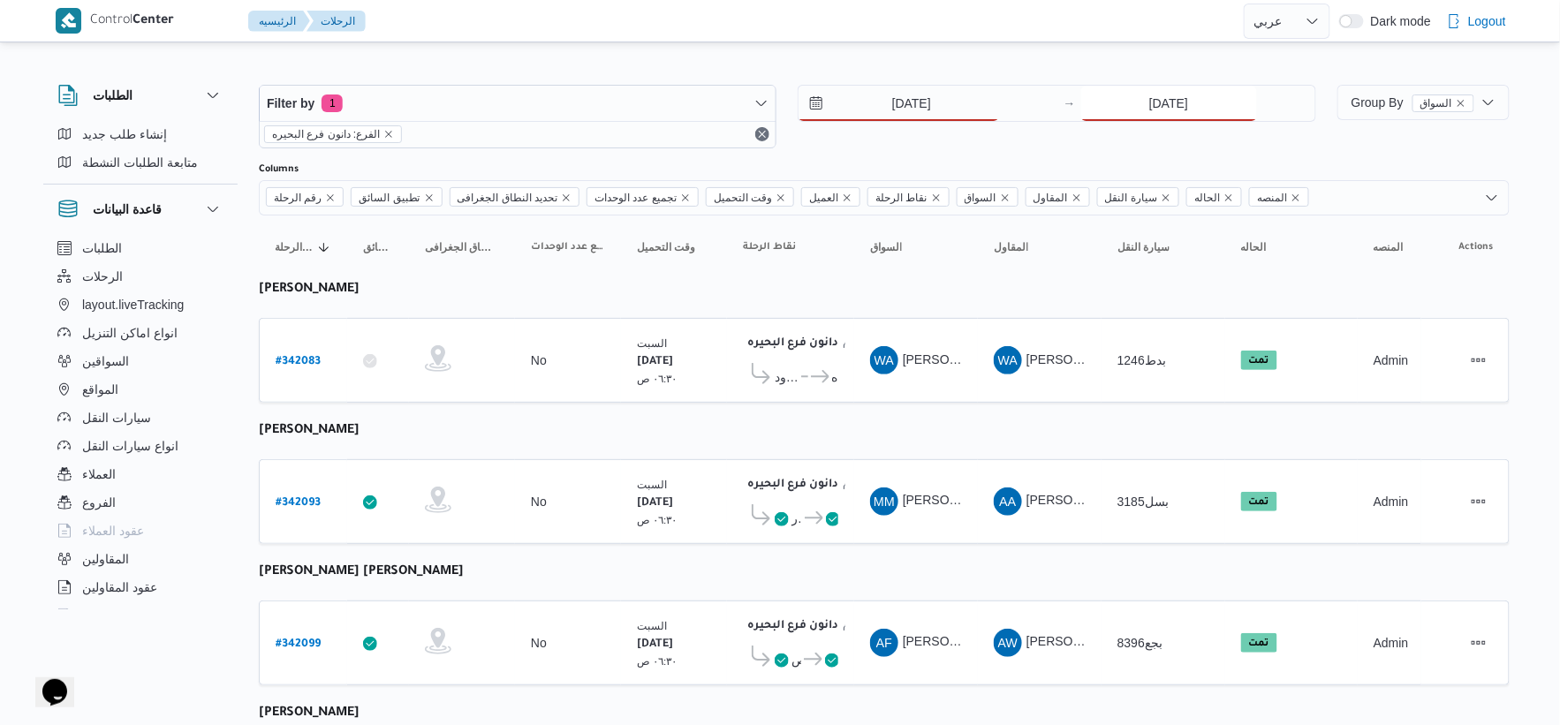
click at [1170, 99] on input "11/10/2025" at bounding box center [1169, 103] width 176 height 35
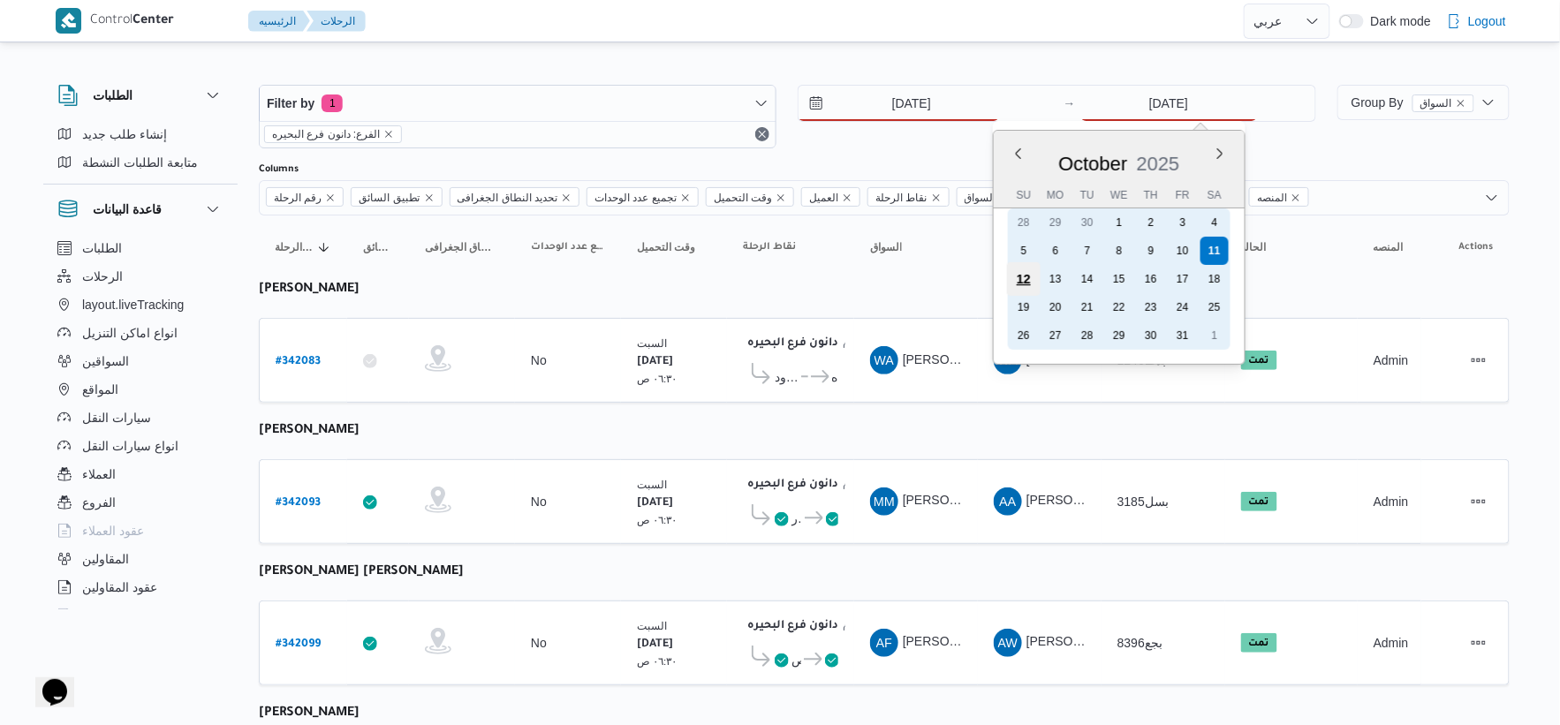
click at [1026, 279] on div "12" at bounding box center [1023, 279] width 34 height 34
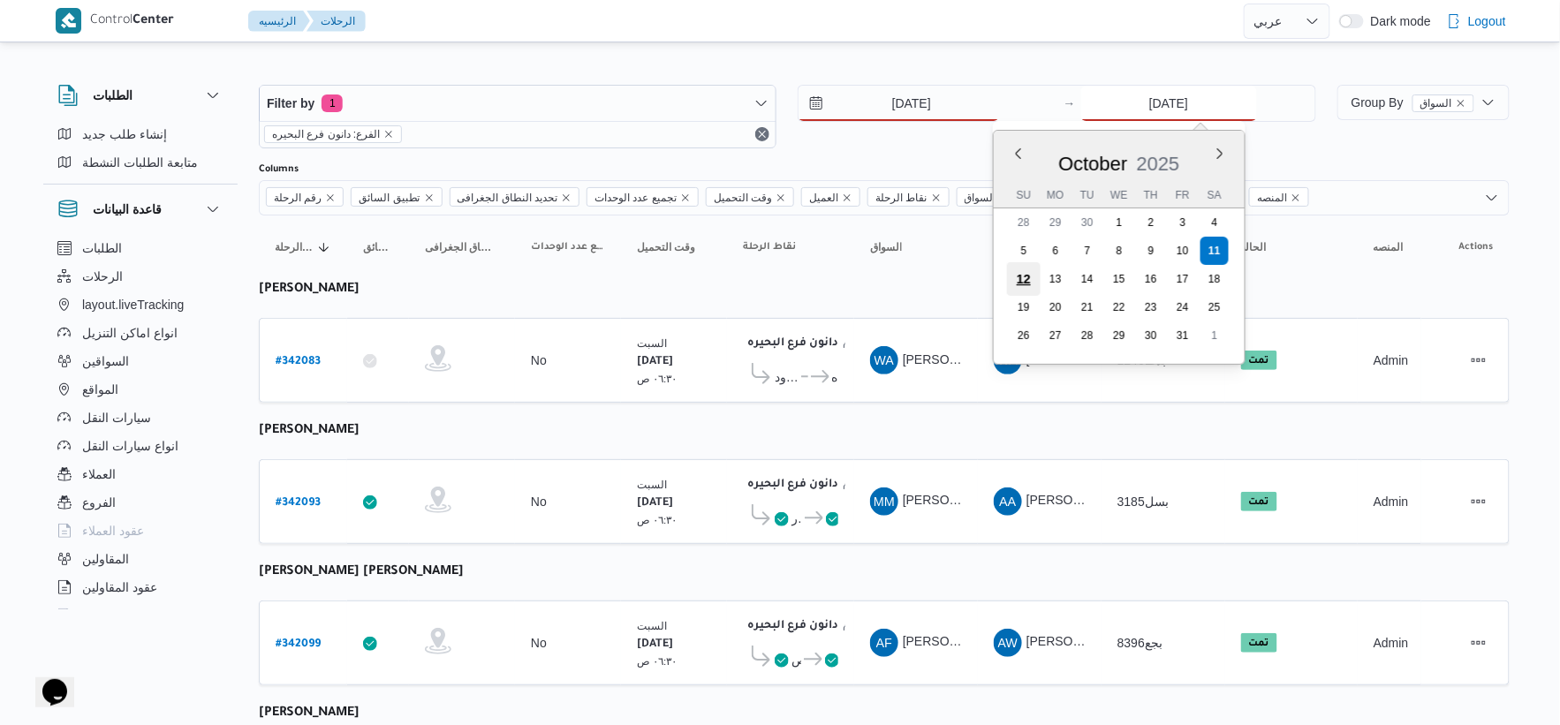
type input "[DATE]"
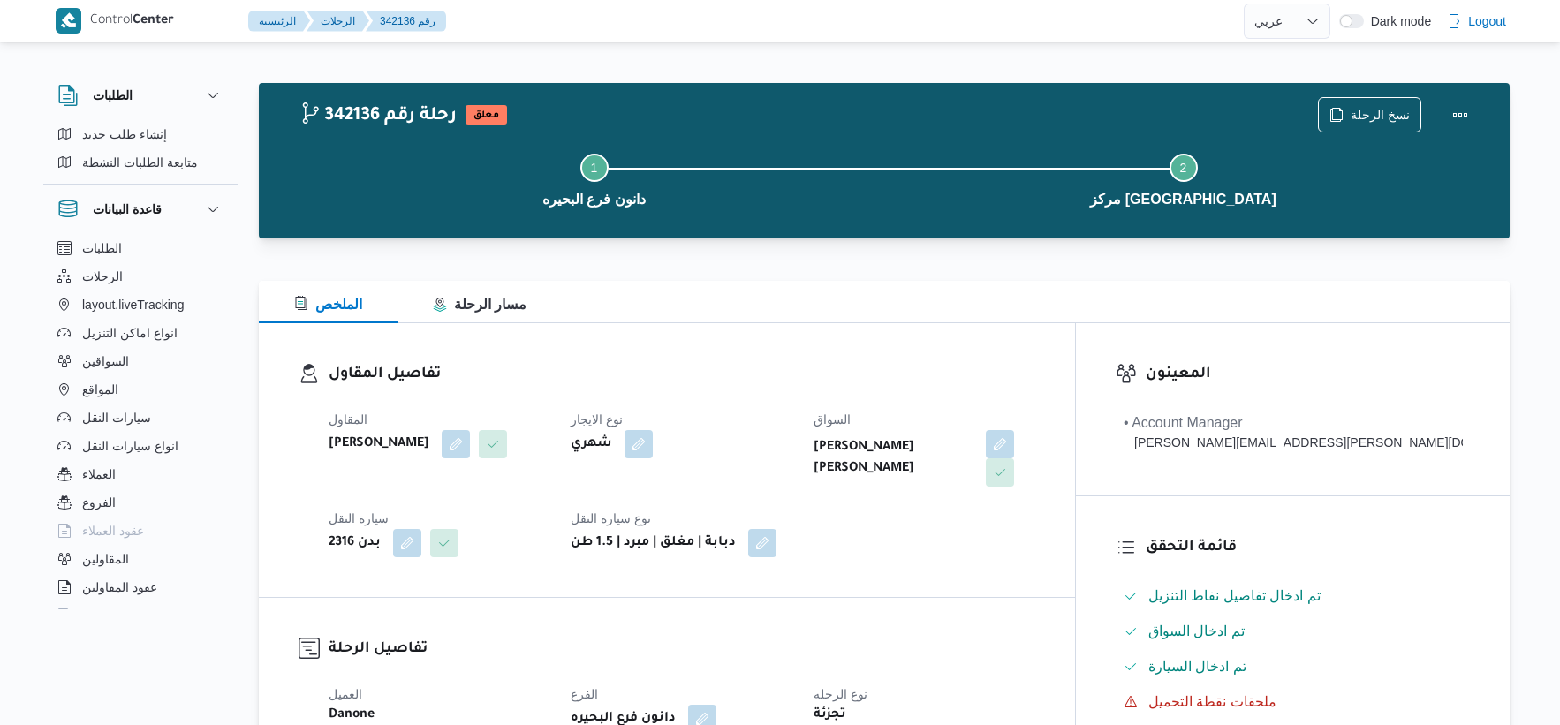
select select "ar"
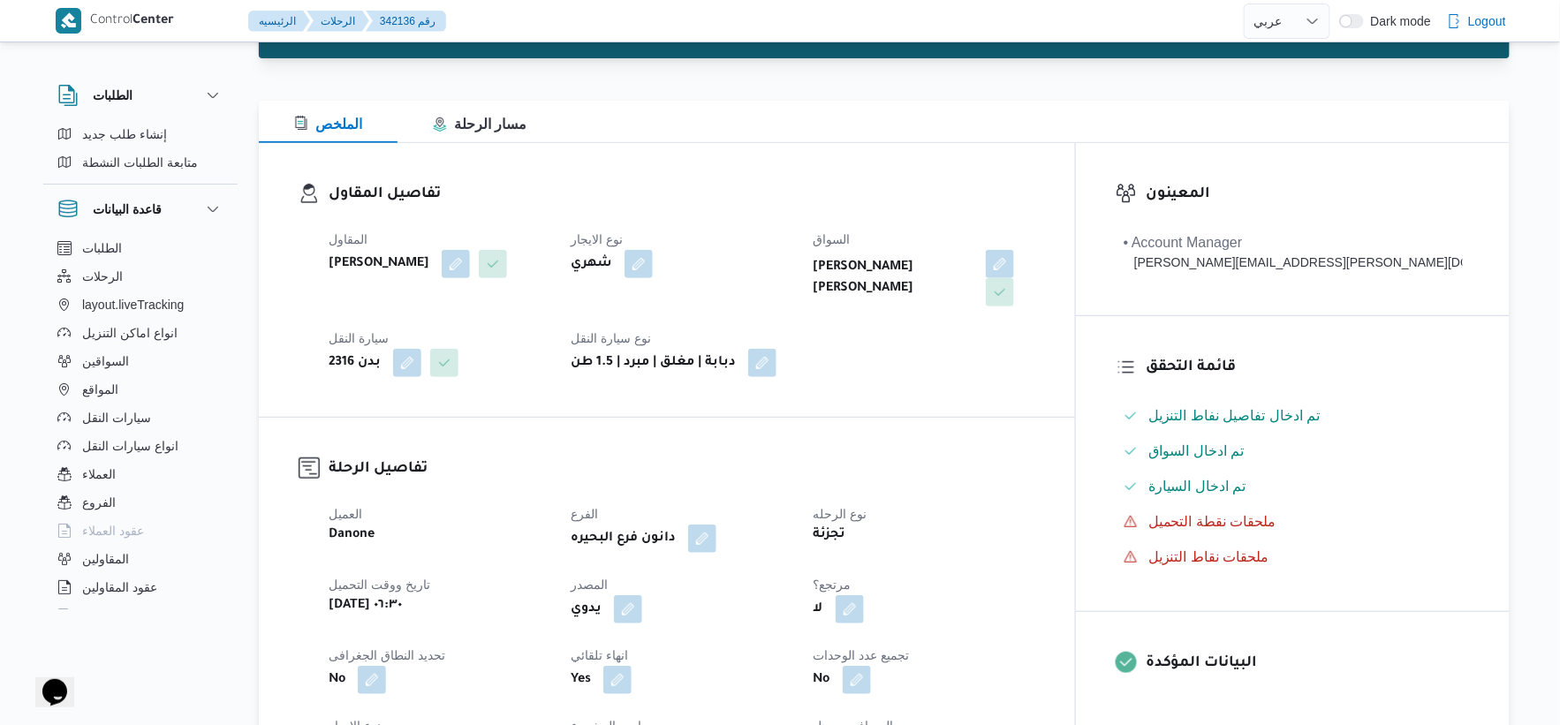
scroll to position [588, 0]
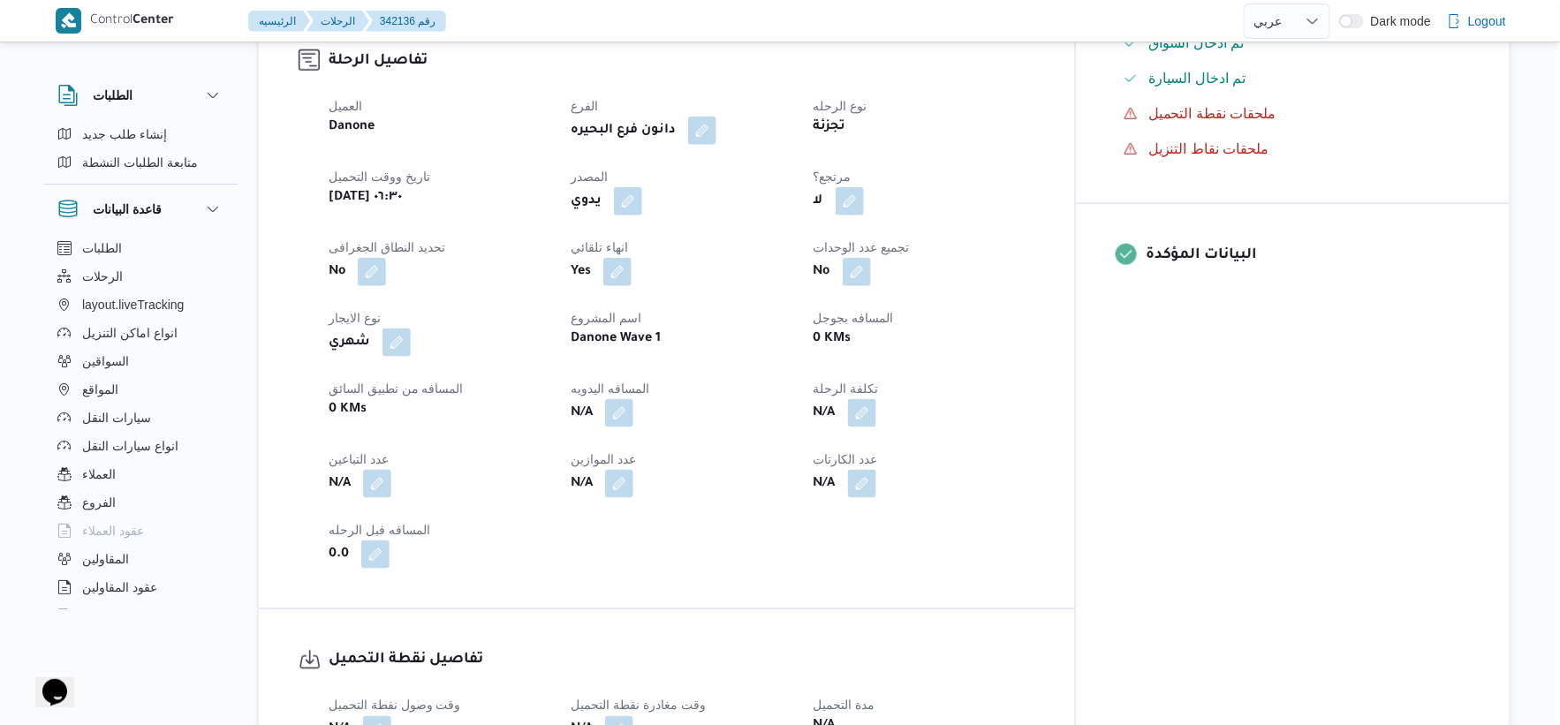
click at [864, 213] on button "button" at bounding box center [850, 201] width 28 height 28
click at [893, 252] on label "هل هناك مرتجع؟" at bounding box center [875, 254] width 106 height 21
checkbox input "true"
click at [957, 249] on span "تاكيد" at bounding box center [981, 253] width 99 height 35
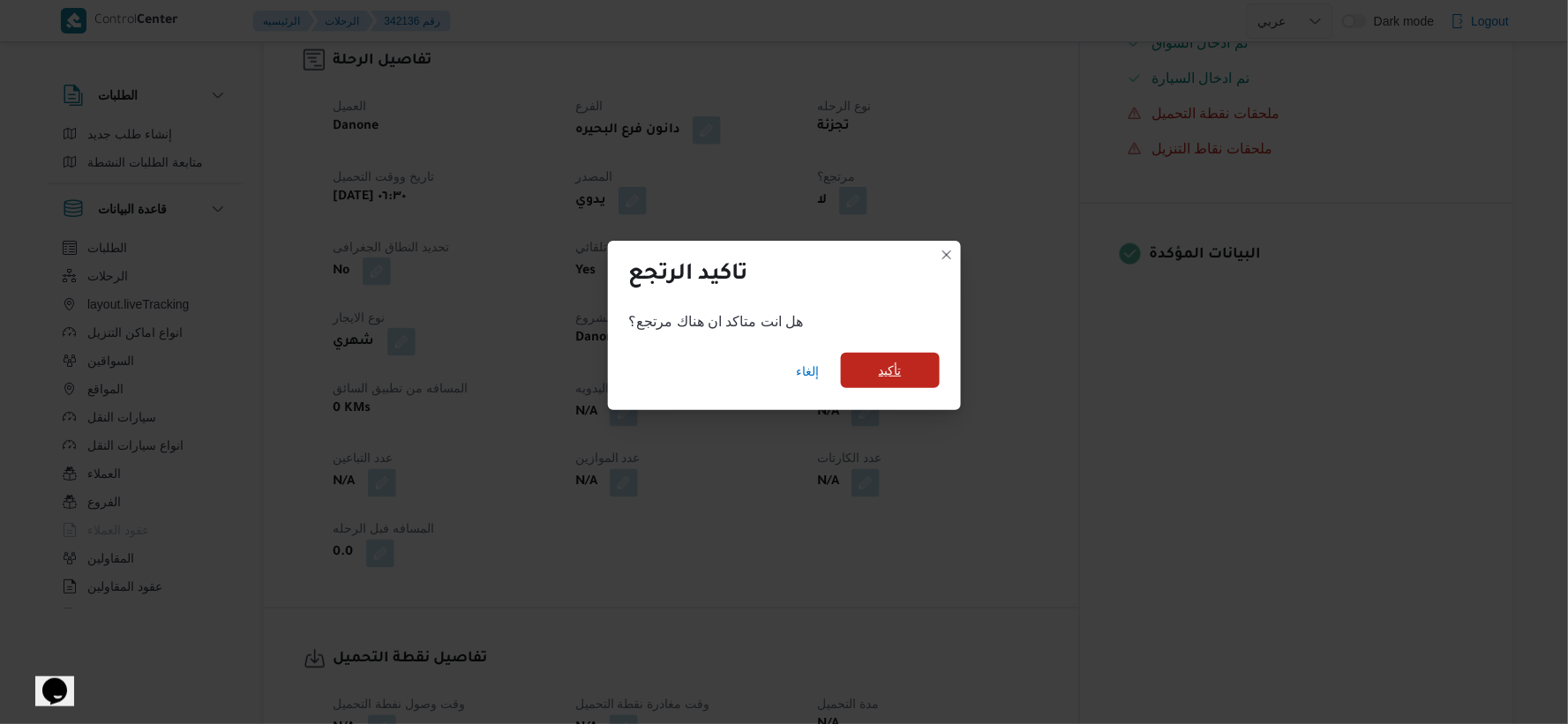
click at [865, 363] on span "تأكيد" at bounding box center [890, 369] width 99 height 35
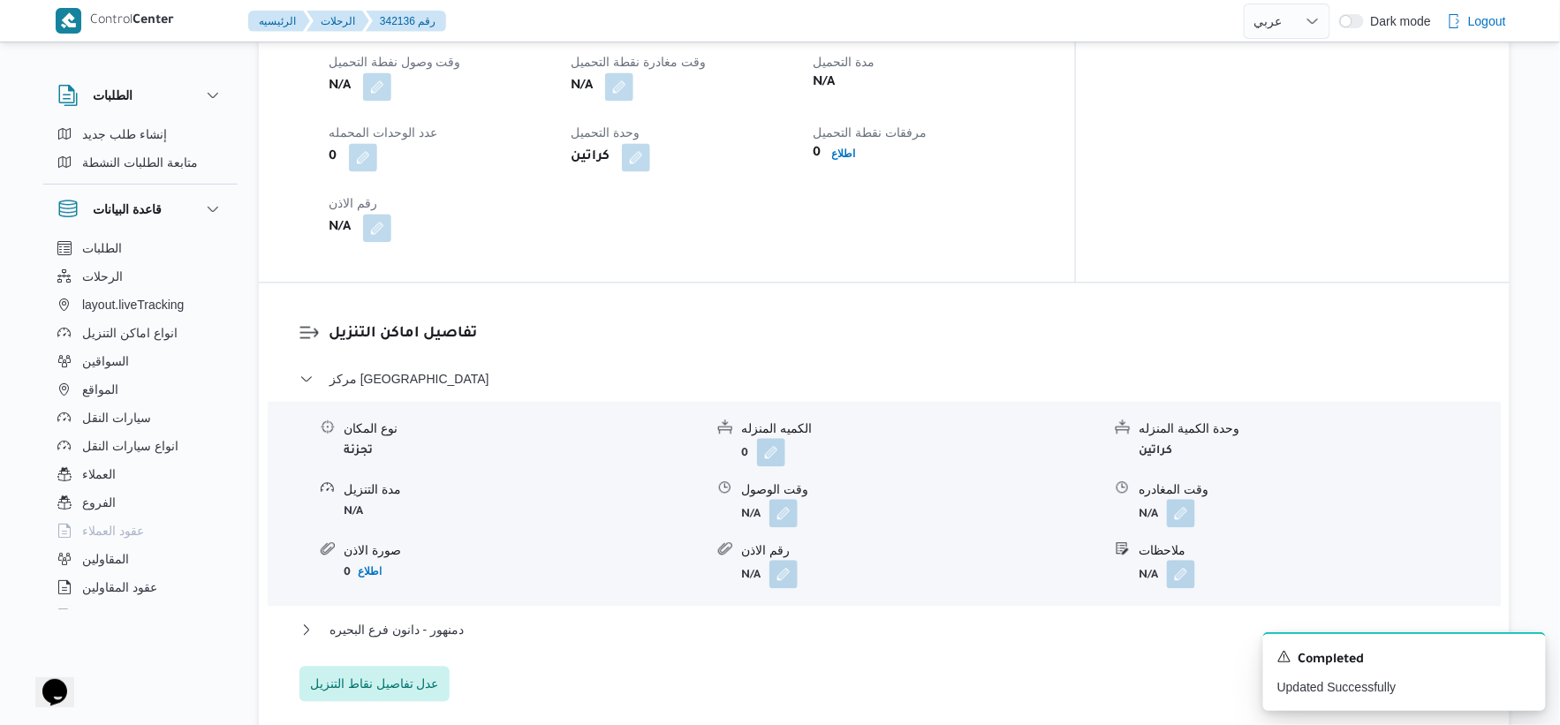
scroll to position [1276, 0]
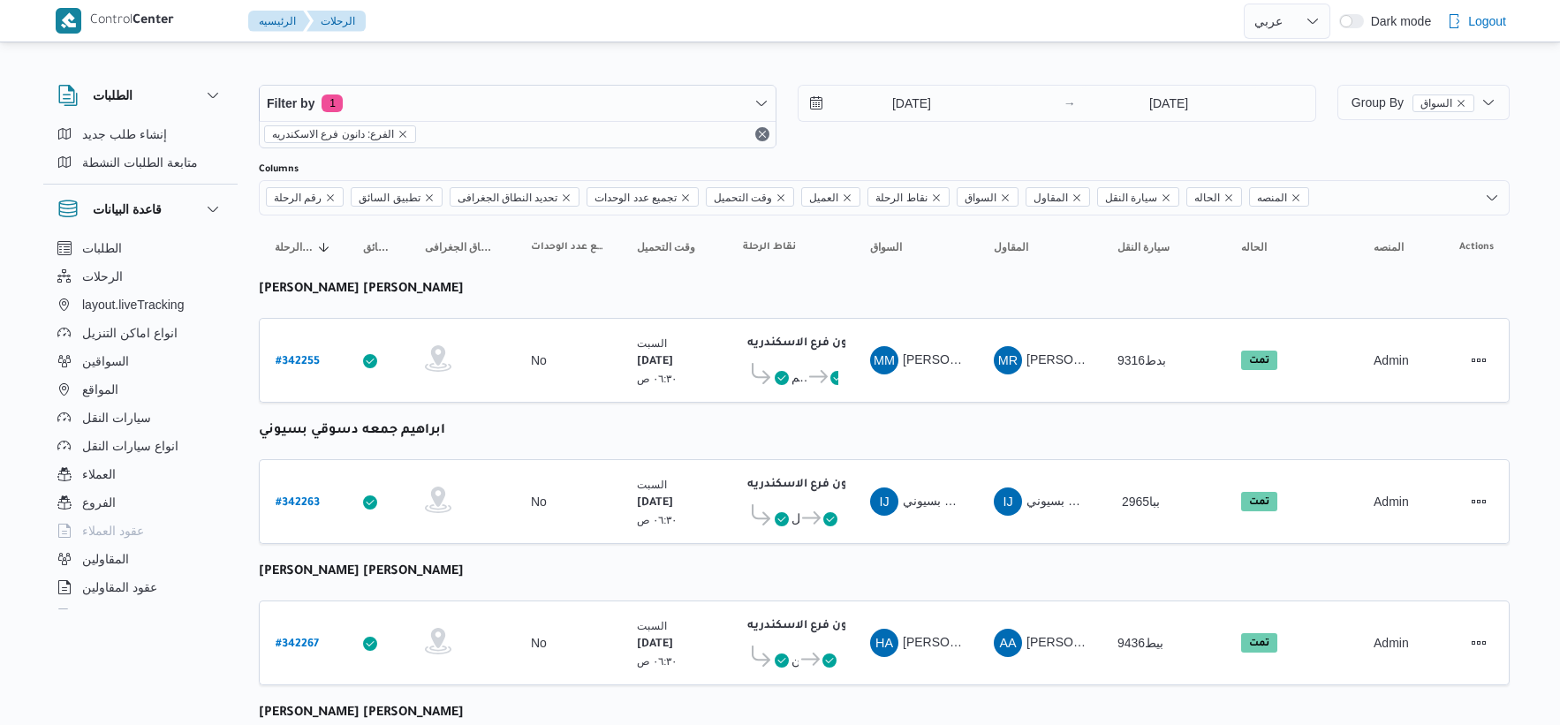
select select "ar"
click at [931, 100] on input "[DATE]" at bounding box center [899, 103] width 201 height 35
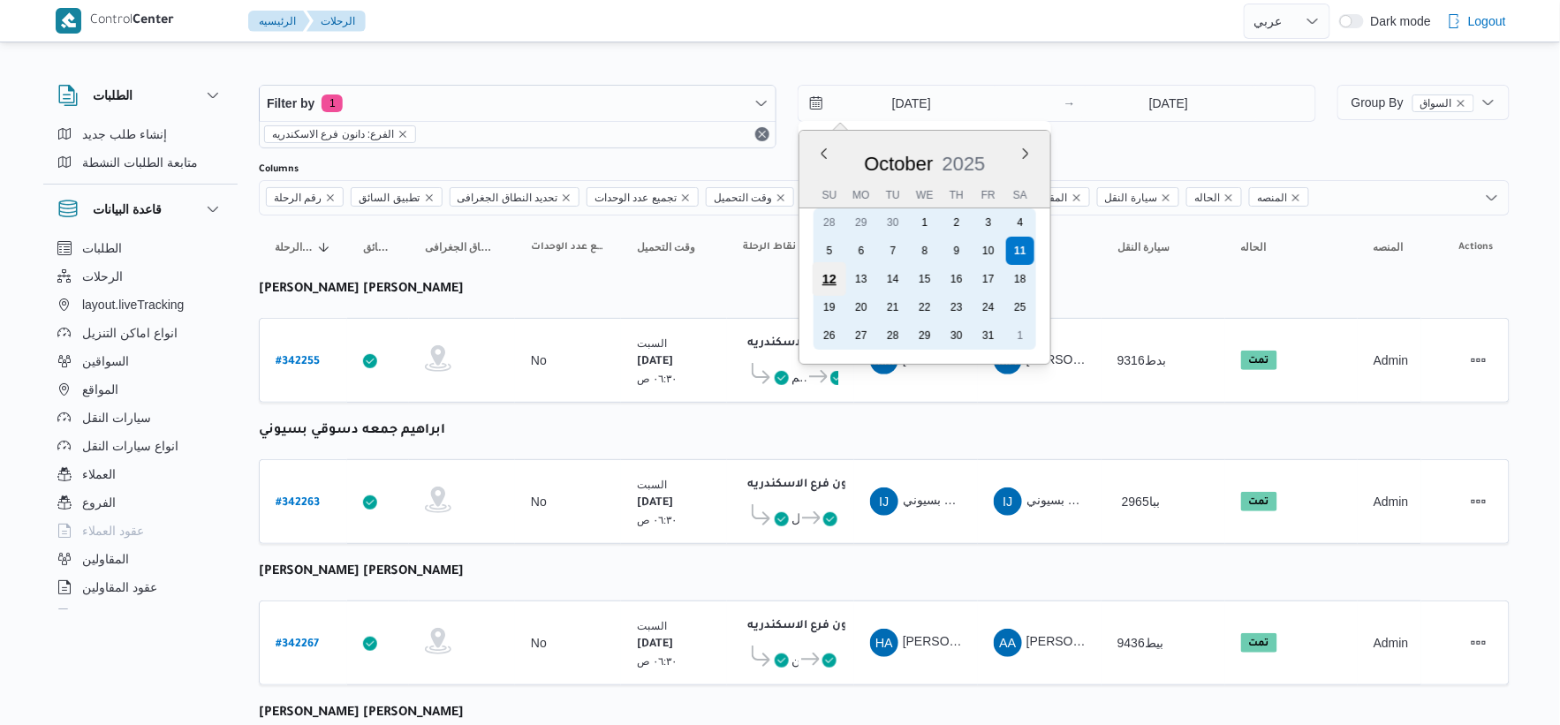
click at [835, 283] on div "12" at bounding box center [830, 279] width 34 height 34
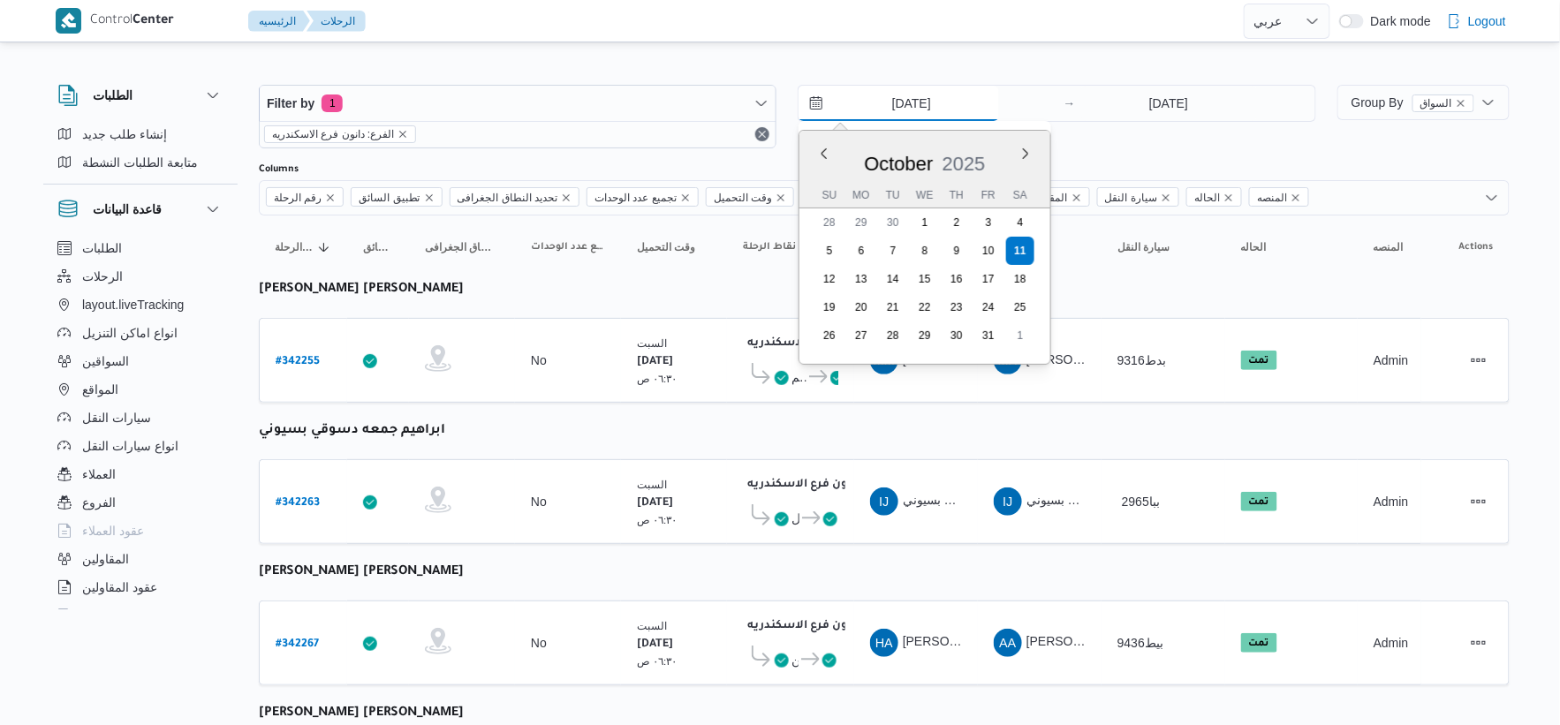
type input "[DATE]"
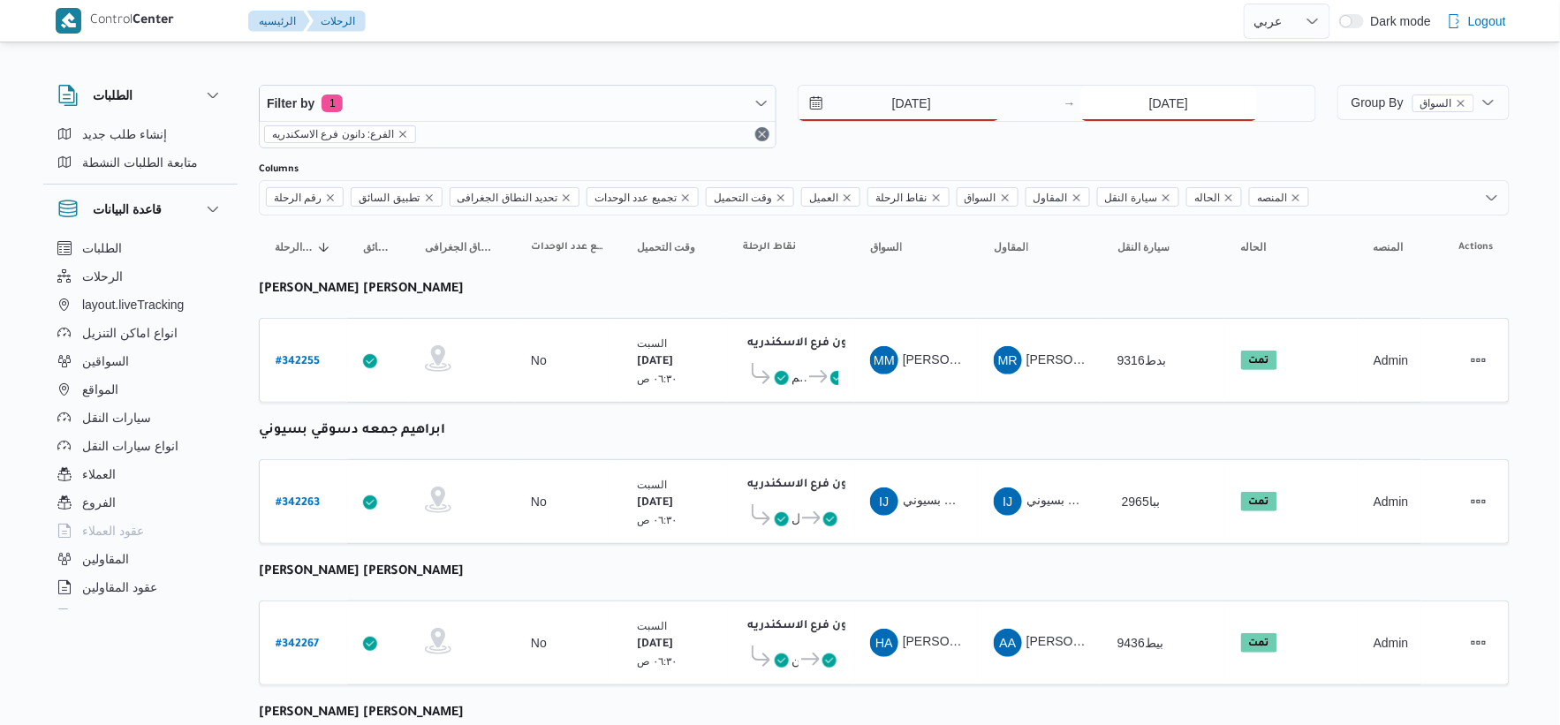
click at [1168, 112] on input "[DATE]" at bounding box center [1169, 103] width 176 height 35
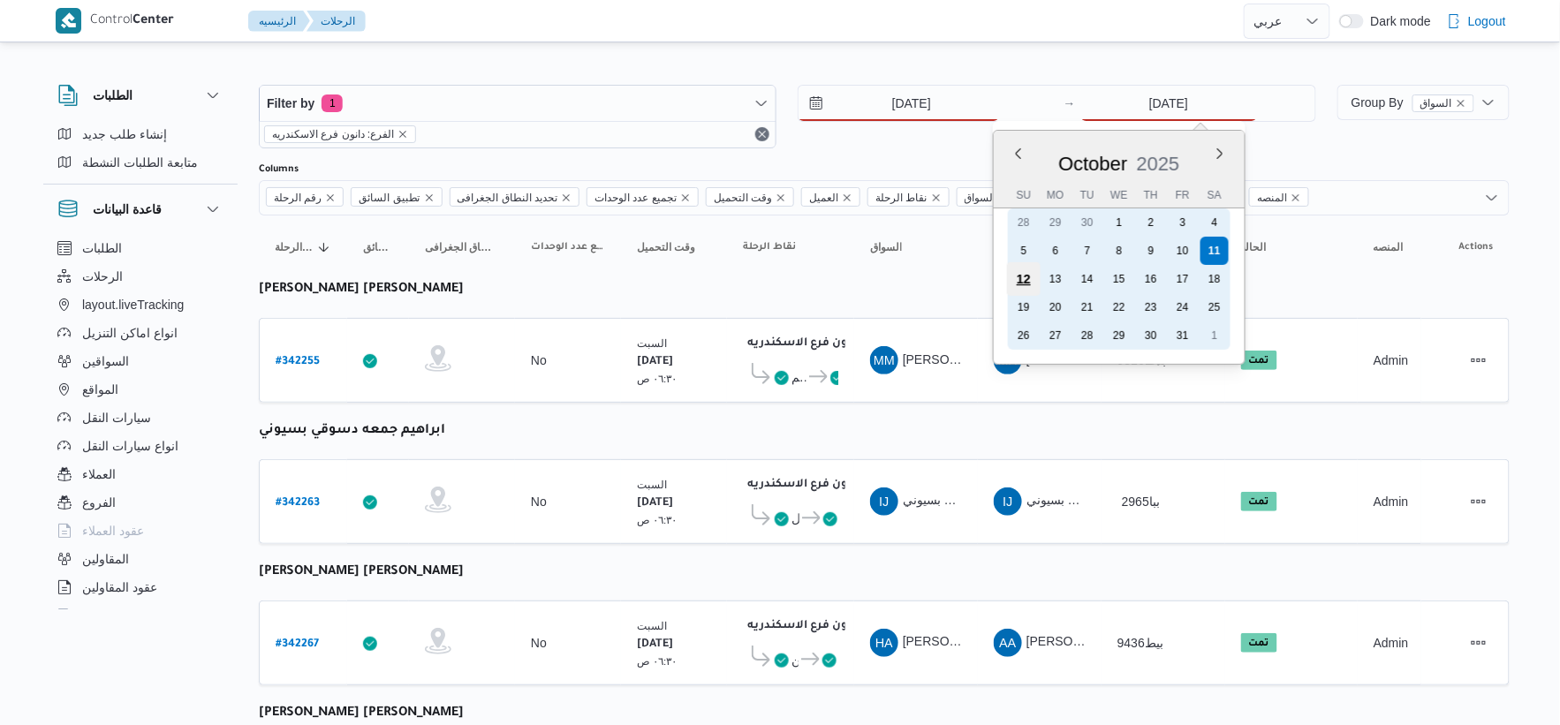
click at [1022, 274] on div "12" at bounding box center [1023, 279] width 34 height 34
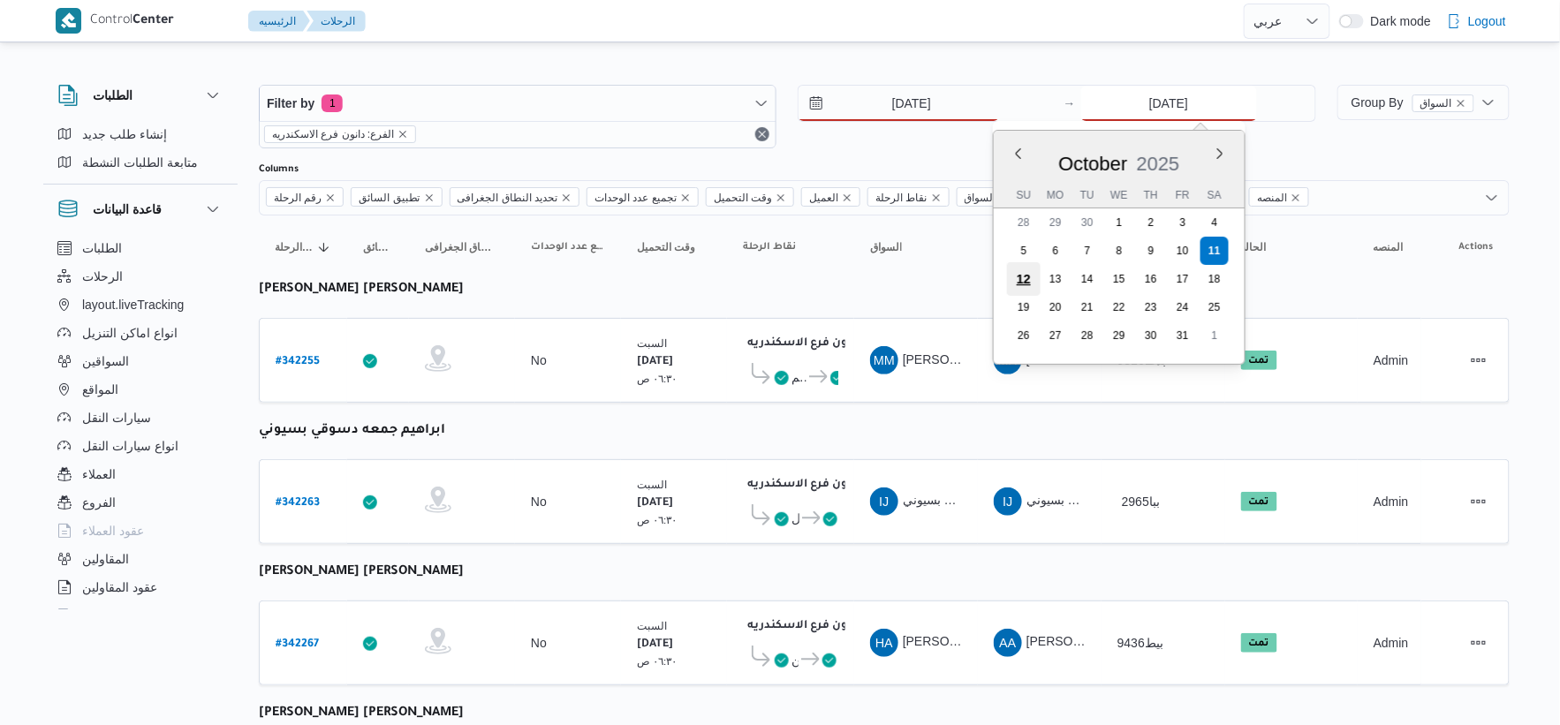
type input "[DATE]"
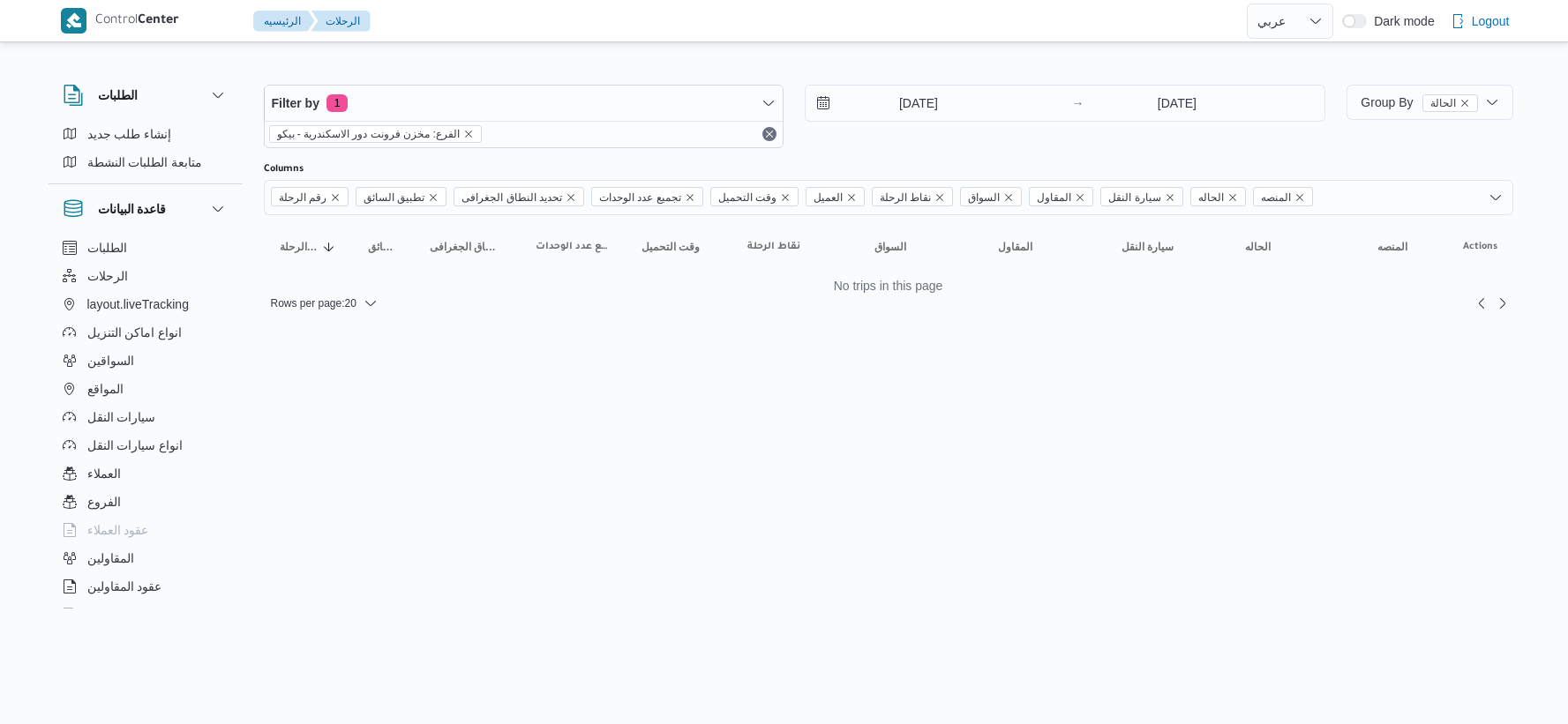
select select "ar"
click at [916, 93] on input "11/10/2025" at bounding box center [906, 103] width 201 height 35
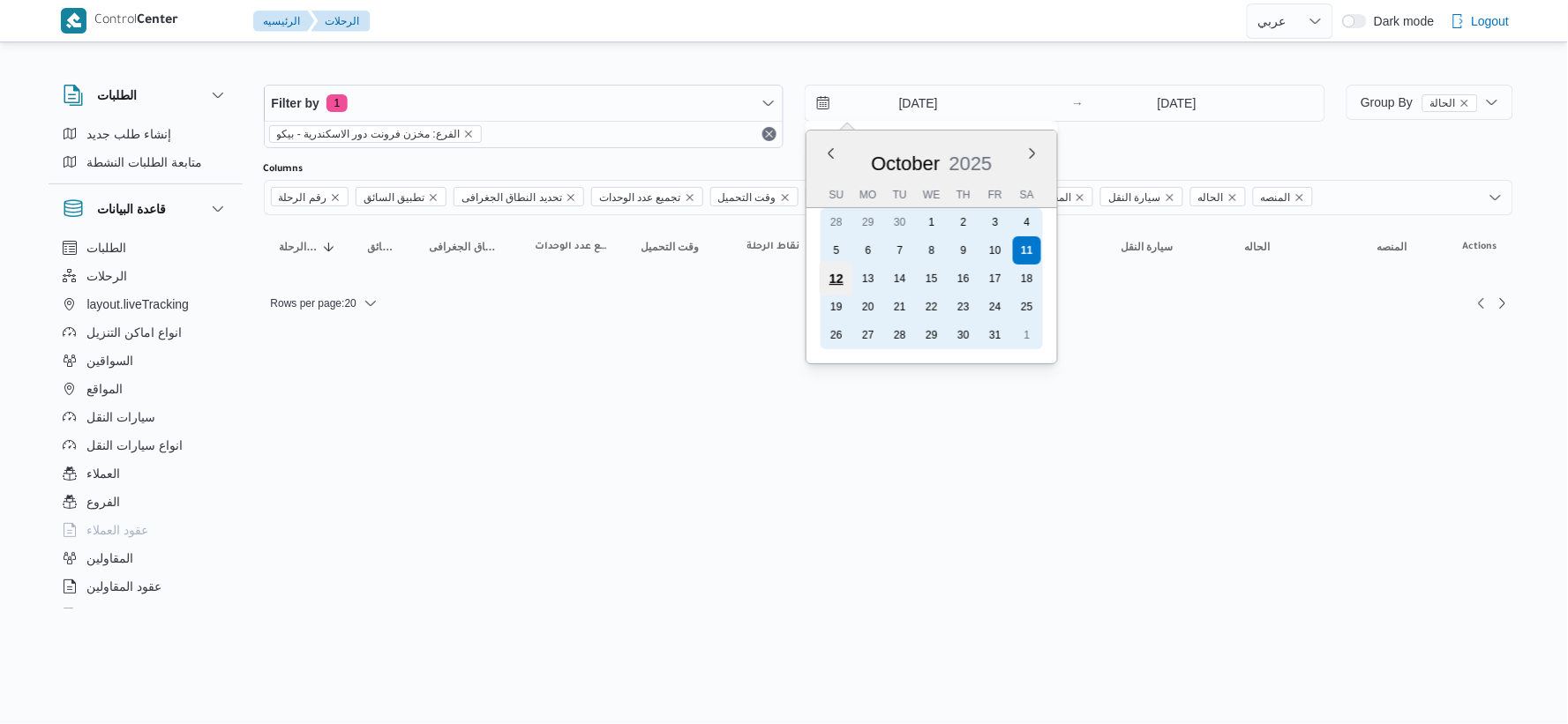
click at [844, 275] on div "12" at bounding box center [837, 279] width 34 height 34
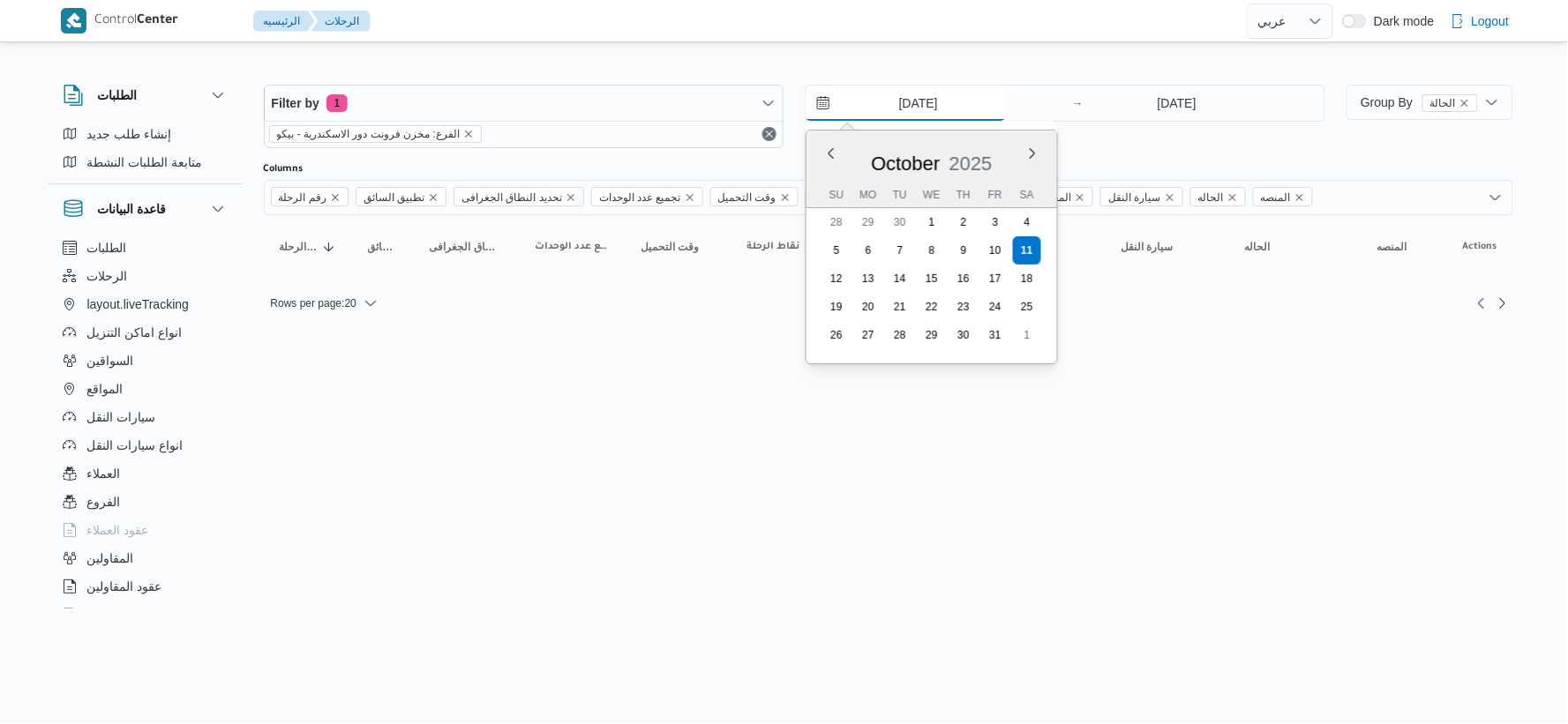
type input "[DATE]"
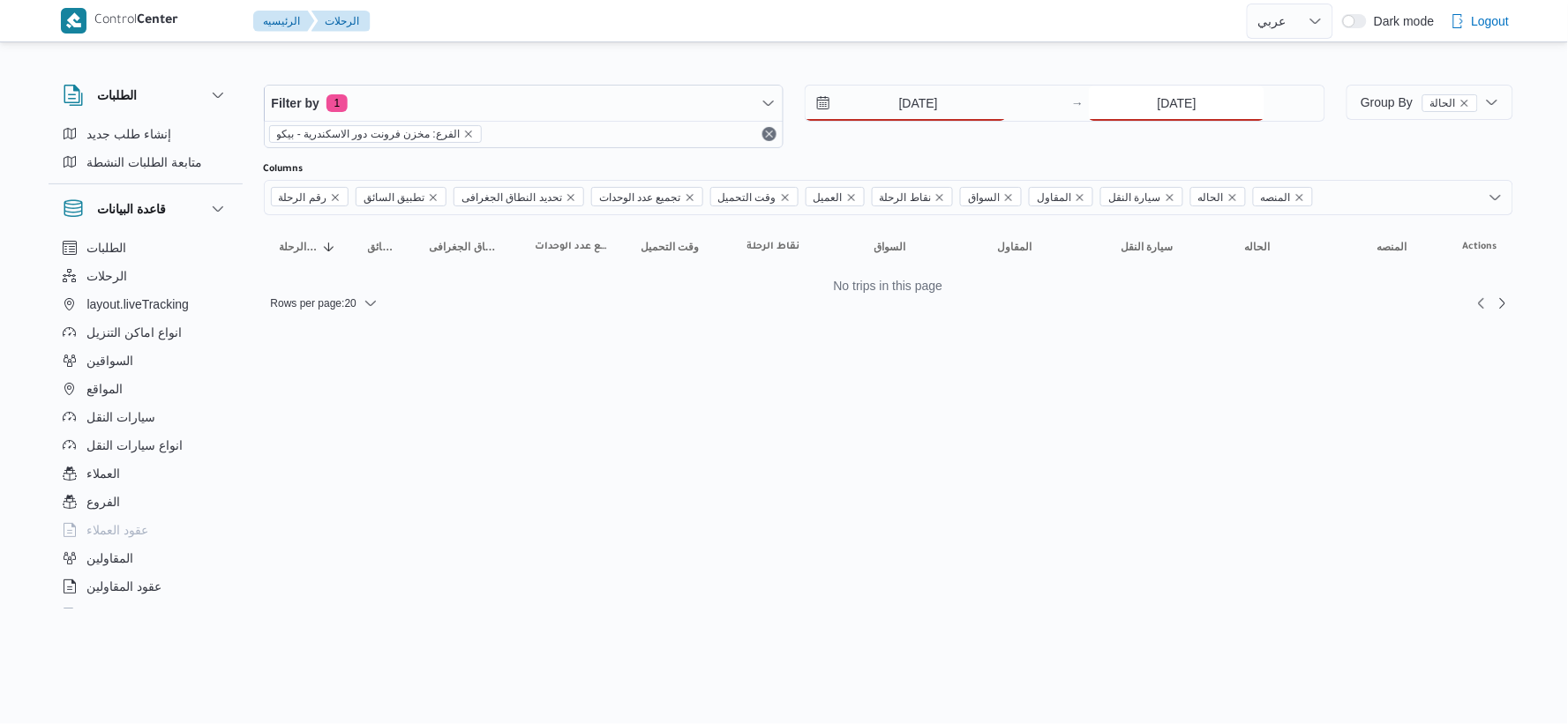
click at [1157, 102] on input "11/10/2025" at bounding box center [1176, 103] width 176 height 35
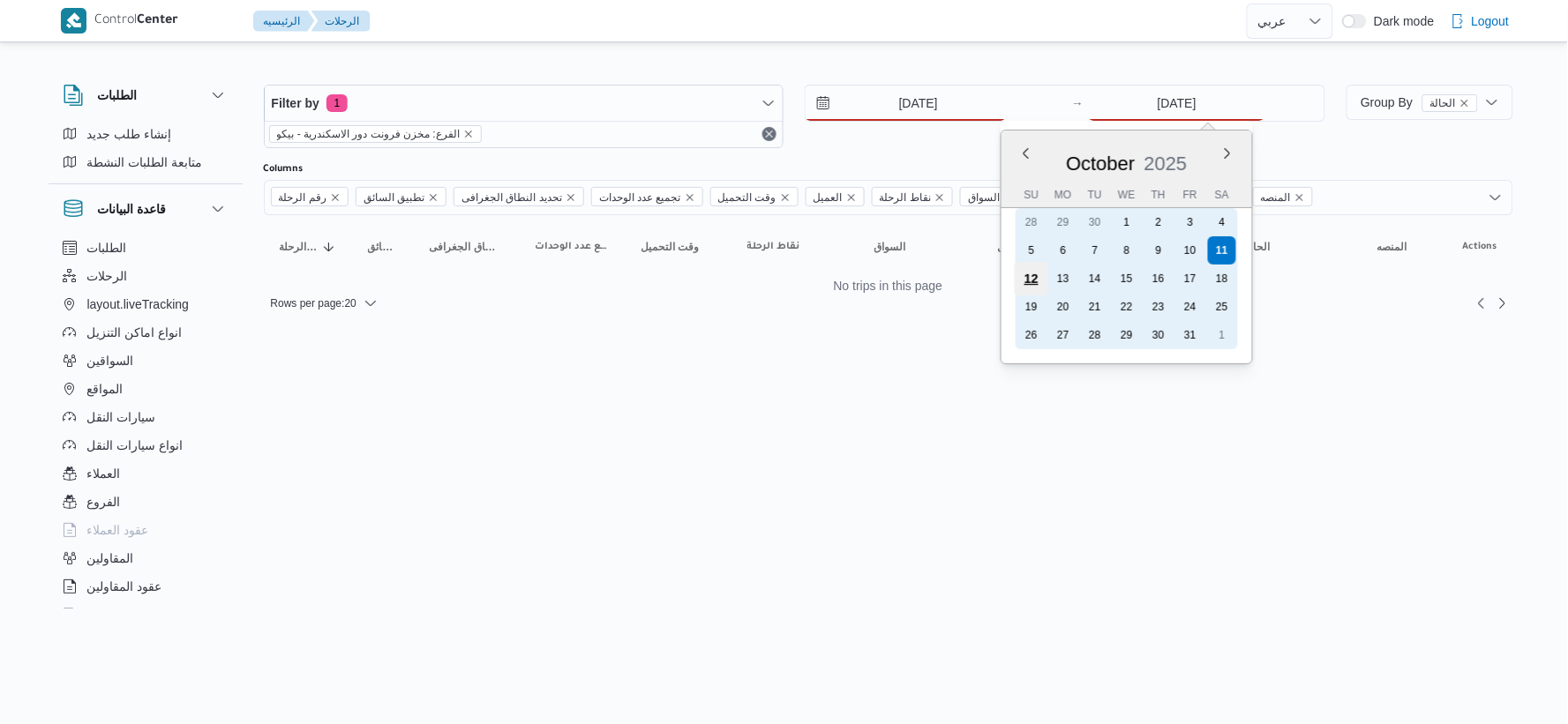
click at [1033, 270] on div "12" at bounding box center [1032, 279] width 34 height 34
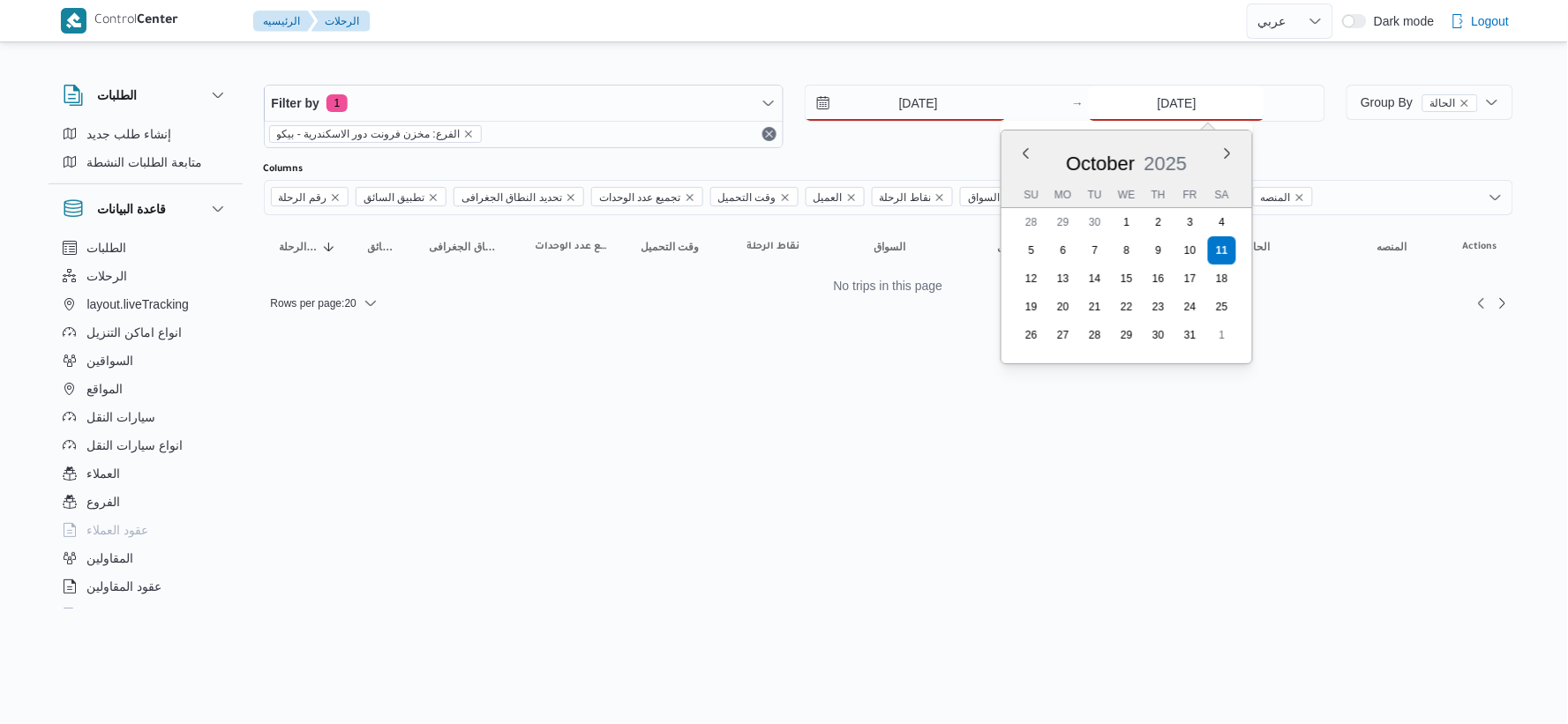
type input "[DATE]"
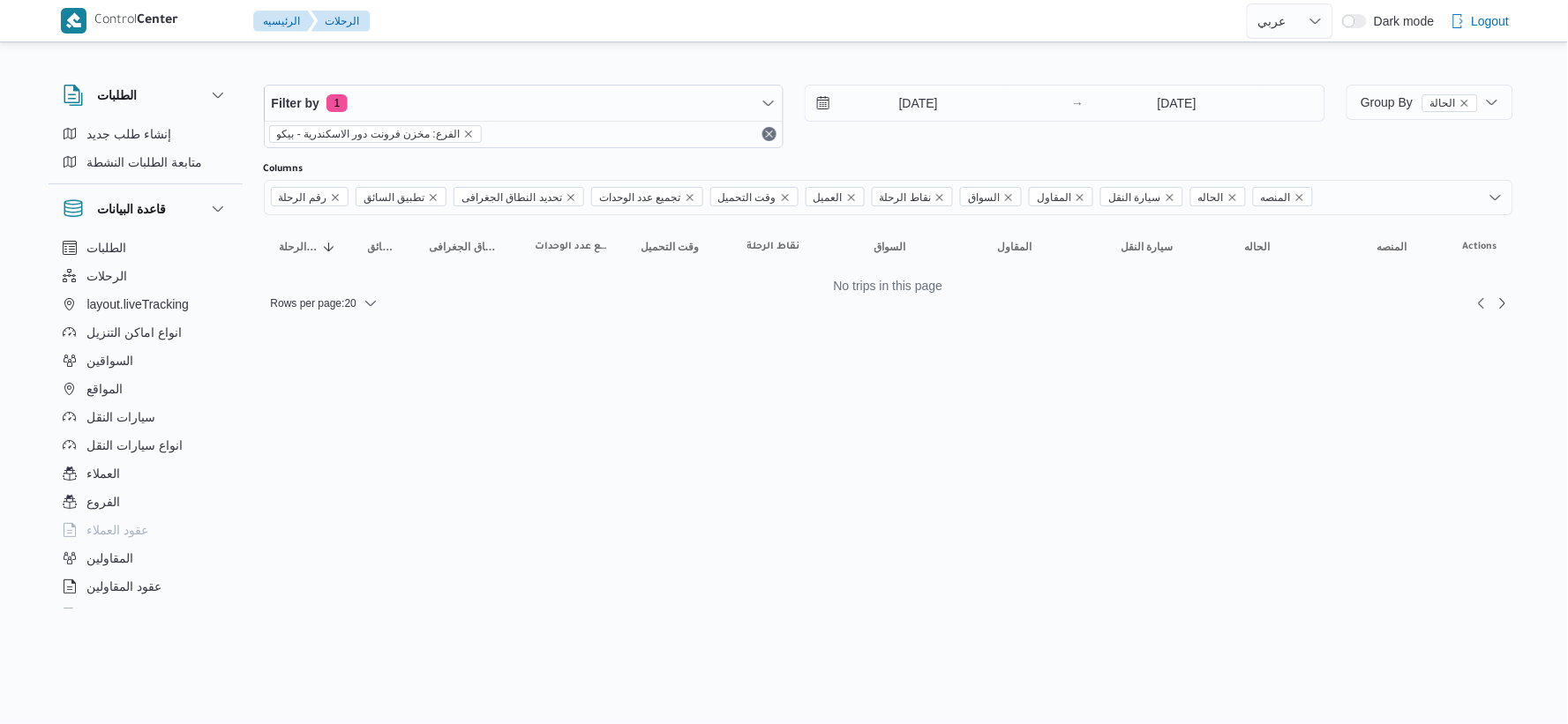
click at [818, 366] on html "Control Center الرئيسيه الرحلات English عربي Dark mode Logout الطلبات إنشاء طلب…" at bounding box center [784, 362] width 1568 height 724
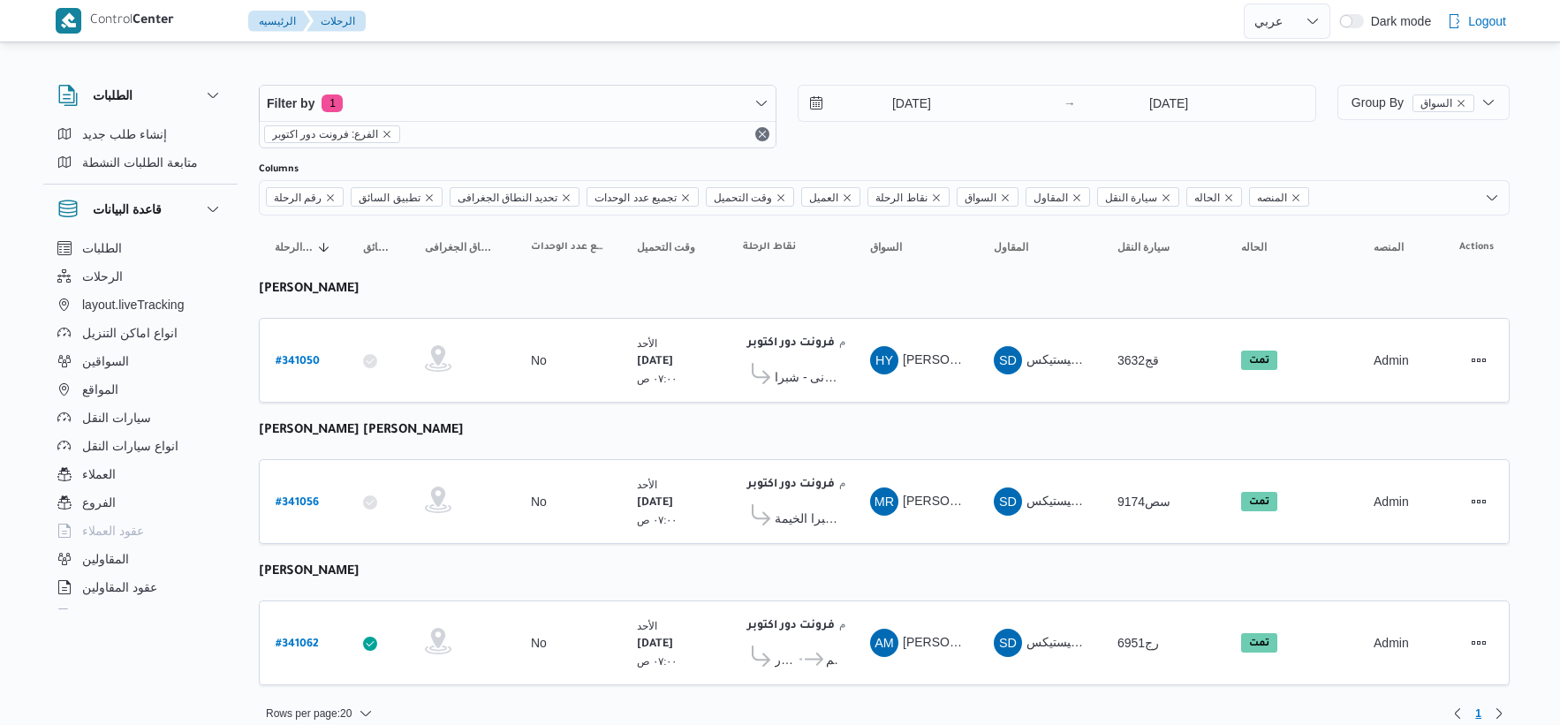
select select "ar"
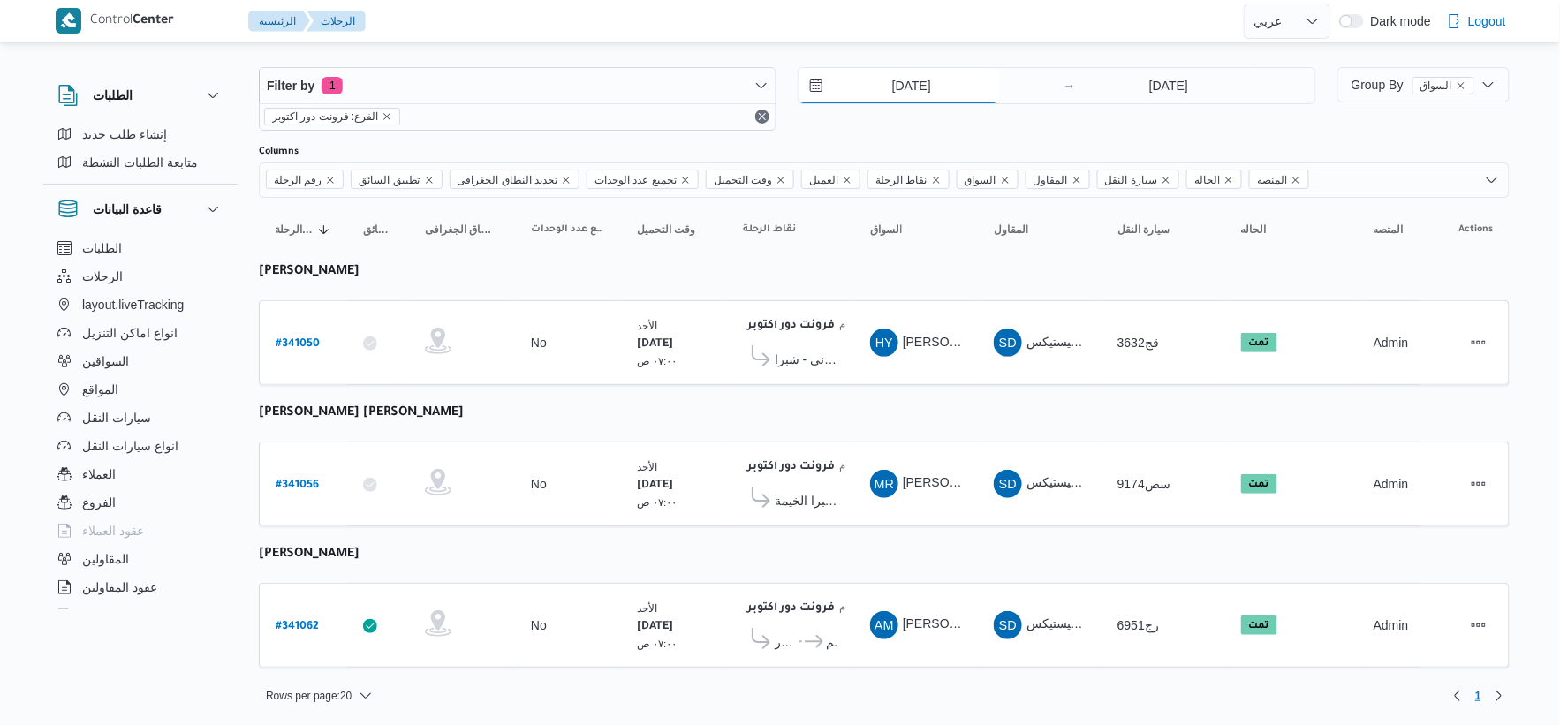
click at [928, 86] on input "[DATE]" at bounding box center [899, 85] width 201 height 35
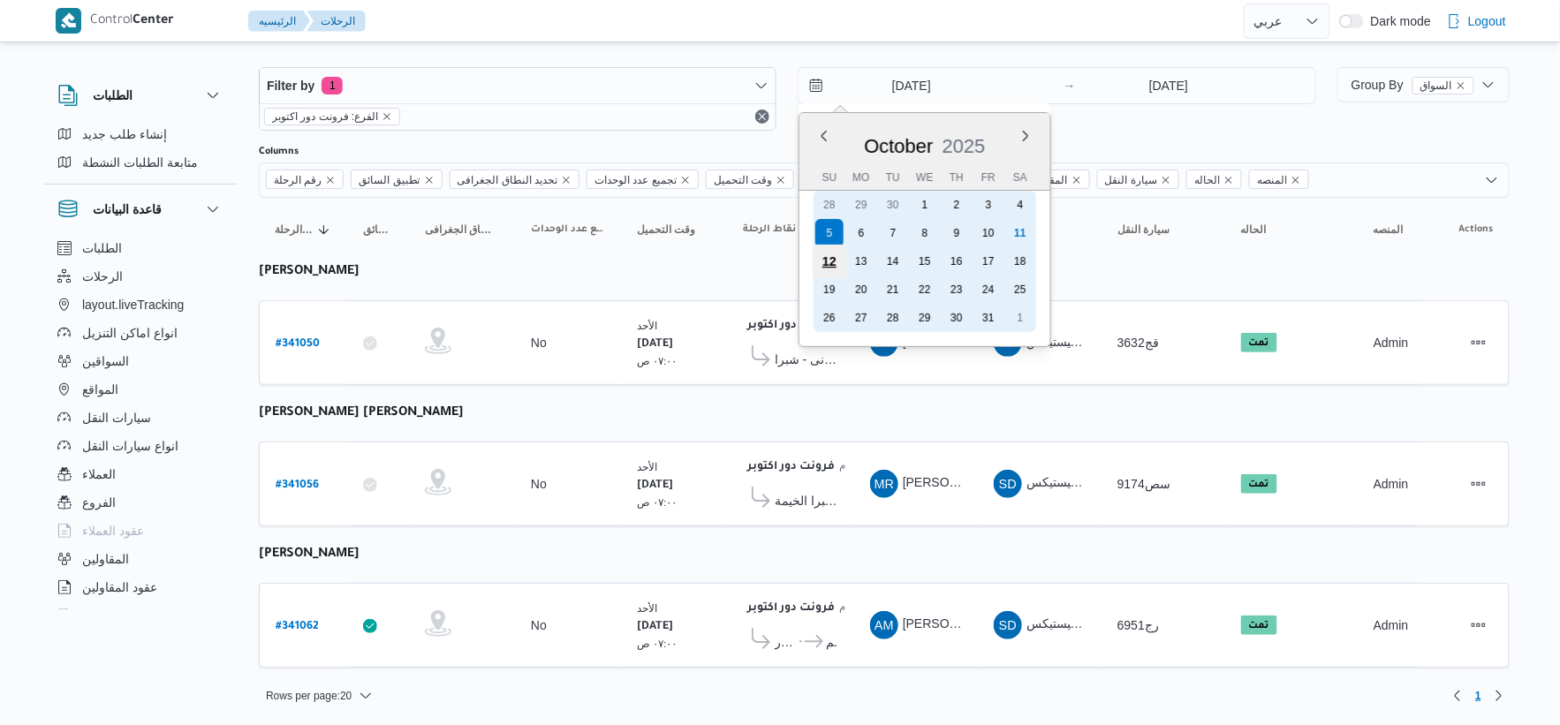
click at [834, 258] on div "12" at bounding box center [830, 262] width 34 height 34
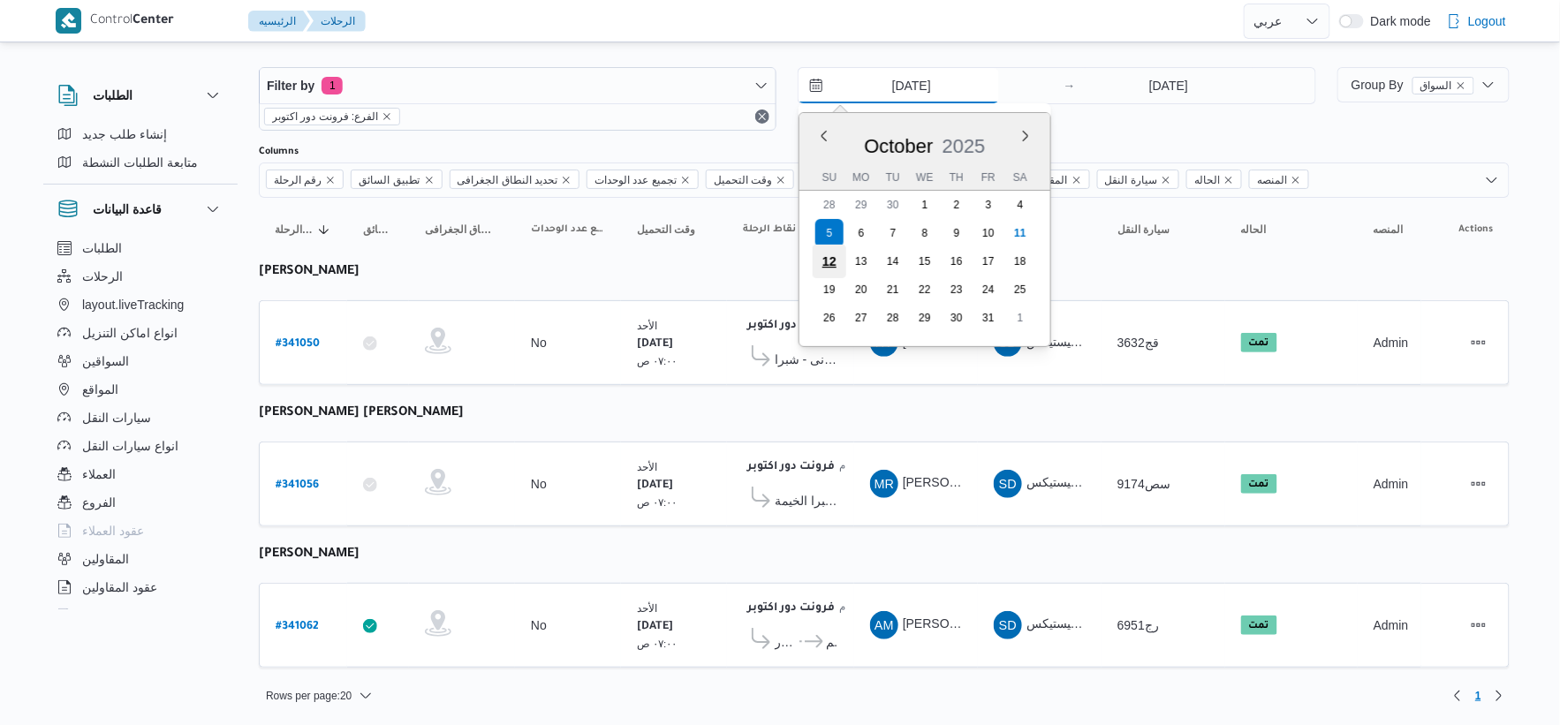
type input "[DATE]"
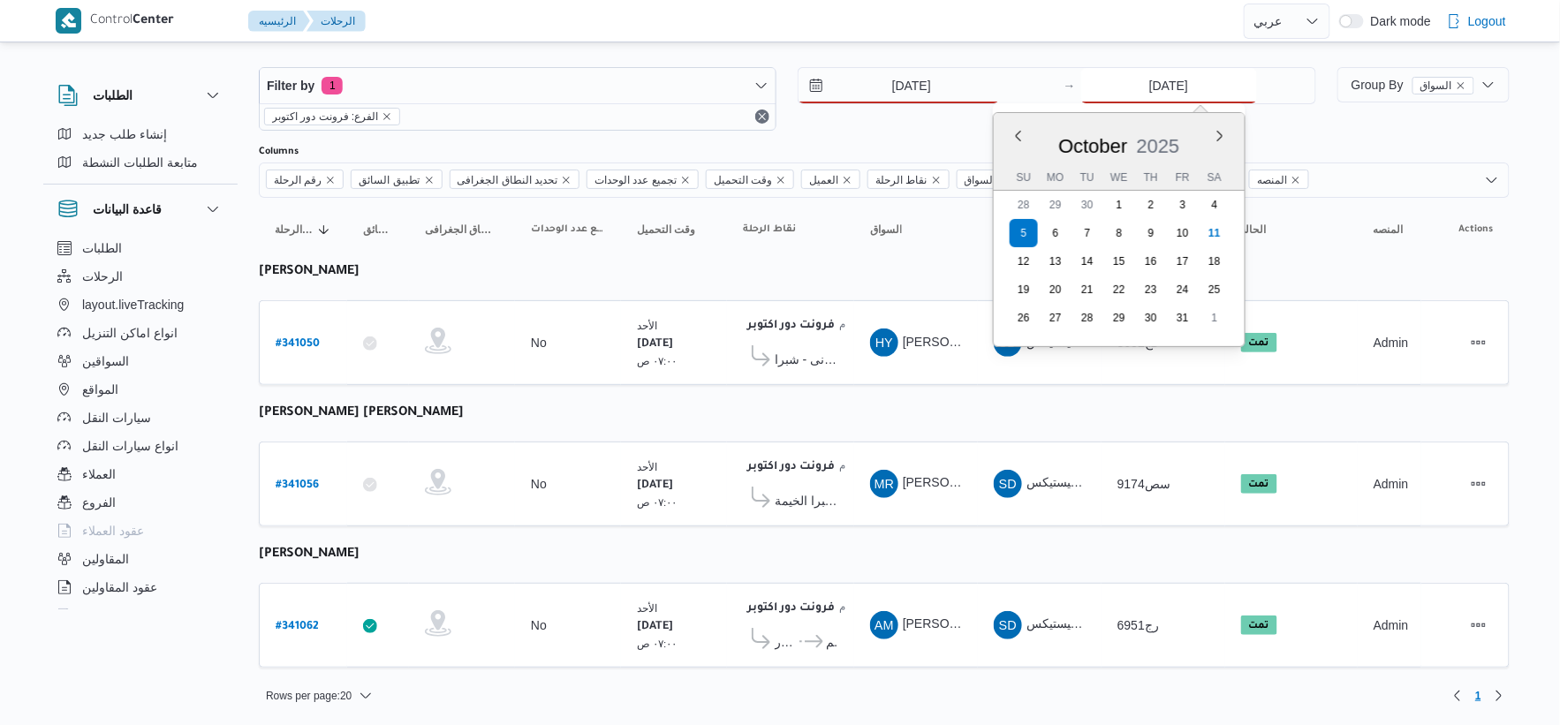
click at [1189, 92] on input "[DATE]" at bounding box center [1169, 85] width 176 height 35
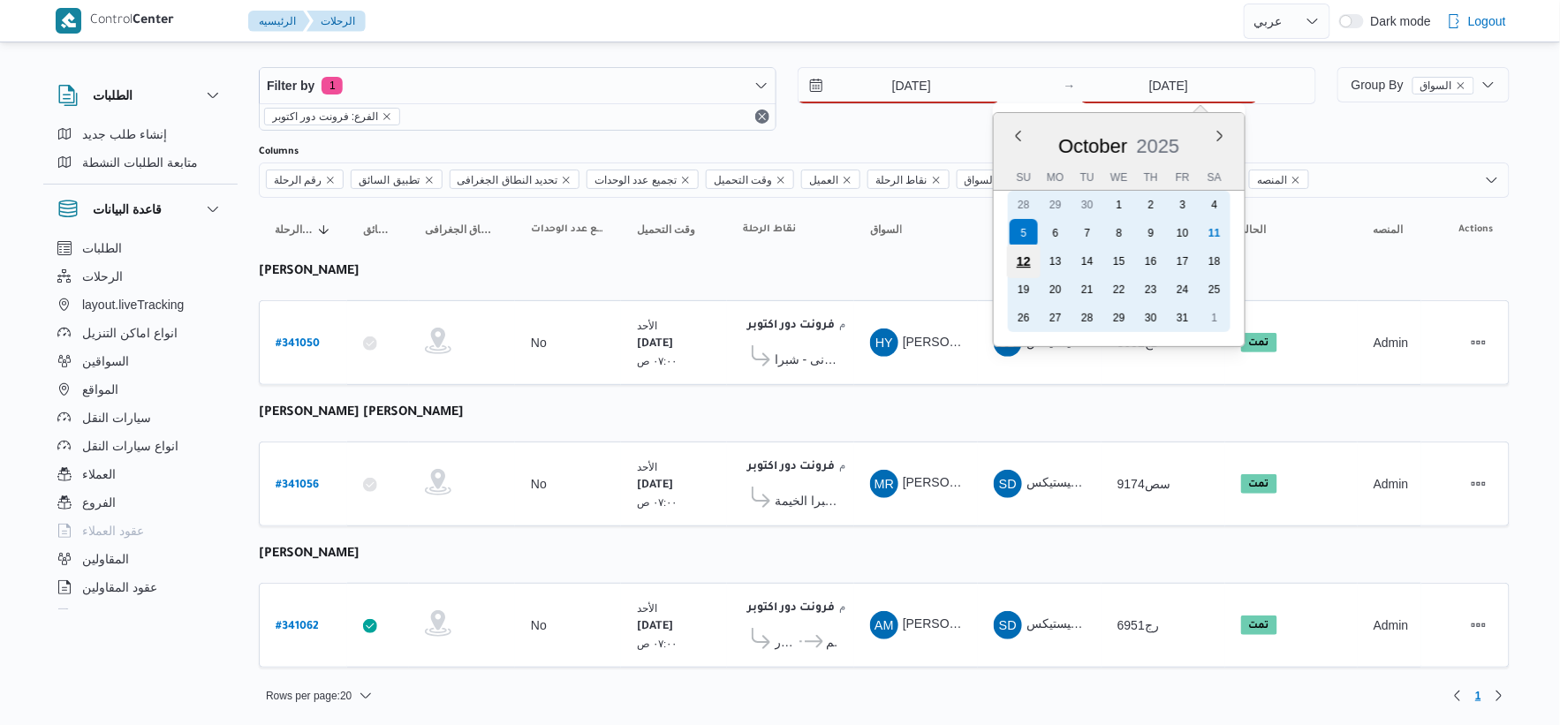
click at [1028, 261] on div "12" at bounding box center [1023, 262] width 34 height 34
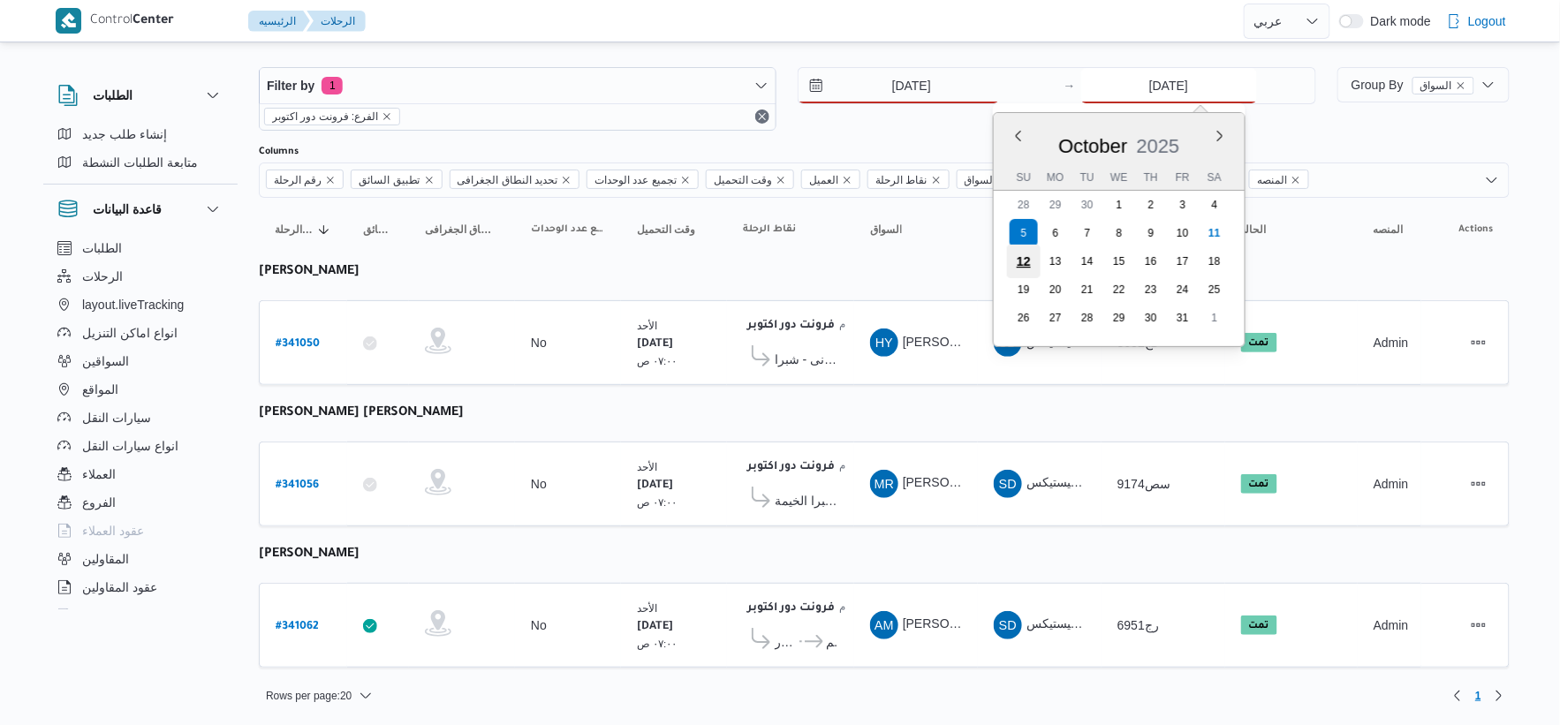
type input "[DATE]"
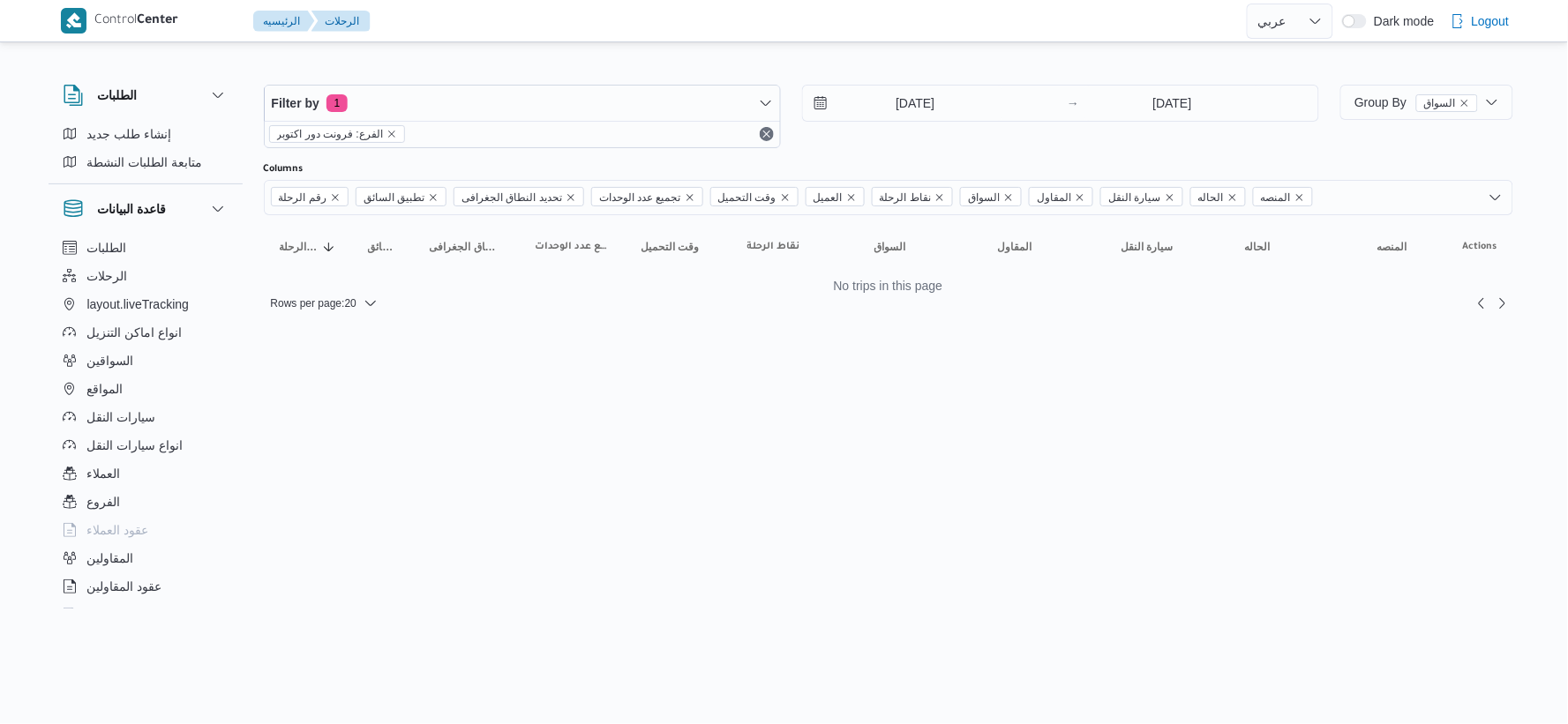
click at [942, 385] on html "Control Center الرئيسيه الرحلات English عربي Dark mode Logout الطلبات إنشاء طلب…" at bounding box center [784, 362] width 1568 height 724
